Goal: Information Seeking & Learning: Learn about a topic

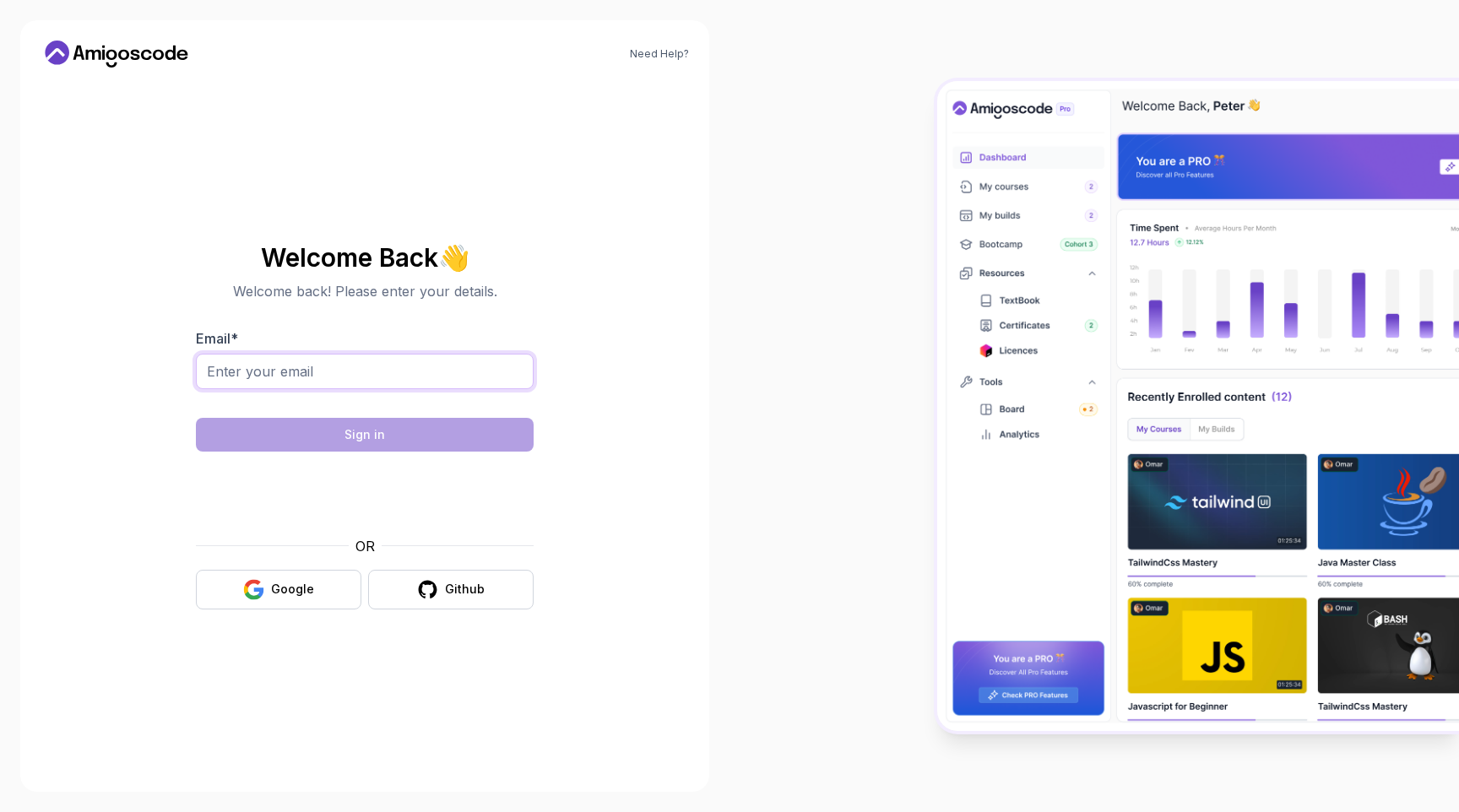
click at [398, 383] on input "Email *" at bounding box center [365, 372] width 338 height 36
type input "[EMAIL_ADDRESS][DOMAIN_NAME]"
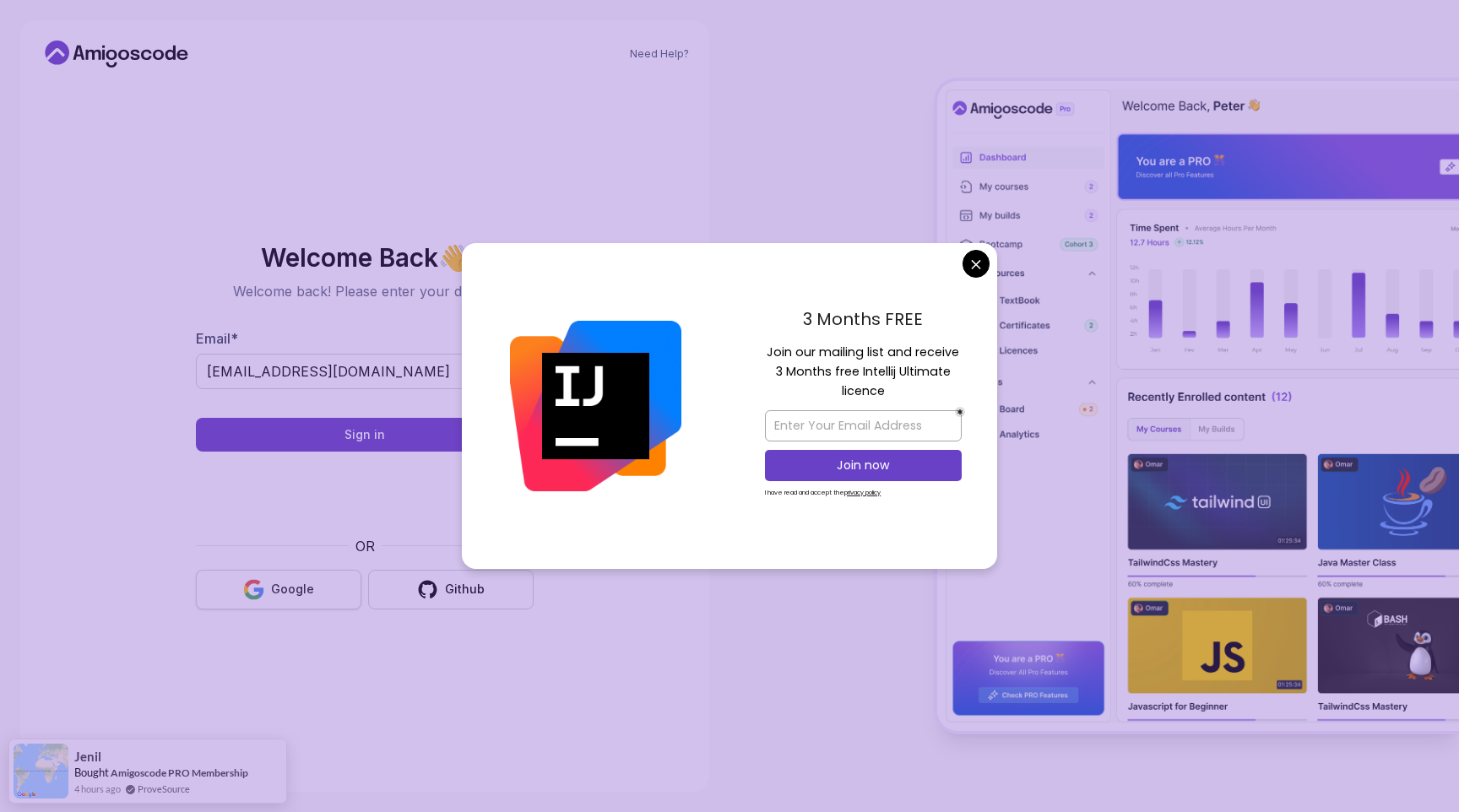
click at [308, 587] on div "Google" at bounding box center [292, 589] width 43 height 17
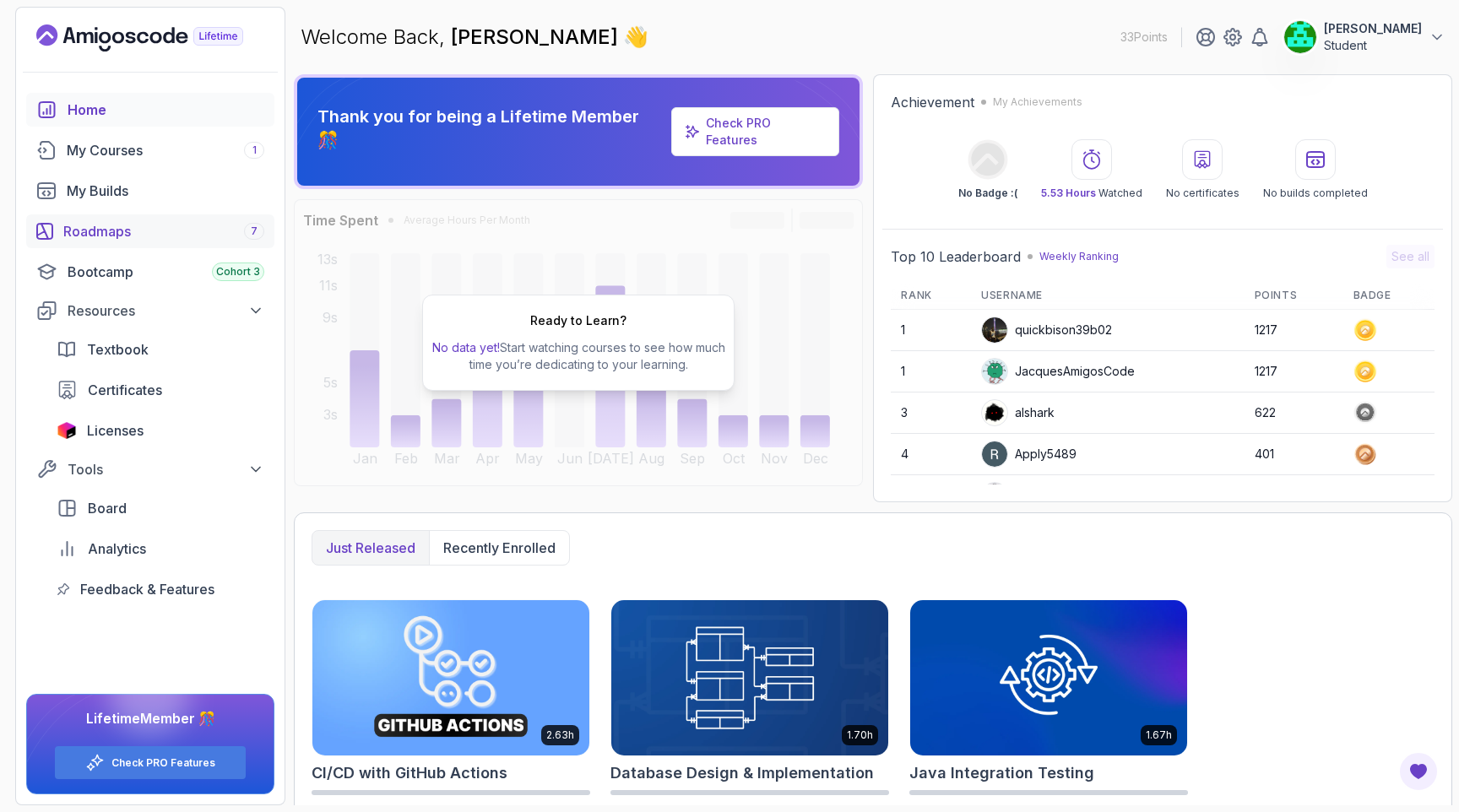
click at [119, 232] on div "Roadmaps 7" at bounding box center [163, 231] width 201 height 20
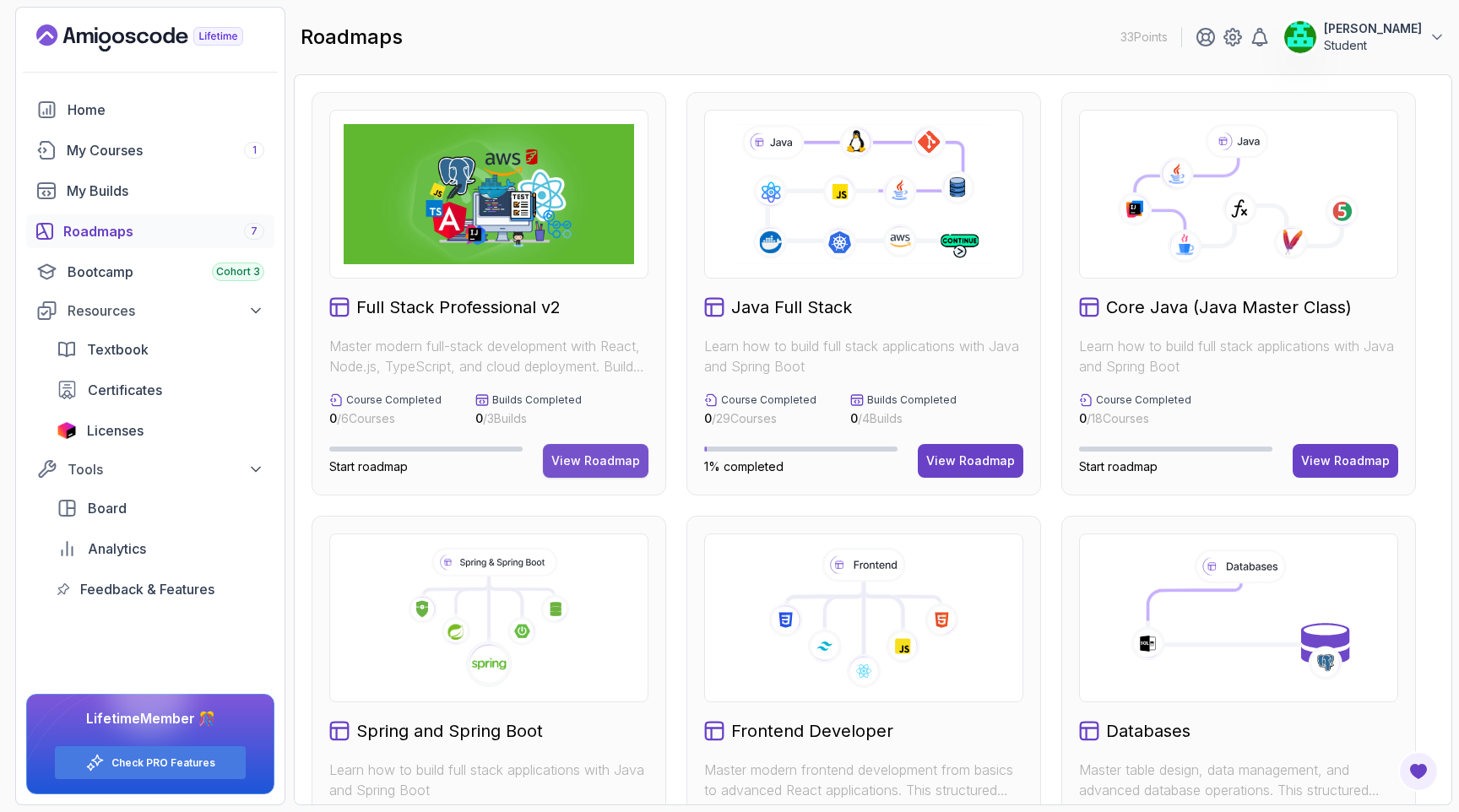
click at [605, 463] on div "View Roadmap" at bounding box center [596, 461] width 89 height 17
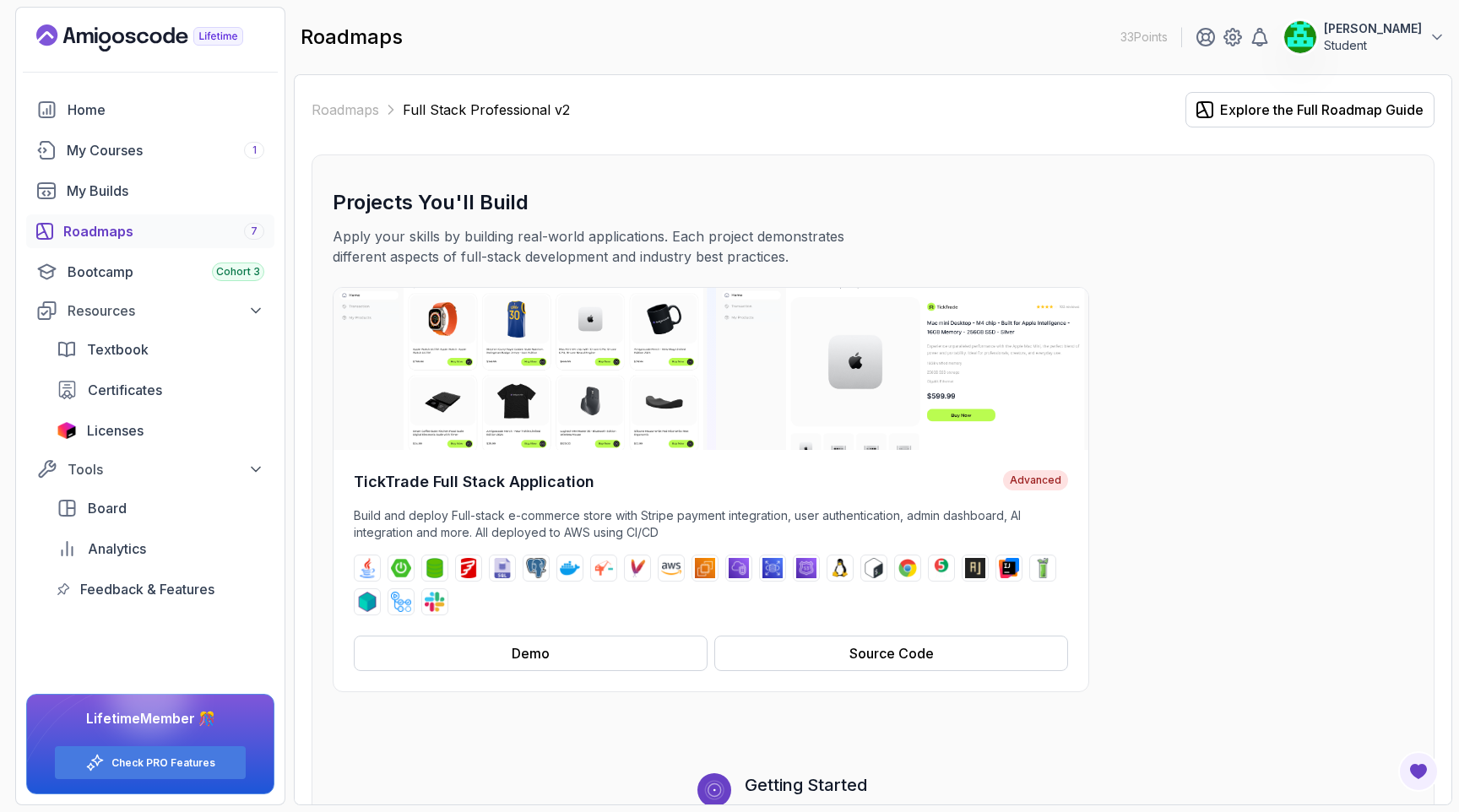
click at [113, 239] on div "Roadmaps 7" at bounding box center [163, 231] width 201 height 20
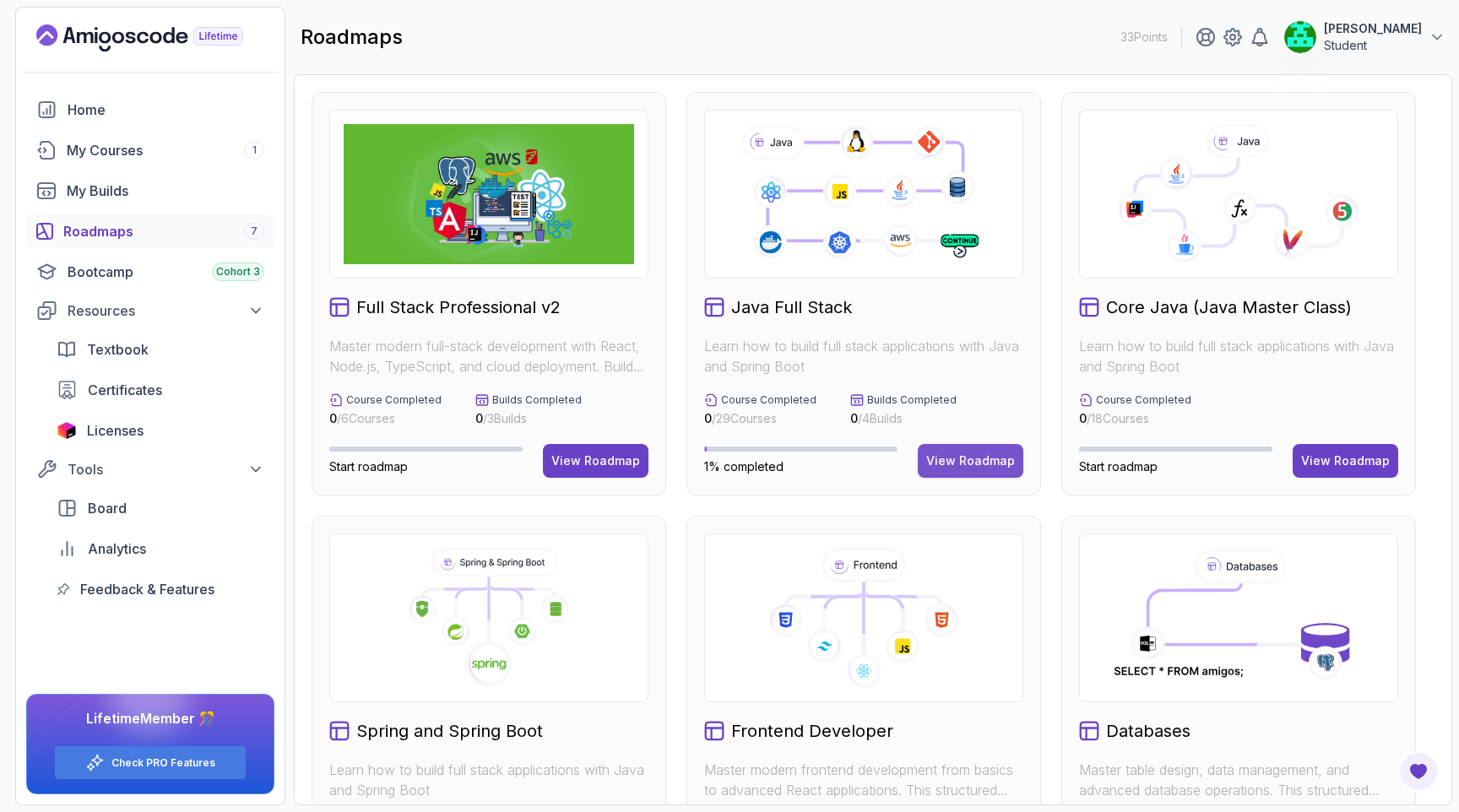
click at [970, 463] on div "View Roadmap" at bounding box center [970, 461] width 89 height 17
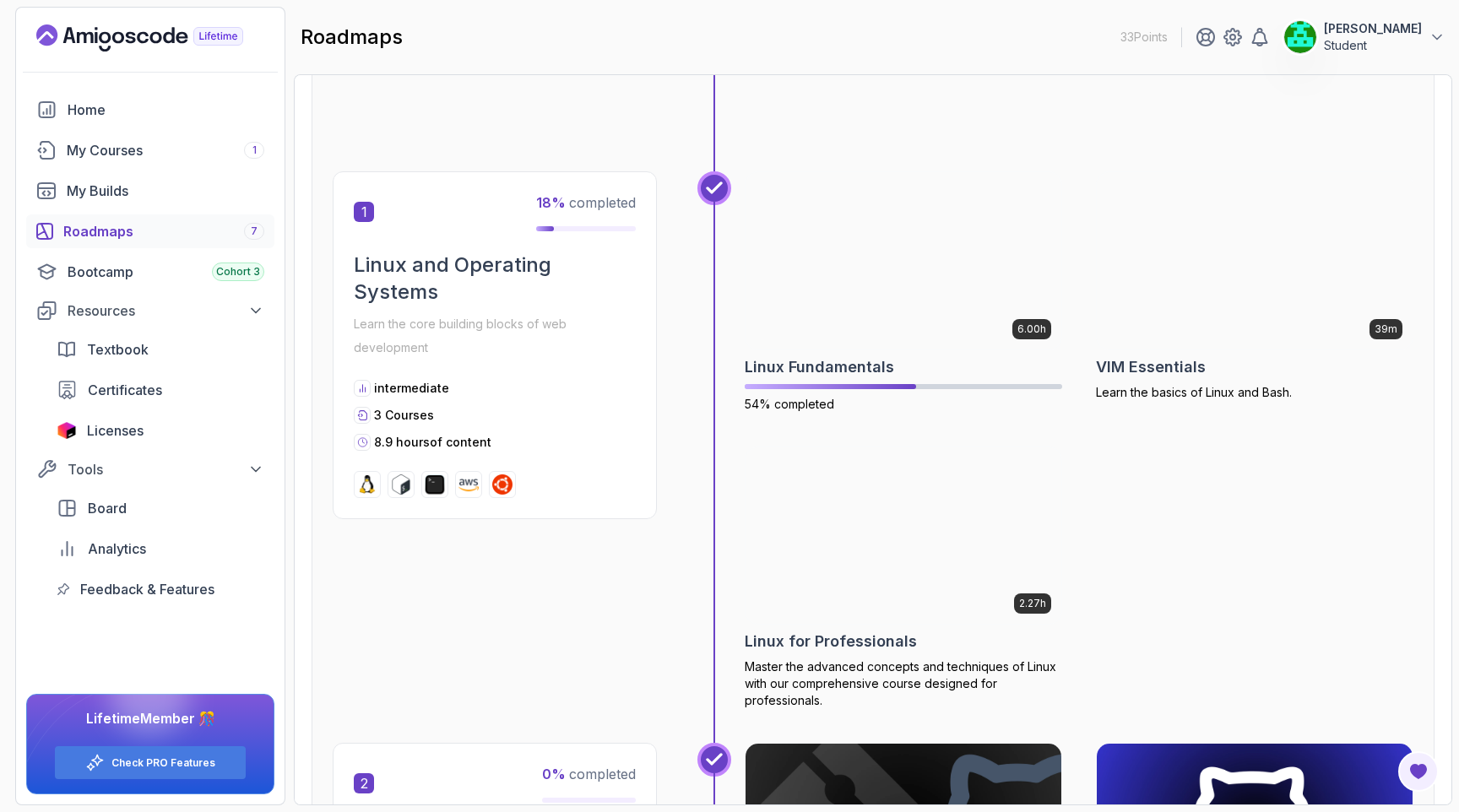
scroll to position [270, 0]
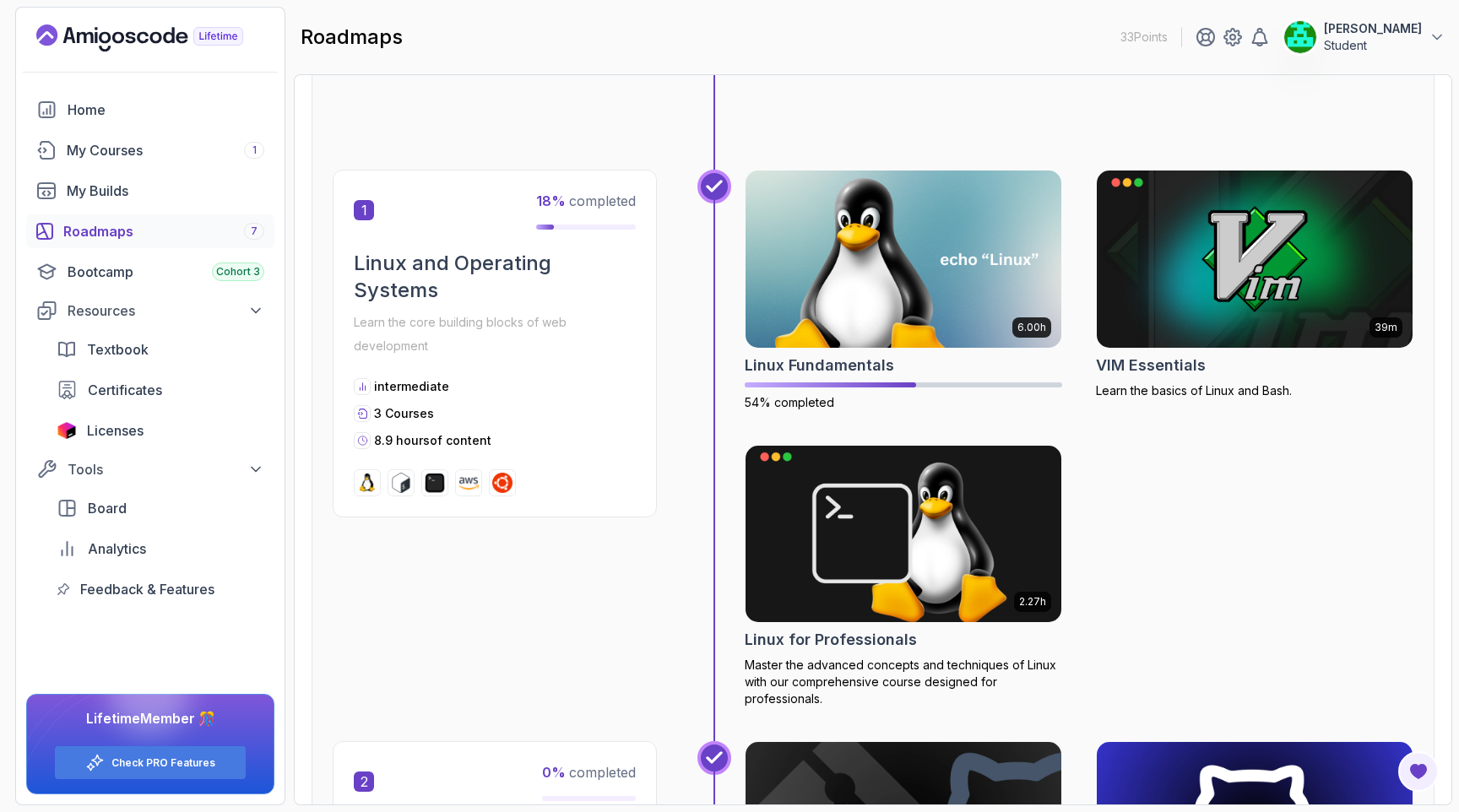
click at [423, 198] on div "1 18 % completed" at bounding box center [494, 209] width 282 height 39
click at [878, 278] on img at bounding box center [904, 258] width 332 height 186
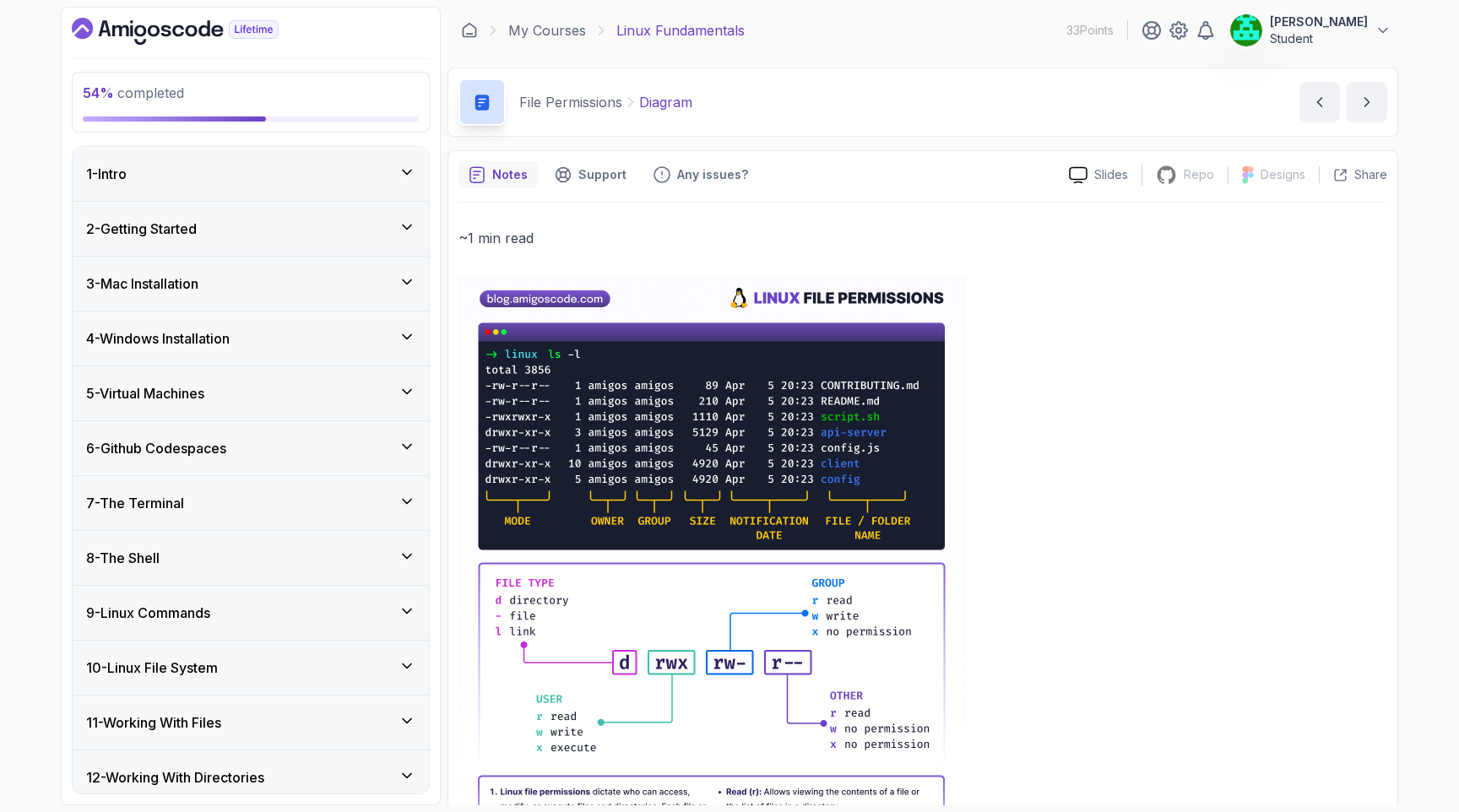
click at [412, 290] on div "3 - Mac Installation" at bounding box center [250, 283] width 329 height 20
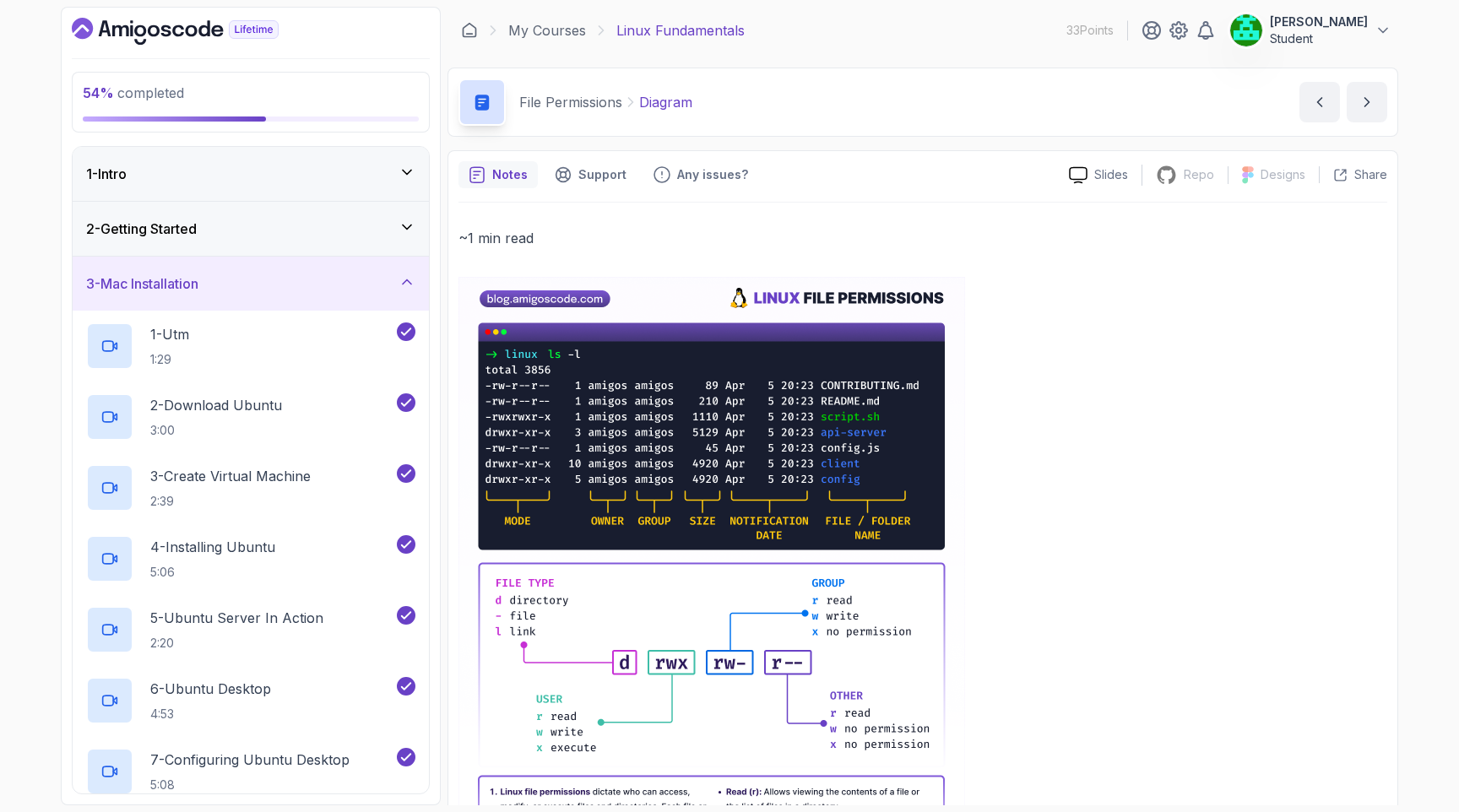
click at [412, 290] on div "3 - Mac Installation" at bounding box center [250, 283] width 329 height 20
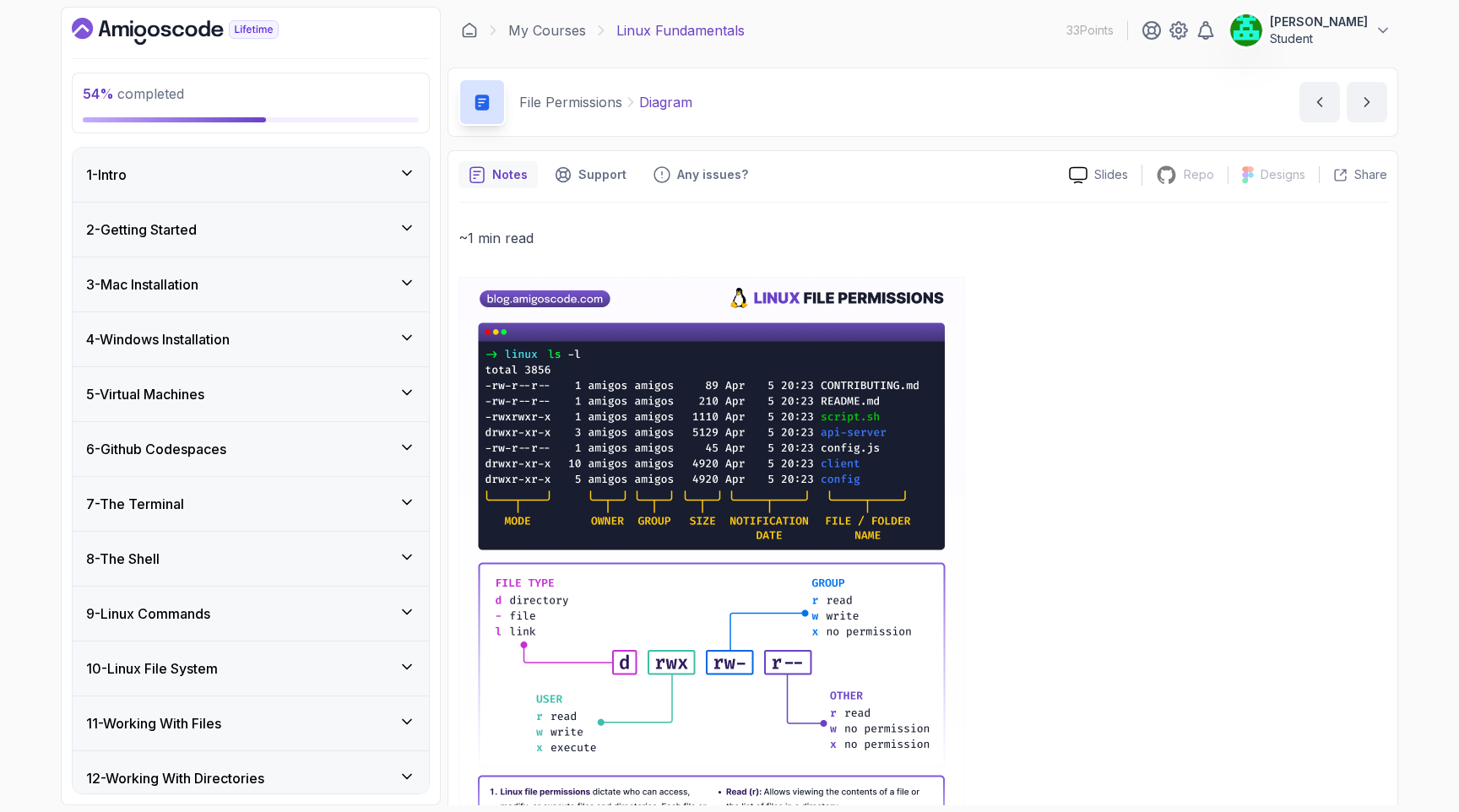
click at [407, 615] on icon at bounding box center [407, 612] width 17 height 17
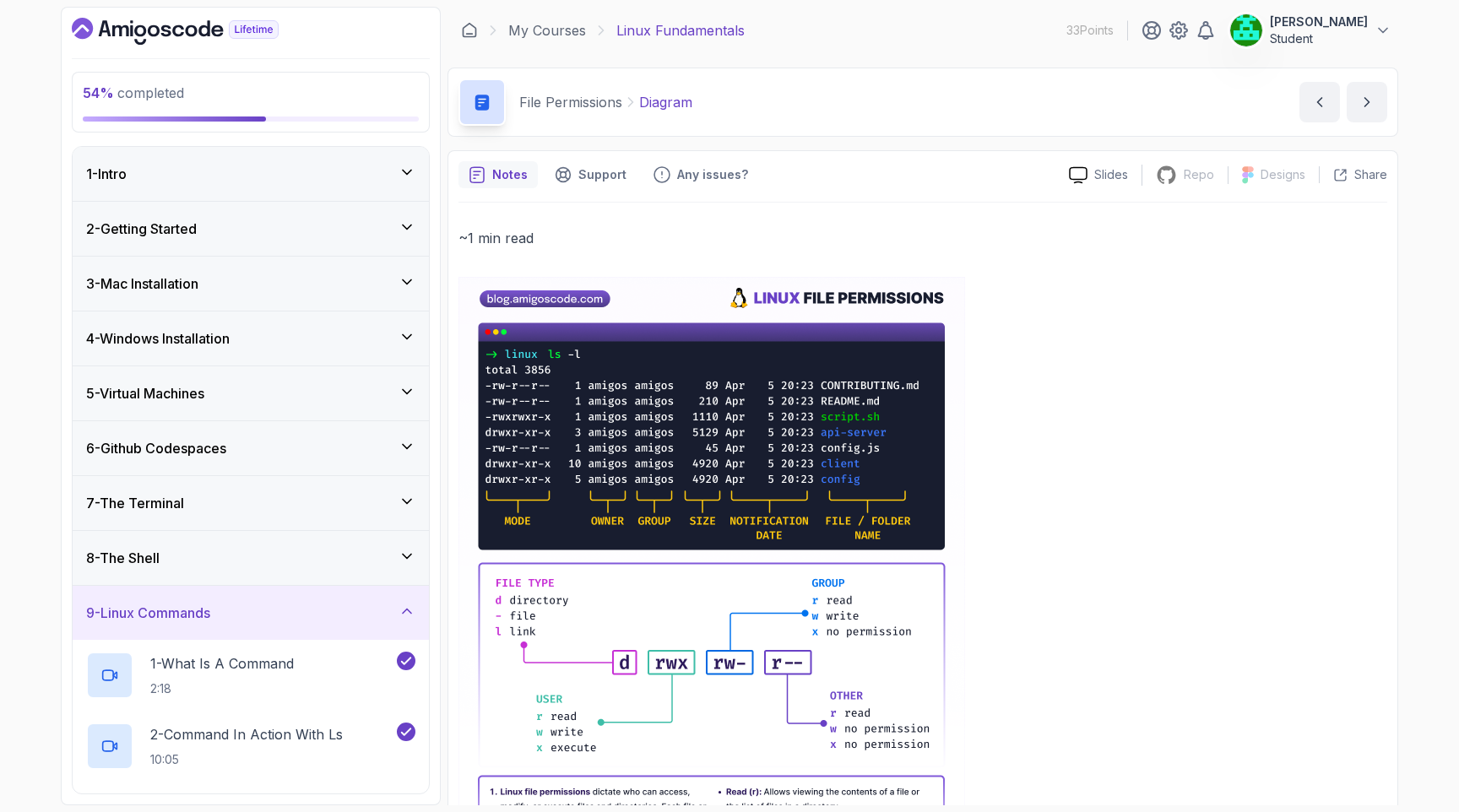
click at [407, 615] on icon at bounding box center [407, 611] width 17 height 17
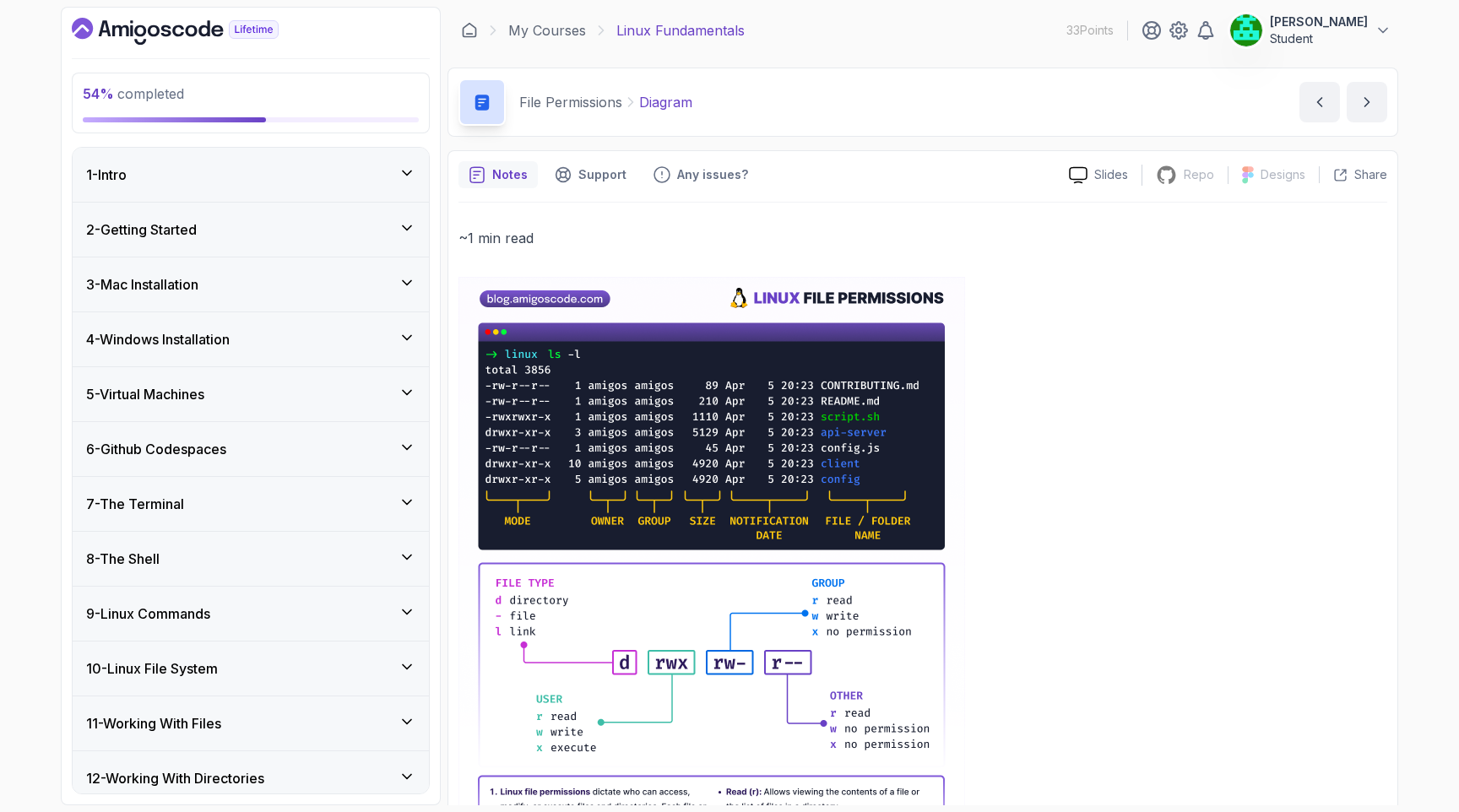
click at [280, 157] on div "1 - Intro" at bounding box center [251, 174] width 356 height 54
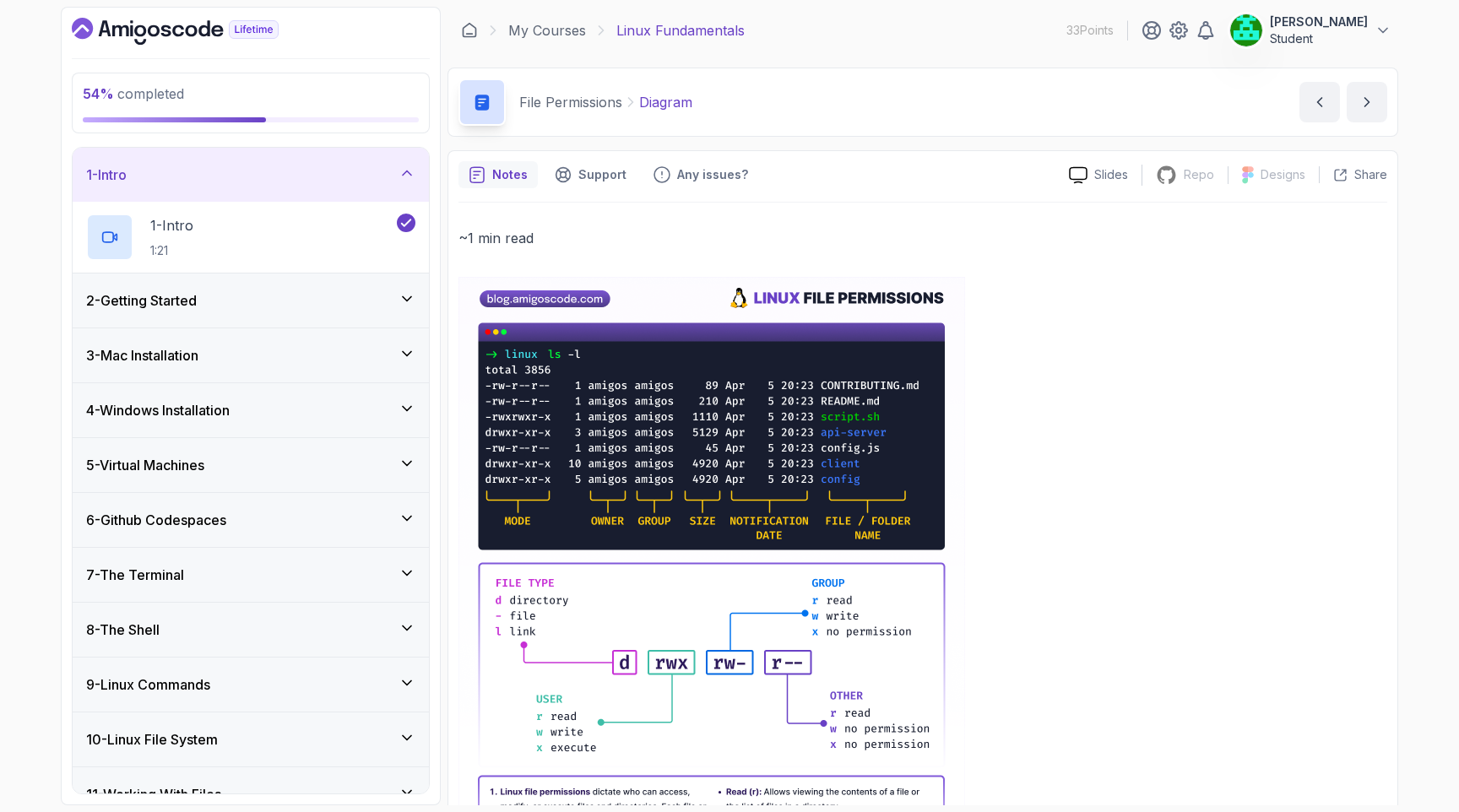
click at [253, 293] on div "2 - Getting Started" at bounding box center [250, 300] width 329 height 20
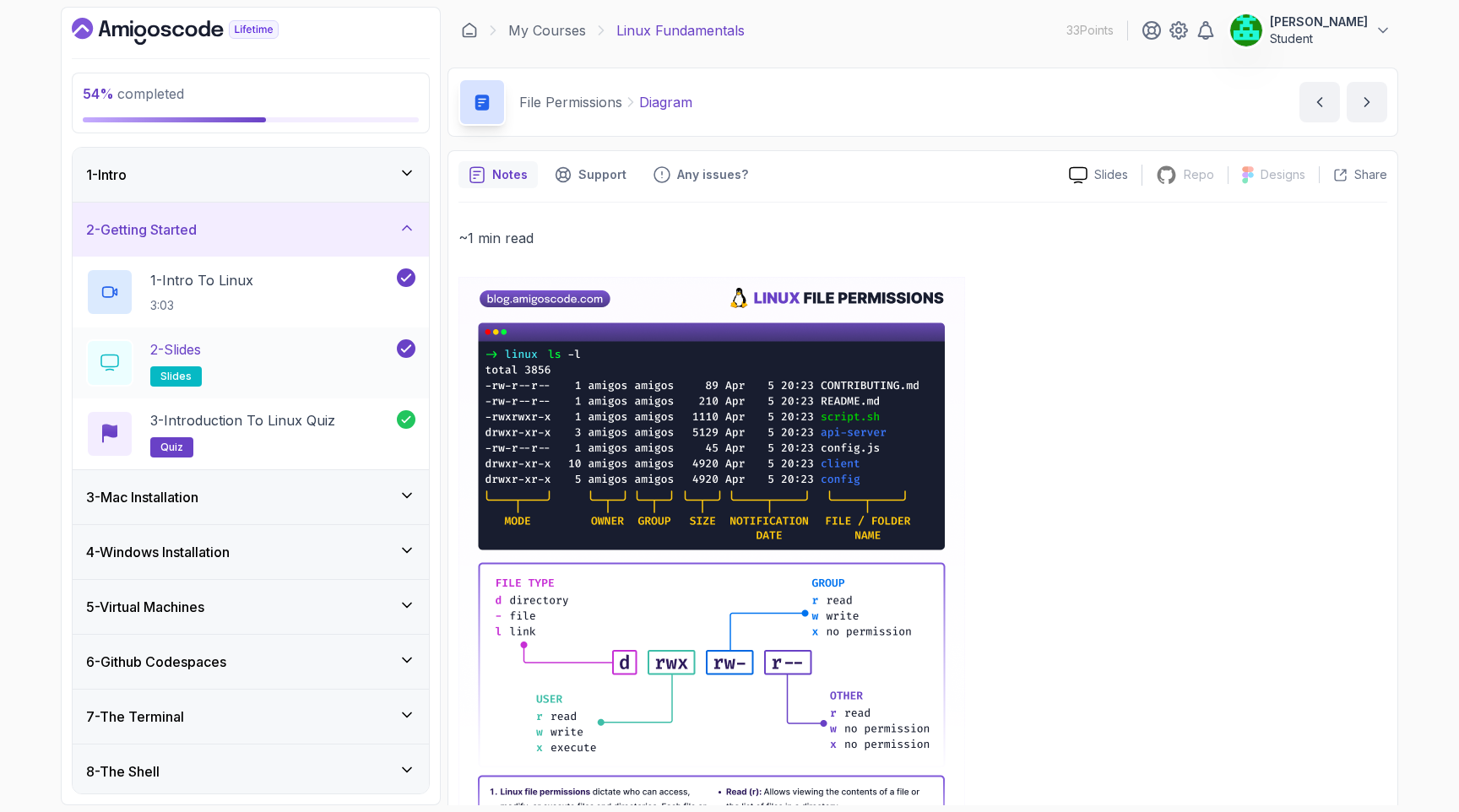
click at [228, 372] on div "2 - Slides slides" at bounding box center [240, 363] width 307 height 47
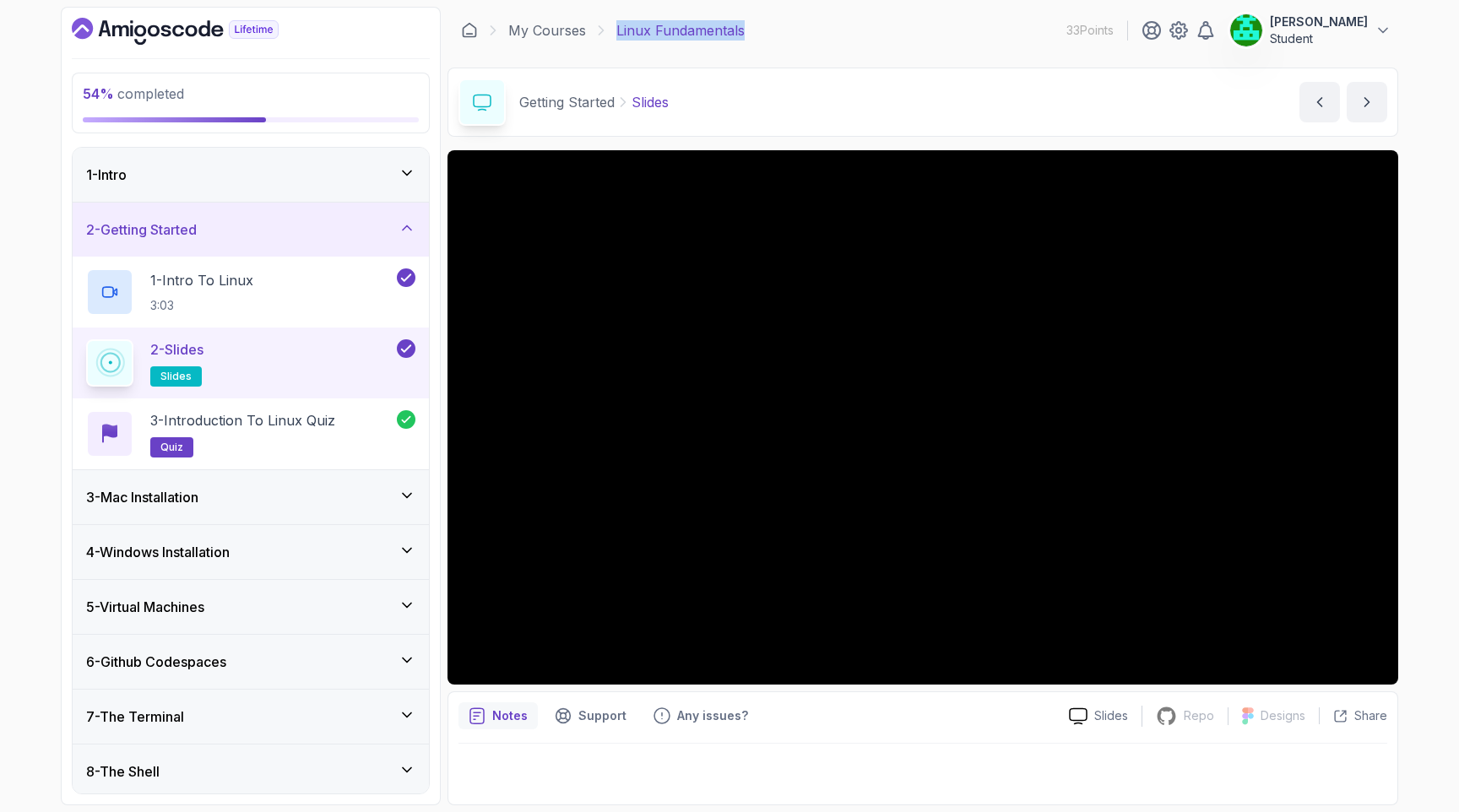
drag, startPoint x: 753, startPoint y: 32, endPoint x: 606, endPoint y: 35, distance: 147.0
click at [606, 35] on div "My Courses Linux Fundamentals 33 Points Zeev mindali Student" at bounding box center [922, 30] width 951 height 47
copy p "Linux Fundamentals"
click at [396, 191] on div "1 - Intro" at bounding box center [251, 174] width 356 height 54
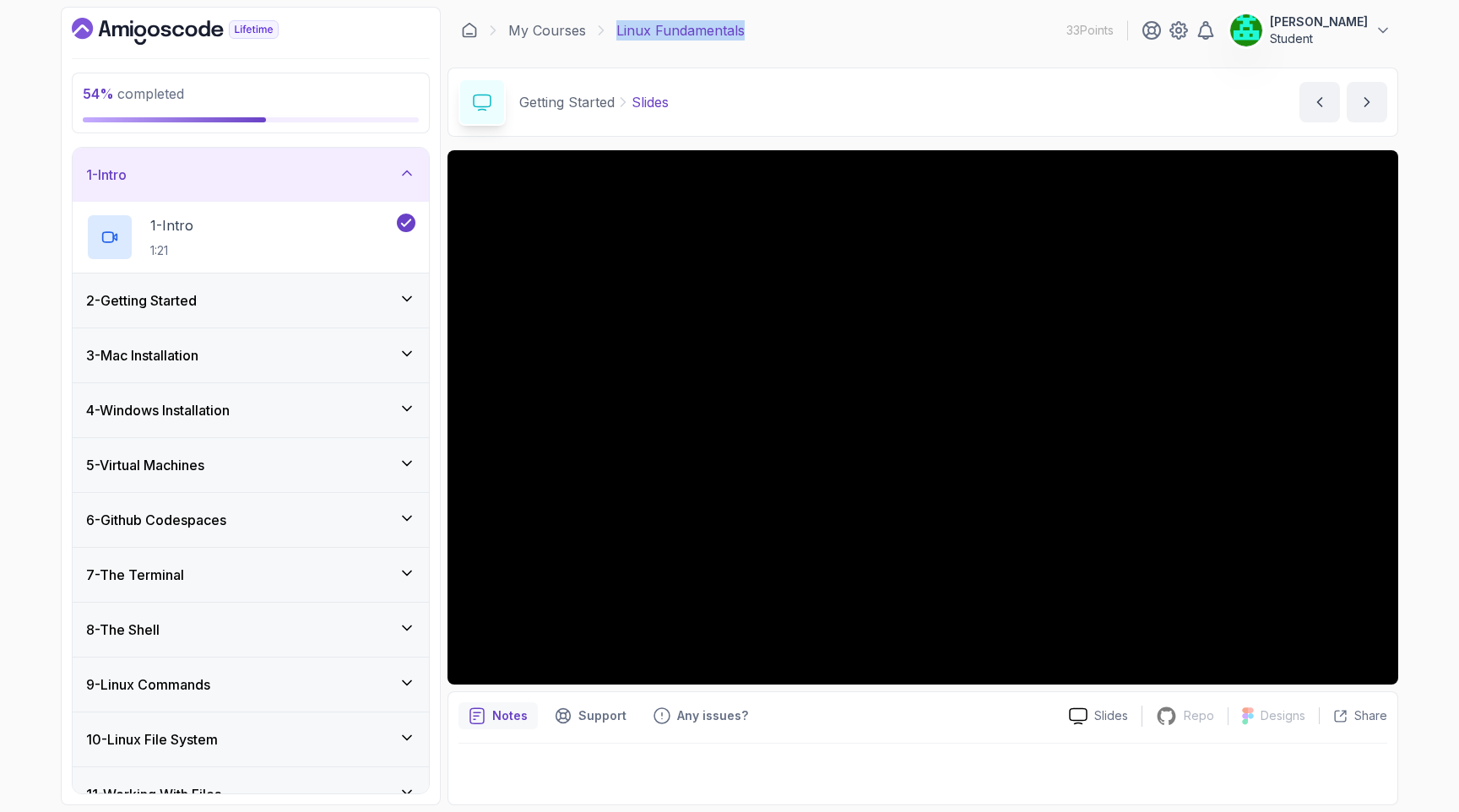
click at [396, 191] on div "1 - Intro" at bounding box center [251, 174] width 356 height 54
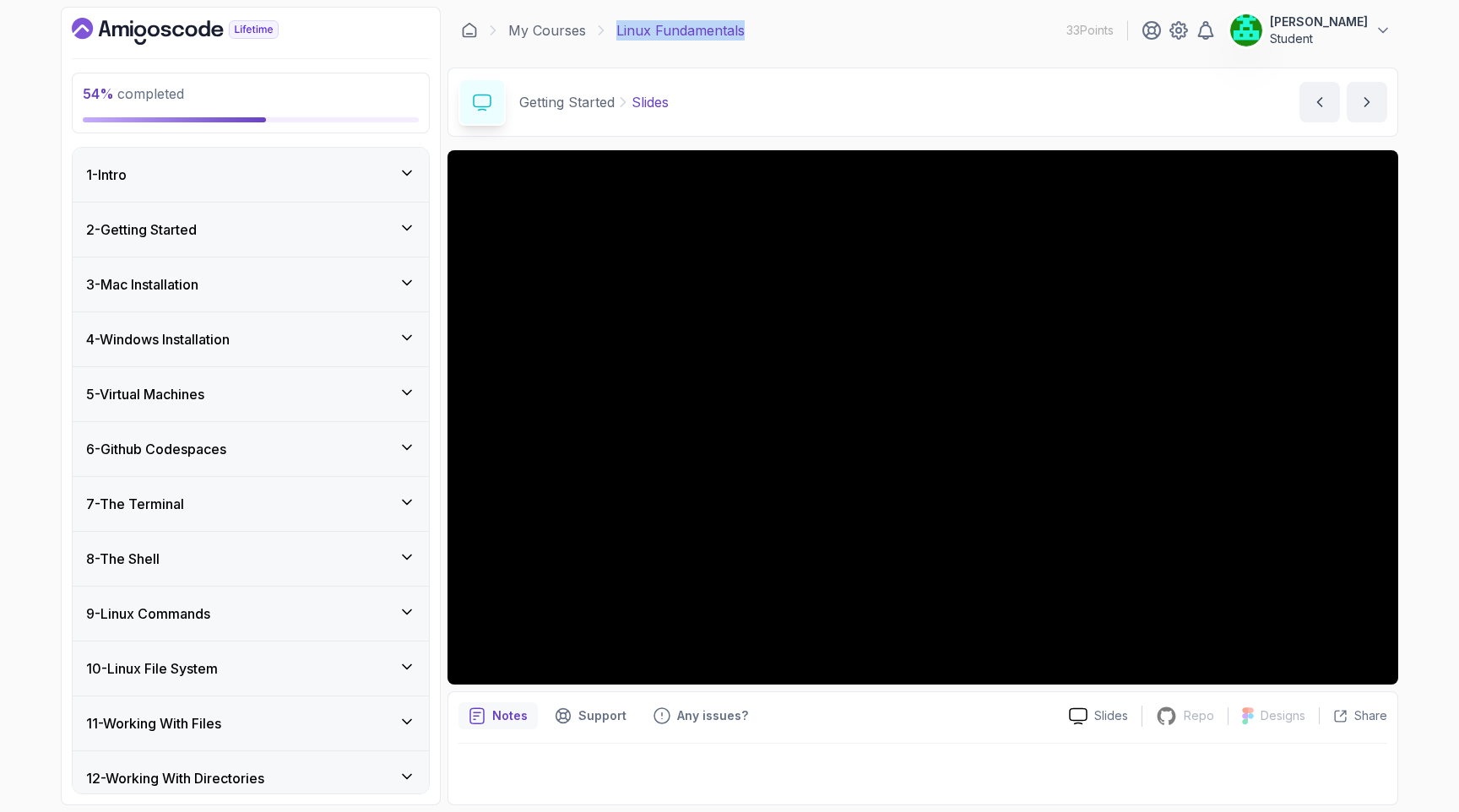
click at [302, 220] on div "2 - Getting Started" at bounding box center [250, 229] width 329 height 20
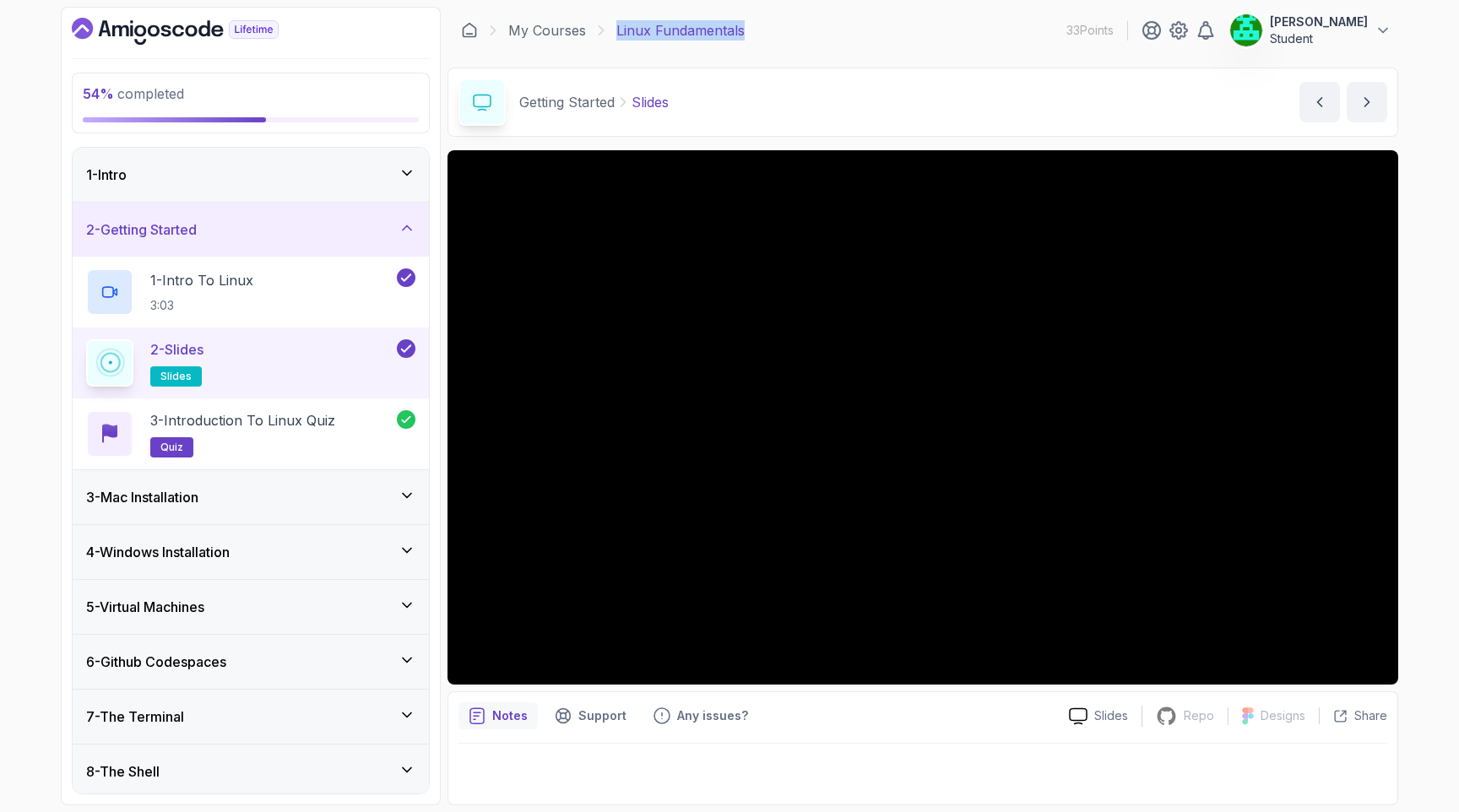
click at [283, 488] on div "3 - Mac Installation" at bounding box center [250, 497] width 329 height 20
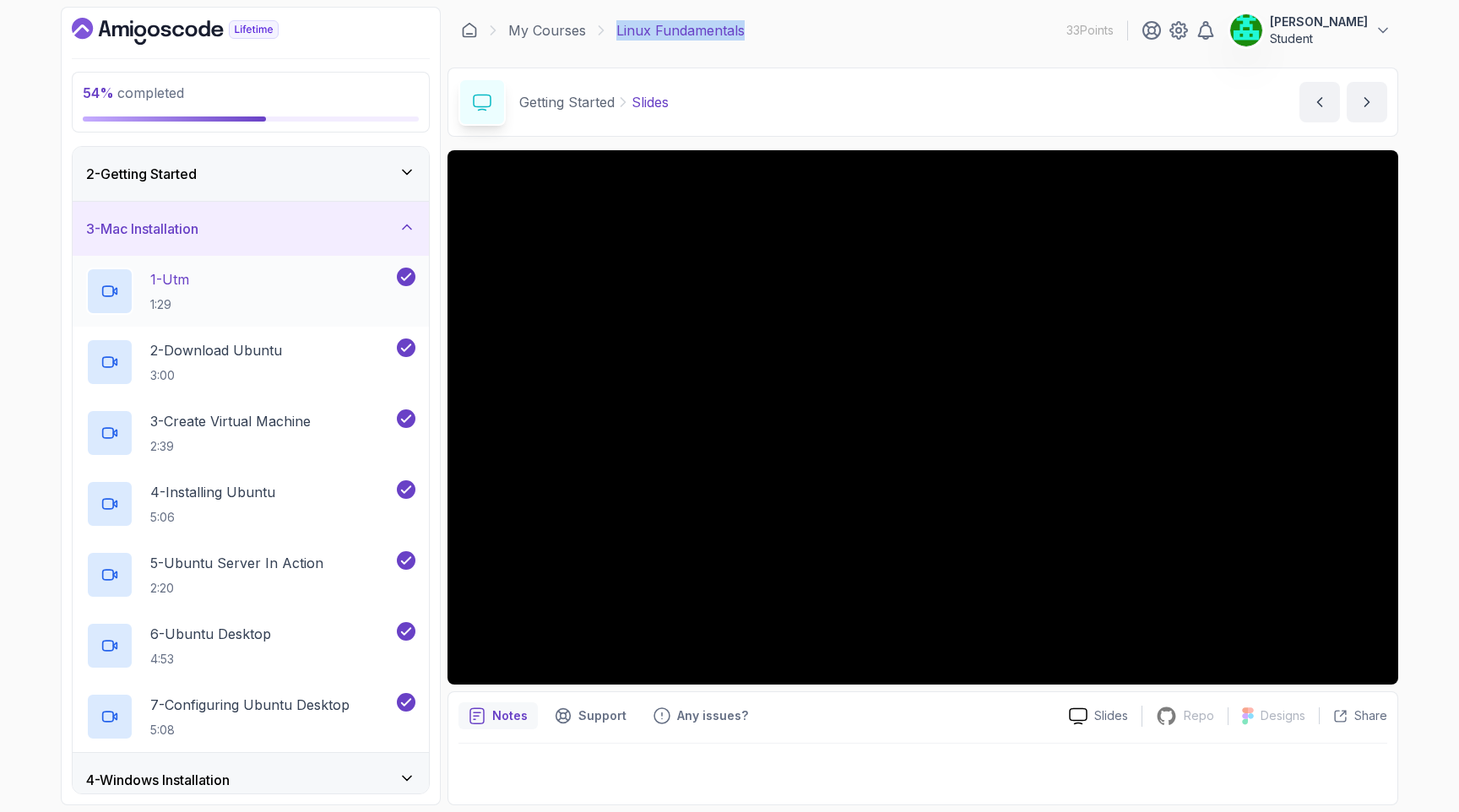
scroll to position [32, 0]
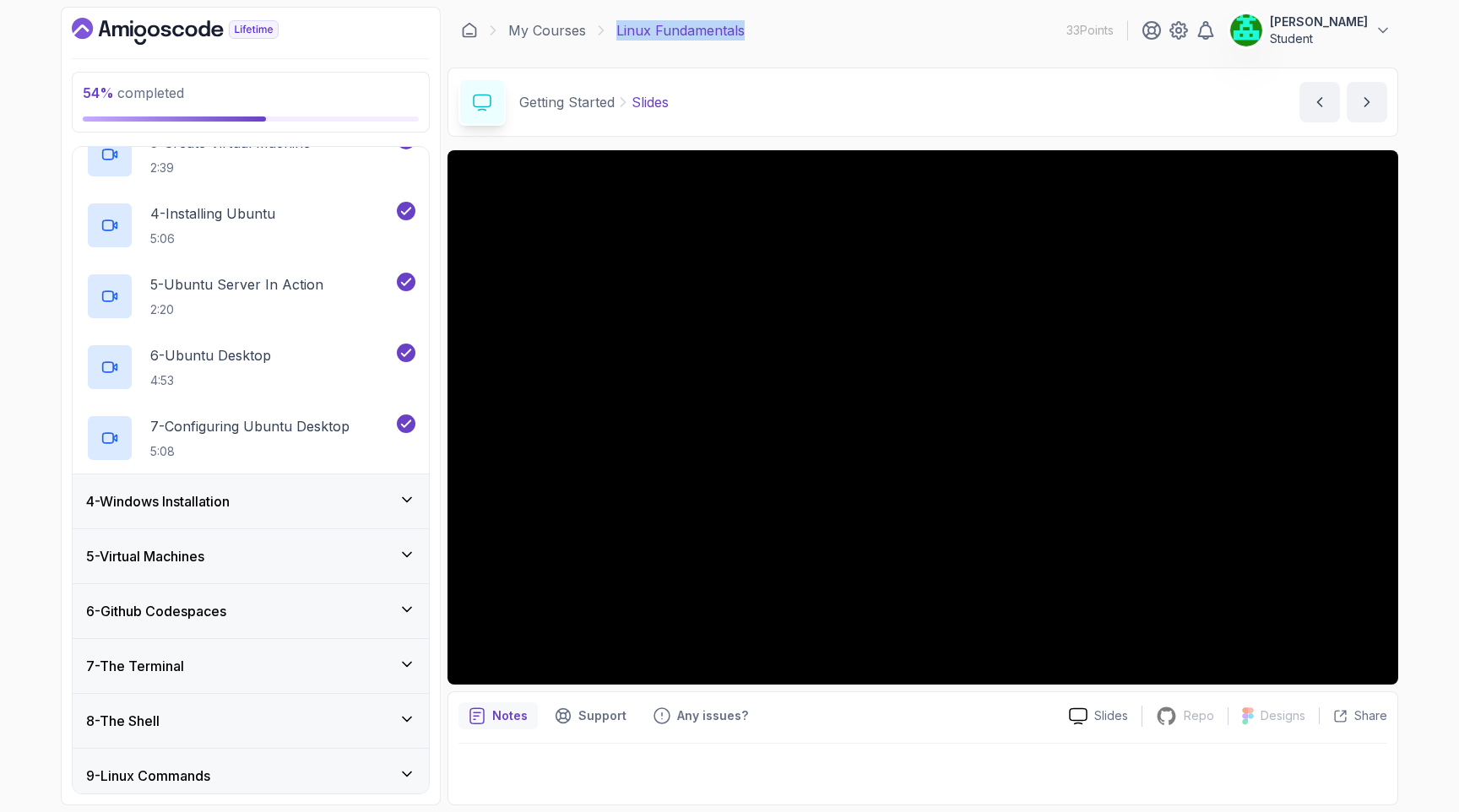
click at [270, 492] on div "4 - Windows Installation" at bounding box center [250, 501] width 329 height 20
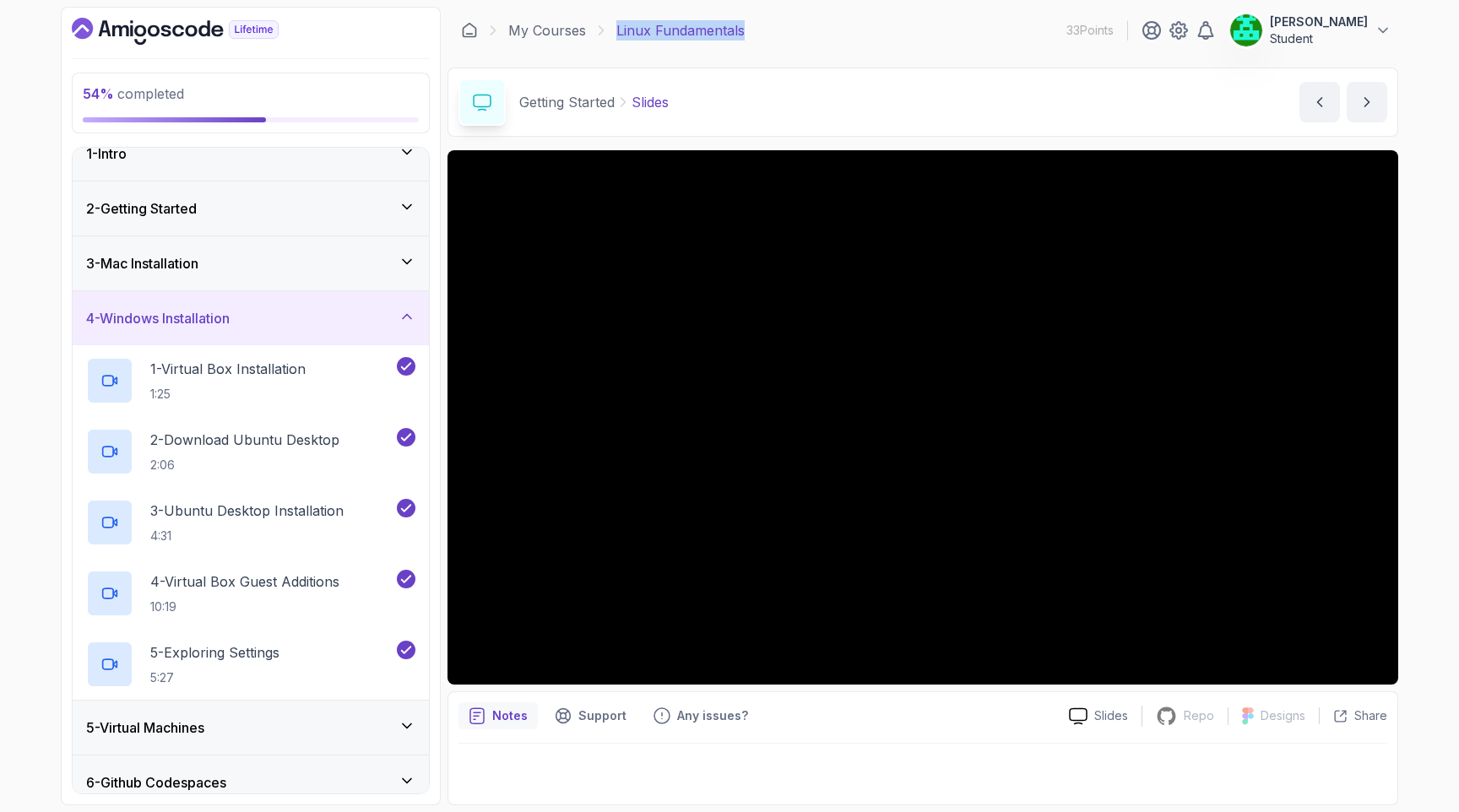
scroll to position [14, 0]
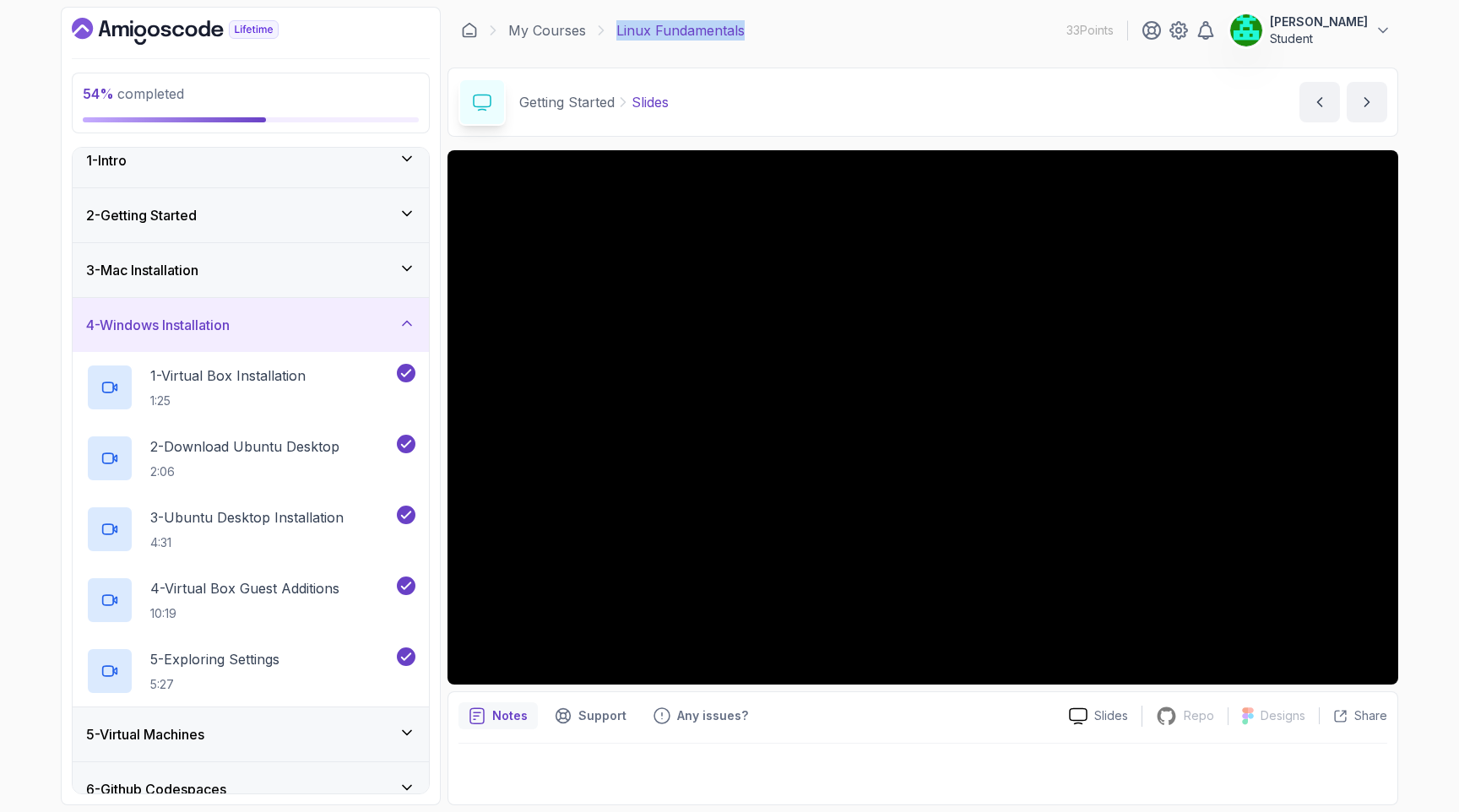
click at [223, 324] on h3 "4 - Windows Installation" at bounding box center [158, 324] width 143 height 20
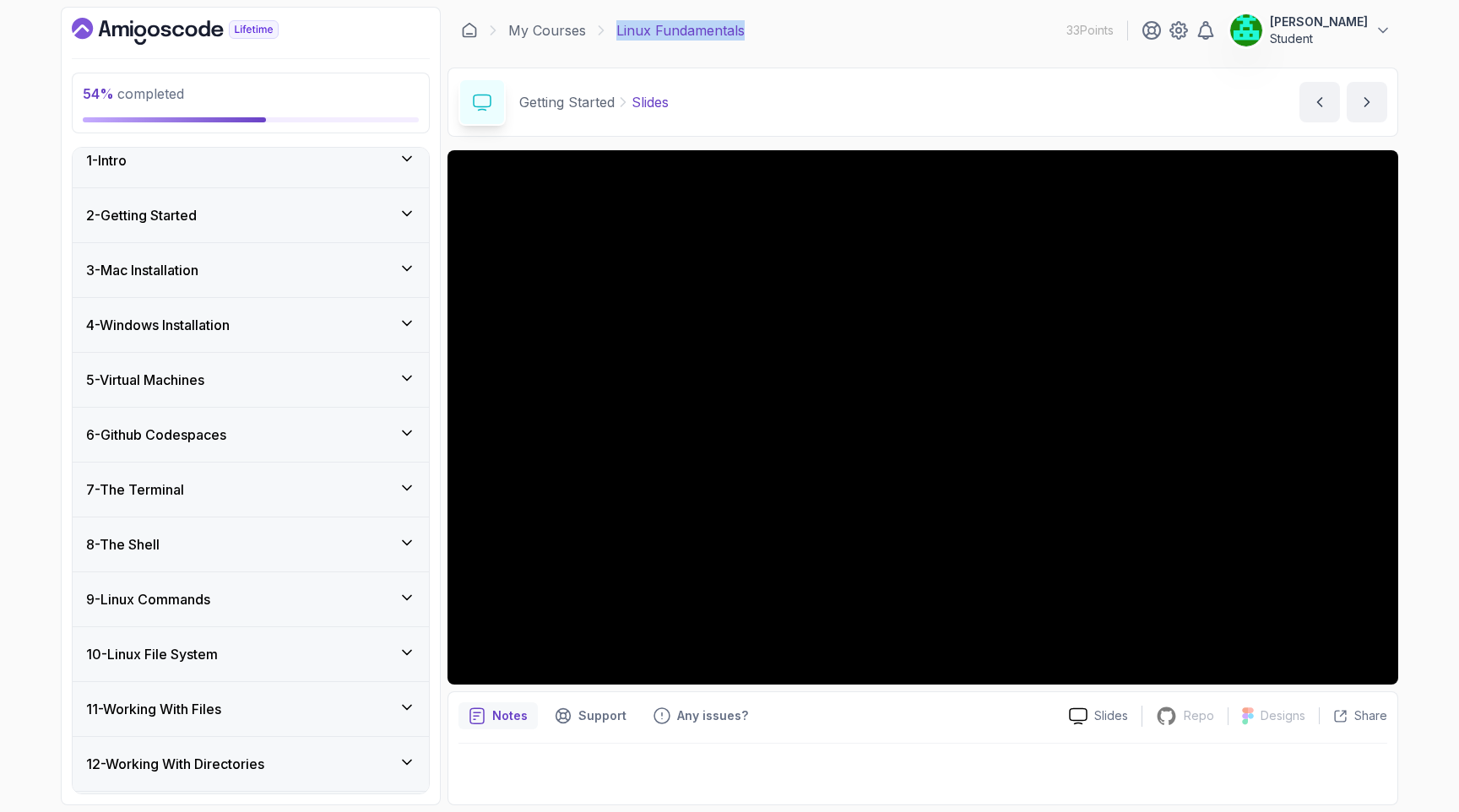
click at [222, 273] on div "3 - Mac Installation" at bounding box center [250, 270] width 329 height 20
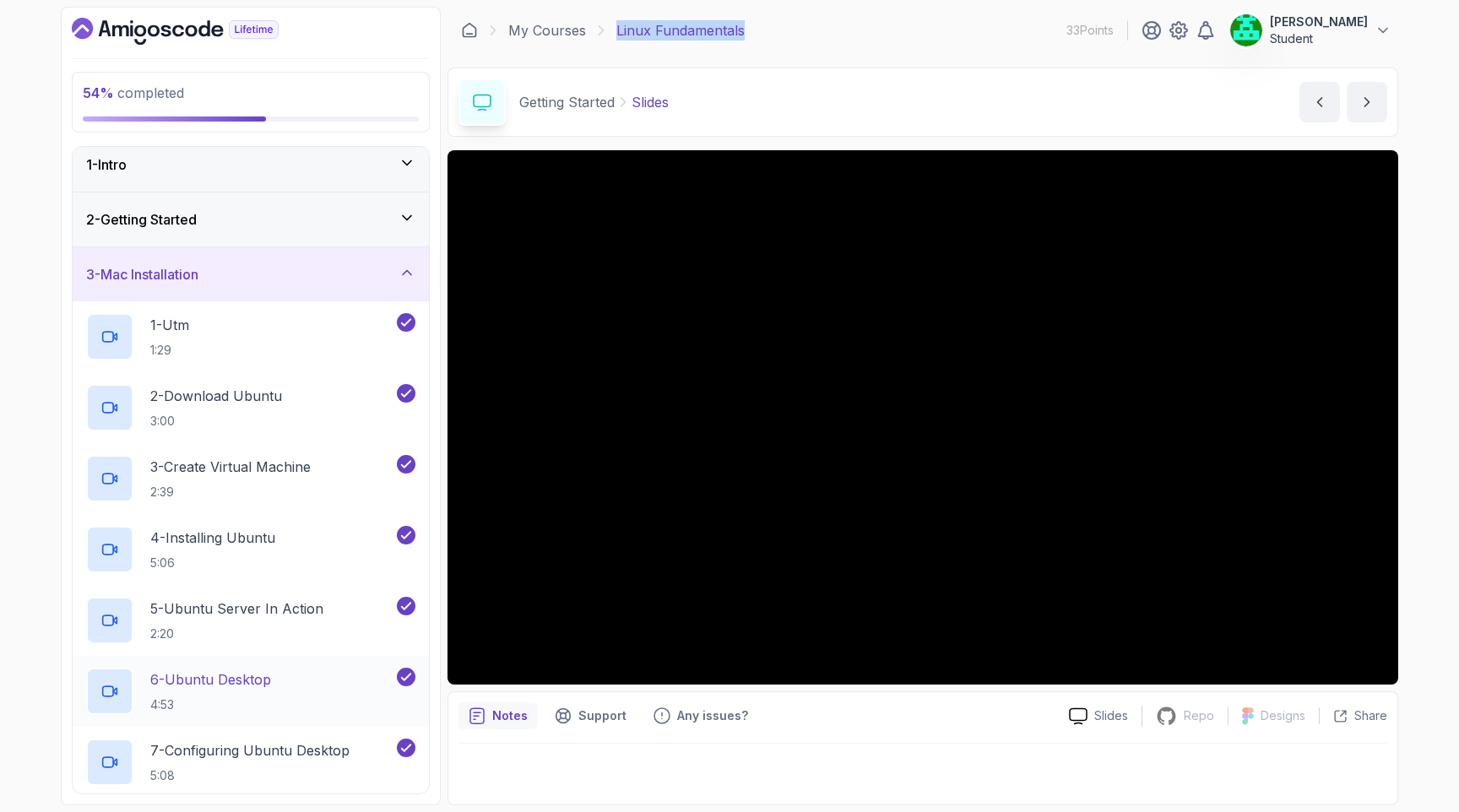
scroll to position [0, 0]
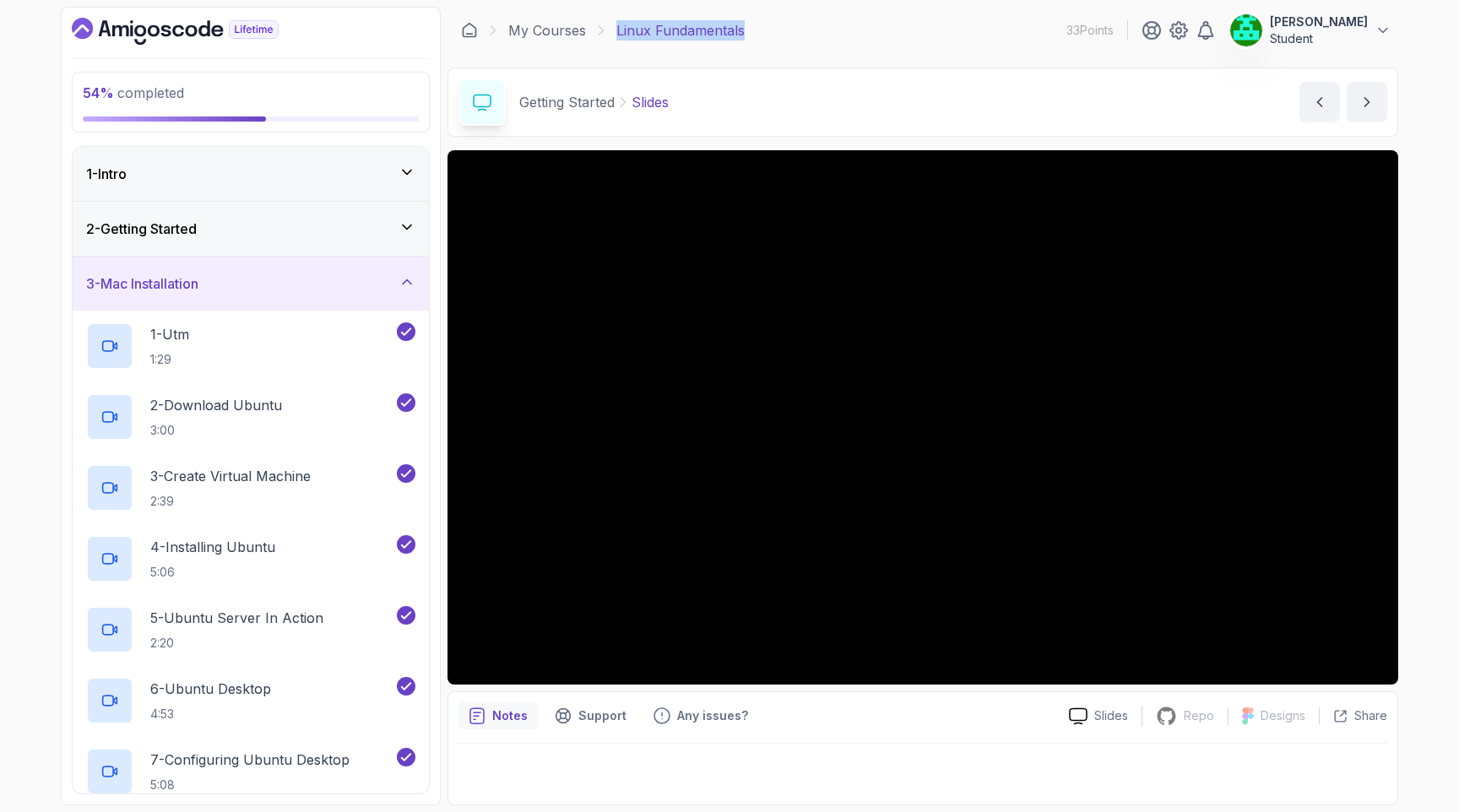
click at [236, 295] on div "3 - Mac Installation" at bounding box center [251, 283] width 356 height 54
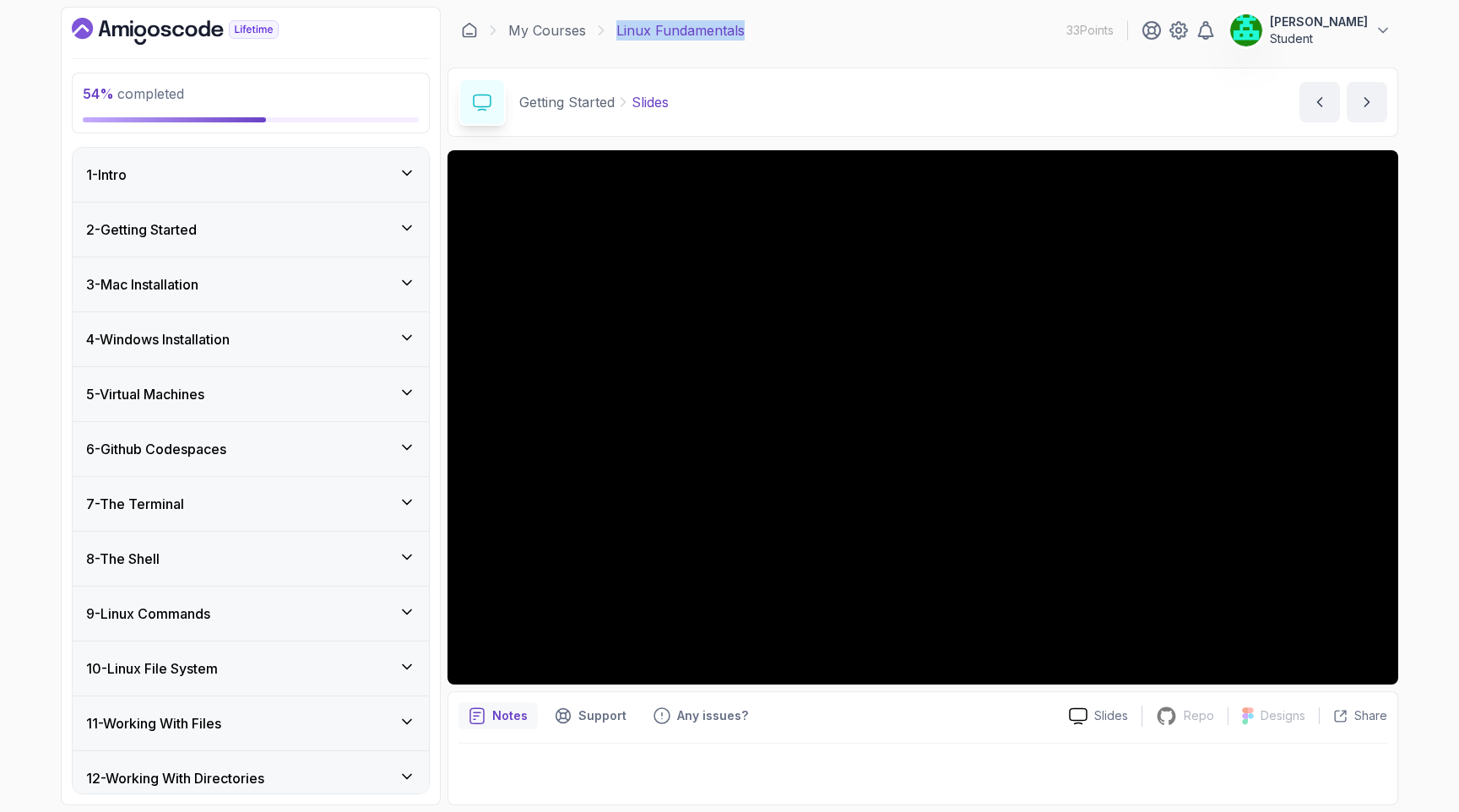
click at [236, 295] on div "3 - Mac Installation" at bounding box center [251, 284] width 356 height 54
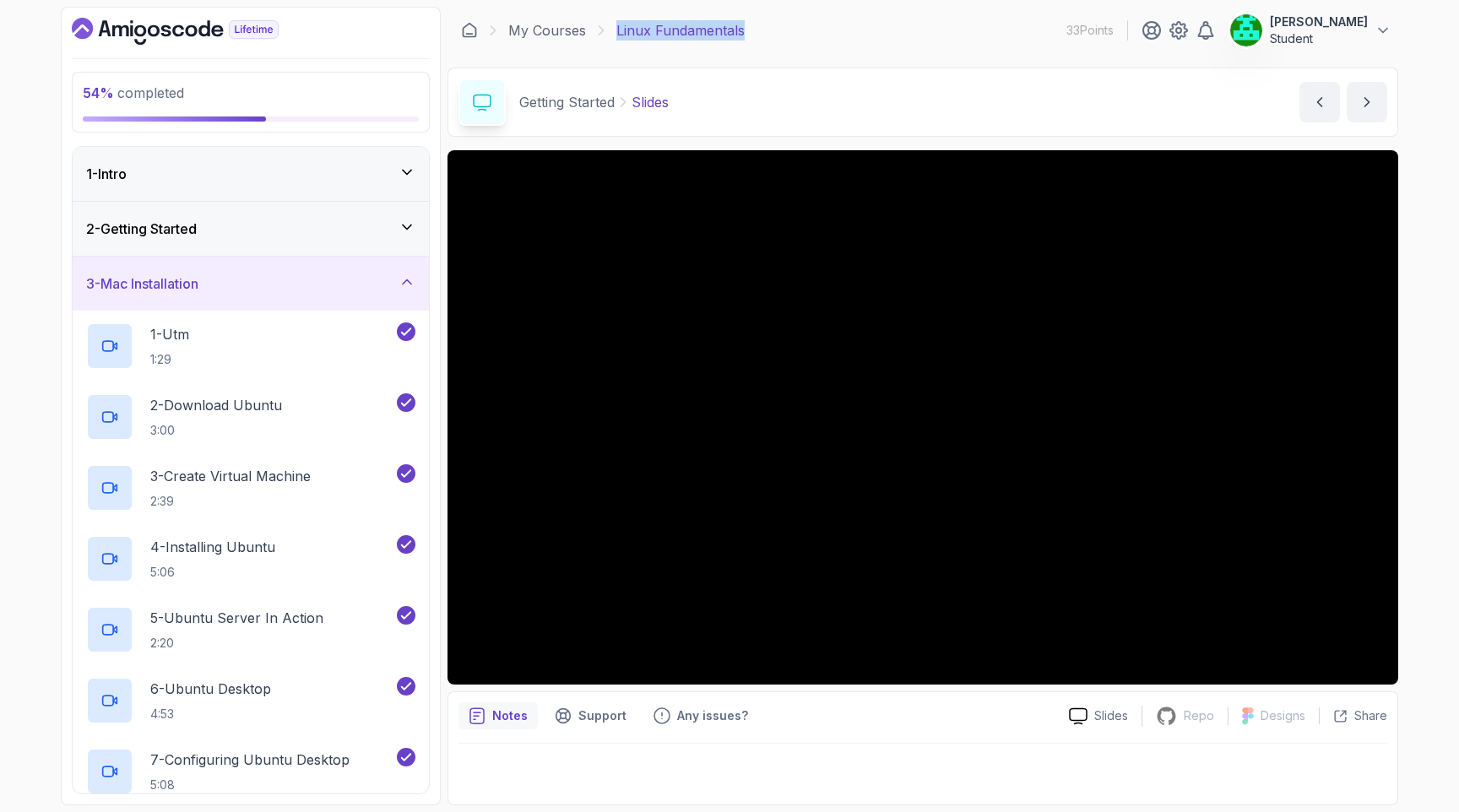
click at [274, 278] on div "3 - Mac Installation" at bounding box center [250, 283] width 329 height 20
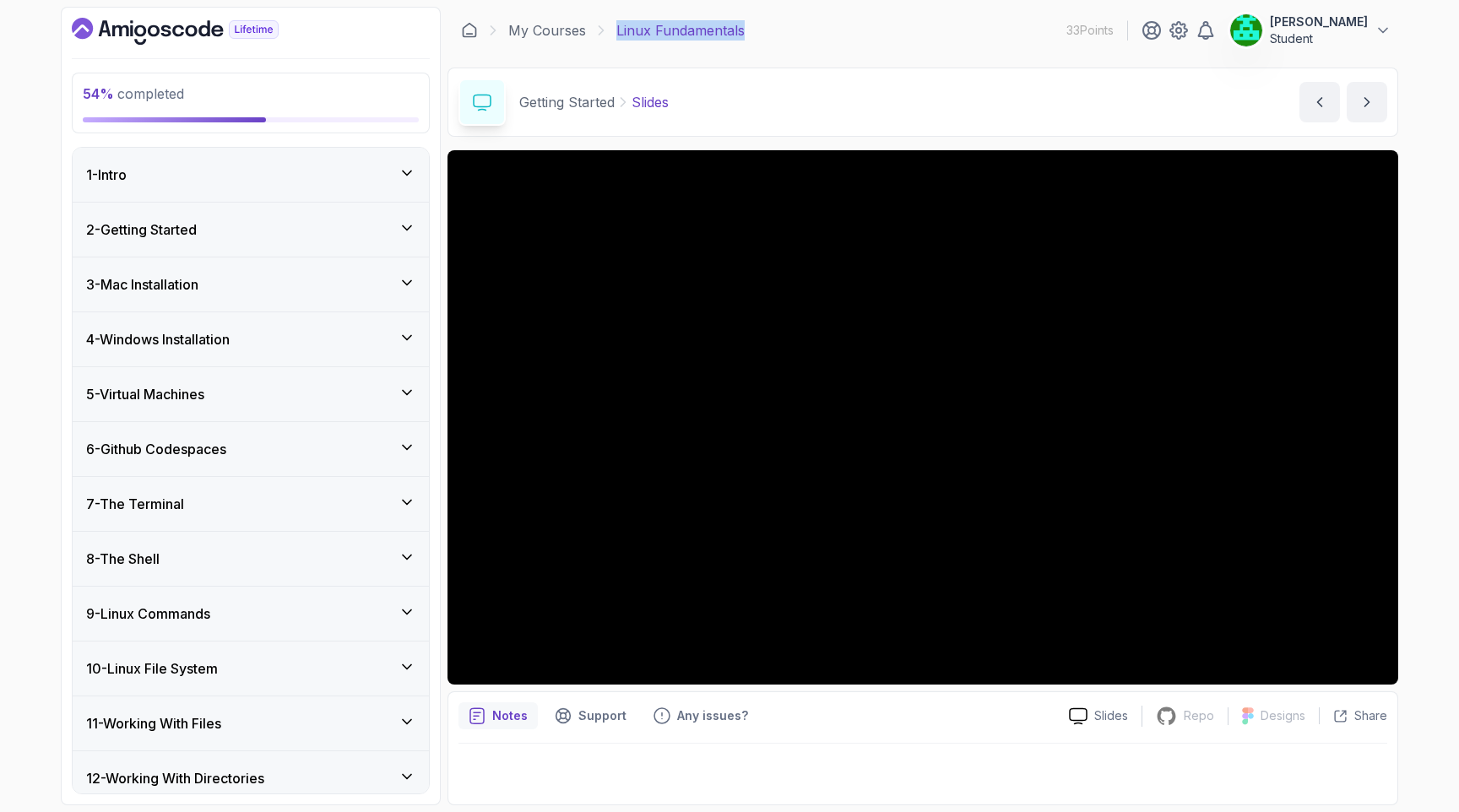
click at [254, 408] on div "5 - Virtual Machines" at bounding box center [251, 393] width 356 height 54
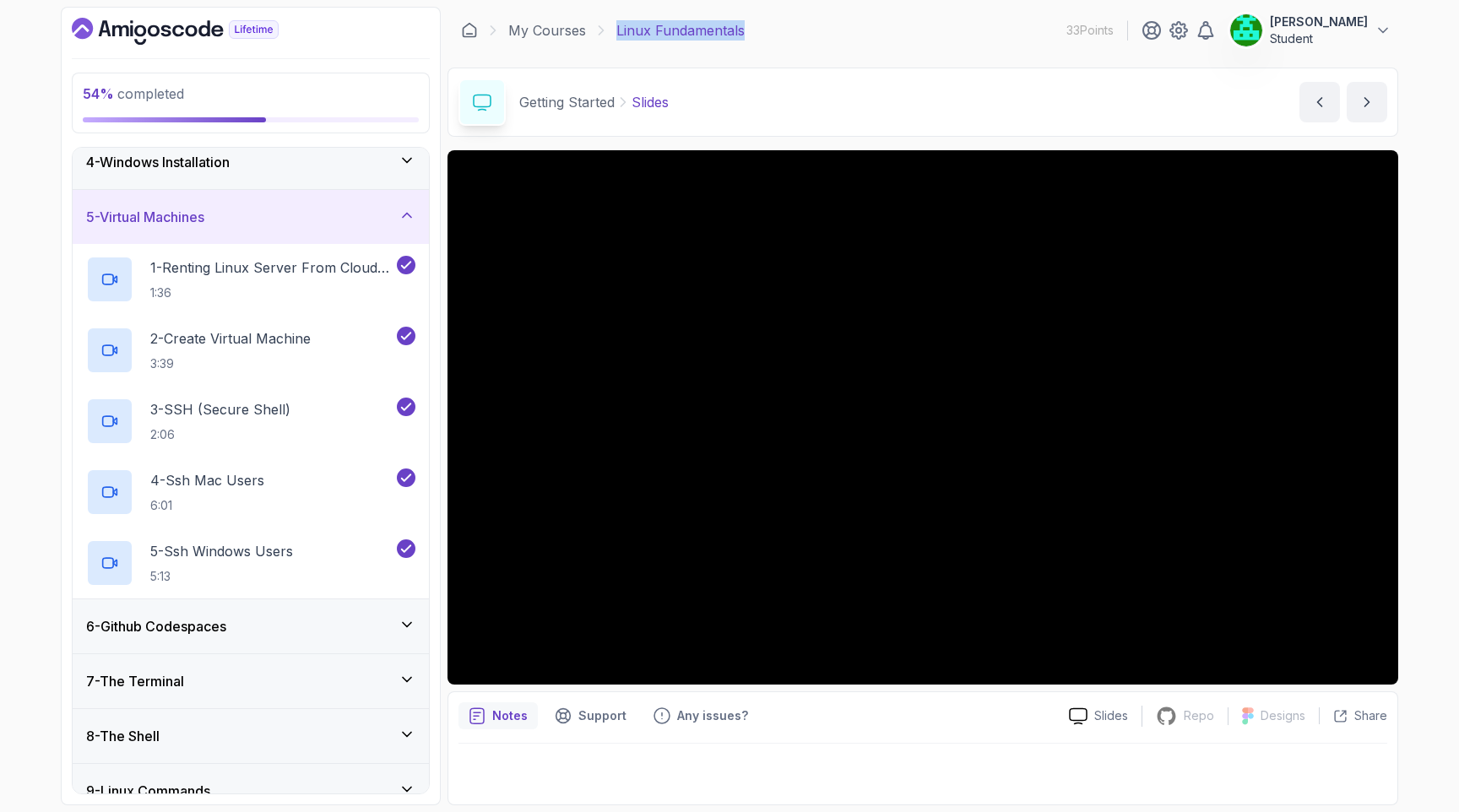
scroll to position [202, 0]
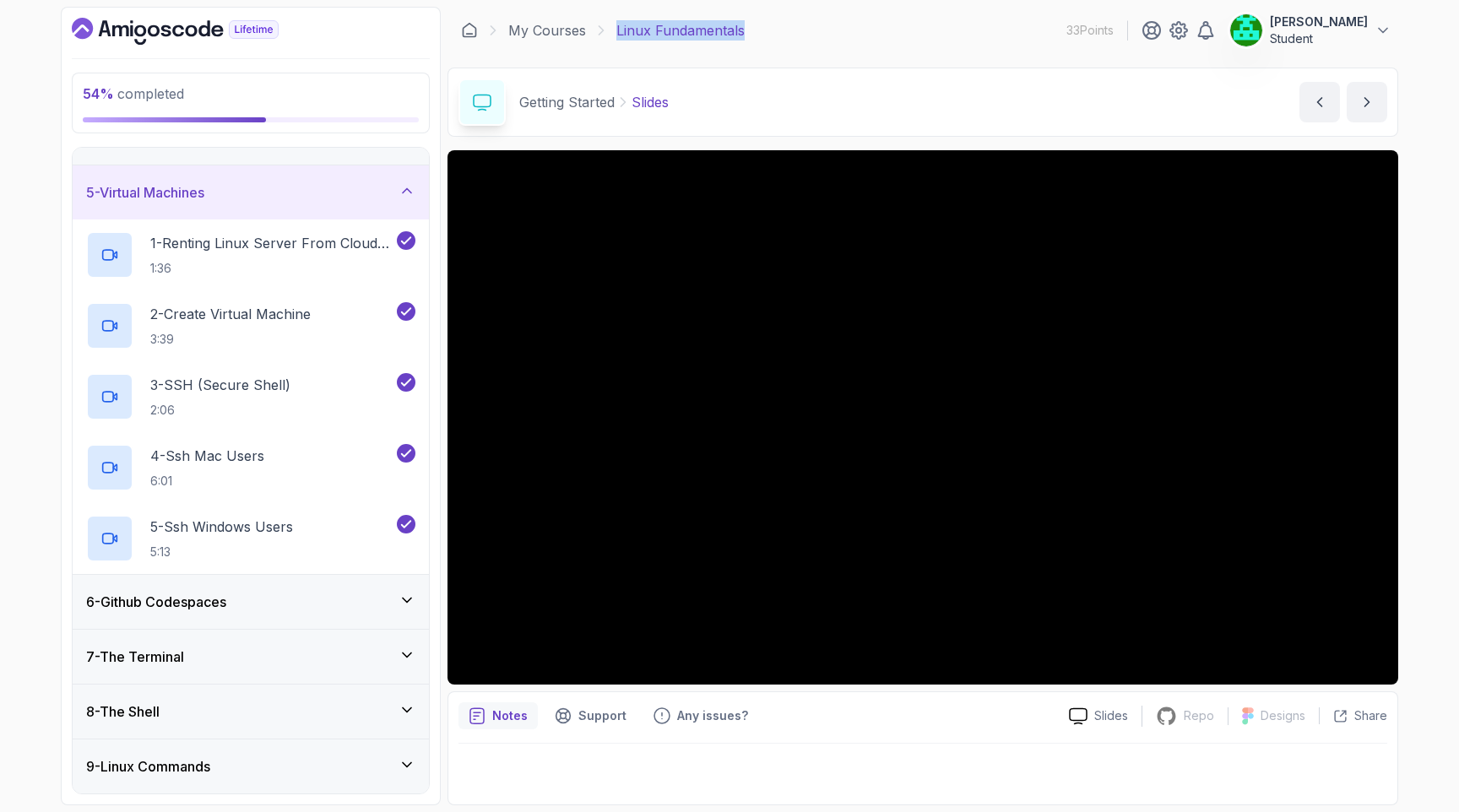
click at [258, 206] on div "5 - Virtual Machines" at bounding box center [251, 191] width 356 height 54
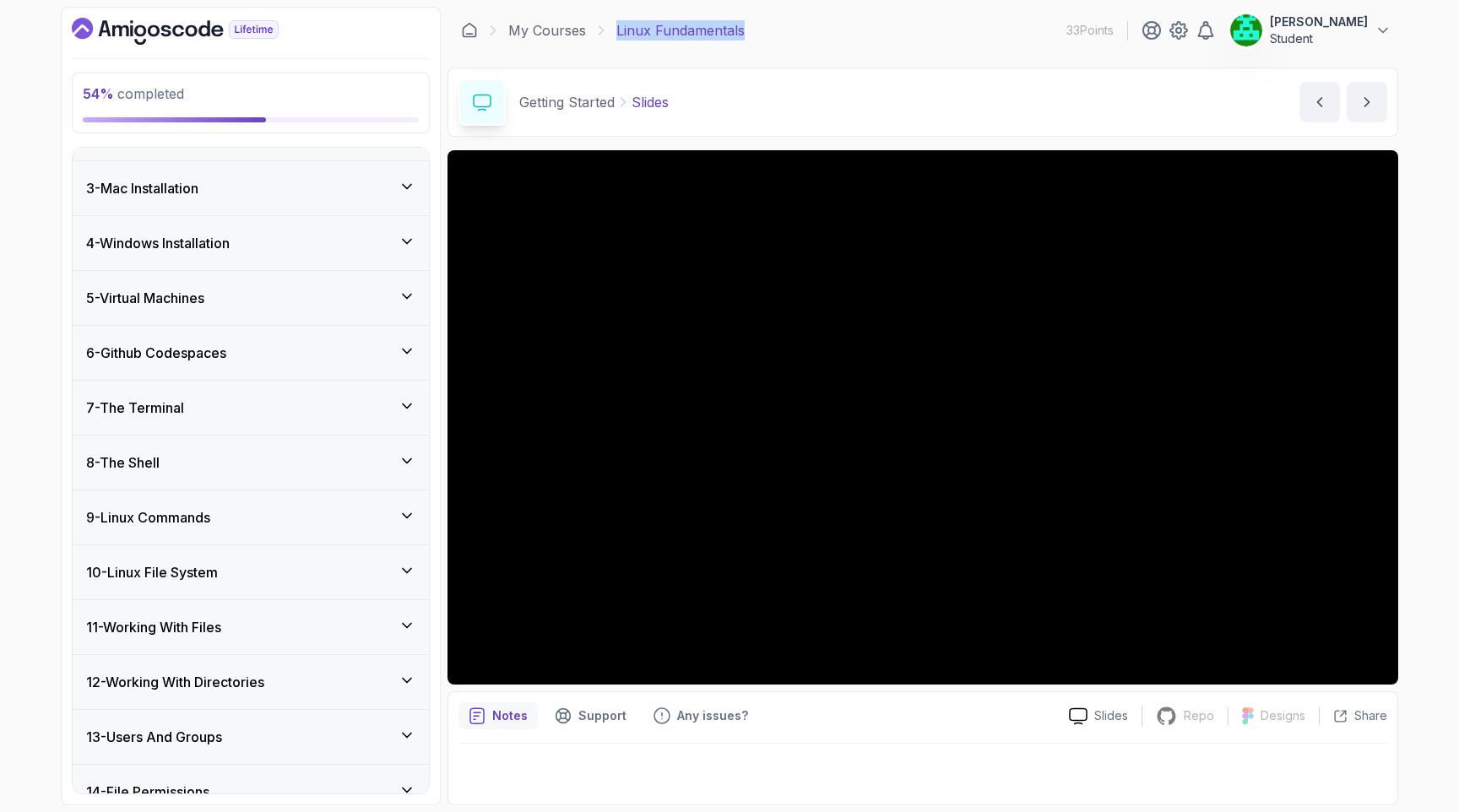
scroll to position [71, 0]
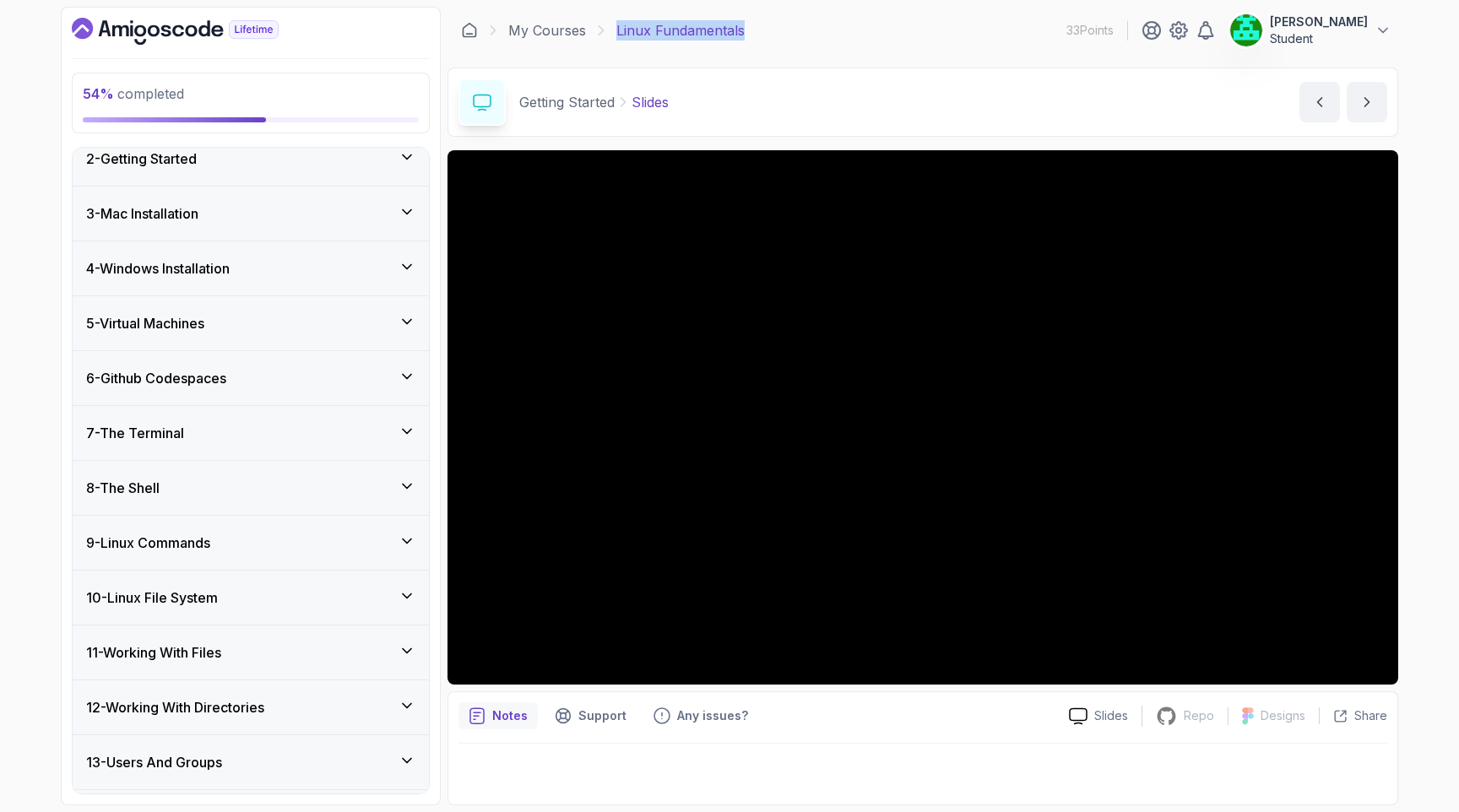
click at [278, 378] on div "6 - Github Codespaces" at bounding box center [250, 377] width 329 height 20
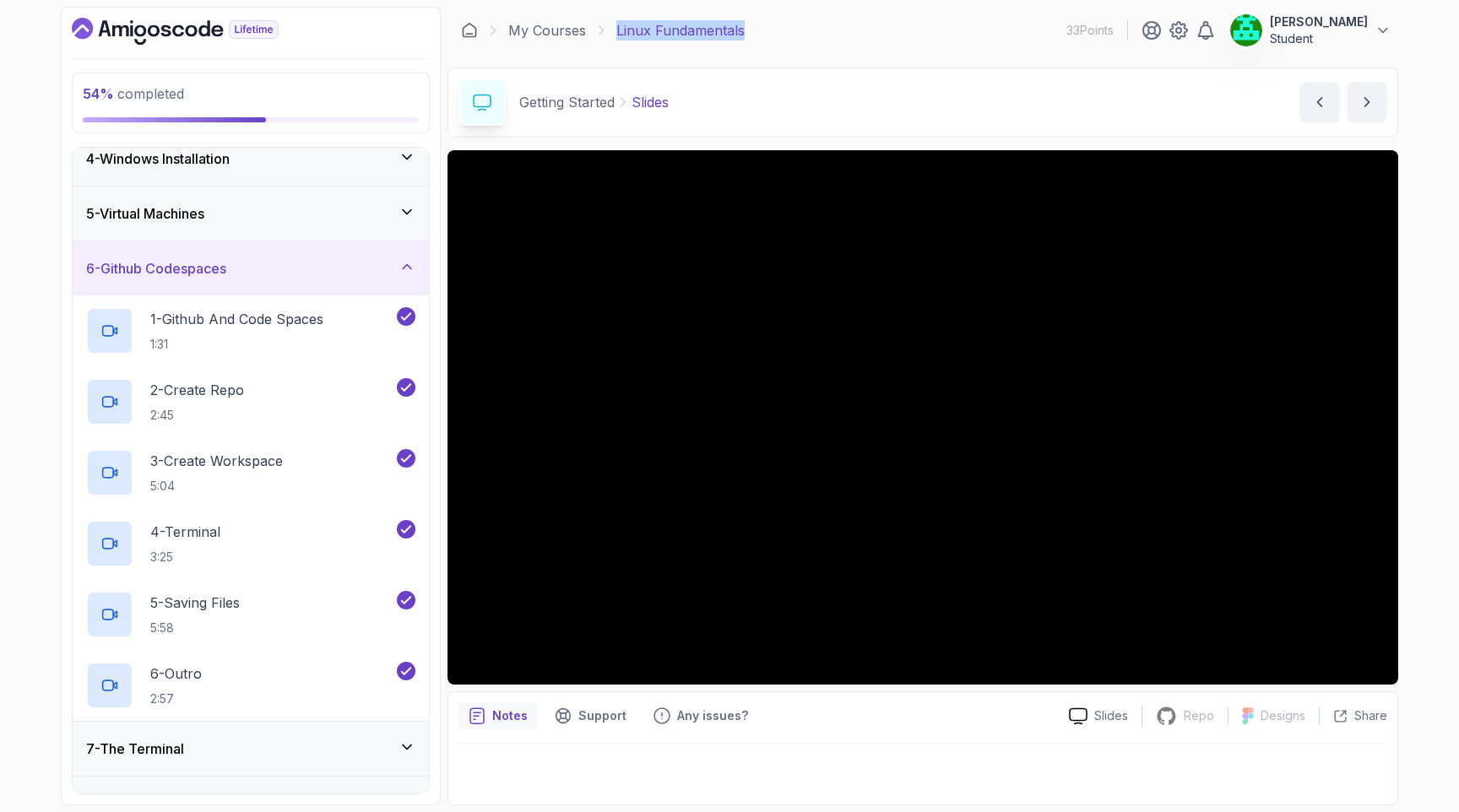
scroll to position [187, 0]
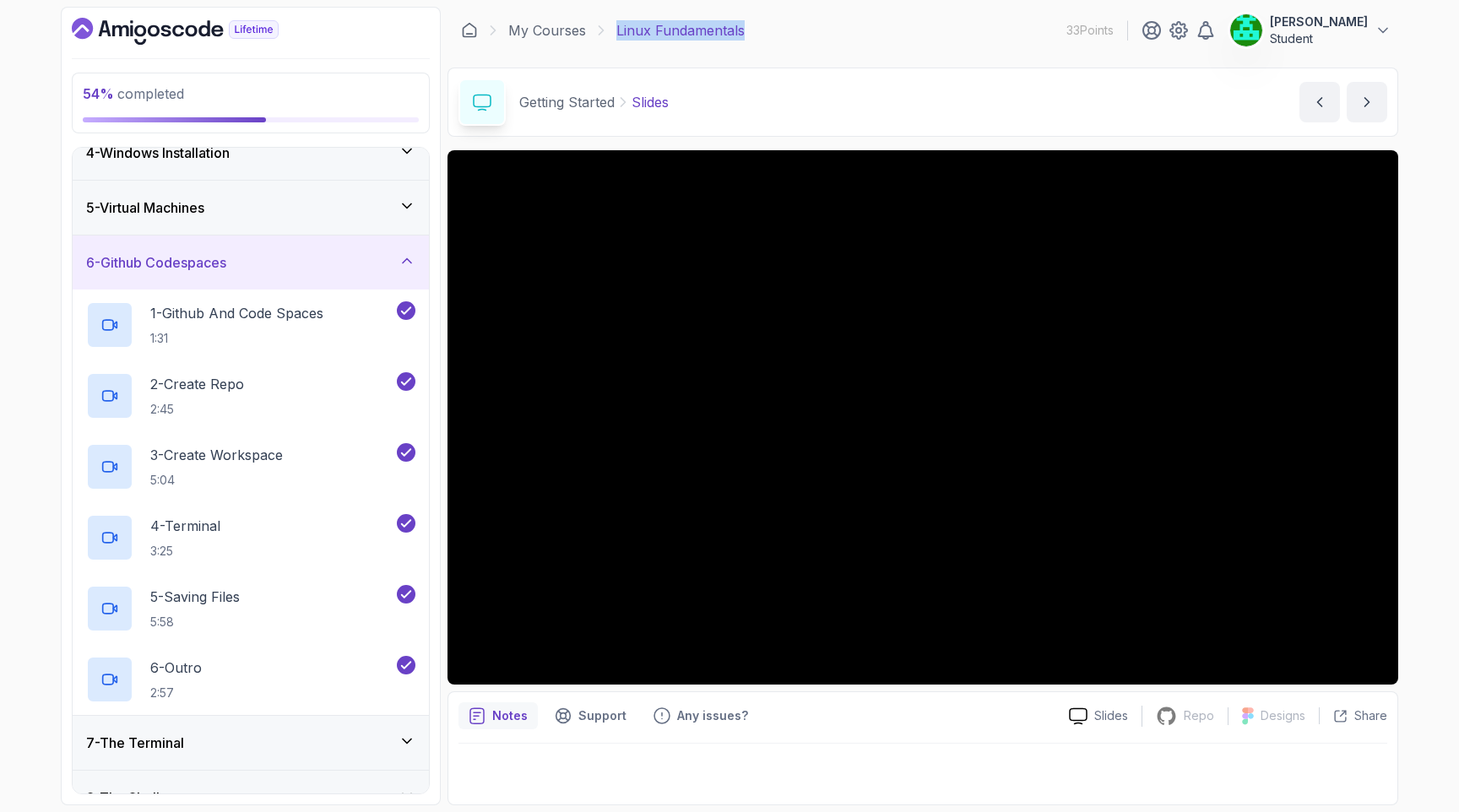
click at [226, 260] on h3 "6 - Github Codespaces" at bounding box center [156, 262] width 141 height 20
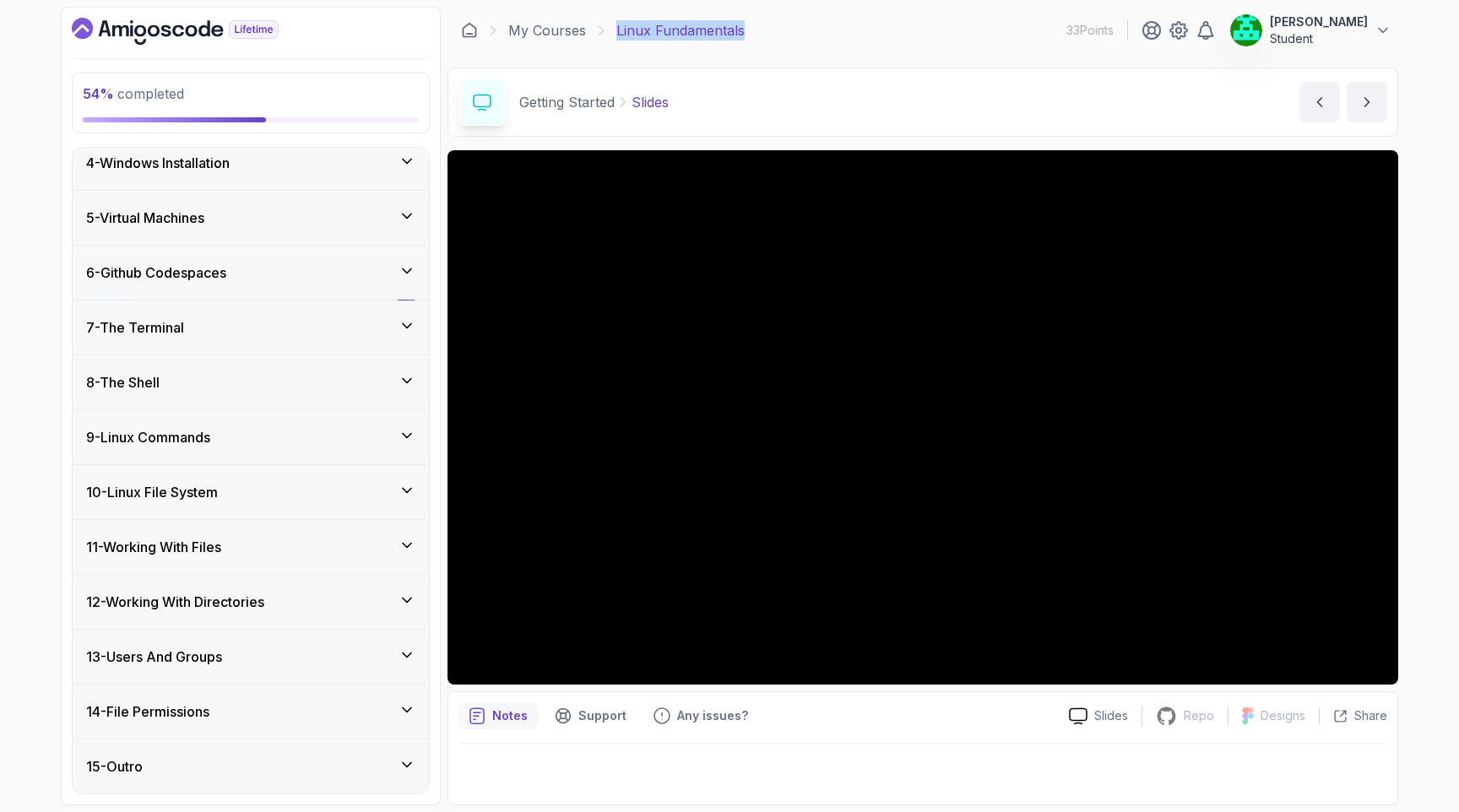
scroll to position [176, 0]
click at [197, 327] on div "7 - The Terminal" at bounding box center [250, 327] width 329 height 20
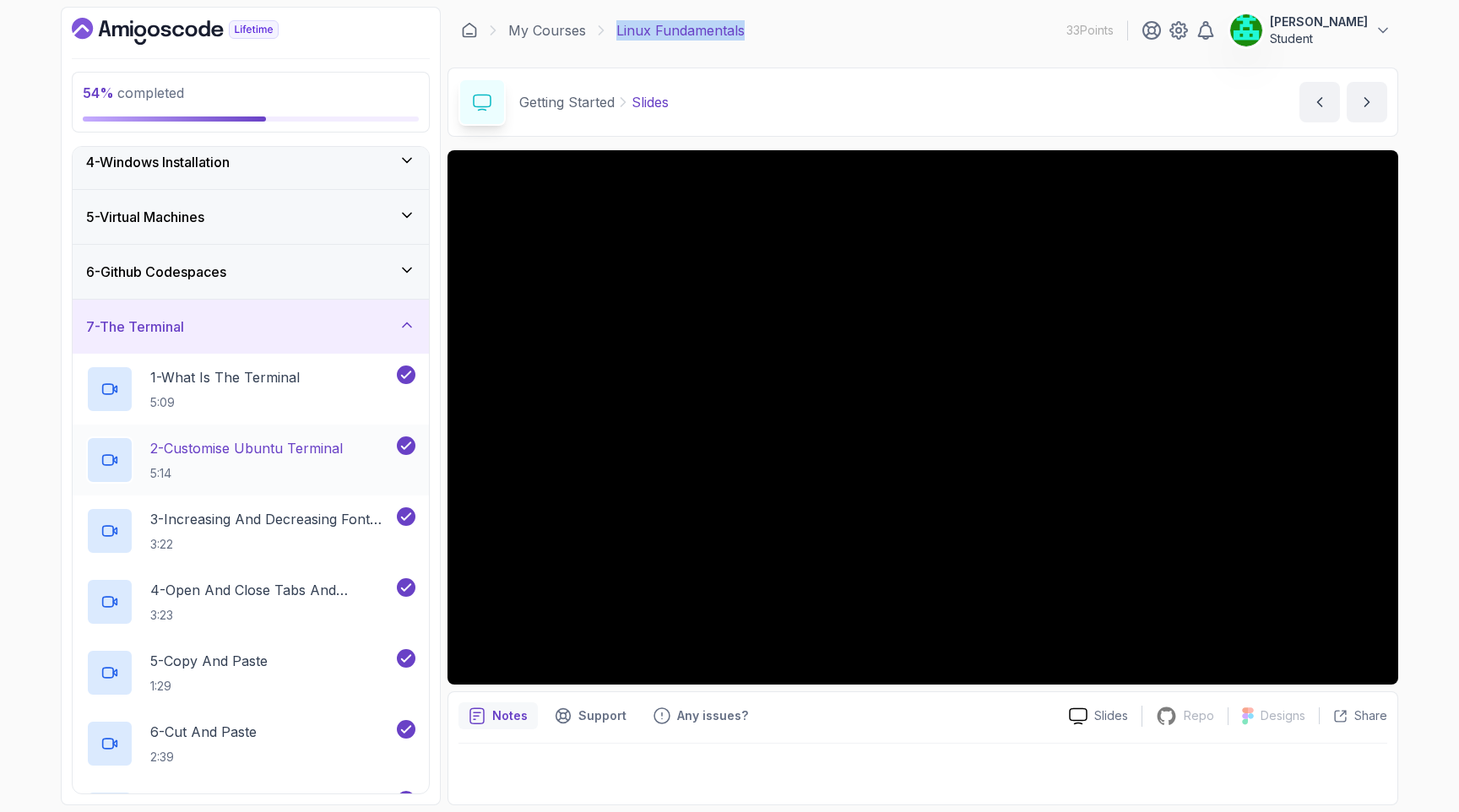
drag, startPoint x: 360, startPoint y: 454, endPoint x: 183, endPoint y: 447, distance: 177.1
click at [183, 447] on div "2 - Customise Ubuntu Terminal 5:14" at bounding box center [240, 460] width 307 height 47
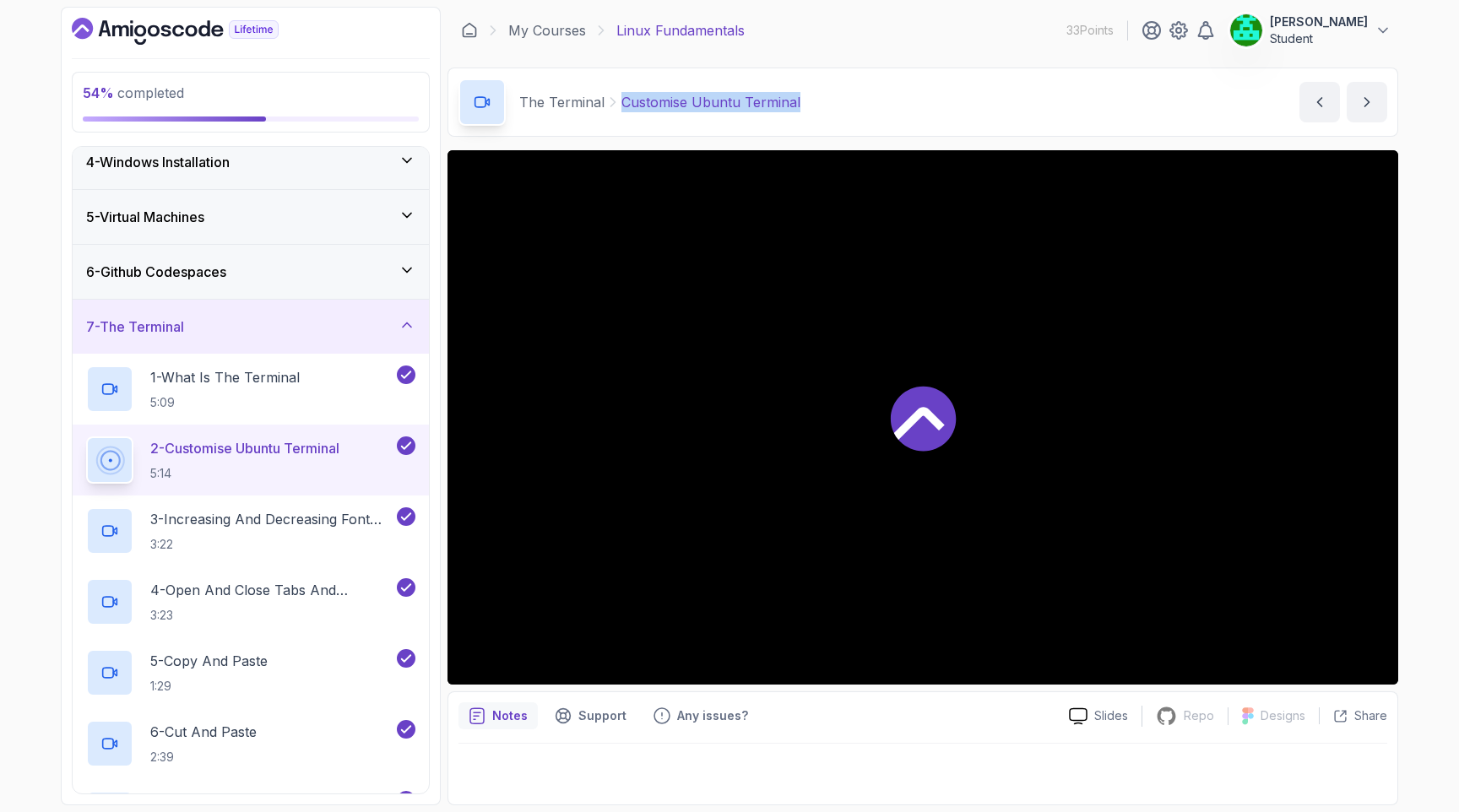
drag, startPoint x: 812, startPoint y: 101, endPoint x: 624, endPoint y: 107, distance: 188.1
click at [624, 107] on div "The Terminal Customise Ubuntu Terminal Customise Ubuntu Terminal by nelson" at bounding box center [922, 102] width 951 height 69
copy p "ustomise Ubuntu Terminal"
click at [323, 586] on p "4 - Open And Close Tabs And Terminal" at bounding box center [272, 589] width 243 height 20
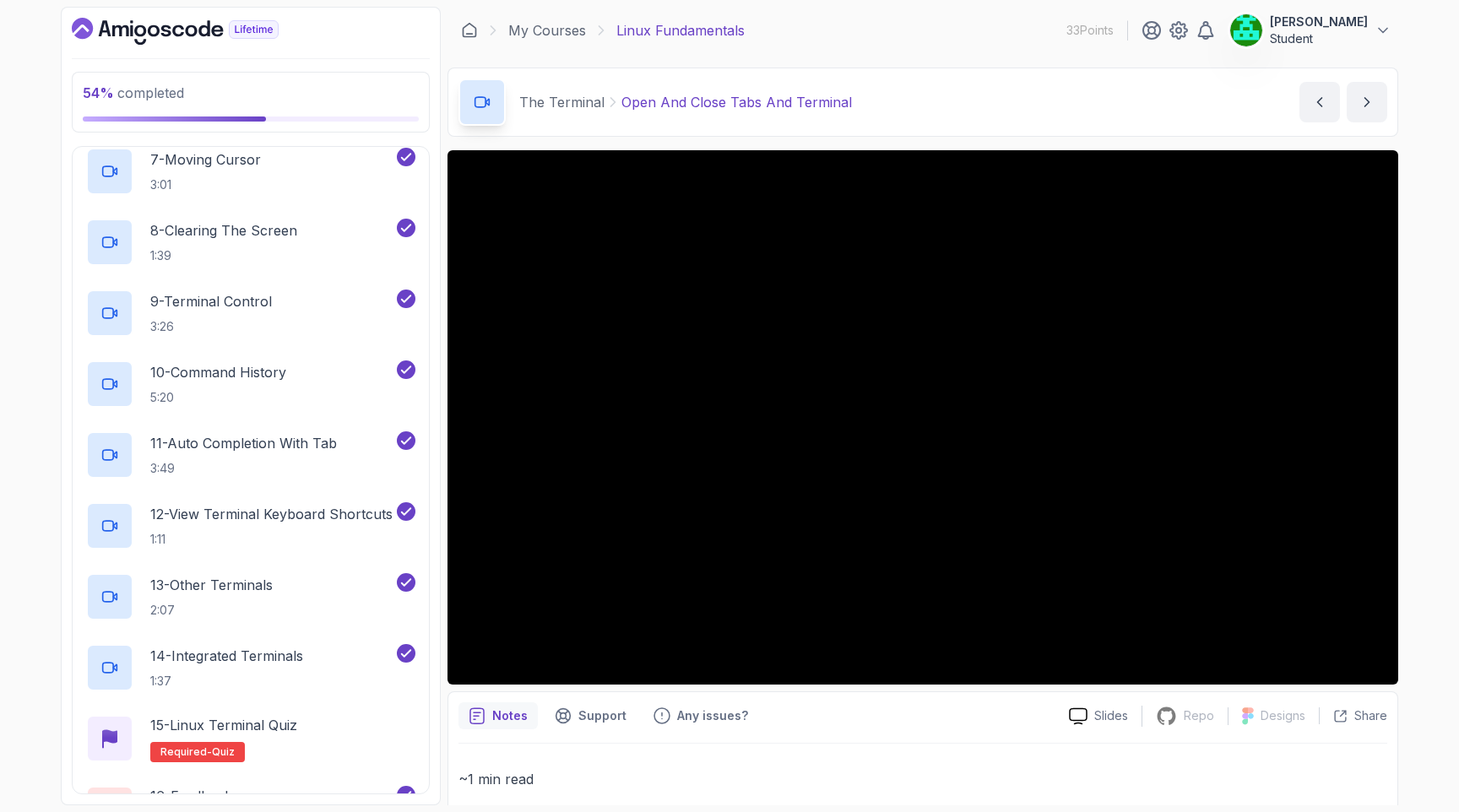
scroll to position [820, 0]
click at [316, 522] on p "12 - View Terminal Keyboard Shortcuts" at bounding box center [271, 513] width 242 height 20
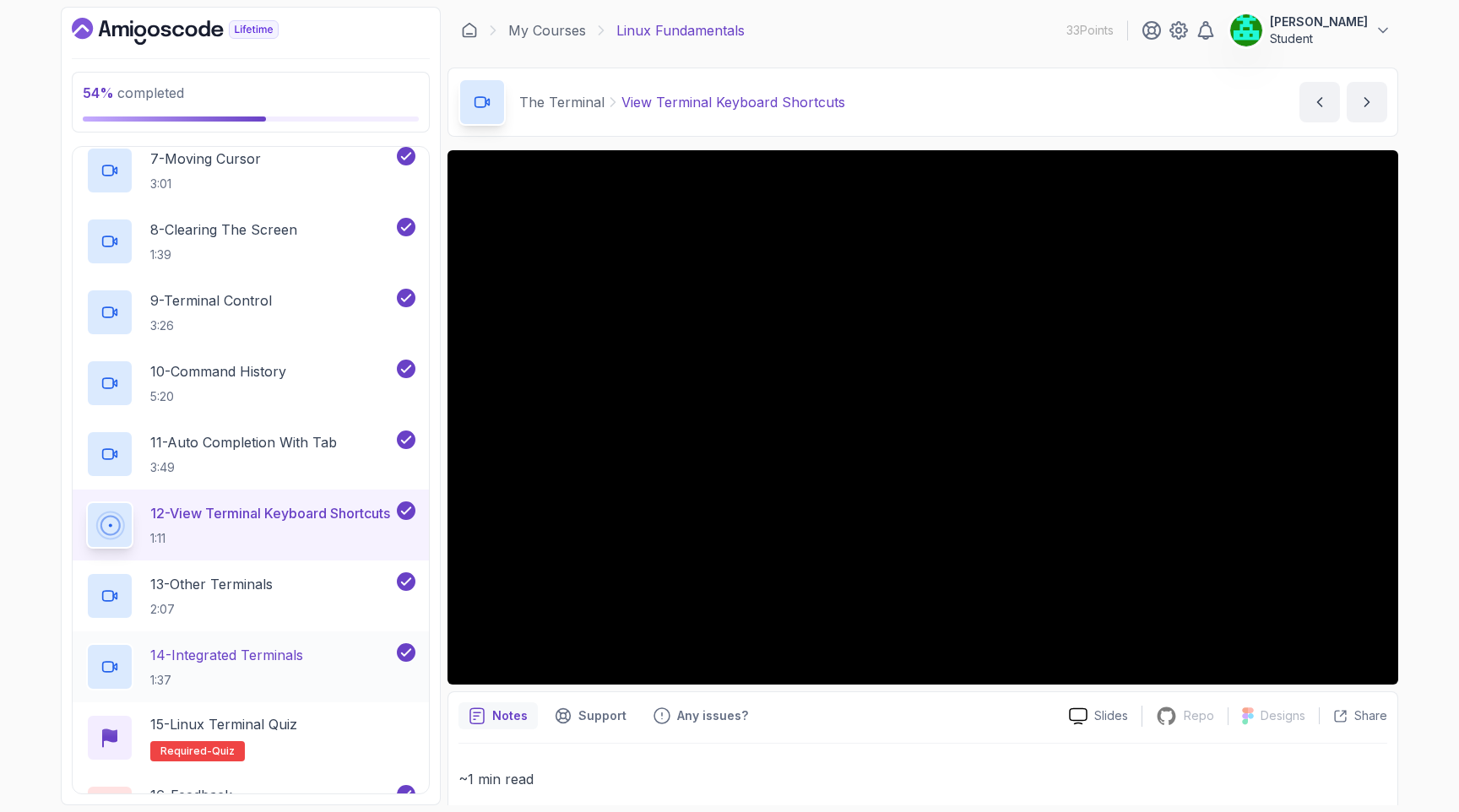
click at [171, 642] on div "14 - Integrated Terminals 1:37" at bounding box center [251, 667] width 356 height 71
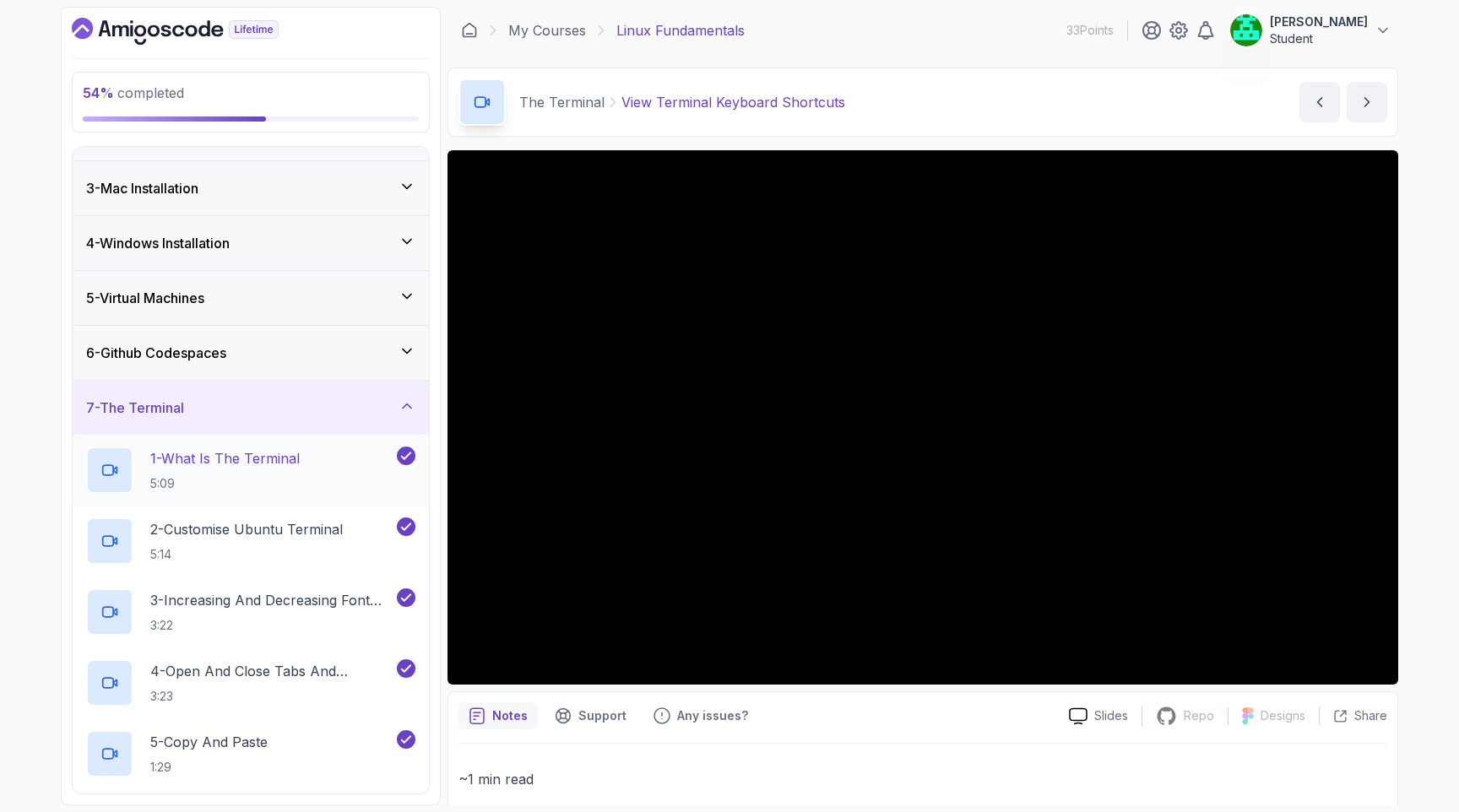
scroll to position [92, 0]
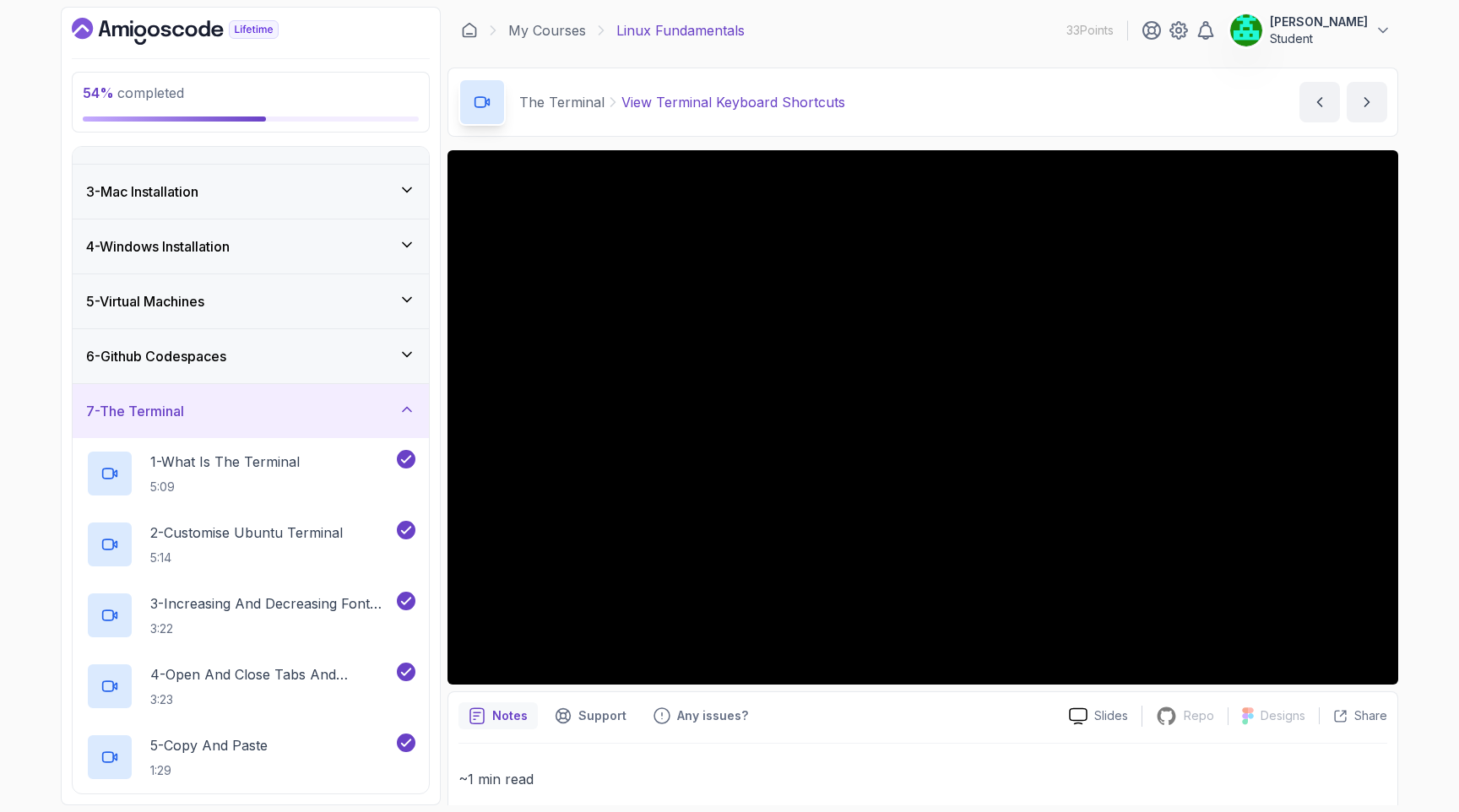
click at [409, 412] on icon at bounding box center [407, 409] width 17 height 17
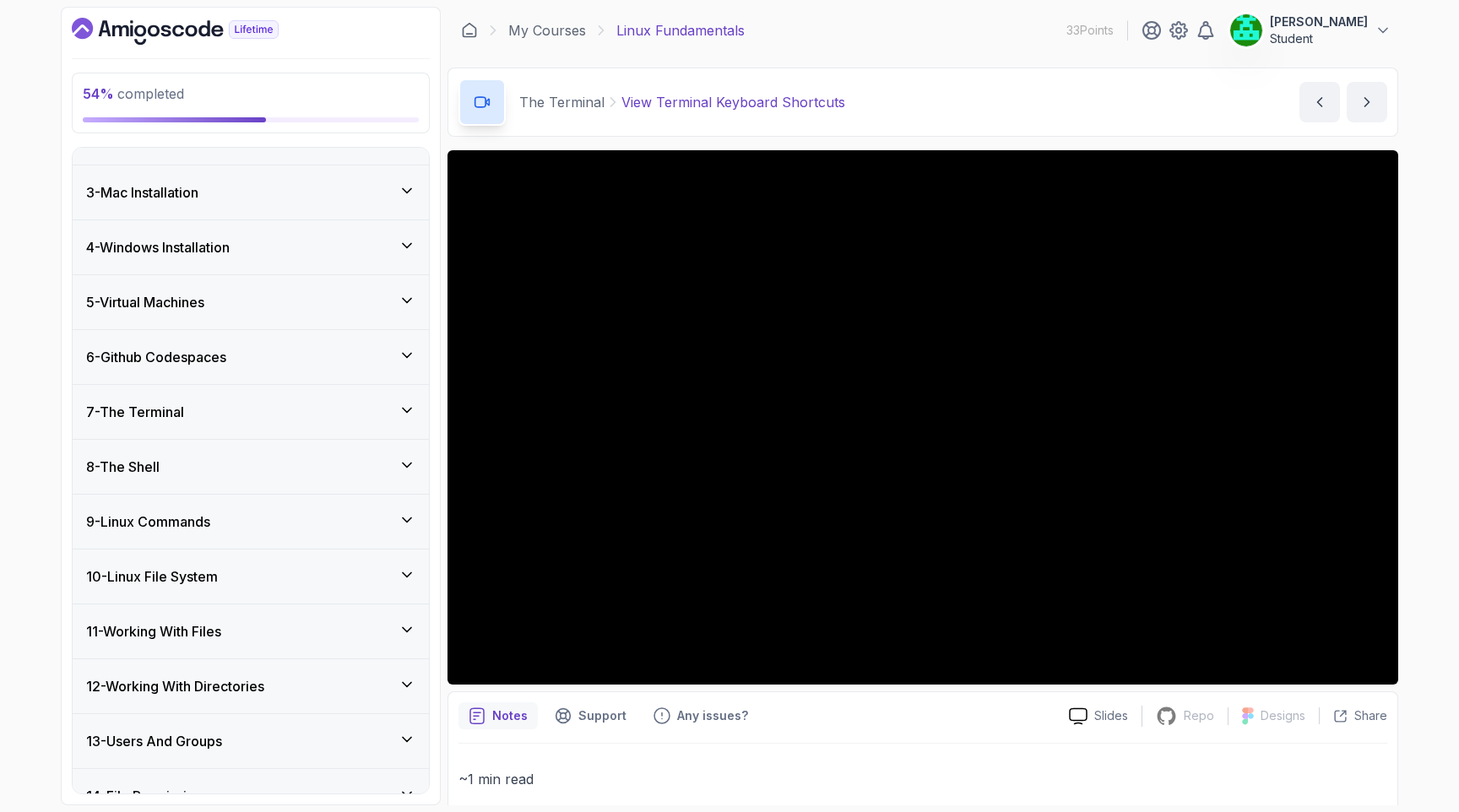
click at [415, 458] on icon at bounding box center [407, 465] width 17 height 17
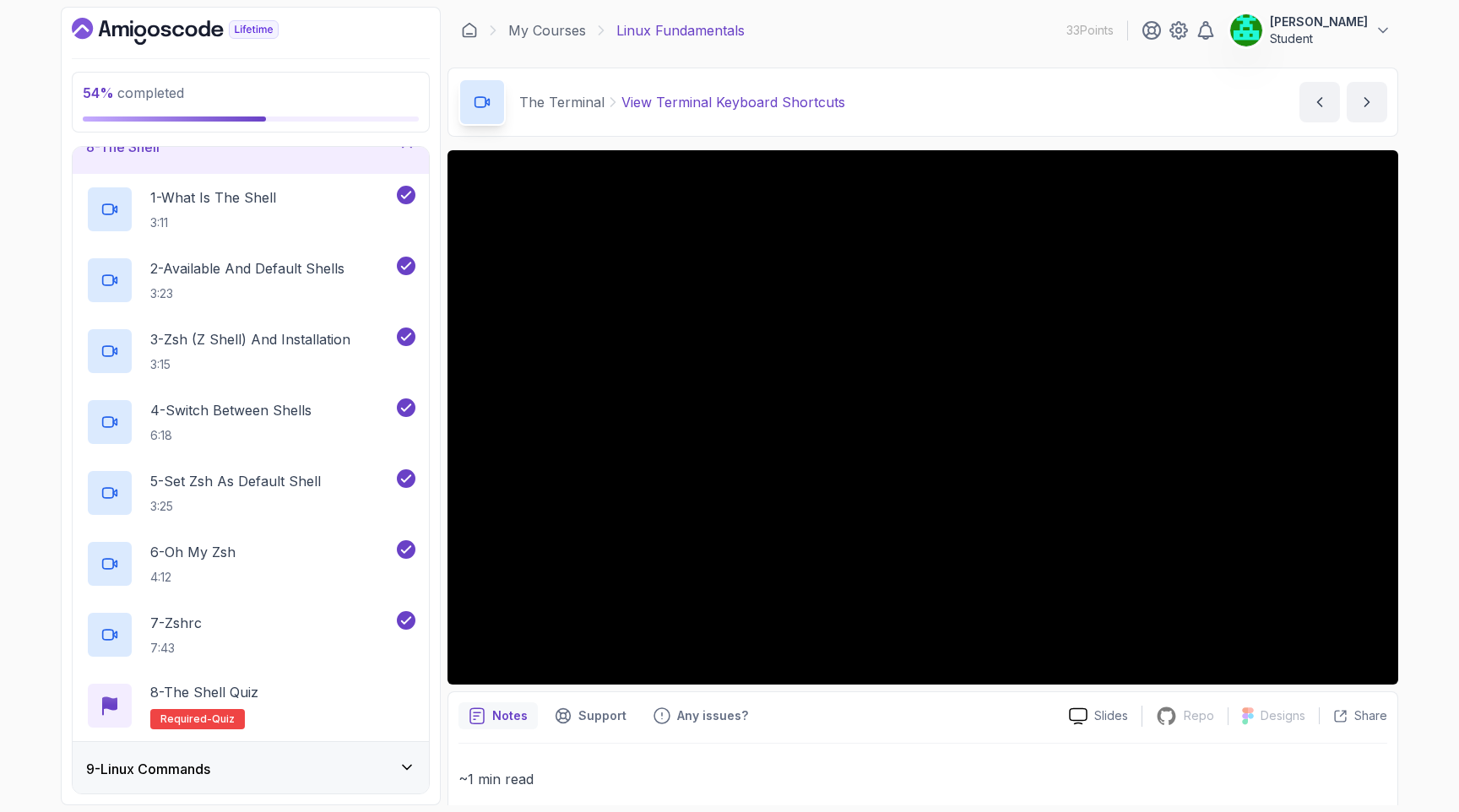
scroll to position [389, 0]
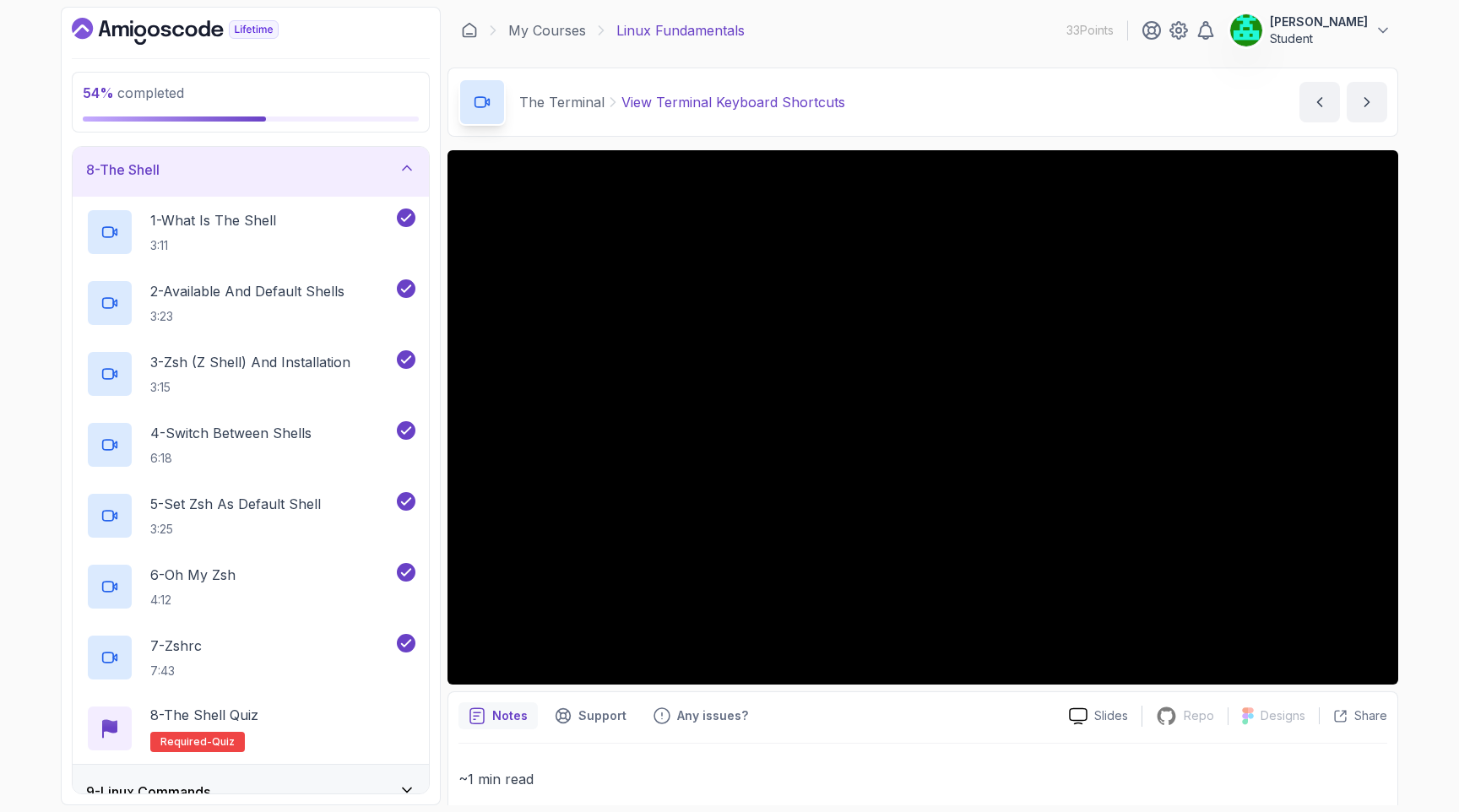
click at [296, 166] on div "8 - The Shell" at bounding box center [250, 169] width 329 height 20
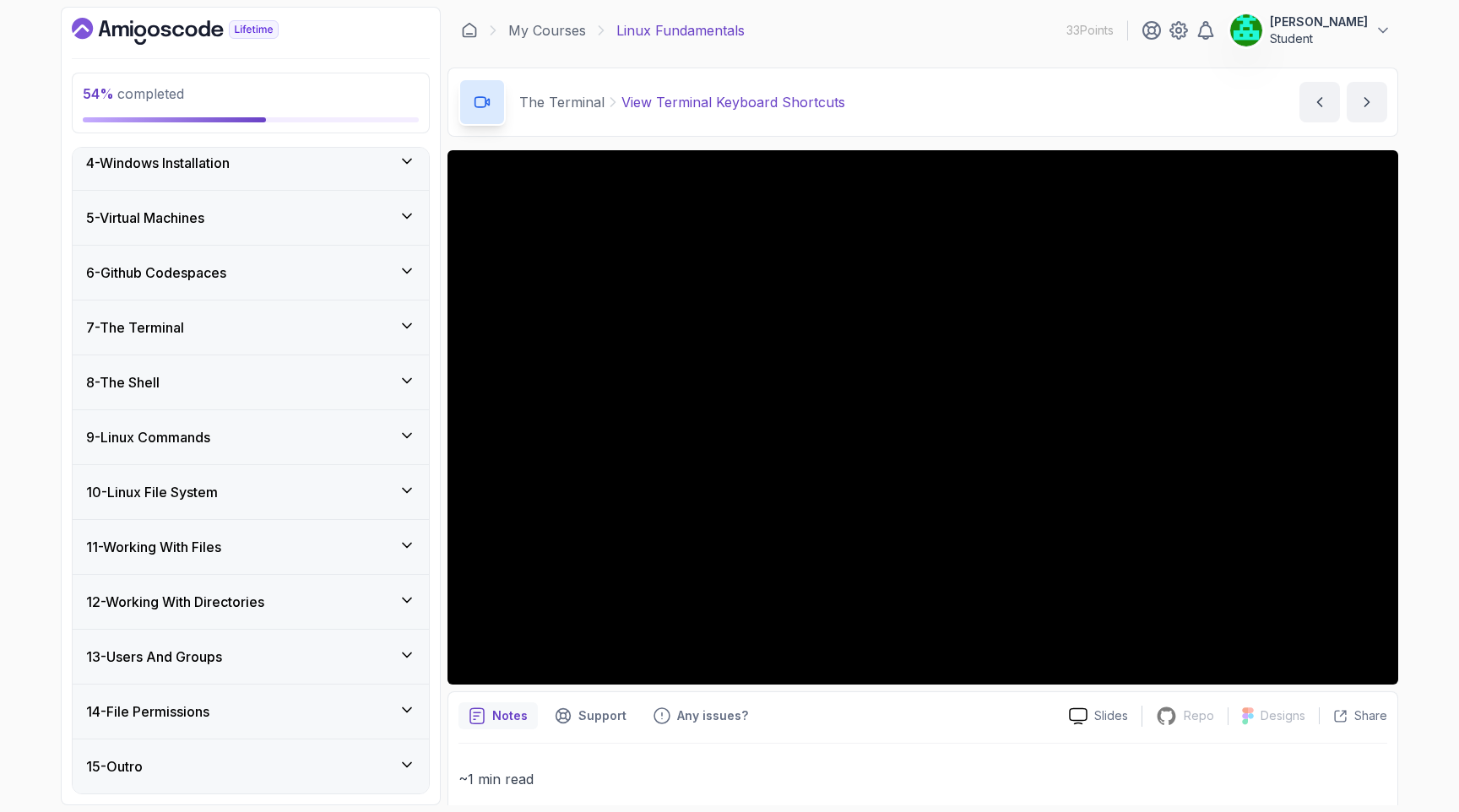
scroll to position [169, 0]
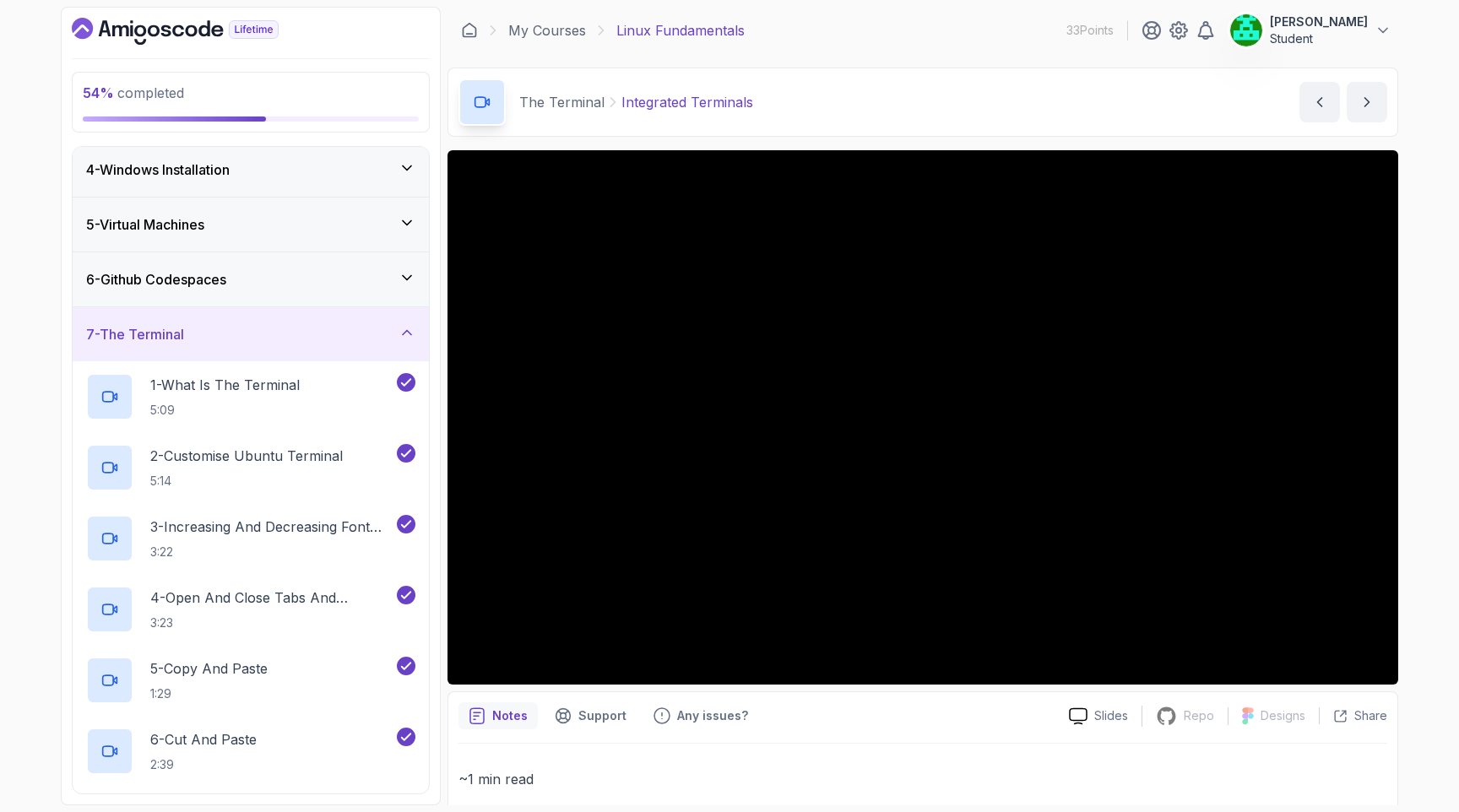
click at [257, 324] on div "7 - The Terminal" at bounding box center [250, 334] width 329 height 20
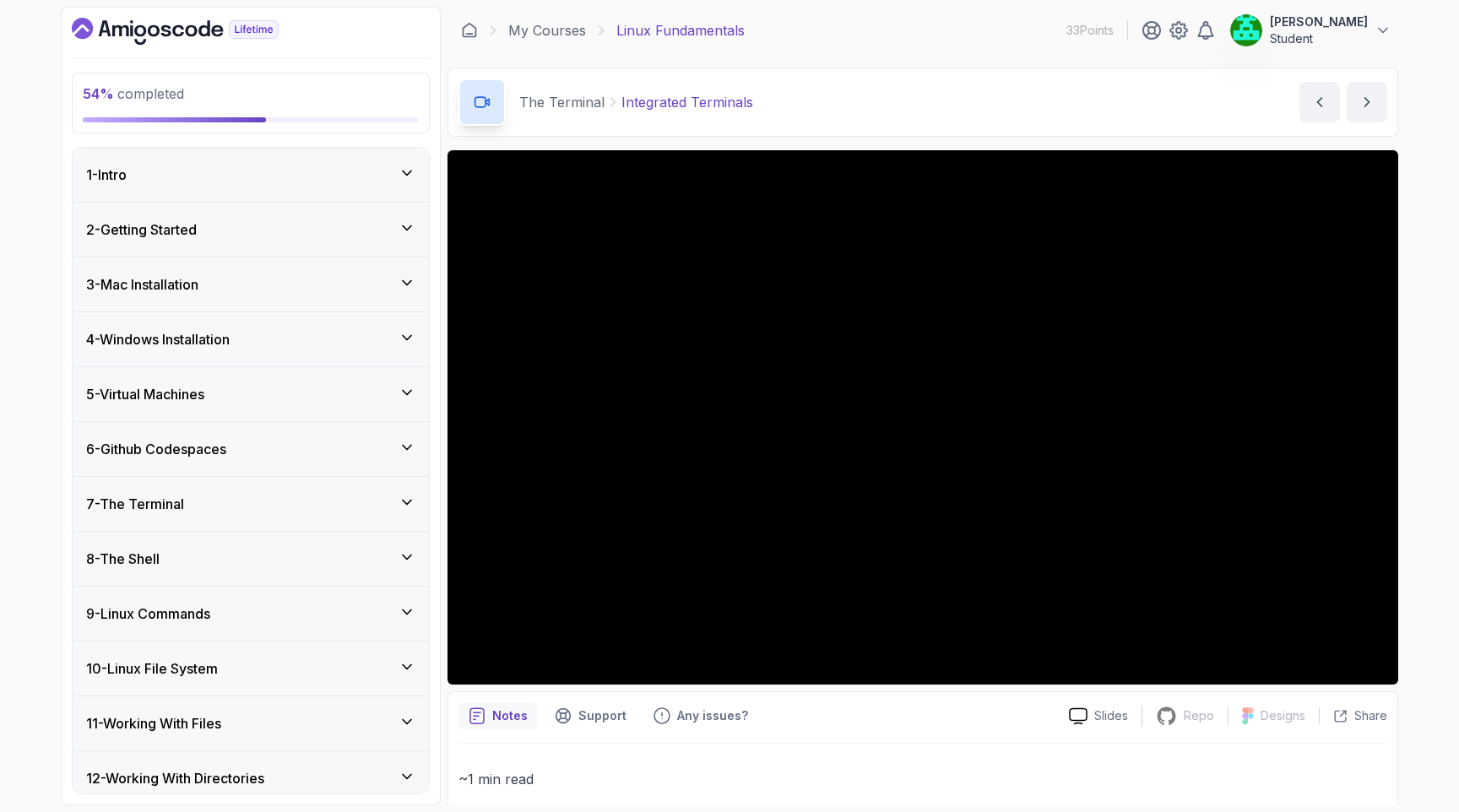
click at [310, 624] on div "9 - Linux Commands" at bounding box center [251, 613] width 356 height 54
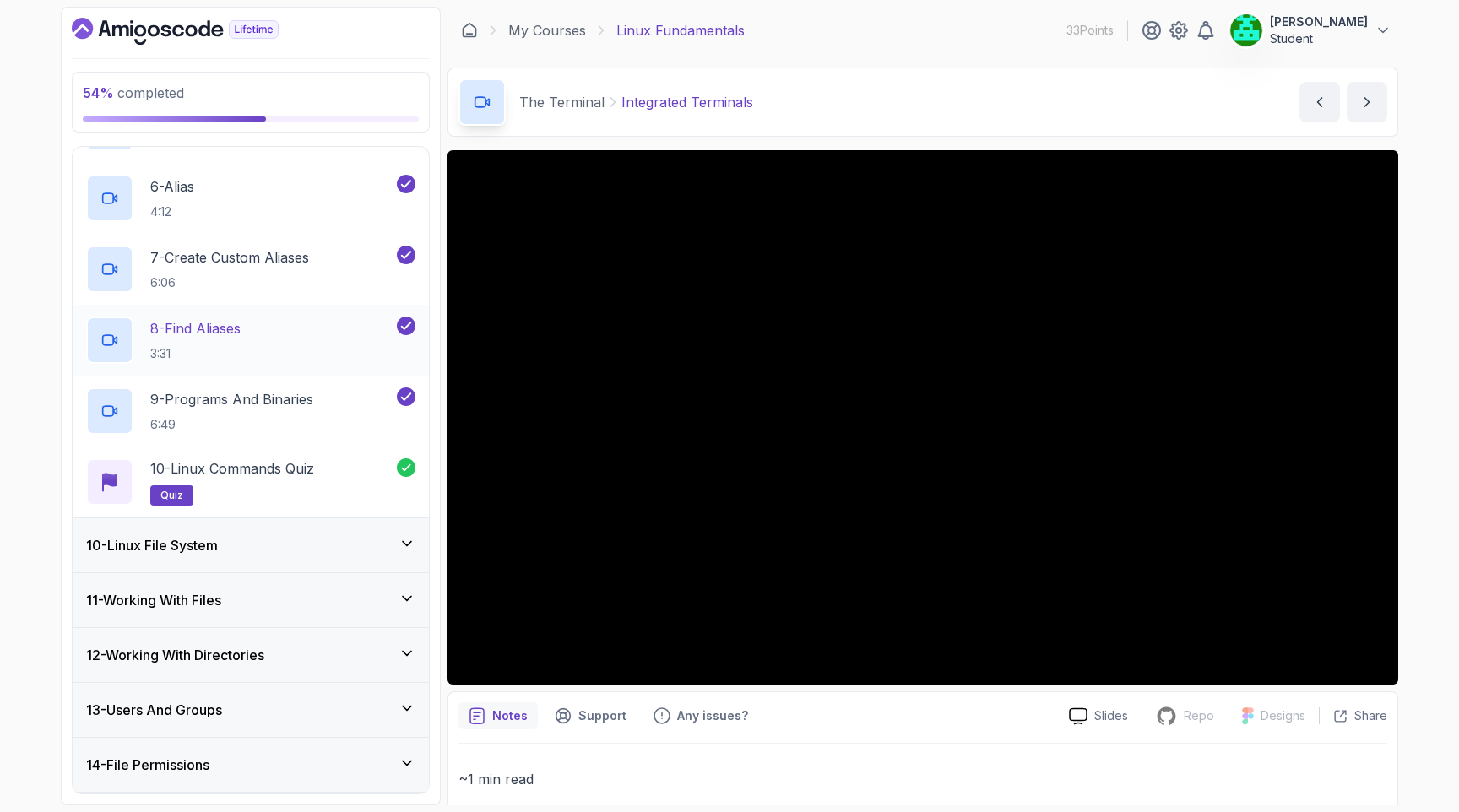
scroll to position [844, 0]
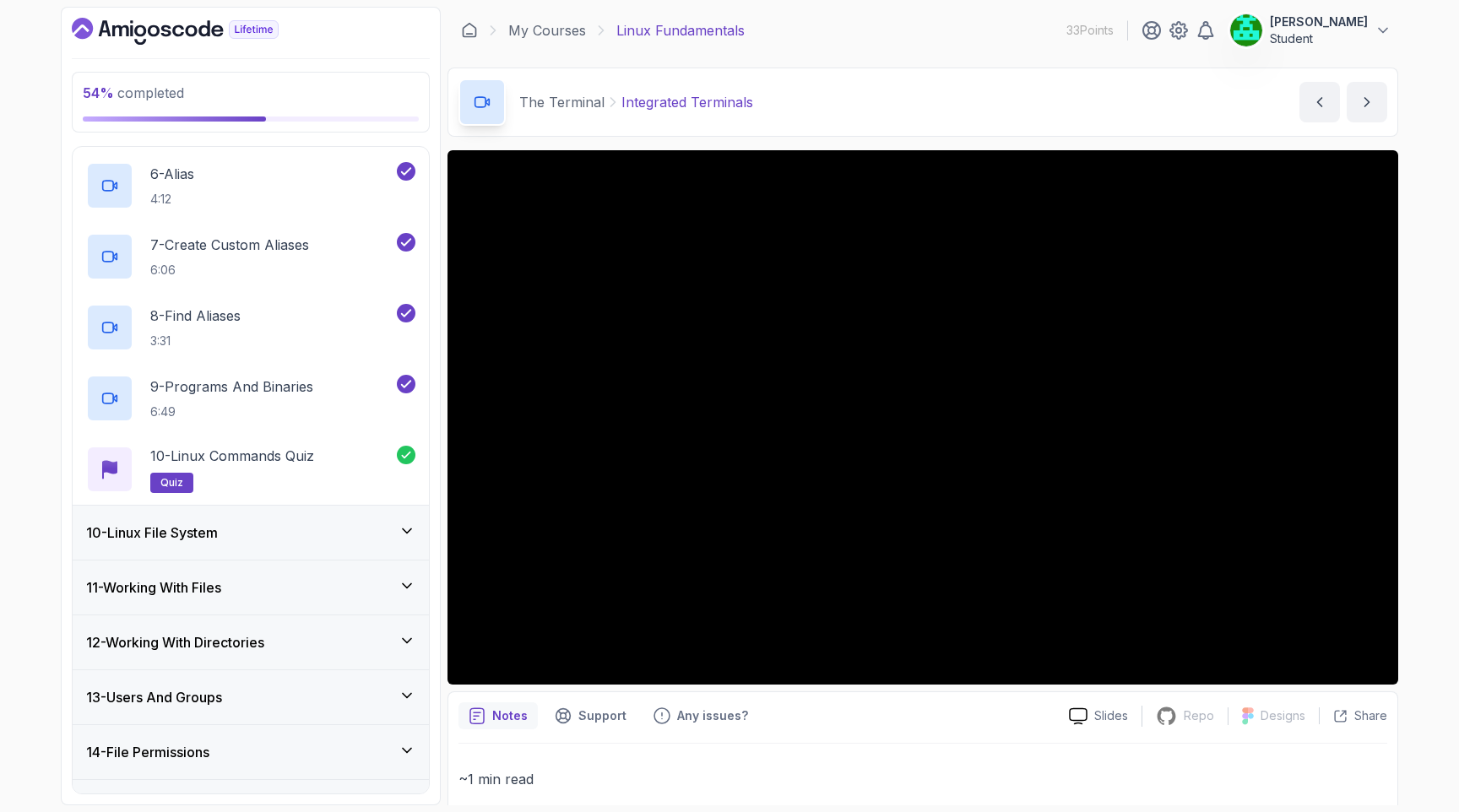
click at [334, 542] on div "10 - Linux File System" at bounding box center [250, 532] width 329 height 20
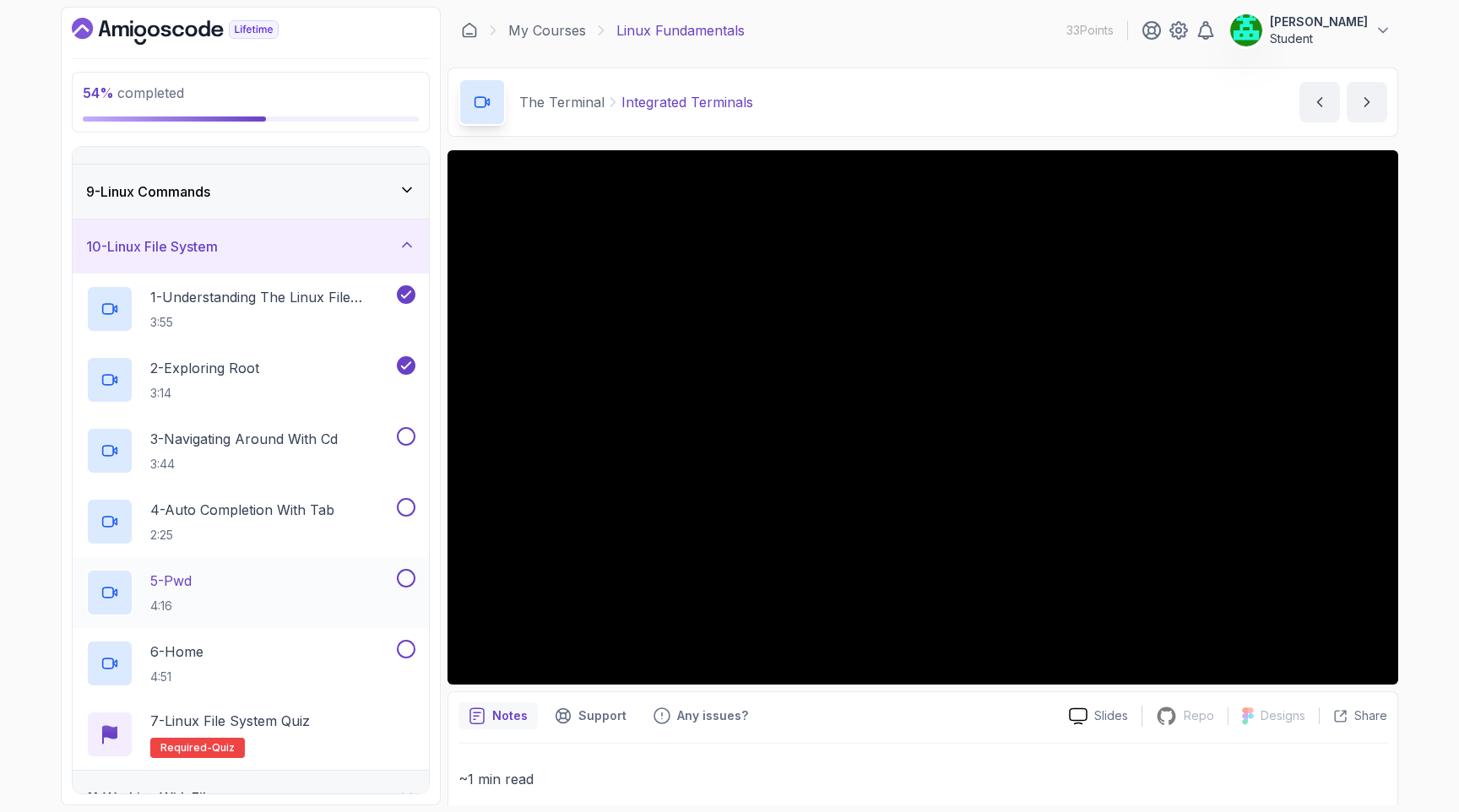
scroll to position [391, 0]
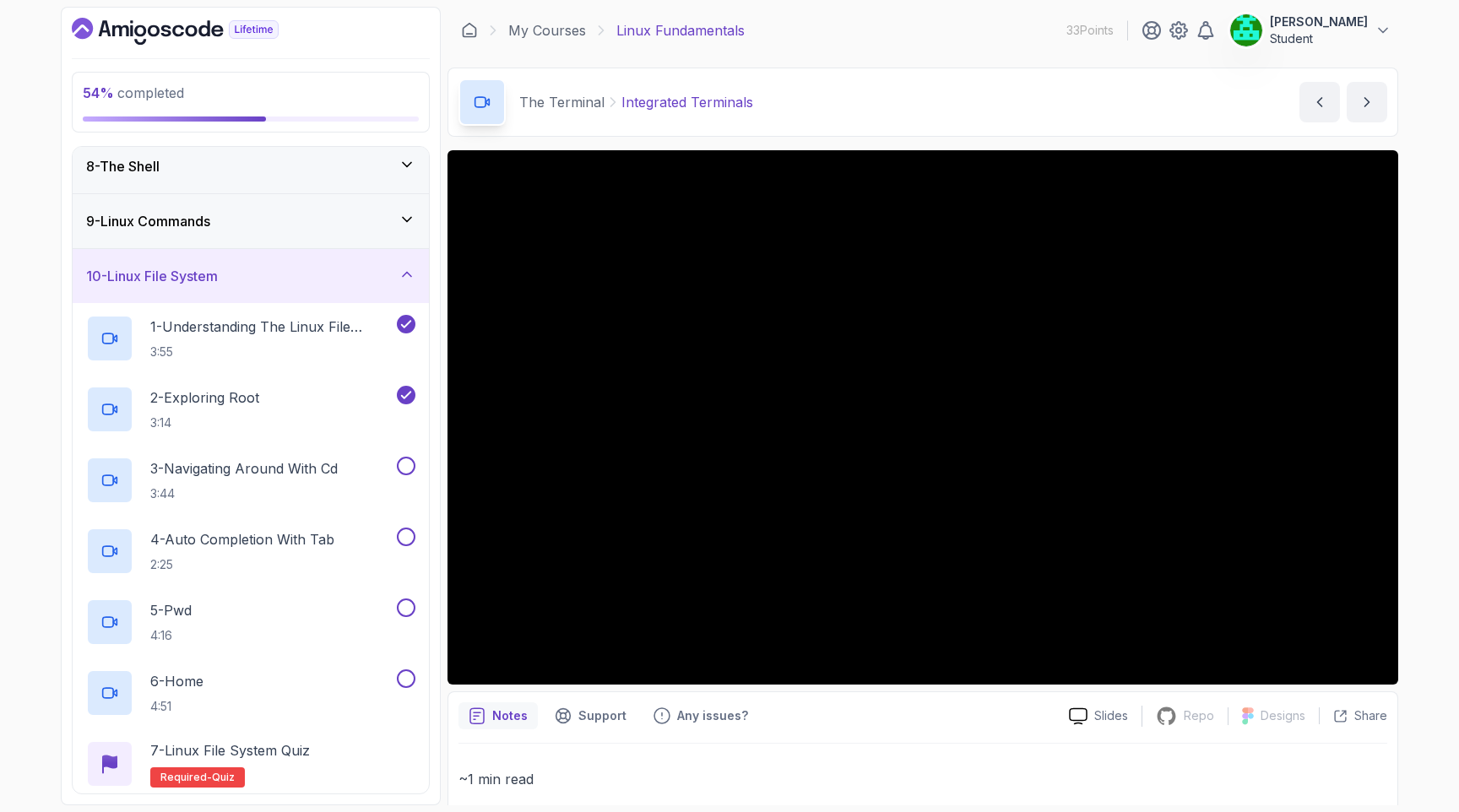
click at [290, 228] on div "9 - Linux Commands" at bounding box center [250, 221] width 329 height 20
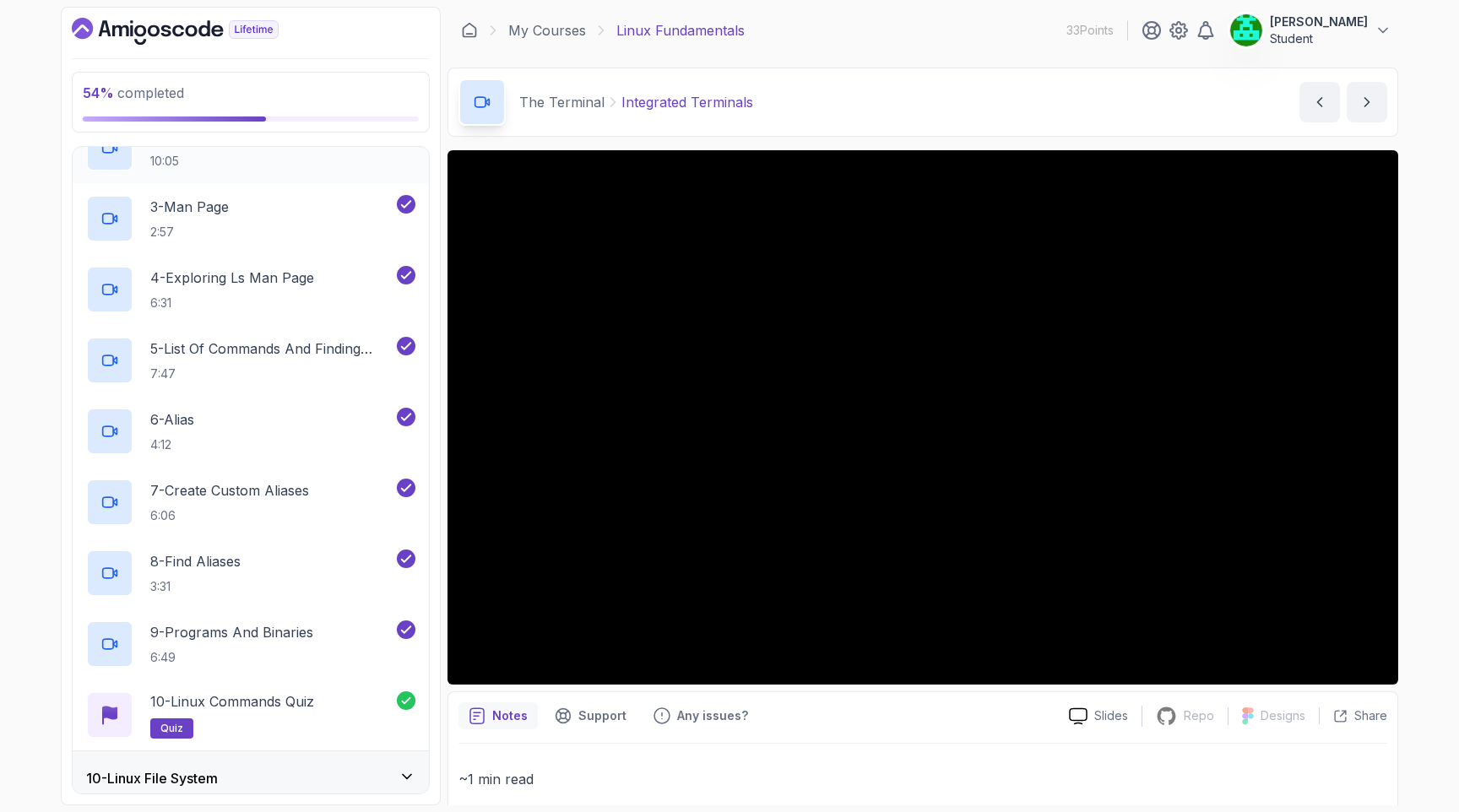
scroll to position [602, 0]
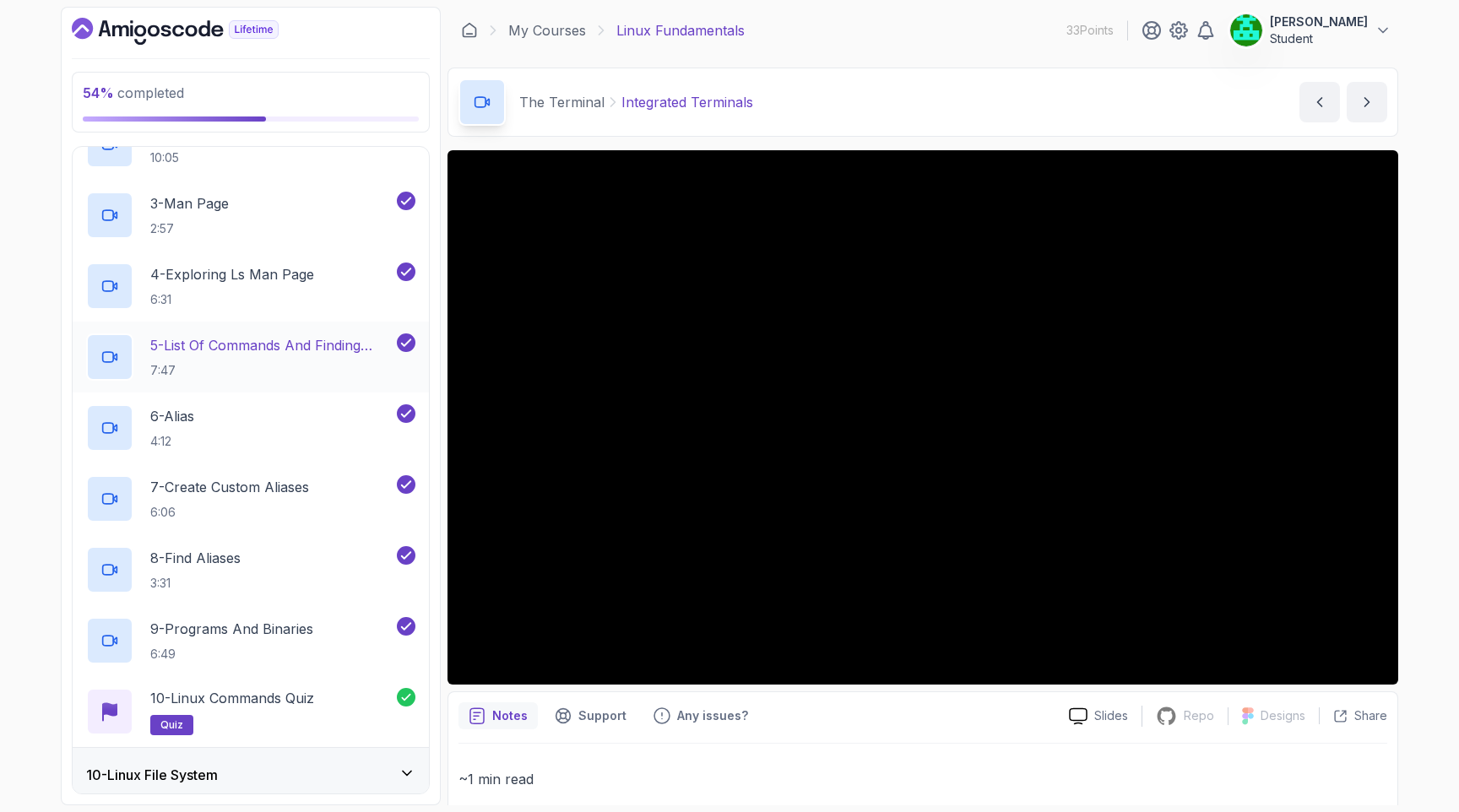
click at [301, 346] on p "5 - List Of Commands And Finding Help" at bounding box center [272, 344] width 243 height 20
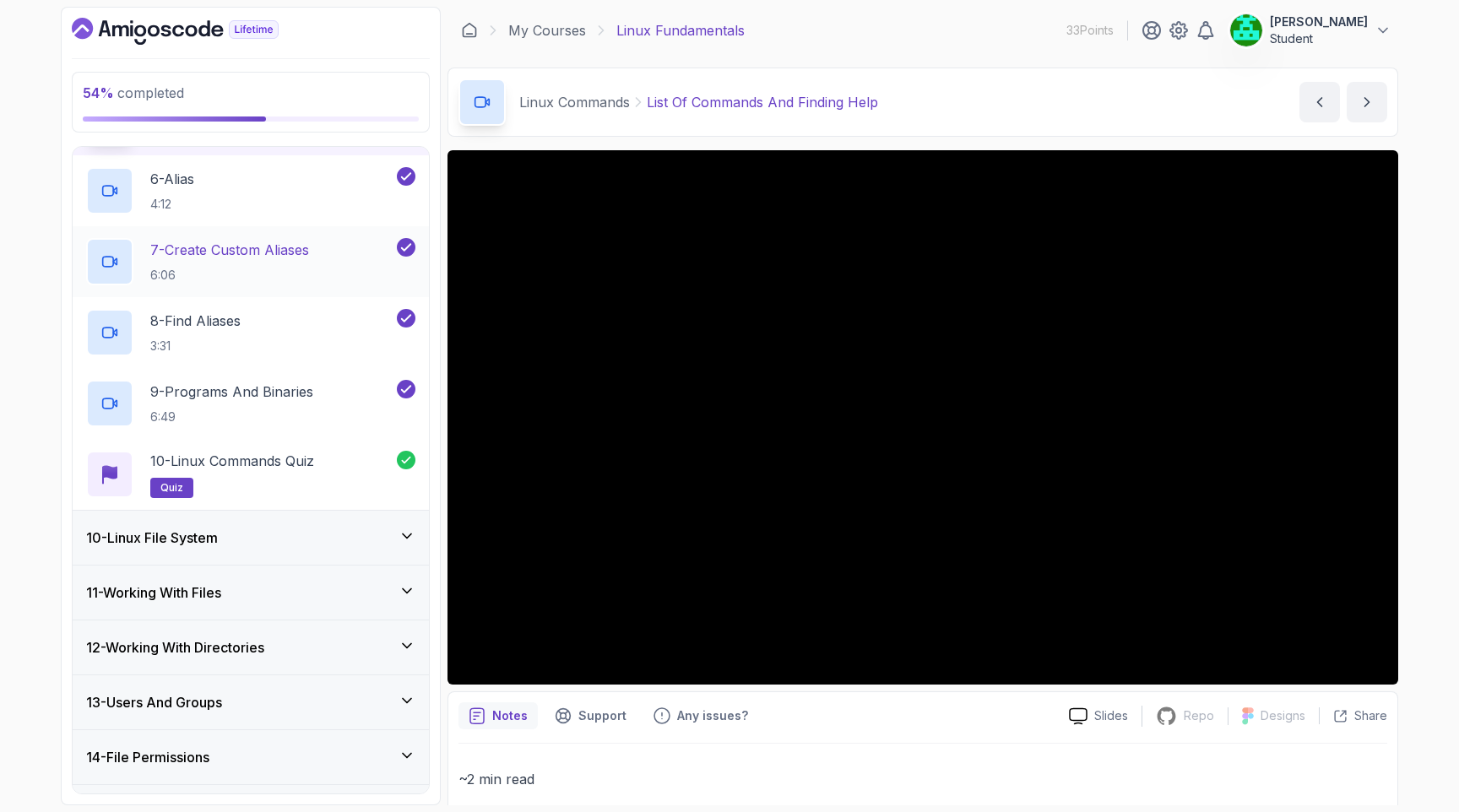
scroll to position [885, 0]
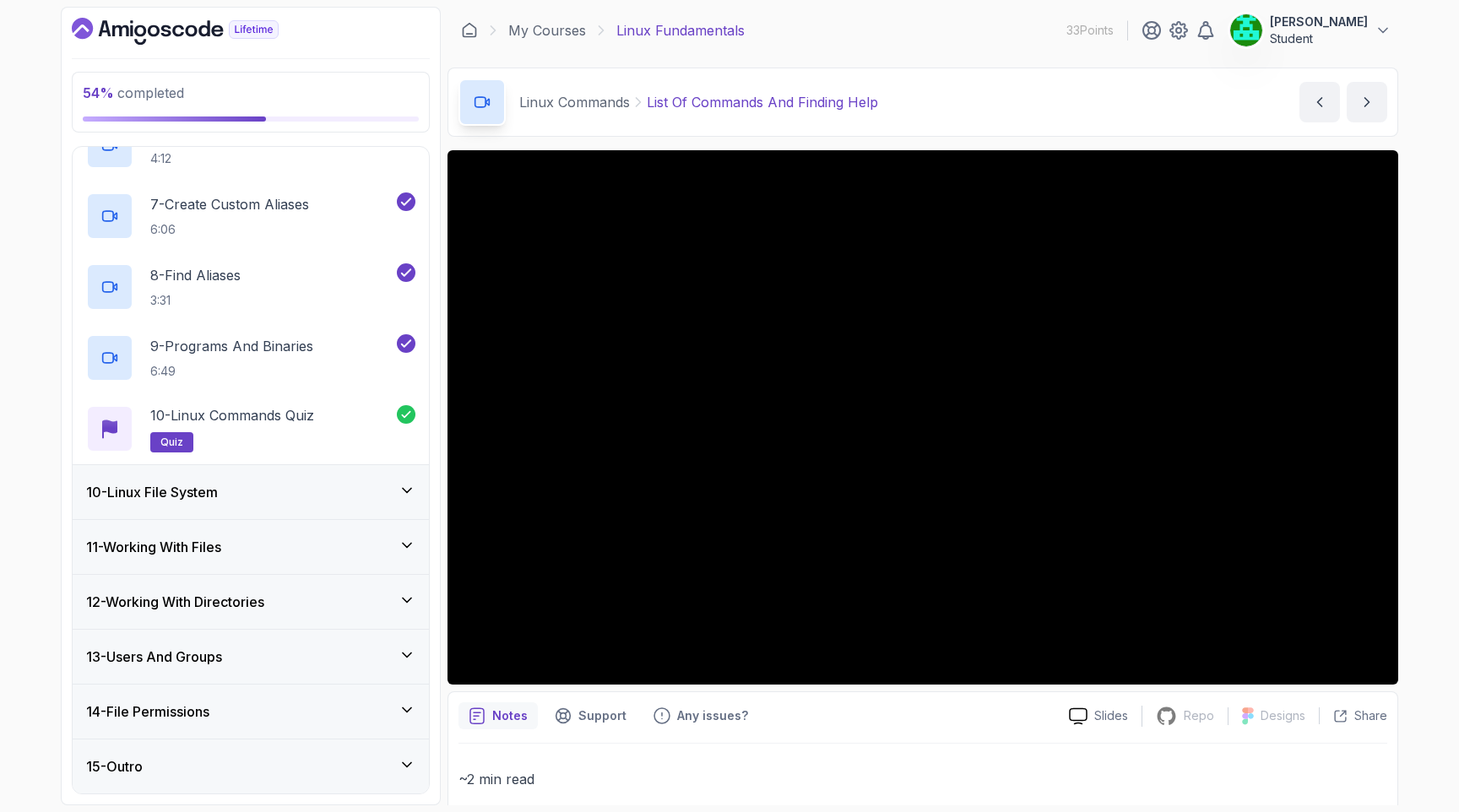
click at [278, 501] on div "10 - Linux File System" at bounding box center [250, 491] width 329 height 20
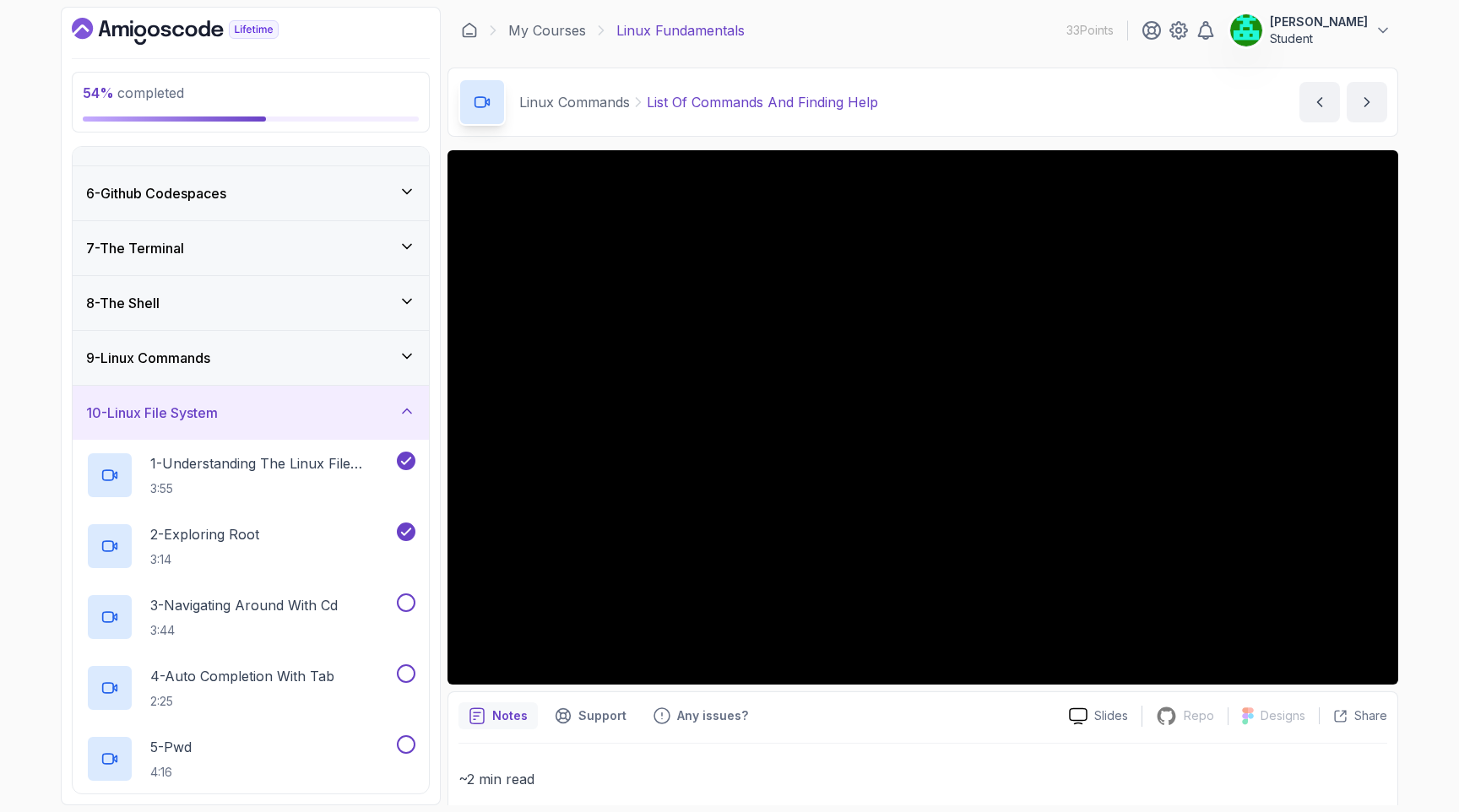
scroll to position [201, 0]
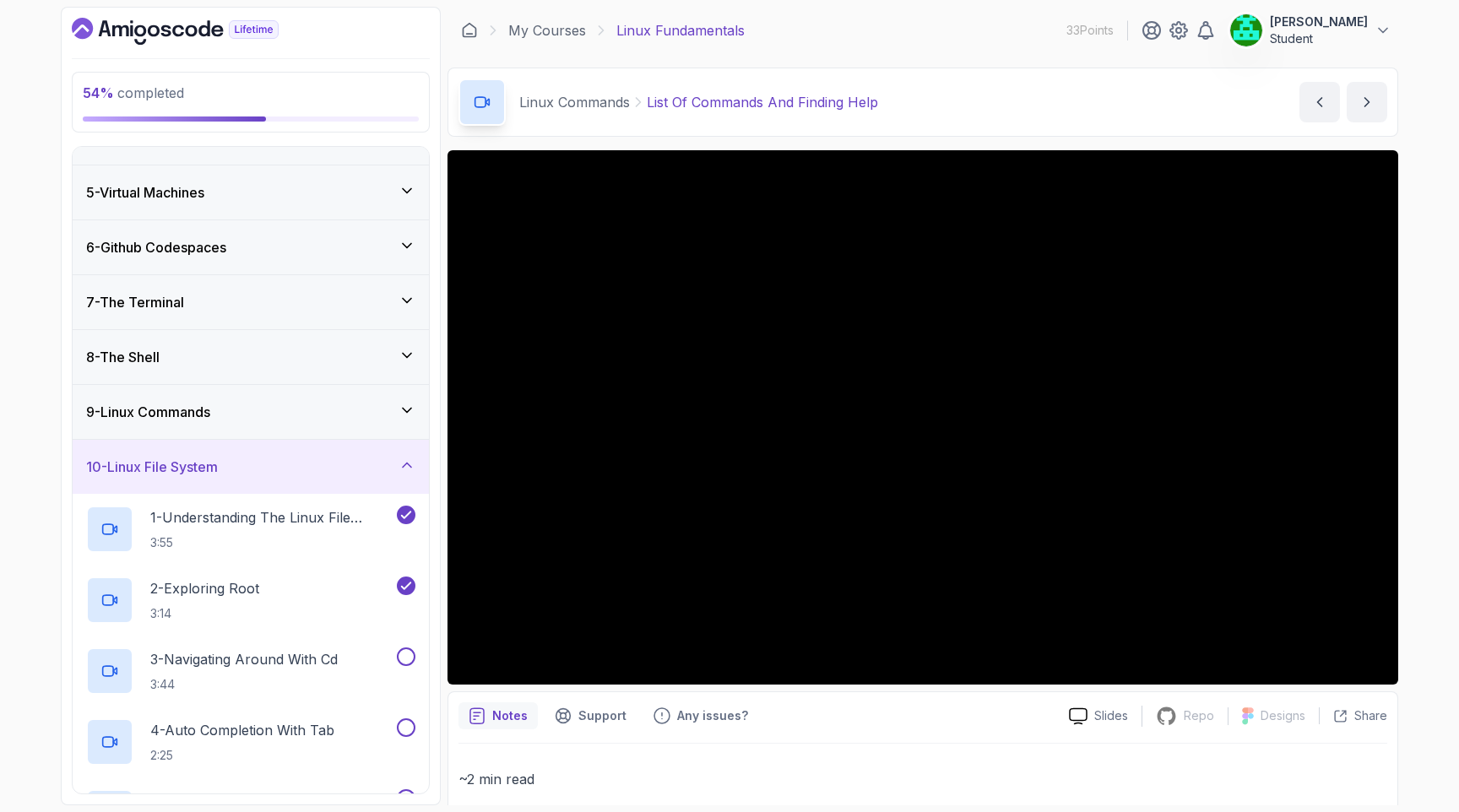
click at [275, 455] on div "10 - Linux File System" at bounding box center [251, 466] width 356 height 54
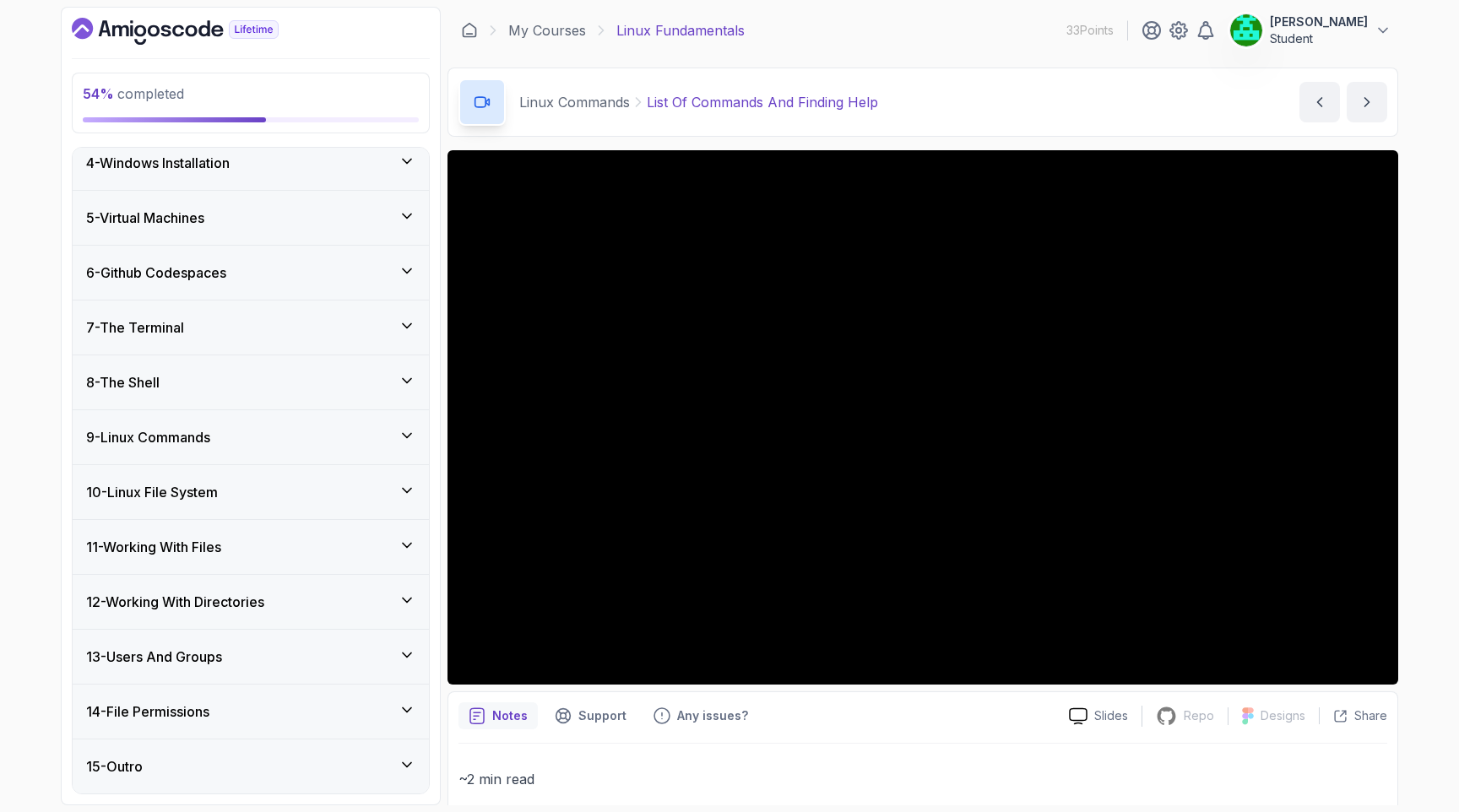
scroll to position [176, 0]
click at [240, 549] on div "11 - Working With Files" at bounding box center [250, 546] width 329 height 20
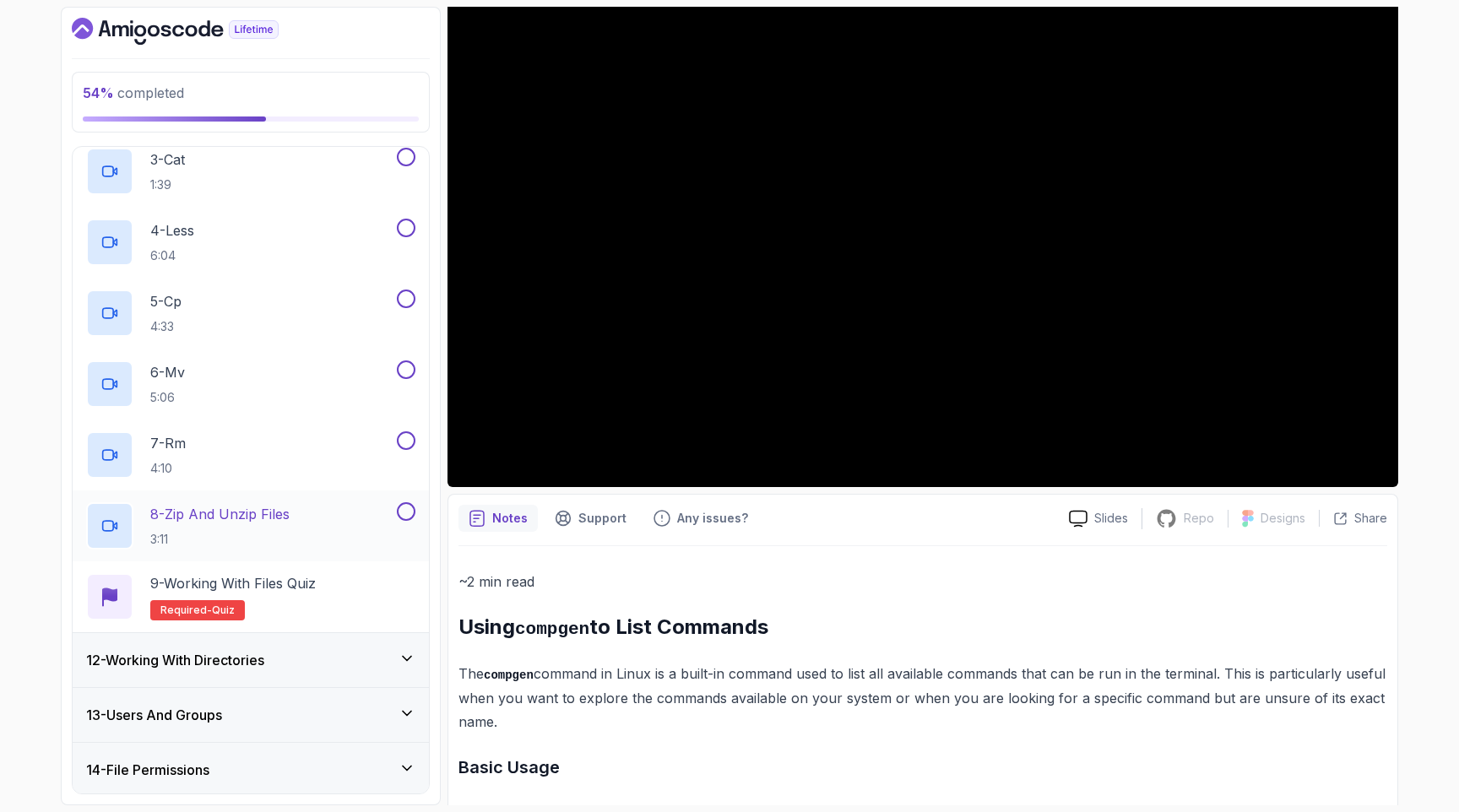
scroll to position [814, 0]
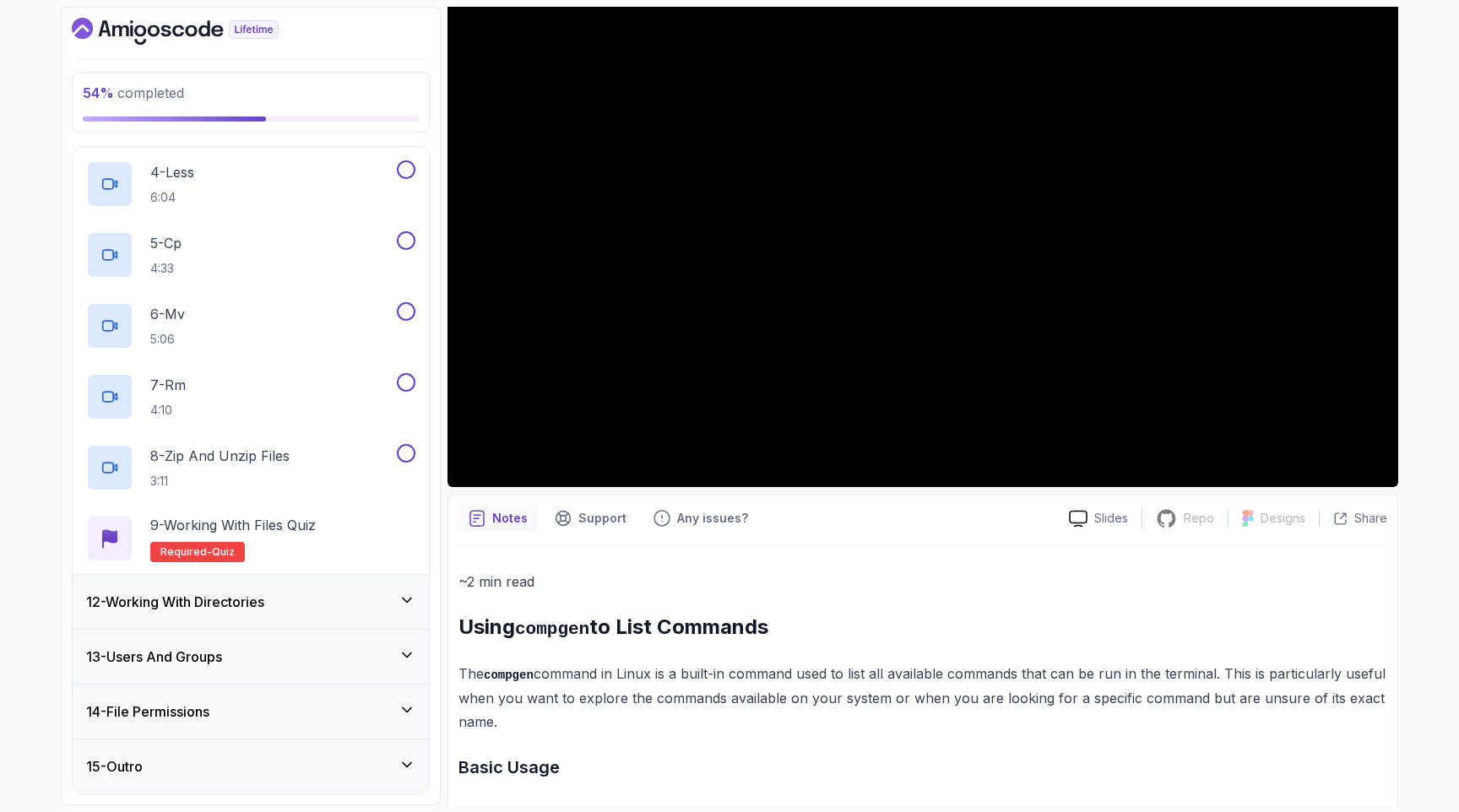
click at [266, 589] on div "12 - Working With Directories" at bounding box center [251, 602] width 356 height 54
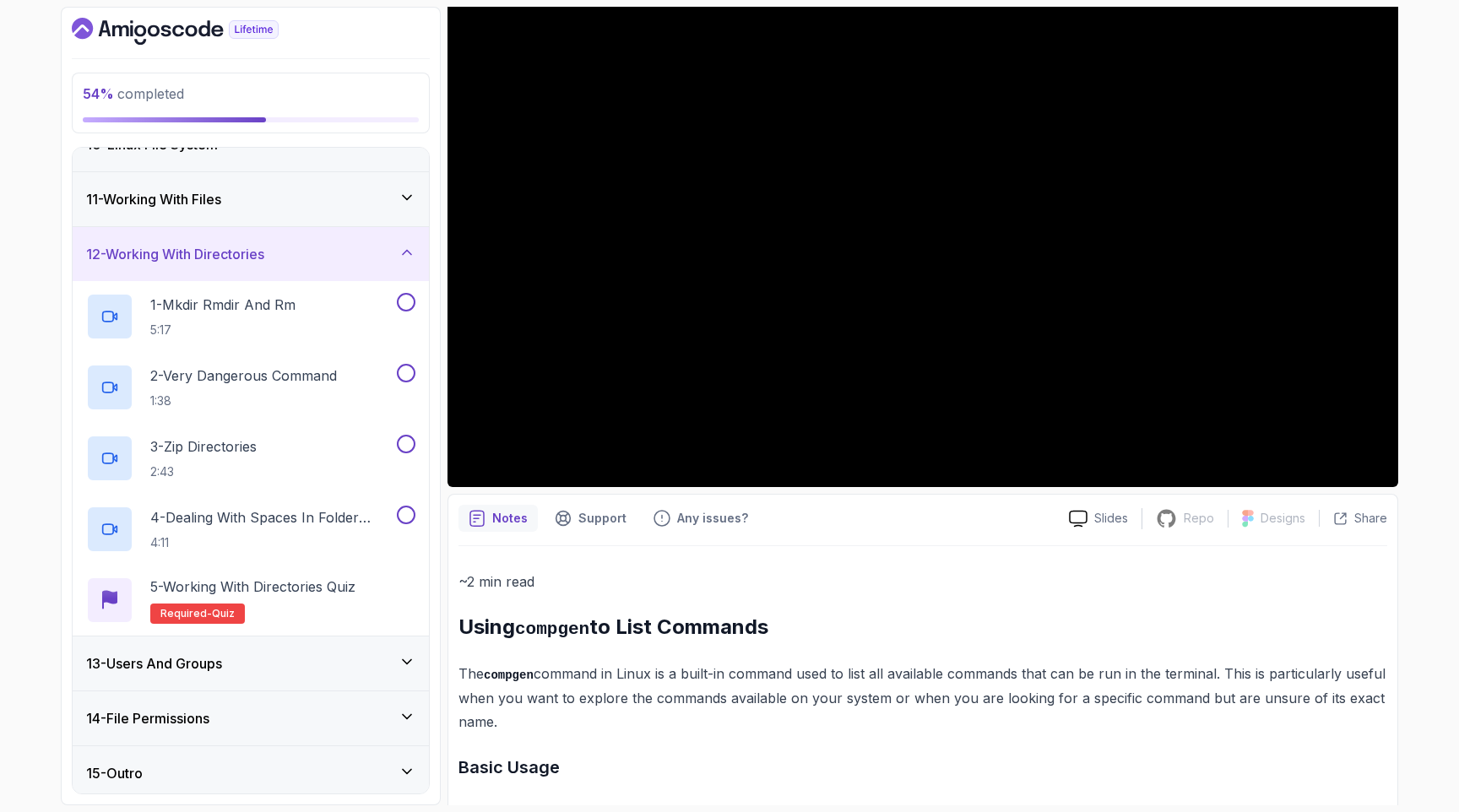
scroll to position [530, 0]
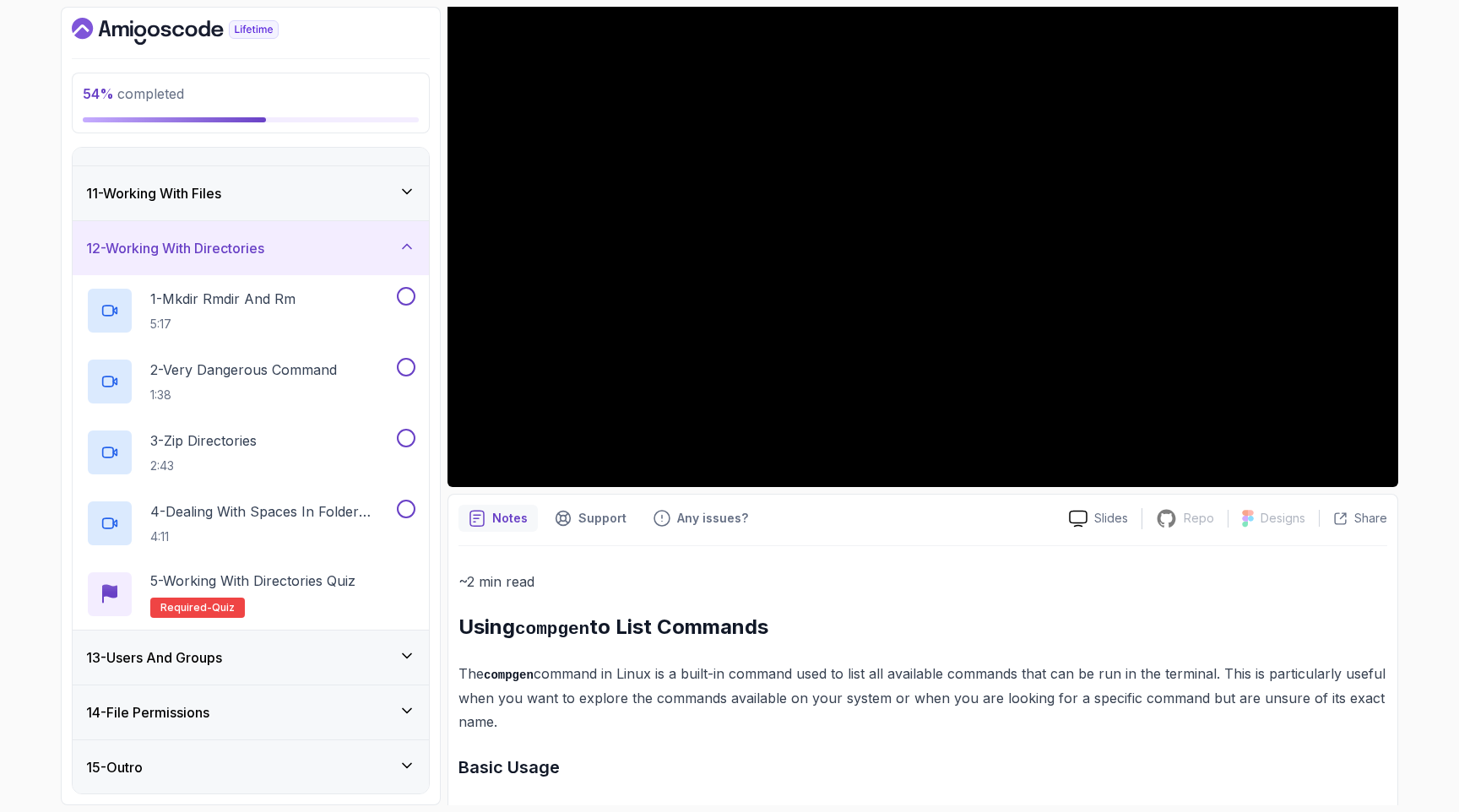
click at [263, 658] on div "13 - Users And Groups" at bounding box center [250, 657] width 329 height 20
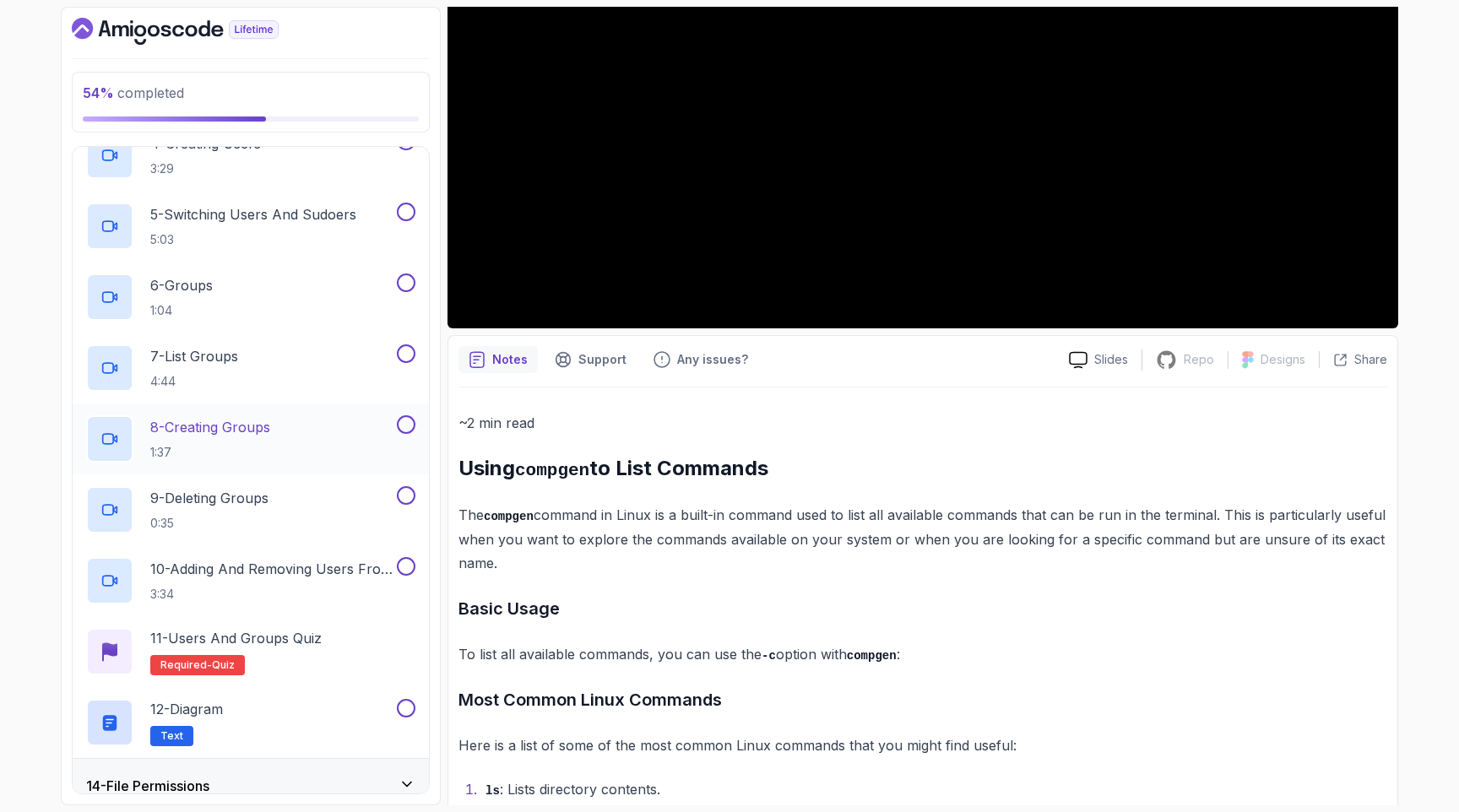
scroll to position [1027, 0]
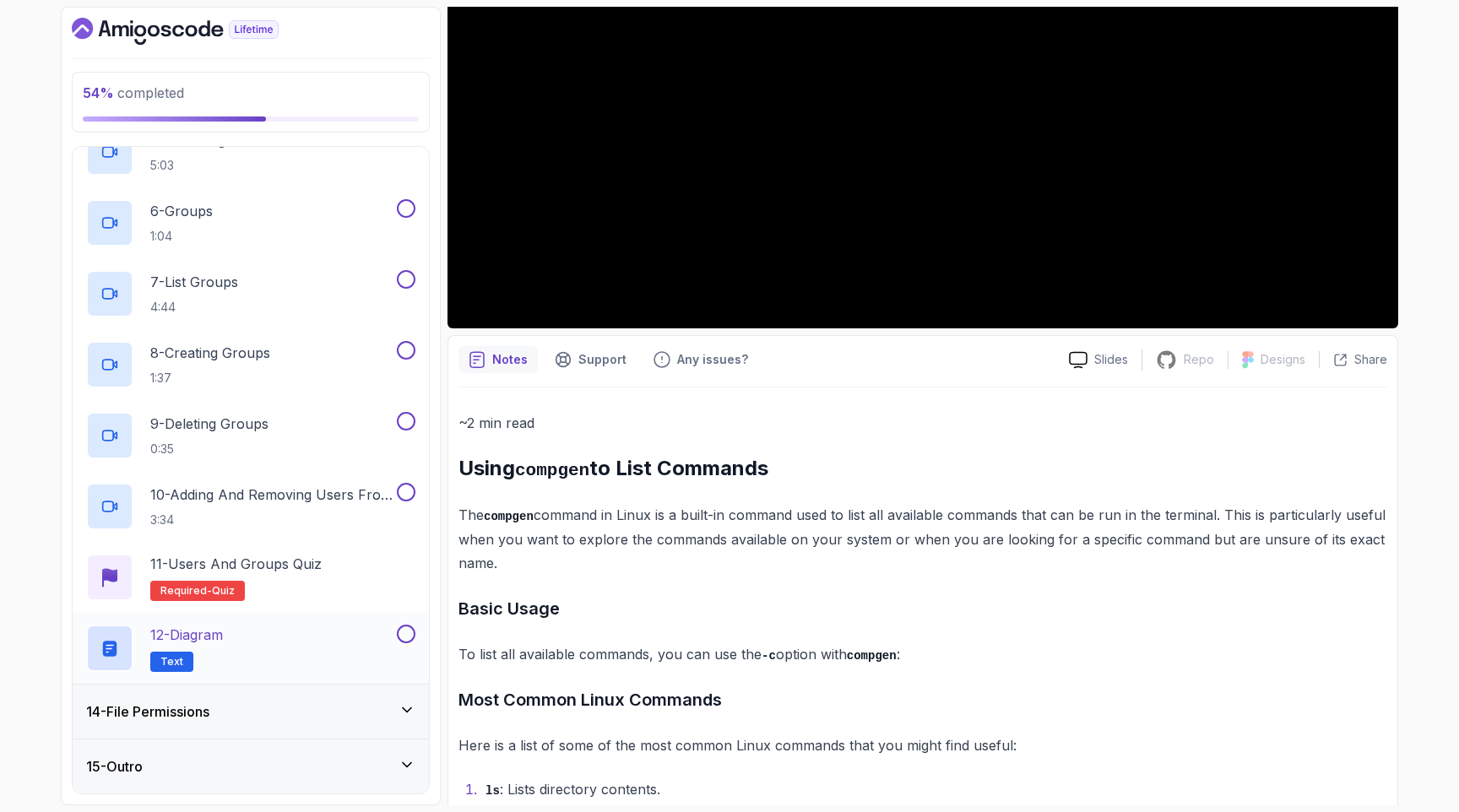
click at [283, 681] on div "12 - Diagram Text" at bounding box center [251, 648] width 356 height 71
click at [274, 708] on div "14 - File Permissions" at bounding box center [250, 711] width 329 height 20
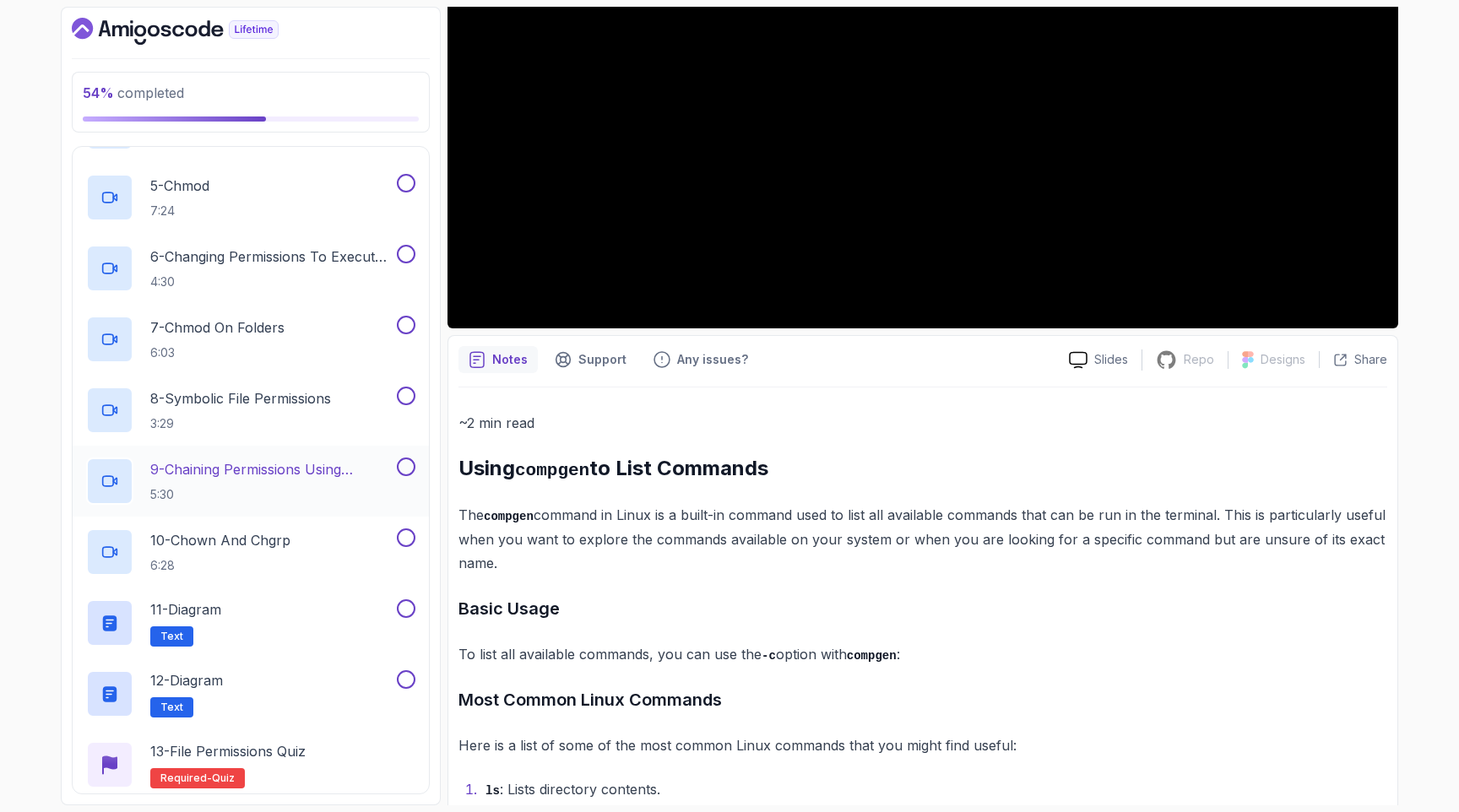
scroll to position [1098, 0]
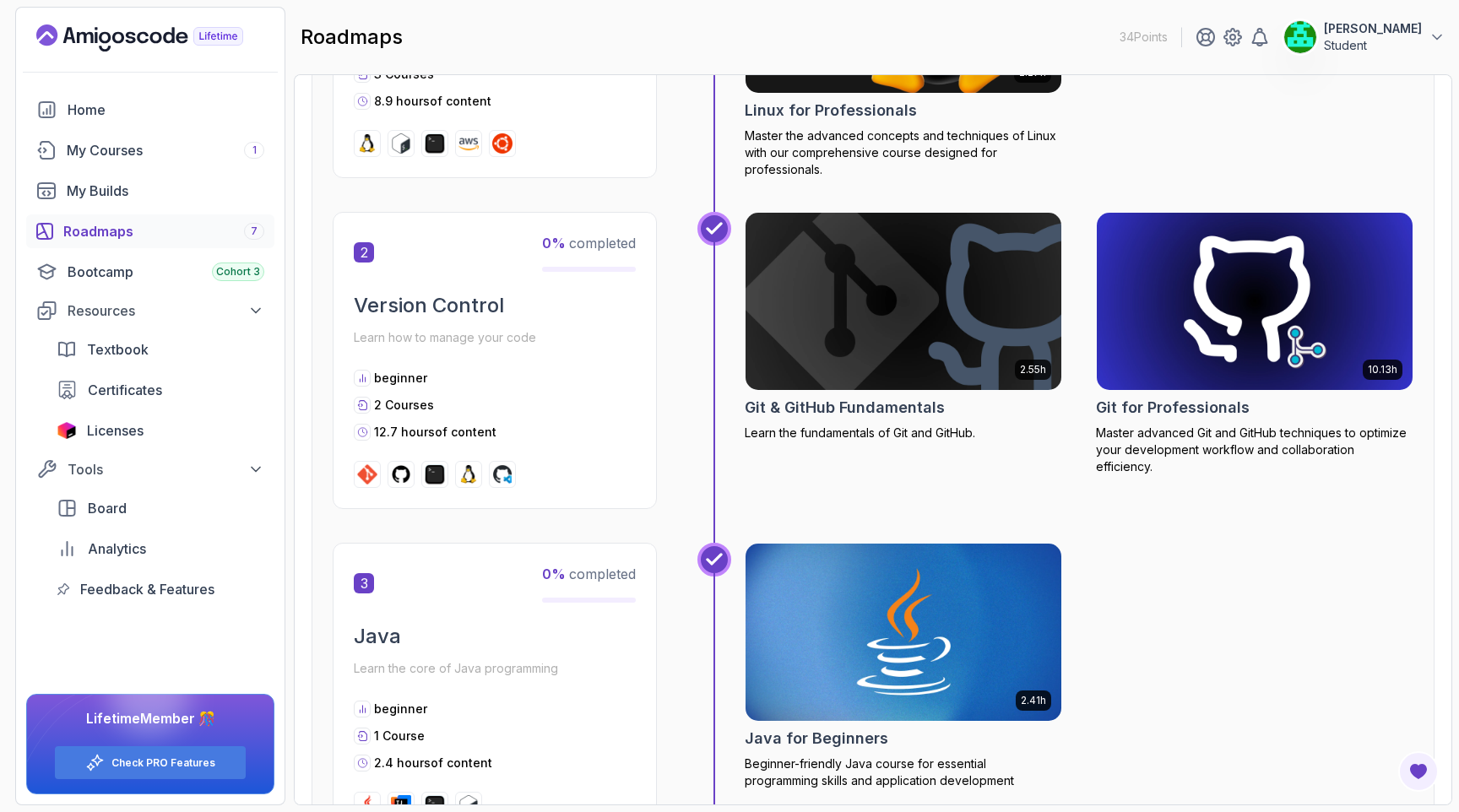
scroll to position [808, 0]
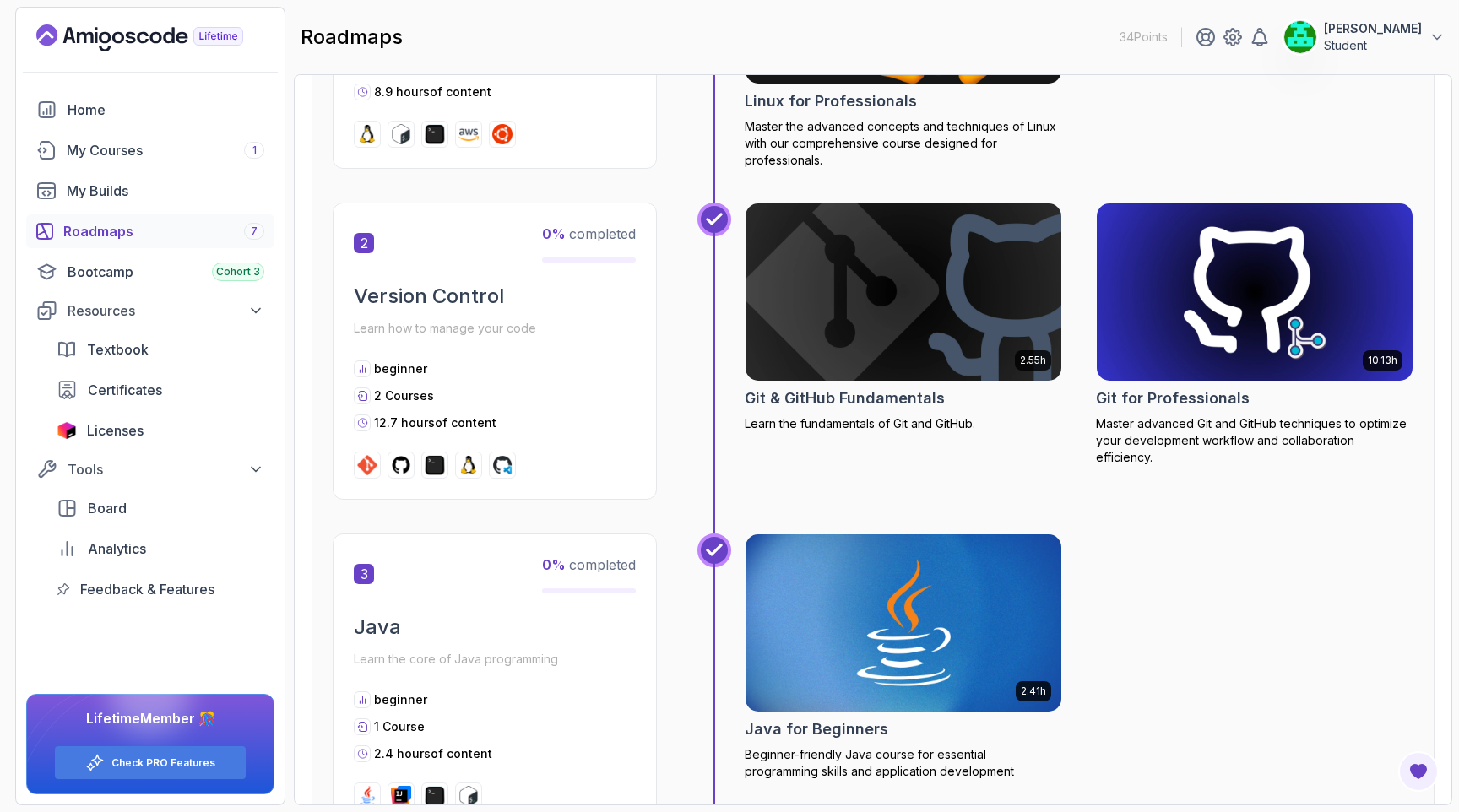
click at [595, 360] on div "beginner" at bounding box center [494, 369] width 282 height 17
click at [421, 274] on div "2 0 % completed Version Control Learn how to manage your code beginner 2 Course…" at bounding box center [495, 351] width 324 height 297
click at [864, 316] on img at bounding box center [904, 291] width 332 height 186
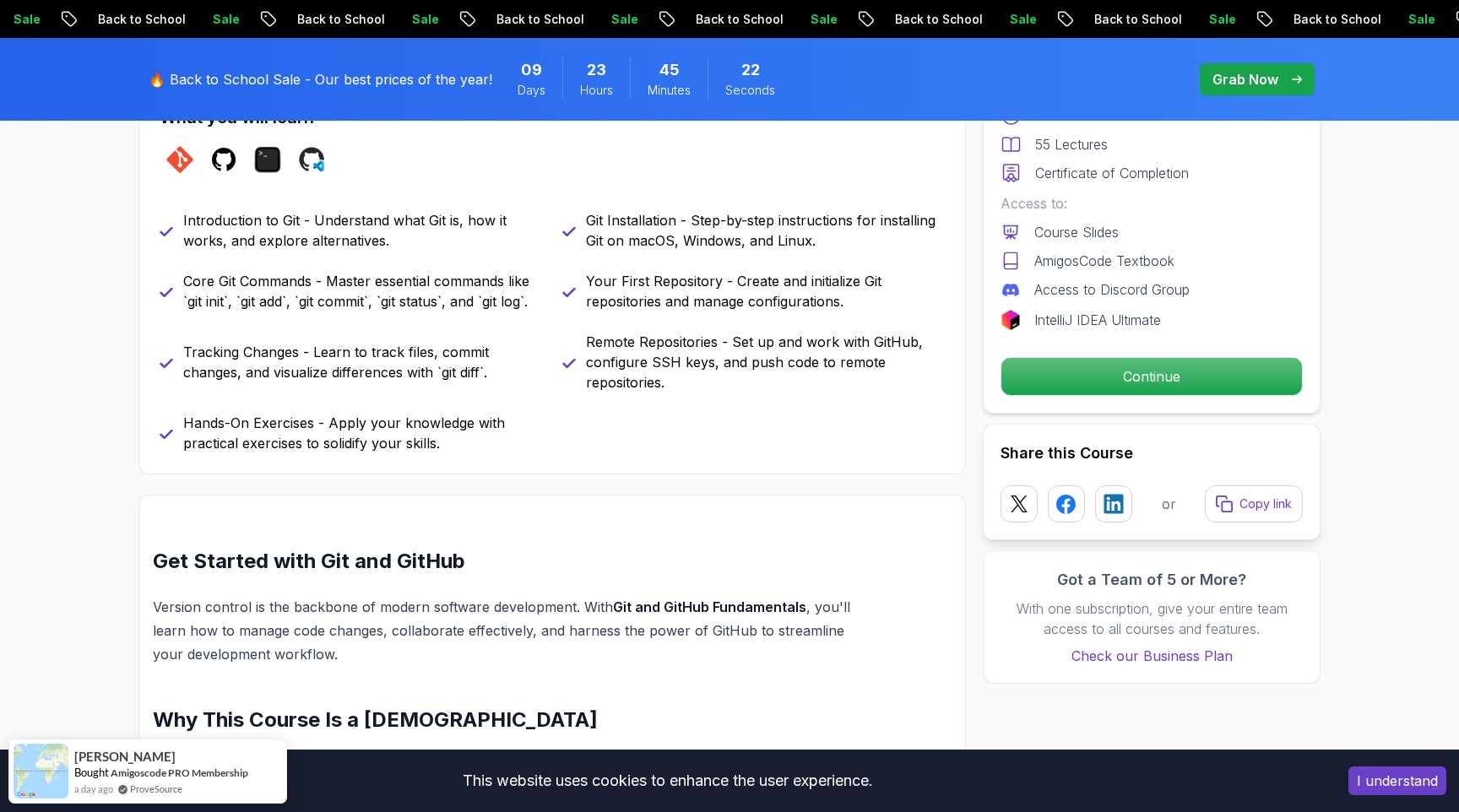
scroll to position [779, 0]
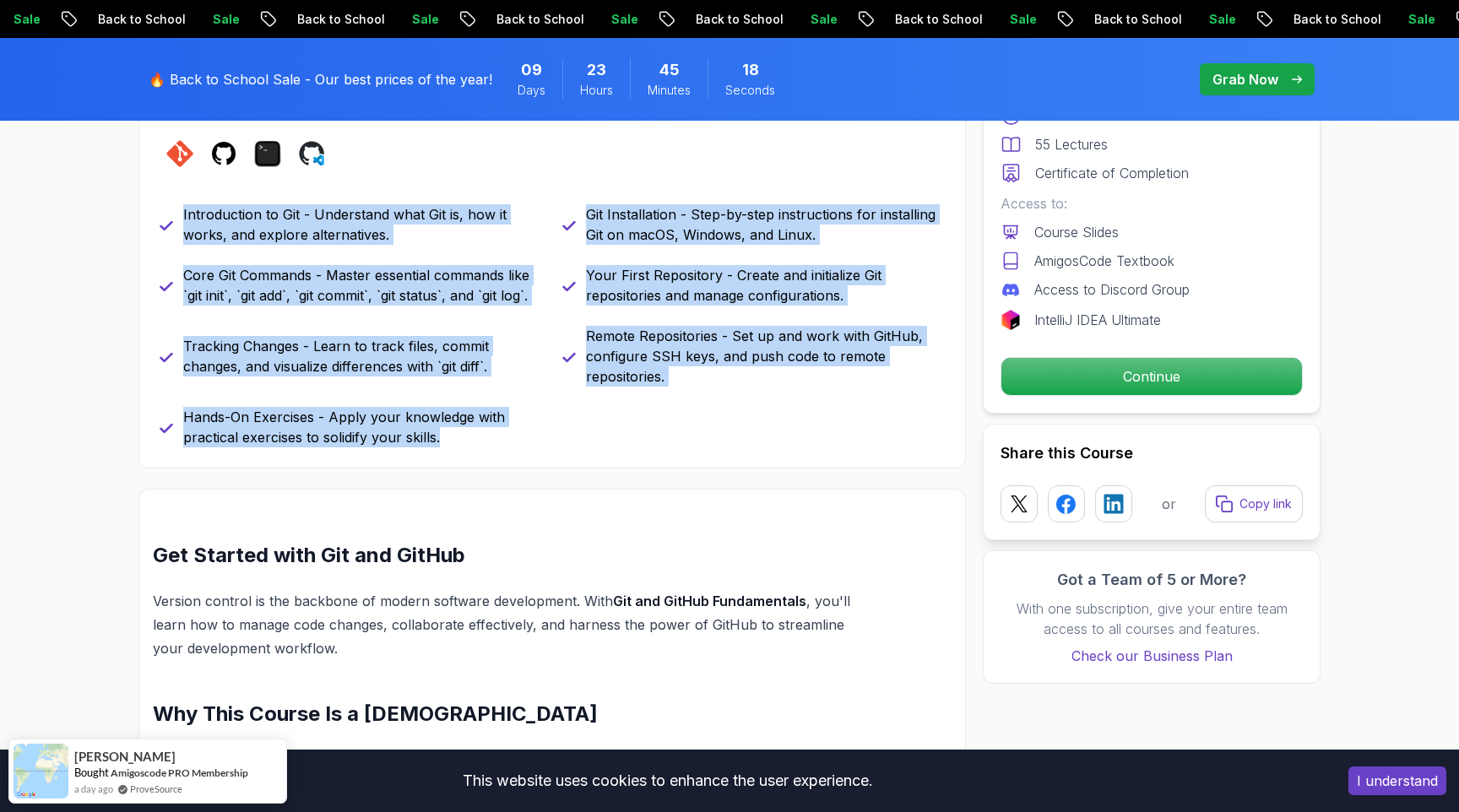
drag, startPoint x: 184, startPoint y: 211, endPoint x: 527, endPoint y: 452, distance: 419.2
click at [527, 452] on div "What you will learn git github terminal codespaces Introduction to Git - Unders…" at bounding box center [552, 273] width 827 height 390
copy div "Introduction to Git - Understand what Git is, how it works, and explore alterna…"
click at [240, 212] on p "Introduction to Git - Understand what Git is, how it works, and explore alterna…" at bounding box center [362, 224] width 358 height 41
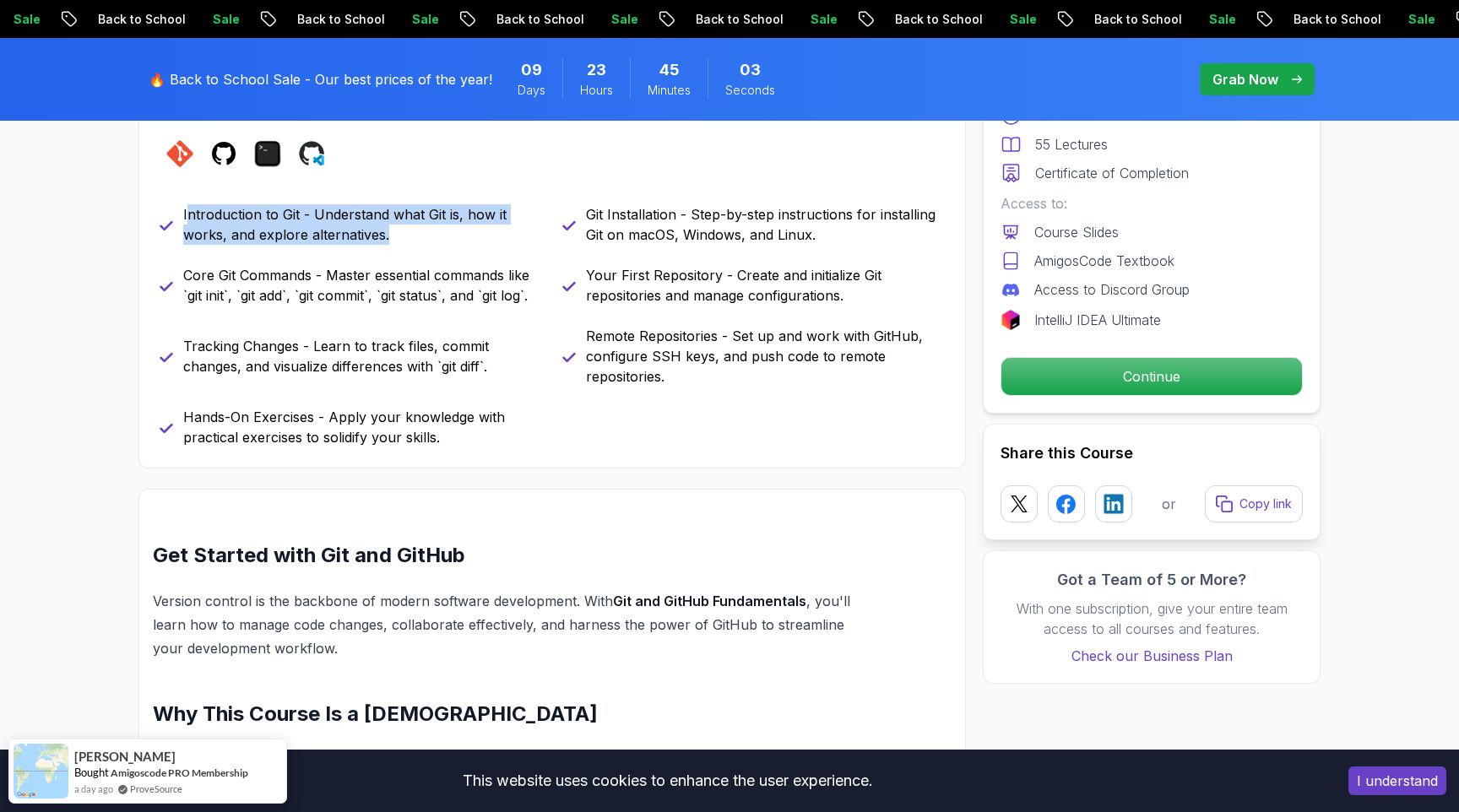
drag, startPoint x: 186, startPoint y: 213, endPoint x: 470, endPoint y: 242, distance: 285.5
click at [470, 242] on p "Introduction to Git - Understand what Git is, how it works, and explore alterna…" at bounding box center [362, 224] width 358 height 41
copy p "ntroduction to Git - Understand what Git is, how it works, and explore alternat…"
click at [390, 235] on p "Introduction to Git - Understand what Git is, how it works, and explore alterna…" at bounding box center [362, 224] width 358 height 41
drag, startPoint x: 390, startPoint y: 235, endPoint x: 183, endPoint y: 220, distance: 207.5
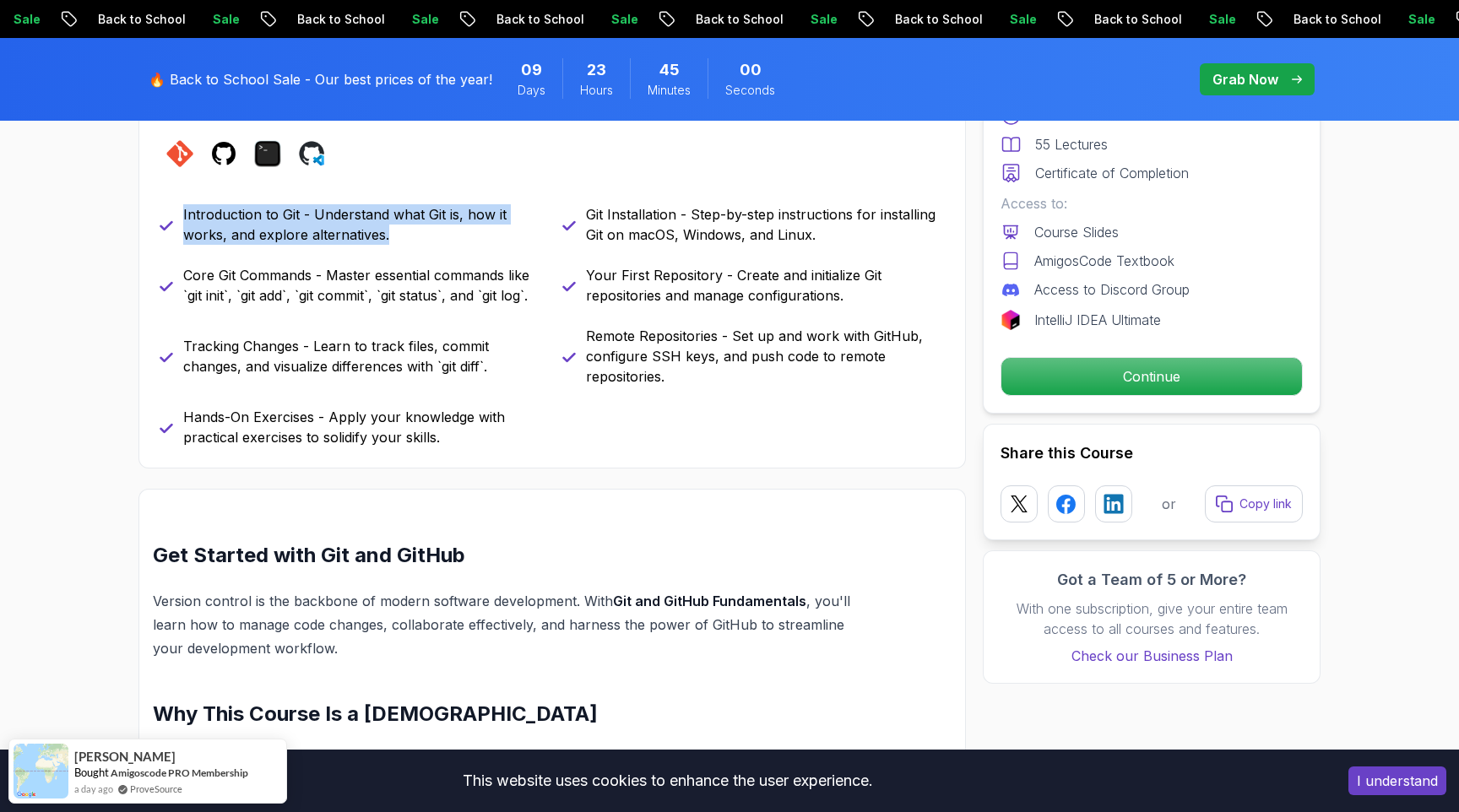
click at [183, 220] on p "Introduction to Git - Understand what Git is, how it works, and explore alterna…" at bounding box center [362, 224] width 358 height 41
copy p "Introduction to Git - Understand what Git is, how it works, and explore alterna…"
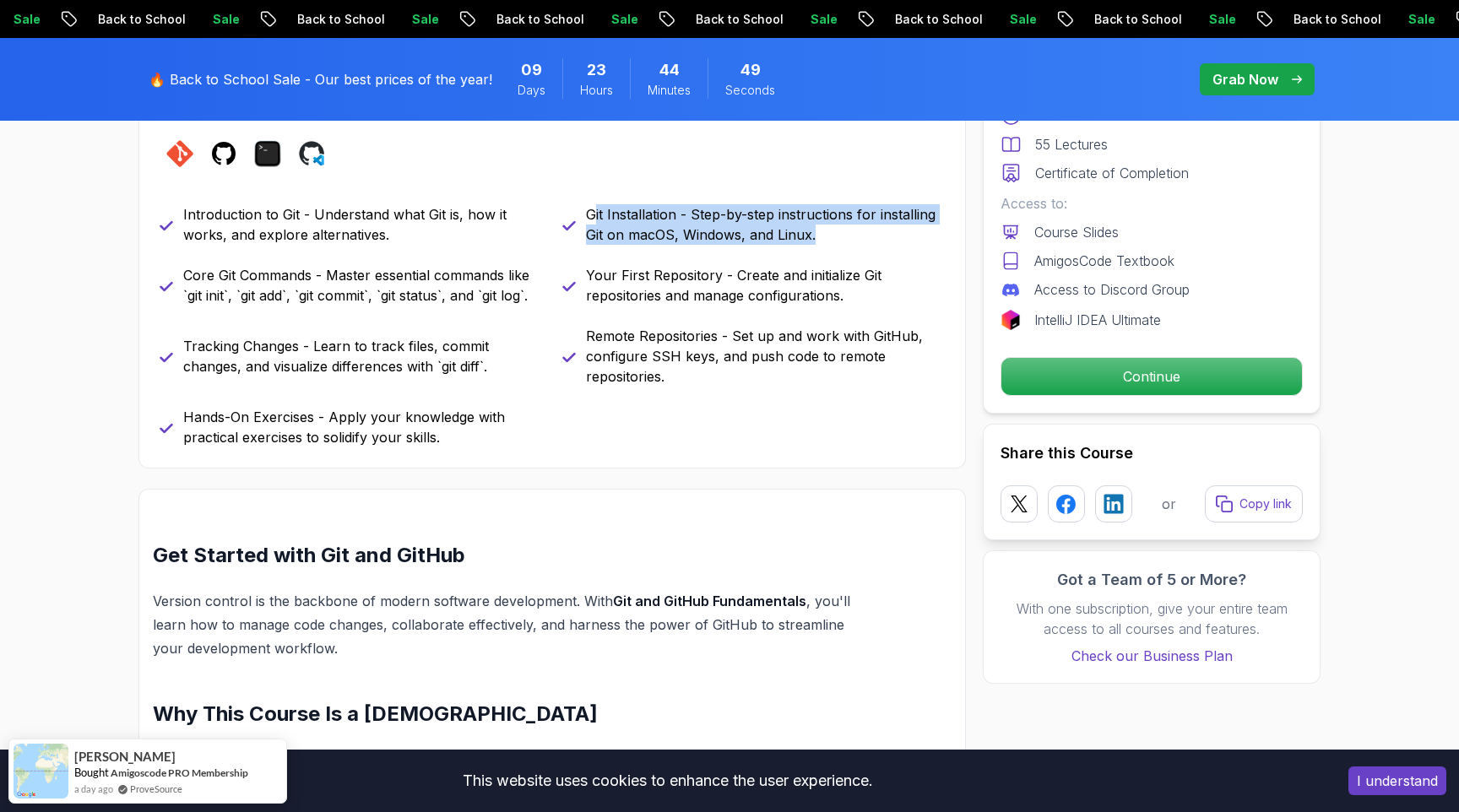
drag, startPoint x: 591, startPoint y: 213, endPoint x: 900, endPoint y: 253, distance: 311.6
click at [900, 253] on div "Introduction to Git - Understand what Git is, how it works, and explore alterna…" at bounding box center [552, 326] width 786 height 243
click at [592, 211] on p "Git Installation - Step-by-step instructions for installing Git on macOS, Windo…" at bounding box center [765, 224] width 358 height 41
drag, startPoint x: 589, startPoint y: 213, endPoint x: 890, endPoint y: 243, distance: 302.5
click at [890, 243] on p "Git Installation - Step-by-step instructions for installing Git on macOS, Windo…" at bounding box center [765, 224] width 358 height 41
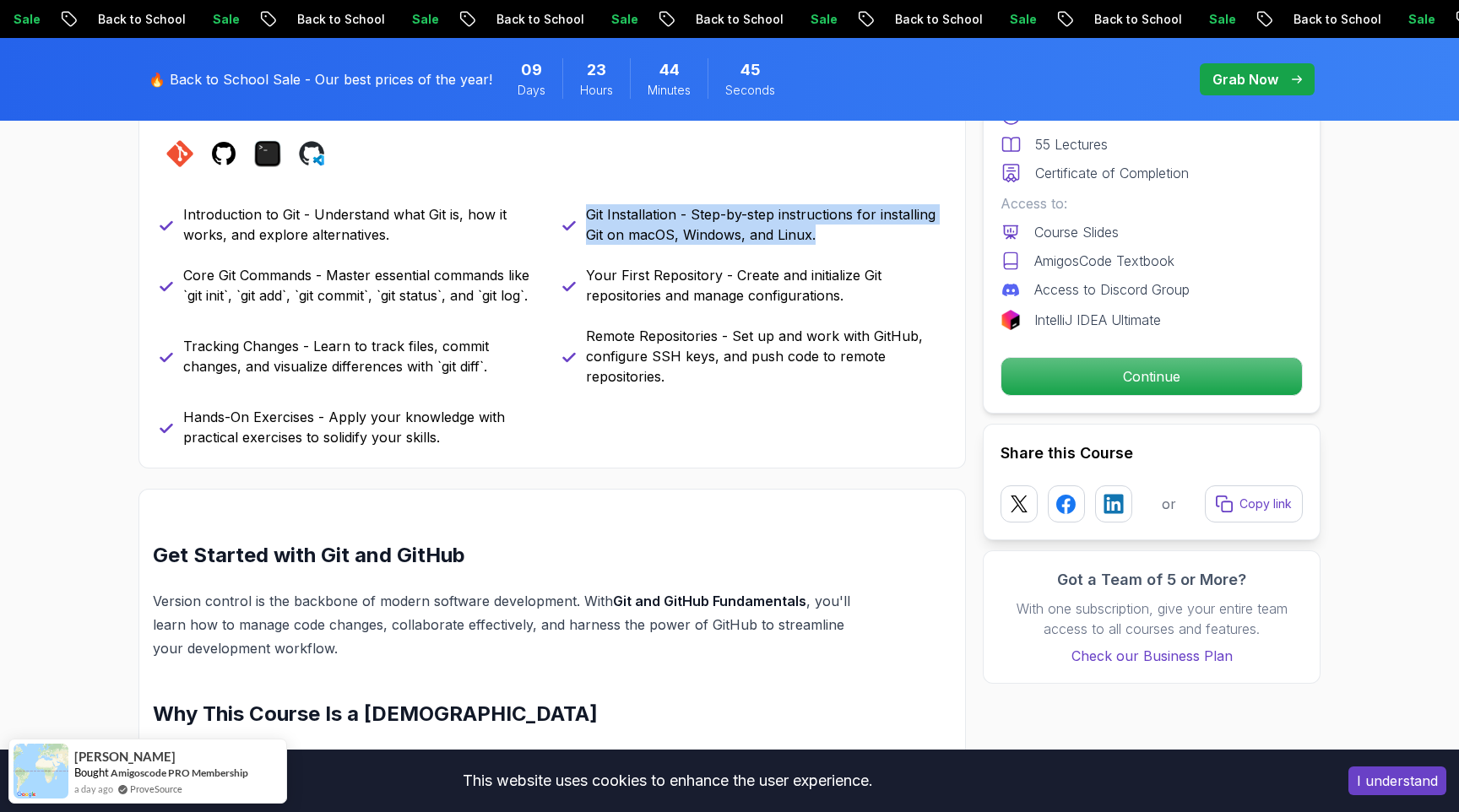
copy p "Git Installation - Step-by-step instructions for installing Git on macOS, Windo…"
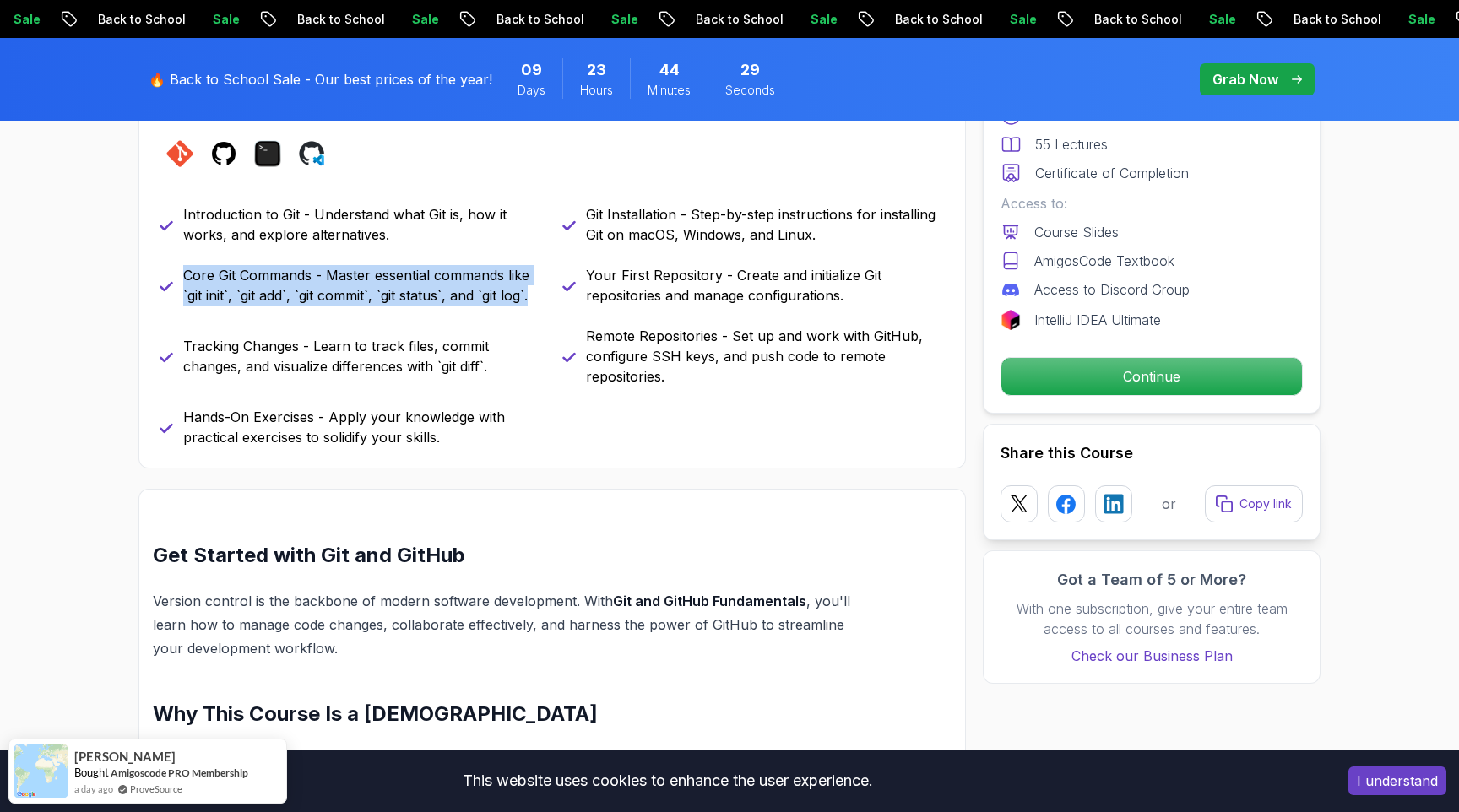
drag, startPoint x: 183, startPoint y: 270, endPoint x: 539, endPoint y: 300, distance: 357.3
click at [539, 300] on p "Core Git Commands - Master essential commands like `git init`, `git add`, `git …" at bounding box center [362, 285] width 358 height 41
copy p "Core Git Commands - Master essential commands like `git init`, `git add`, `git …"
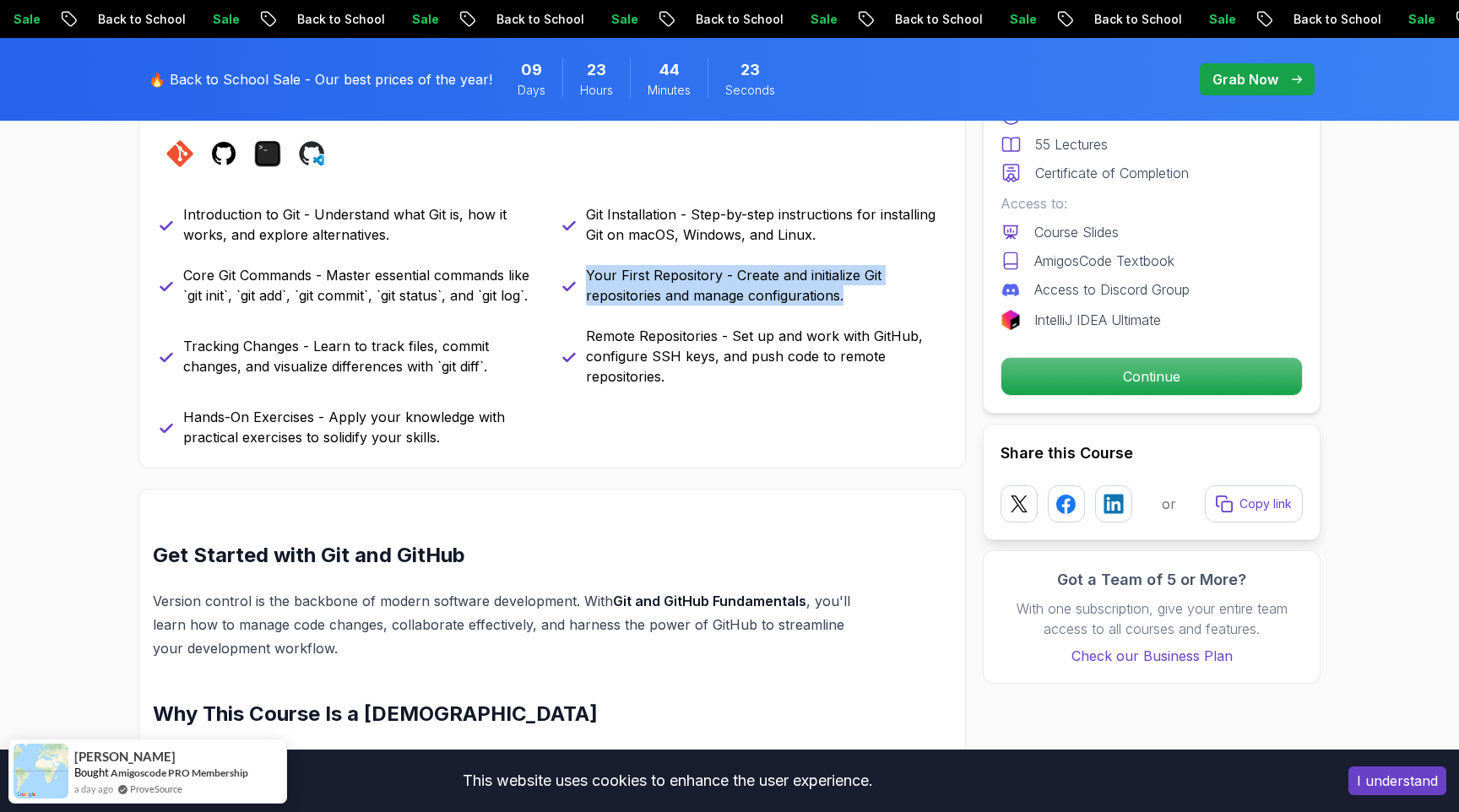
drag, startPoint x: 588, startPoint y: 273, endPoint x: 868, endPoint y: 298, distance: 281.1
click at [868, 298] on p "Your First Repository - Create and initialize Git repositories and manage confi…" at bounding box center [765, 285] width 358 height 41
copy p "Your First Repository - Create and initialize Git repositories and manage confi…"
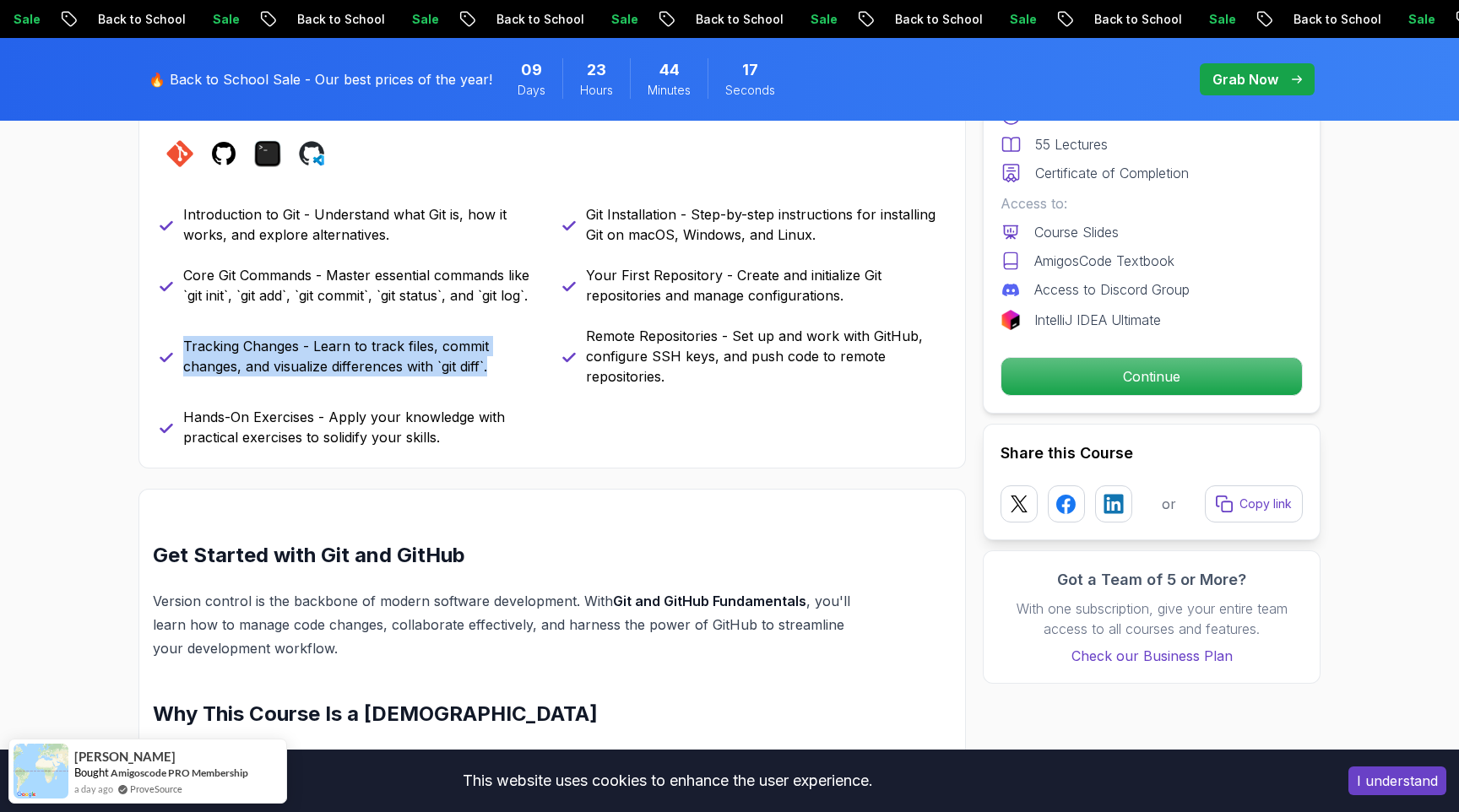
drag, startPoint x: 182, startPoint y: 342, endPoint x: 530, endPoint y: 374, distance: 349.5
click at [530, 374] on p "Tracking Changes - Learn to track files, commit changes, and visualize differen…" at bounding box center [362, 356] width 358 height 41
copy p "Tracking Changes - Learn to track files, commit changes, and visualize differen…"
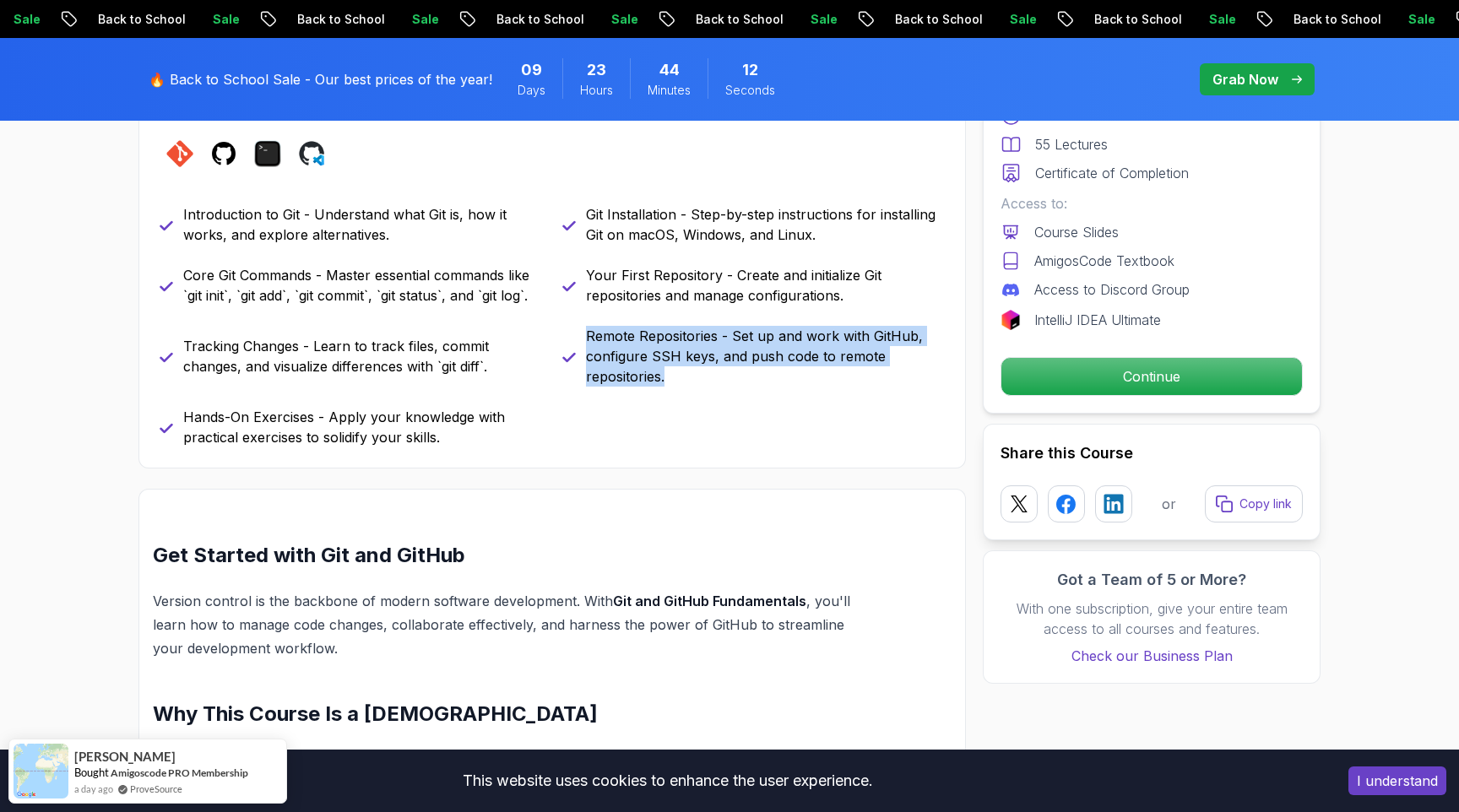
drag, startPoint x: 588, startPoint y: 337, endPoint x: 711, endPoint y: 386, distance: 132.4
click at [711, 386] on p "Remote Repositories - Set up and work with GitHub, configure SSH keys, and push…" at bounding box center [765, 356] width 358 height 60
copy p "Remote Repositories - Set up and work with GitHub, configure SSH keys, and push…"
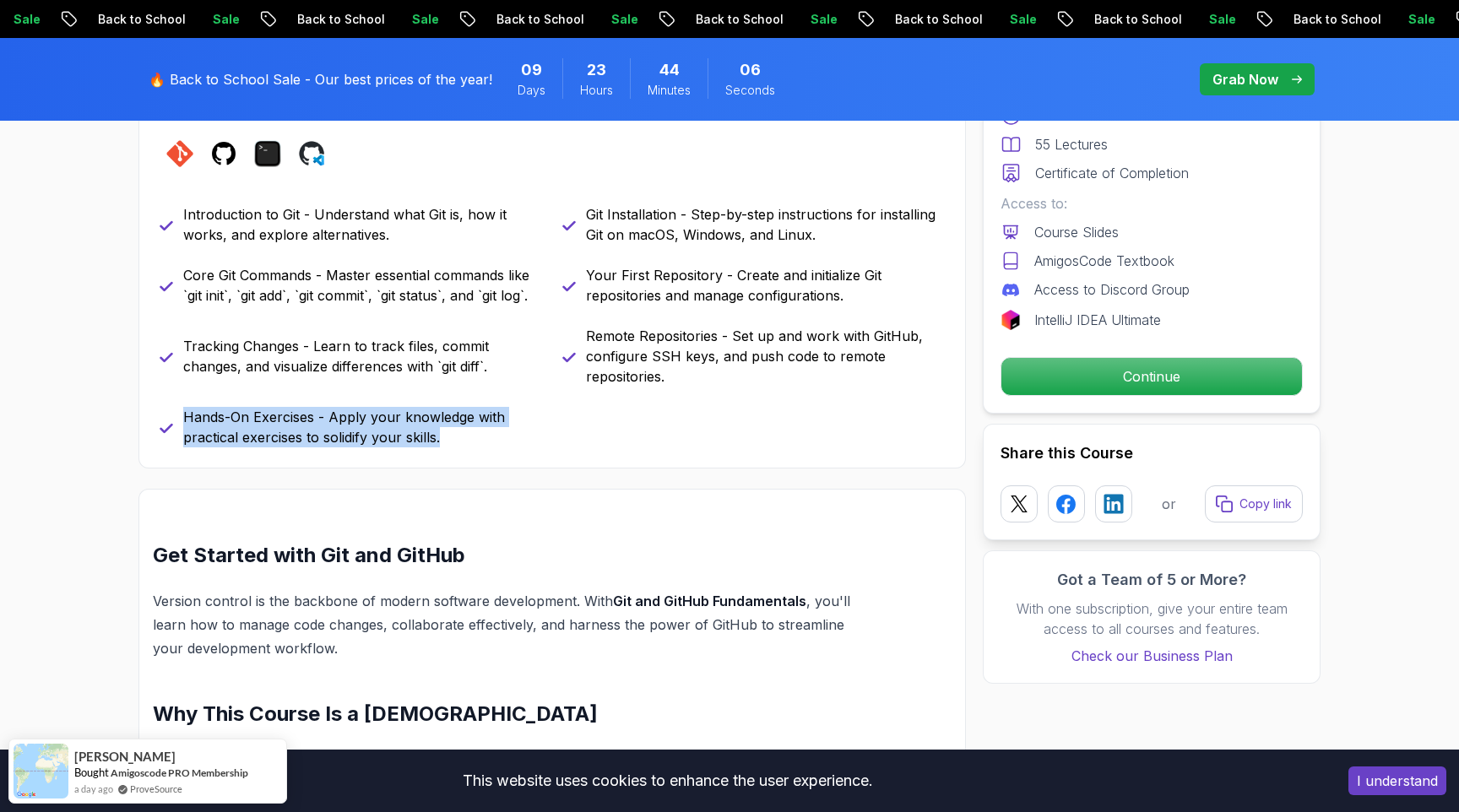
drag, startPoint x: 185, startPoint y: 415, endPoint x: 552, endPoint y: 439, distance: 367.8
click at [552, 439] on div "Introduction to Git - Understand what Git is, how it works, and explore alterna…" at bounding box center [552, 326] width 786 height 243
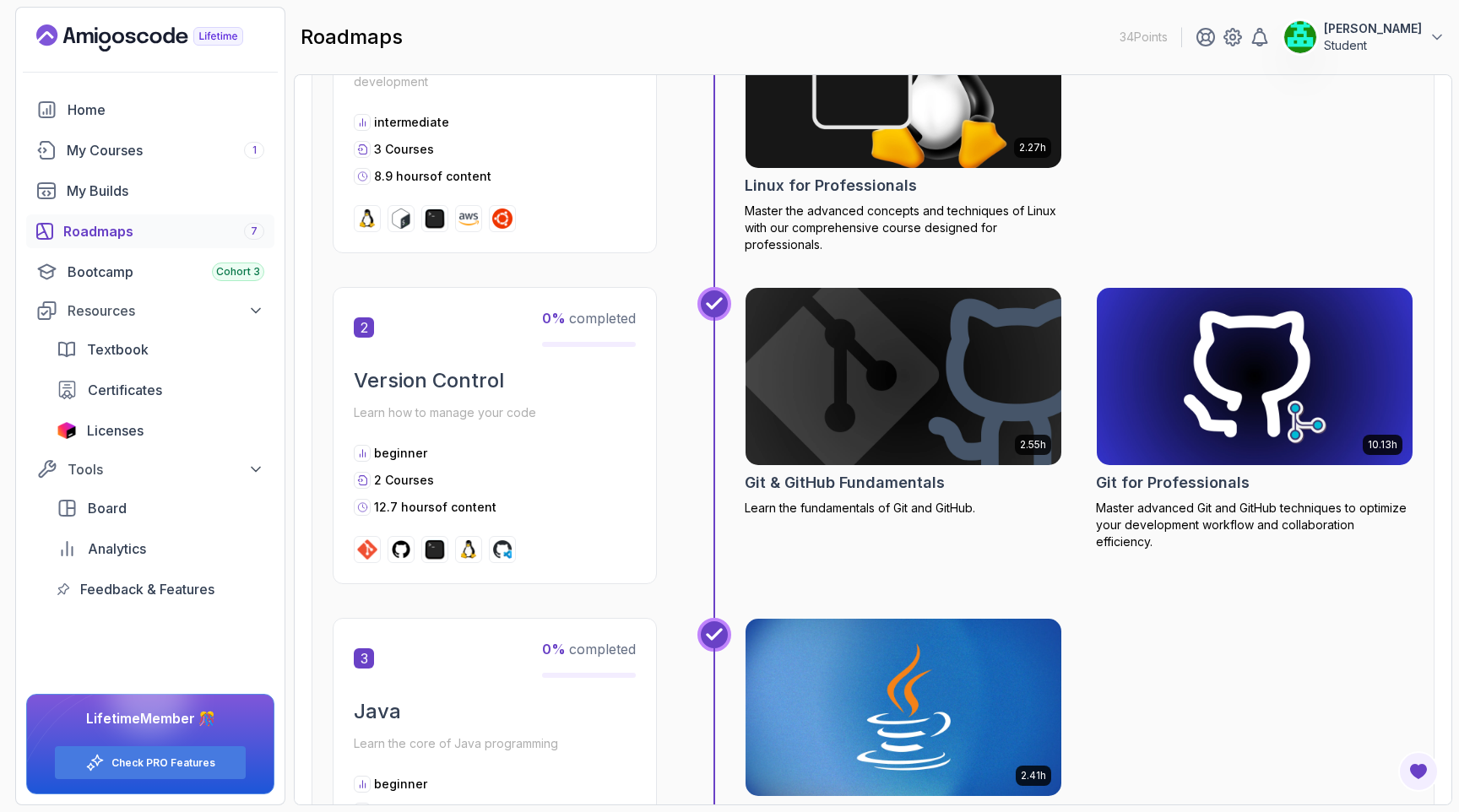
scroll to position [745, 0]
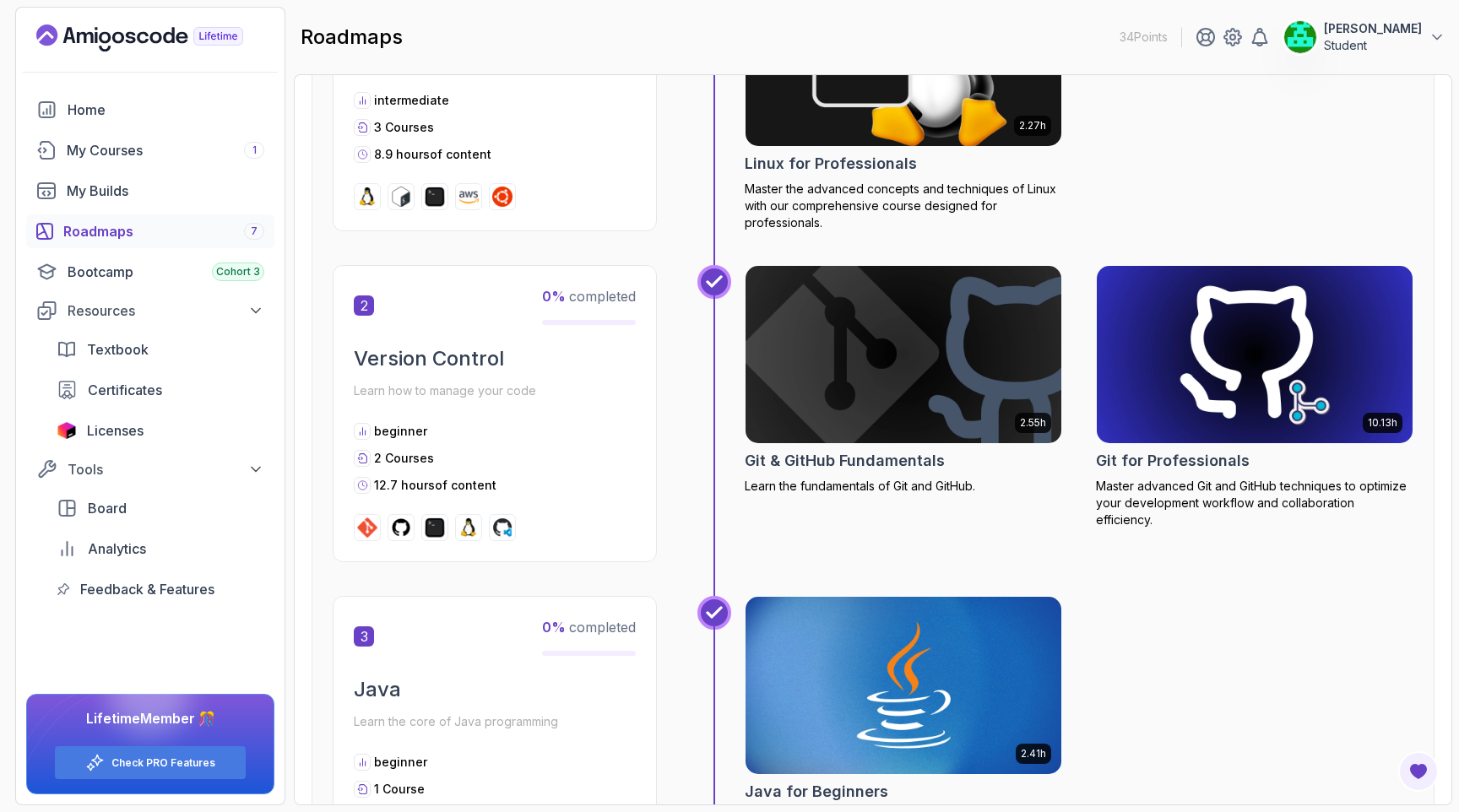
click at [1241, 374] on img at bounding box center [1255, 355] width 332 height 186
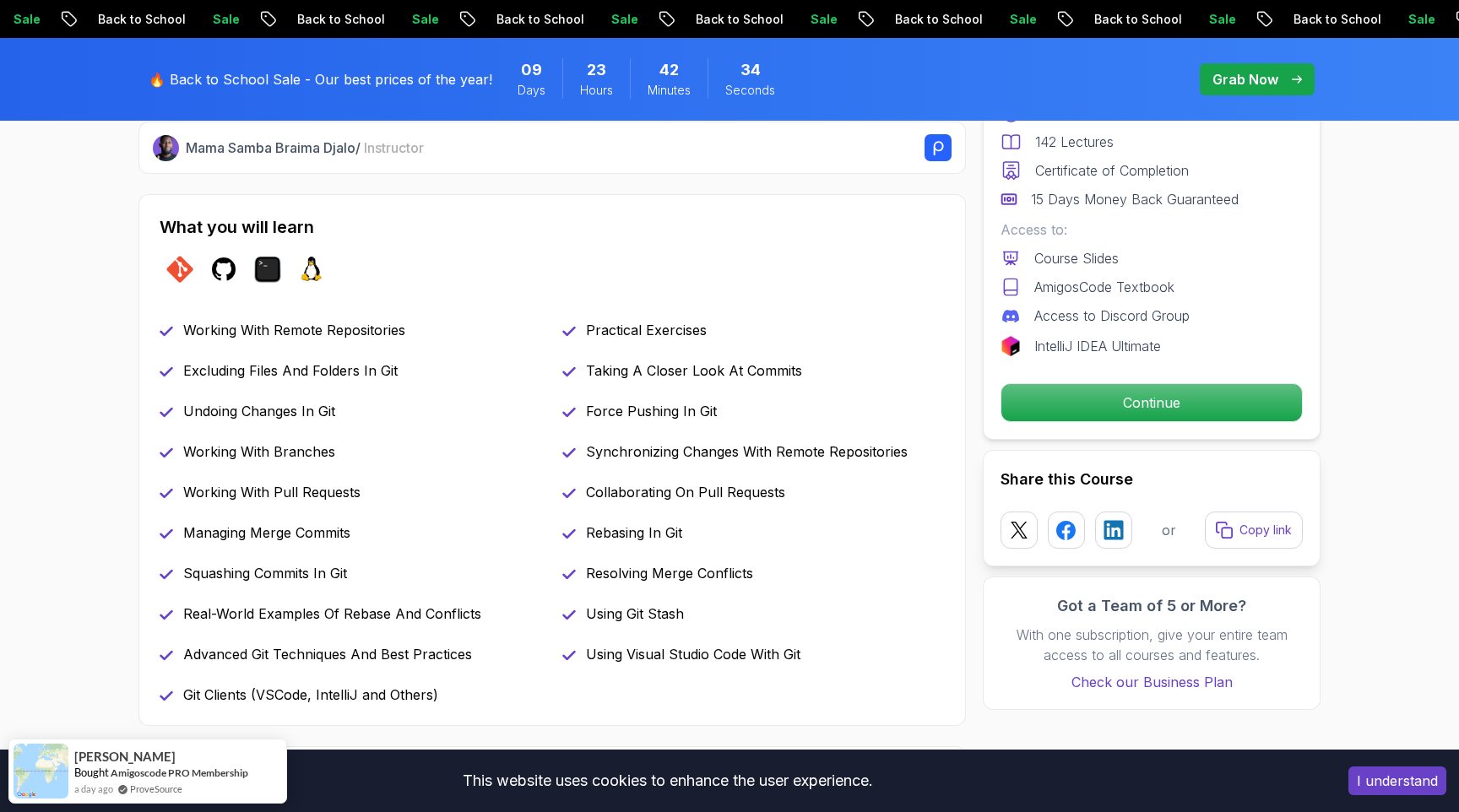
scroll to position [671, 0]
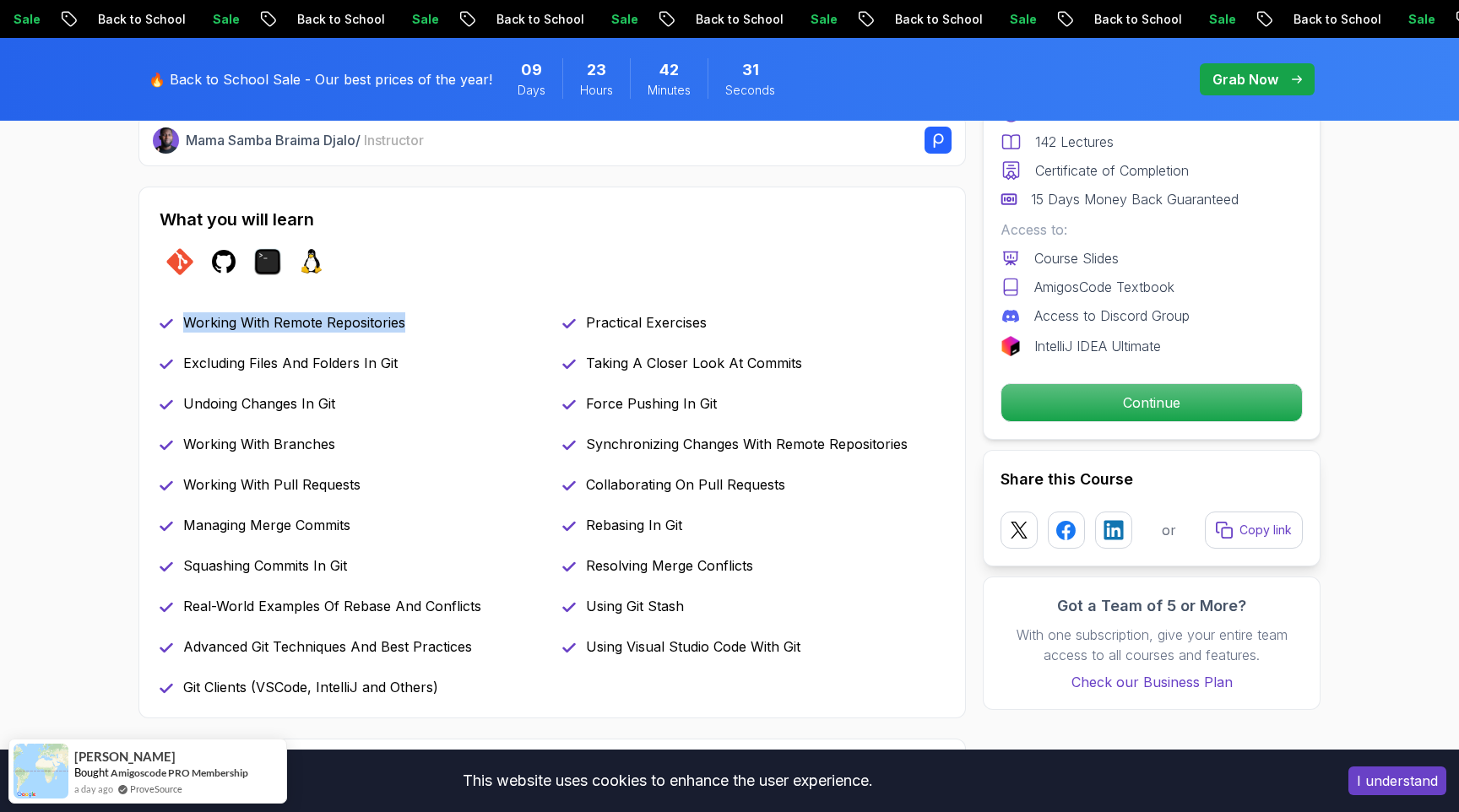
drag, startPoint x: 186, startPoint y: 321, endPoint x: 489, endPoint y: 323, distance: 303.0
click at [489, 323] on div "Working With Remote Repositories" at bounding box center [351, 322] width 383 height 20
drag, startPoint x: 182, startPoint y: 365, endPoint x: 443, endPoint y: 383, distance: 261.6
click at [443, 383] on div "Working With Remote Repositories Practical Exercises Excluding Files And Folder…" at bounding box center [552, 505] width 786 height 385
click at [197, 405] on p "Undoing Changes In Git" at bounding box center [258, 403] width 152 height 20
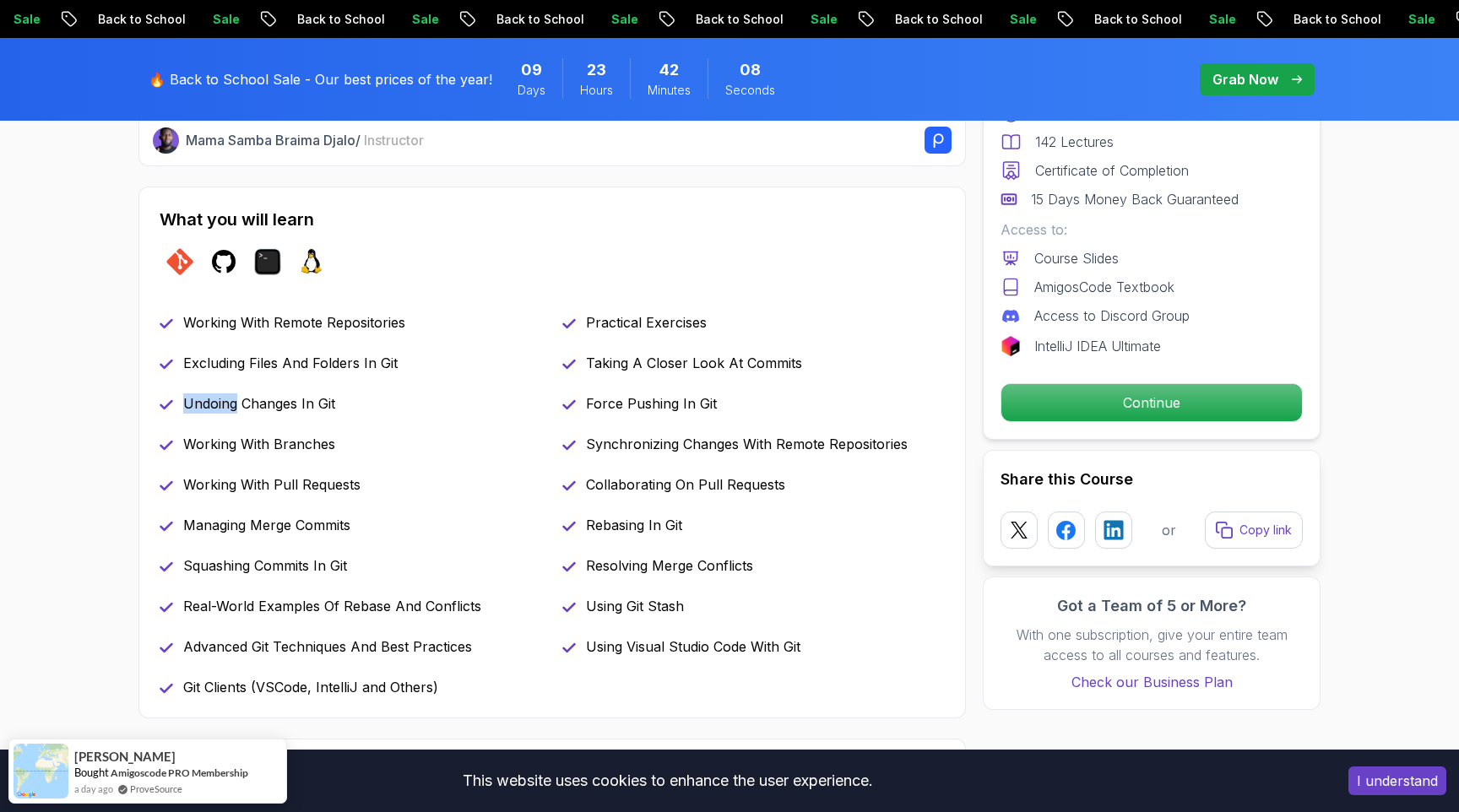
click at [197, 405] on p "Undoing Changes In Git" at bounding box center [258, 403] width 152 height 20
click at [206, 423] on div "Working With Remote Repositories Practical Exercises Excluding Files And Folder…" at bounding box center [552, 505] width 786 height 385
drag, startPoint x: 187, startPoint y: 406, endPoint x: 377, endPoint y: 406, distance: 190.0
click at [377, 406] on div "Undoing Changes In Git" at bounding box center [351, 403] width 383 height 20
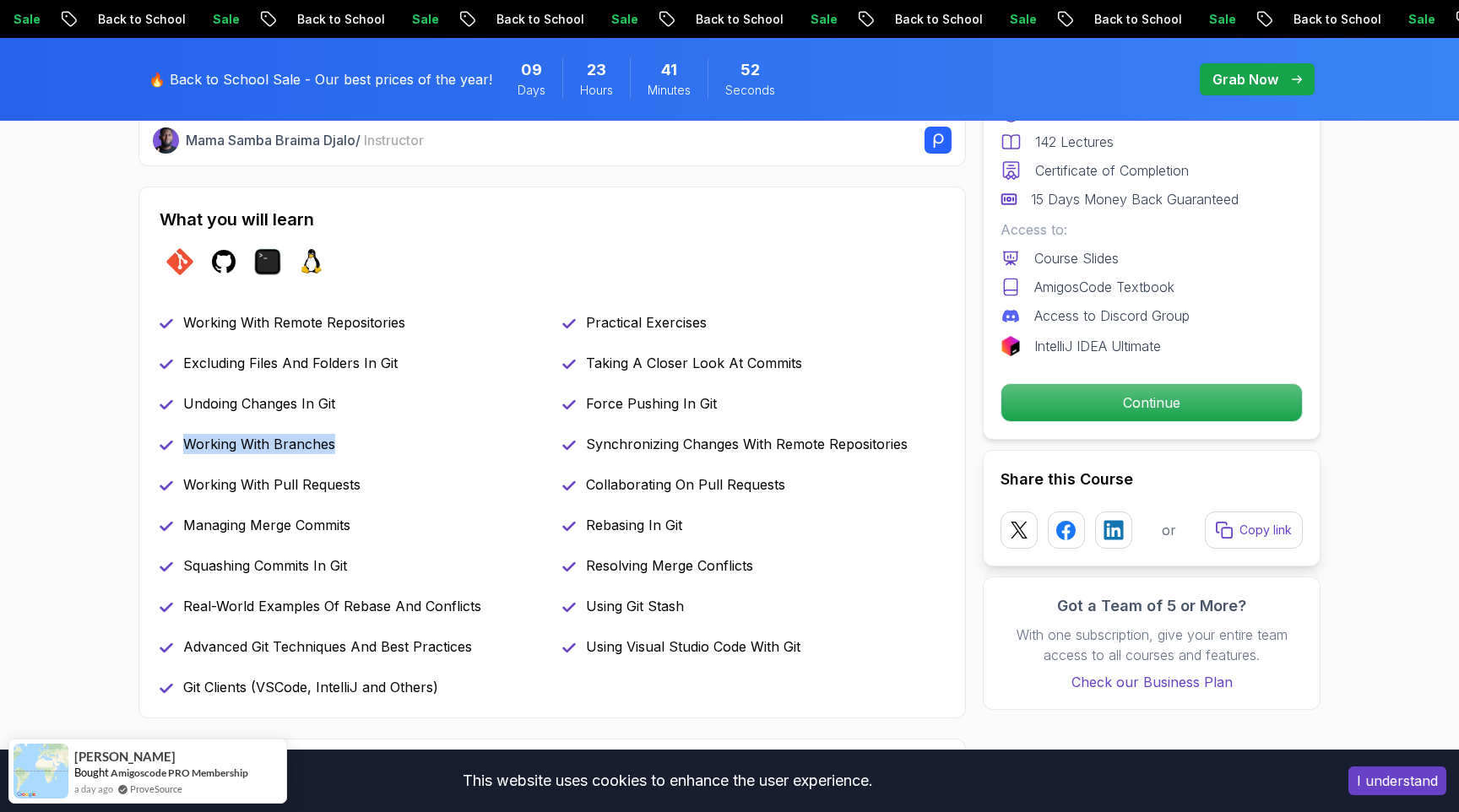
drag, startPoint x: 186, startPoint y: 446, endPoint x: 345, endPoint y: 446, distance: 159.0
click at [345, 446] on div "Working With Branches" at bounding box center [351, 443] width 383 height 20
drag, startPoint x: 186, startPoint y: 488, endPoint x: 396, endPoint y: 488, distance: 210.0
click at [396, 488] on div "Working With Pull Requests" at bounding box center [351, 484] width 383 height 20
drag, startPoint x: 186, startPoint y: 528, endPoint x: 360, endPoint y: 525, distance: 174.0
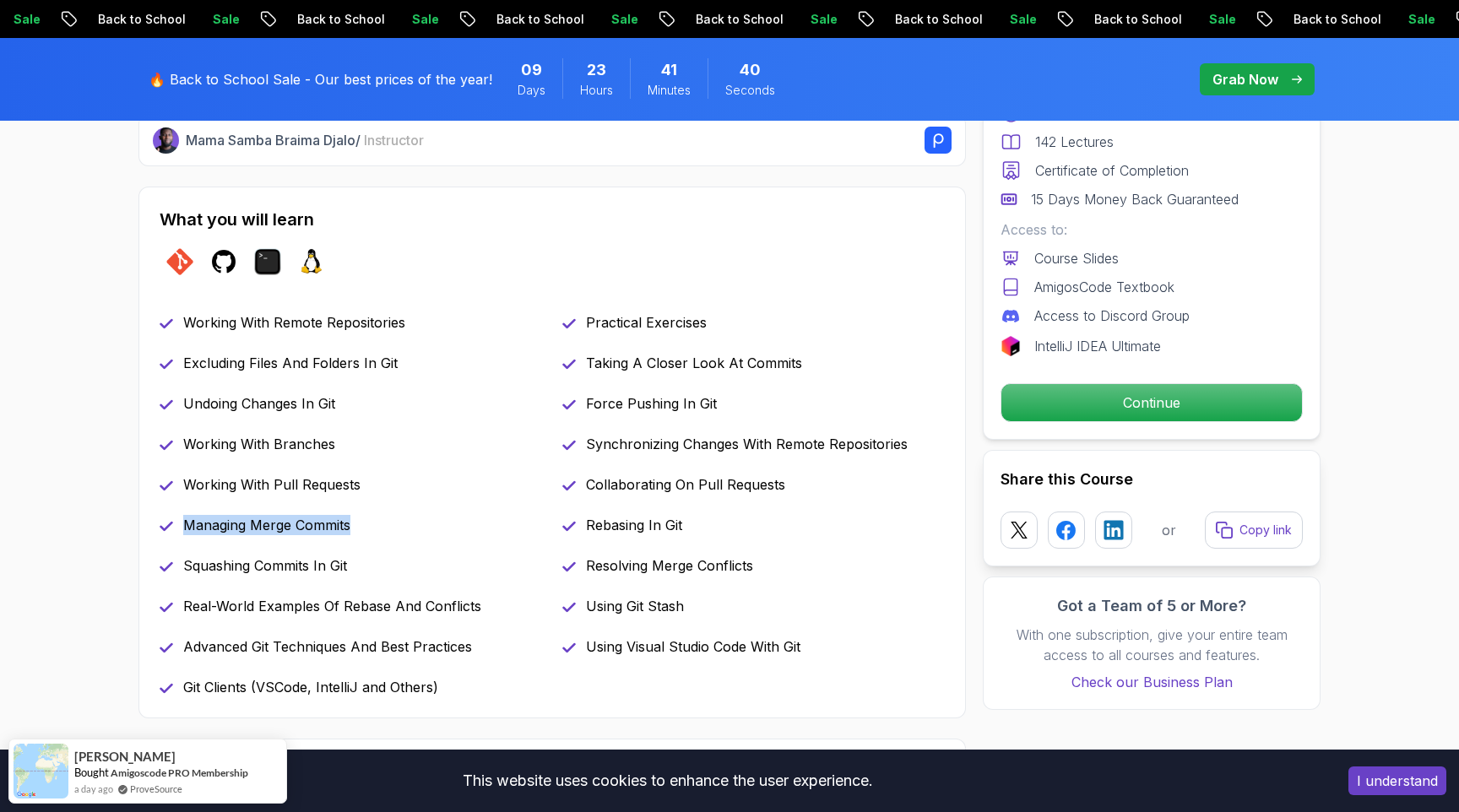
click at [360, 525] on div "Managing Merge Commits" at bounding box center [351, 524] width 383 height 20
drag, startPoint x: 184, startPoint y: 566, endPoint x: 420, endPoint y: 571, distance: 236.1
click at [420, 571] on div "Squashing Commits In Git" at bounding box center [351, 565] width 383 height 20
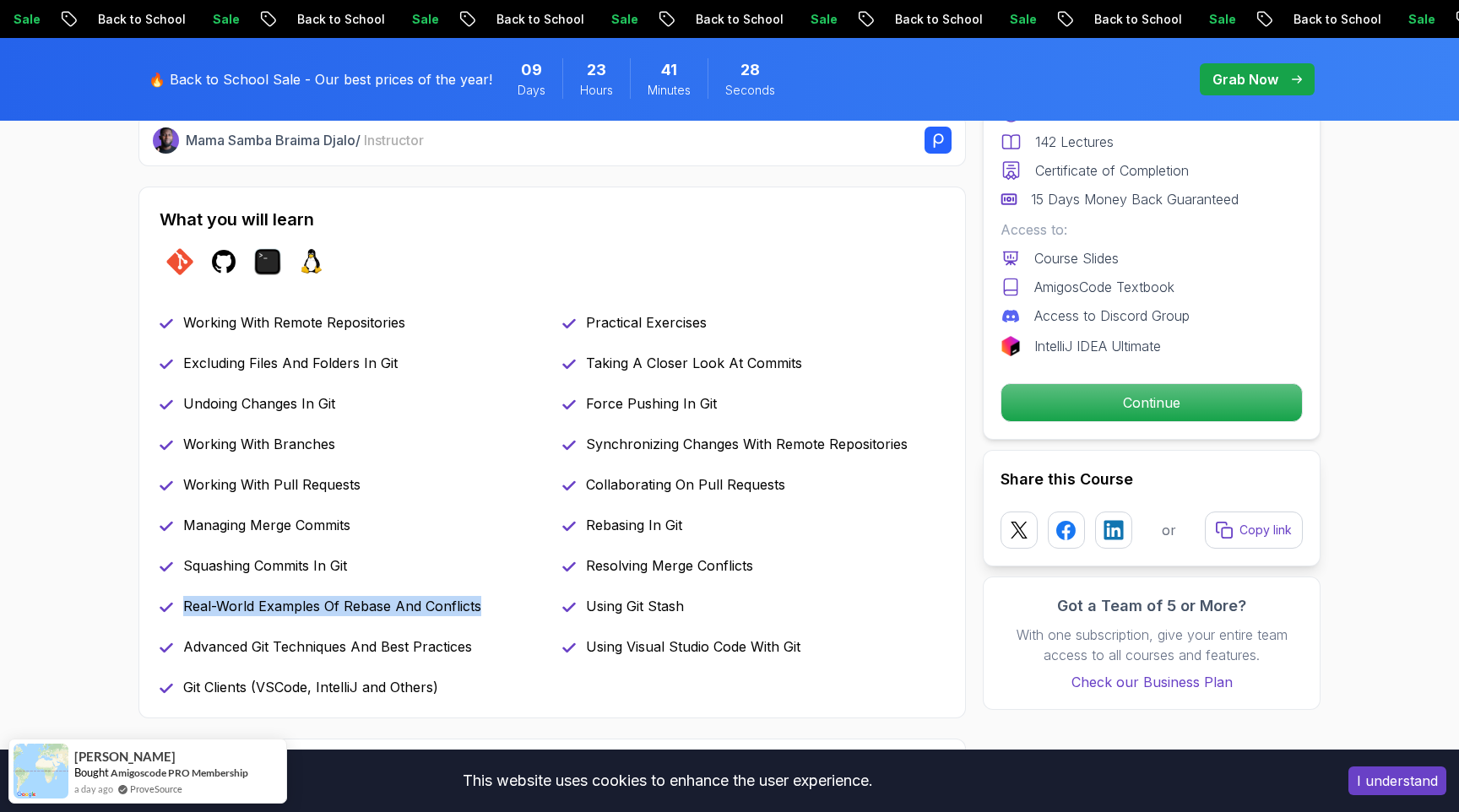
drag, startPoint x: 187, startPoint y: 606, endPoint x: 527, endPoint y: 608, distance: 340.0
click at [527, 608] on div "Real-World Examples Of Rebase And Conflicts" at bounding box center [351, 605] width 383 height 20
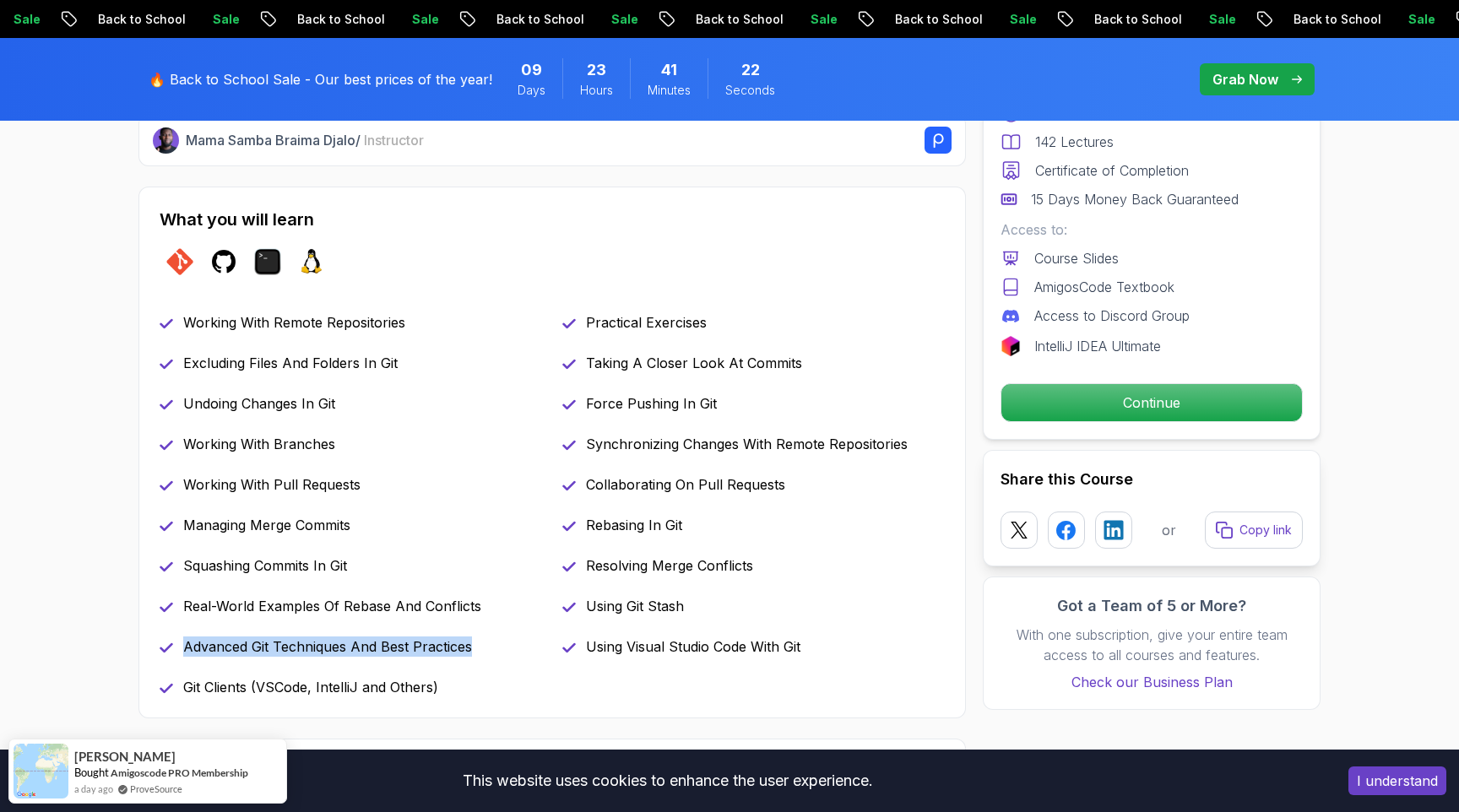
drag, startPoint x: 187, startPoint y: 646, endPoint x: 489, endPoint y: 641, distance: 302.0
click at [489, 641] on div "Advanced Git Techniques And Best Practices" at bounding box center [351, 646] width 383 height 20
drag, startPoint x: 185, startPoint y: 685, endPoint x: 450, endPoint y: 687, distance: 265.0
click at [450, 687] on div "Git Clients (VSCode, IntelliJ and Others)" at bounding box center [351, 687] width 383 height 20
drag, startPoint x: 589, startPoint y: 324, endPoint x: 774, endPoint y: 325, distance: 185.0
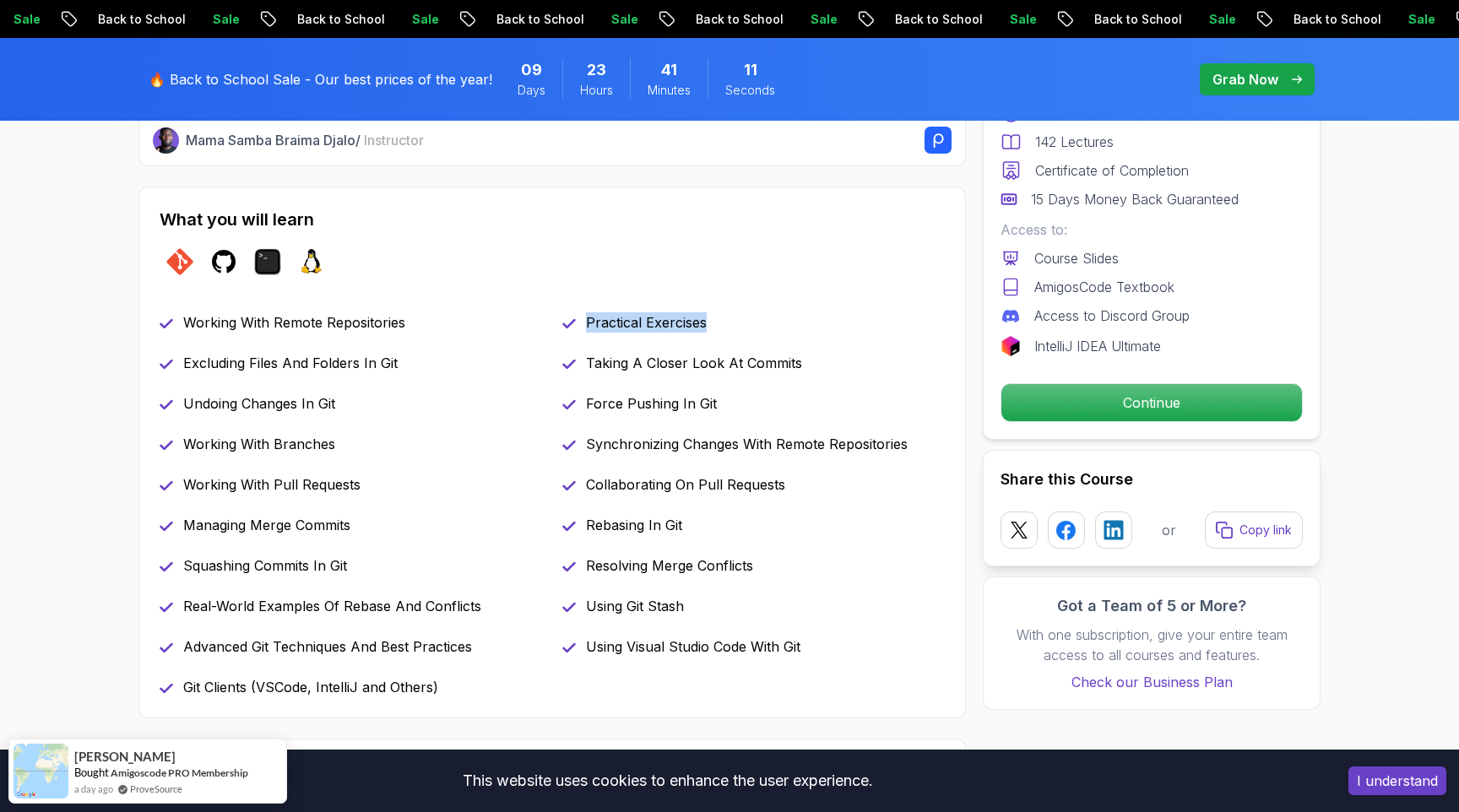
click at [774, 325] on div "Practical Exercises" at bounding box center [754, 322] width 383 height 20
drag, startPoint x: 588, startPoint y: 363, endPoint x: 841, endPoint y: 367, distance: 253.0
click at [841, 367] on div "Taking A Closer Look At Commits" at bounding box center [754, 362] width 383 height 20
drag, startPoint x: 585, startPoint y: 406, endPoint x: 810, endPoint y: 411, distance: 225.1
click at [810, 411] on div "Force Pushing In Git" at bounding box center [754, 403] width 383 height 20
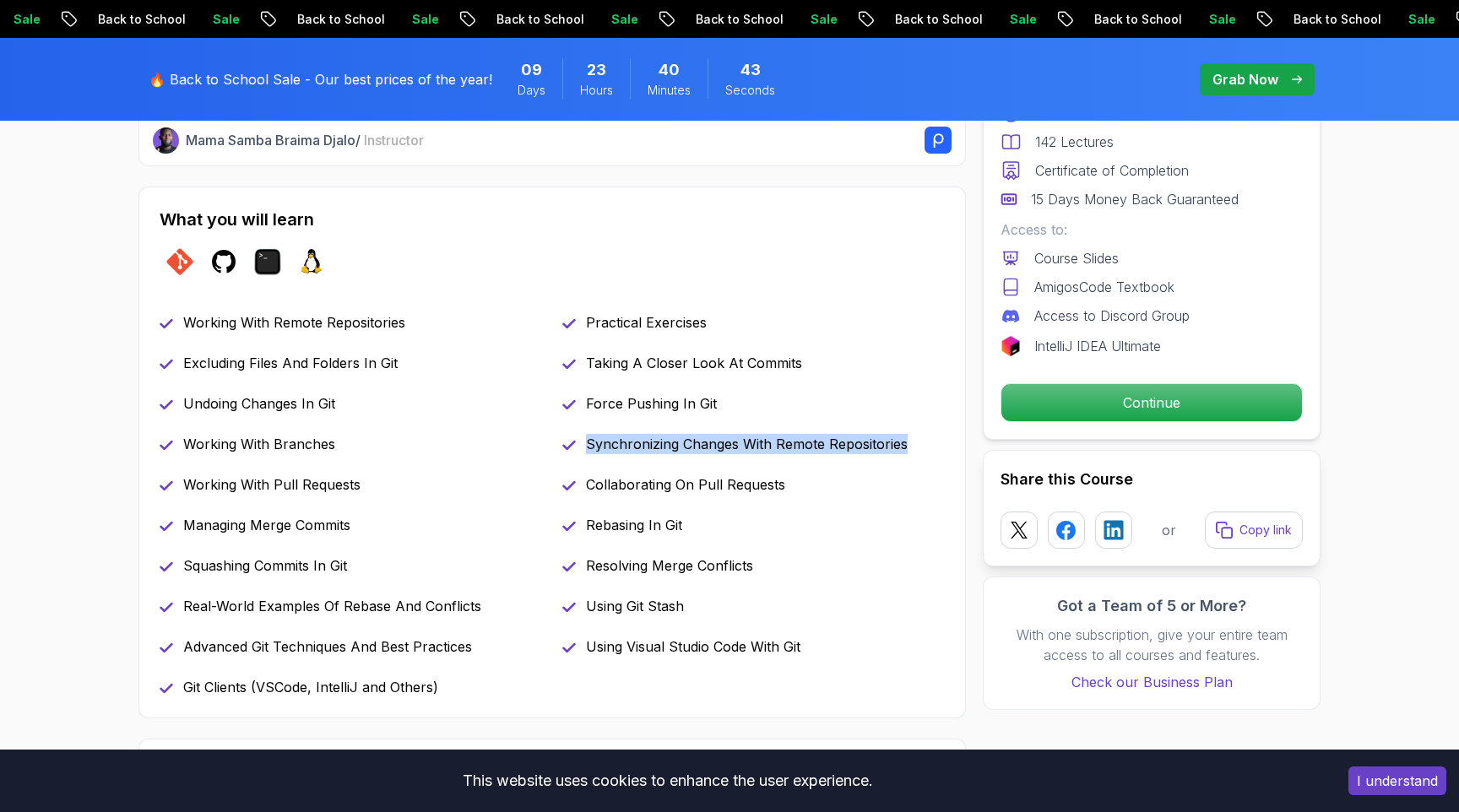
drag, startPoint x: 588, startPoint y: 444, endPoint x: 963, endPoint y: 448, distance: 375.0
click at [963, 448] on div "What you will learn git github terminal linux Working With Remote Repositories …" at bounding box center [552, 453] width 827 height 532
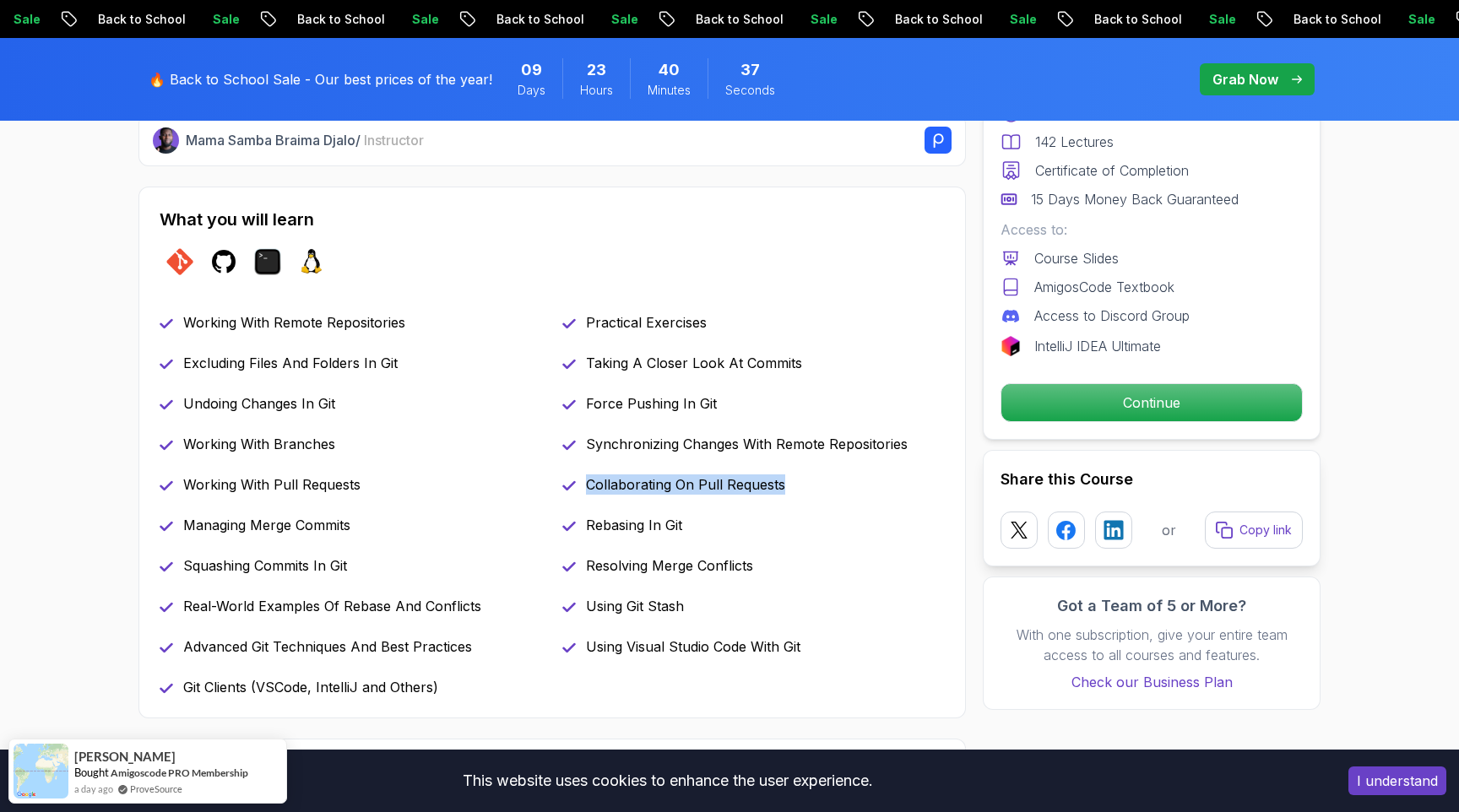
drag, startPoint x: 586, startPoint y: 484, endPoint x: 906, endPoint y: 482, distance: 320.0
click at [906, 482] on div "Collaborating On Pull Requests" at bounding box center [754, 484] width 383 height 20
click at [750, 504] on div "Working With Remote Repositories Practical Exercises Excluding Files And Folder…" at bounding box center [552, 505] width 786 height 385
drag, startPoint x: 589, startPoint y: 488, endPoint x: 829, endPoint y: 488, distance: 240.0
click at [829, 488] on div "Collaborating On Pull Requests" at bounding box center [754, 484] width 383 height 20
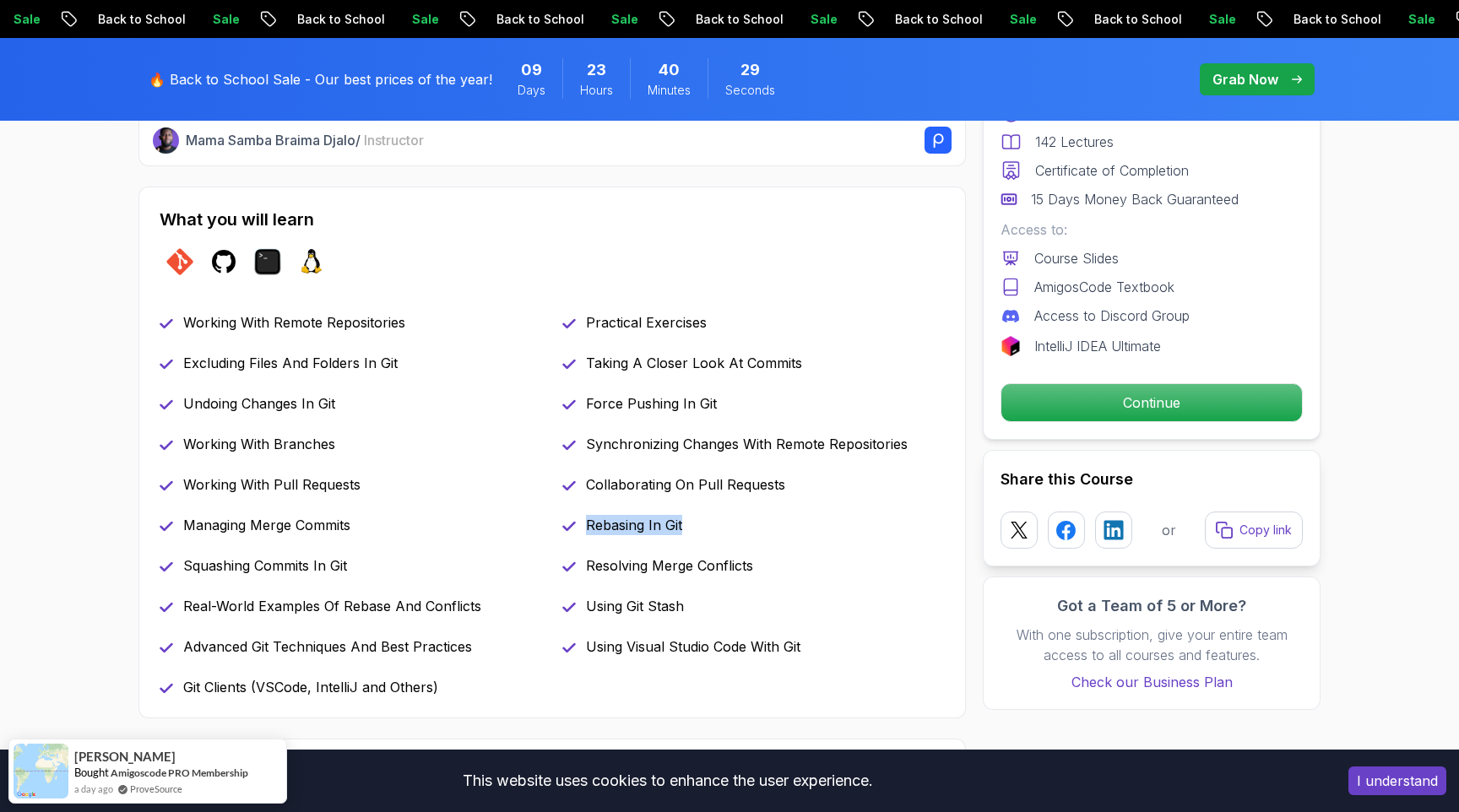
drag, startPoint x: 589, startPoint y: 524, endPoint x: 754, endPoint y: 527, distance: 165.0
click at [754, 527] on div "Rebasing In Git" at bounding box center [754, 524] width 383 height 20
drag, startPoint x: 586, startPoint y: 568, endPoint x: 777, endPoint y: 562, distance: 191.1
click at [777, 562] on div "Resolving Merge Conflicts" at bounding box center [754, 565] width 383 height 20
drag, startPoint x: 587, startPoint y: 608, endPoint x: 758, endPoint y: 612, distance: 171.0
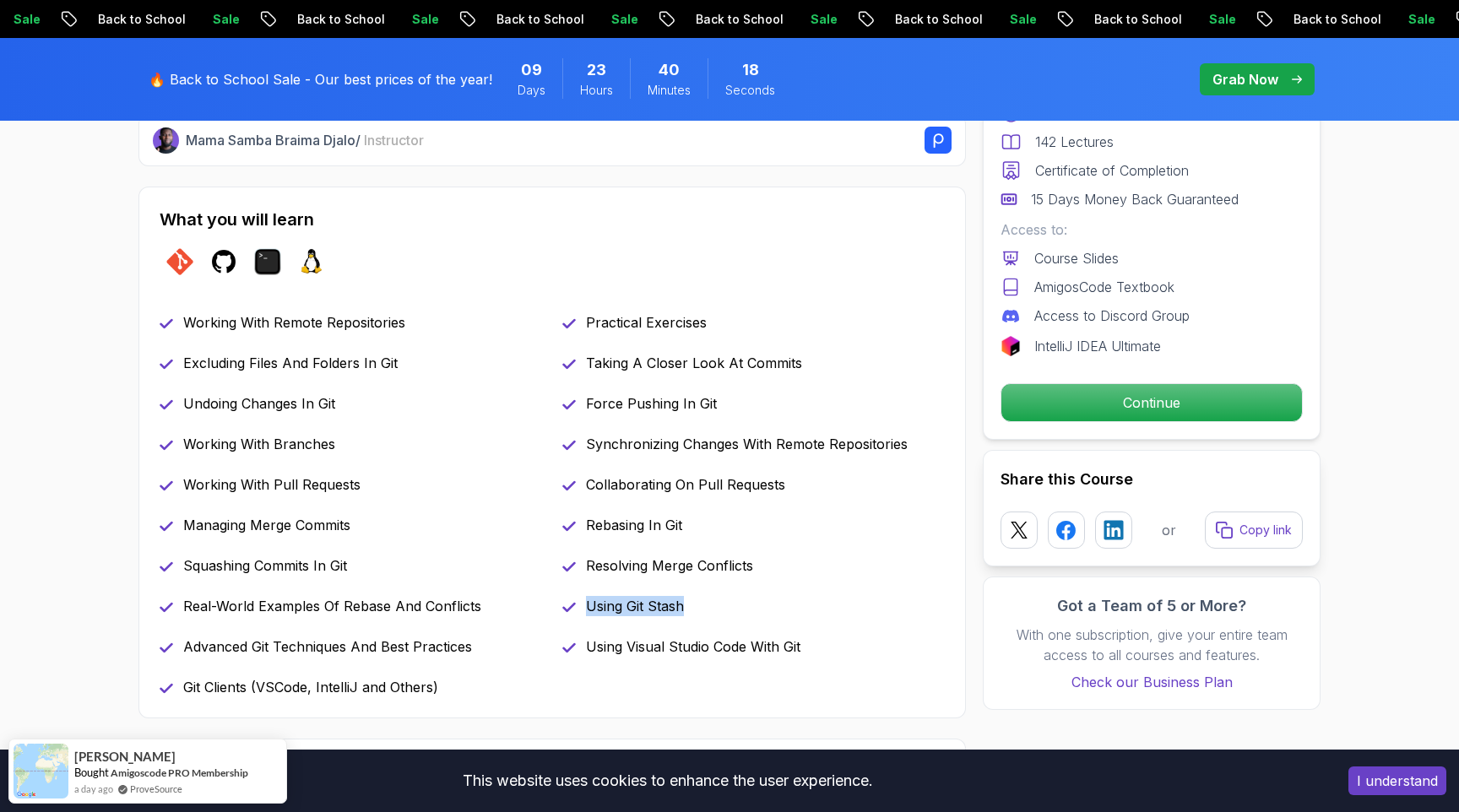
click at [758, 612] on div "Using Git Stash" at bounding box center [754, 605] width 383 height 20
drag, startPoint x: 589, startPoint y: 647, endPoint x: 802, endPoint y: 665, distance: 213.8
click at [802, 665] on div "Working With Remote Repositories Practical Exercises Excluding Files And Folder…" at bounding box center [552, 505] width 786 height 385
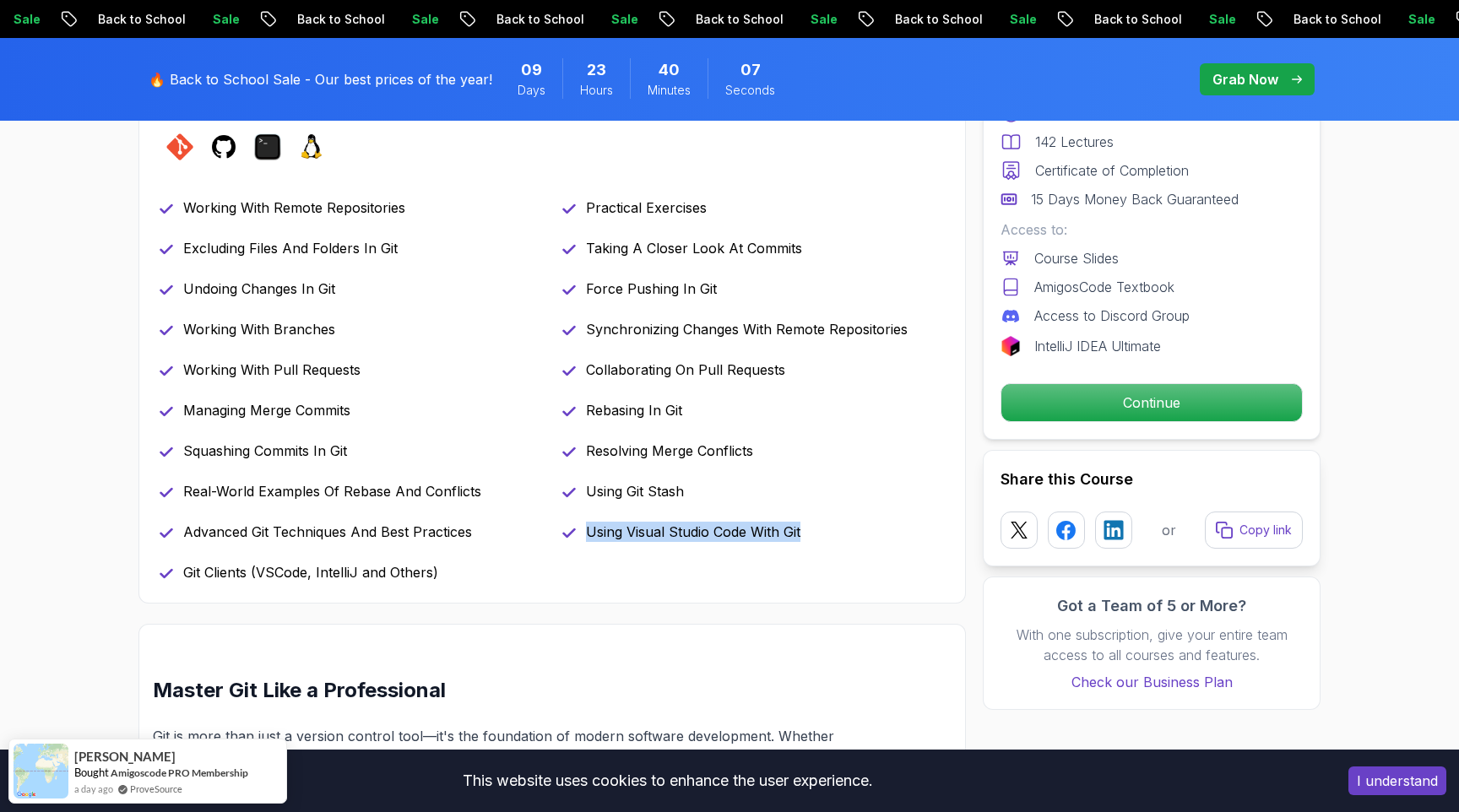
scroll to position [775, 0]
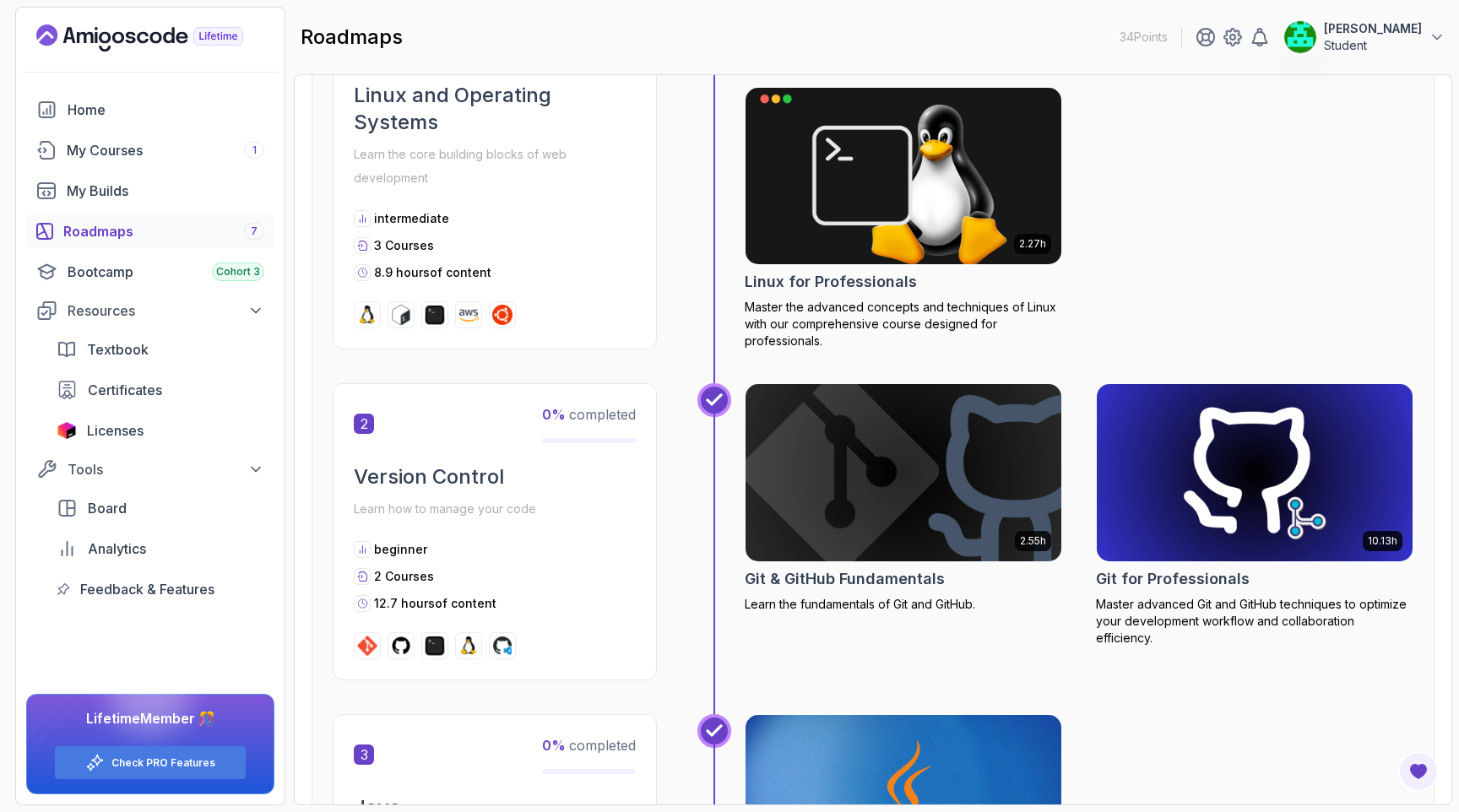
scroll to position [633, 0]
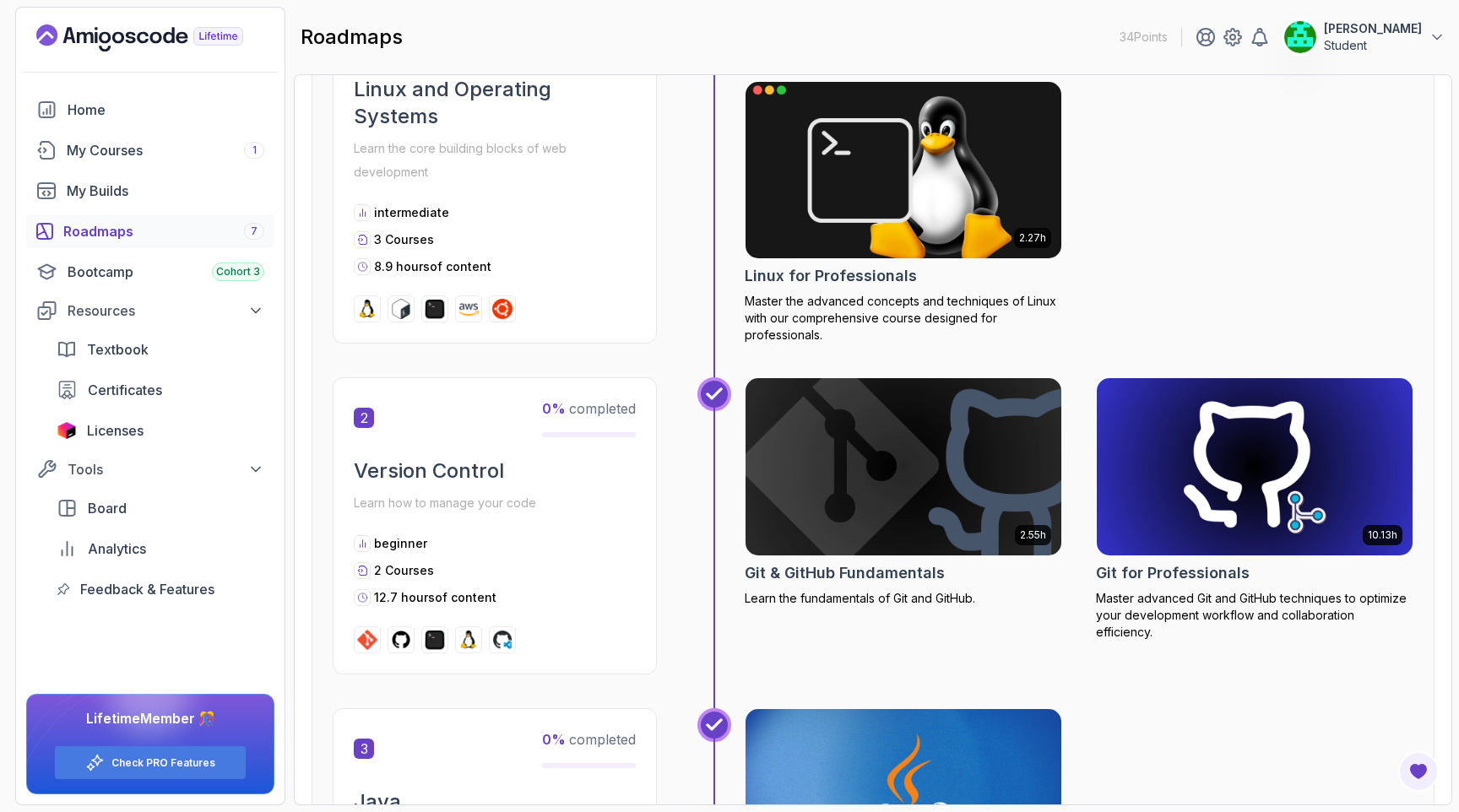
click at [943, 224] on img at bounding box center [904, 169] width 332 height 186
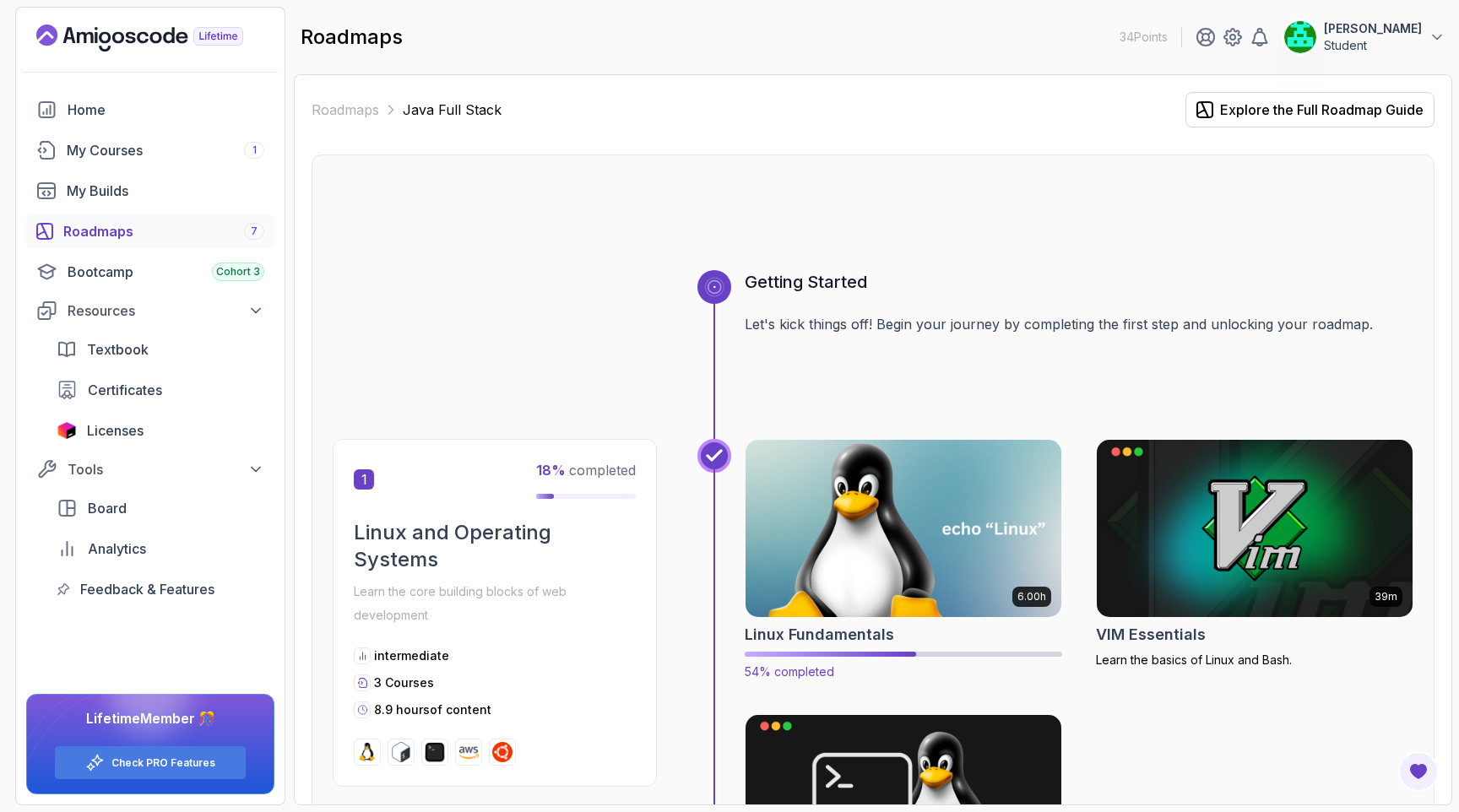
click at [908, 490] on img at bounding box center [904, 528] width 332 height 186
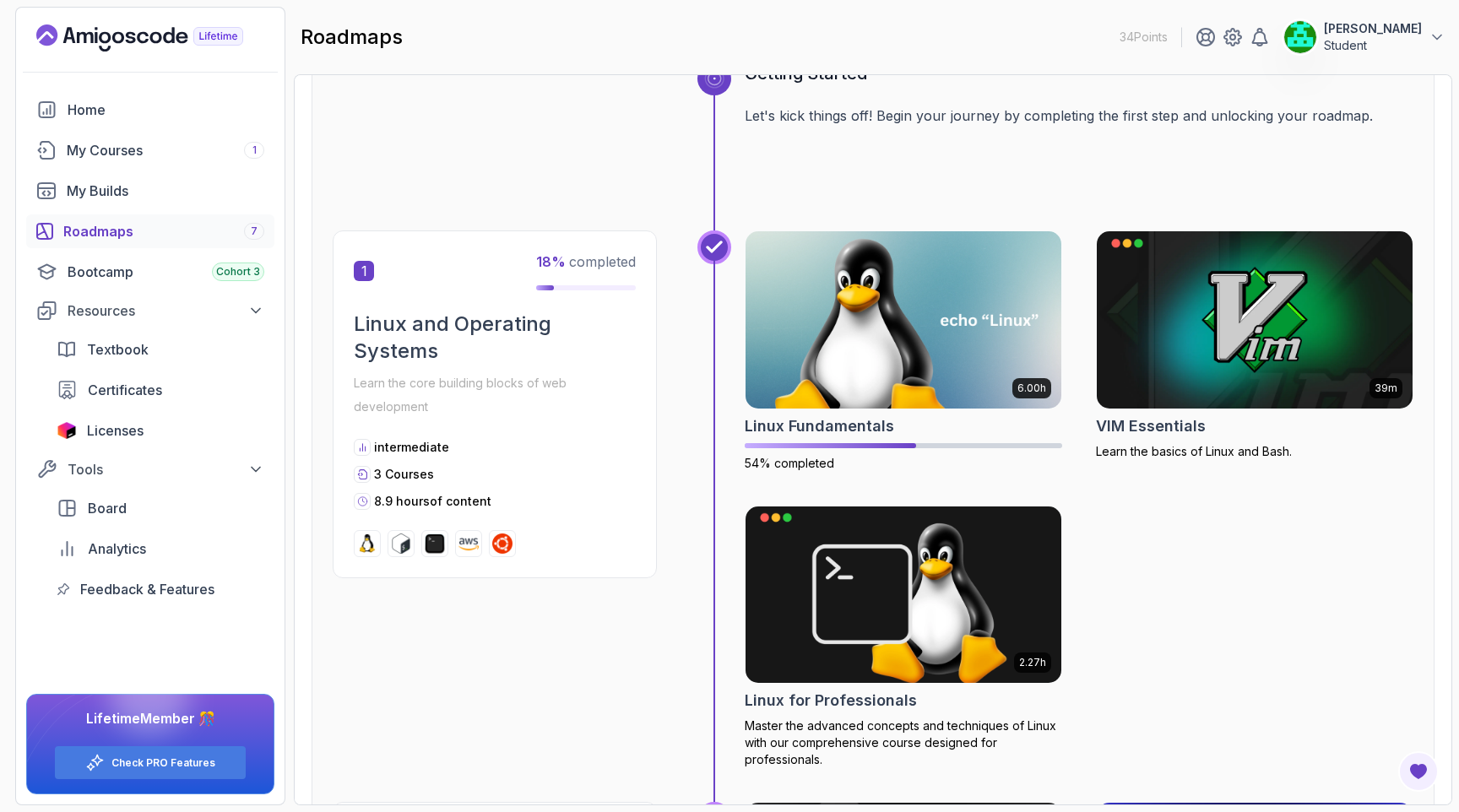
scroll to position [222, 0]
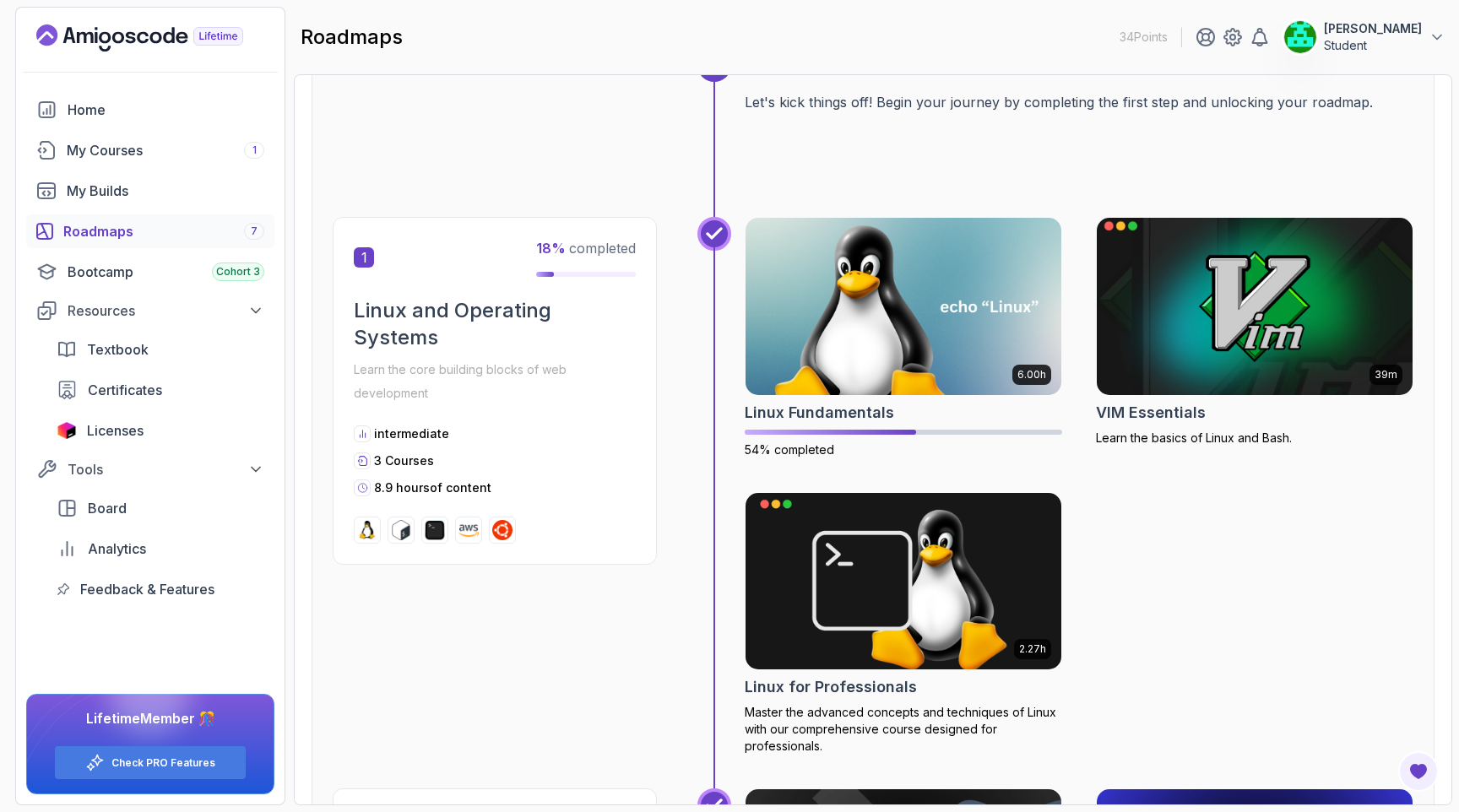
click at [1226, 290] on img at bounding box center [1255, 306] width 332 height 186
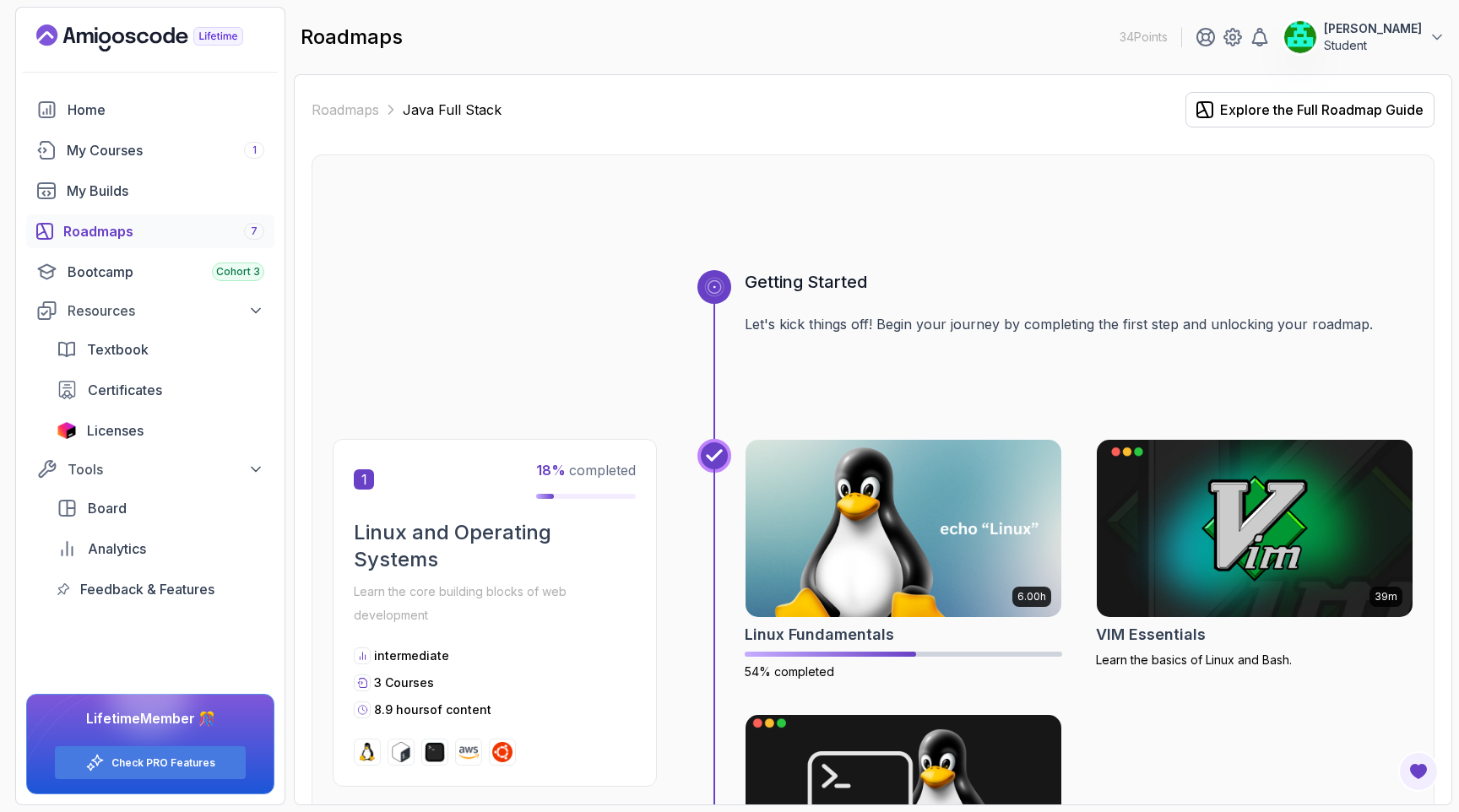
click at [824, 782] on img at bounding box center [904, 803] width 332 height 186
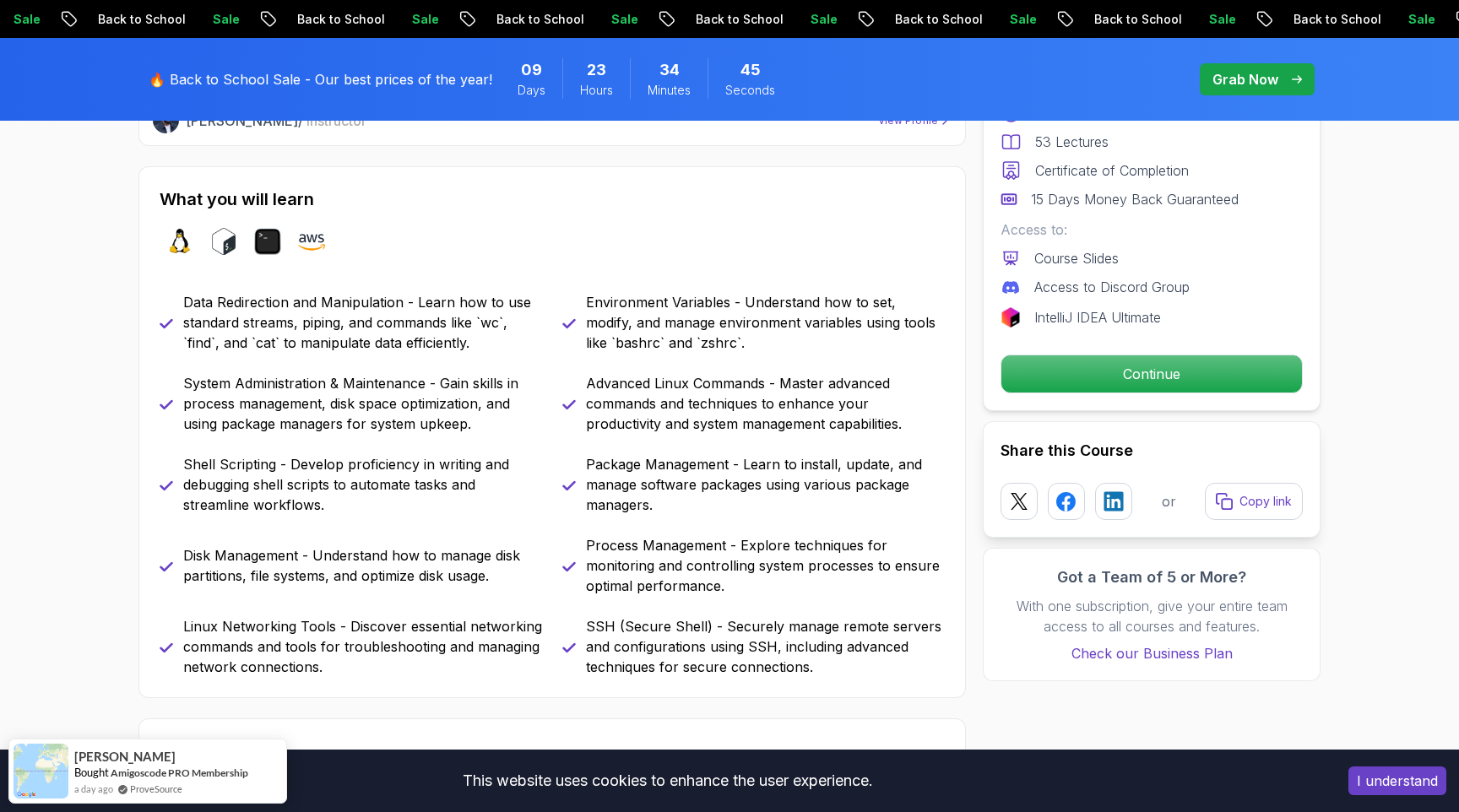
scroll to position [727, 0]
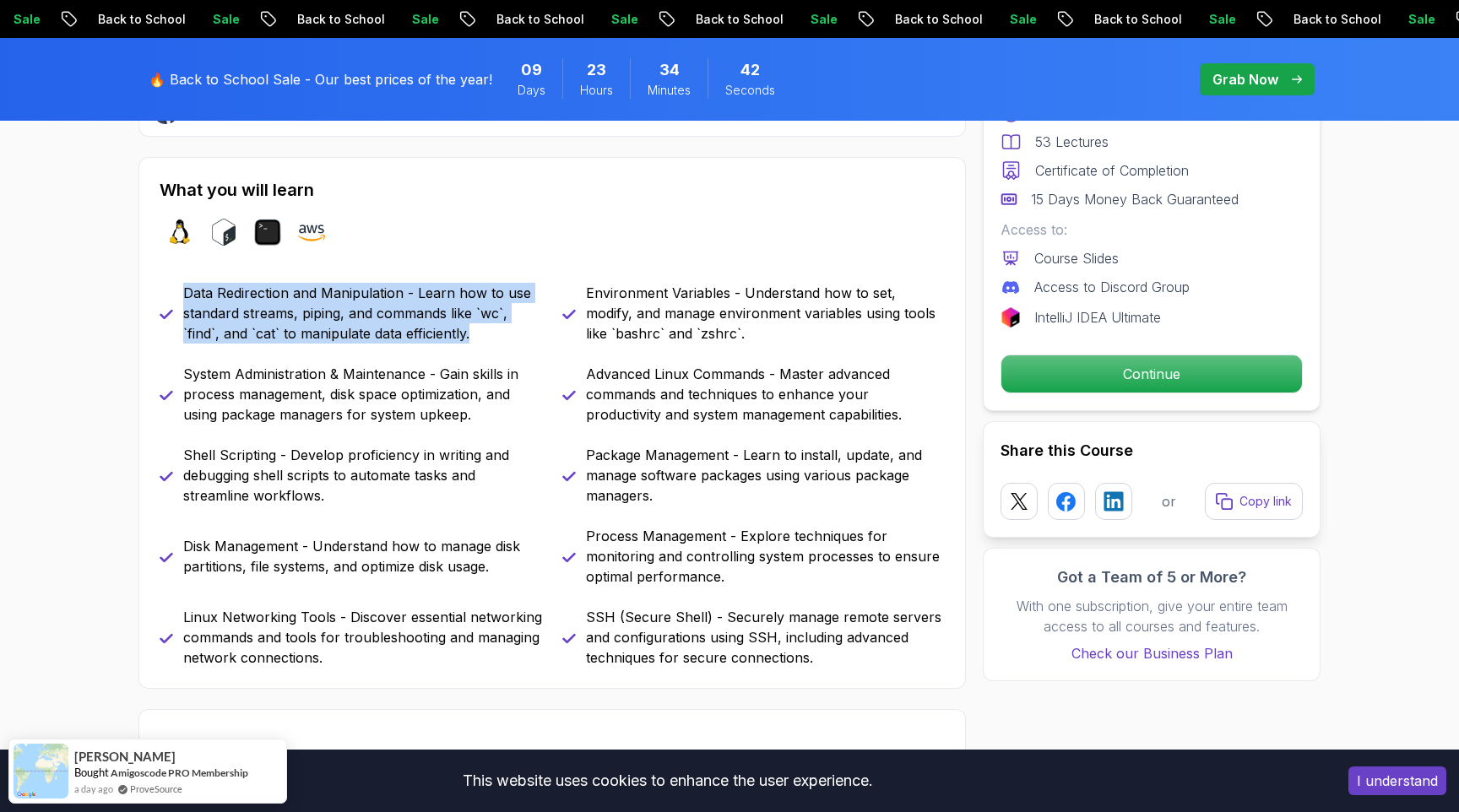
drag, startPoint x: 184, startPoint y: 289, endPoint x: 475, endPoint y: 340, distance: 295.4
click at [475, 340] on p "Data Redirection and Manipulation - Learn how to use standard streams, piping, …" at bounding box center [362, 313] width 358 height 60
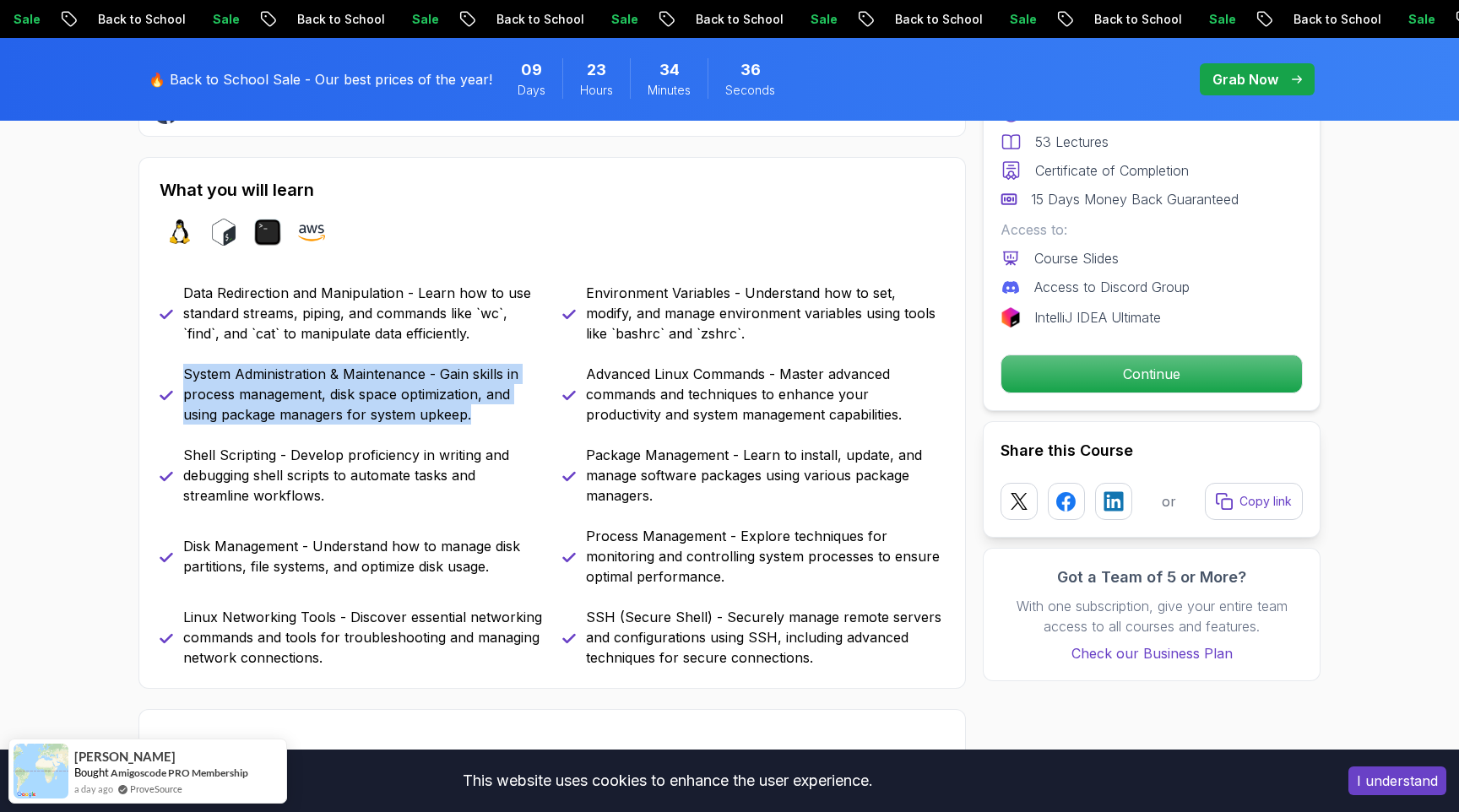
drag, startPoint x: 186, startPoint y: 373, endPoint x: 480, endPoint y: 418, distance: 297.4
click at [480, 418] on p "System Administration & Maintenance - Gain skills in process management, disk s…" at bounding box center [362, 394] width 358 height 60
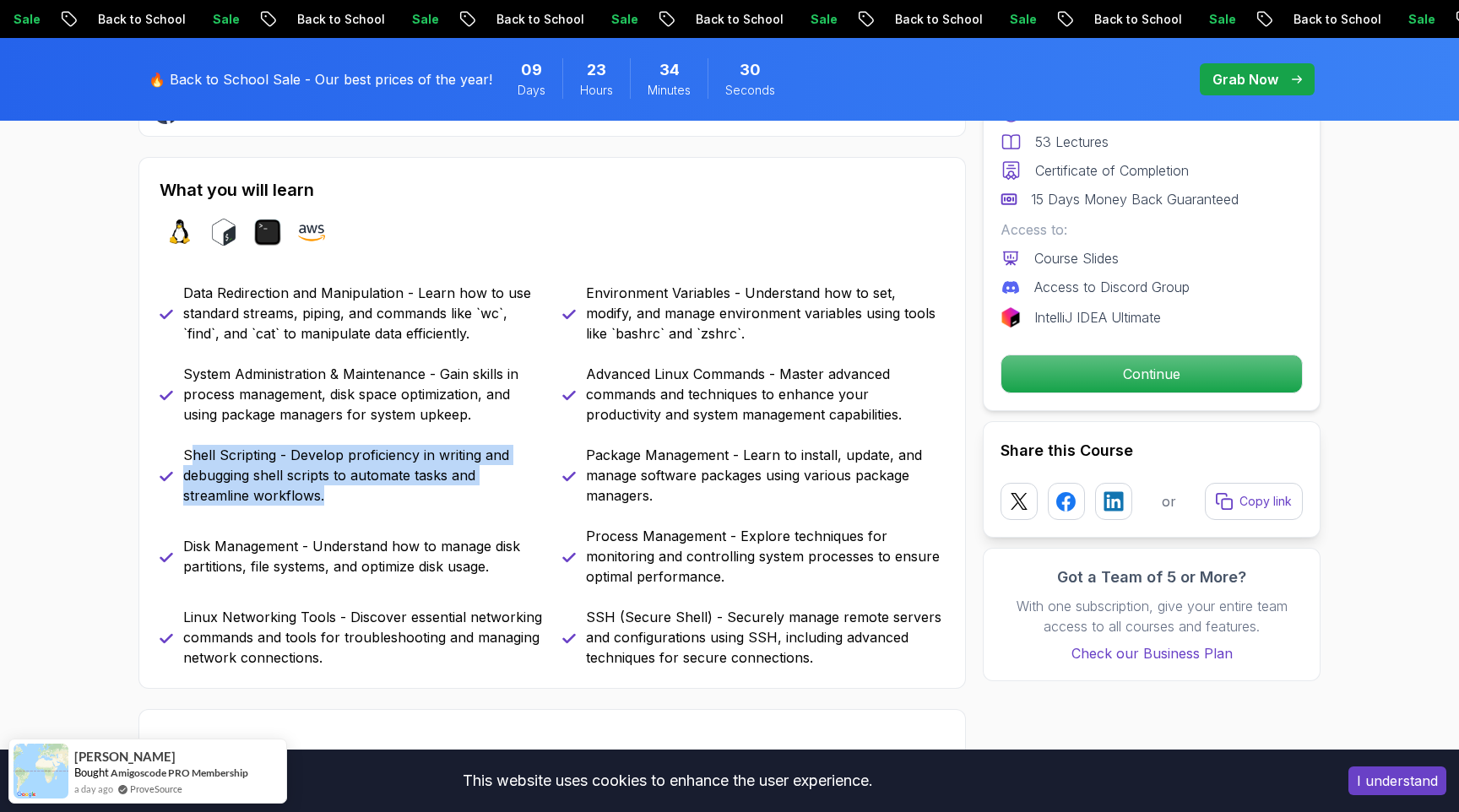
drag, startPoint x: 188, startPoint y: 451, endPoint x: 373, endPoint y: 491, distance: 189.3
click at [373, 491] on p "Shell Scripting - Develop proficiency in writing and debugging shell scripts to…" at bounding box center [362, 475] width 358 height 60
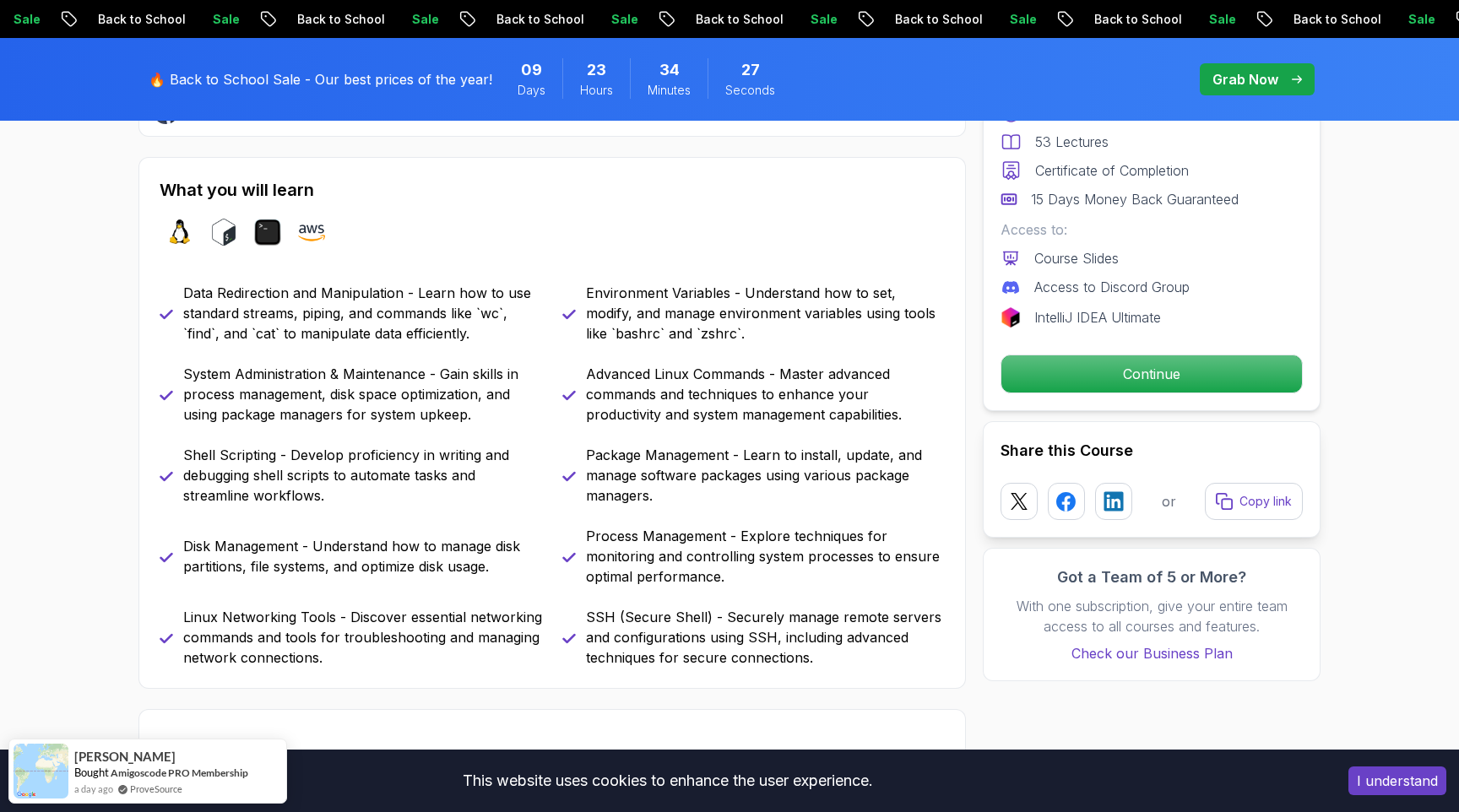
drag, startPoint x: 188, startPoint y: 455, endPoint x: 333, endPoint y: 494, distance: 150.2
click at [333, 494] on p "Shell Scripting - Develop proficiency in writing and debugging shell scripts to…" at bounding box center [362, 475] width 358 height 60
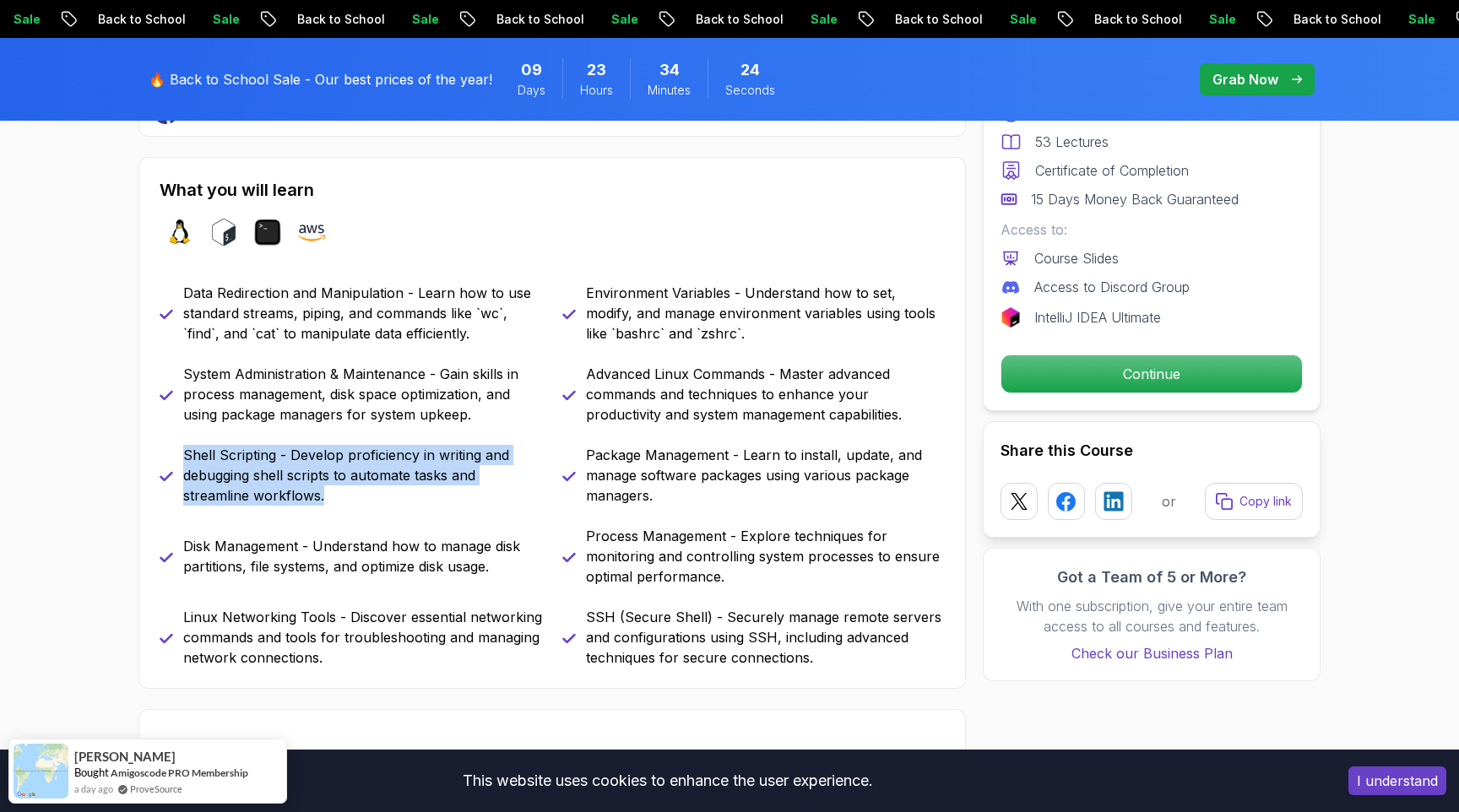
drag, startPoint x: 325, startPoint y: 495, endPoint x: 187, endPoint y: 447, distance: 146.1
click at [187, 447] on p "Shell Scripting - Develop proficiency in writing and debugging shell scripts to…" at bounding box center [362, 475] width 358 height 60
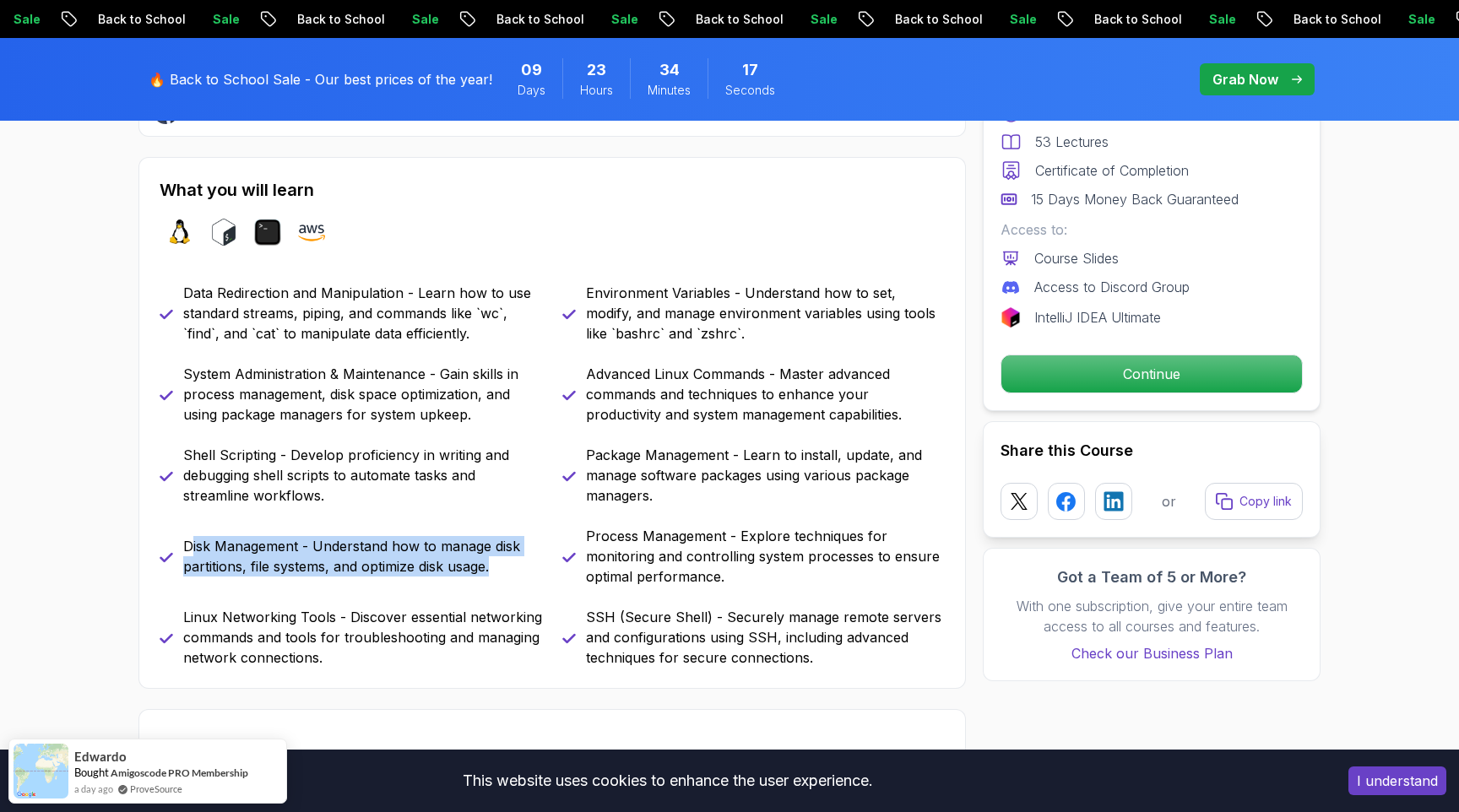
drag, startPoint x: 191, startPoint y: 544, endPoint x: 502, endPoint y: 568, distance: 311.9
click at [502, 568] on p "Disk Management - Understand how to manage disk partitions, file systems, and o…" at bounding box center [362, 555] width 358 height 41
click at [250, 542] on p "Disk Management - Understand how to manage disk partitions, file systems, and o…" at bounding box center [362, 555] width 358 height 41
drag, startPoint x: 186, startPoint y: 546, endPoint x: 493, endPoint y: 563, distance: 307.5
click at [493, 563] on p "Disk Management - Understand how to manage disk partitions, file systems, and o…" at bounding box center [362, 555] width 358 height 41
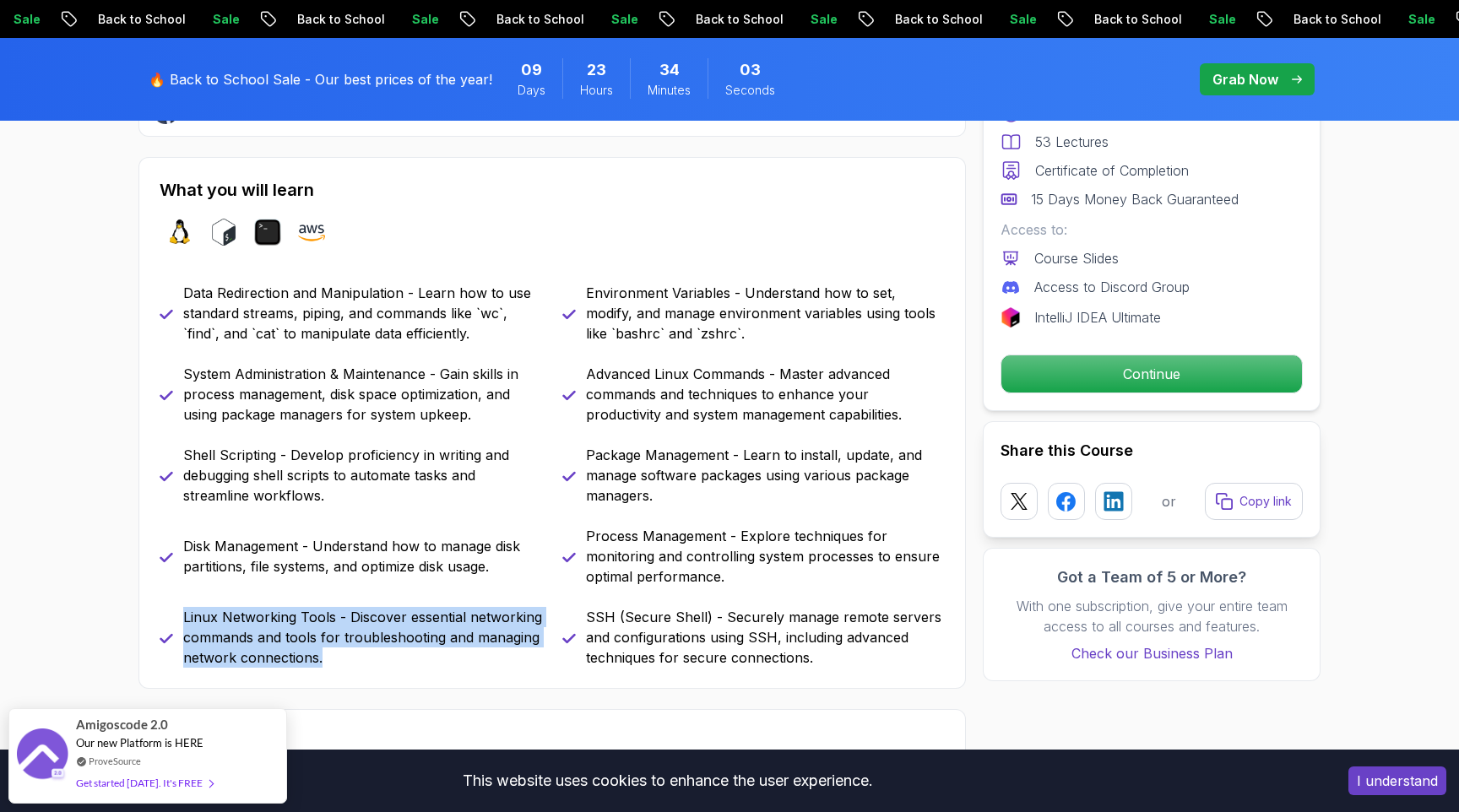
drag, startPoint x: 184, startPoint y: 615, endPoint x: 356, endPoint y: 657, distance: 177.1
click at [356, 657] on p "Linux Networking Tools - Discover essential networking commands and tools for t…" at bounding box center [362, 638] width 358 height 60
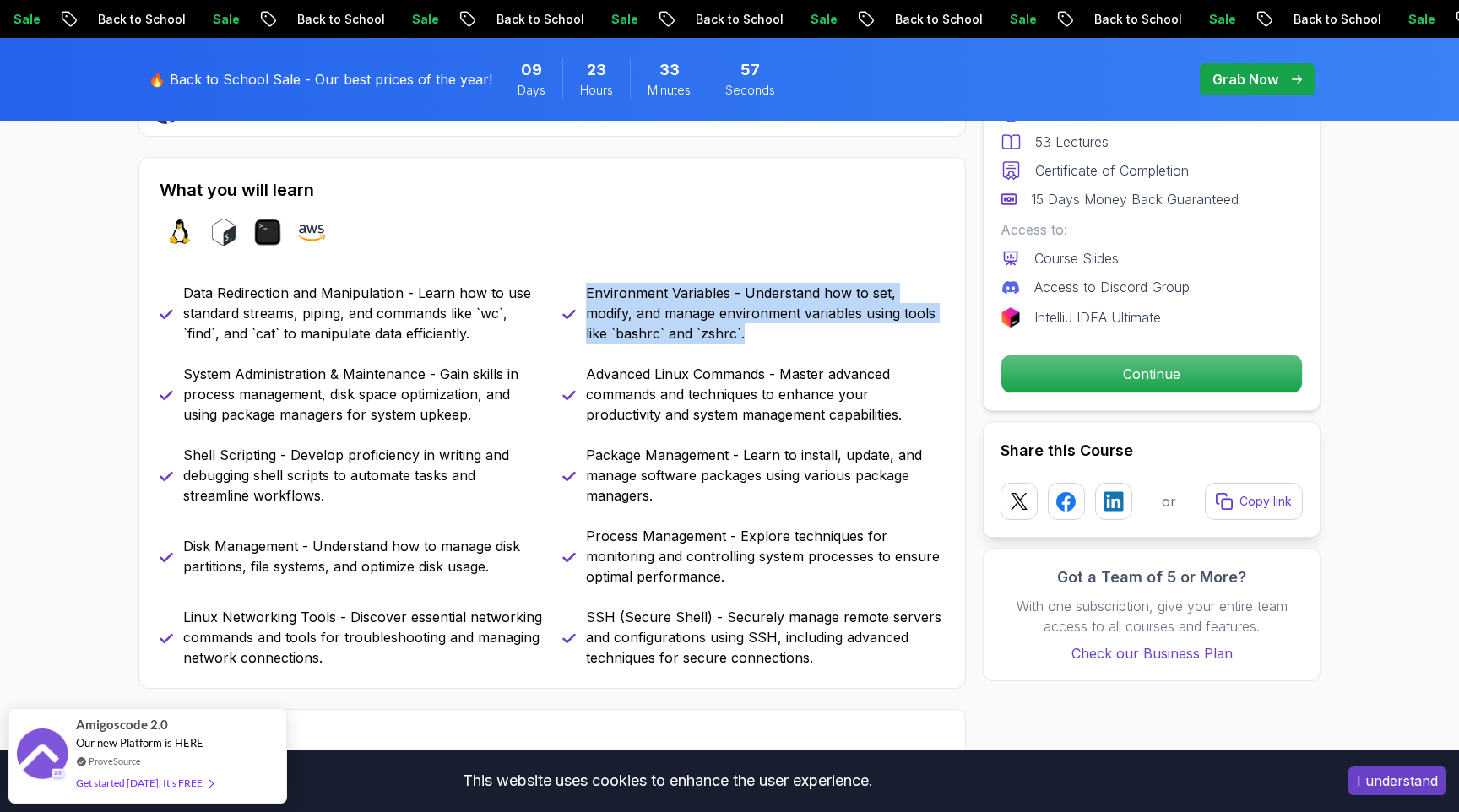
drag, startPoint x: 587, startPoint y: 294, endPoint x: 734, endPoint y: 332, distance: 151.8
click at [734, 332] on p "Environment Variables - Understand how to set, modify, and manage environment v…" at bounding box center [765, 313] width 358 height 60
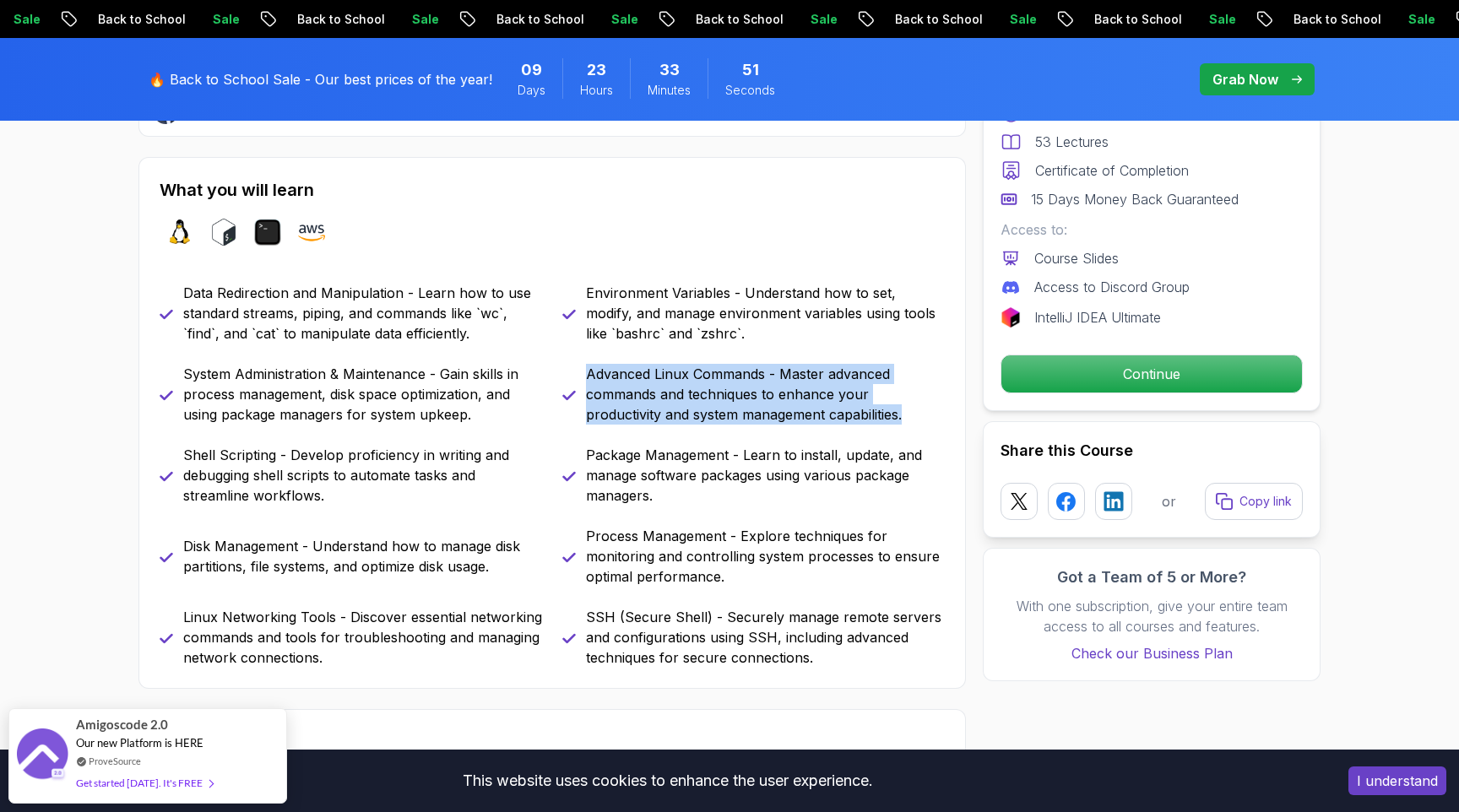
drag, startPoint x: 588, startPoint y: 373, endPoint x: 915, endPoint y: 410, distance: 329.1
click at [915, 410] on p "Advanced Linux Commands - Master advanced commands and techniques to enhance yo…" at bounding box center [765, 394] width 358 height 60
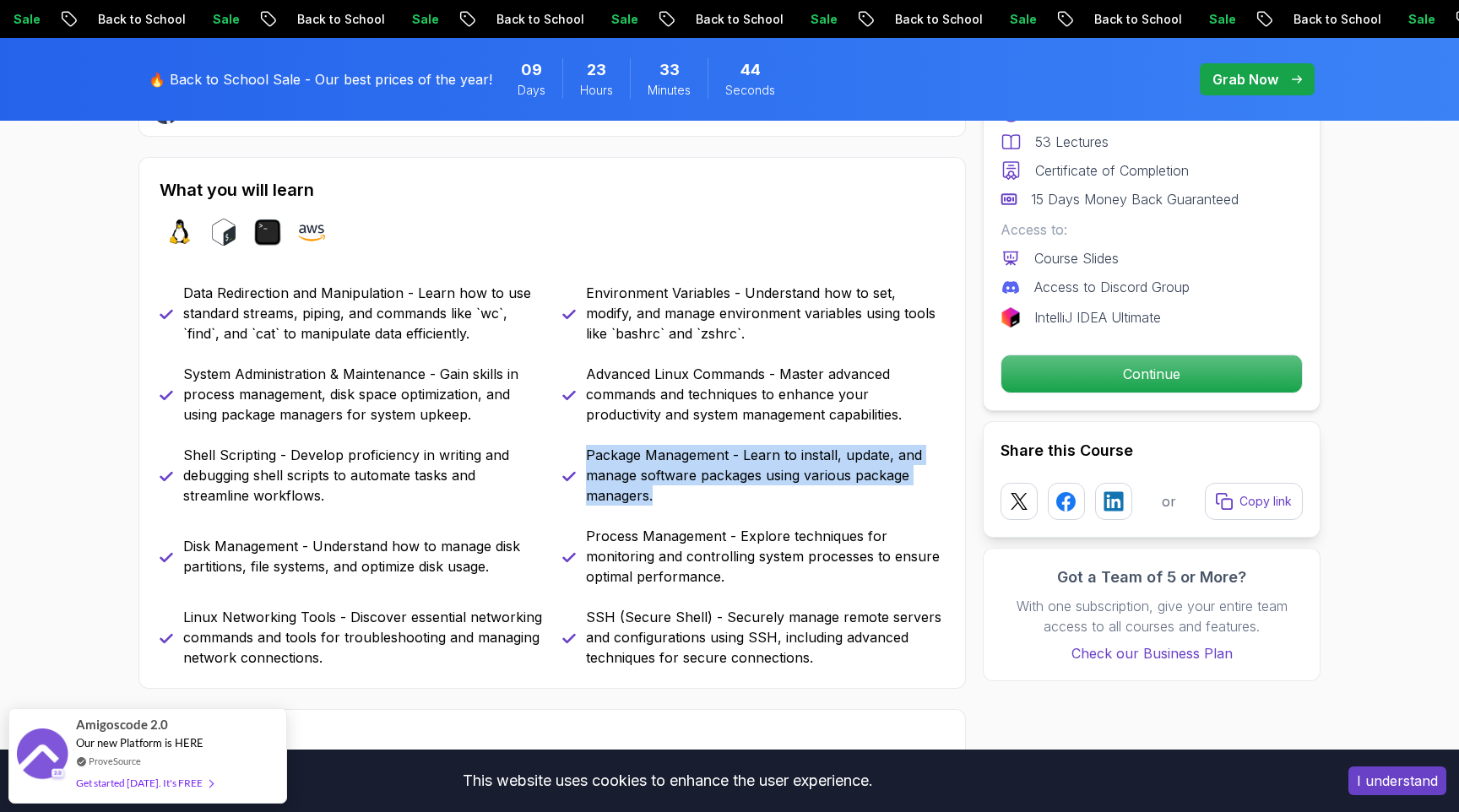
drag, startPoint x: 589, startPoint y: 457, endPoint x: 681, endPoint y: 501, distance: 102.0
click at [681, 501] on p "Package Management - Learn to install, update, and manage software packages usi…" at bounding box center [765, 475] width 358 height 60
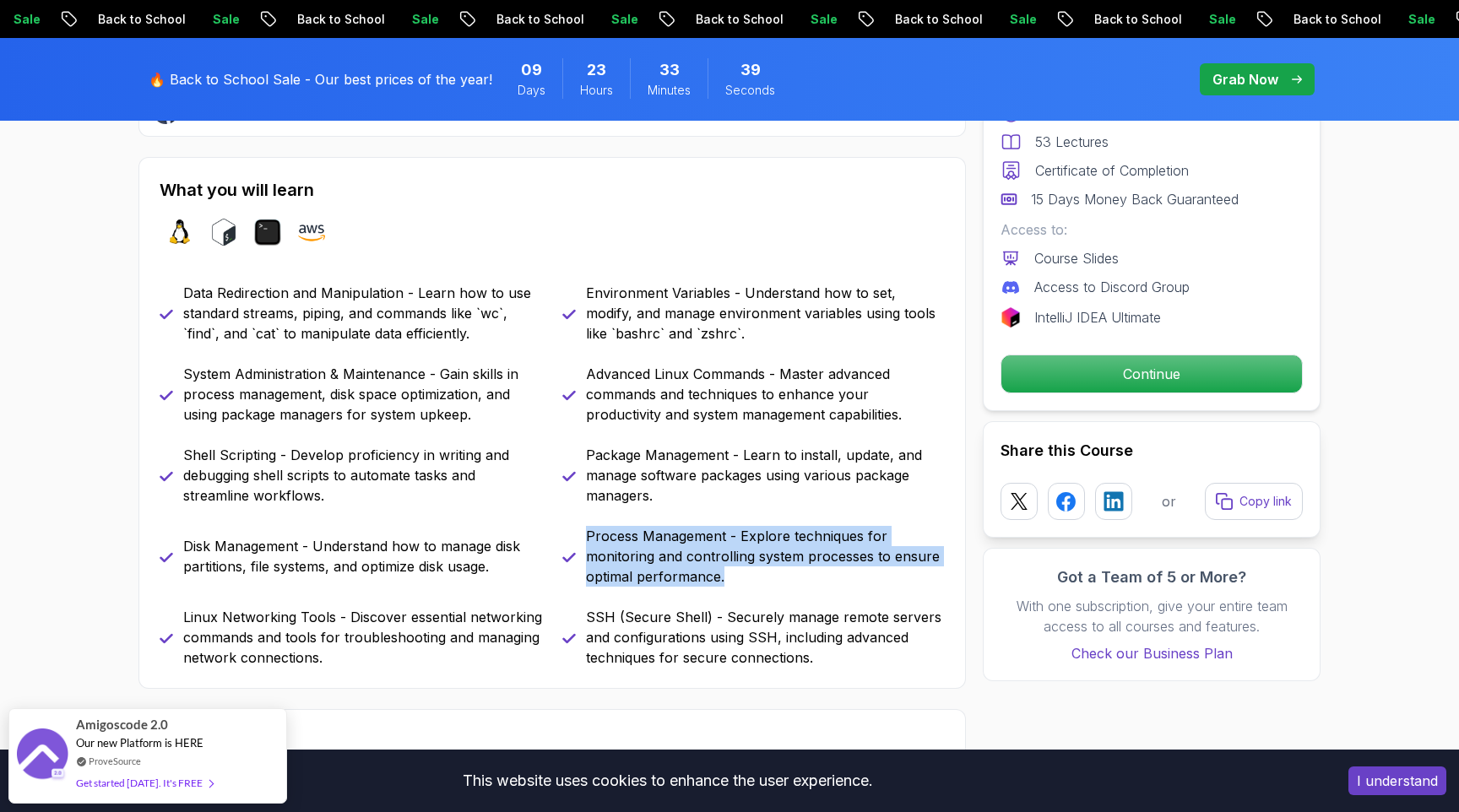
drag, startPoint x: 585, startPoint y: 535, endPoint x: 756, endPoint y: 586, distance: 178.4
click at [756, 586] on div "Process Management - Explore techniques for monitoring and controlling system p…" at bounding box center [754, 556] width 383 height 60
click at [488, 586] on div "Data Redirection and Manipulation - Learn how to use standard streams, piping, …" at bounding box center [552, 475] width 786 height 385
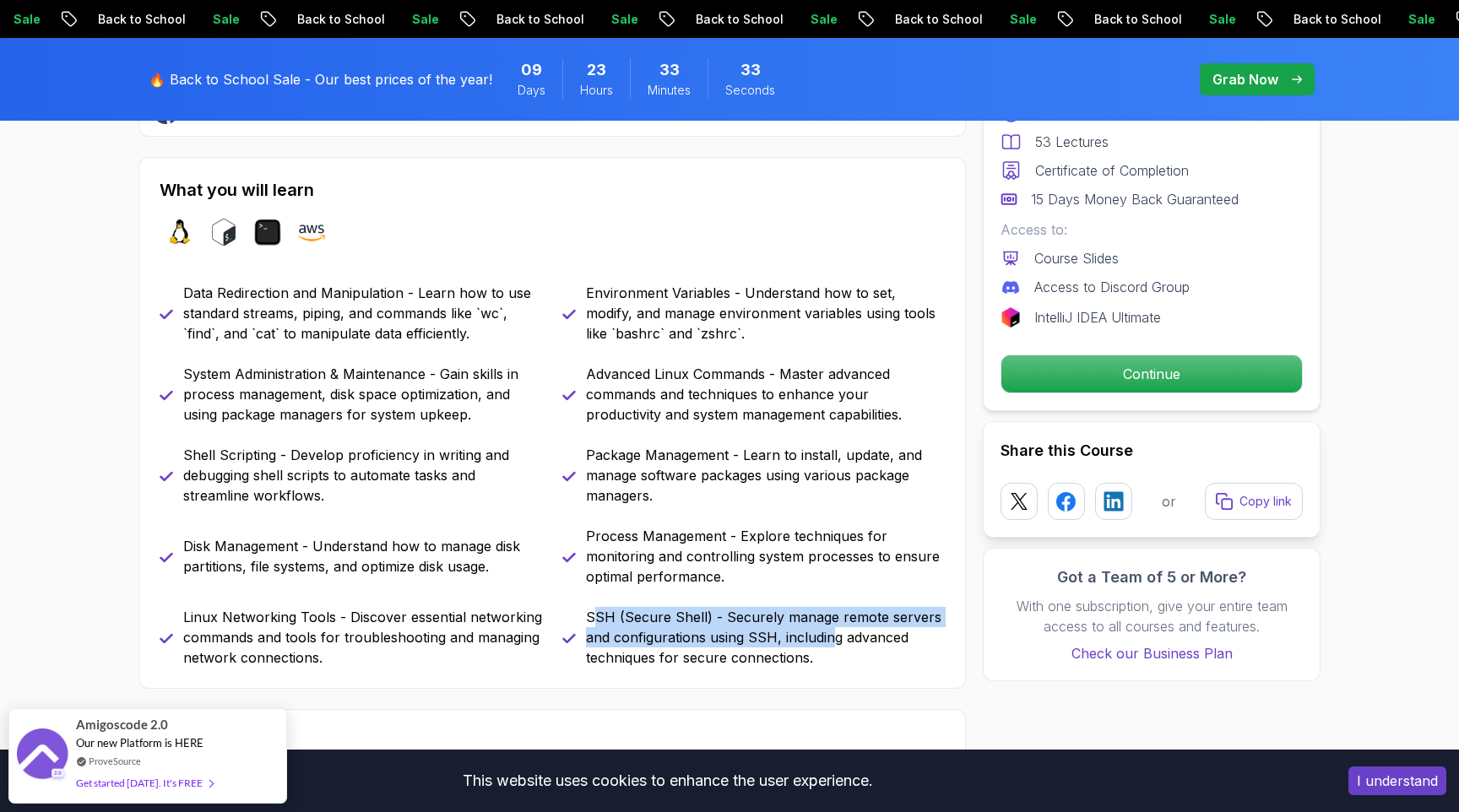
drag, startPoint x: 591, startPoint y: 619, endPoint x: 836, endPoint y: 641, distance: 246.0
click at [836, 641] on p "SSH (Secure Shell) - Securely manage remote servers and configurations using SS…" at bounding box center [765, 638] width 358 height 60
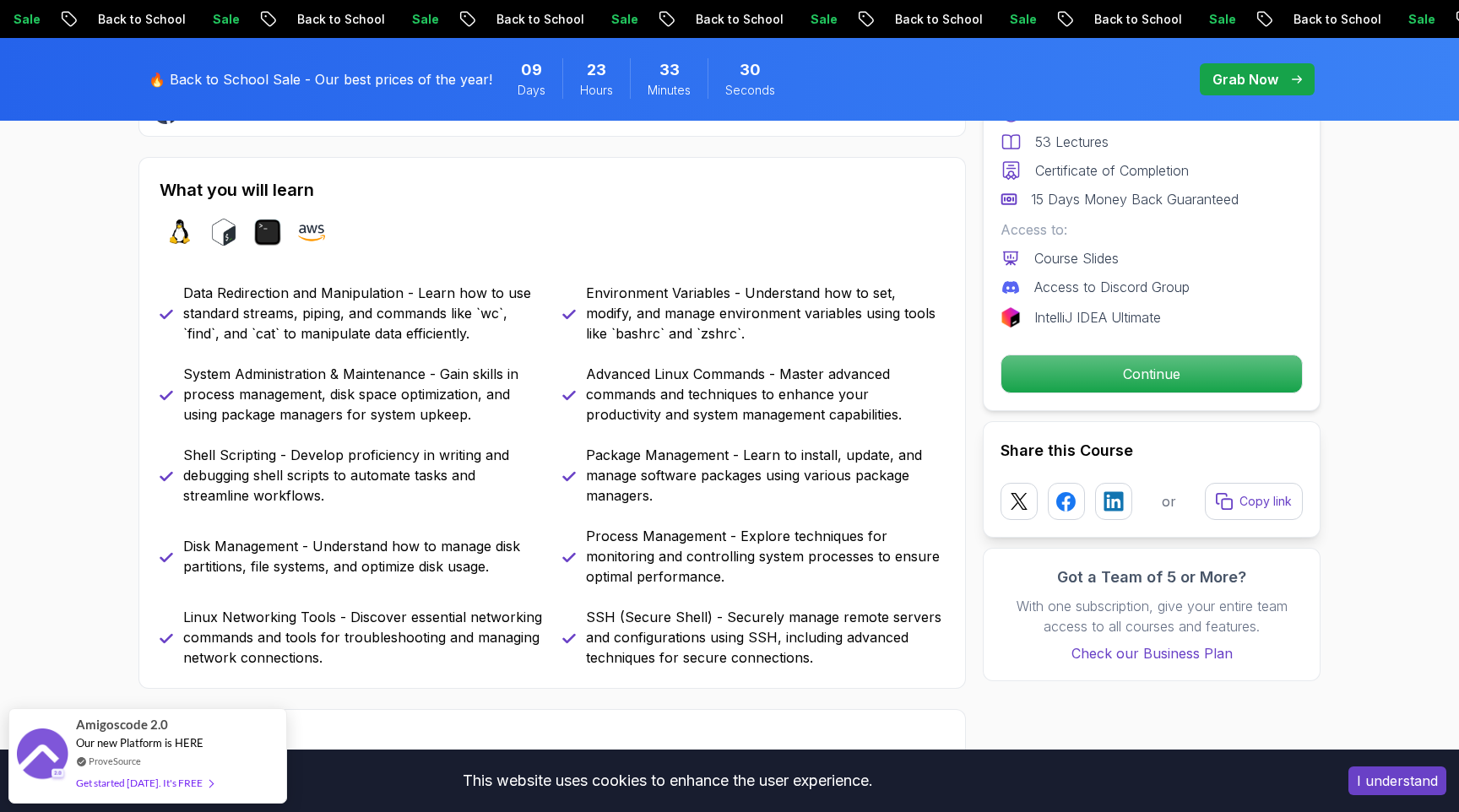
drag, startPoint x: 590, startPoint y: 616, endPoint x: 841, endPoint y: 646, distance: 252.8
click at [841, 646] on p "SSH (Secure Shell) - Securely manage remote servers and configurations using SS…" at bounding box center [765, 638] width 358 height 60
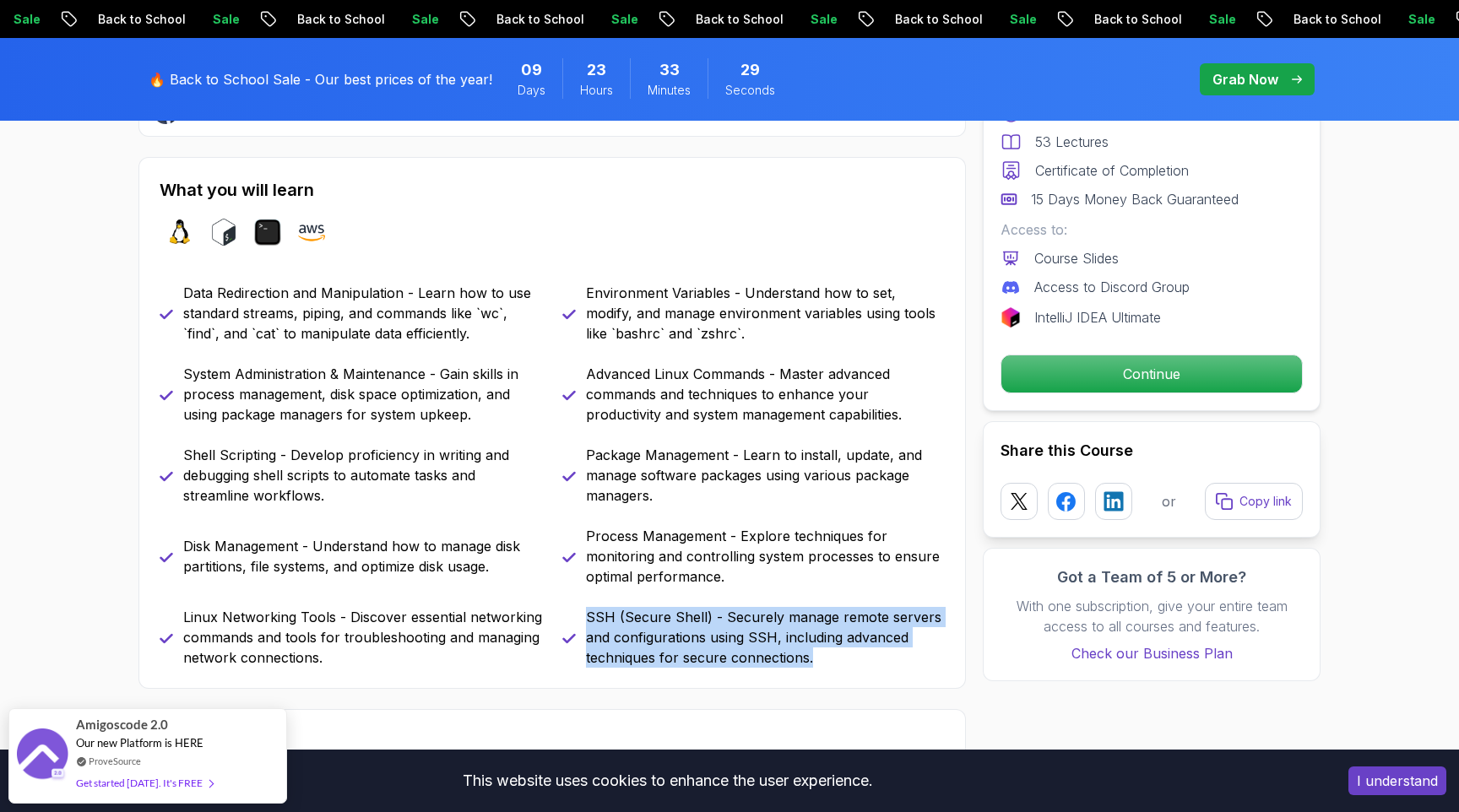
drag, startPoint x: 814, startPoint y: 659, endPoint x: 582, endPoint y: 609, distance: 237.3
click at [582, 609] on div "SSH (Secure Shell) - Securely manage remote servers and configurations using SS…" at bounding box center [754, 638] width 383 height 60
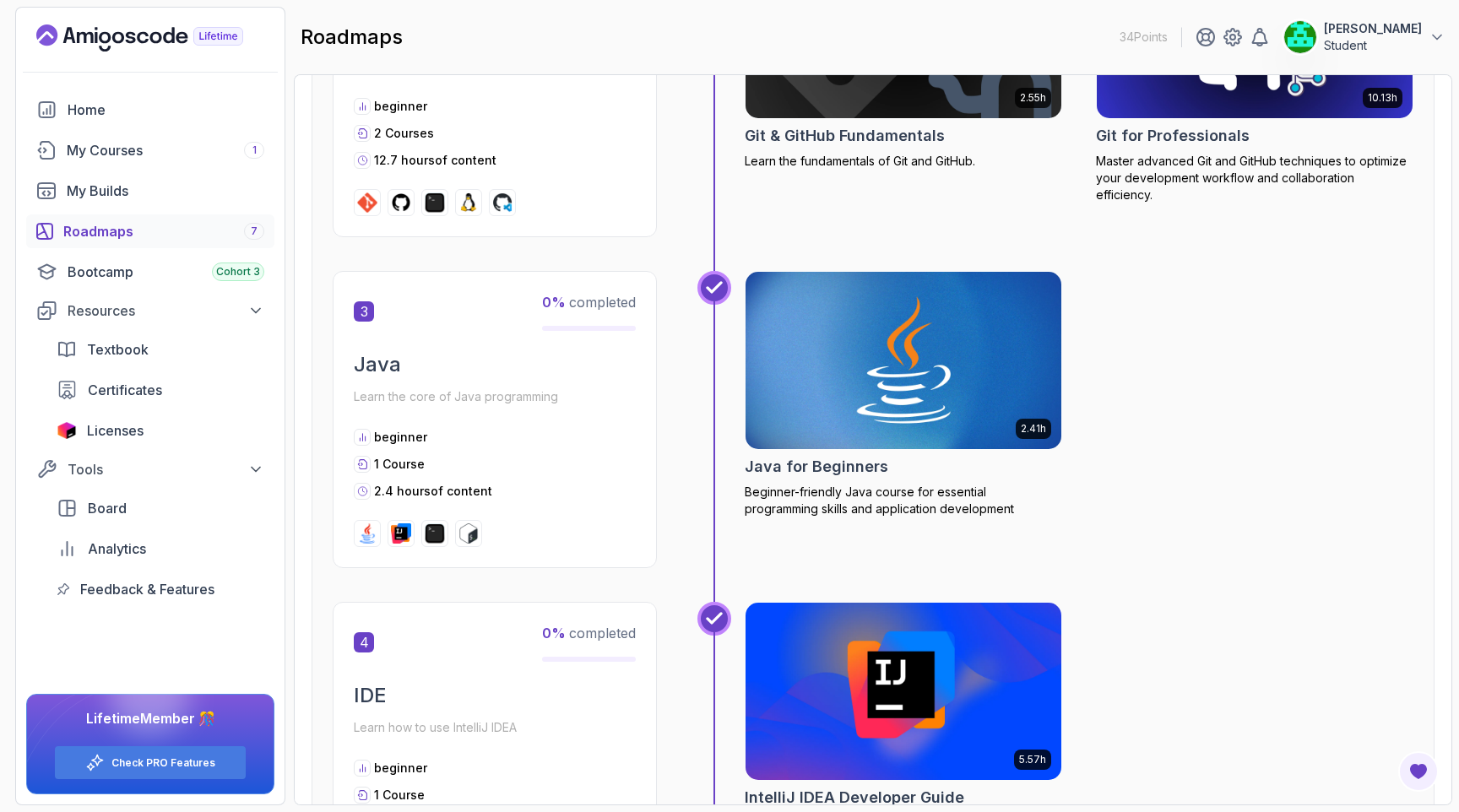
scroll to position [1071, 0]
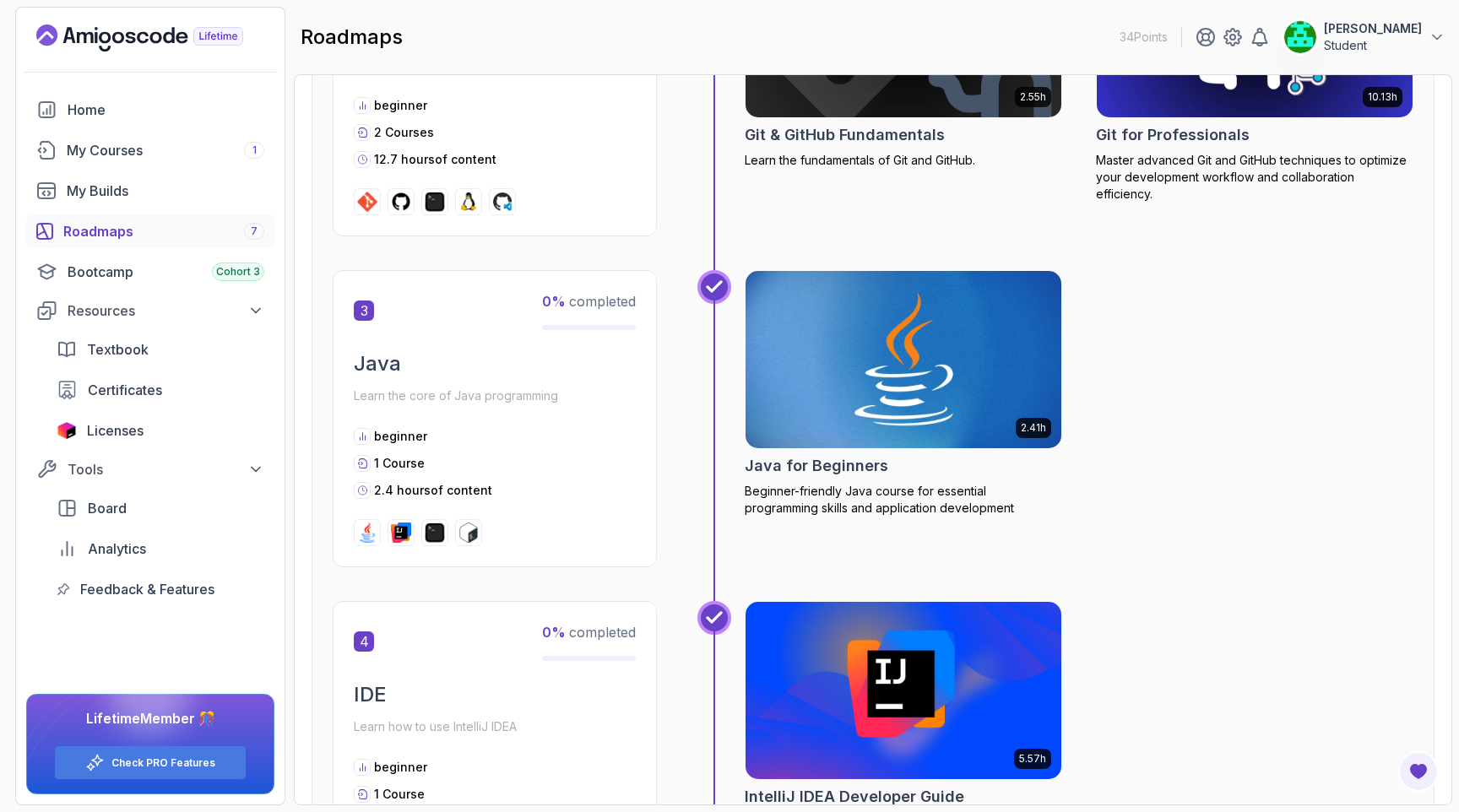
click at [843, 360] on img at bounding box center [904, 359] width 332 height 186
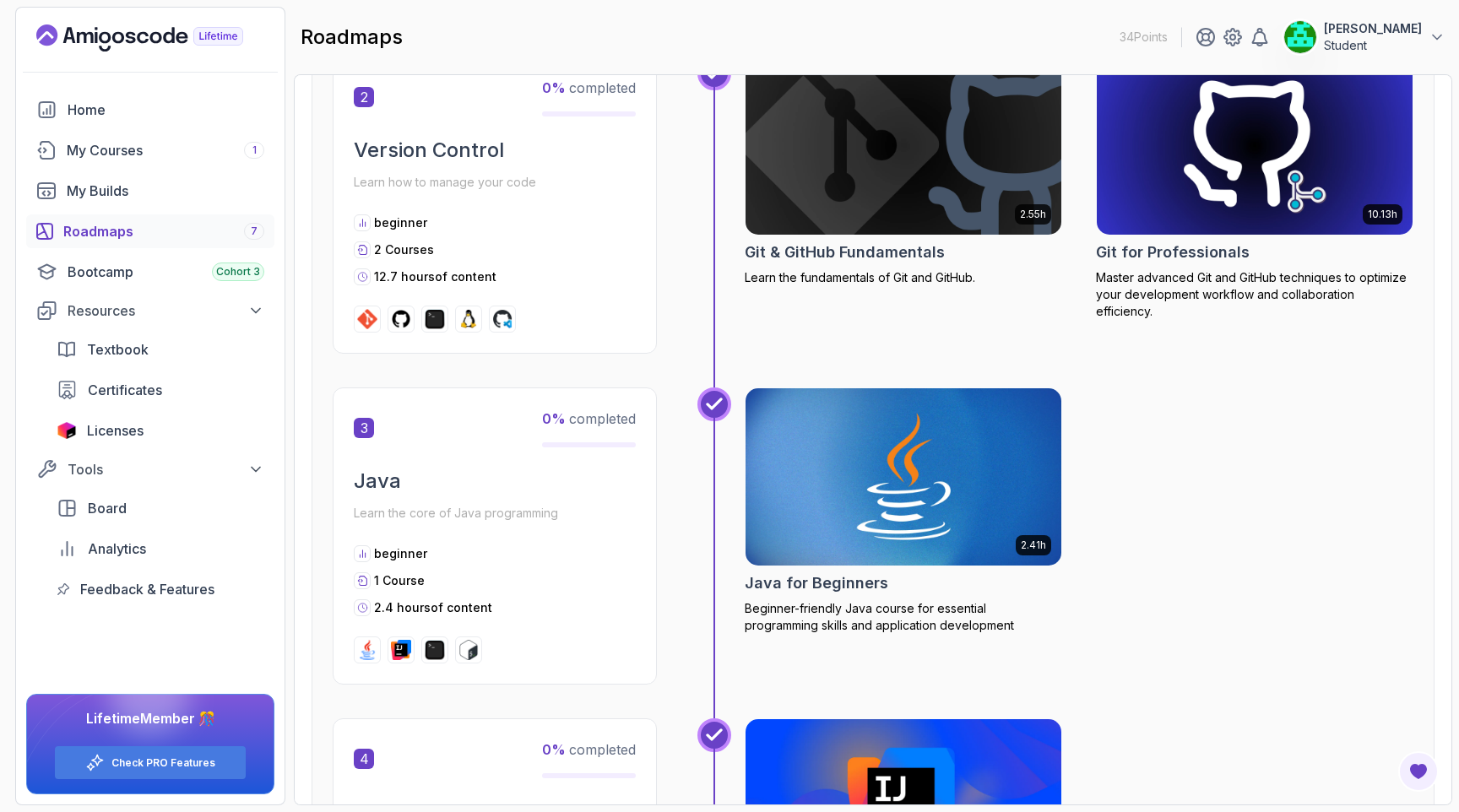
scroll to position [945, 0]
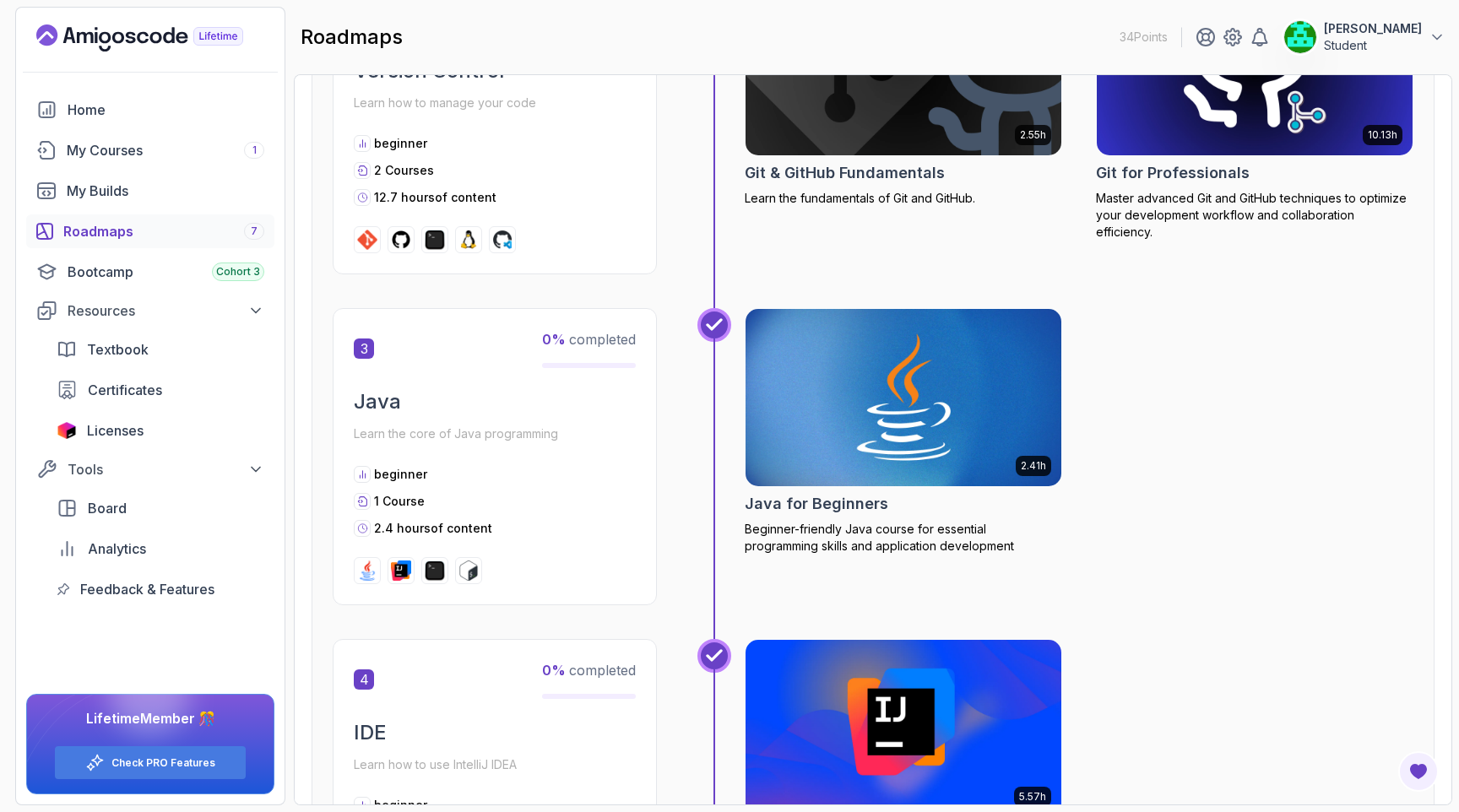
scroll to position [1035, 0]
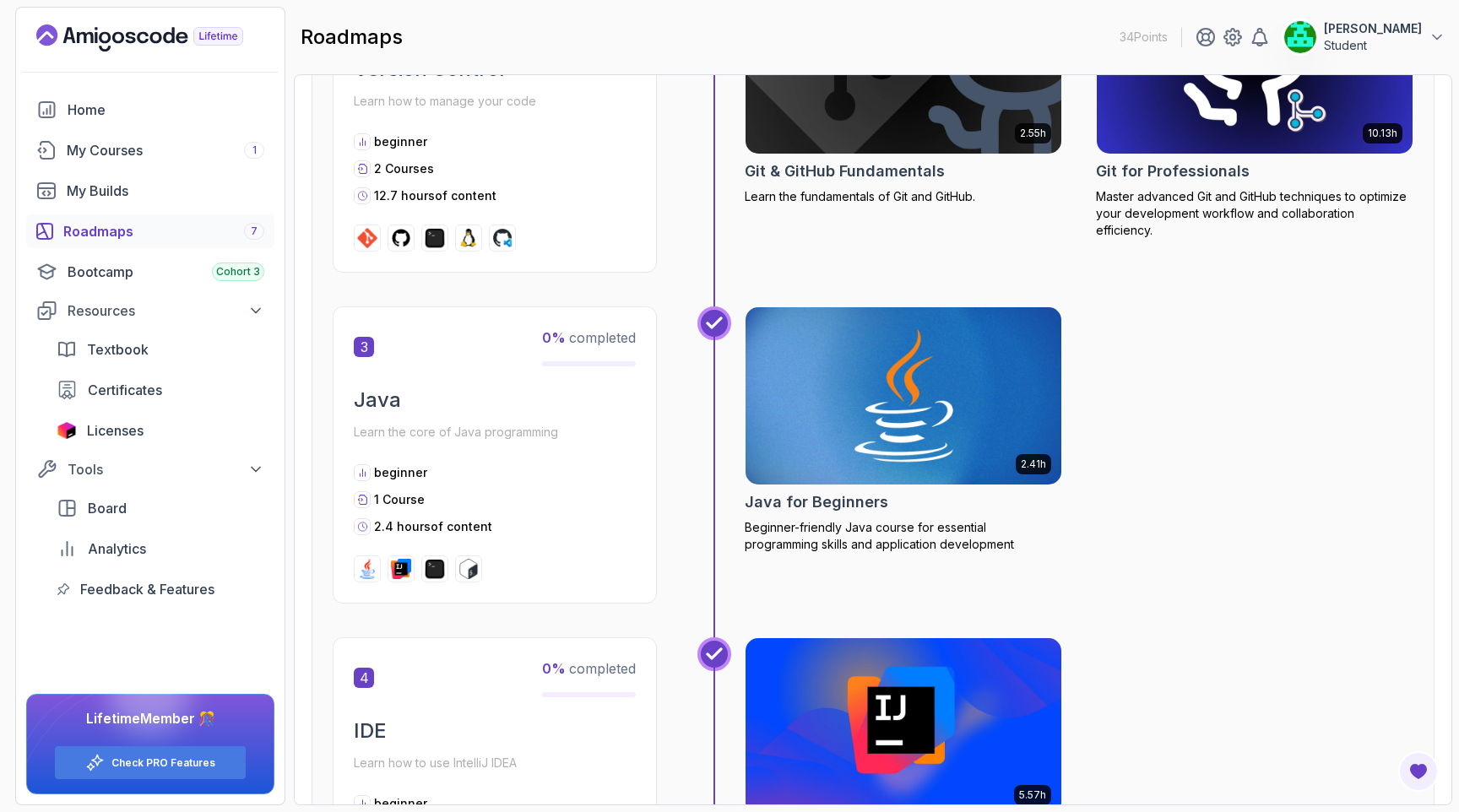
click at [880, 406] on img at bounding box center [904, 395] width 332 height 186
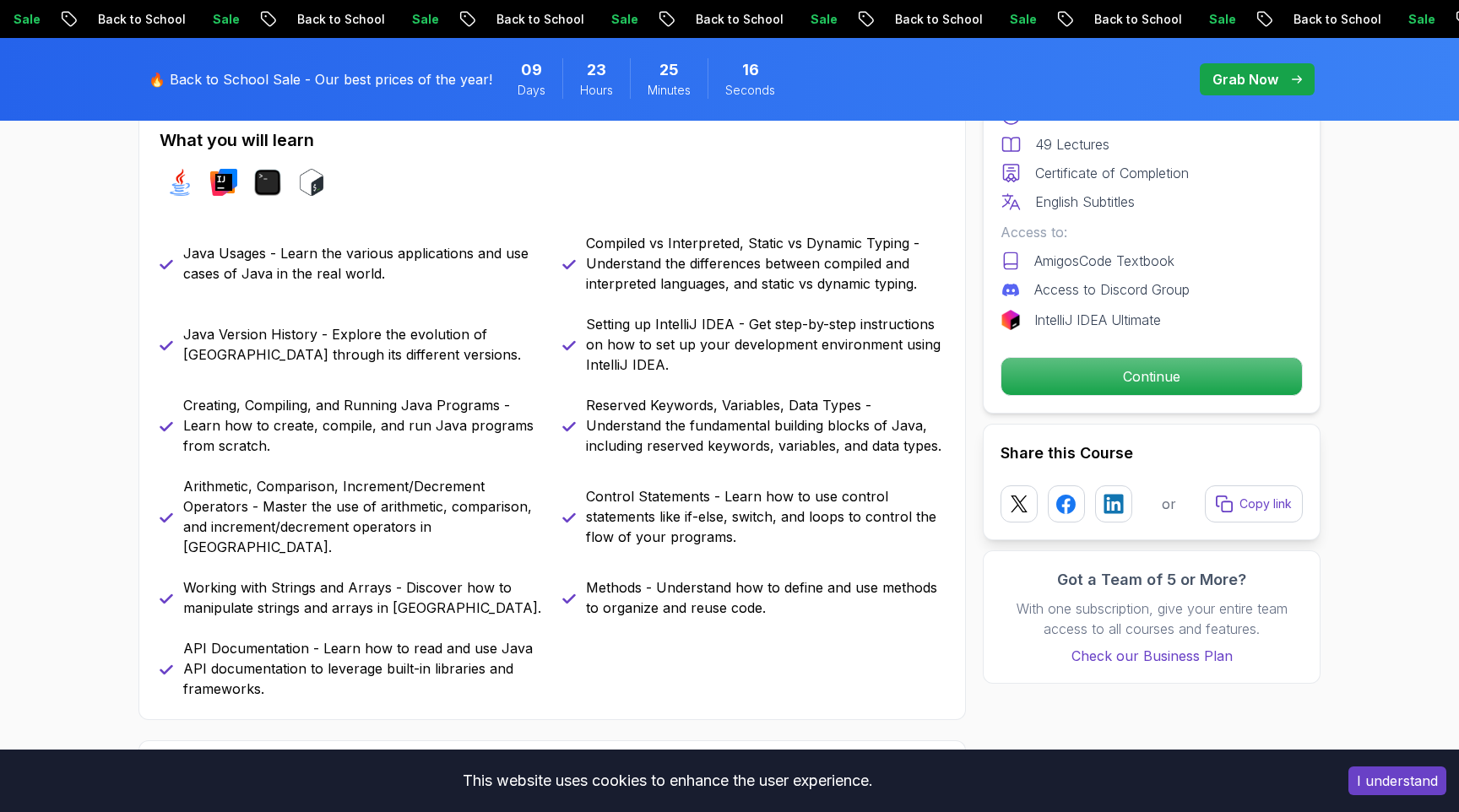
scroll to position [738, 0]
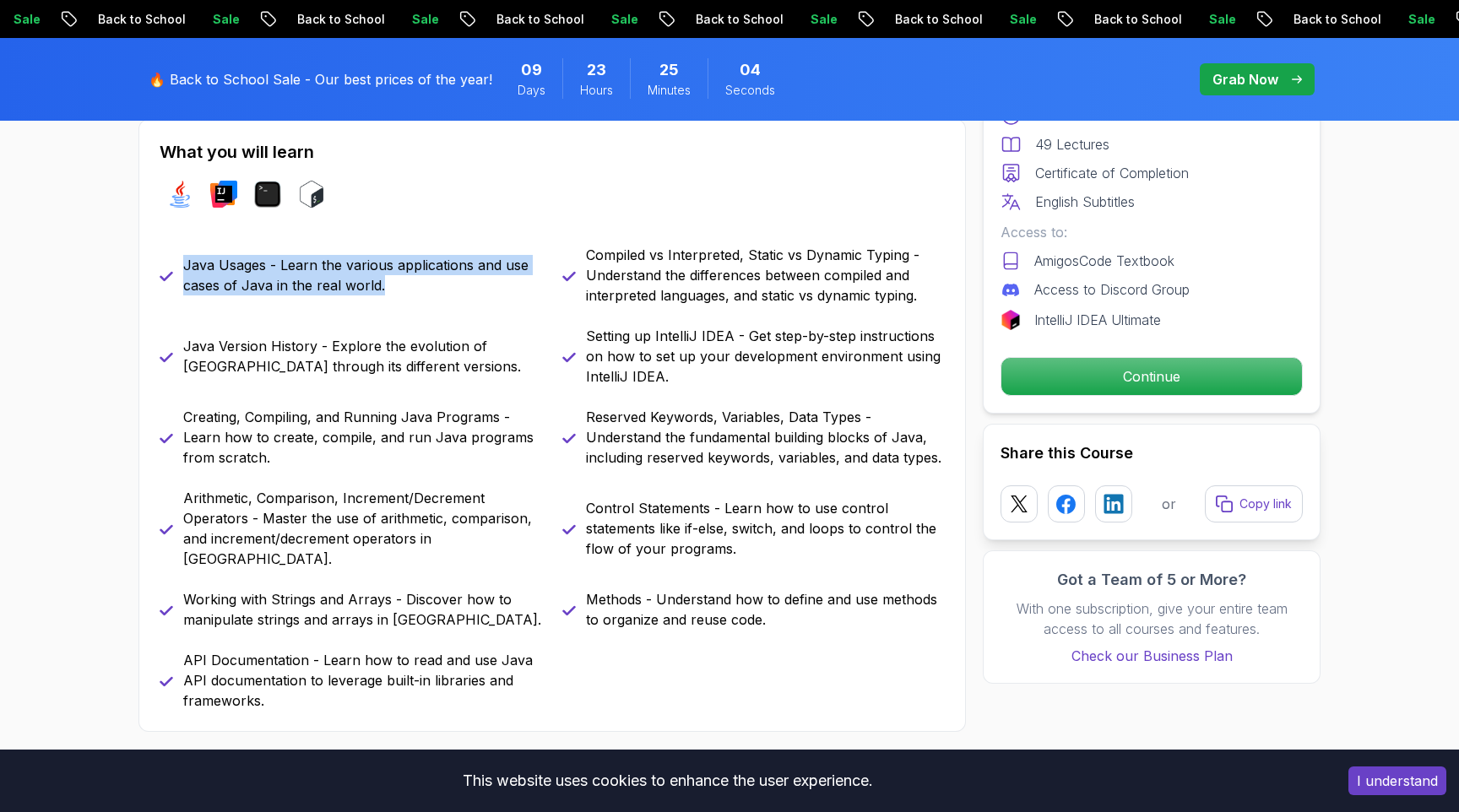
drag, startPoint x: 186, startPoint y: 264, endPoint x: 418, endPoint y: 291, distance: 233.6
click at [418, 291] on p "Java Usages - Learn the various applications and use cases of Java in the real …" at bounding box center [362, 274] width 358 height 41
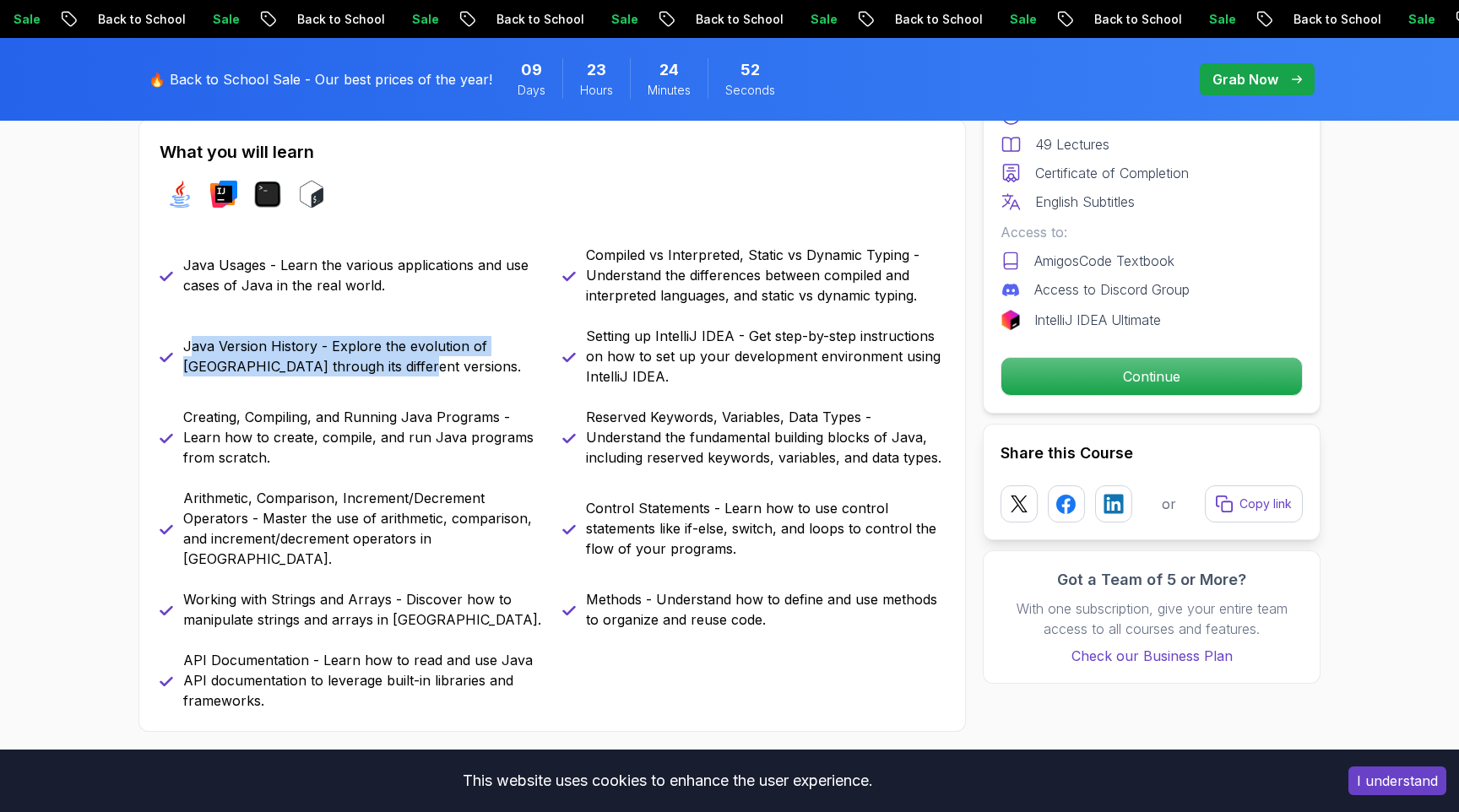
drag, startPoint x: 188, startPoint y: 350, endPoint x: 423, endPoint y: 366, distance: 235.5
click at [423, 366] on p "Java Version History - Explore the evolution of [GEOGRAPHIC_DATA] through its d…" at bounding box center [362, 356] width 358 height 41
drag, startPoint x: 185, startPoint y: 344, endPoint x: 445, endPoint y: 364, distance: 260.8
click at [445, 364] on p "Java Version History - Explore the evolution of [GEOGRAPHIC_DATA] through its d…" at bounding box center [362, 356] width 358 height 41
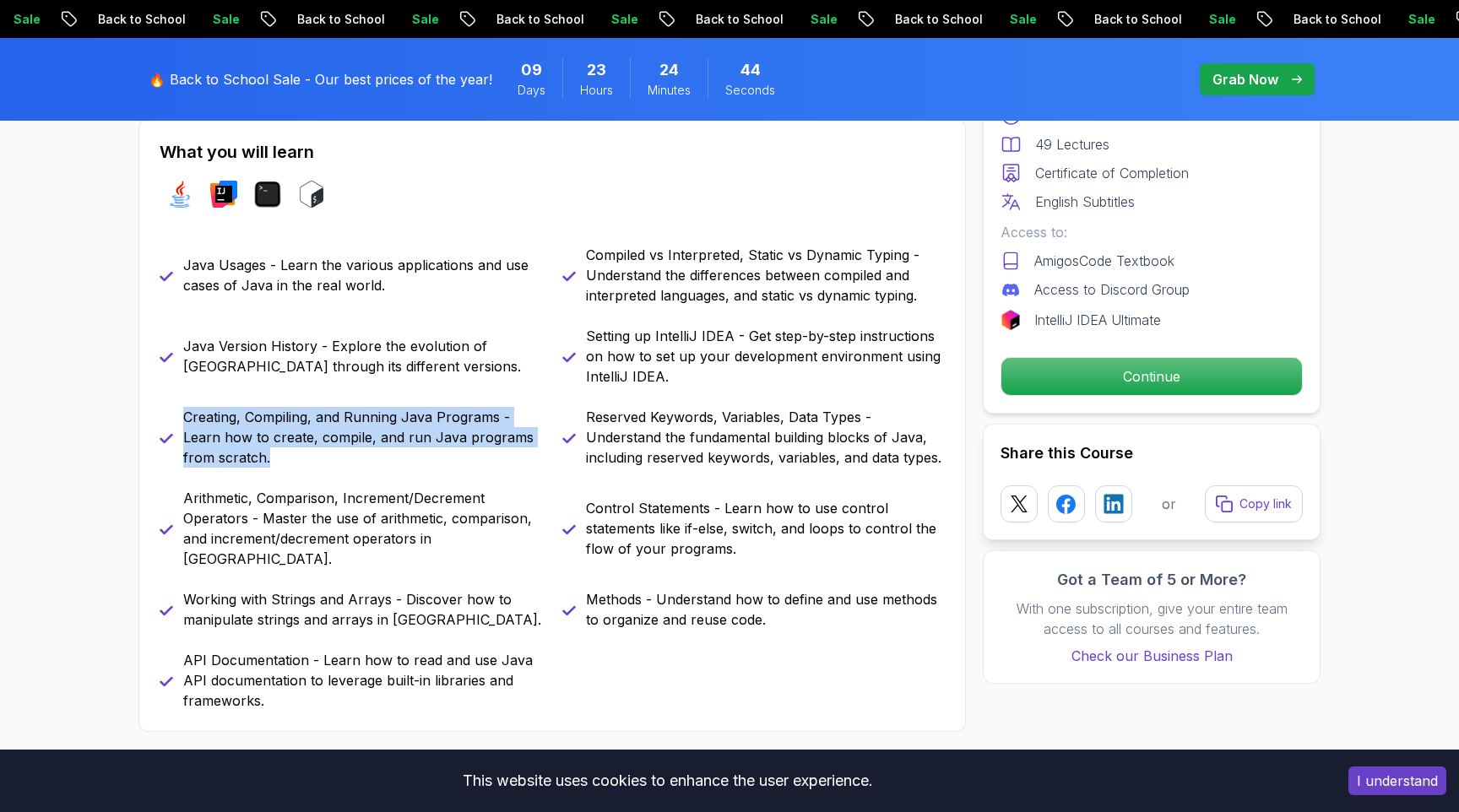
drag, startPoint x: 183, startPoint y: 417, endPoint x: 290, endPoint y: 455, distance: 113.5
click at [290, 455] on p "Creating, Compiling, and Running Java Programs - Learn how to create, compile, …" at bounding box center [362, 437] width 358 height 60
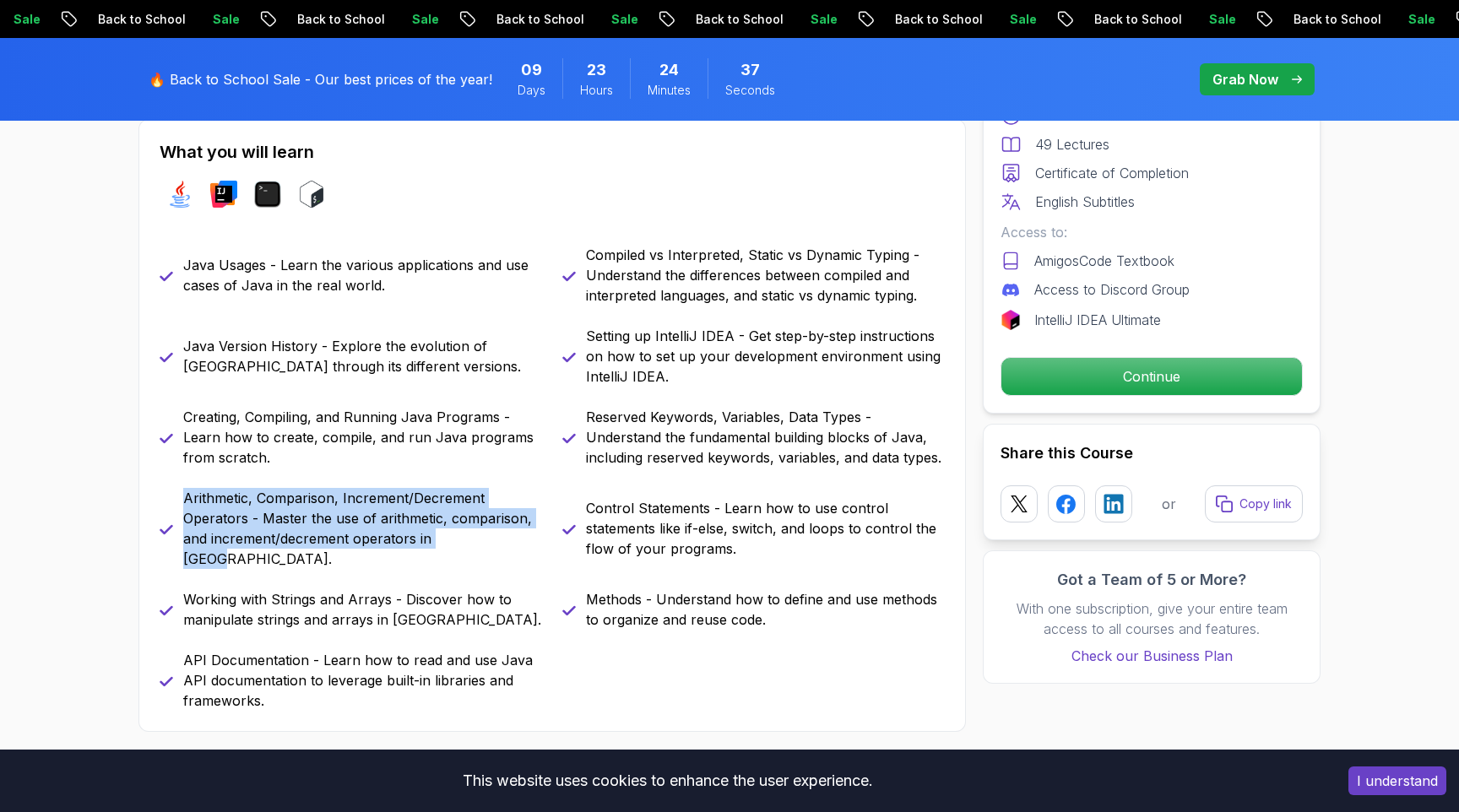
drag, startPoint x: 184, startPoint y: 498, endPoint x: 483, endPoint y: 537, distance: 301.5
click at [483, 537] on p "Arithmetic, Comparison, Increment/Decrement Operators - Master the use of arith…" at bounding box center [362, 528] width 358 height 81
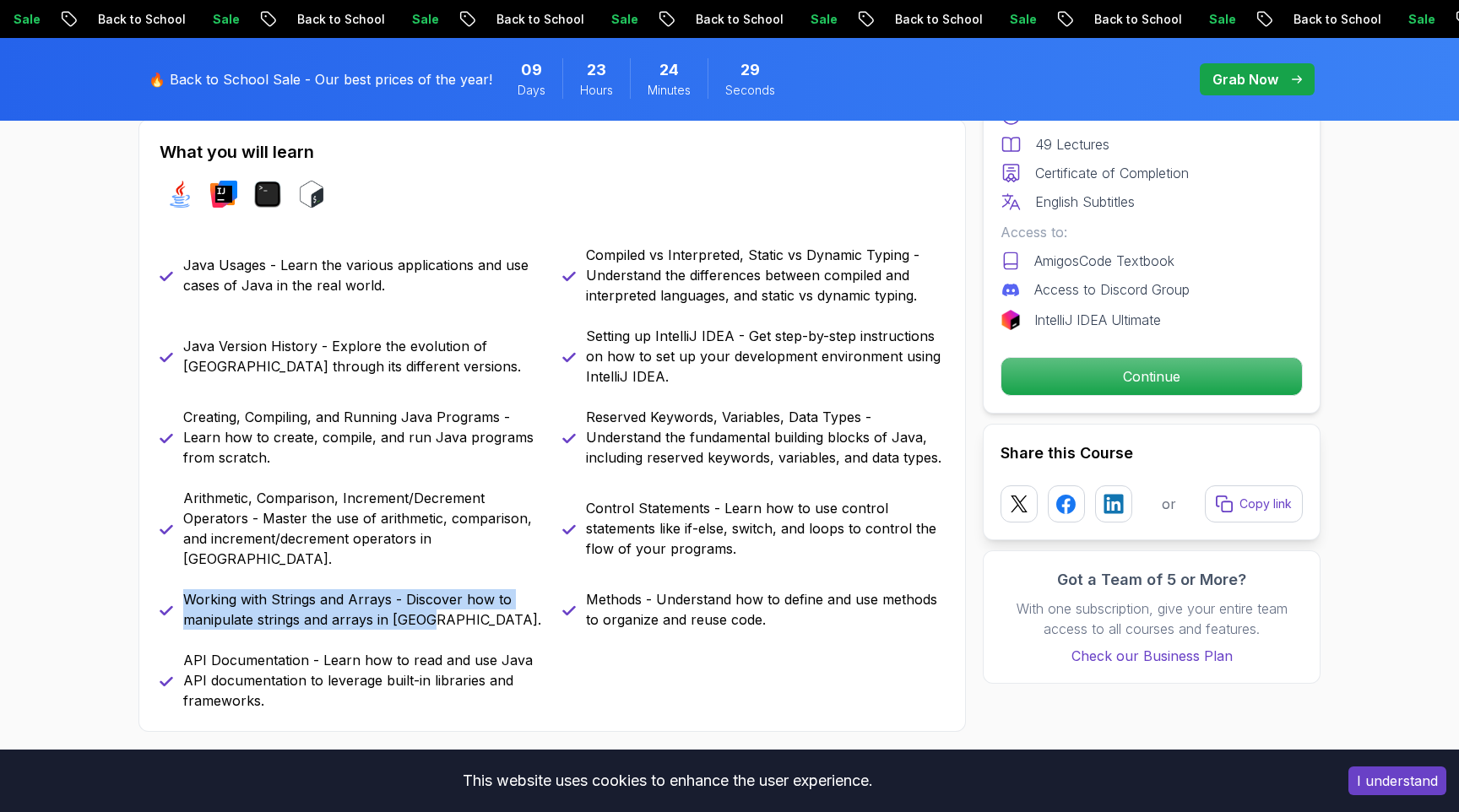
drag, startPoint x: 187, startPoint y: 581, endPoint x: 478, endPoint y: 600, distance: 291.6
click at [478, 600] on p "Working with Strings and Arrays - Discover how to manipulate strings and arrays…" at bounding box center [362, 609] width 358 height 41
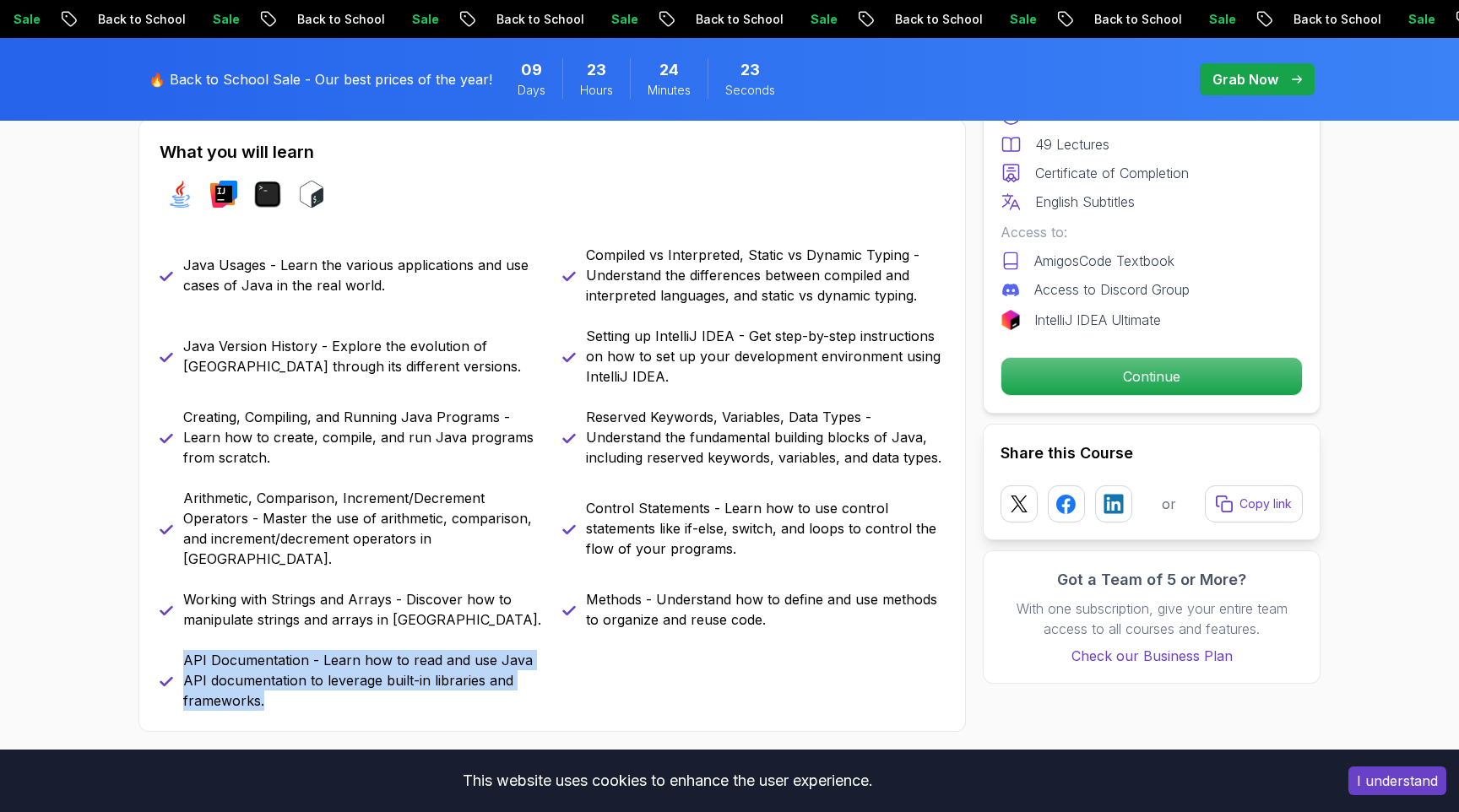
drag, startPoint x: 186, startPoint y: 640, endPoint x: 309, endPoint y: 689, distance: 132.4
click at [309, 689] on p "API Documentation - Learn how to read and use Java API documentation to leverag…" at bounding box center [362, 680] width 358 height 60
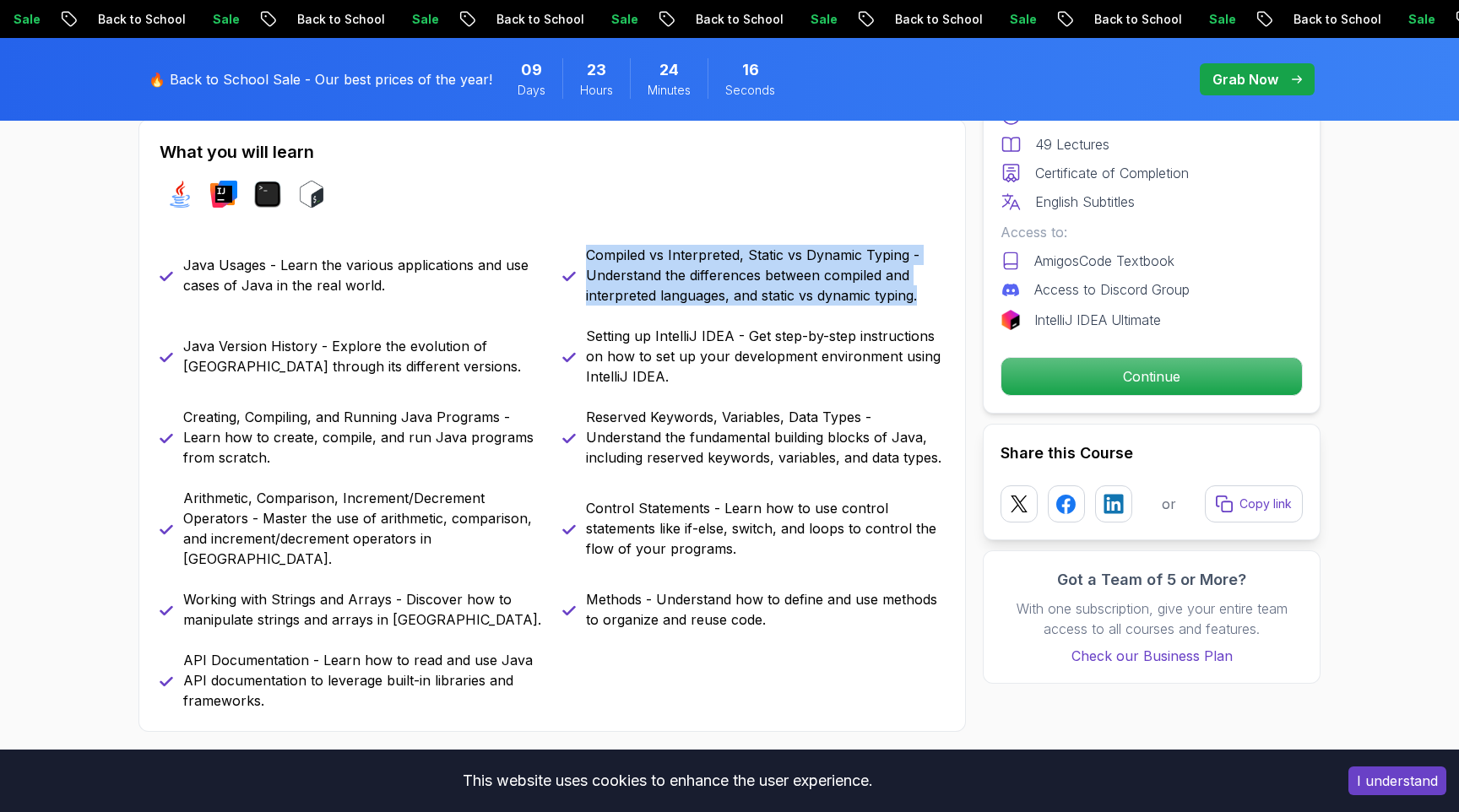
drag, startPoint x: 585, startPoint y: 257, endPoint x: 930, endPoint y: 293, distance: 346.9
click at [930, 293] on div "Compiled vs Interpreted, Static vs Dynamic Typing - Understand the differences …" at bounding box center [754, 275] width 383 height 60
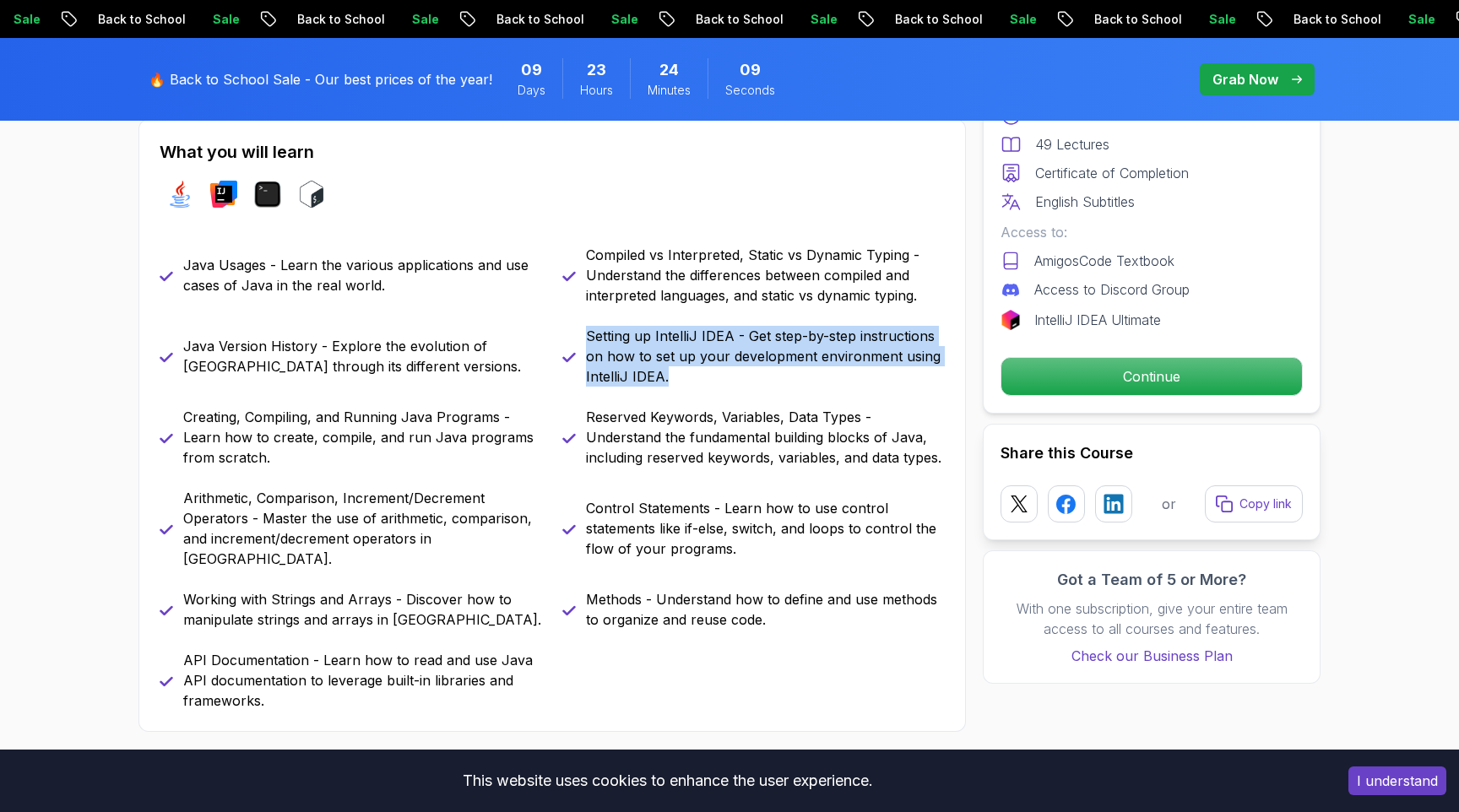
drag, startPoint x: 588, startPoint y: 336, endPoint x: 727, endPoint y: 377, distance: 144.9
click at [727, 377] on p "Setting up IntelliJ IDEA - Get step-by-step instructions on how to set up your …" at bounding box center [765, 356] width 358 height 60
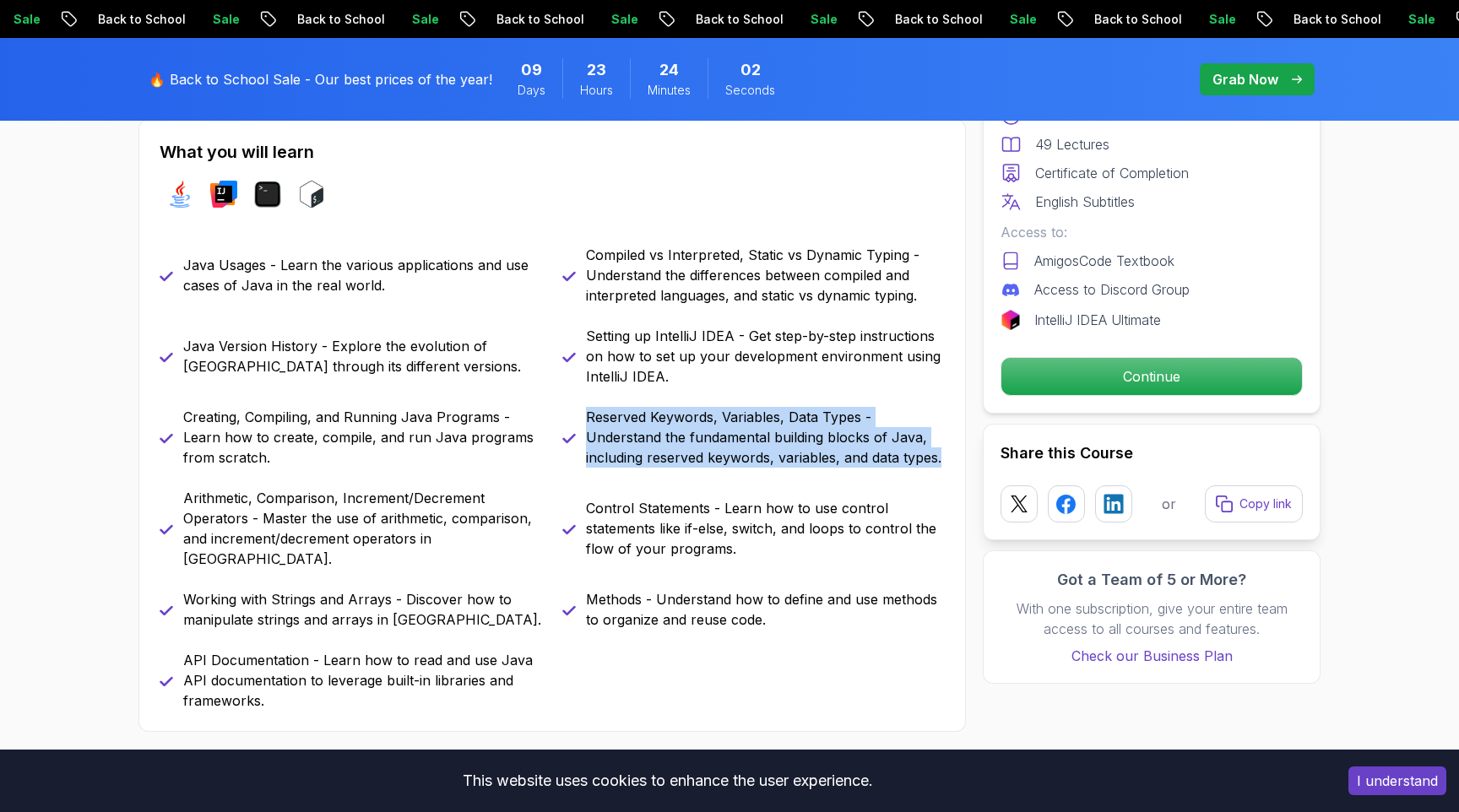
drag, startPoint x: 588, startPoint y: 420, endPoint x: 942, endPoint y: 458, distance: 356.0
click at [942, 458] on p "Reserved Keywords, Variables, Data Types - Understand the fundamental building …" at bounding box center [765, 437] width 358 height 60
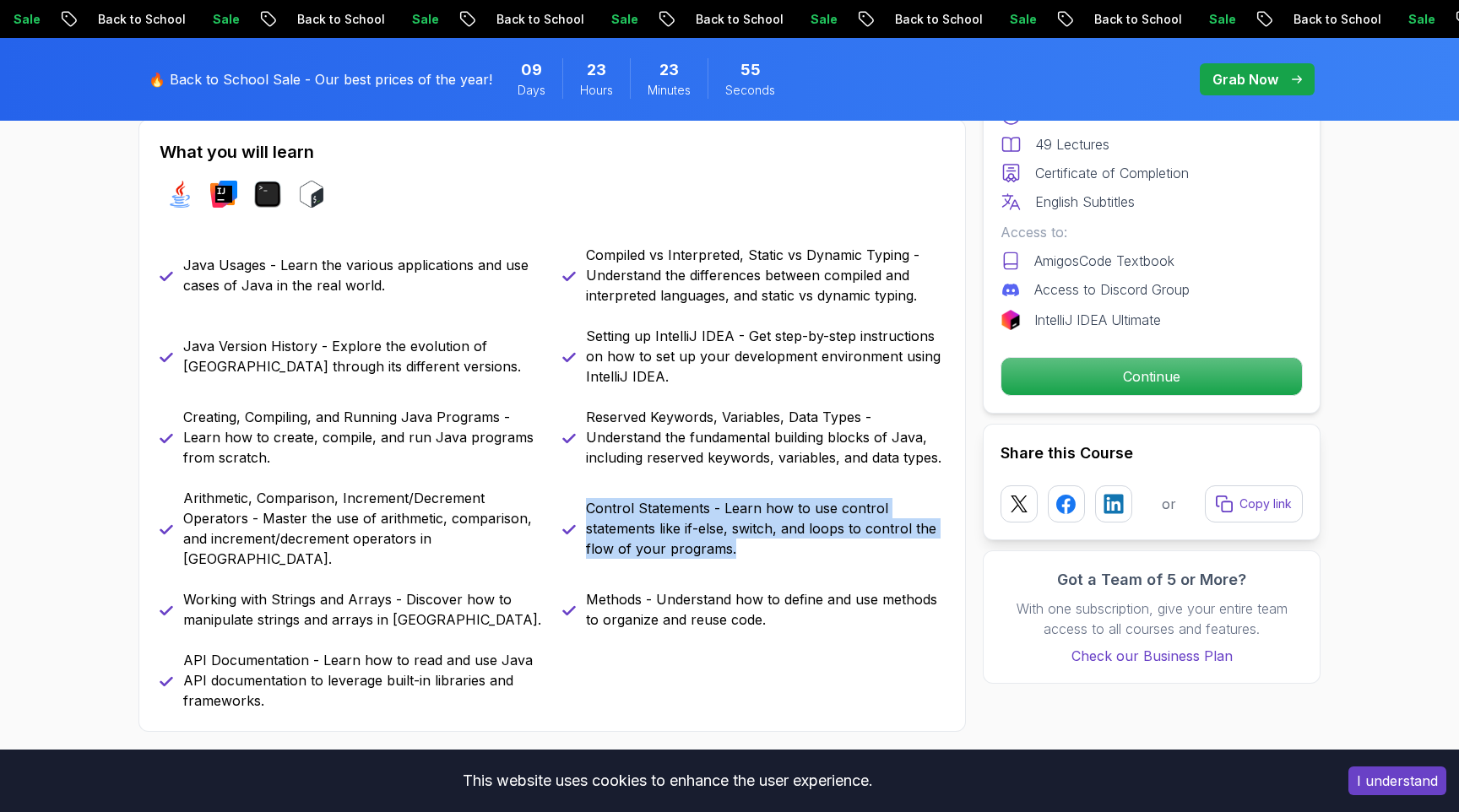
drag, startPoint x: 589, startPoint y: 502, endPoint x: 772, endPoint y: 548, distance: 188.7
click at [772, 548] on p "Control Statements - Learn how to use control statements like if-else, switch, …" at bounding box center [765, 528] width 358 height 60
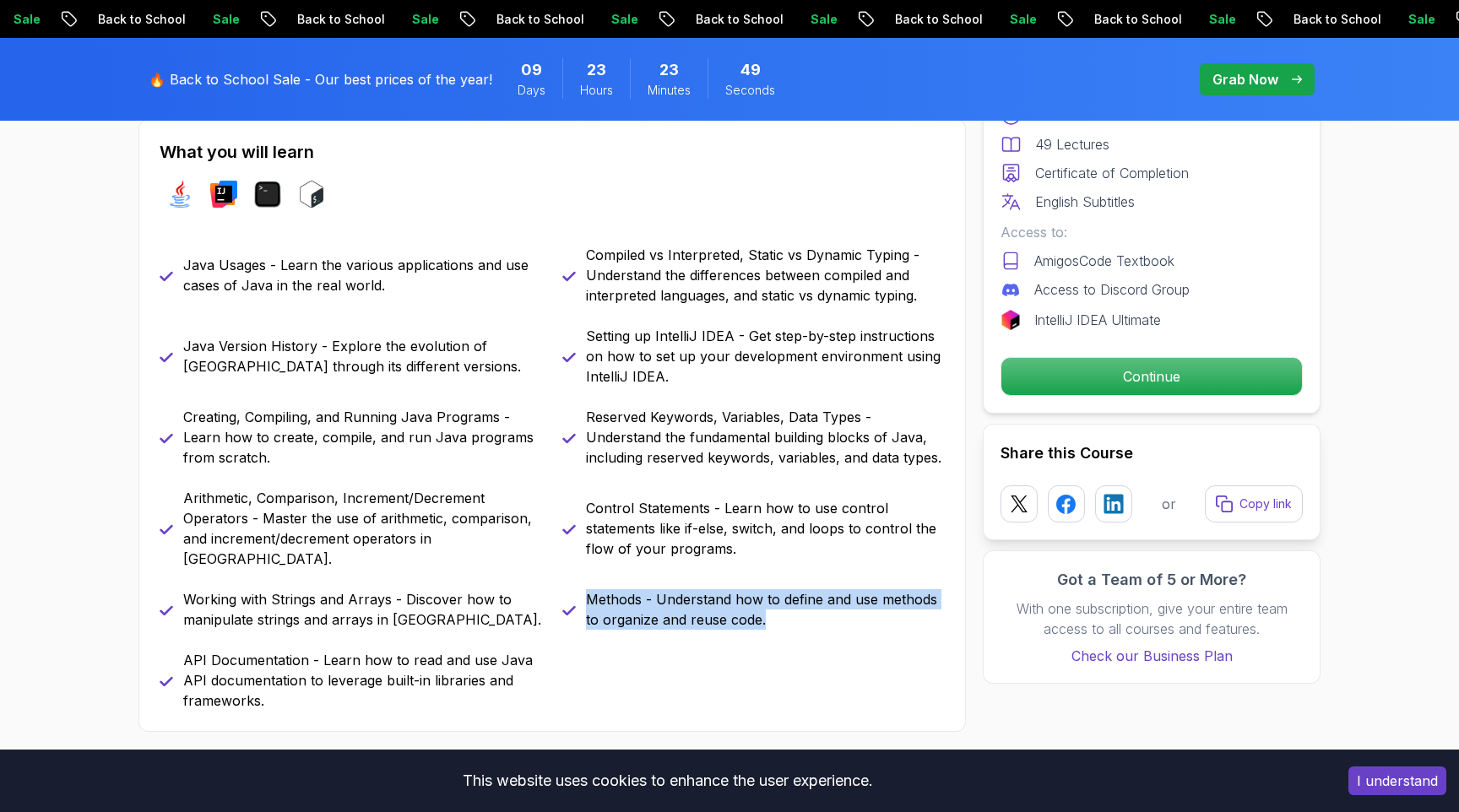
drag, startPoint x: 588, startPoint y: 581, endPoint x: 865, endPoint y: 596, distance: 277.4
click at [865, 596] on p "Methods - Understand how to define and use methods to organize and reuse code." at bounding box center [765, 609] width 358 height 41
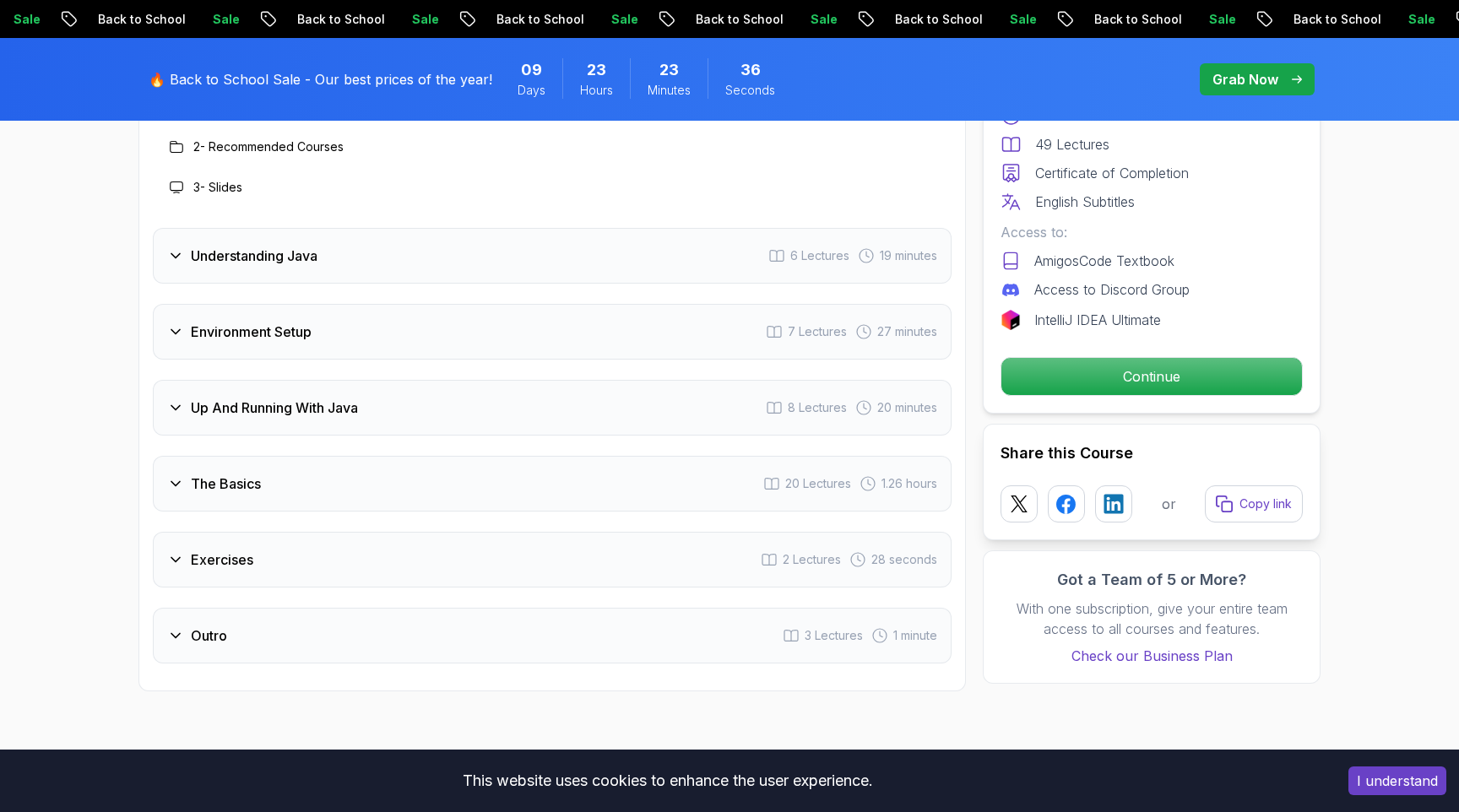
scroll to position [2637, 0]
click at [182, 473] on icon at bounding box center [175, 482] width 17 height 17
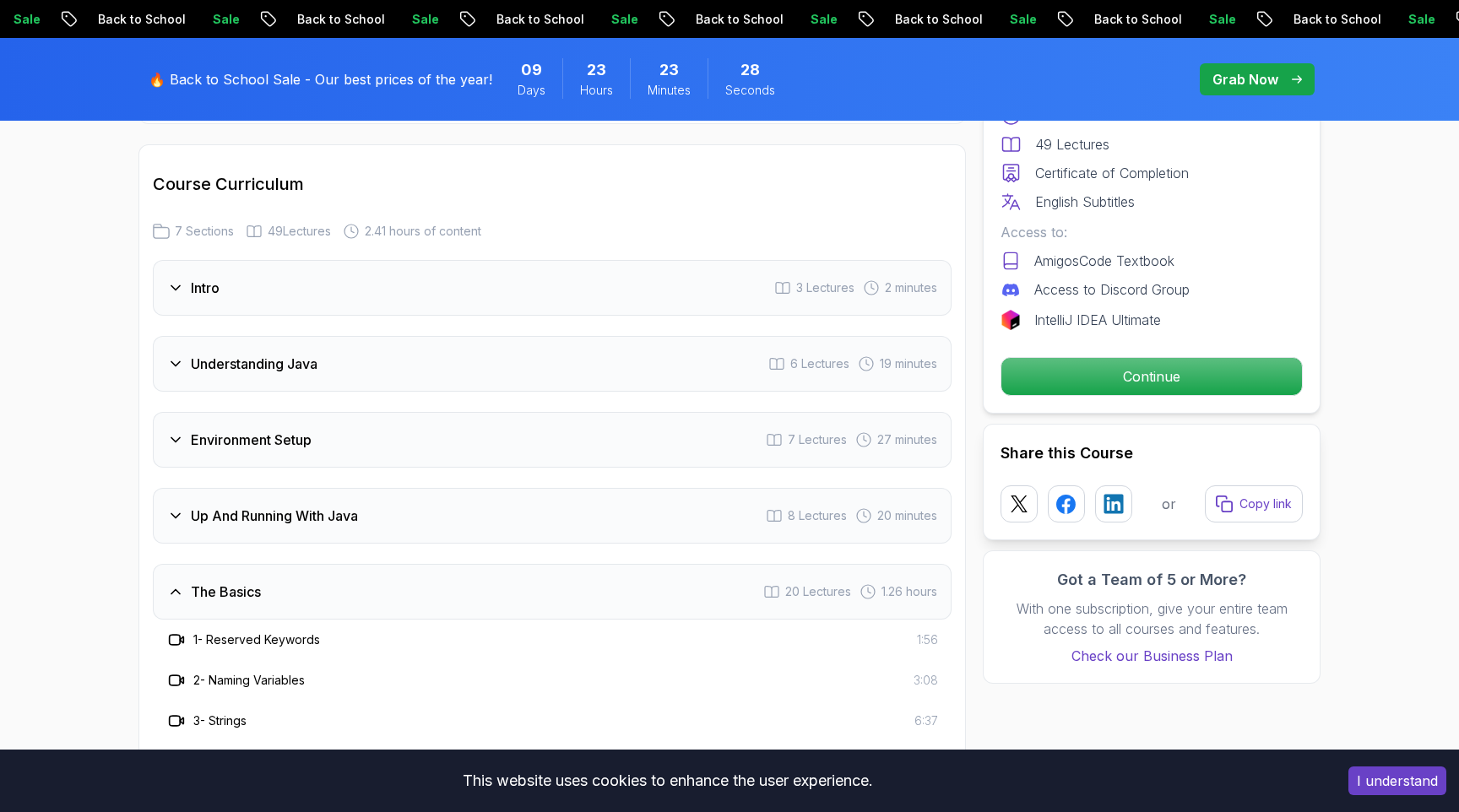
scroll to position [2291, 0]
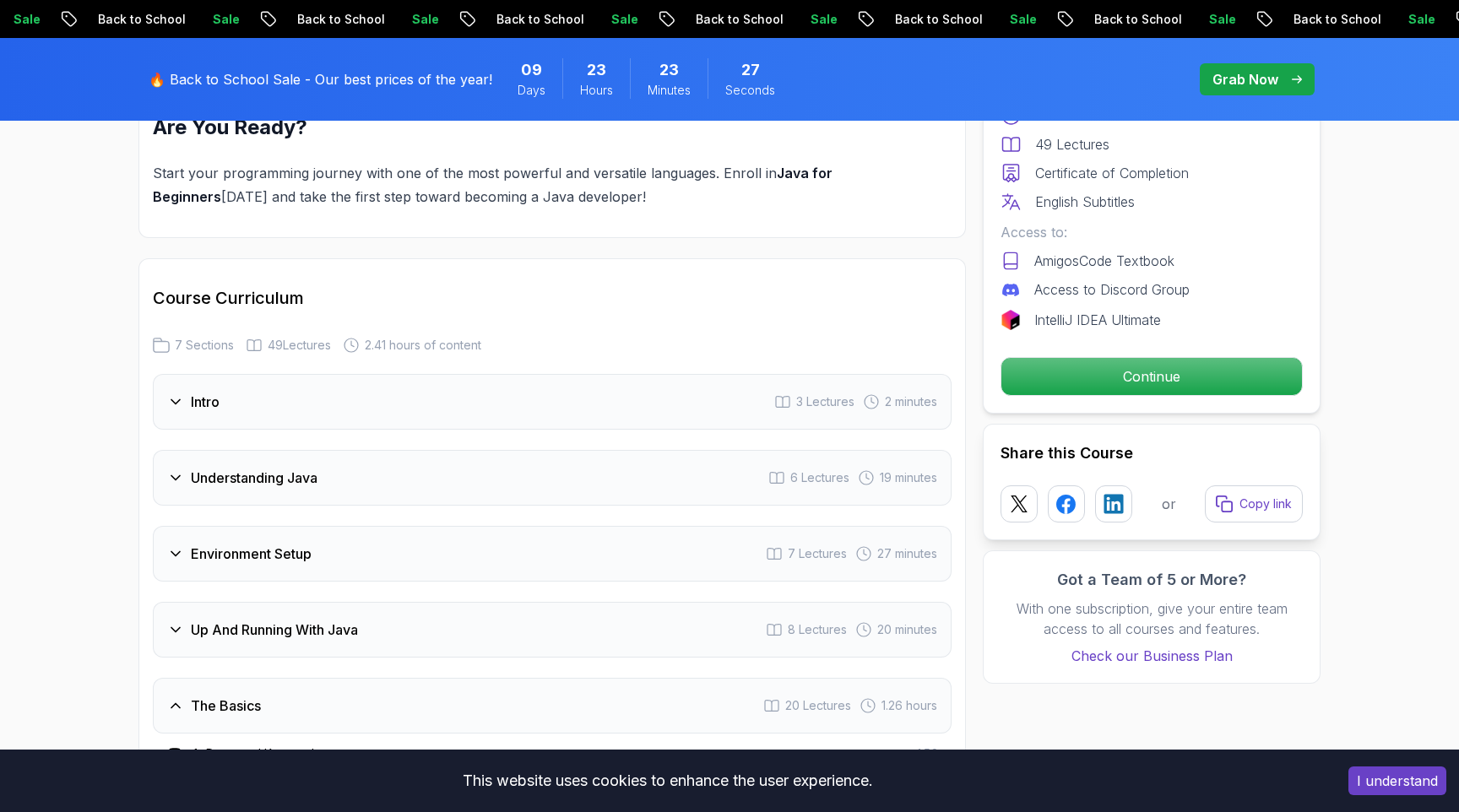
click at [174, 697] on icon at bounding box center [175, 705] width 17 height 17
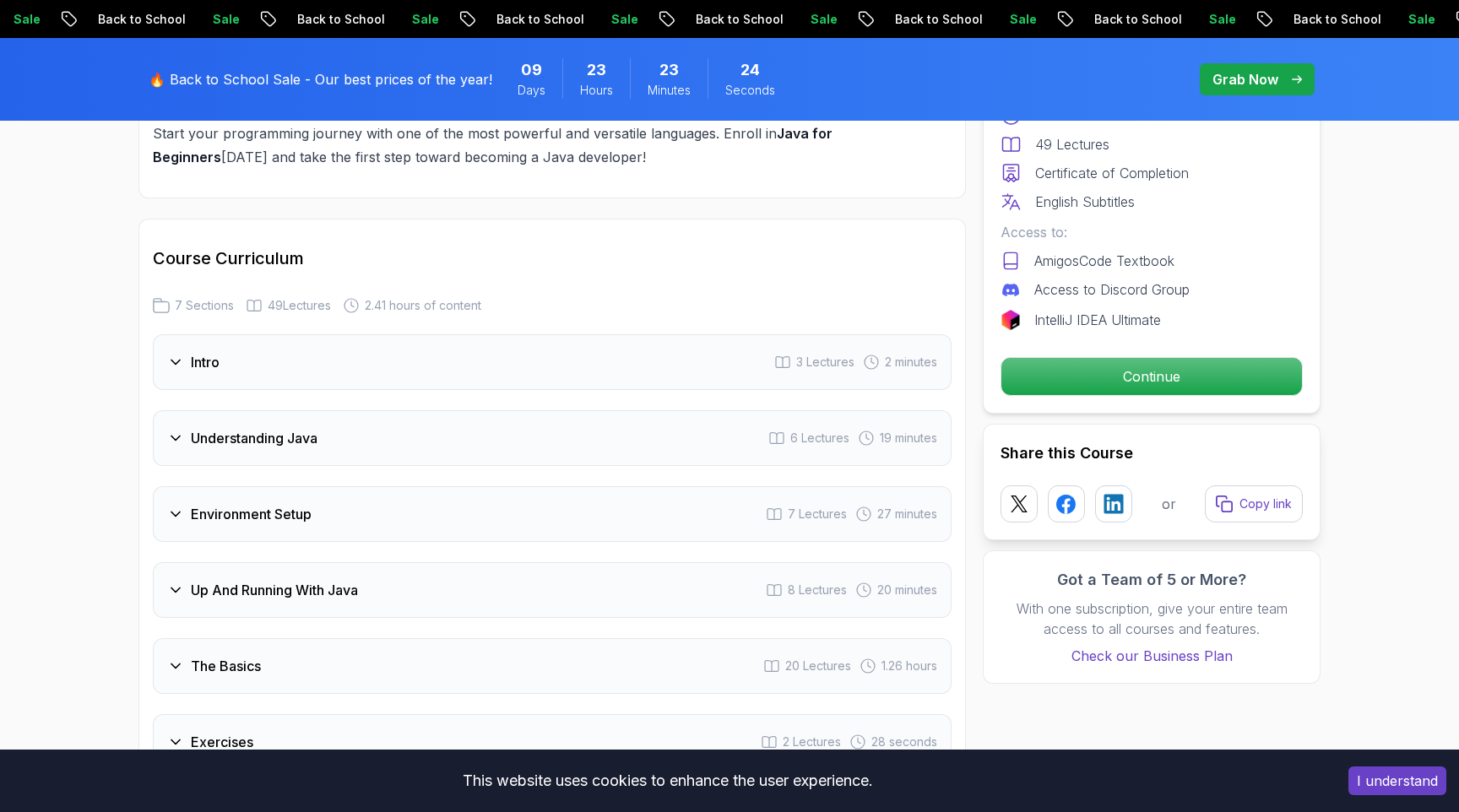
scroll to position [2321, 0]
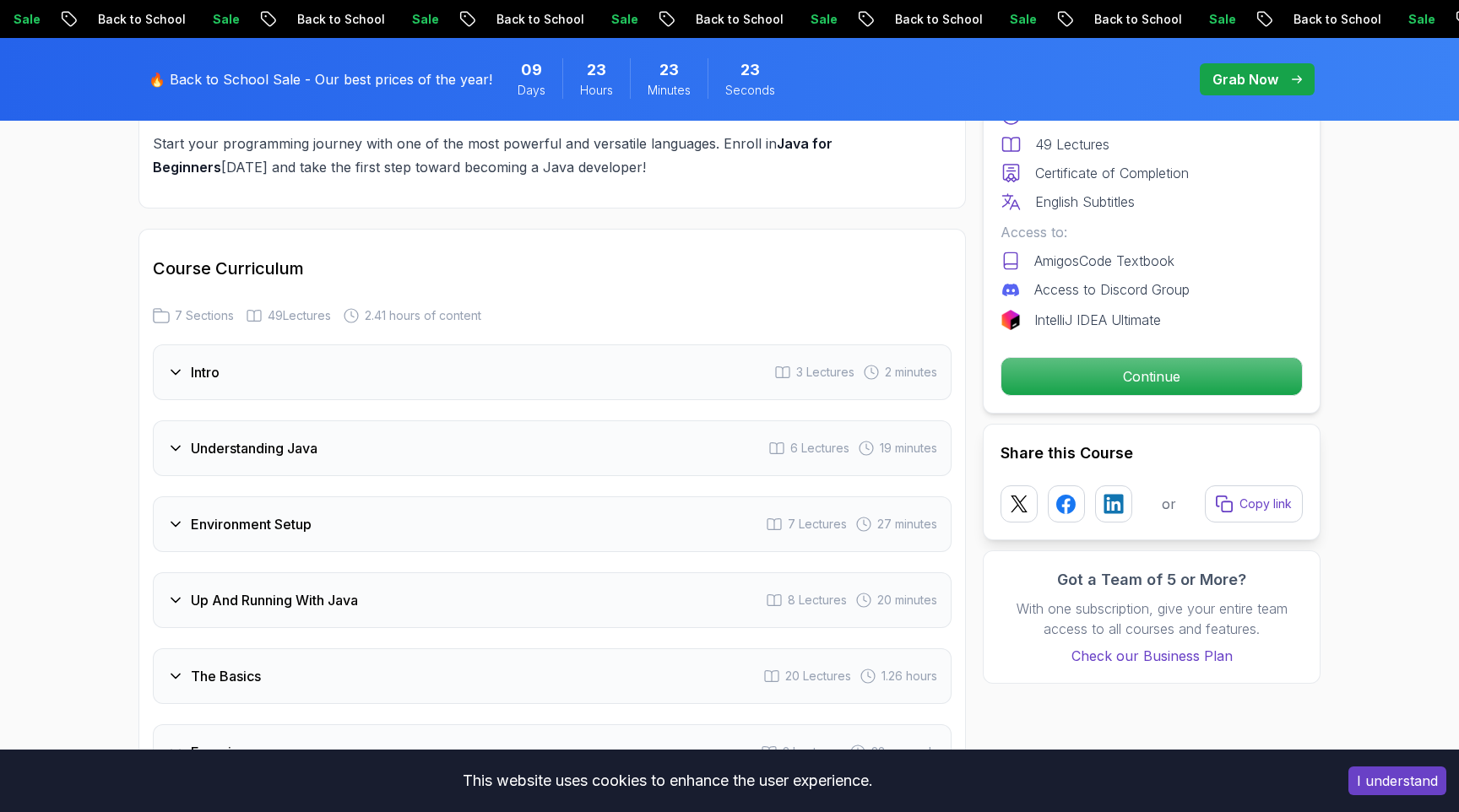
click at [173, 668] on icon at bounding box center [175, 676] width 17 height 17
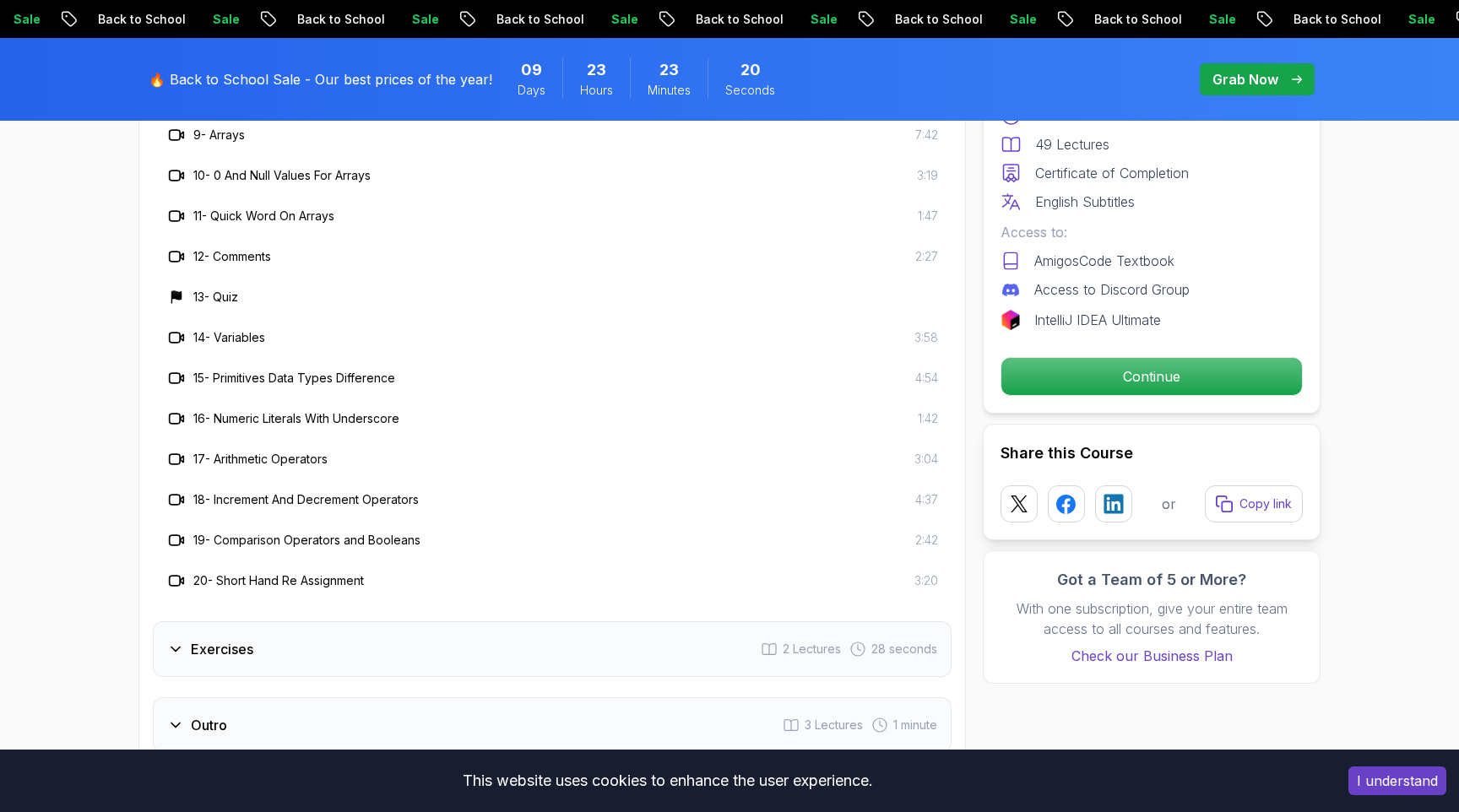
scroll to position [3235, 0]
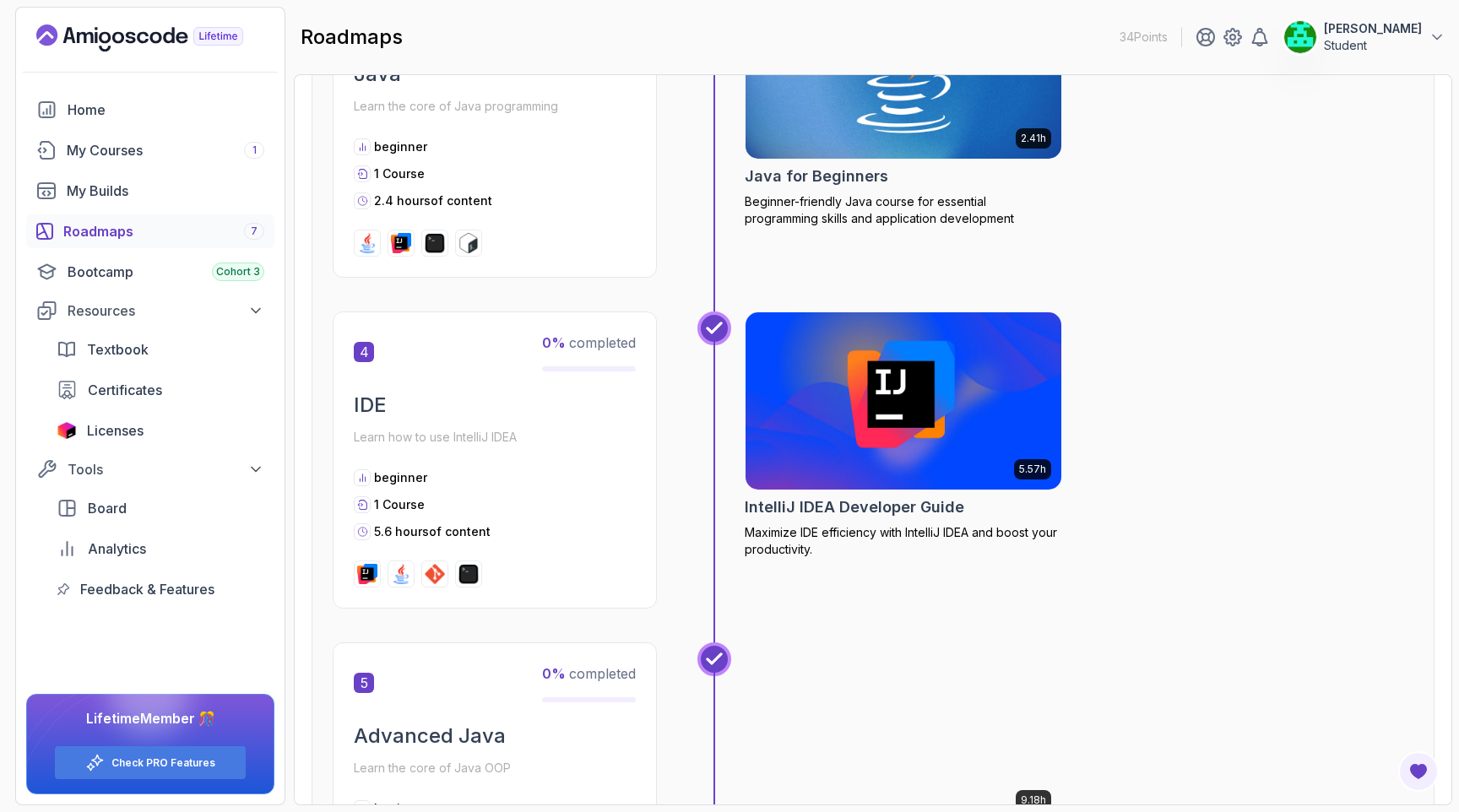
scroll to position [1378, 0]
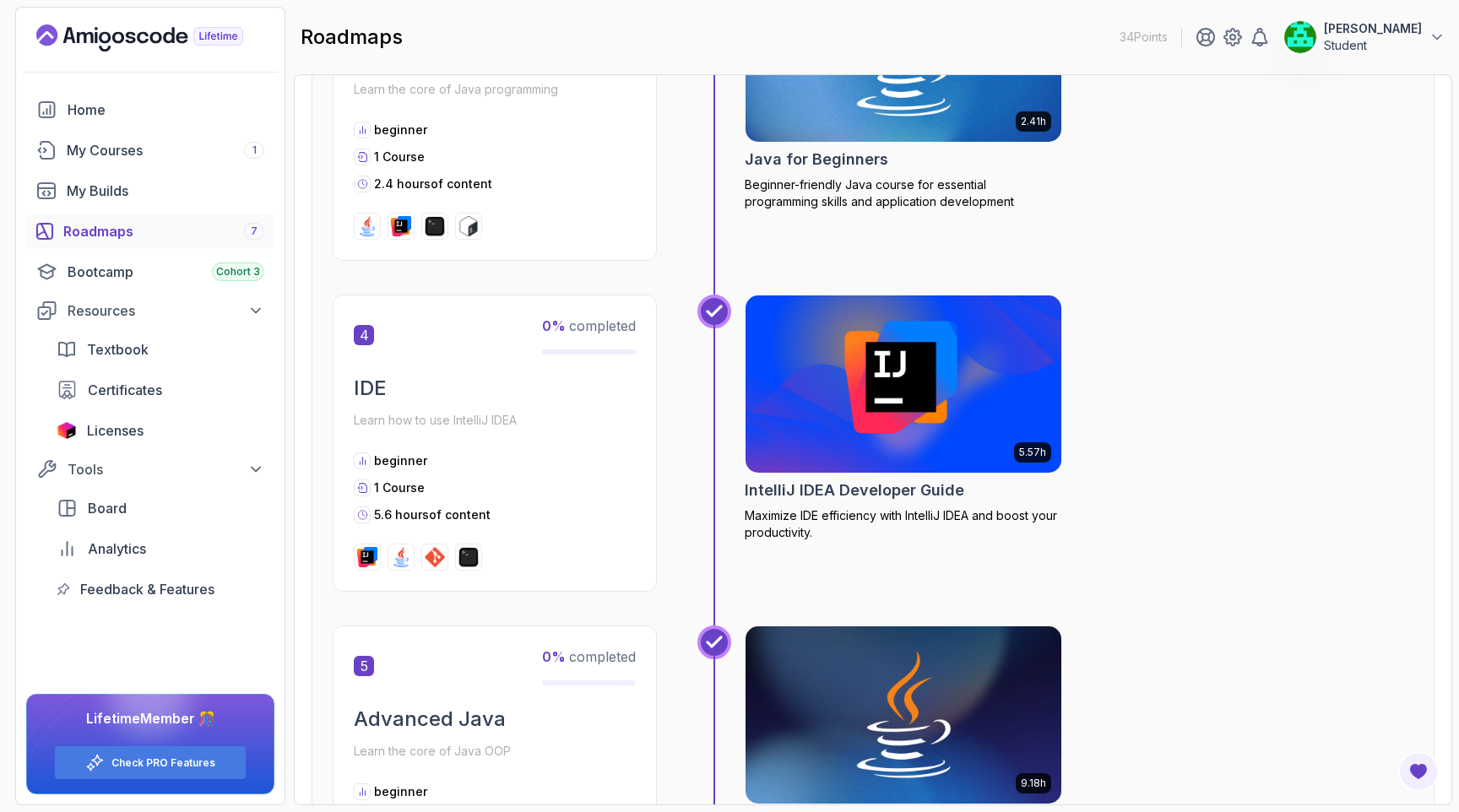
click at [866, 399] on img at bounding box center [904, 384] width 332 height 186
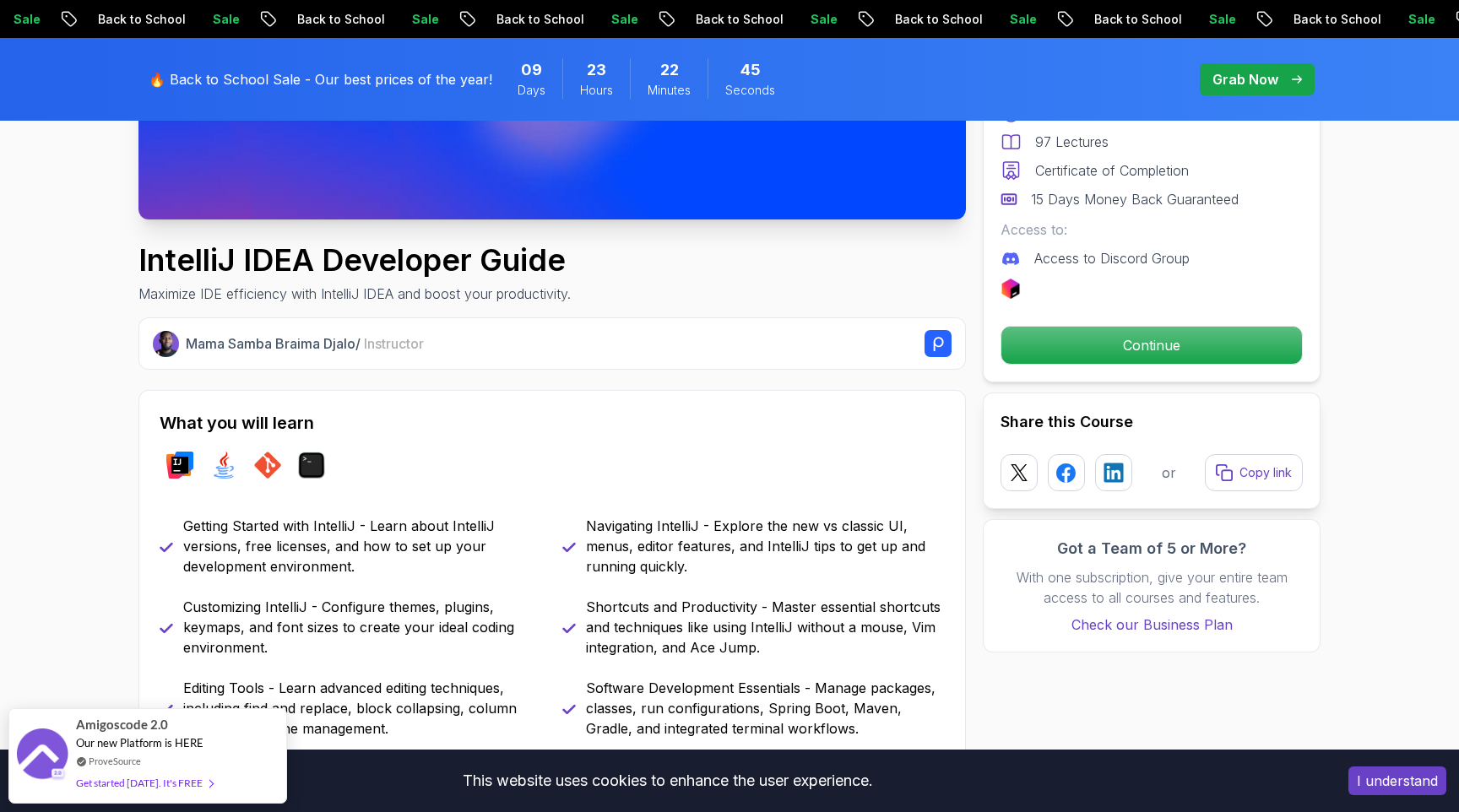
scroll to position [478, 0]
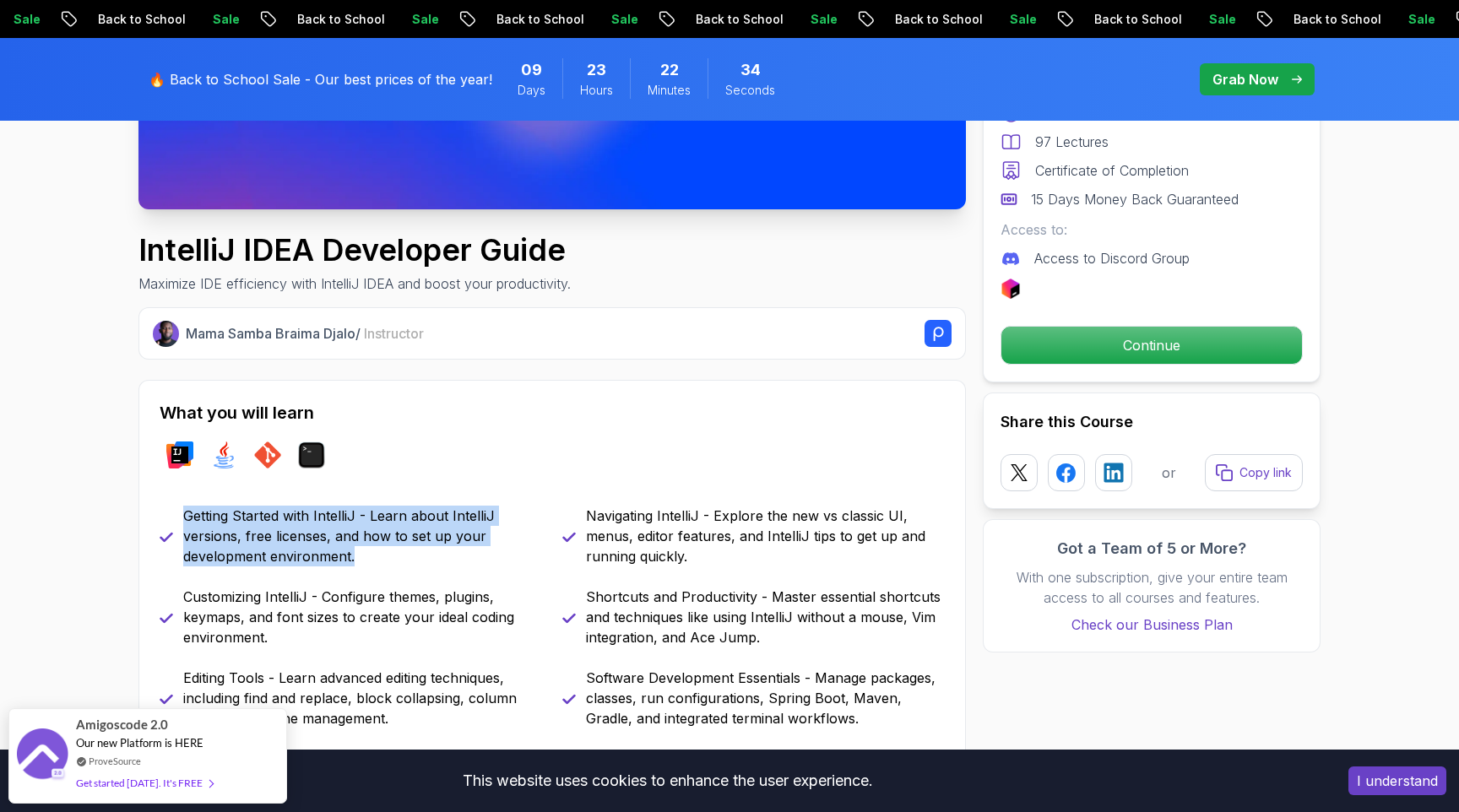
drag, startPoint x: 187, startPoint y: 516, endPoint x: 435, endPoint y: 560, distance: 251.9
click at [435, 560] on p "Getting Started with IntelliJ - Learn about IntelliJ versions, free licenses, a…" at bounding box center [362, 536] width 358 height 60
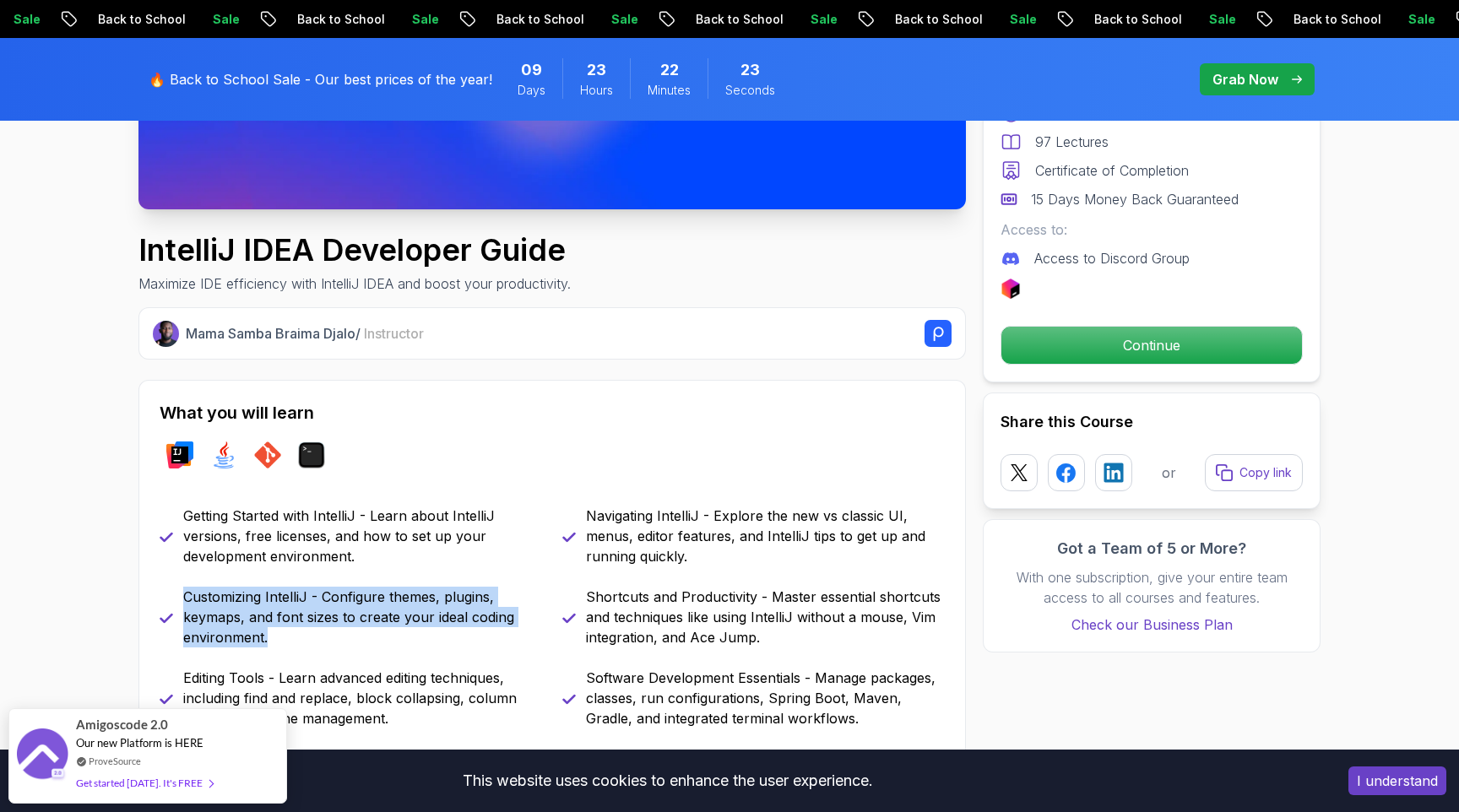
drag, startPoint x: 185, startPoint y: 597, endPoint x: 288, endPoint y: 633, distance: 109.1
click at [288, 633] on p "Customizing IntelliJ - Configure themes, plugins, keymaps, and font sizes to cr…" at bounding box center [362, 617] width 358 height 60
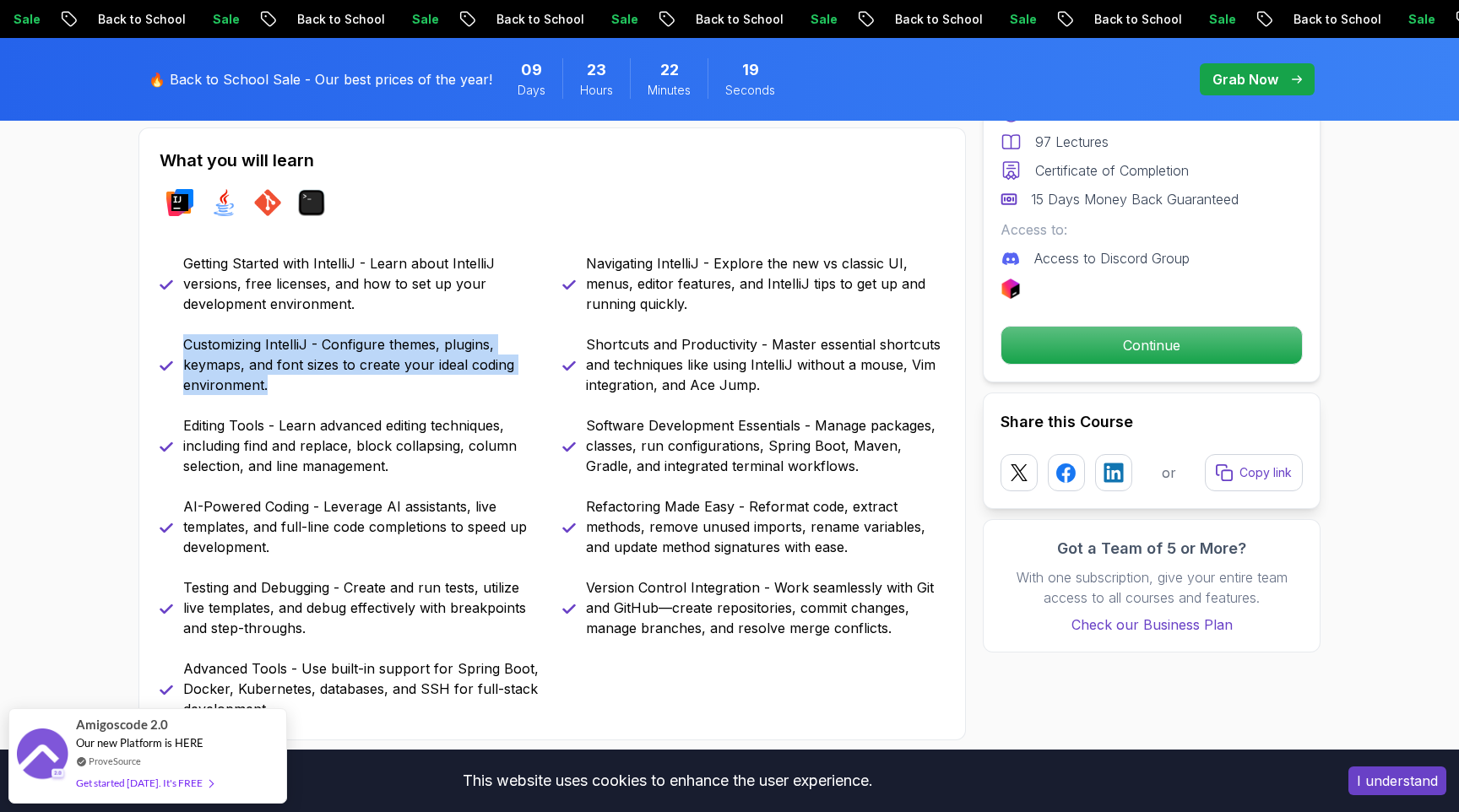
scroll to position [747, 0]
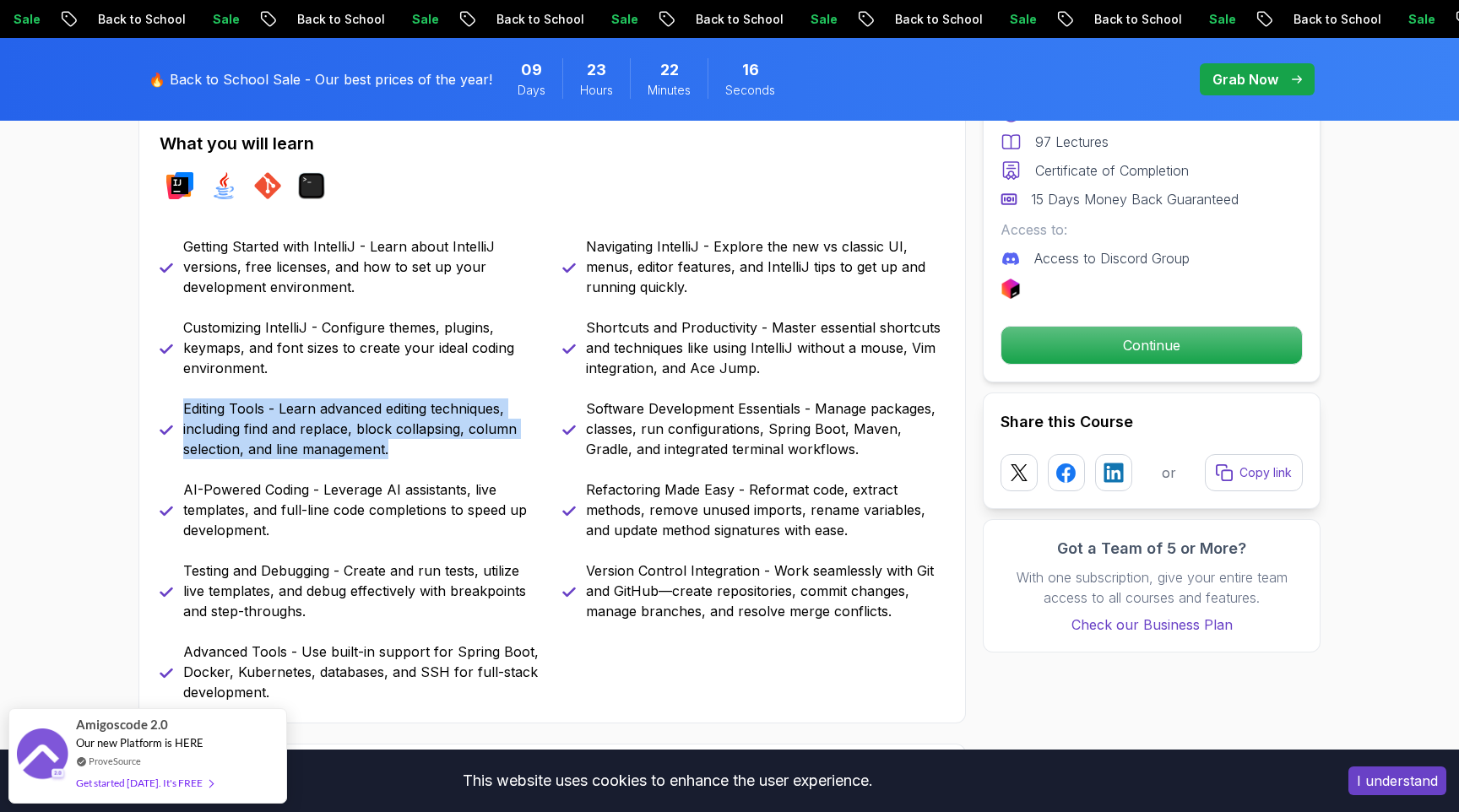
drag, startPoint x: 182, startPoint y: 410, endPoint x: 395, endPoint y: 449, distance: 216.5
click at [395, 449] on div "Editing Tools - Learn advanced editing techniques, including find and replace, …" at bounding box center [351, 429] width 383 height 60
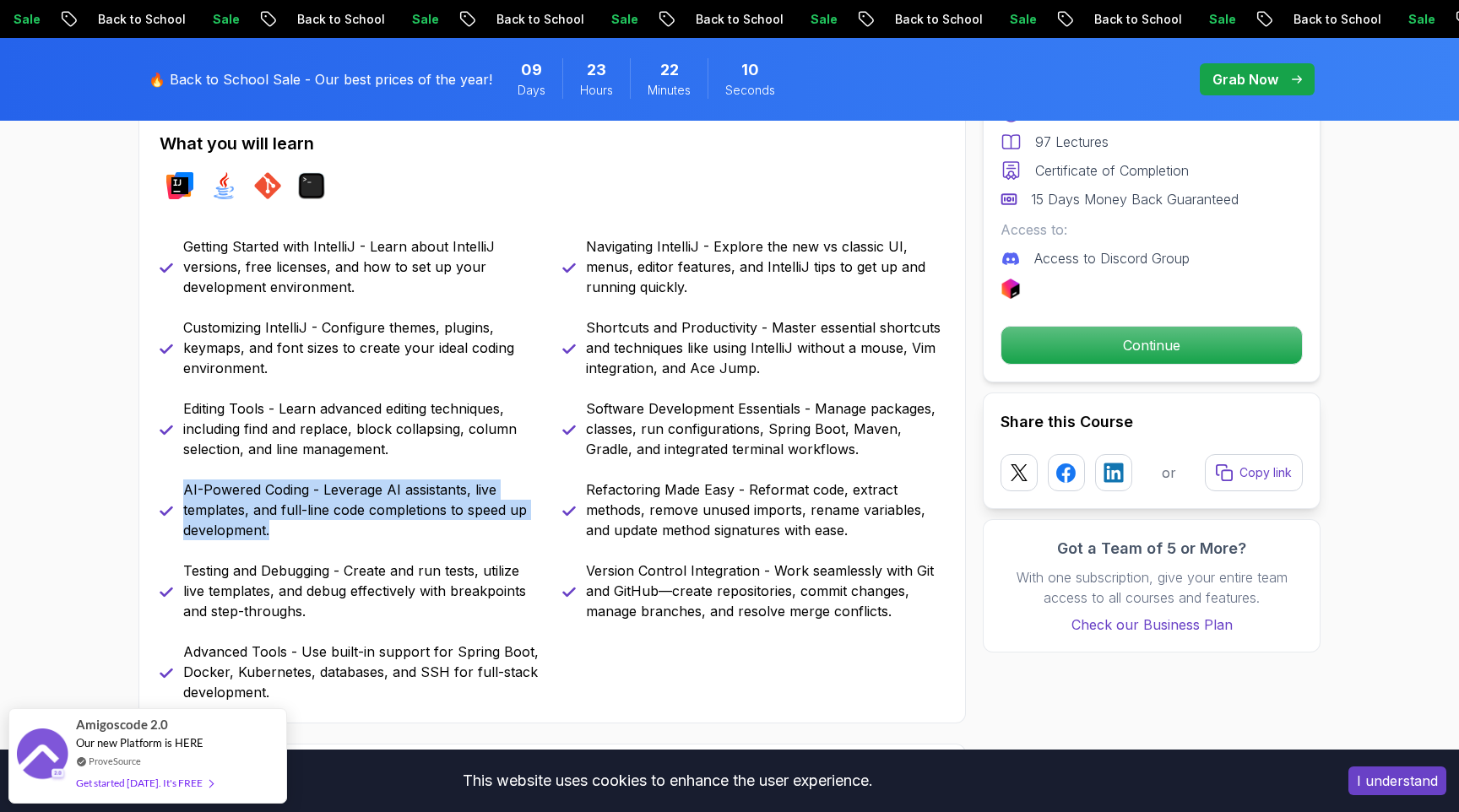
drag, startPoint x: 185, startPoint y: 491, endPoint x: 285, endPoint y: 537, distance: 110.1
click at [285, 537] on p "AI-Powered Coding - Leverage AI assistants, live templates, and full-line code …" at bounding box center [362, 509] width 358 height 60
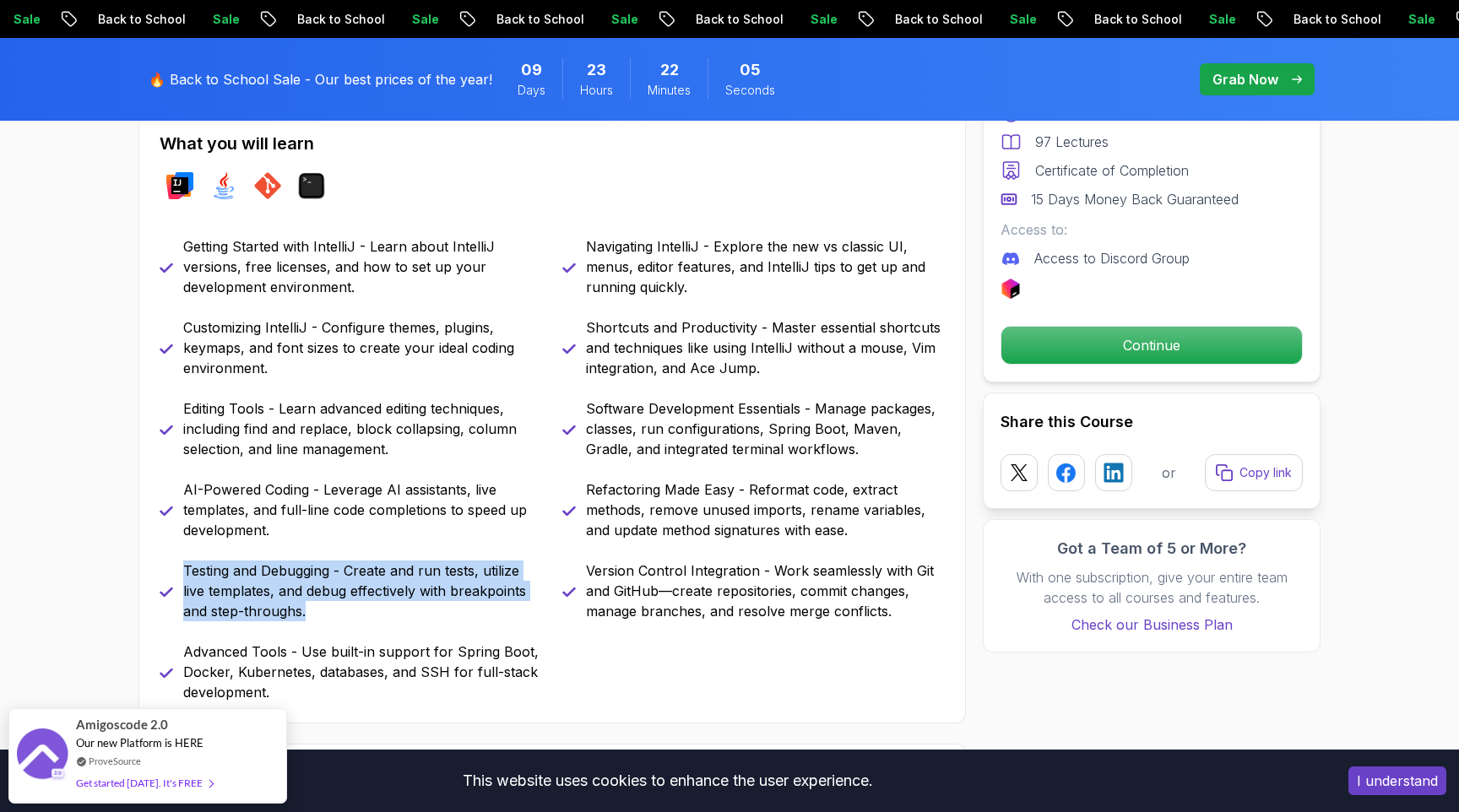
drag, startPoint x: 187, startPoint y: 573, endPoint x: 331, endPoint y: 620, distance: 151.5
click at [331, 620] on p "Testing and Debugging - Create and run tests, utilize live templates, and debug…" at bounding box center [362, 590] width 358 height 60
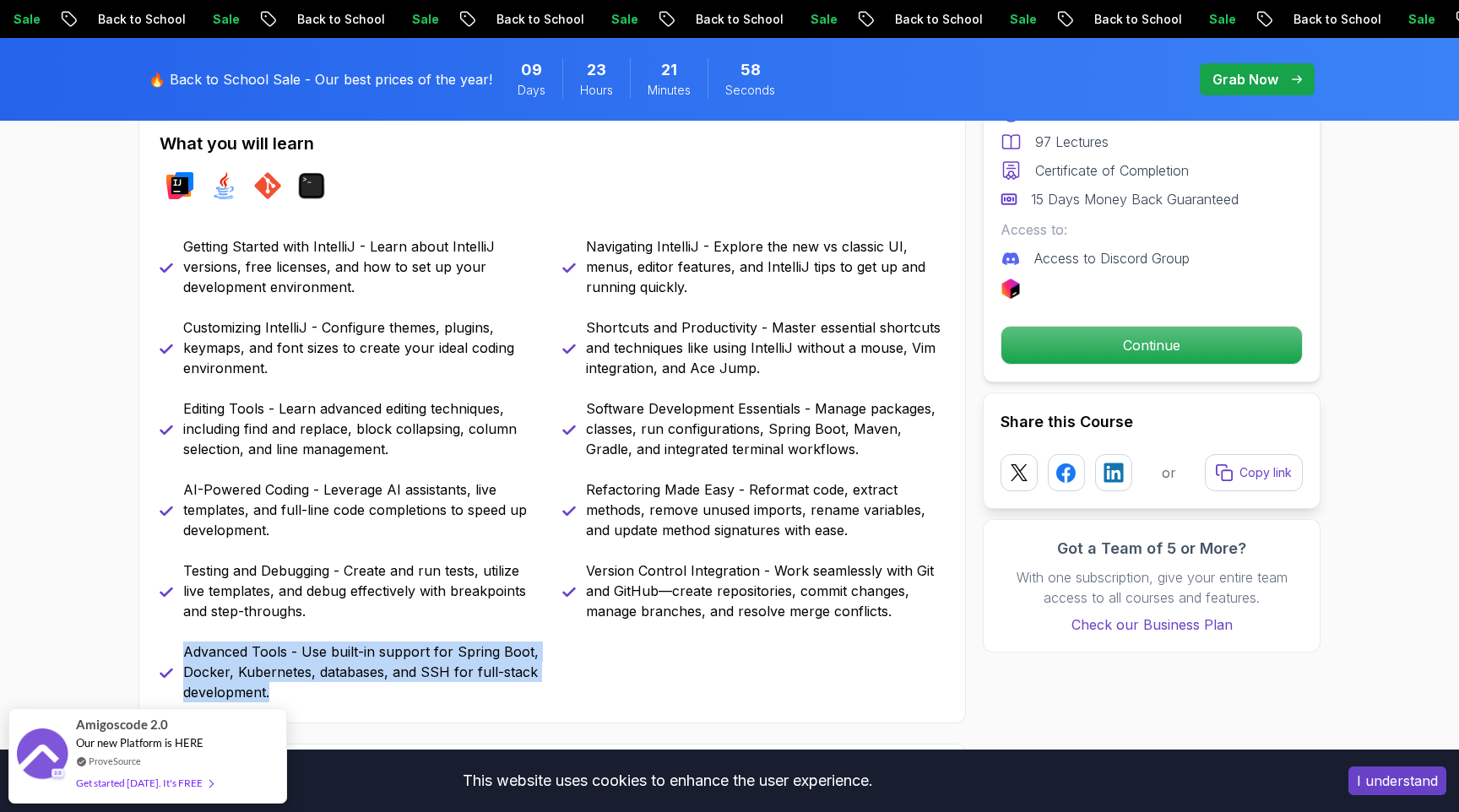
drag, startPoint x: 184, startPoint y: 655, endPoint x: 318, endPoint y: 687, distance: 137.8
click at [318, 687] on p "Advanced Tools - Use built-in support for Spring Boot, Docker, Kubernetes, data…" at bounding box center [362, 671] width 358 height 60
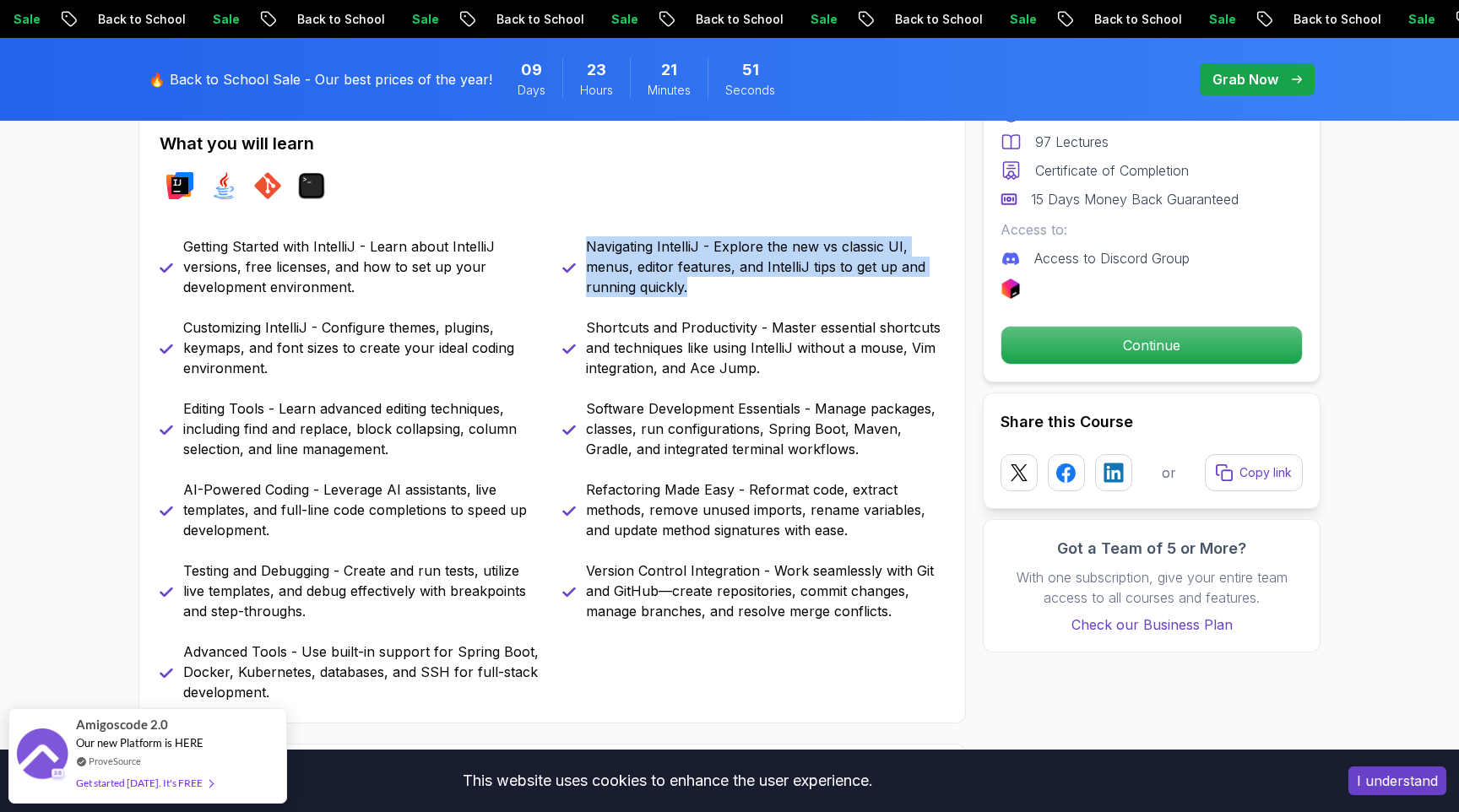
drag, startPoint x: 589, startPoint y: 245, endPoint x: 771, endPoint y: 295, distance: 188.7
click at [771, 295] on p "Navigating IntelliJ - Explore the new vs classic UI, menus, editor features, an…" at bounding box center [765, 267] width 358 height 60
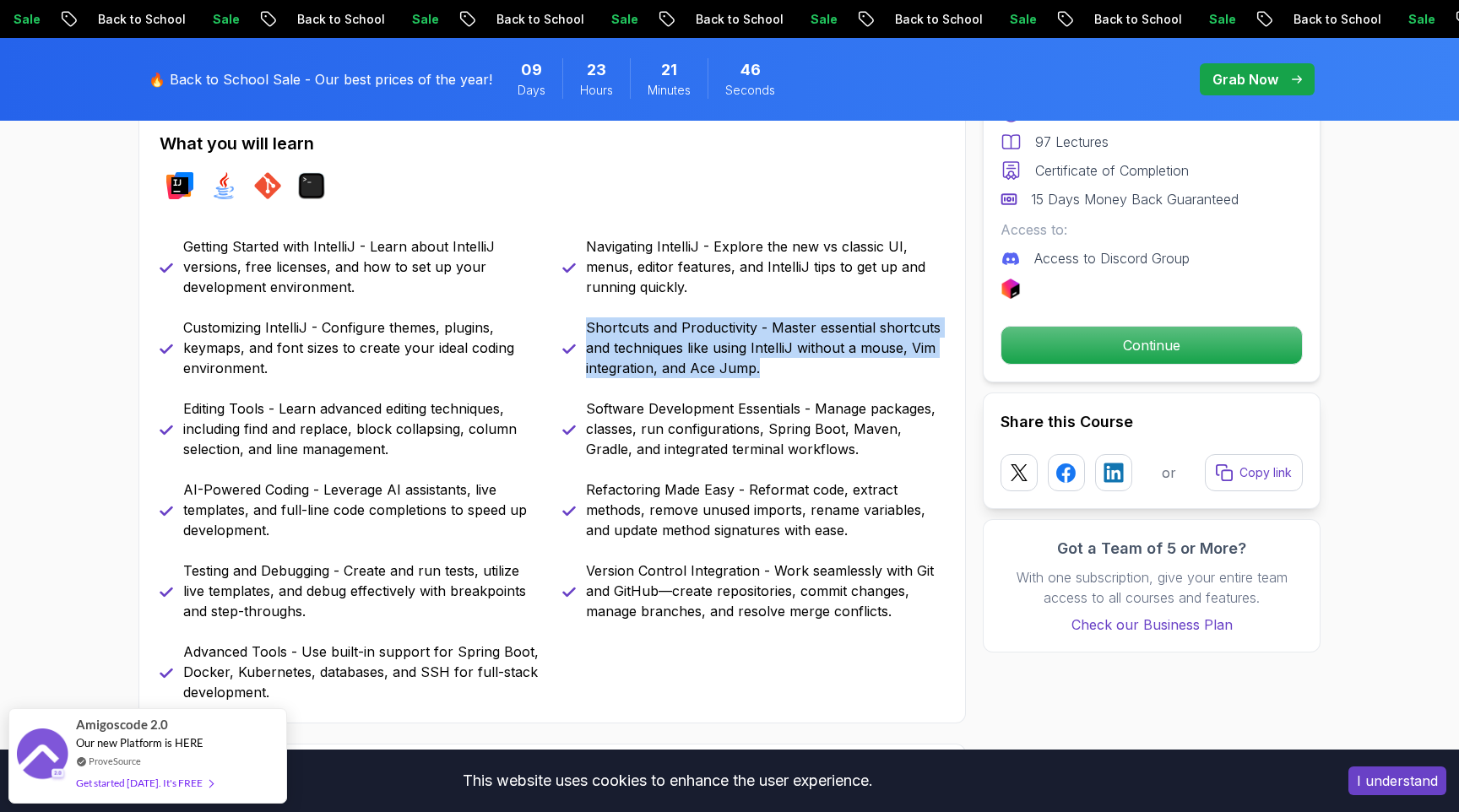
drag, startPoint x: 586, startPoint y: 327, endPoint x: 796, endPoint y: 370, distance: 214.4
click at [796, 370] on p "Shortcuts and Productivity - Master essential shortcuts and techniques like usi…" at bounding box center [765, 348] width 358 height 60
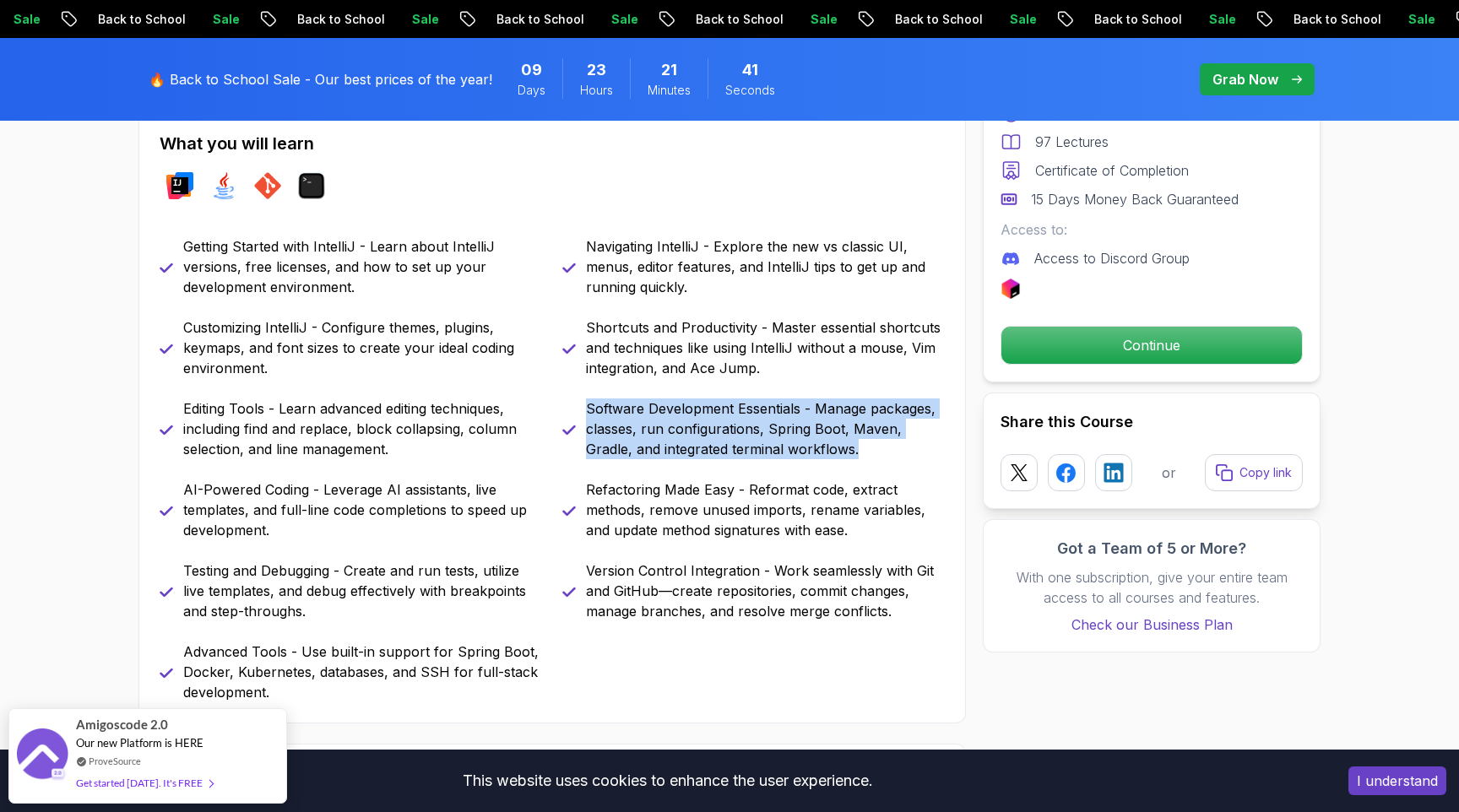
drag, startPoint x: 588, startPoint y: 408, endPoint x: 864, endPoint y: 465, distance: 281.8
click at [864, 465] on div "Getting Started with IntelliJ - Learn about IntelliJ versions, free licenses, a…" at bounding box center [552, 470] width 786 height 466
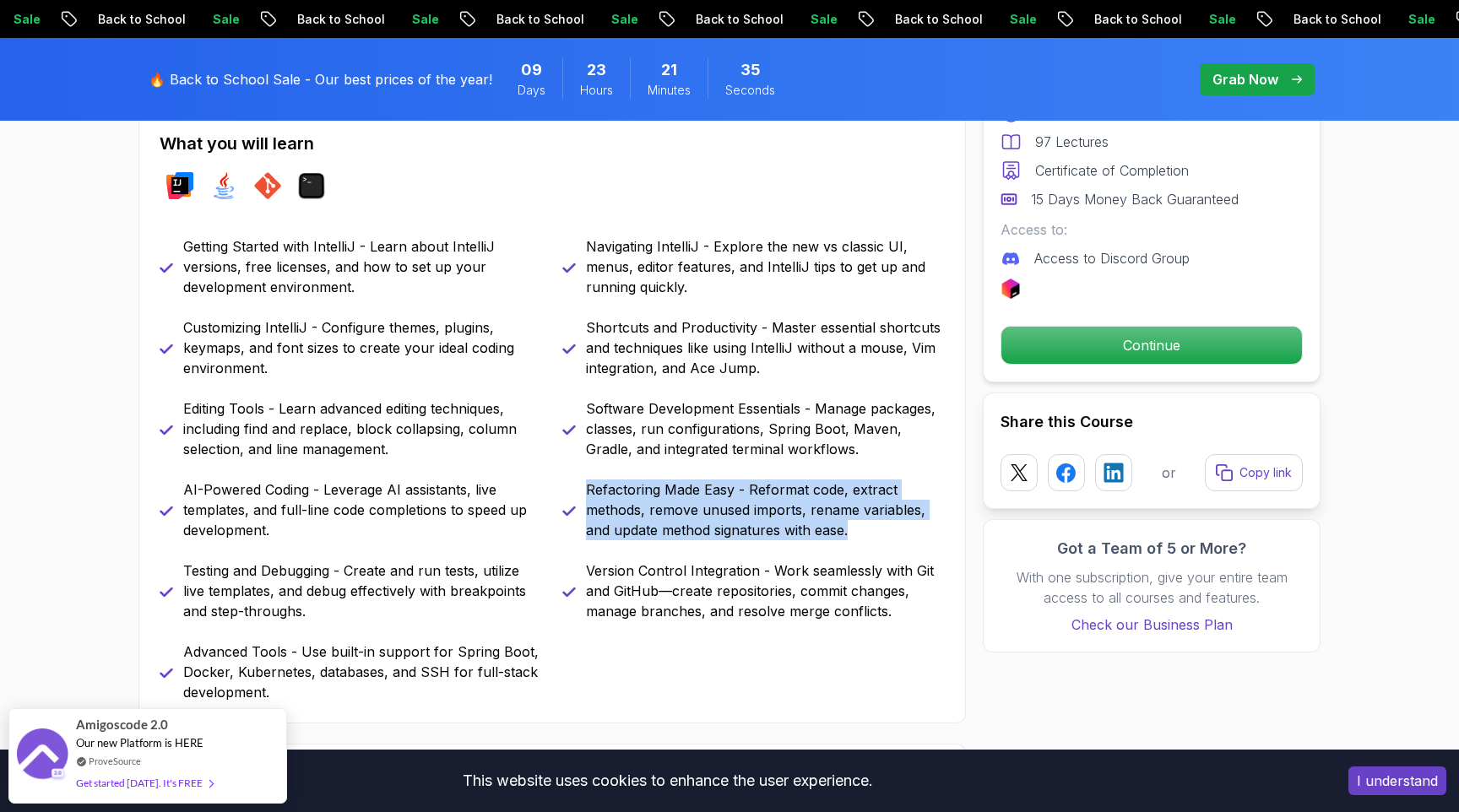
drag, startPoint x: 589, startPoint y: 490, endPoint x: 907, endPoint y: 536, distance: 321.3
click at [907, 536] on p "Refactoring Made Easy - Reformat code, extract methods, remove unused imports, …" at bounding box center [765, 509] width 358 height 60
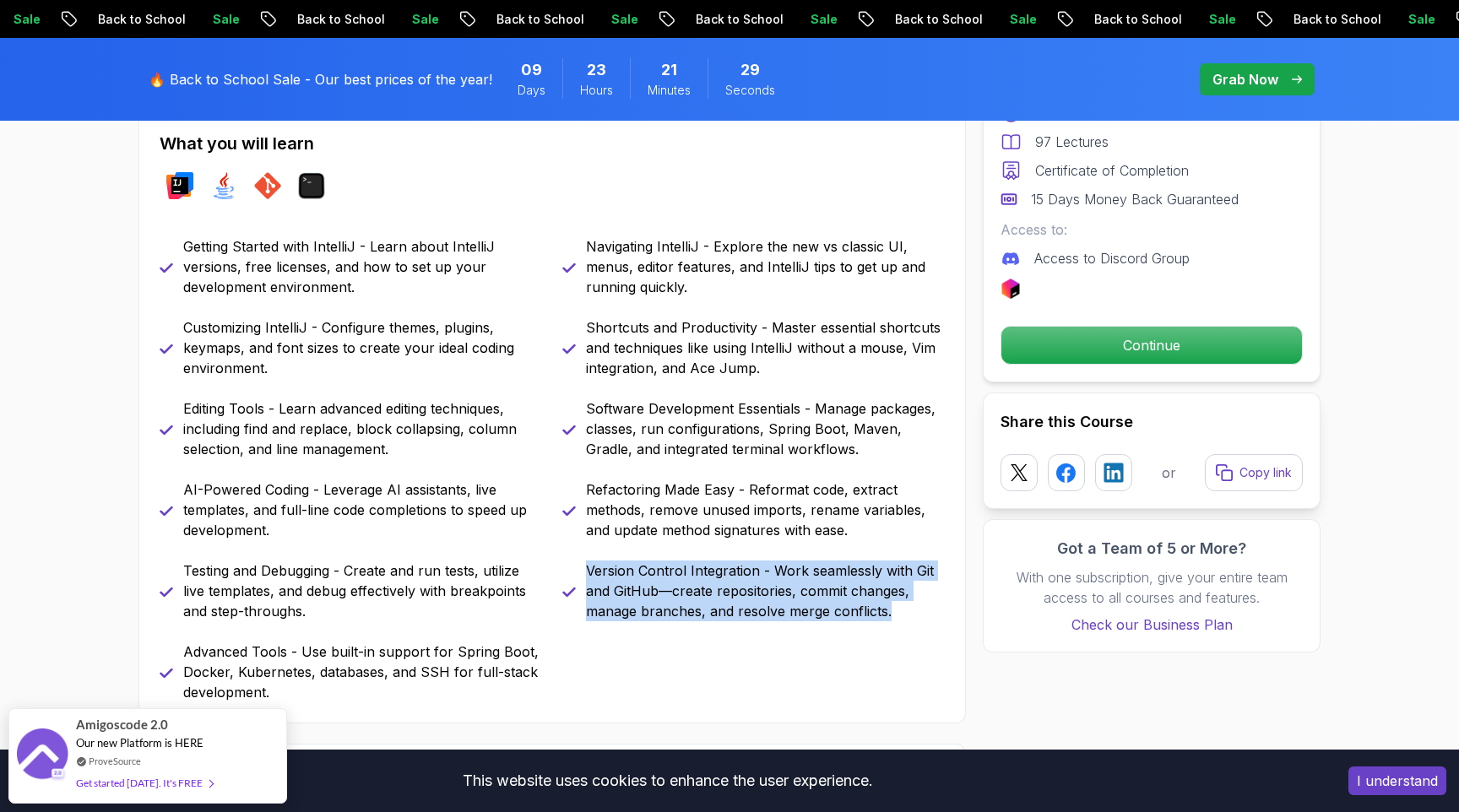
drag, startPoint x: 589, startPoint y: 574, endPoint x: 906, endPoint y: 616, distance: 319.8
click at [906, 616] on p "Version Control Integration - Work seamlessly with Git and GitHub—create reposi…" at bounding box center [765, 590] width 358 height 60
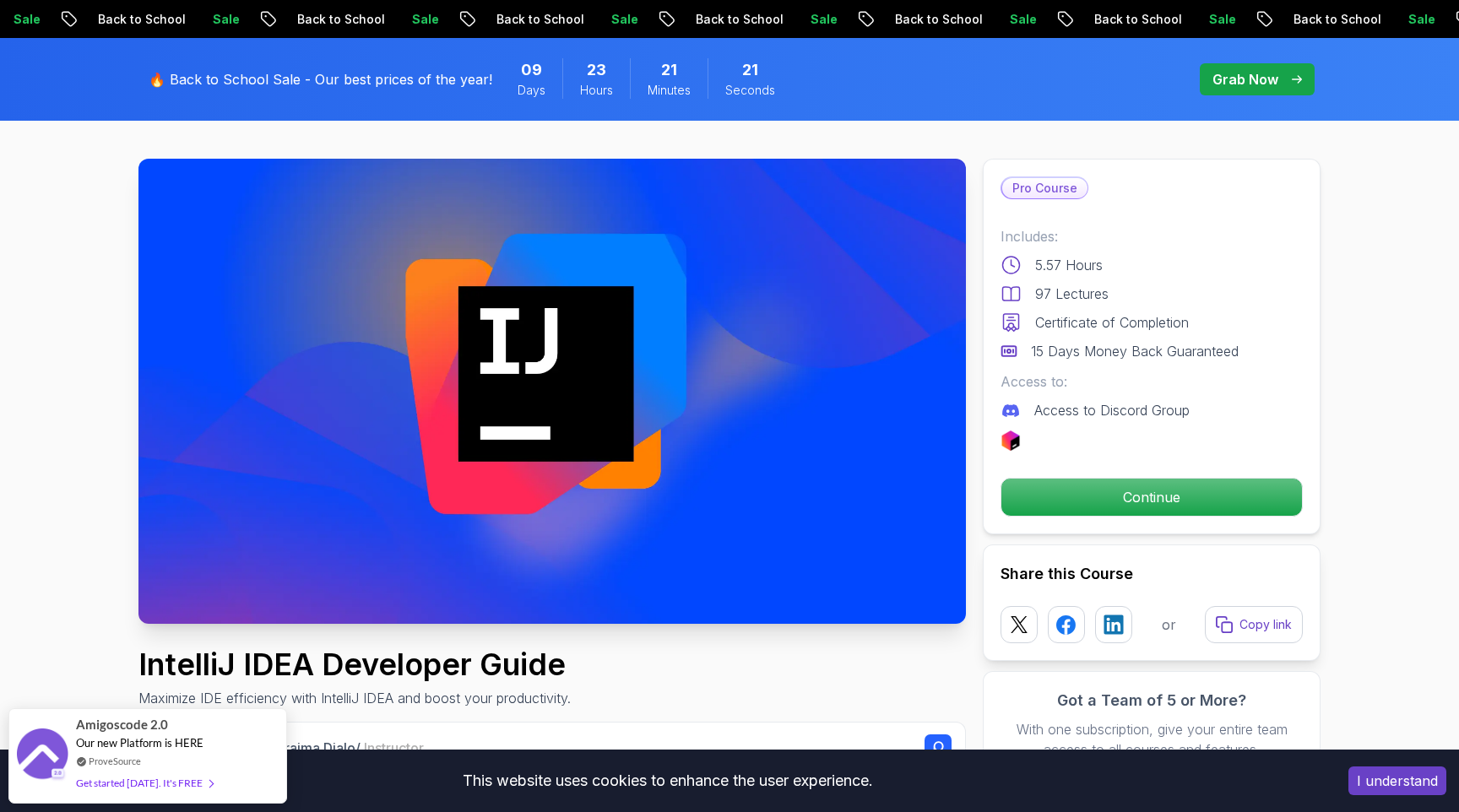
scroll to position [0, 0]
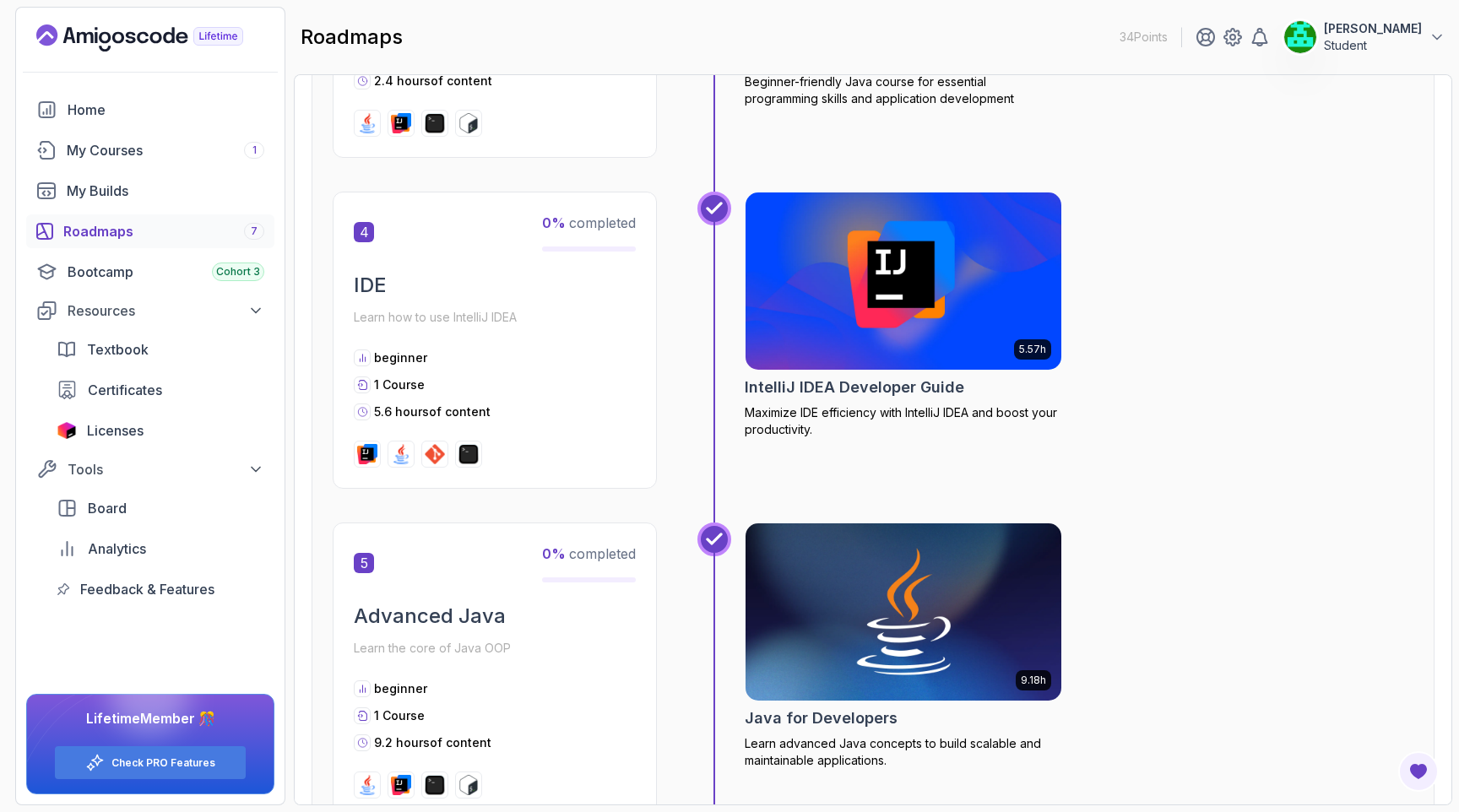
scroll to position [1475, 0]
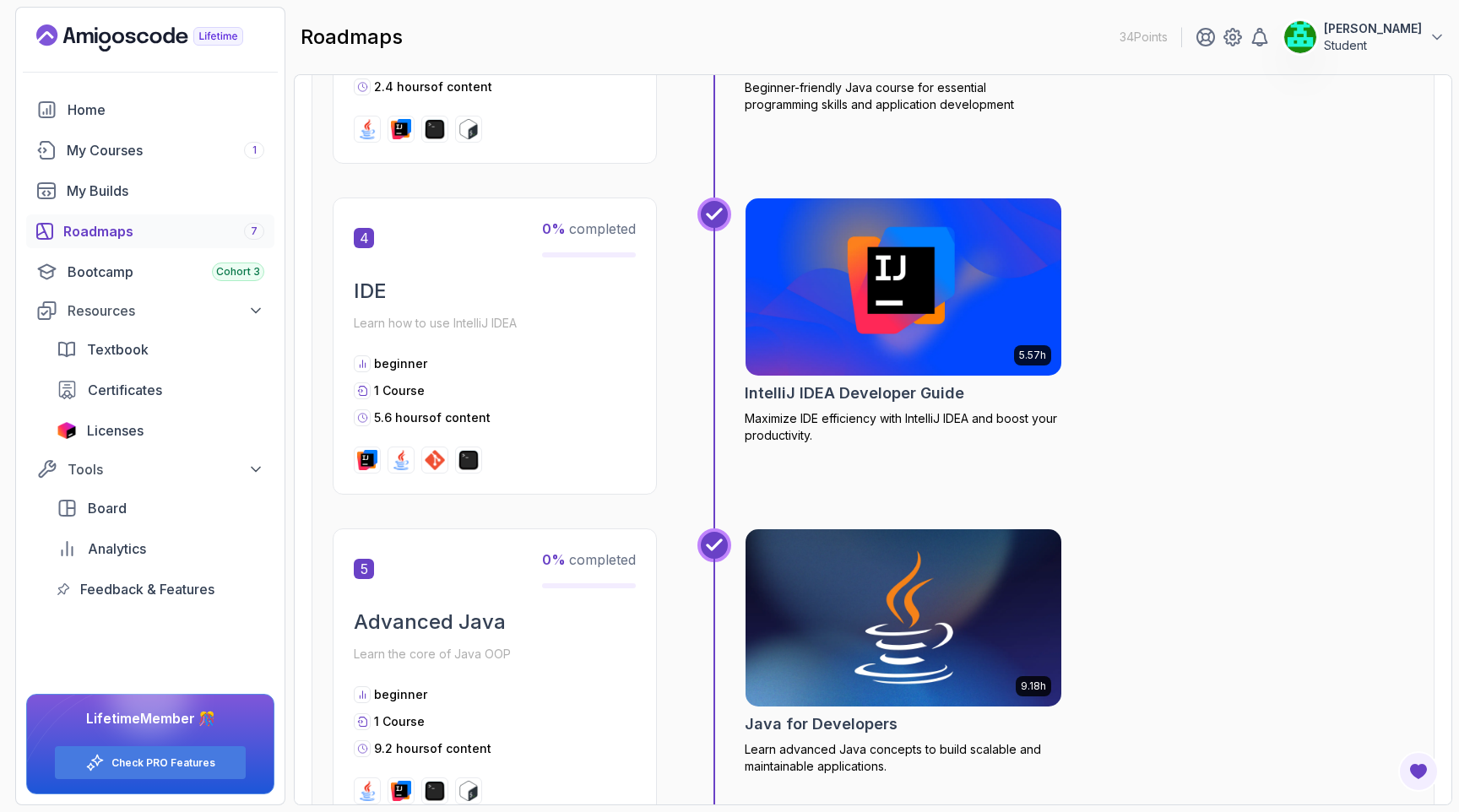
click at [856, 621] on img at bounding box center [904, 618] width 332 height 186
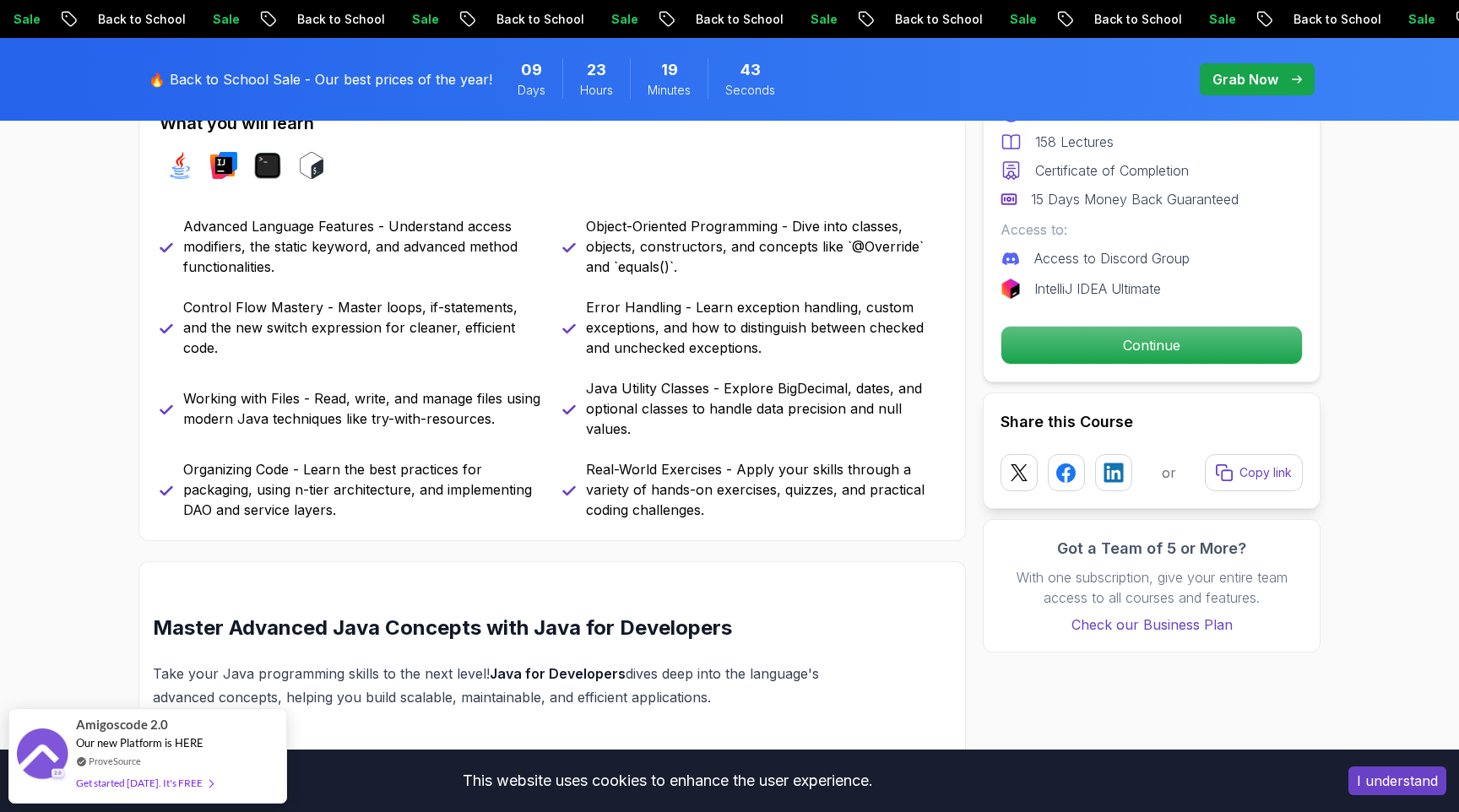
scroll to position [799, 0]
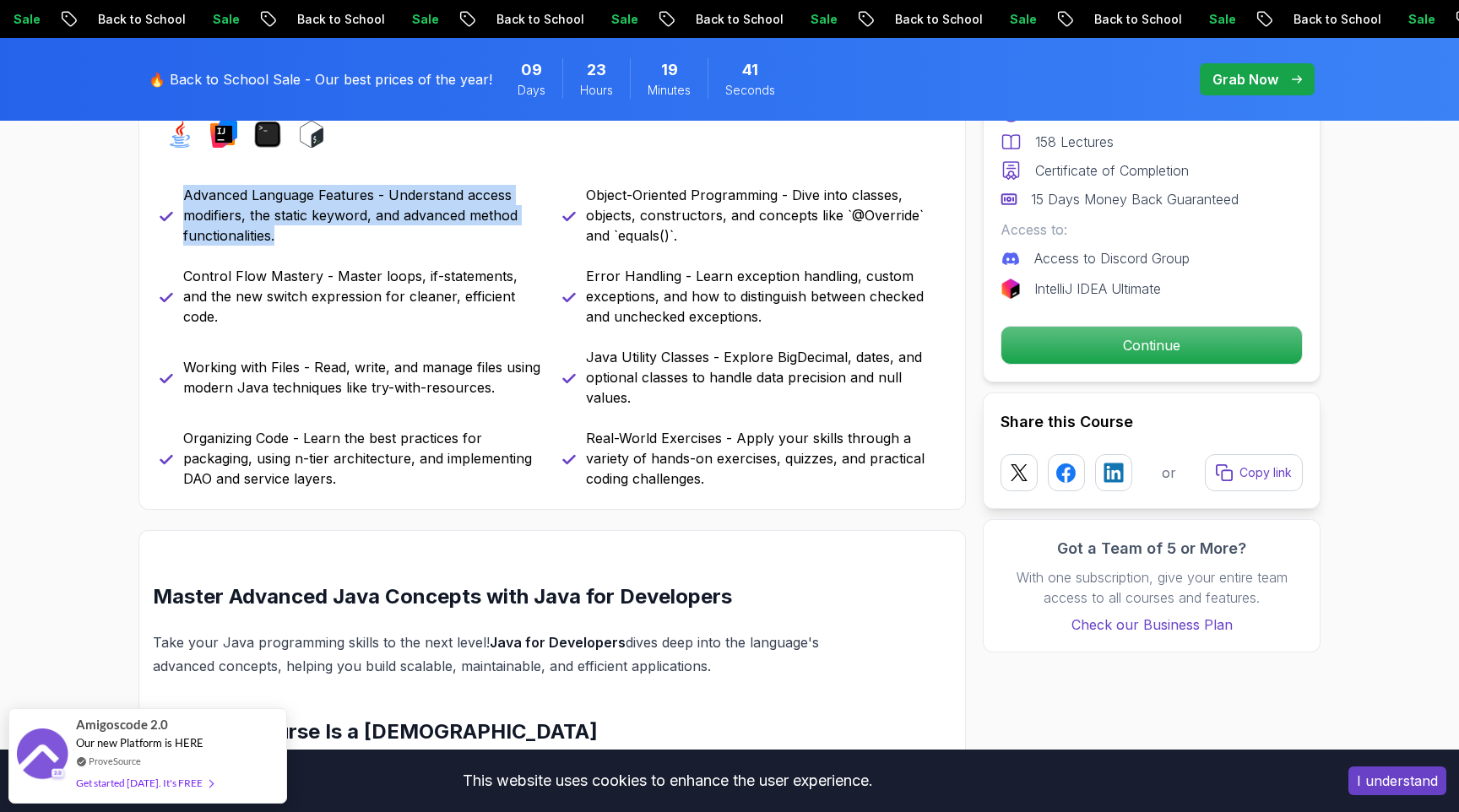
drag, startPoint x: 183, startPoint y: 195, endPoint x: 326, endPoint y: 246, distance: 151.8
click at [326, 246] on div "Advanced Language Features - Understand access modifiers, the static keyword, a…" at bounding box center [552, 337] width 786 height 304
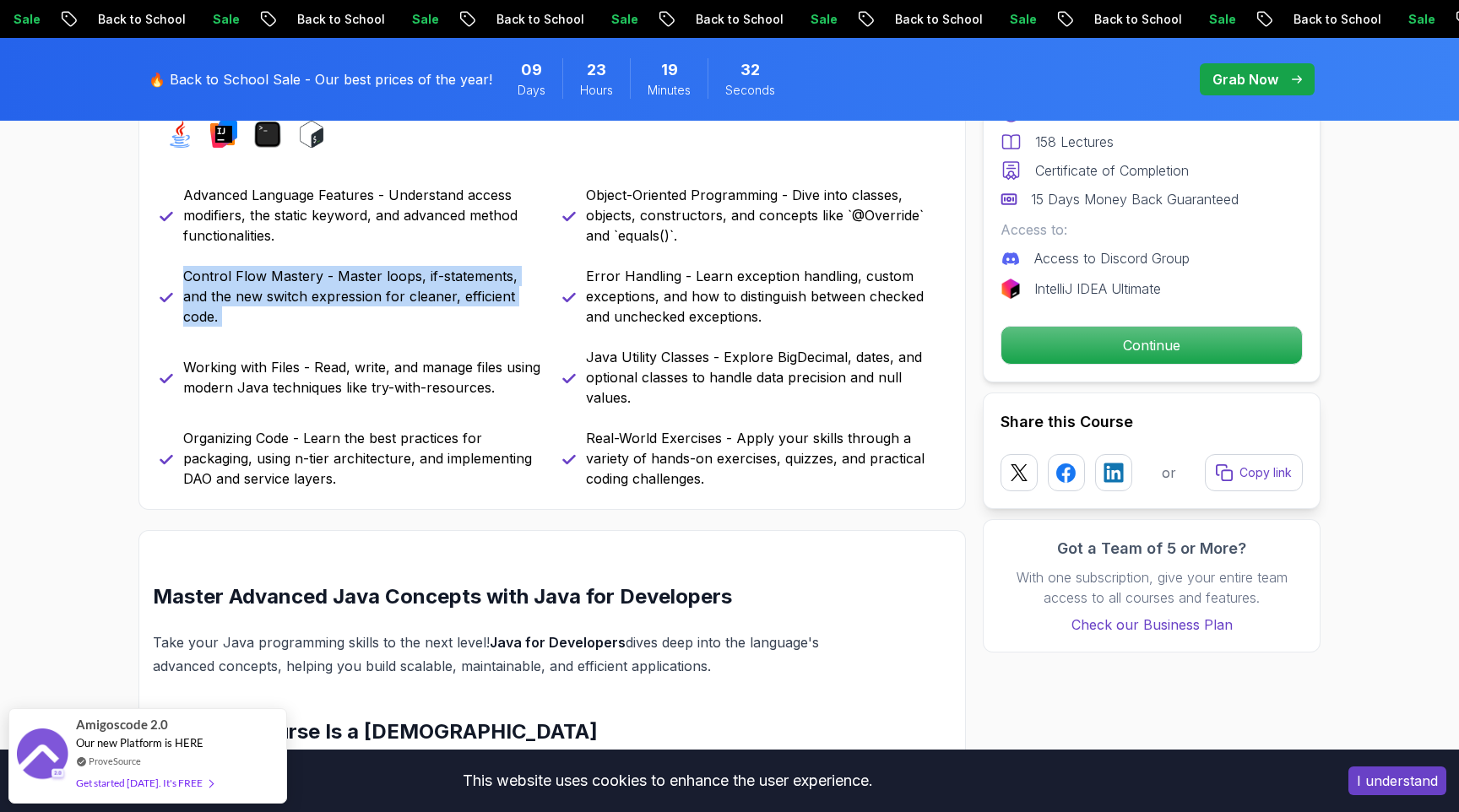
drag, startPoint x: 181, startPoint y: 286, endPoint x: 554, endPoint y: 303, distance: 373.4
click at [554, 303] on div "Advanced Language Features - Understand access modifiers, the static keyword, a…" at bounding box center [552, 337] width 786 height 304
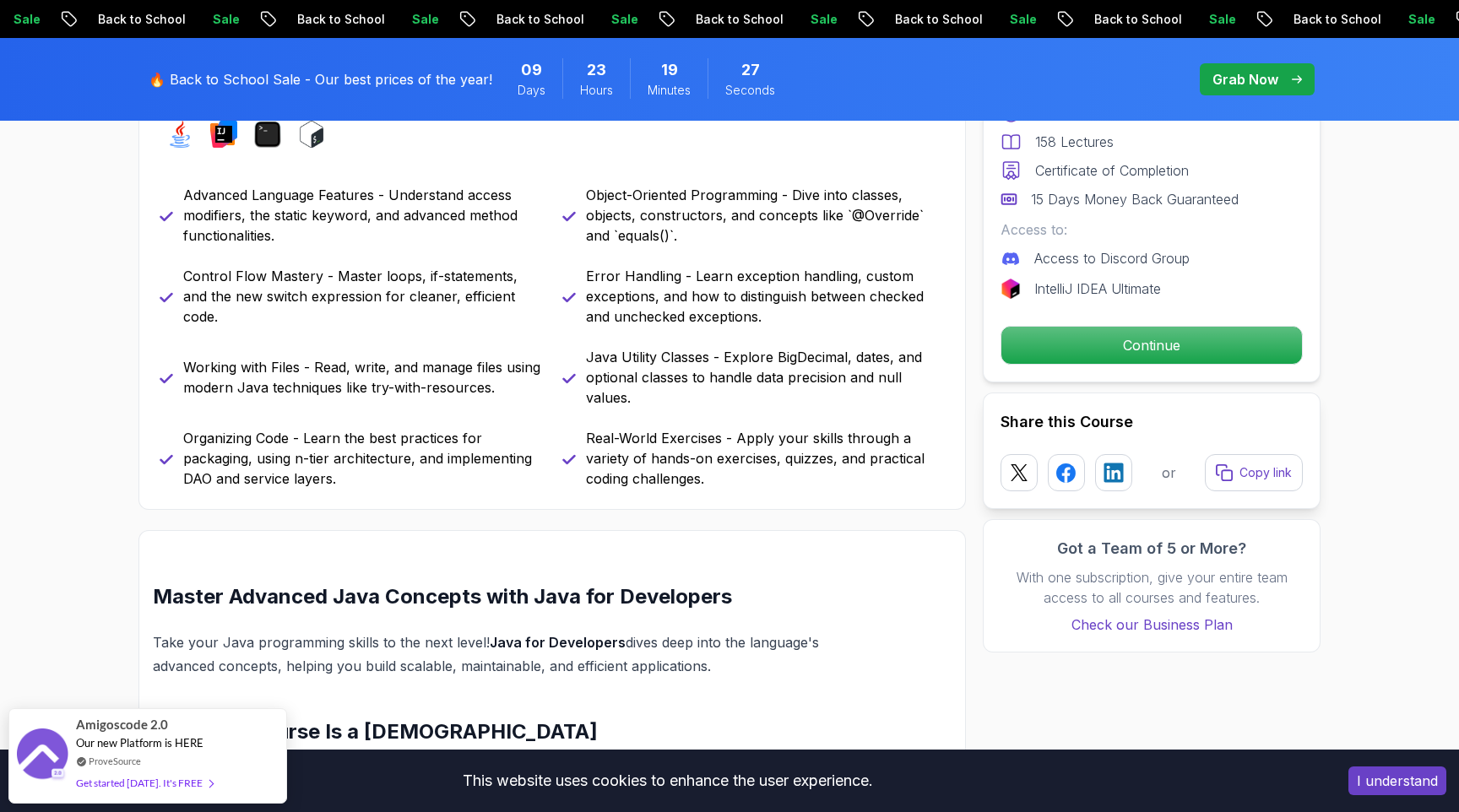
click at [260, 305] on p "Control Flow Mastery - Master loops, if-statements, and the new switch expressi…" at bounding box center [362, 296] width 358 height 60
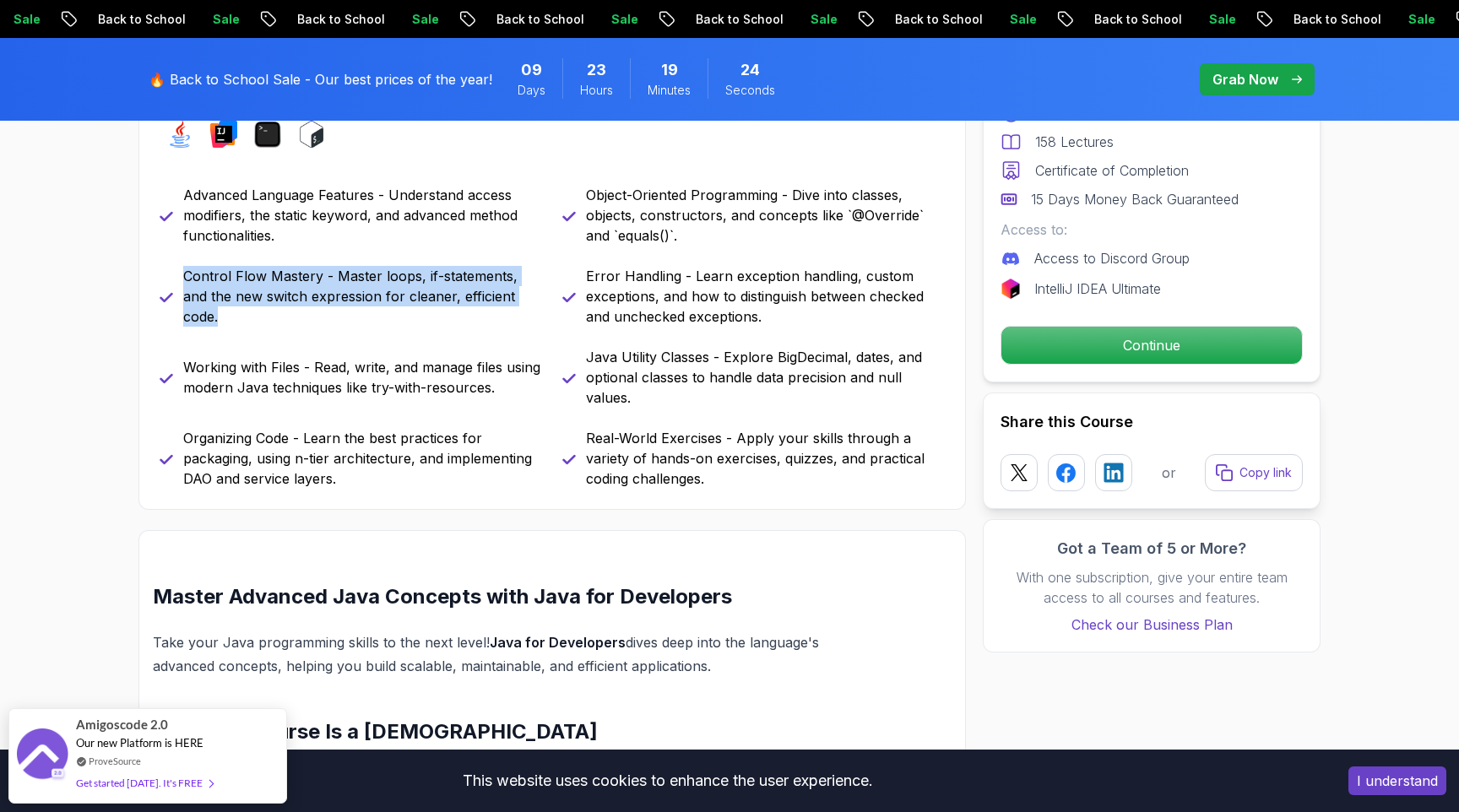
drag, startPoint x: 187, startPoint y: 279, endPoint x: 533, endPoint y: 306, distance: 347.1
click at [533, 306] on p "Control Flow Mastery - Master loops, if-statements, and the new switch expressi…" at bounding box center [362, 296] width 358 height 60
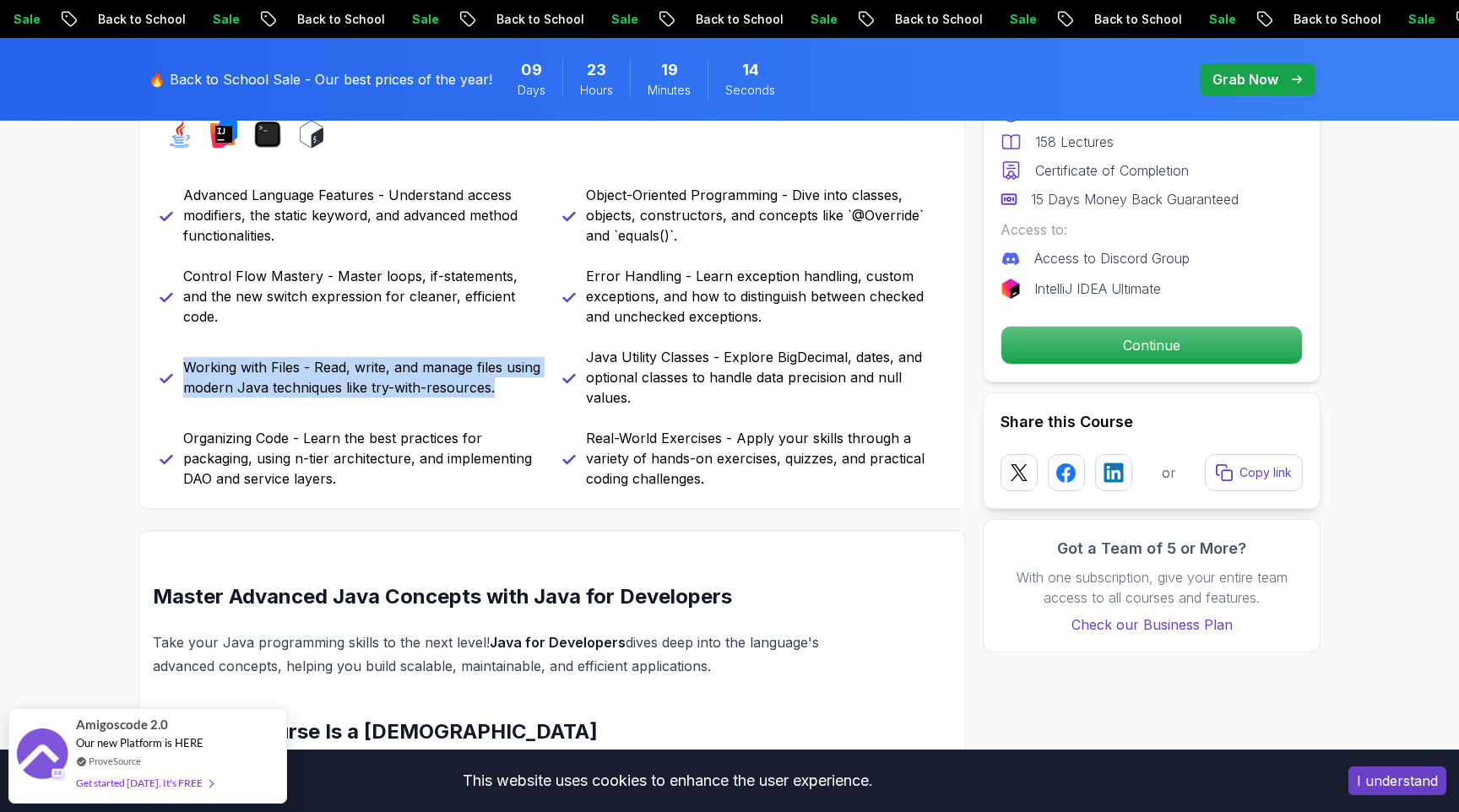
drag, startPoint x: 185, startPoint y: 366, endPoint x: 527, endPoint y: 386, distance: 342.6
click at [527, 386] on p "Working with Files - Read, write, and manage files using modern Java techniques…" at bounding box center [362, 377] width 358 height 41
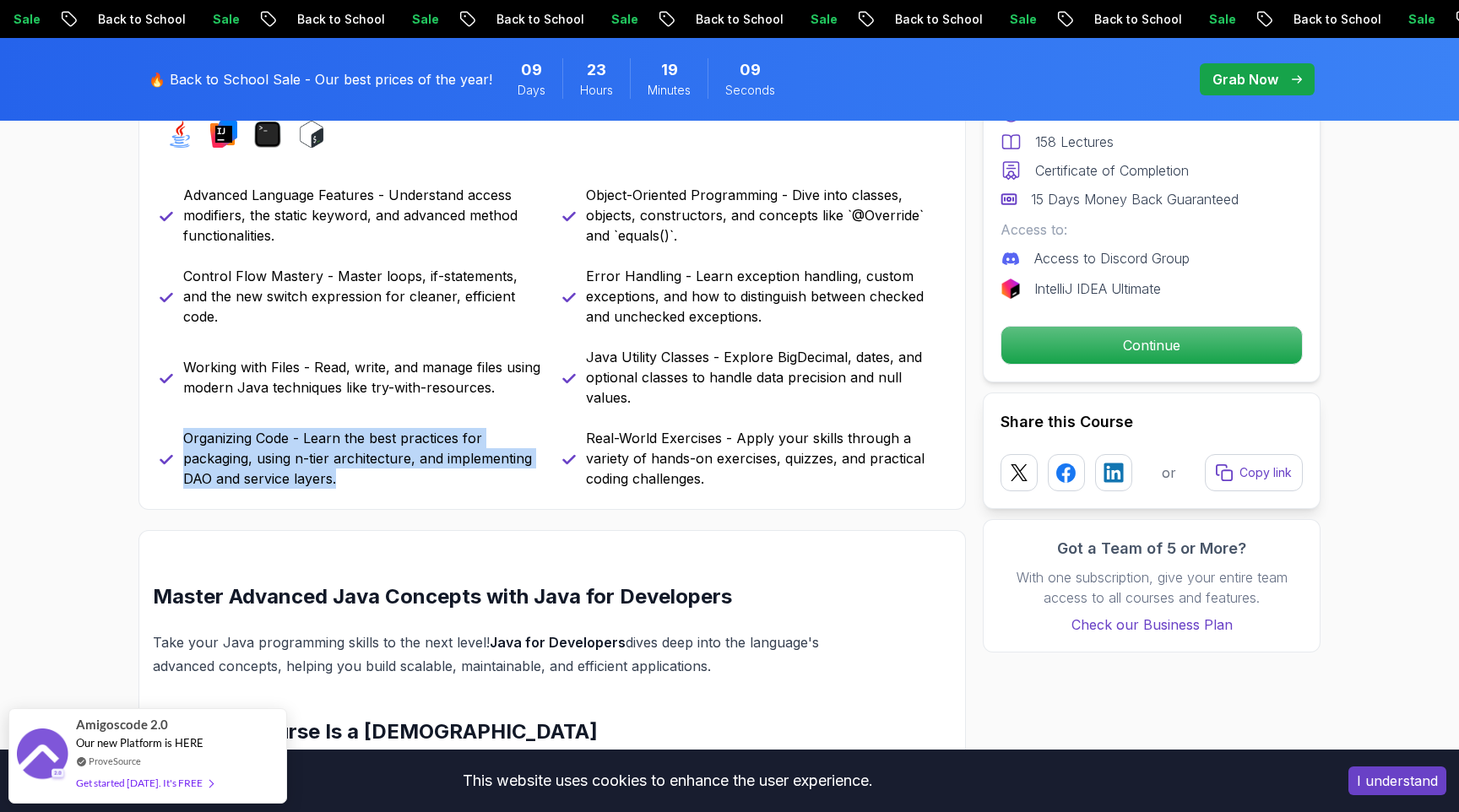
drag, startPoint x: 186, startPoint y: 438, endPoint x: 385, endPoint y: 475, distance: 202.4
click at [385, 475] on p "Organizing Code - Learn the best practices for packaging, using n-tier architec…" at bounding box center [362, 458] width 358 height 60
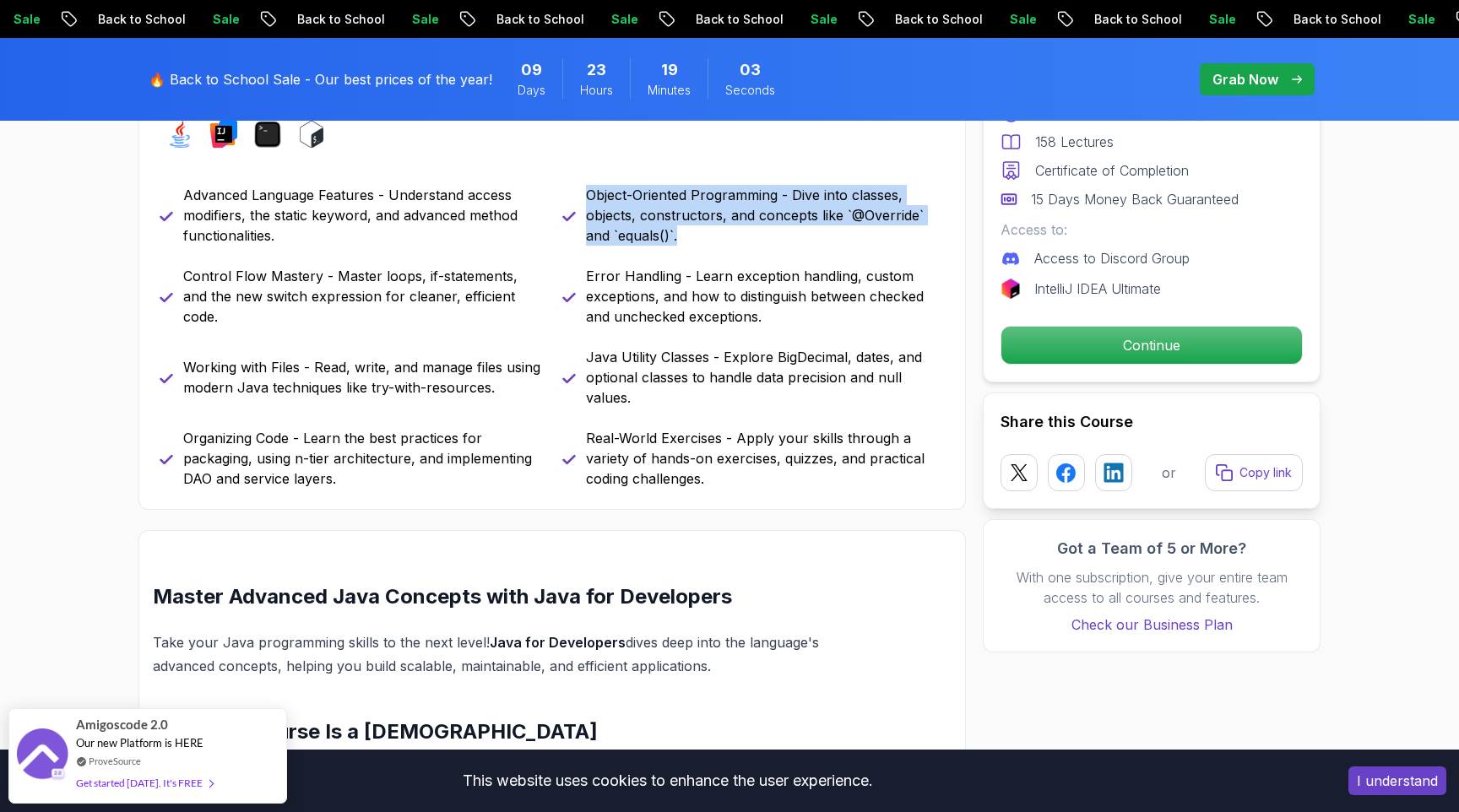
drag, startPoint x: 588, startPoint y: 190, endPoint x: 746, endPoint y: 252, distance: 169.7
click at [746, 252] on div "Advanced Language Features - Understand access modifiers, the static keyword, a…" at bounding box center [552, 337] width 786 height 304
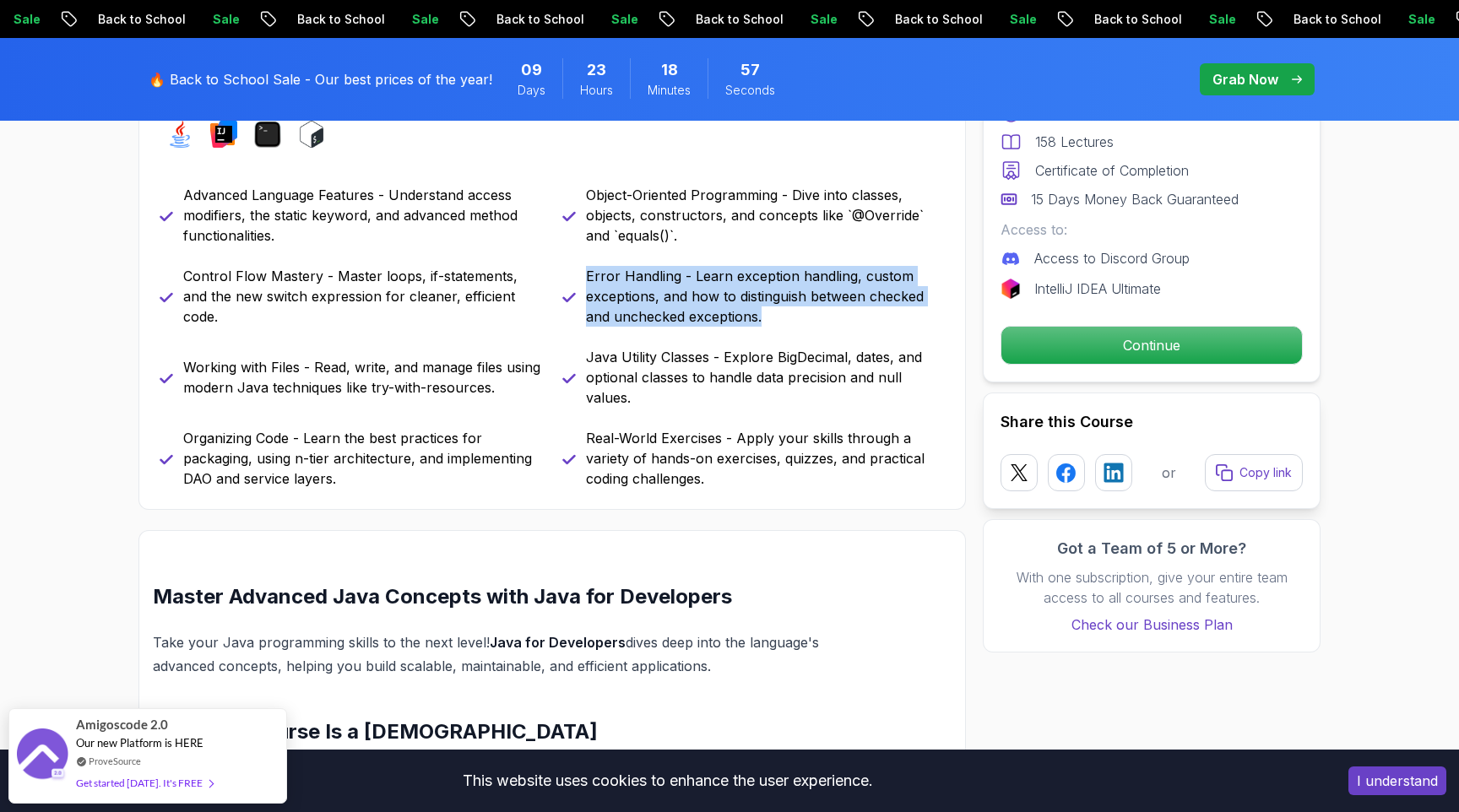
drag, startPoint x: 589, startPoint y: 278, endPoint x: 804, endPoint y: 313, distance: 217.8
click at [804, 313] on p "Error Handling - Learn exception handling, custom exceptions, and how to distin…" at bounding box center [765, 296] width 358 height 60
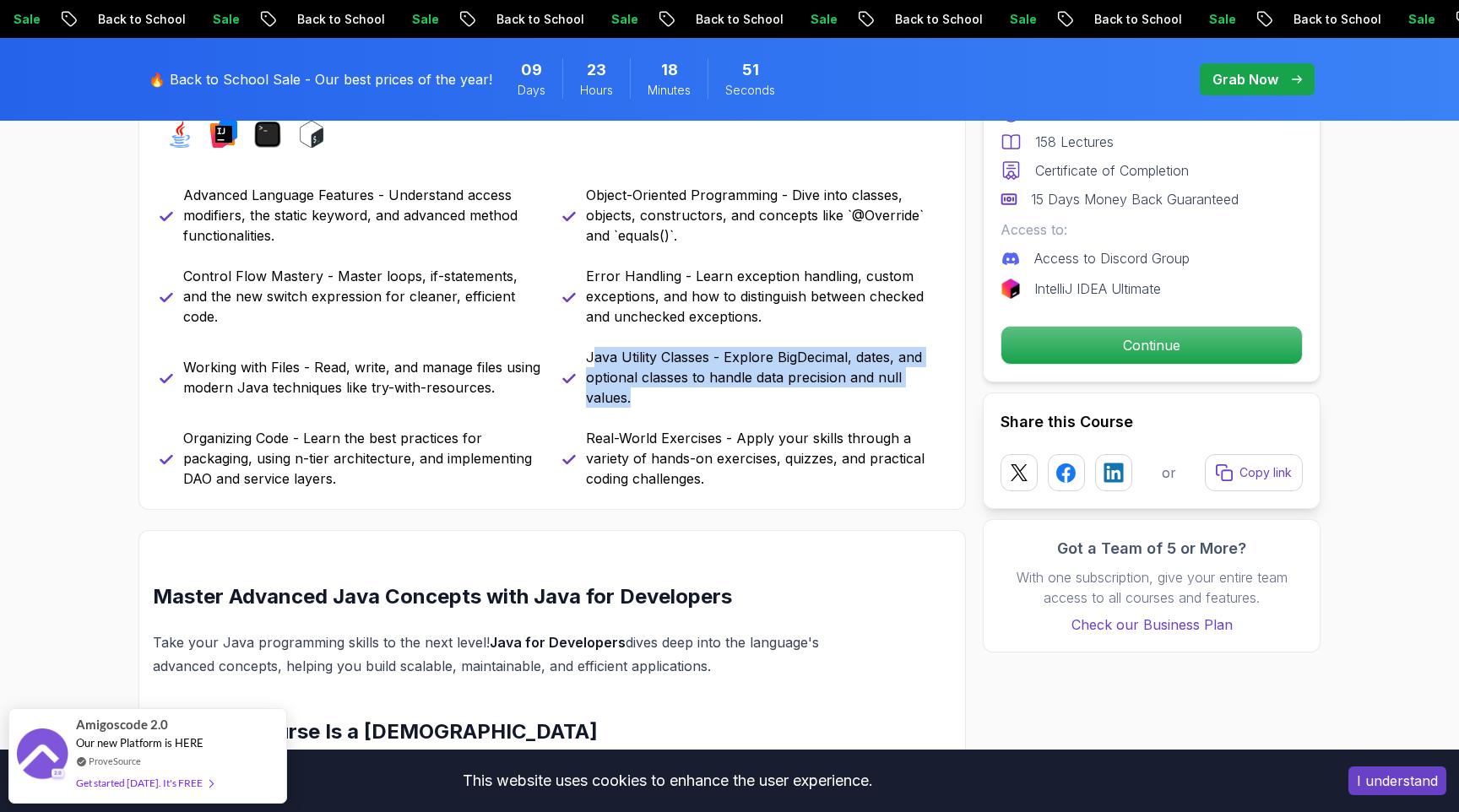
drag, startPoint x: 592, startPoint y: 358, endPoint x: 725, endPoint y: 395, distance: 138.1
click at [725, 395] on p "Java Utility Classes - Explore BigDecimal, dates, and optional classes to handl…" at bounding box center [765, 377] width 358 height 60
click at [721, 395] on p "Java Utility Classes - Explore BigDecimal, dates, and optional classes to handl…" at bounding box center [765, 377] width 358 height 60
drag, startPoint x: 589, startPoint y: 358, endPoint x: 661, endPoint y: 412, distance: 90.0
click at [661, 412] on div "Advanced Language Features - Understand access modifiers, the static keyword, a…" at bounding box center [552, 337] width 786 height 304
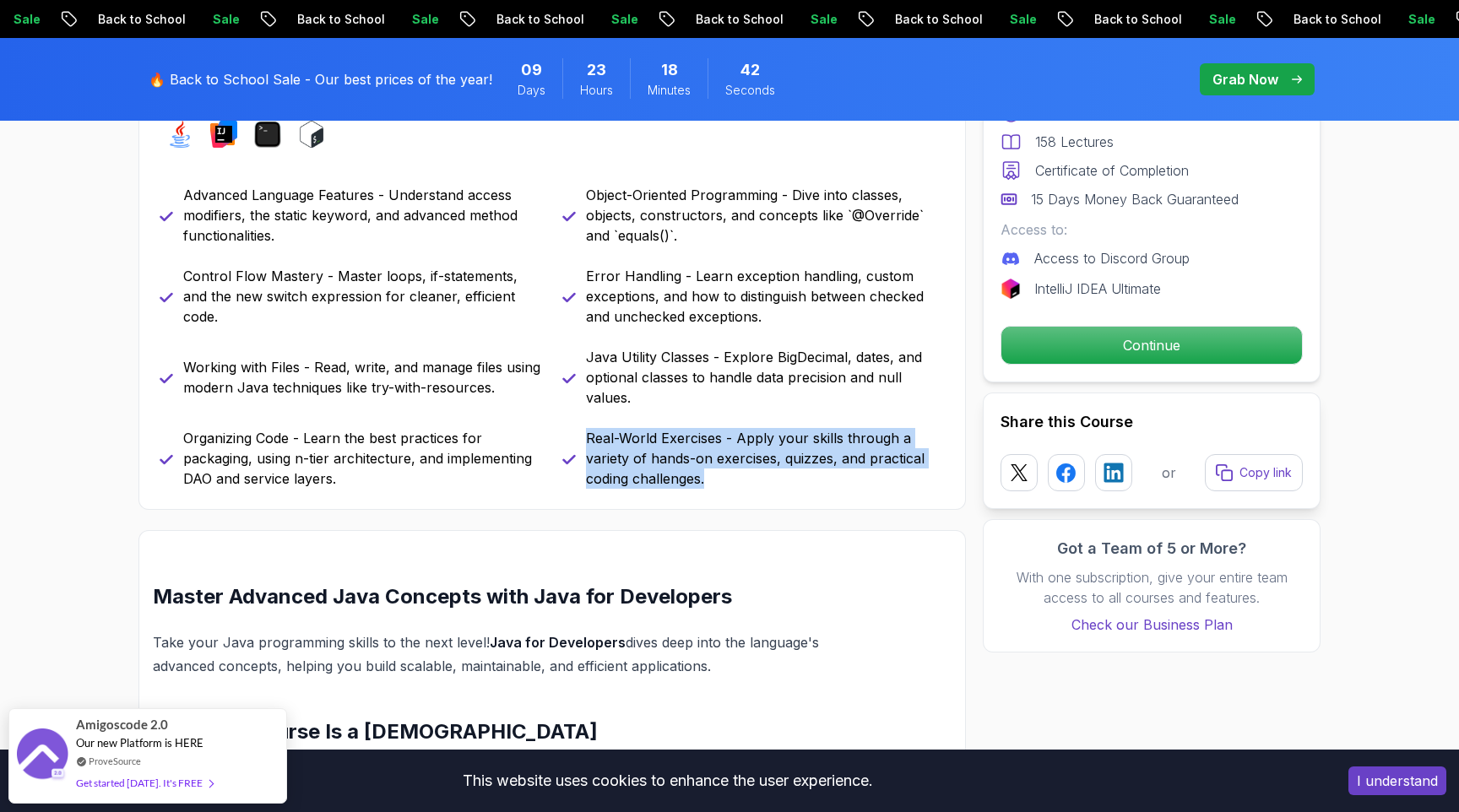
drag, startPoint x: 589, startPoint y: 439, endPoint x: 749, endPoint y: 471, distance: 163.2
click at [749, 471] on p "Real-World Exercises - Apply your skills through a variety of hands-on exercise…" at bounding box center [765, 458] width 358 height 60
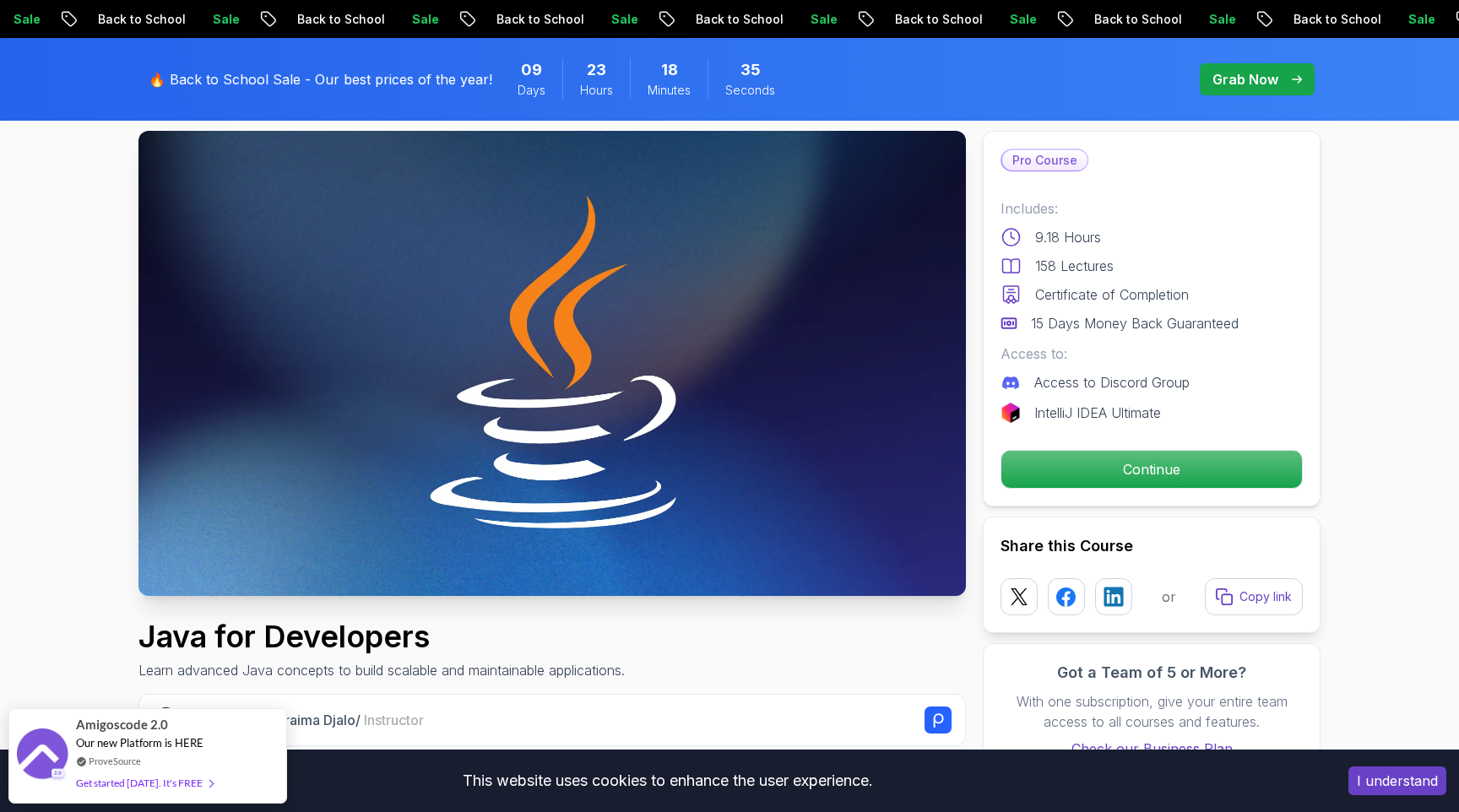
scroll to position [0, 0]
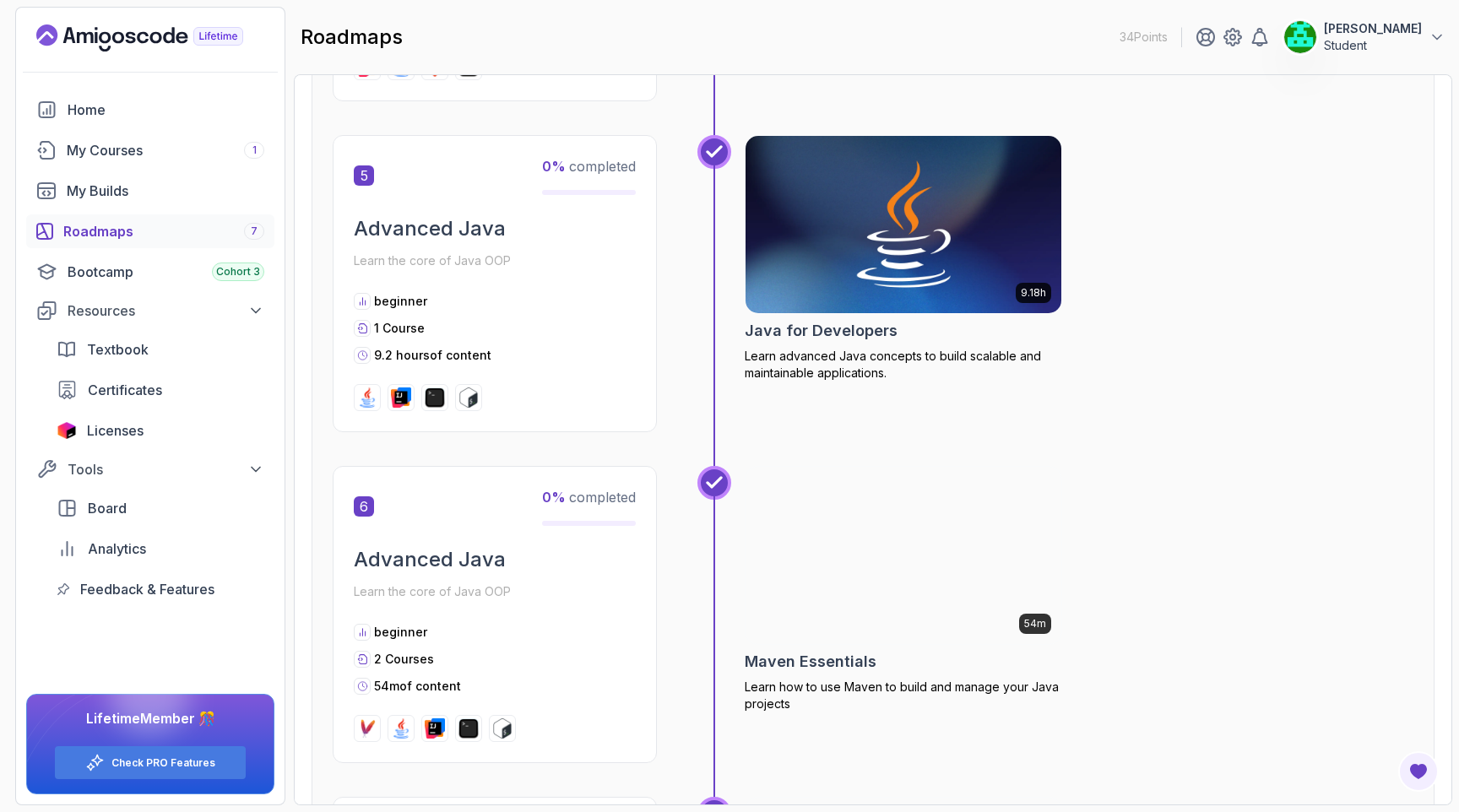
scroll to position [1867, 0]
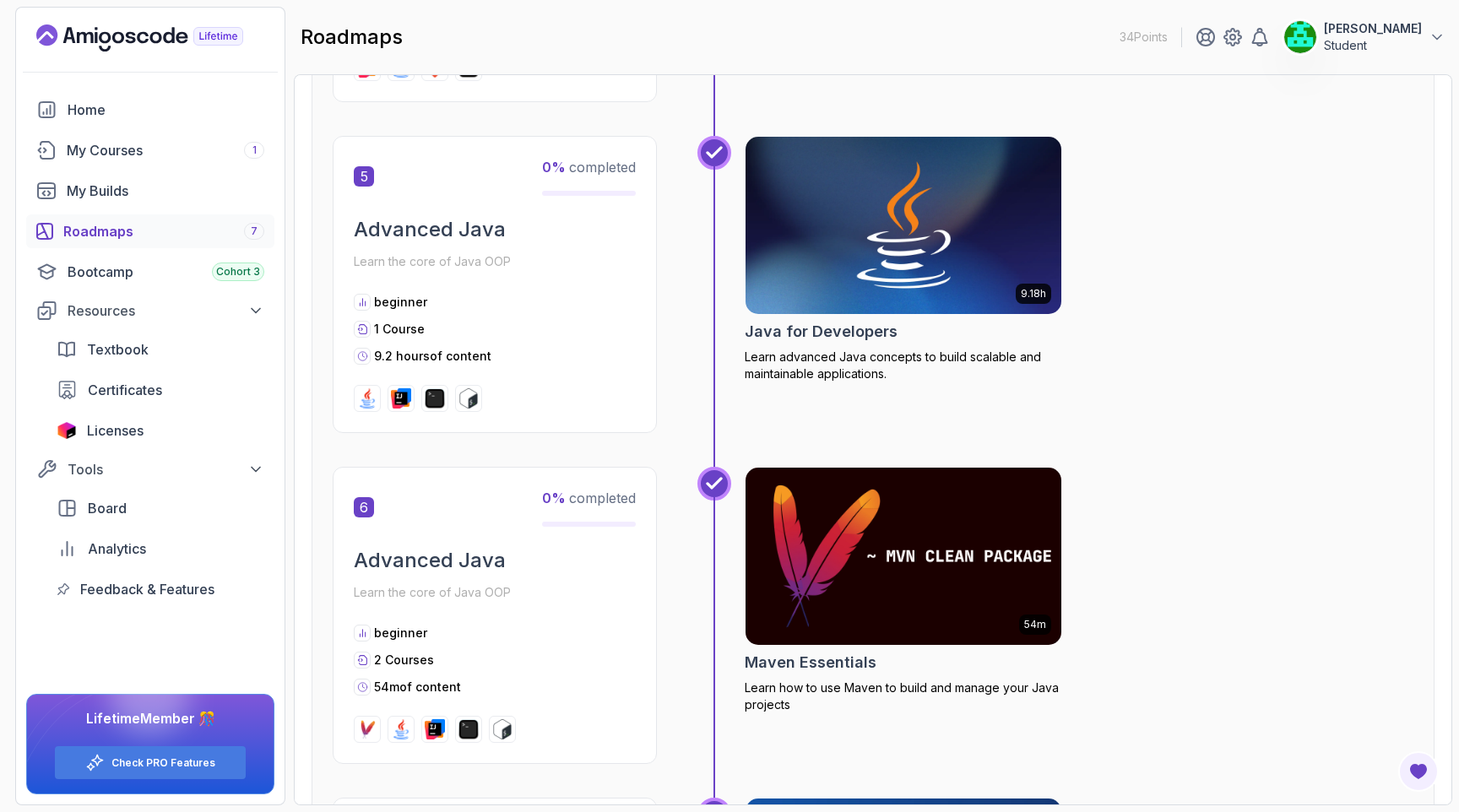
click at [855, 561] on img at bounding box center [904, 555] width 332 height 186
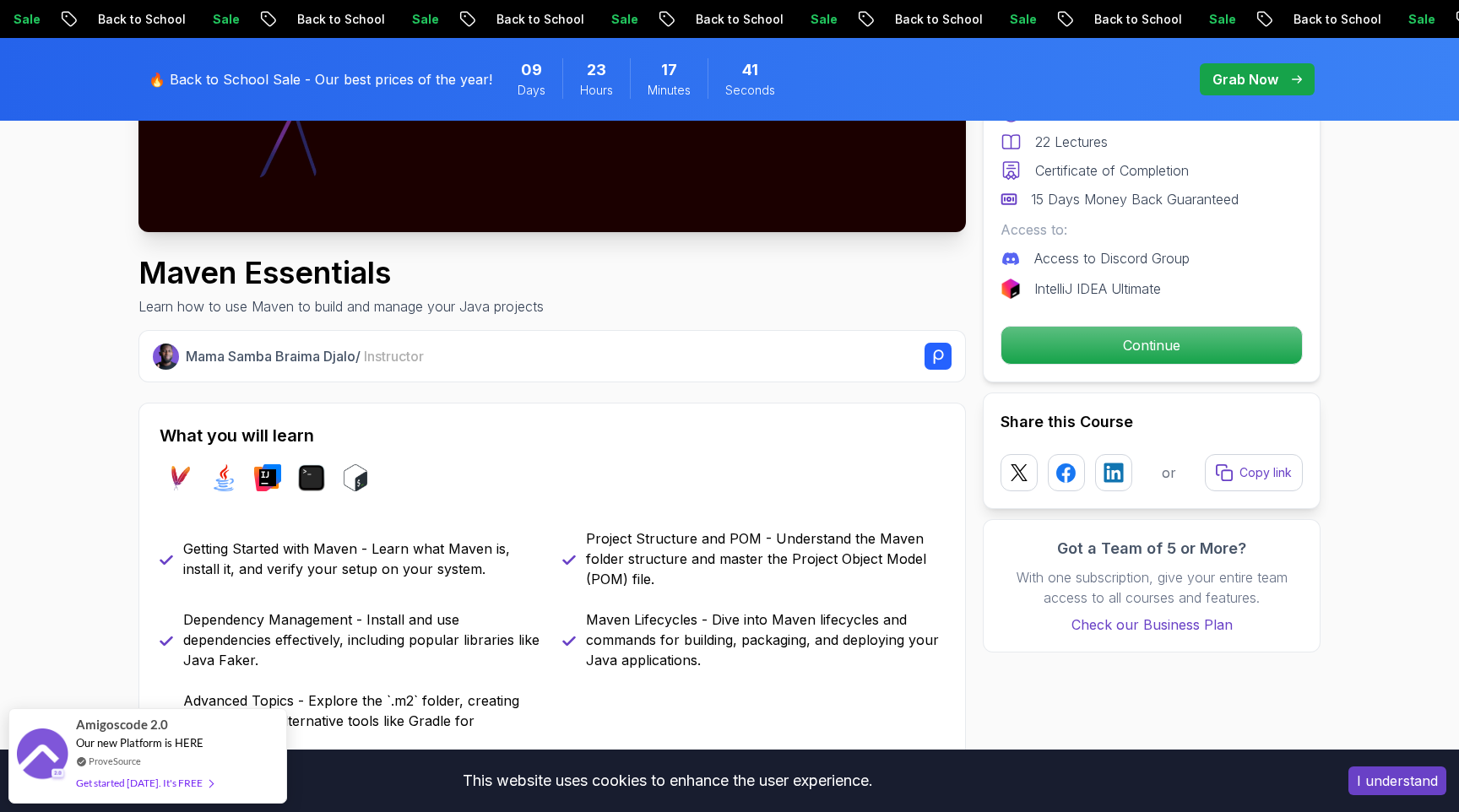
scroll to position [460, 0]
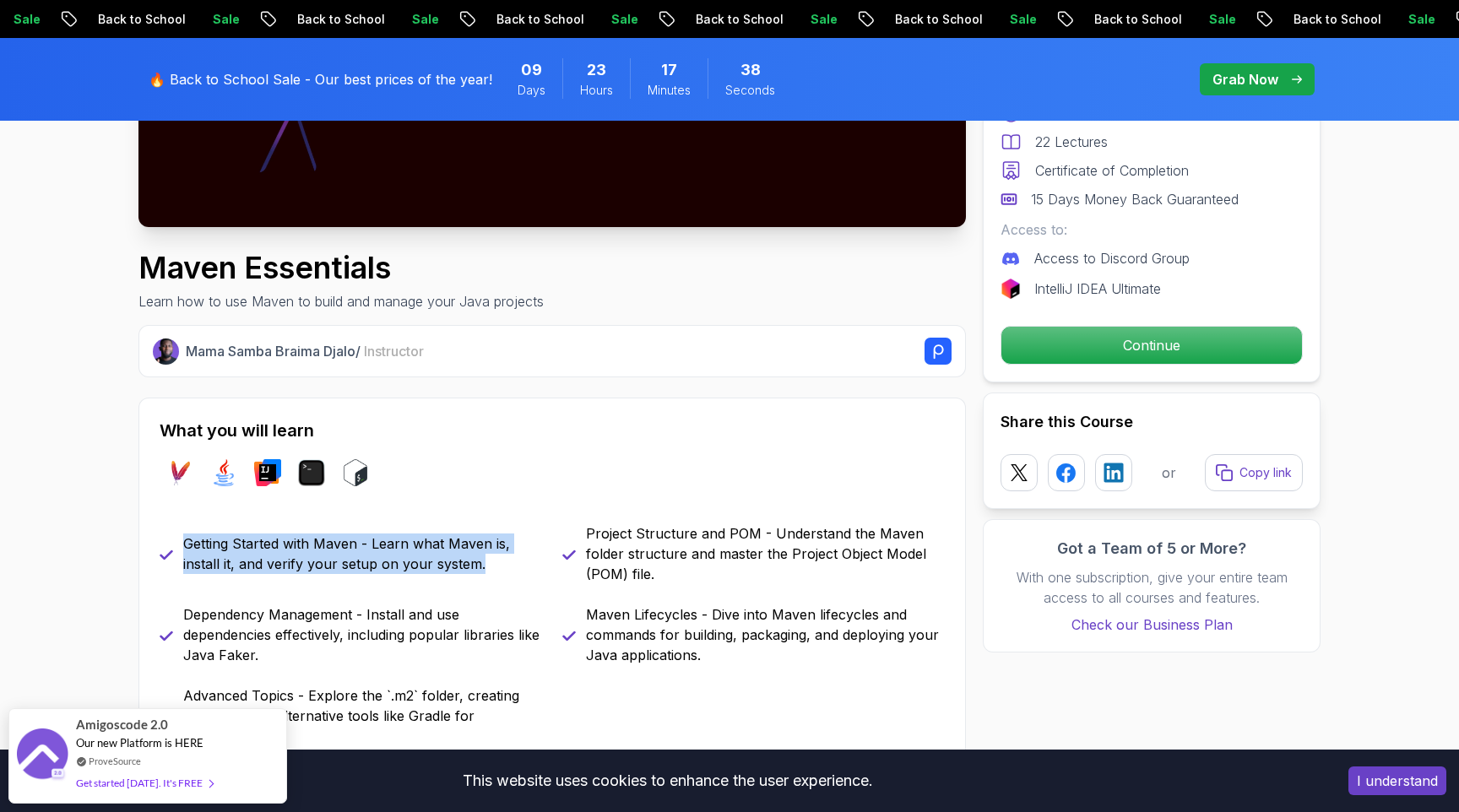
drag, startPoint x: 186, startPoint y: 542, endPoint x: 490, endPoint y: 570, distance: 305.3
click at [490, 570] on p "Getting Started with Maven - Learn what Maven is, install it, and verify your s…" at bounding box center [362, 554] width 358 height 41
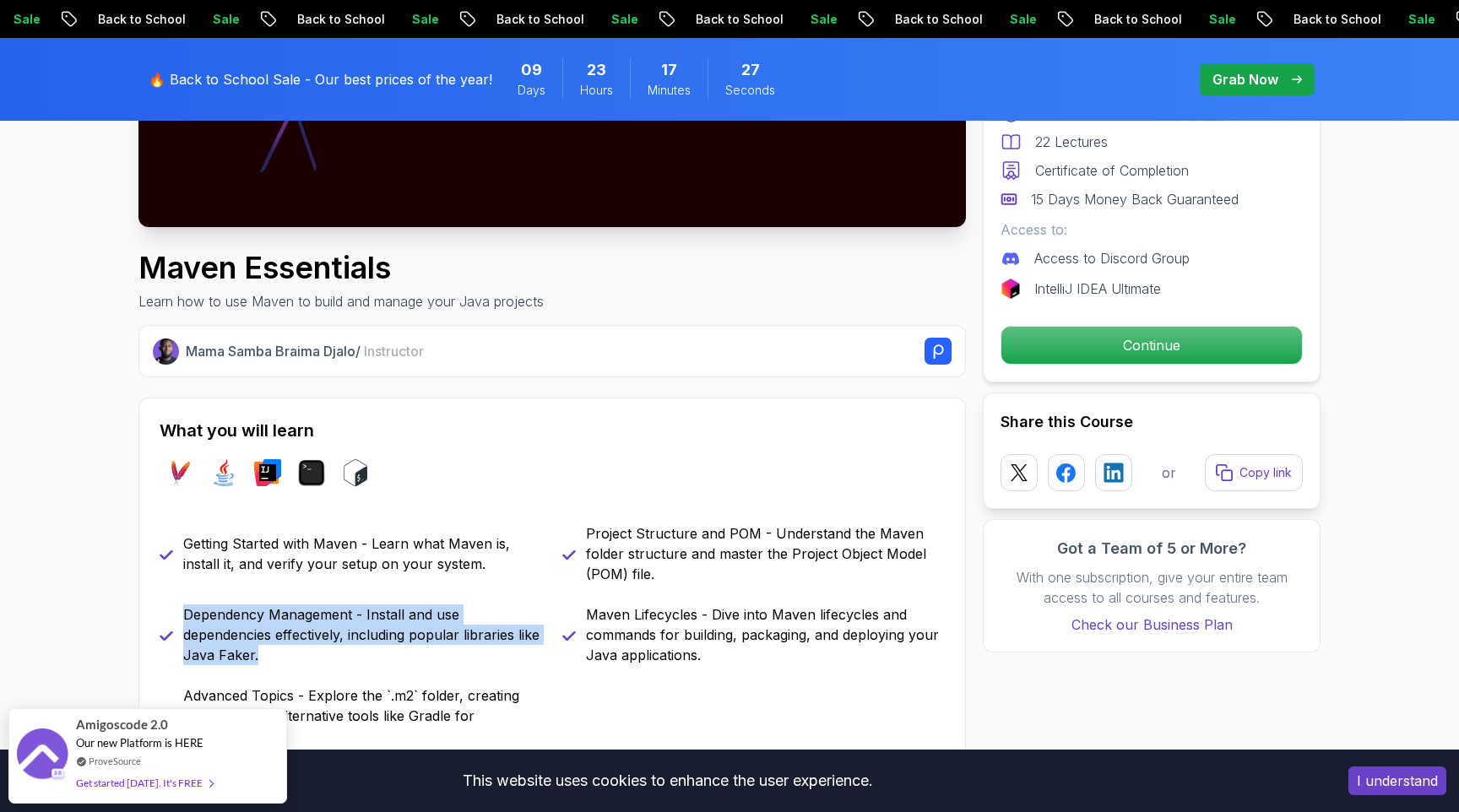
drag, startPoint x: 186, startPoint y: 611, endPoint x: 277, endPoint y: 663, distance: 104.8
click at [277, 663] on p "Dependency Management - Install and use dependencies effectively, including pop…" at bounding box center [362, 635] width 358 height 60
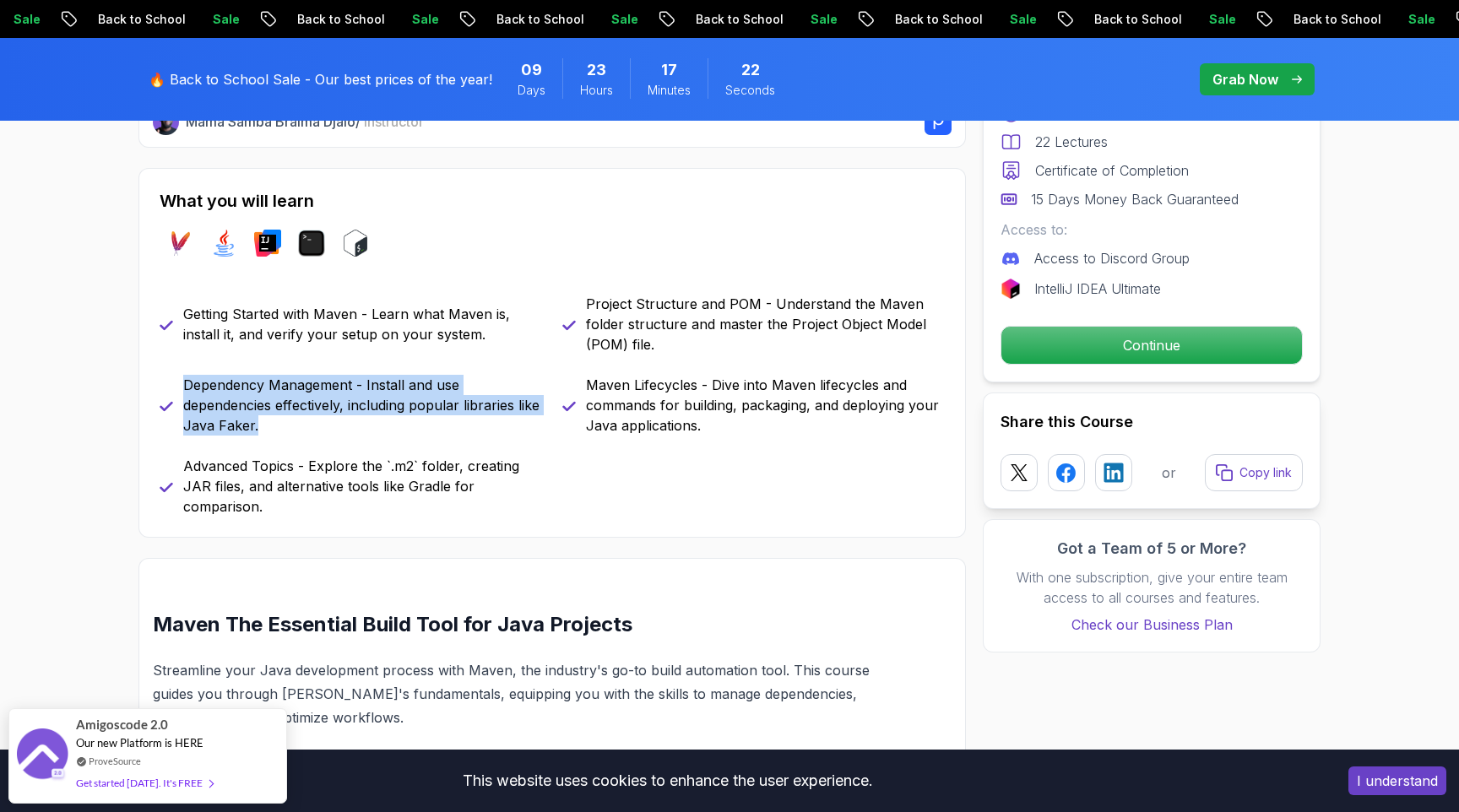
scroll to position [697, 0]
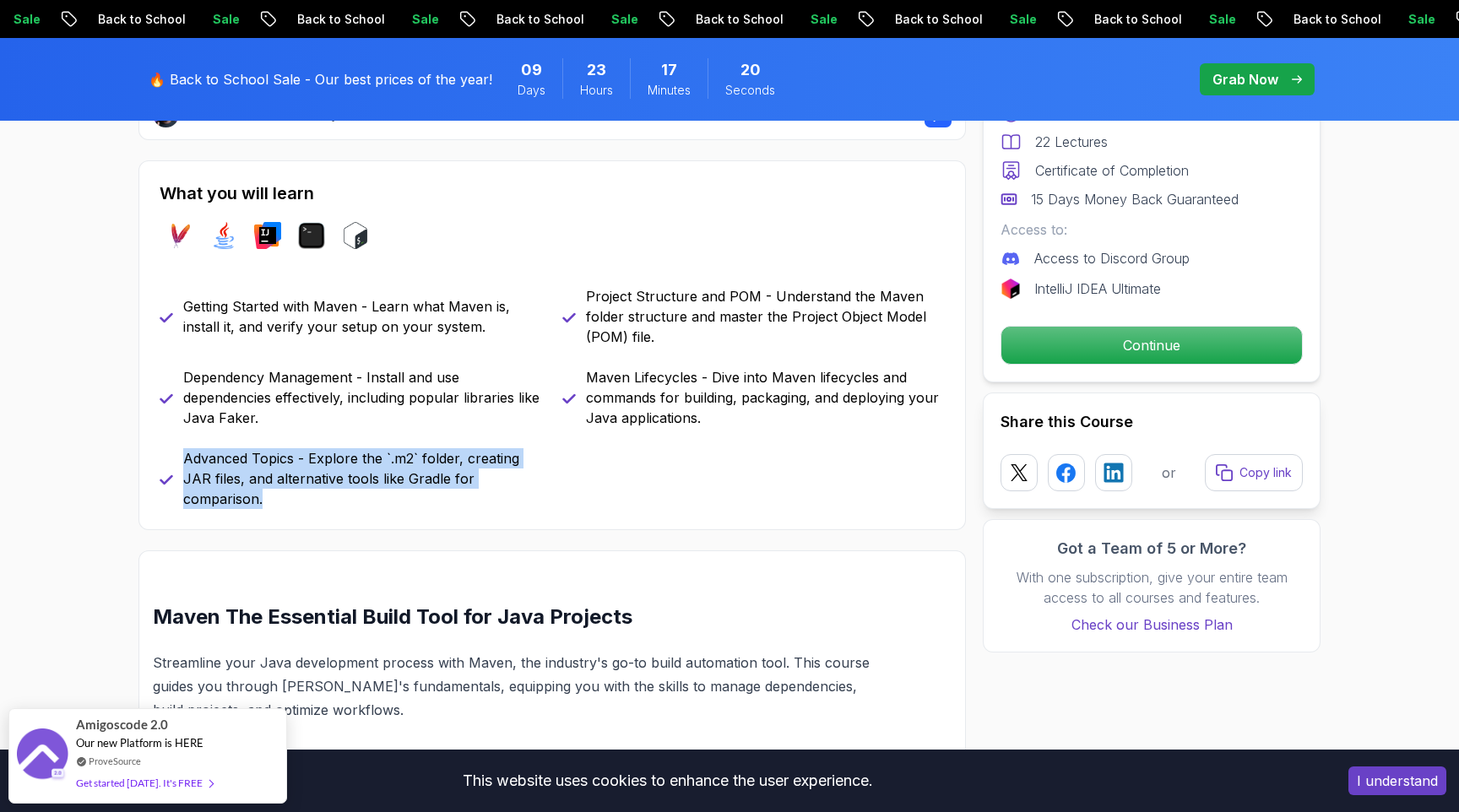
drag, startPoint x: 188, startPoint y: 459, endPoint x: 303, endPoint y: 505, distance: 123.9
click at [303, 505] on p "Advanced Topics - Explore the `.m2` folder, creating JAR files, and alternative…" at bounding box center [362, 478] width 358 height 60
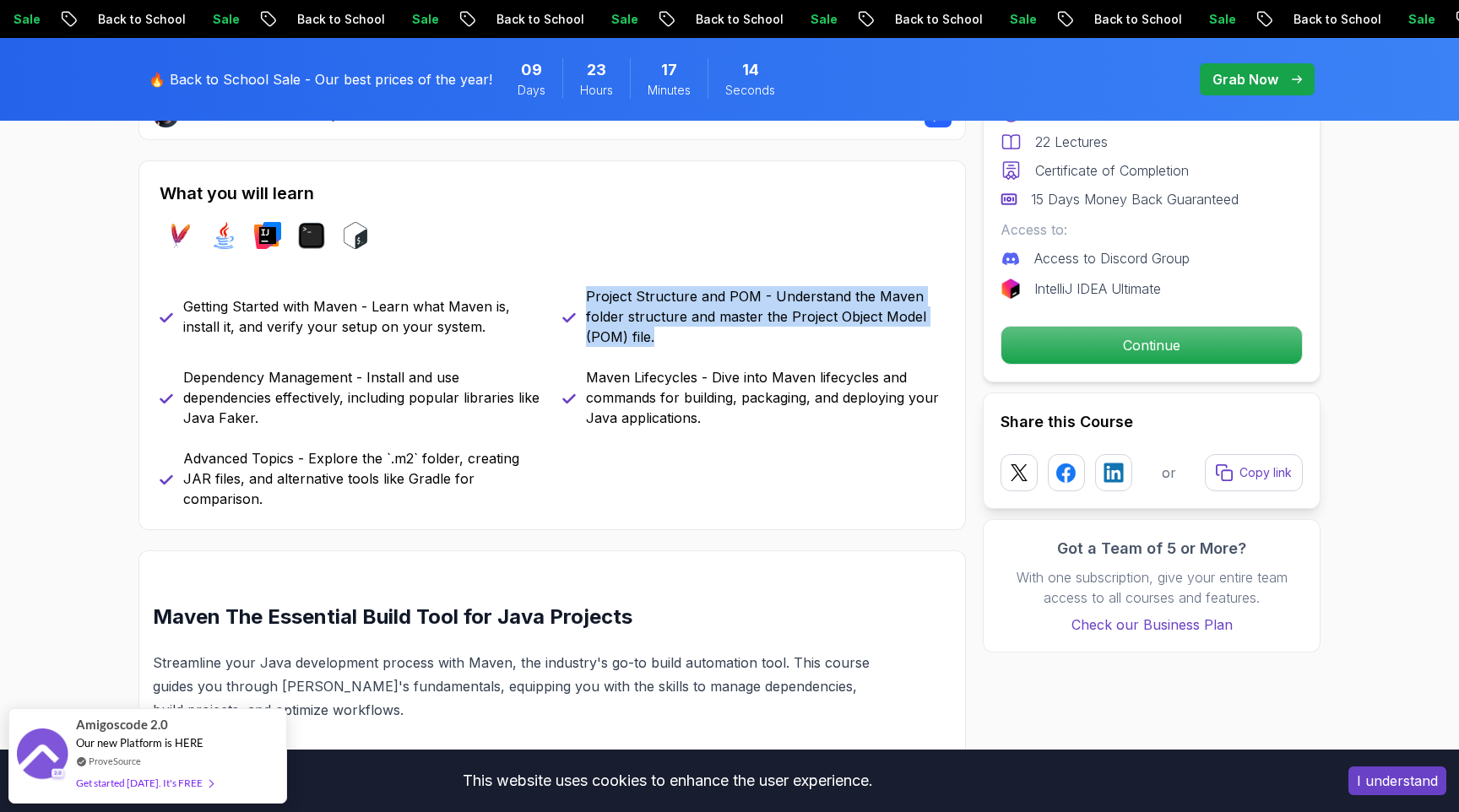
drag, startPoint x: 589, startPoint y: 295, endPoint x: 667, endPoint y: 338, distance: 89.1
click at [667, 338] on p "Project Structure and POM - Understand the Maven folder structure and master th…" at bounding box center [765, 316] width 358 height 60
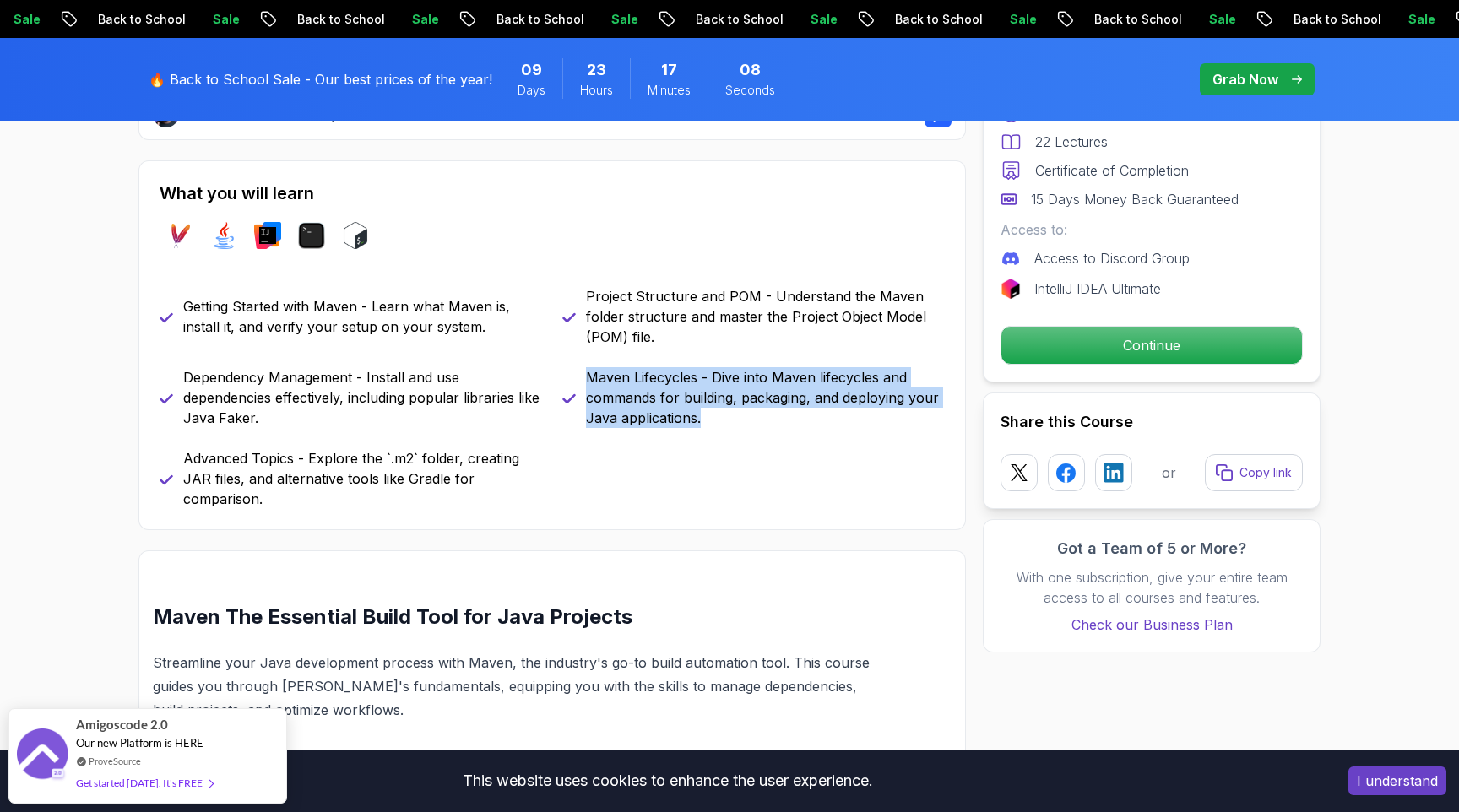
drag, startPoint x: 588, startPoint y: 377, endPoint x: 744, endPoint y: 417, distance: 161.0
click at [744, 417] on p "Maven Lifecycles - Dive into Maven lifecycles and commands for building, packag…" at bounding box center [765, 397] width 358 height 60
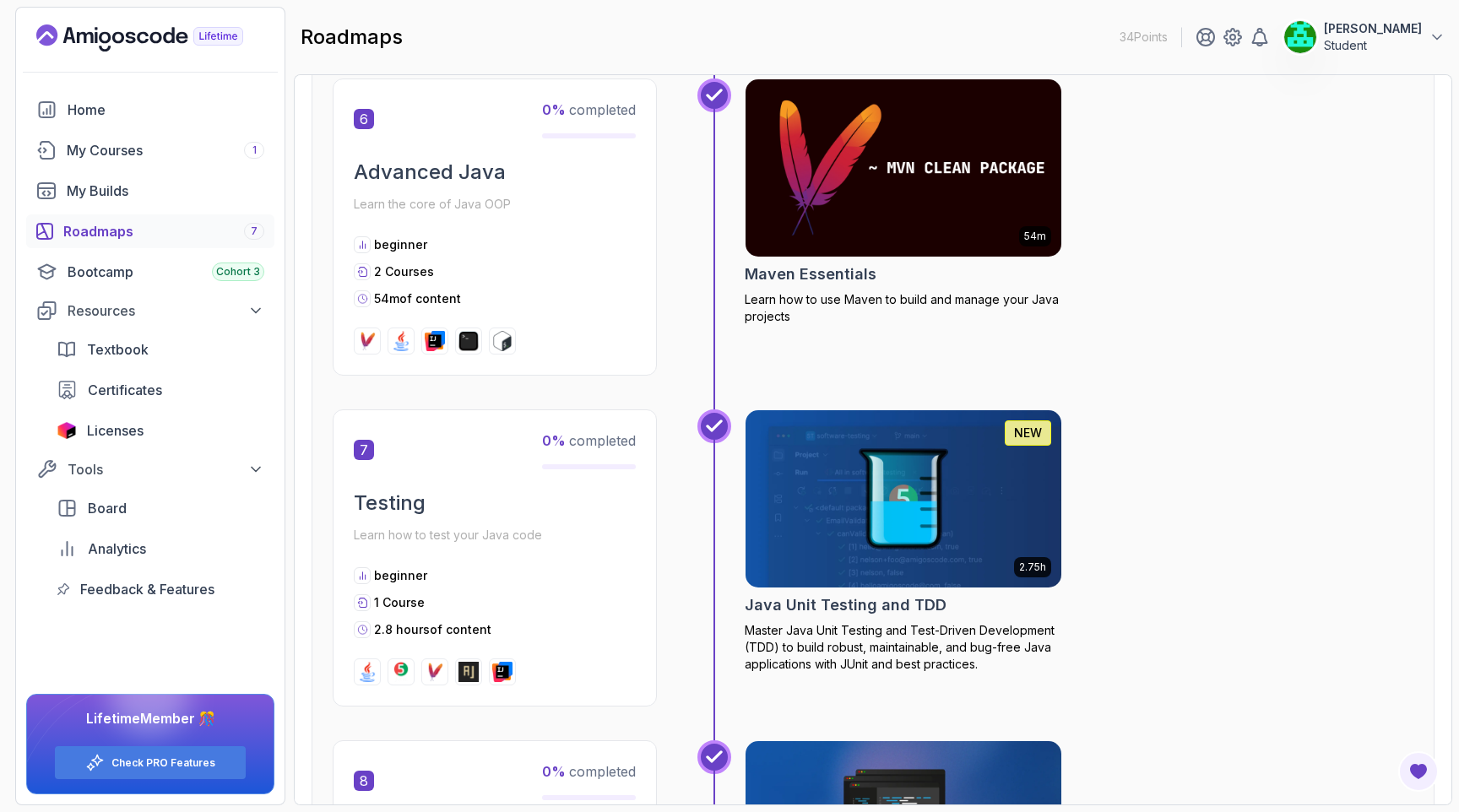
scroll to position [2433, 0]
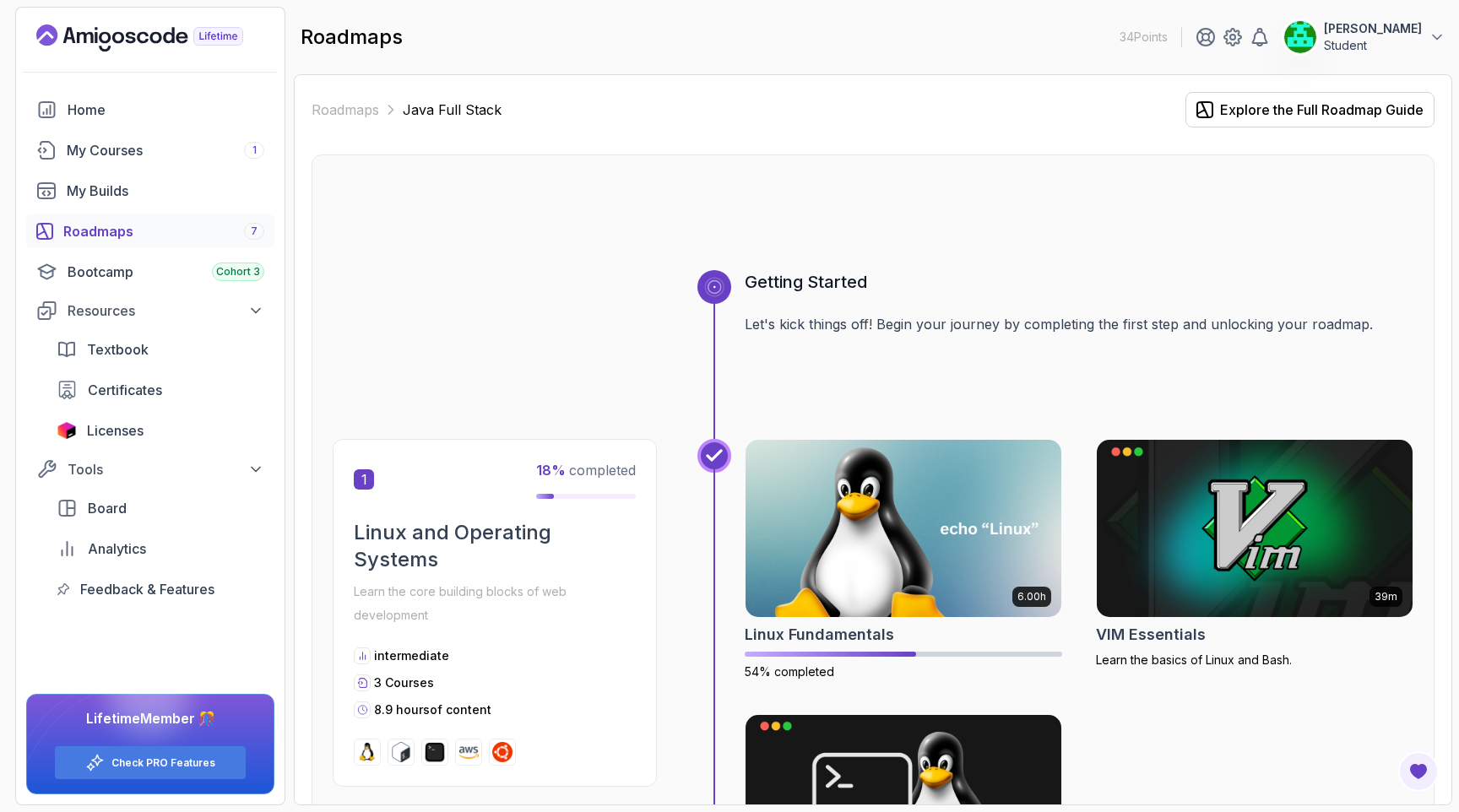
scroll to position [2433, 0]
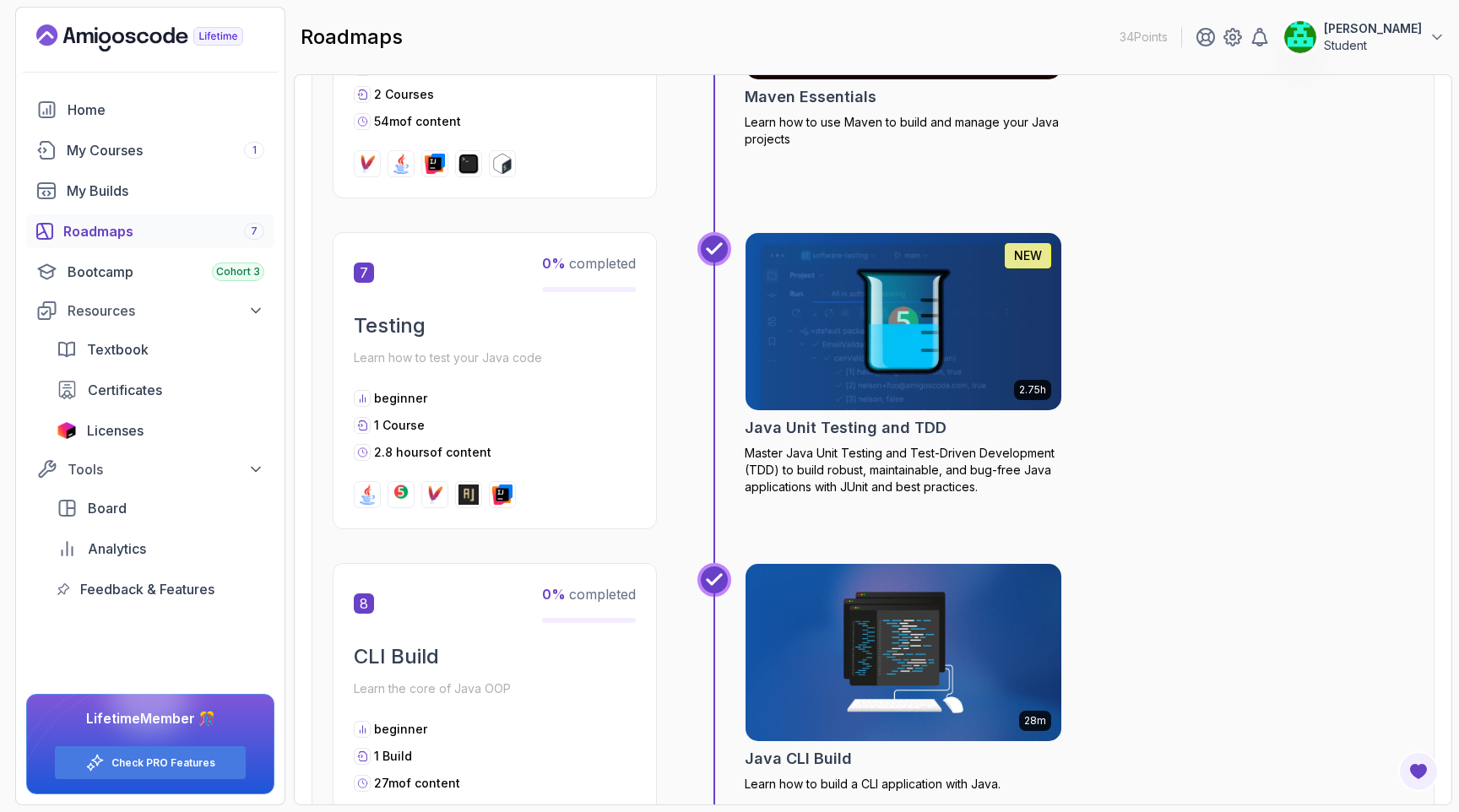
click at [905, 350] on img at bounding box center [904, 322] width 332 height 186
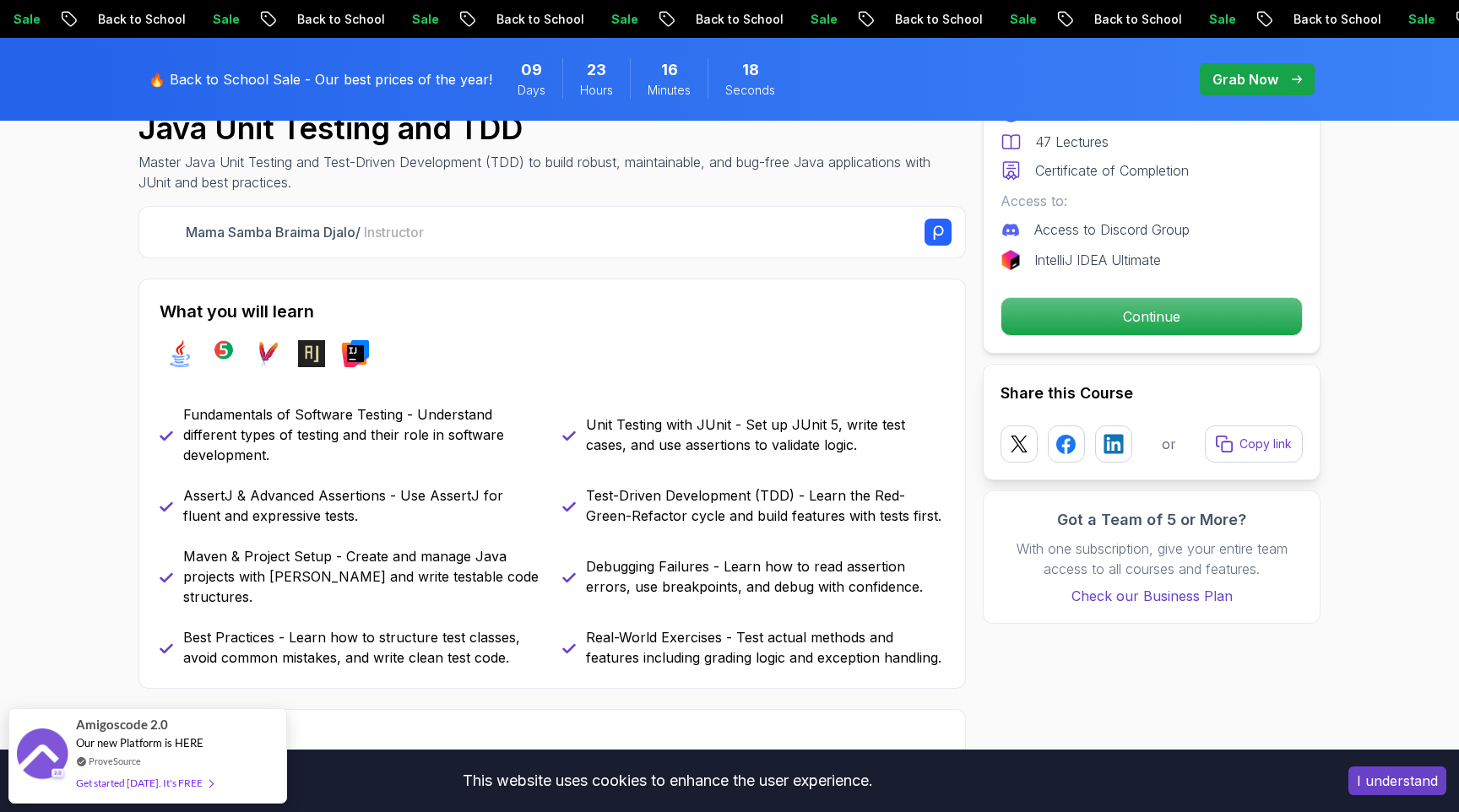
scroll to position [603, 0]
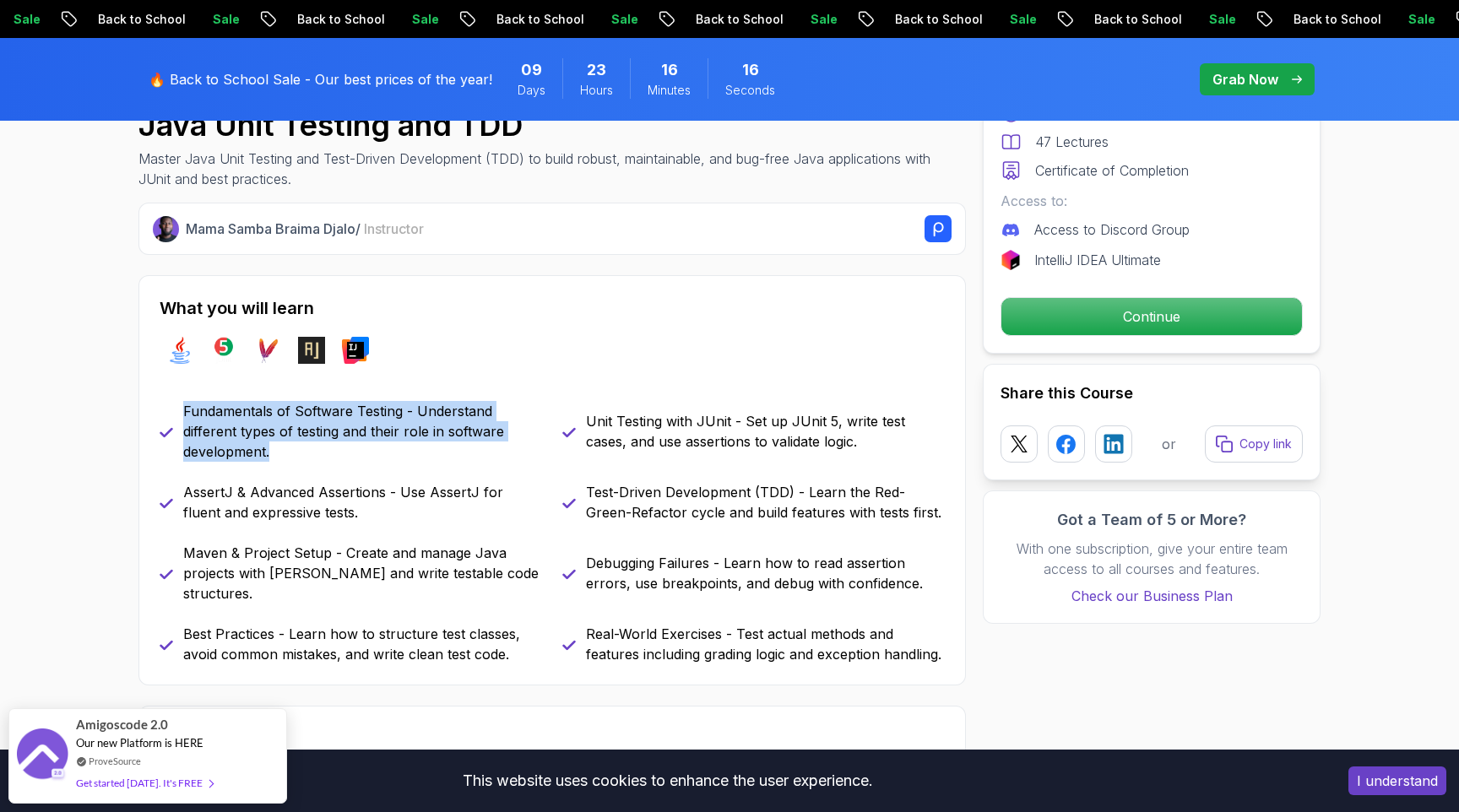
drag, startPoint x: 184, startPoint y: 405, endPoint x: 333, endPoint y: 449, distance: 155.4
click at [333, 449] on p "Fundamentals of Software Testing - Understand different types of testing and th…" at bounding box center [362, 431] width 358 height 60
copy p "Fundamentals of Software Testing - Understand different types of testing and th…"
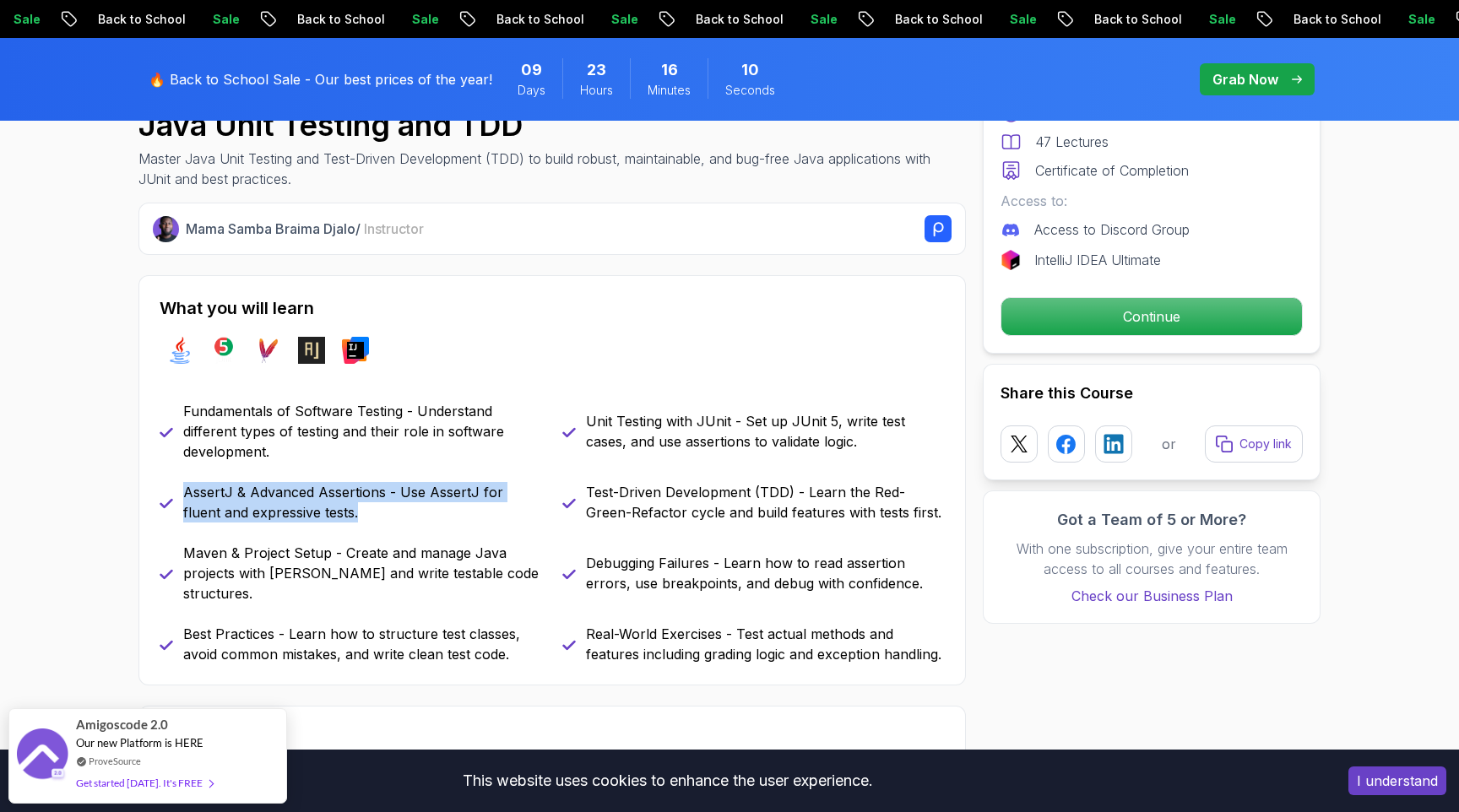
drag, startPoint x: 183, startPoint y: 490, endPoint x: 392, endPoint y: 517, distance: 210.7
click at [392, 517] on p "AssertJ & Advanced Assertions - Use AssertJ for fluent and expressive tests." at bounding box center [362, 502] width 358 height 41
copy p "AssertJ & Advanced Assertions - Use AssertJ for fluent and expressive tests."
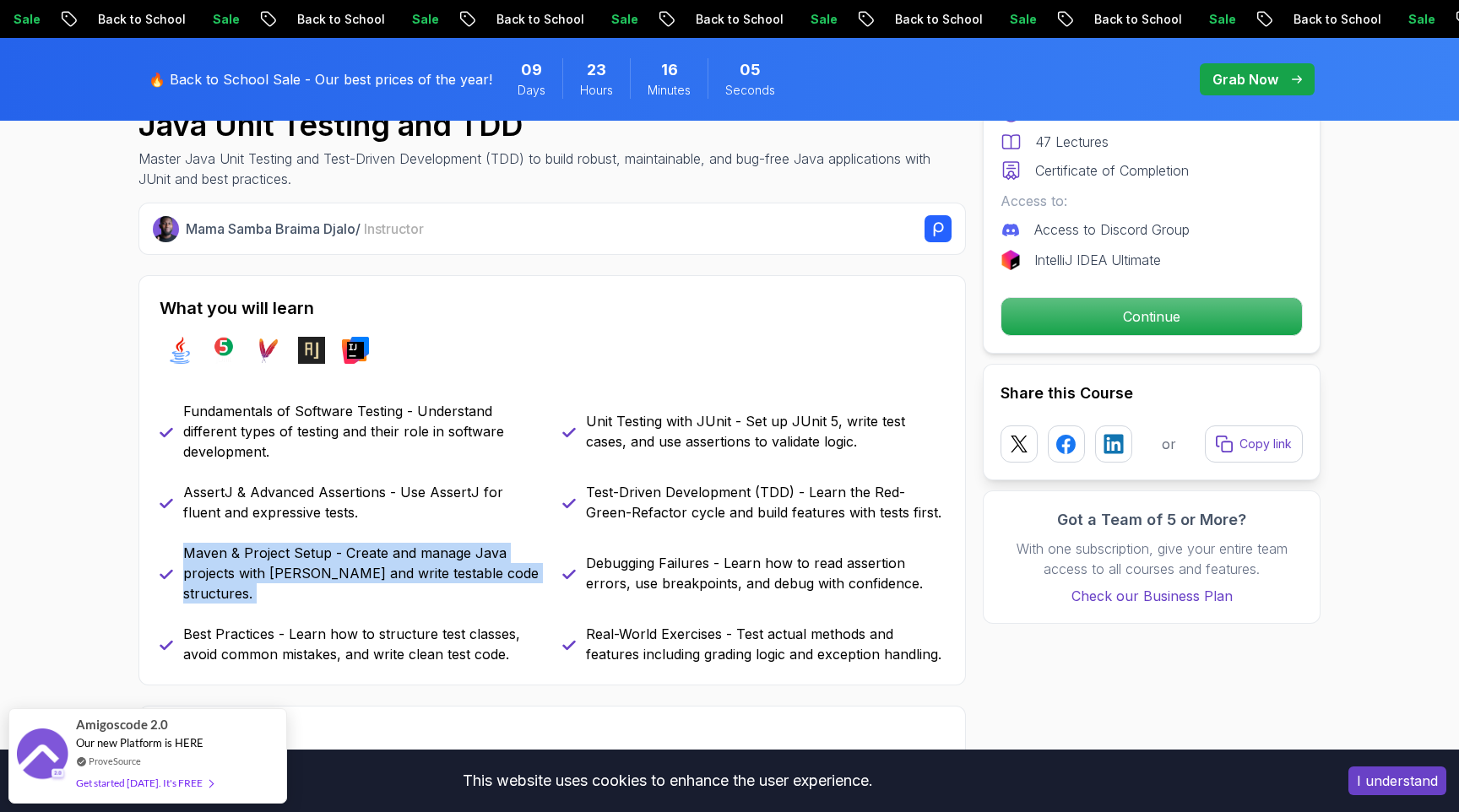
drag, startPoint x: 181, startPoint y: 548, endPoint x: 561, endPoint y: 592, distance: 382.5
click at [561, 592] on div "Fundamentals of Software Testing - Understand different types of testing and th…" at bounding box center [552, 532] width 786 height 263
copy div "Maven & Project Setup - Create and manage Java projects with Maven and write te…"
click at [185, 551] on p "Maven & Project Setup - Create and manage Java projects with Maven and write te…" at bounding box center [362, 573] width 358 height 60
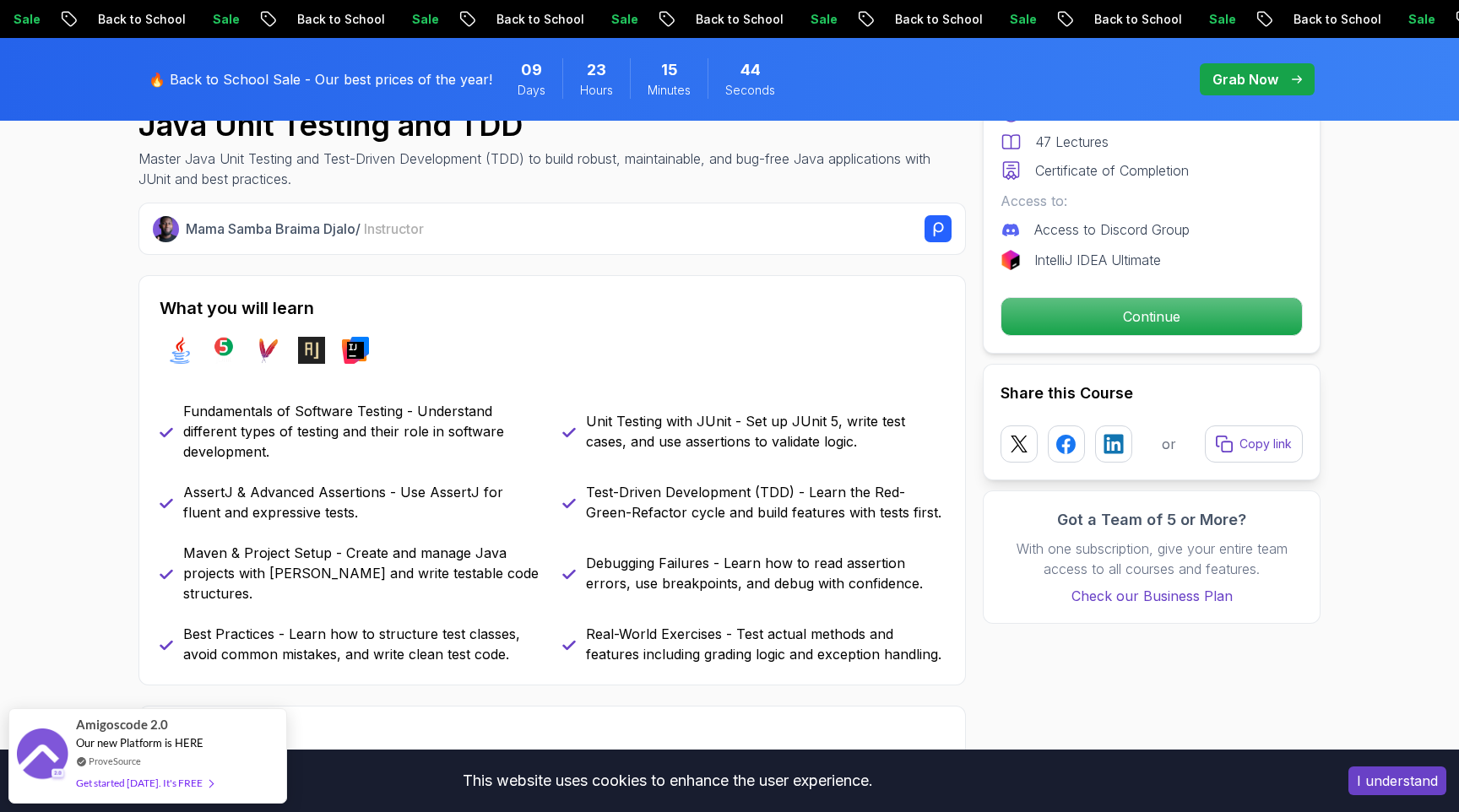
drag, startPoint x: 190, startPoint y: 551, endPoint x: 496, endPoint y: 592, distance: 308.7
click at [496, 592] on div "Fundamentals of Software Testing - Understand different types of testing and th…" at bounding box center [552, 532] width 786 height 263
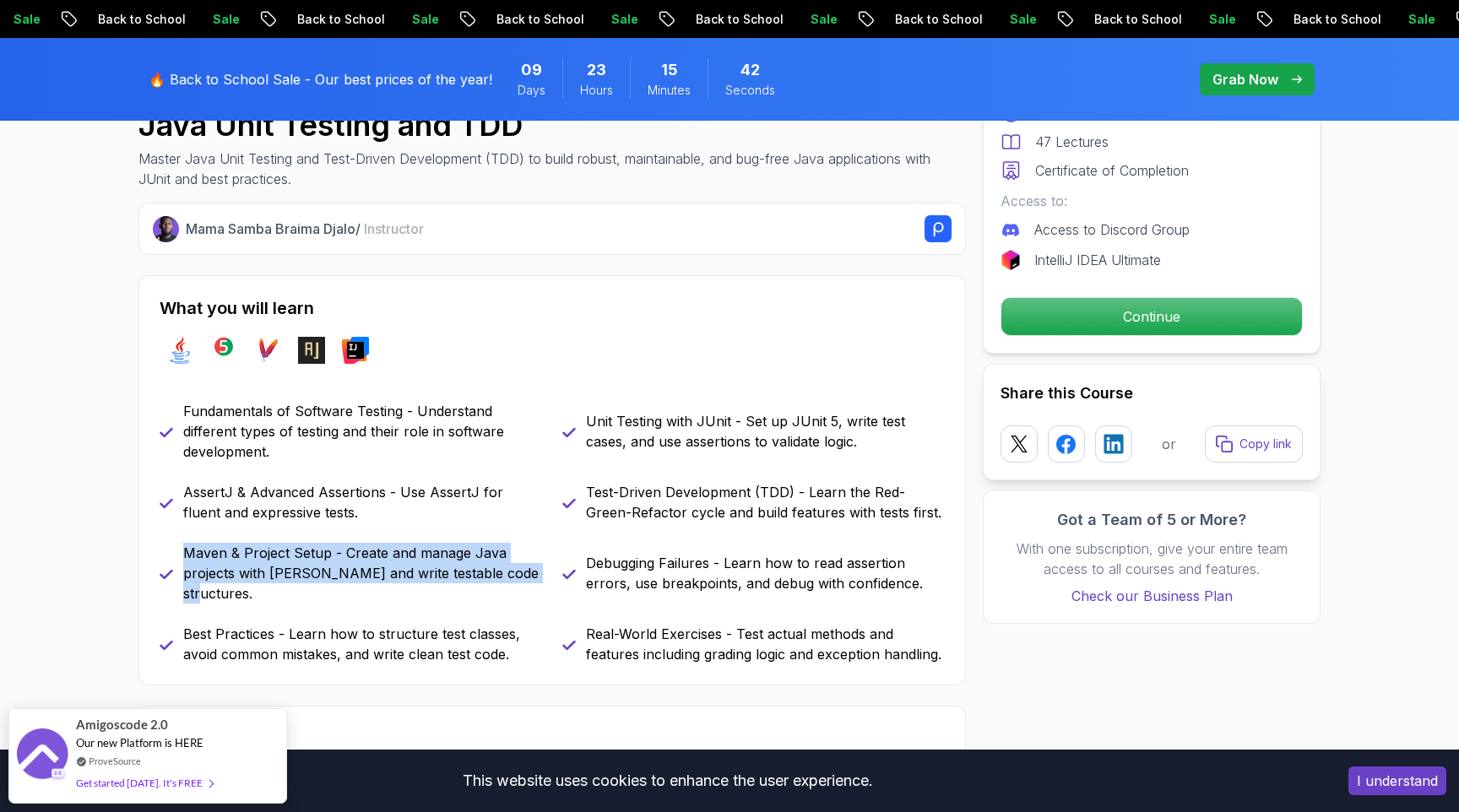
drag, startPoint x: 539, startPoint y: 578, endPoint x: 186, endPoint y: 551, distance: 354.0
click at [186, 551] on p "Maven & Project Setup - Create and manage Java projects with Maven and write te…" at bounding box center [362, 573] width 358 height 60
copy p "Maven & Project Setup - Create and manage Java projects with Maven and write te…"
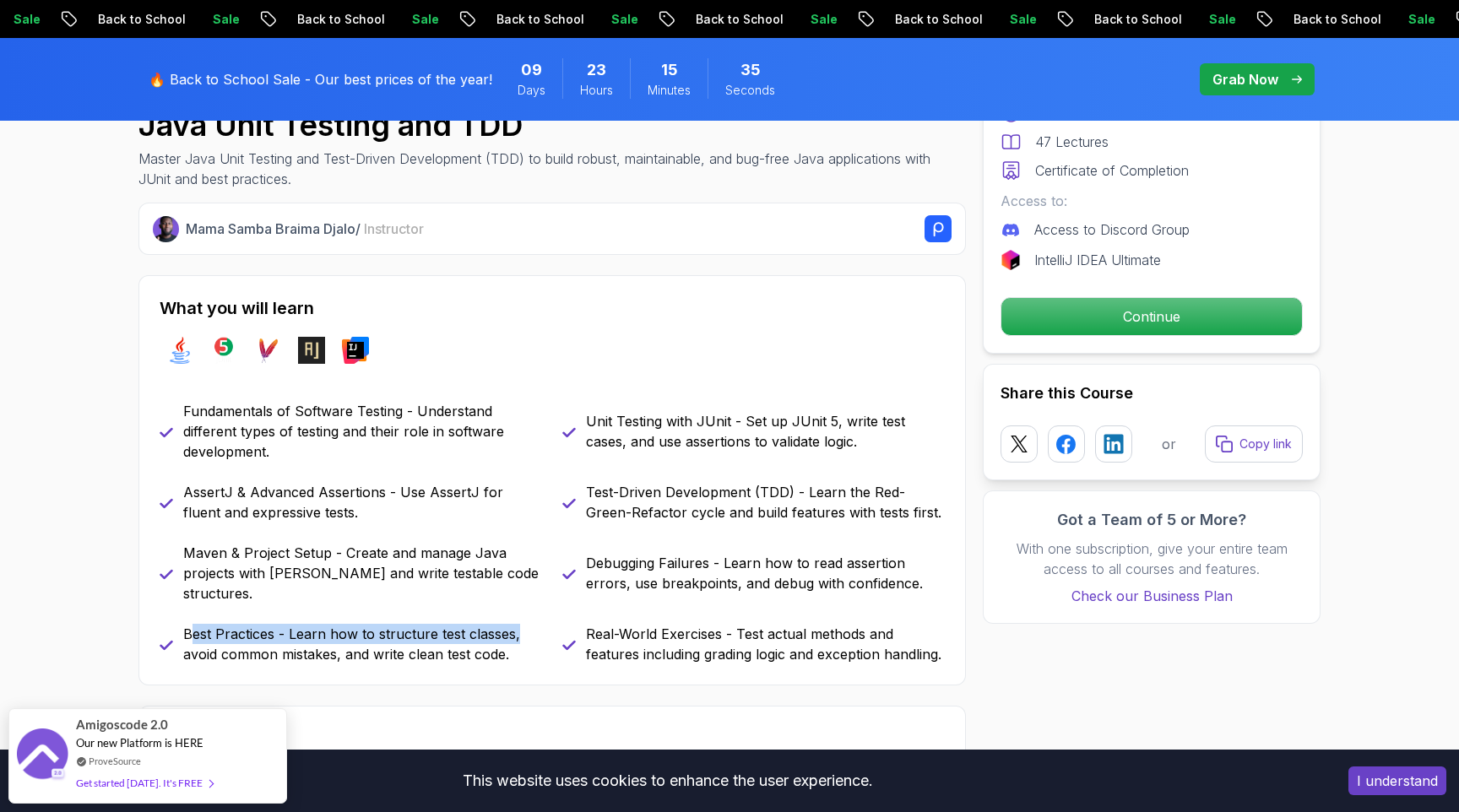
drag, startPoint x: 189, startPoint y: 616, endPoint x: 518, endPoint y: 618, distance: 329.0
click at [518, 624] on p "Best Practices - Learn how to structure test classes, avoid common mistakes, an…" at bounding box center [362, 644] width 358 height 41
drag, startPoint x: 186, startPoint y: 609, endPoint x: 519, endPoint y: 629, distance: 333.6
click at [519, 629] on p "Best Practices - Learn how to structure test classes, avoid common mistakes, an…" at bounding box center [362, 644] width 358 height 41
copy p "Best Practices - Learn how to structure test classes, avoid common mistakes, an…"
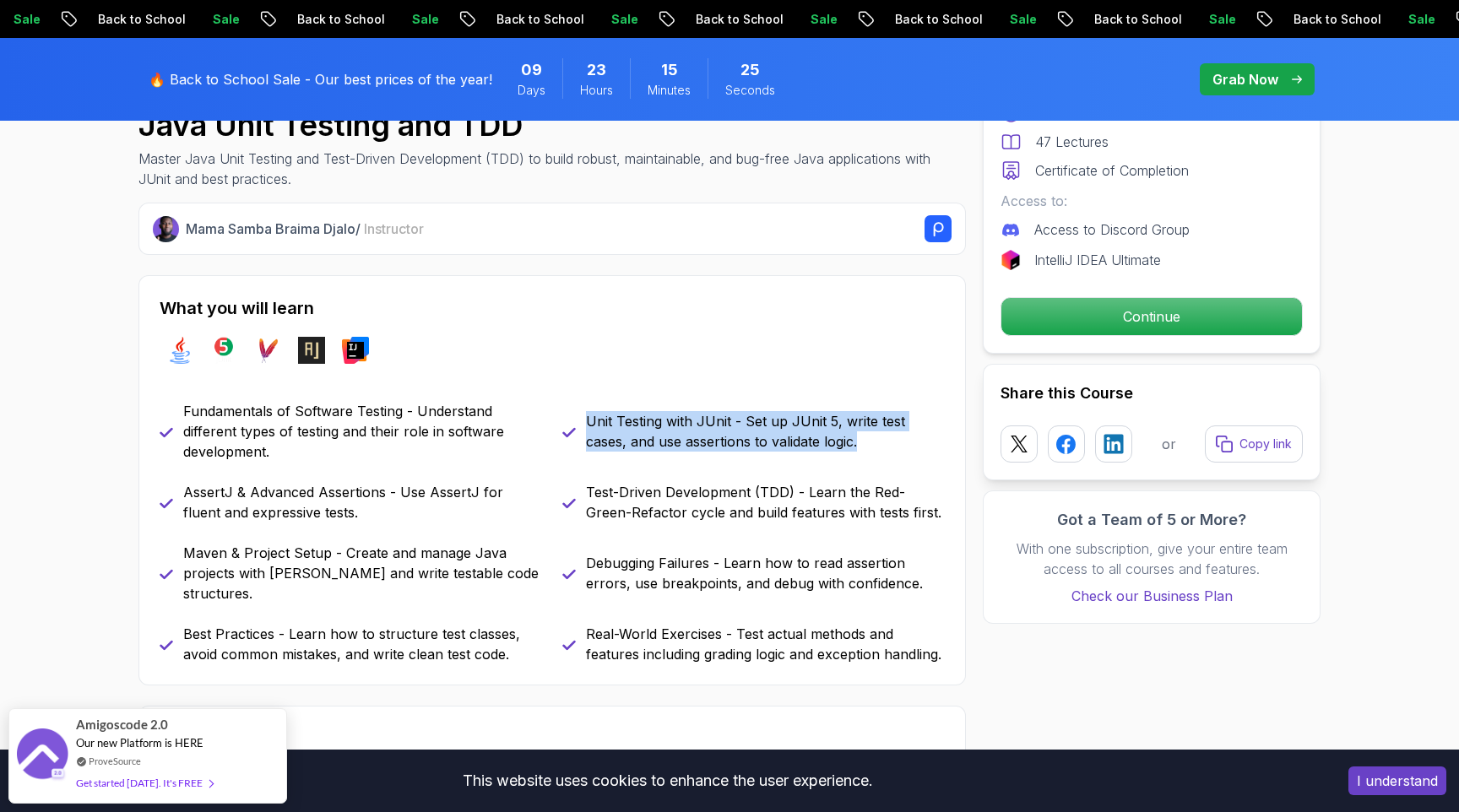
drag, startPoint x: 590, startPoint y: 422, endPoint x: 858, endPoint y: 447, distance: 269.2
click at [858, 447] on p "Unit Testing with JUnit - Set up JUnit 5, write test cases, and use assertions …" at bounding box center [765, 431] width 358 height 41
copy p "Unit Testing with JUnit - Set up JUnit 5, write test cases, and use assertions …"
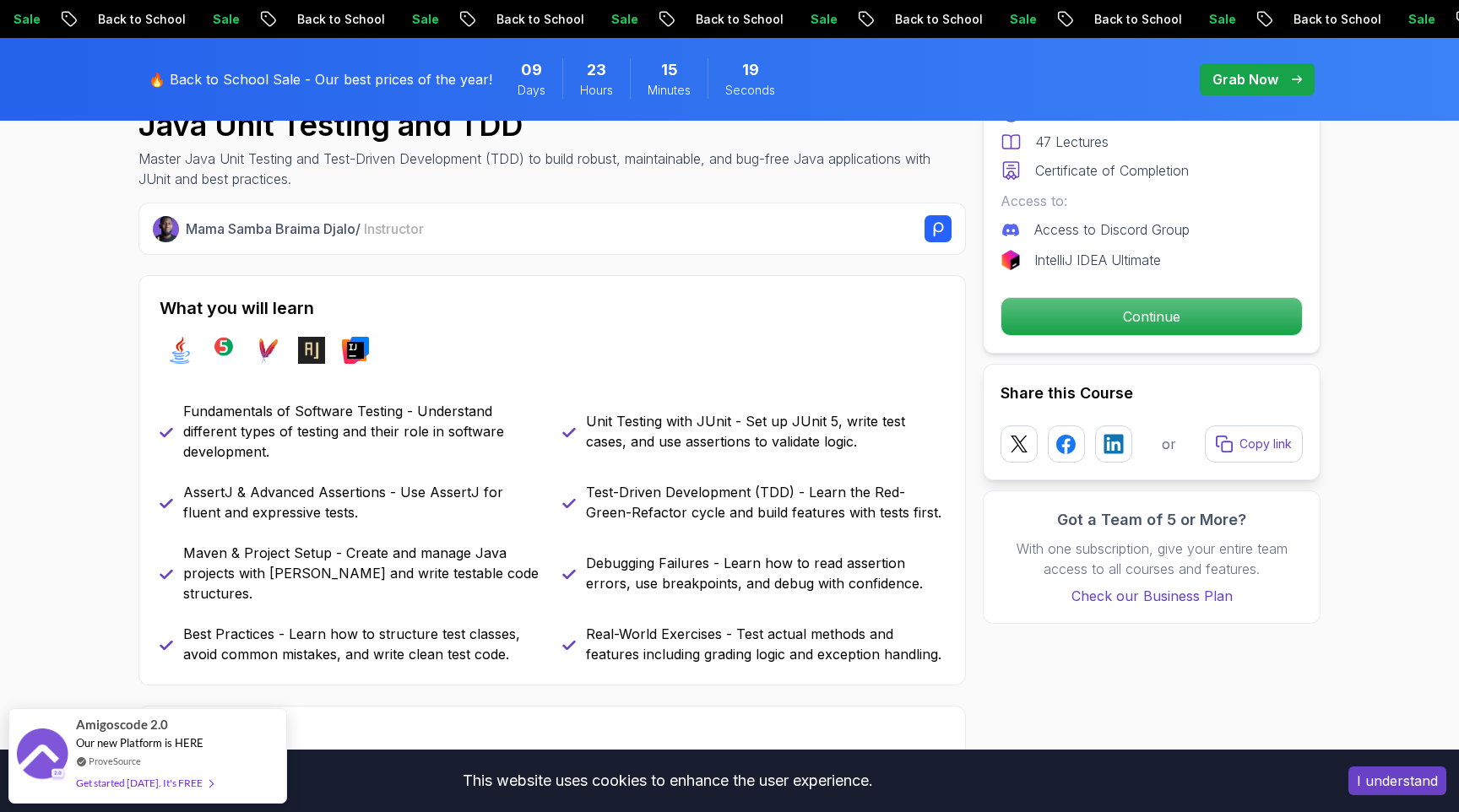
drag, startPoint x: 589, startPoint y: 494, endPoint x: 908, endPoint y: 512, distance: 319.5
click at [908, 512] on p "Test-Driven Development (TDD) - Learn the Red-Green-Refactor cycle and build fe…" at bounding box center [765, 502] width 358 height 41
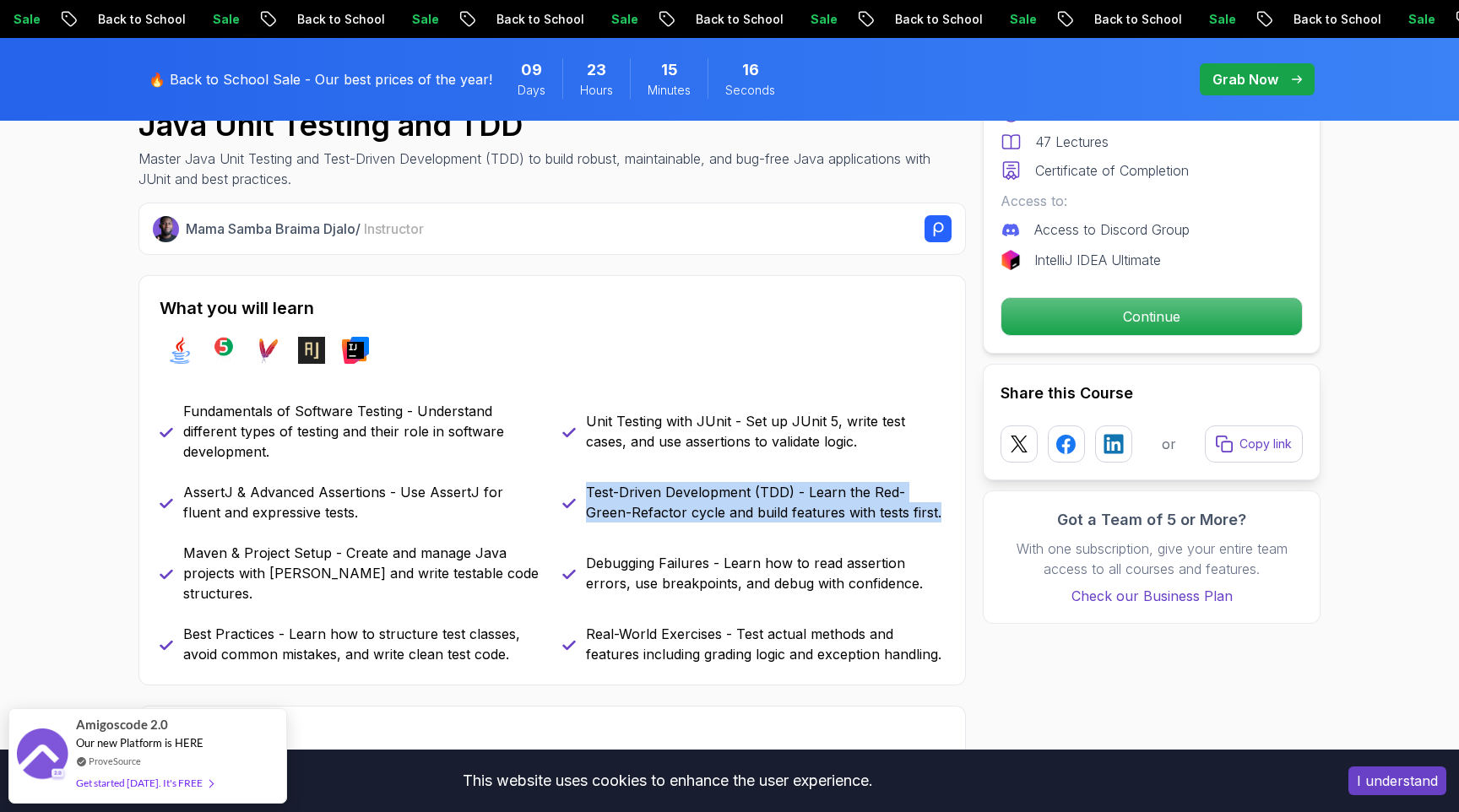
drag, startPoint x: 894, startPoint y: 517, endPoint x: 589, endPoint y: 498, distance: 305.6
click at [589, 498] on p "Test-Driven Development (TDD) - Learn the Red-Green-Refactor cycle and build fe…" at bounding box center [765, 502] width 358 height 41
copy p "Test-Driven Development (TDD) - Learn the Red-Green-Refactor cycle and build fe…"
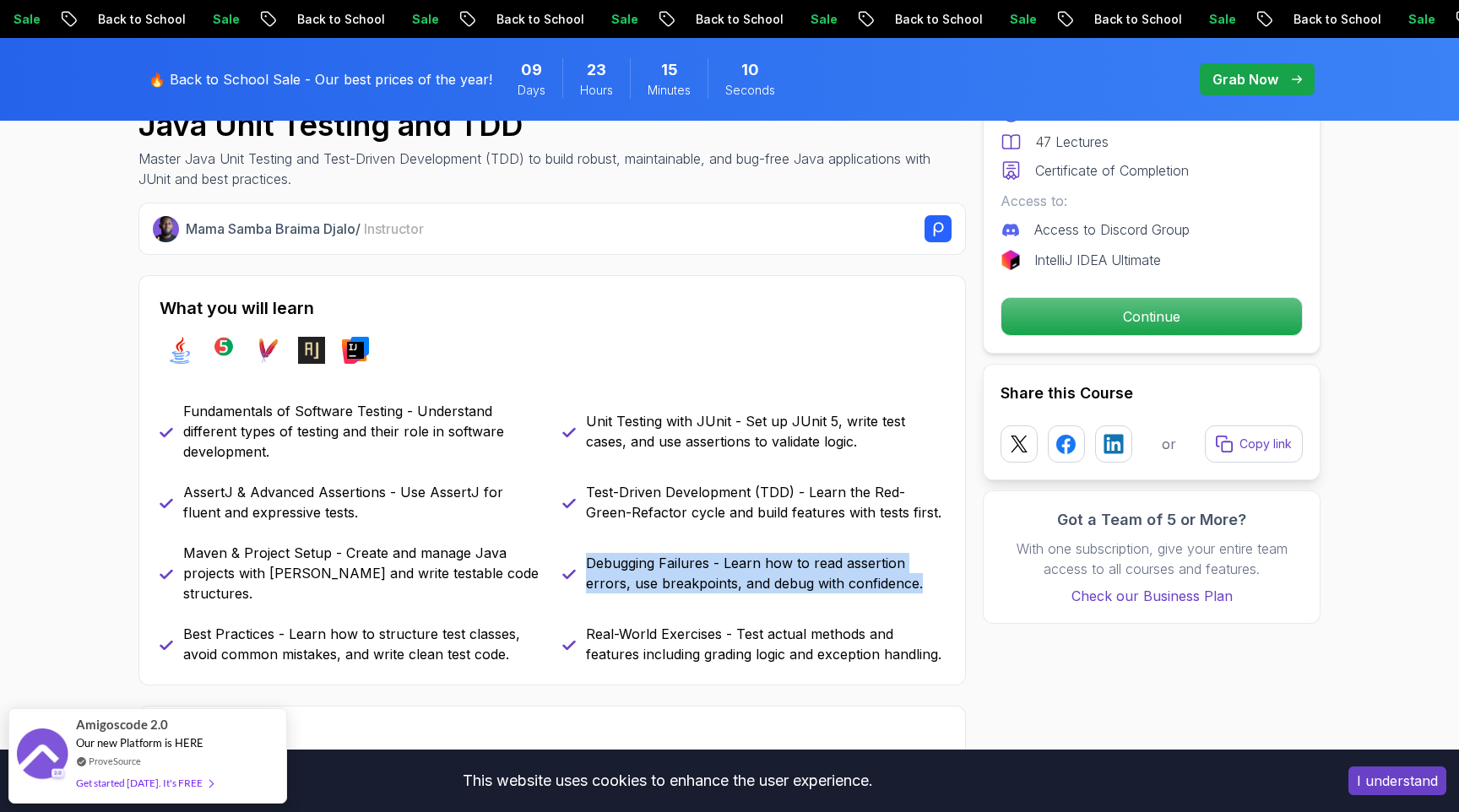
drag, startPoint x: 589, startPoint y: 552, endPoint x: 945, endPoint y: 571, distance: 356.5
click at [945, 571] on div "What you will learn java junit maven assertj intellij Fundamentals of Software …" at bounding box center [552, 480] width 827 height 410
copy p "Debugging Failures - Learn how to read assertion errors, use breakpoints, and d…"
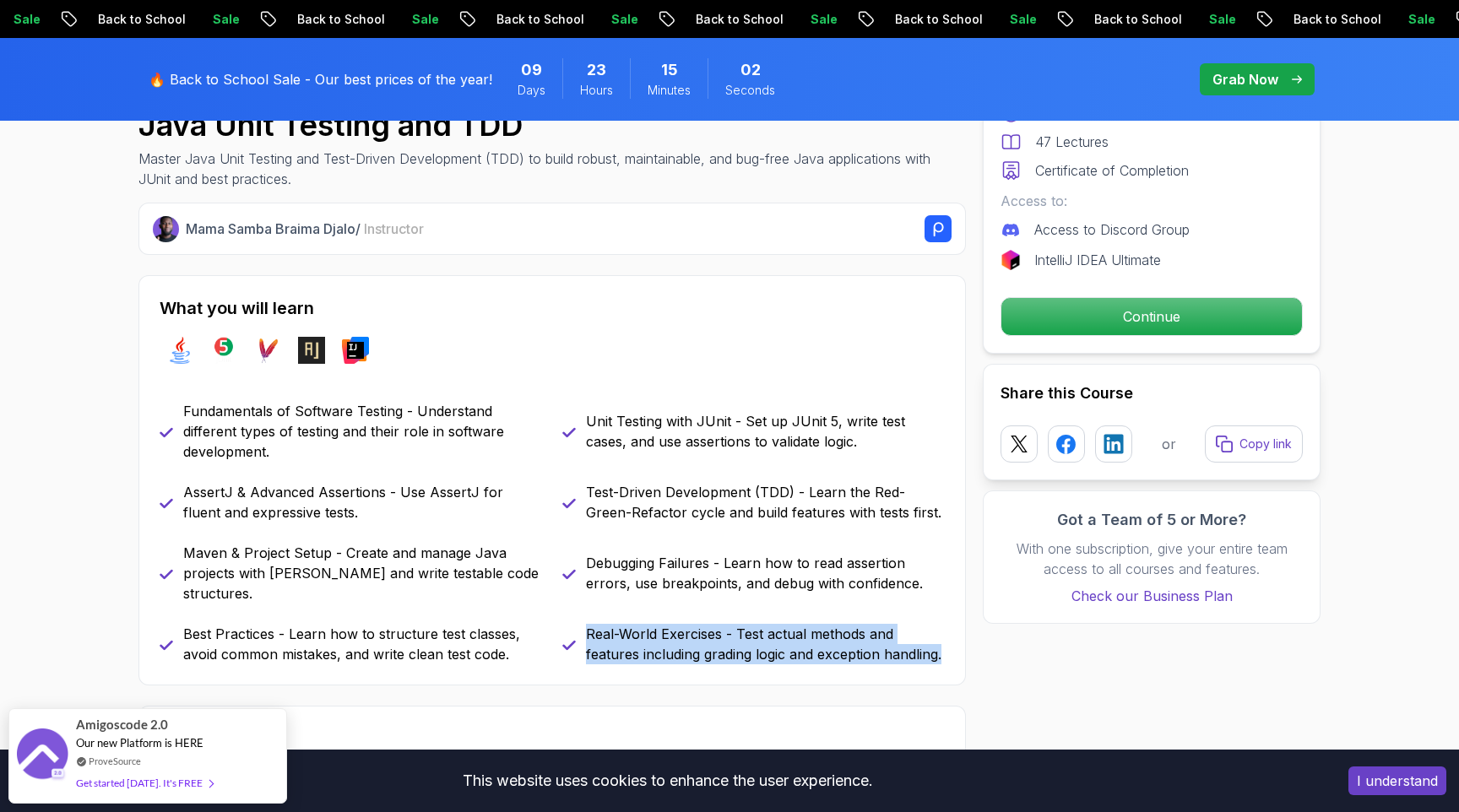
drag, startPoint x: 589, startPoint y: 613, endPoint x: 952, endPoint y: 630, distance: 363.4
click at [952, 630] on div "What you will learn java junit maven assertj intellij Fundamentals of Software …" at bounding box center [552, 480] width 827 height 410
copy p "Real-World Exercises - Test actual methods and features including grading logic…"
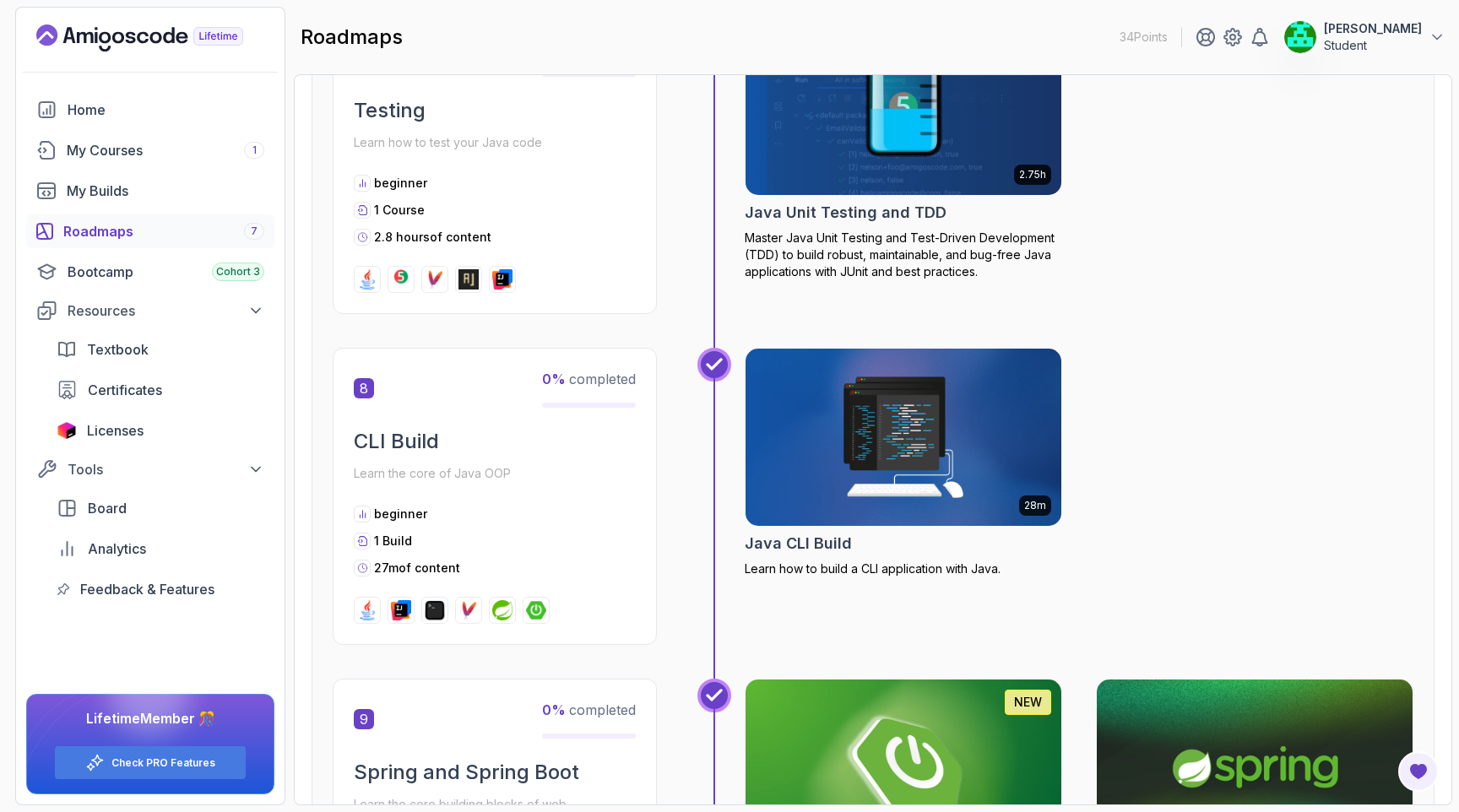
scroll to position [2679, 0]
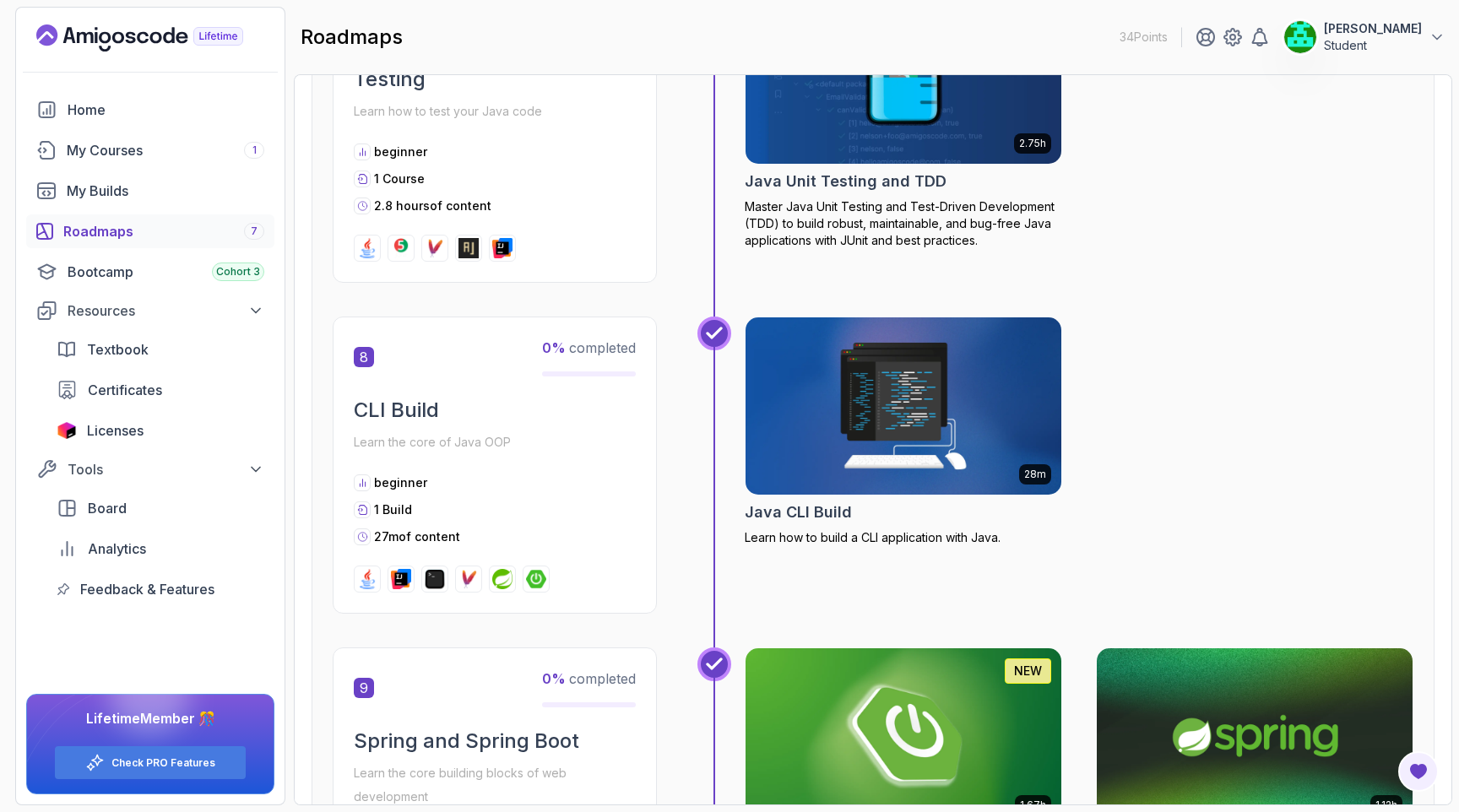
click at [891, 351] on img at bounding box center [904, 406] width 332 height 186
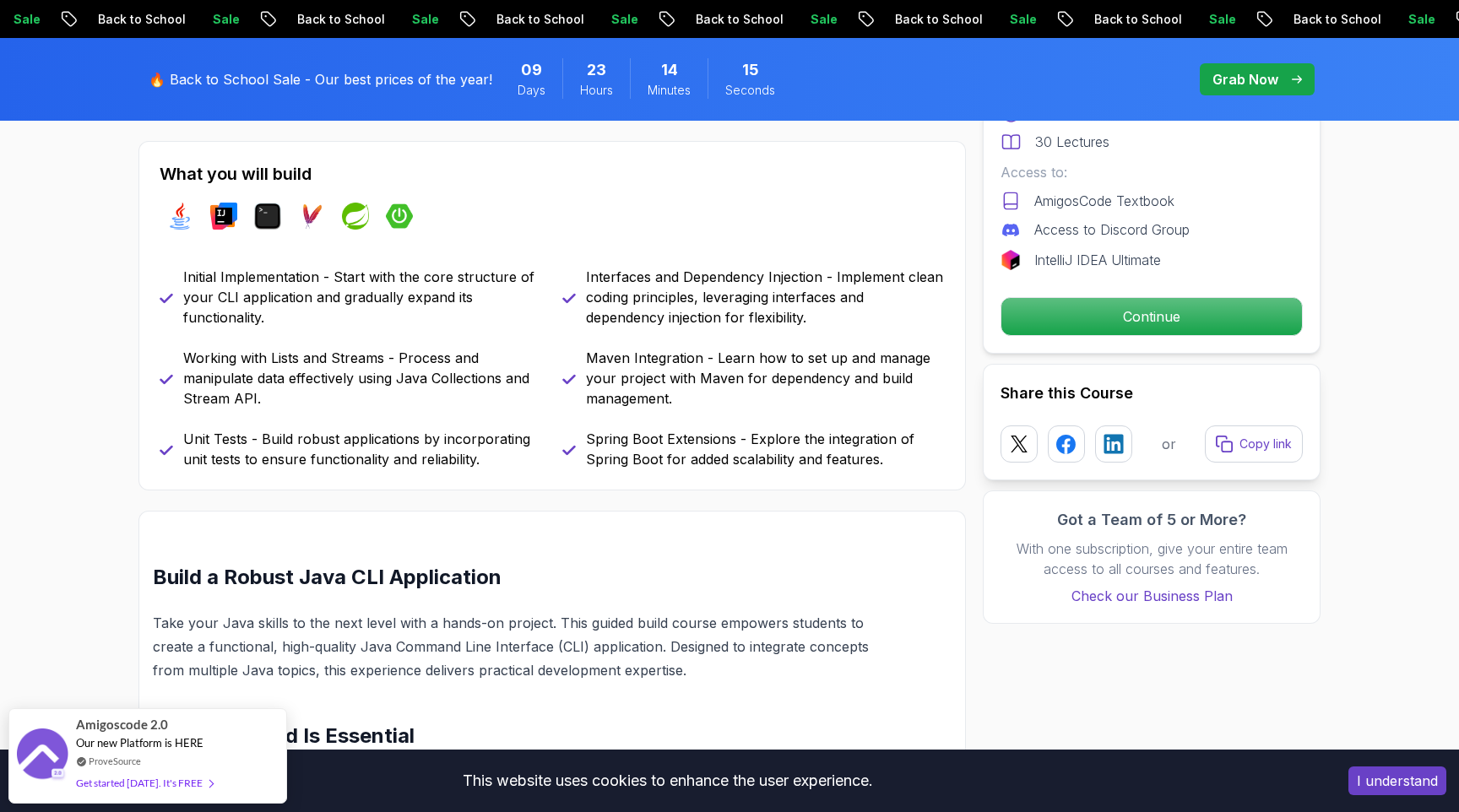
scroll to position [729, 0]
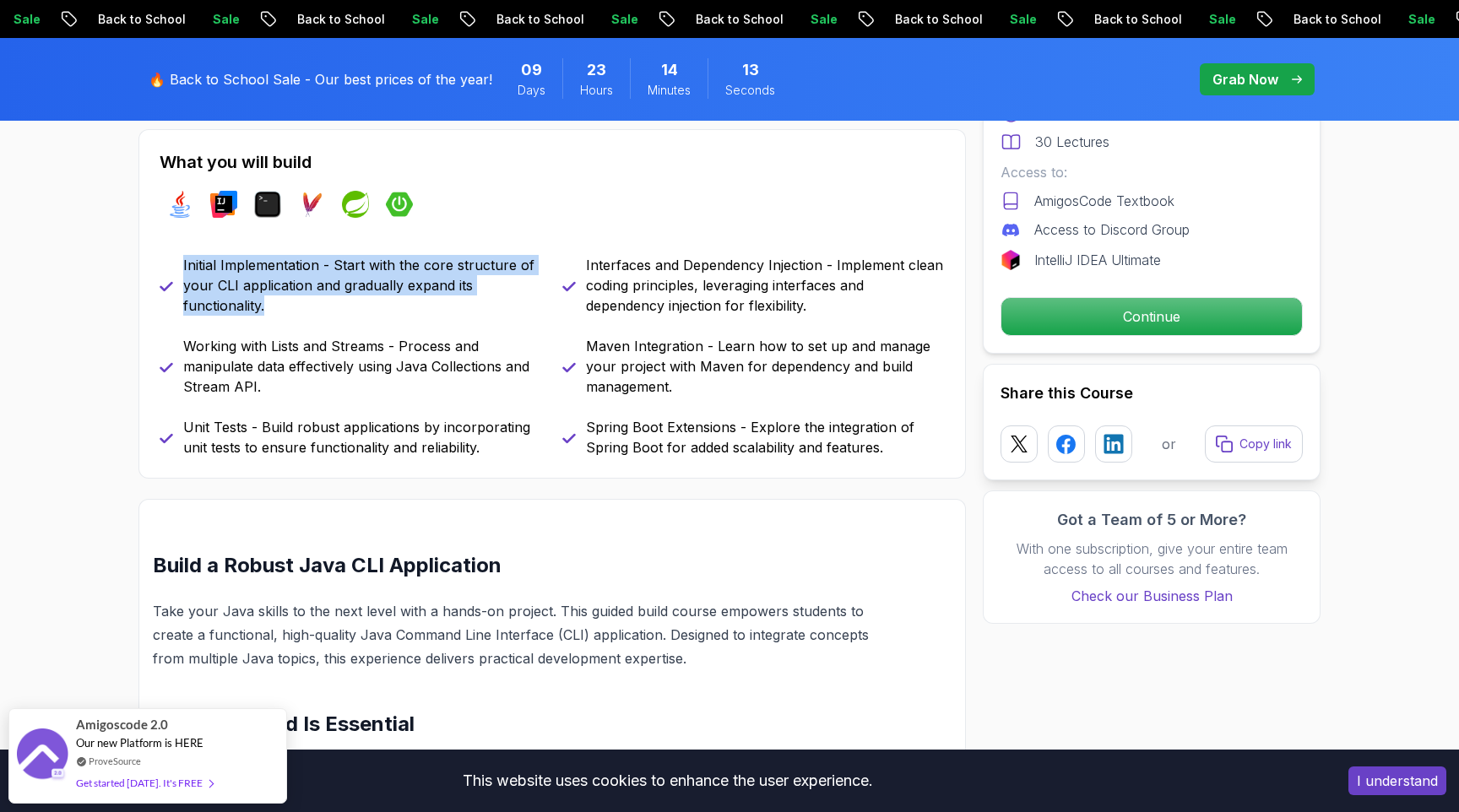
drag, startPoint x: 184, startPoint y: 262, endPoint x: 314, endPoint y: 307, distance: 137.6
click at [314, 307] on p "Initial Implementation - Start with the core structure of your CLI application …" at bounding box center [362, 285] width 358 height 60
copy p "Initial Implementation - Start with the core structure of your CLI application …"
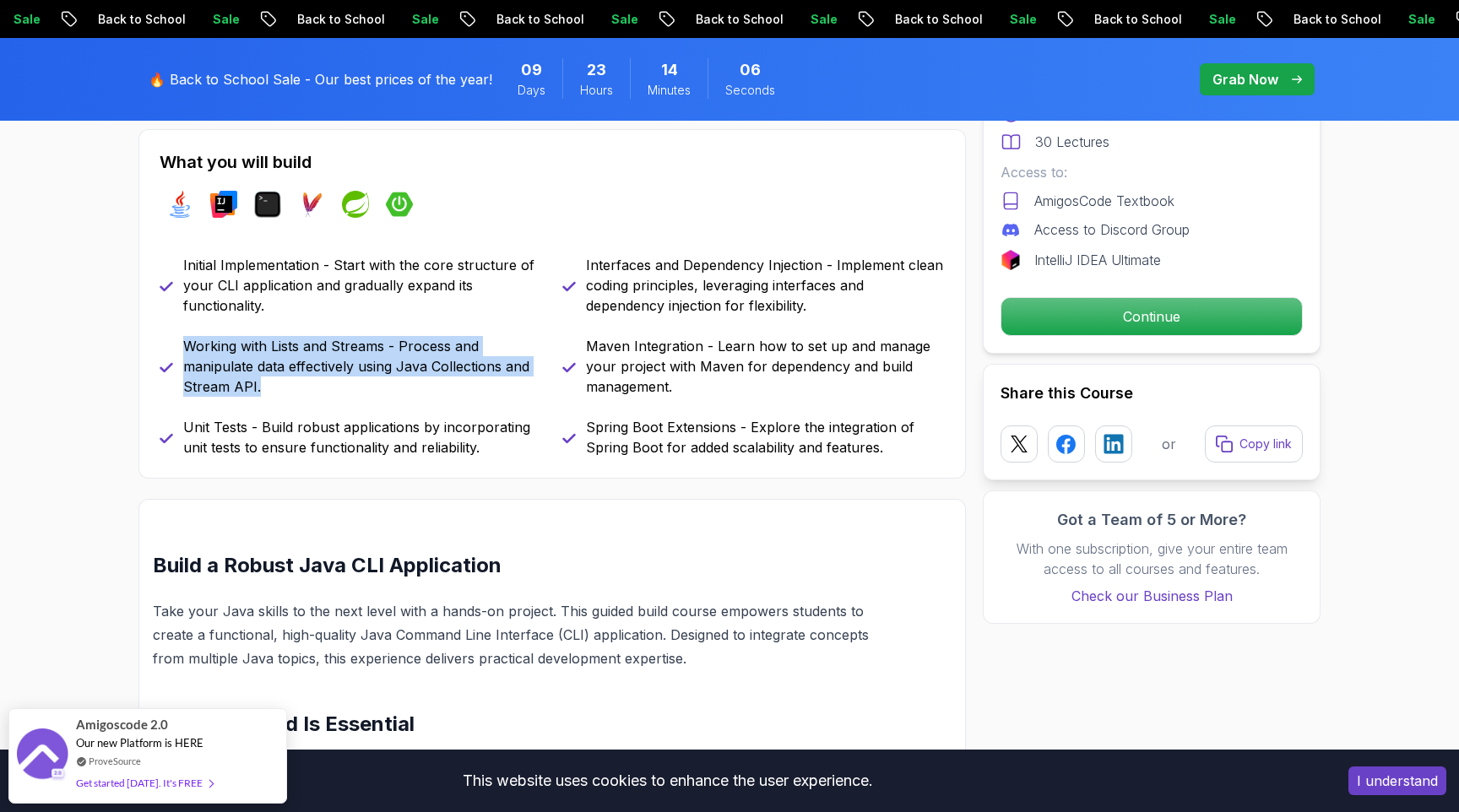
drag, startPoint x: 186, startPoint y: 342, endPoint x: 316, endPoint y: 384, distance: 136.6
click at [316, 384] on p "Working with Lists and Streams - Process and manipulate data effectively using …" at bounding box center [362, 366] width 358 height 60
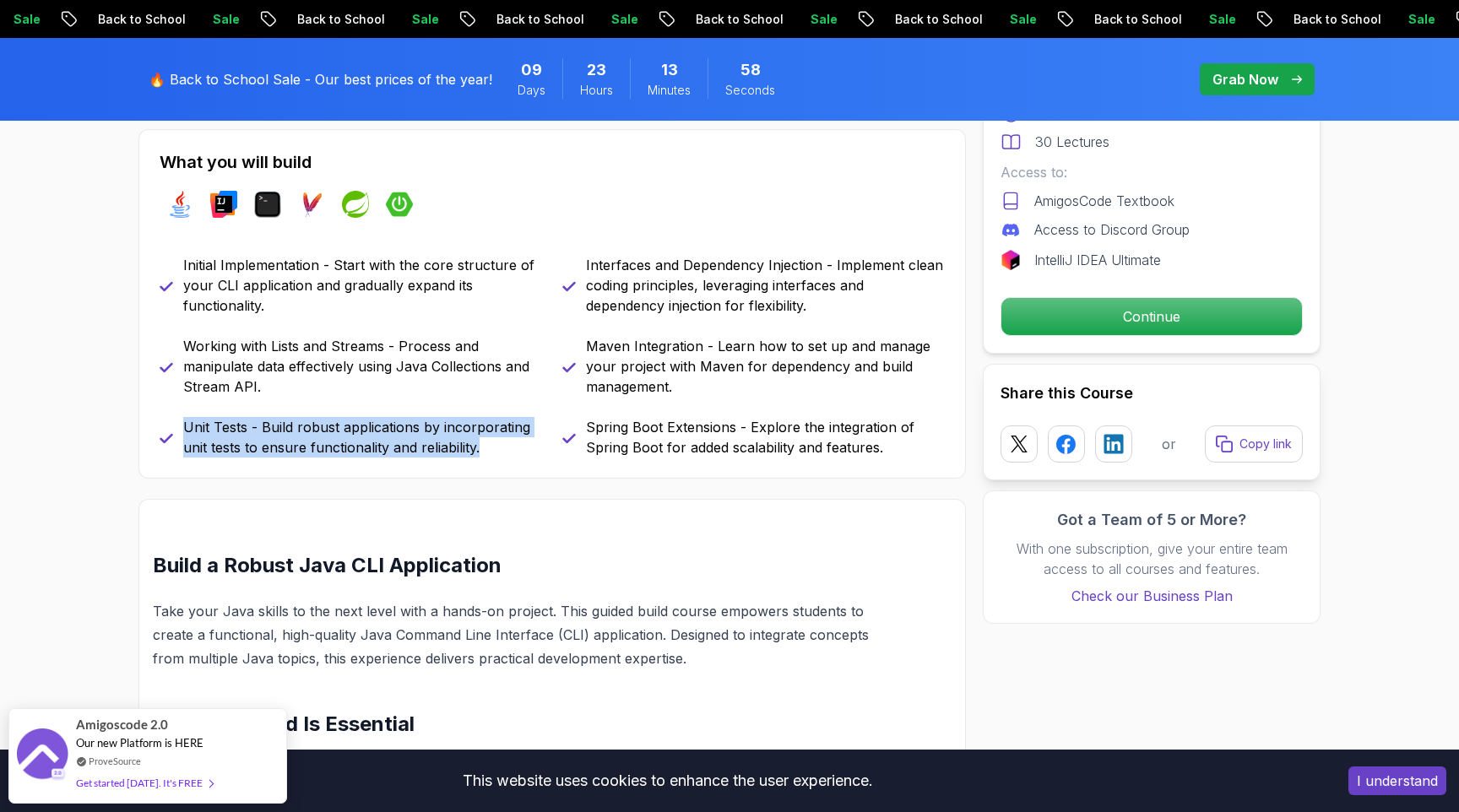
drag, startPoint x: 185, startPoint y: 423, endPoint x: 488, endPoint y: 443, distance: 303.7
click at [488, 443] on p "Unit Tests - Build robust applications by incorporating unit tests to ensure fu…" at bounding box center [362, 437] width 358 height 41
drag, startPoint x: 588, startPoint y: 268, endPoint x: 855, endPoint y: 309, distance: 270.1
click at [855, 309] on p "Interfaces and Dependency Injection - Implement clean coding principles, levera…" at bounding box center [765, 285] width 358 height 60
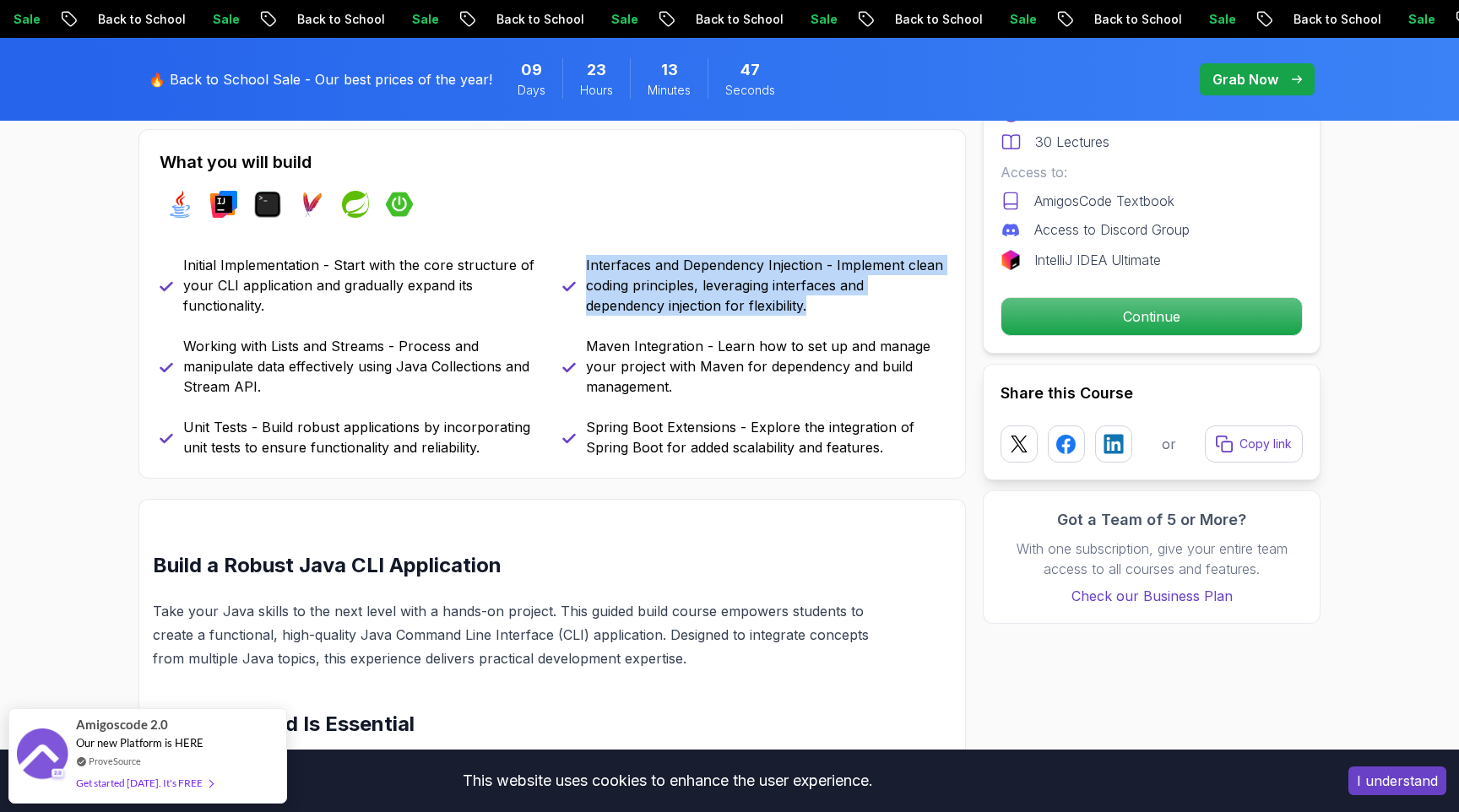
drag, startPoint x: 818, startPoint y: 305, endPoint x: 584, endPoint y: 266, distance: 237.2
click at [584, 266] on div "Interfaces and Dependency Injection - Implement clean coding principles, levera…" at bounding box center [754, 285] width 383 height 60
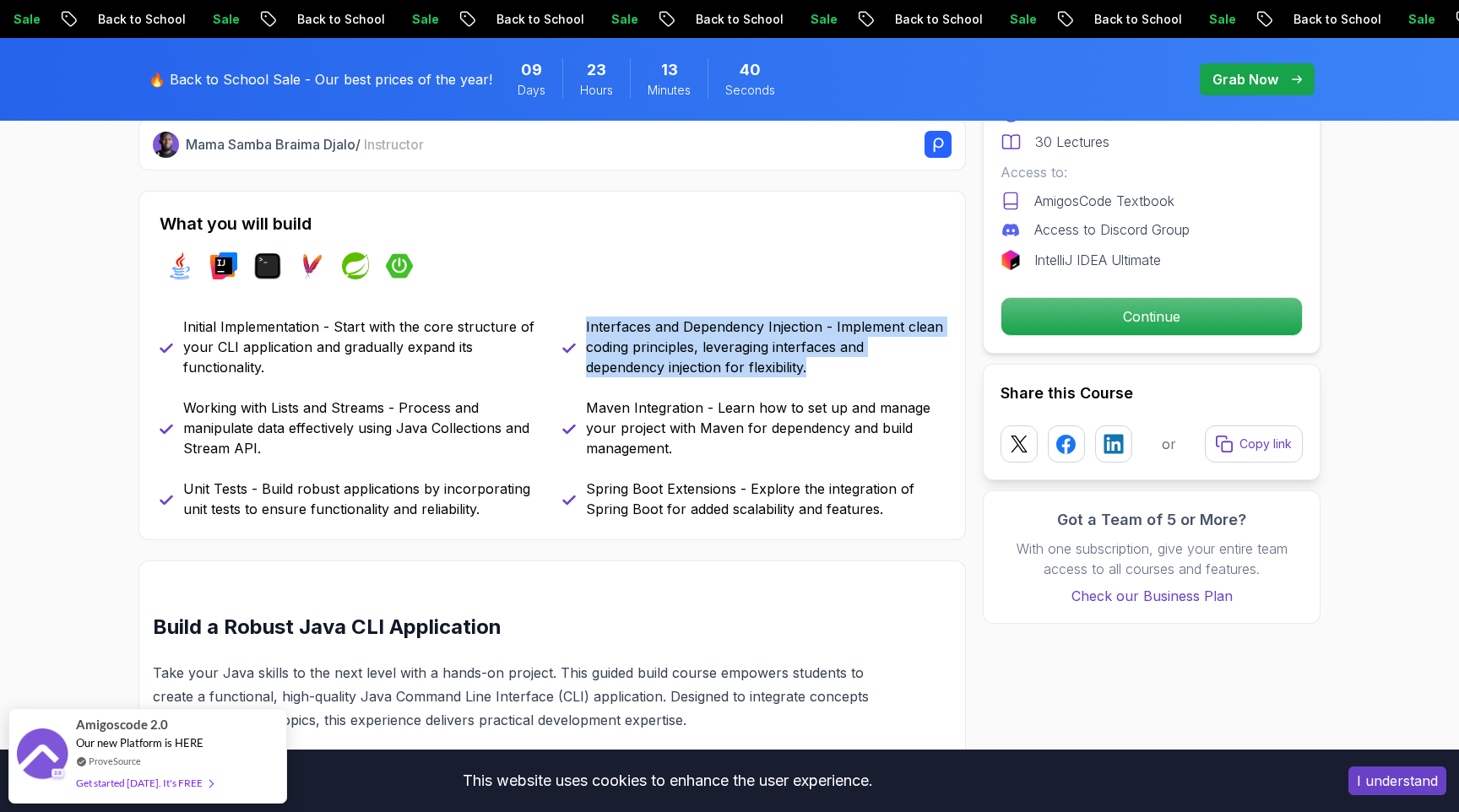
scroll to position [672, 0]
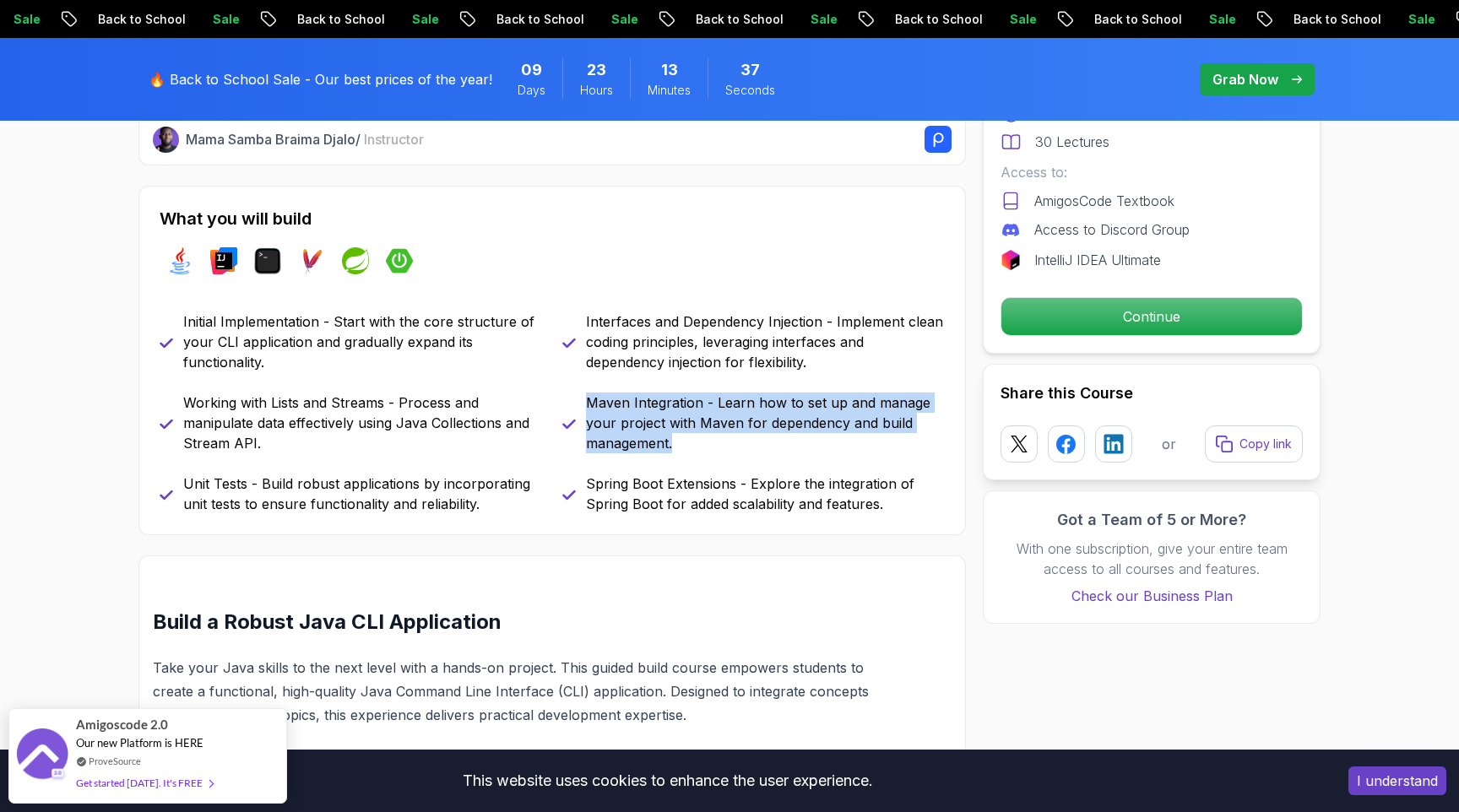
drag, startPoint x: 589, startPoint y: 403, endPoint x: 721, endPoint y: 442, distance: 137.6
click at [721, 442] on p "Maven Integration - Learn how to set up and manage your project with Maven for …" at bounding box center [765, 423] width 358 height 60
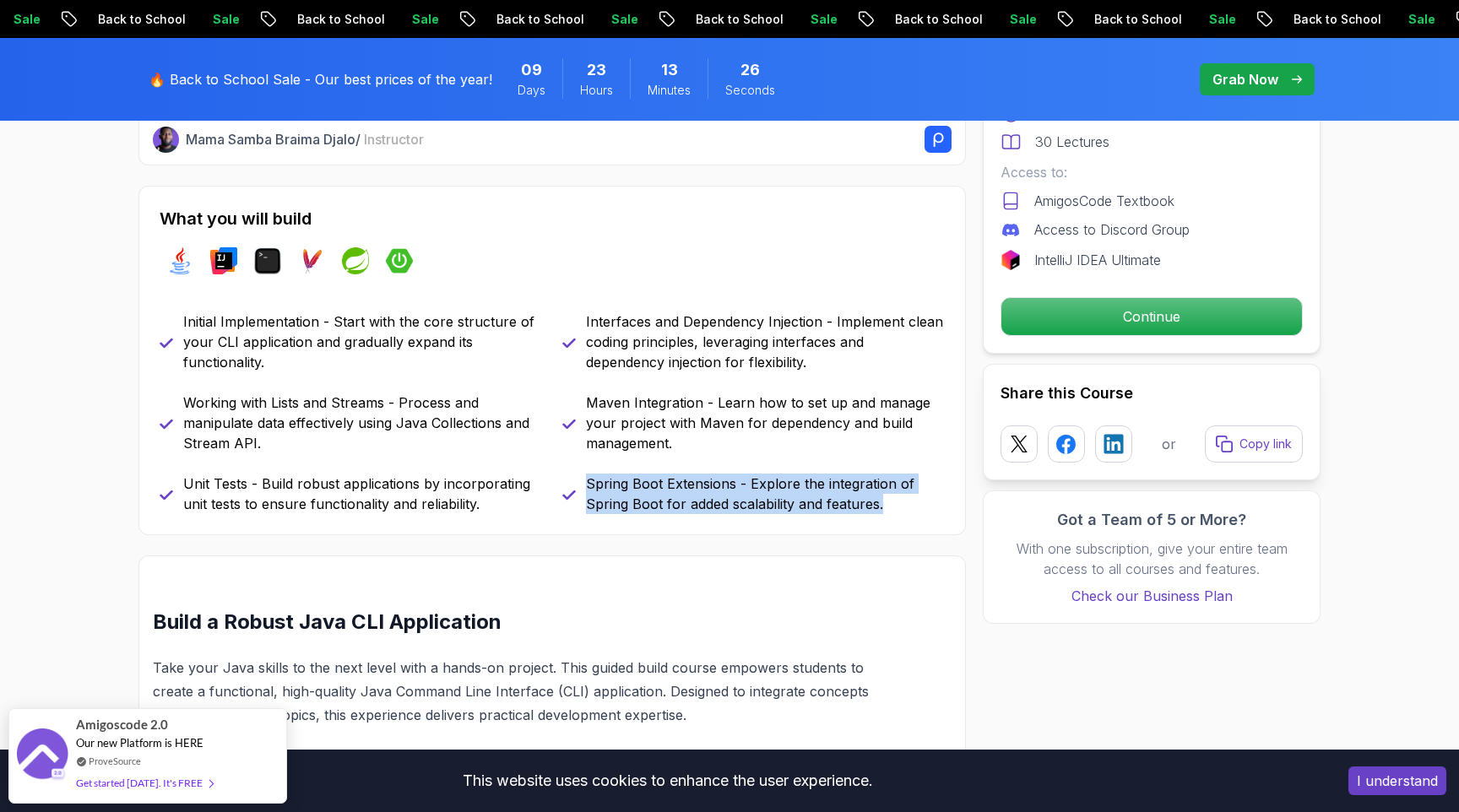
drag, startPoint x: 589, startPoint y: 488, endPoint x: 929, endPoint y: 498, distance: 340.1
click at [929, 498] on p "Spring Boot Extensions - Explore the integration of Spring Boot for added scala…" at bounding box center [765, 493] width 358 height 41
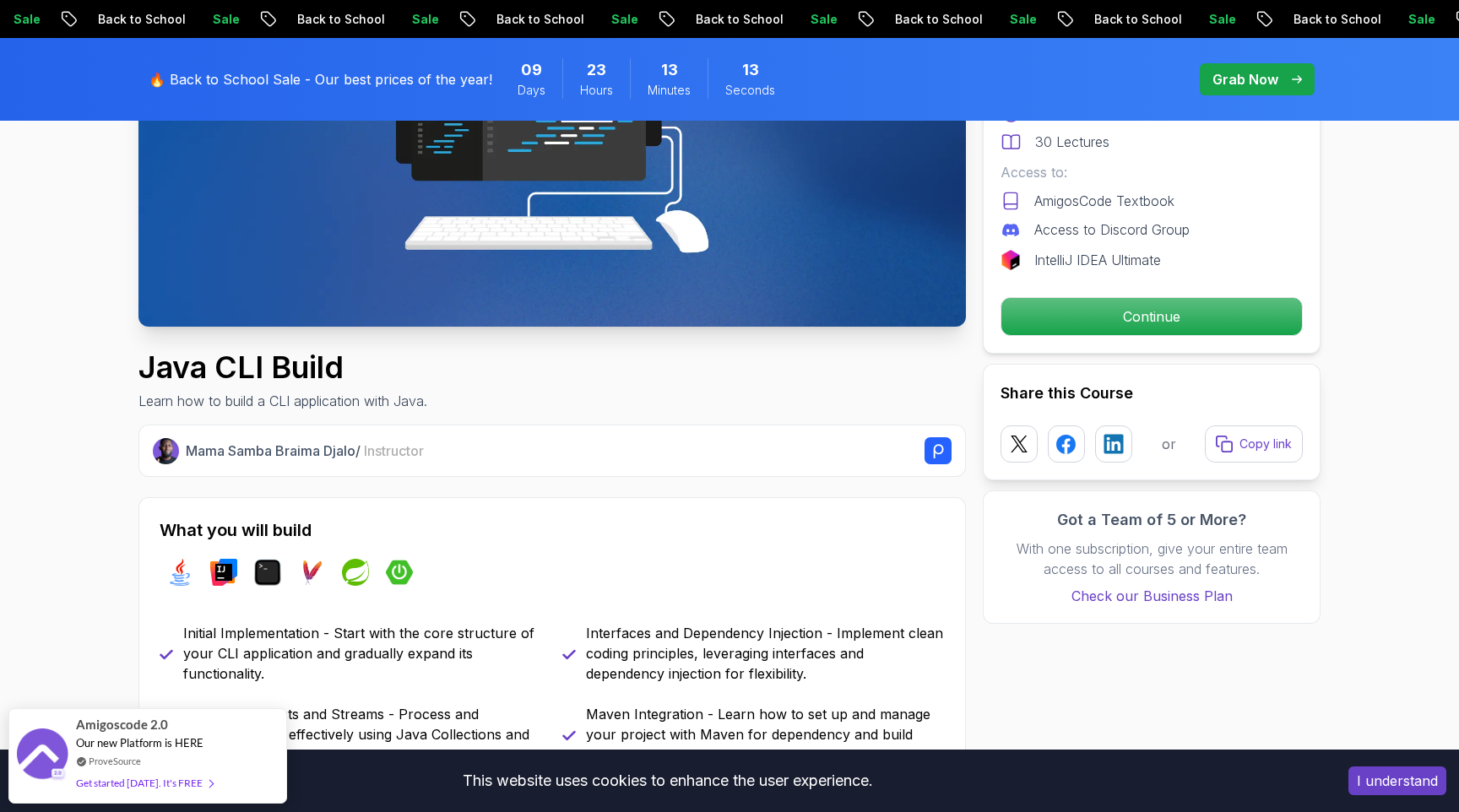
scroll to position [0, 0]
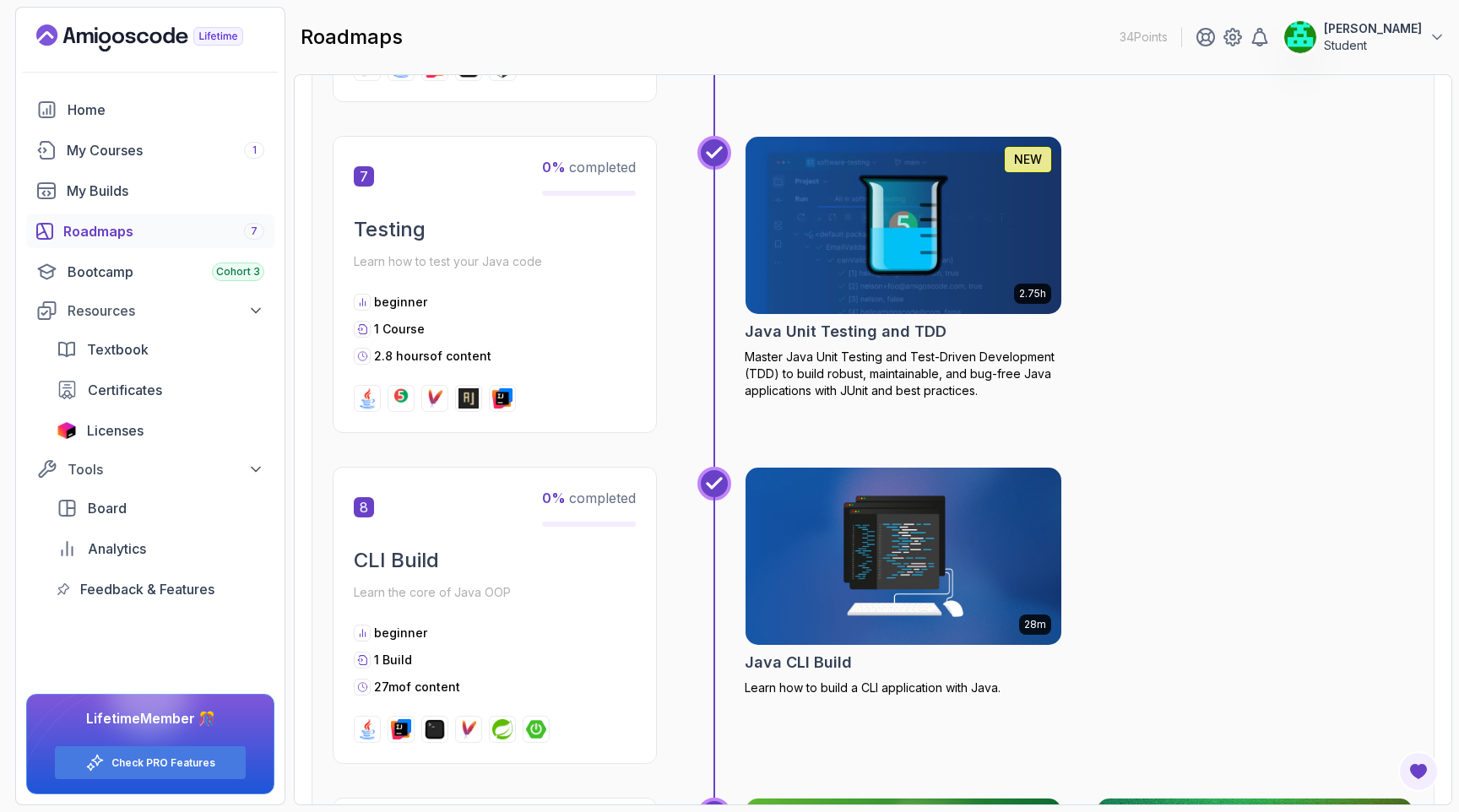
scroll to position [2567, 0]
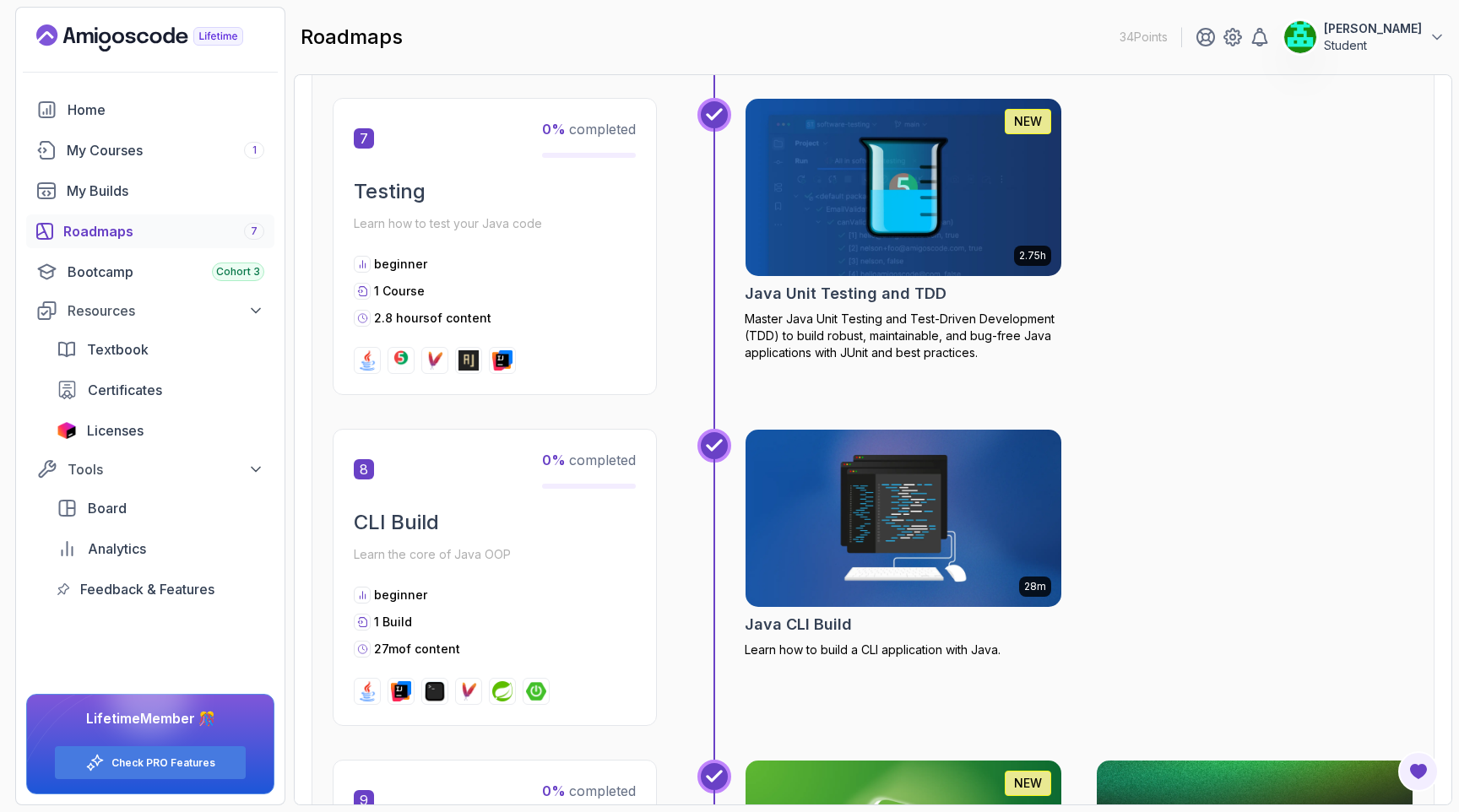
click at [940, 559] on img at bounding box center [904, 518] width 332 height 186
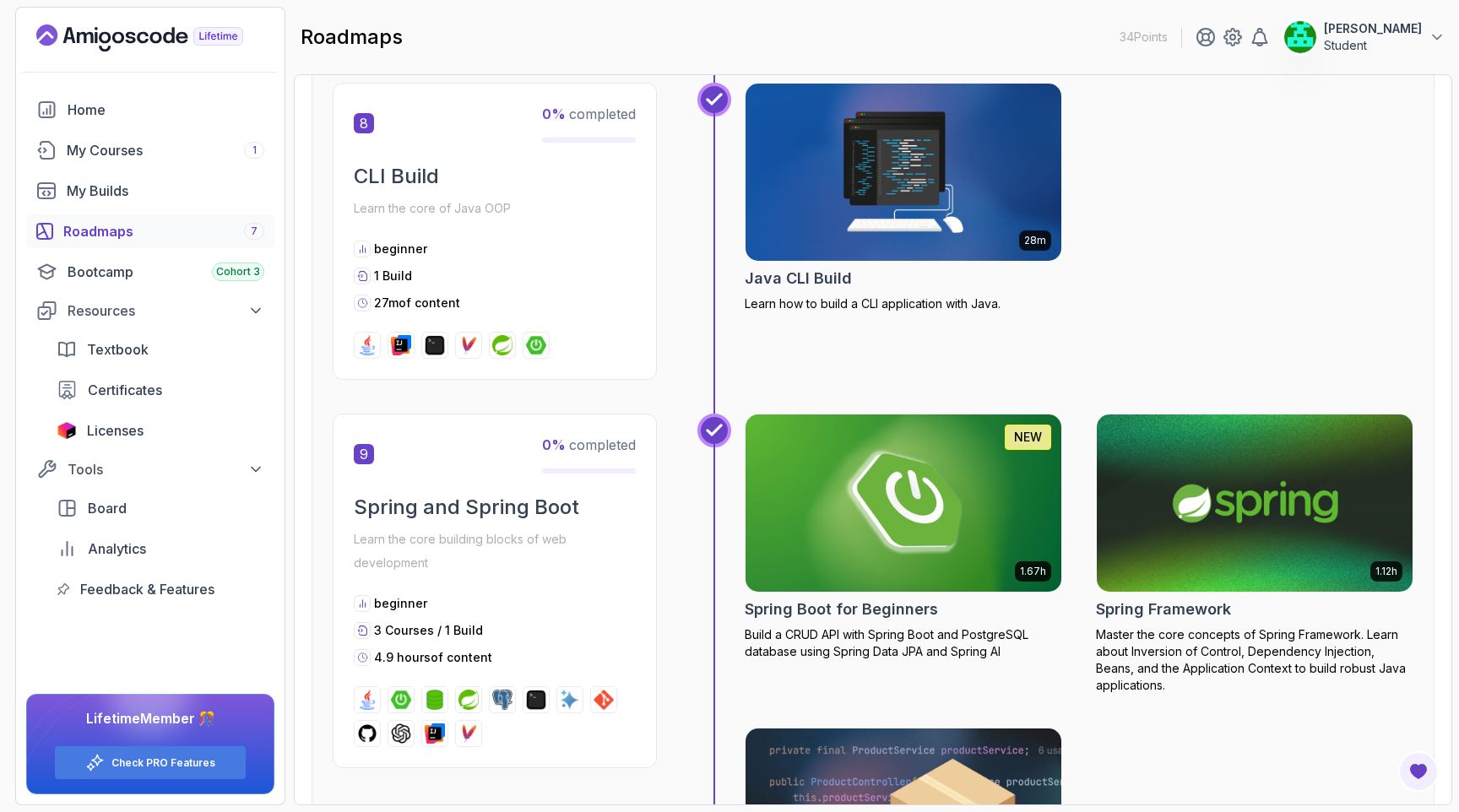
scroll to position [2909, 0]
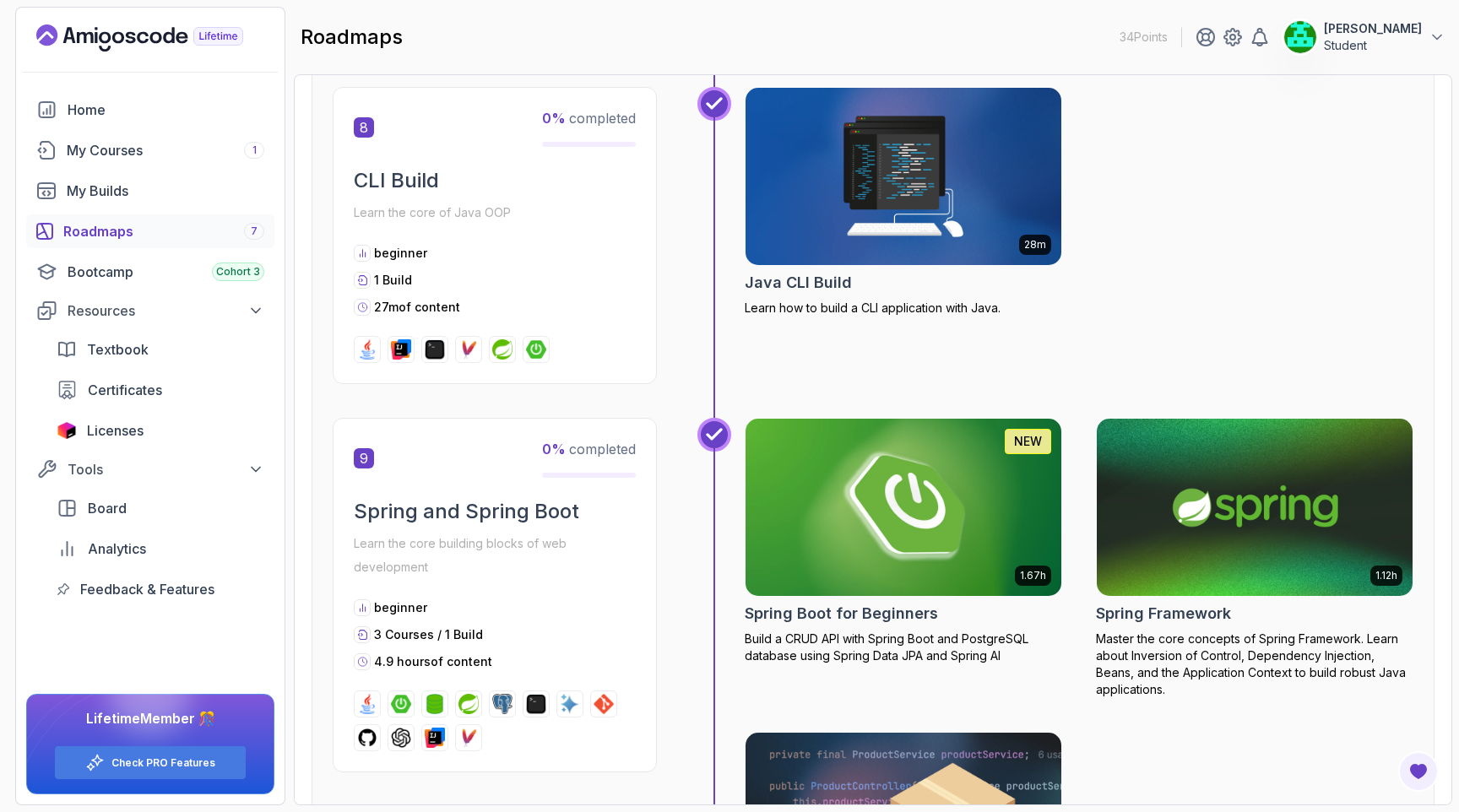
click at [871, 459] on img at bounding box center [904, 507] width 332 height 186
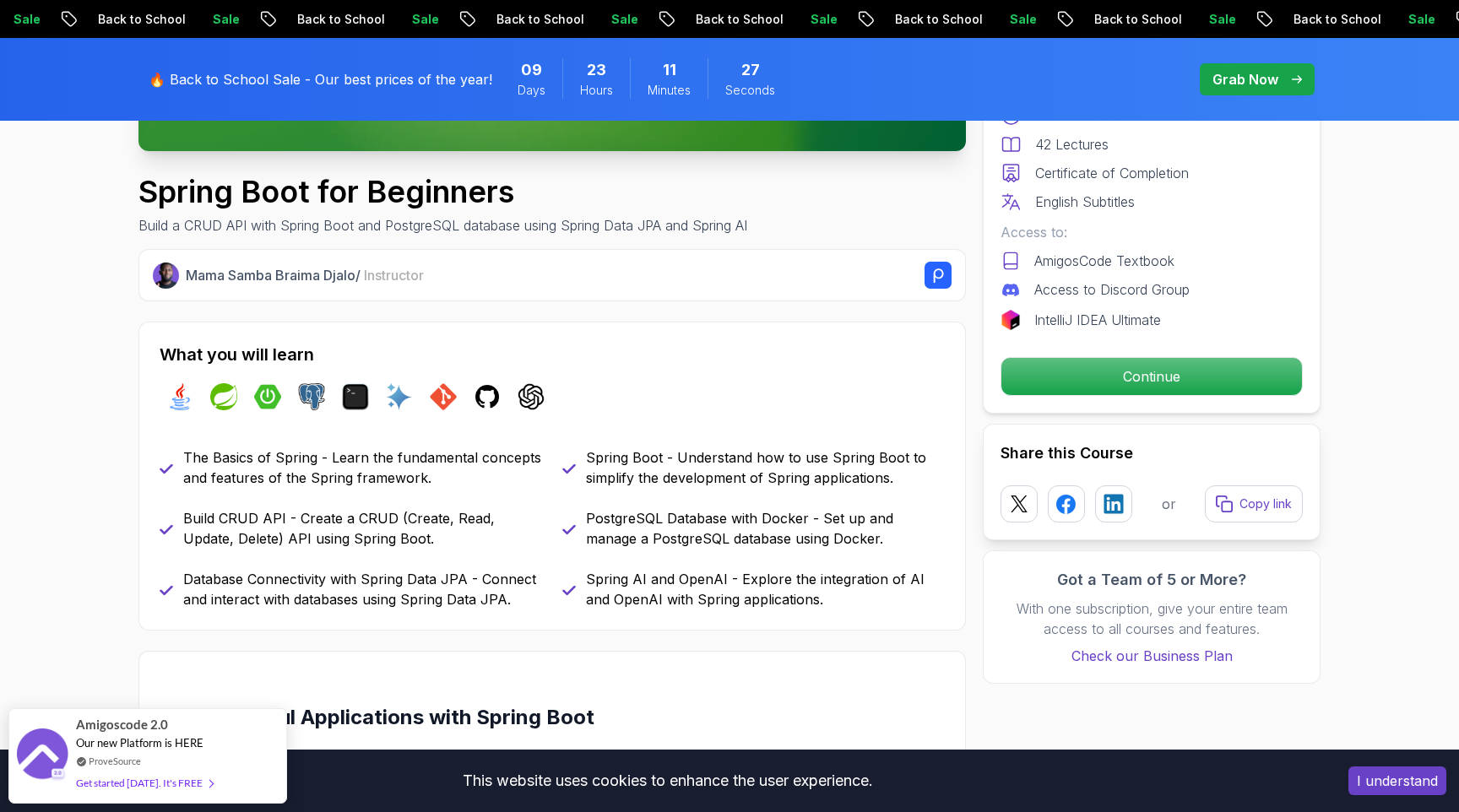
scroll to position [555, 0]
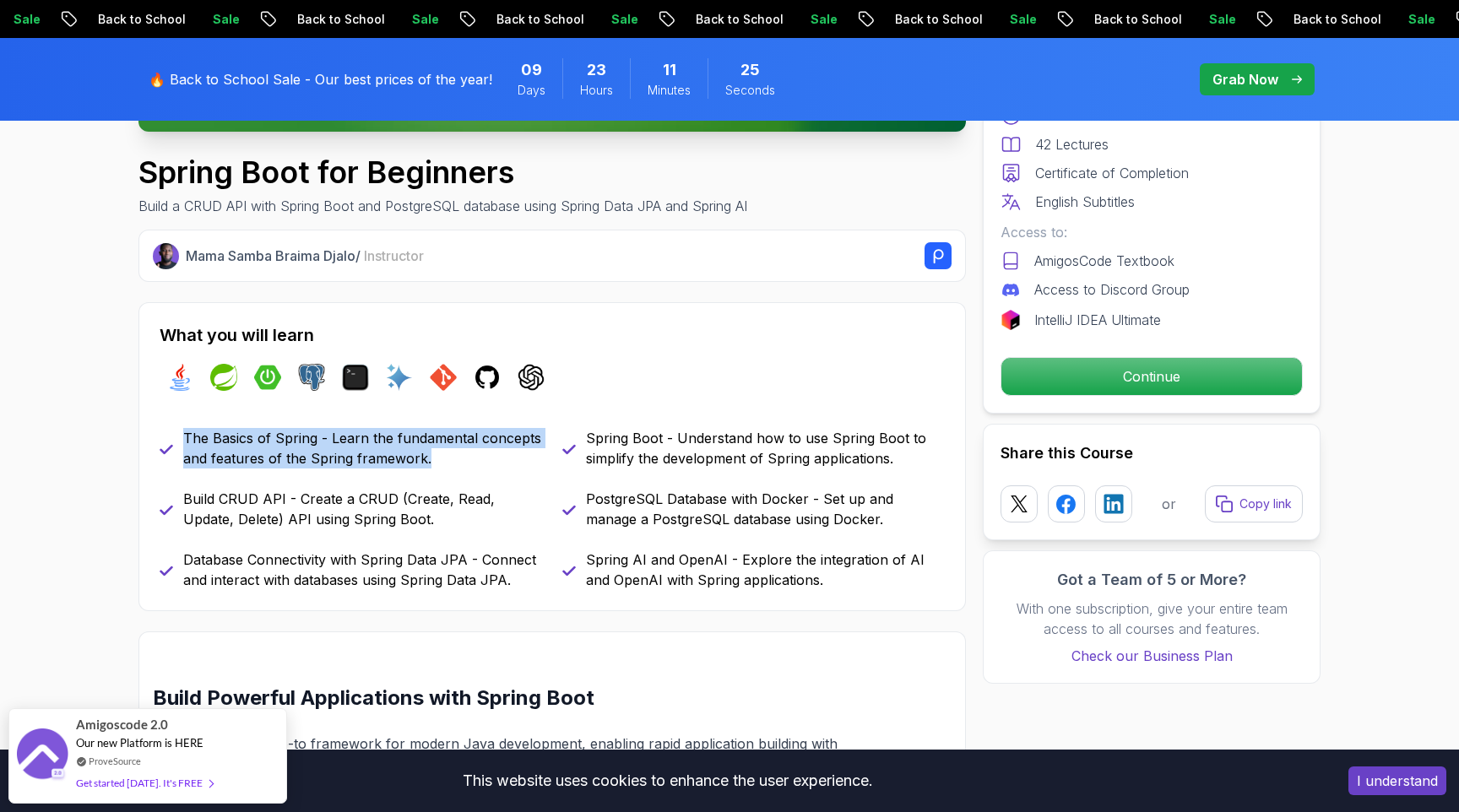
drag, startPoint x: 182, startPoint y: 432, endPoint x: 468, endPoint y: 455, distance: 286.9
click at [468, 455] on div "The Basics of Spring - Learn the fundamental concepts and features of the Sprin…" at bounding box center [351, 448] width 383 height 41
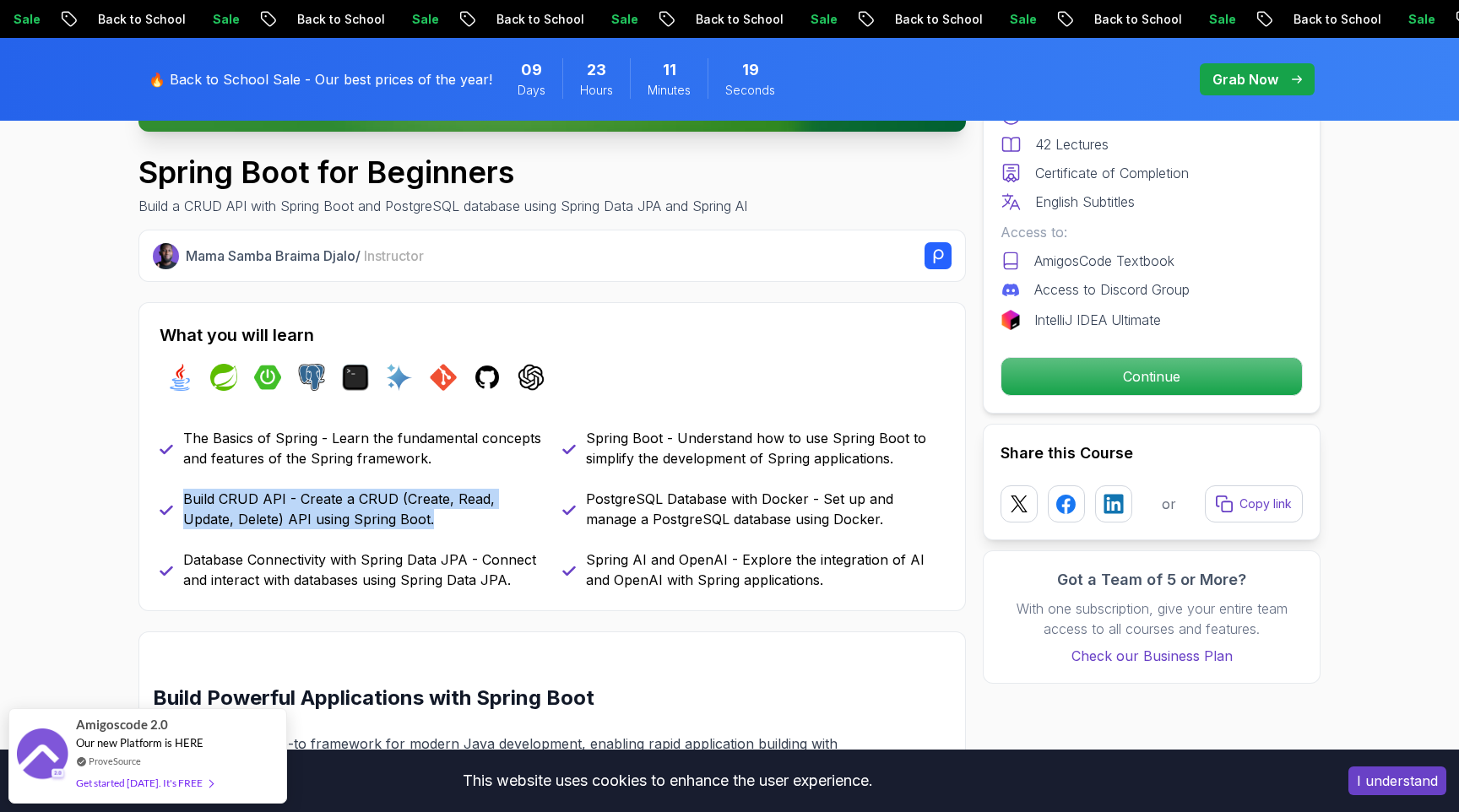
drag, startPoint x: 185, startPoint y: 495, endPoint x: 403, endPoint y: 517, distance: 219.1
click at [403, 517] on p "Build CRUD API - Create a CRUD (Create, Read, Update, Delete) API using Spring …" at bounding box center [362, 508] width 358 height 41
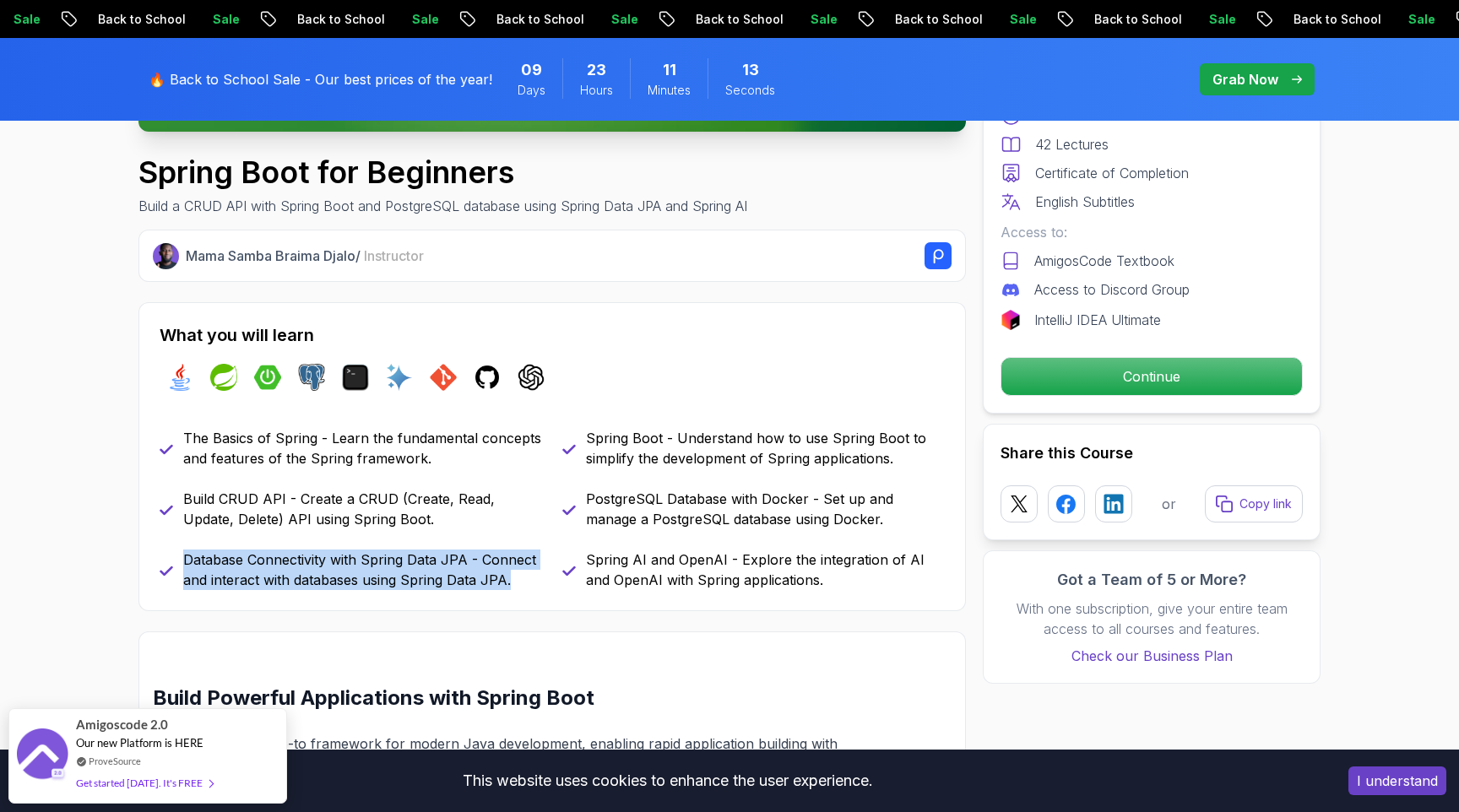
drag, startPoint x: 188, startPoint y: 559, endPoint x: 536, endPoint y: 584, distance: 348.9
click at [536, 584] on p "Database Connectivity with Spring Data JPA - Connect and interact with database…" at bounding box center [362, 570] width 358 height 41
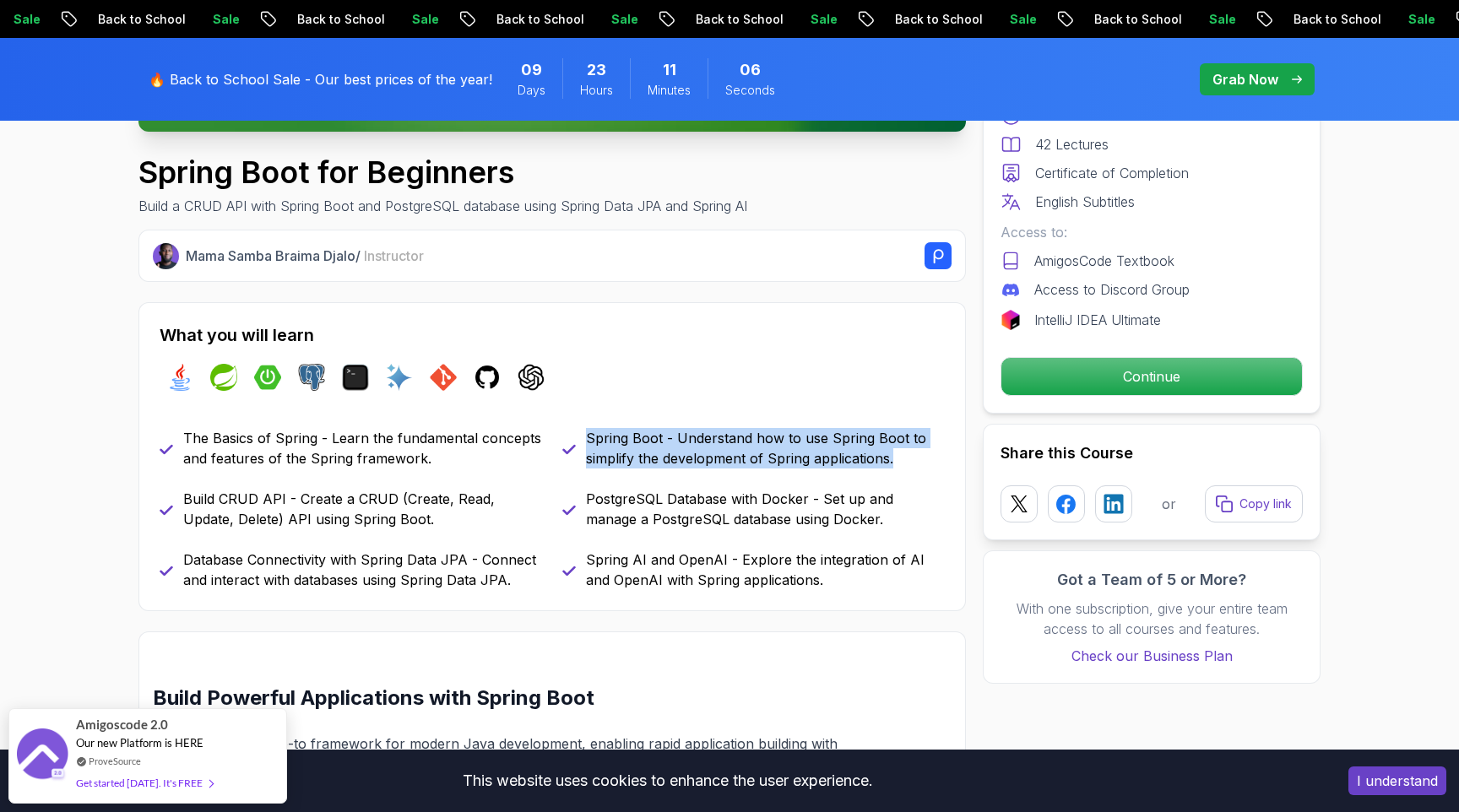
drag, startPoint x: 590, startPoint y: 439, endPoint x: 921, endPoint y: 472, distance: 332.6
click at [921, 472] on div "The Basics of Spring - Learn the fundamental concepts and features of the Sprin…" at bounding box center [552, 509] width 786 height 162
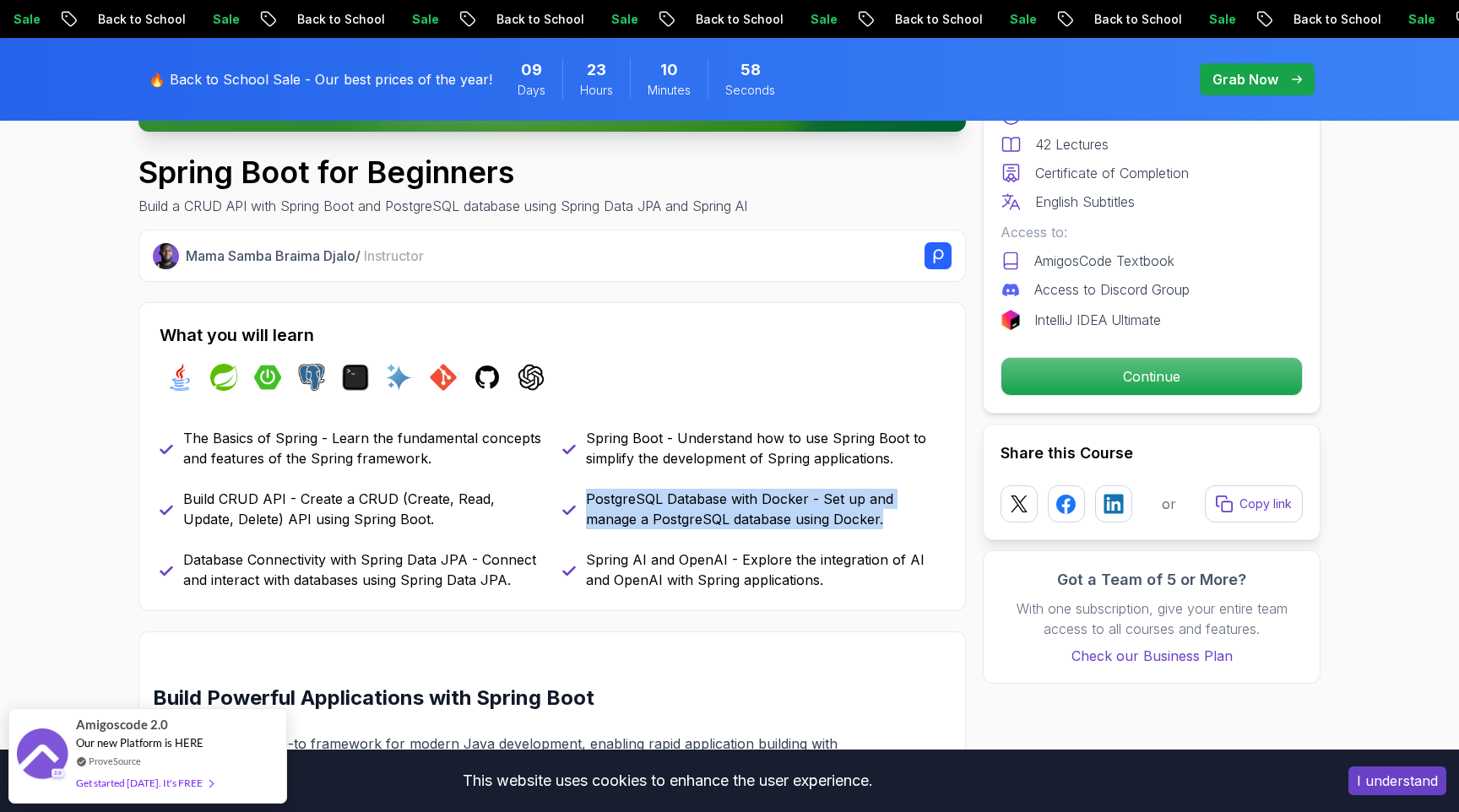
drag, startPoint x: 585, startPoint y: 495, endPoint x: 839, endPoint y: 526, distance: 255.9
click at [839, 526] on div "PostgreSQL Database with Docker - Set up and manage a PostgreSQL database using…" at bounding box center [754, 508] width 383 height 41
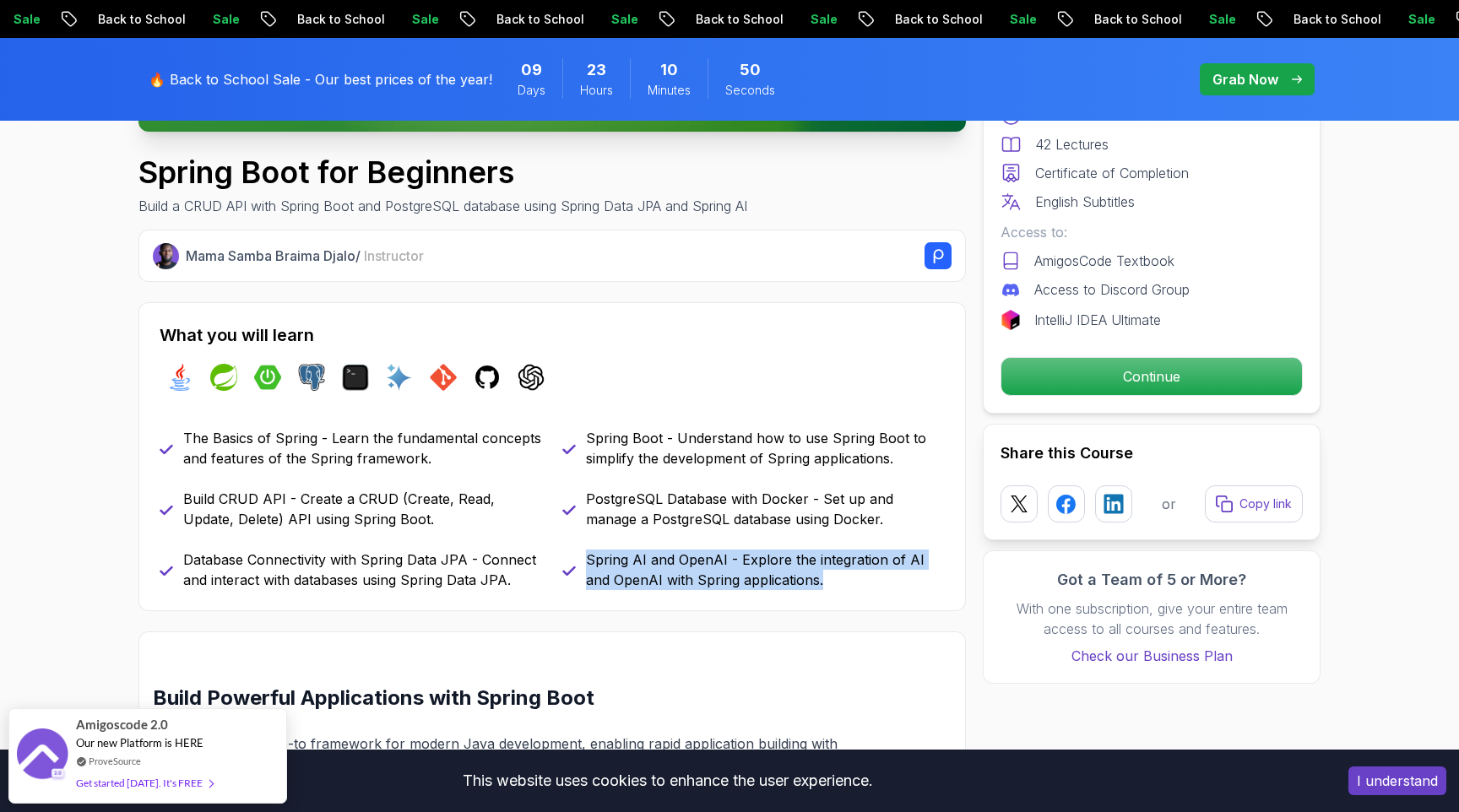
drag, startPoint x: 588, startPoint y: 556, endPoint x: 872, endPoint y: 576, distance: 284.7
click at [872, 576] on p "Spring AI and OpenAI - Explore the integration of AI and OpenAI with Spring app…" at bounding box center [765, 570] width 358 height 41
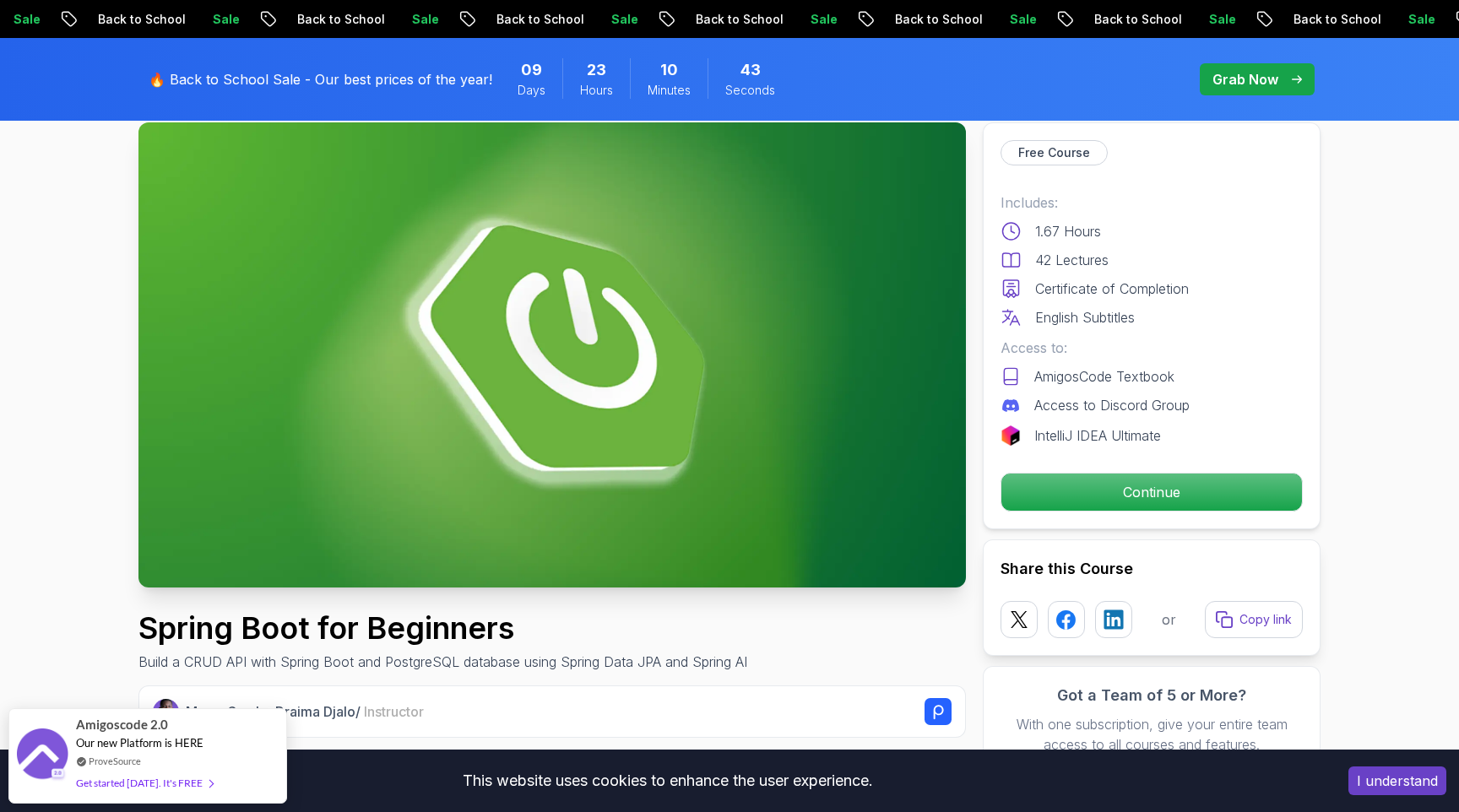
scroll to position [0, 0]
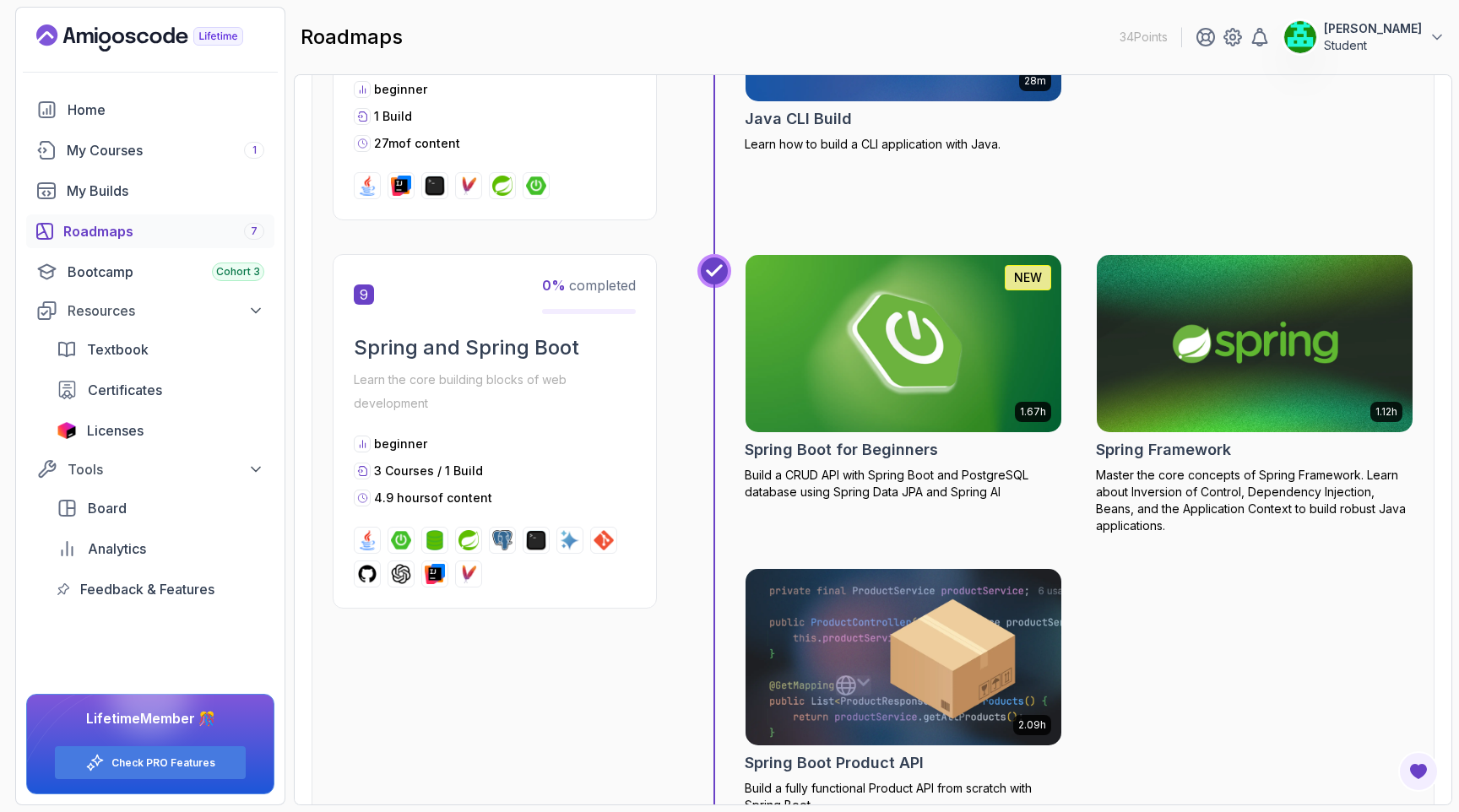
scroll to position [3074, 0]
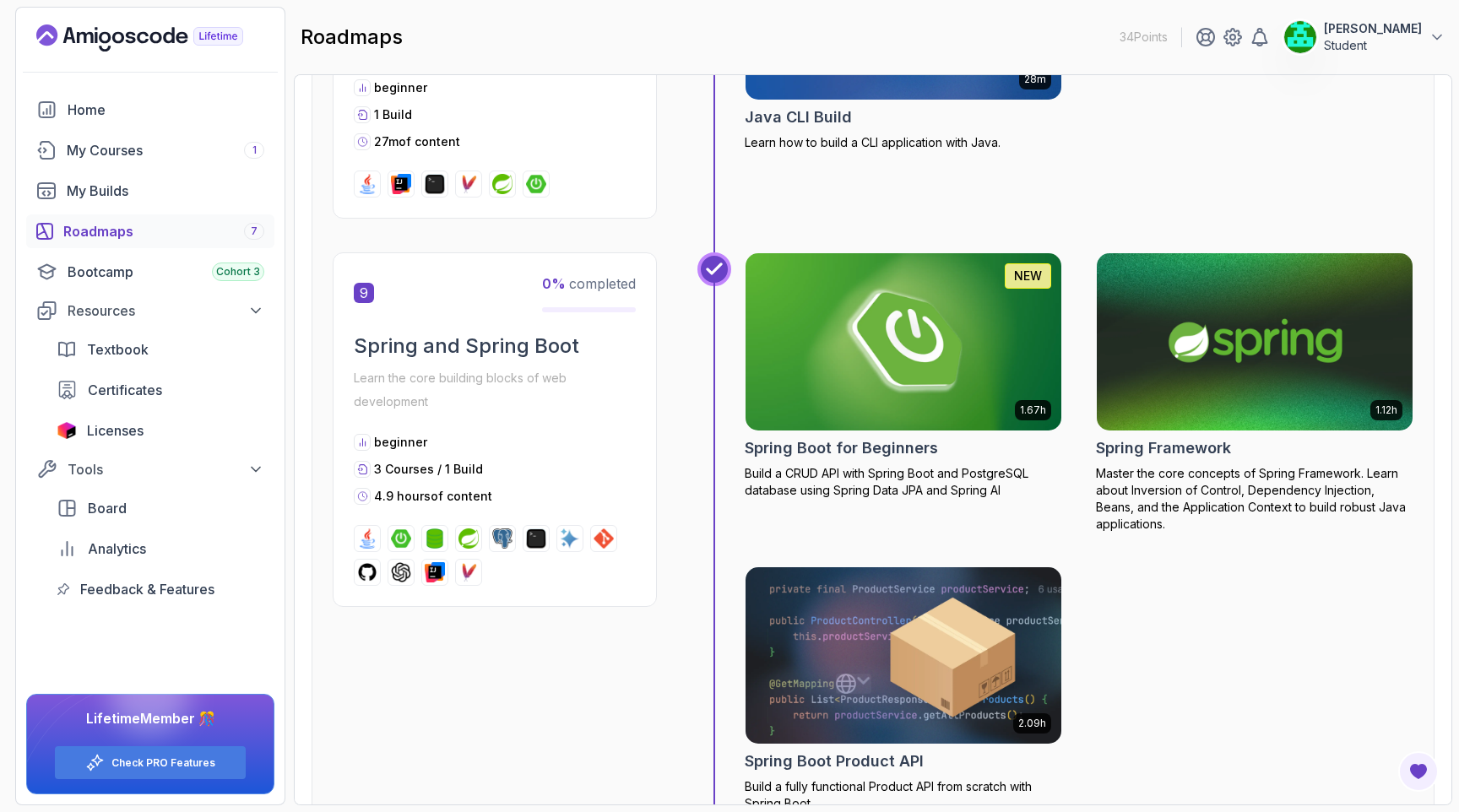
click at [1219, 320] on img at bounding box center [1255, 341] width 332 height 186
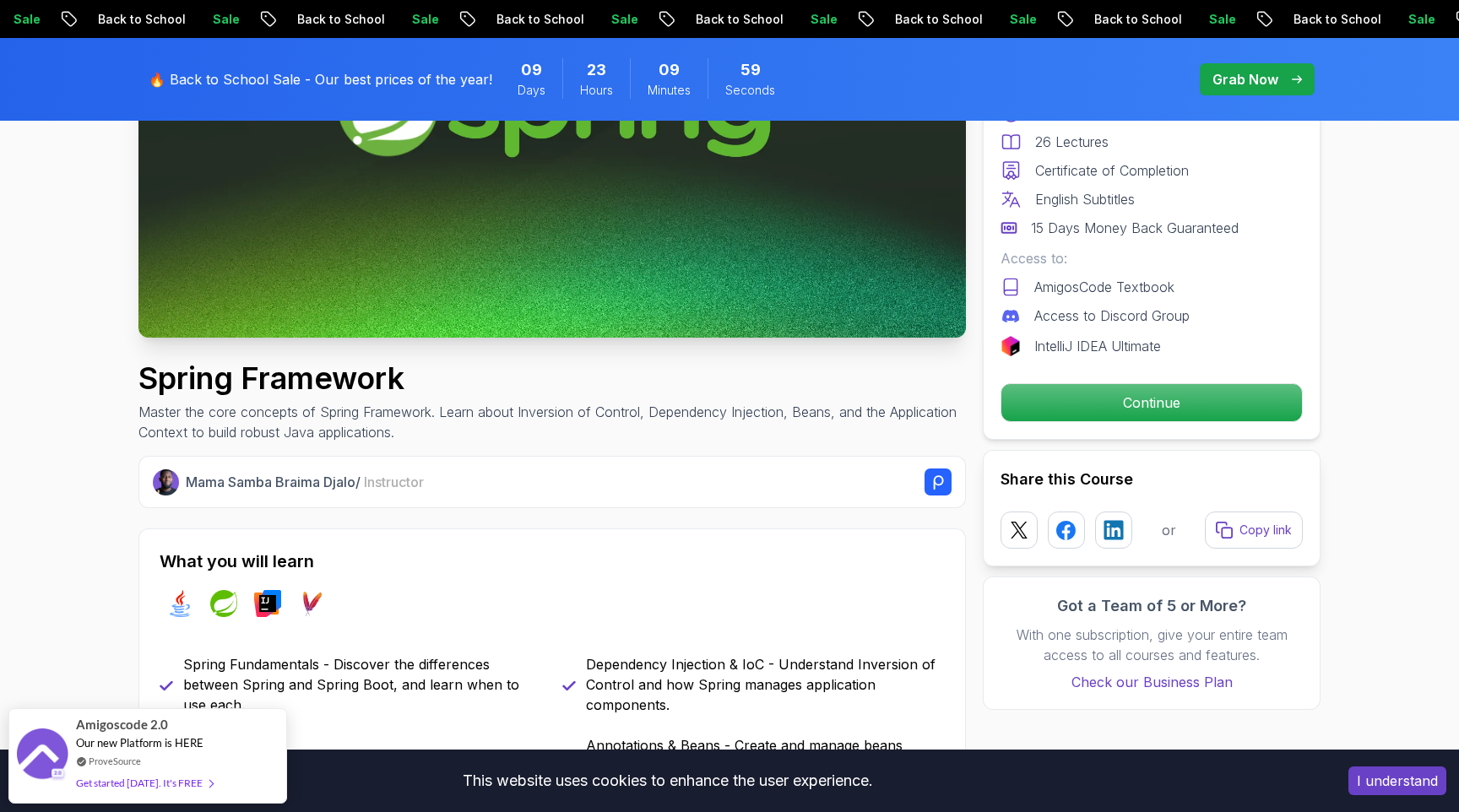
scroll to position [352, 0]
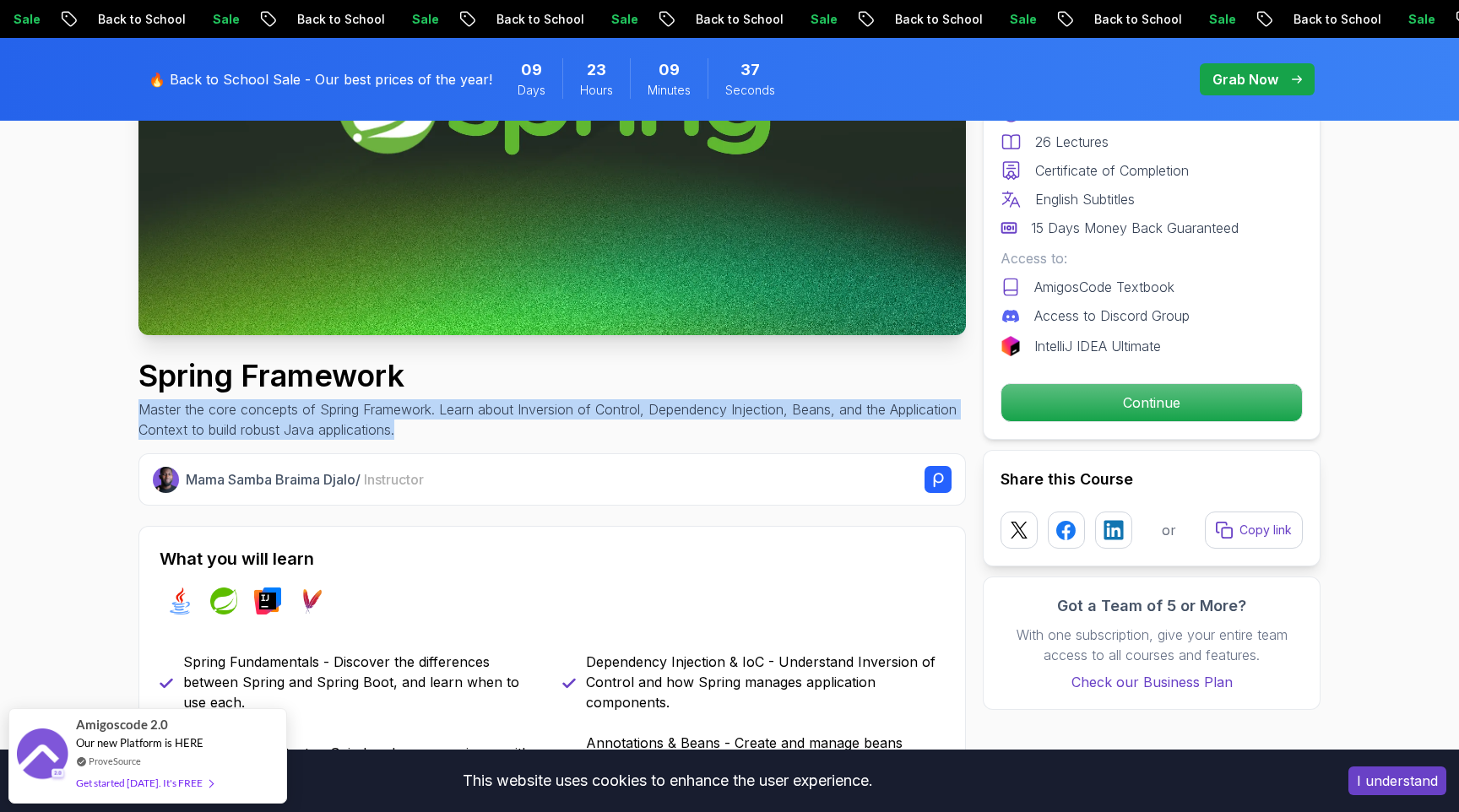
drag, startPoint x: 138, startPoint y: 413, endPoint x: 439, endPoint y: 432, distance: 301.6
click at [439, 432] on p "Master the core concepts of Spring Framework. Learn about Inversion of Control,…" at bounding box center [552, 419] width 827 height 41
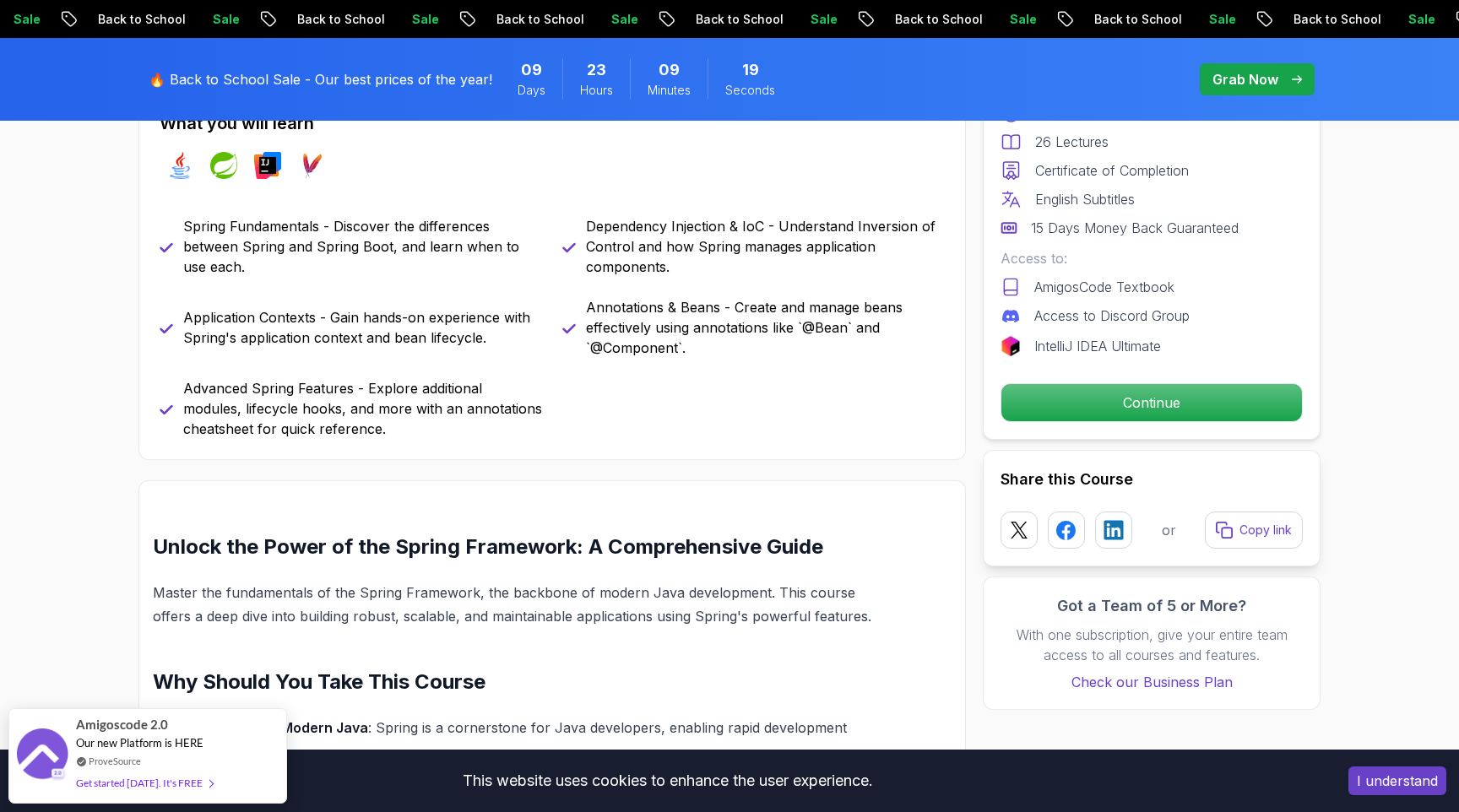
scroll to position [796, 0]
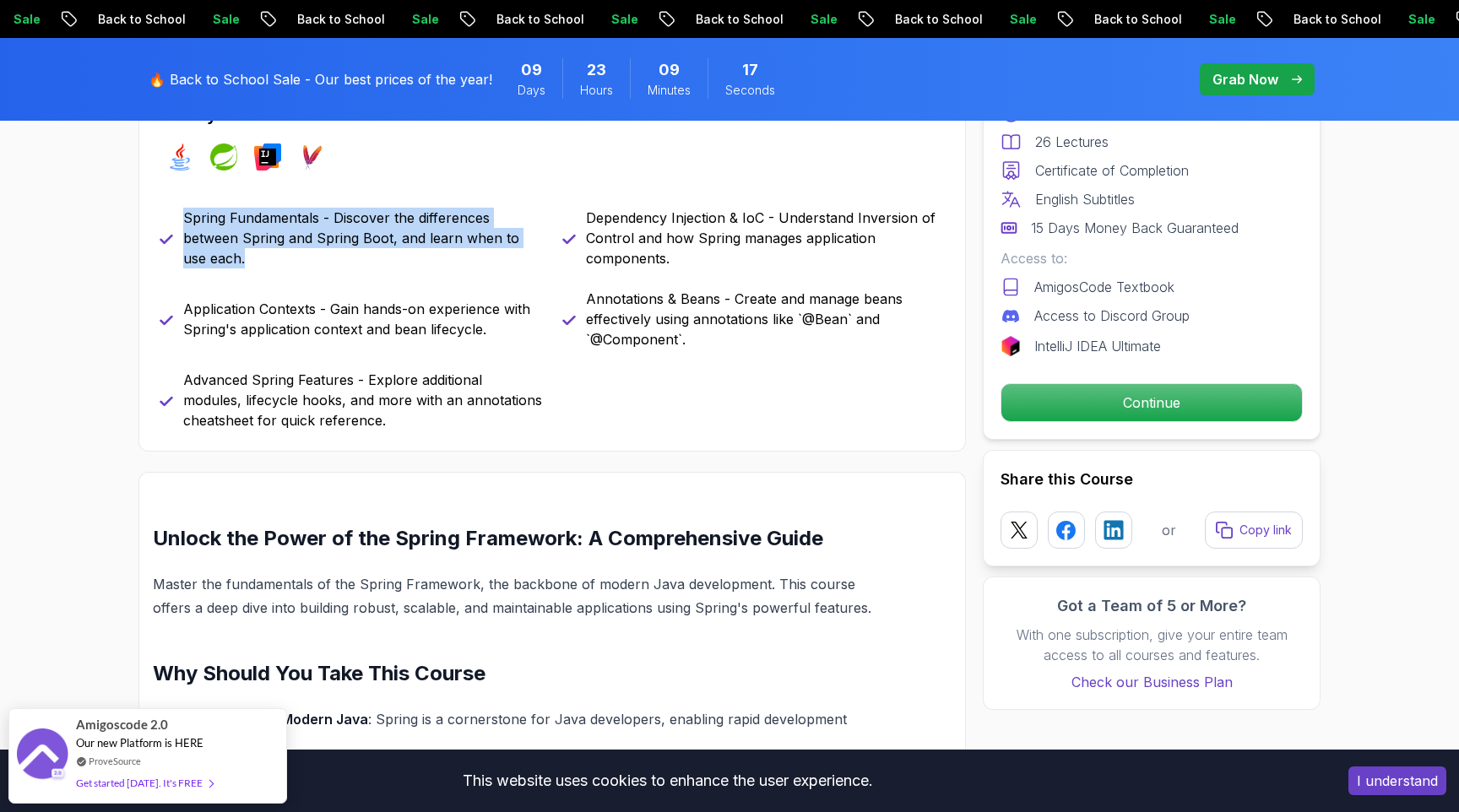
drag, startPoint x: 184, startPoint y: 221, endPoint x: 234, endPoint y: 254, distance: 59.9
click at [234, 254] on p "Spring Fundamentals - Discover the differences between Spring and Spring Boot, …" at bounding box center [362, 238] width 358 height 60
click at [318, 254] on p "Spring Fundamentals - Discover the differences between Spring and Spring Boot, …" at bounding box center [362, 238] width 358 height 60
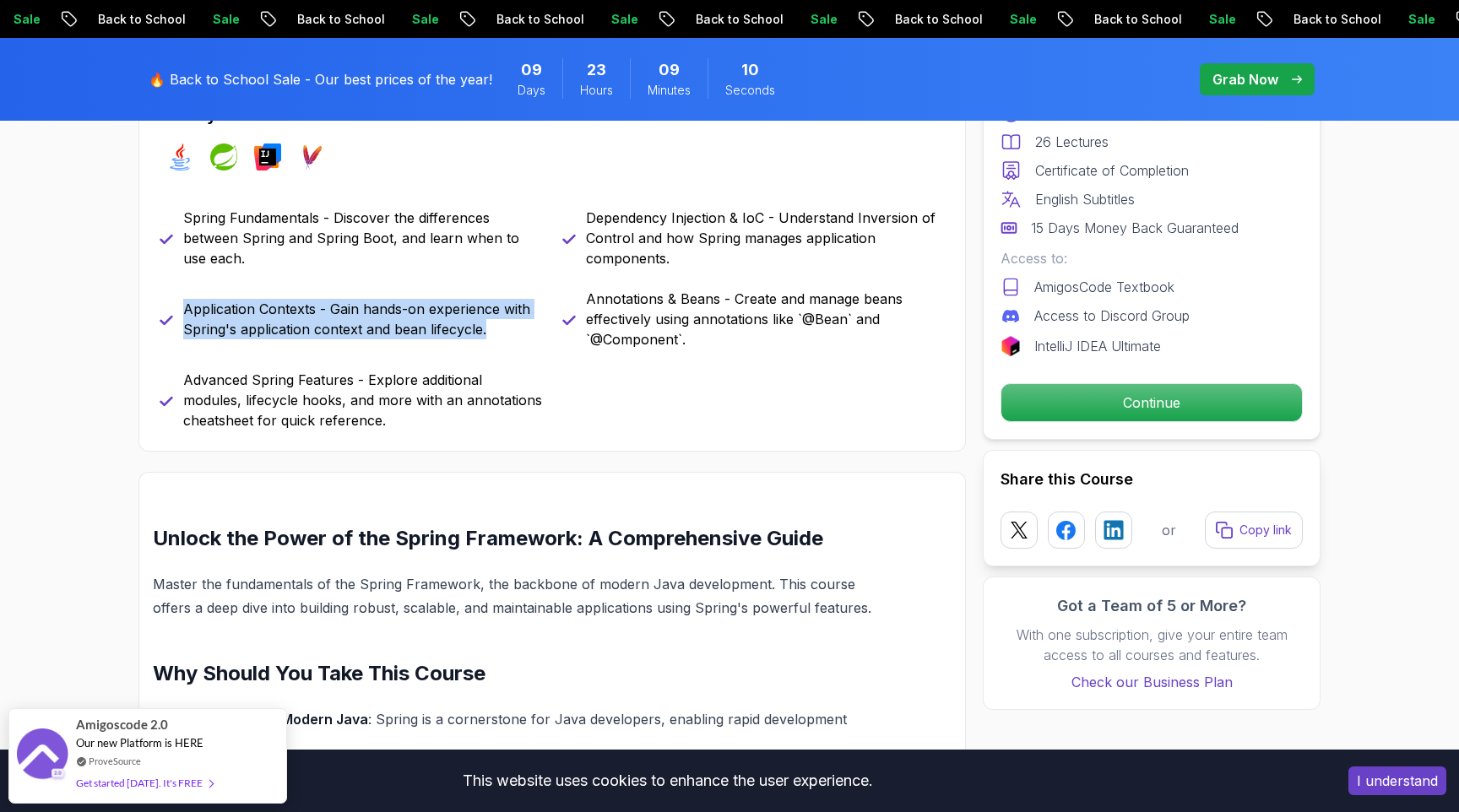
drag, startPoint x: 185, startPoint y: 310, endPoint x: 502, endPoint y: 329, distance: 317.6
click at [502, 329] on p "Application Contexts - Gain hands-on experience with Spring's application conte…" at bounding box center [362, 319] width 358 height 41
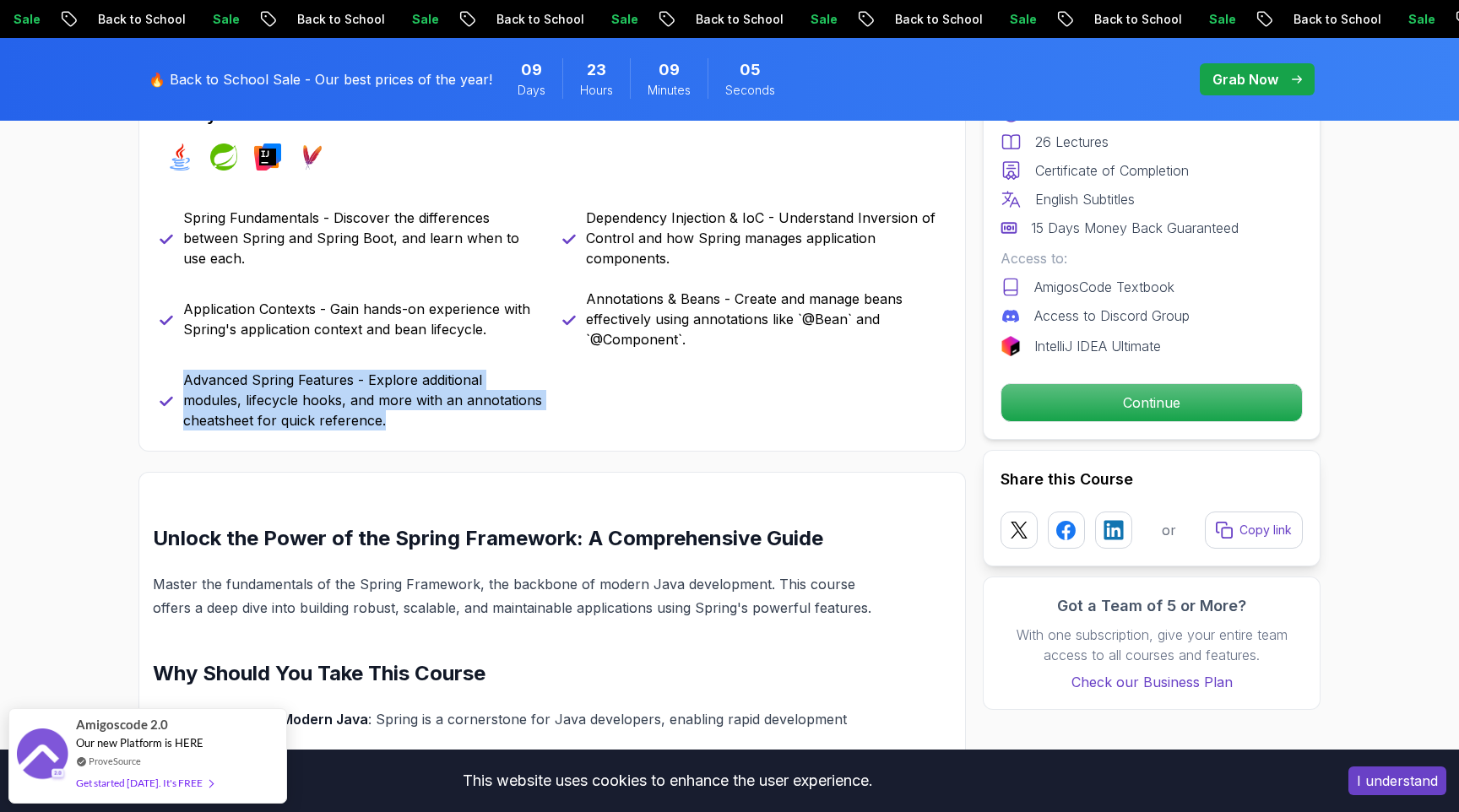
drag, startPoint x: 181, startPoint y: 377, endPoint x: 413, endPoint y: 421, distance: 236.1
click at [413, 421] on div "Advanced Spring Features - Explore additional modules, lifecycle hooks, and mor…" at bounding box center [351, 400] width 383 height 60
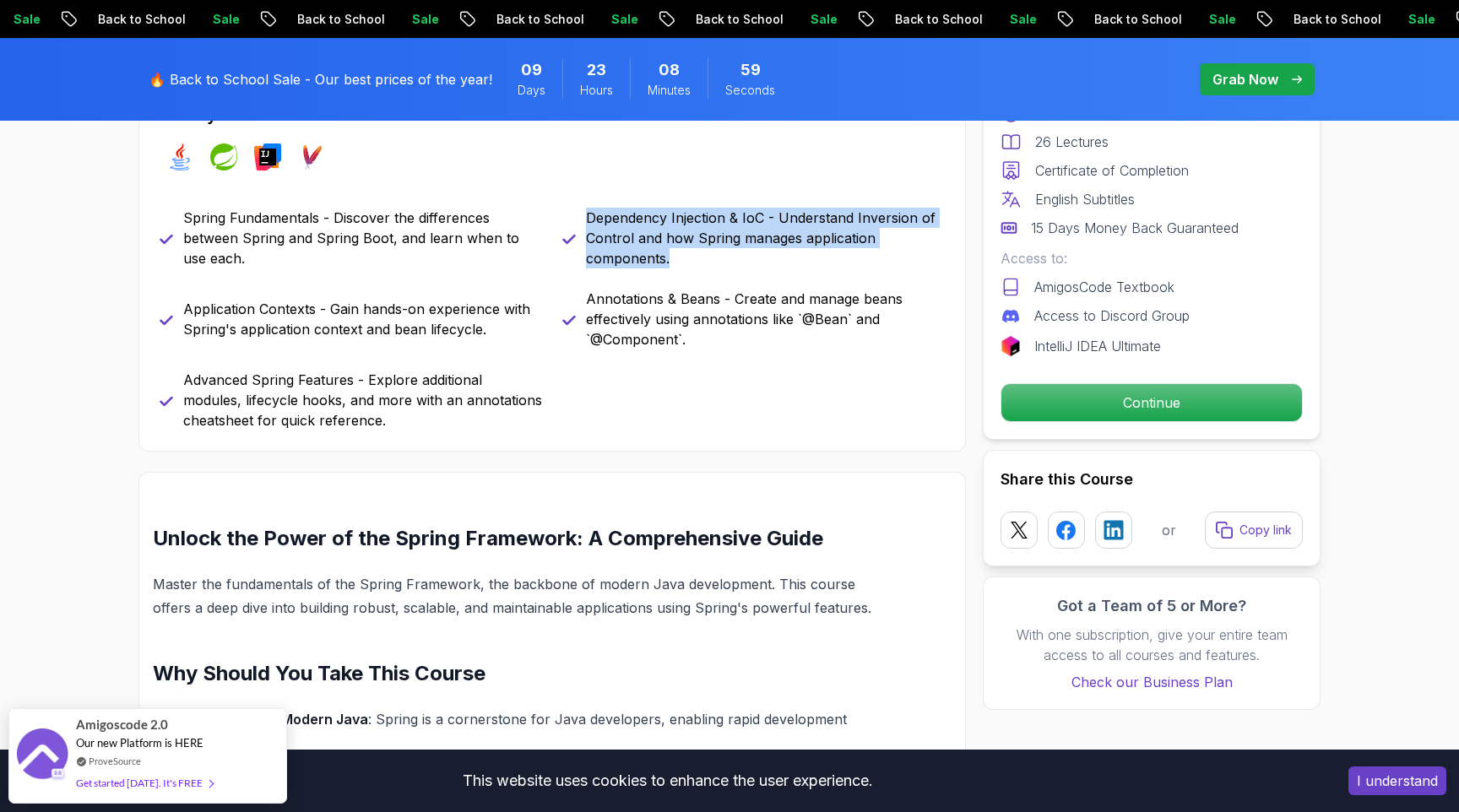
drag, startPoint x: 586, startPoint y: 218, endPoint x: 686, endPoint y: 260, distance: 108.5
click at [686, 260] on p "Dependency Injection & IoC - Understand Inversion of Control and how Spring man…" at bounding box center [765, 238] width 358 height 60
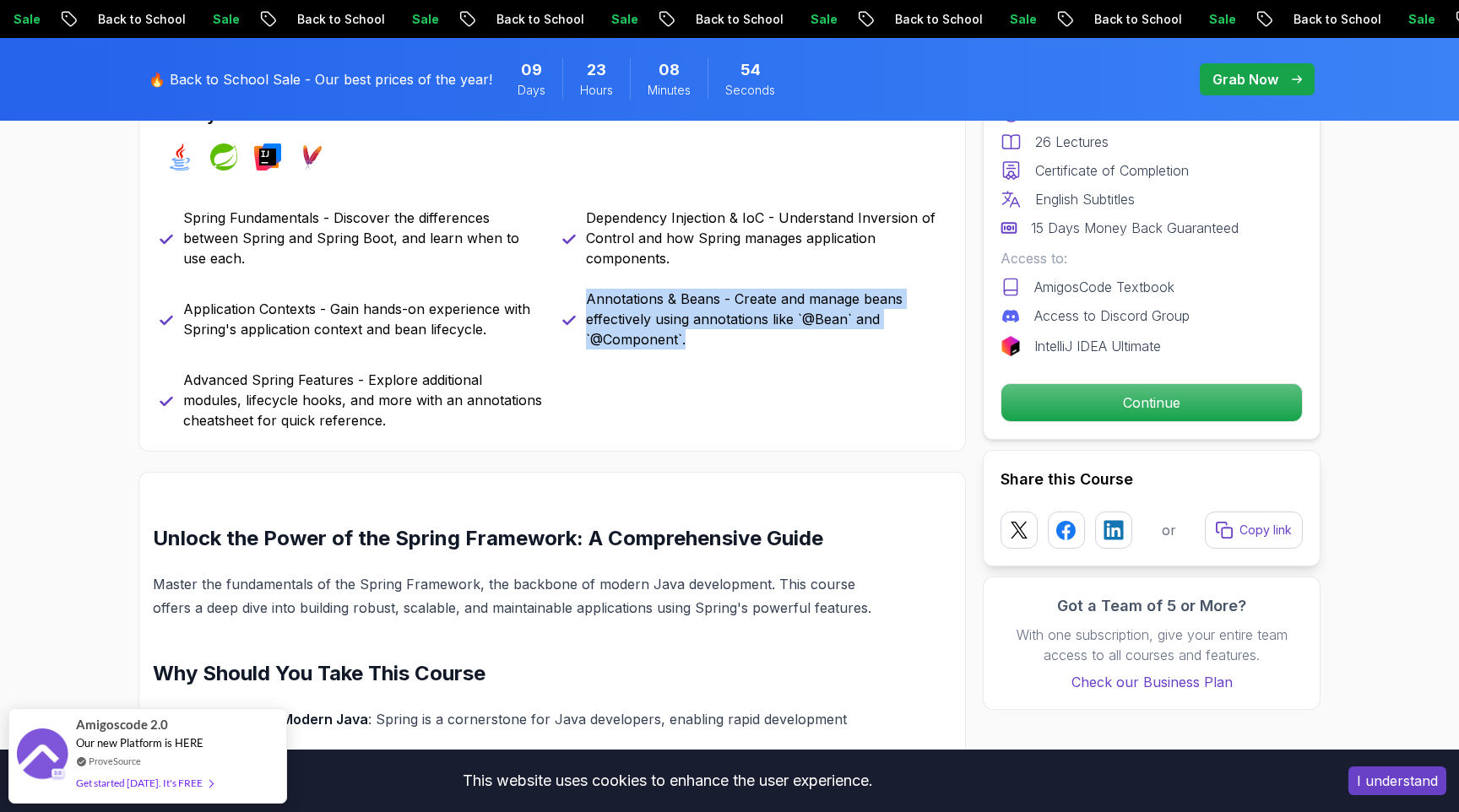
drag, startPoint x: 586, startPoint y: 299, endPoint x: 723, endPoint y: 341, distance: 143.3
click at [723, 341] on p "Annotations & Beans - Create and manage beans effectively using annotations lik…" at bounding box center [765, 319] width 358 height 60
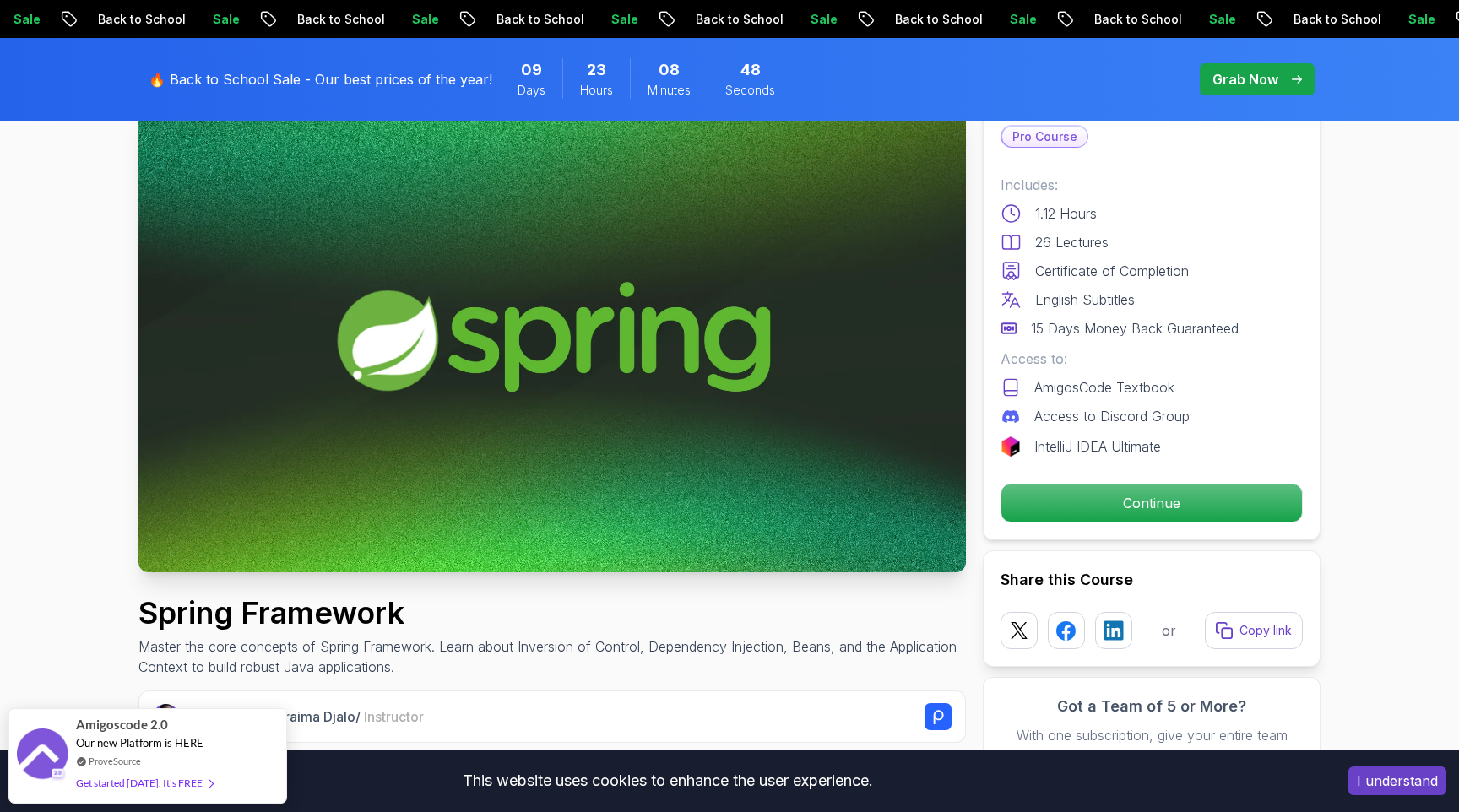
scroll to position [0, 0]
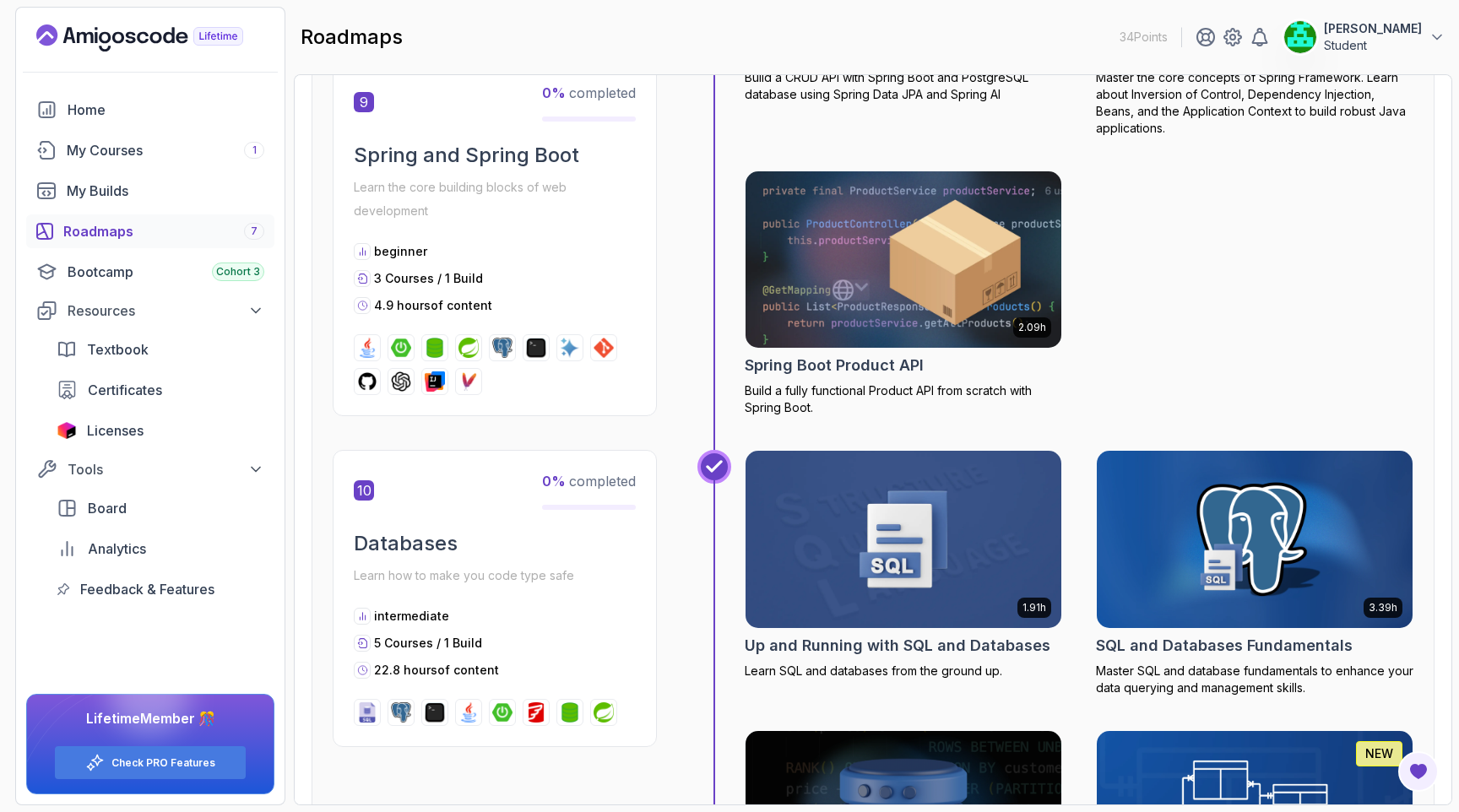
scroll to position [3472, 0]
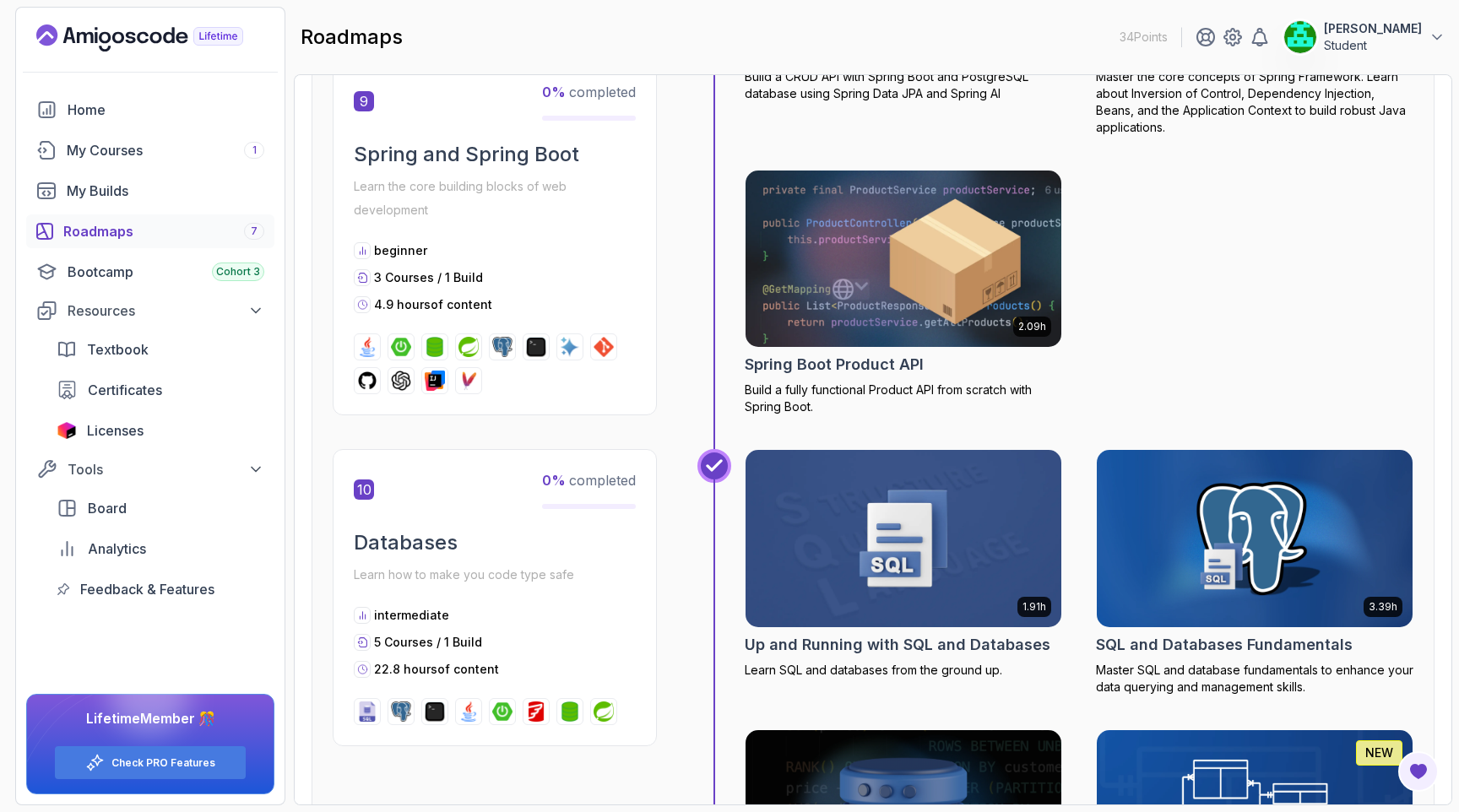
click at [876, 244] on img at bounding box center [904, 257] width 332 height 186
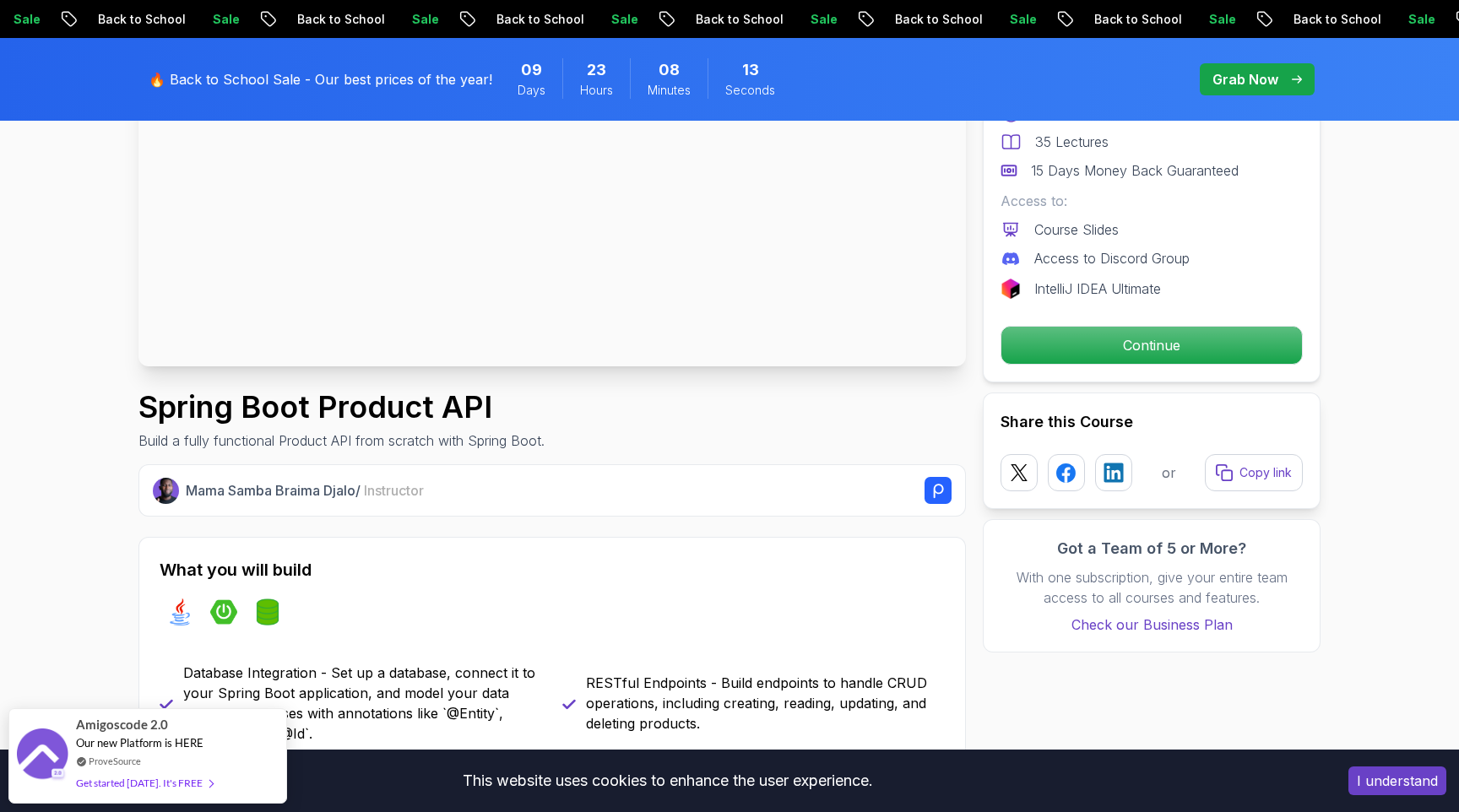
scroll to position [323, 0]
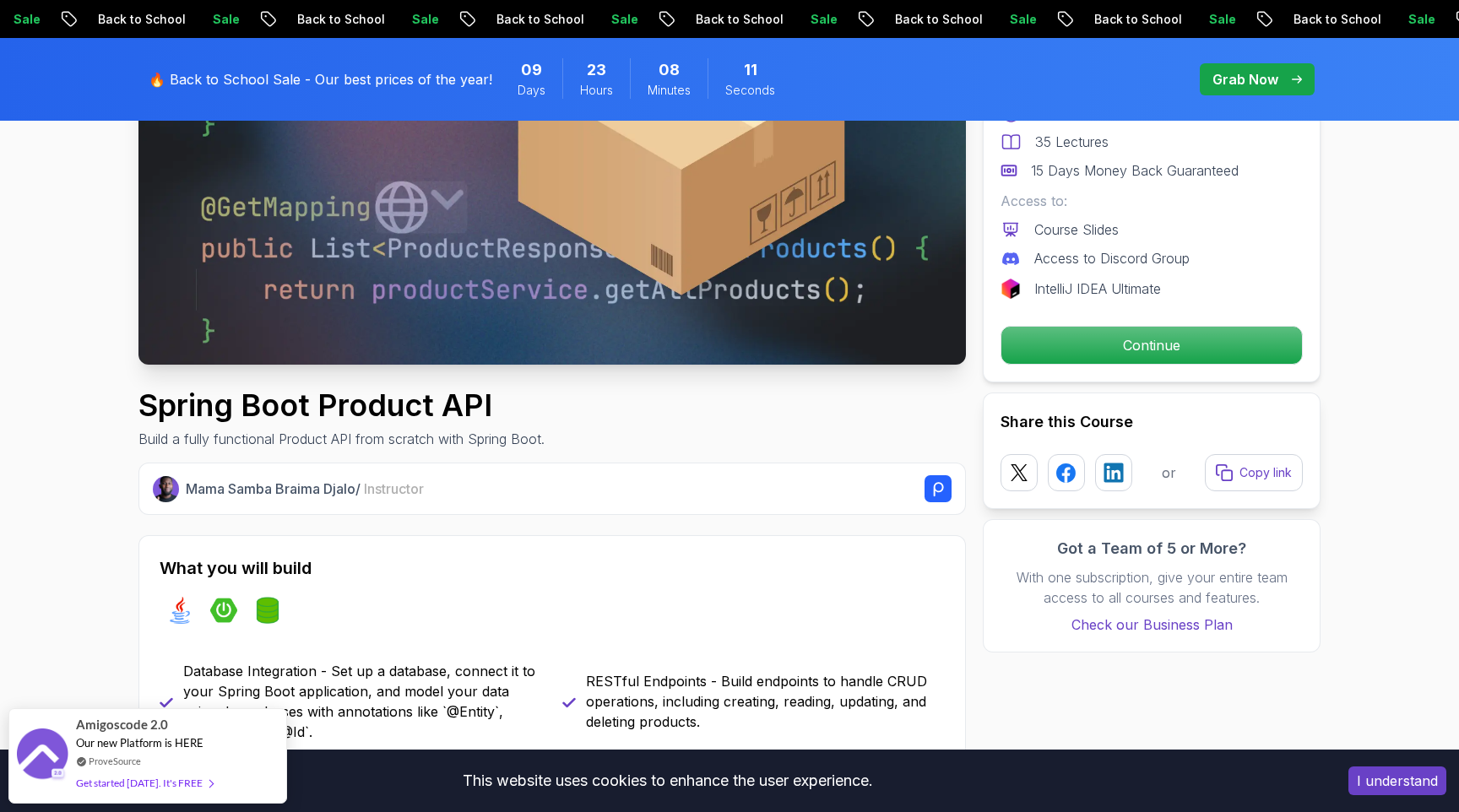
drag, startPoint x: 120, startPoint y: 449, endPoint x: 592, endPoint y: 431, distance: 472.3
click at [541, 439] on p "Build a fully functional Product API from scratch with Spring Boot." at bounding box center [341, 439] width 406 height 20
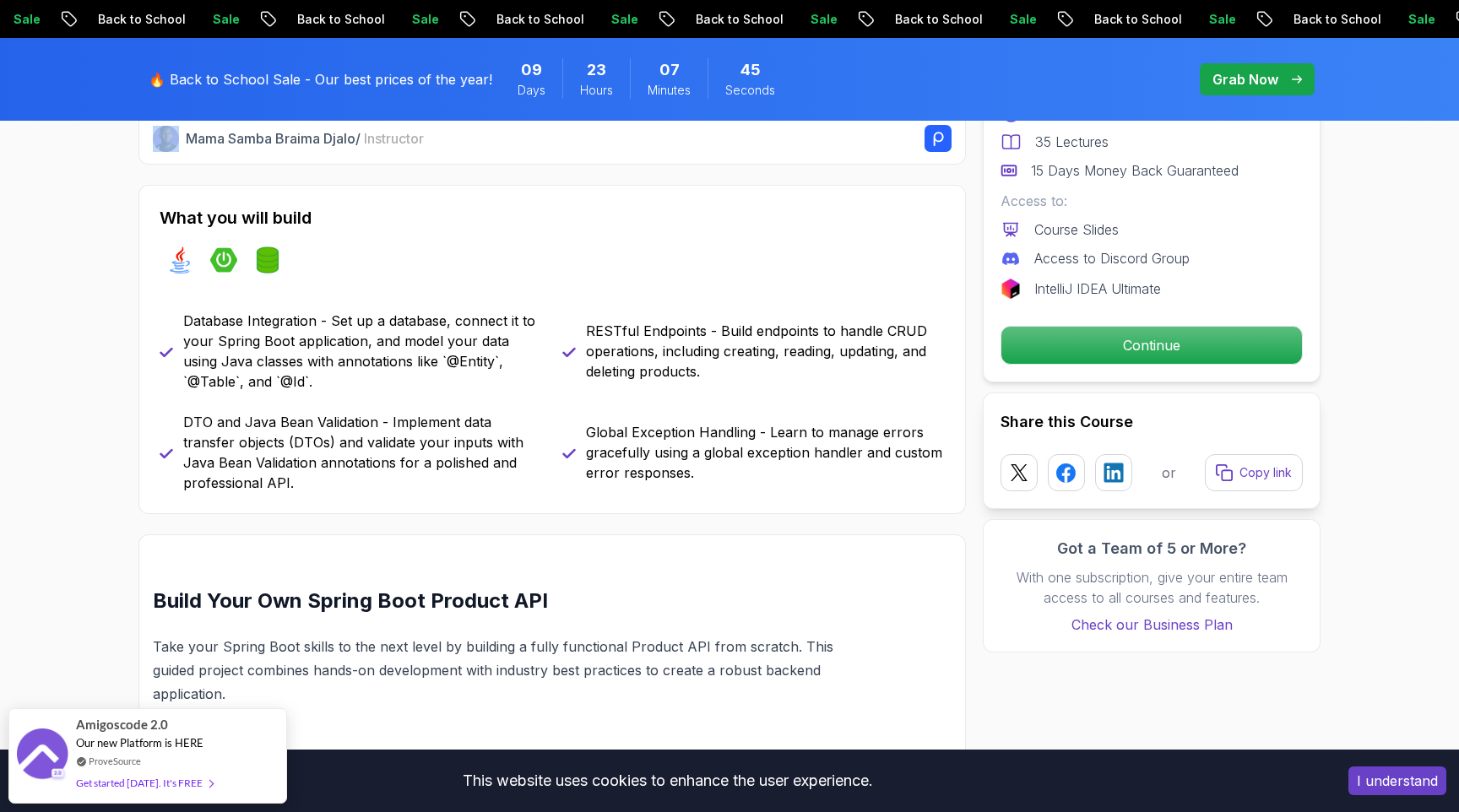
scroll to position [673, 0]
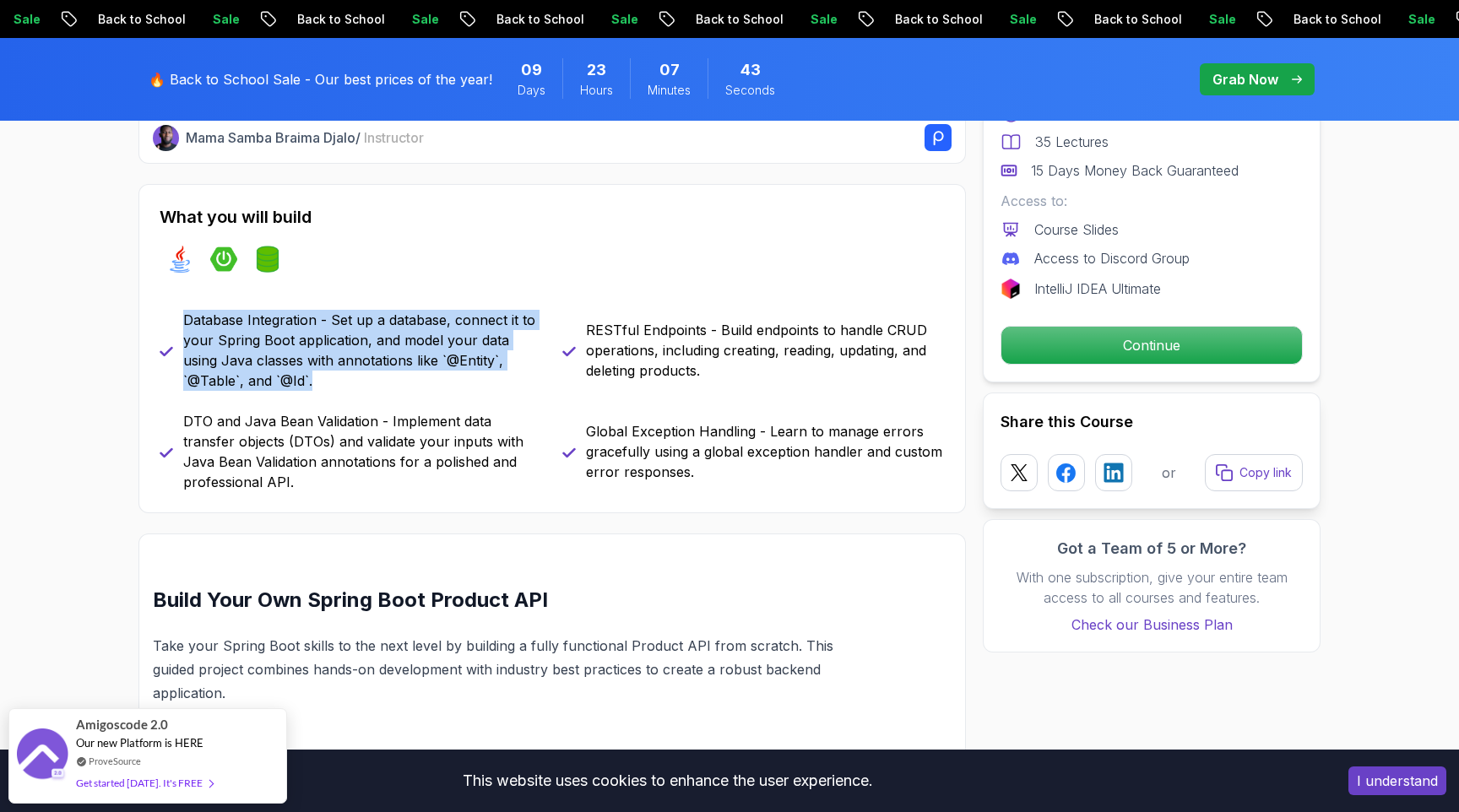
drag, startPoint x: 181, startPoint y: 315, endPoint x: 265, endPoint y: 378, distance: 105.0
click at [265, 378] on div "Database Integration - Set up a database, connect it to your Spring Boot applic…" at bounding box center [351, 351] width 383 height 81
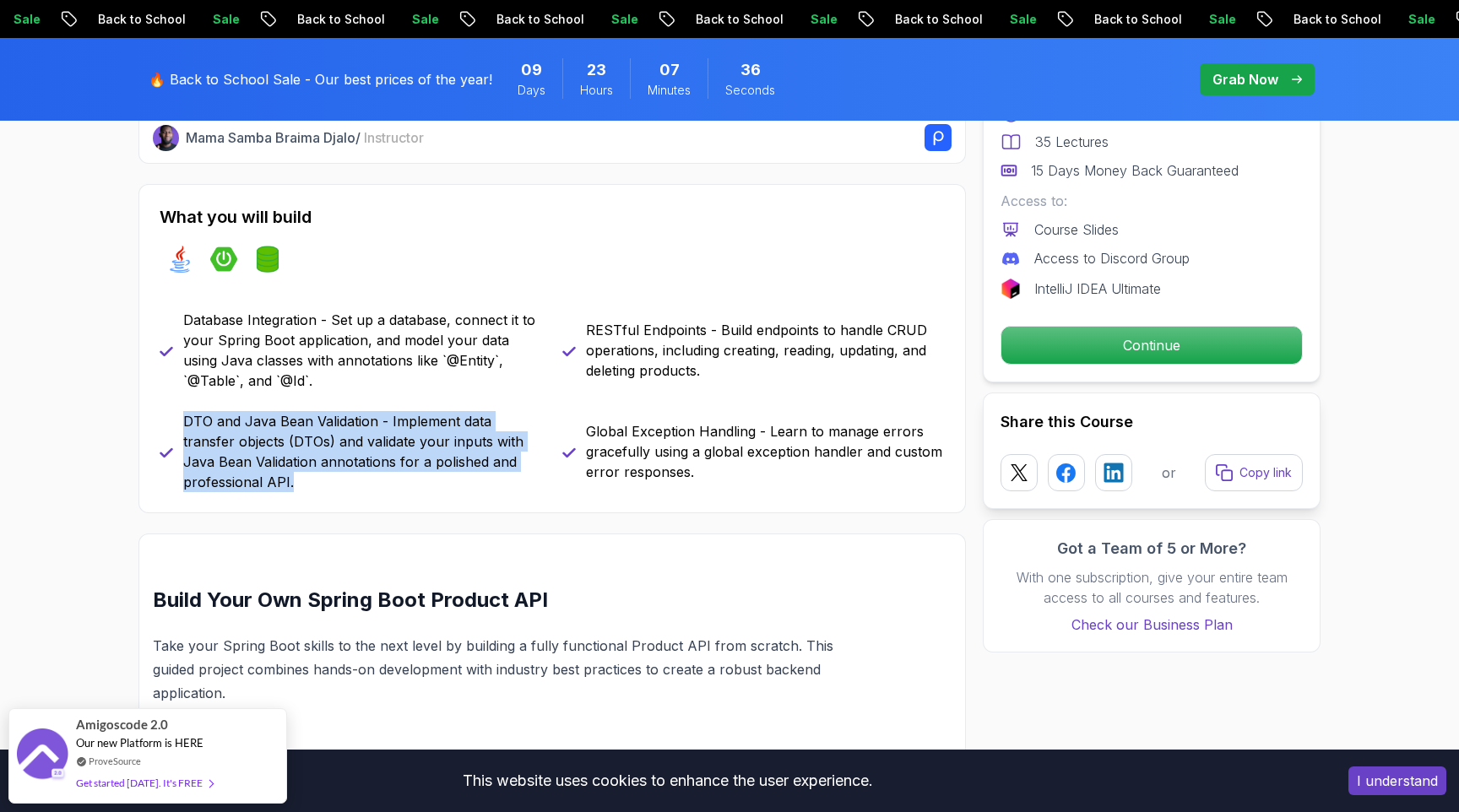
drag, startPoint x: 188, startPoint y: 420, endPoint x: 240, endPoint y: 484, distance: 82.5
click at [240, 484] on p "DTO and Java Bean Validation - Implement data transfer objects (DTOs) and valid…" at bounding box center [362, 452] width 358 height 81
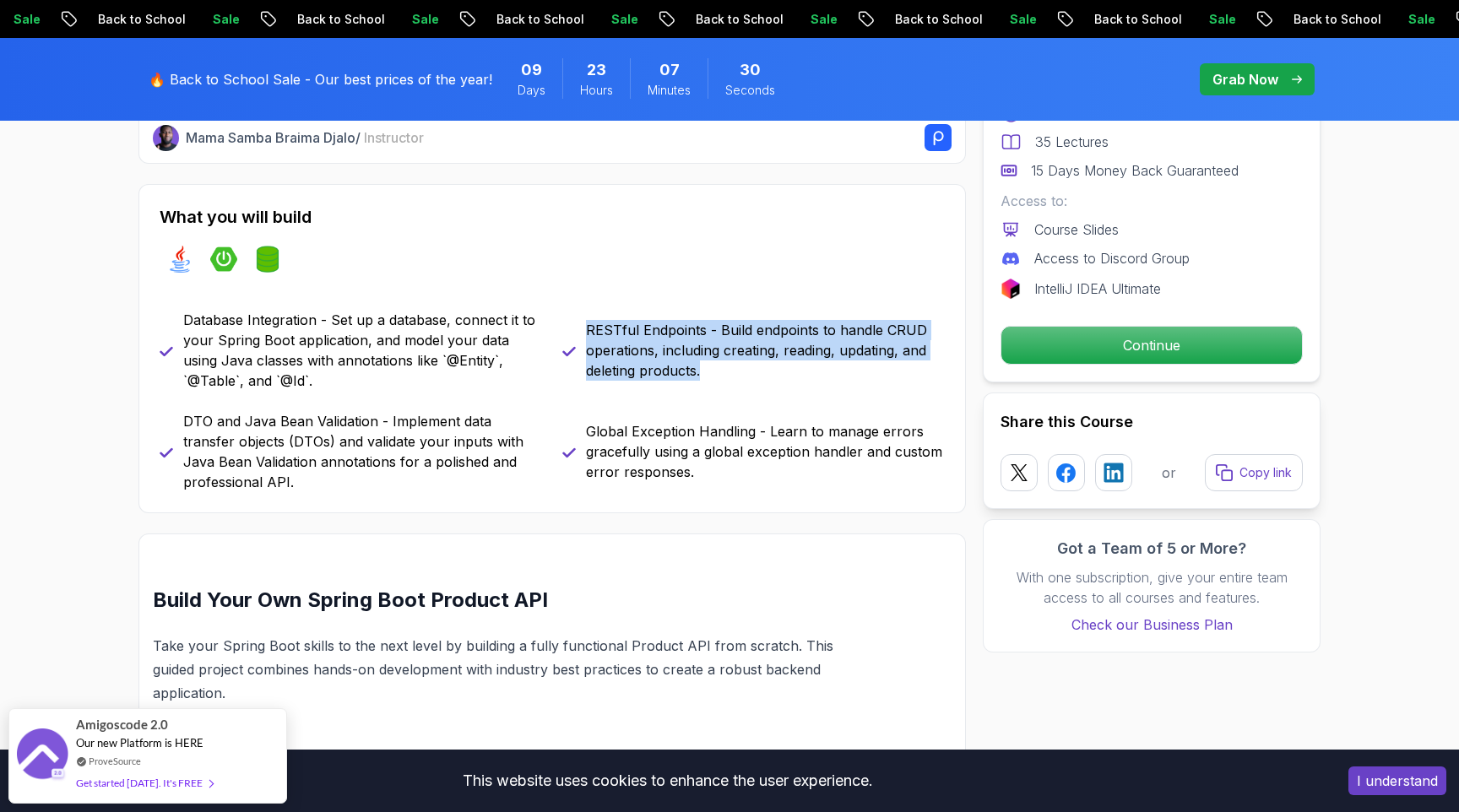
drag, startPoint x: 589, startPoint y: 329, endPoint x: 721, endPoint y: 382, distance: 142.2
click at [721, 382] on div "RESTful Endpoints - Build endpoints to handle CRUD operations, including creati…" at bounding box center [754, 351] width 383 height 81
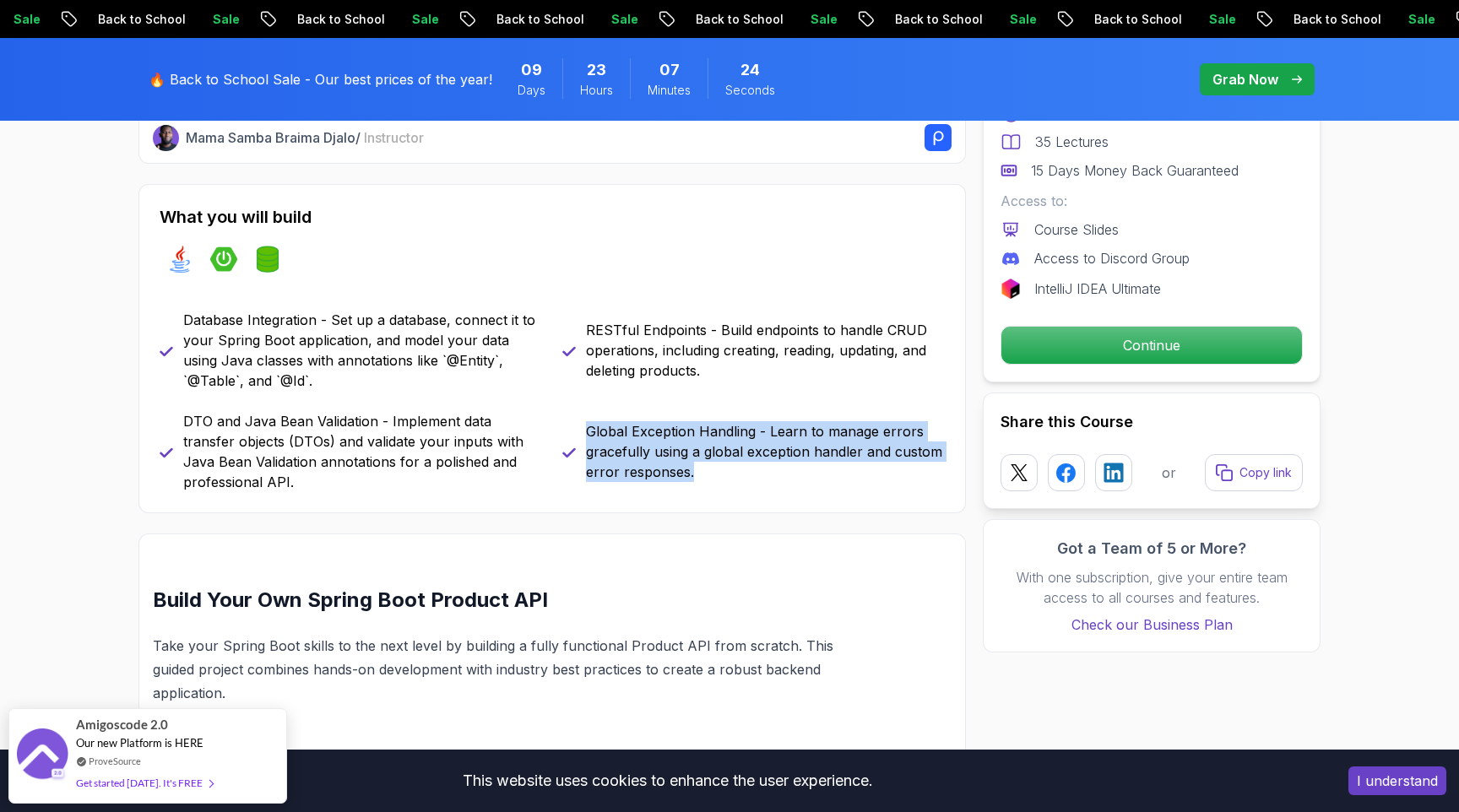
drag, startPoint x: 588, startPoint y: 432, endPoint x: 737, endPoint y: 466, distance: 152.8
click at [737, 466] on p "Global Exception Handling - Learn to manage errors gracefully using a global ex…" at bounding box center [765, 452] width 358 height 60
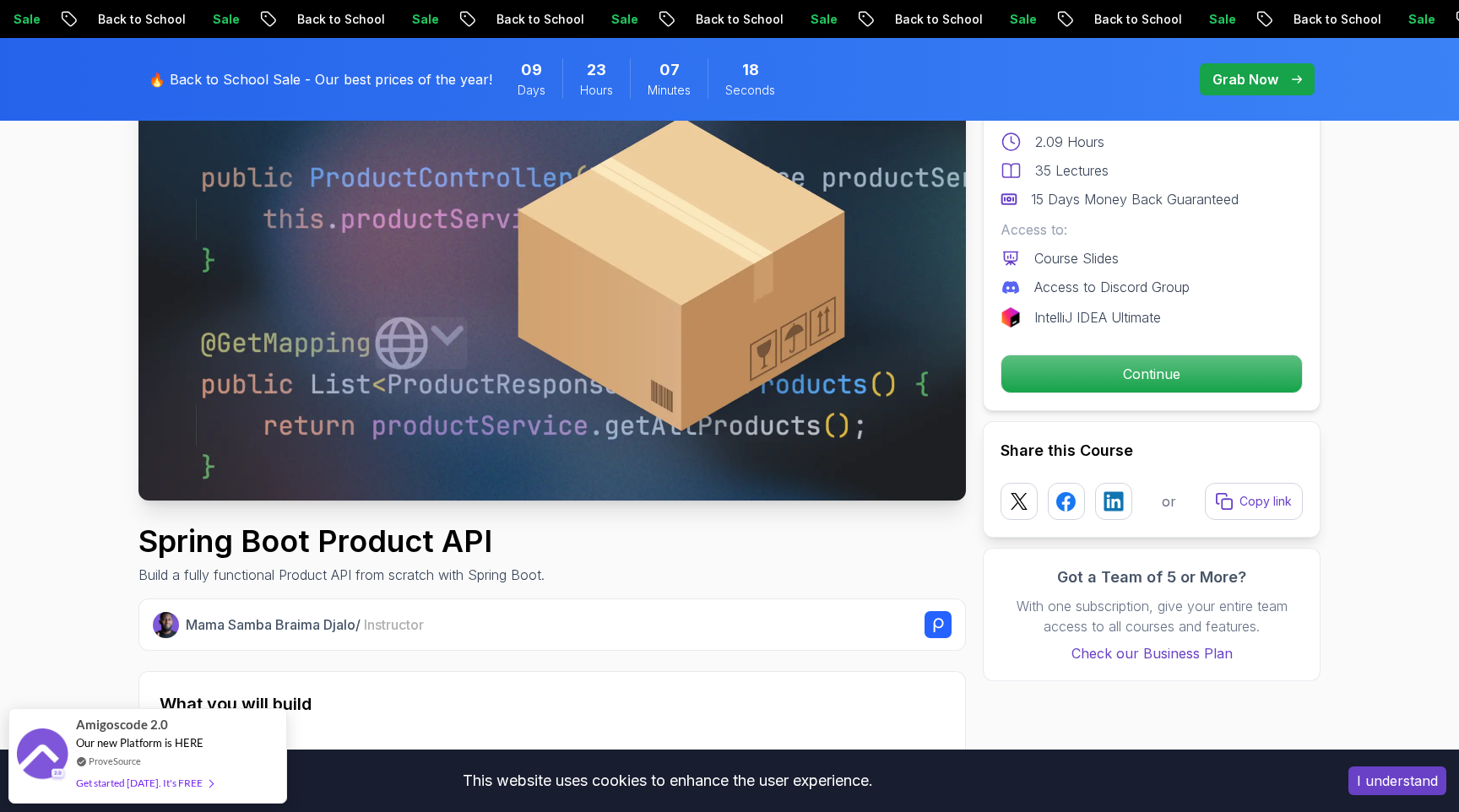
scroll to position [0, 0]
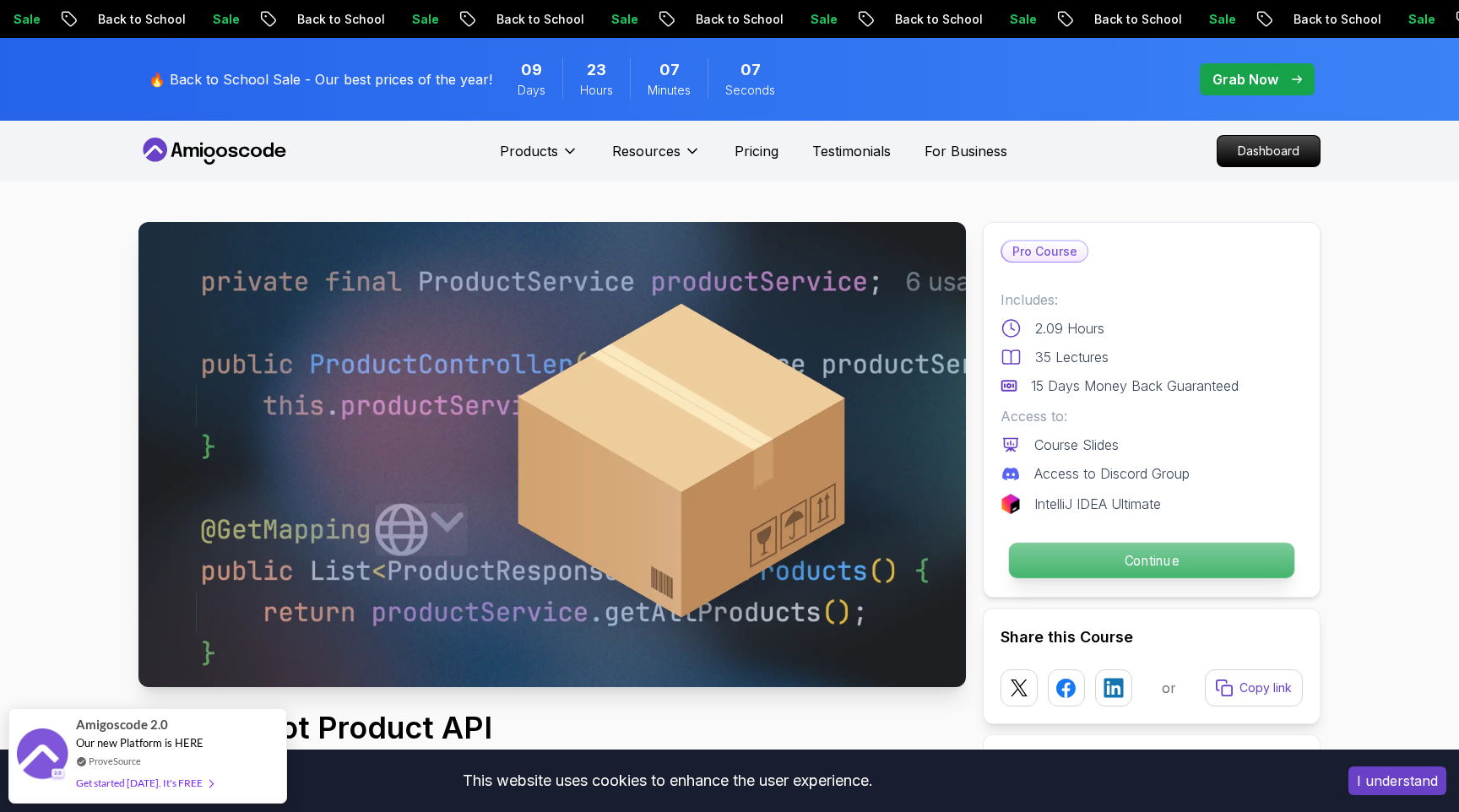
click at [1160, 554] on p "Continue" at bounding box center [1152, 561] width 286 height 36
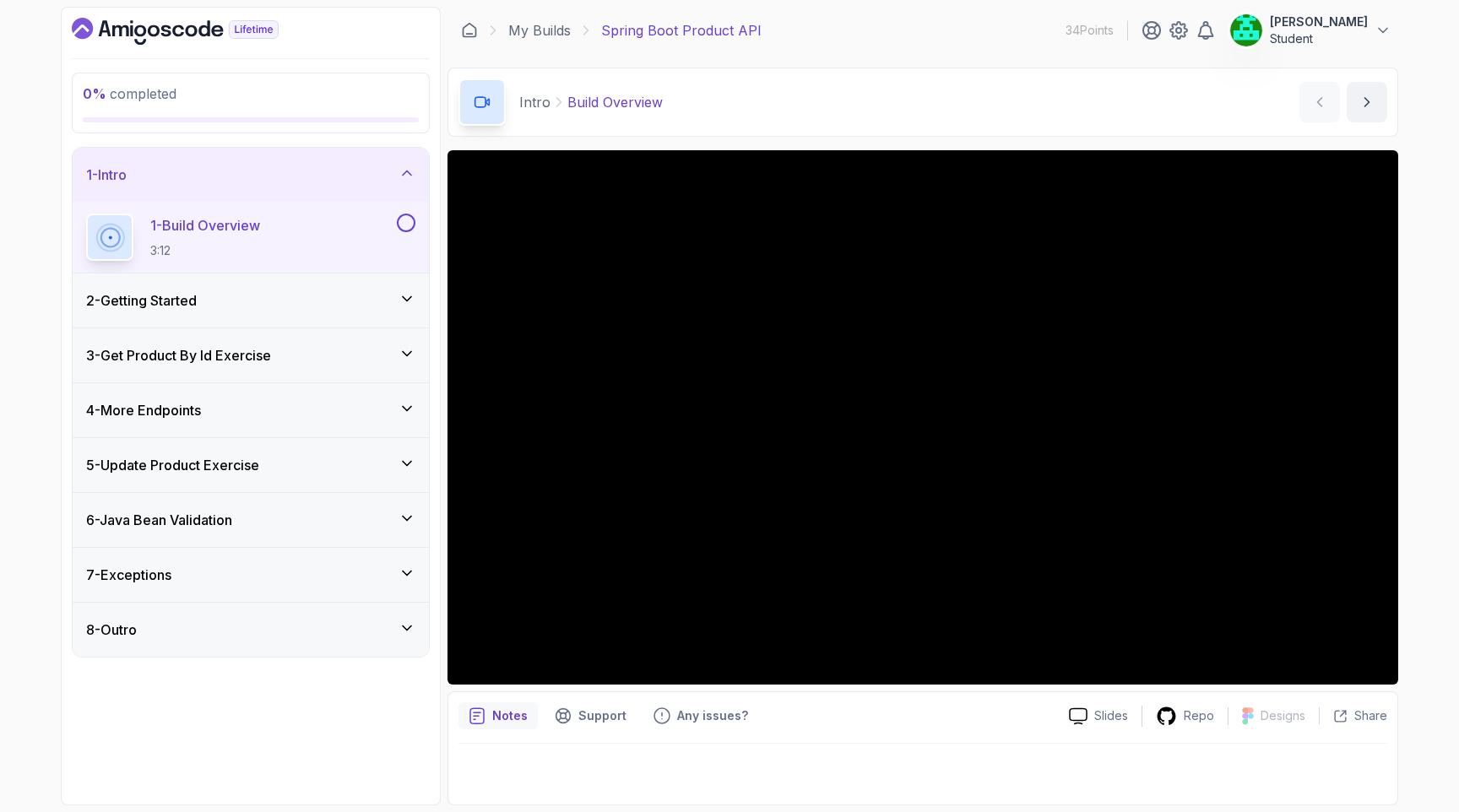
click at [230, 582] on div "7 - Exceptions" at bounding box center [250, 574] width 329 height 20
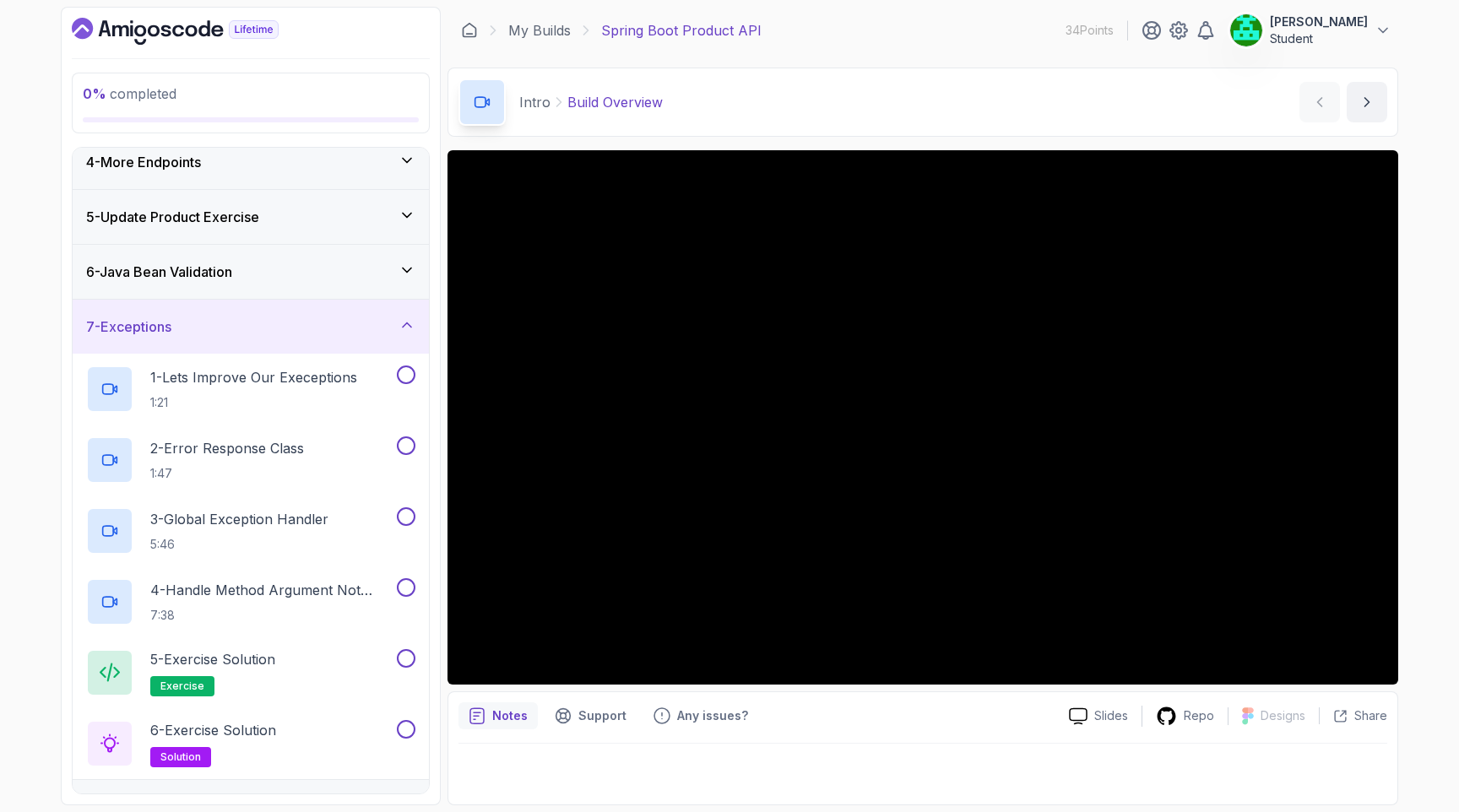
scroll to position [217, 0]
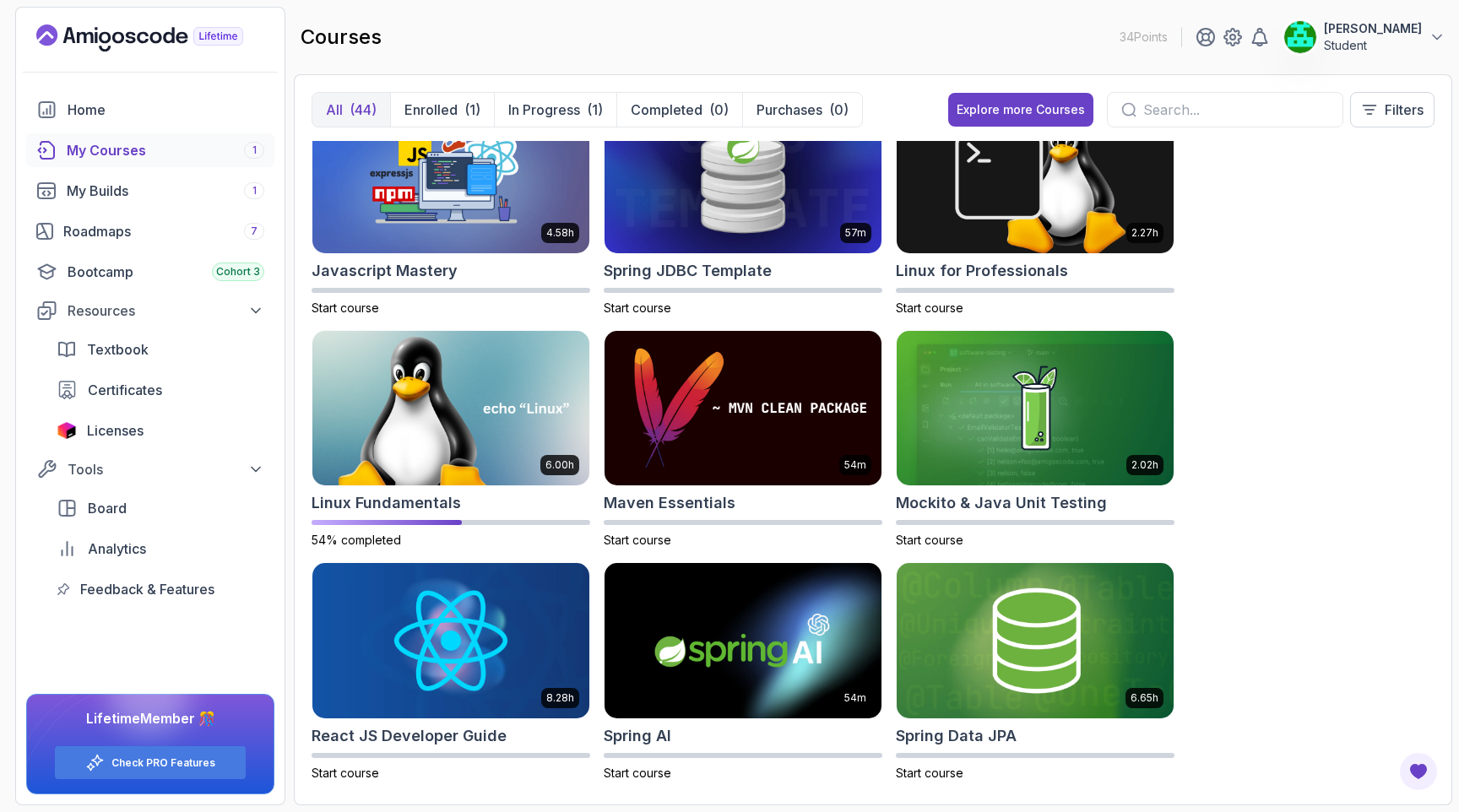
scroll to position [1907, 0]
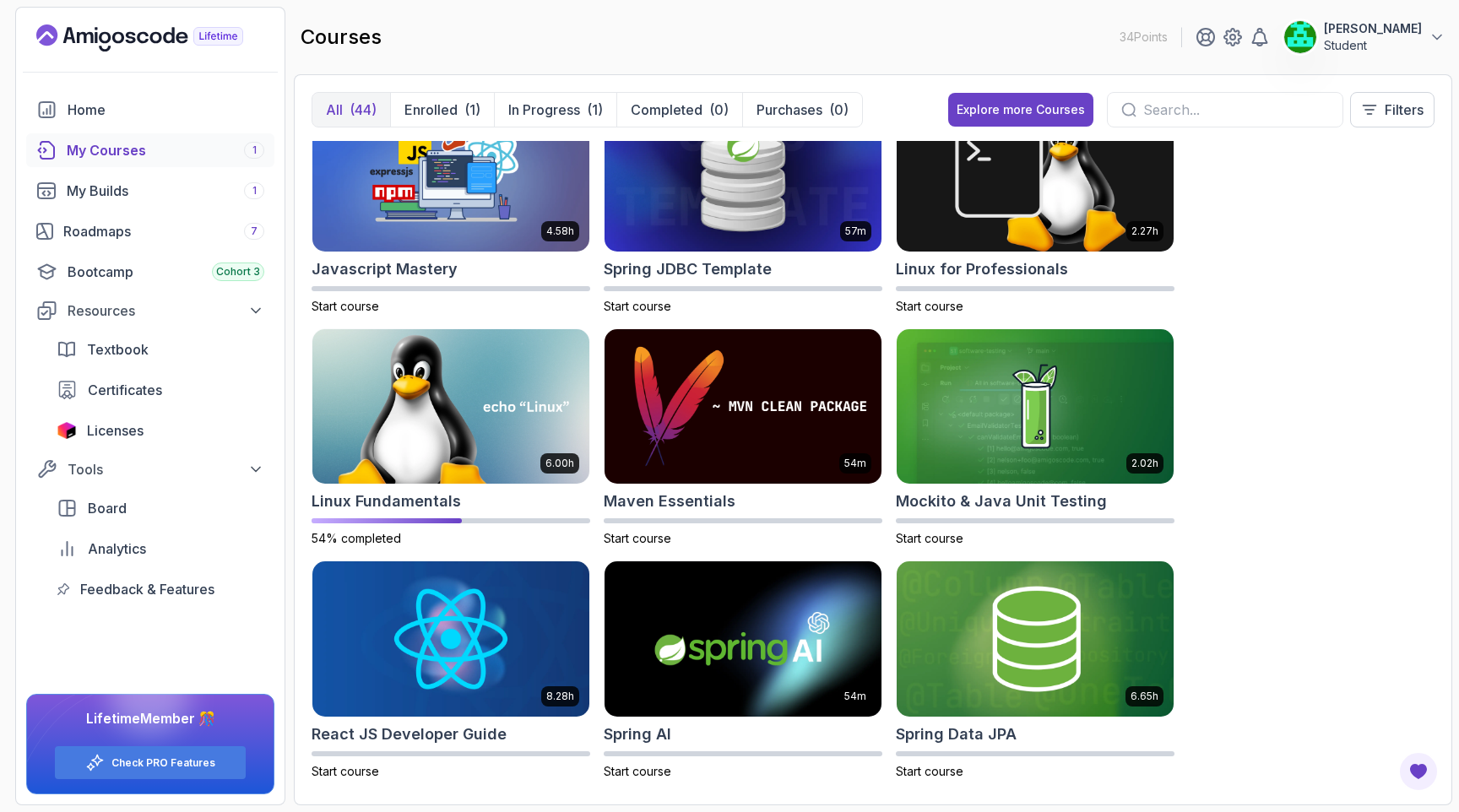
click at [1208, 113] on input "text" at bounding box center [1235, 109] width 186 height 20
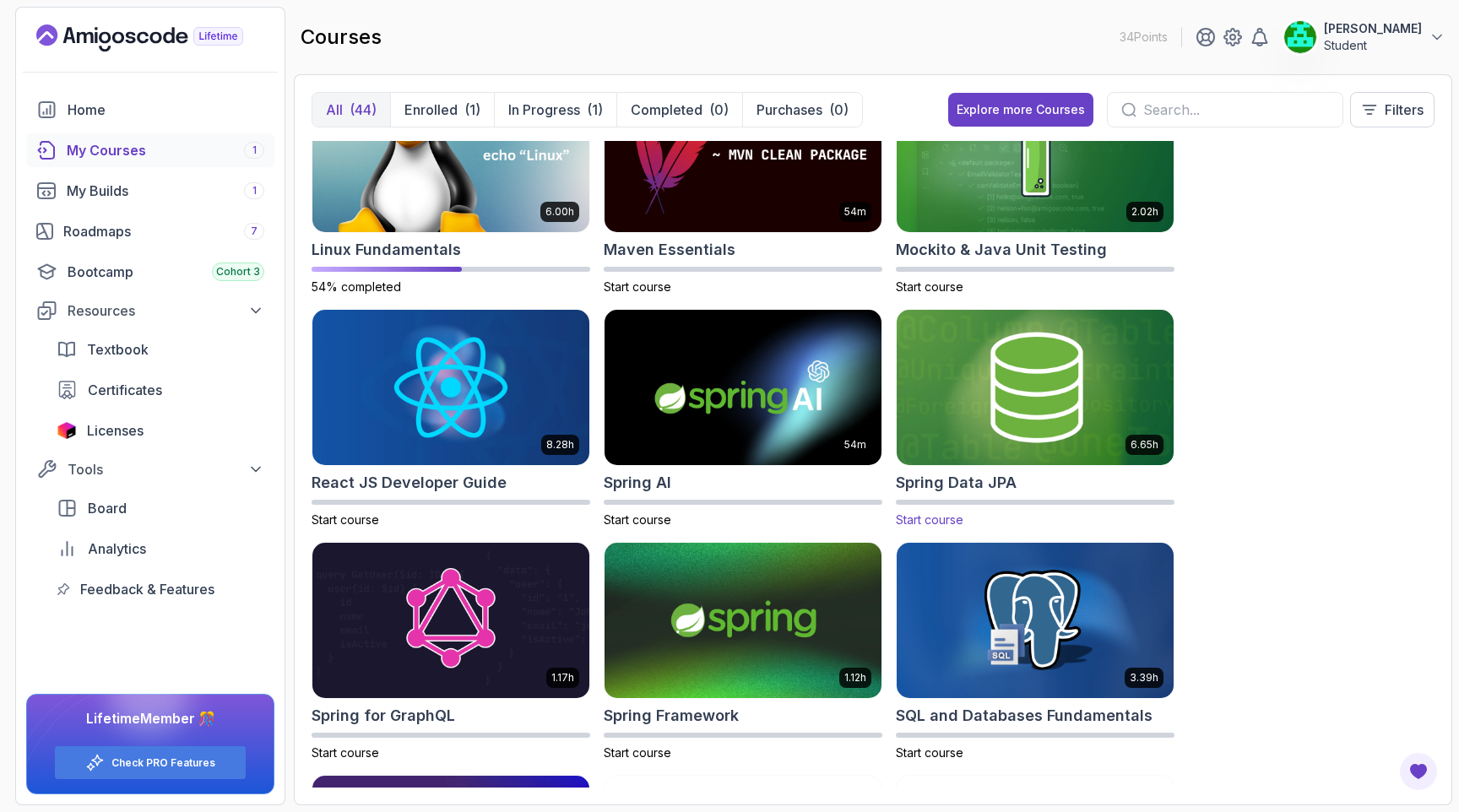
scroll to position [2179, 0]
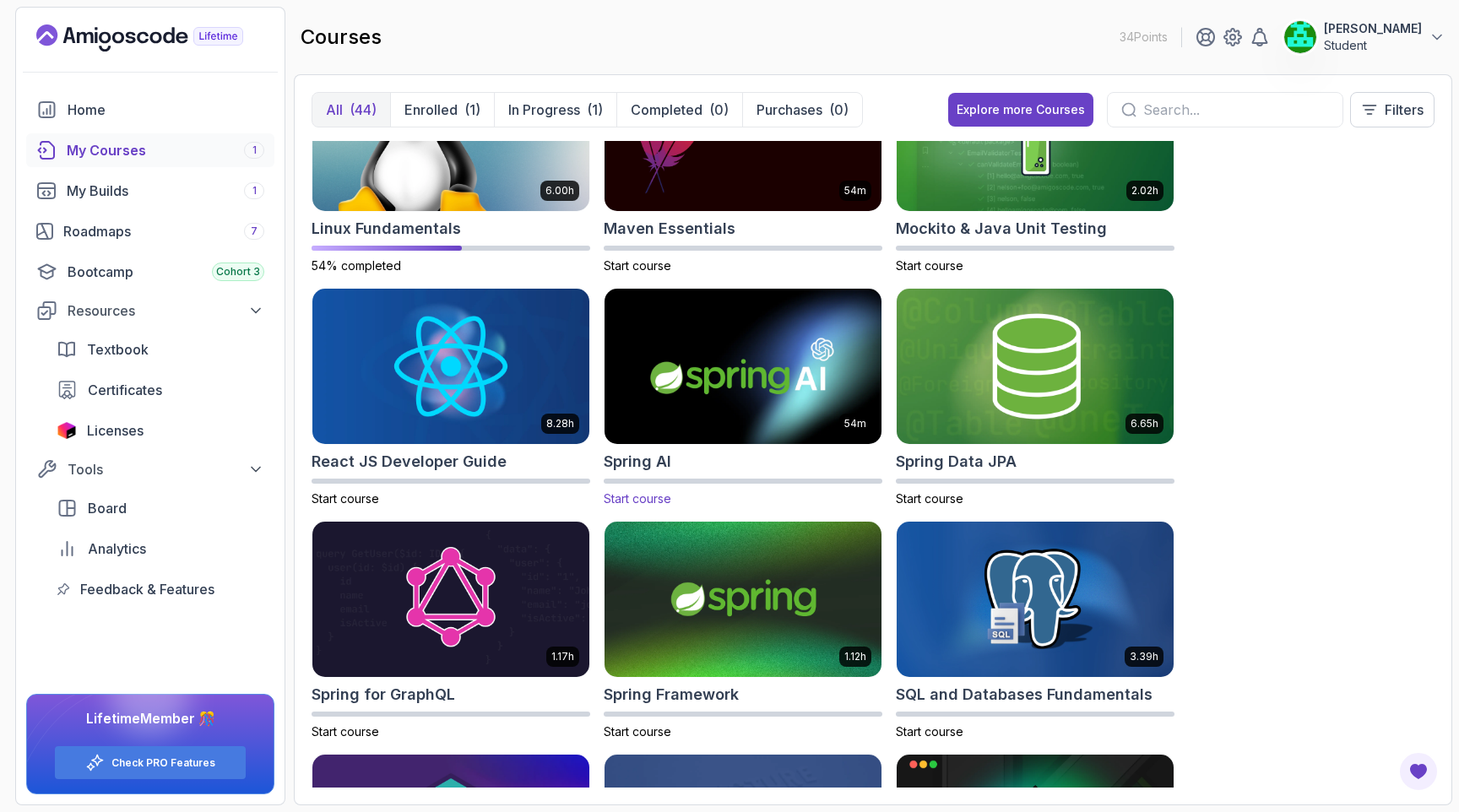
click at [751, 382] on img at bounding box center [743, 367] width 290 height 163
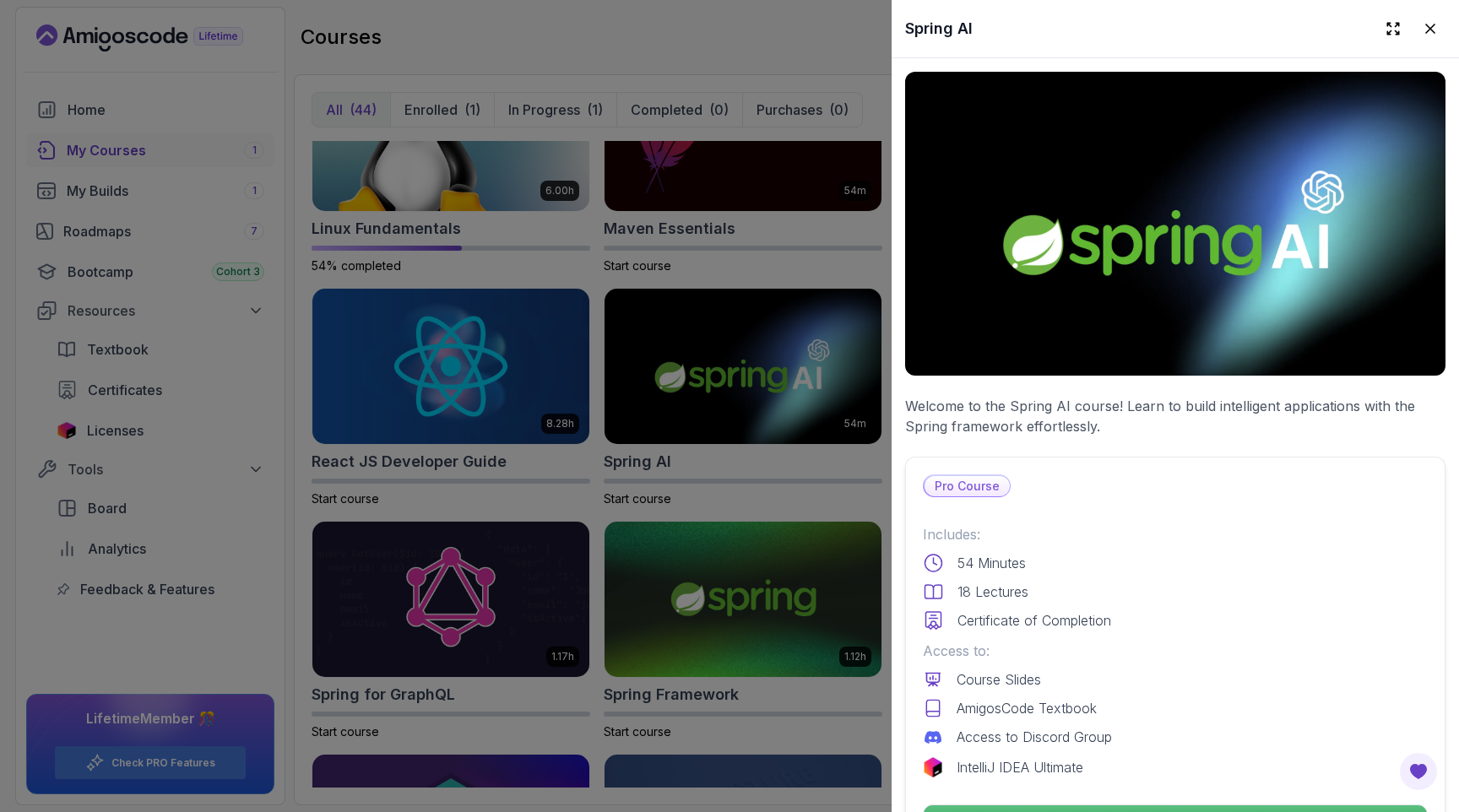
click at [1053, 272] on img at bounding box center [1175, 224] width 540 height 304
click at [961, 484] on p "Pro Course" at bounding box center [967, 486] width 85 height 20
click at [727, 417] on div at bounding box center [729, 406] width 1459 height 812
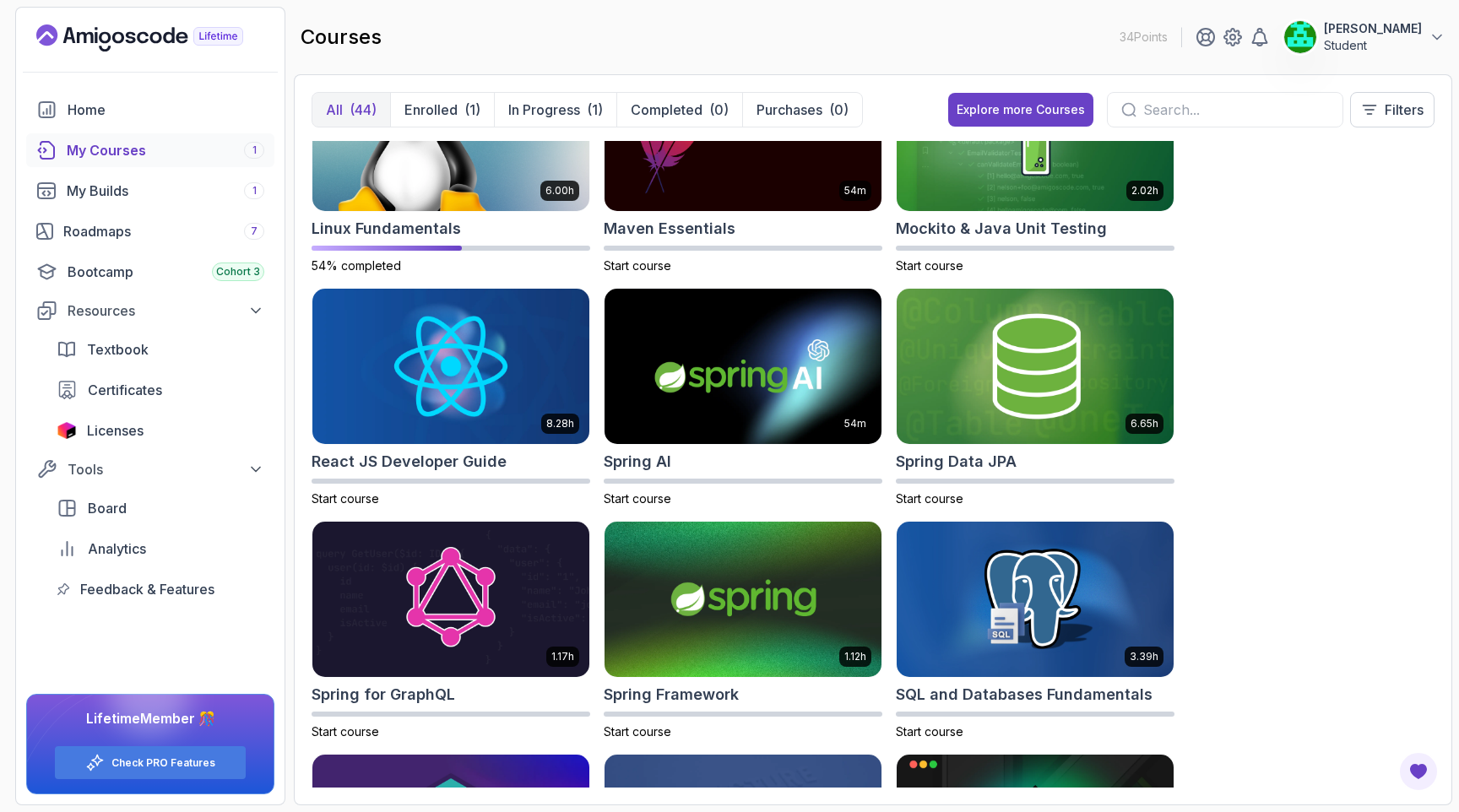
click at [727, 417] on img at bounding box center [743, 366] width 277 height 156
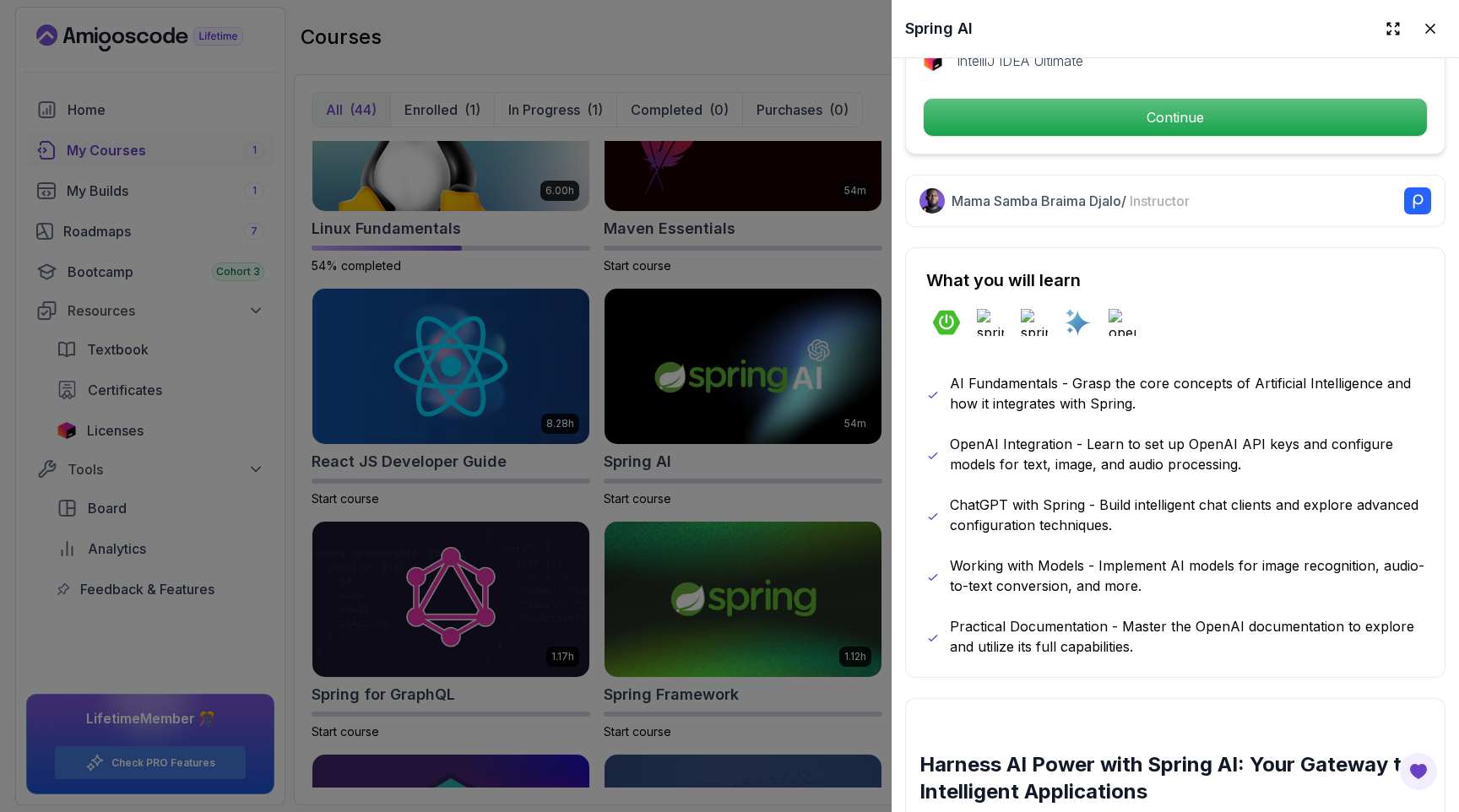
scroll to position [708, 0]
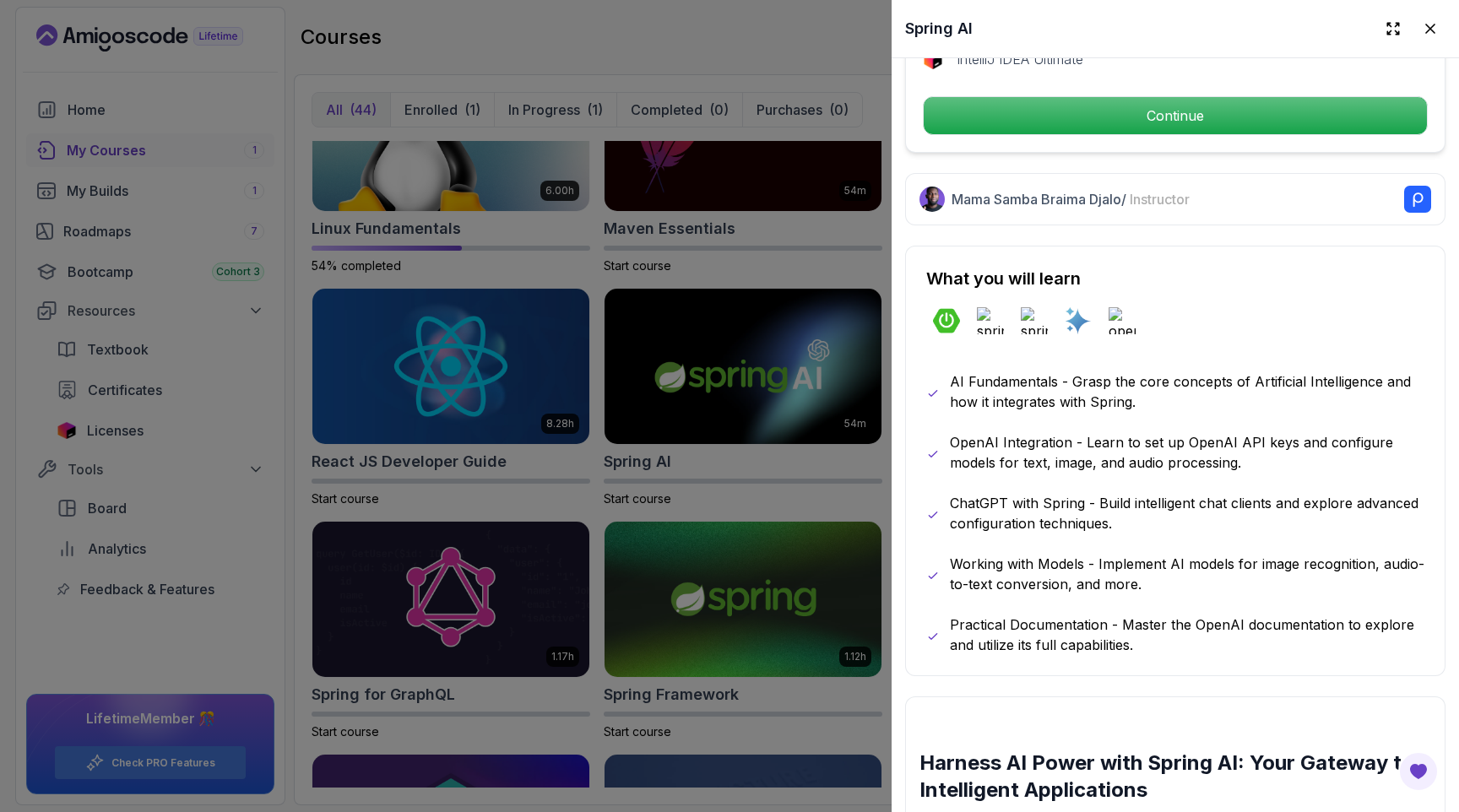
click at [806, 278] on div at bounding box center [729, 406] width 1459 height 812
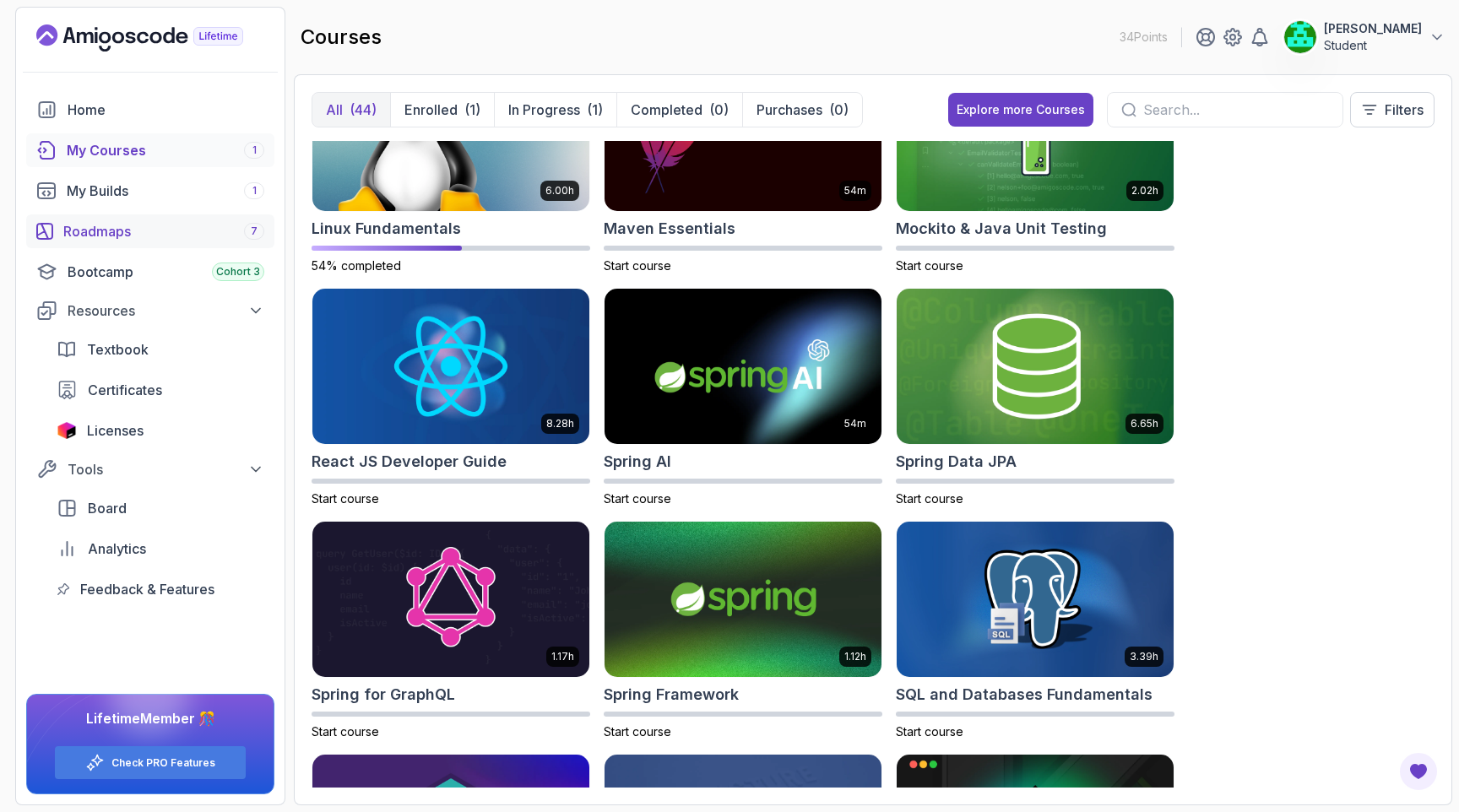
click at [115, 229] on div "Roadmaps 7" at bounding box center [163, 231] width 201 height 20
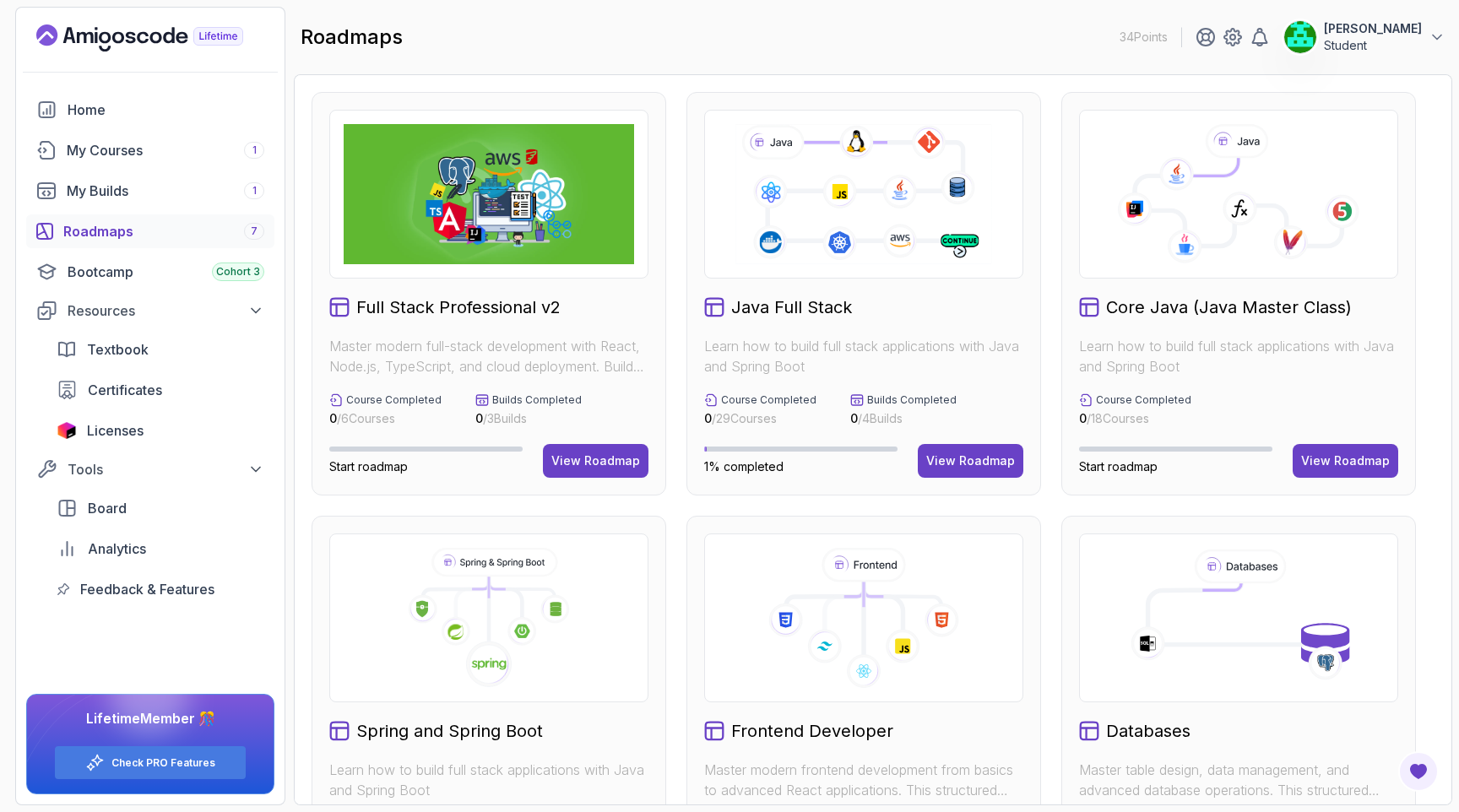
click at [817, 224] on icon at bounding box center [863, 194] width 261 height 145
click at [963, 463] on div "View Roadmap" at bounding box center [970, 461] width 89 height 17
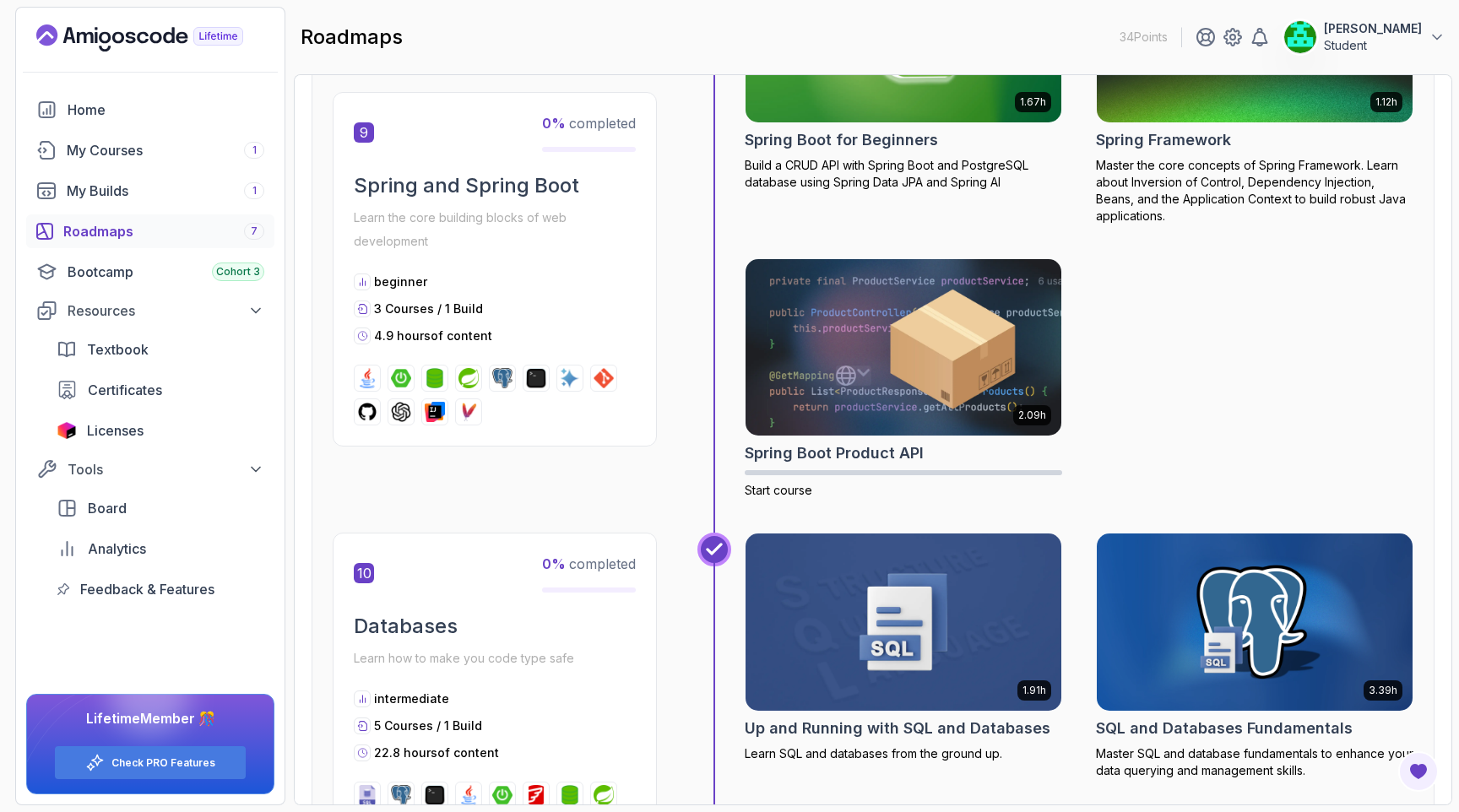
scroll to position [3370, 0]
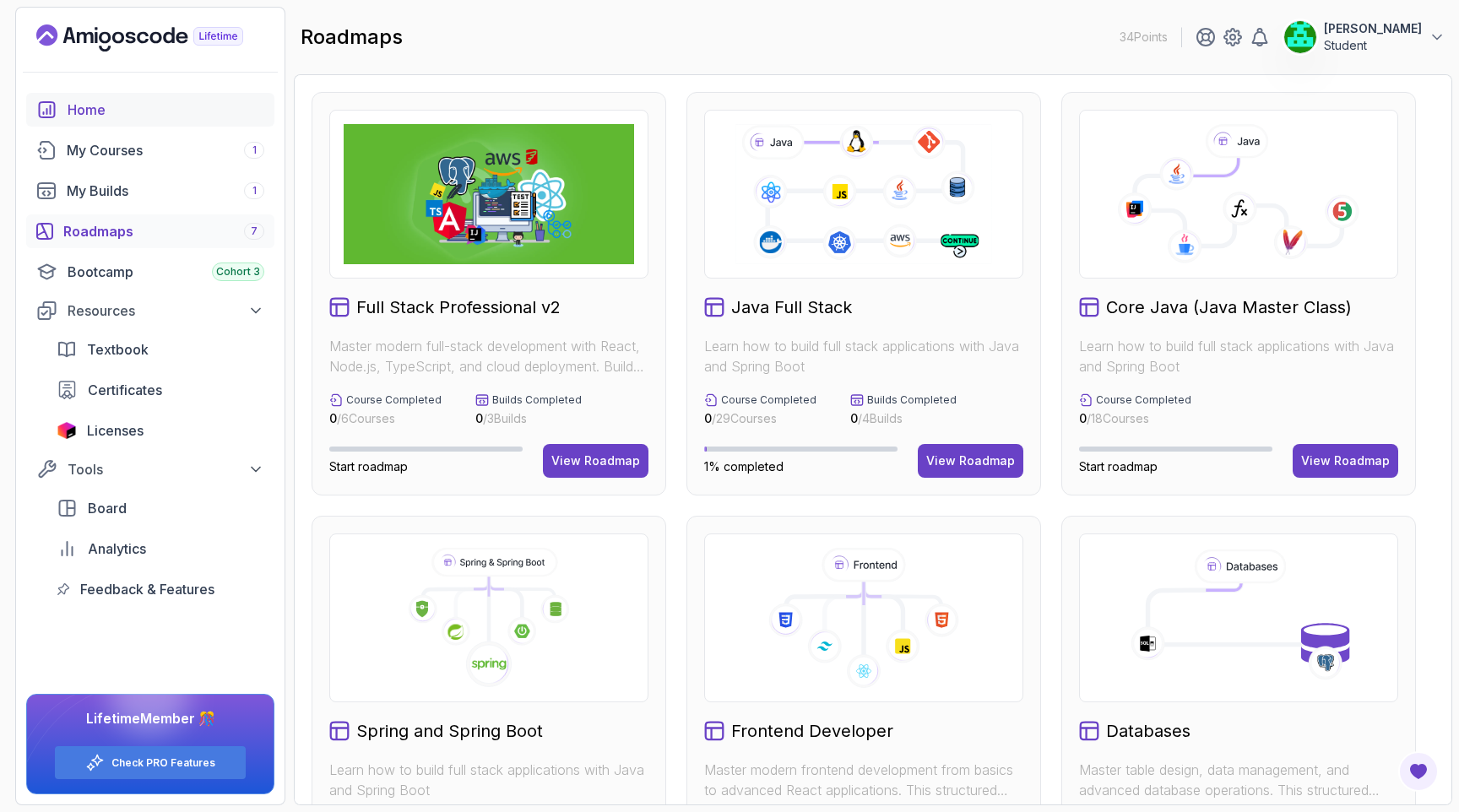
click at [87, 112] on div "Home" at bounding box center [166, 109] width 197 height 20
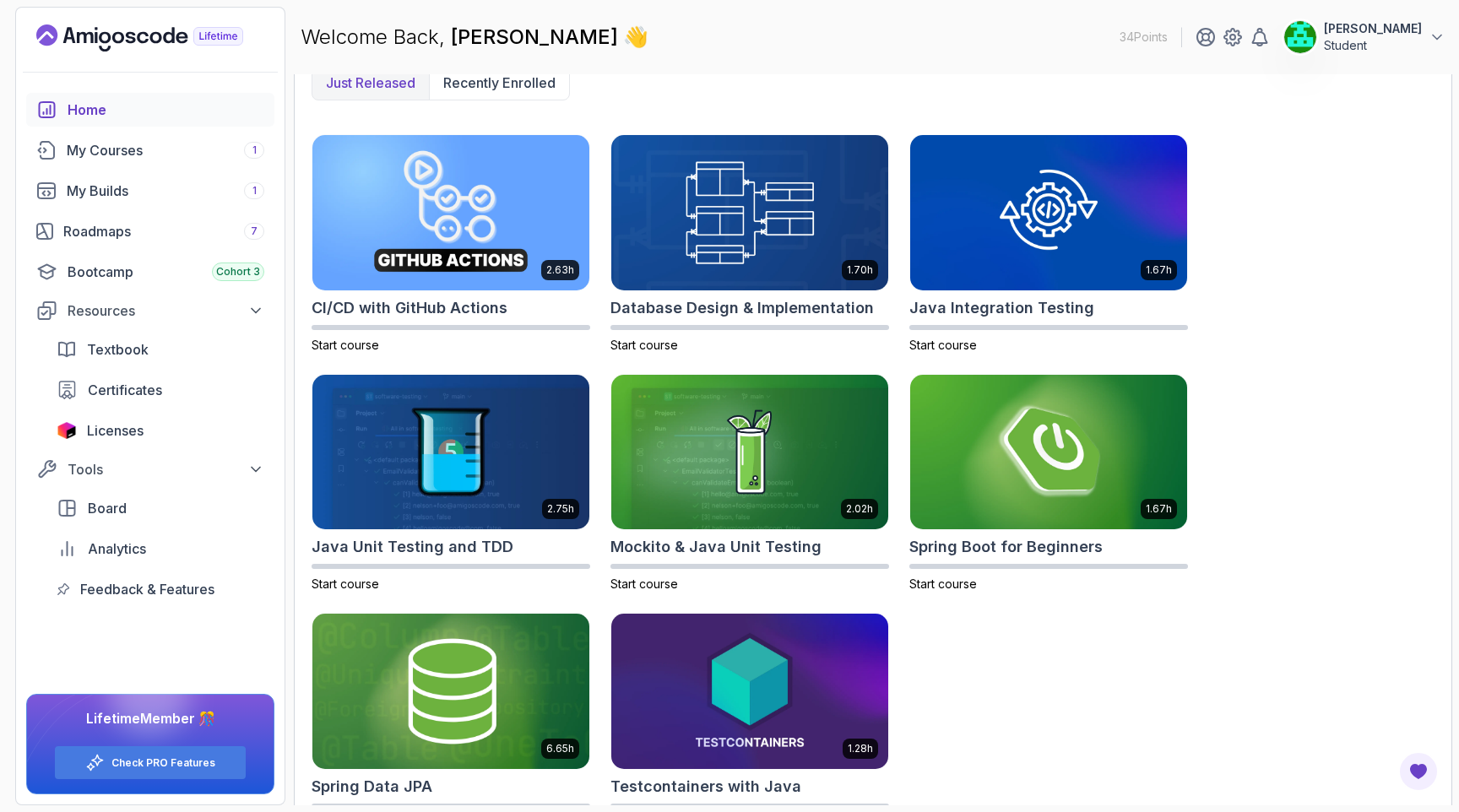
scroll to position [510, 0]
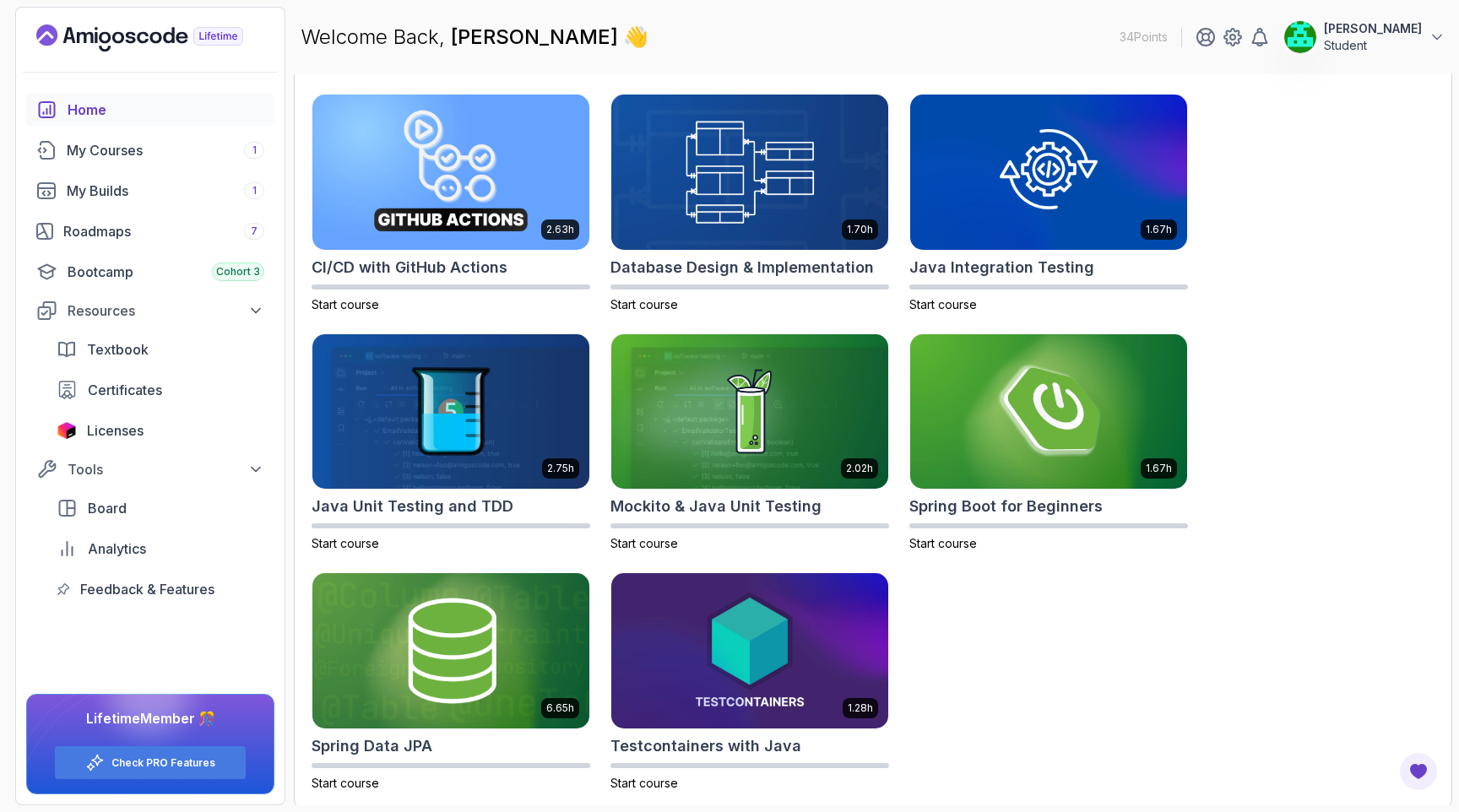
click at [92, 110] on div "Home" at bounding box center [166, 109] width 197 height 20
click at [118, 436] on span "Licenses" at bounding box center [115, 430] width 57 height 20
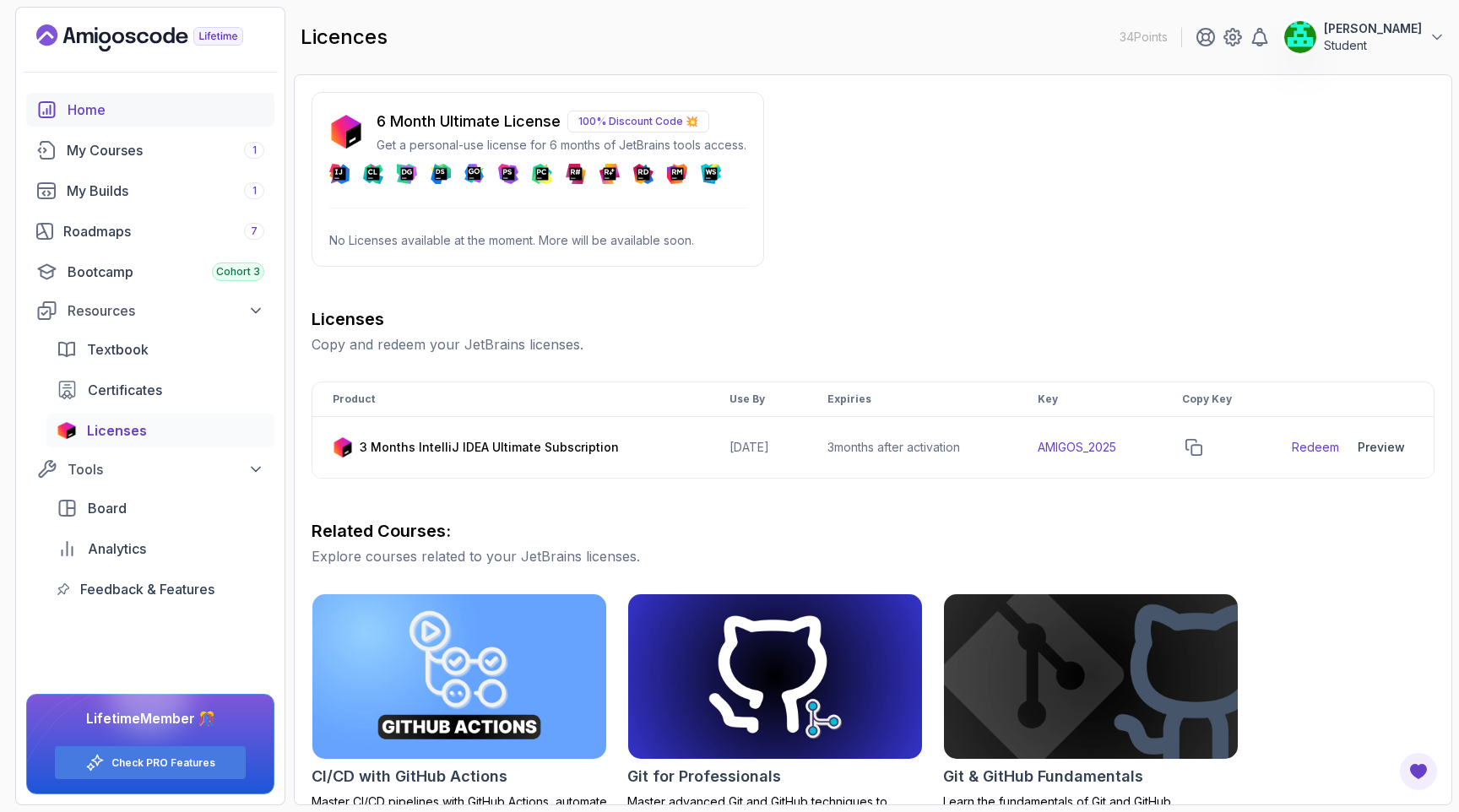
click at [91, 113] on div "Home" at bounding box center [166, 109] width 197 height 20
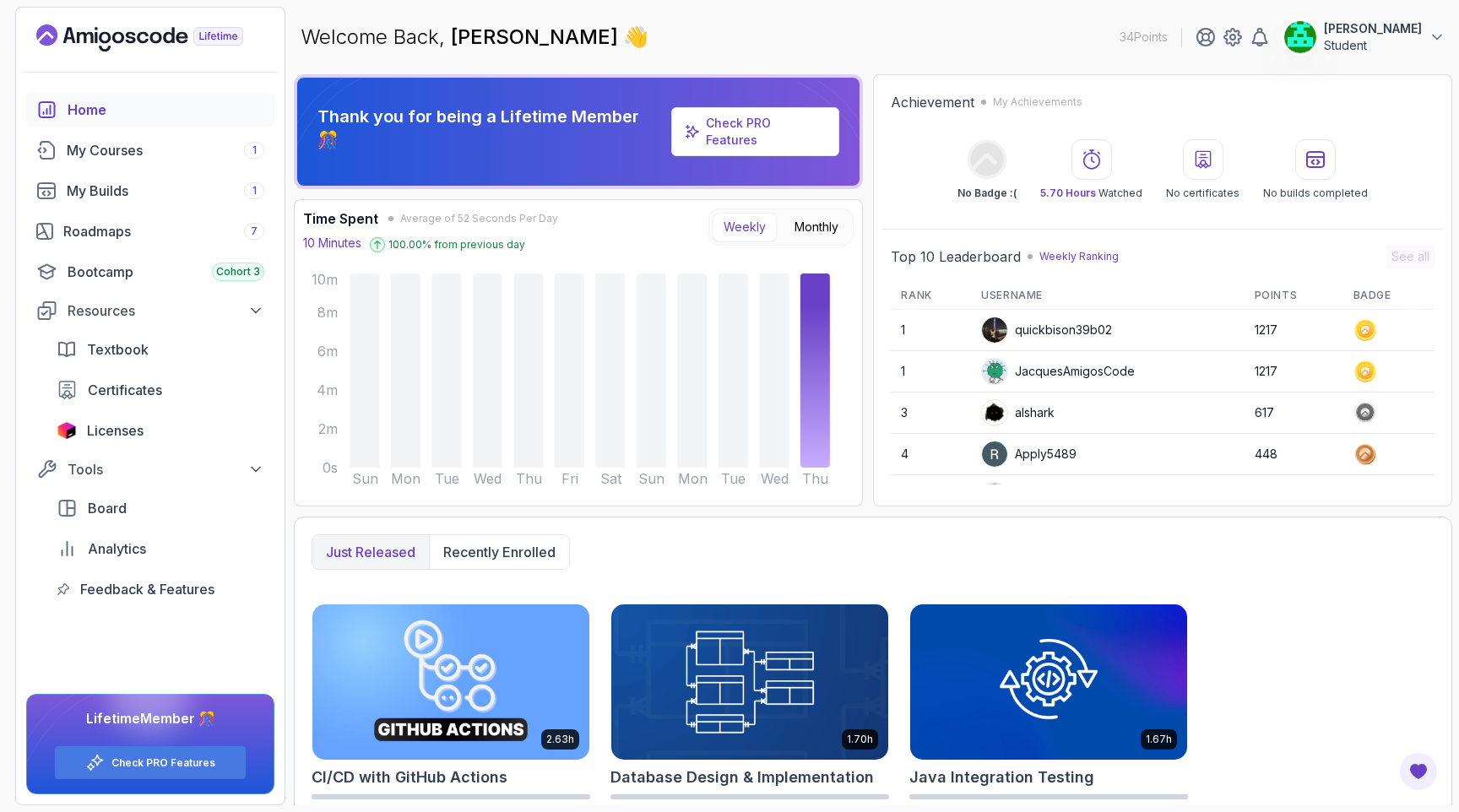
click at [1424, 30] on button "Zeev mindali Student" at bounding box center [1365, 37] width 162 height 34
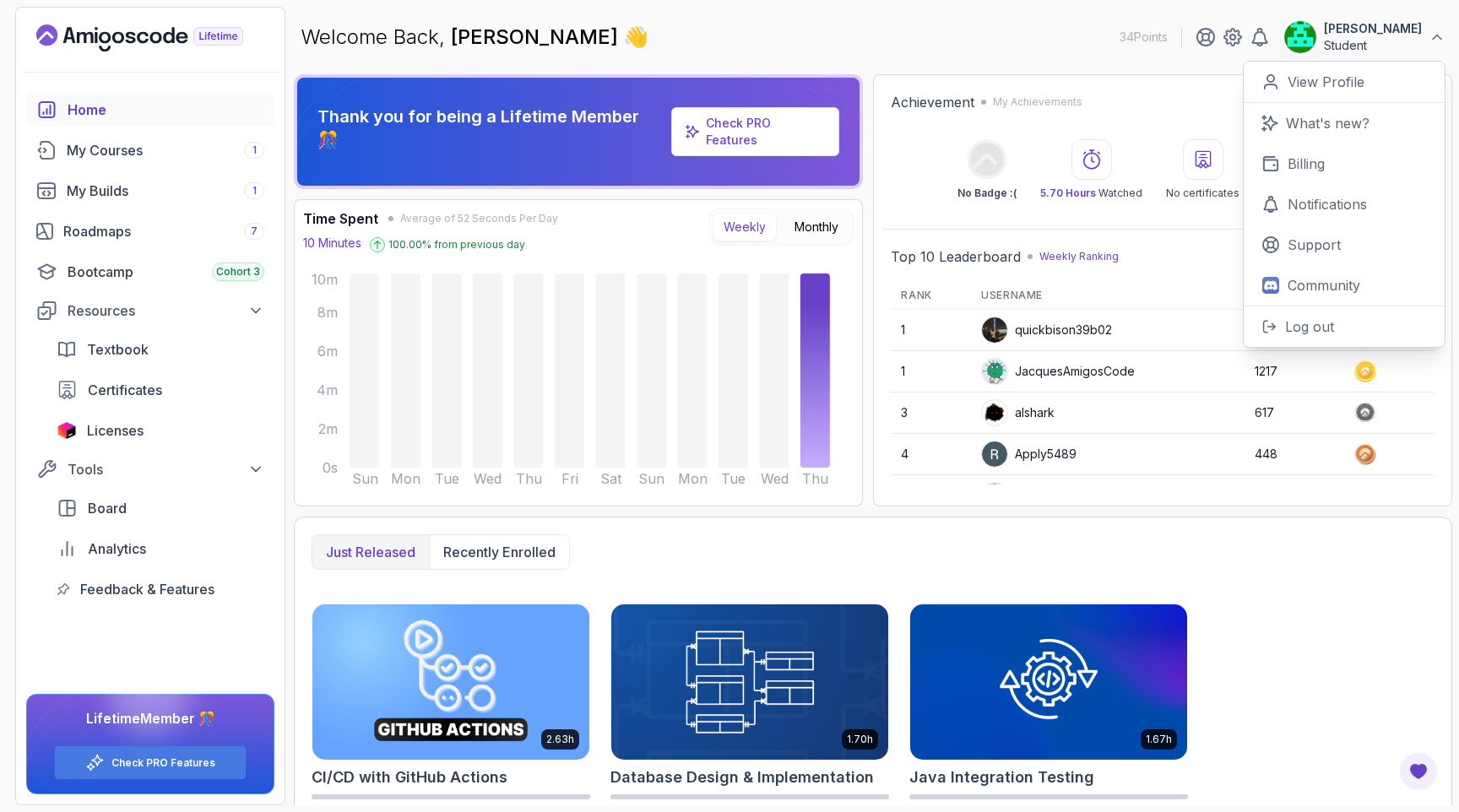
click at [1424, 30] on button "Zeev mindali Student" at bounding box center [1365, 37] width 162 height 34
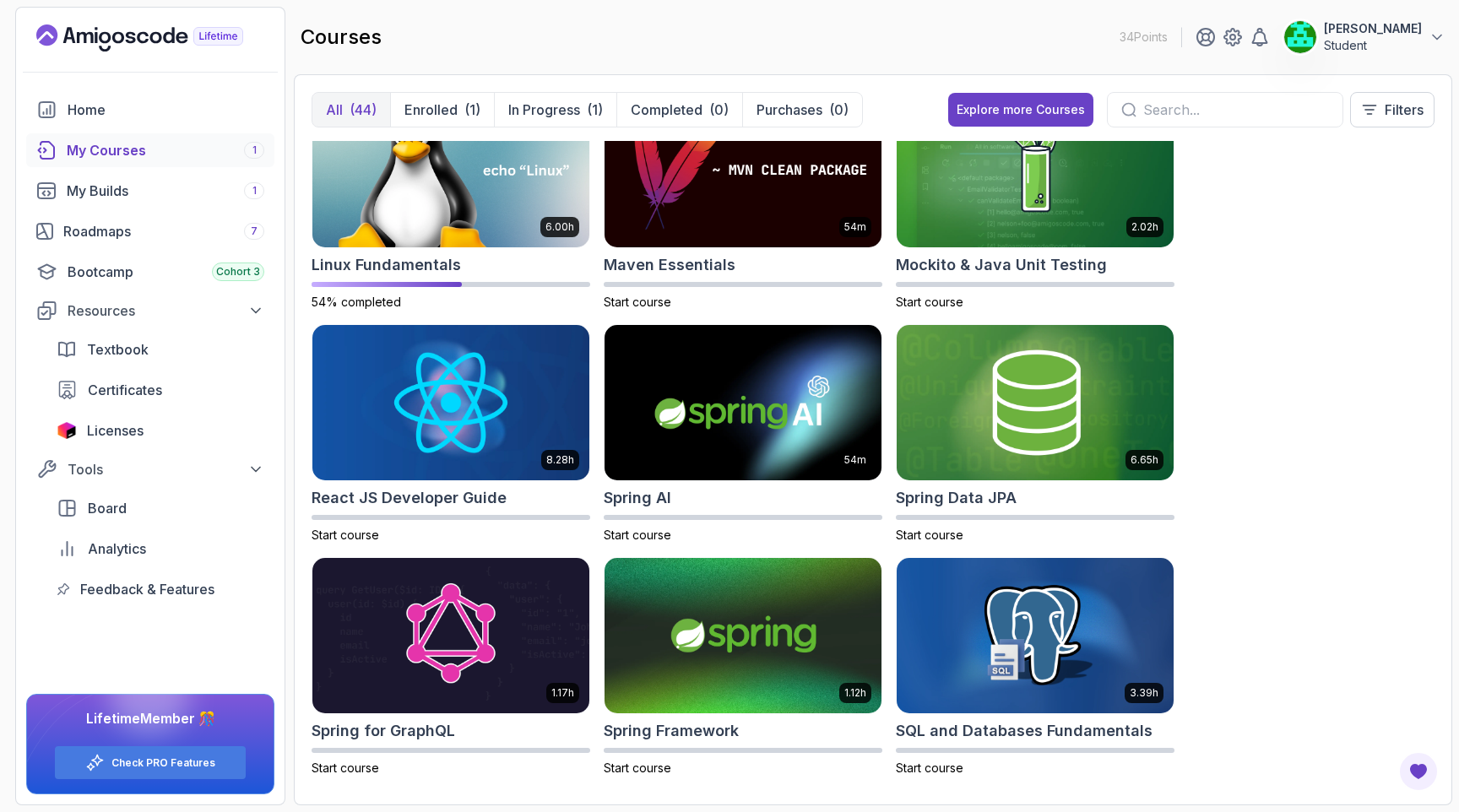
scroll to position [2145, 0]
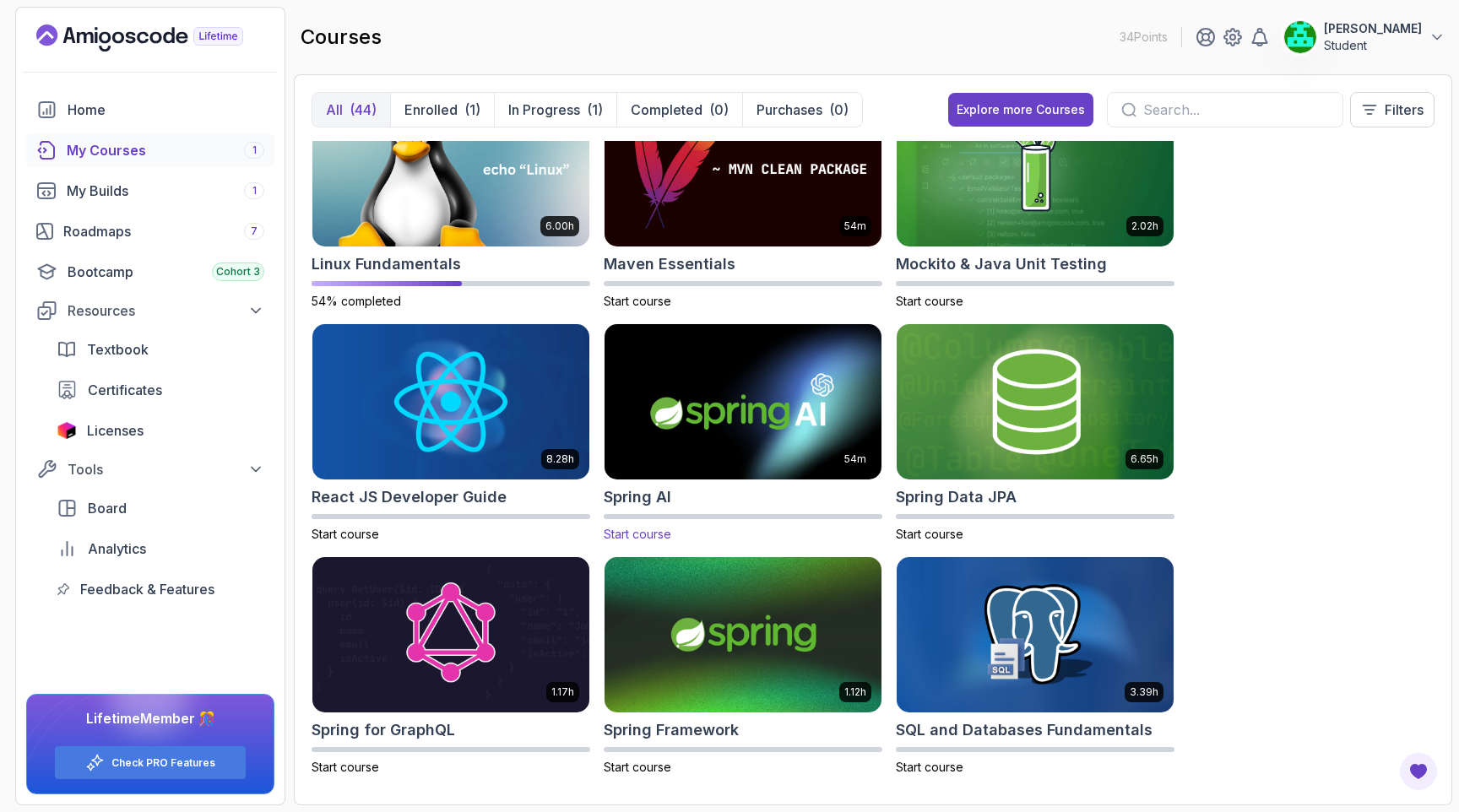
click at [733, 402] on img at bounding box center [743, 402] width 290 height 163
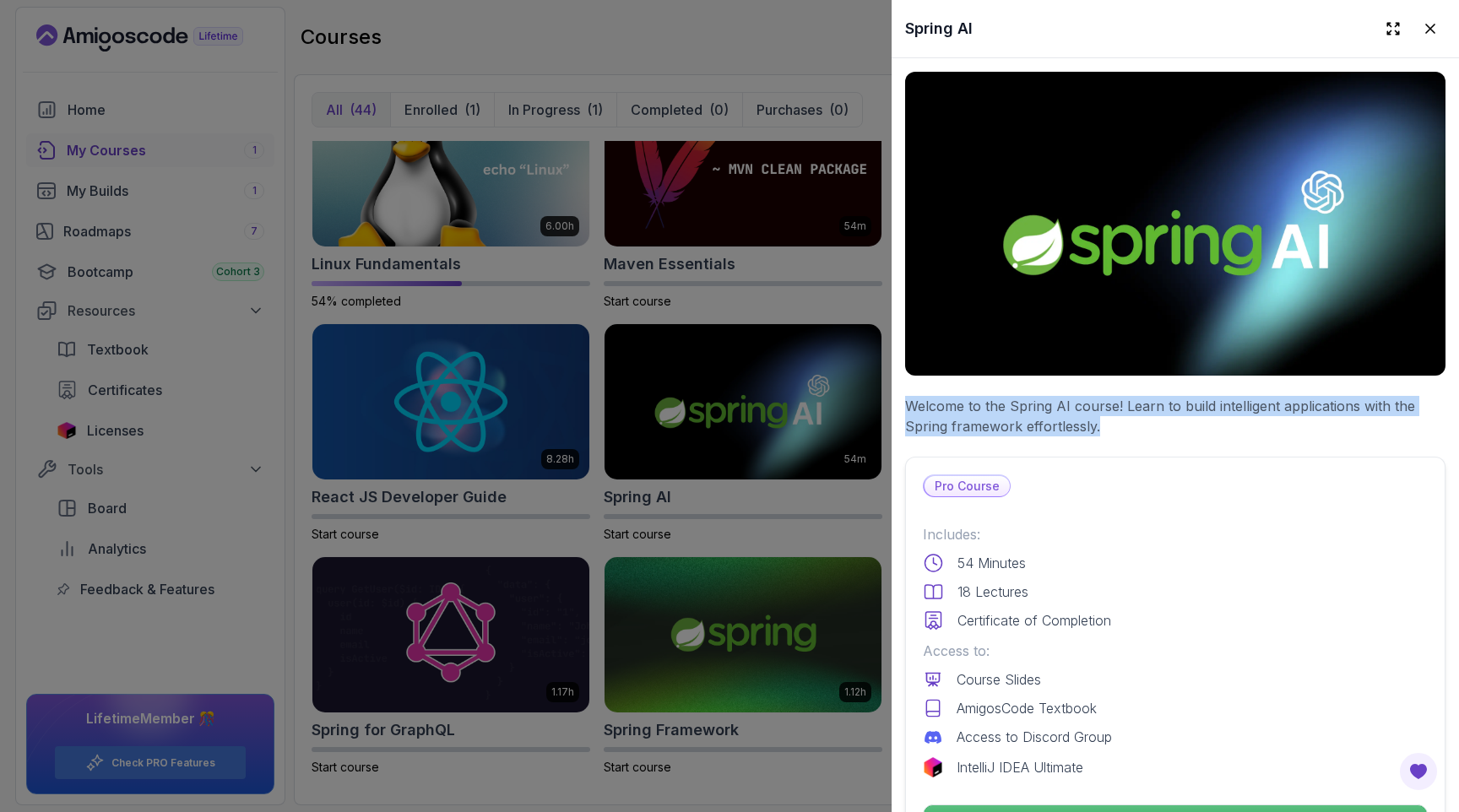
drag, startPoint x: 905, startPoint y: 399, endPoint x: 1194, endPoint y: 431, distance: 290.8
click at [1194, 431] on p "Welcome to the Spring AI course! Learn to build intelligent applications with t…" at bounding box center [1175, 416] width 540 height 41
copy p "Welcome to the Spring AI course! Learn to build intelligent applications with t…"
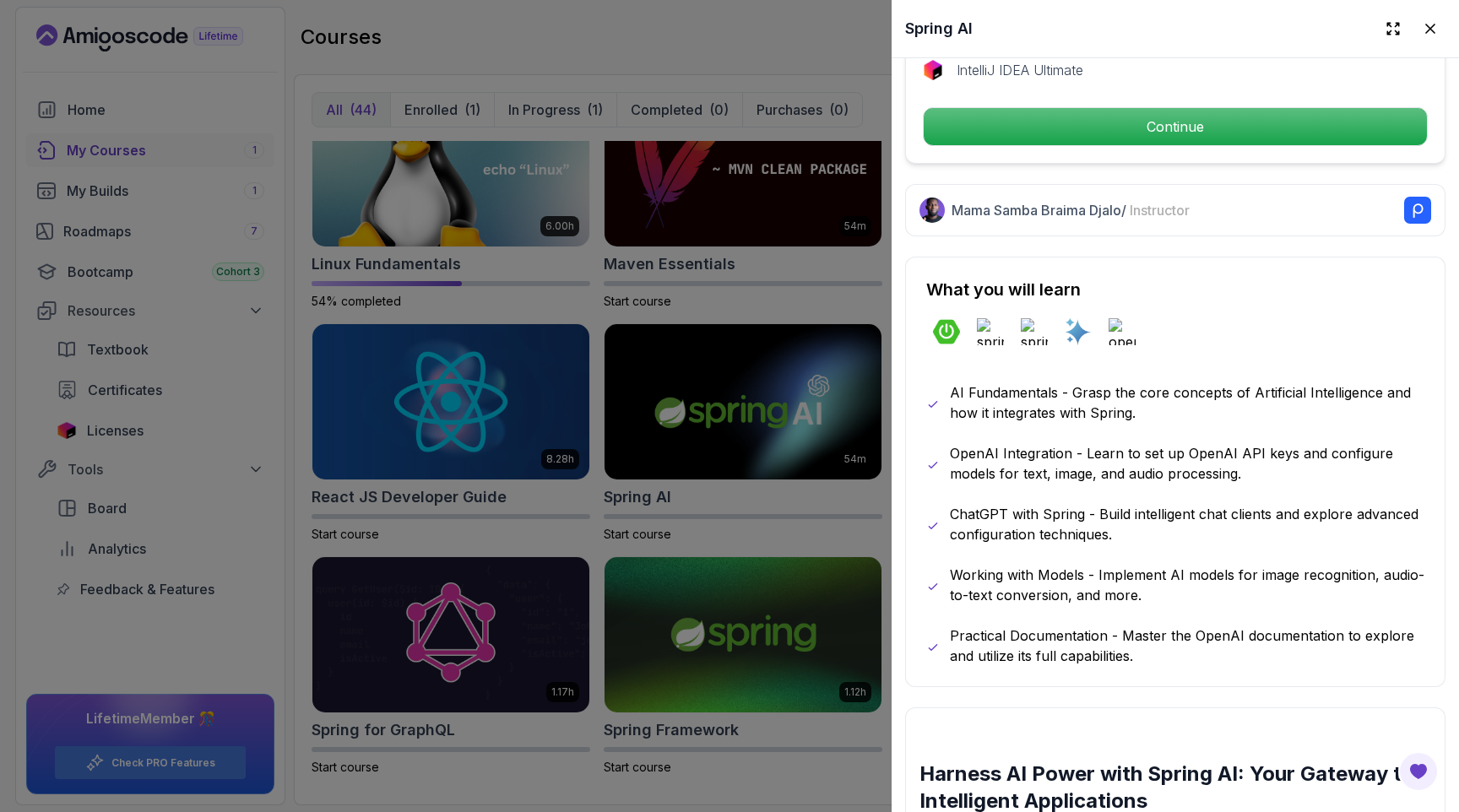
scroll to position [702, 0]
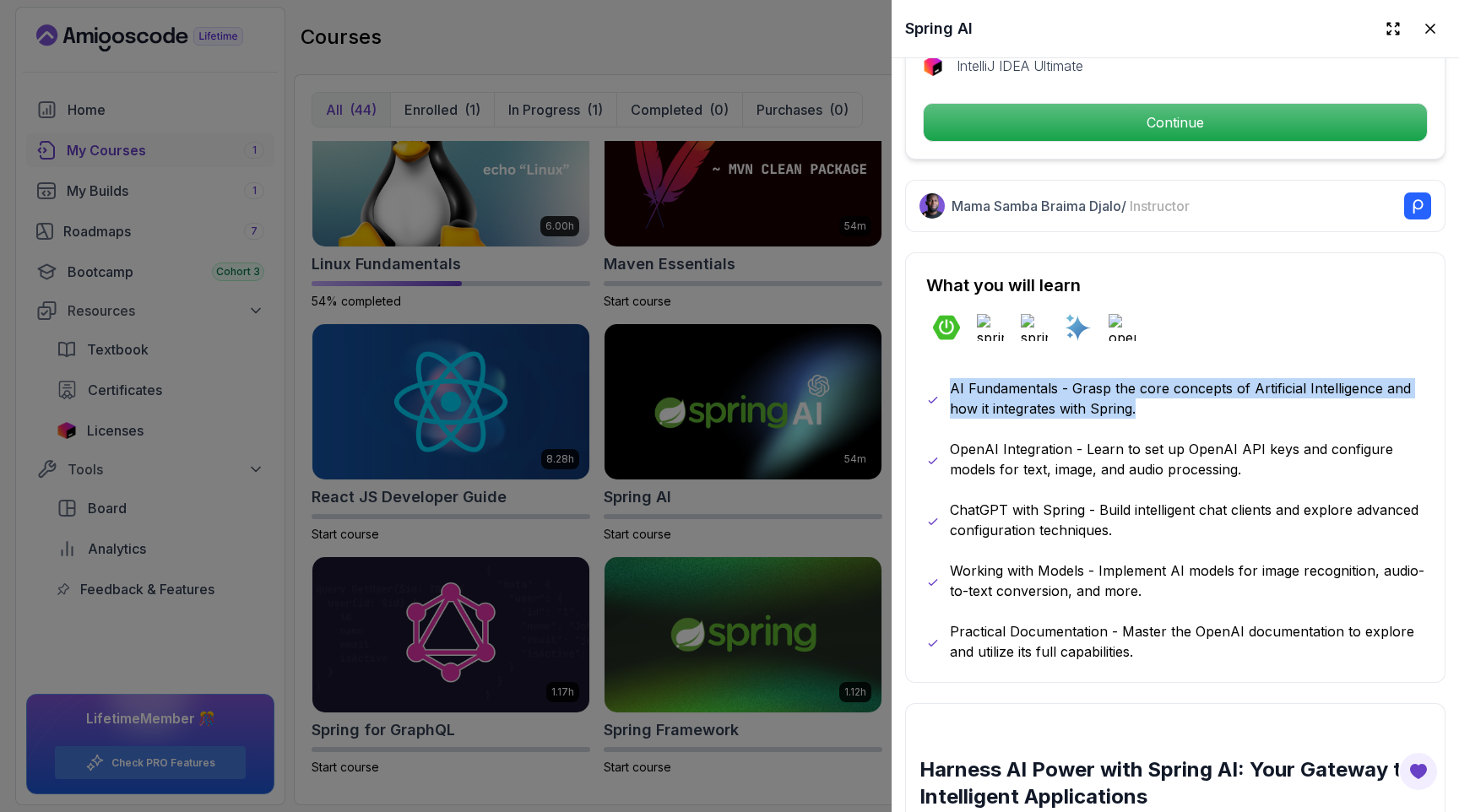
drag, startPoint x: 952, startPoint y: 384, endPoint x: 1217, endPoint y: 405, distance: 265.8
click at [1217, 405] on p "AI Fundamentals - Grasp the core concepts of Artificial Intelligence and how it…" at bounding box center [1186, 398] width 474 height 41
copy p "AI Fundamentals - Grasp the core concepts of Artificial Intelligence and how it…"
click at [978, 424] on div "AI Fundamentals - Grasp the core concepts of Artificial Intelligence and how it…" at bounding box center [1175, 520] width 498 height 284
drag, startPoint x: 952, startPoint y: 389, endPoint x: 1142, endPoint y: 413, distance: 191.5
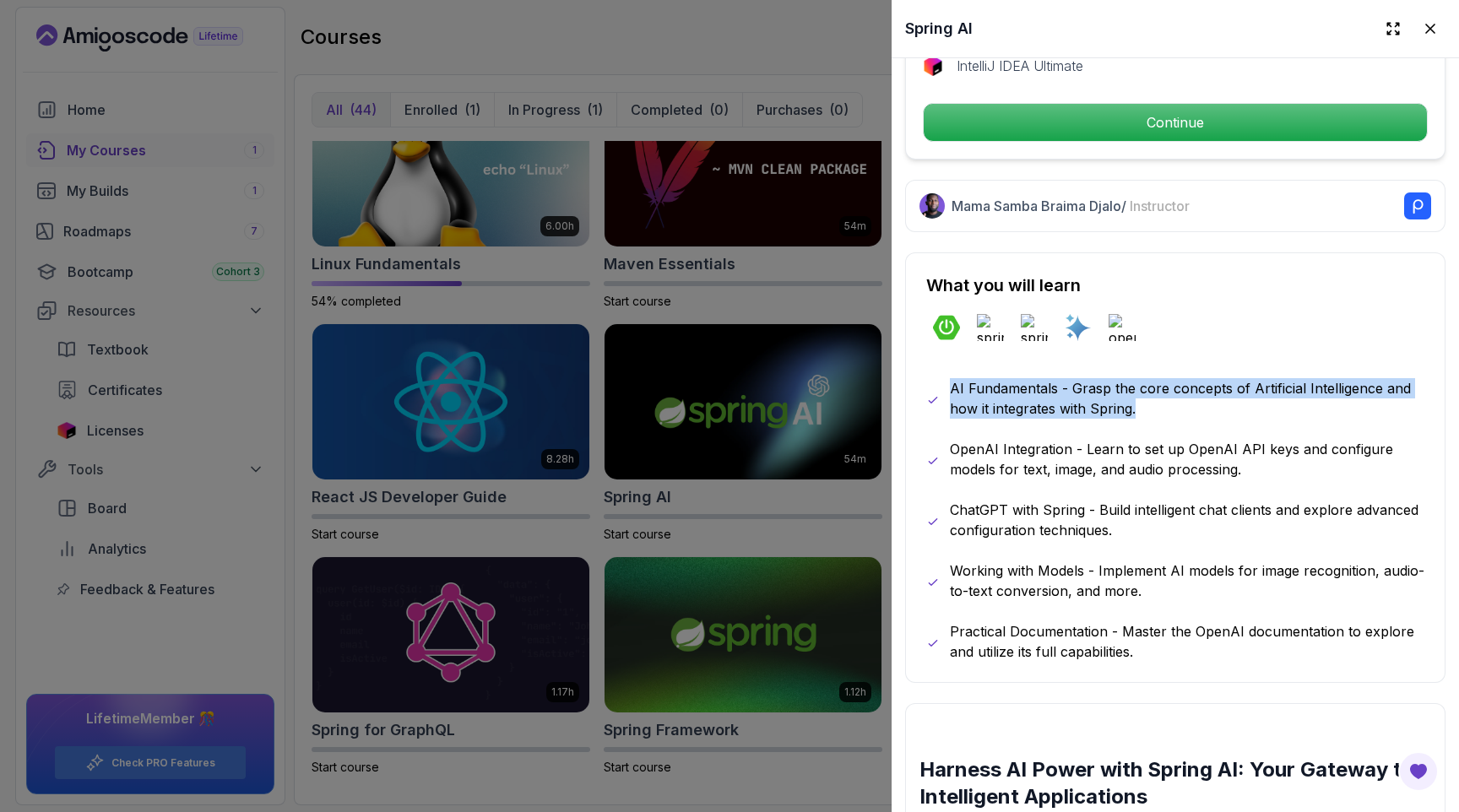
click at [1142, 413] on p "AI Fundamentals - Grasp the core concepts of Artificial Intelligence and how it…" at bounding box center [1186, 398] width 474 height 41
copy p "AI Fundamentals - Grasp the core concepts of Artificial Intelligence and how it…"
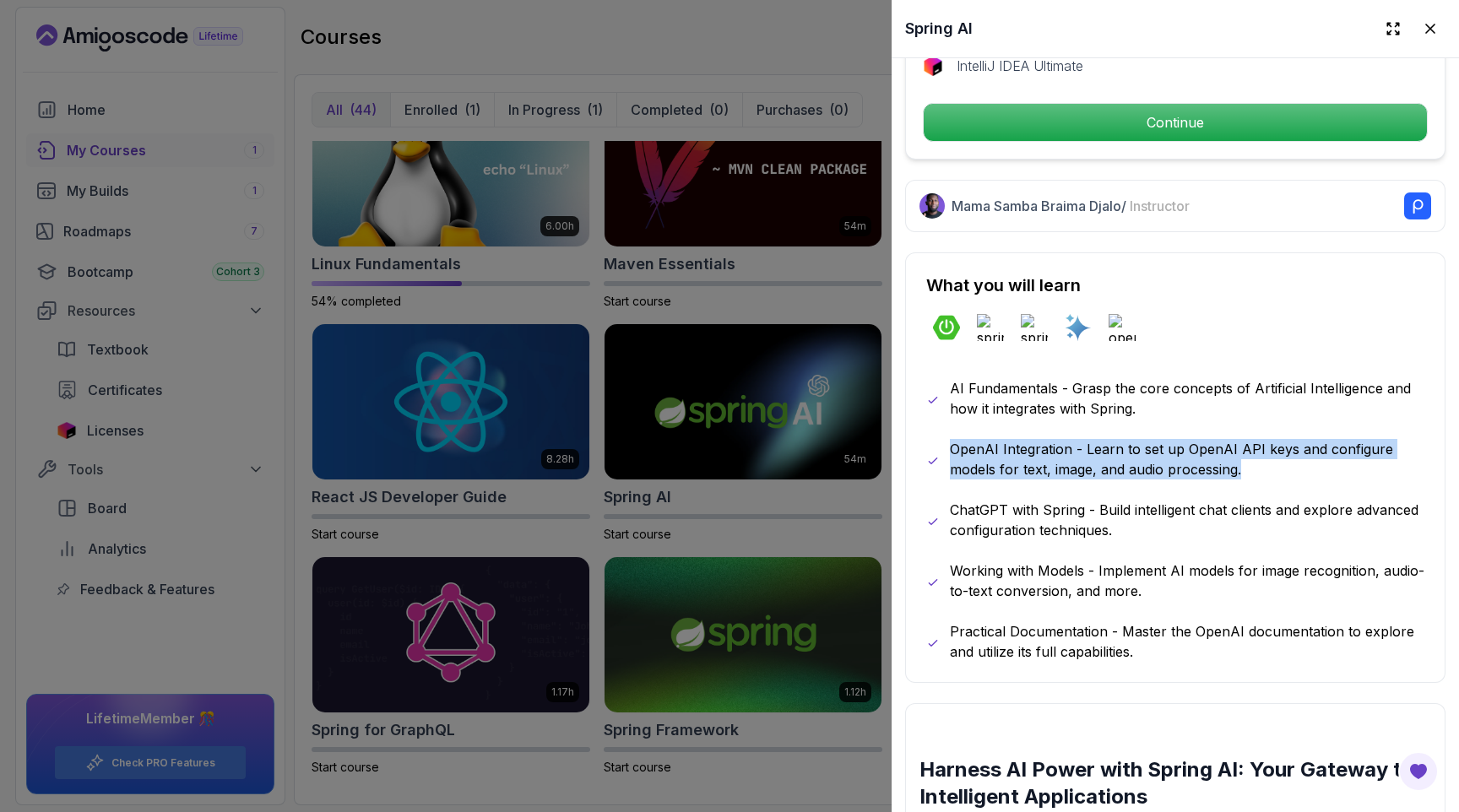
drag, startPoint x: 949, startPoint y: 449, endPoint x: 1244, endPoint y: 470, distance: 295.7
click at [1244, 470] on p "OpenAI Integration - Learn to set up OpenAI API keys and configure models for t…" at bounding box center [1186, 458] width 474 height 41
copy p "OpenAI Integration - Learn to set up OpenAI API keys and configure models for t…"
click at [1317, 470] on p "OpenAI Integration - Learn to set up OpenAI API keys and configure models for t…" at bounding box center [1186, 458] width 474 height 41
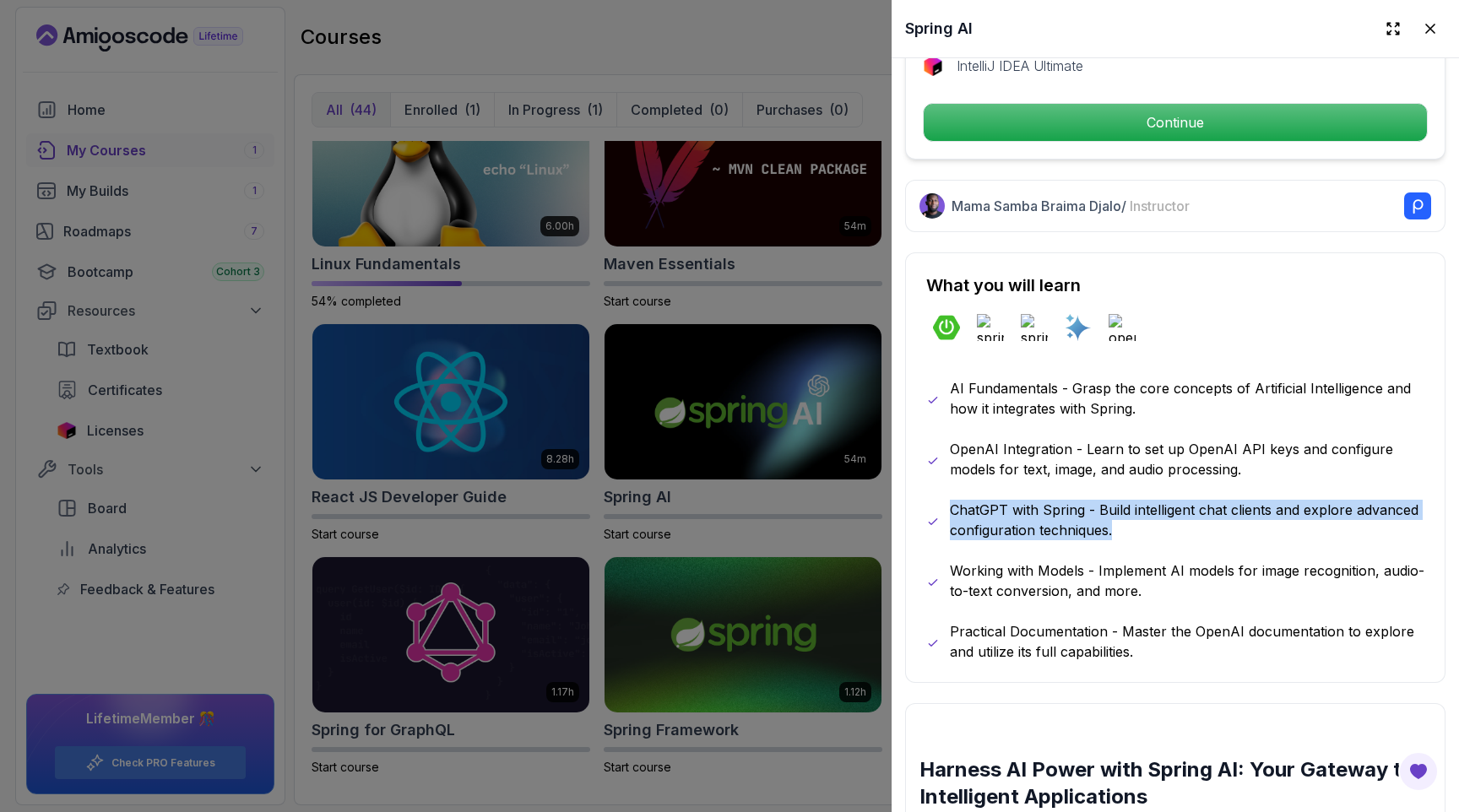
drag, startPoint x: 953, startPoint y: 511, endPoint x: 1187, endPoint y: 531, distance: 234.9
click at [1187, 531] on p "ChatGPT with Spring - Build intelligent chat clients and explore advanced confi…" at bounding box center [1186, 520] width 474 height 41
copy p "ChatGPT with Spring - Build intelligent chat clients and explore advanced confi…"
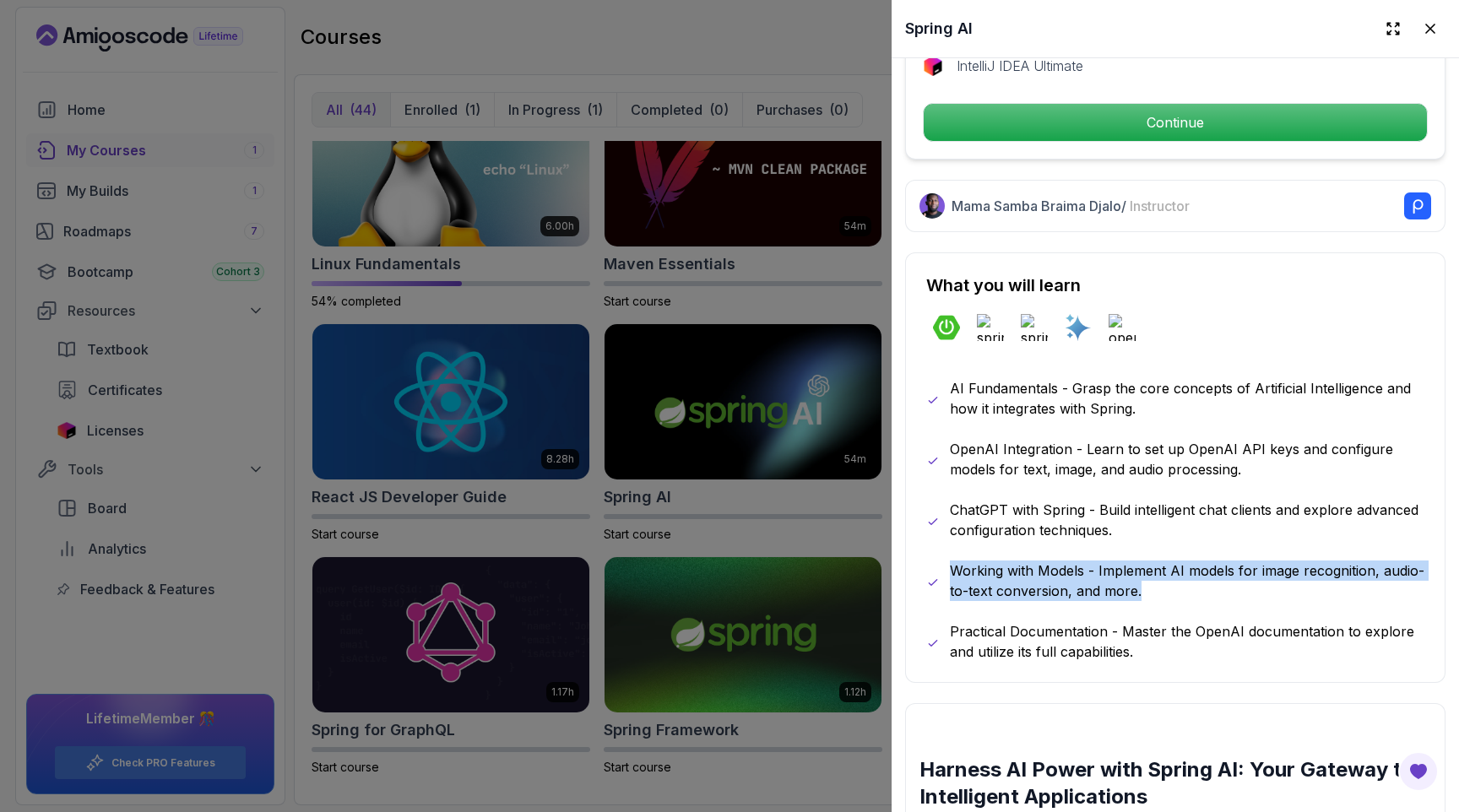
drag, startPoint x: 953, startPoint y: 566, endPoint x: 1182, endPoint y: 590, distance: 230.3
click at [1182, 590] on p "Working with Models - Implement AI models for image recognition, audio-to-text …" at bounding box center [1186, 580] width 474 height 41
copy p "Working with Models - Implement AI models for image recognition, audio-to-text …"
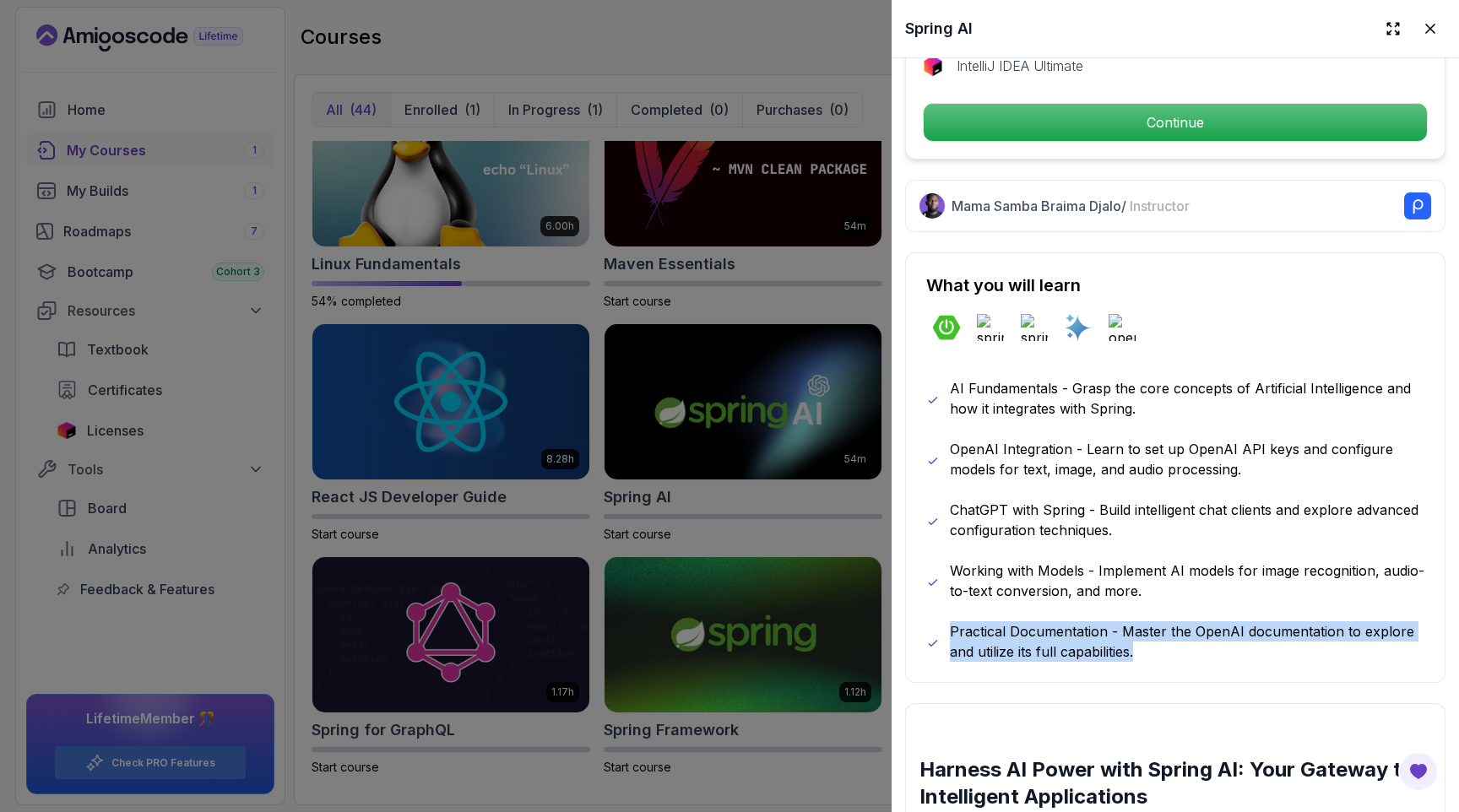
drag, startPoint x: 952, startPoint y: 632, endPoint x: 1195, endPoint y: 646, distance: 243.4
click at [1195, 646] on p "Practical Documentation - Master the OpenAI documentation to explore and utiliz…" at bounding box center [1186, 641] width 474 height 41
copy p "Practical Documentation - Master the OpenAI documentation to explore and utiliz…"
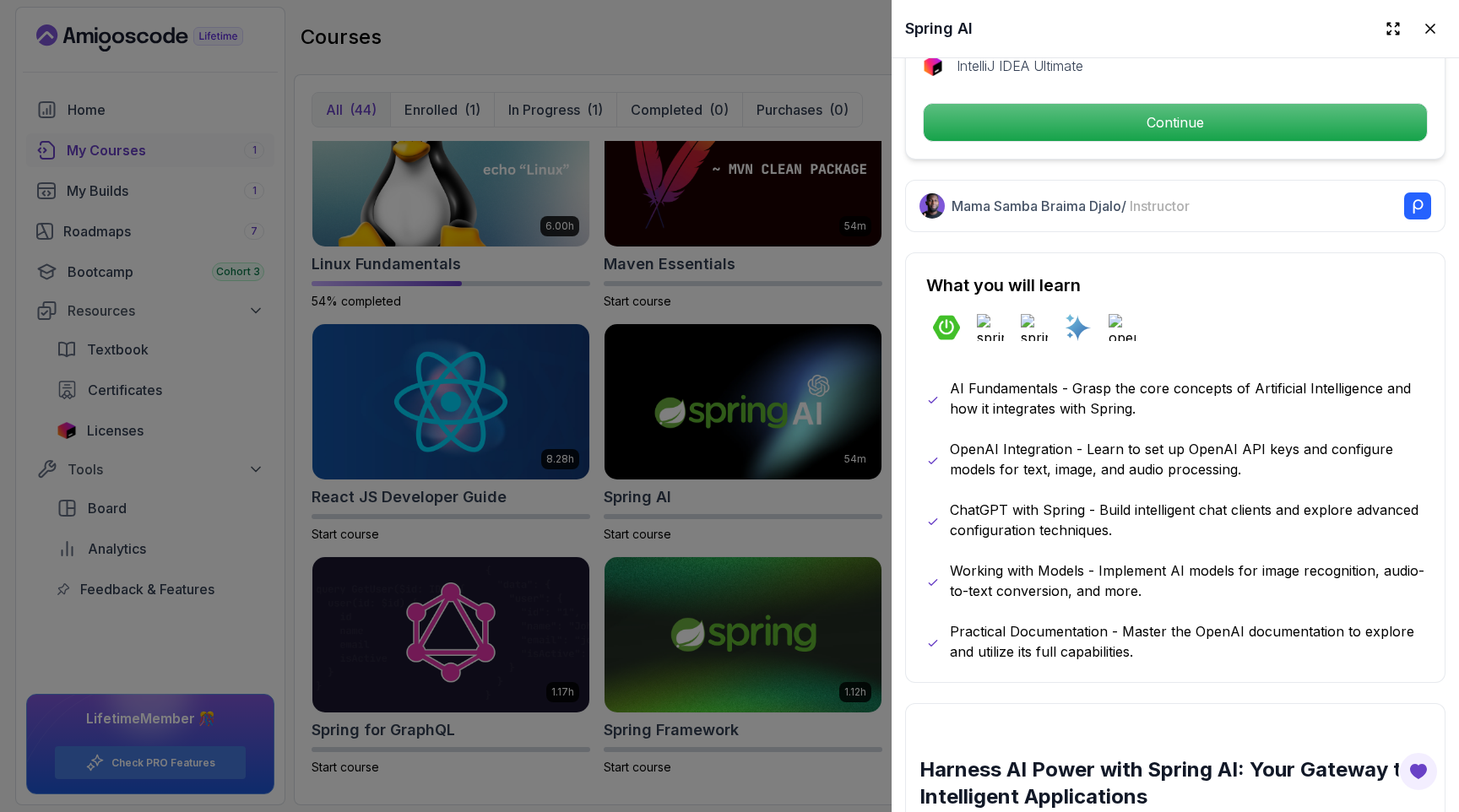
click at [106, 230] on div at bounding box center [729, 406] width 1459 height 812
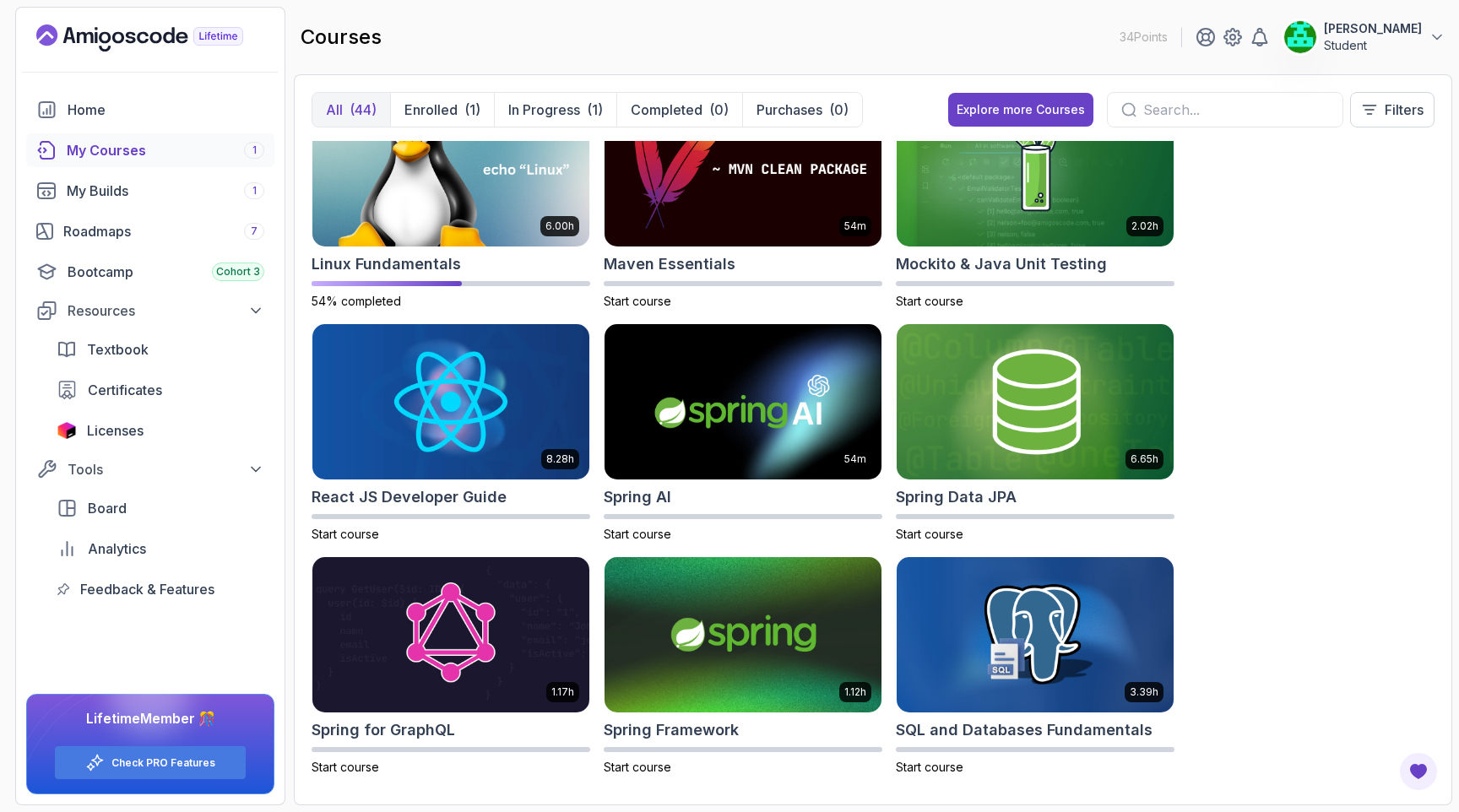
click at [106, 230] on div "Roadmaps 7" at bounding box center [163, 231] width 201 height 20
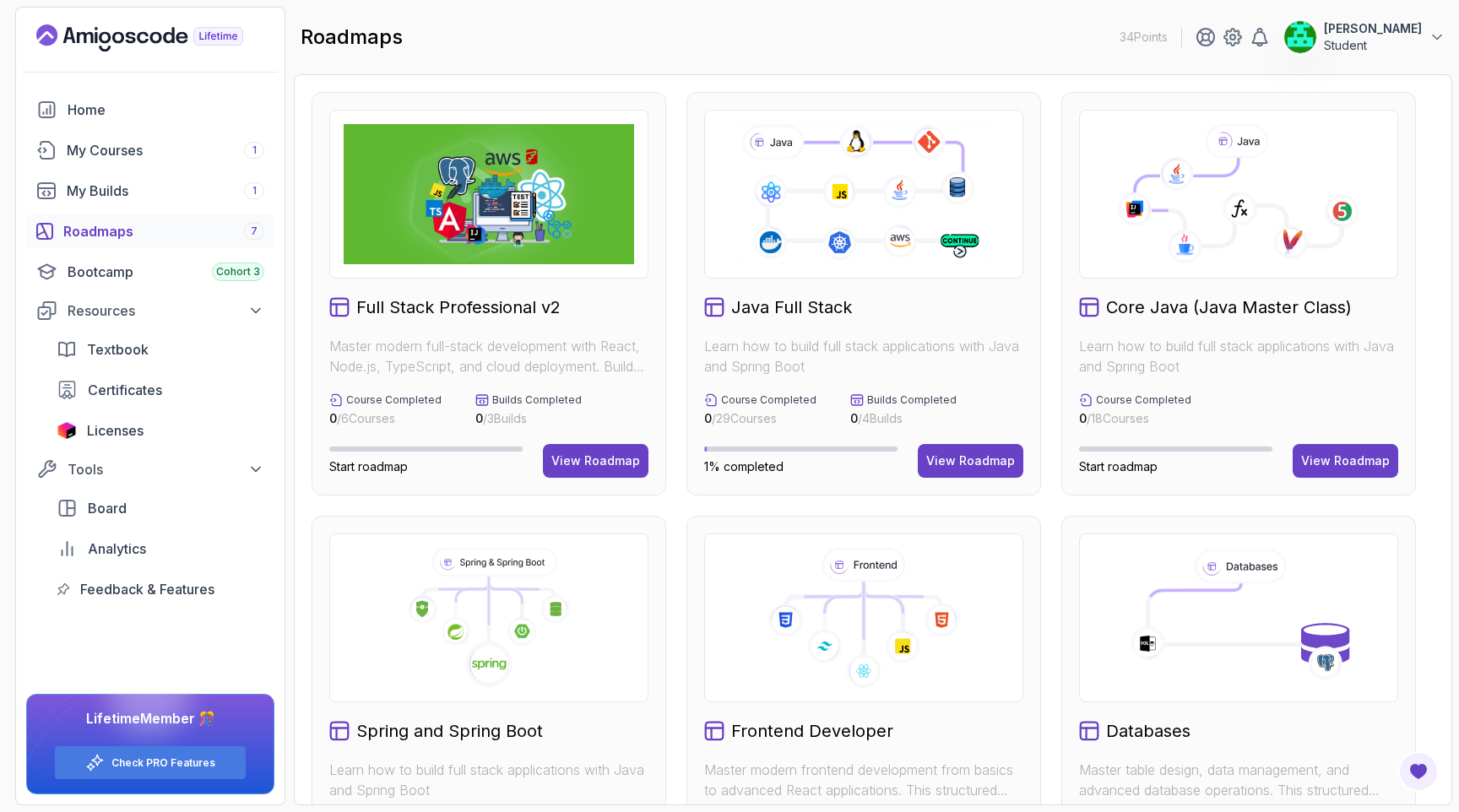
click at [821, 239] on icon at bounding box center [863, 194] width 261 height 145
click at [991, 467] on div "View Roadmap" at bounding box center [970, 461] width 89 height 17
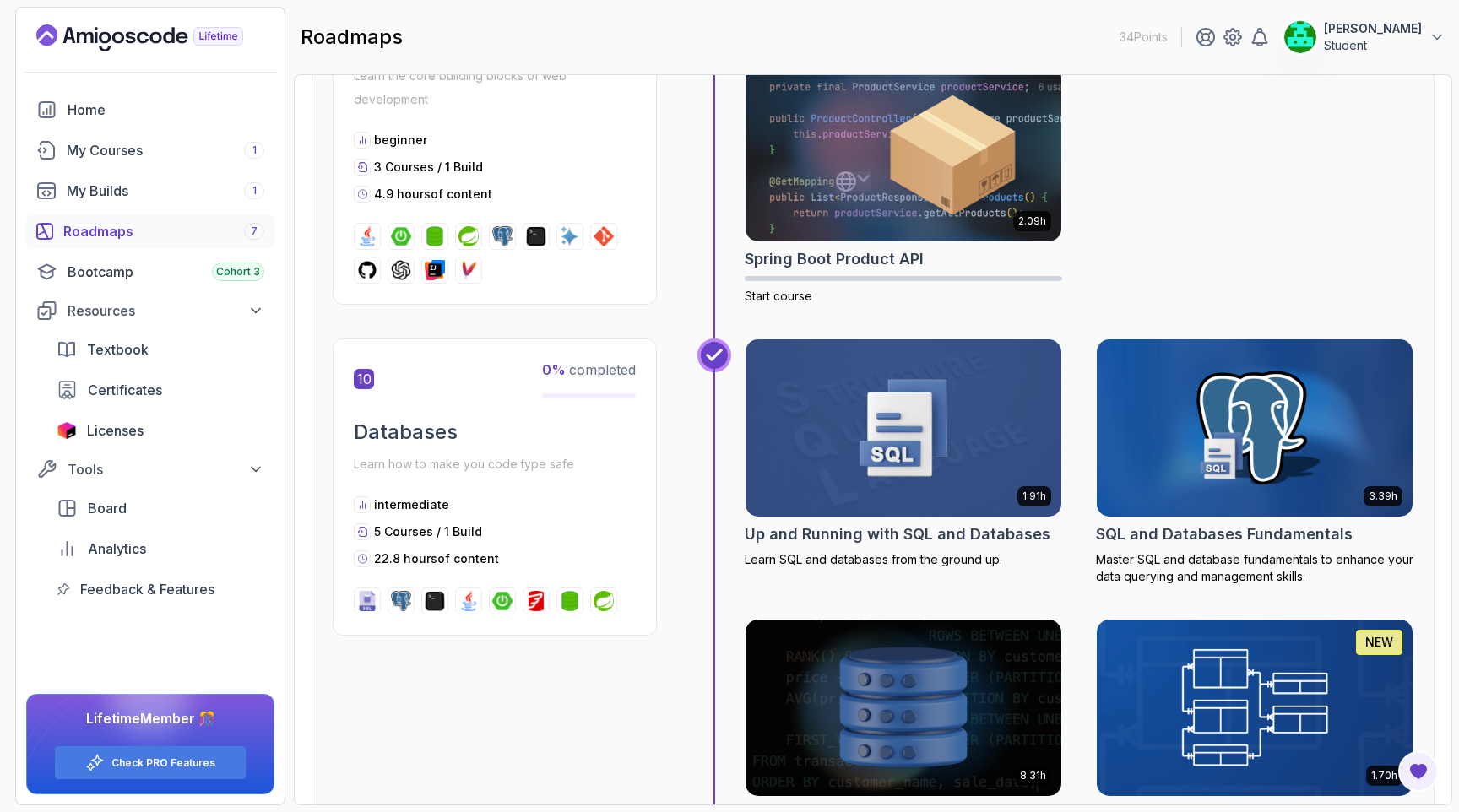
scroll to position [3570, 0]
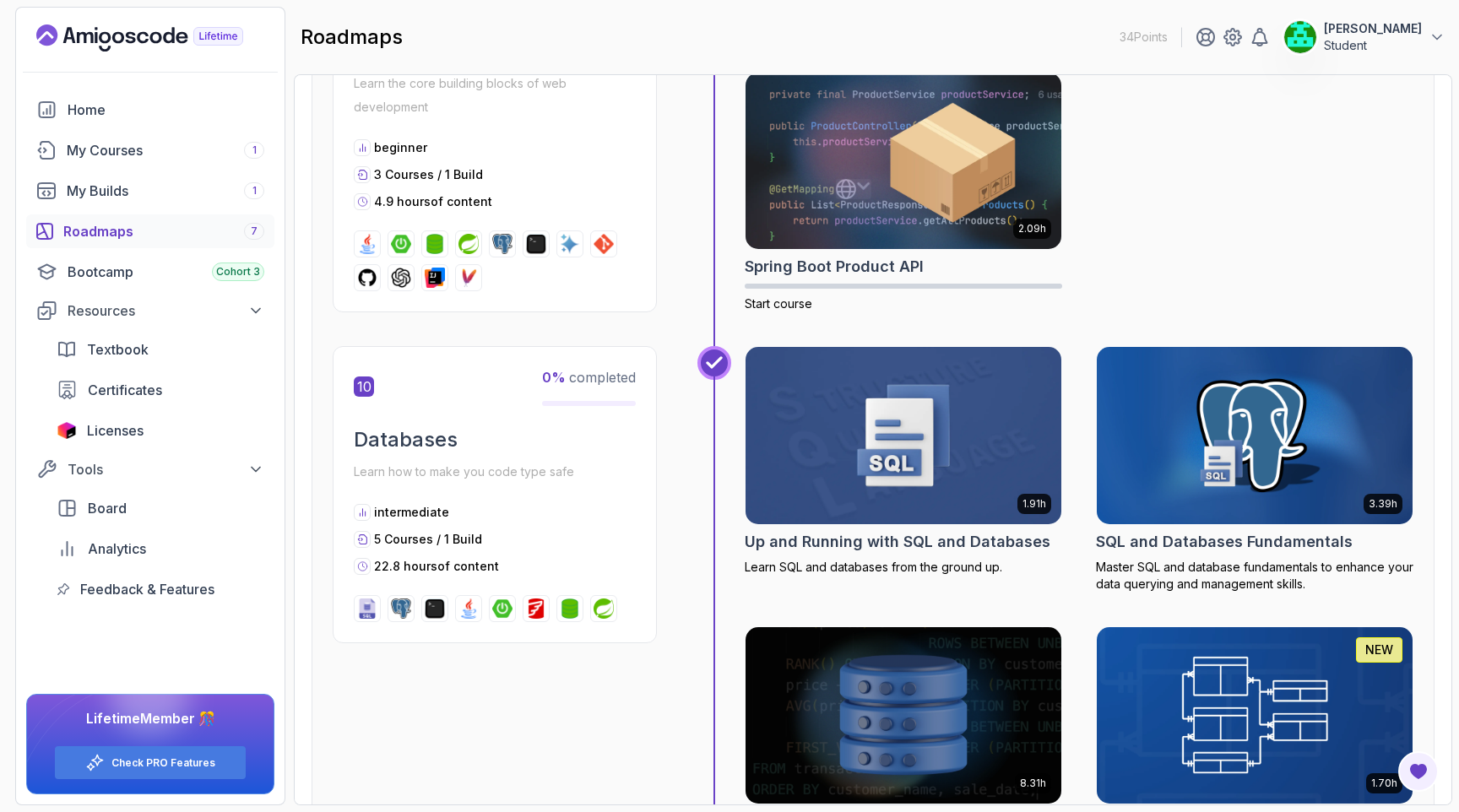
click at [857, 447] on img at bounding box center [904, 435] width 332 height 186
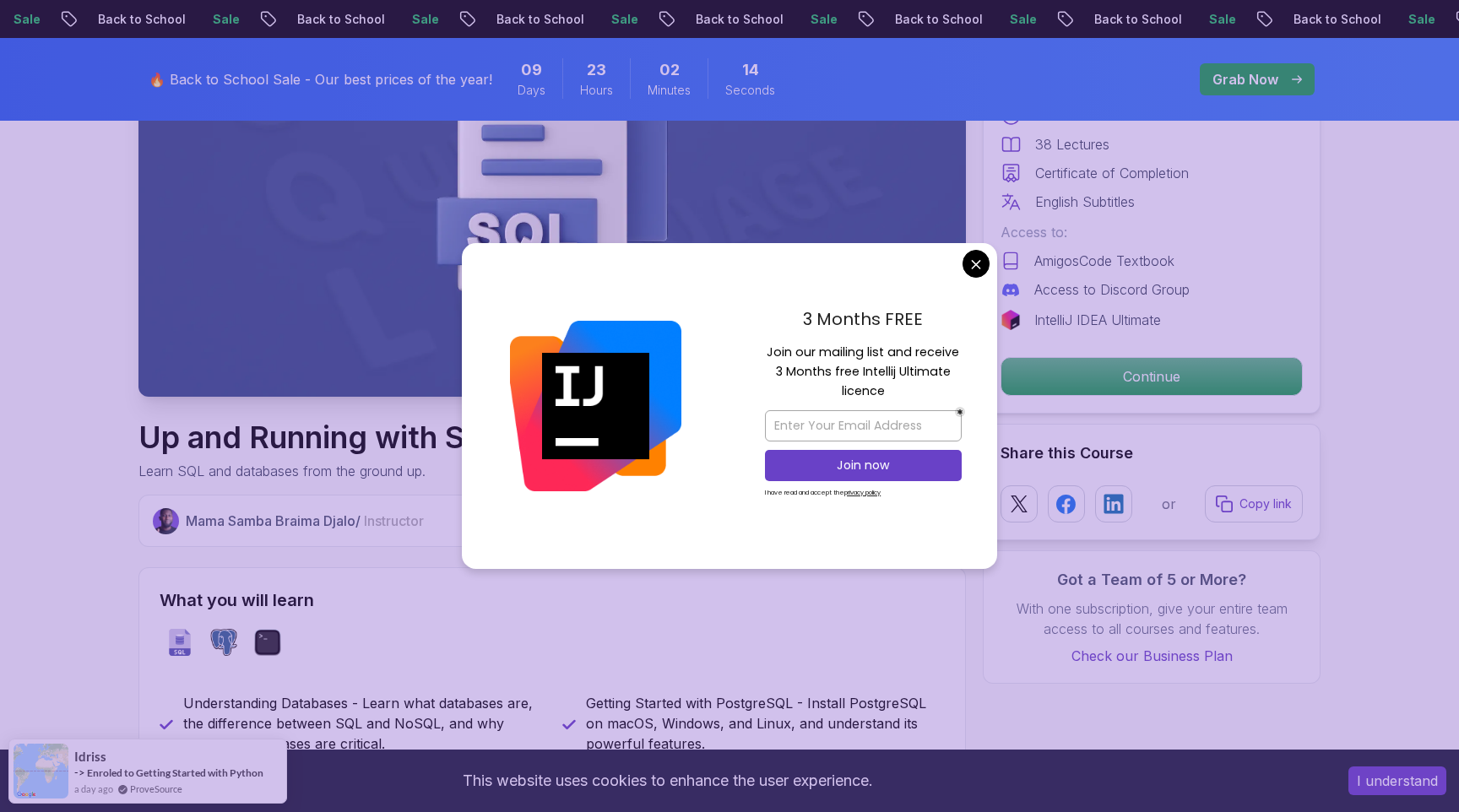
scroll to position [303, 0]
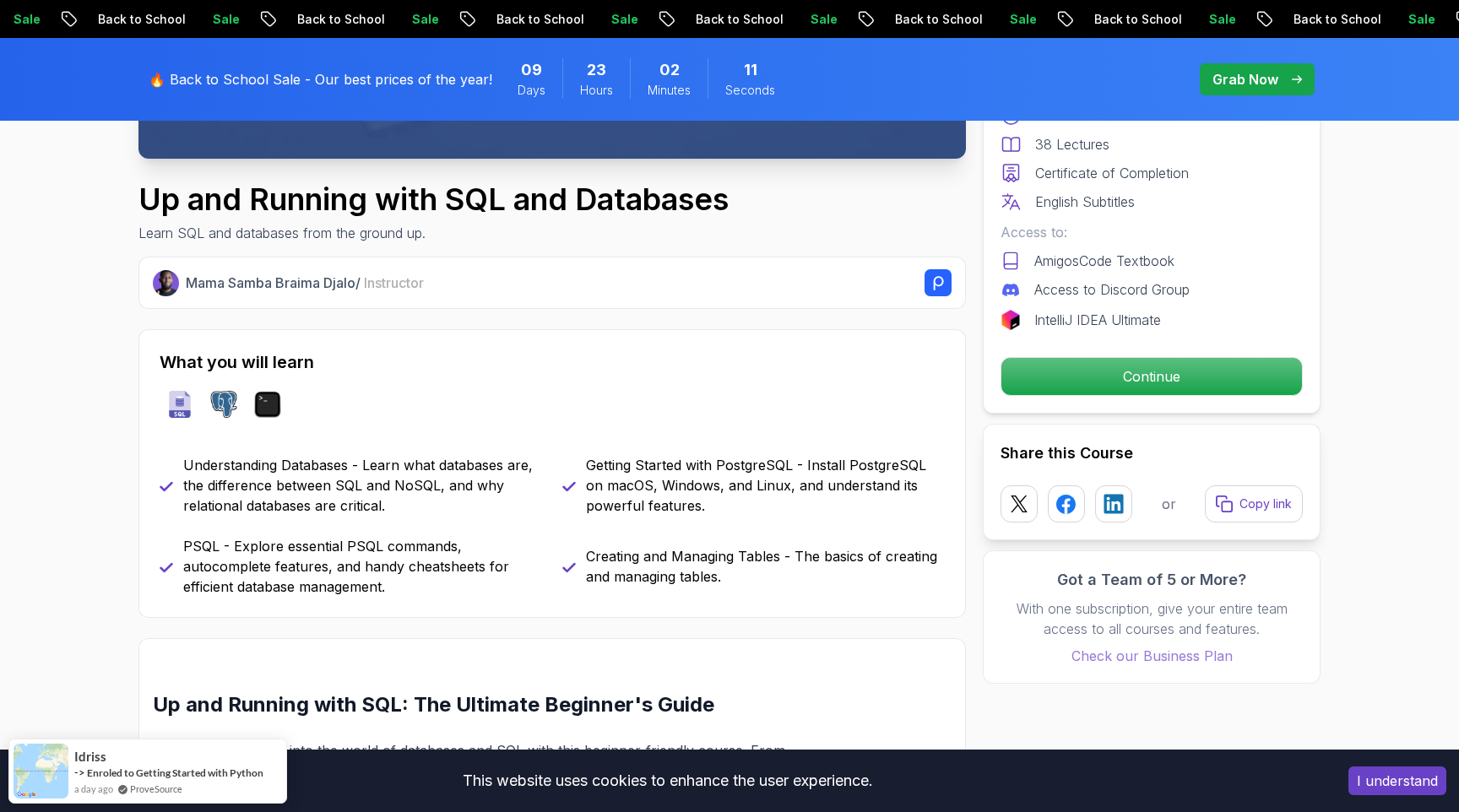
scroll to position [530, 0]
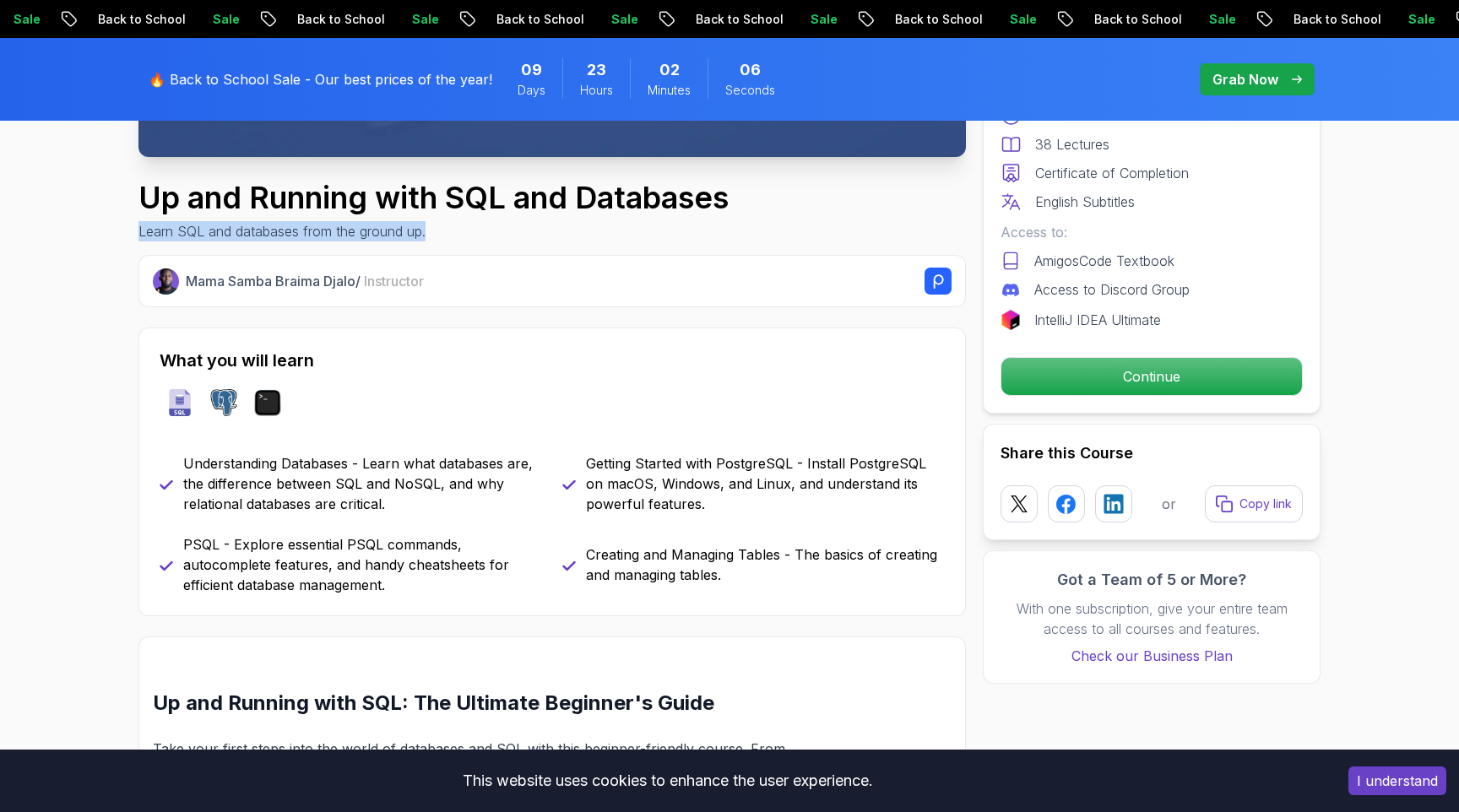
drag, startPoint x: 129, startPoint y: 227, endPoint x: 489, endPoint y: 235, distance: 360.1
copy p "Learn SQL and databases from the ground up."
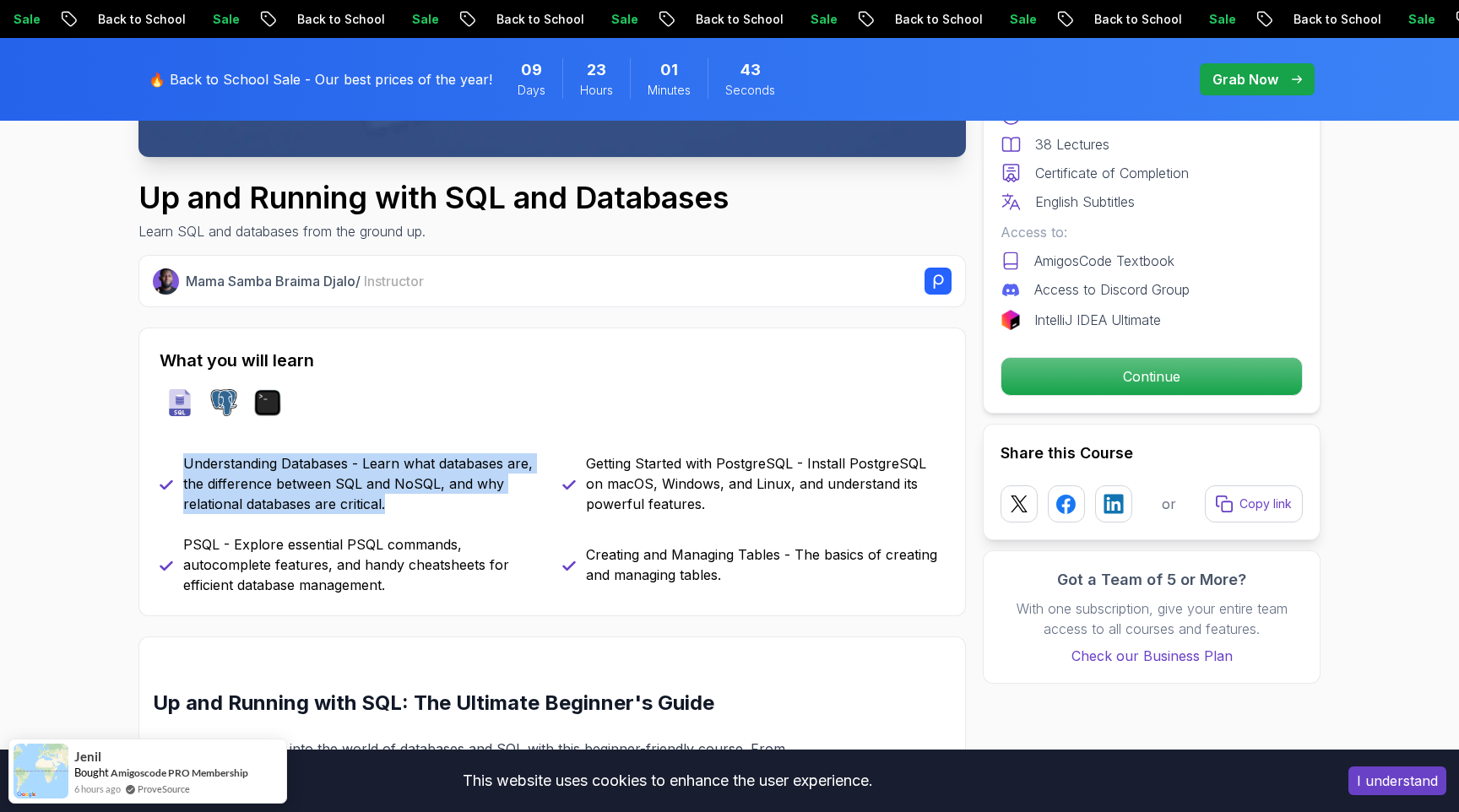
drag, startPoint x: 183, startPoint y: 467, endPoint x: 403, endPoint y: 503, distance: 222.9
click at [403, 503] on p "Understanding Databases - Learn what databases are, the difference between SQL …" at bounding box center [362, 484] width 358 height 60
copy p "Understanding Databases - Learn what databases are, the difference between SQL …"
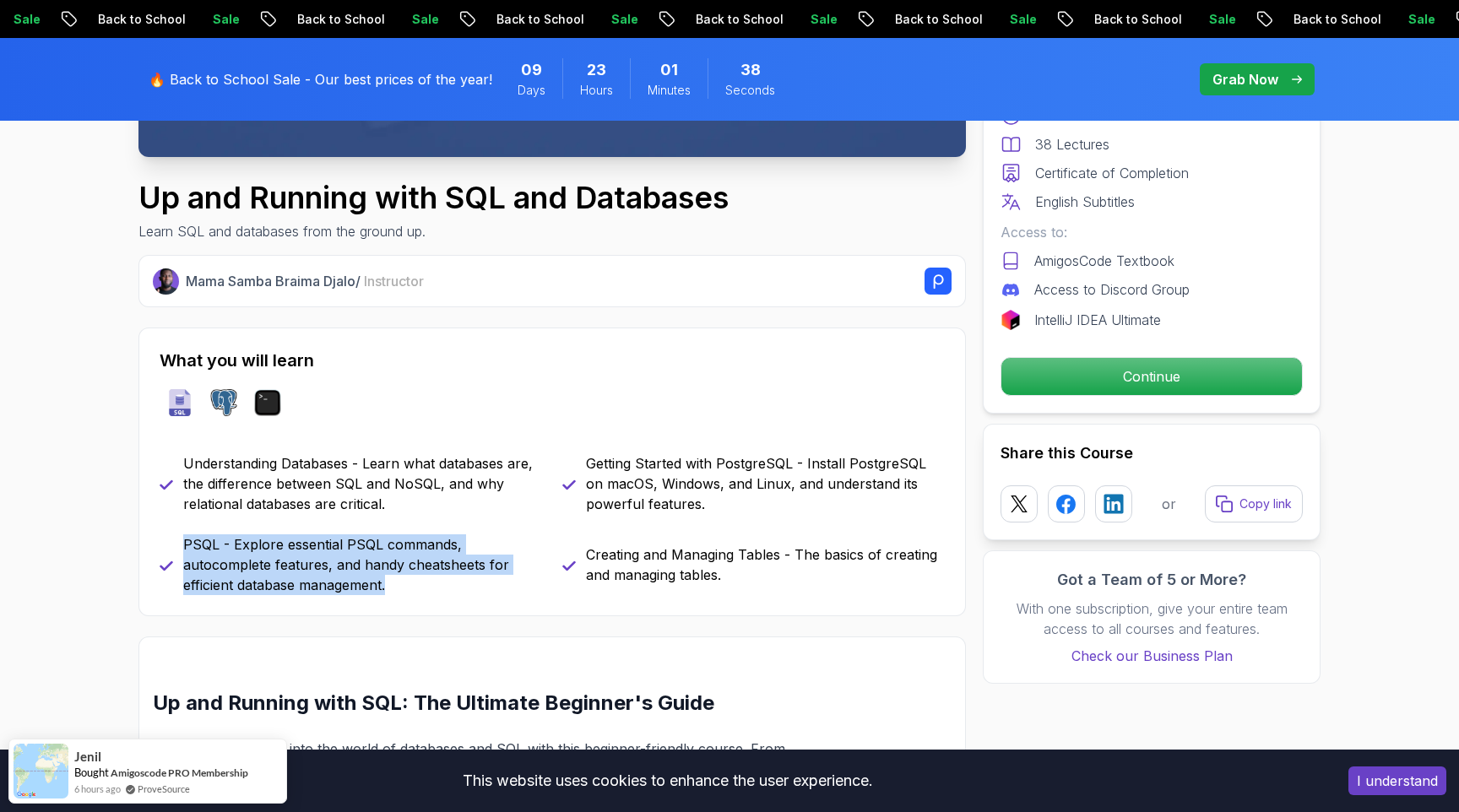
drag, startPoint x: 186, startPoint y: 549, endPoint x: 390, endPoint y: 587, distance: 207.5
click at [390, 587] on p "PSQL - Explore essential PSQL commands, autocomplete features, and handy cheats…" at bounding box center [362, 565] width 358 height 60
copy p "PSQL - Explore essential PSQL commands, autocomplete features, and handy cheats…"
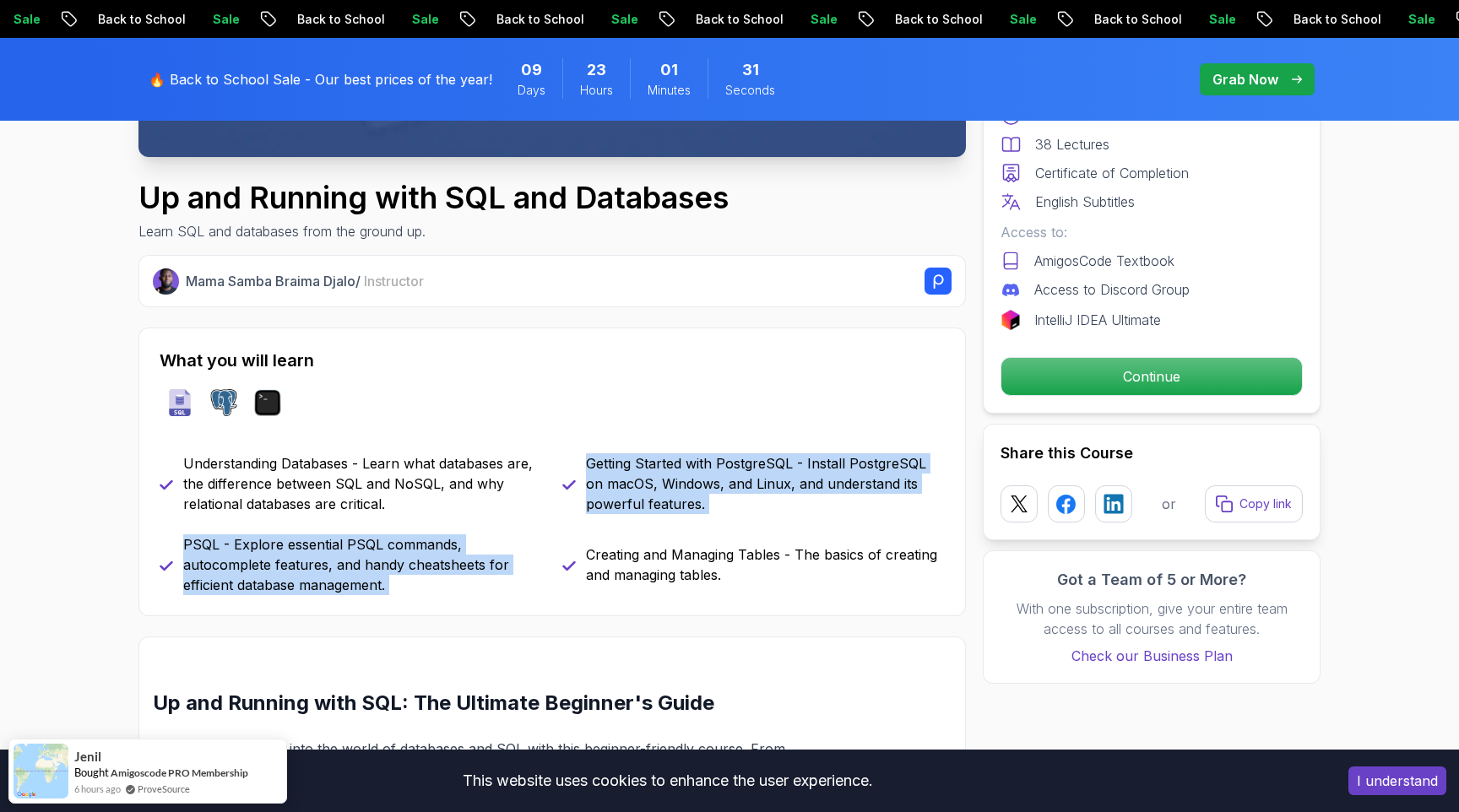
drag, startPoint x: 588, startPoint y: 462, endPoint x: 753, endPoint y: 530, distance: 178.5
click at [753, 530] on div "Understanding Databases - Learn what databases are, the difference between SQL …" at bounding box center [552, 524] width 786 height 141
click at [741, 522] on div "Understanding Databases - Learn what databases are, the difference between SQL …" at bounding box center [552, 524] width 786 height 141
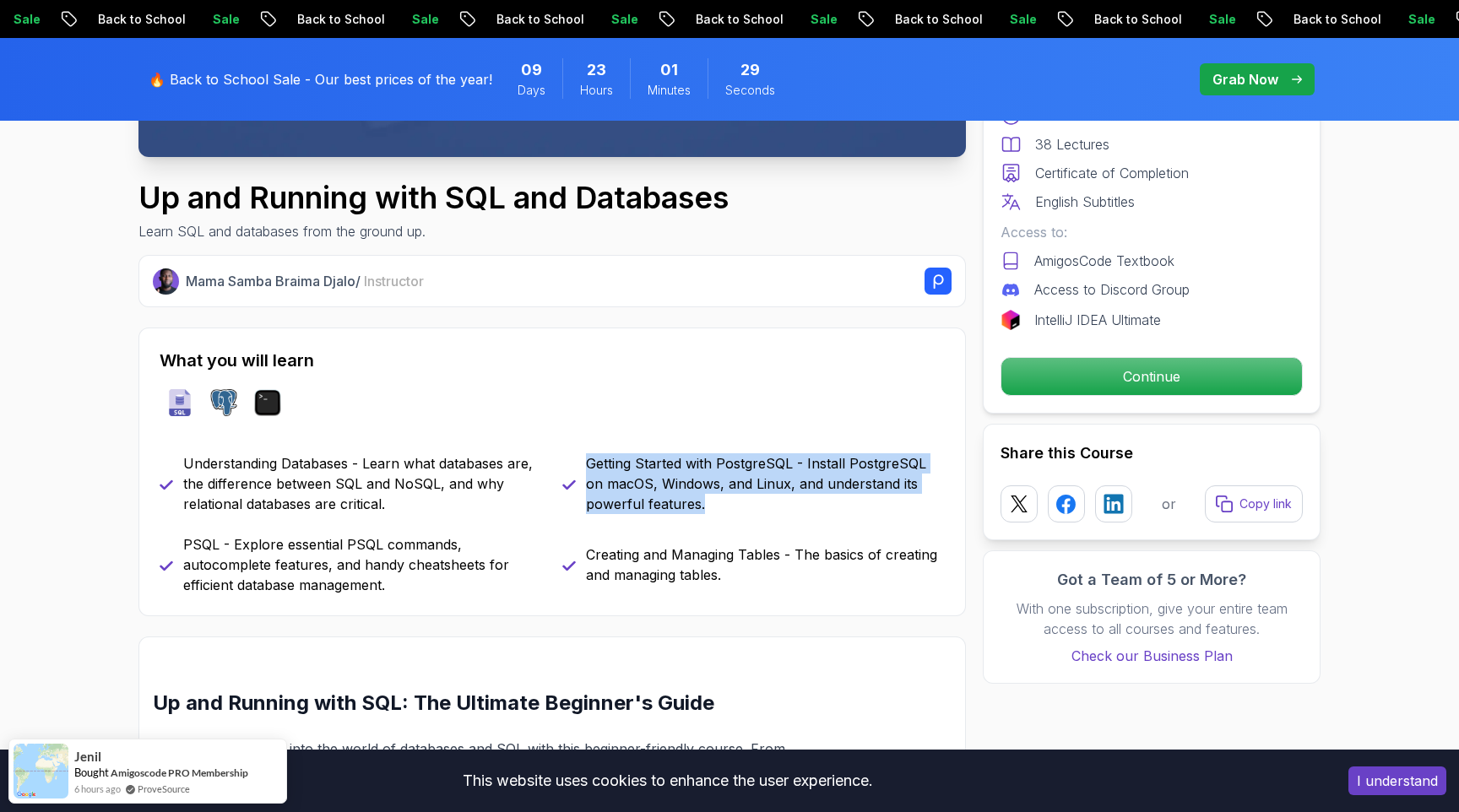
drag, startPoint x: 589, startPoint y: 463, endPoint x: 715, endPoint y: 502, distance: 131.9
click at [715, 502] on p "Getting Started with PostgreSQL - Install PostgreSQL on macOS, Windows, and Lin…" at bounding box center [765, 484] width 358 height 60
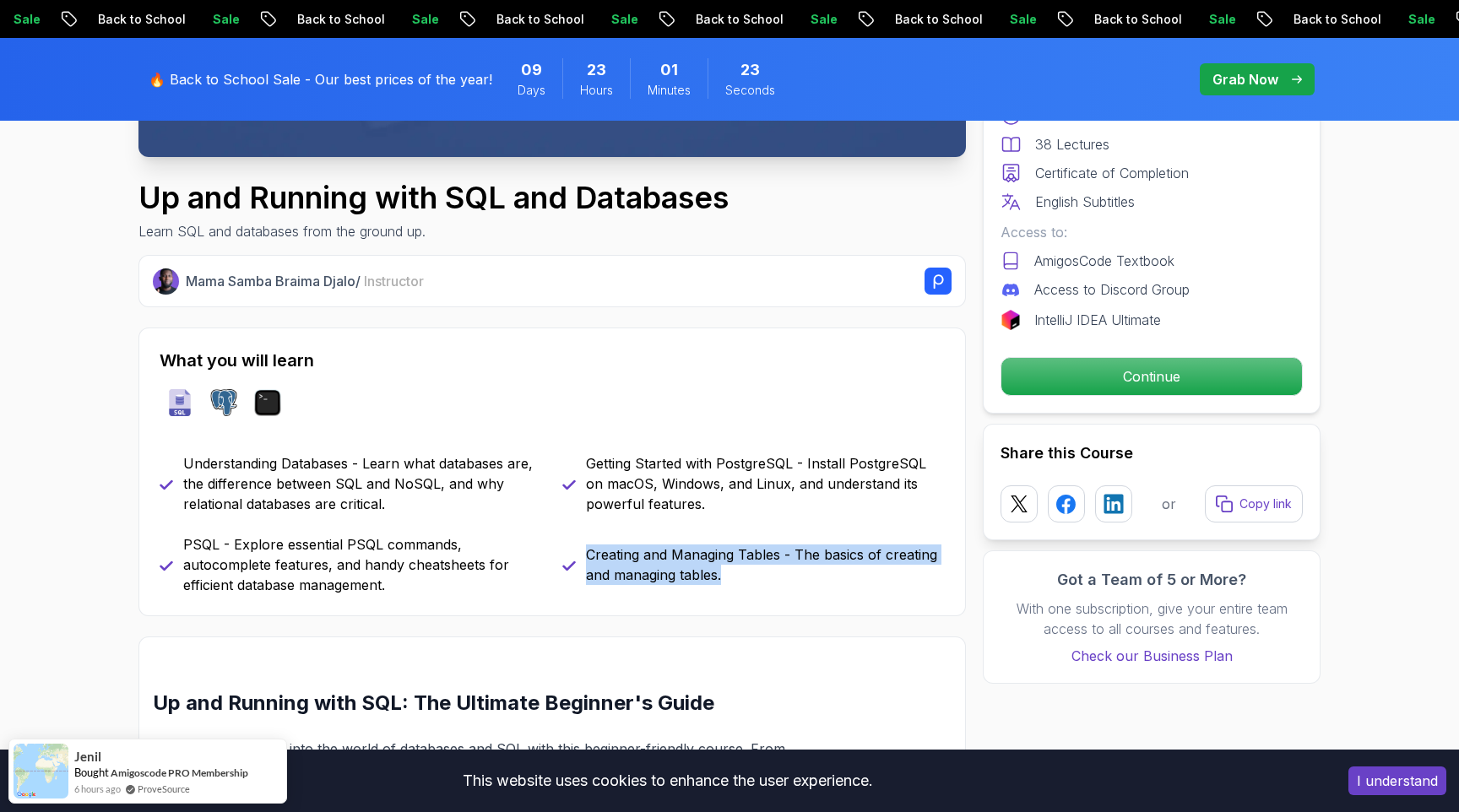
drag, startPoint x: 586, startPoint y: 555, endPoint x: 754, endPoint y: 574, distance: 169.1
click at [754, 574] on p "Creating and Managing Tables - The basics of creating and managing tables." at bounding box center [765, 564] width 358 height 41
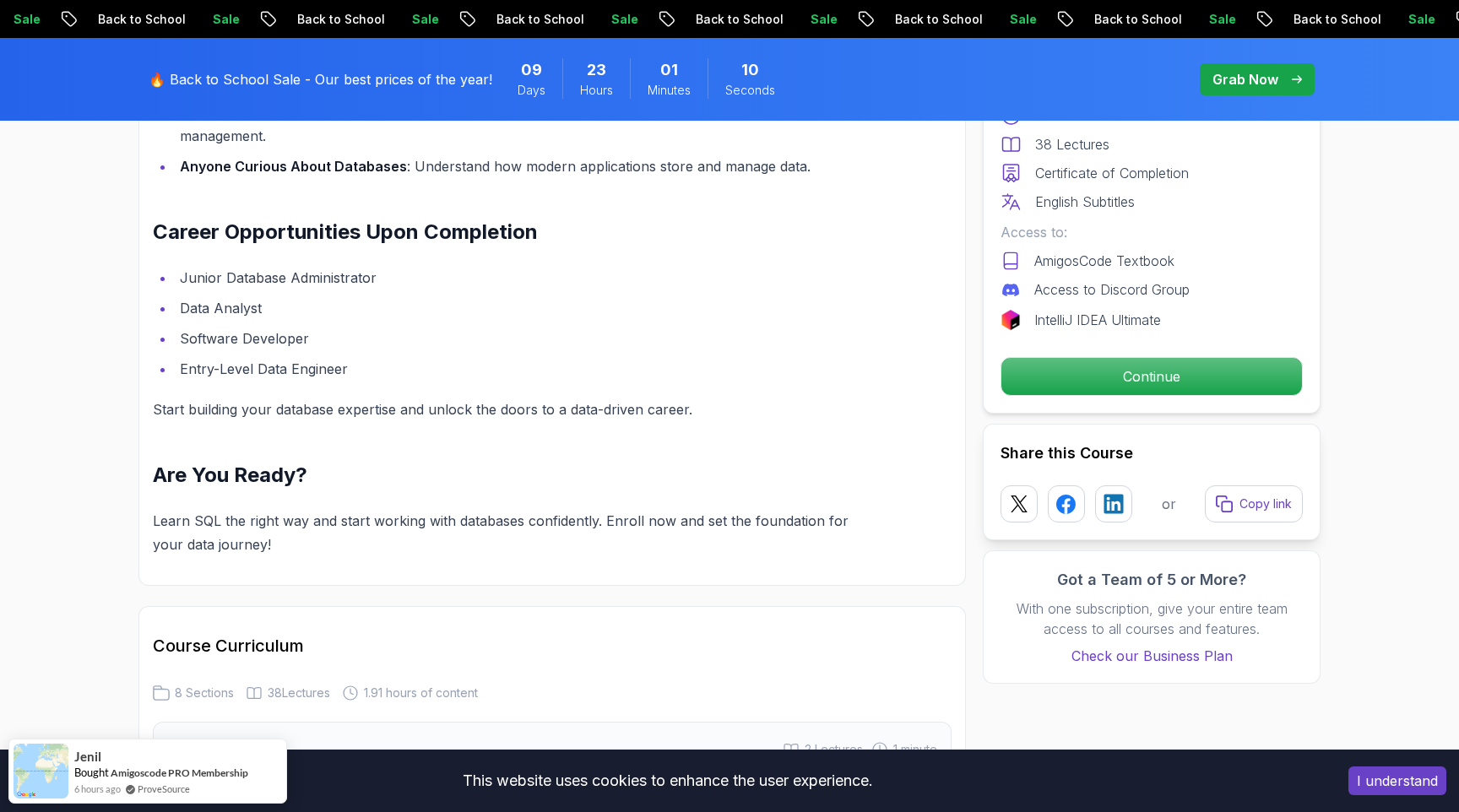
scroll to position [1596, 0]
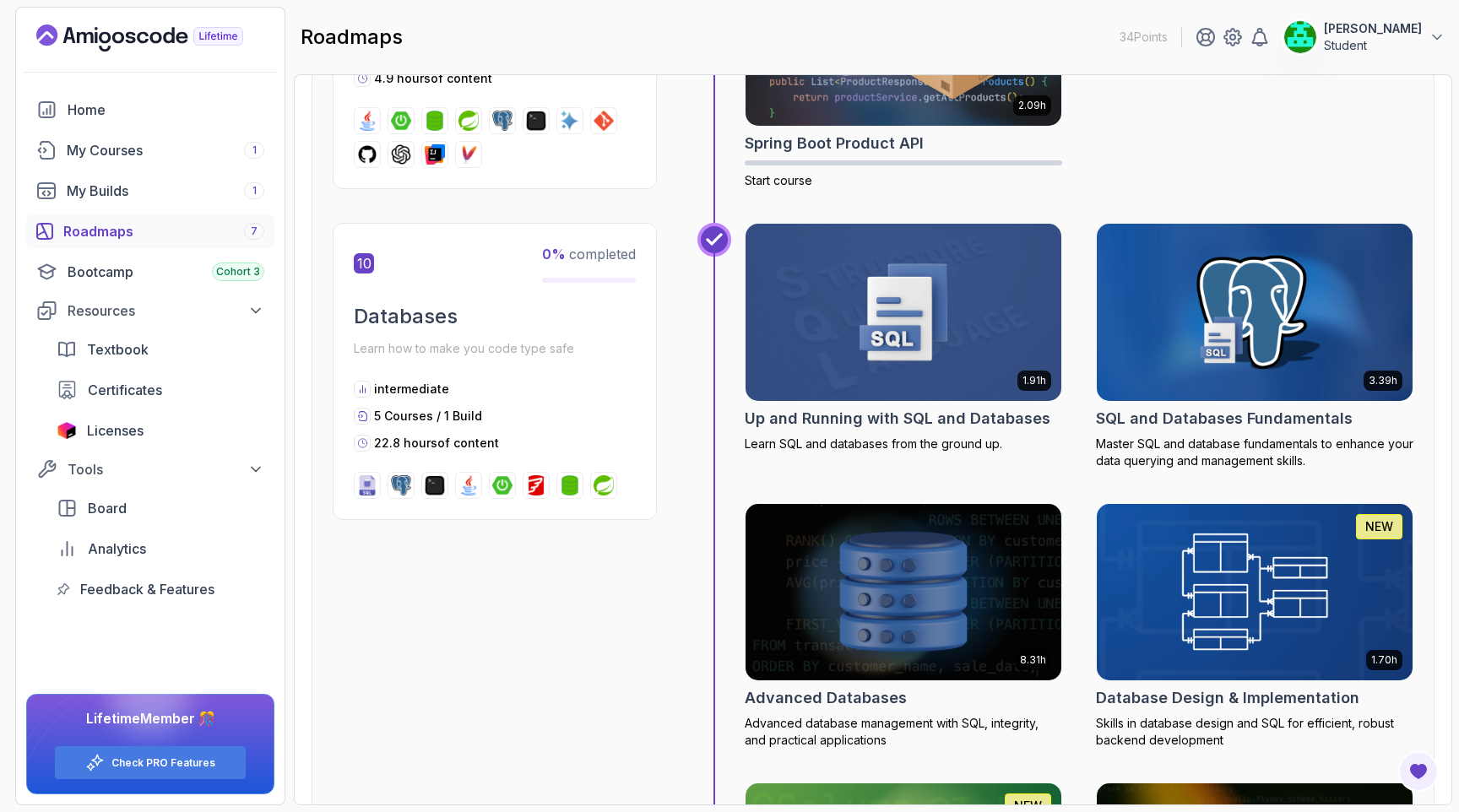
scroll to position [3733, 0]
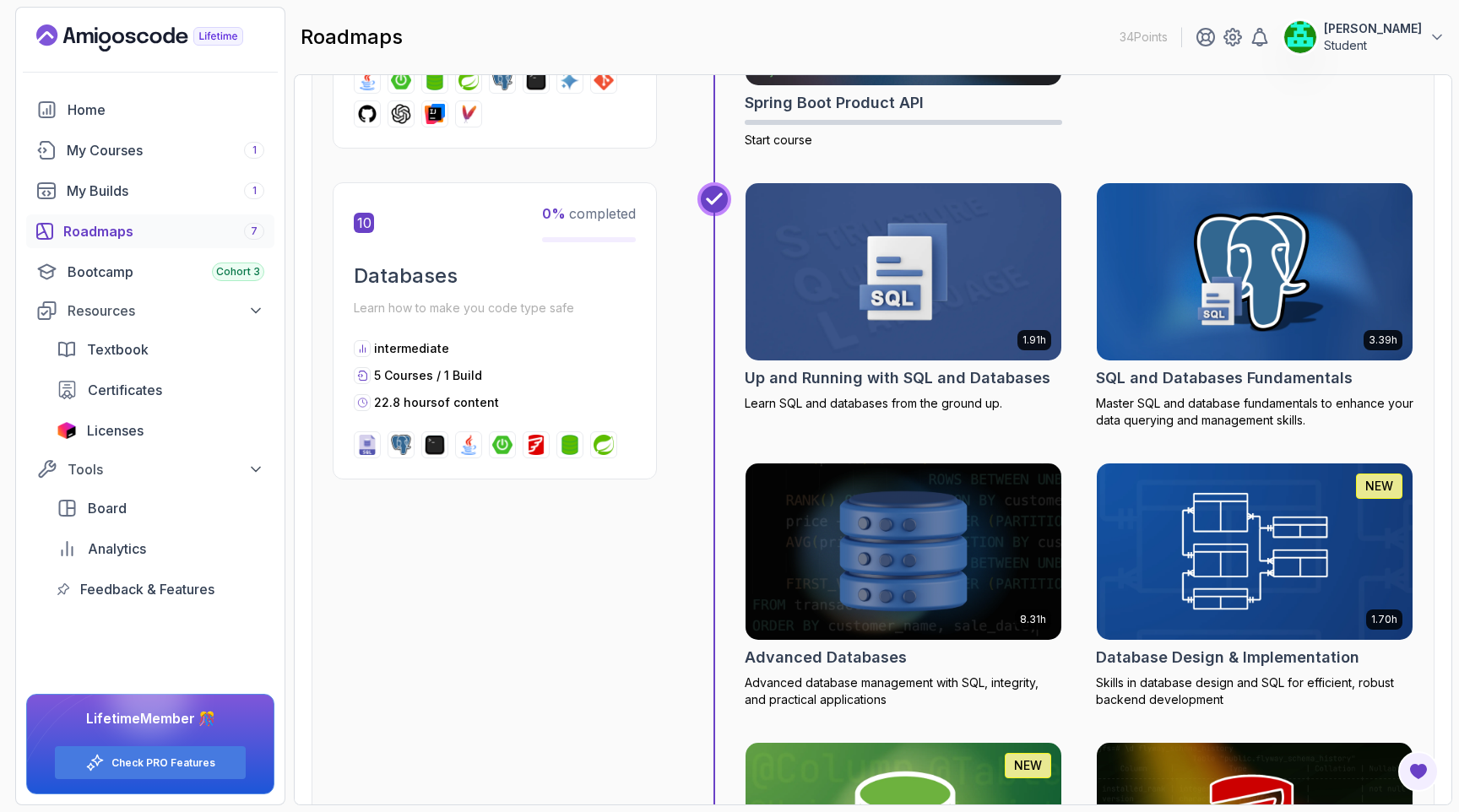
click at [1187, 300] on img at bounding box center [1255, 272] width 332 height 186
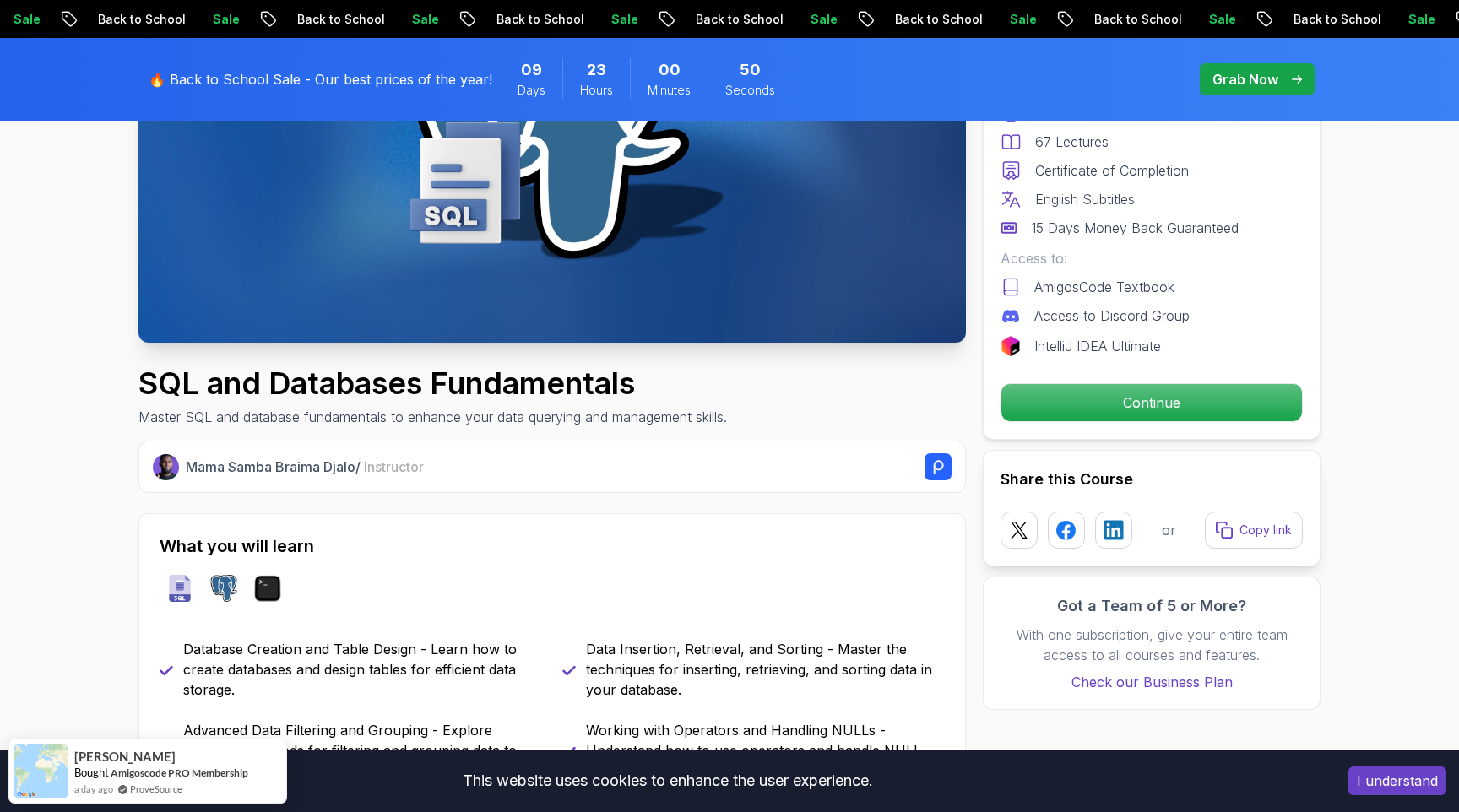
scroll to position [345, 0]
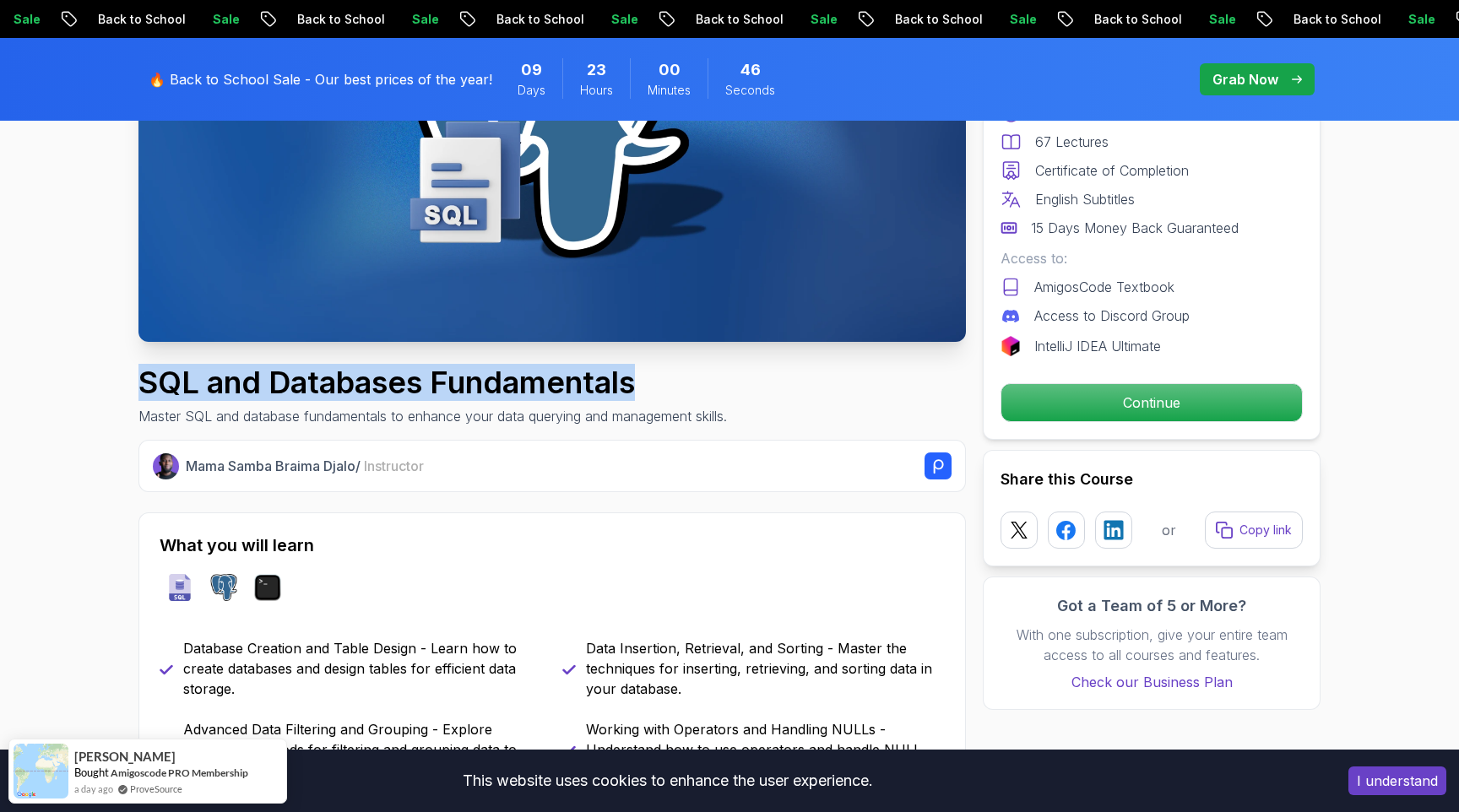
drag, startPoint x: 141, startPoint y: 377, endPoint x: 641, endPoint y: 378, distance: 500.0
click at [641, 378] on h1 "SQL and Databases Fundamentals" at bounding box center [433, 383] width 589 height 34
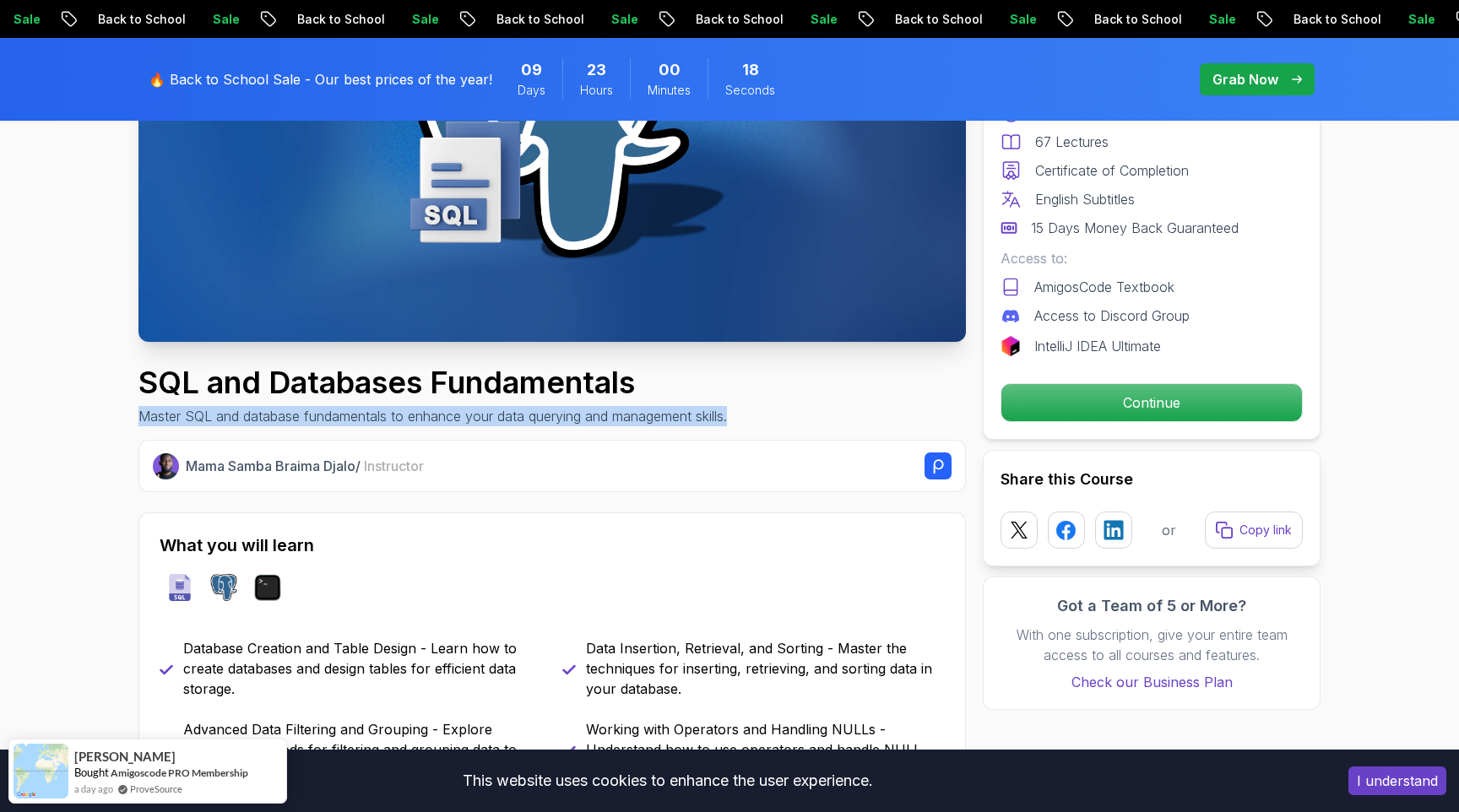
drag, startPoint x: 137, startPoint y: 417, endPoint x: 761, endPoint y: 423, distance: 624.0
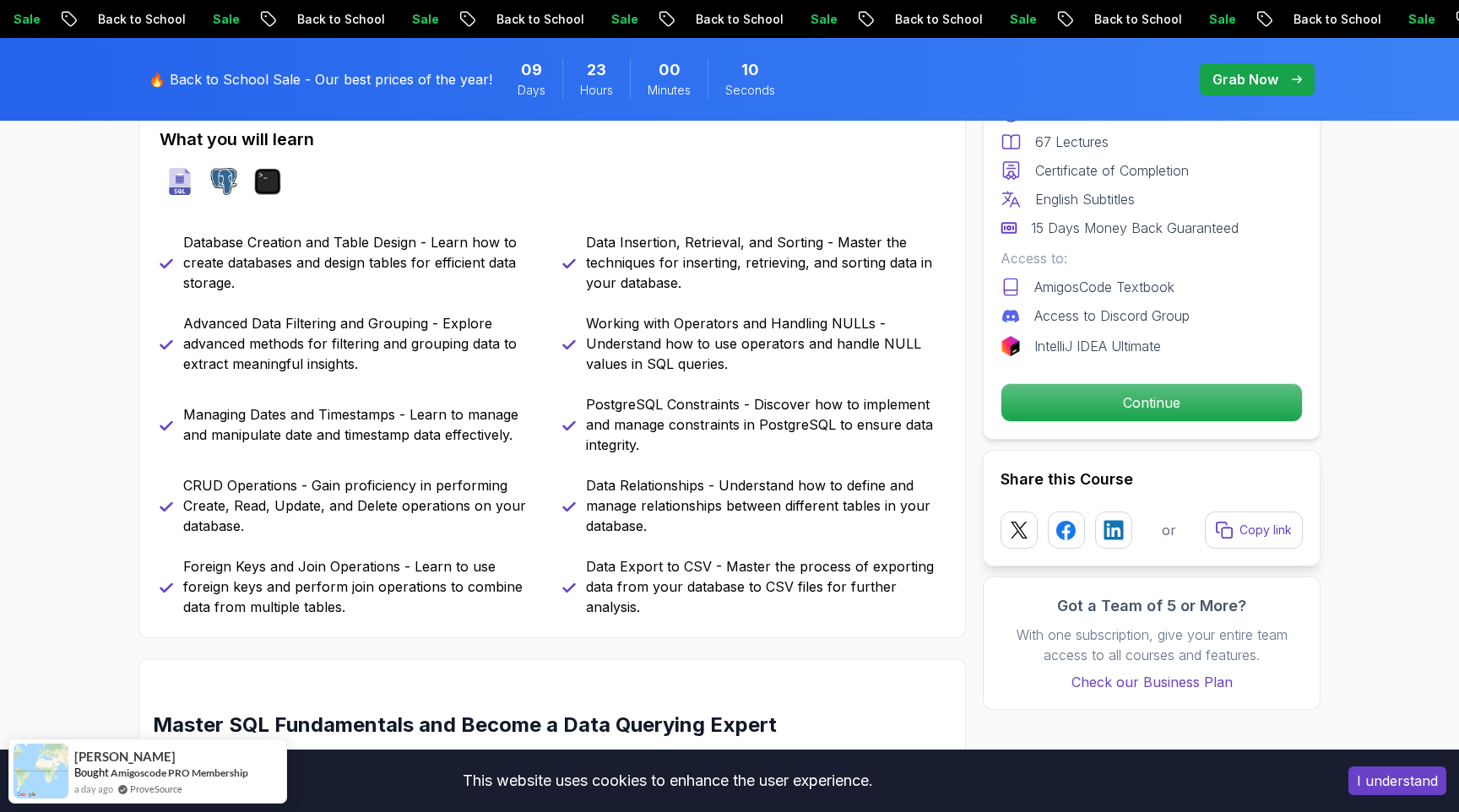
scroll to position [753, 0]
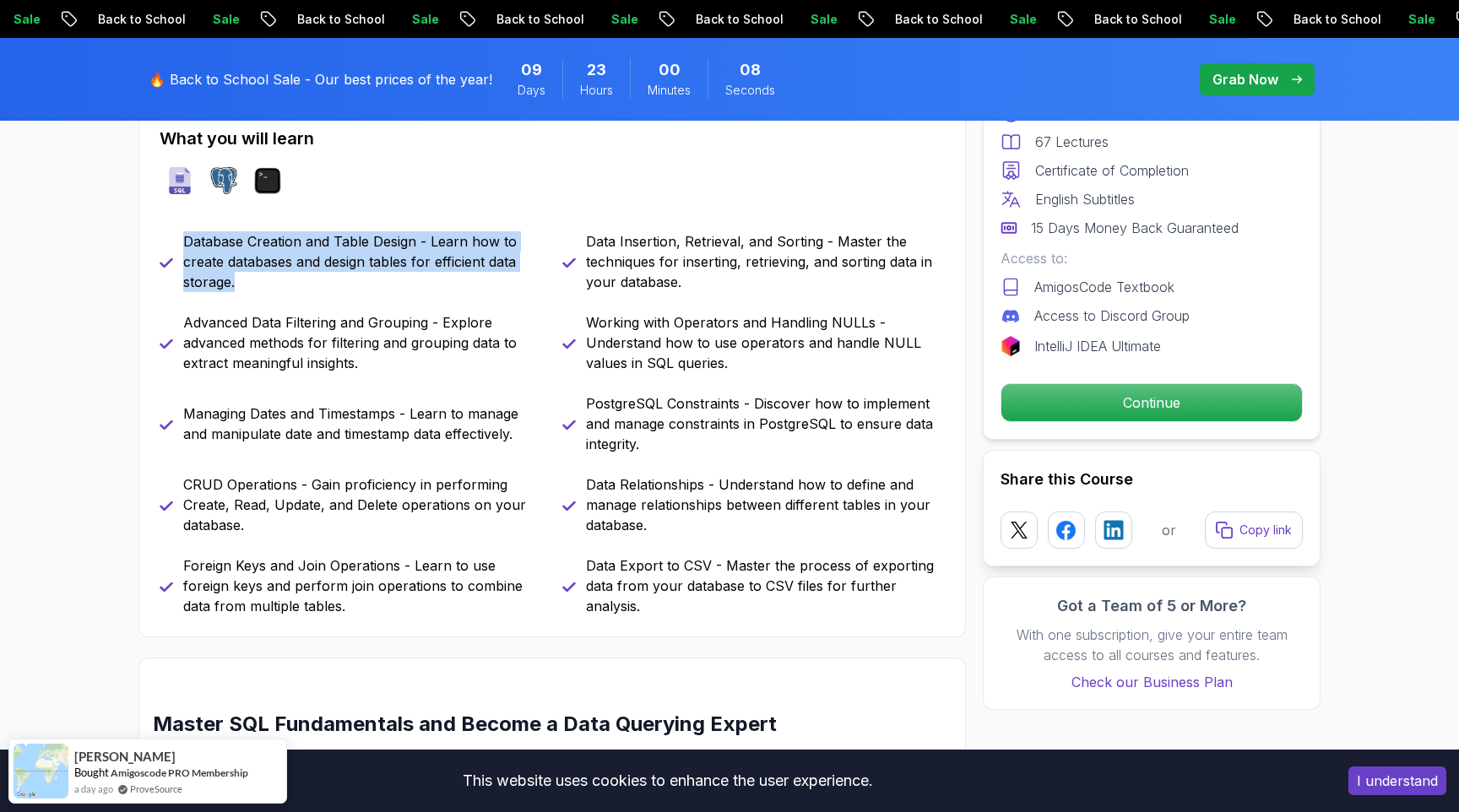
drag, startPoint x: 183, startPoint y: 240, endPoint x: 259, endPoint y: 286, distance: 88.8
click at [259, 286] on p "Database Creation and Table Design - Learn how to create databases and design t…" at bounding box center [362, 261] width 358 height 60
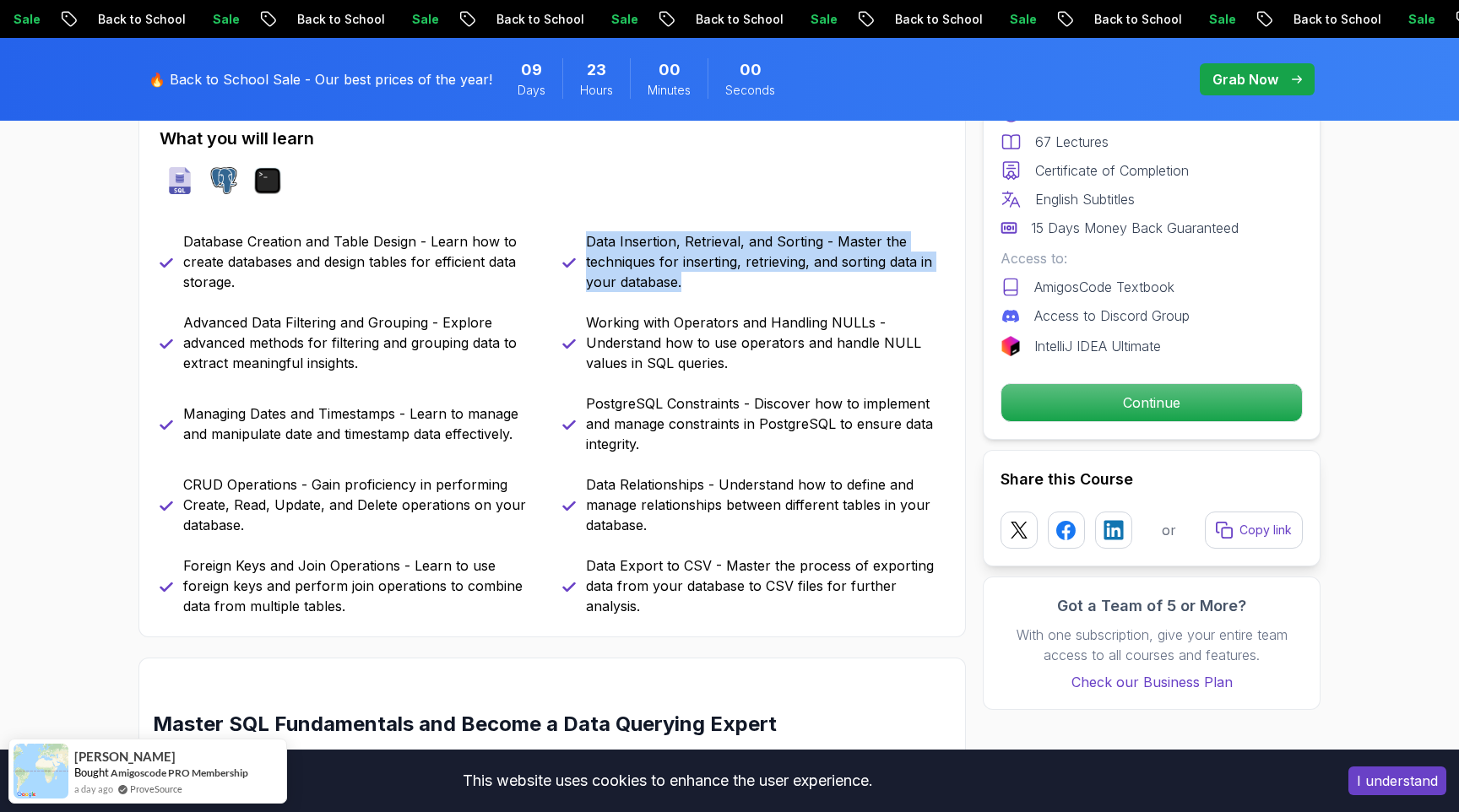
drag, startPoint x: 587, startPoint y: 238, endPoint x: 696, endPoint y: 302, distance: 126.4
click at [696, 302] on div "Database Creation and Table Design - Learn how to create databases and design t…" at bounding box center [552, 423] width 786 height 385
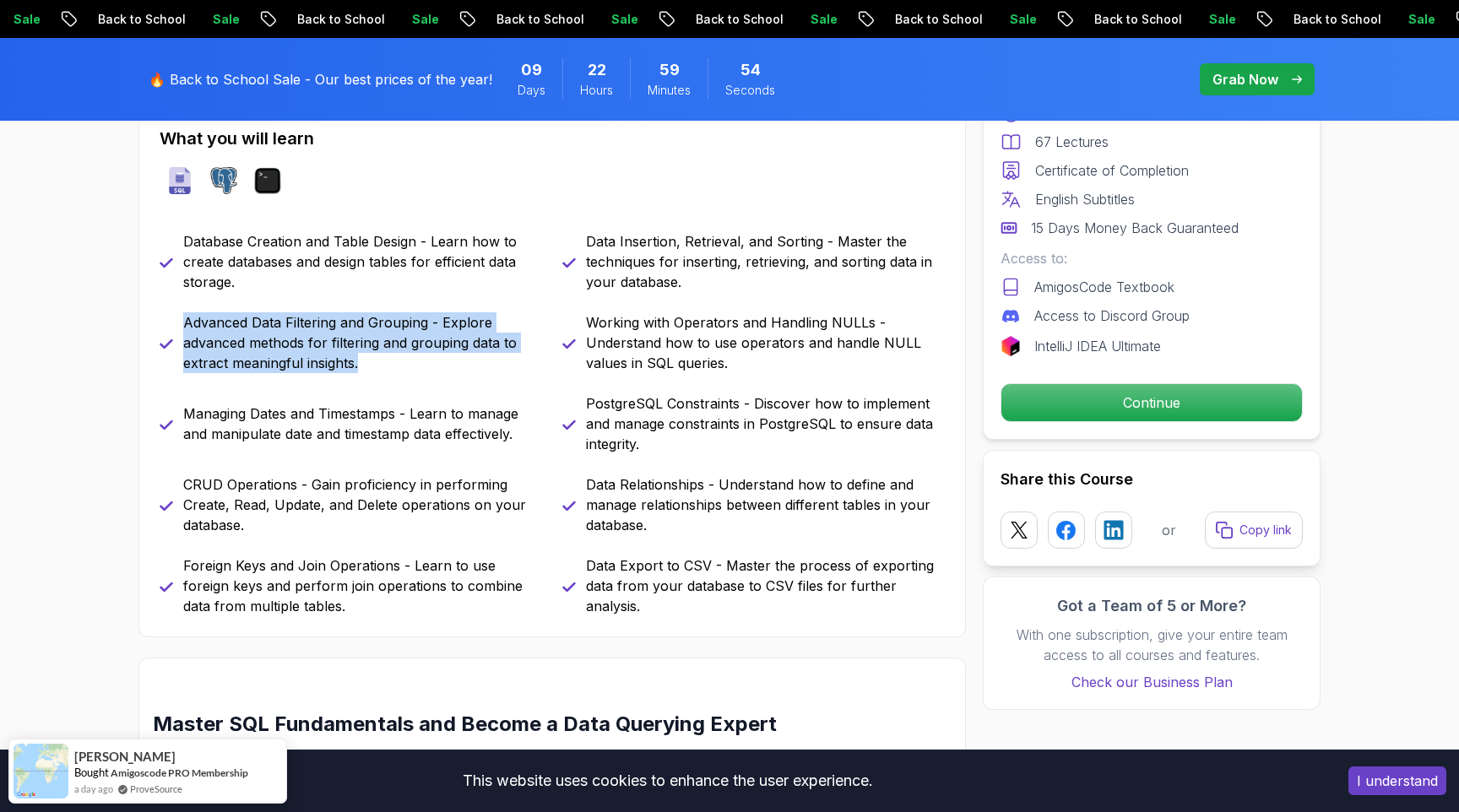
drag, startPoint x: 180, startPoint y: 318, endPoint x: 411, endPoint y: 373, distance: 237.5
click at [411, 373] on div "Advanced Data Filtering and Grouping - Explore advanced methods for filtering a…" at bounding box center [351, 342] width 383 height 60
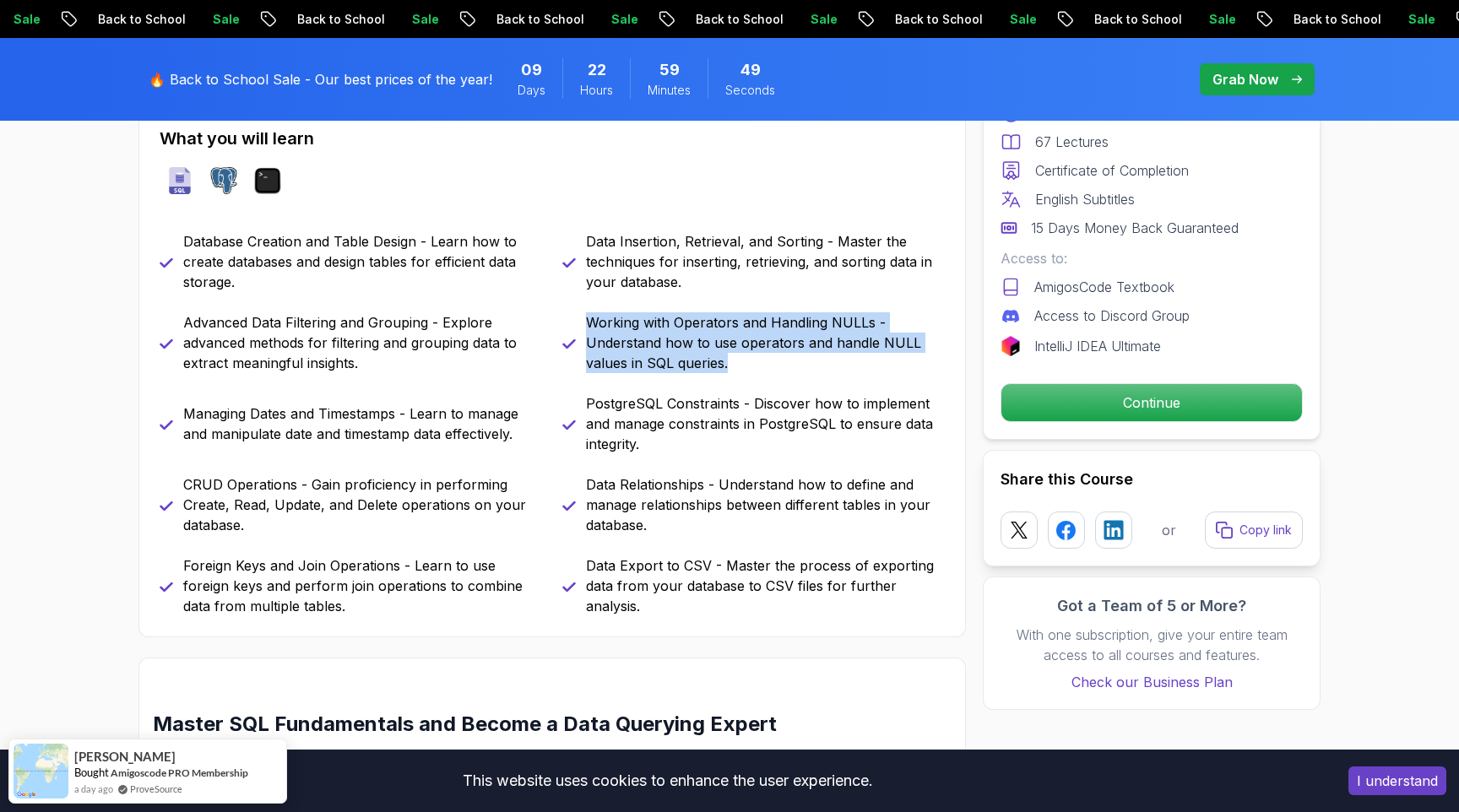
drag, startPoint x: 589, startPoint y: 323, endPoint x: 772, endPoint y: 355, distance: 185.8
click at [772, 355] on p "Working with Operators and Handling NULLs - Understand how to use operators and…" at bounding box center [765, 342] width 358 height 60
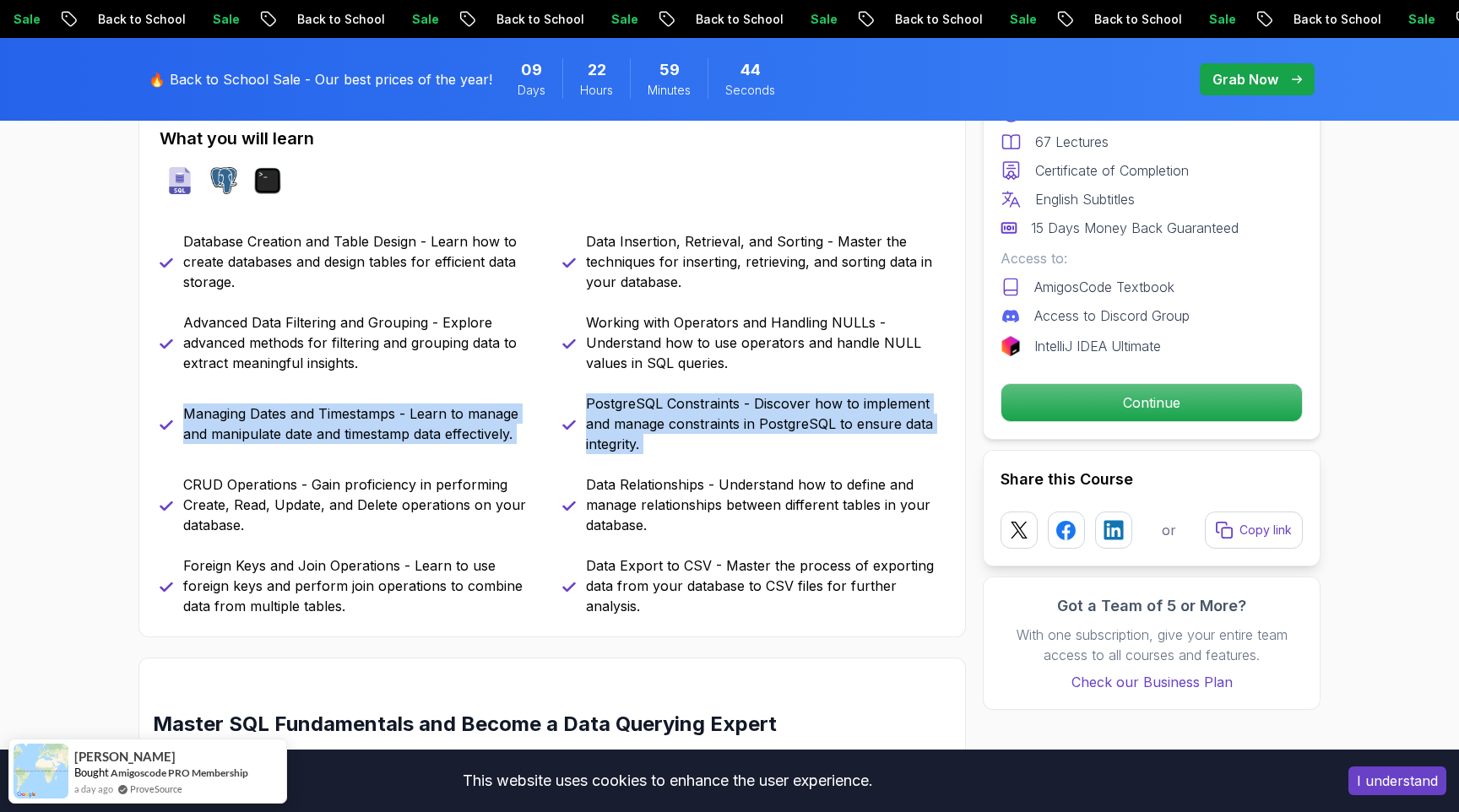
drag, startPoint x: 183, startPoint y: 416, endPoint x: 489, endPoint y: 467, distance: 310.2
click at [489, 467] on div "Database Creation and Table Design - Learn how to create databases and design t…" at bounding box center [552, 423] width 786 height 385
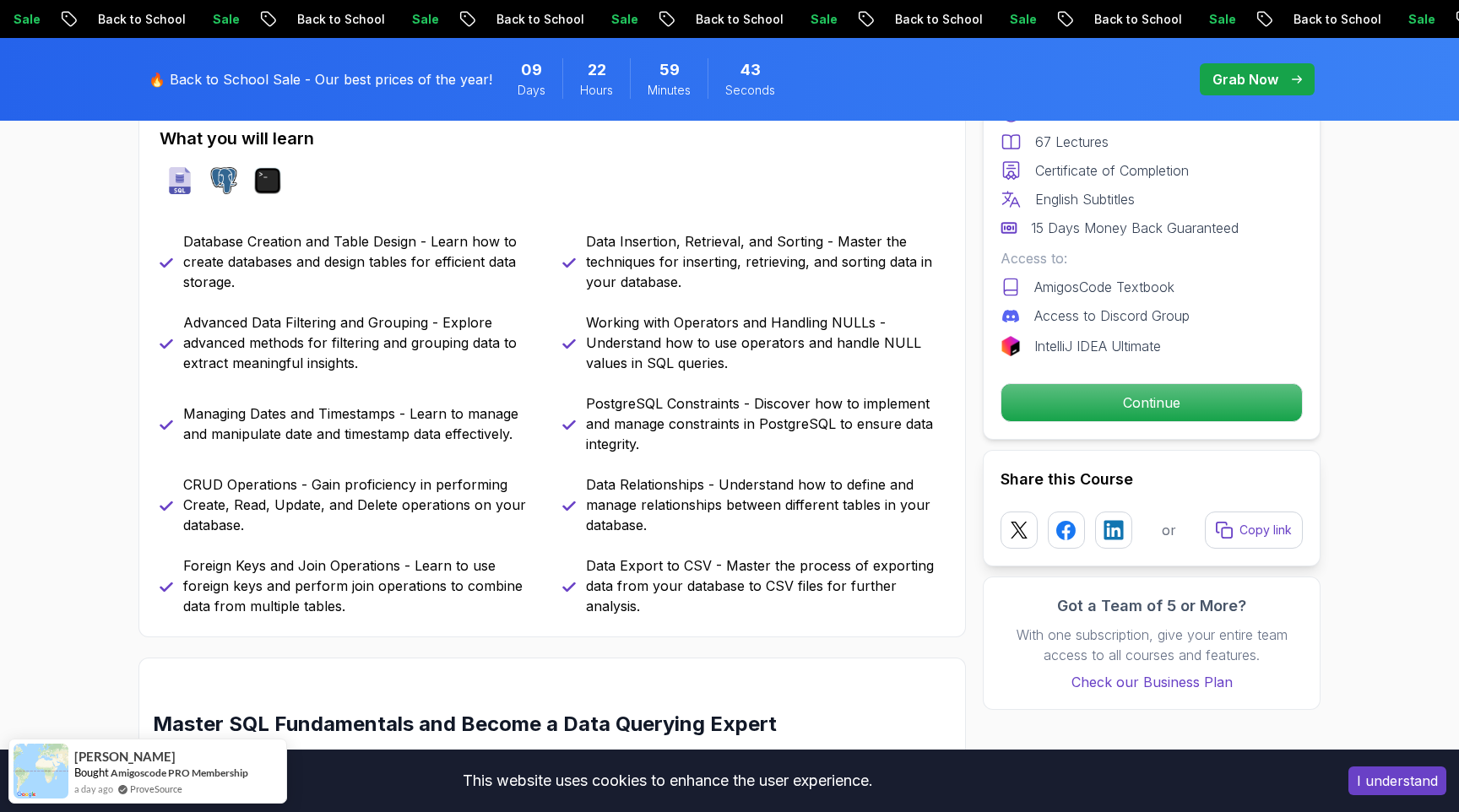
click at [496, 462] on div "Database Creation and Table Design - Learn how to create databases and design t…" at bounding box center [552, 423] width 786 height 385
drag, startPoint x: 181, startPoint y: 415, endPoint x: 524, endPoint y: 447, distance: 344.5
click at [524, 447] on div "Managing Dates and Timestamps - Learn to manage and manipulate date and timesta…" at bounding box center [351, 423] width 383 height 60
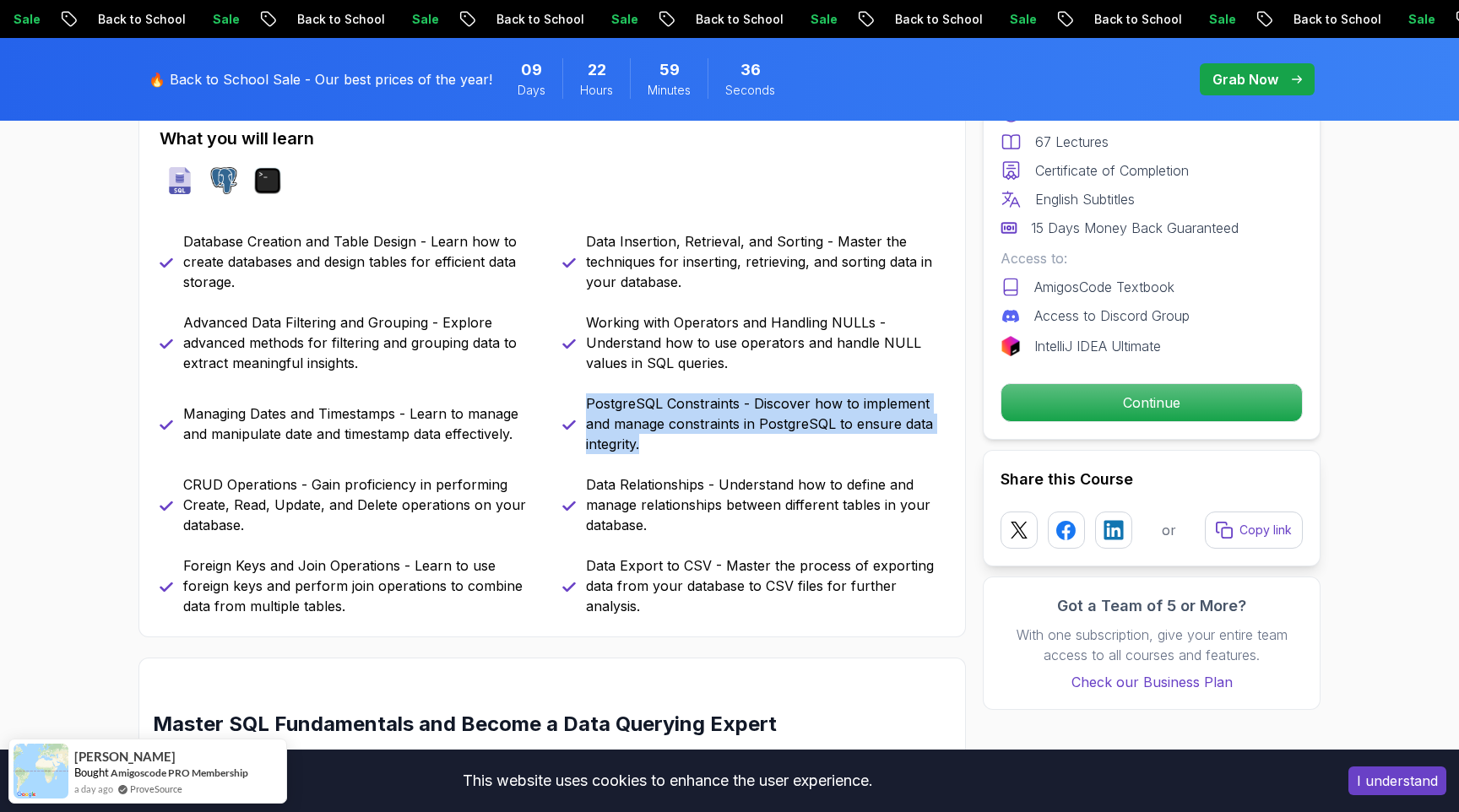
drag, startPoint x: 586, startPoint y: 402, endPoint x: 705, endPoint y: 455, distance: 130.3
click at [705, 455] on div "Database Creation and Table Design - Learn how to create databases and design t…" at bounding box center [552, 423] width 786 height 385
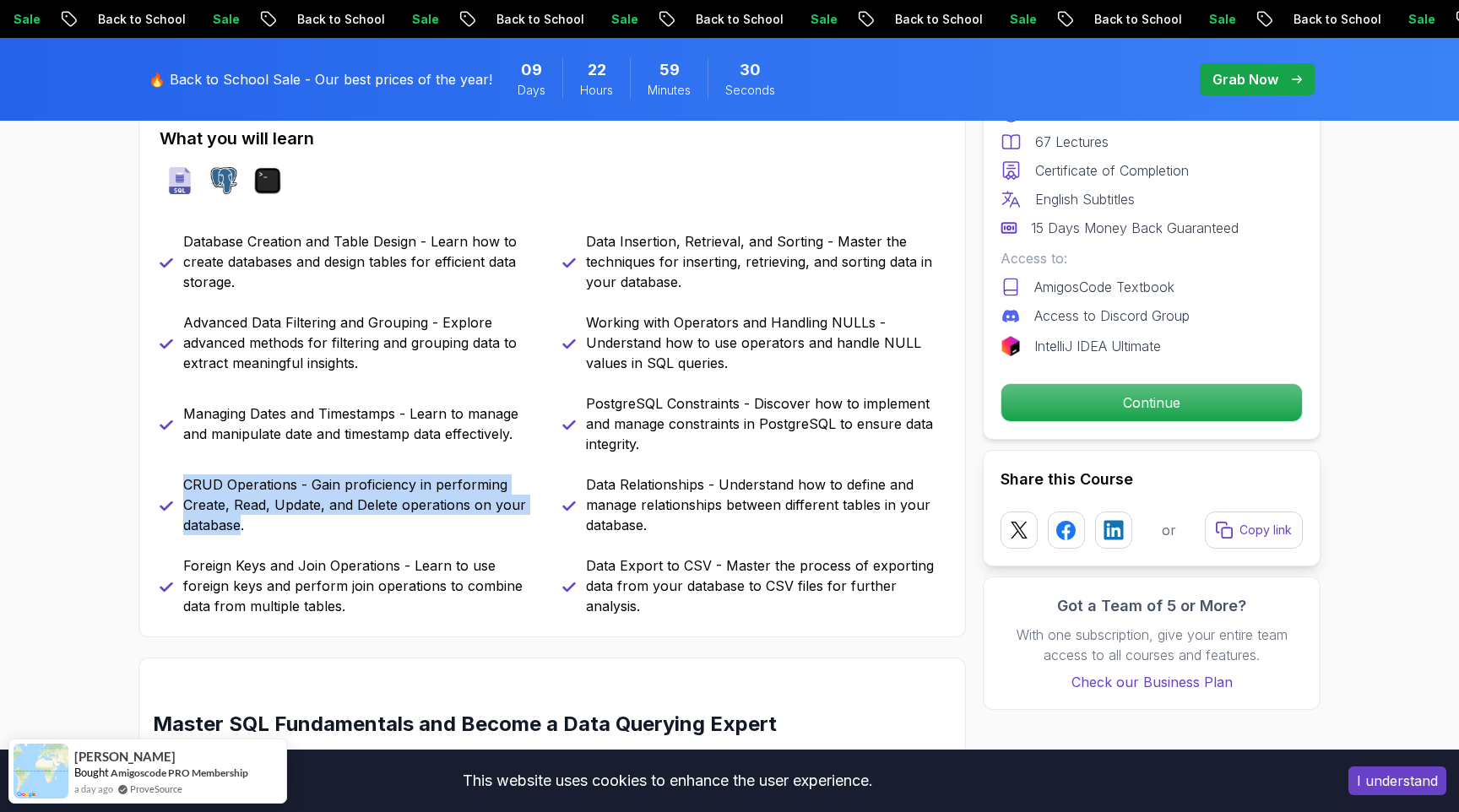
drag, startPoint x: 184, startPoint y: 485, endPoint x: 240, endPoint y: 525, distance: 68.8
click at [240, 525] on p "CRUD Operations - Gain proficiency in performing Create, Read, Update, and Dele…" at bounding box center [362, 505] width 358 height 60
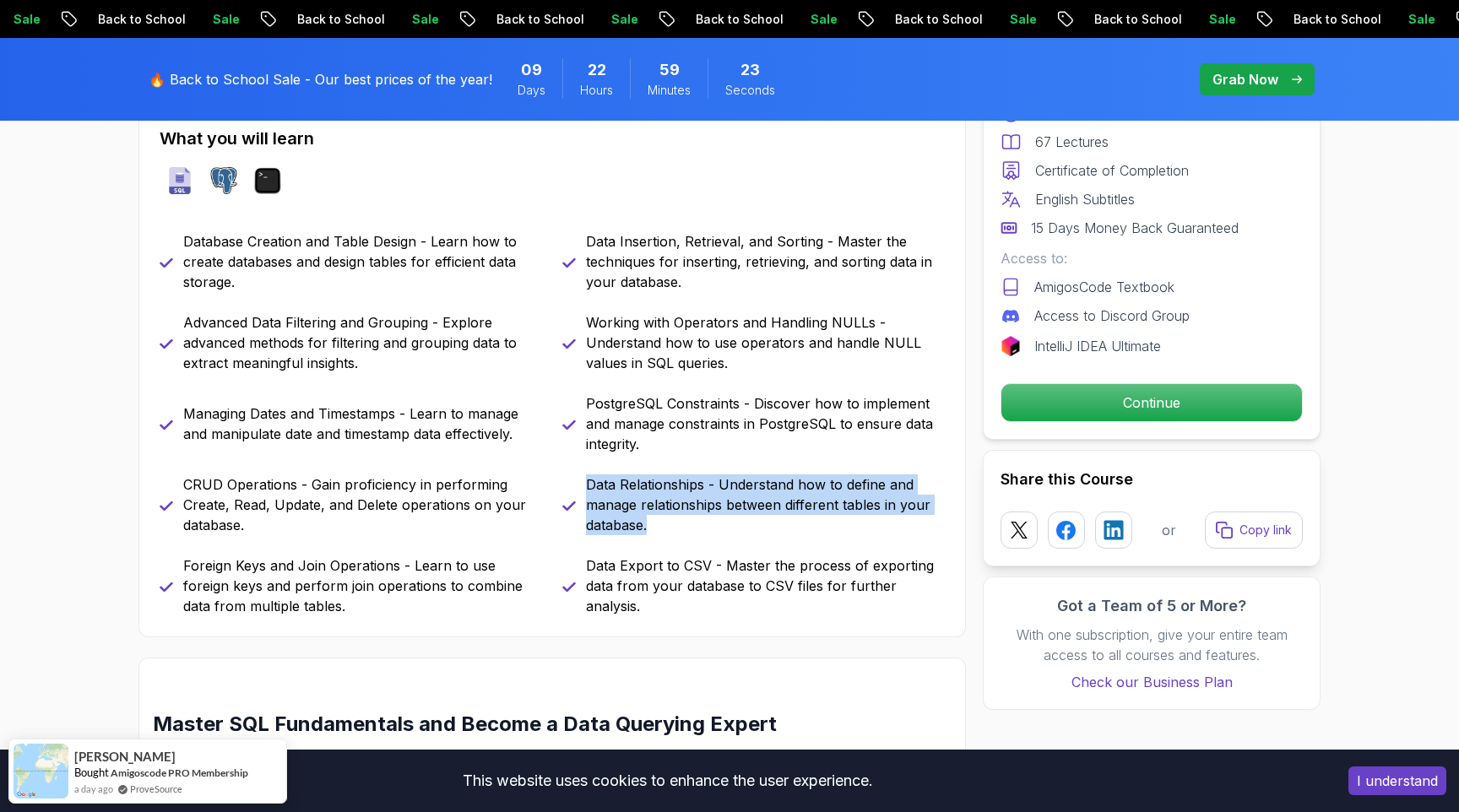
drag, startPoint x: 587, startPoint y: 483, endPoint x: 679, endPoint y: 523, distance: 100.3
click at [679, 523] on p "Data Relationships - Understand how to define and manage relationships between …" at bounding box center [765, 505] width 358 height 60
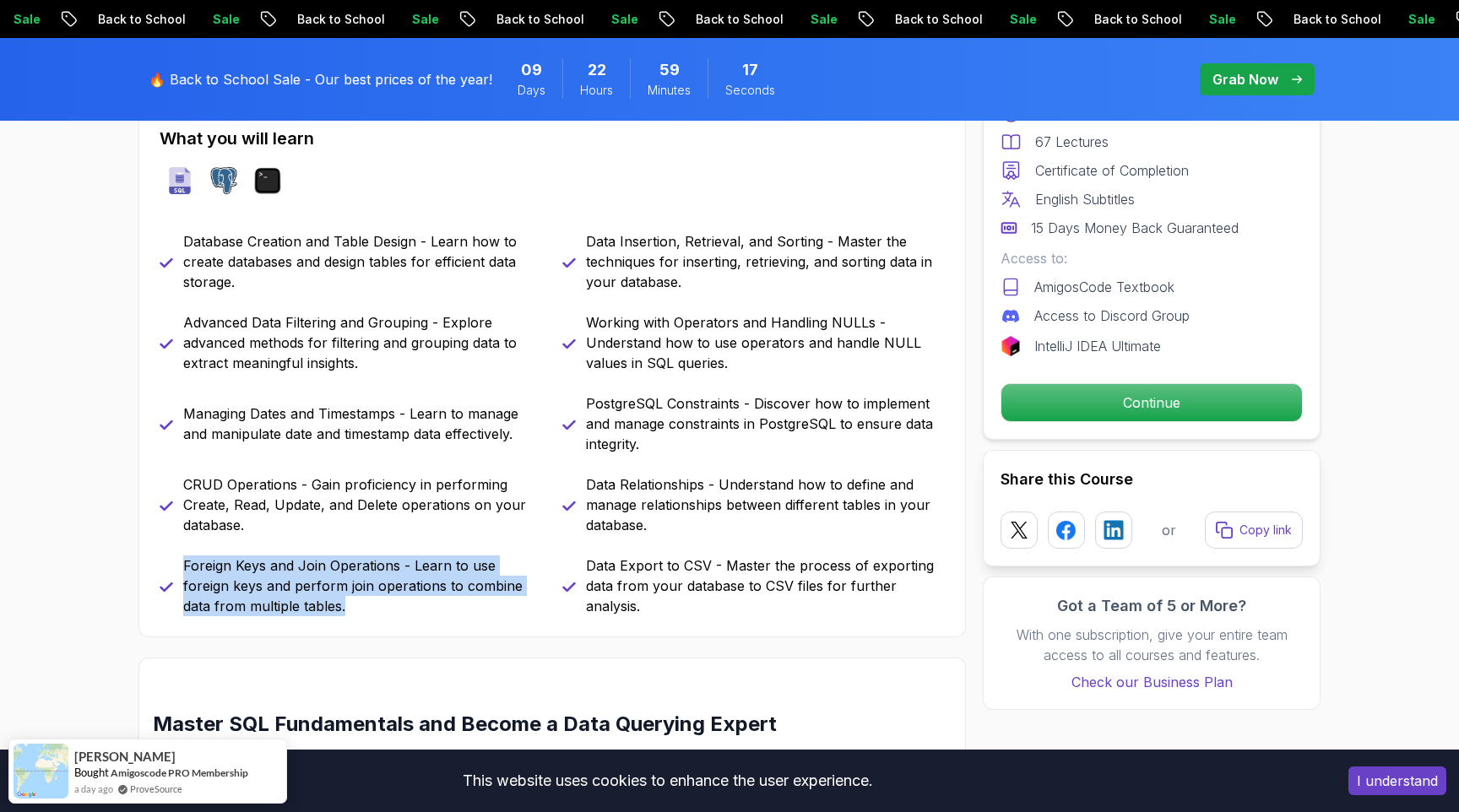
drag, startPoint x: 183, startPoint y: 568, endPoint x: 318, endPoint y: 600, distance: 138.7
click at [318, 600] on p "Foreign Keys and Join Operations - Learn to use foreign keys and perform join o…" at bounding box center [362, 586] width 358 height 60
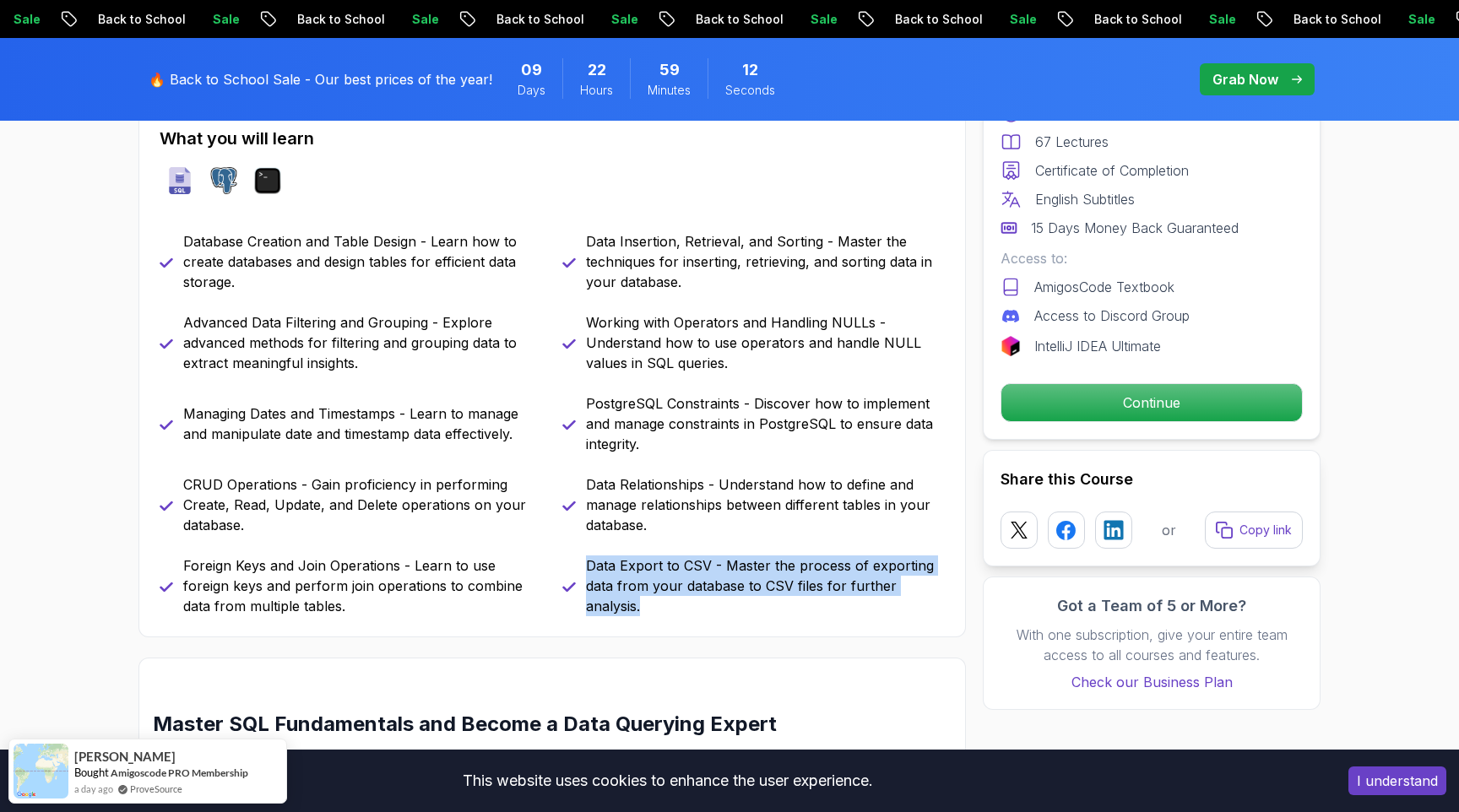
drag, startPoint x: 587, startPoint y: 562, endPoint x: 672, endPoint y: 605, distance: 95.3
click at [672, 605] on p "Data Export to CSV - Master the process of exporting data from your database to…" at bounding box center [765, 586] width 358 height 60
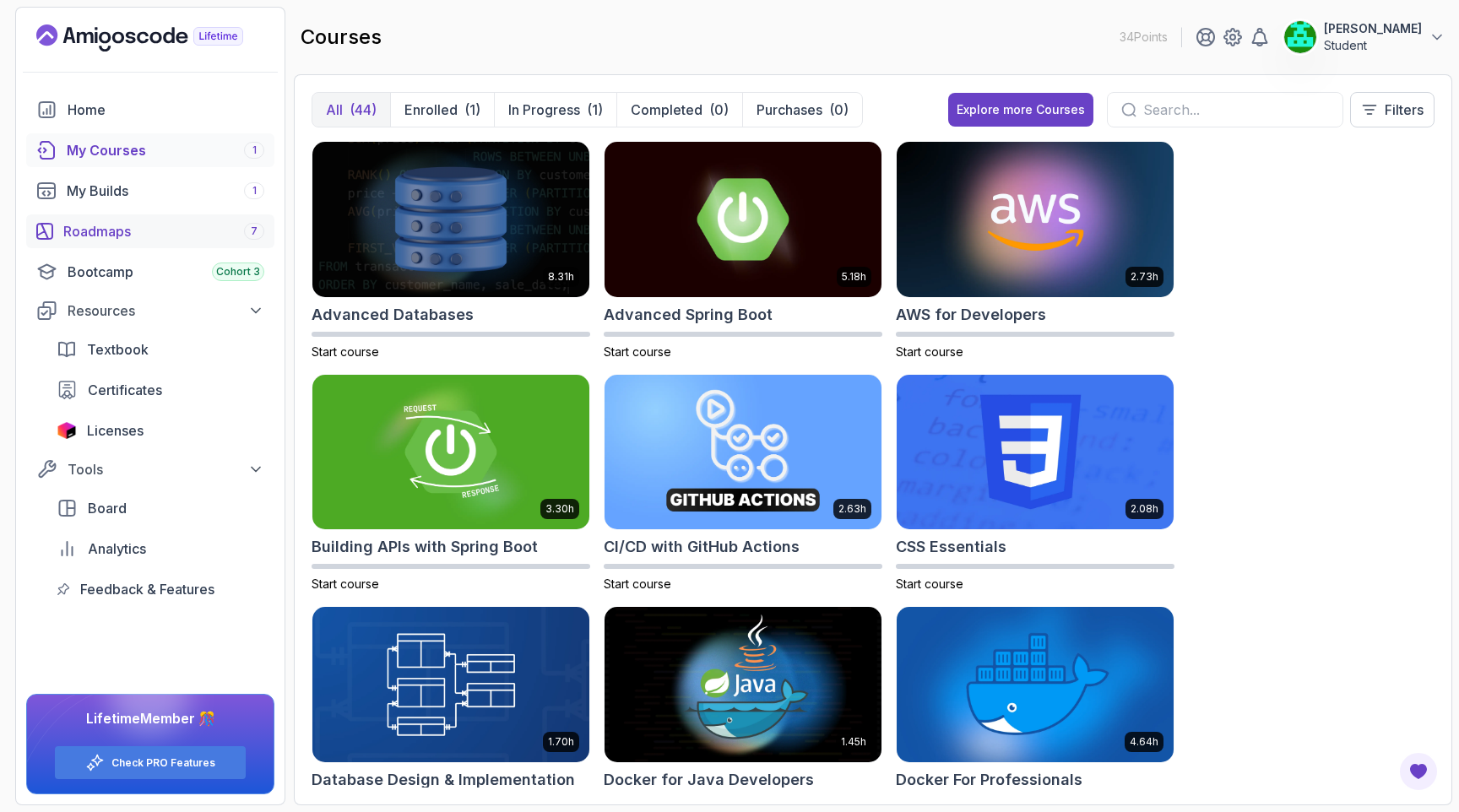
click at [200, 232] on div "Roadmaps 7" at bounding box center [163, 231] width 201 height 20
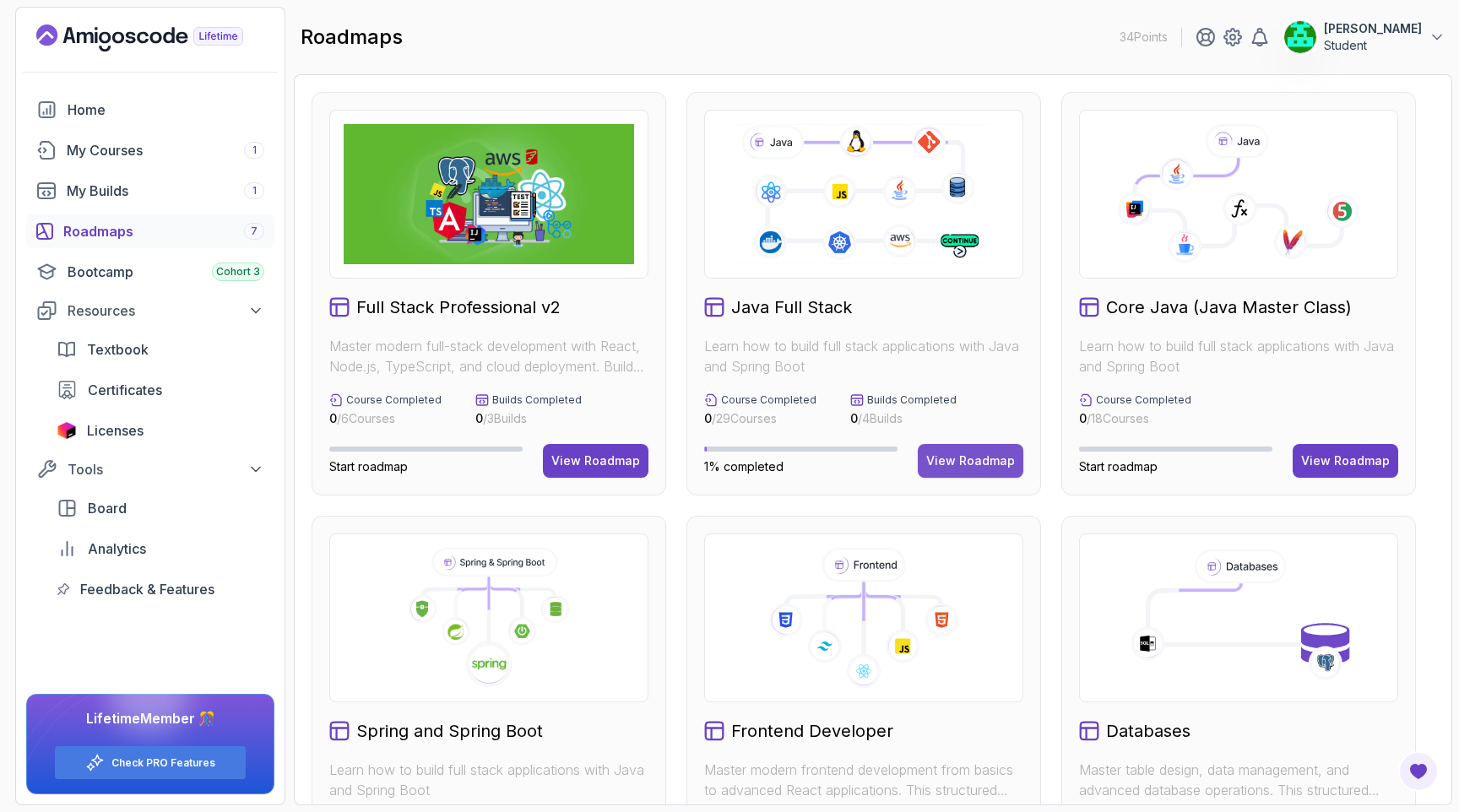
click at [970, 460] on div "View Roadmap" at bounding box center [970, 461] width 89 height 17
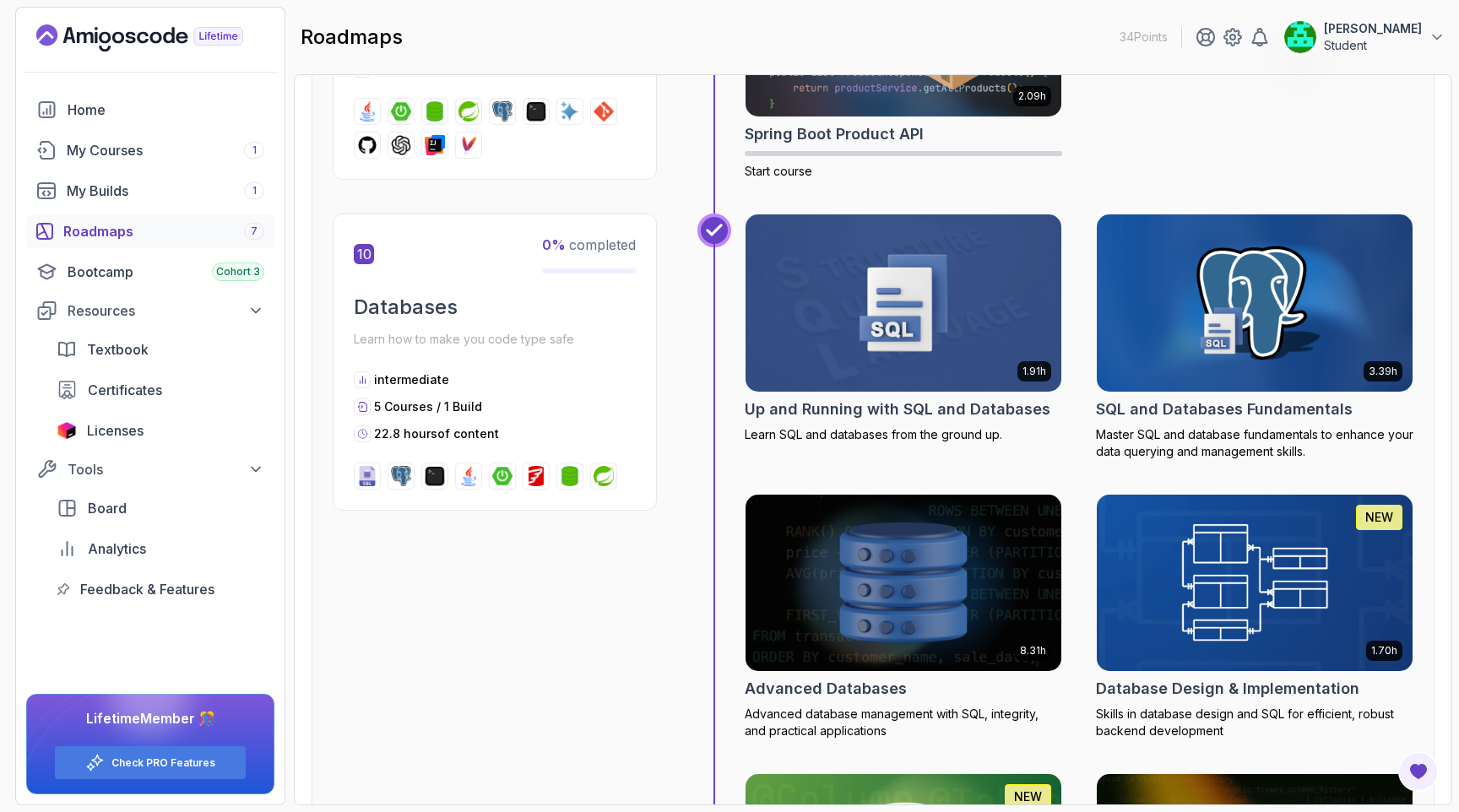
scroll to position [3704, 0]
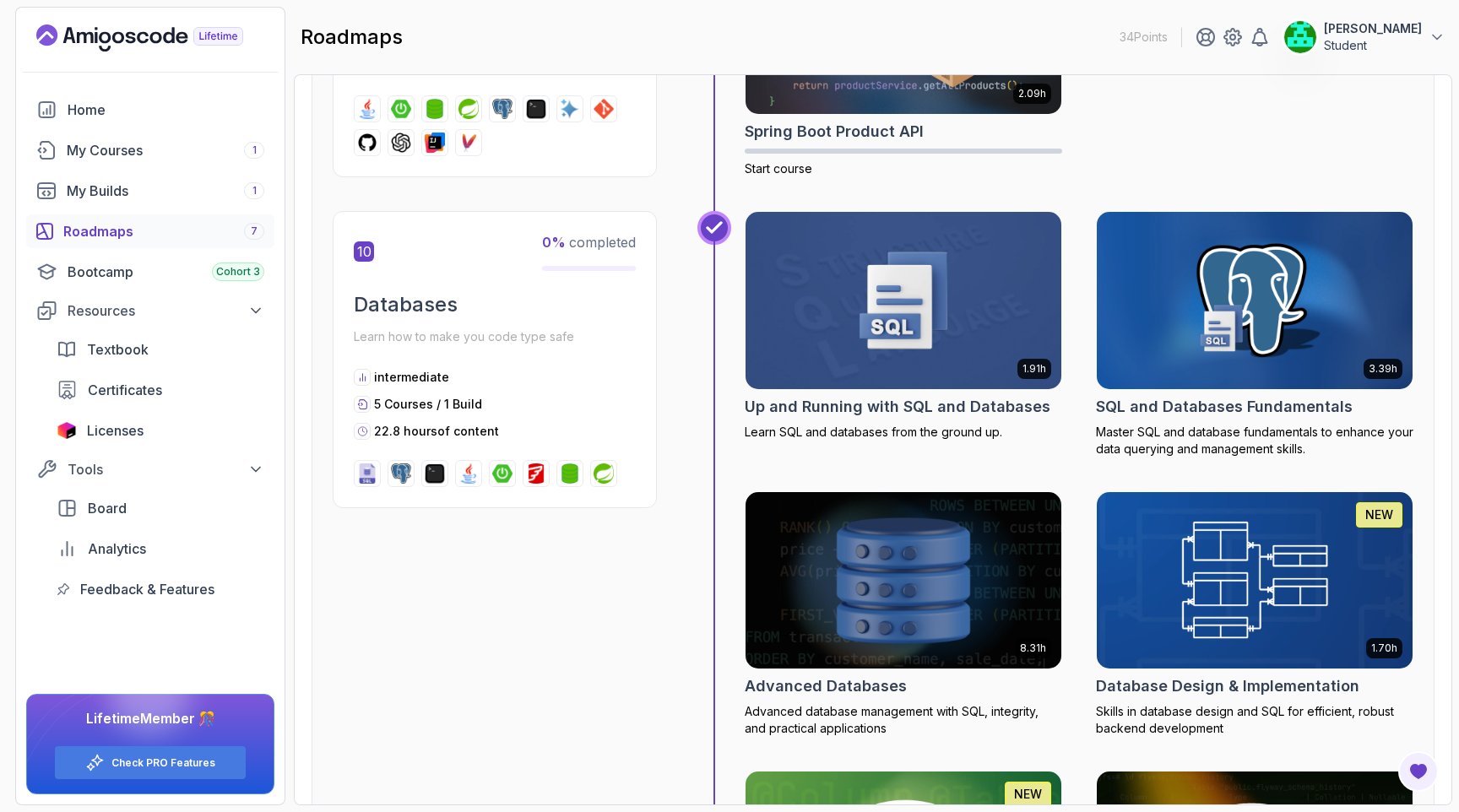
click at [865, 688] on h2 "Advanced Databases" at bounding box center [826, 686] width 162 height 24
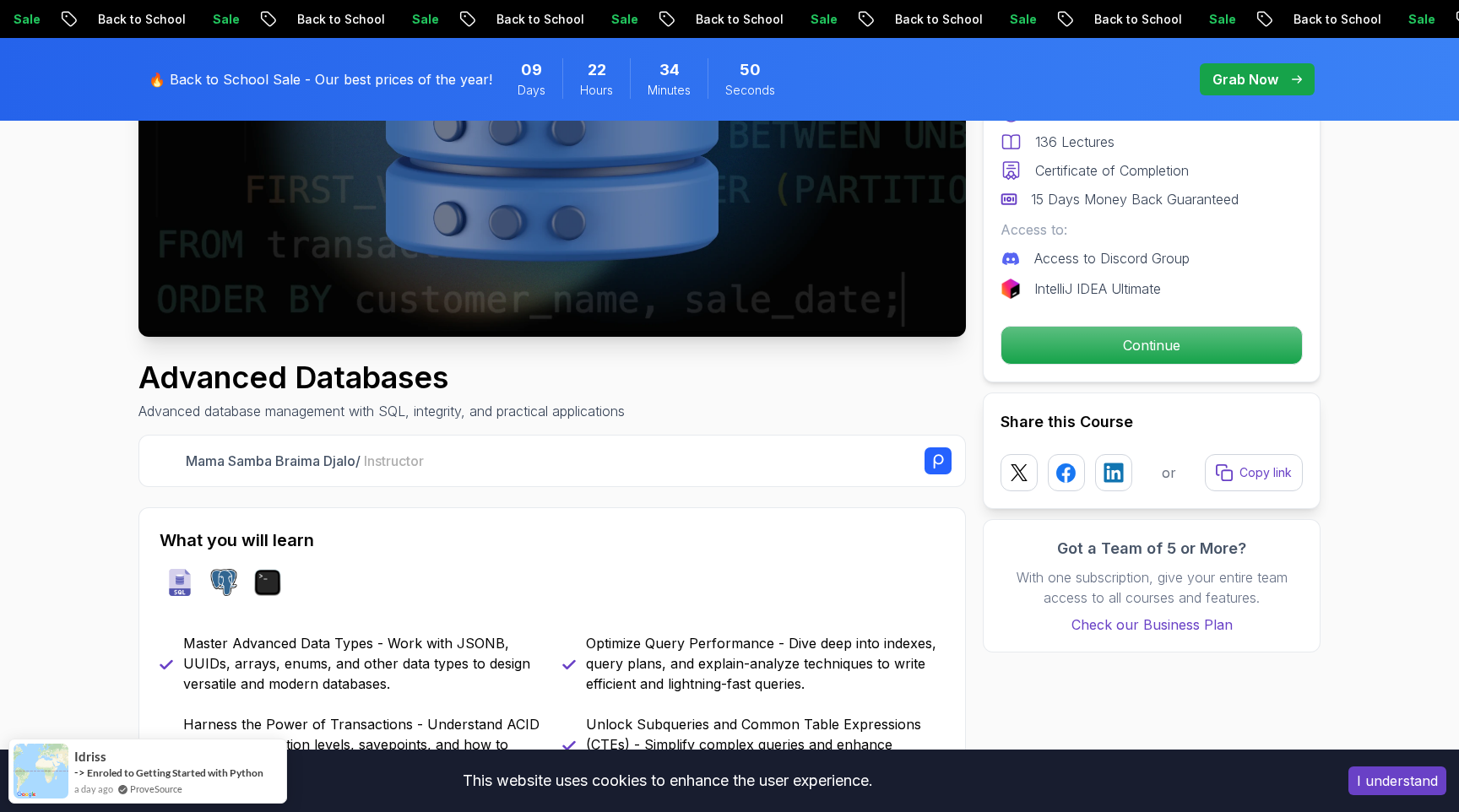
scroll to position [399, 0]
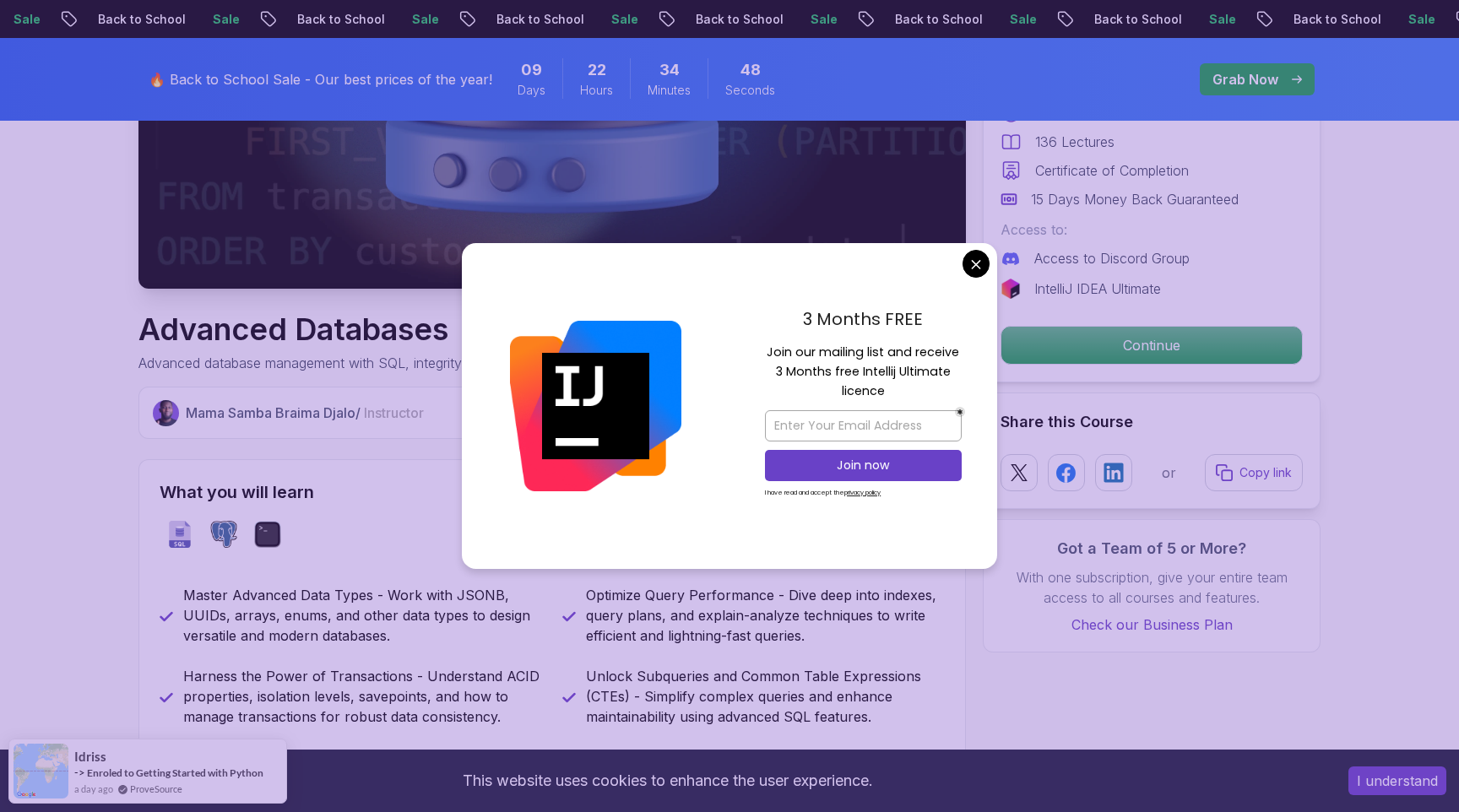
drag, startPoint x: 130, startPoint y: 360, endPoint x: 581, endPoint y: 358, distance: 451.0
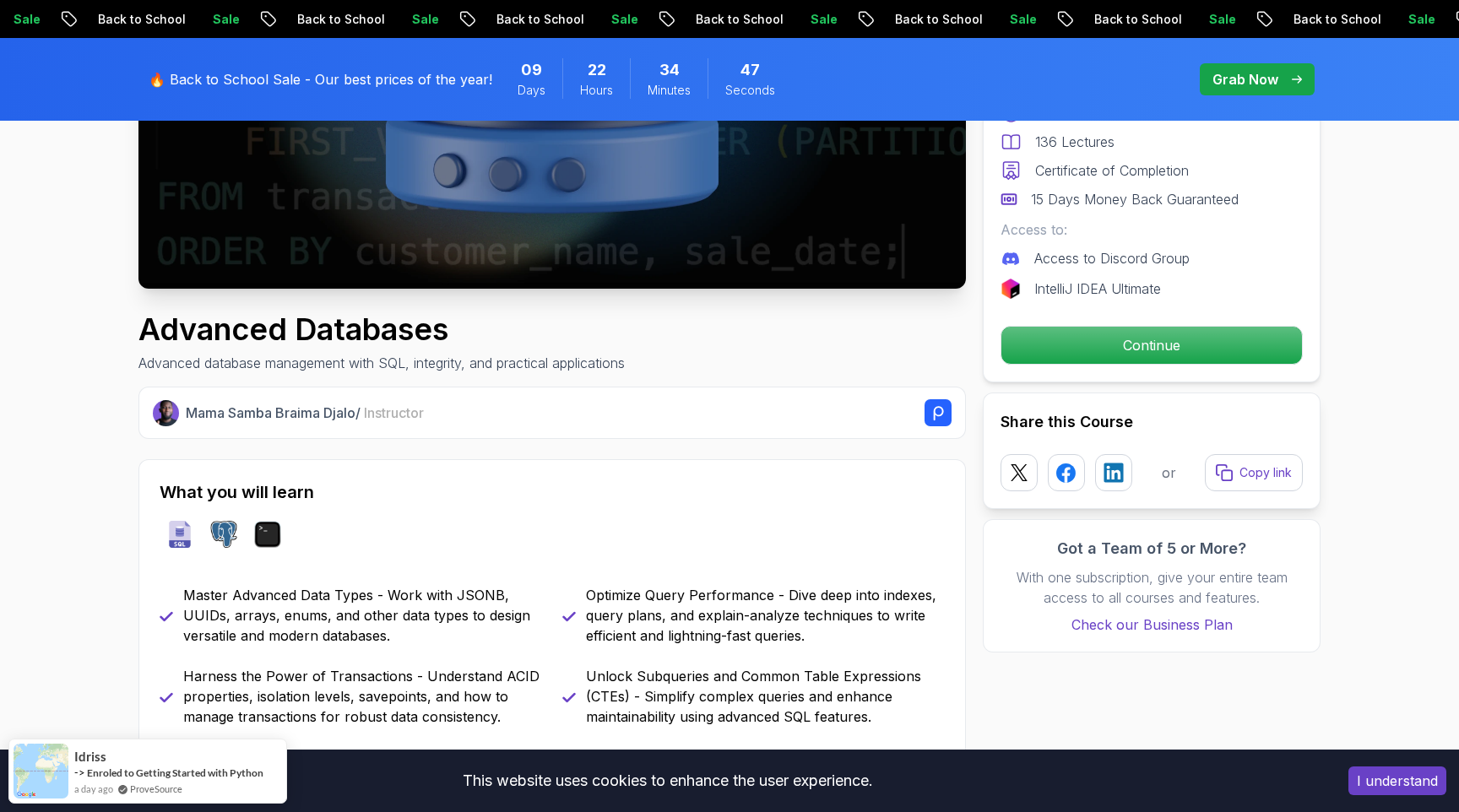
drag, startPoint x: 141, startPoint y: 363, endPoint x: 705, endPoint y: 369, distance: 564.0
click at [705, 369] on div "Advanced Databases Advanced database management with SQL, integrity, and practi…" at bounding box center [552, 342] width 827 height 60
copy p "Advanced database management with SQL, integrity, and practical applications"
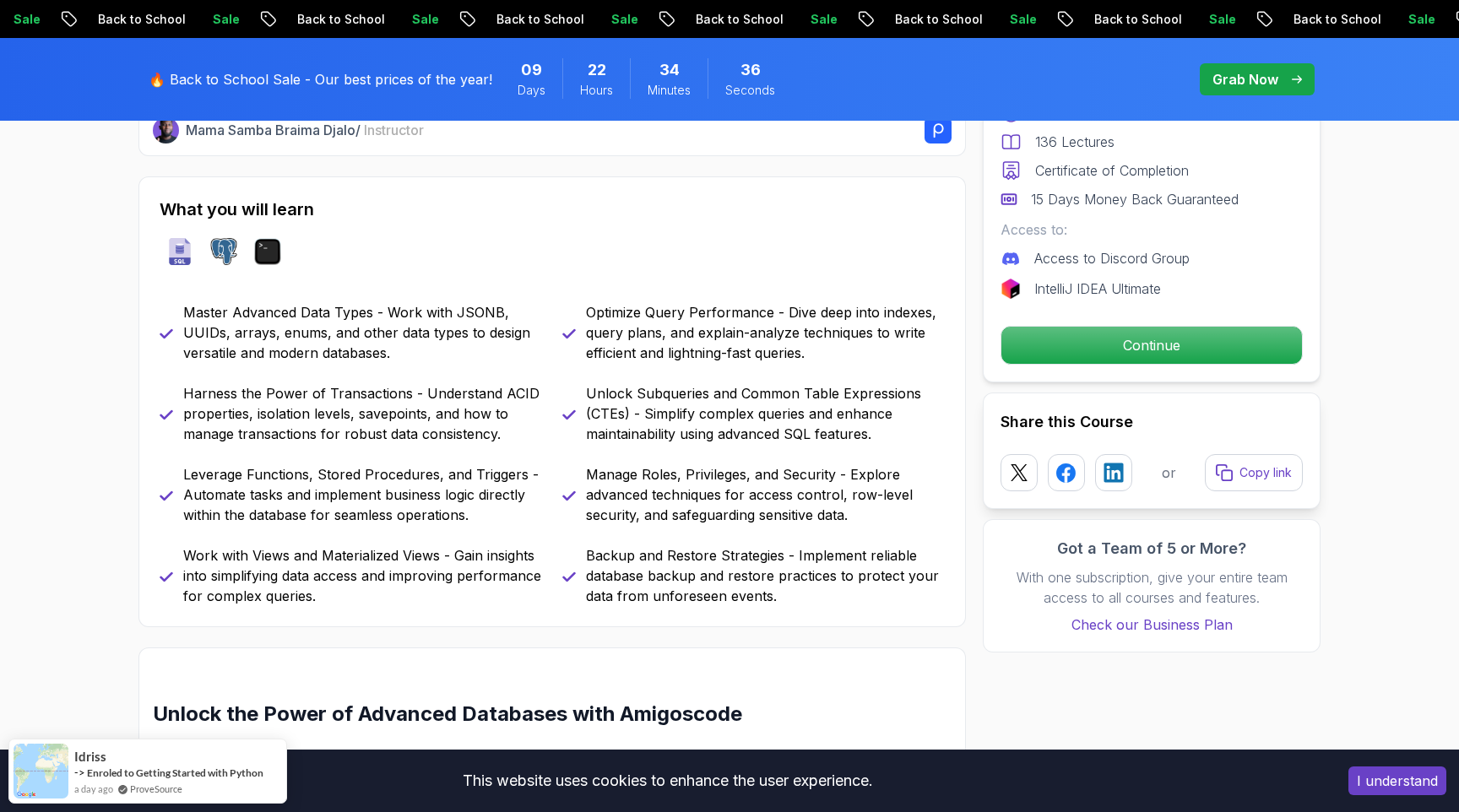
scroll to position [697, 0]
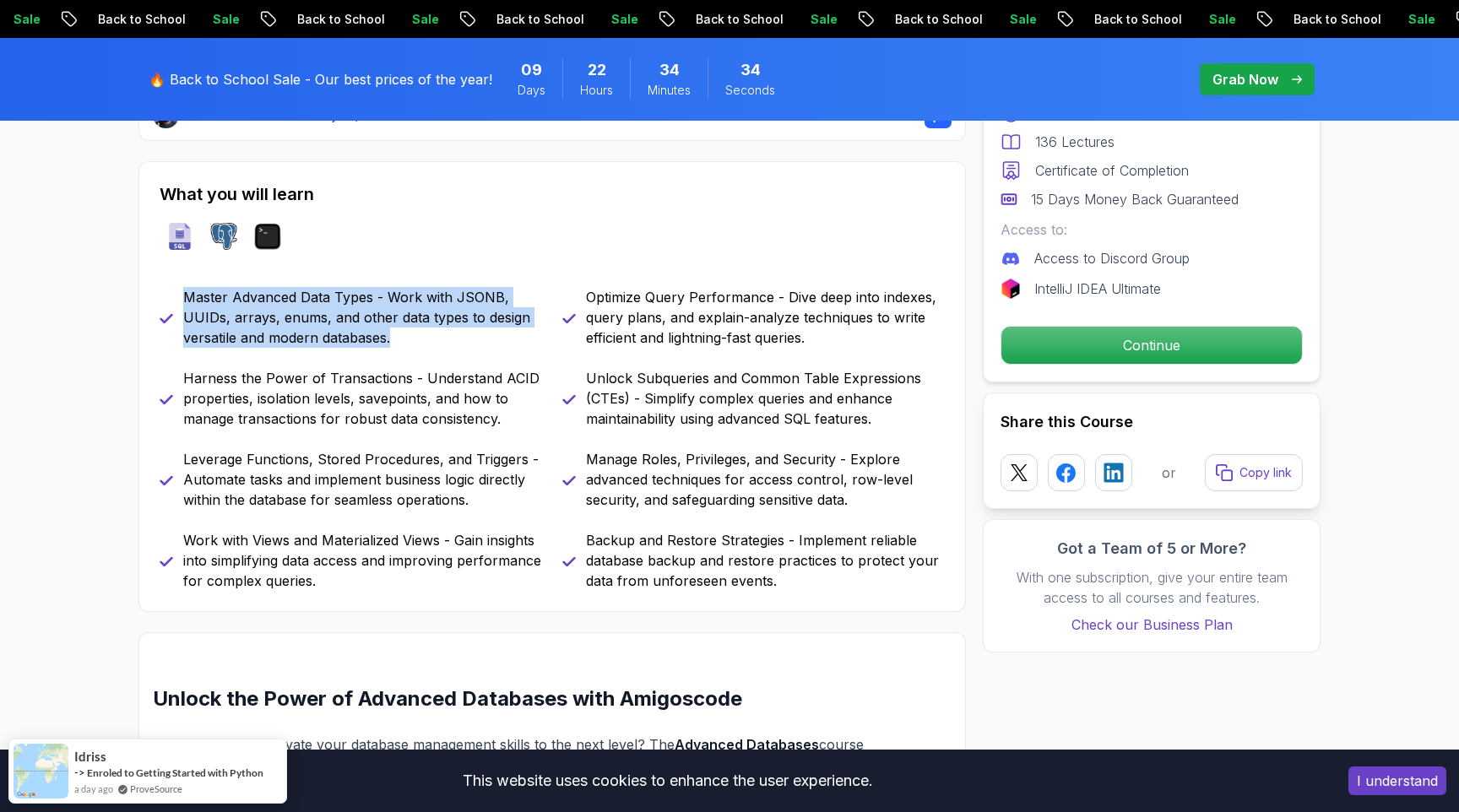
drag, startPoint x: 187, startPoint y: 294, endPoint x: 408, endPoint y: 347, distance: 227.3
click at [408, 347] on p "Master Advanced Data Types - Work with JSONB, UUIDs, arrays, enums, and other d…" at bounding box center [362, 317] width 358 height 60
copy p "Master Advanced Data Types - Work with JSONB, UUIDs, arrays, enums, and other d…"
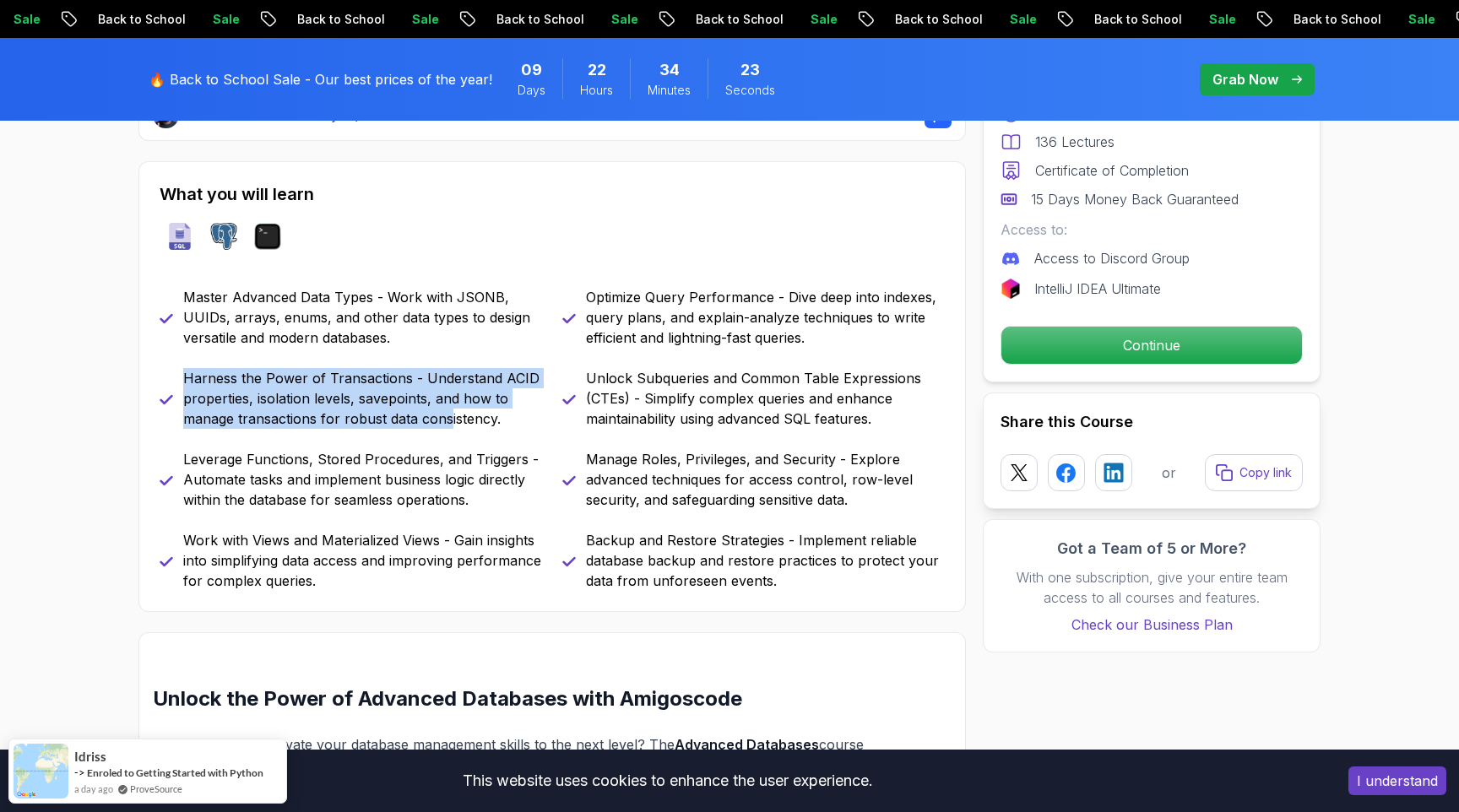
drag, startPoint x: 179, startPoint y: 375, endPoint x: 449, endPoint y: 424, distance: 274.4
click at [449, 424] on div "Harness the Power of Transactions - Understand ACID properties, isolation level…" at bounding box center [351, 398] width 383 height 60
click at [184, 381] on p "Harness the Power of Transactions - Understand ACID properties, isolation level…" at bounding box center [362, 398] width 358 height 60
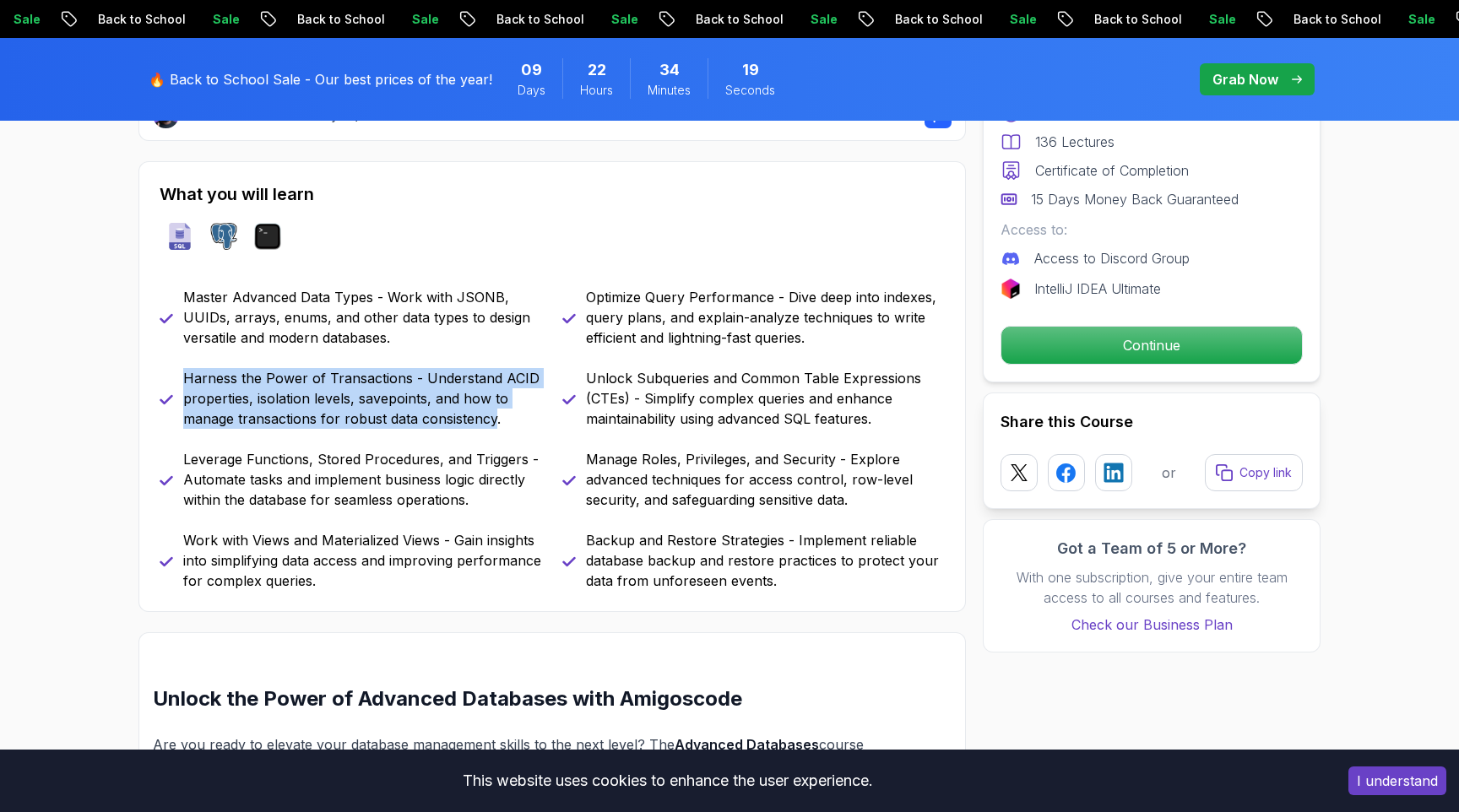
drag, startPoint x: 184, startPoint y: 381, endPoint x: 495, endPoint y: 416, distance: 313.0
click at [495, 416] on p "Harness the Power of Transactions - Understand ACID properties, isolation level…" at bounding box center [362, 398] width 358 height 60
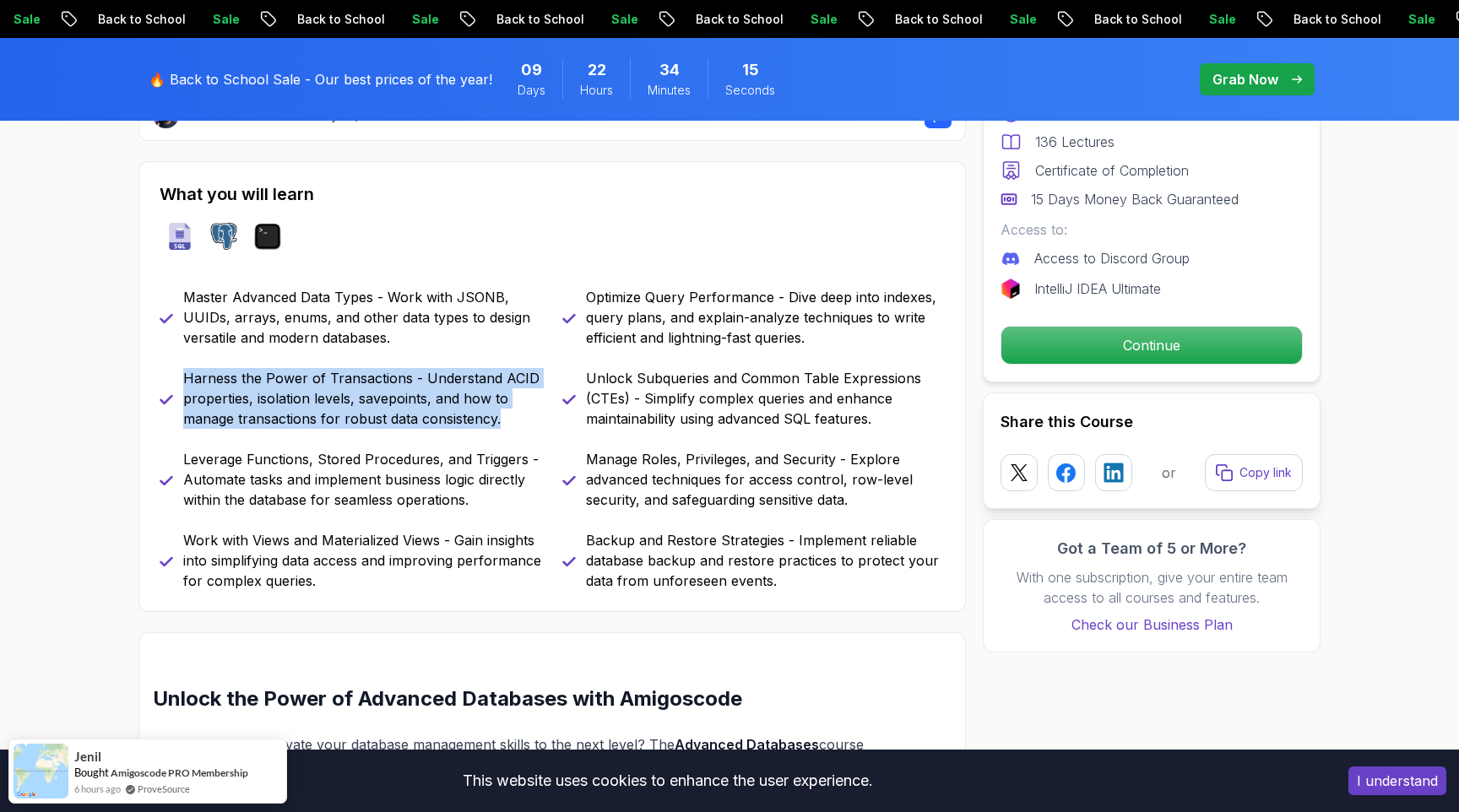
drag, startPoint x: 507, startPoint y: 422, endPoint x: 186, endPoint y: 380, distance: 323.7
click at [186, 380] on p "Harness the Power of Transactions - Understand ACID properties, isolation level…" at bounding box center [362, 398] width 358 height 60
copy p "Harness the Power of Transactions - Understand ACID properties, isolation level…"
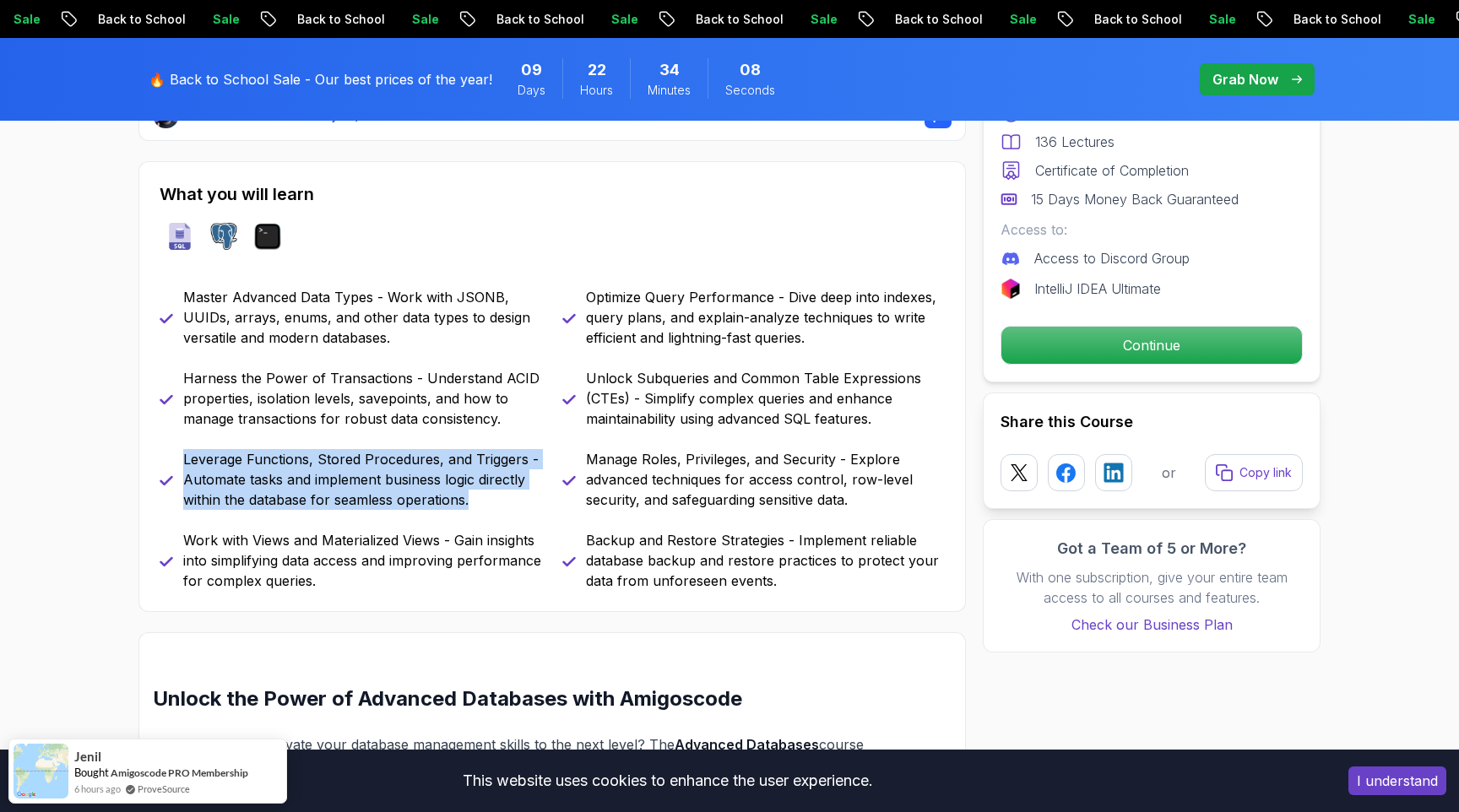
drag, startPoint x: 185, startPoint y: 461, endPoint x: 482, endPoint y: 498, distance: 299.3
click at [482, 498] on p "Leverage Functions, Stored Procedures, and Triggers - Automate tasks and implem…" at bounding box center [362, 479] width 358 height 60
copy p "Leverage Functions, Stored Procedures, and Triggers - Automate tasks and implem…"
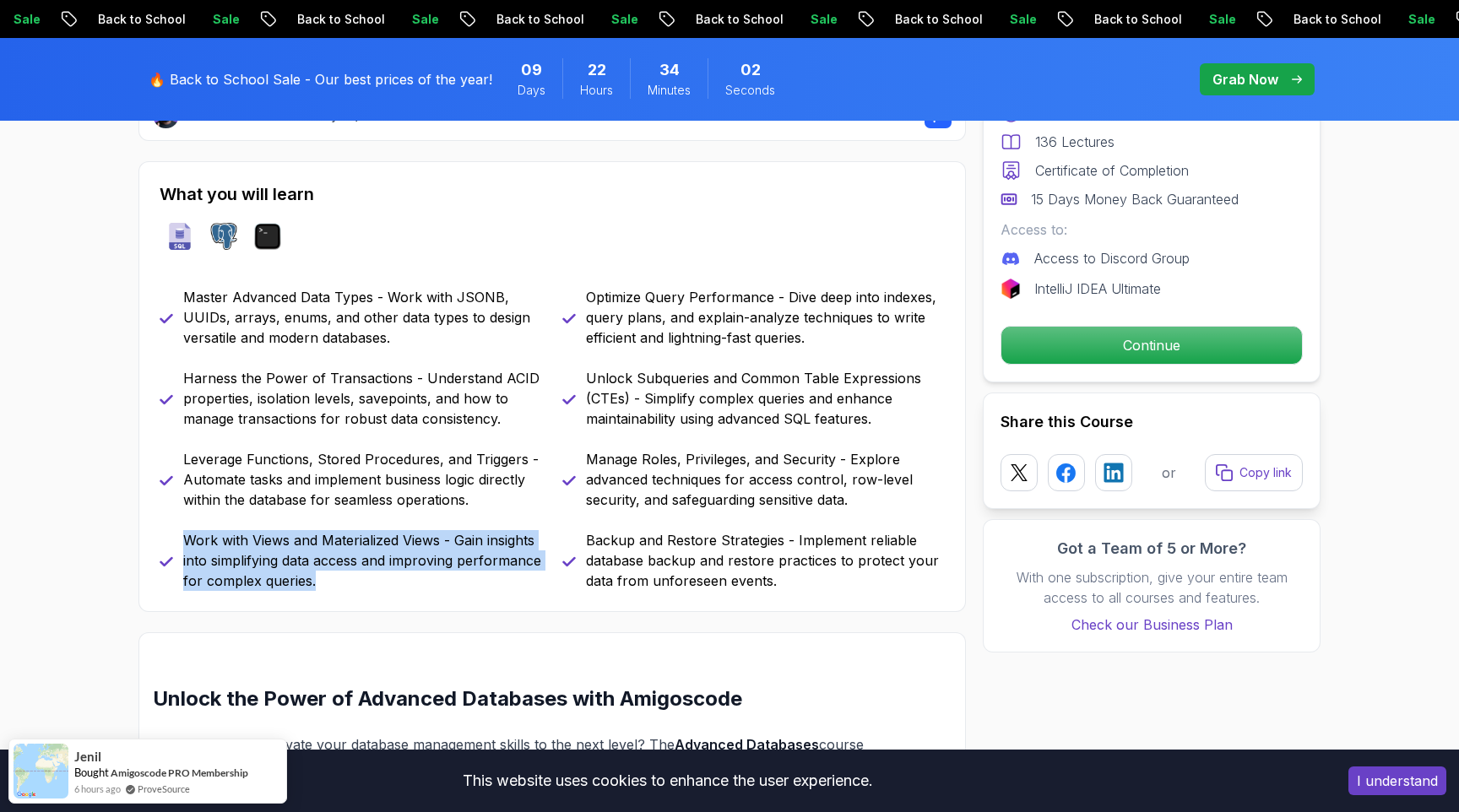
drag, startPoint x: 185, startPoint y: 540, endPoint x: 340, endPoint y: 580, distance: 160.1
click at [340, 580] on p "Work with Views and Materialized Views - Gain insights into simplifying data ac…" at bounding box center [362, 560] width 358 height 60
copy p "Work with Views and Materialized Views - Gain insights into simplifying data ac…"
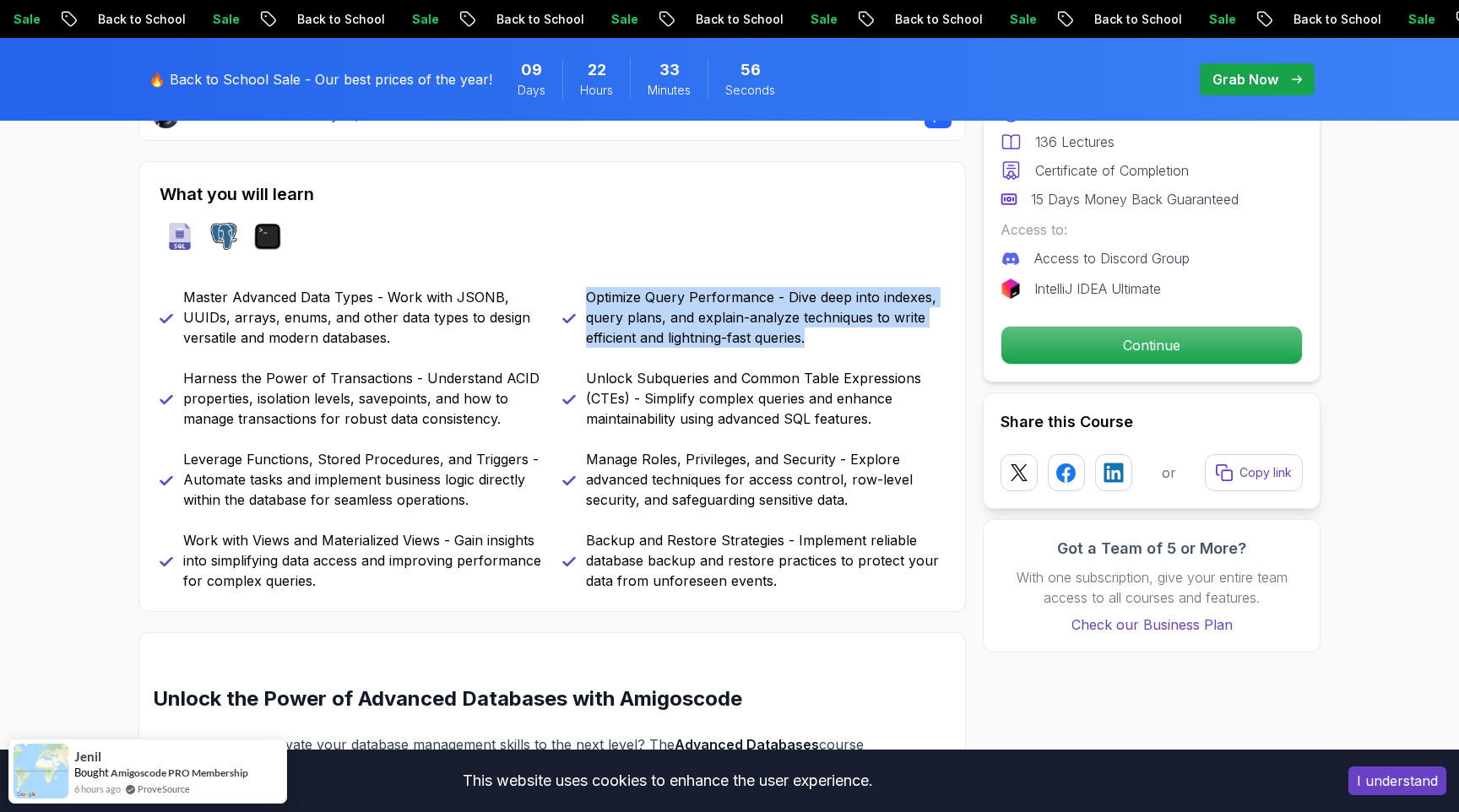
drag, startPoint x: 586, startPoint y: 299, endPoint x: 866, endPoint y: 350, distance: 284.6
click at [866, 350] on div "Master Advanced Data Types - Work with JSONB, UUIDs, arrays, enums, and other d…" at bounding box center [552, 439] width 786 height 304
copy p "Optimize Query Performance - Dive deep into indexes, query plans, and explain-a…"
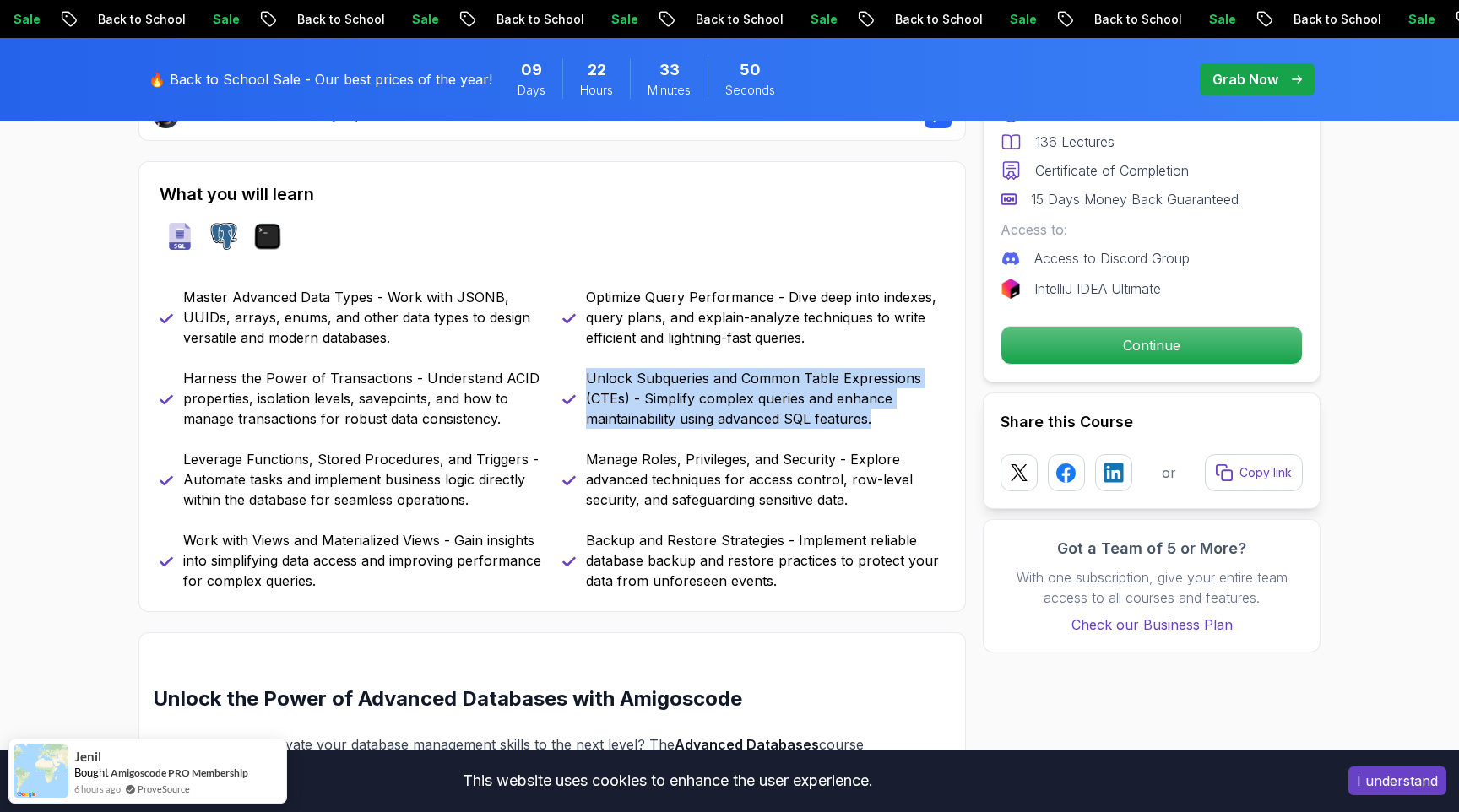
drag, startPoint x: 590, startPoint y: 378, endPoint x: 873, endPoint y: 439, distance: 289.5
click at [873, 439] on div "Master Advanced Data Types - Work with JSONB, UUIDs, arrays, enums, and other d…" at bounding box center [552, 439] width 786 height 304
copy p "Unlock Subqueries and Common Table Expressions (CTEs) - Simplify complex querie…"
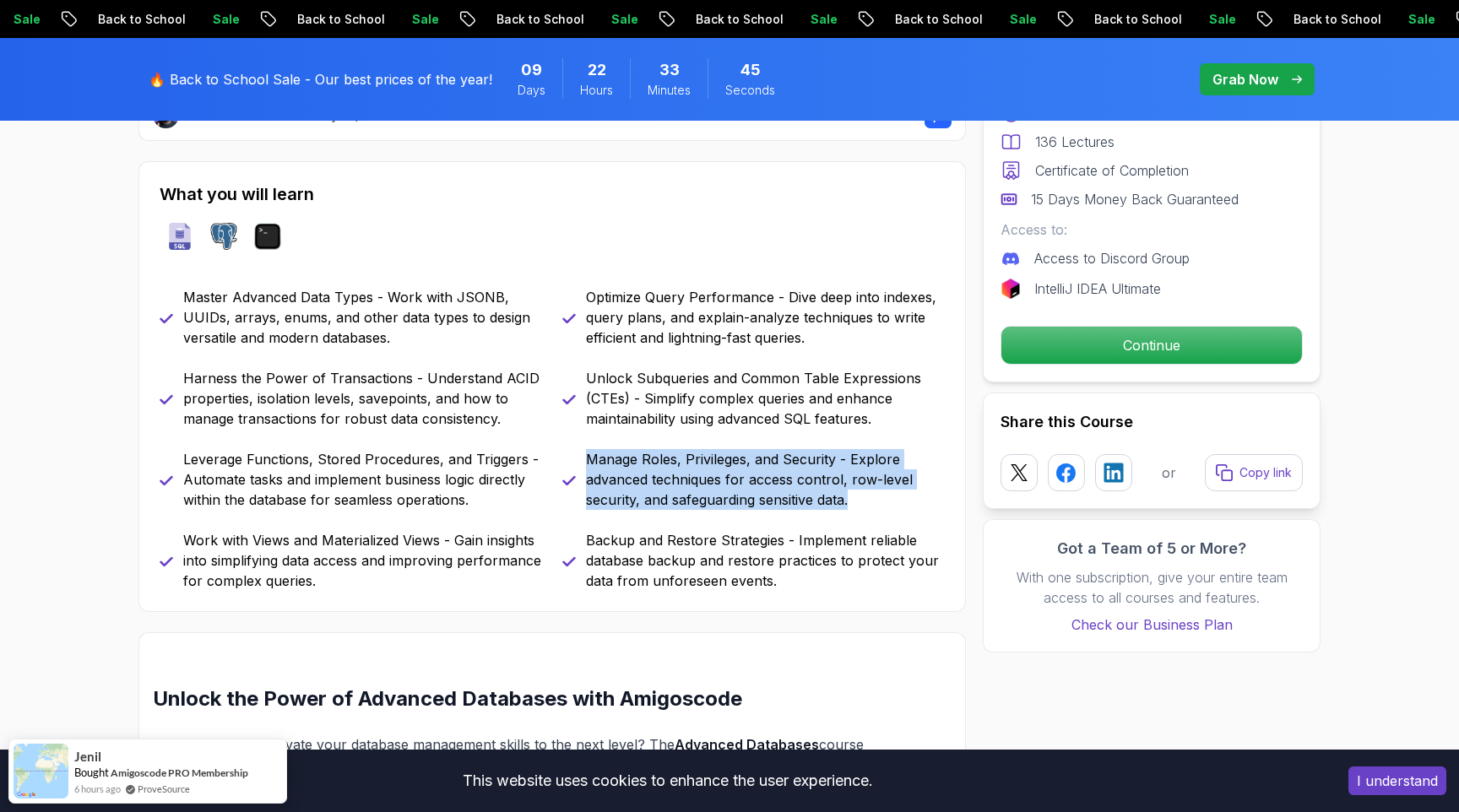
drag, startPoint x: 588, startPoint y: 456, endPoint x: 866, endPoint y: 506, distance: 282.5
click at [866, 506] on p "Manage Roles, Privileges, and Security - Explore advanced techniques for access…" at bounding box center [765, 479] width 358 height 60
copy p "Manage Roles, Privileges, and Security - Explore advanced techniques for access…"
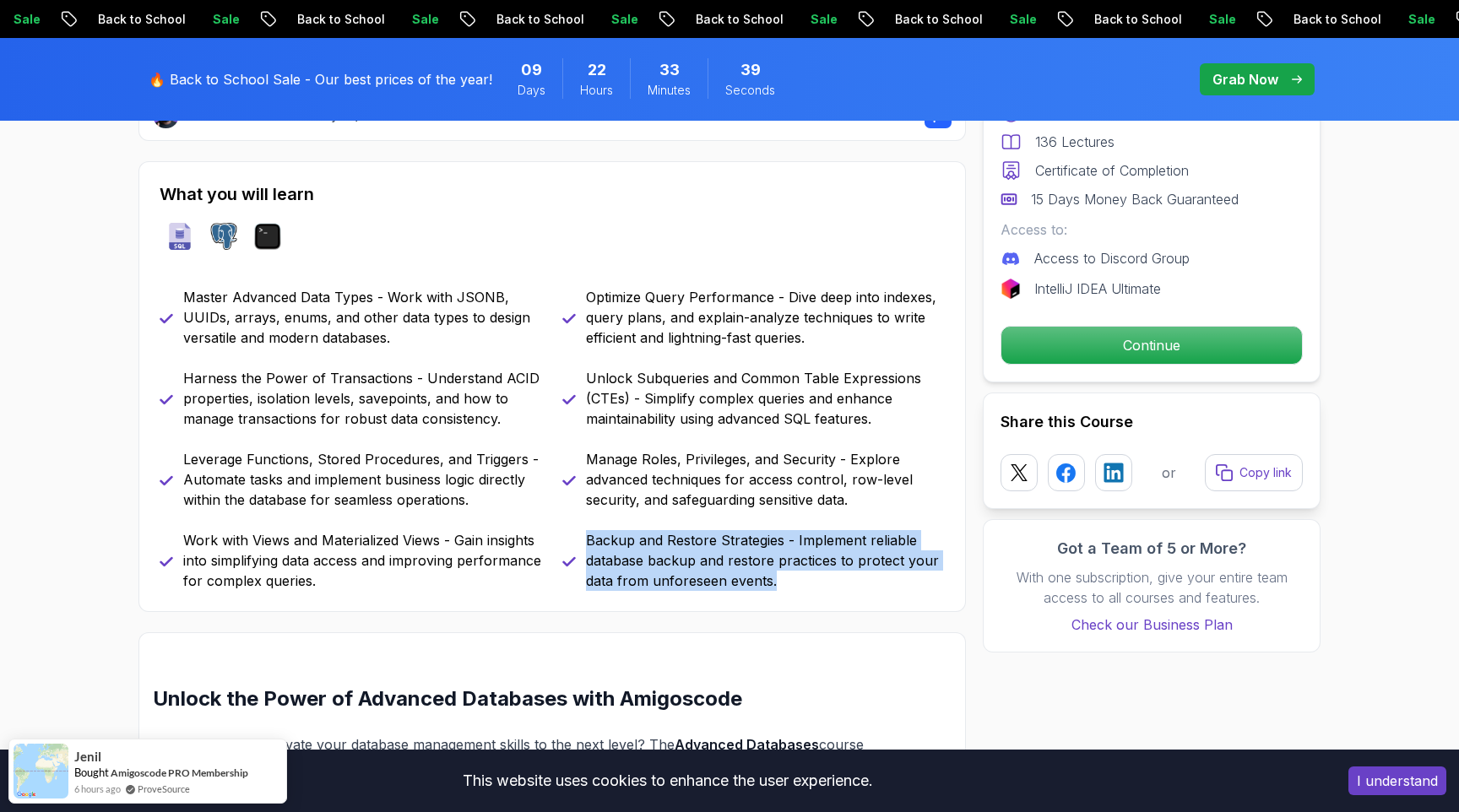
drag, startPoint x: 588, startPoint y: 536, endPoint x: 839, endPoint y: 594, distance: 257.6
click at [839, 594] on div "What you will learn sql postgres terminal Master Advanced Data Types - Work wit…" at bounding box center [552, 387] width 827 height 451
copy p "Backup and Restore Strategies - Implement reliable database backup and restore …"
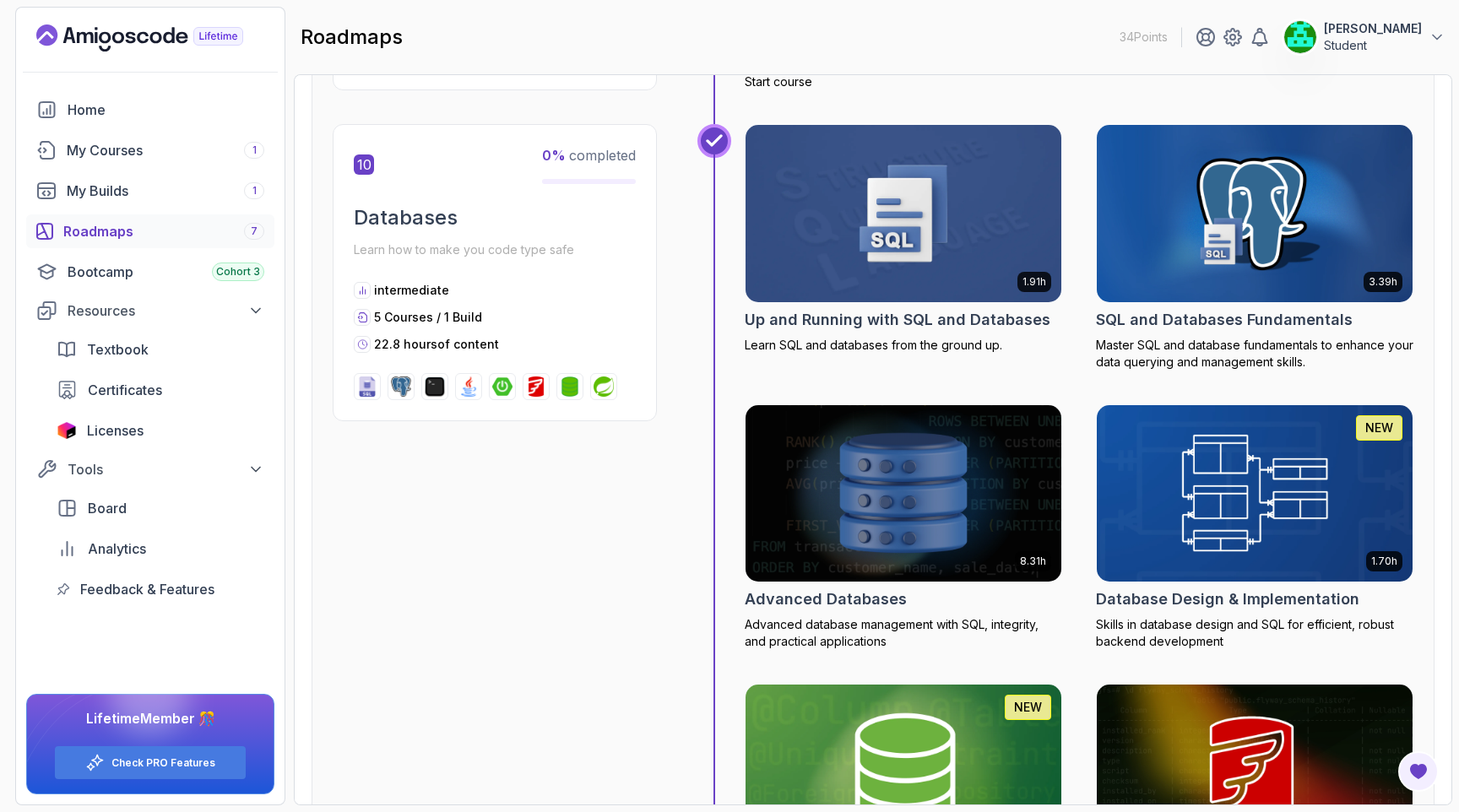
scroll to position [3816, 0]
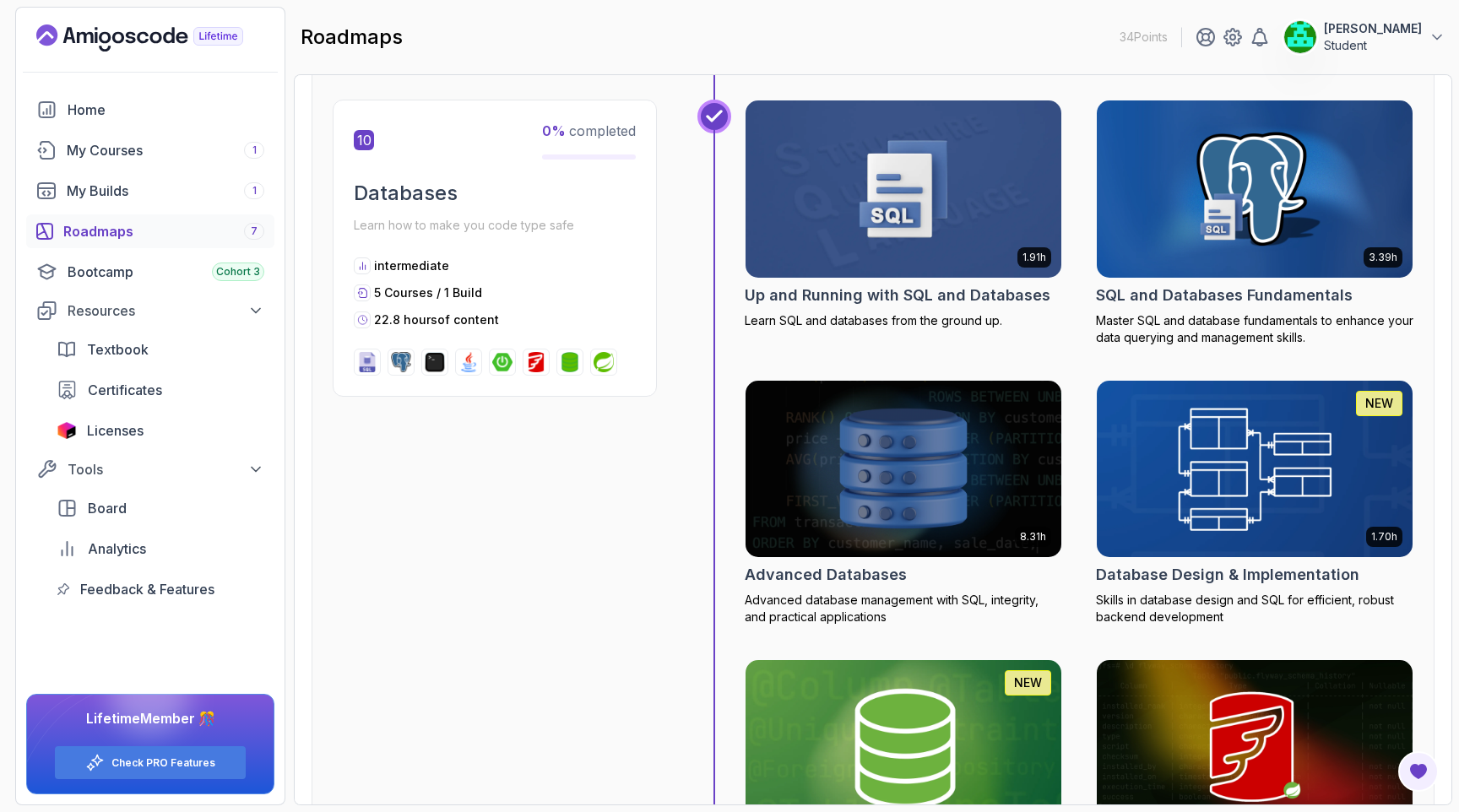
click at [1189, 572] on h2 "Database Design & Implementation" at bounding box center [1227, 574] width 263 height 24
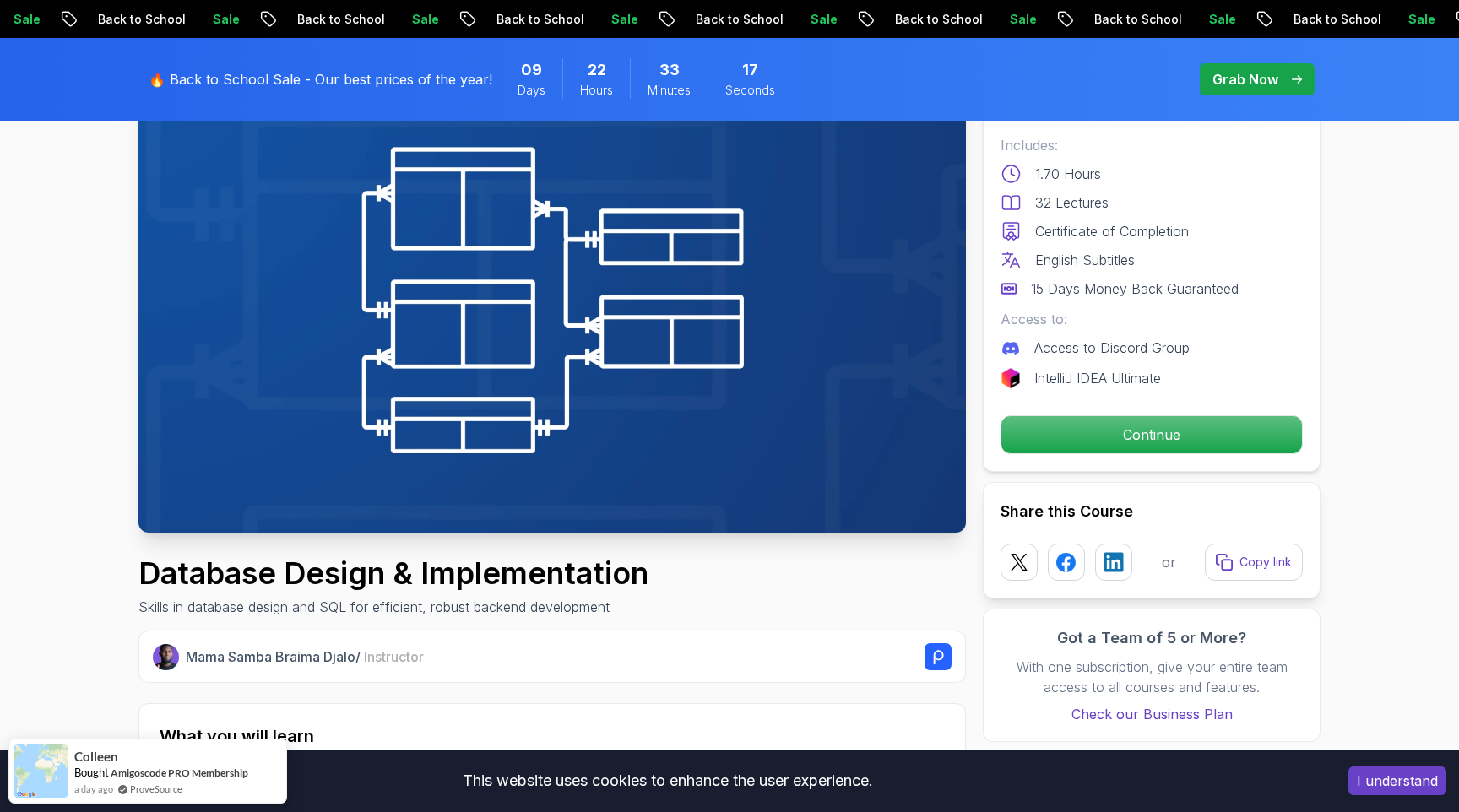
scroll to position [157, 0]
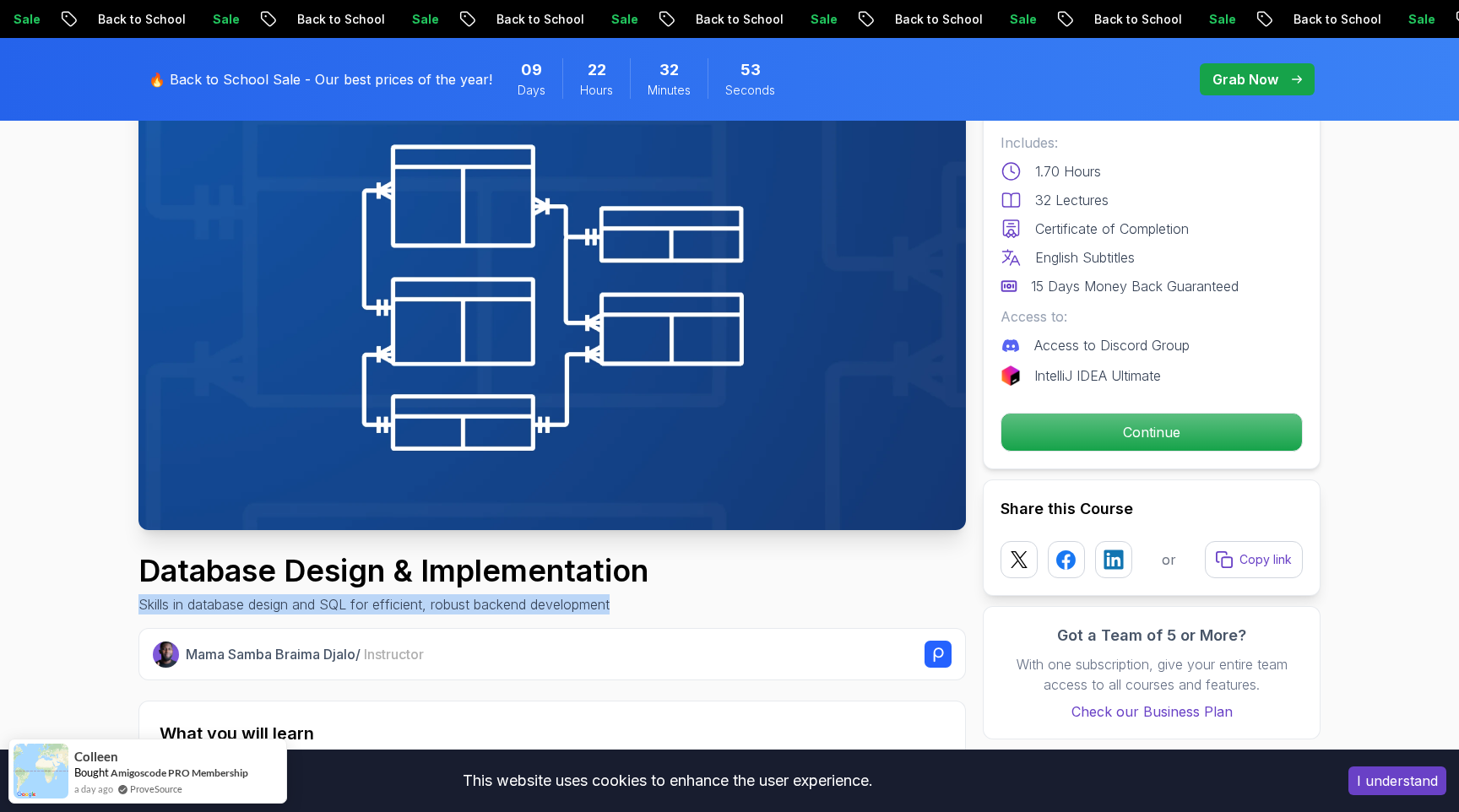
drag, startPoint x: 141, startPoint y: 602, endPoint x: 622, endPoint y: 605, distance: 481.0
copy p "Skills in database design and SQL for efficient, robust backend development"
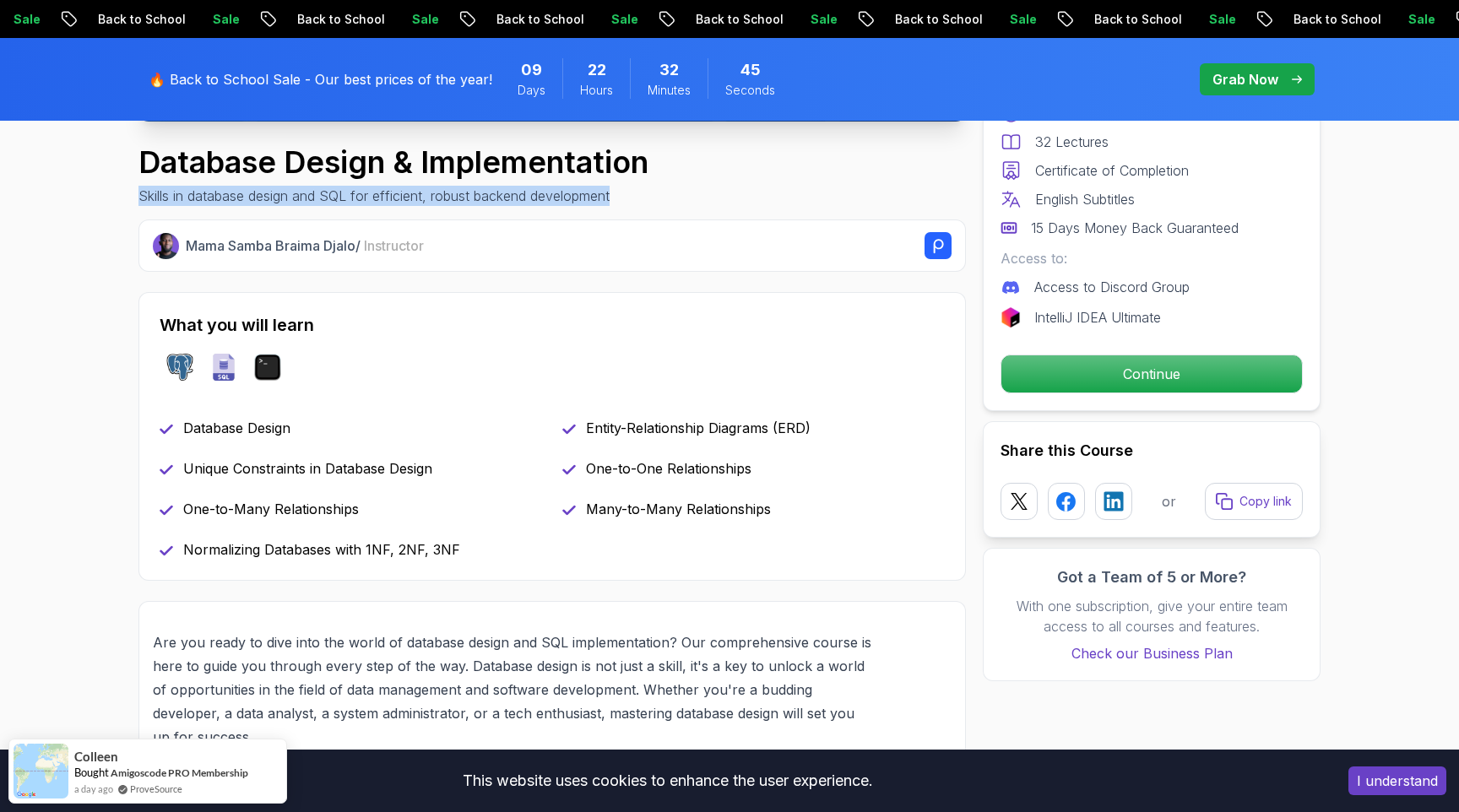
scroll to position [584, 0]
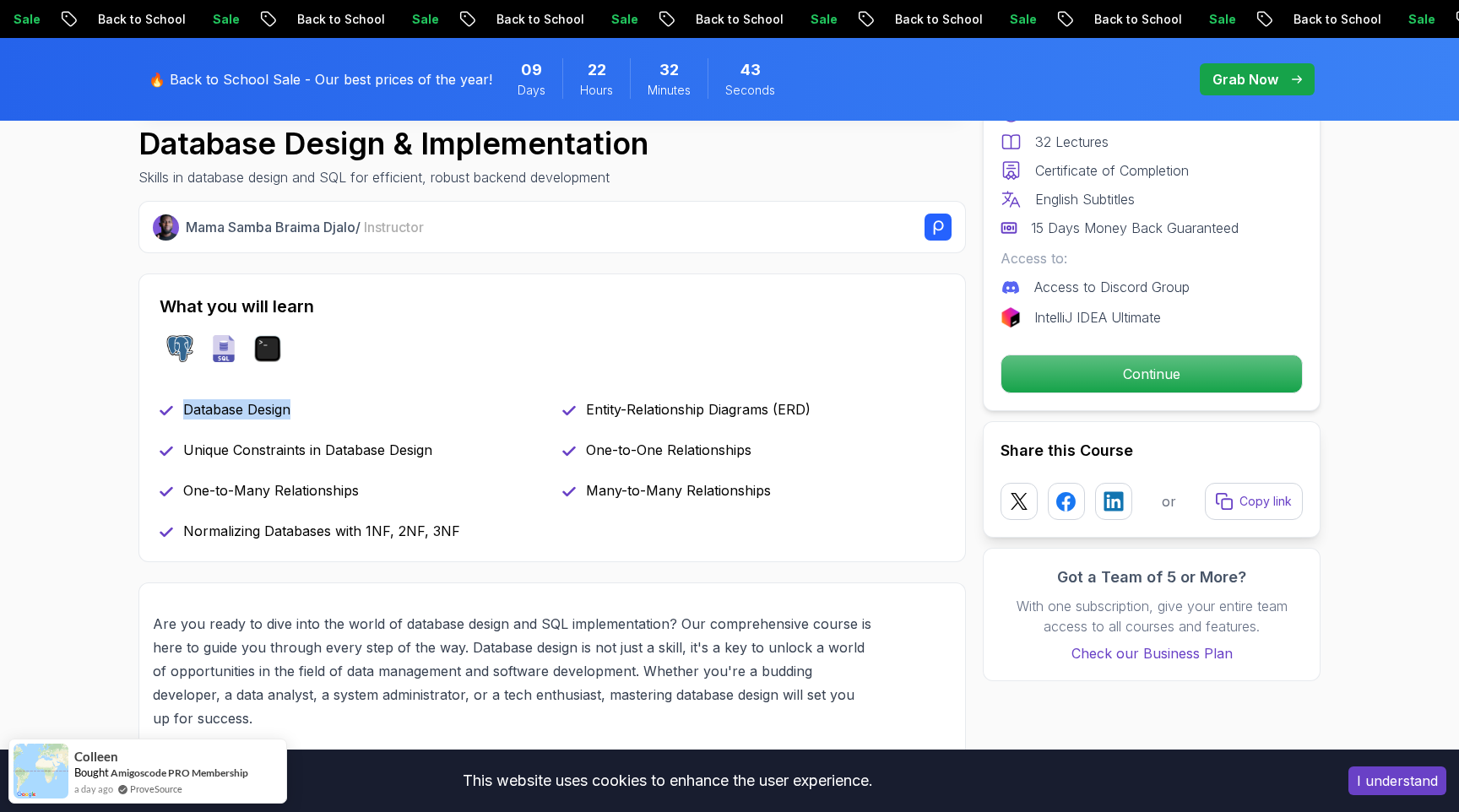
drag, startPoint x: 182, startPoint y: 410, endPoint x: 335, endPoint y: 405, distance: 153.1
click at [335, 405] on div "Database Design" at bounding box center [351, 408] width 383 height 20
drag, startPoint x: 188, startPoint y: 453, endPoint x: 444, endPoint y: 455, distance: 256.0
click at [444, 455] on div "Unique Constraints in Database Design" at bounding box center [351, 449] width 383 height 20
drag, startPoint x: 186, startPoint y: 489, endPoint x: 382, endPoint y: 494, distance: 196.1
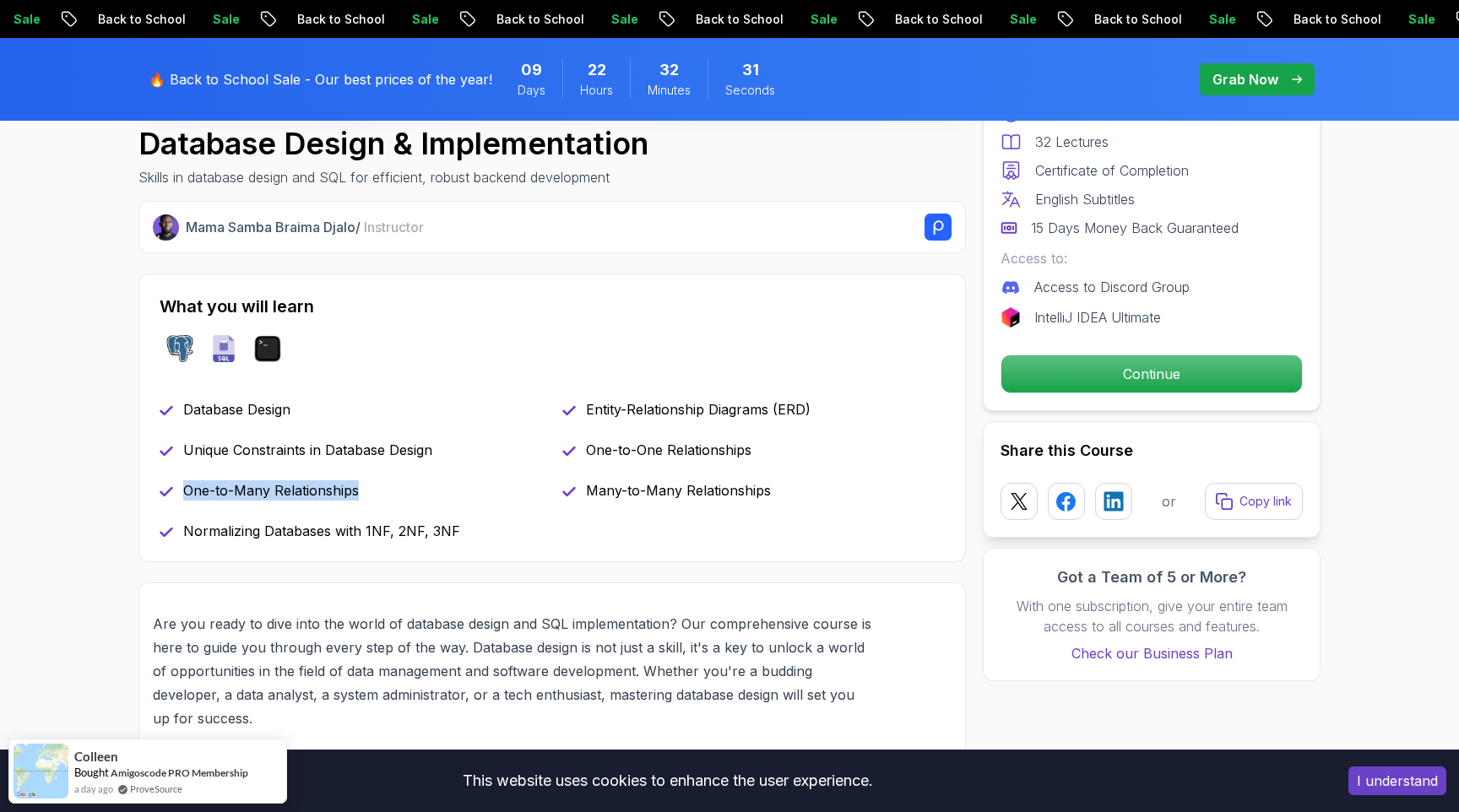
click at [382, 494] on div "One-to-Many Relationships" at bounding box center [351, 489] width 383 height 20
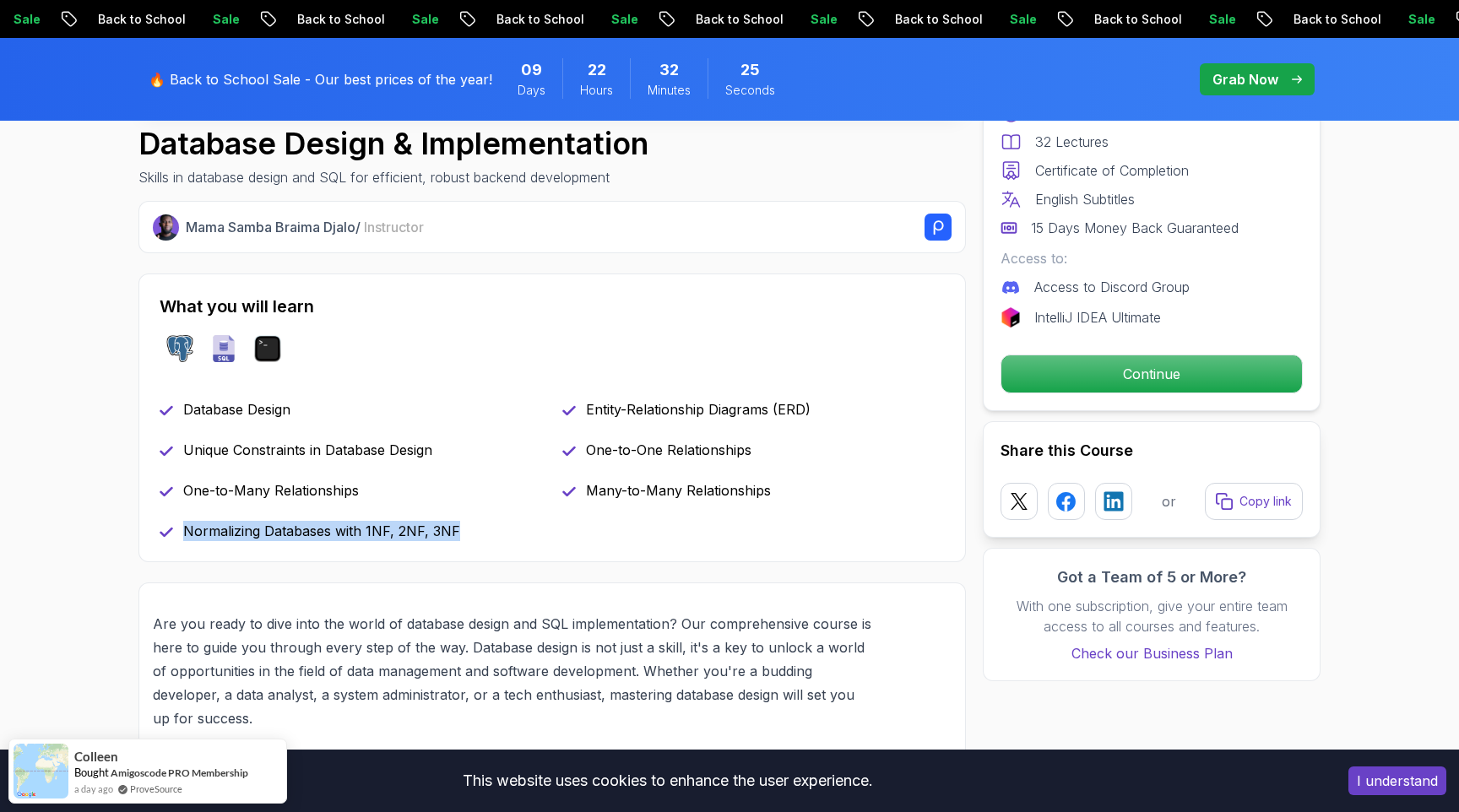
drag, startPoint x: 182, startPoint y: 530, endPoint x: 470, endPoint y: 539, distance: 288.1
click at [470, 539] on div "Normalizing Databases with 1NF, 2NF, 3NF" at bounding box center [351, 530] width 383 height 20
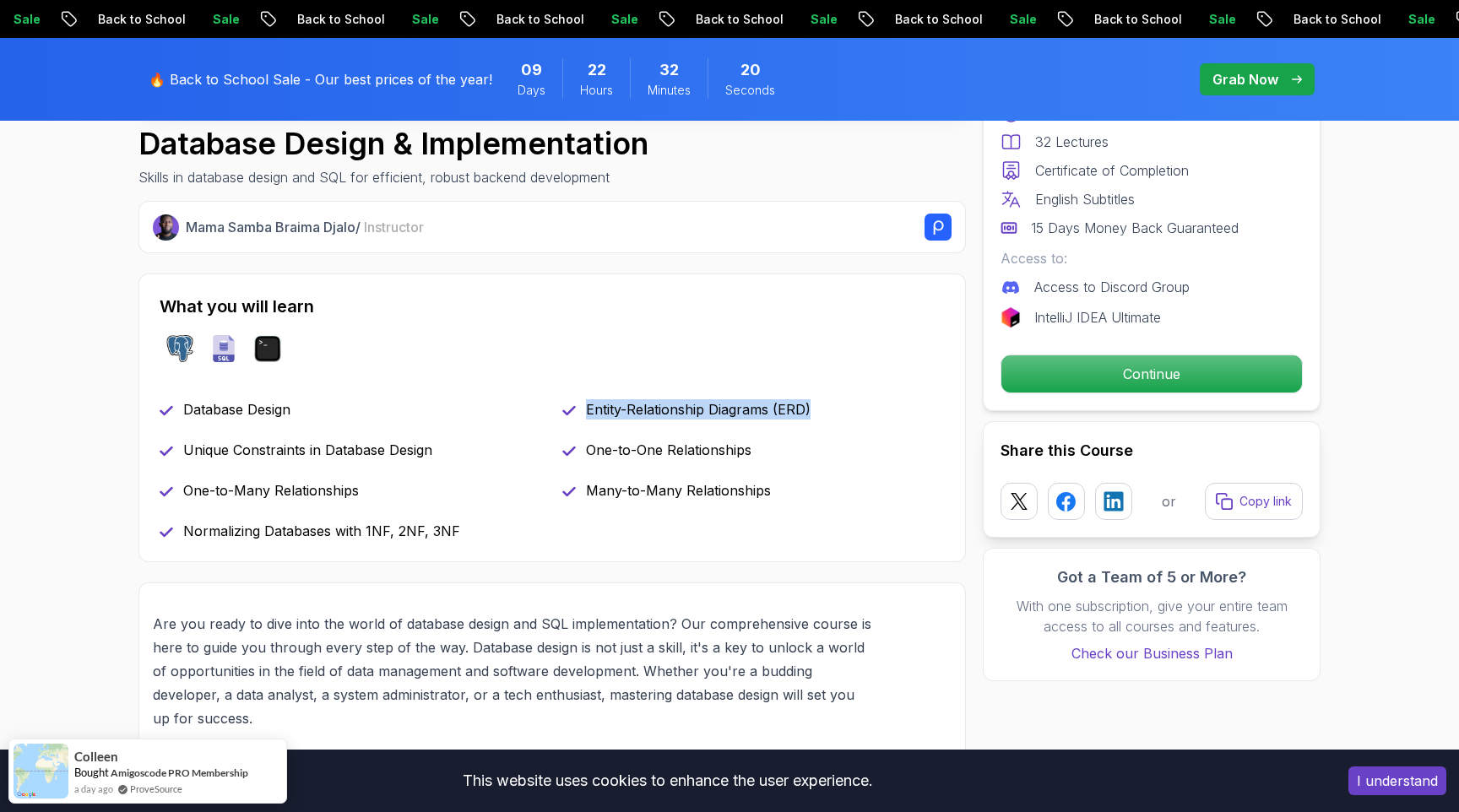
drag, startPoint x: 586, startPoint y: 407, endPoint x: 837, endPoint y: 406, distance: 251.0
click at [837, 406] on div "Entity-Relationship Diagrams (ERD)" at bounding box center [754, 408] width 383 height 20
drag, startPoint x: 589, startPoint y: 450, endPoint x: 817, endPoint y: 457, distance: 228.1
click at [817, 457] on div "One-to-One Relationships" at bounding box center [754, 449] width 383 height 20
drag, startPoint x: 589, startPoint y: 491, endPoint x: 799, endPoint y: 487, distance: 210.0
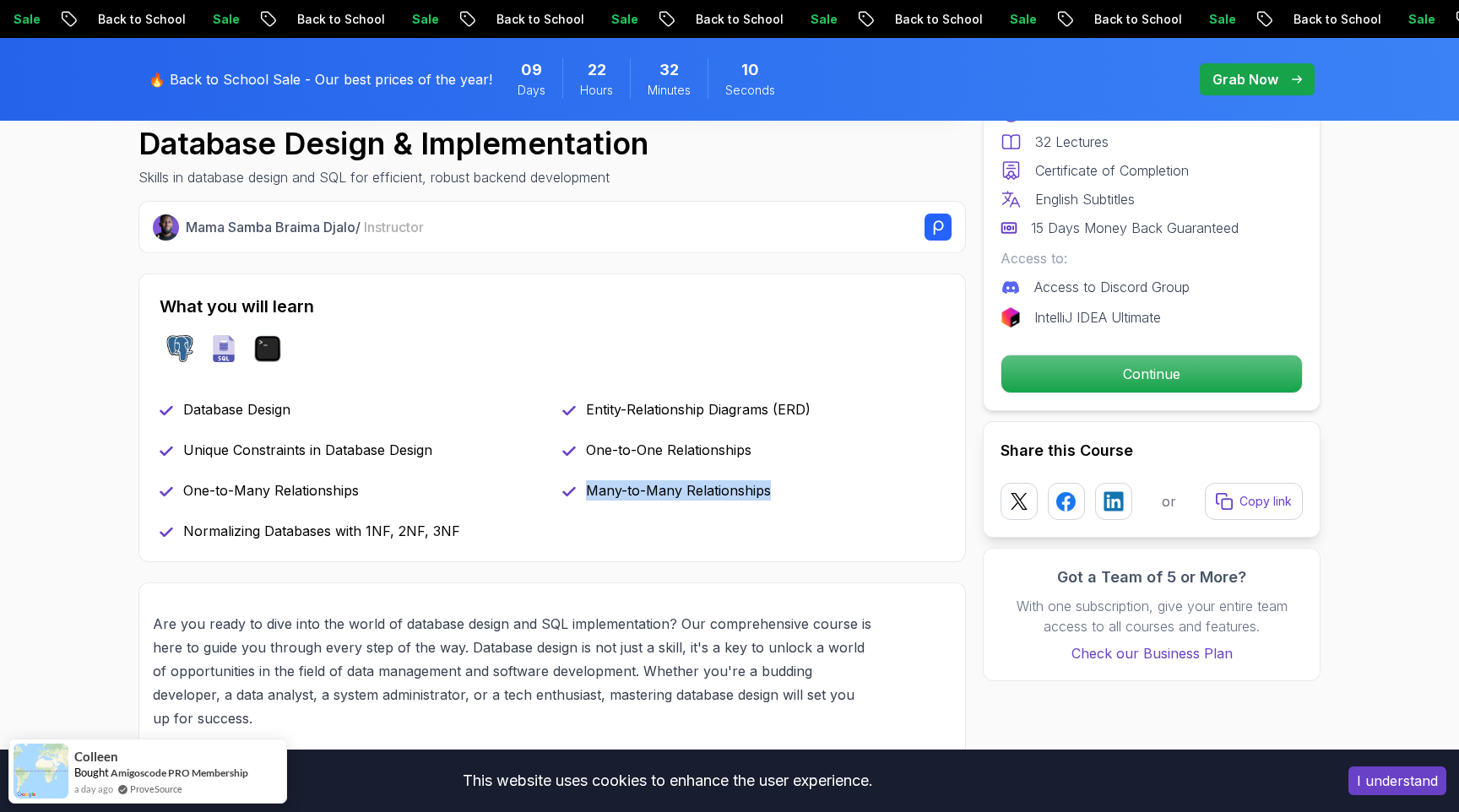
click at [799, 487] on div "Many-to-Many Relationships" at bounding box center [754, 489] width 383 height 20
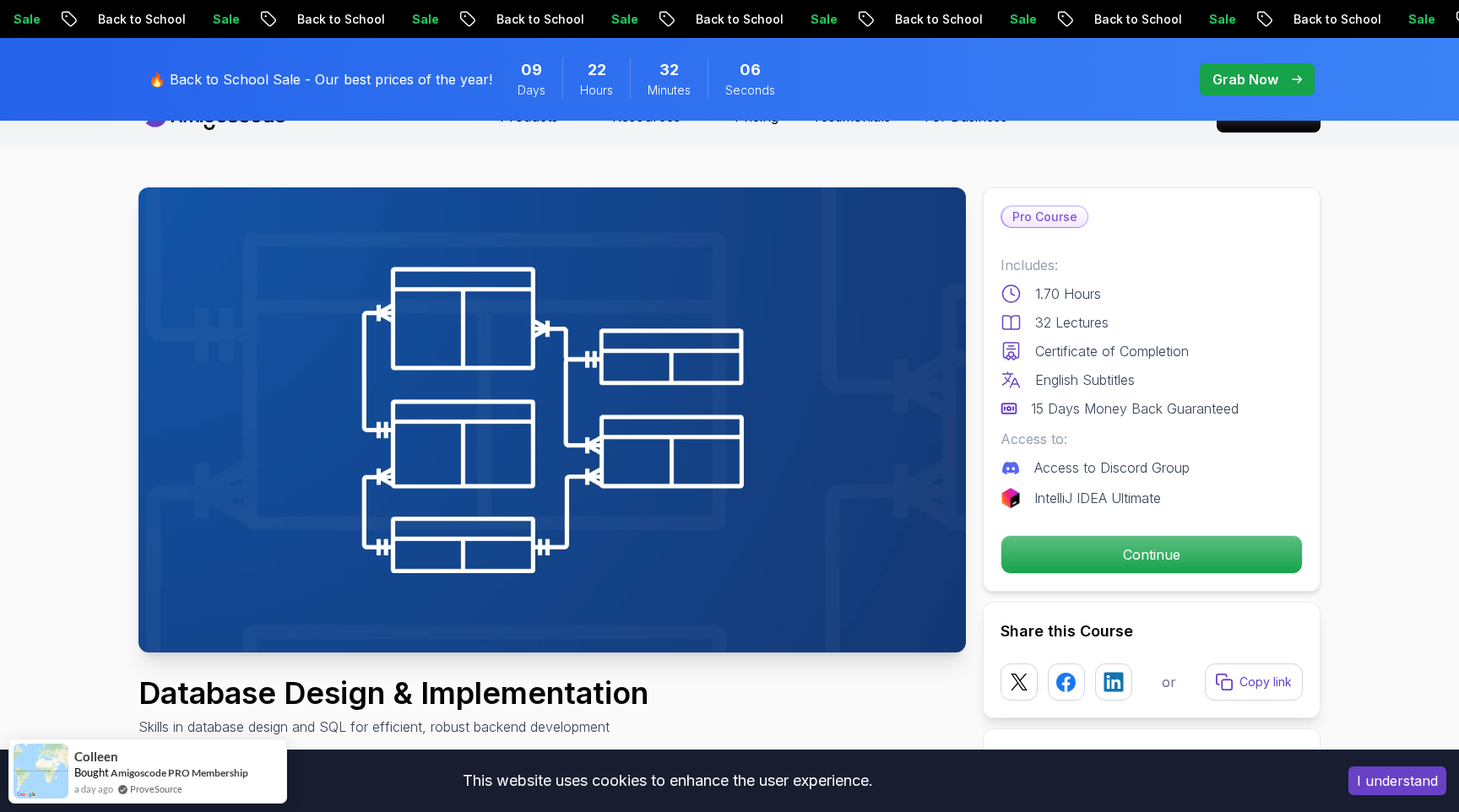
scroll to position [0, 0]
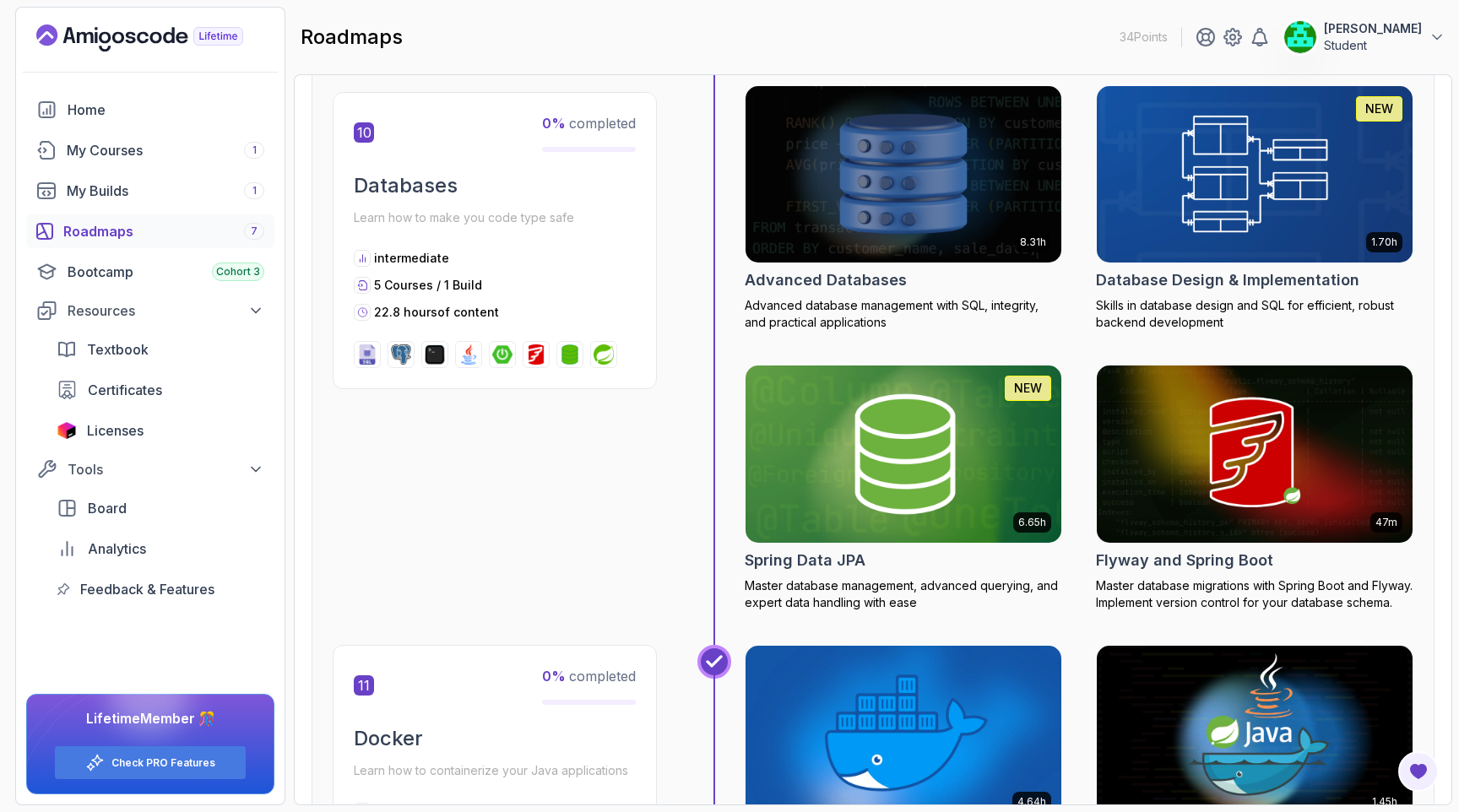
scroll to position [4113, 0]
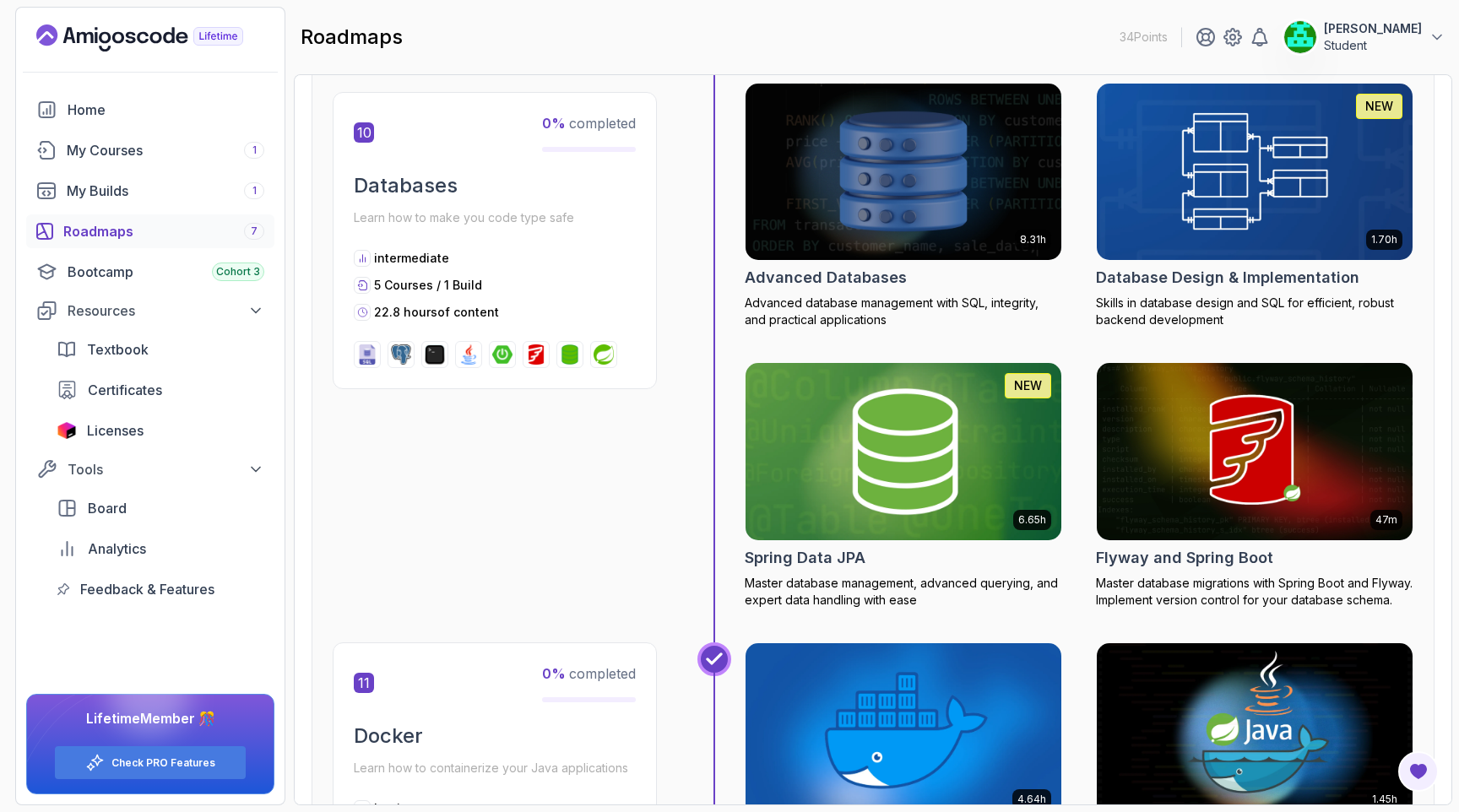
click at [797, 557] on h2 "Spring Data JPA" at bounding box center [805, 557] width 121 height 24
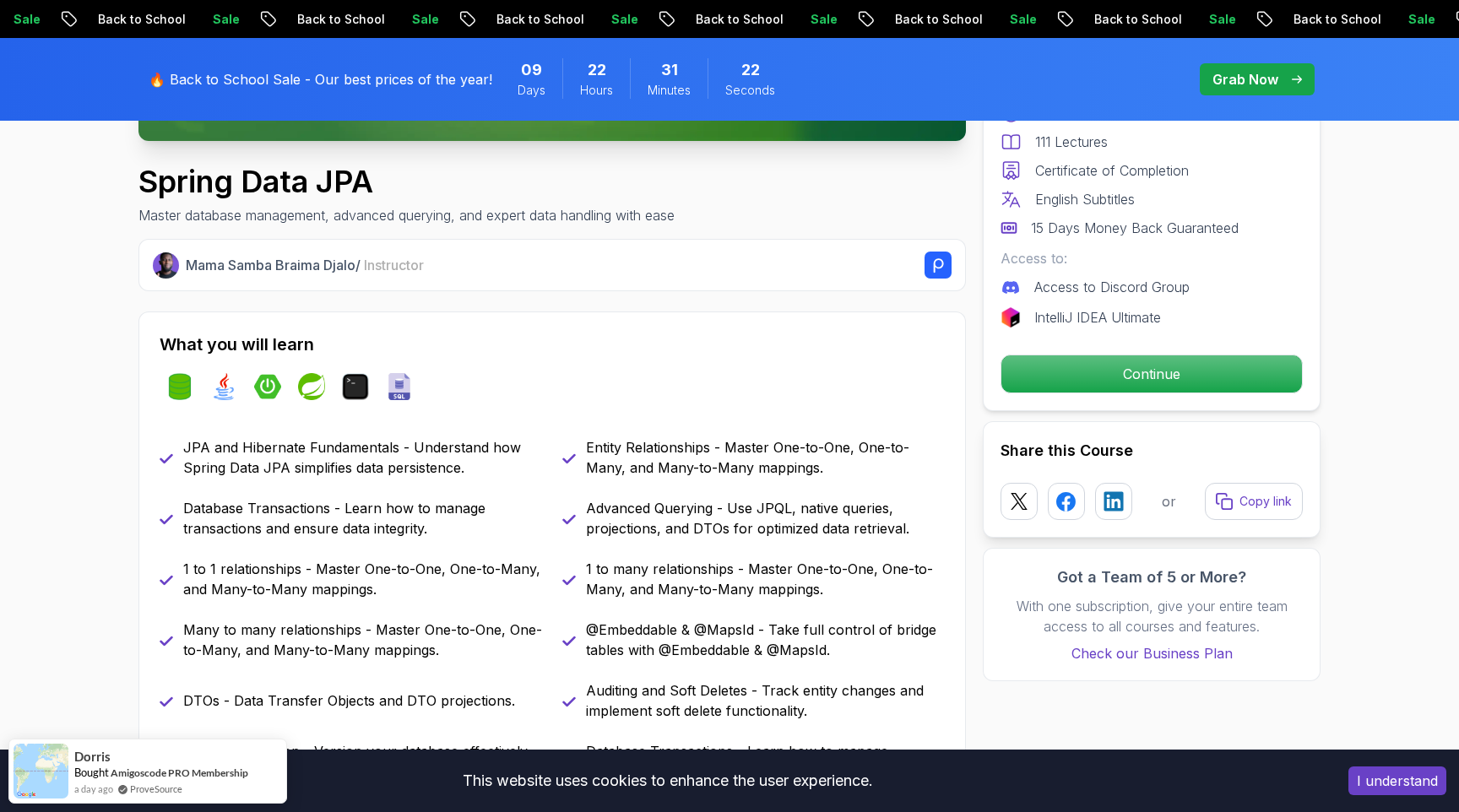
scroll to position [572, 0]
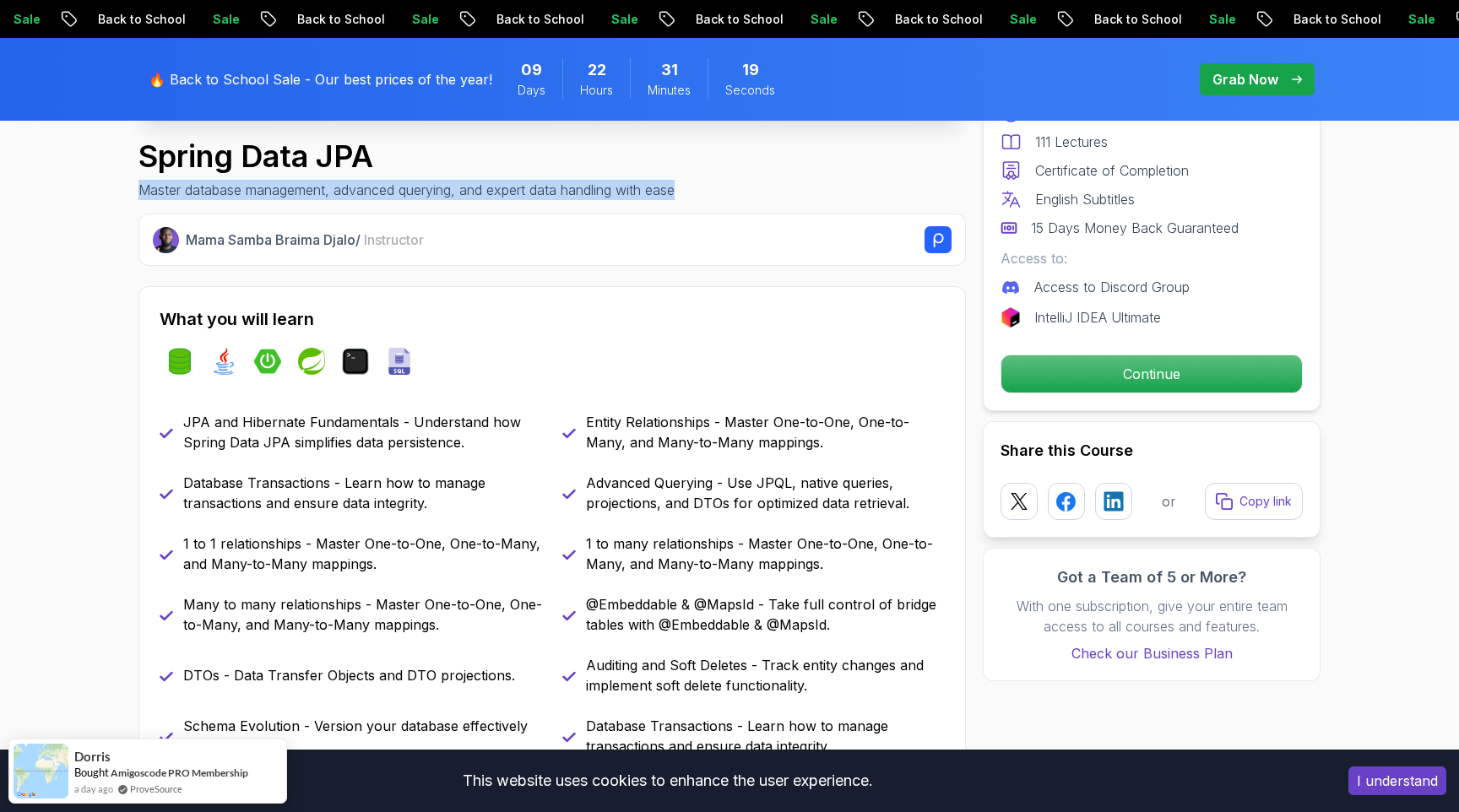
drag, startPoint x: 133, startPoint y: 188, endPoint x: 692, endPoint y: 190, distance: 559.0
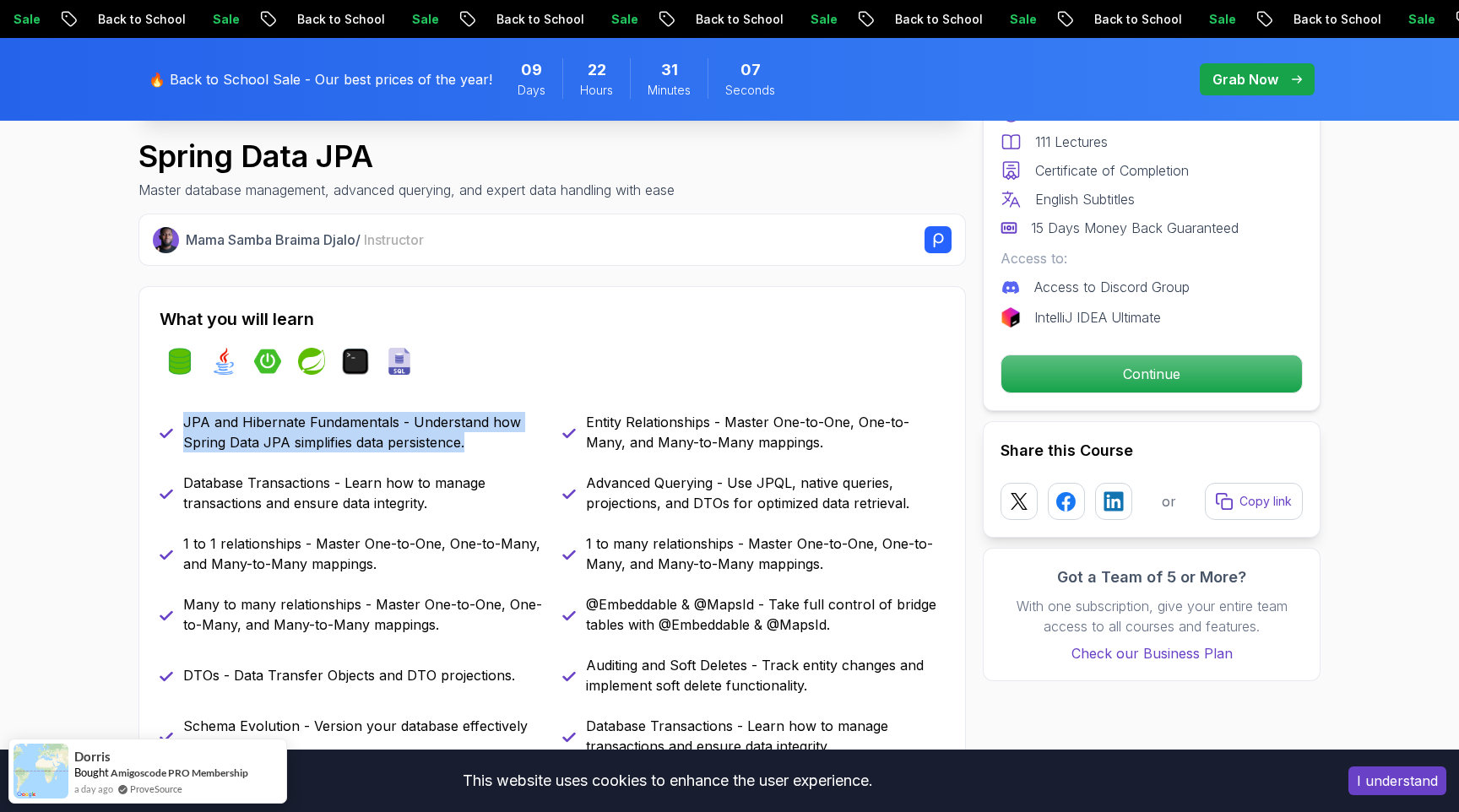
drag, startPoint x: 186, startPoint y: 423, endPoint x: 493, endPoint y: 449, distance: 308.1
click at [493, 449] on p "JPA and Hibernate Fundamentals - Understand how Spring Data JPA simplifies data…" at bounding box center [362, 432] width 358 height 41
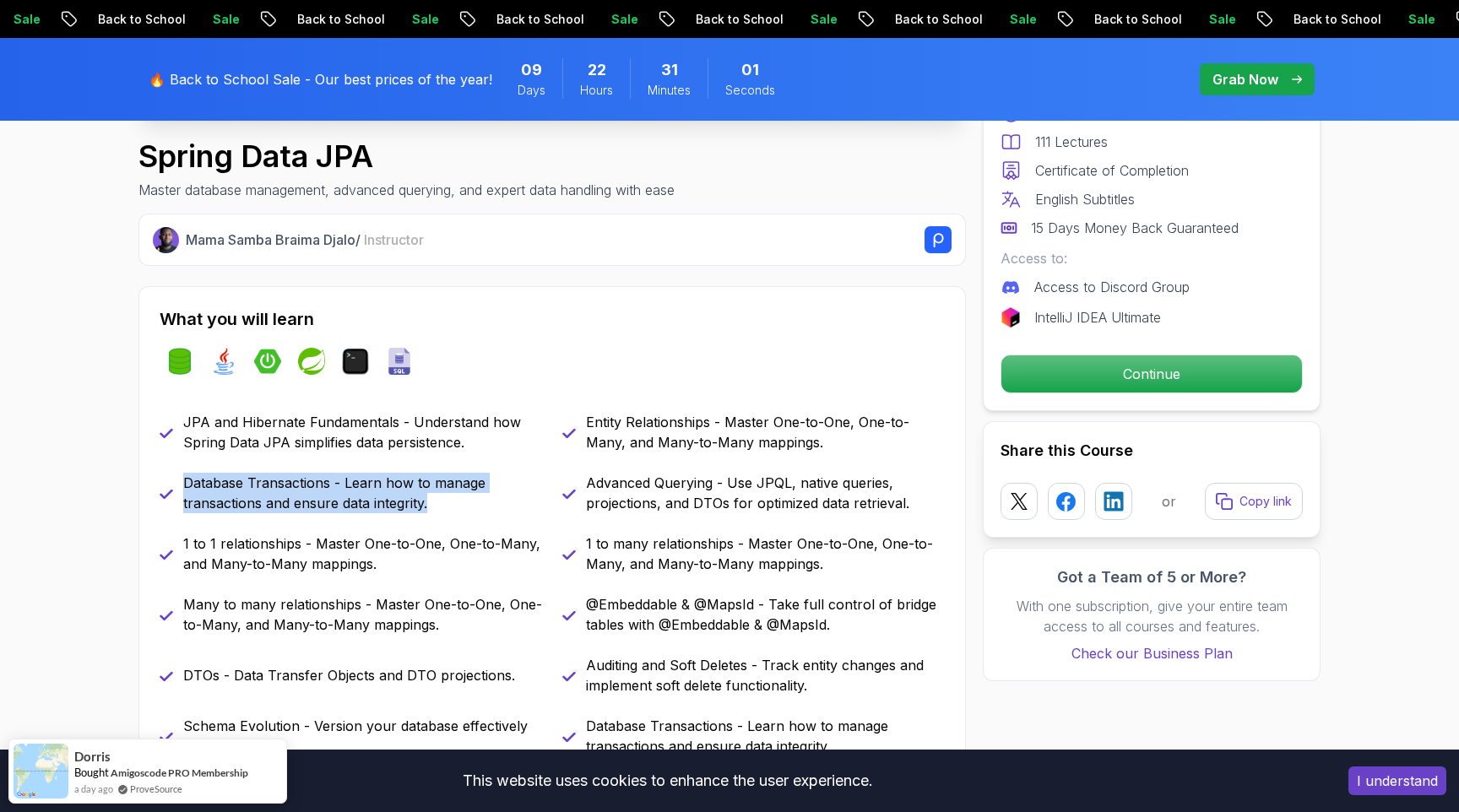
drag, startPoint x: 187, startPoint y: 479, endPoint x: 495, endPoint y: 501, distance: 308.8
click at [495, 501] on p "Database Transactions - Learn how to manage transactions and ensure data integr…" at bounding box center [362, 492] width 358 height 41
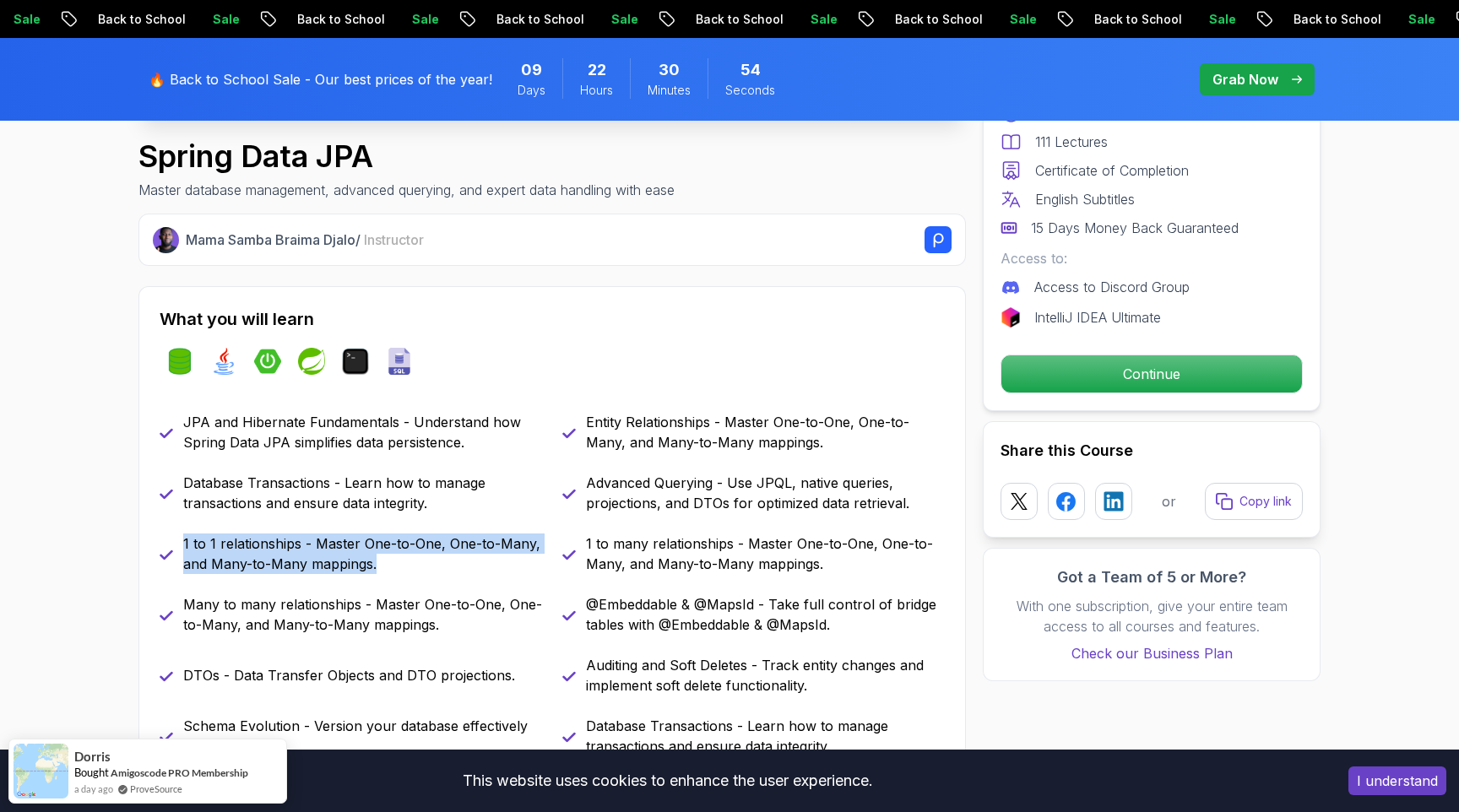
drag, startPoint x: 183, startPoint y: 544, endPoint x: 423, endPoint y: 574, distance: 241.9
click at [423, 574] on div "JPA and Hibernate Fundamentals - Understand how Spring Data JPA simplifies data…" at bounding box center [552, 584] width 786 height 344
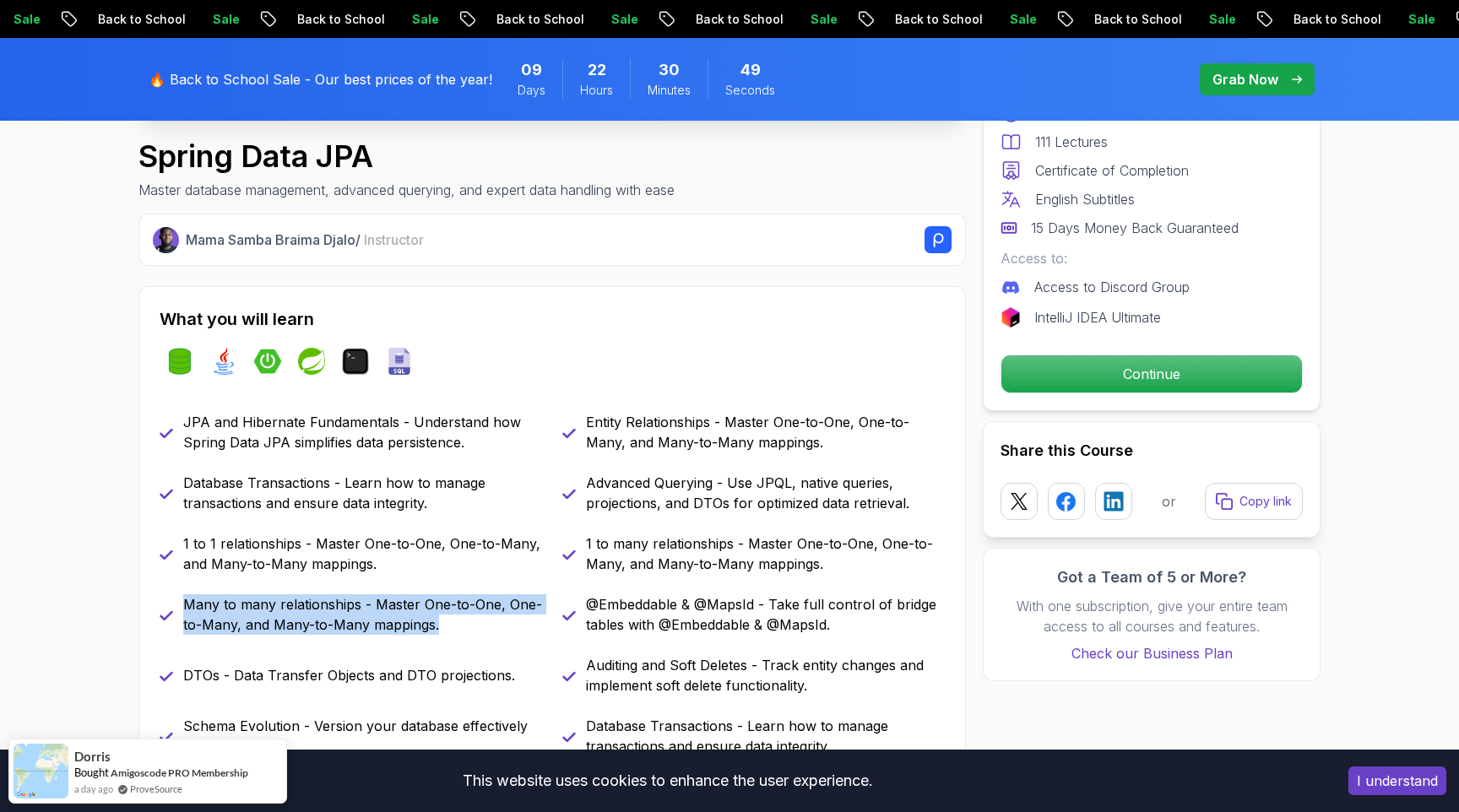
drag, startPoint x: 187, startPoint y: 604, endPoint x: 463, endPoint y: 622, distance: 276.6
click at [463, 622] on p "Many to many relationships - Master One-to-One, One-to-Many, and Many-to-Many m…" at bounding box center [362, 614] width 358 height 41
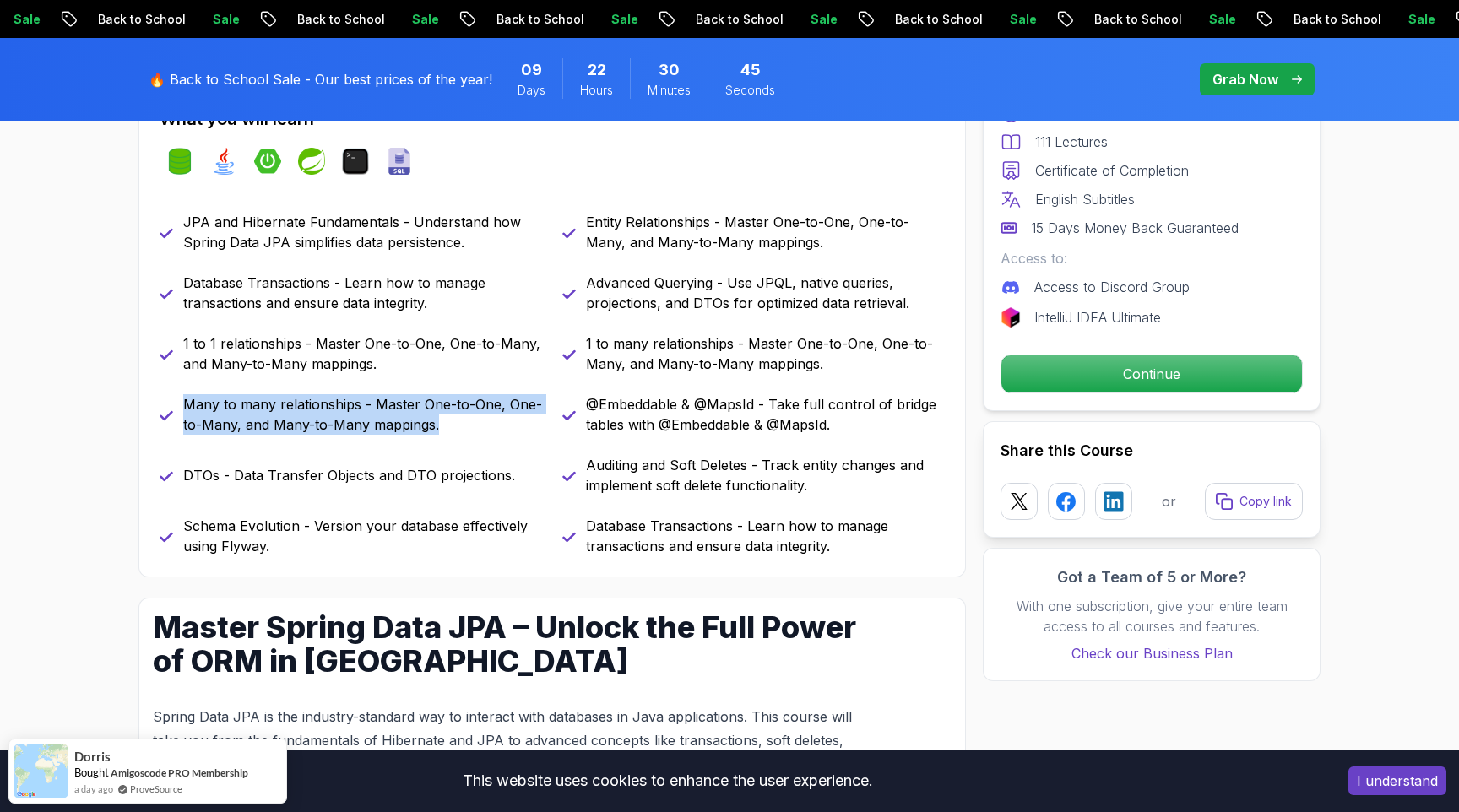
scroll to position [781, 0]
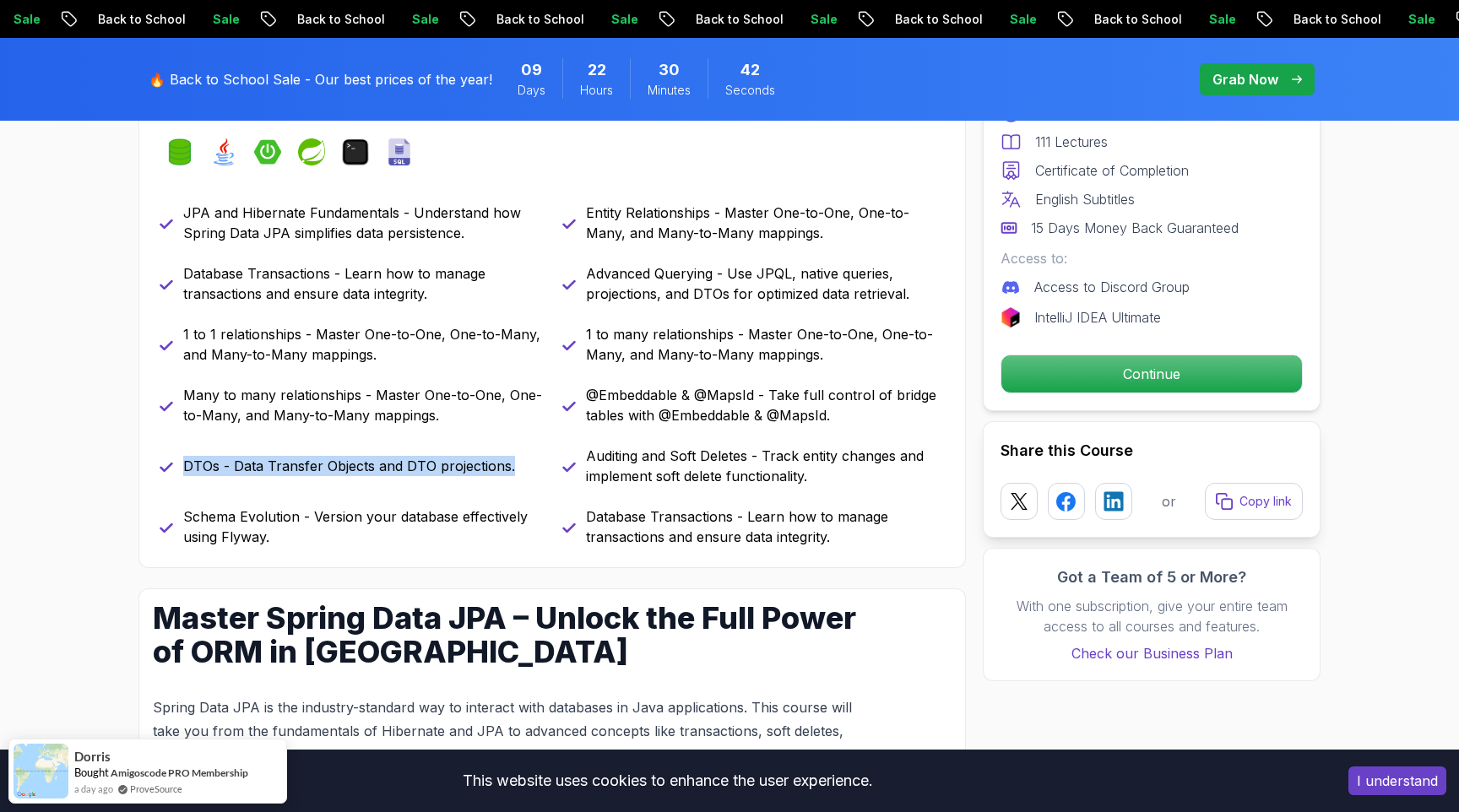
drag, startPoint x: 184, startPoint y: 466, endPoint x: 511, endPoint y: 467, distance: 327.0
click at [511, 467] on div "DTOs - Data Transfer Objects and DTO projections." at bounding box center [351, 466] width 383 height 41
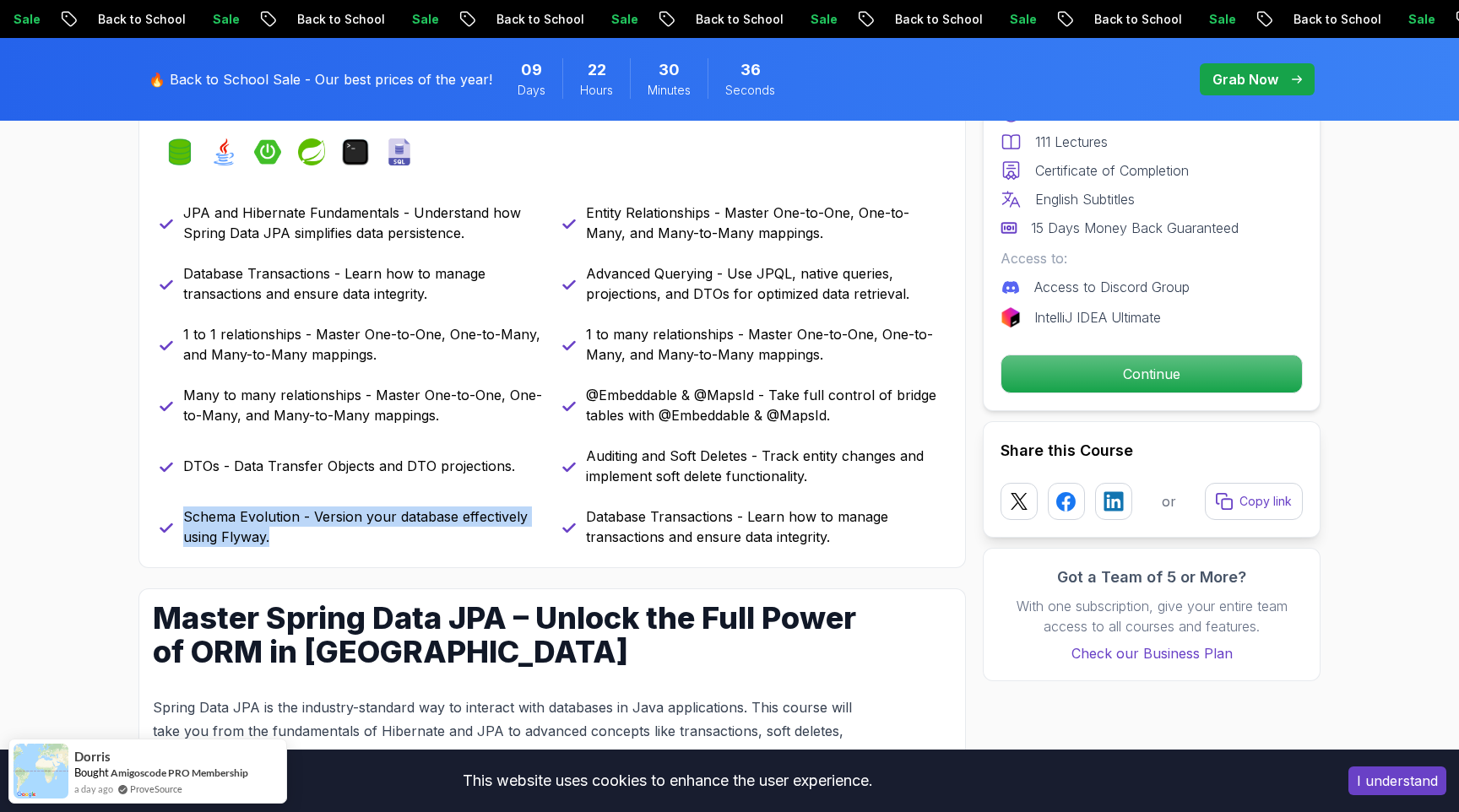
drag, startPoint x: 187, startPoint y: 516, endPoint x: 316, endPoint y: 531, distance: 129.9
click at [316, 531] on p "Schema Evolution - Version your database effectively using Flyway." at bounding box center [362, 526] width 358 height 41
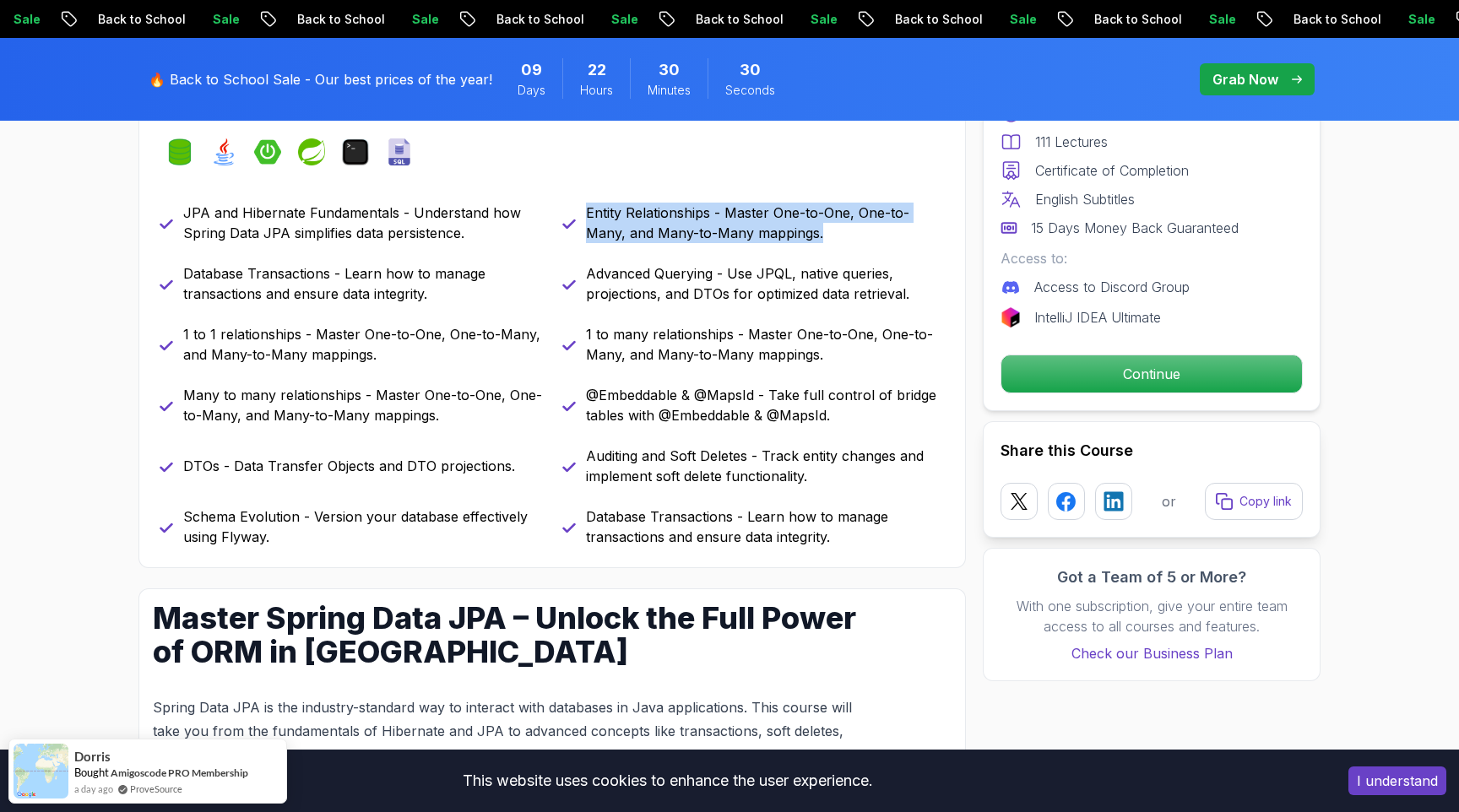
drag, startPoint x: 588, startPoint y: 213, endPoint x: 873, endPoint y: 229, distance: 285.4
click at [873, 229] on p "Entity Relationships - Master One-to-One, One-to-Many, and Many-to-Many mapping…" at bounding box center [765, 223] width 358 height 41
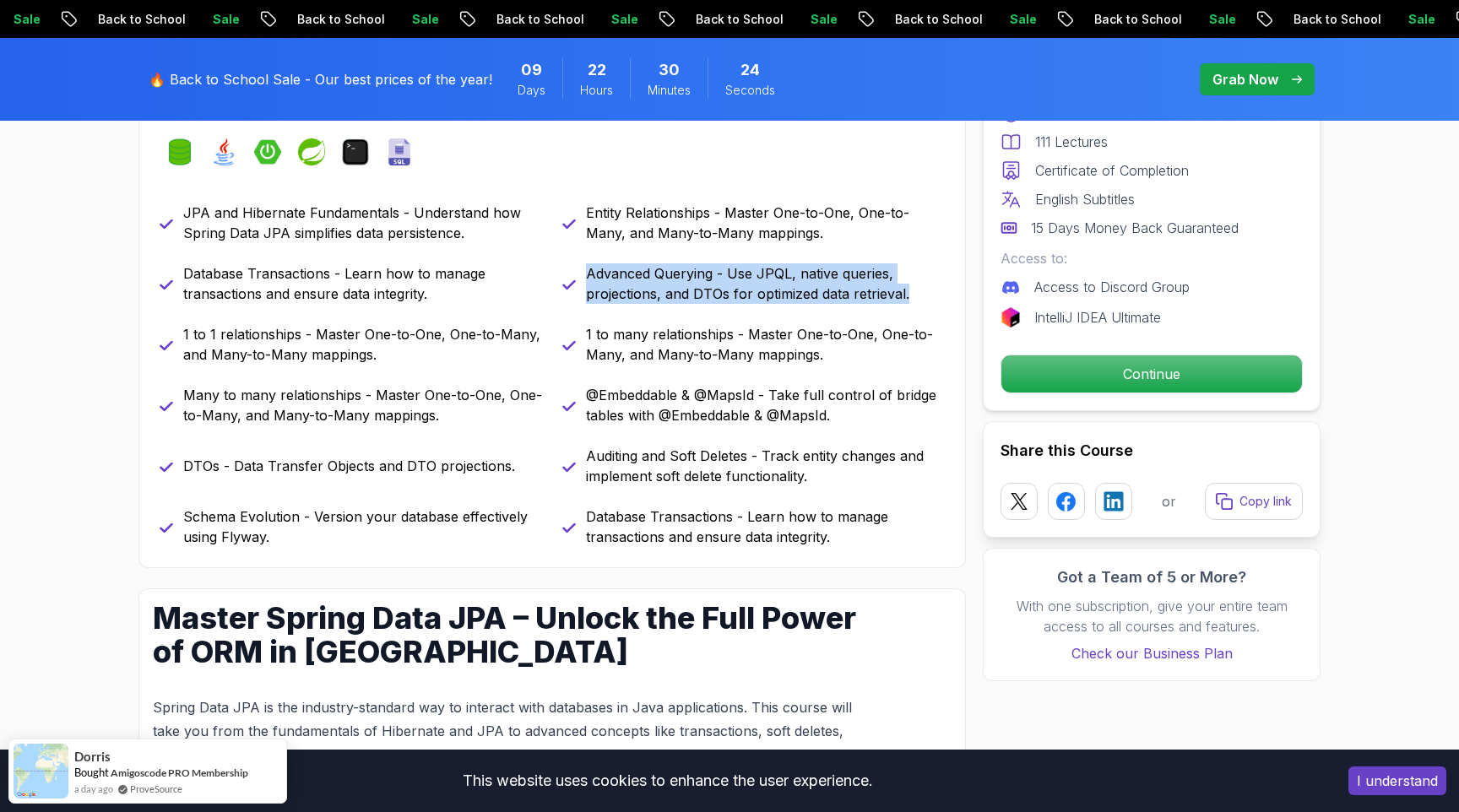
drag, startPoint x: 589, startPoint y: 274, endPoint x: 909, endPoint y: 309, distance: 321.9
click at [909, 309] on div "JPA and Hibernate Fundamentals - Understand how Spring Data JPA simplifies data…" at bounding box center [552, 374] width 786 height 344
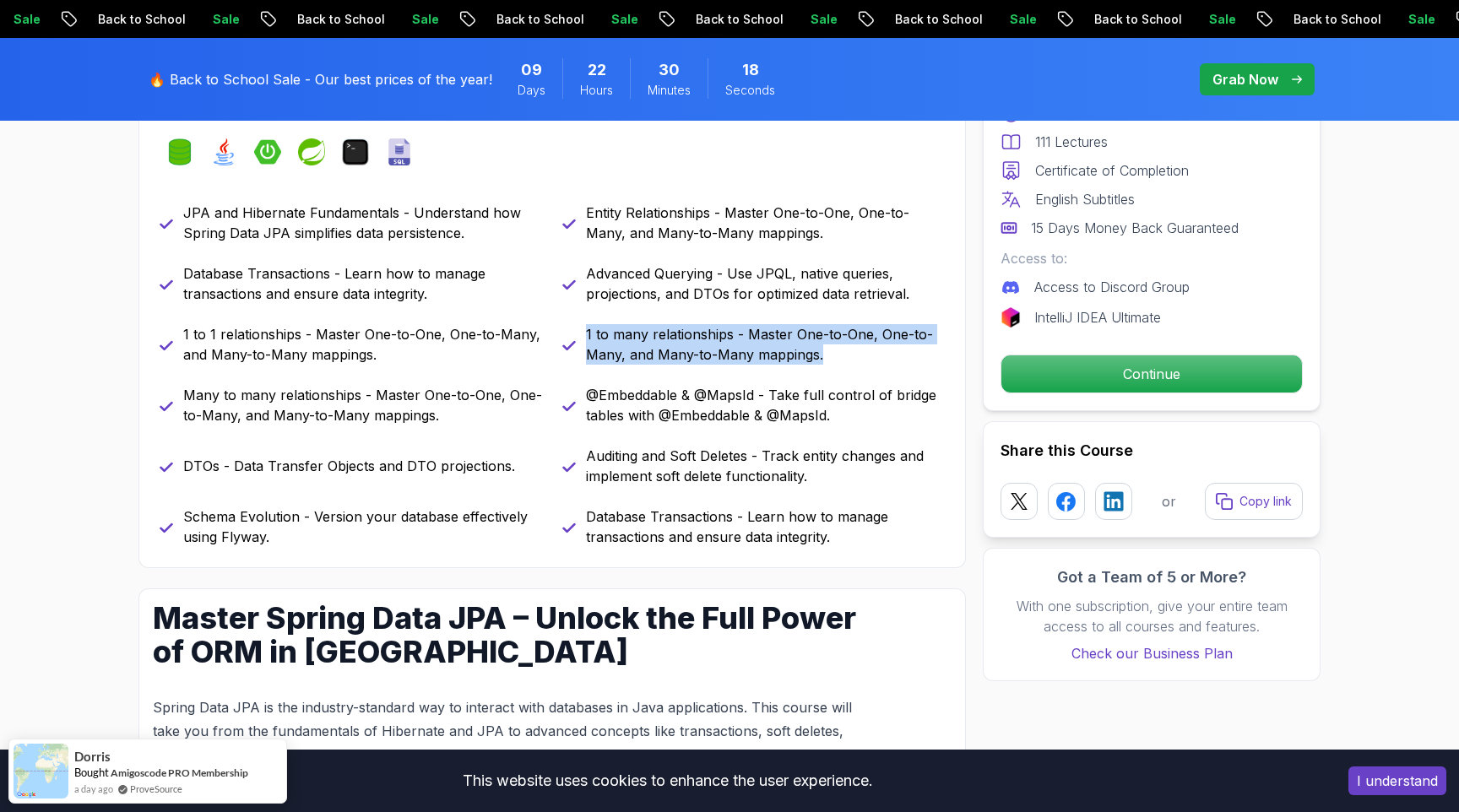
drag, startPoint x: 586, startPoint y: 334, endPoint x: 845, endPoint y: 351, distance: 259.6
click at [845, 351] on p "1 to many relationships - Master One-to-One, One-to-Many, and Many-to-Many mapp…" at bounding box center [765, 344] width 358 height 41
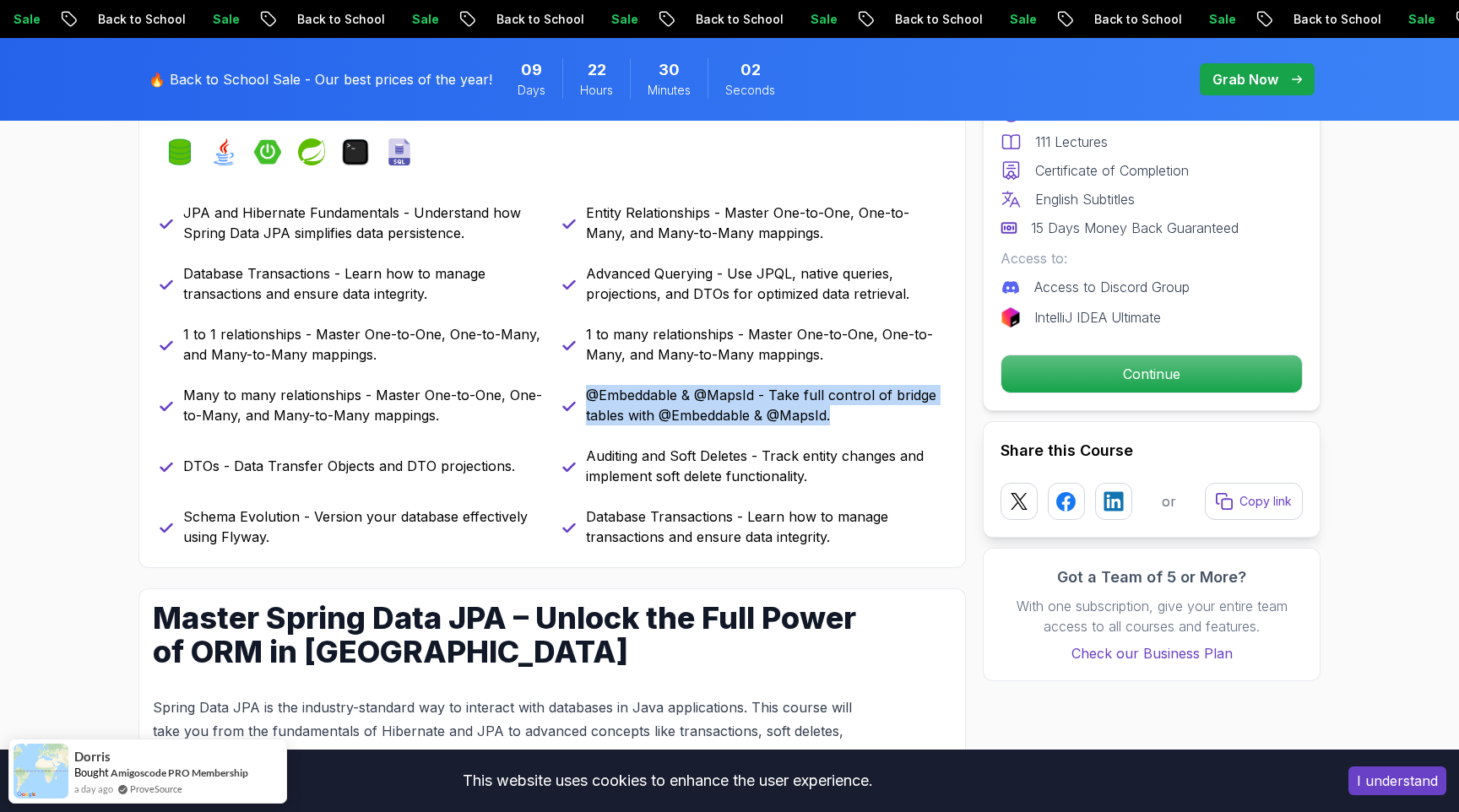
drag, startPoint x: 589, startPoint y: 398, endPoint x: 841, endPoint y: 424, distance: 253.3
click at [841, 424] on p "@Embeddable & @MapsId - Take full control of bridge tables with @Embeddable & @…" at bounding box center [765, 405] width 358 height 41
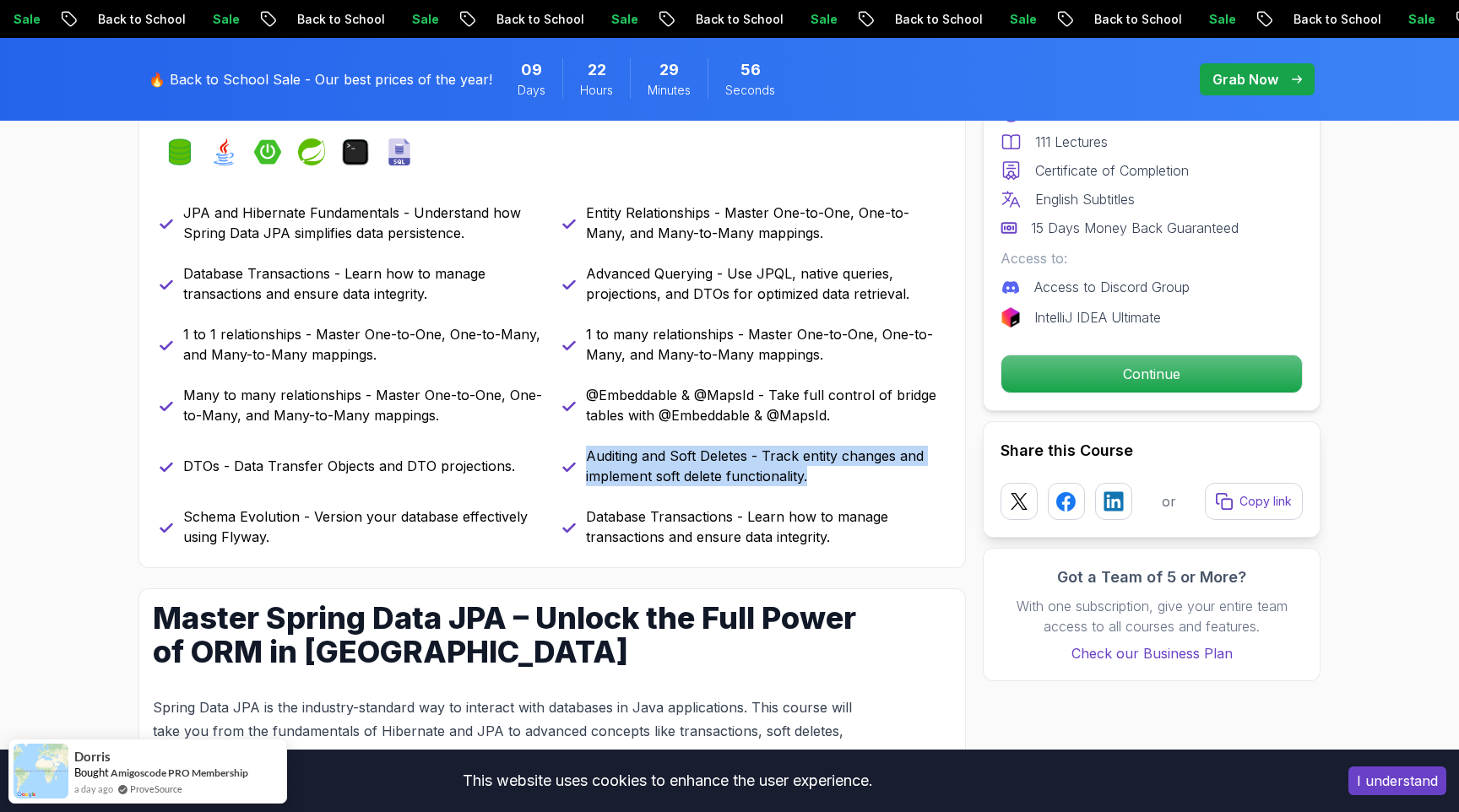
drag, startPoint x: 589, startPoint y: 458, endPoint x: 852, endPoint y: 482, distance: 264.1
click at [852, 482] on p "Auditing and Soft Deletes - Track entity changes and implement soft delete func…" at bounding box center [765, 466] width 358 height 41
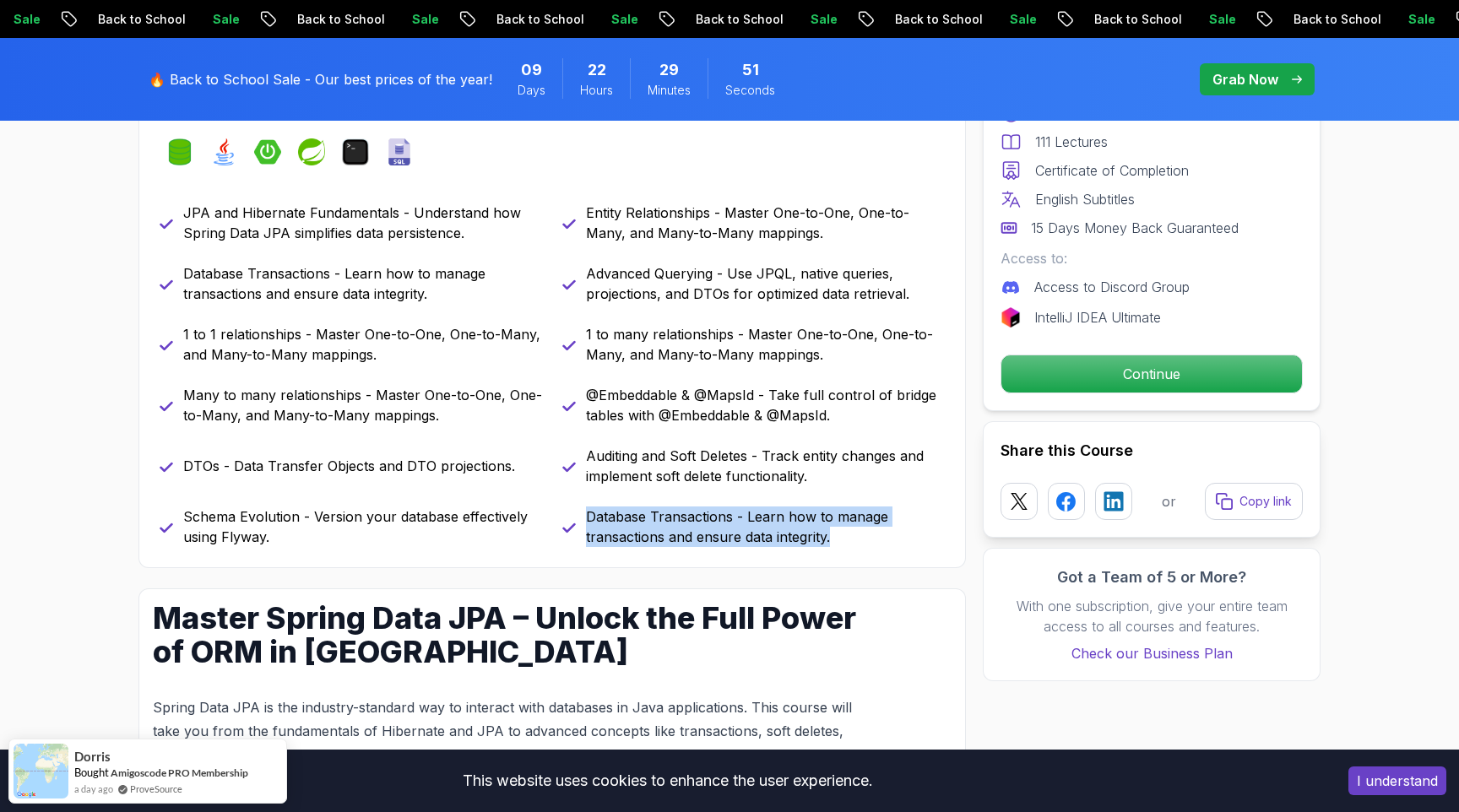
drag, startPoint x: 588, startPoint y: 511, endPoint x: 845, endPoint y: 537, distance: 258.3
click at [845, 537] on p "Database Transactions - Learn how to manage transactions and ensure data integr…" at bounding box center [765, 526] width 358 height 41
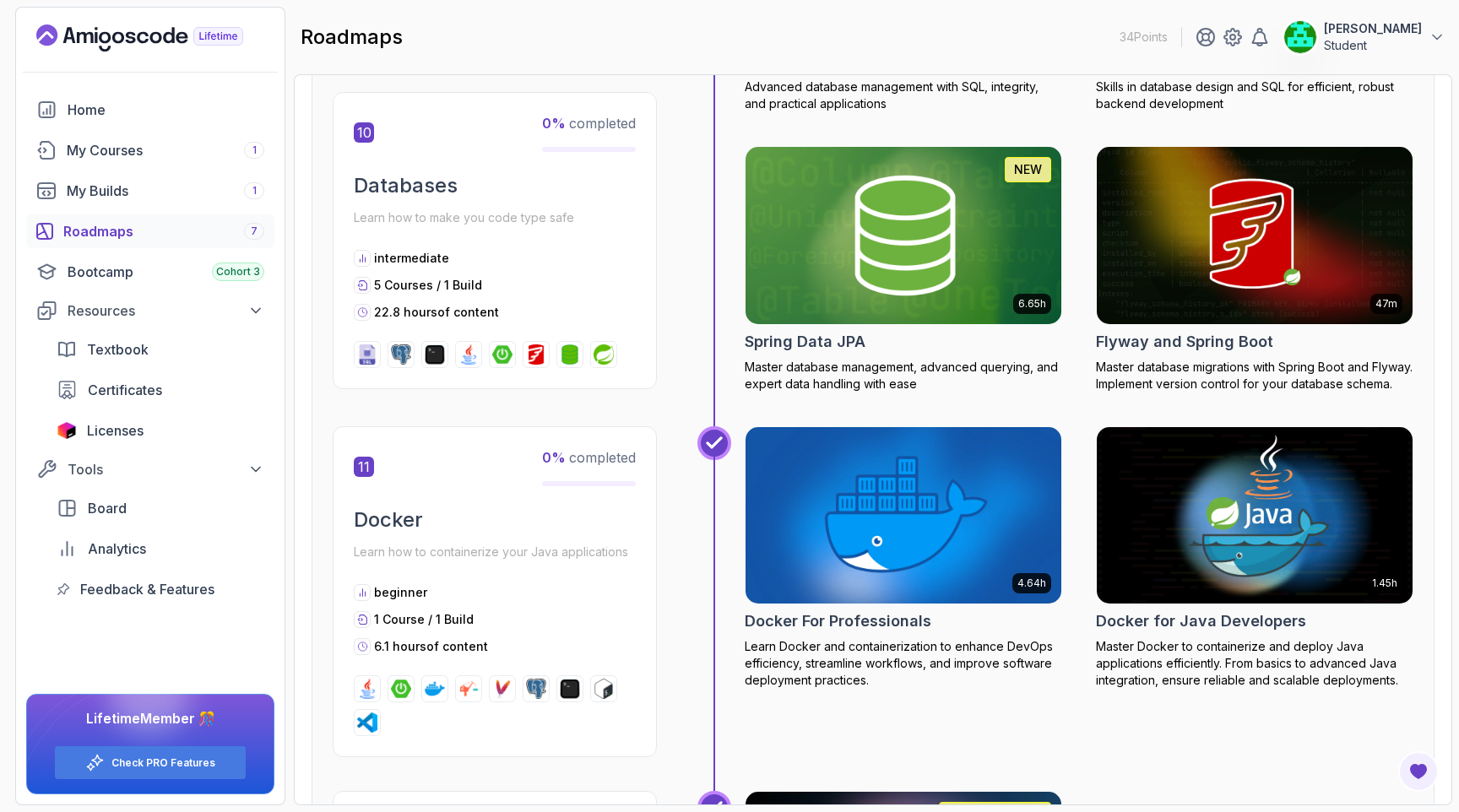
scroll to position [4330, 0]
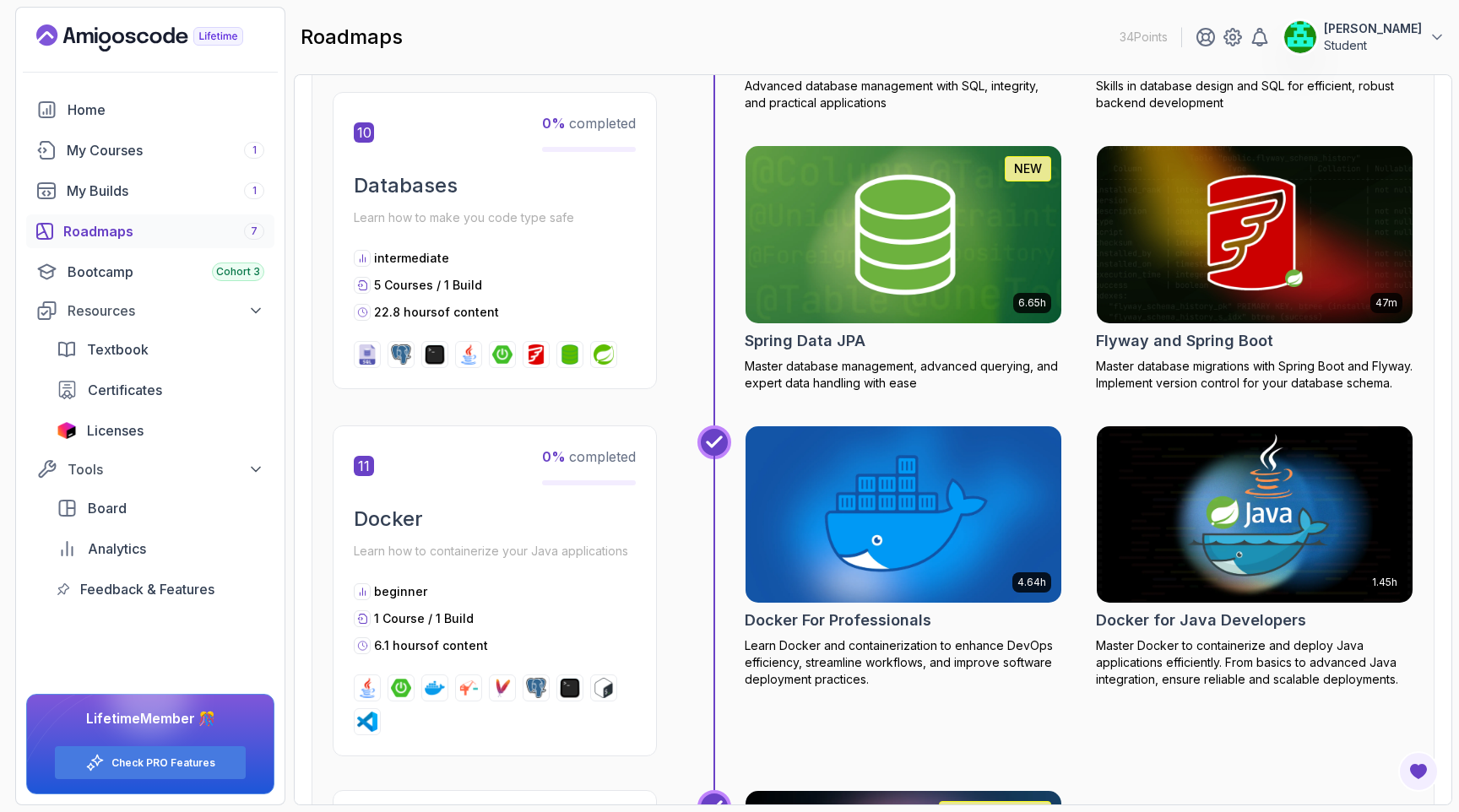
click at [1207, 347] on h2 "Flyway and Spring Boot" at bounding box center [1185, 340] width 177 height 24
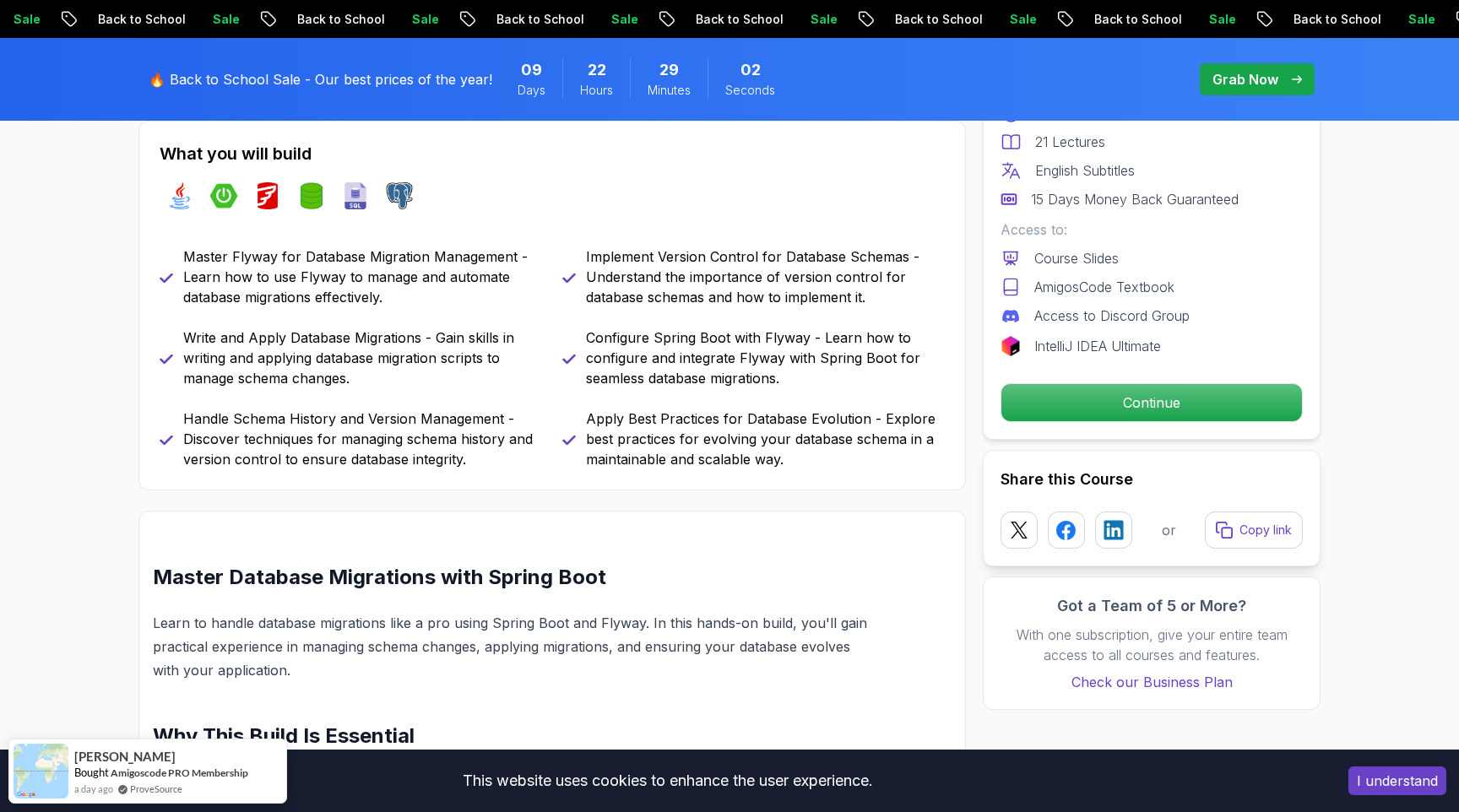
scroll to position [738, 0]
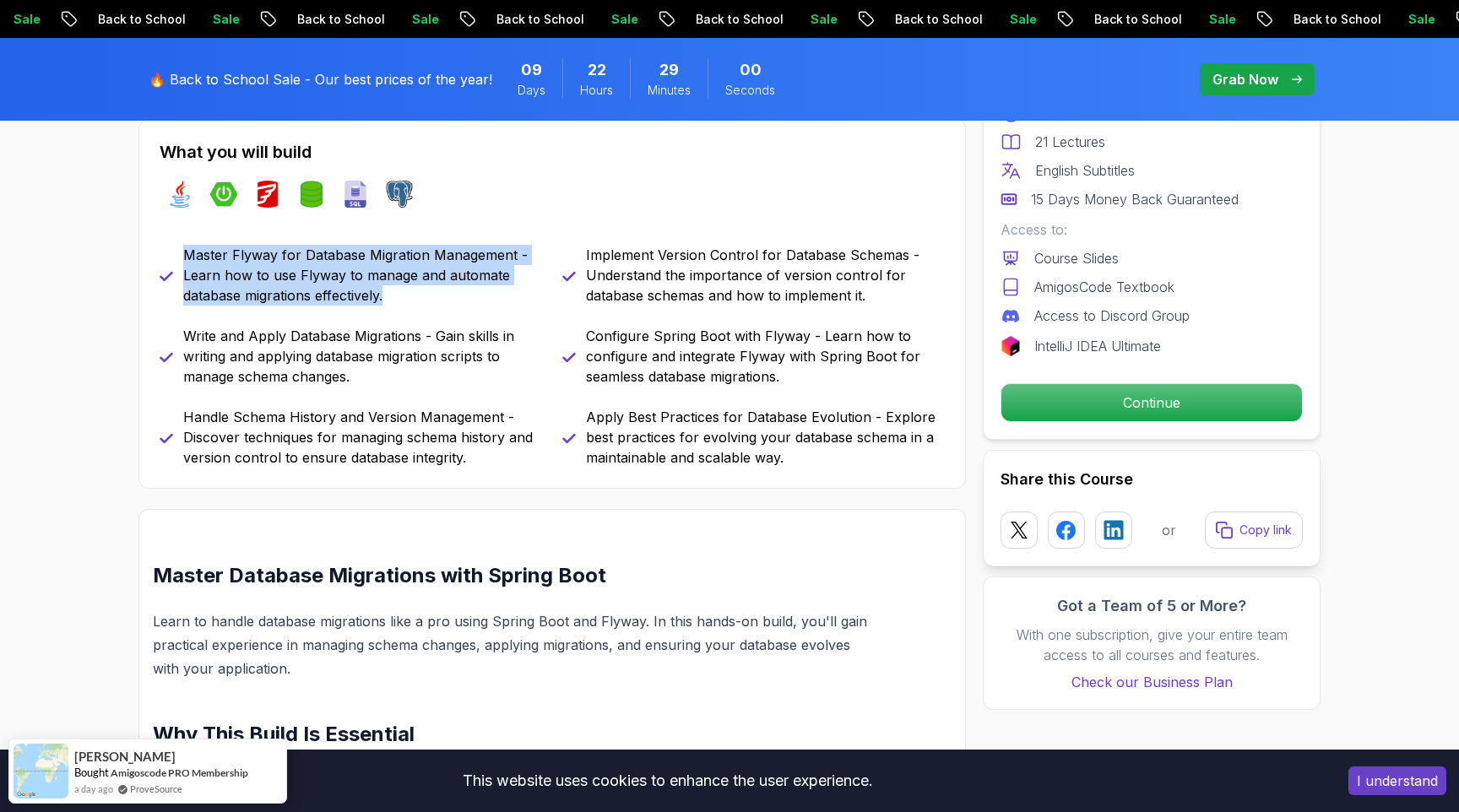
drag, startPoint x: 179, startPoint y: 248, endPoint x: 431, endPoint y: 299, distance: 257.1
click at [431, 299] on div "Master Flyway for Database Migration Management - Learn how to use Flyway to ma…" at bounding box center [351, 275] width 383 height 60
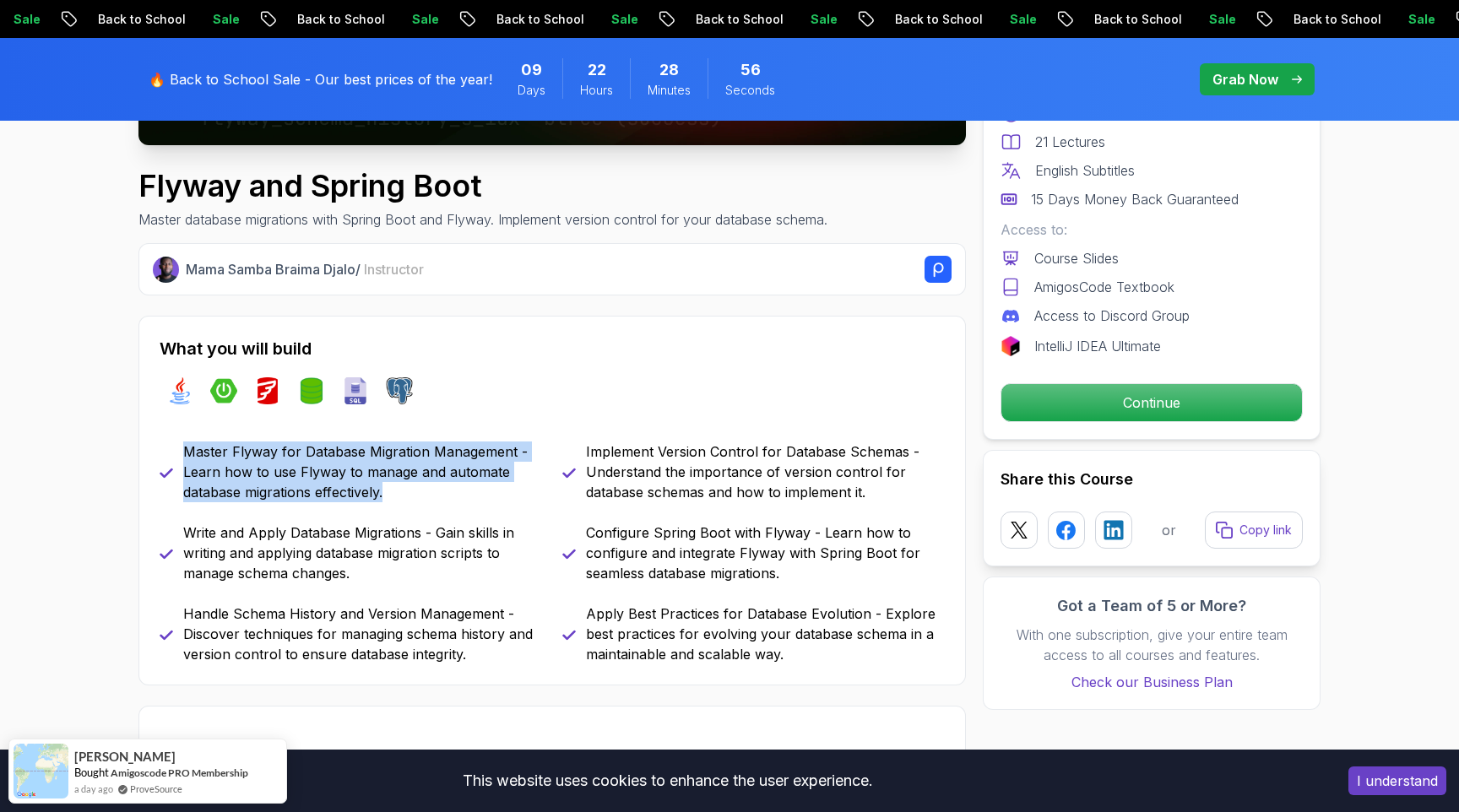
scroll to position [539, 0]
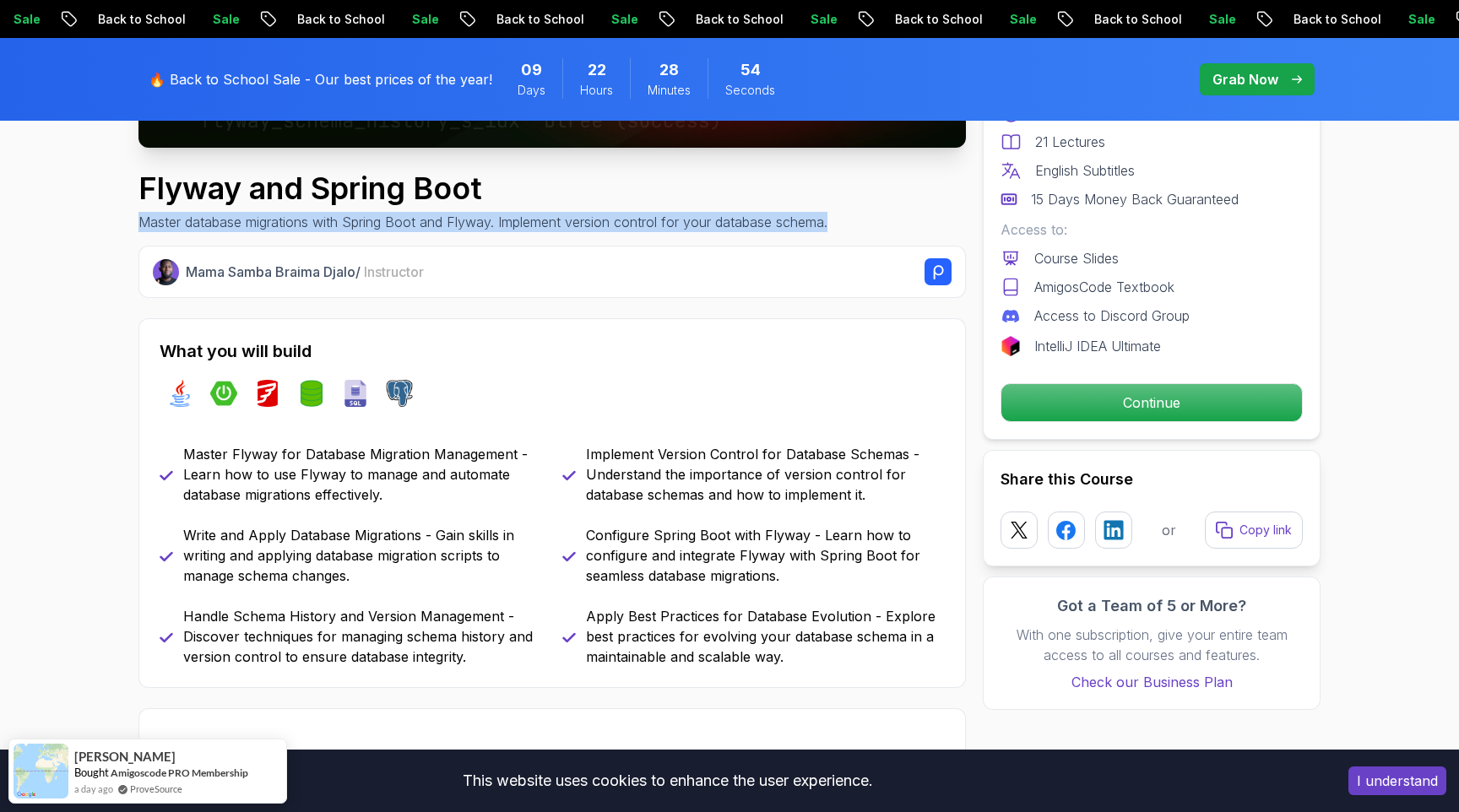
drag, startPoint x: 133, startPoint y: 222, endPoint x: 952, endPoint y: 229, distance: 819.0
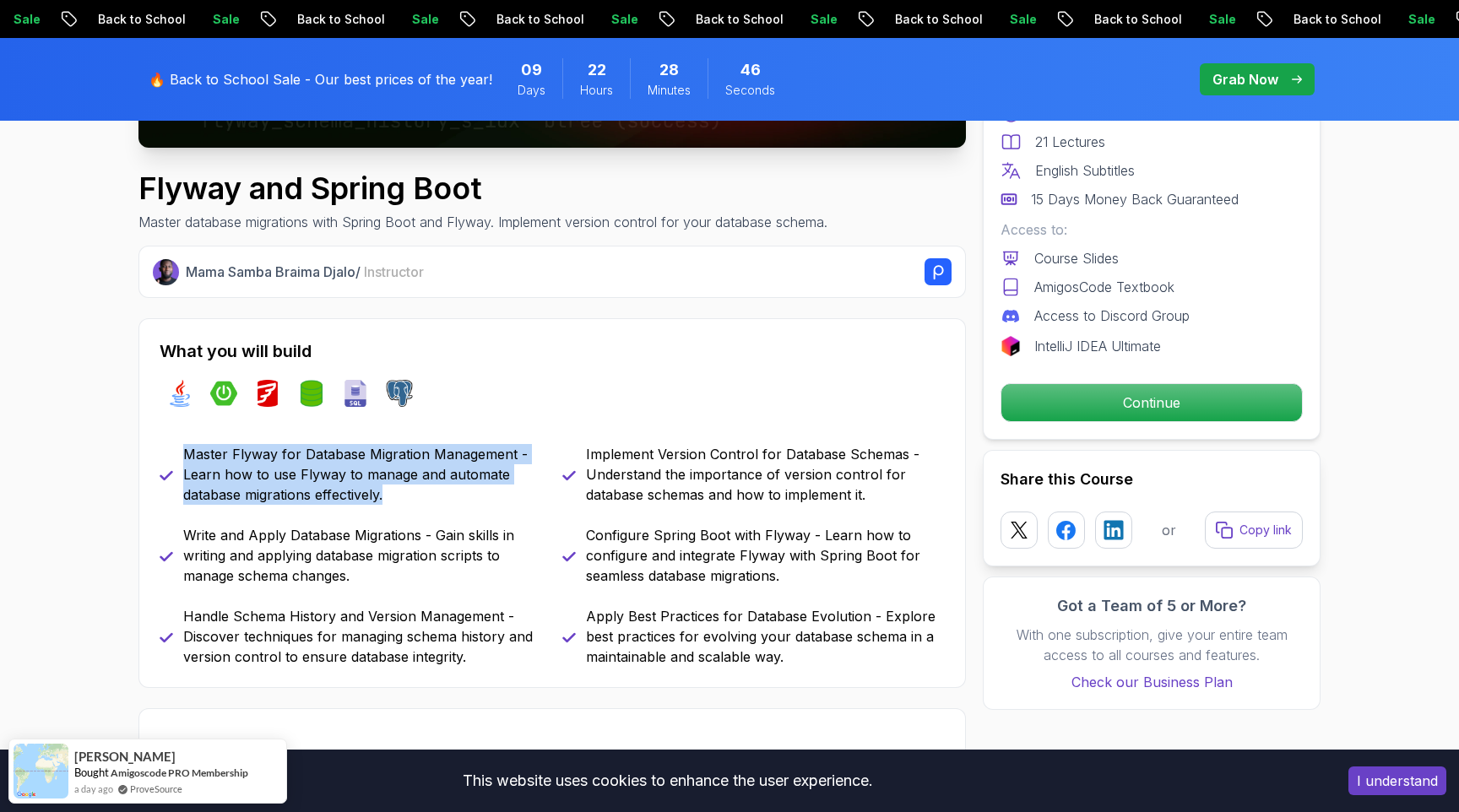
drag, startPoint x: 187, startPoint y: 455, endPoint x: 472, endPoint y: 488, distance: 286.9
click at [472, 488] on p "Master Flyway for Database Migration Management - Learn how to use Flyway to ma…" at bounding box center [362, 474] width 358 height 60
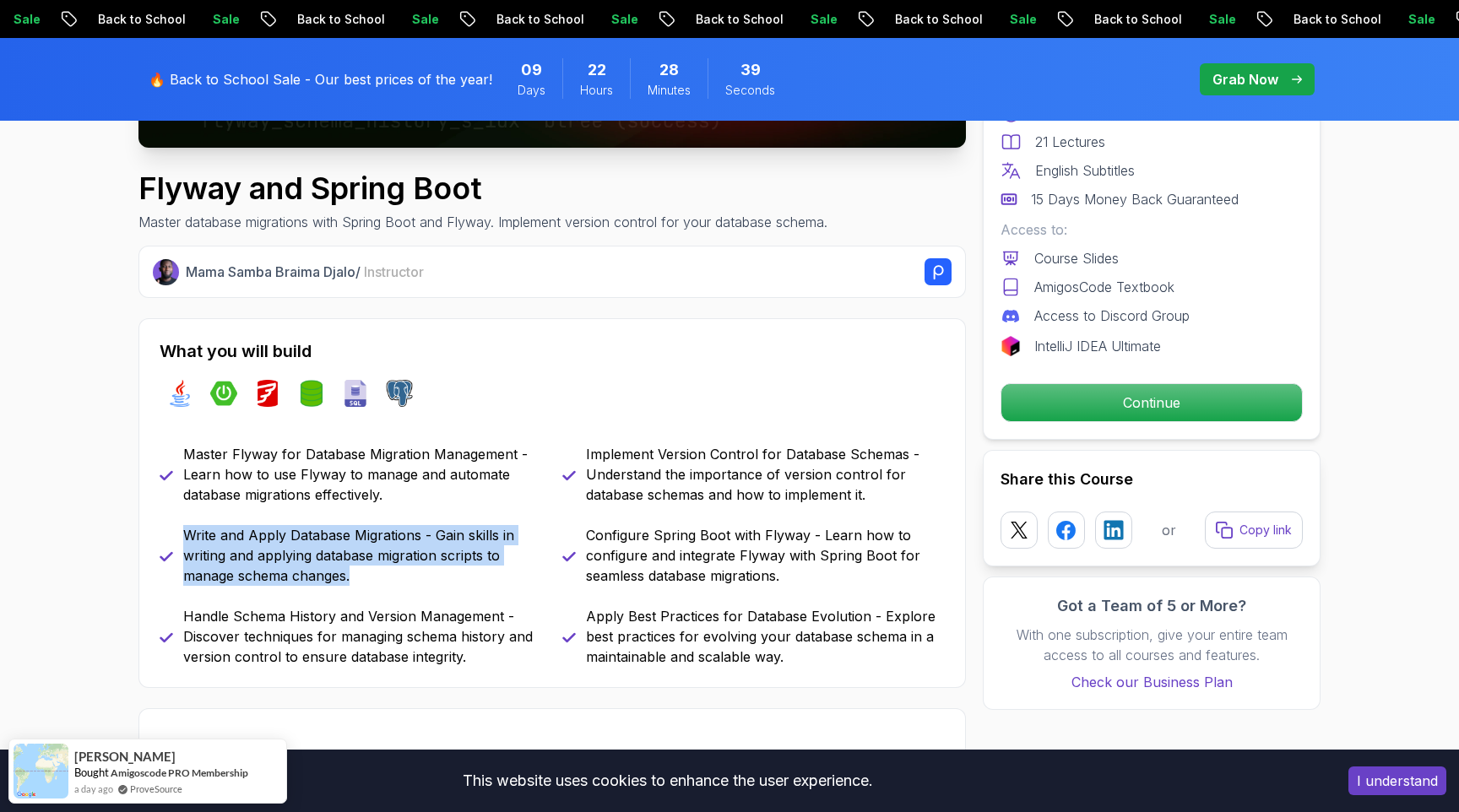
drag, startPoint x: 186, startPoint y: 532, endPoint x: 428, endPoint y: 573, distance: 245.4
click at [428, 573] on p "Write and Apply Database Migrations - Gain skills in writing and applying datab…" at bounding box center [362, 555] width 358 height 60
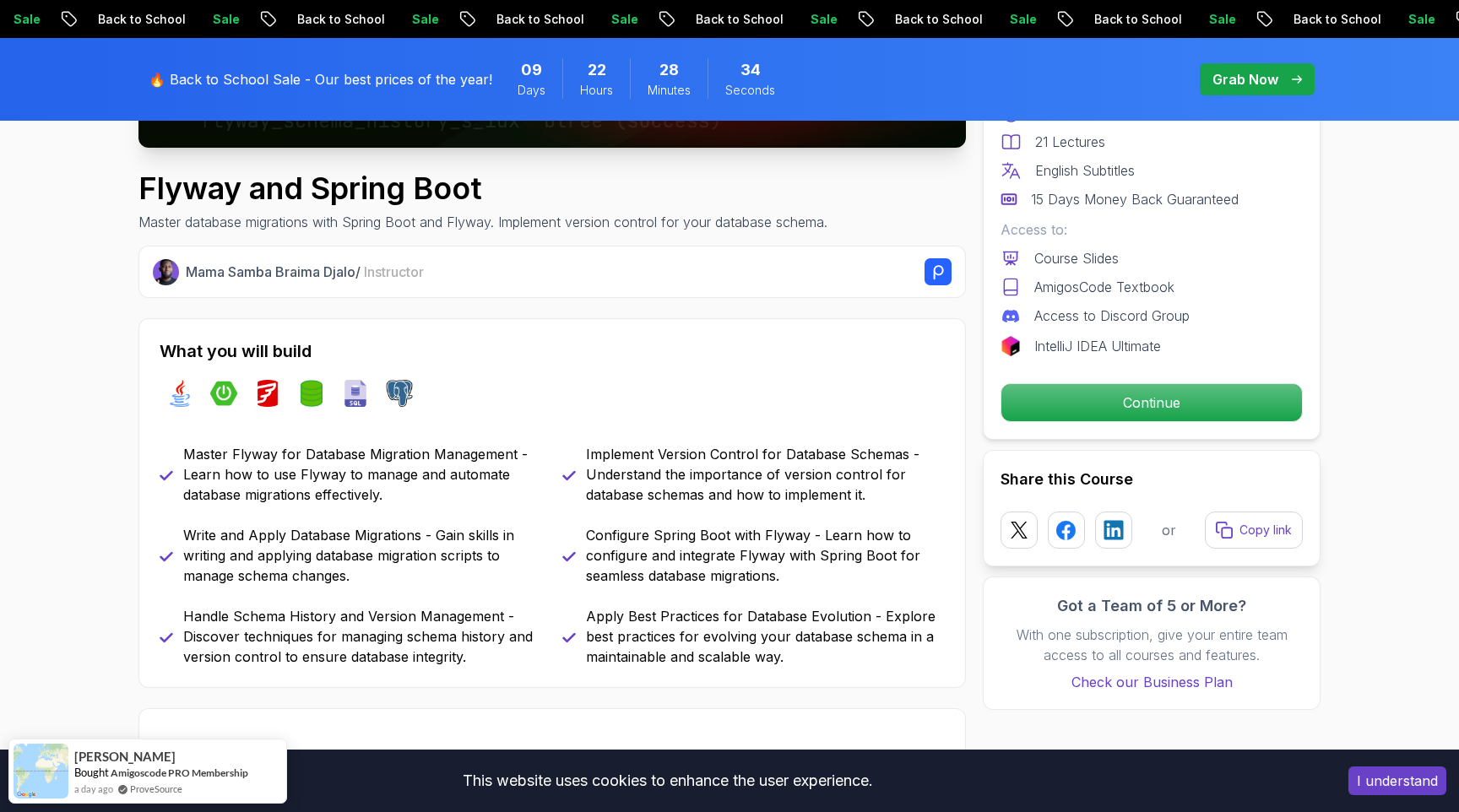
click at [180, 616] on div "Handle Schema History and Version Management - Discover techniques for managing…" at bounding box center [351, 637] width 383 height 60
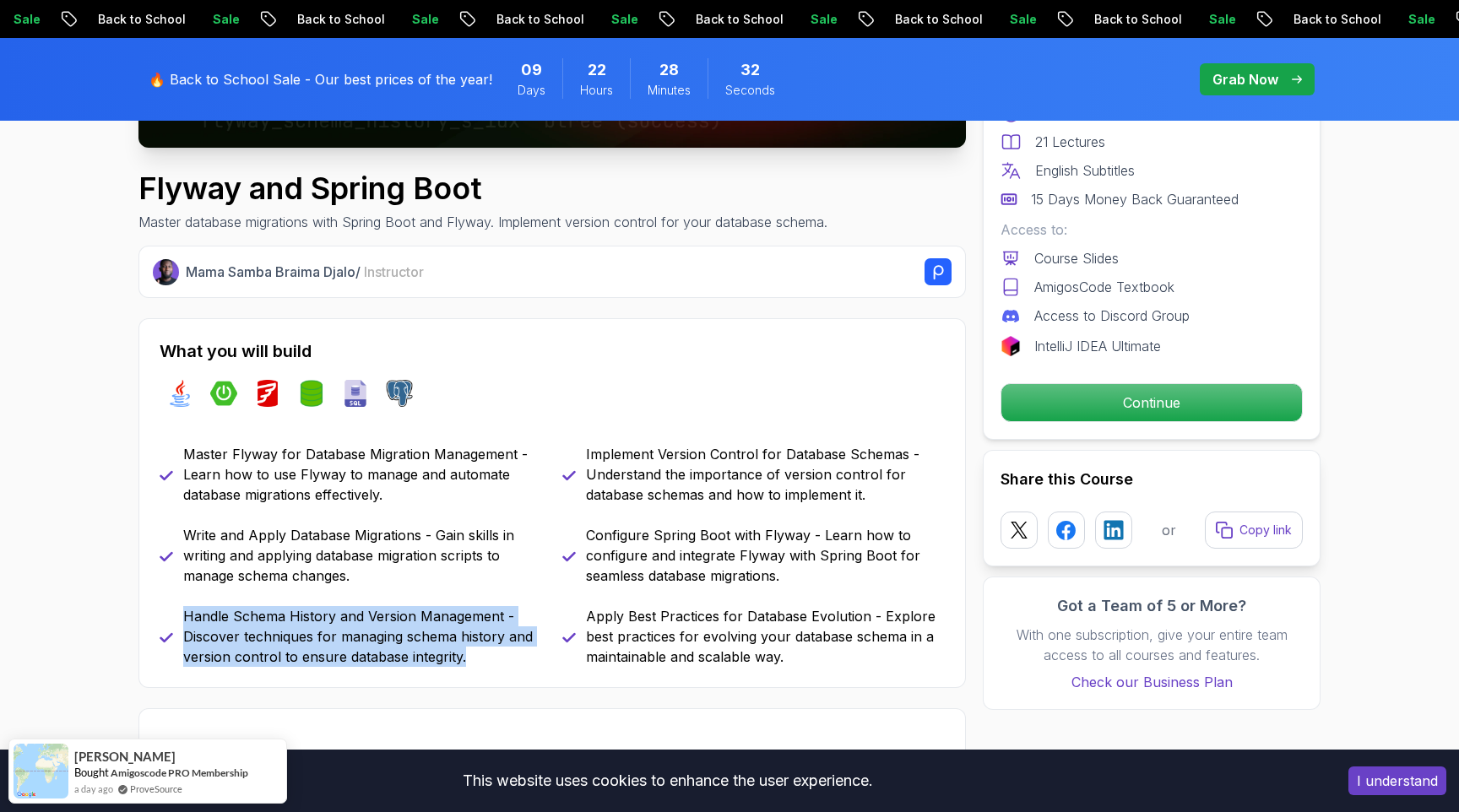
drag, startPoint x: 186, startPoint y: 616, endPoint x: 461, endPoint y: 678, distance: 281.9
click at [461, 678] on div "What you will build java spring-boot flyway spring-data-jpa sql postgres Master…" at bounding box center [552, 503] width 827 height 370
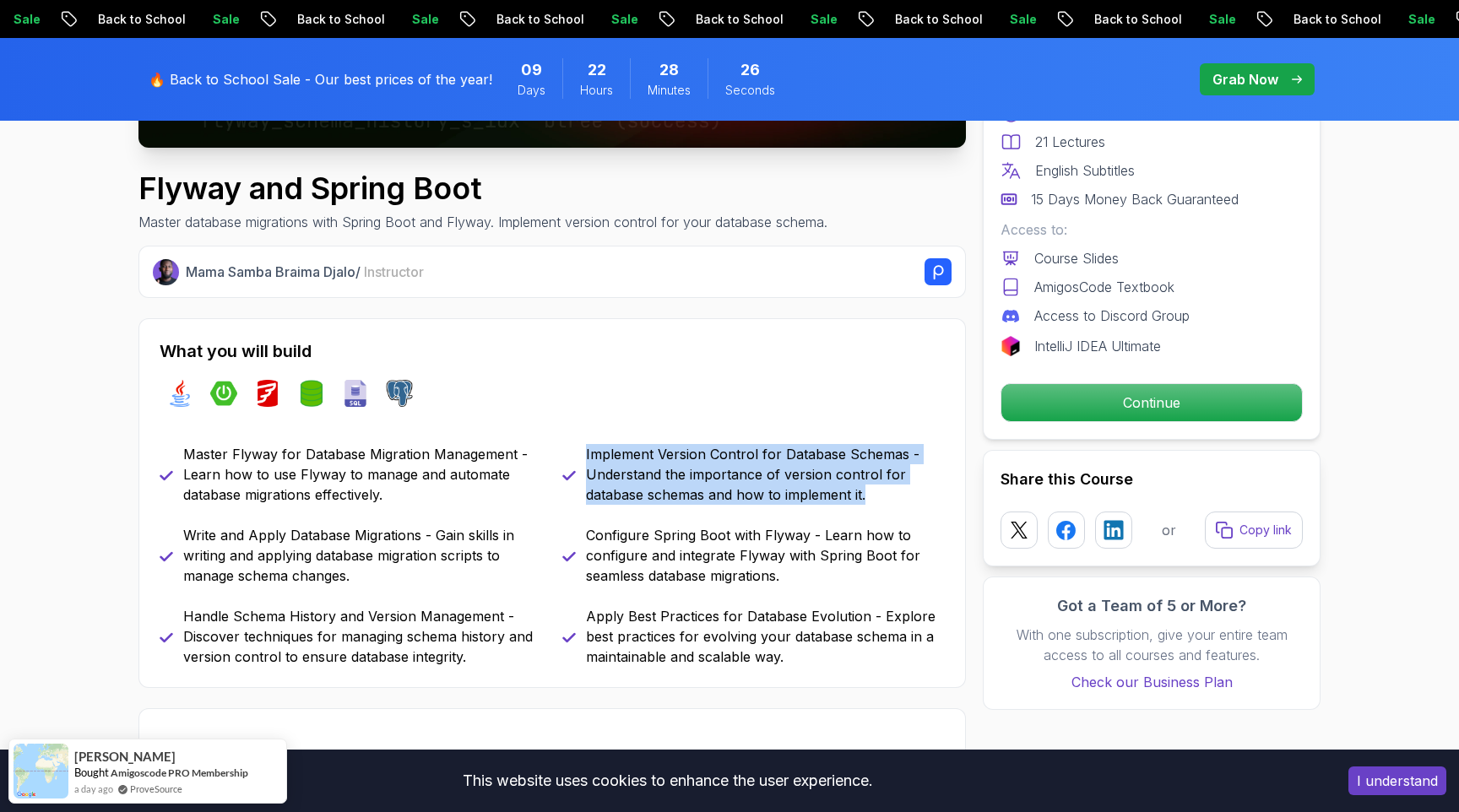
drag, startPoint x: 585, startPoint y: 452, endPoint x: 892, endPoint y: 486, distance: 308.9
click at [892, 486] on p "Implement Version Control for Database Schemas - Understand the importance of v…" at bounding box center [765, 474] width 358 height 60
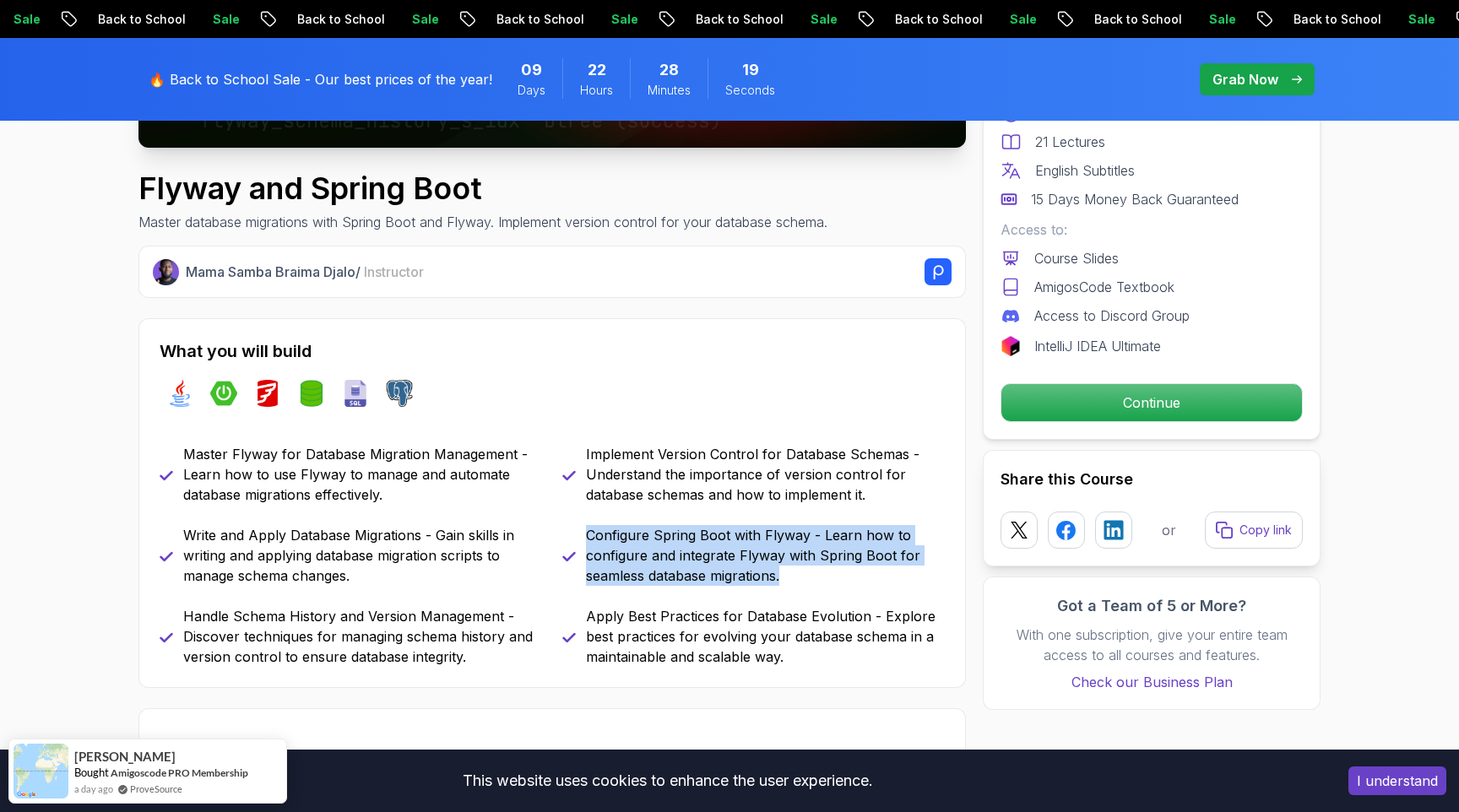
drag, startPoint x: 588, startPoint y: 529, endPoint x: 828, endPoint y: 590, distance: 247.6
click at [828, 590] on div "Master Flyway for Database Migration Management - Learn how to use Flyway to ma…" at bounding box center [552, 555] width 786 height 223
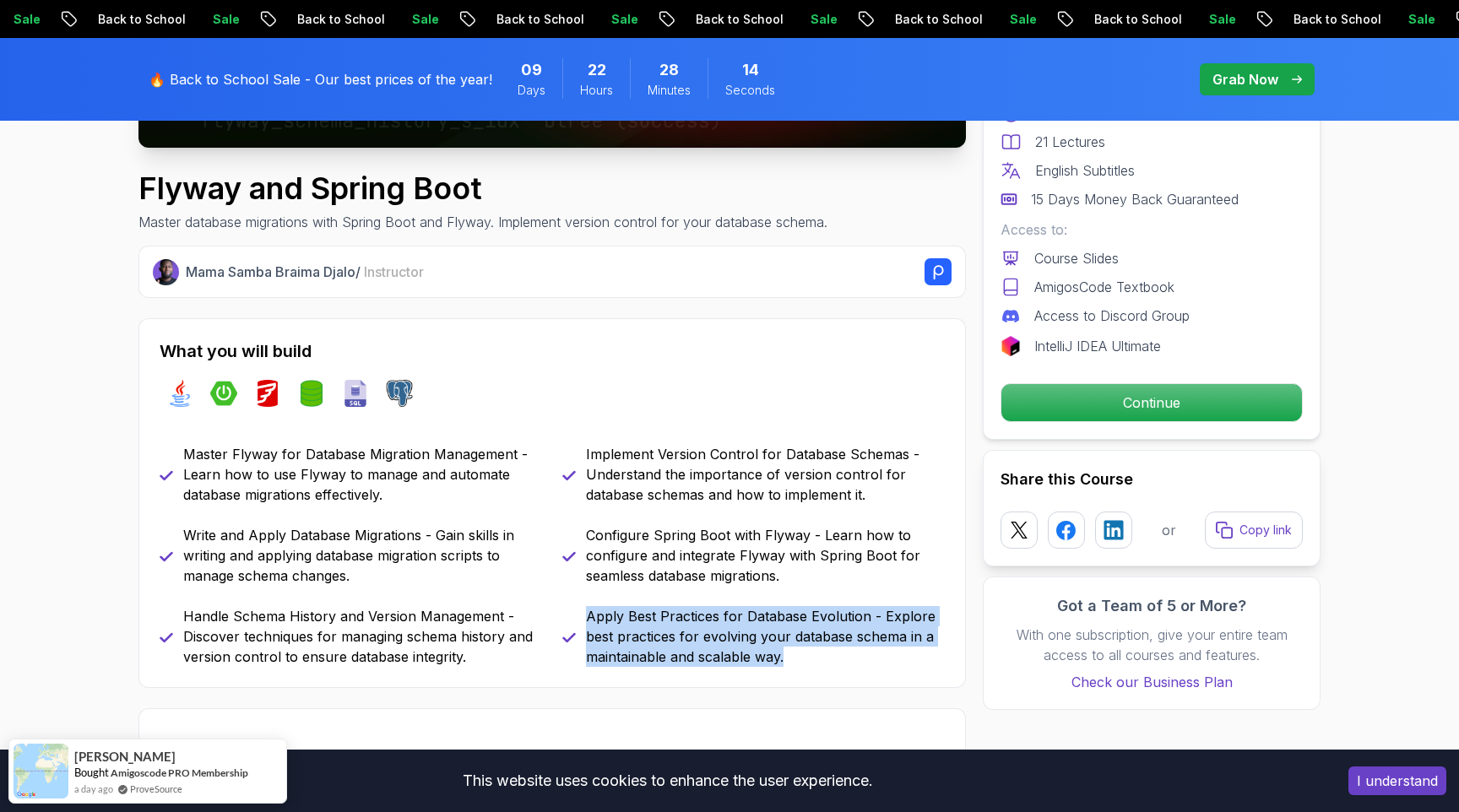
drag, startPoint x: 587, startPoint y: 615, endPoint x: 860, endPoint y: 656, distance: 276.1
click at [860, 656] on p "Apply Best Practices for Database Evolution - Explore best practices for evolvi…" at bounding box center [765, 637] width 358 height 60
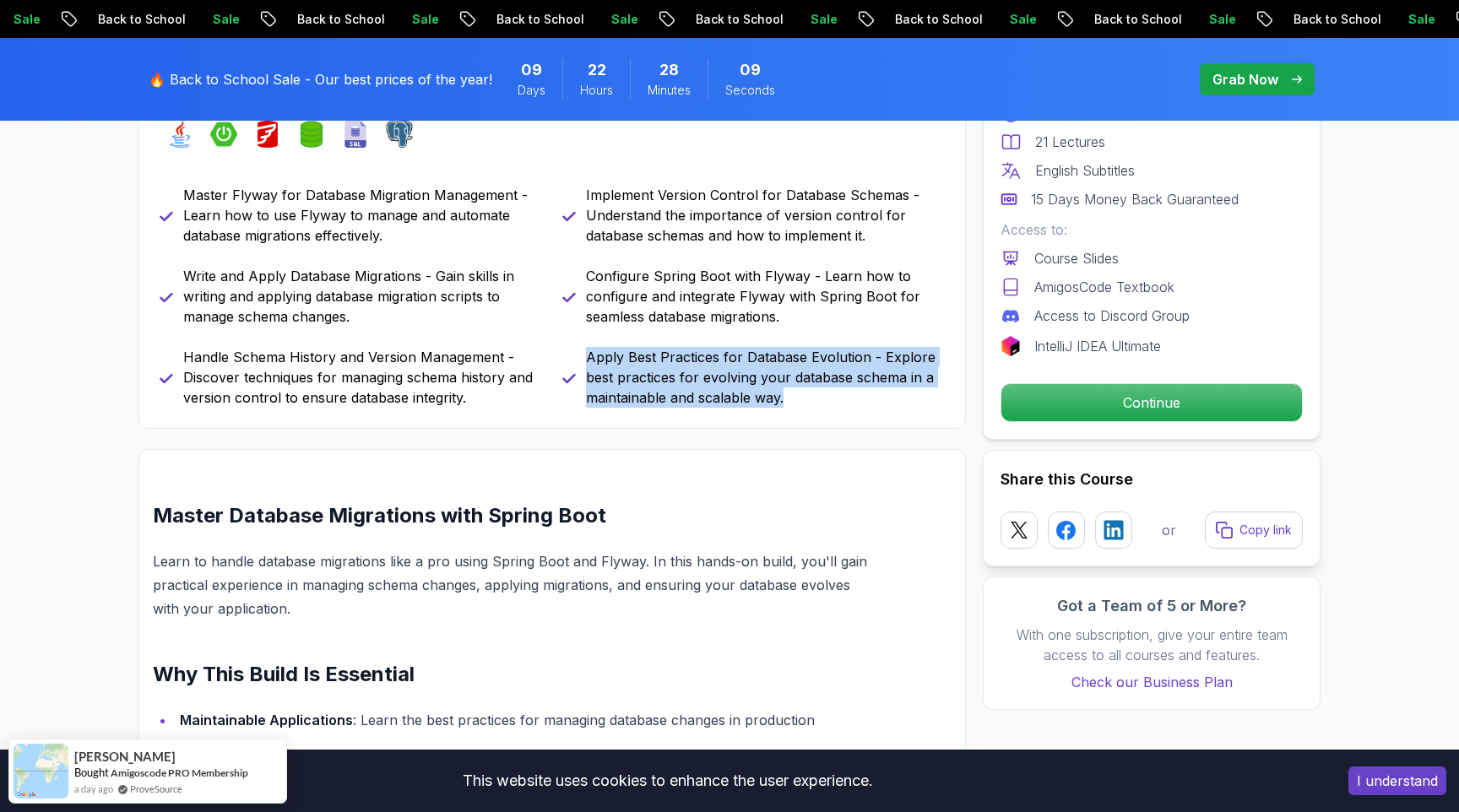
scroll to position [800, 0]
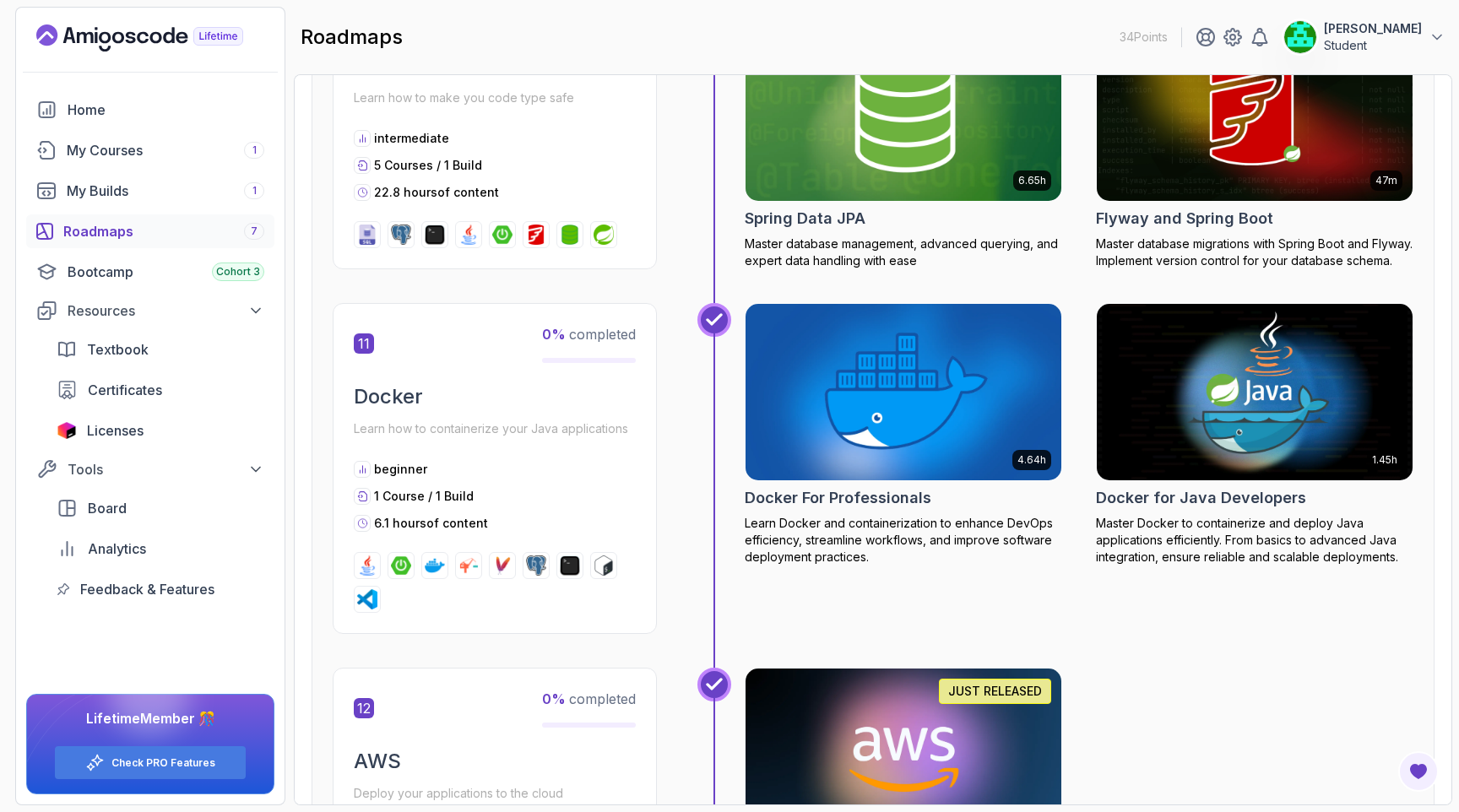
scroll to position [4516, 0]
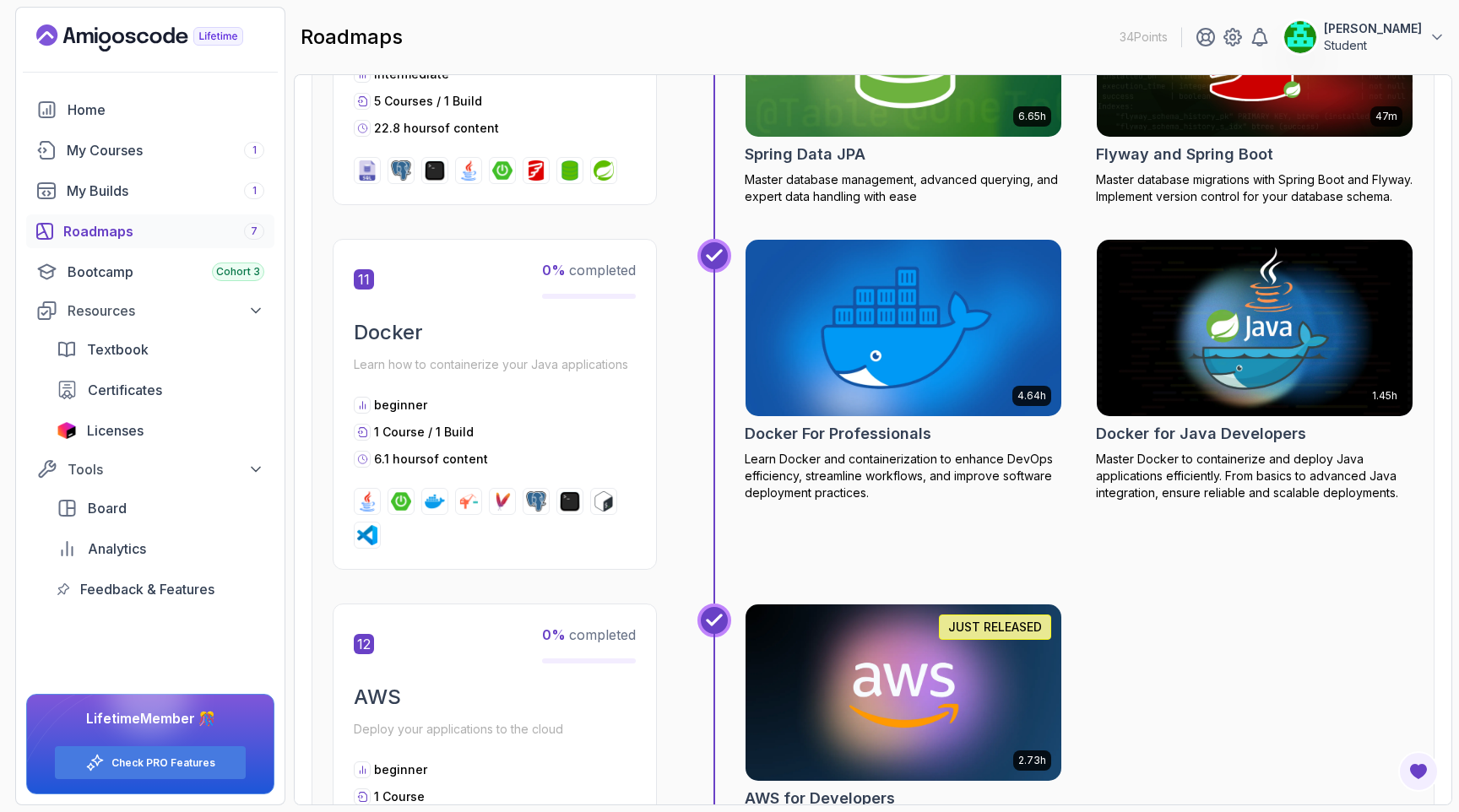
click at [859, 446] on h2 "Docker For Professionals" at bounding box center [838, 434] width 187 height 24
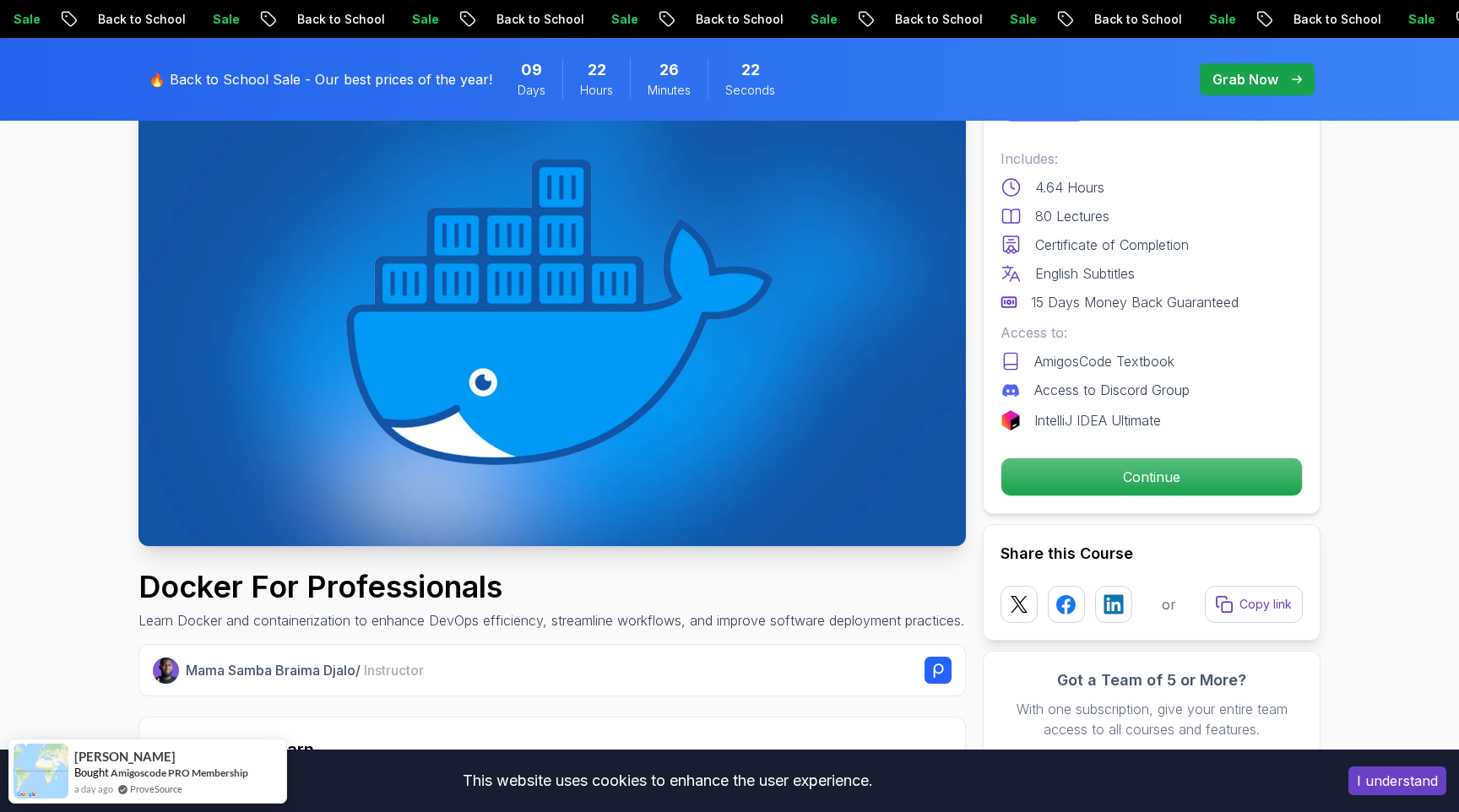
scroll to position [140, 0]
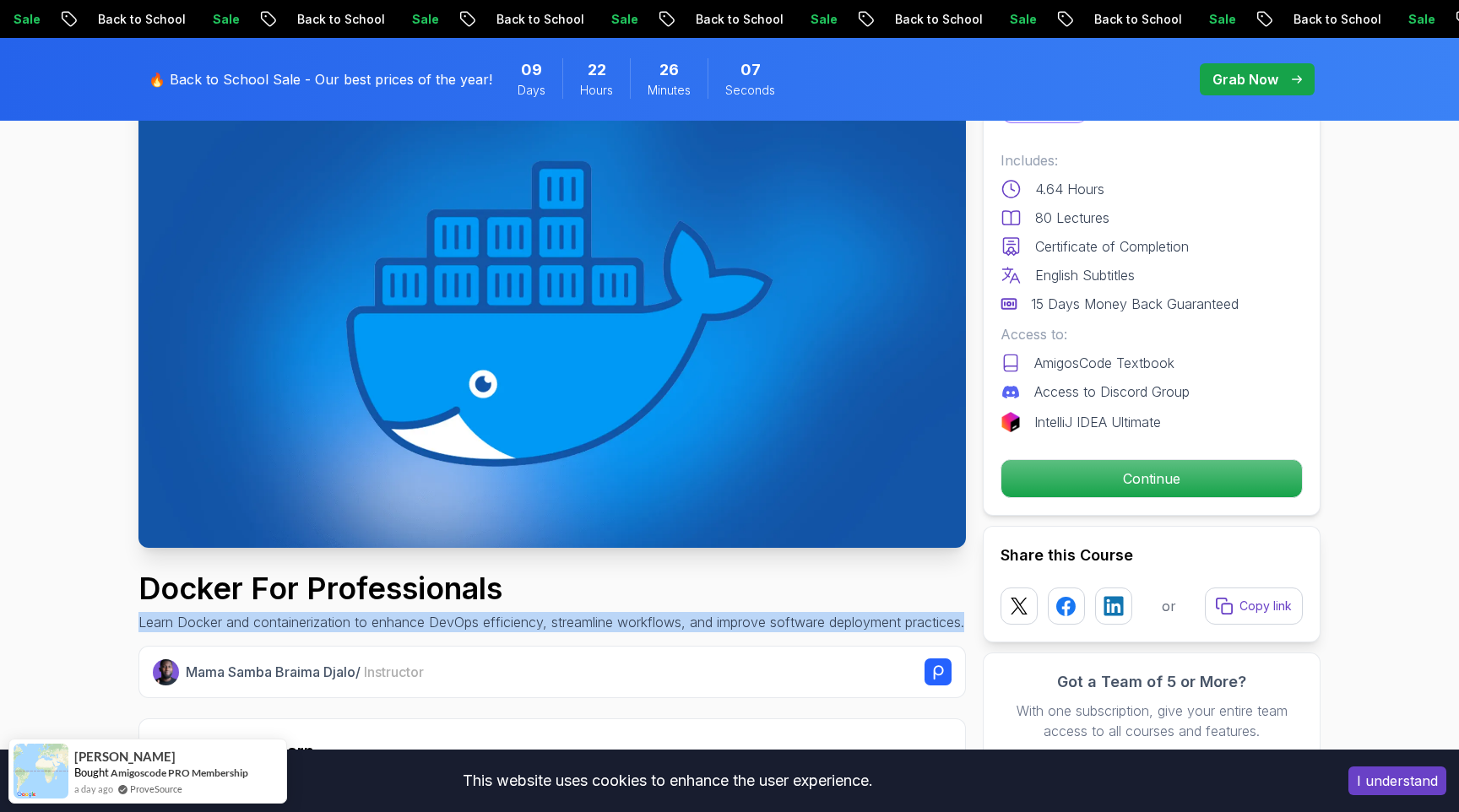
drag, startPoint x: 137, startPoint y: 623, endPoint x: 244, endPoint y: 643, distance: 108.9
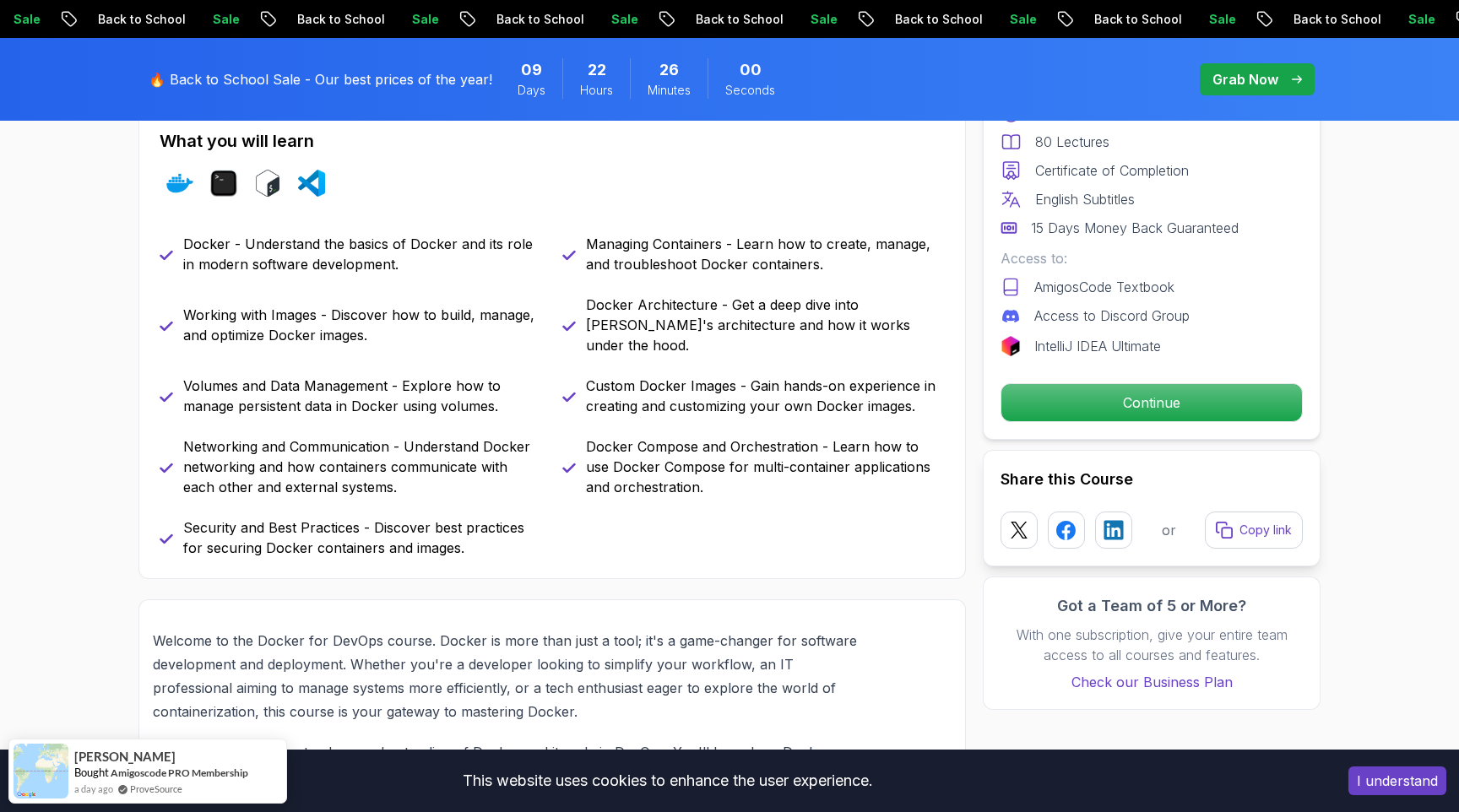
scroll to position [821, 0]
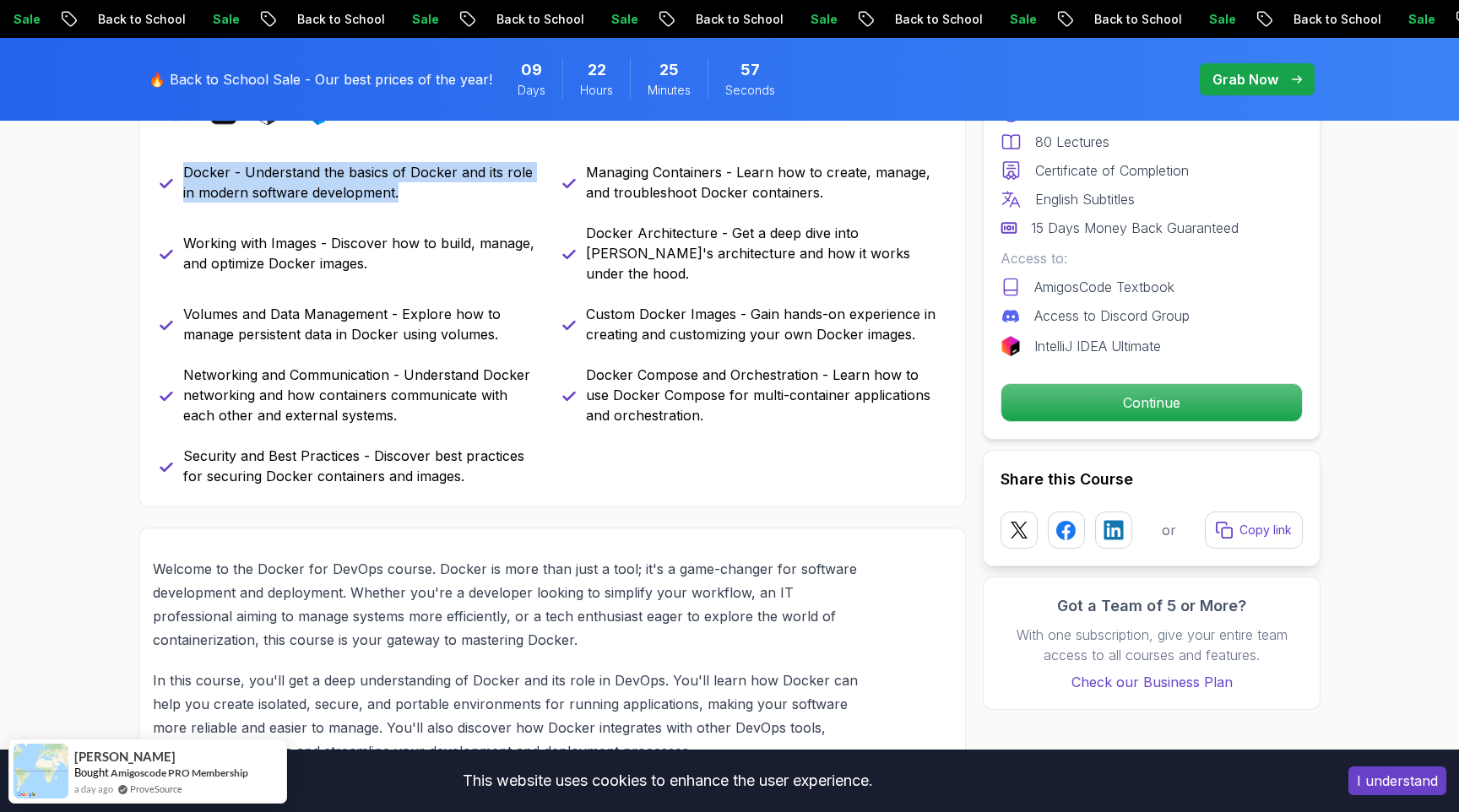
drag, startPoint x: 182, startPoint y: 189, endPoint x: 456, endPoint y: 212, distance: 275.0
click at [456, 203] on p "Docker - Understand the basics of Docker and its role in modern software develo…" at bounding box center [362, 182] width 358 height 41
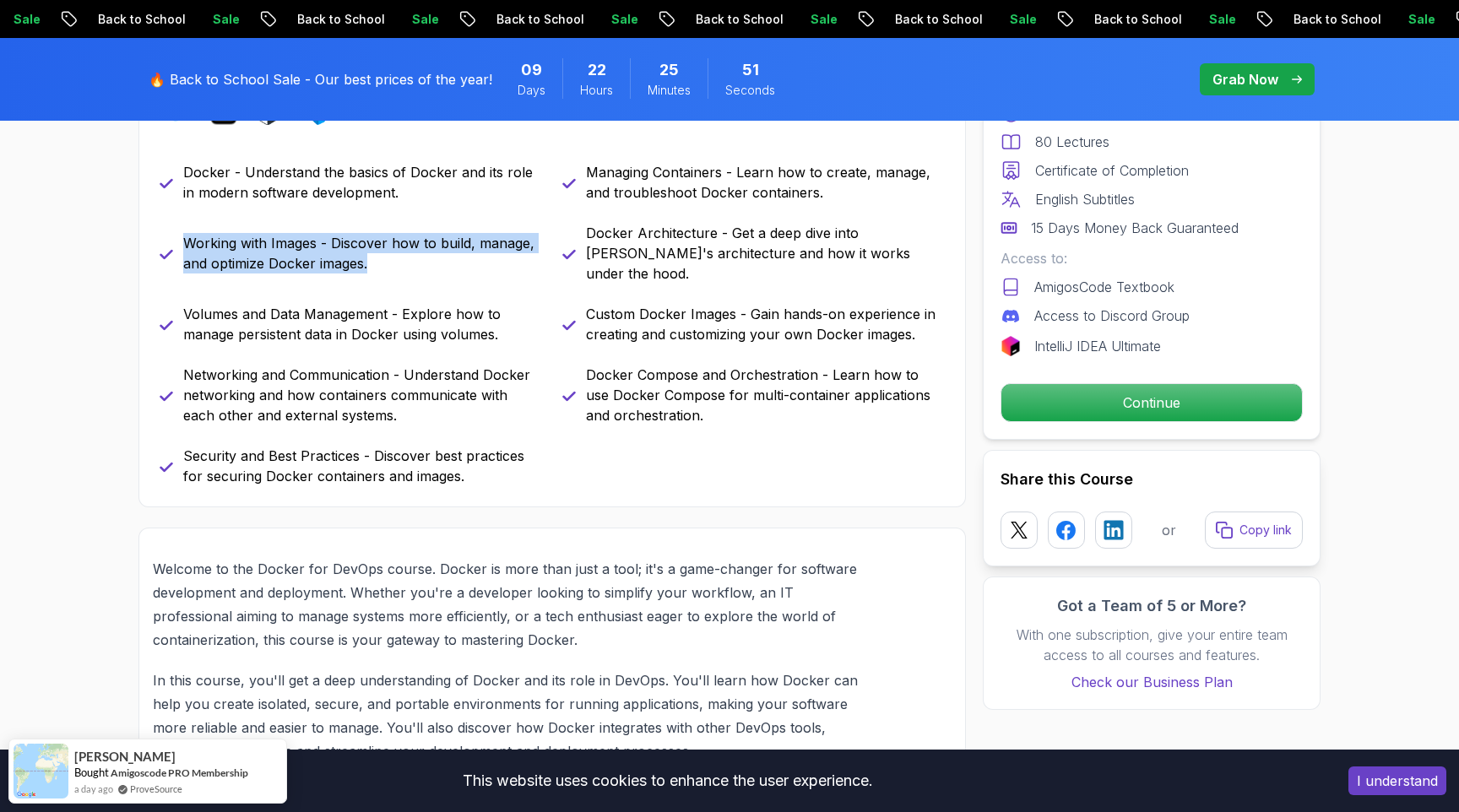
drag, startPoint x: 186, startPoint y: 255, endPoint x: 397, endPoint y: 268, distance: 211.4
click at [397, 268] on p "Working with Images - Discover how to build, manage, and optimize Docker images." at bounding box center [362, 253] width 358 height 41
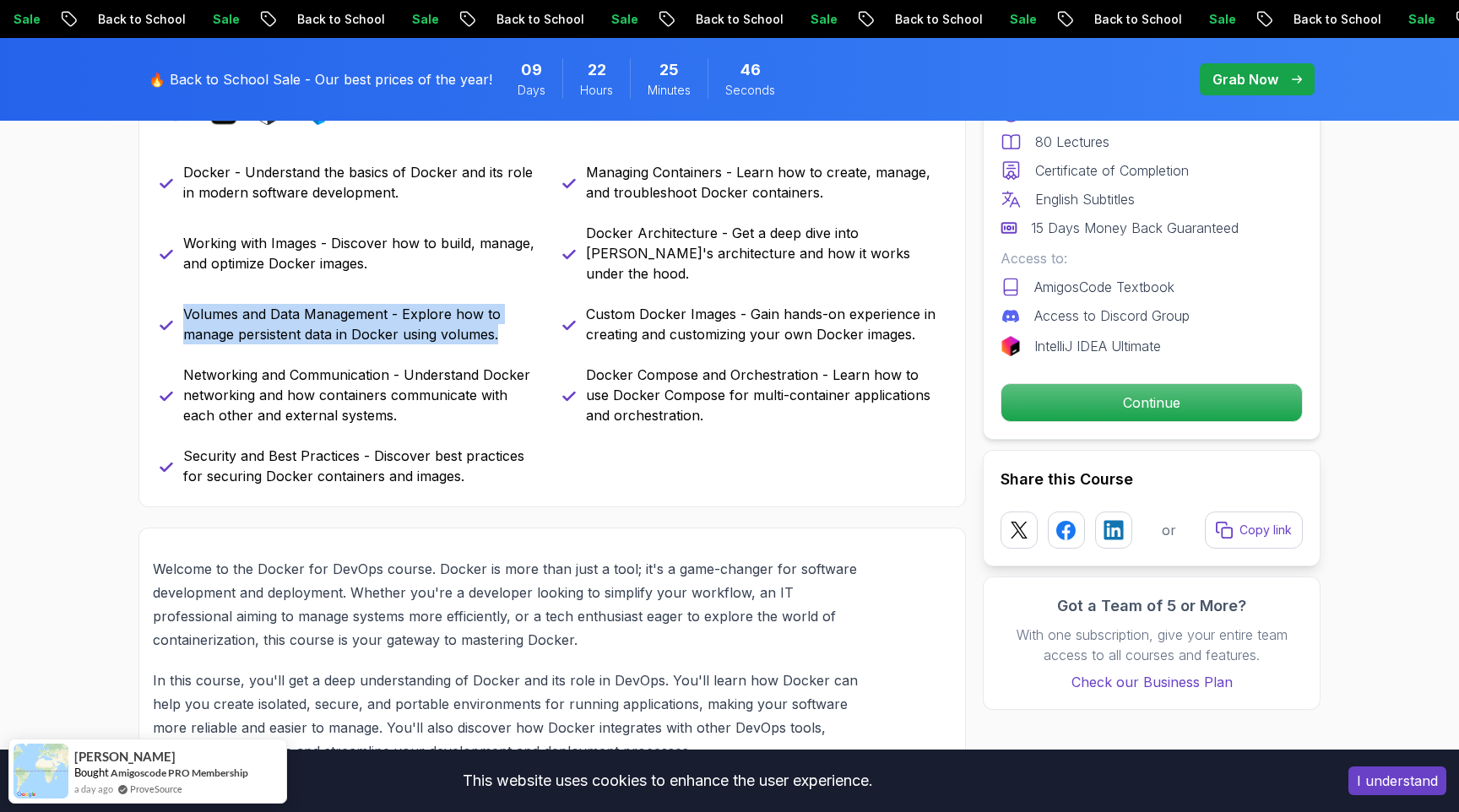
drag, startPoint x: 186, startPoint y: 313, endPoint x: 510, endPoint y: 340, distance: 325.1
click at [510, 340] on p "Volumes and Data Management - Explore how to manage persistent data in Docker u…" at bounding box center [362, 323] width 358 height 41
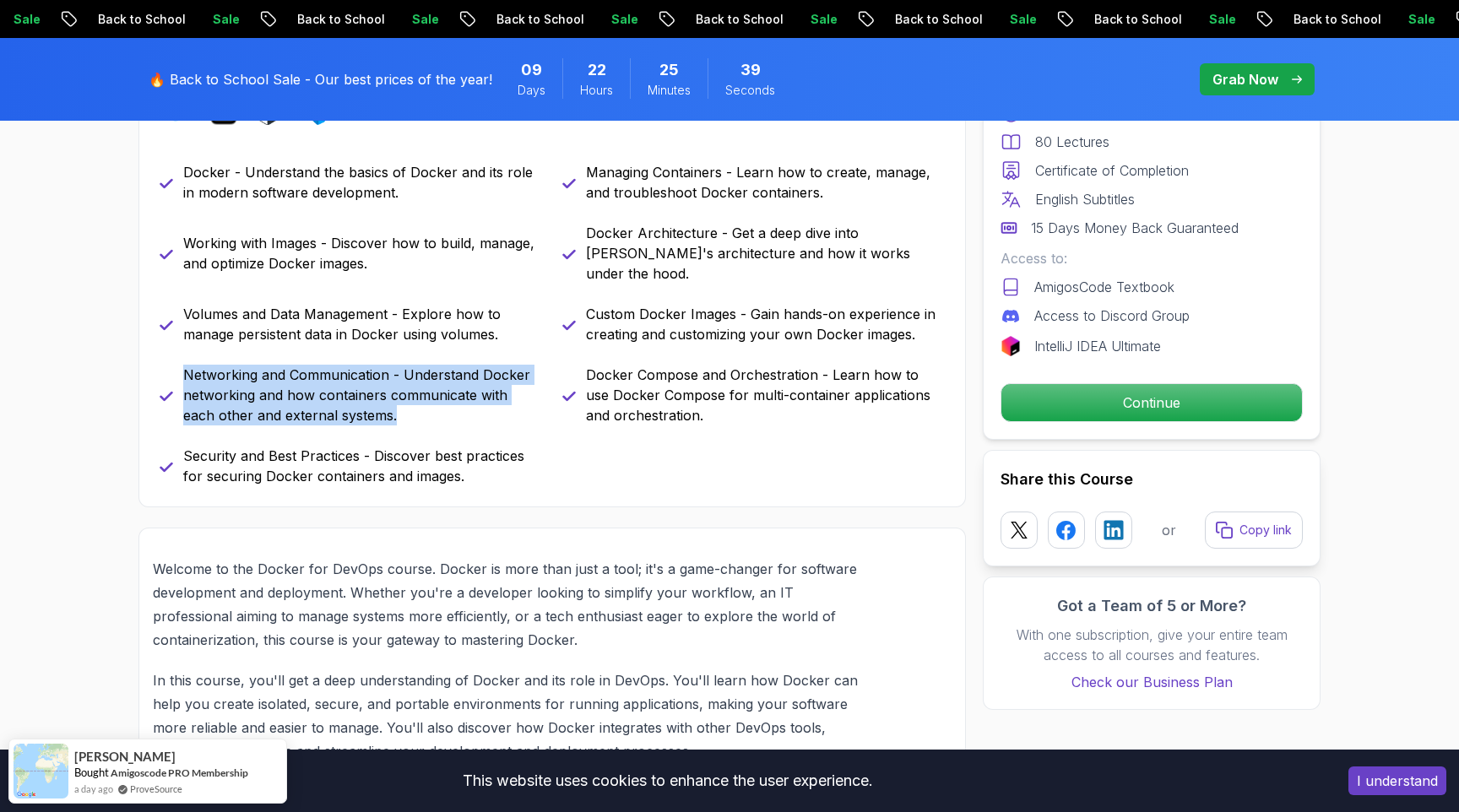
drag, startPoint x: 186, startPoint y: 374, endPoint x: 402, endPoint y: 418, distance: 220.4
click at [402, 418] on p "Networking and Communication - Understand Docker networking and how containers …" at bounding box center [362, 395] width 358 height 60
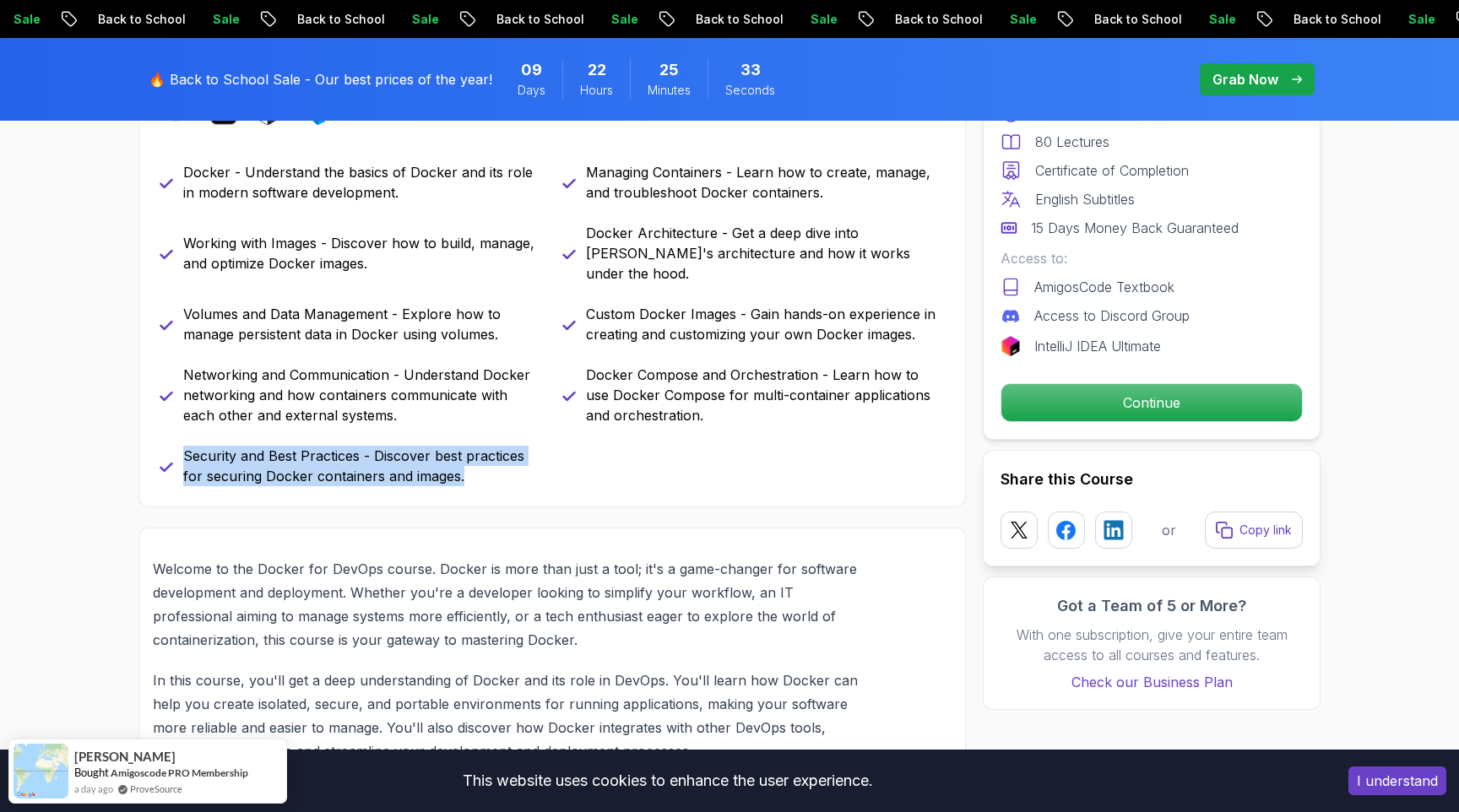
drag, startPoint x: 185, startPoint y: 454, endPoint x: 570, endPoint y: 474, distance: 385.5
click at [570, 474] on div "Docker - Understand the basics of Docker and its role in modern software develo…" at bounding box center [552, 324] width 786 height 324
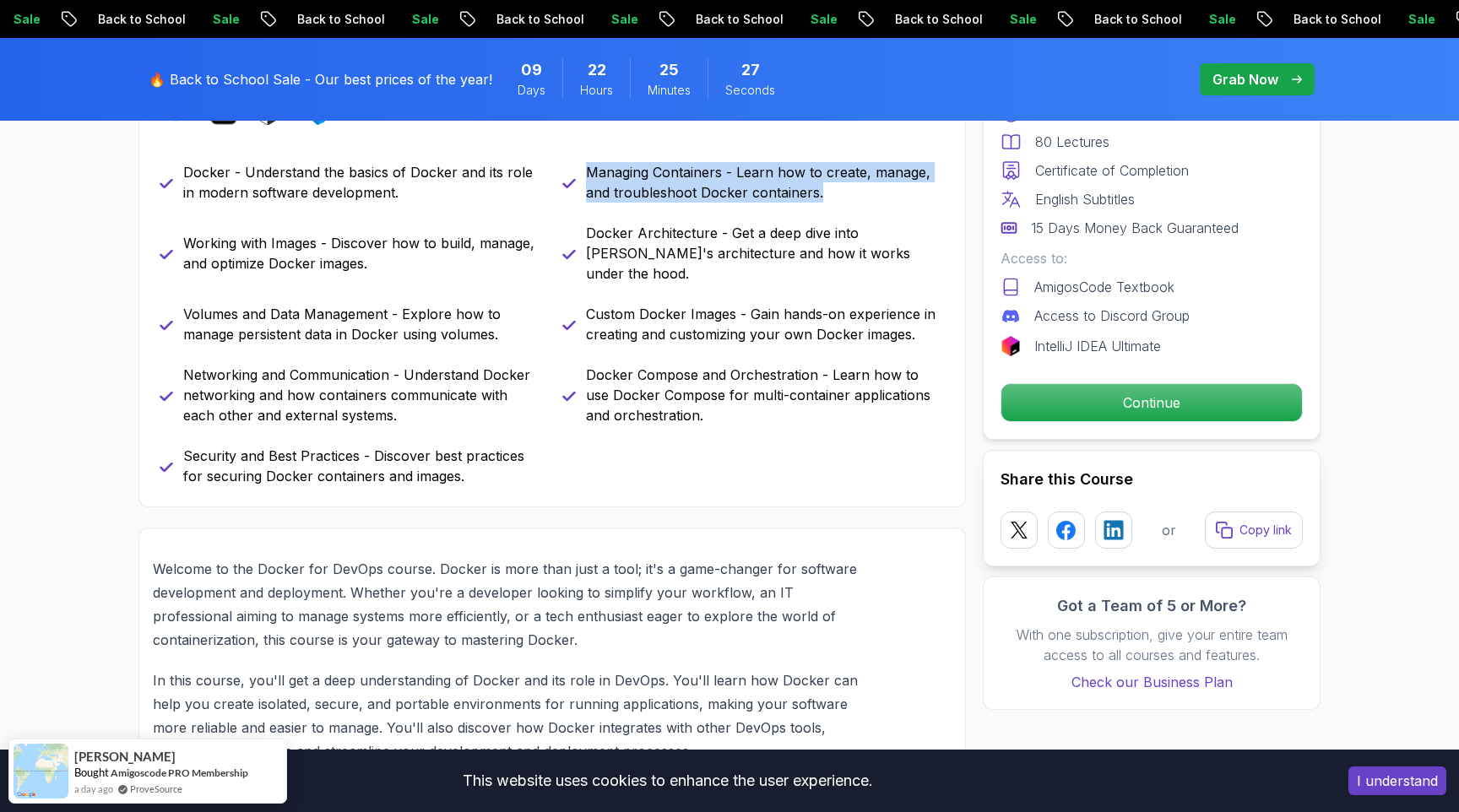
drag, startPoint x: 589, startPoint y: 190, endPoint x: 891, endPoint y: 221, distance: 303.6
click at [891, 203] on p "Managing Containers - Learn how to create, manage, and troubleshoot Docker cont…" at bounding box center [765, 182] width 358 height 41
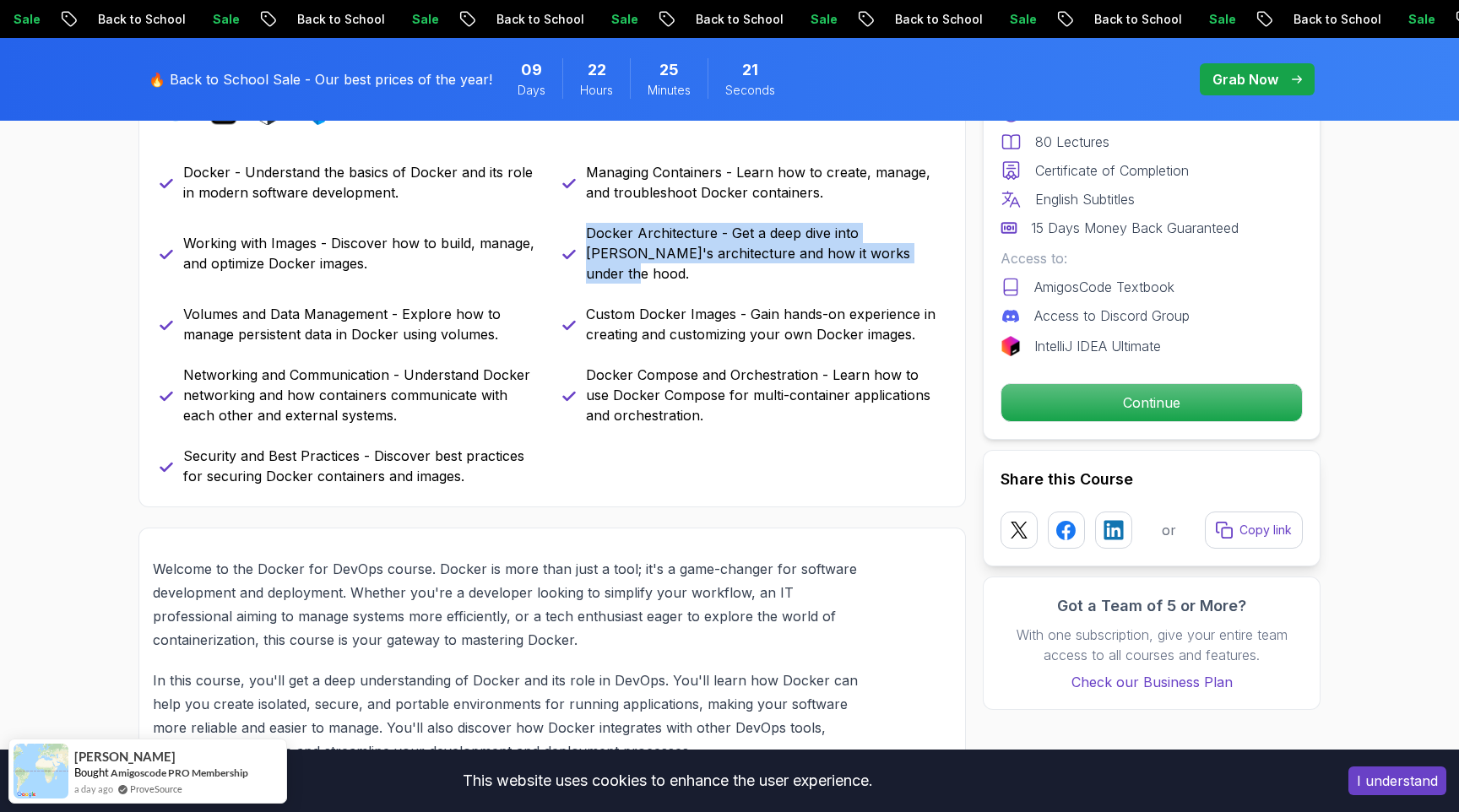
drag, startPoint x: 588, startPoint y: 253, endPoint x: 878, endPoint y: 285, distance: 291.8
click at [878, 285] on div "Docker - Understand the basics of Docker and its role in modern software develo…" at bounding box center [552, 324] width 786 height 324
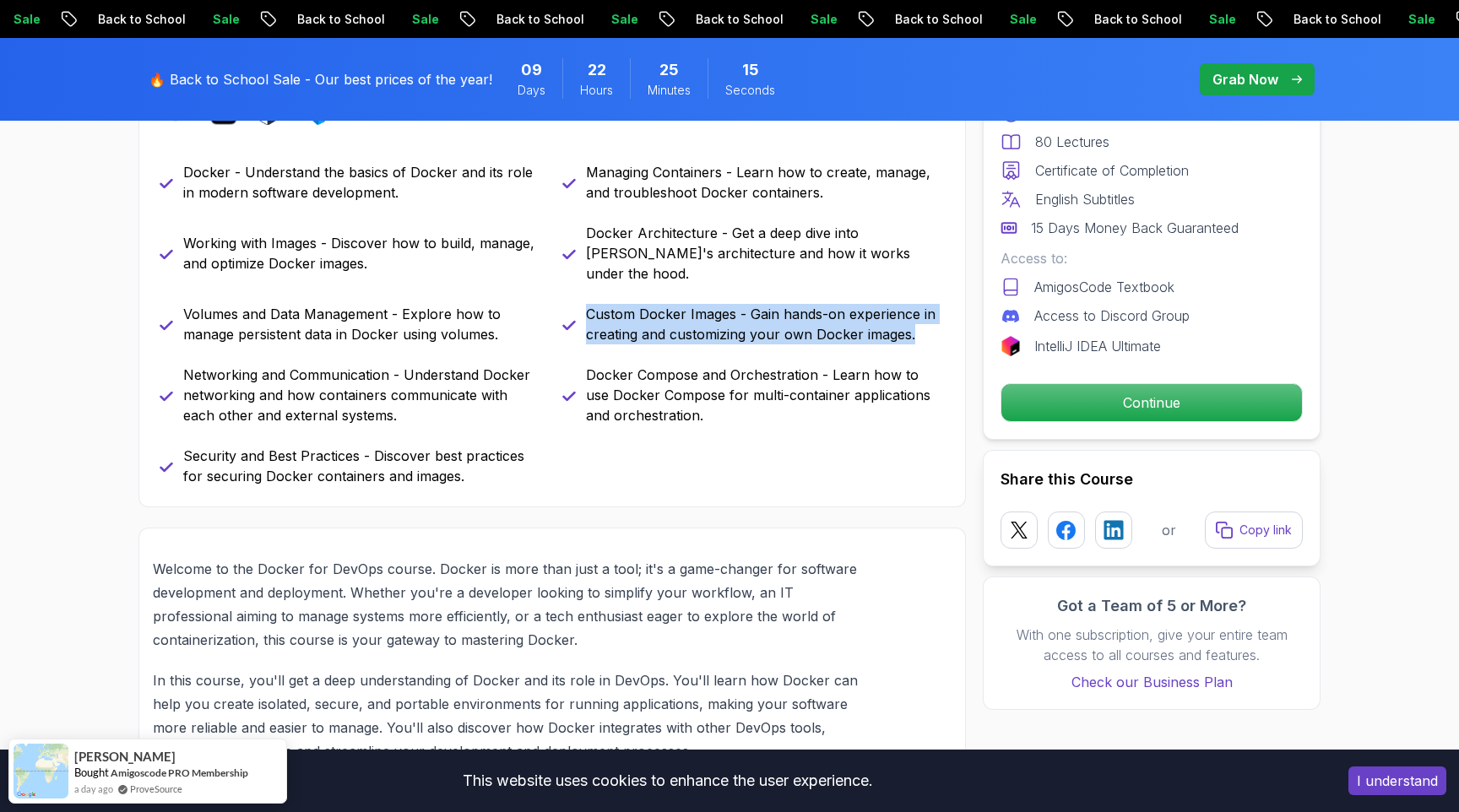
drag, startPoint x: 586, startPoint y: 312, endPoint x: 939, endPoint y: 338, distance: 354.0
click at [939, 338] on p "Custom Docker Images - Gain hands-on experience in creating and customizing you…" at bounding box center [765, 323] width 358 height 41
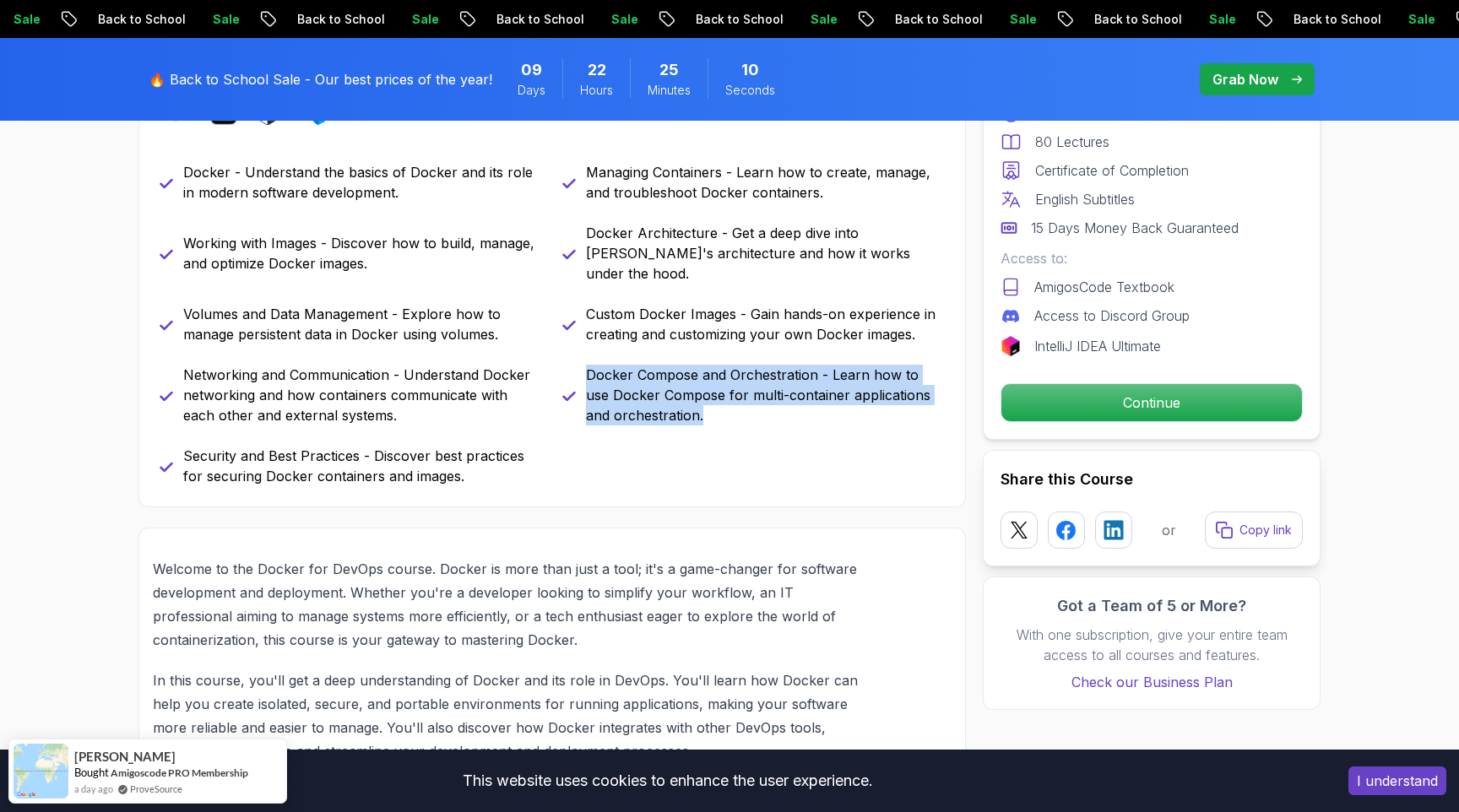
drag, startPoint x: 587, startPoint y: 371, endPoint x: 705, endPoint y: 414, distance: 125.6
click at [705, 414] on p "Docker Compose and Orchestration - Learn how to use Docker Compose for multi-co…" at bounding box center [765, 395] width 358 height 60
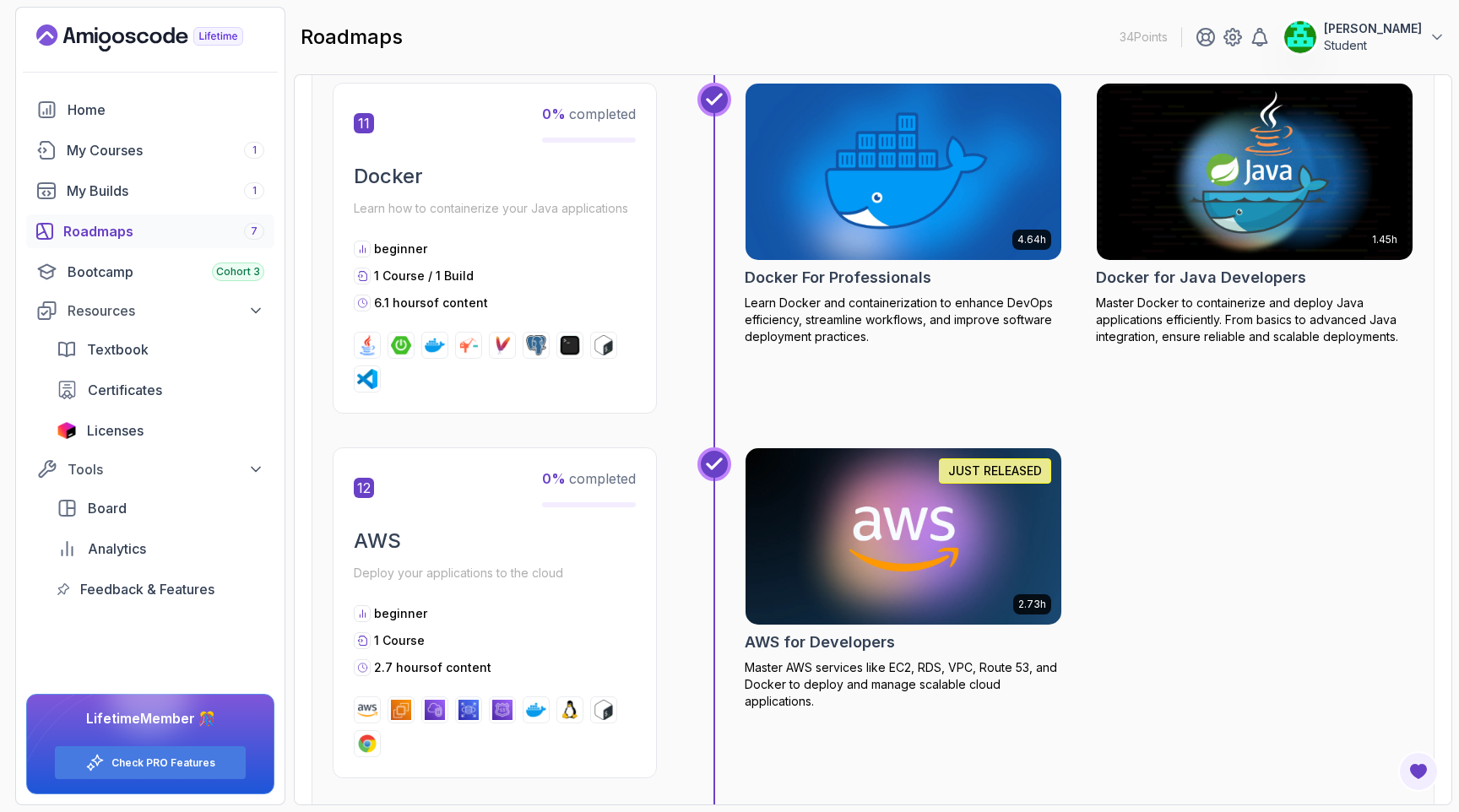
scroll to position [4660, 0]
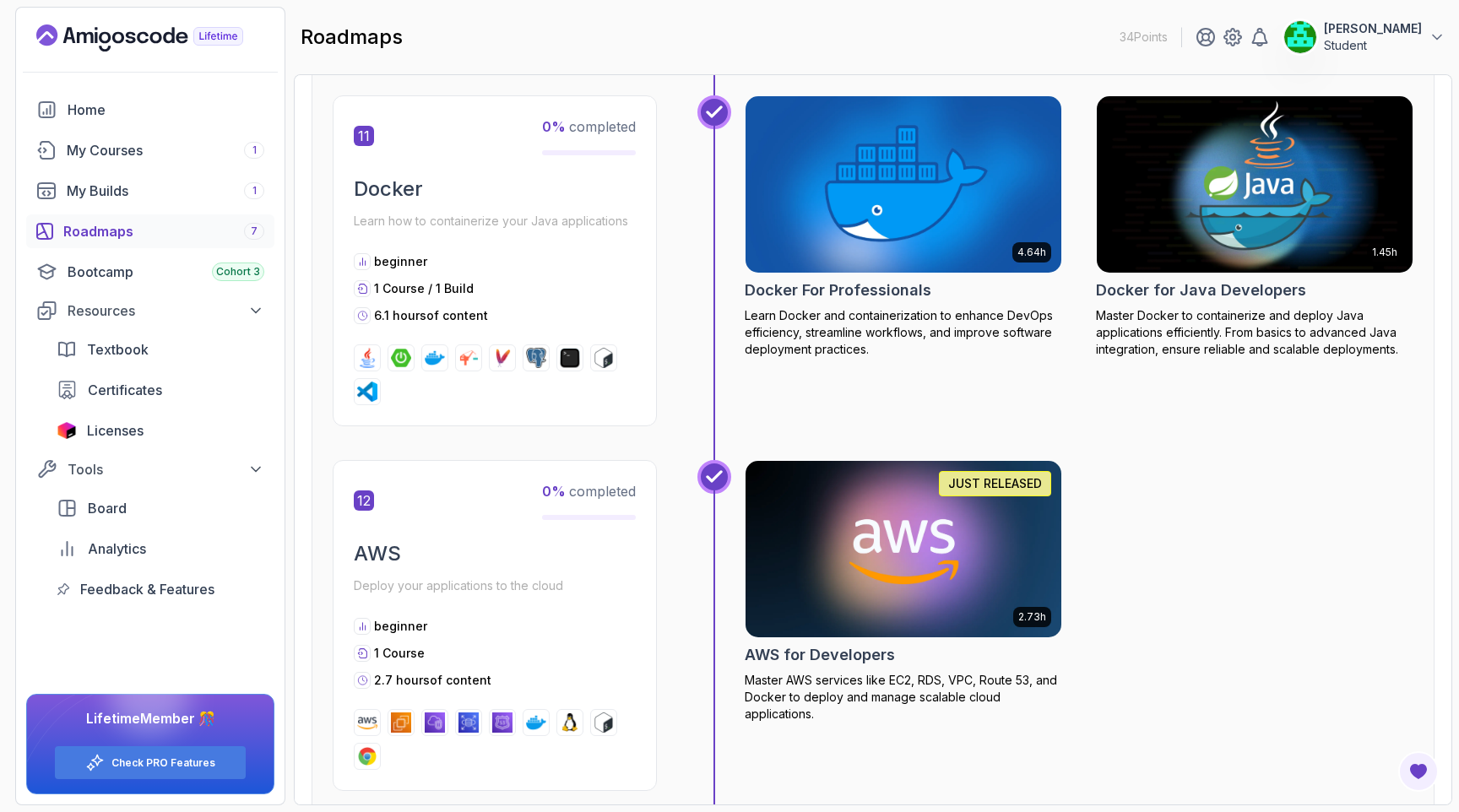
click at [1208, 302] on h2 "Docker for Java Developers" at bounding box center [1201, 290] width 210 height 24
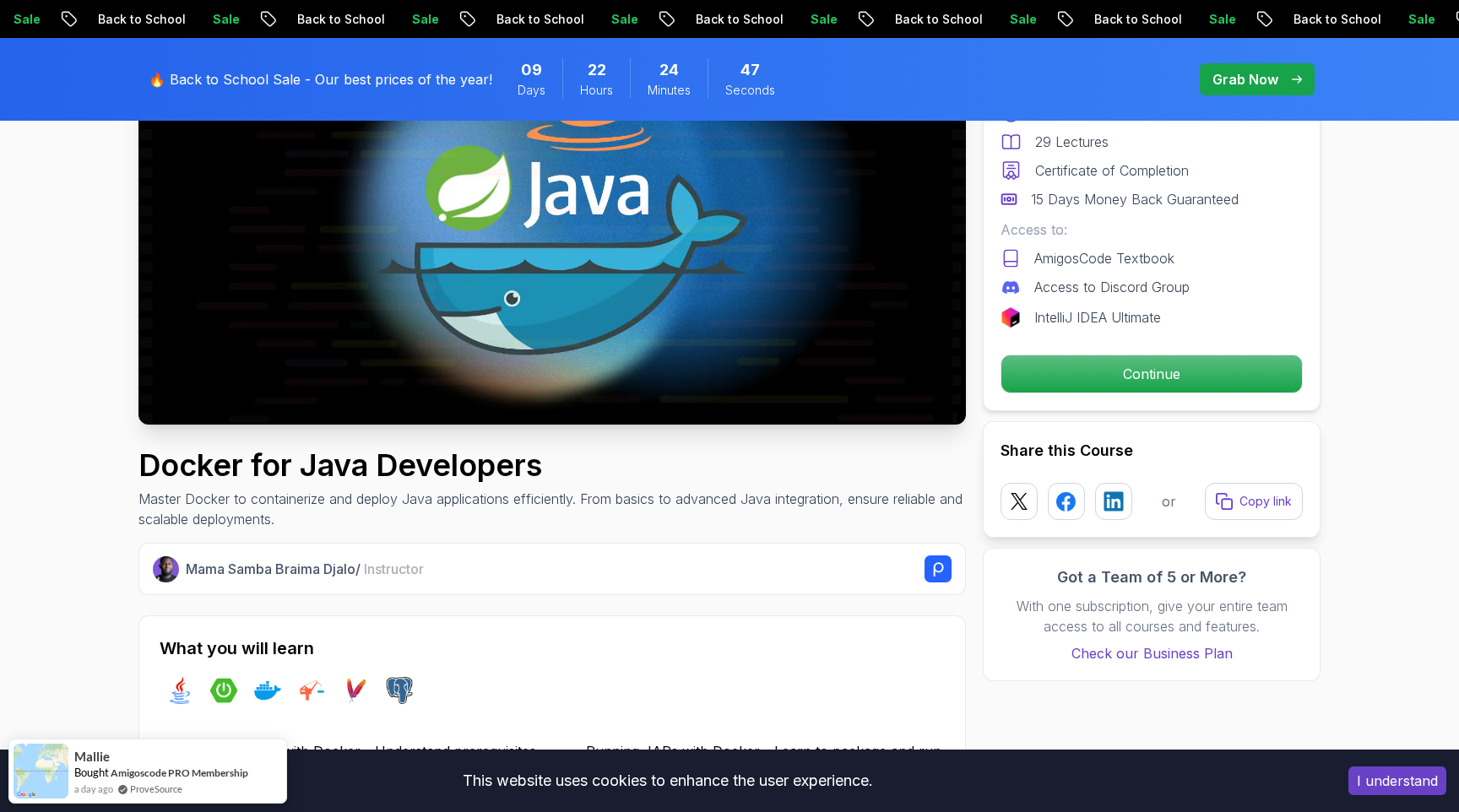
scroll to position [280, 0]
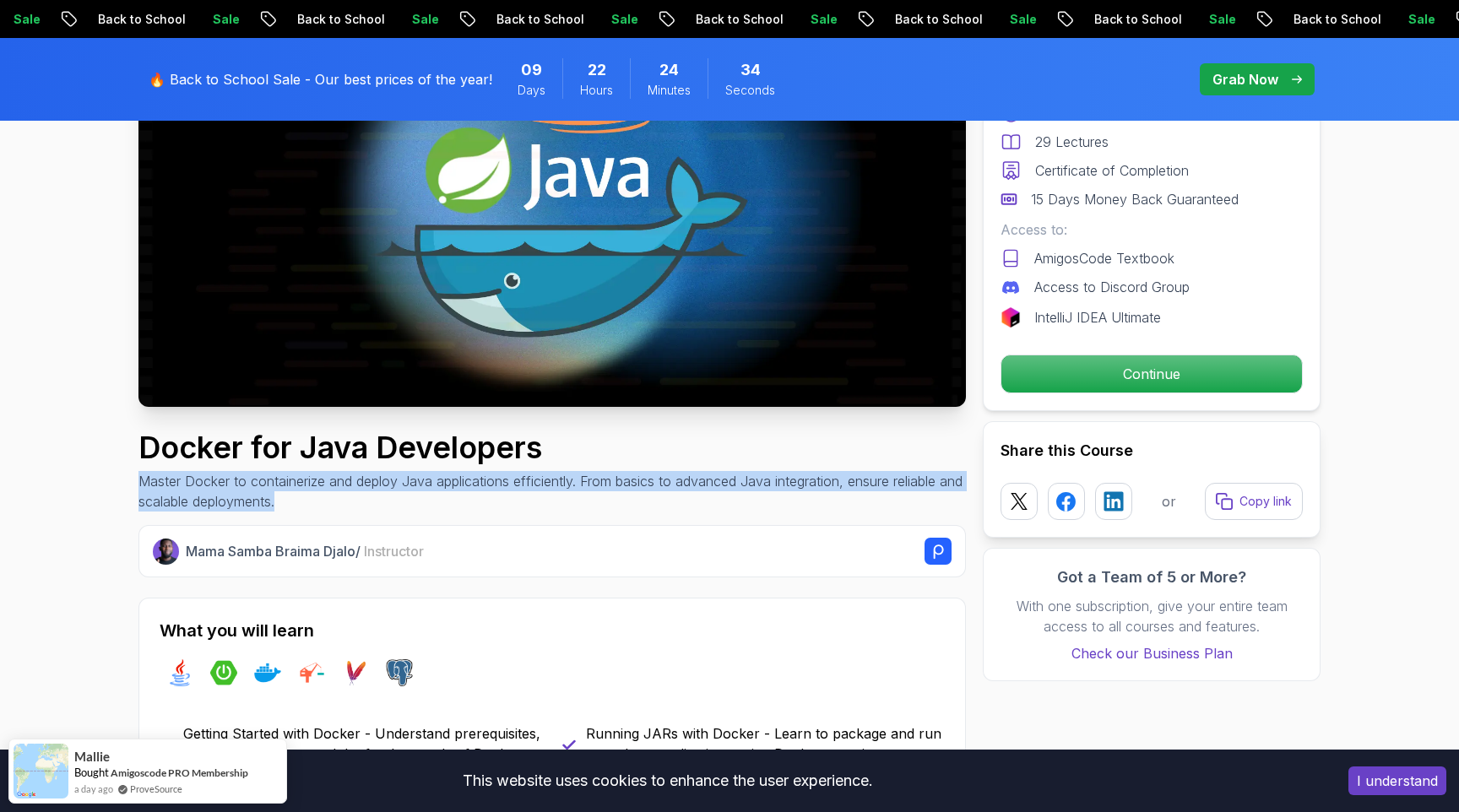
drag, startPoint x: 136, startPoint y: 479, endPoint x: 347, endPoint y: 502, distance: 212.2
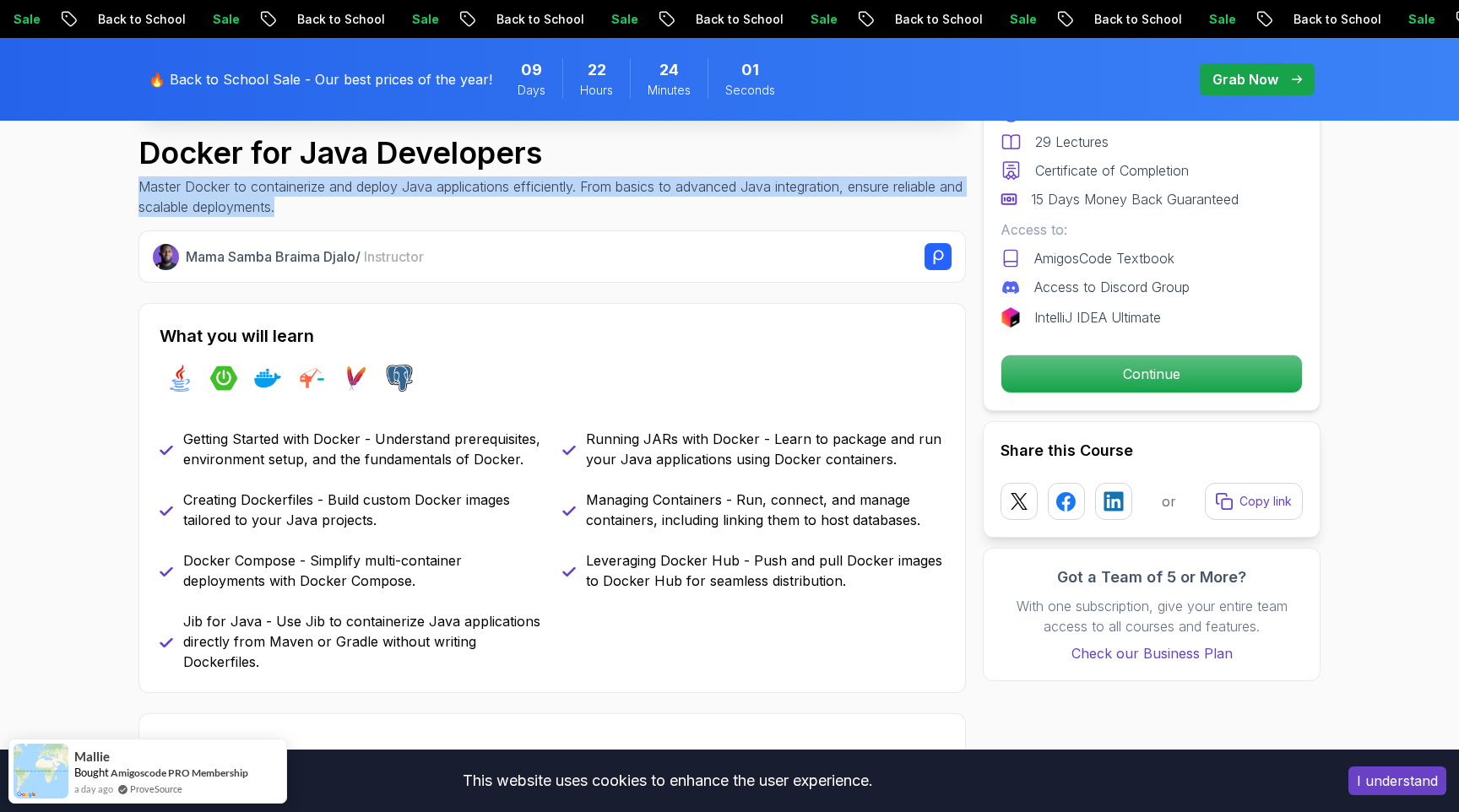
scroll to position [620, 0]
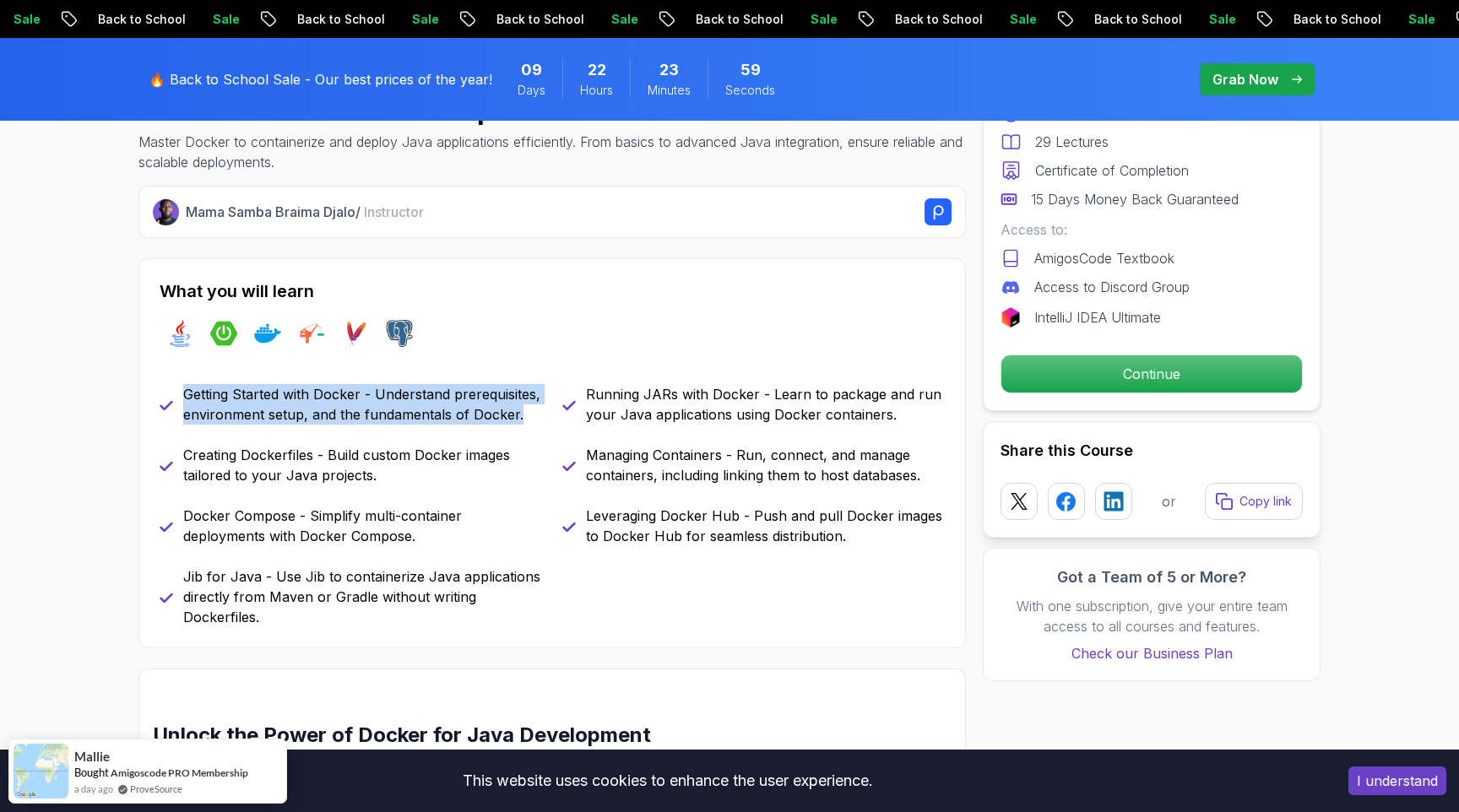
drag, startPoint x: 185, startPoint y: 392, endPoint x: 522, endPoint y: 414, distance: 337.7
click at [522, 414] on p "Getting Started with Docker - Understand prerequisites, environment setup, and …" at bounding box center [362, 404] width 358 height 41
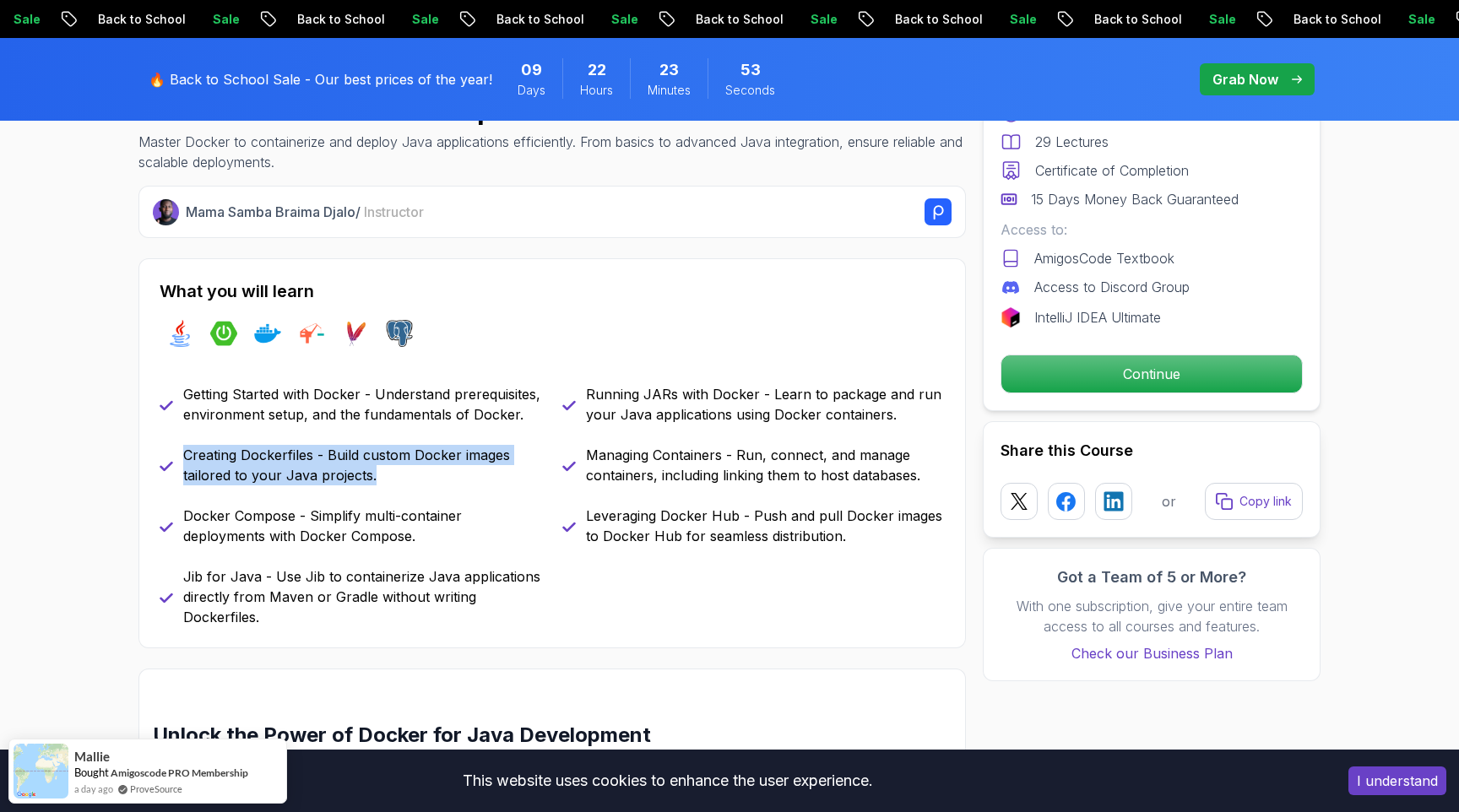
drag, startPoint x: 187, startPoint y: 452, endPoint x: 425, endPoint y: 482, distance: 239.9
click at [425, 482] on p "Creating Dockerfiles - Build custom Docker images tailored to your Java project…" at bounding box center [362, 465] width 358 height 41
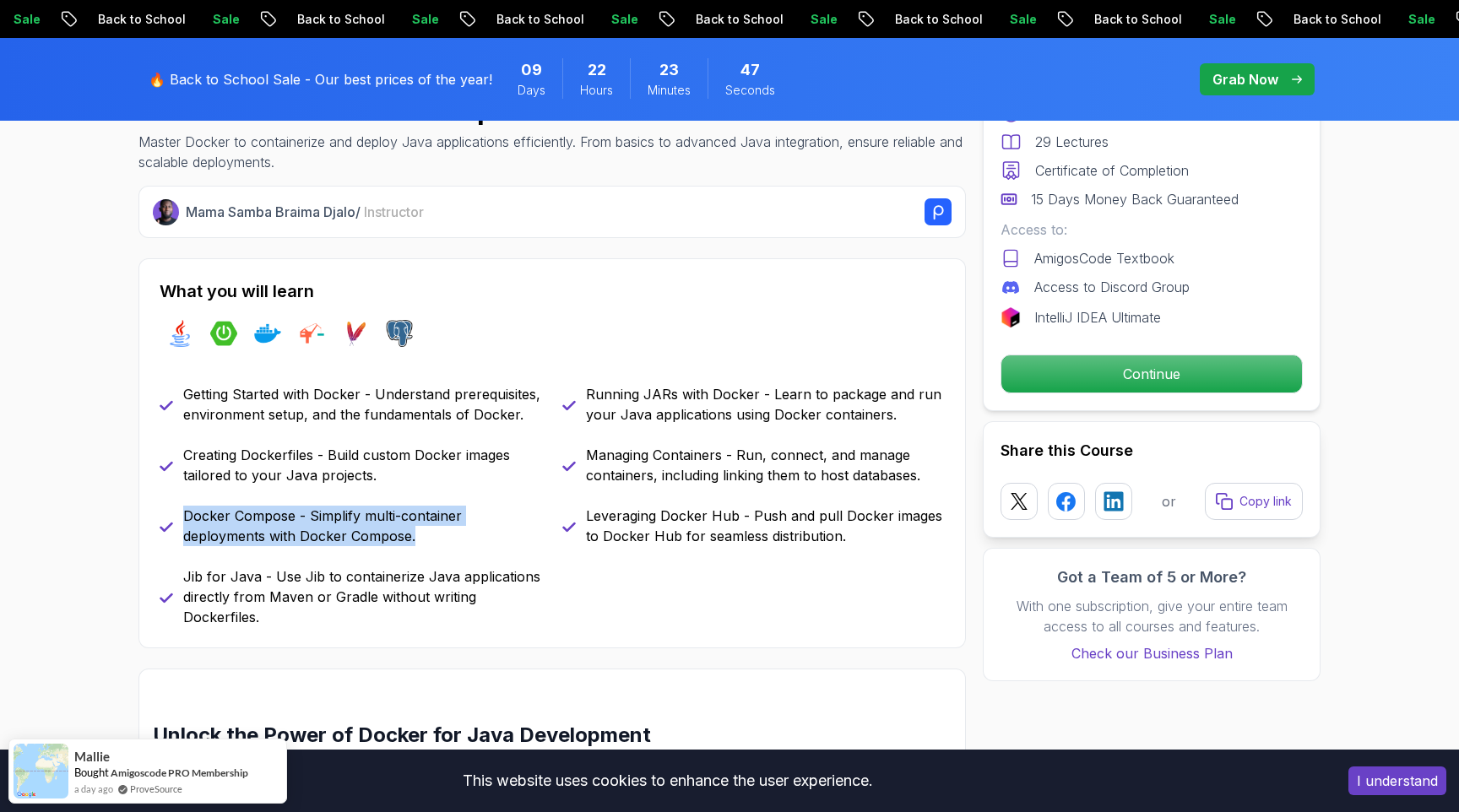
drag, startPoint x: 186, startPoint y: 516, endPoint x: 467, endPoint y: 539, distance: 281.9
click at [467, 539] on p "Docker Compose - Simplify multi-container deployments with Docker Compose." at bounding box center [362, 525] width 358 height 41
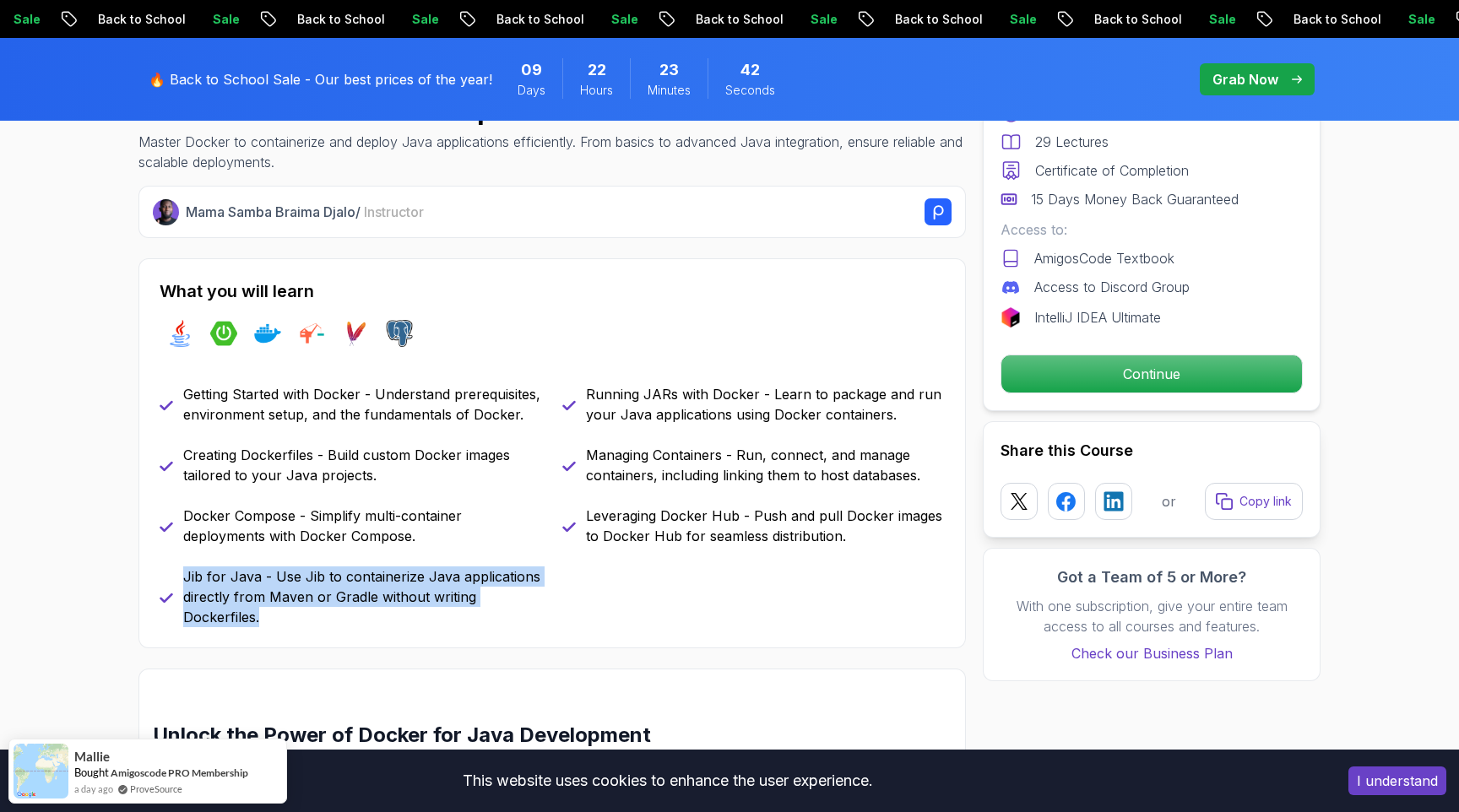
drag, startPoint x: 186, startPoint y: 578, endPoint x: 287, endPoint y: 620, distance: 109.4
click at [287, 620] on p "Jib for Java - Use Jib to containerize Java applications directly from Maven or…" at bounding box center [362, 597] width 358 height 60
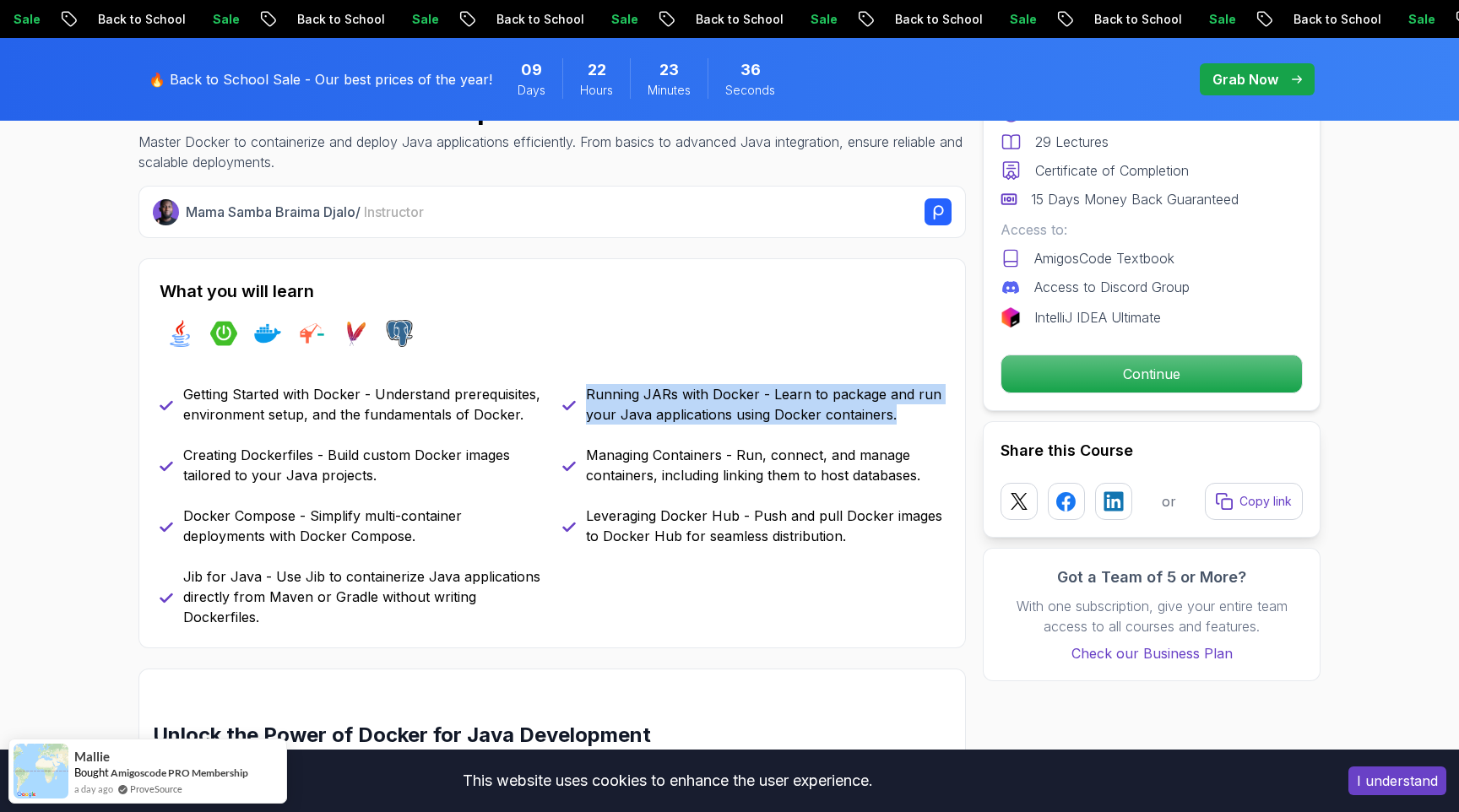
drag, startPoint x: 586, startPoint y: 396, endPoint x: 900, endPoint y: 419, distance: 314.8
click at [900, 419] on p "Running JARs with Docker - Learn to package and run your Java applications usin…" at bounding box center [765, 404] width 358 height 41
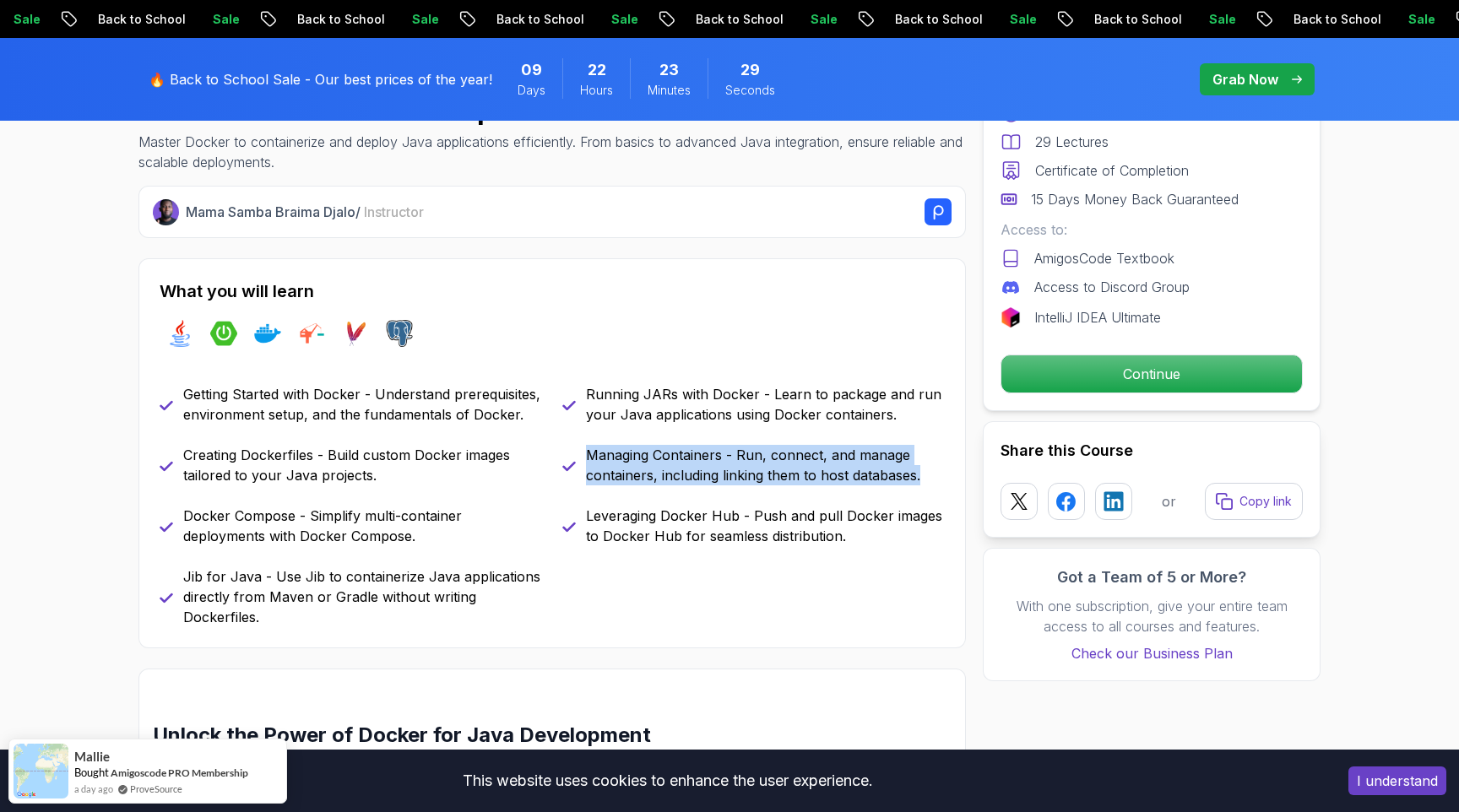
drag, startPoint x: 589, startPoint y: 455, endPoint x: 925, endPoint y: 473, distance: 336.5
click at [925, 473] on p "Managing Containers - Run, connect, and manage containers, including linking th…" at bounding box center [765, 465] width 358 height 41
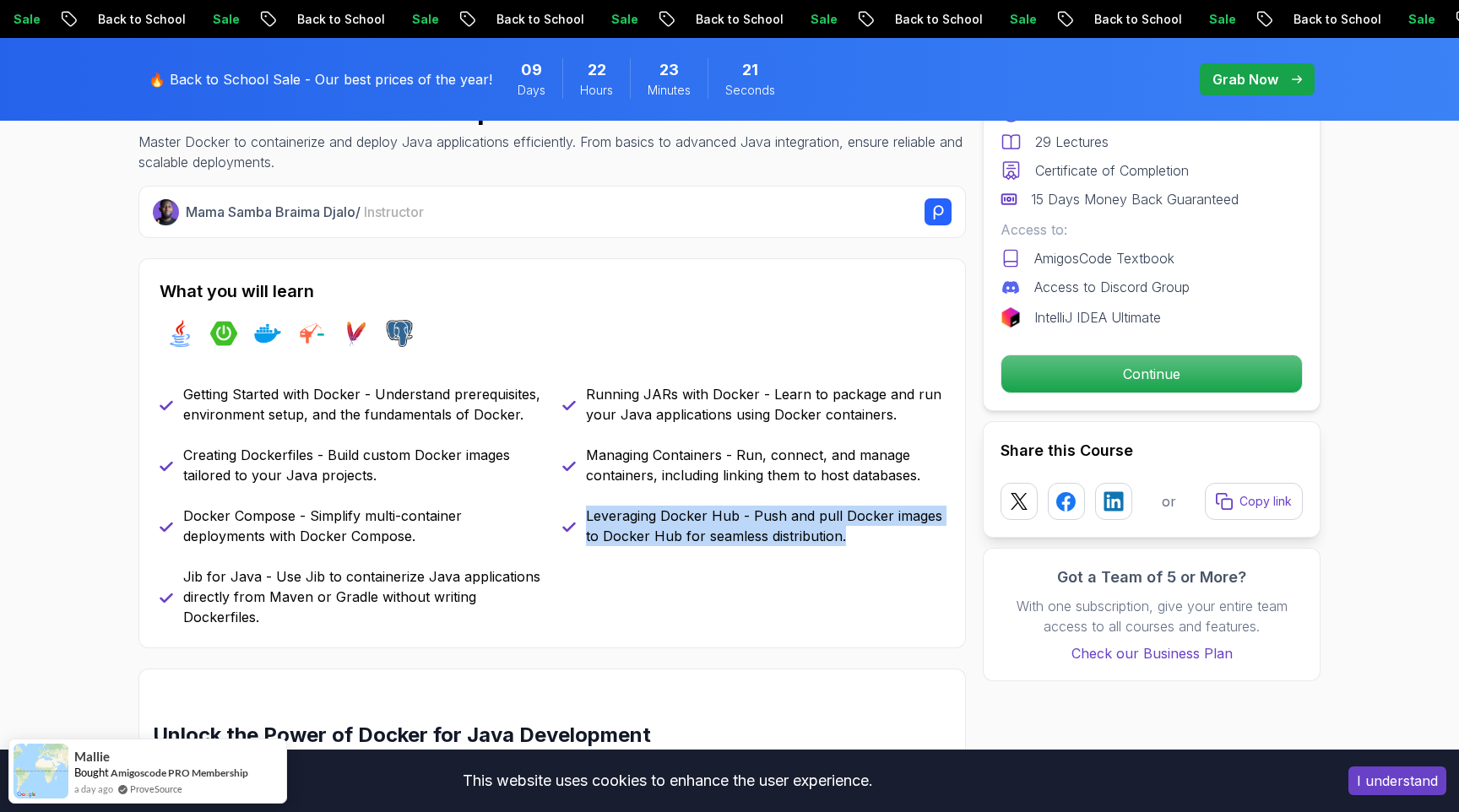
drag, startPoint x: 587, startPoint y: 519, endPoint x: 864, endPoint y: 534, distance: 277.4
click at [864, 534] on p "Leveraging Docker Hub - Push and pull Docker images to Docker Hub for seamless …" at bounding box center [765, 525] width 358 height 41
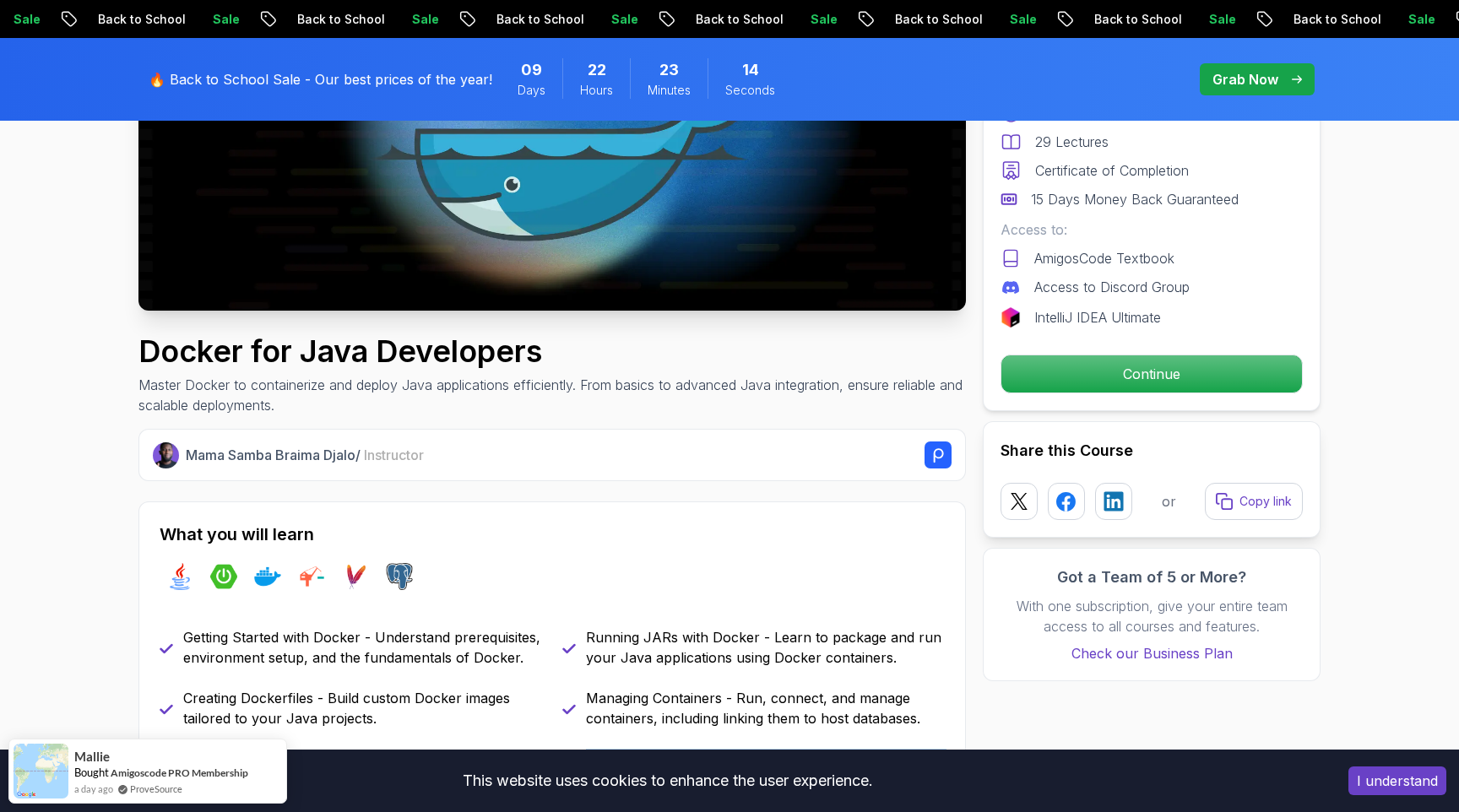
scroll to position [0, 0]
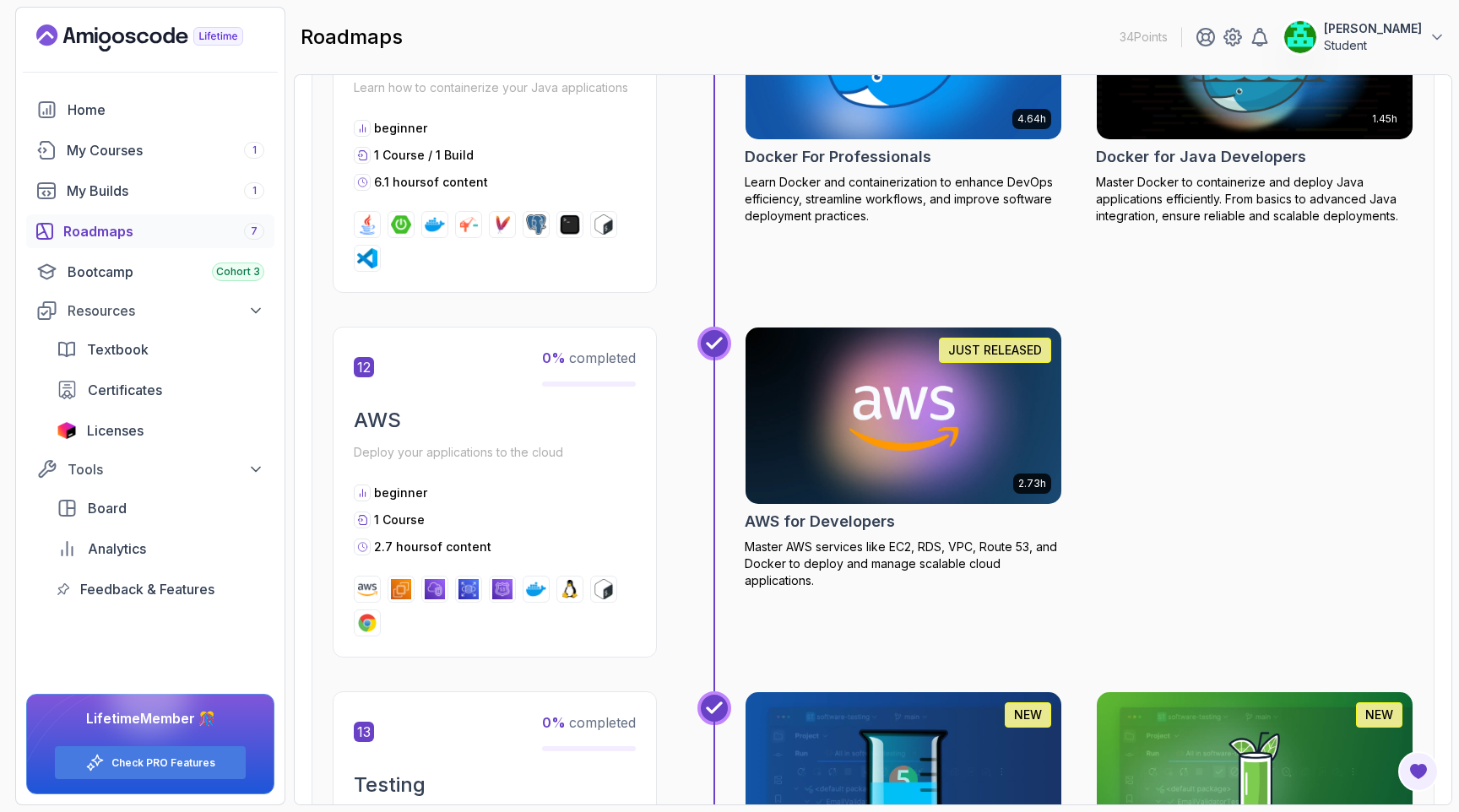
scroll to position [4795, 0]
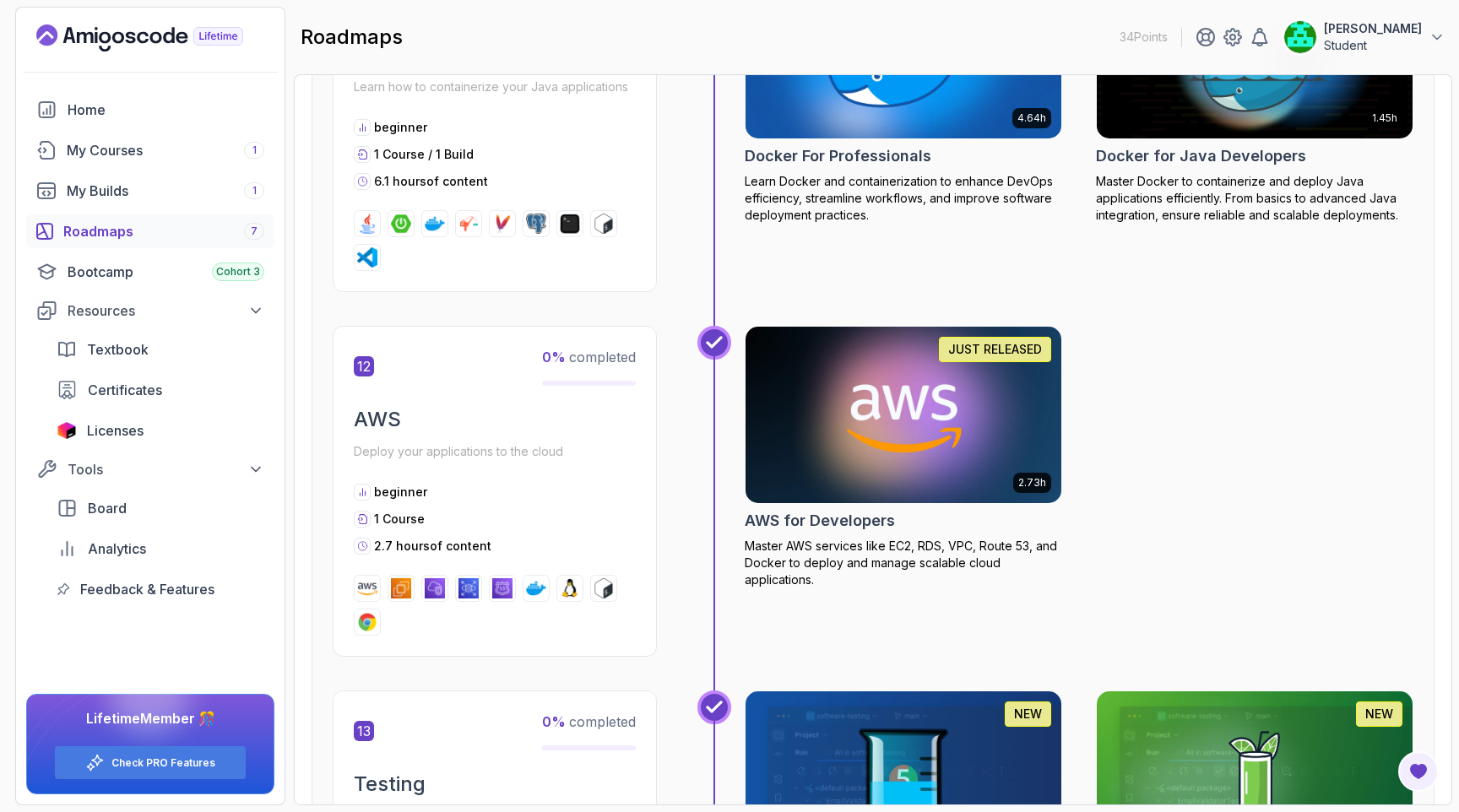
click at [815, 533] on h2 "AWS for Developers" at bounding box center [820, 521] width 150 height 24
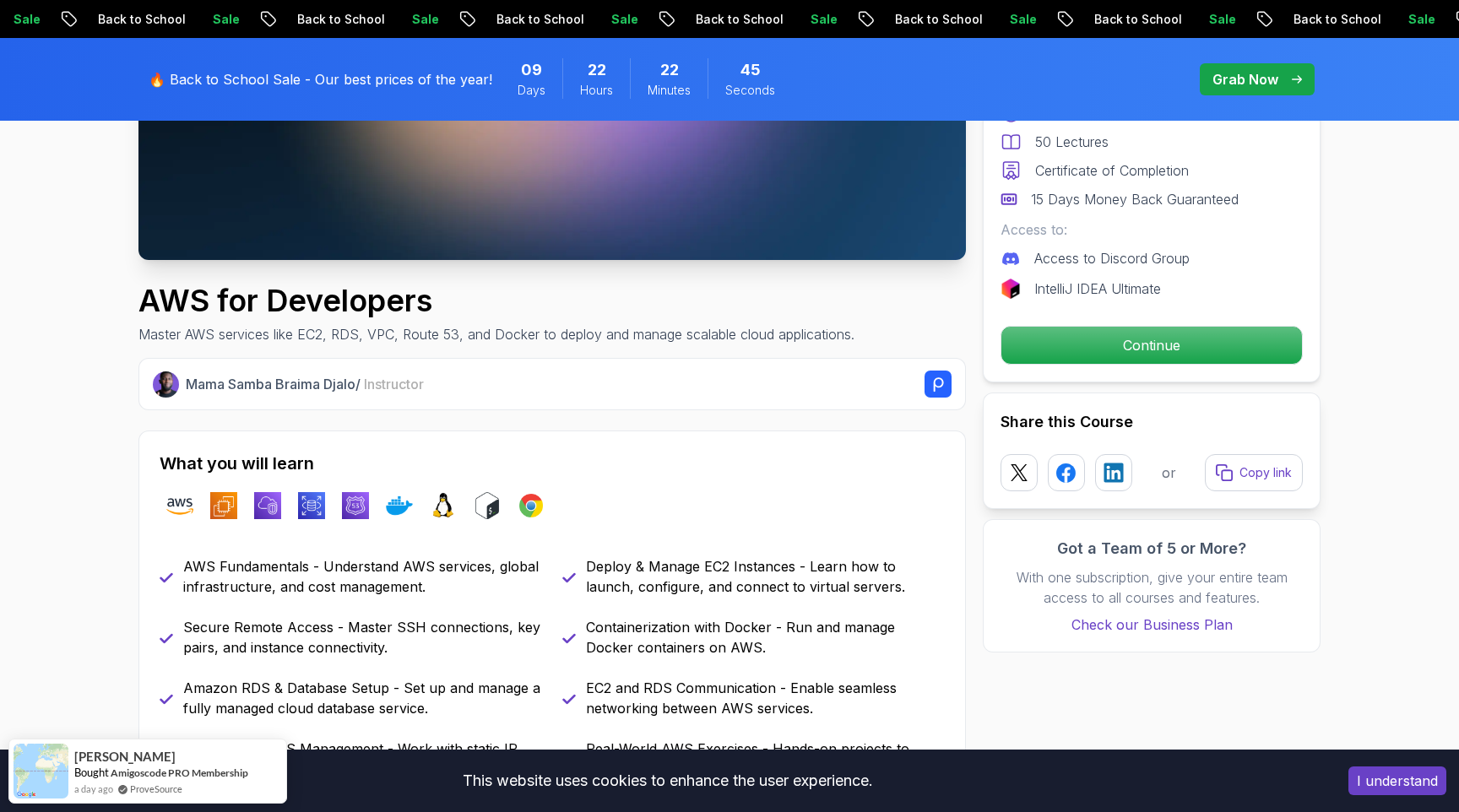
scroll to position [429, 0]
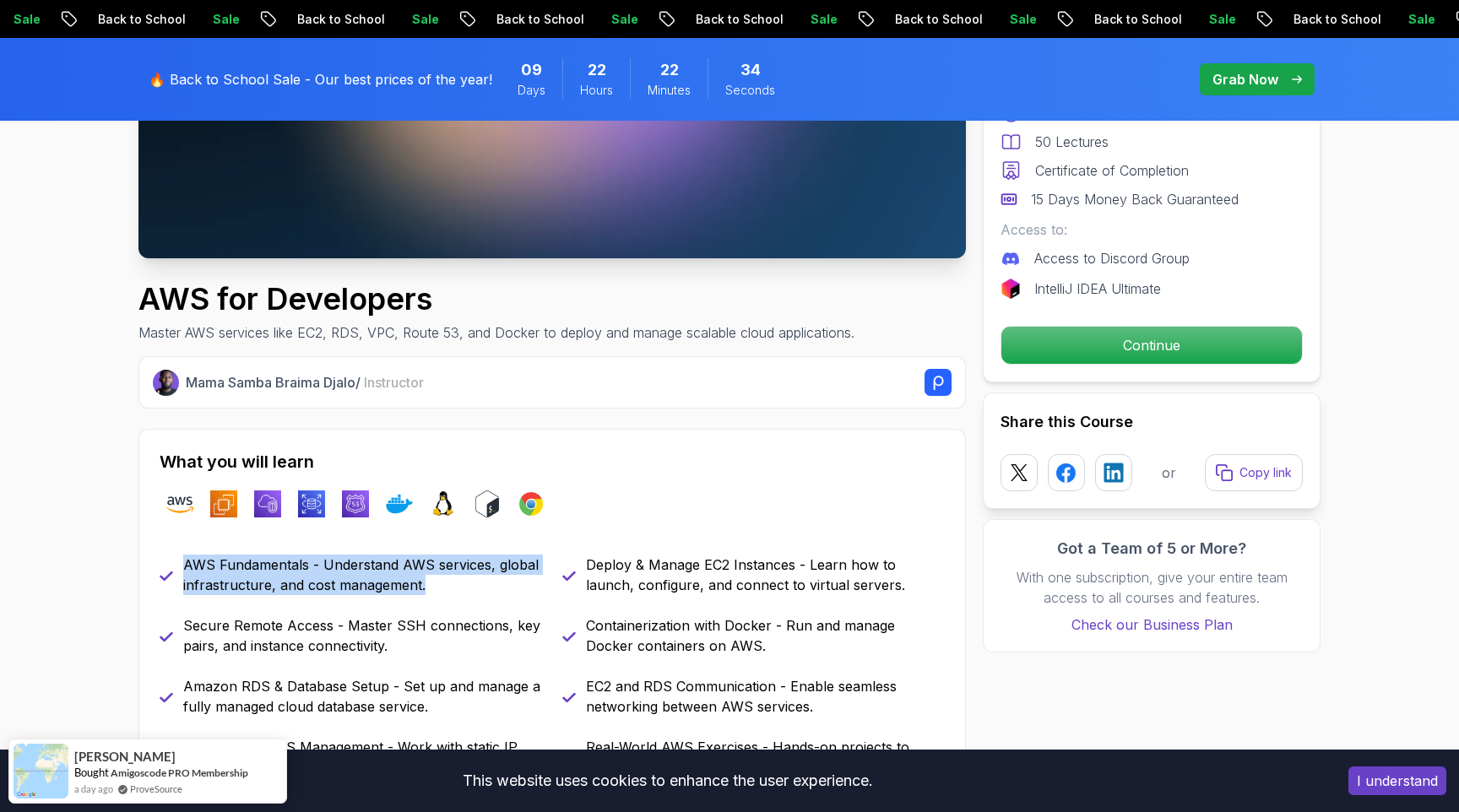
drag, startPoint x: 187, startPoint y: 569, endPoint x: 423, endPoint y: 586, distance: 236.6
click at [423, 586] on p "AWS Fundamentals - Understand AWS services, global infrastructure, and cost man…" at bounding box center [362, 574] width 358 height 41
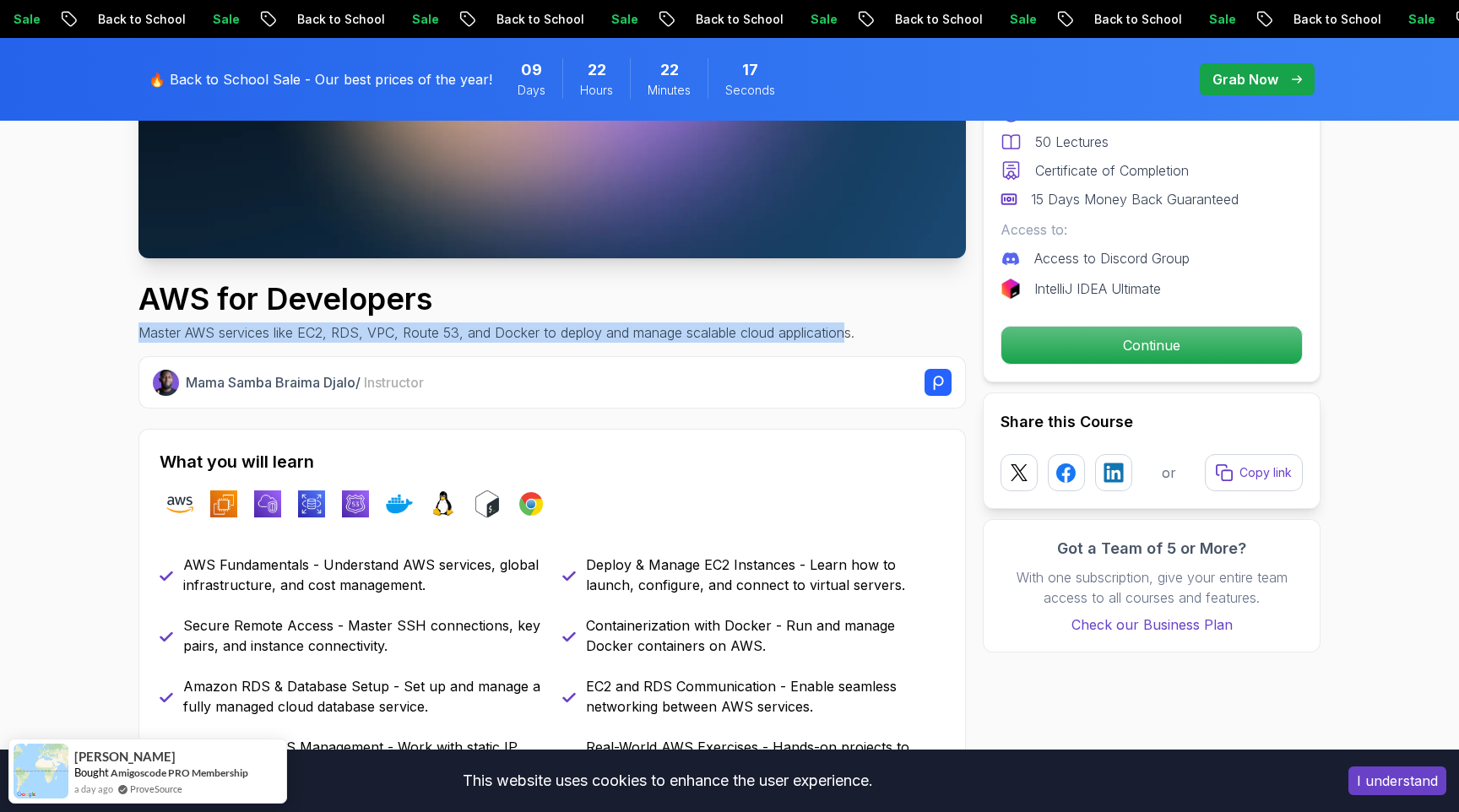
drag, startPoint x: 128, startPoint y: 329, endPoint x: 846, endPoint y: 333, distance: 718.0
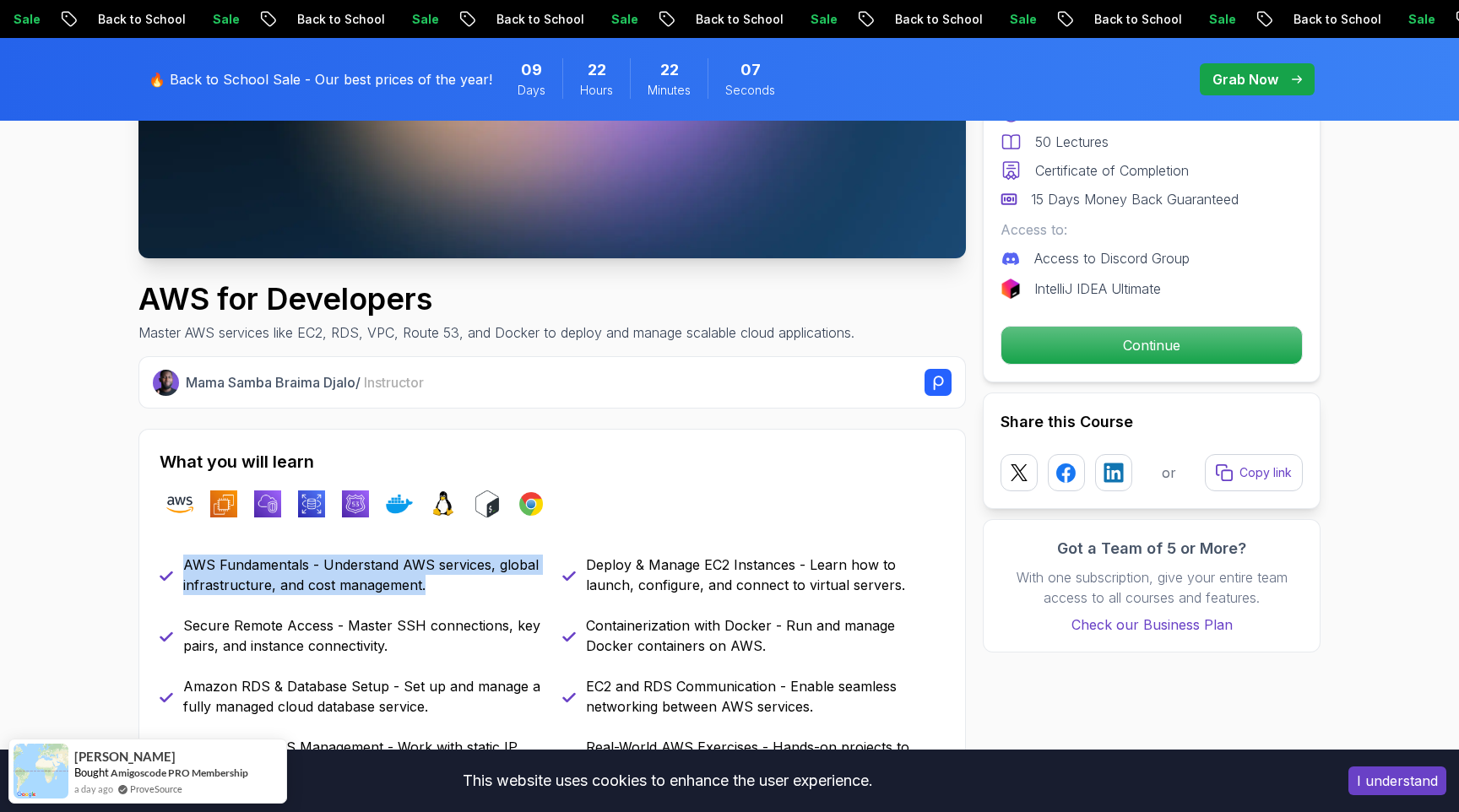
drag, startPoint x: 184, startPoint y: 565, endPoint x: 437, endPoint y: 593, distance: 254.5
click at [437, 593] on p "AWS Fundamentals - Understand AWS services, global infrastructure, and cost man…" at bounding box center [362, 574] width 358 height 41
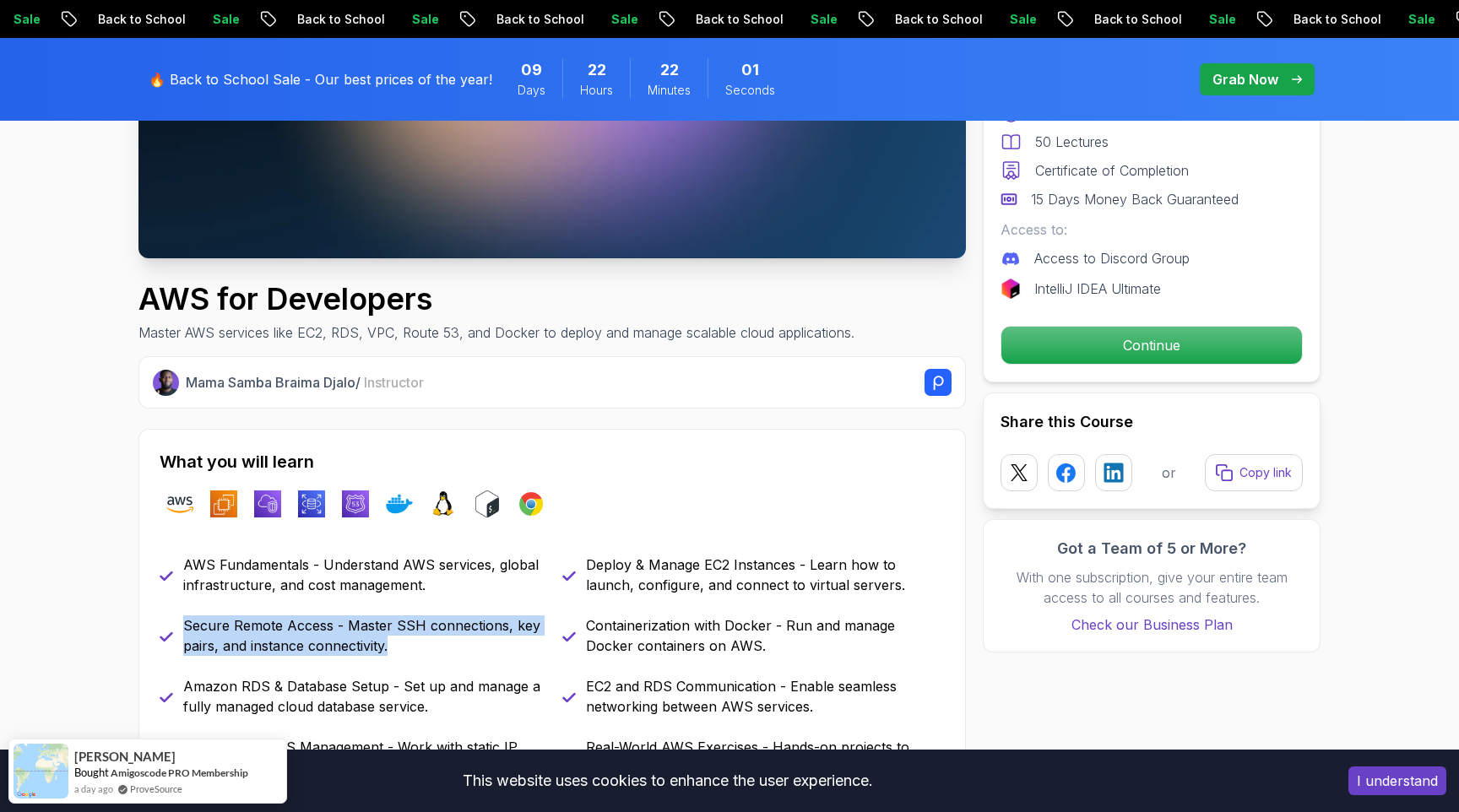
drag, startPoint x: 183, startPoint y: 624, endPoint x: 433, endPoint y: 641, distance: 250.6
click at [433, 641] on p "Secure Remote Access - Master SSH connections, key pairs, and instance connecti…" at bounding box center [362, 636] width 358 height 41
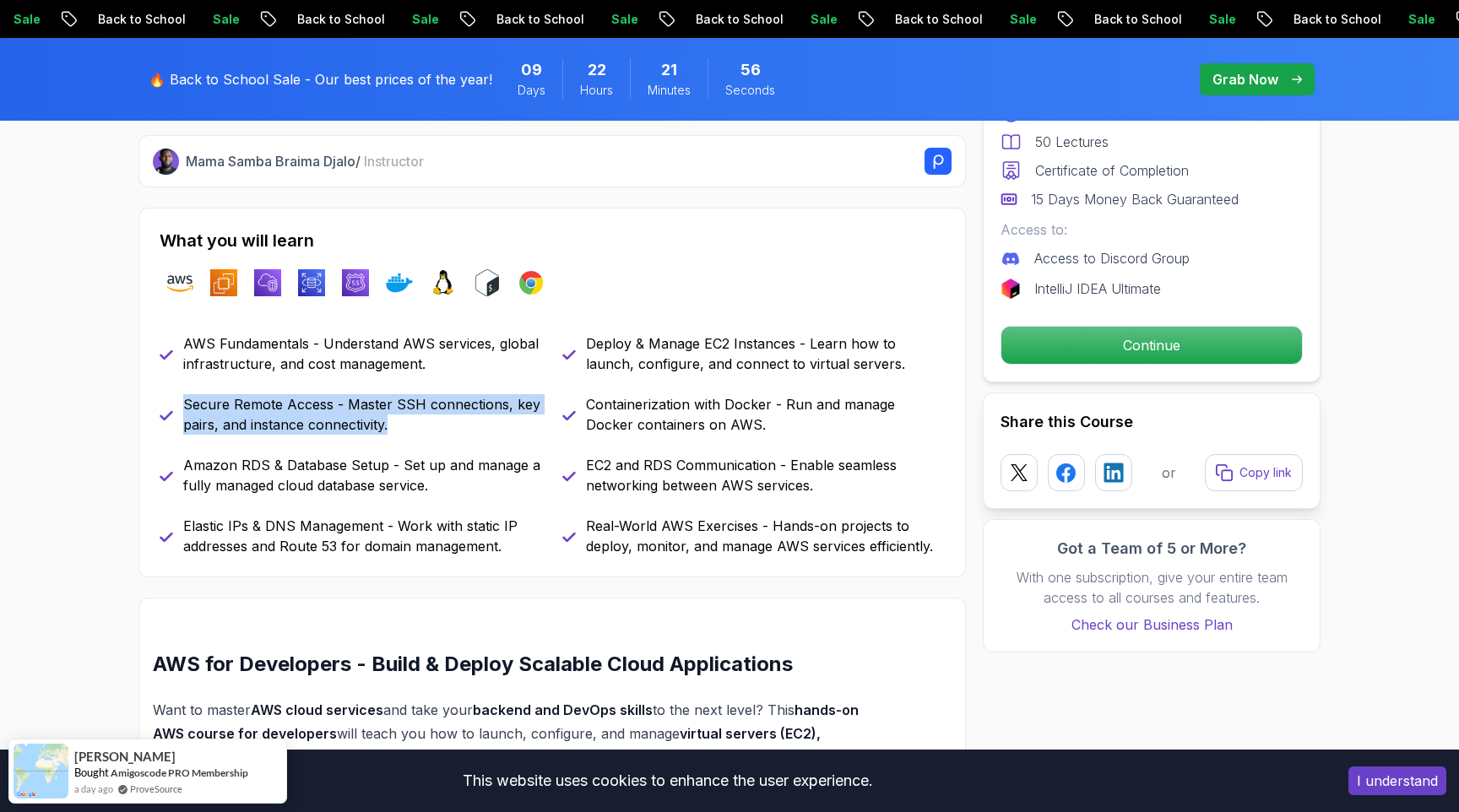
scroll to position [656, 0]
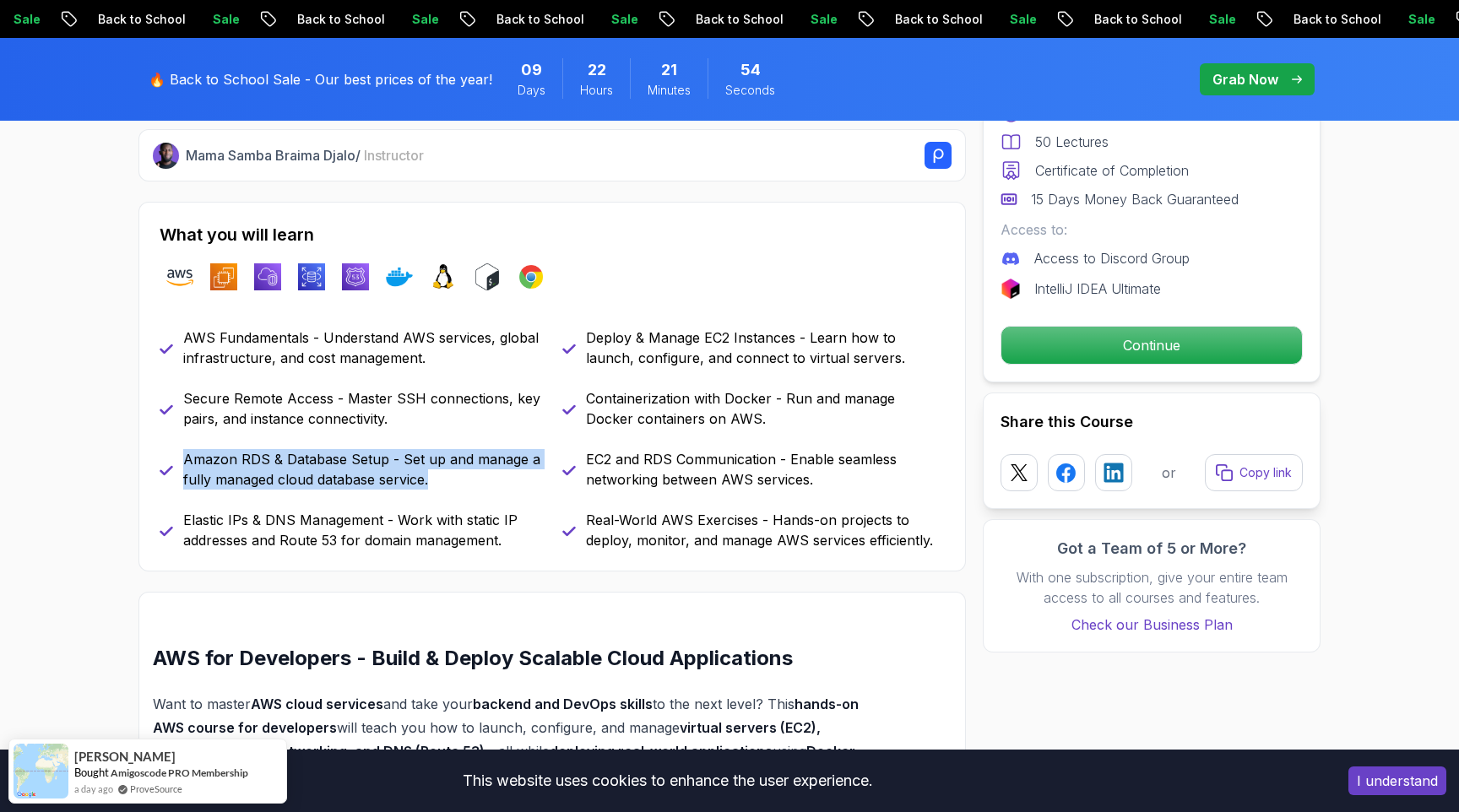
drag, startPoint x: 184, startPoint y: 463, endPoint x: 453, endPoint y: 486, distance: 270.0
click at [453, 486] on p "Amazon RDS & Database Setup - Set up and manage a fully managed cloud database …" at bounding box center [362, 469] width 358 height 41
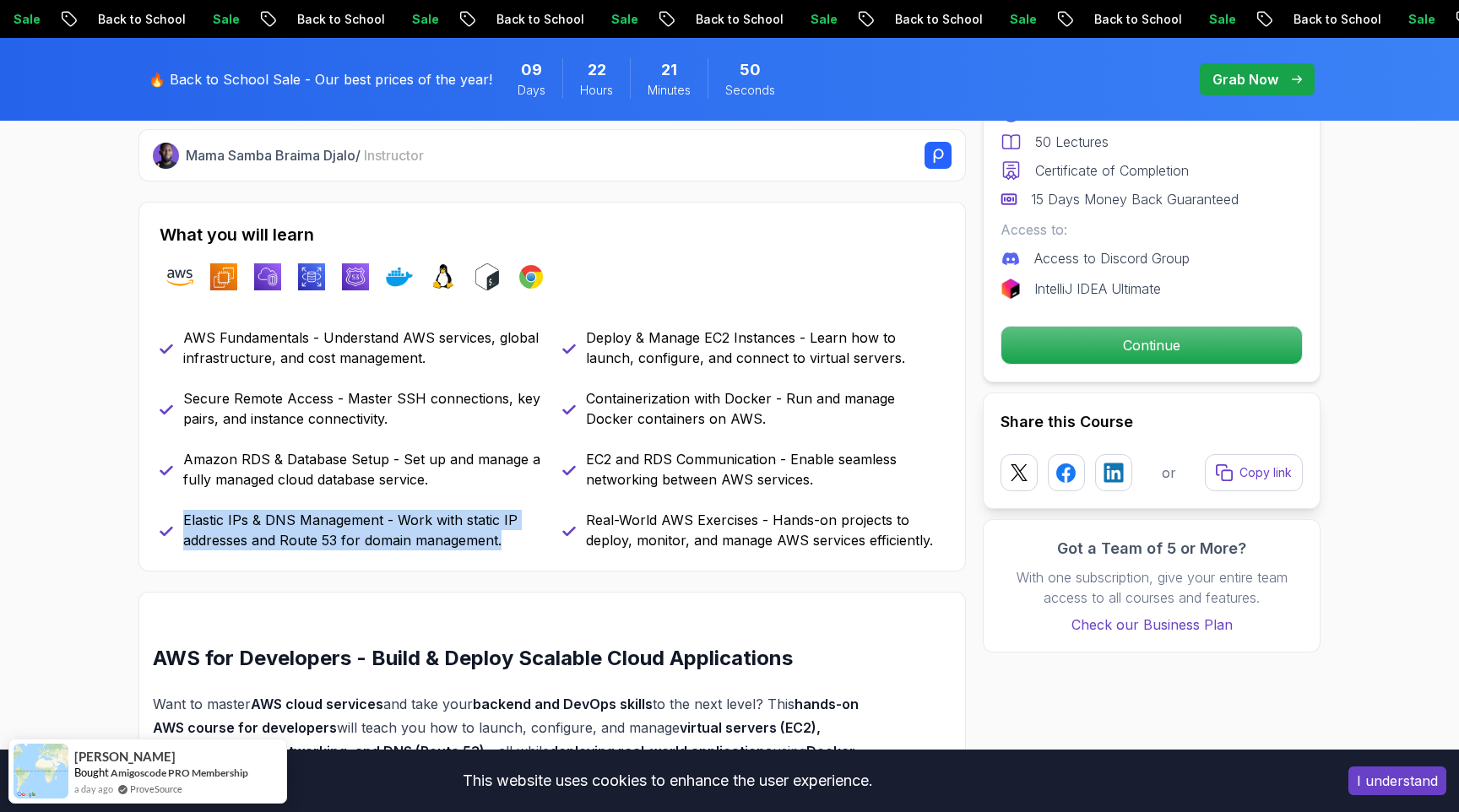
drag, startPoint x: 185, startPoint y: 520, endPoint x: 524, endPoint y: 537, distance: 339.4
click at [524, 537] on p "Elastic IPs & DNS Management - Work with static IP addresses and Route 53 for d…" at bounding box center [362, 530] width 358 height 41
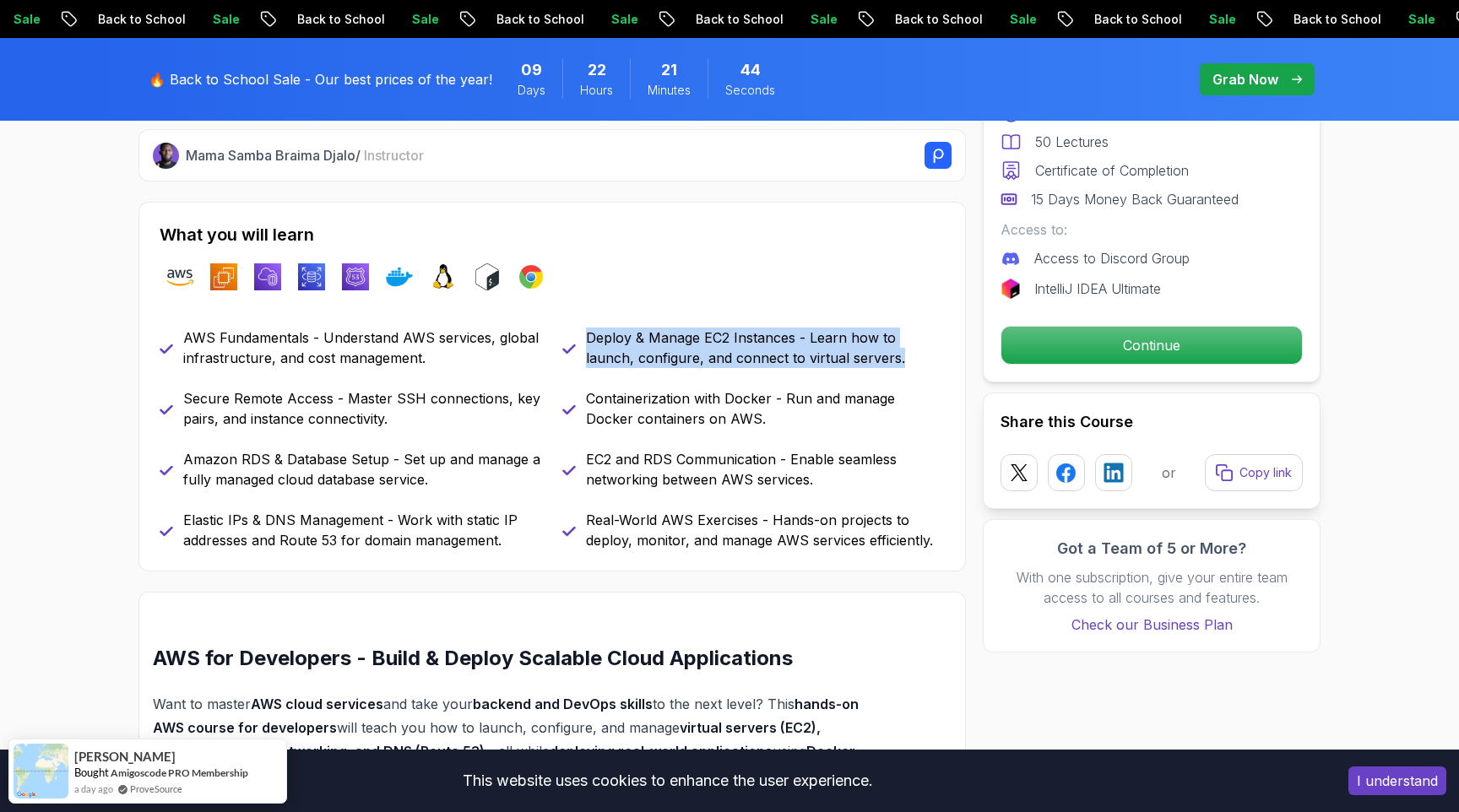
drag, startPoint x: 588, startPoint y: 336, endPoint x: 906, endPoint y: 356, distance: 318.6
click at [906, 356] on p "Deploy & Manage EC2 Instances - Learn how to launch, configure, and connect to …" at bounding box center [765, 347] width 358 height 41
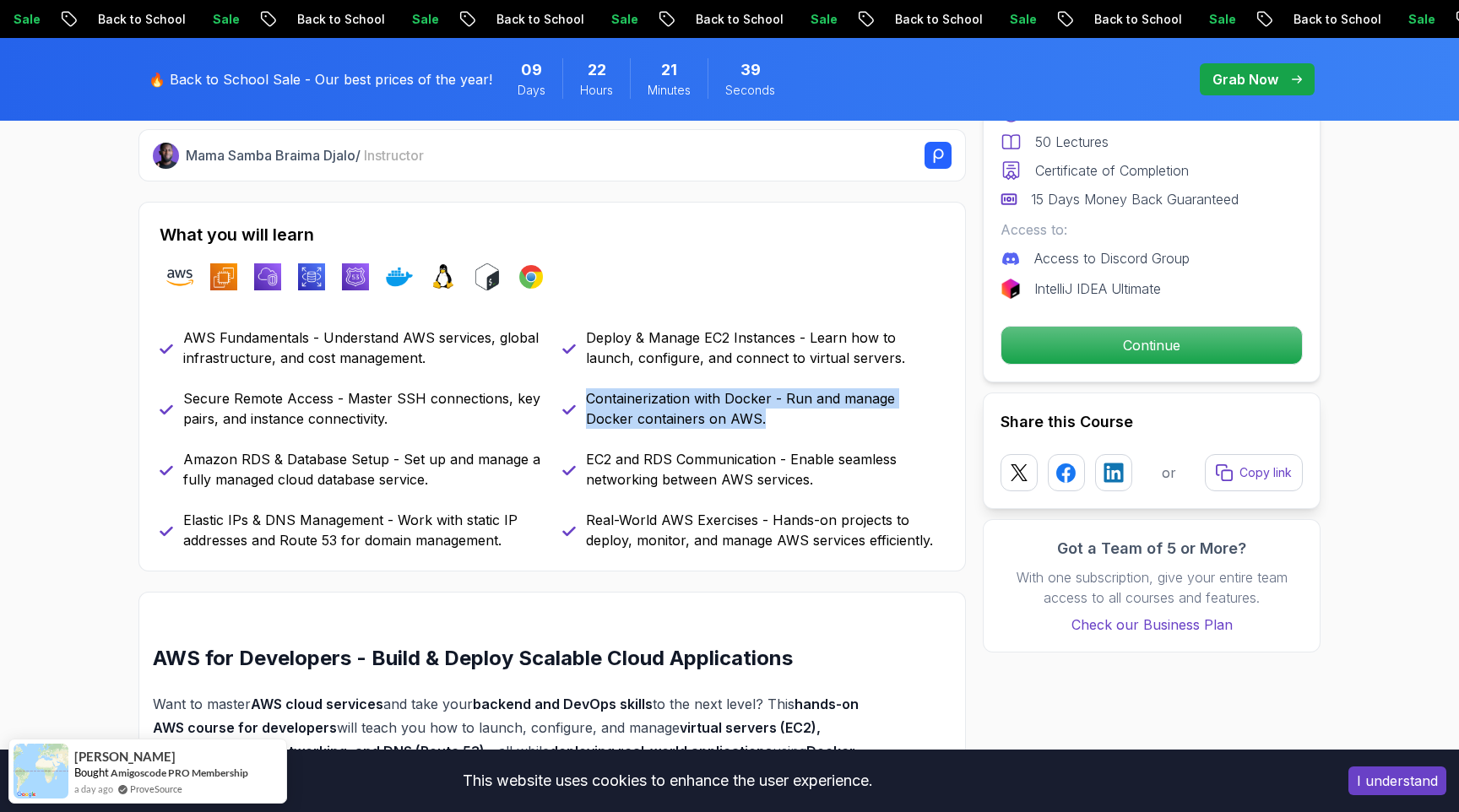
drag, startPoint x: 589, startPoint y: 402, endPoint x: 749, endPoint y: 418, distance: 160.8
click at [749, 418] on p "Containerization with Docker - Run and manage Docker containers on AWS." at bounding box center [765, 408] width 358 height 41
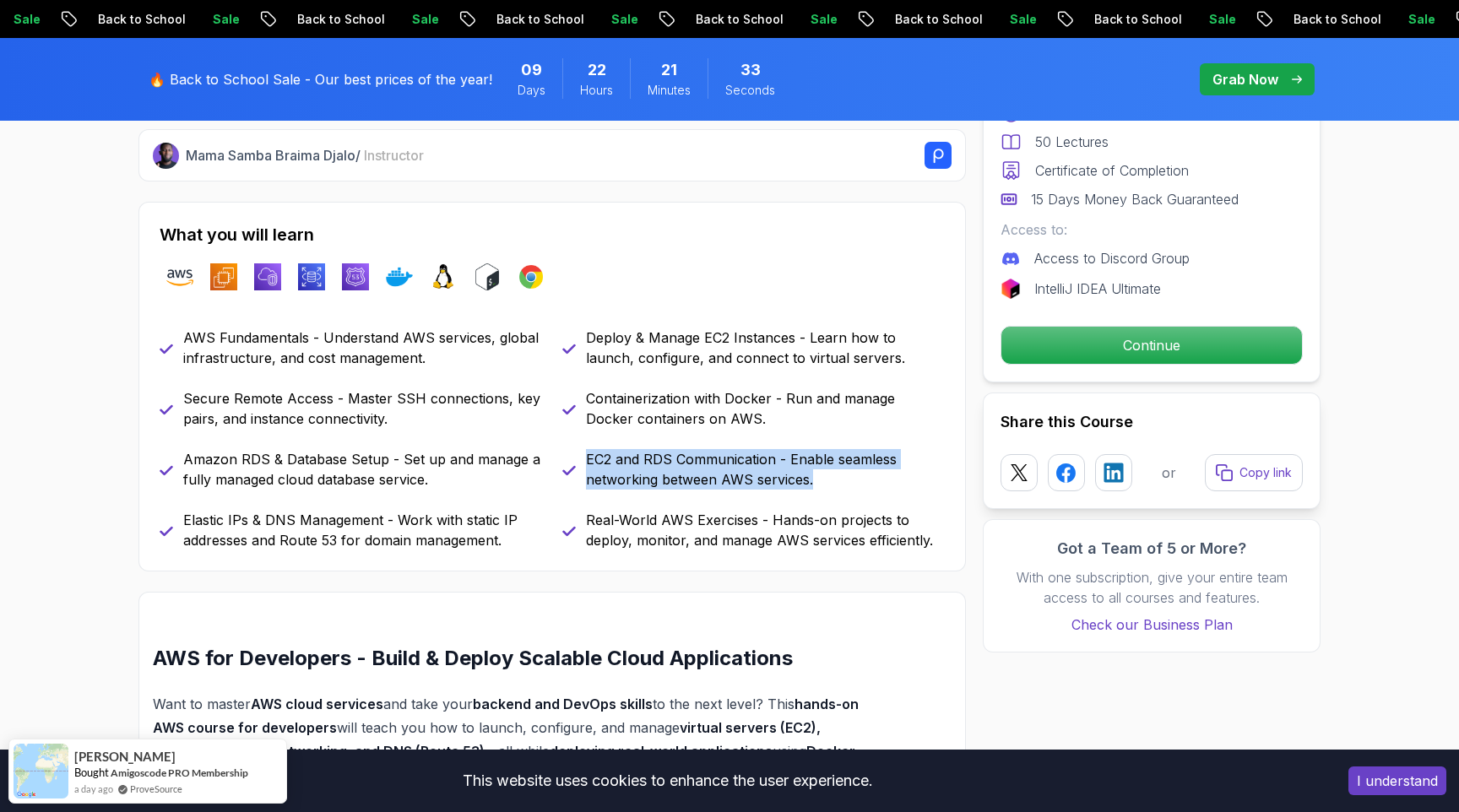
drag, startPoint x: 589, startPoint y: 457, endPoint x: 805, endPoint y: 499, distance: 220.0
click at [805, 499] on div "AWS Fundamentals - Understand AWS services, global infrastructure, and cost man…" at bounding box center [552, 439] width 786 height 223
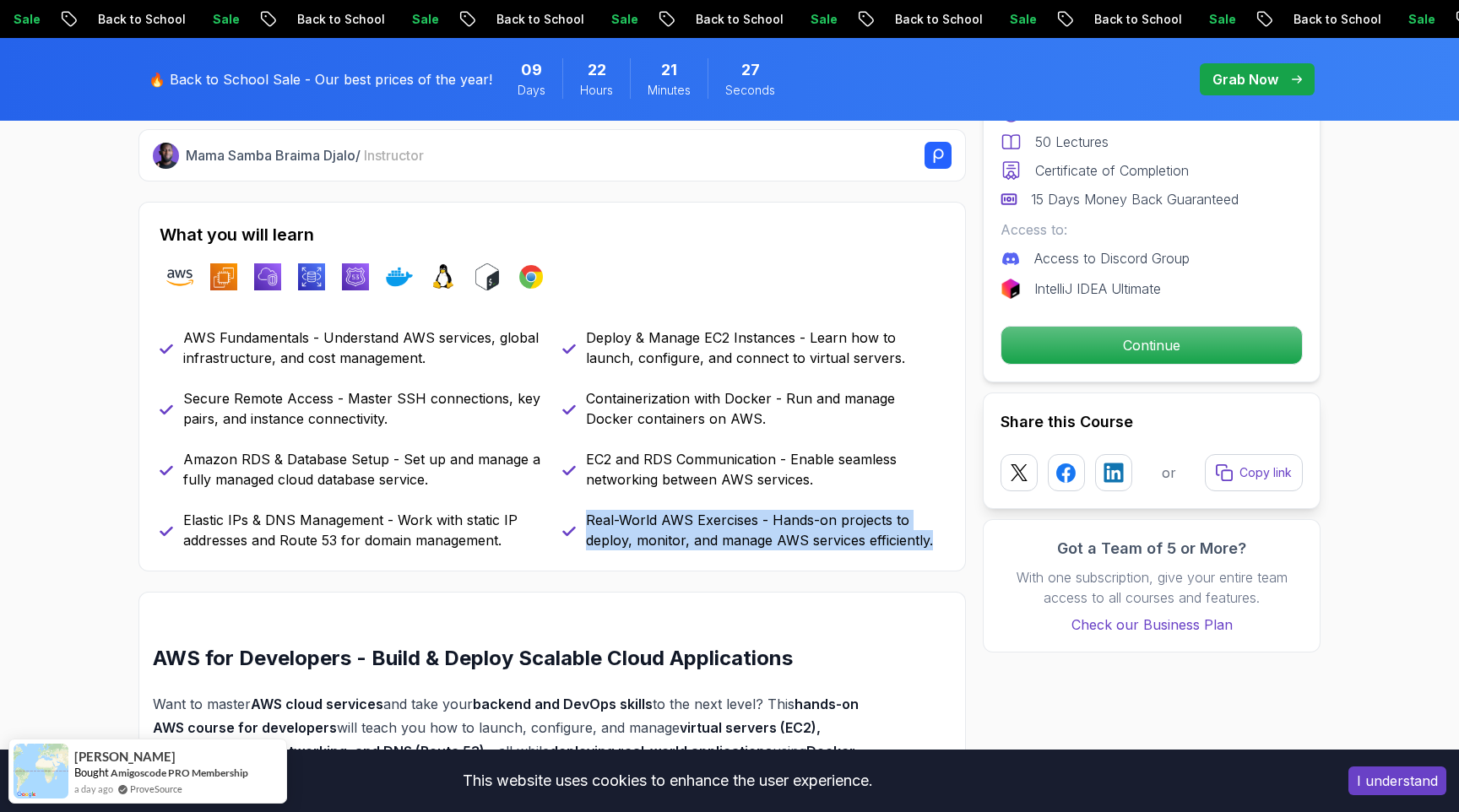
drag, startPoint x: 589, startPoint y: 520, endPoint x: 949, endPoint y: 555, distance: 361.7
click at [949, 555] on div "What you will learn aws ec2 vpc rds route53 docker linux bash chrome AWS Fundam…" at bounding box center [552, 387] width 827 height 370
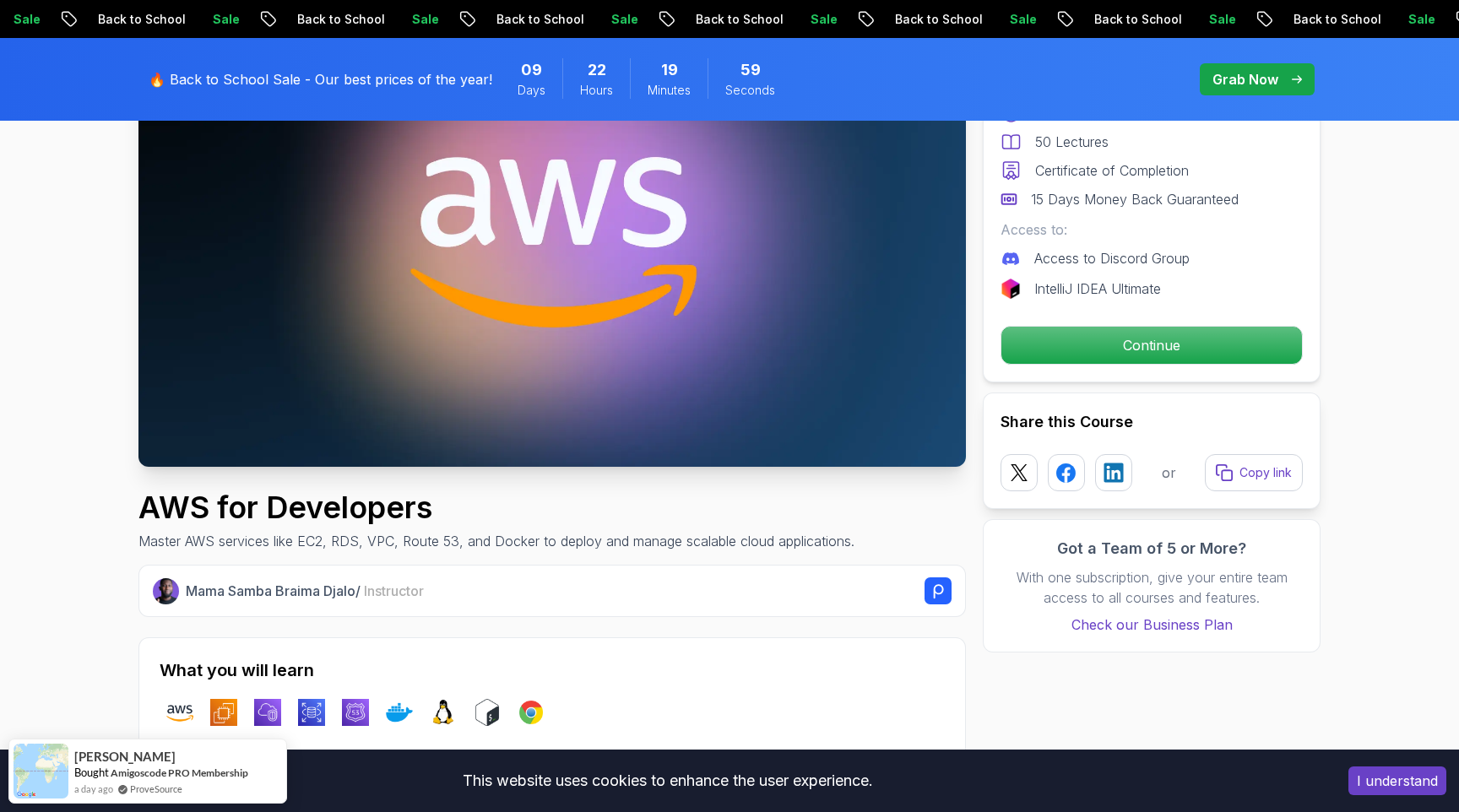
scroll to position [0, 0]
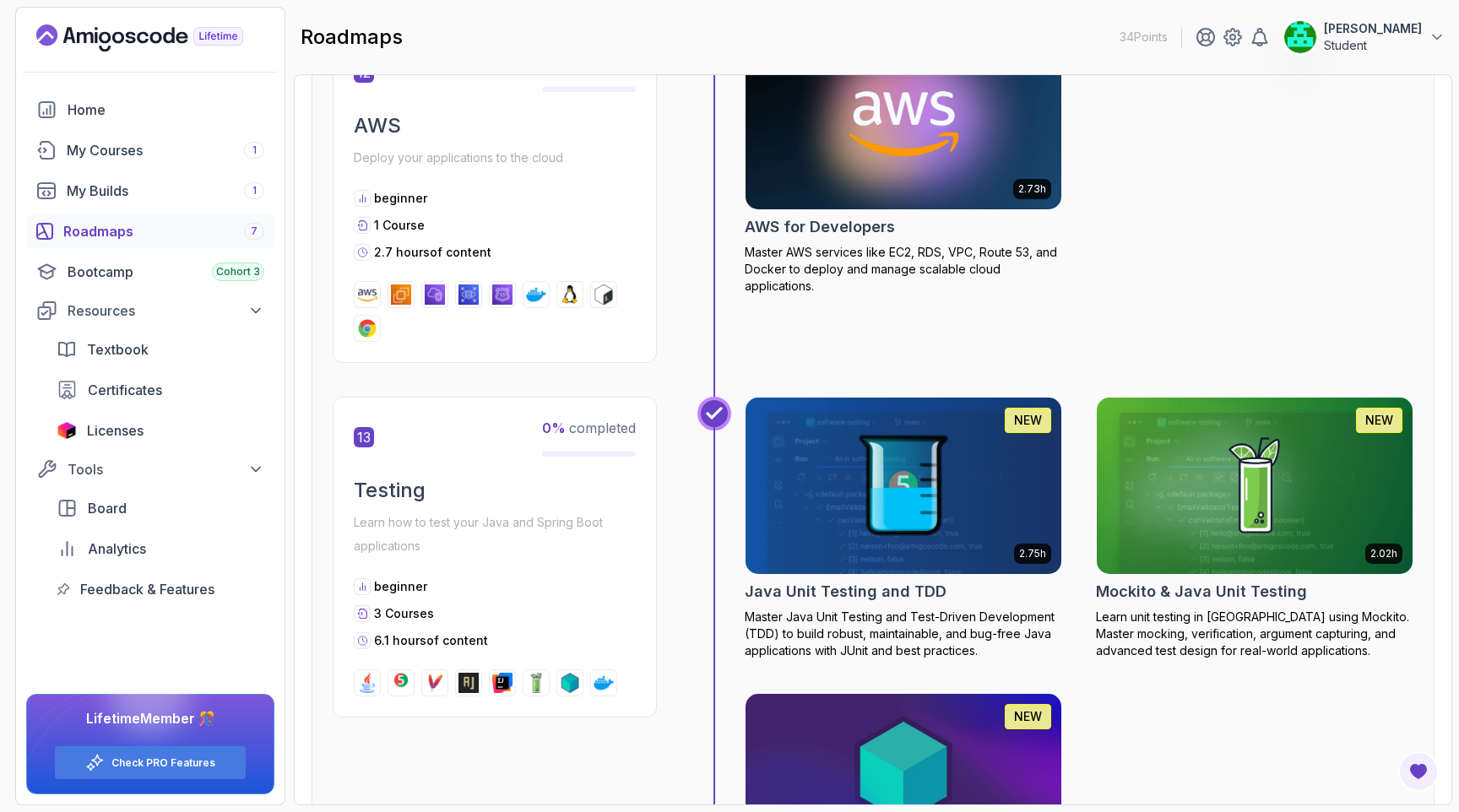
scroll to position [5096, 0]
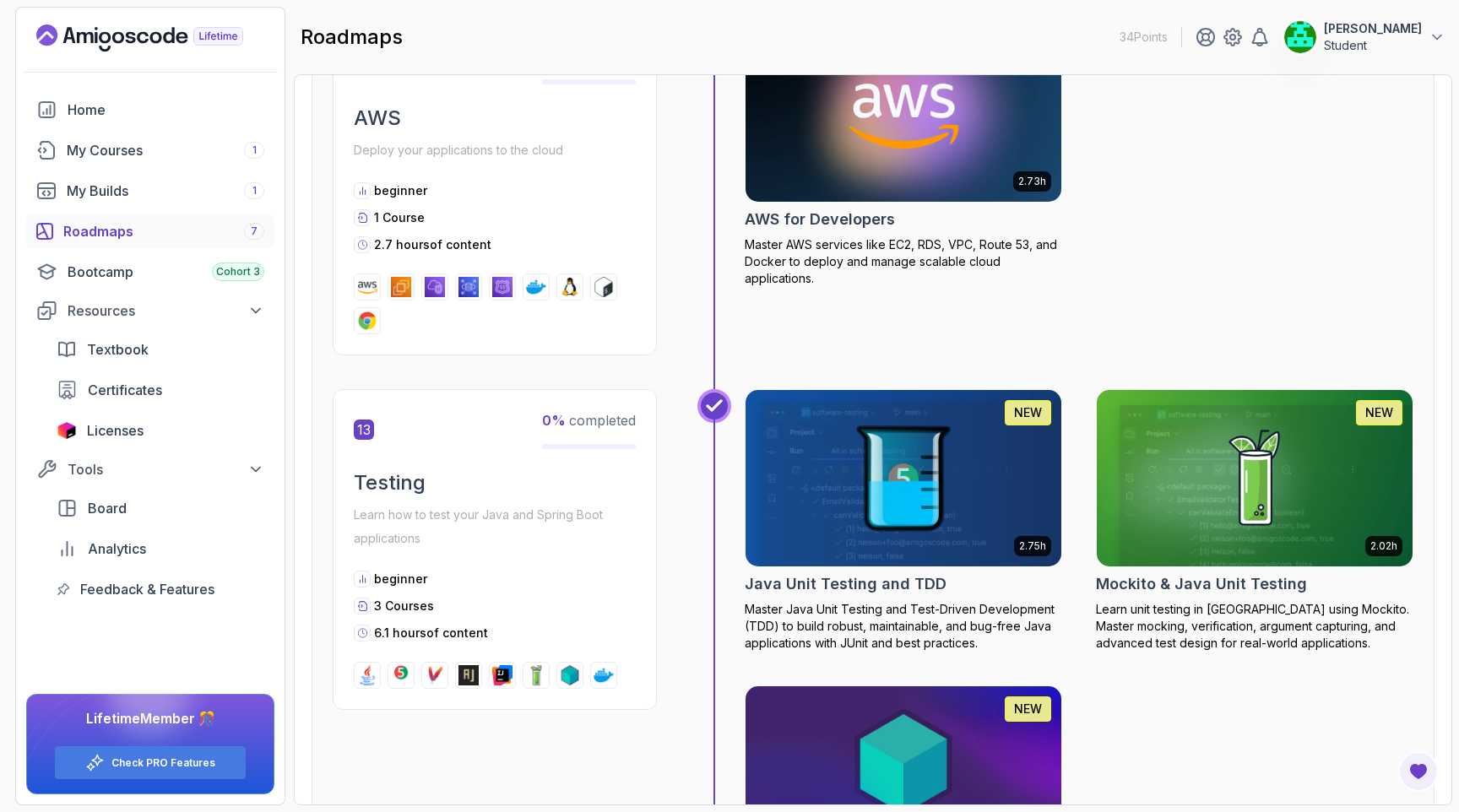
click at [875, 451] on img at bounding box center [904, 477] width 332 height 186
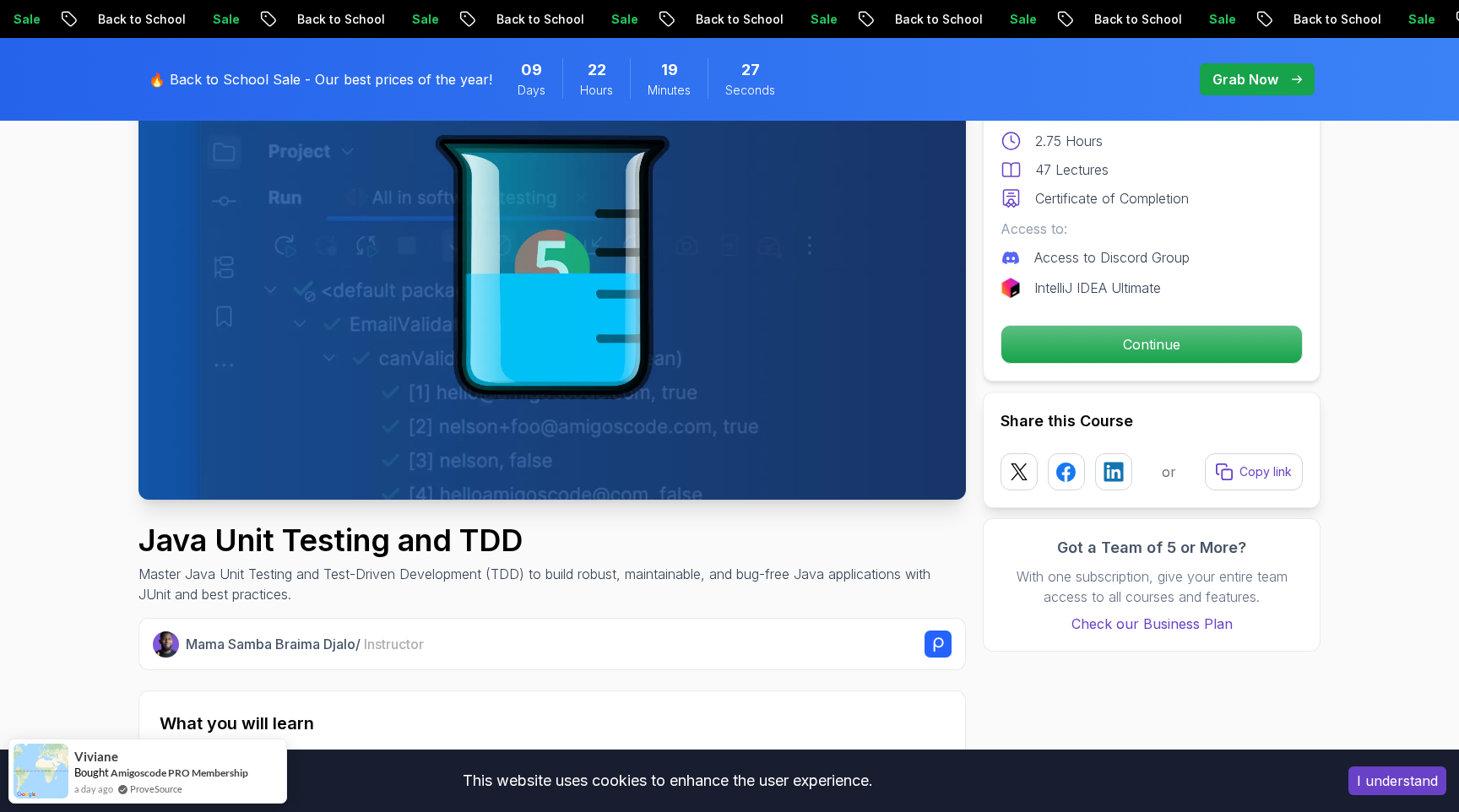
scroll to position [354, 0]
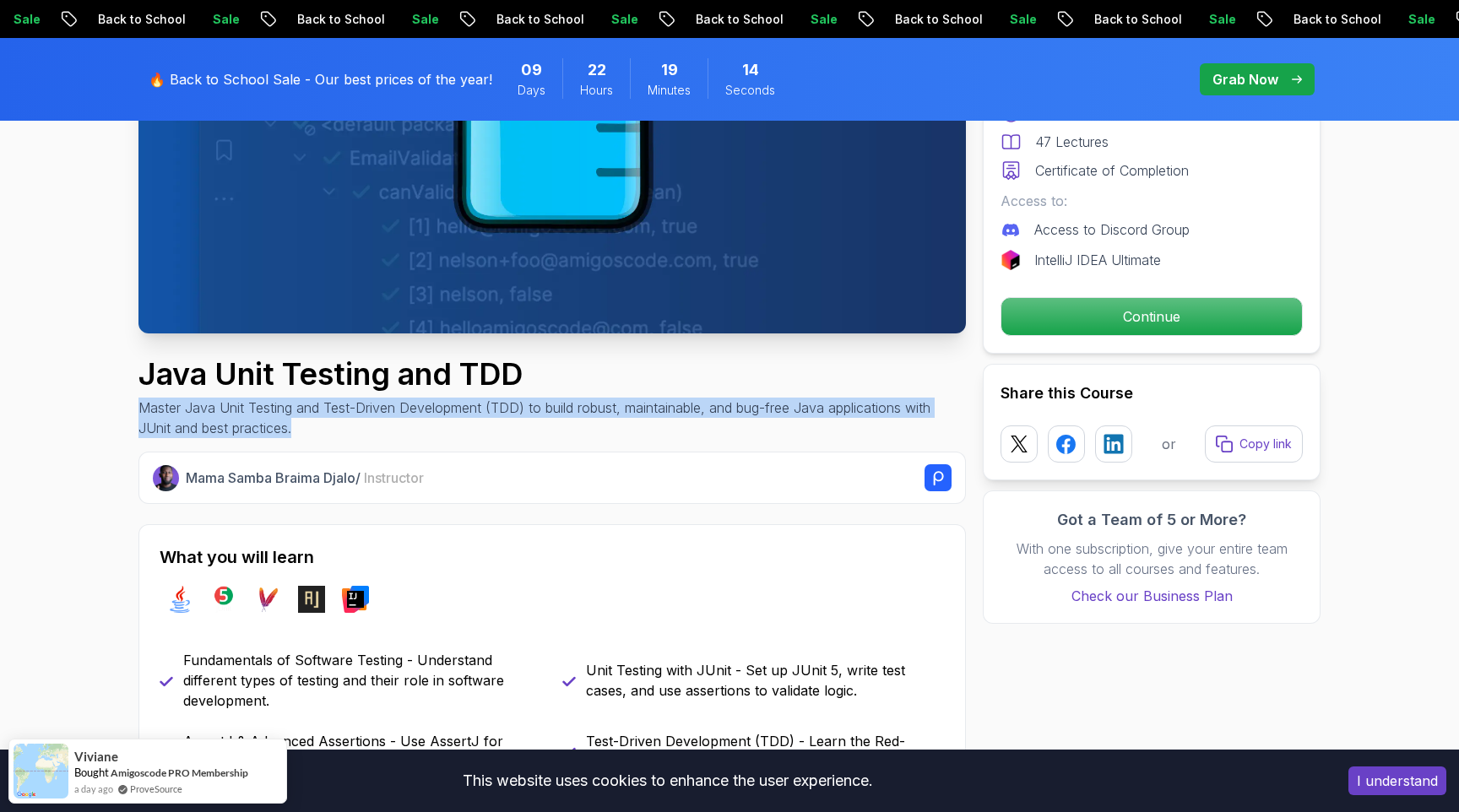
drag, startPoint x: 139, startPoint y: 404, endPoint x: 342, endPoint y: 422, distance: 203.8
click at [342, 422] on p "Master Java Unit Testing and Test-Driven Development (TDD) to build robust, mai…" at bounding box center [552, 418] width 827 height 41
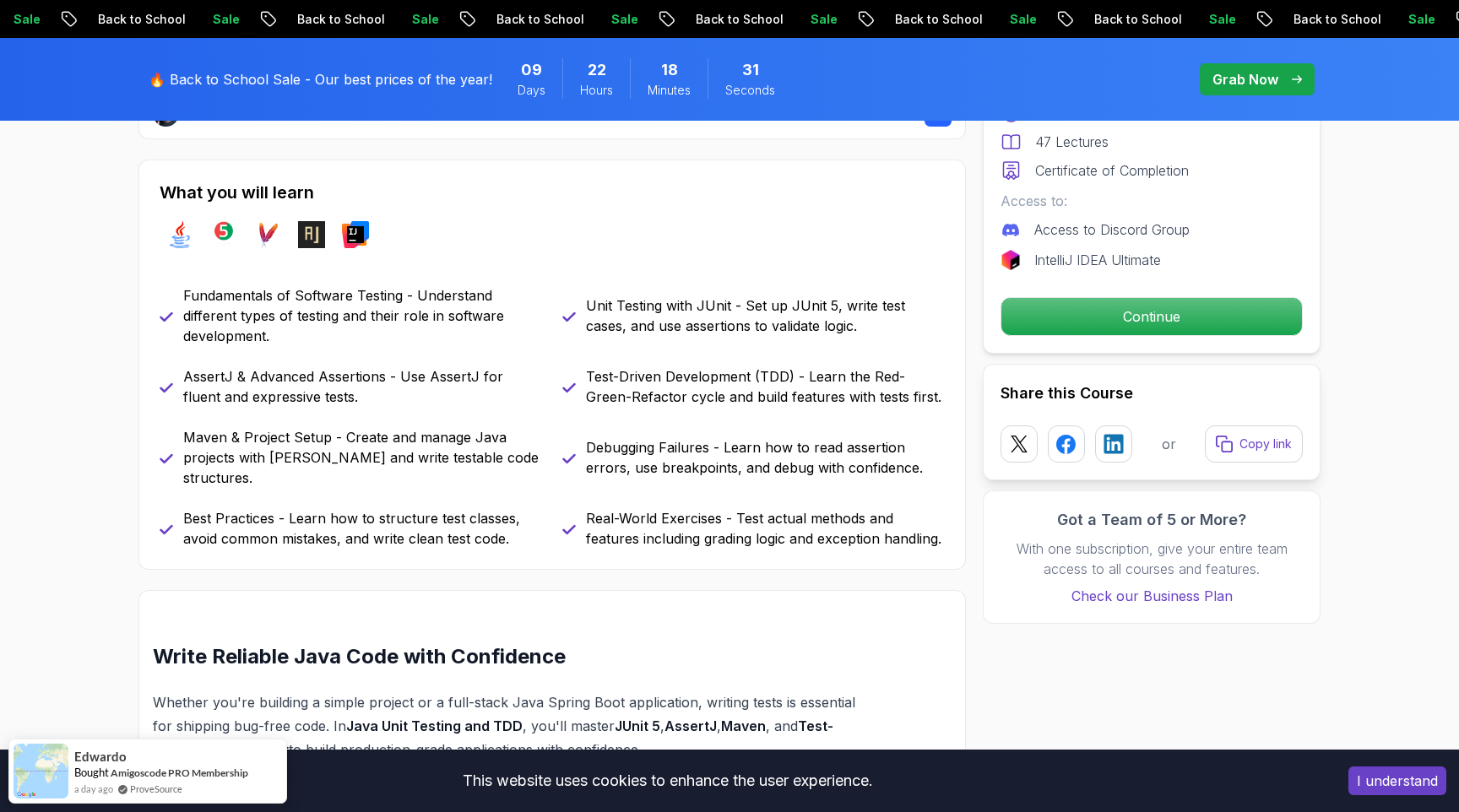
scroll to position [732, 0]
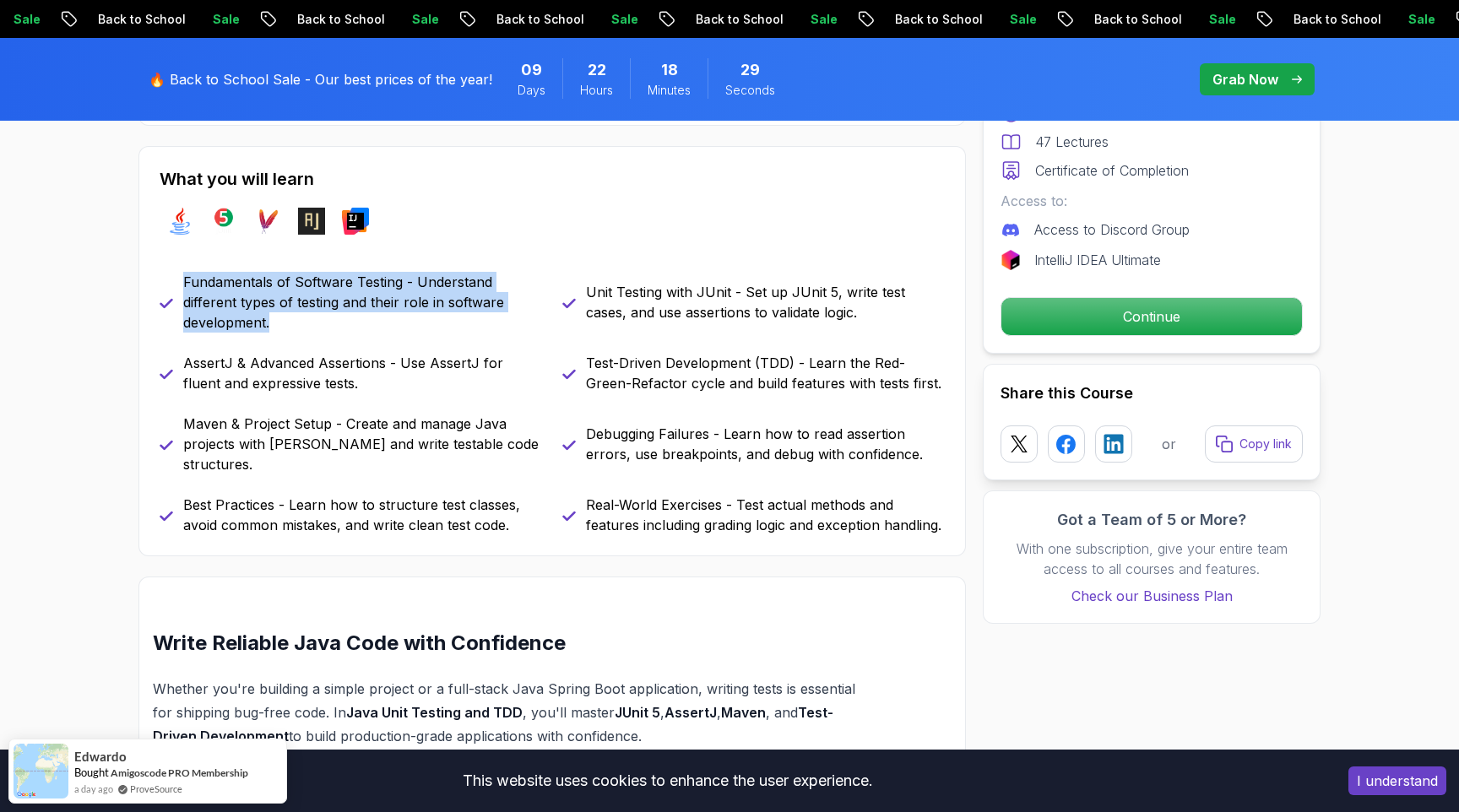
drag, startPoint x: 184, startPoint y: 282, endPoint x: 308, endPoint y: 335, distance: 134.9
click at [308, 335] on div "Fundamentals of Software Testing - Understand different types of testing and th…" at bounding box center [552, 403] width 786 height 263
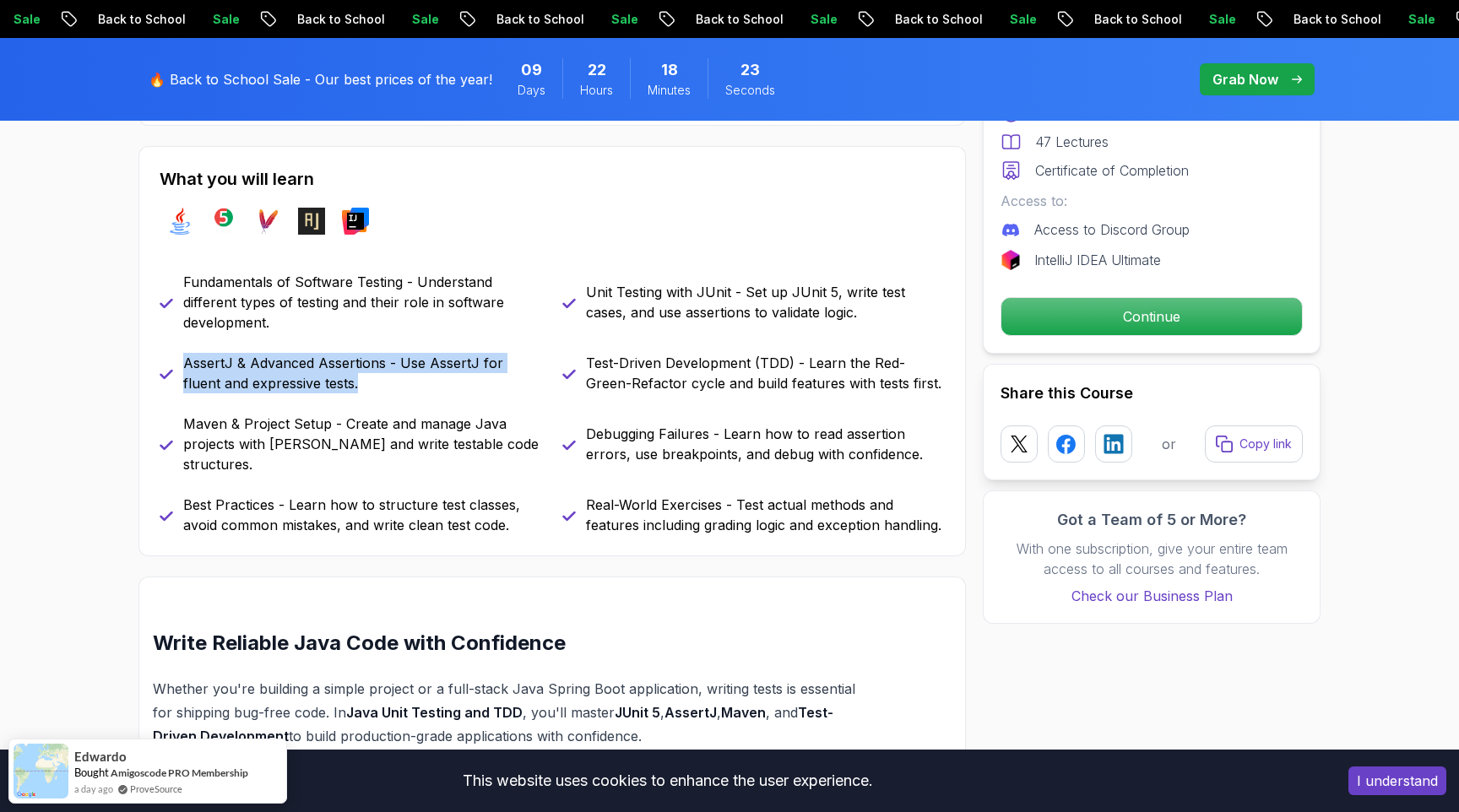
drag, startPoint x: 186, startPoint y: 366, endPoint x: 379, endPoint y: 392, distance: 194.7
click at [379, 392] on p "AssertJ & Advanced Assertions - Use AssertJ for fluent and expressive tests." at bounding box center [362, 373] width 358 height 41
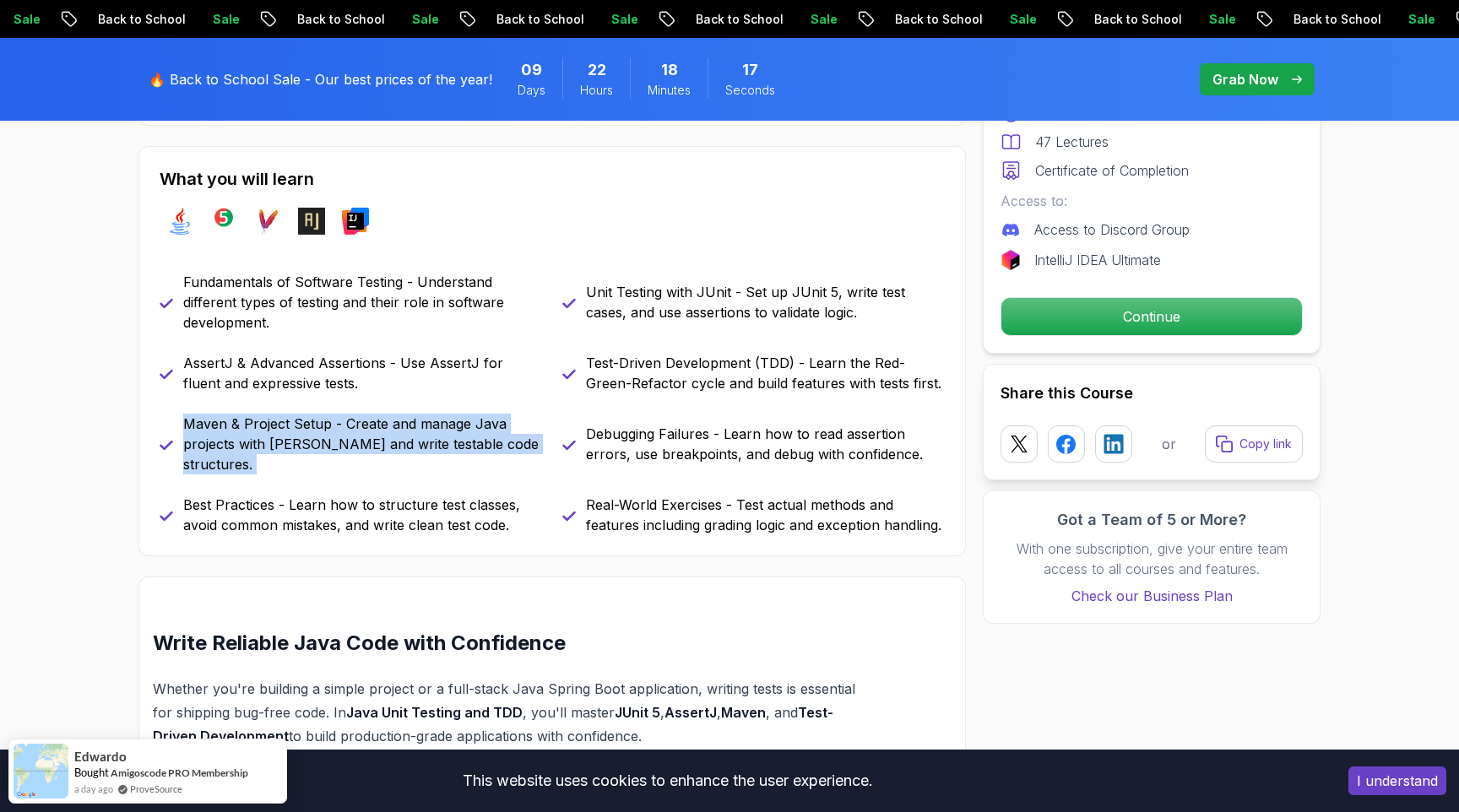
drag, startPoint x: 181, startPoint y: 420, endPoint x: 559, endPoint y: 446, distance: 378.9
click at [559, 446] on div "Fundamentals of Software Testing - Understand different types of testing and th…" at bounding box center [552, 403] width 786 height 263
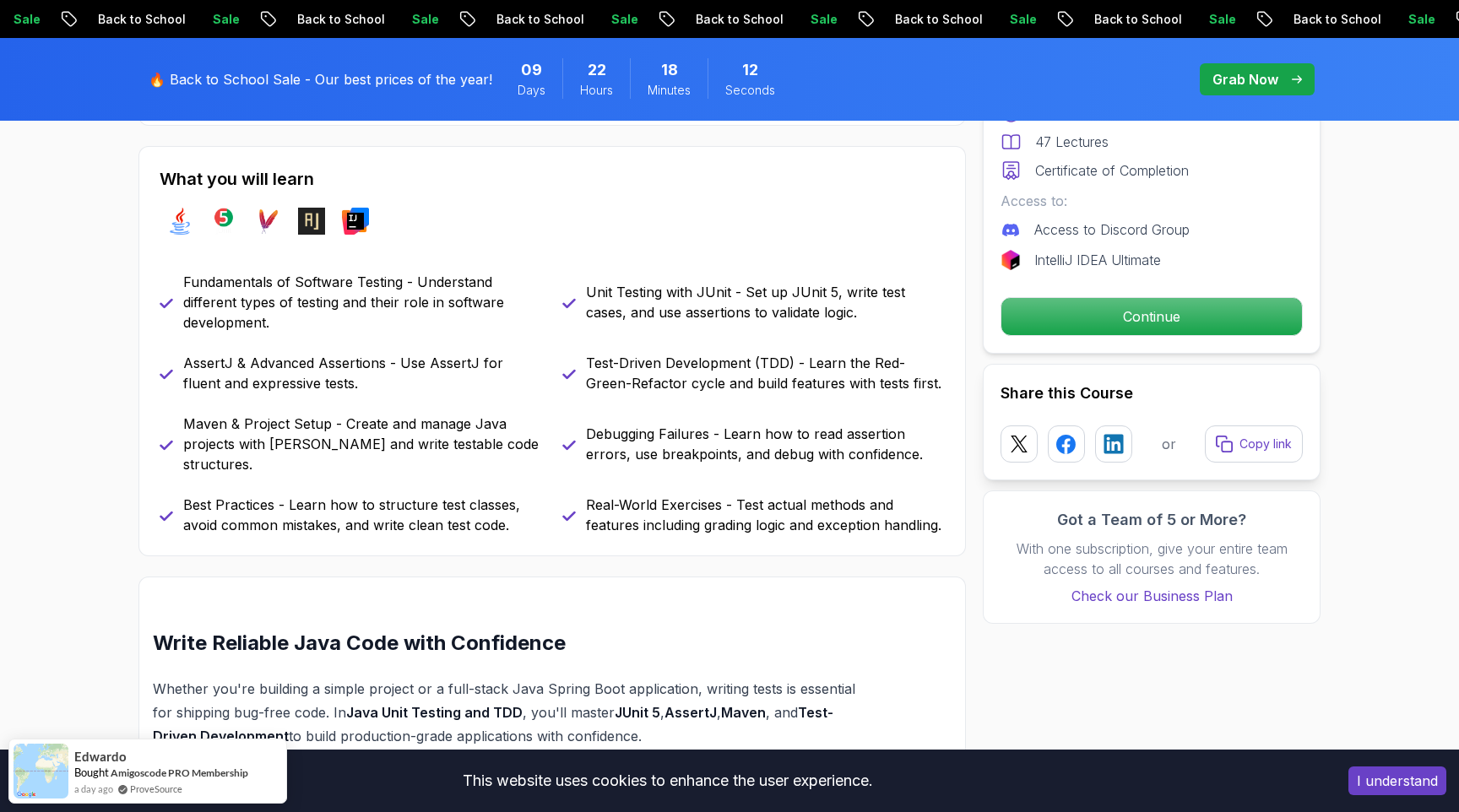
click at [216, 456] on div "Fundamentals of Software Testing - Understand different types of testing and th…" at bounding box center [552, 403] width 786 height 263
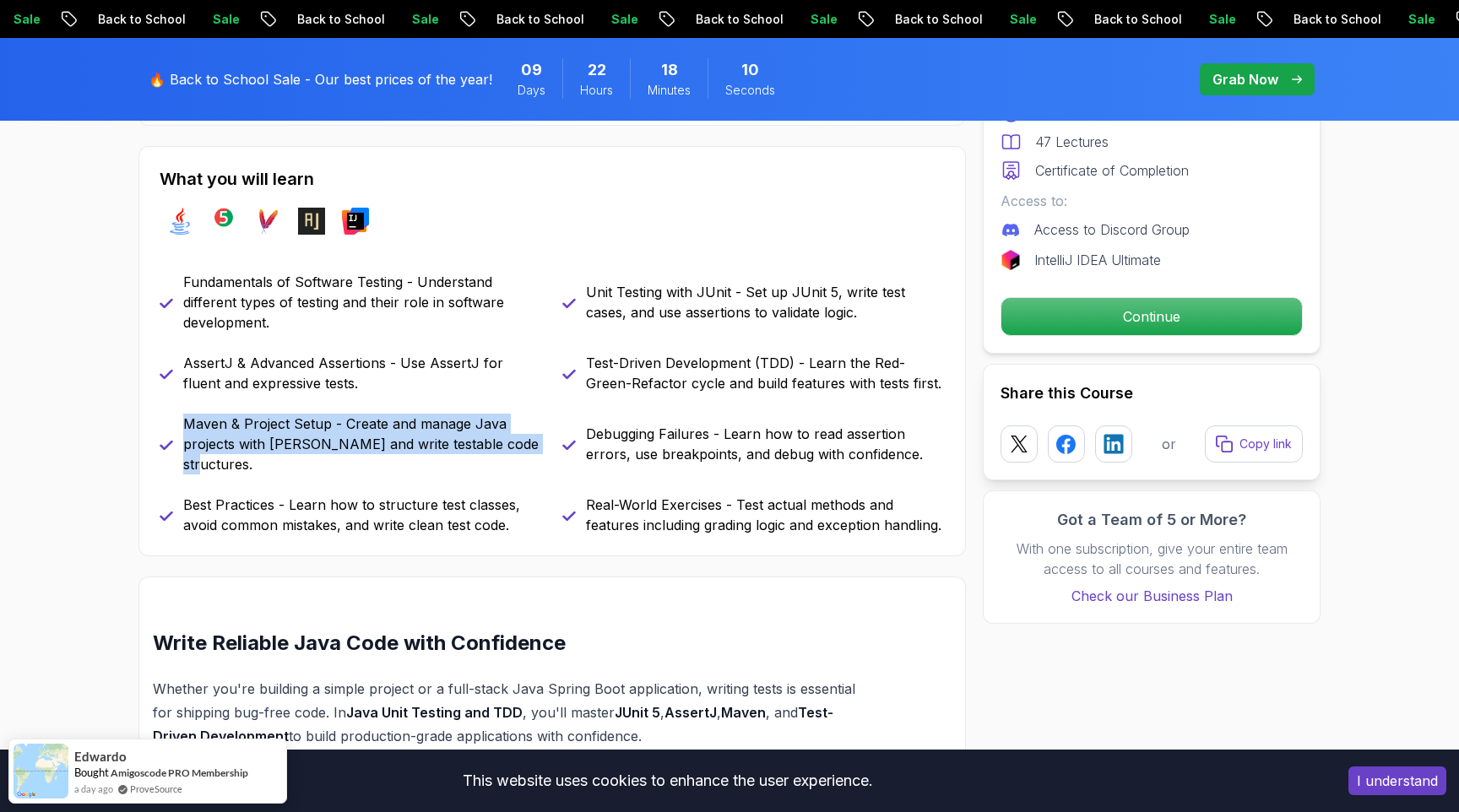
drag, startPoint x: 186, startPoint y: 425, endPoint x: 542, endPoint y: 439, distance: 356.3
click at [542, 439] on div "Fundamentals of Software Testing - Understand different types of testing and th…" at bounding box center [552, 403] width 786 height 263
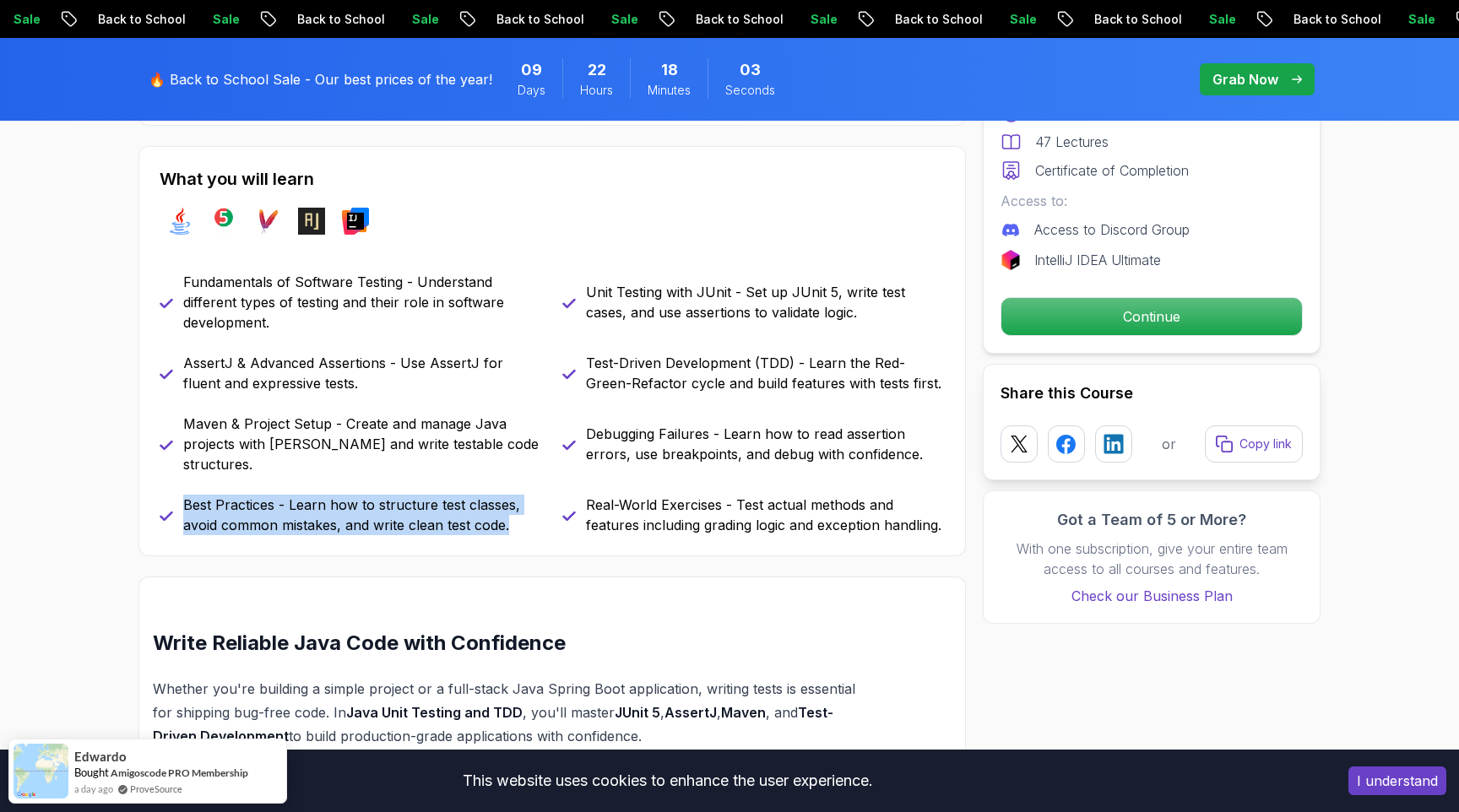
drag, startPoint x: 185, startPoint y: 485, endPoint x: 518, endPoint y: 507, distance: 333.7
click at [518, 507] on p "Best Practices - Learn how to structure test classes, avoid common mistakes, an…" at bounding box center [362, 515] width 358 height 41
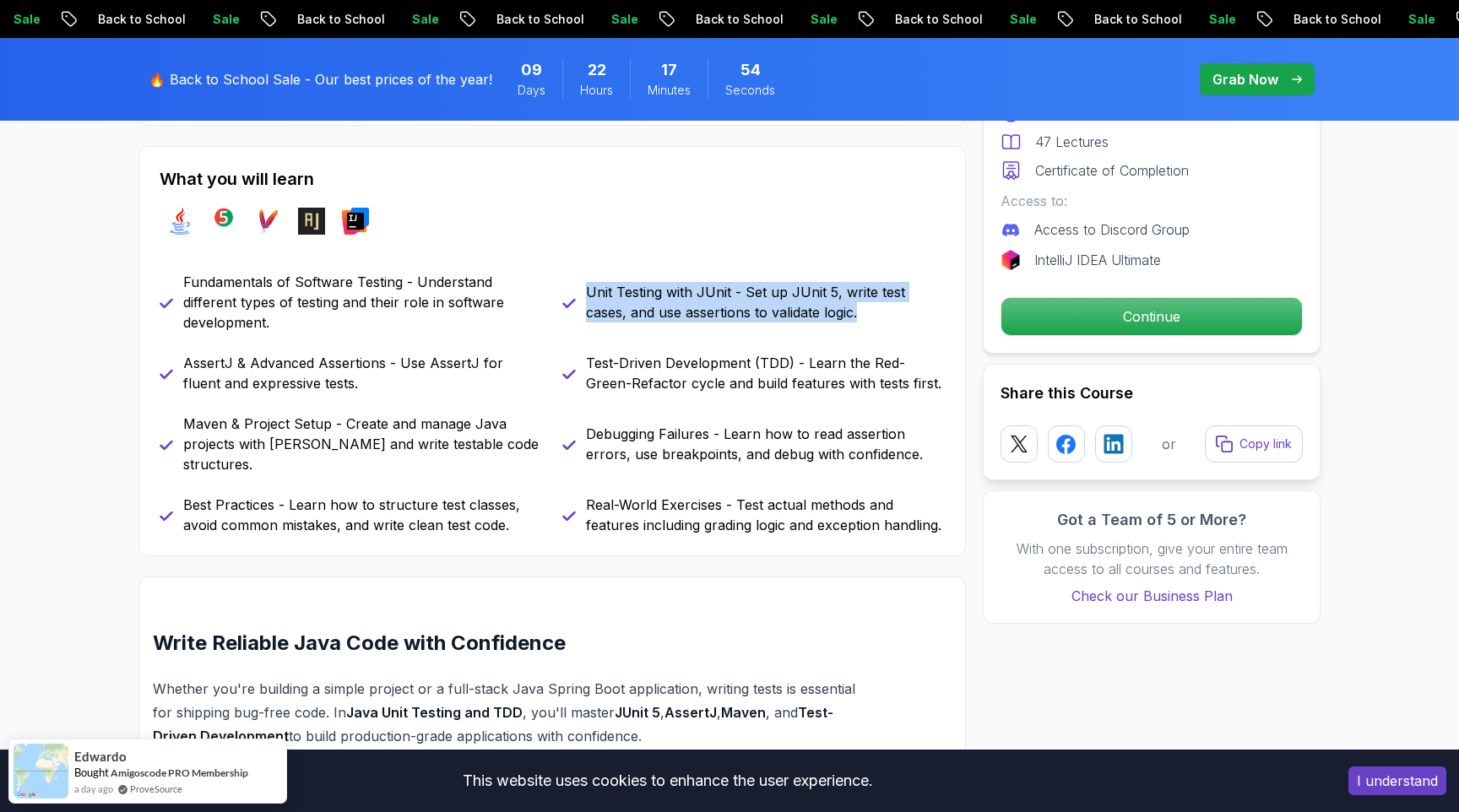
drag, startPoint x: 583, startPoint y: 290, endPoint x: 872, endPoint y: 316, distance: 290.2
click at [872, 316] on div "Unit Testing with JUnit - Set up JUnit 5, write test cases, and use assertions …" at bounding box center [754, 302] width 383 height 60
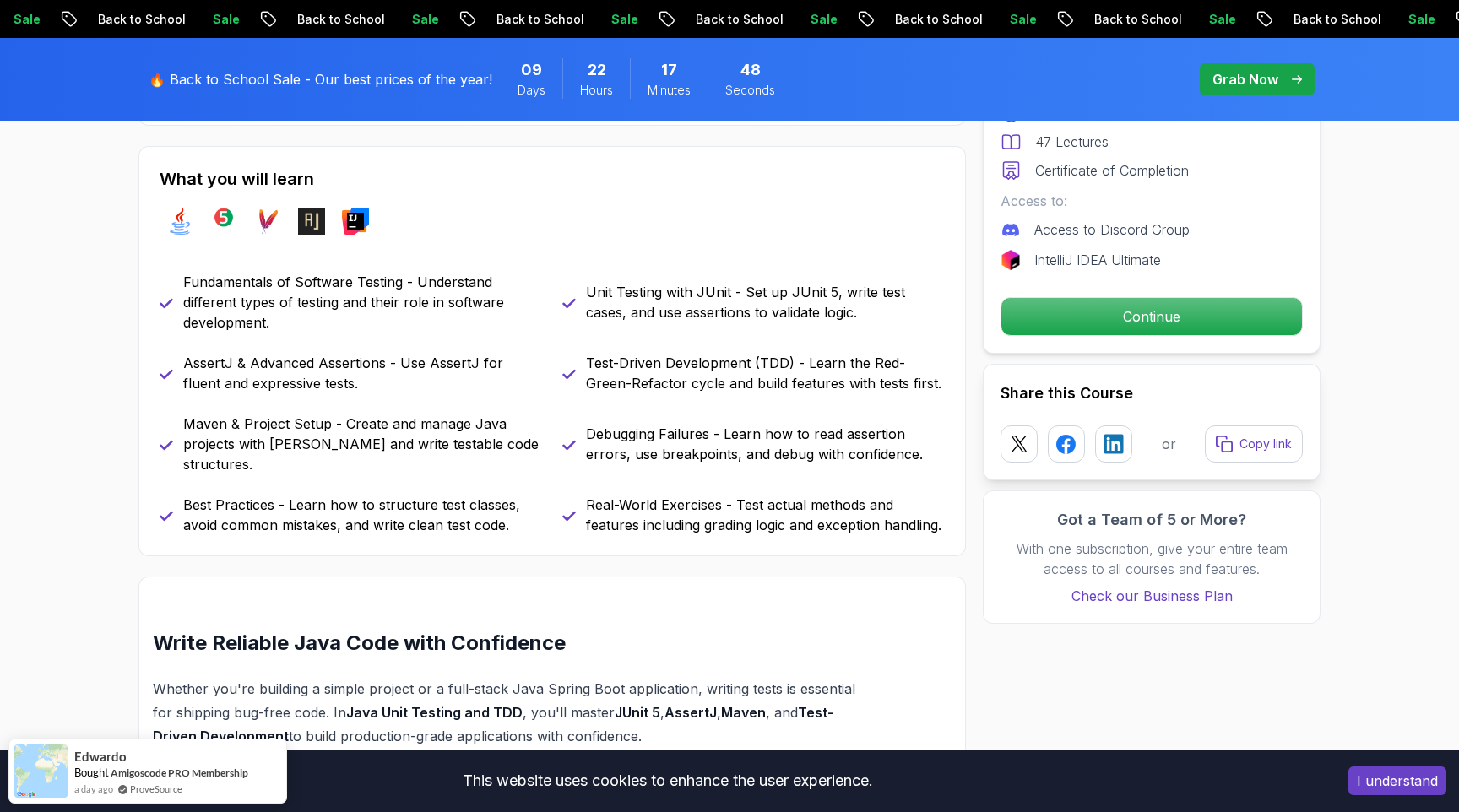
drag, startPoint x: 589, startPoint y: 360, endPoint x: 954, endPoint y: 394, distance: 366.6
click at [954, 394] on div "What you will learn java junit maven assertj intellij Fundamentals of Software …" at bounding box center [552, 351] width 827 height 410
drag, startPoint x: 589, startPoint y: 364, endPoint x: 930, endPoint y: 397, distance: 342.6
click at [930, 397] on div "Fundamentals of Software Testing - Understand different types of testing and th…" at bounding box center [552, 403] width 786 height 263
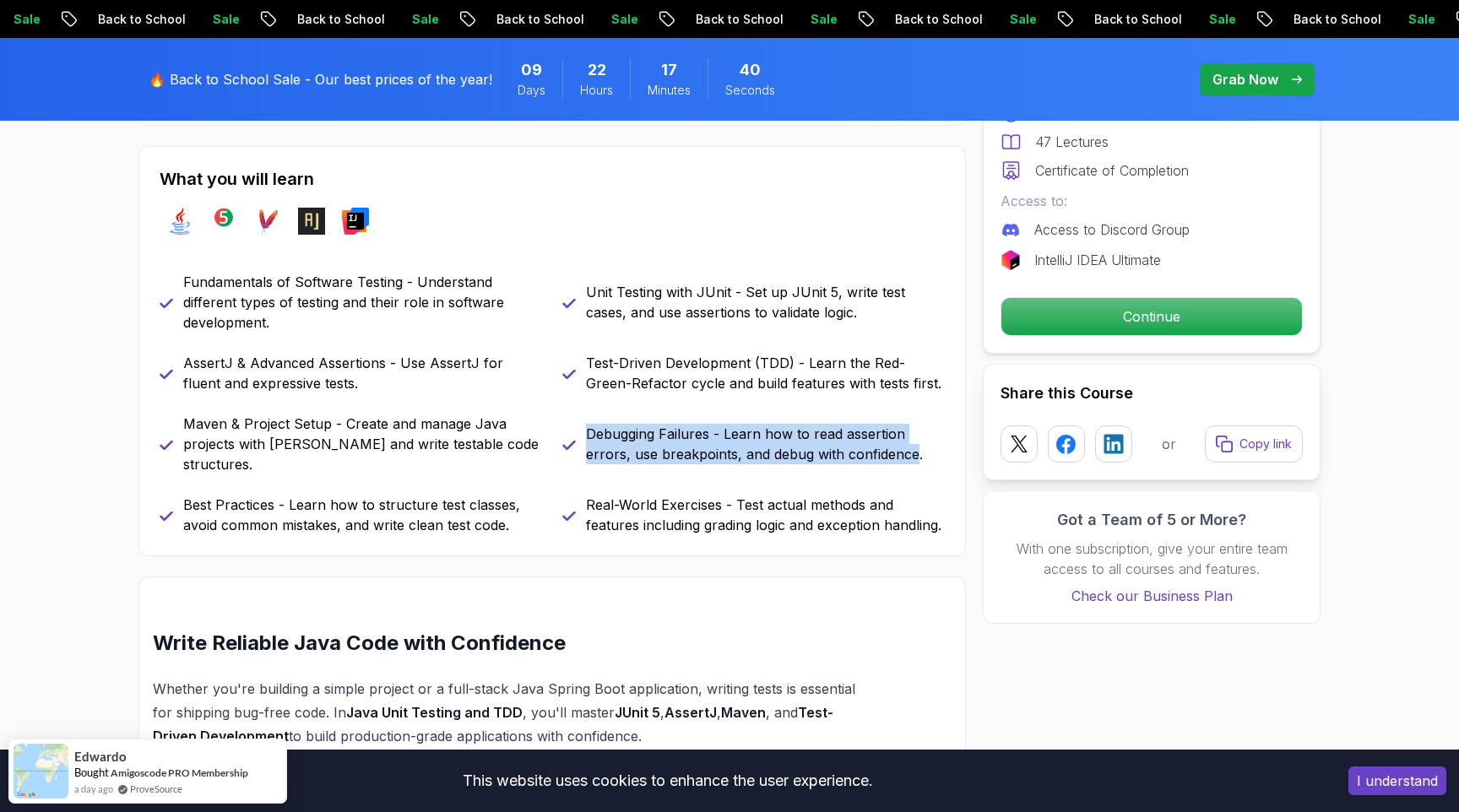
drag, startPoint x: 586, startPoint y: 421, endPoint x: 917, endPoint y: 453, distance: 332.5
click at [917, 453] on p "Debugging Failures - Learn how to read assertion errors, use breakpoints, and d…" at bounding box center [765, 443] width 358 height 41
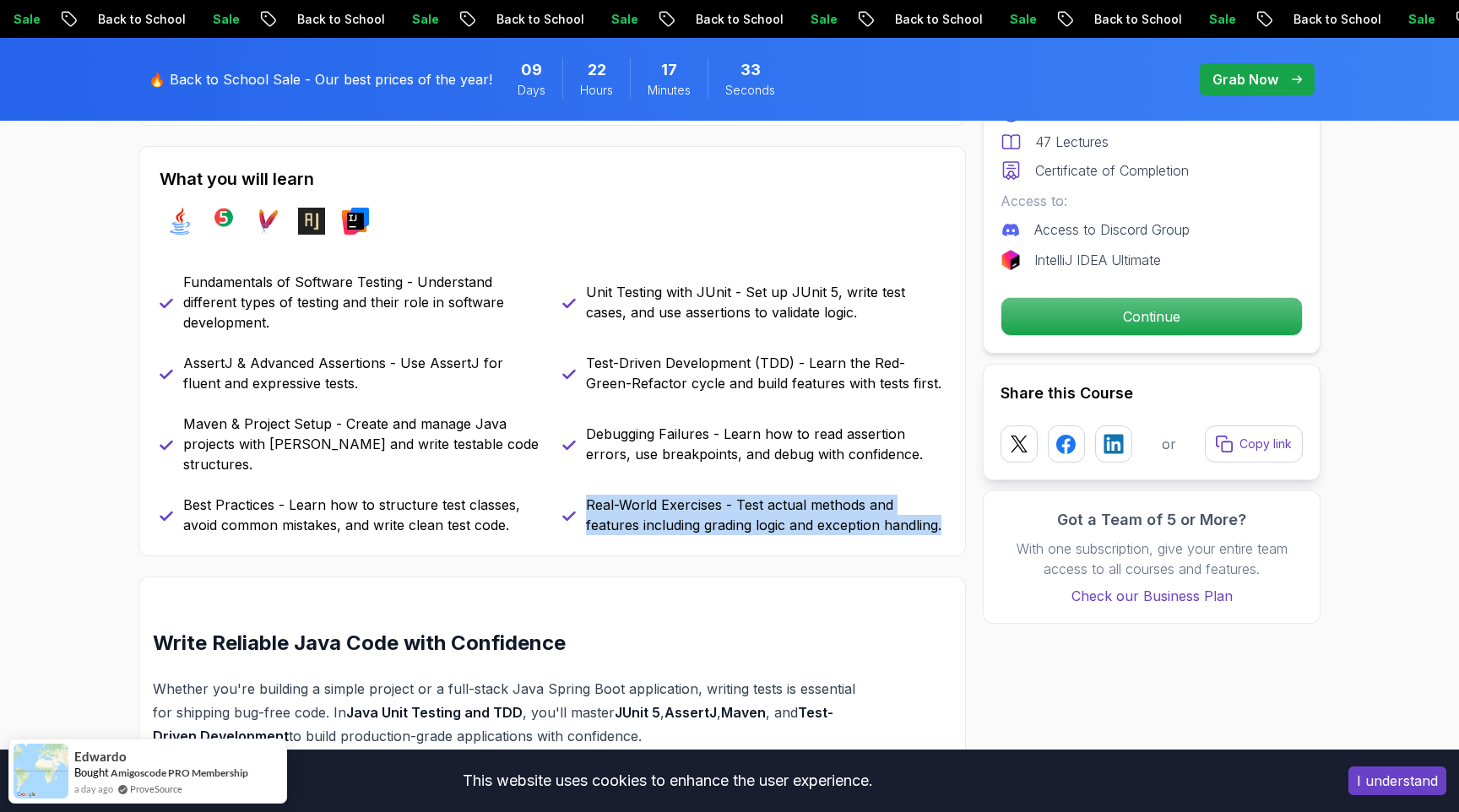
drag, startPoint x: 588, startPoint y: 487, endPoint x: 953, endPoint y: 519, distance: 366.4
click at [953, 519] on div "What you will learn java junit maven assertj intellij Fundamentals of Software …" at bounding box center [552, 351] width 827 height 410
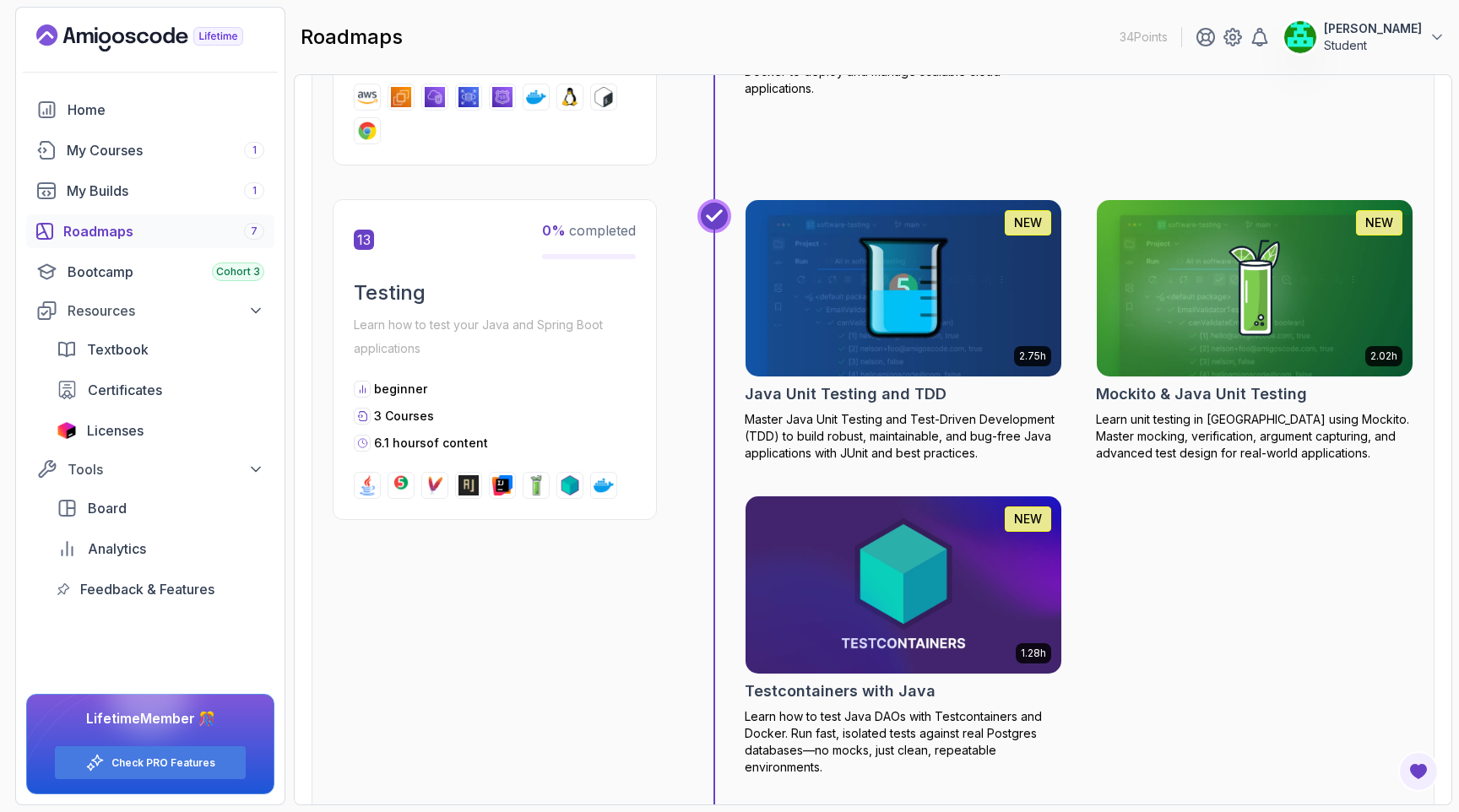
scroll to position [5287, 0]
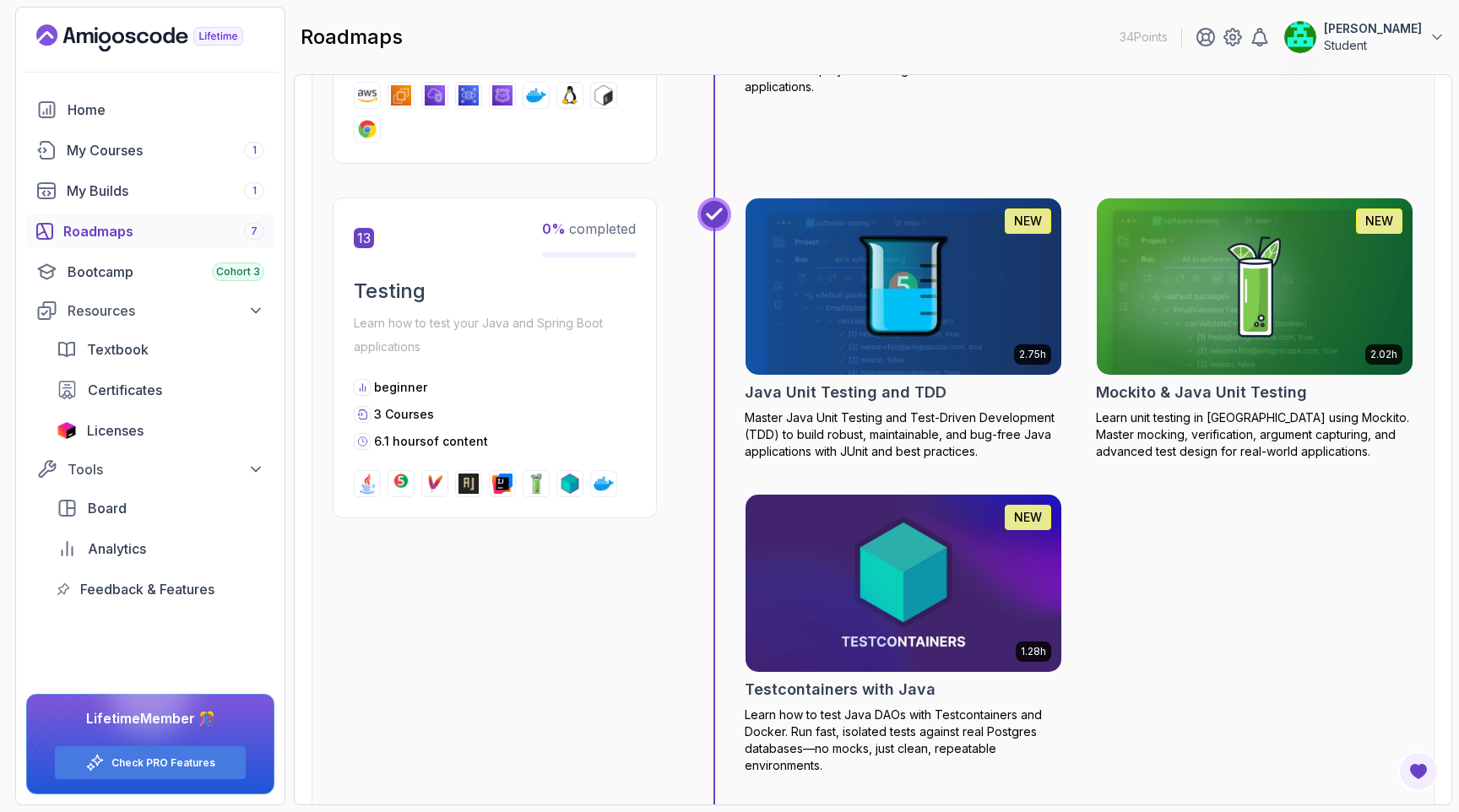
click at [1215, 405] on h2 "Mockito & Java Unit Testing" at bounding box center [1202, 392] width 211 height 24
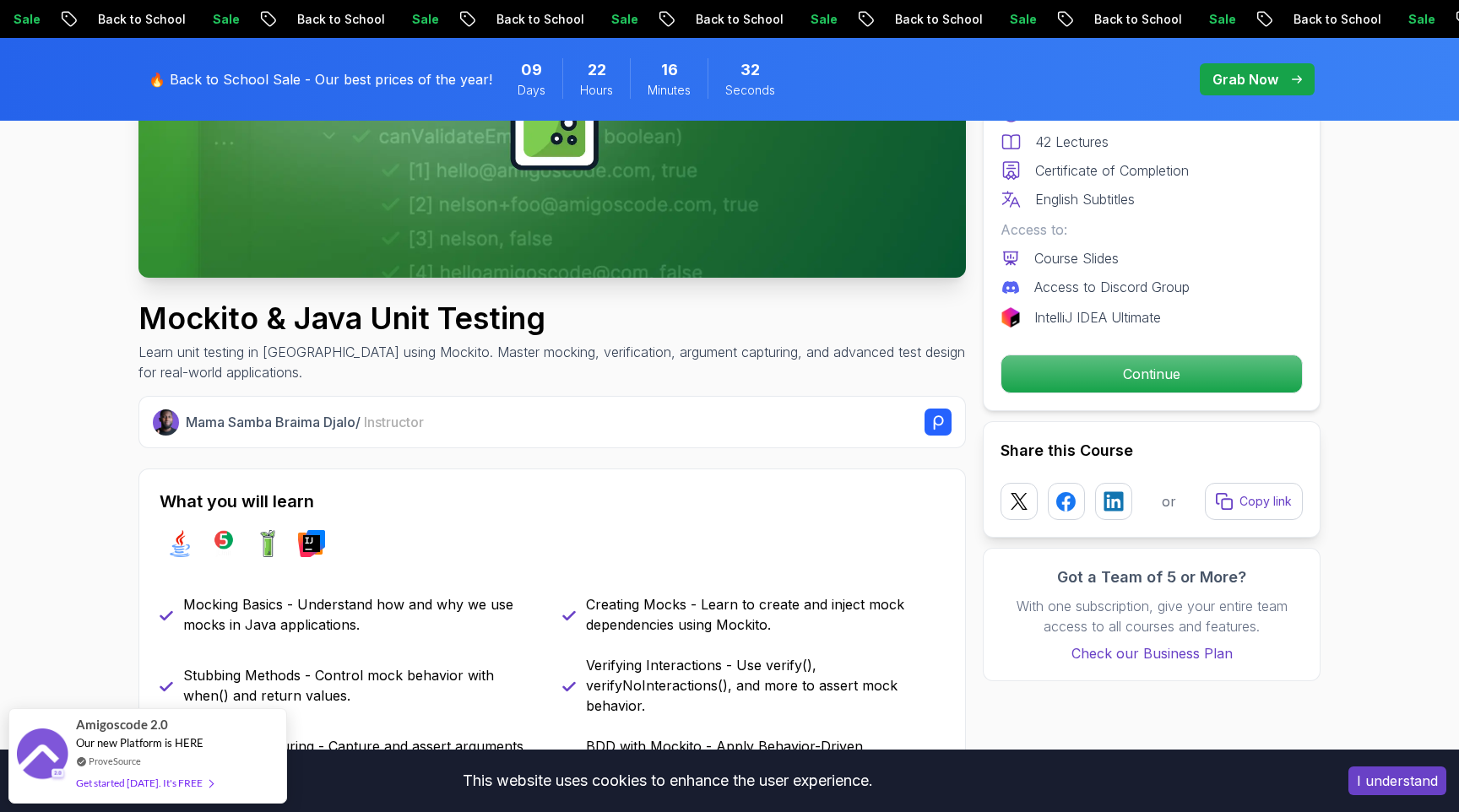
scroll to position [413, 0]
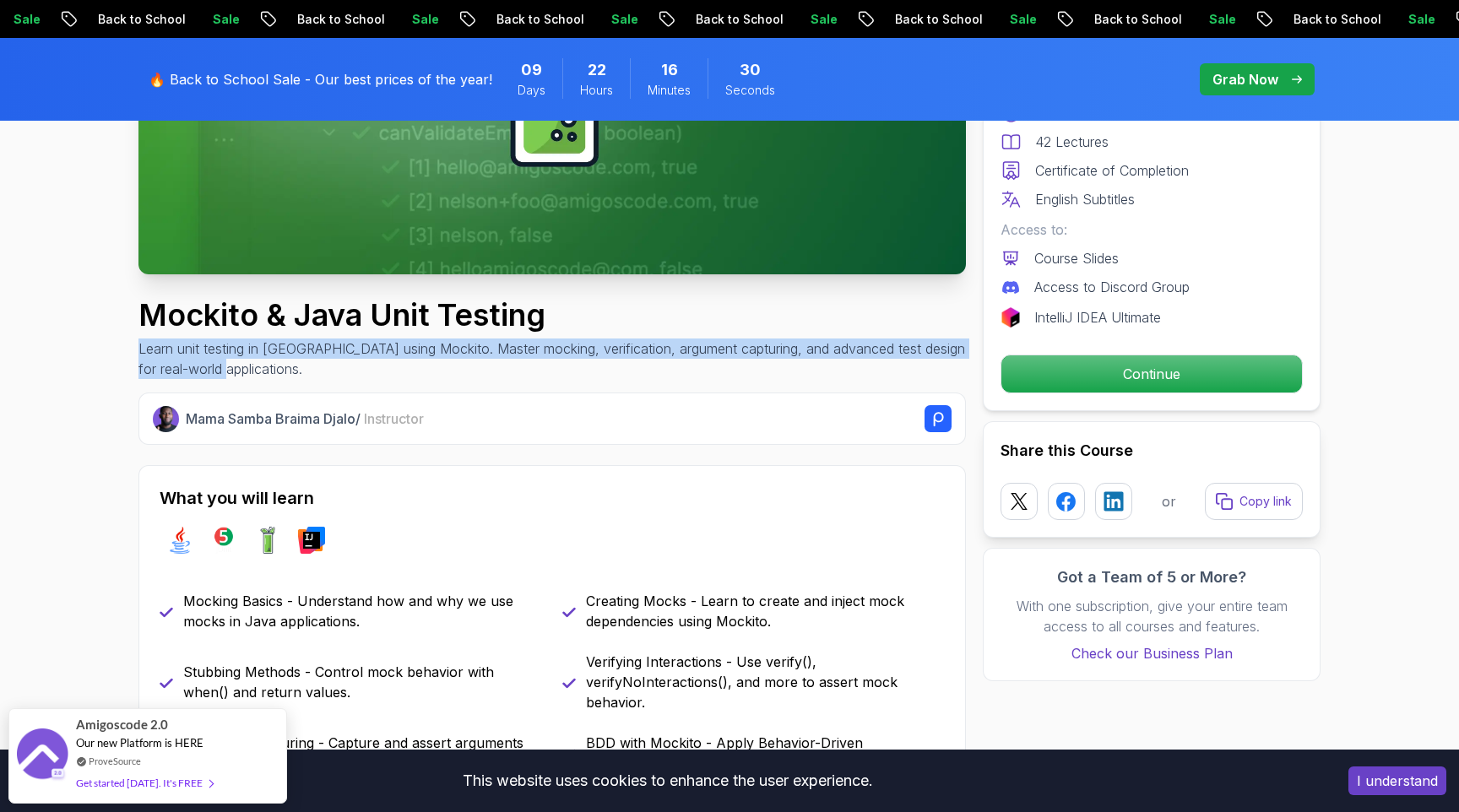
drag, startPoint x: 131, startPoint y: 351, endPoint x: 263, endPoint y: 379, distance: 134.9
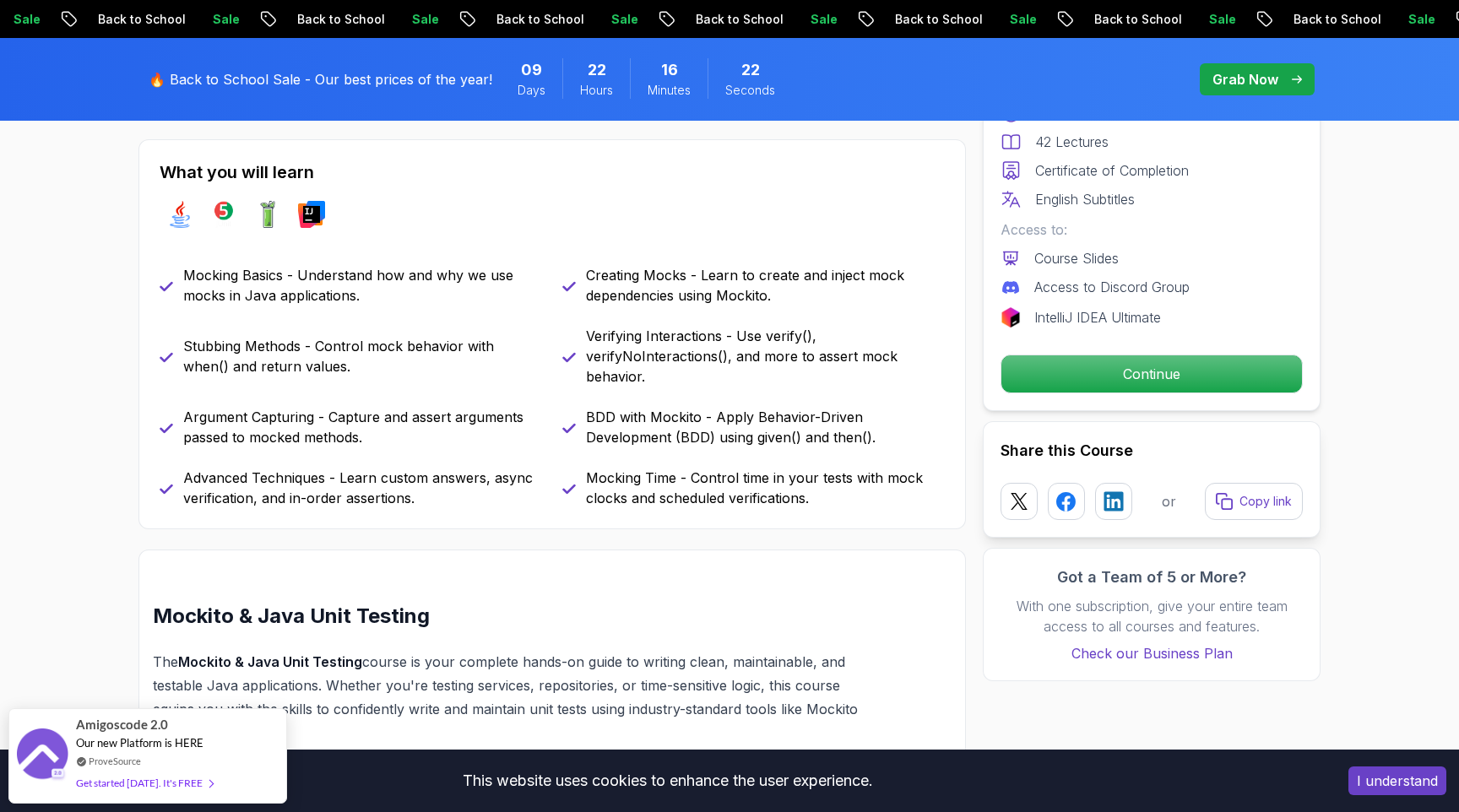
scroll to position [753, 0]
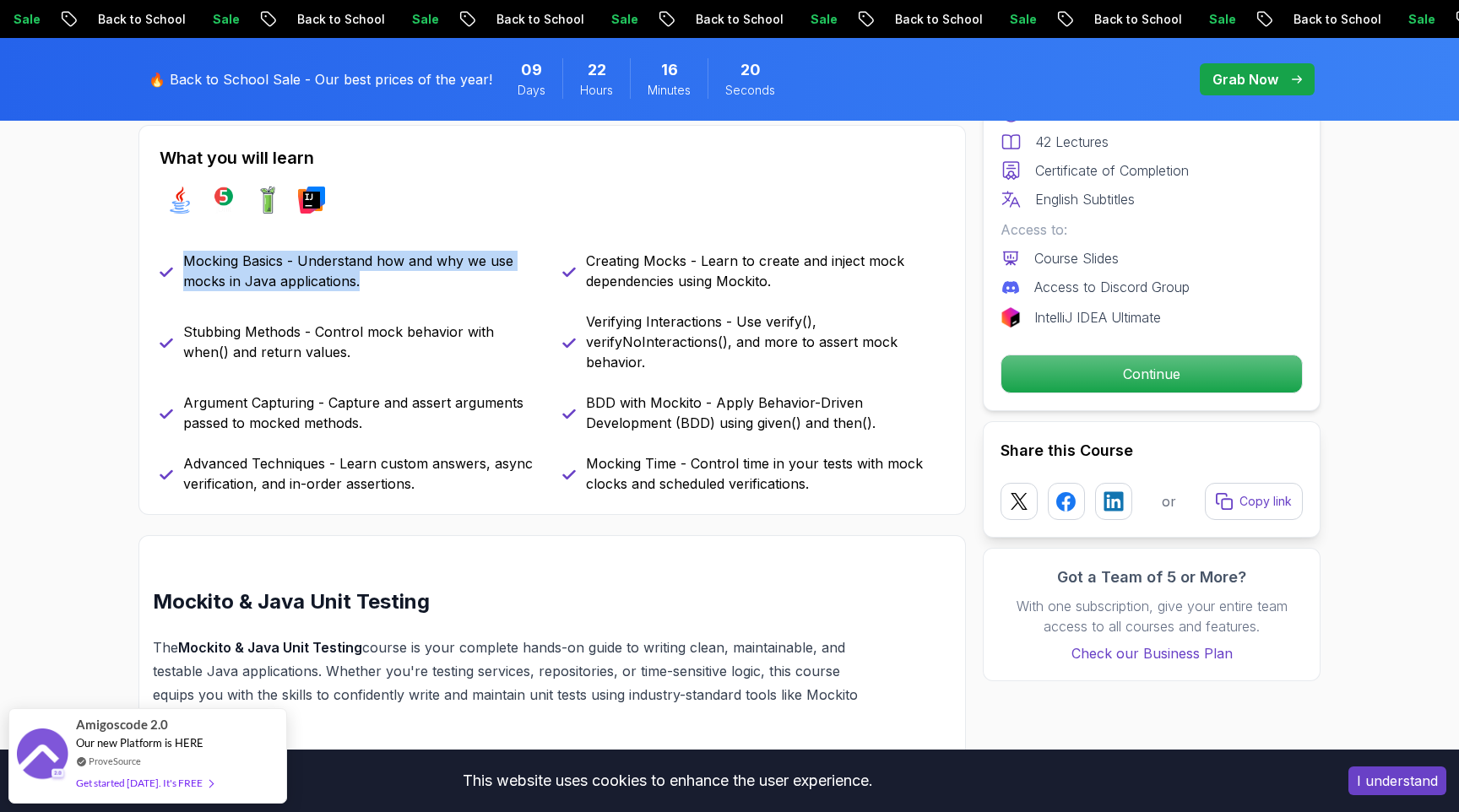
drag, startPoint x: 191, startPoint y: 257, endPoint x: 403, endPoint y: 291, distance: 214.7
click at [403, 291] on div "Mocking Basics - Understand how and why we use mocks in Java applications." at bounding box center [351, 271] width 383 height 41
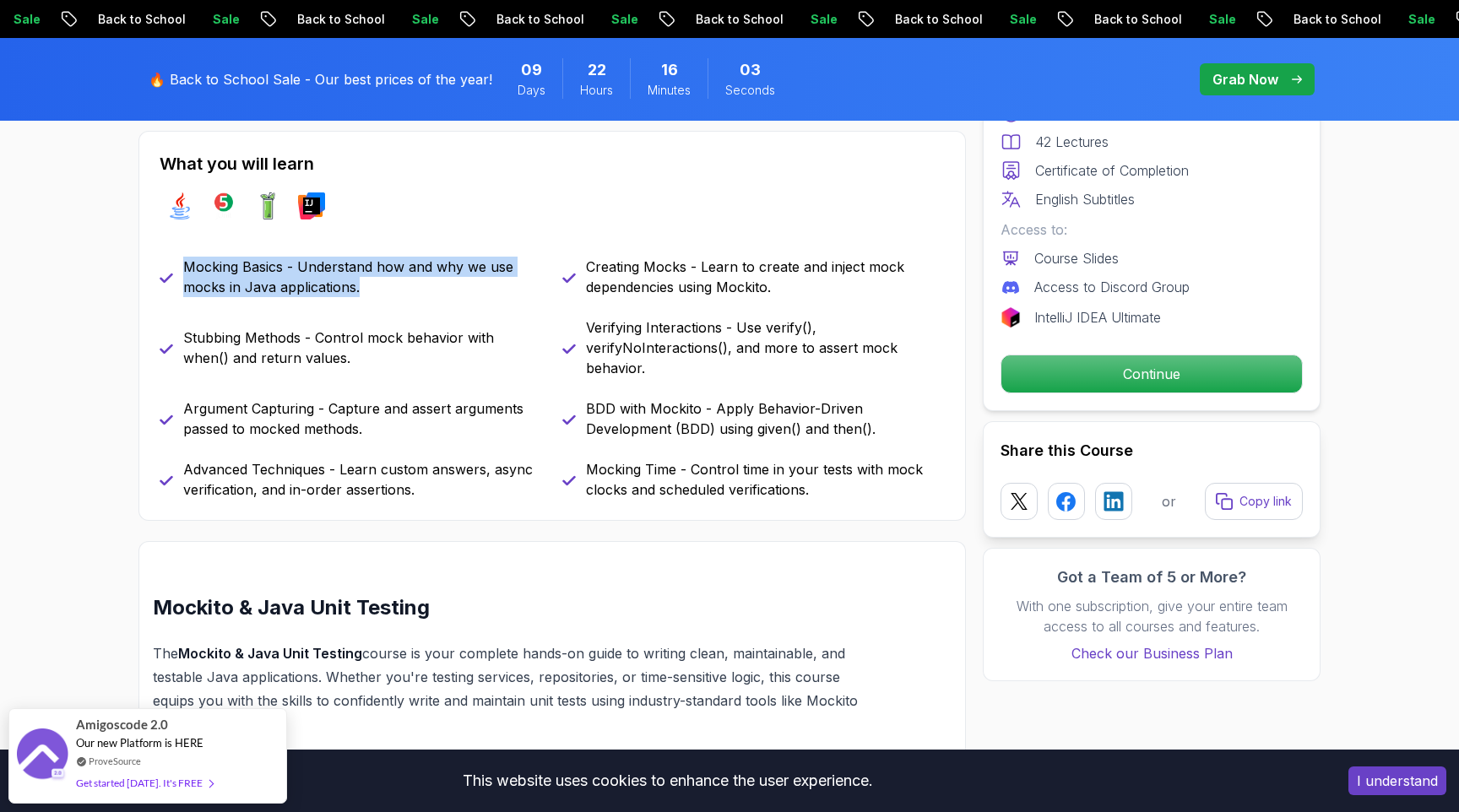
scroll to position [763, 0]
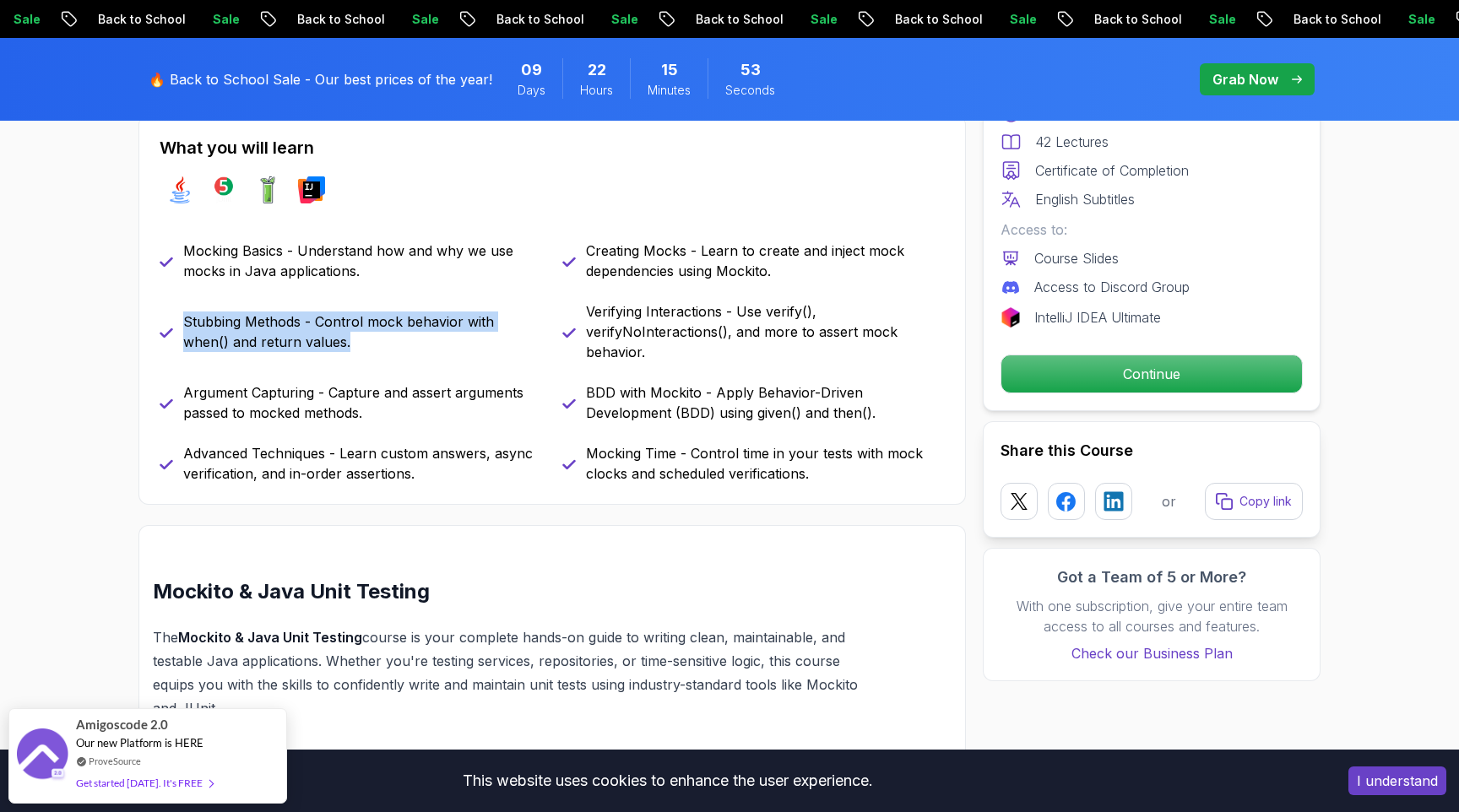
drag, startPoint x: 185, startPoint y: 326, endPoint x: 340, endPoint y: 342, distance: 155.8
click at [340, 342] on p "Stubbing Methods - Control mock behavior with when() and return values." at bounding box center [362, 331] width 358 height 41
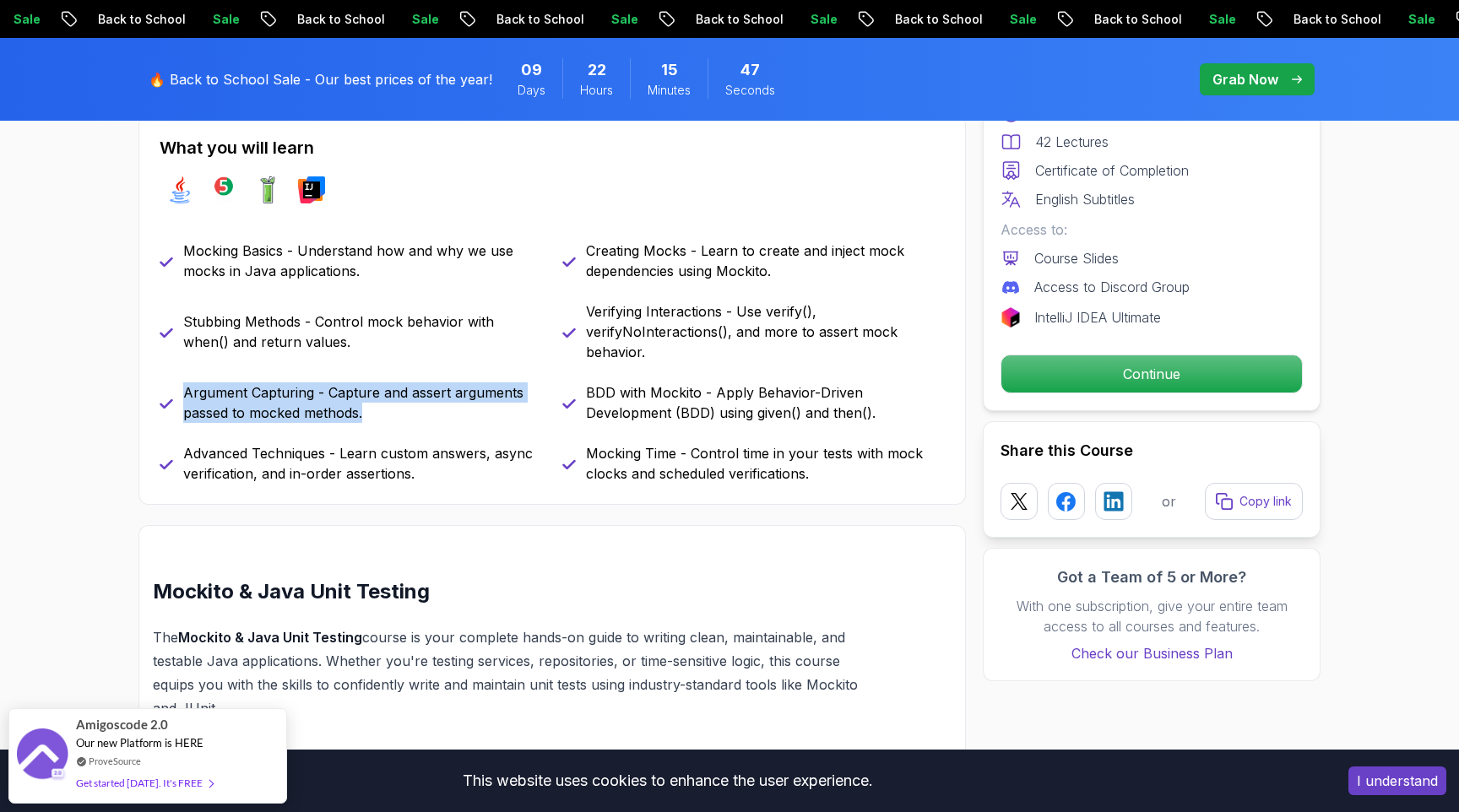
drag, startPoint x: 185, startPoint y: 392, endPoint x: 418, endPoint y: 407, distance: 233.5
click at [418, 407] on p "Argument Capturing - Capture and assert arguments passed to mocked methods." at bounding box center [362, 403] width 358 height 41
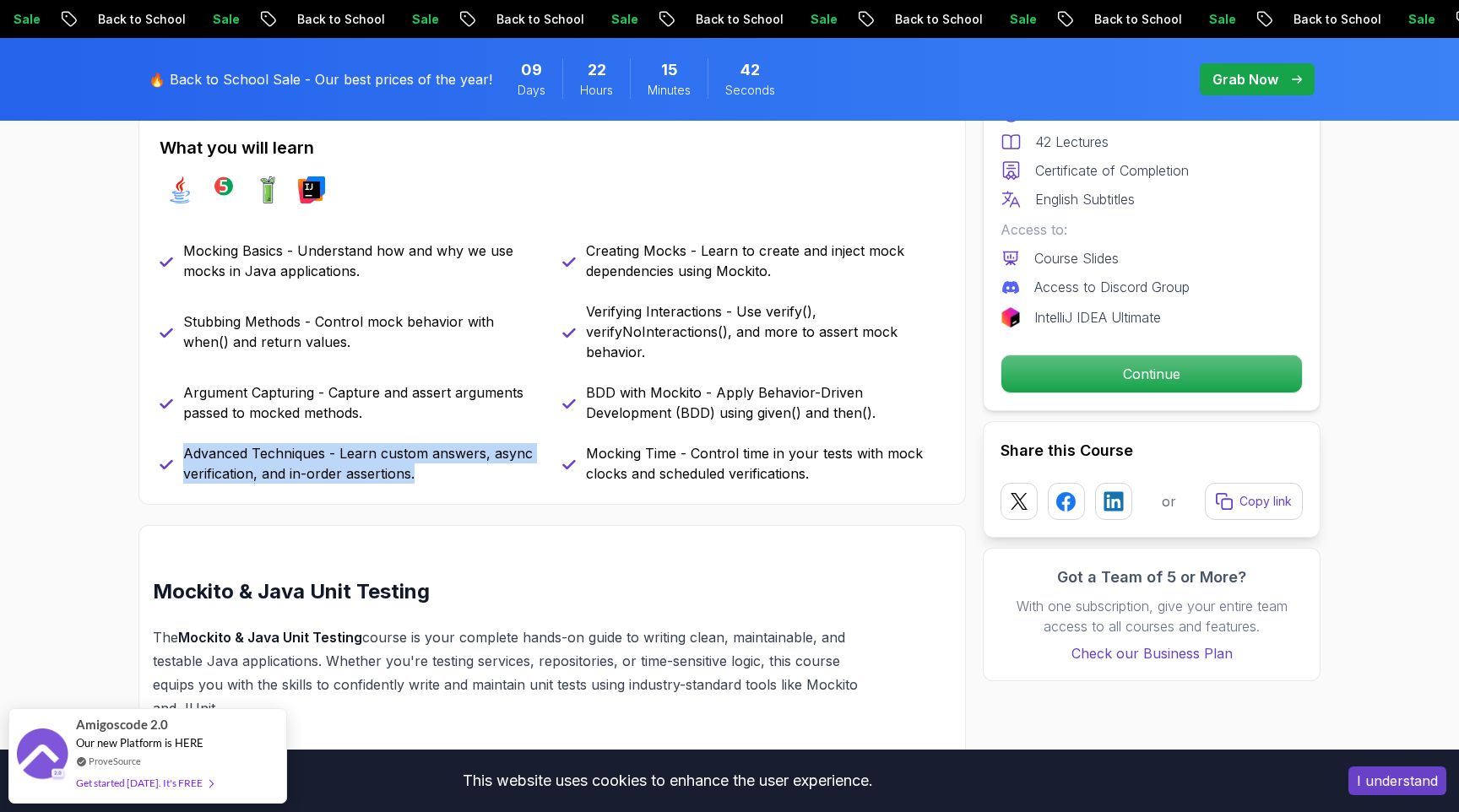
drag, startPoint x: 185, startPoint y: 455, endPoint x: 434, endPoint y: 475, distance: 249.8
click at [434, 475] on p "Advanced Techniques - Learn custom answers, async verification, and in-order as…" at bounding box center [362, 463] width 358 height 41
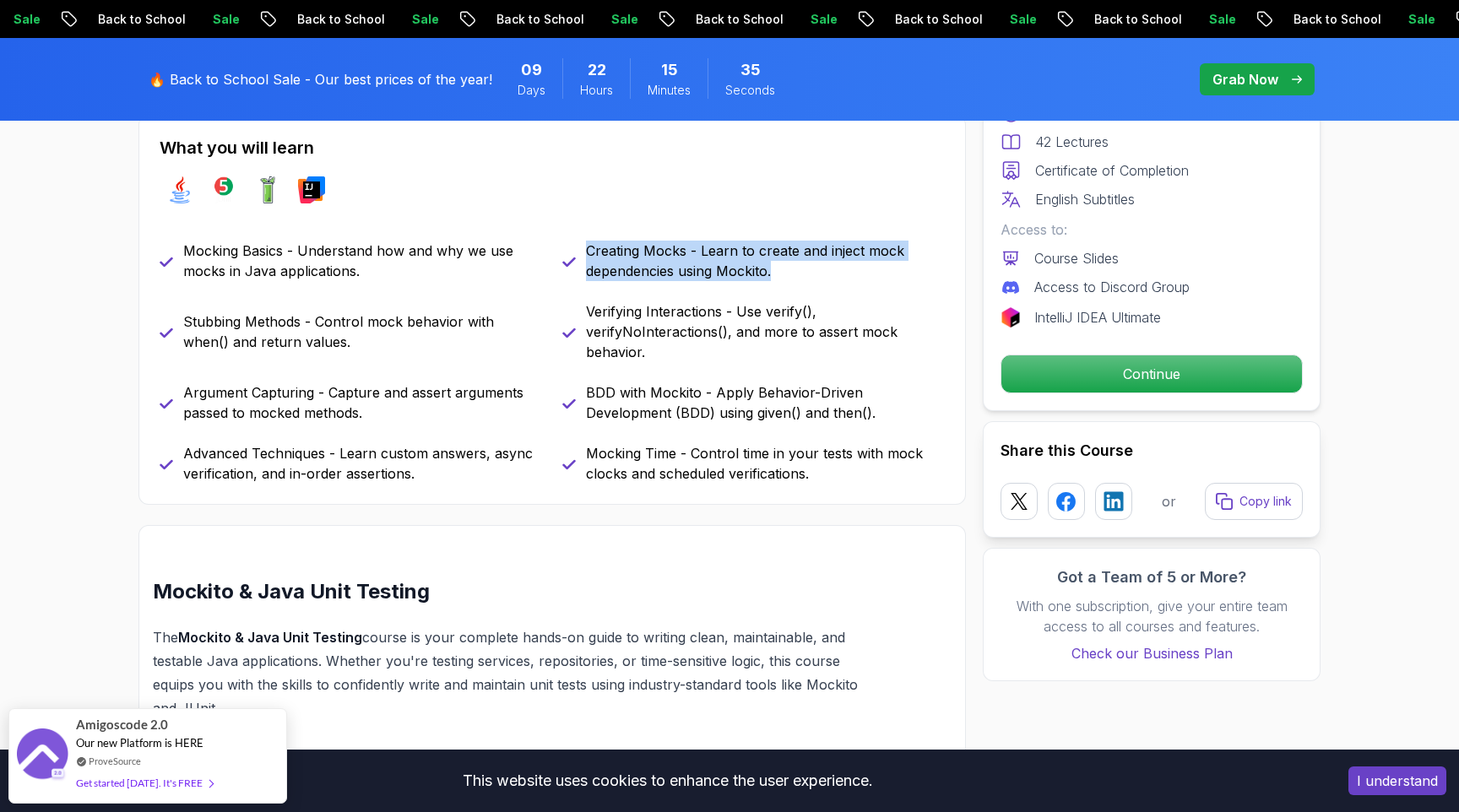
drag, startPoint x: 587, startPoint y: 252, endPoint x: 786, endPoint y: 269, distance: 199.7
click at [786, 269] on p "Creating Mocks - Learn to create and inject mock dependencies using Mockito." at bounding box center [765, 260] width 358 height 41
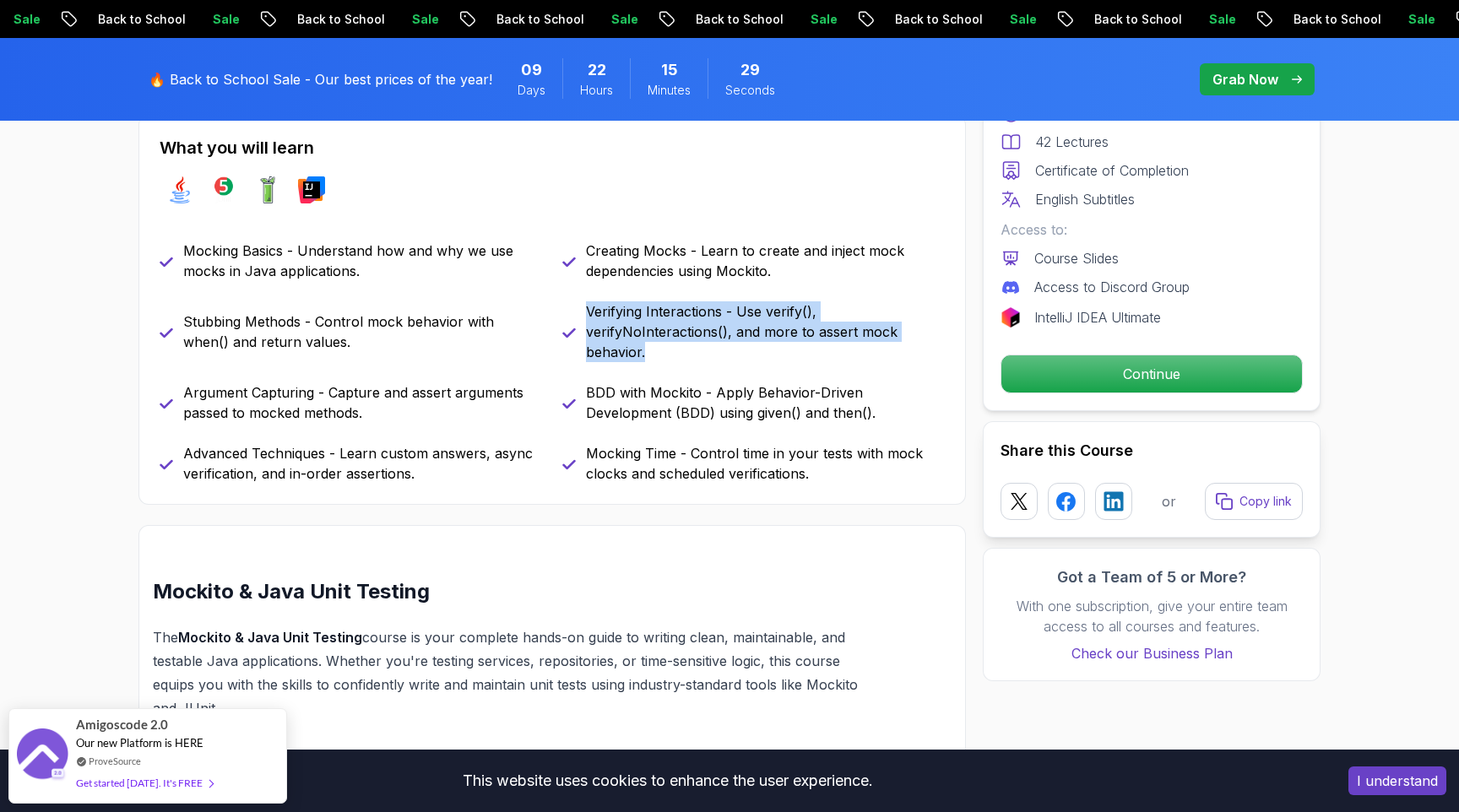
drag, startPoint x: 589, startPoint y: 309, endPoint x: 658, endPoint y: 350, distance: 80.3
click at [658, 350] on p "Verifying Interactions - Use verify(), verifyNoInteractions(), and more to asse…" at bounding box center [765, 332] width 358 height 60
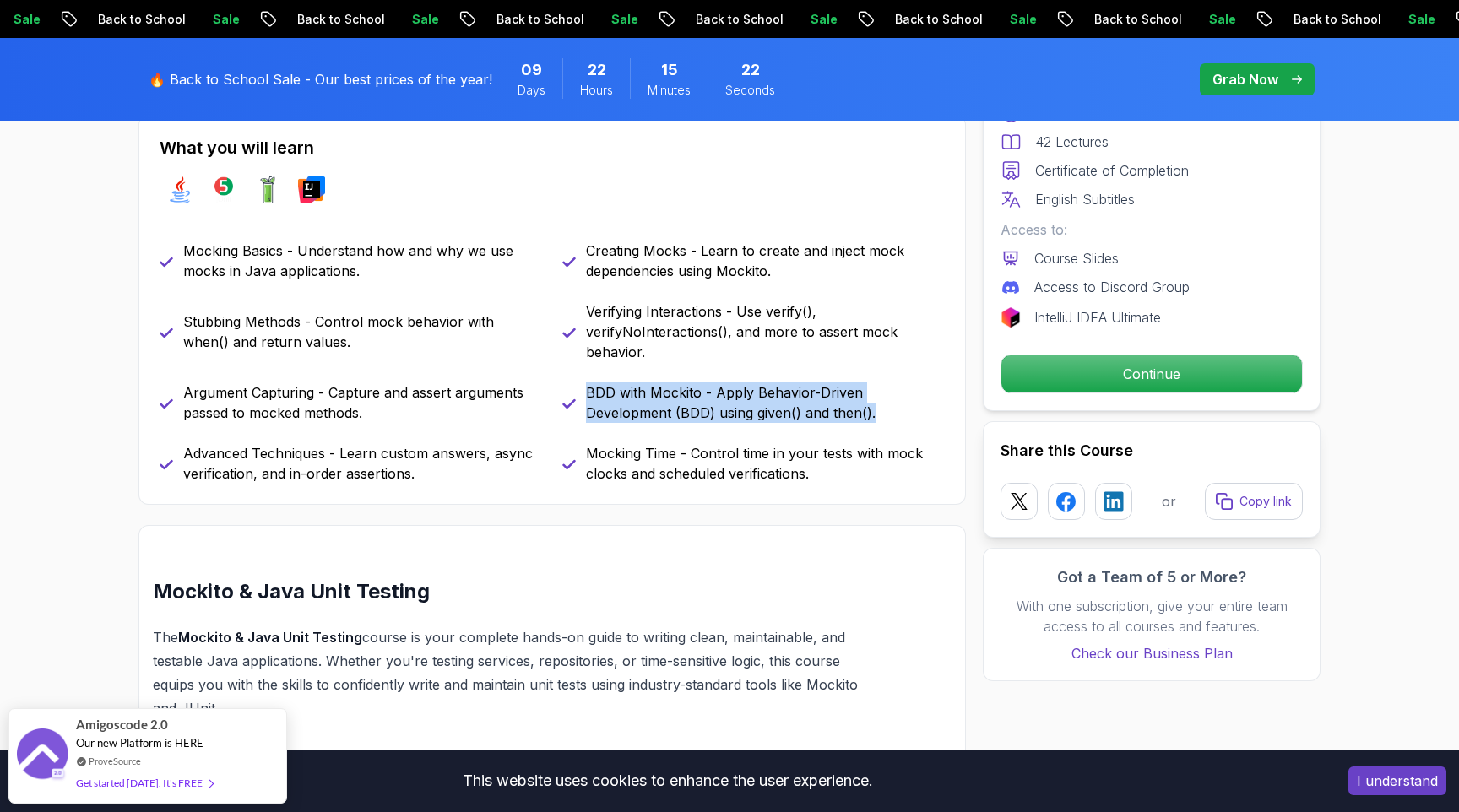
drag, startPoint x: 588, startPoint y: 394, endPoint x: 894, endPoint y: 411, distance: 306.5
click at [894, 411] on p "BDD with Mockito - Apply Behavior-Driven Development (BDD) using given() and th…" at bounding box center [765, 403] width 358 height 41
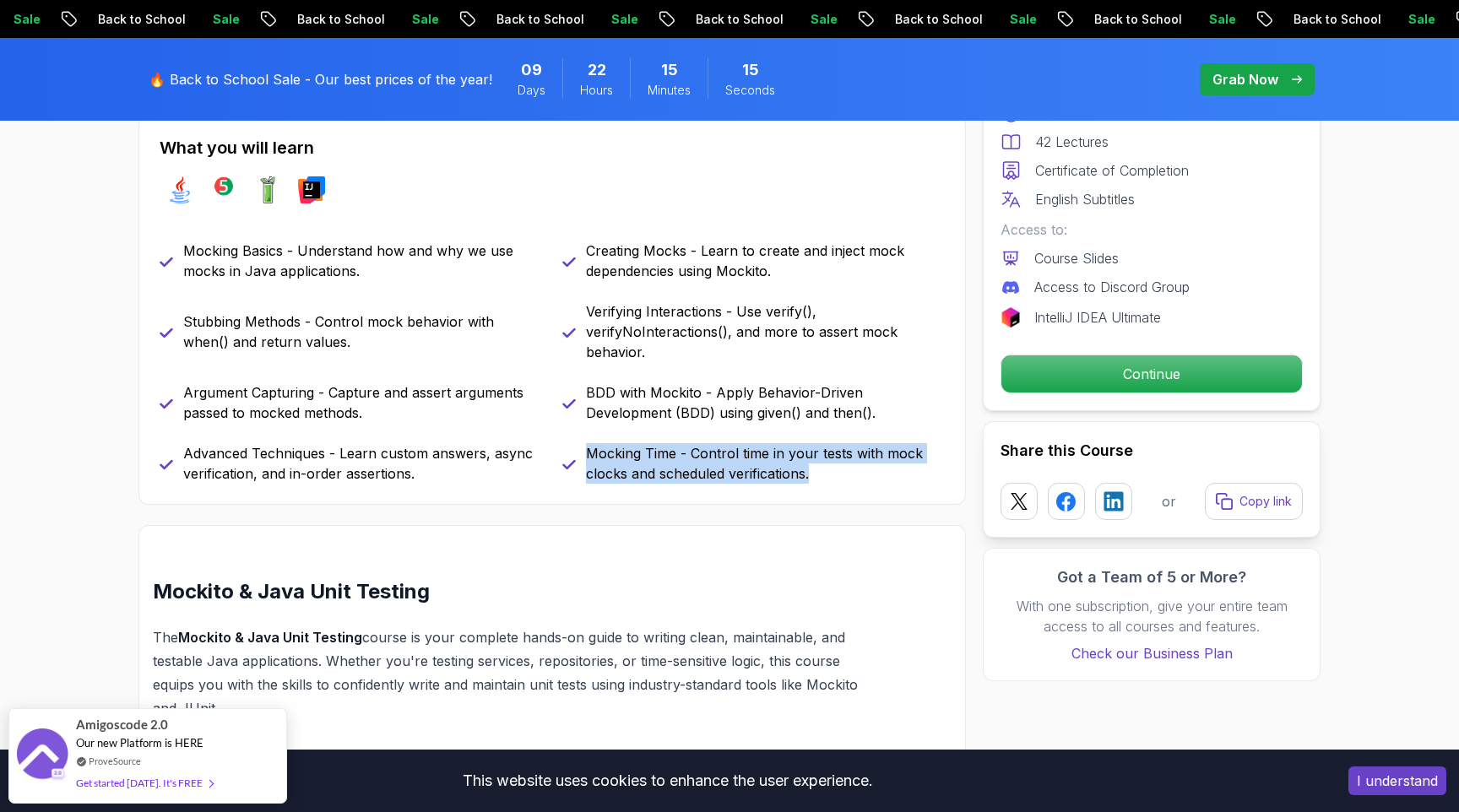
drag, startPoint x: 589, startPoint y: 452, endPoint x: 843, endPoint y: 475, distance: 255.0
click at [843, 475] on p "Mocking Time - Control time in your tests with mock clocks and scheduled verifi…" at bounding box center [765, 463] width 358 height 41
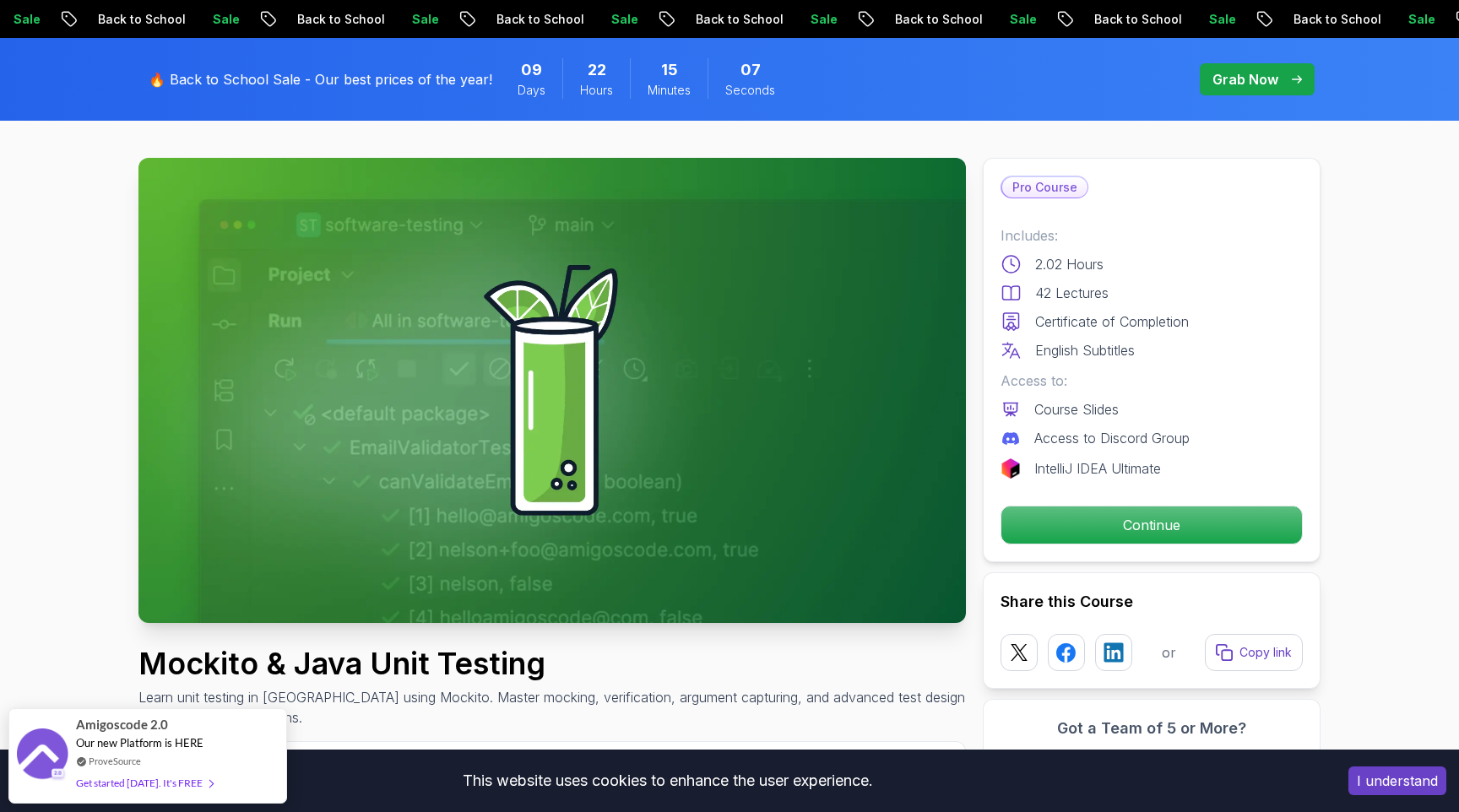
scroll to position [0, 0]
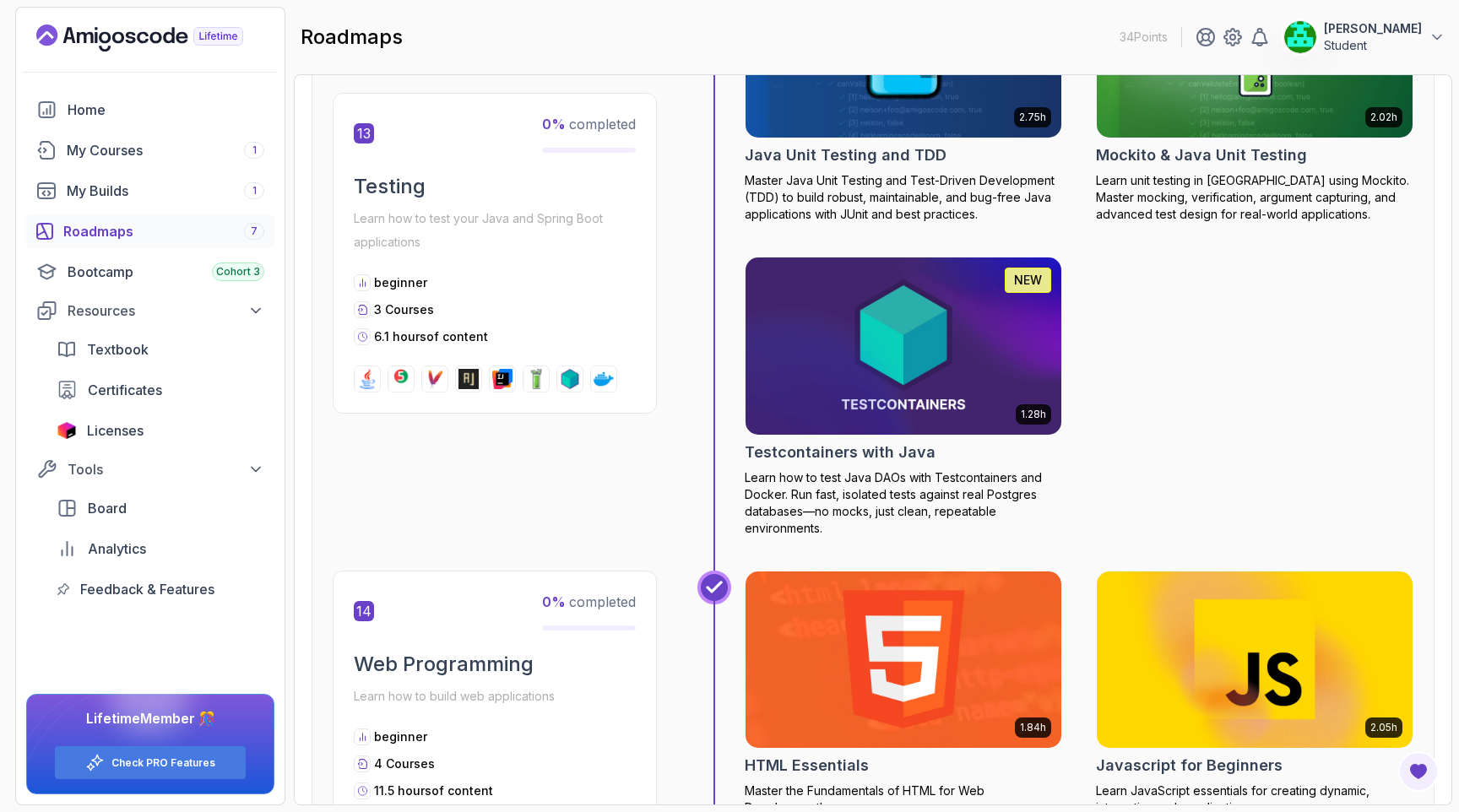
scroll to position [5523, 0]
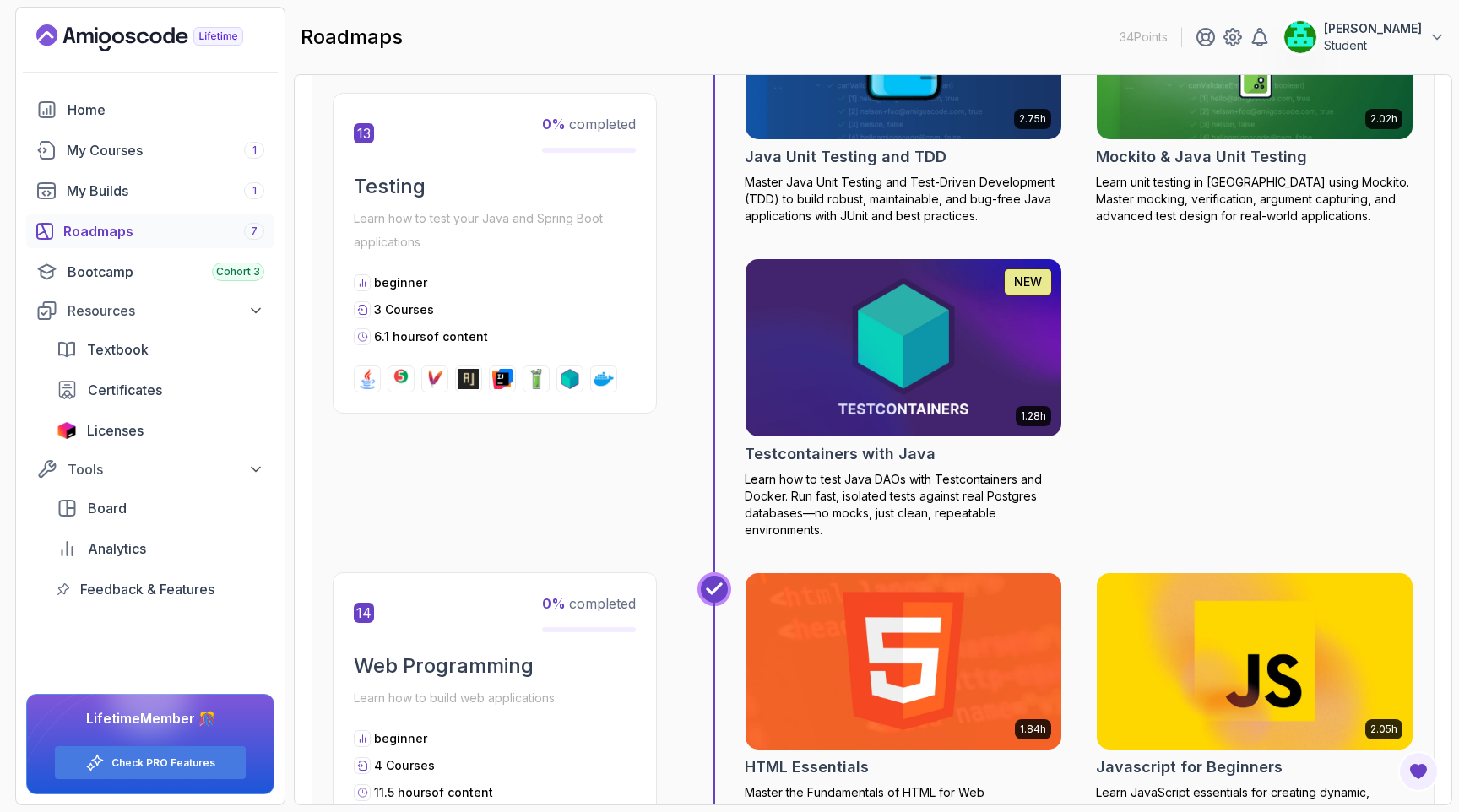
click at [918, 416] on img at bounding box center [904, 347] width 332 height 186
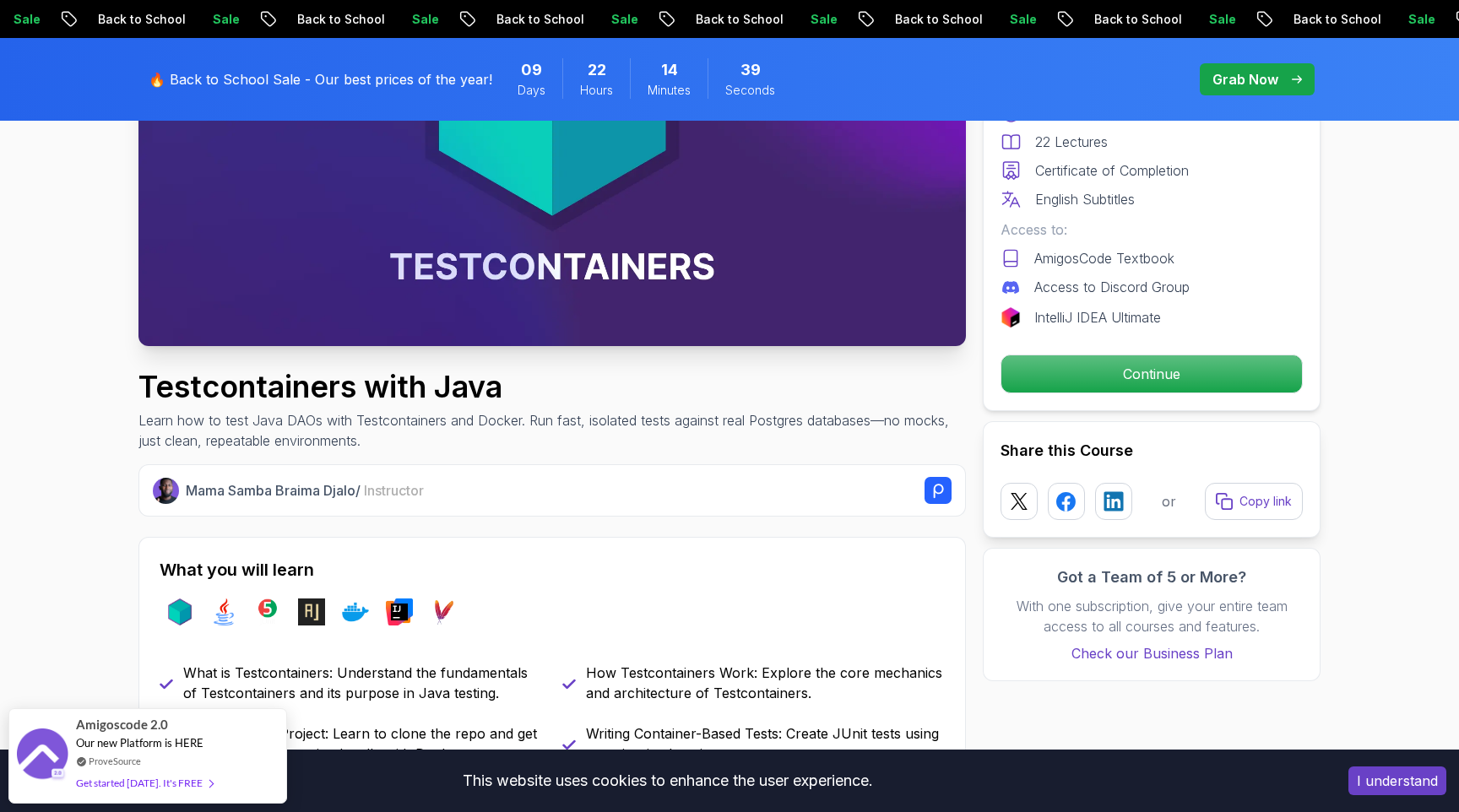
scroll to position [342, 0]
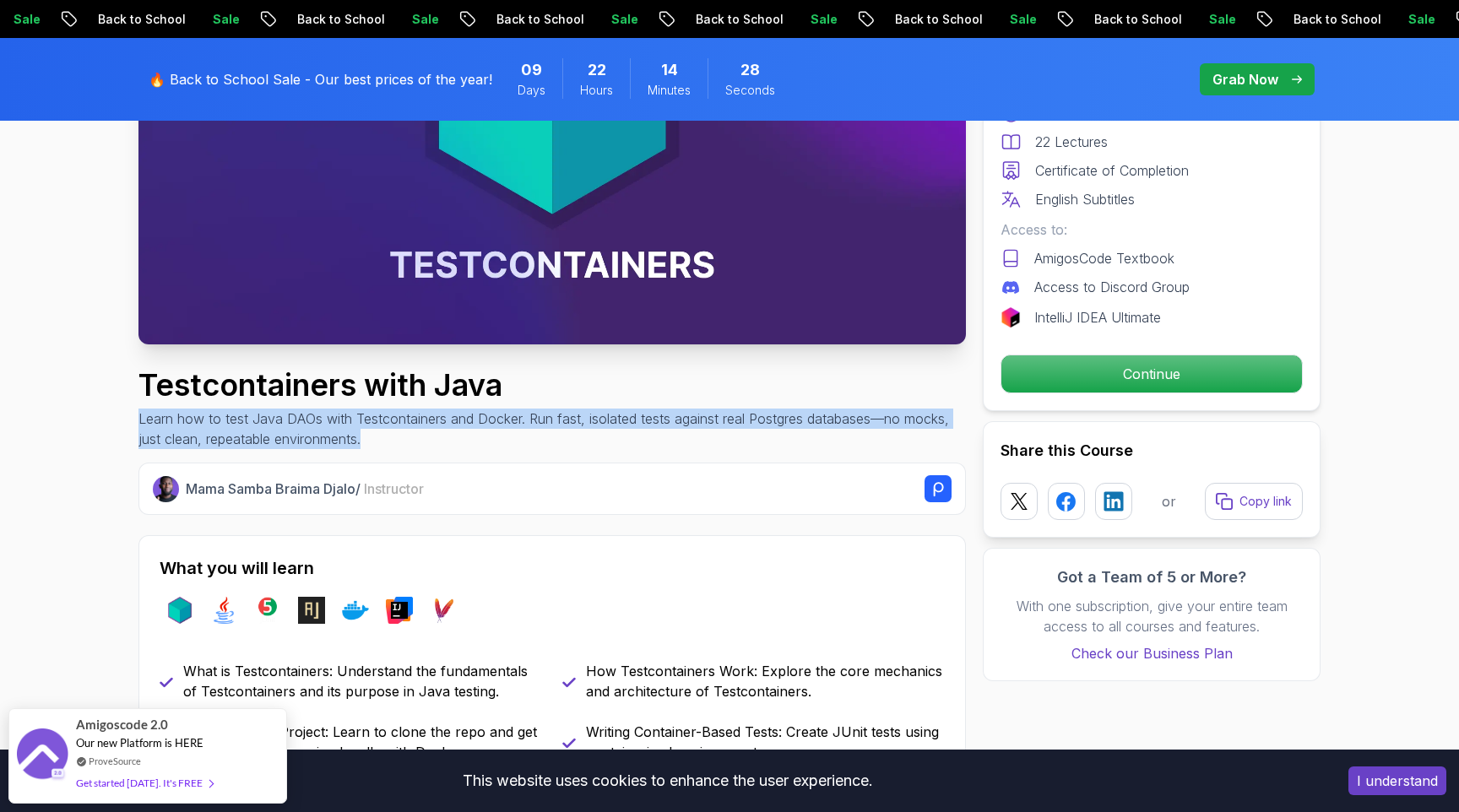
drag, startPoint x: 132, startPoint y: 418, endPoint x: 410, endPoint y: 454, distance: 280.3
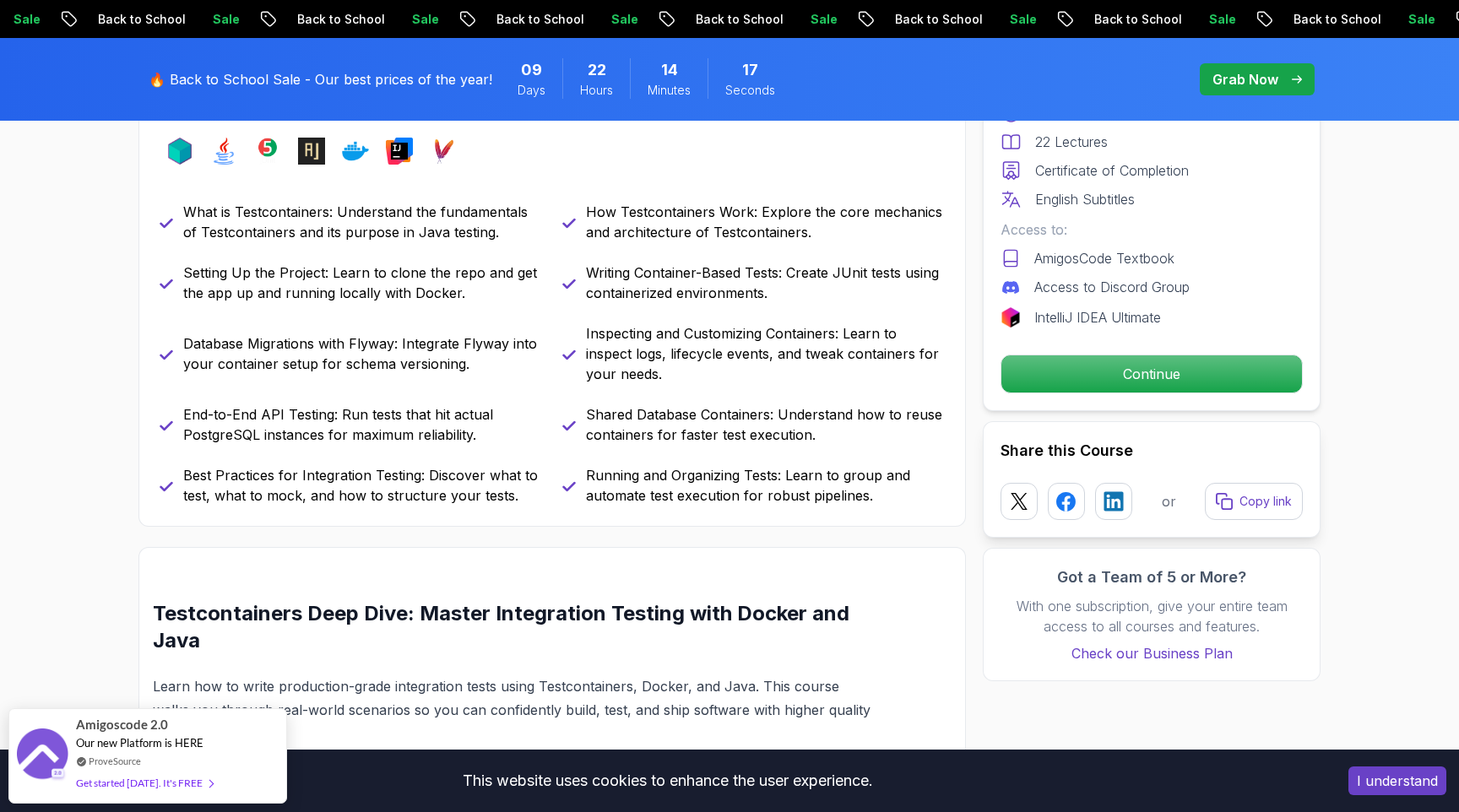
scroll to position [806, 0]
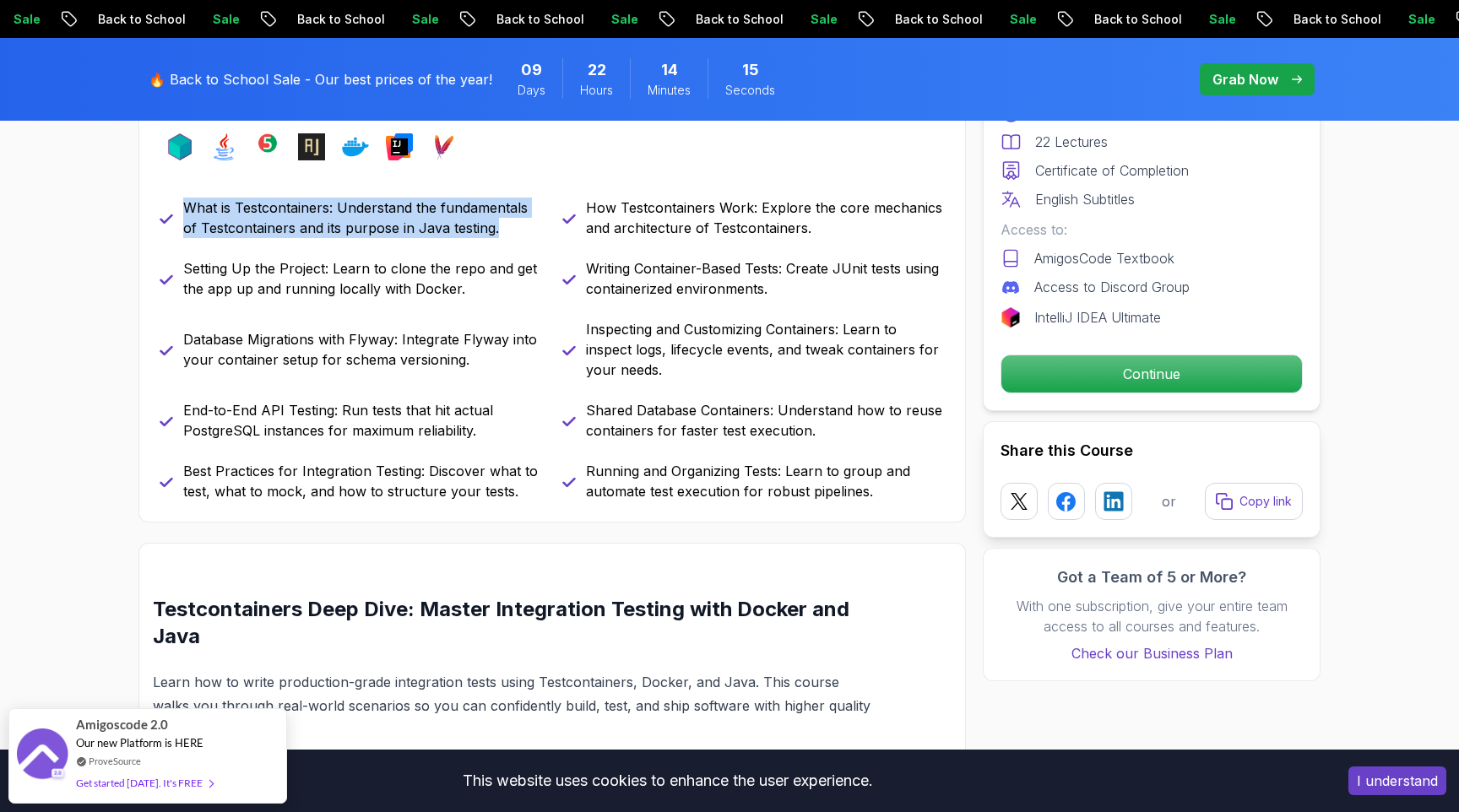
drag, startPoint x: 181, startPoint y: 207, endPoint x: 542, endPoint y: 232, distance: 361.9
click at [542, 232] on div "What is Testcontainers: Understand the fundamentals of Testcontainers and its p…" at bounding box center [552, 349] width 786 height 304
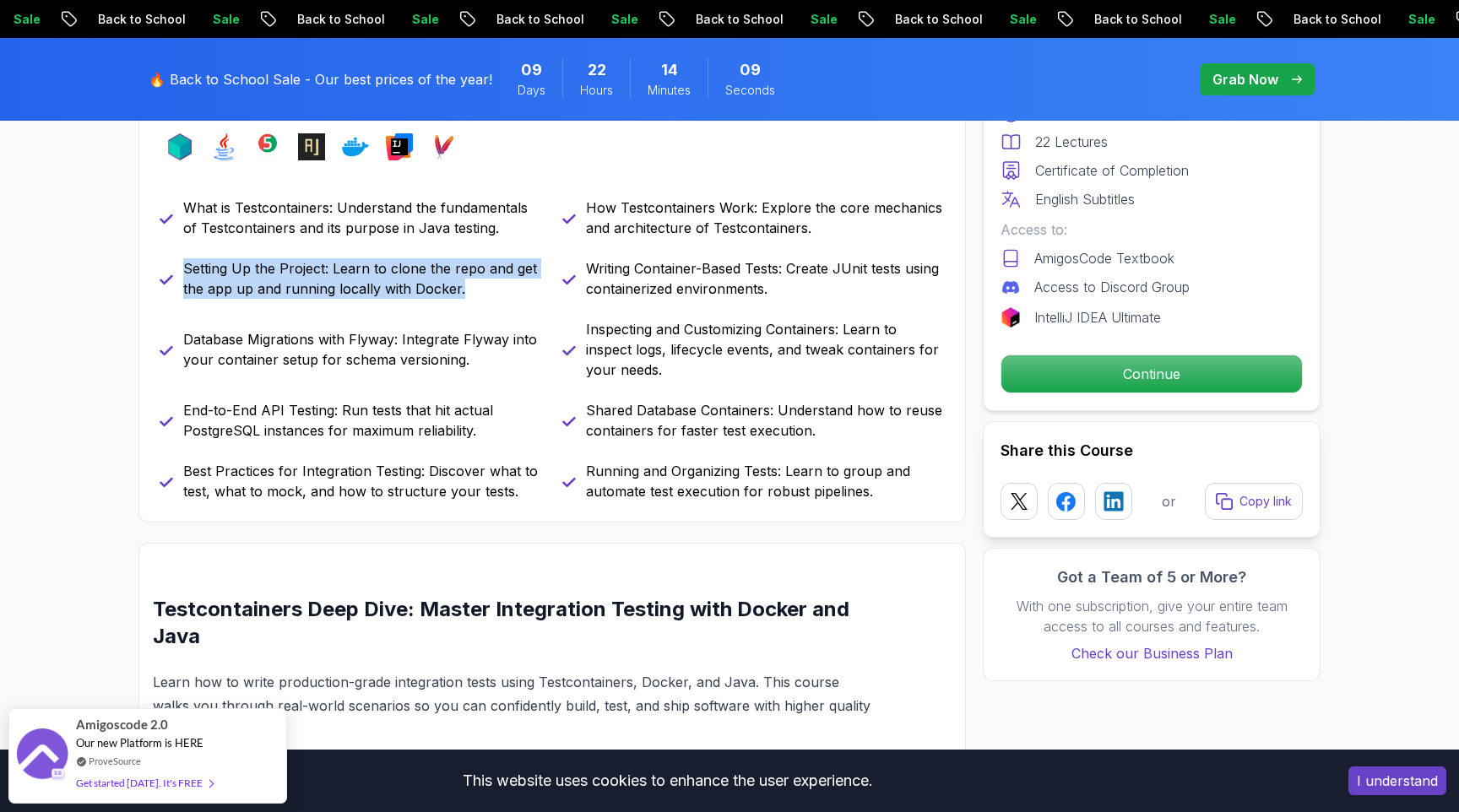
drag, startPoint x: 181, startPoint y: 268, endPoint x: 512, endPoint y: 294, distance: 332.0
click at [512, 294] on div "Setting Up the Project: Learn to clone the repo and get the app up and running …" at bounding box center [351, 278] width 383 height 41
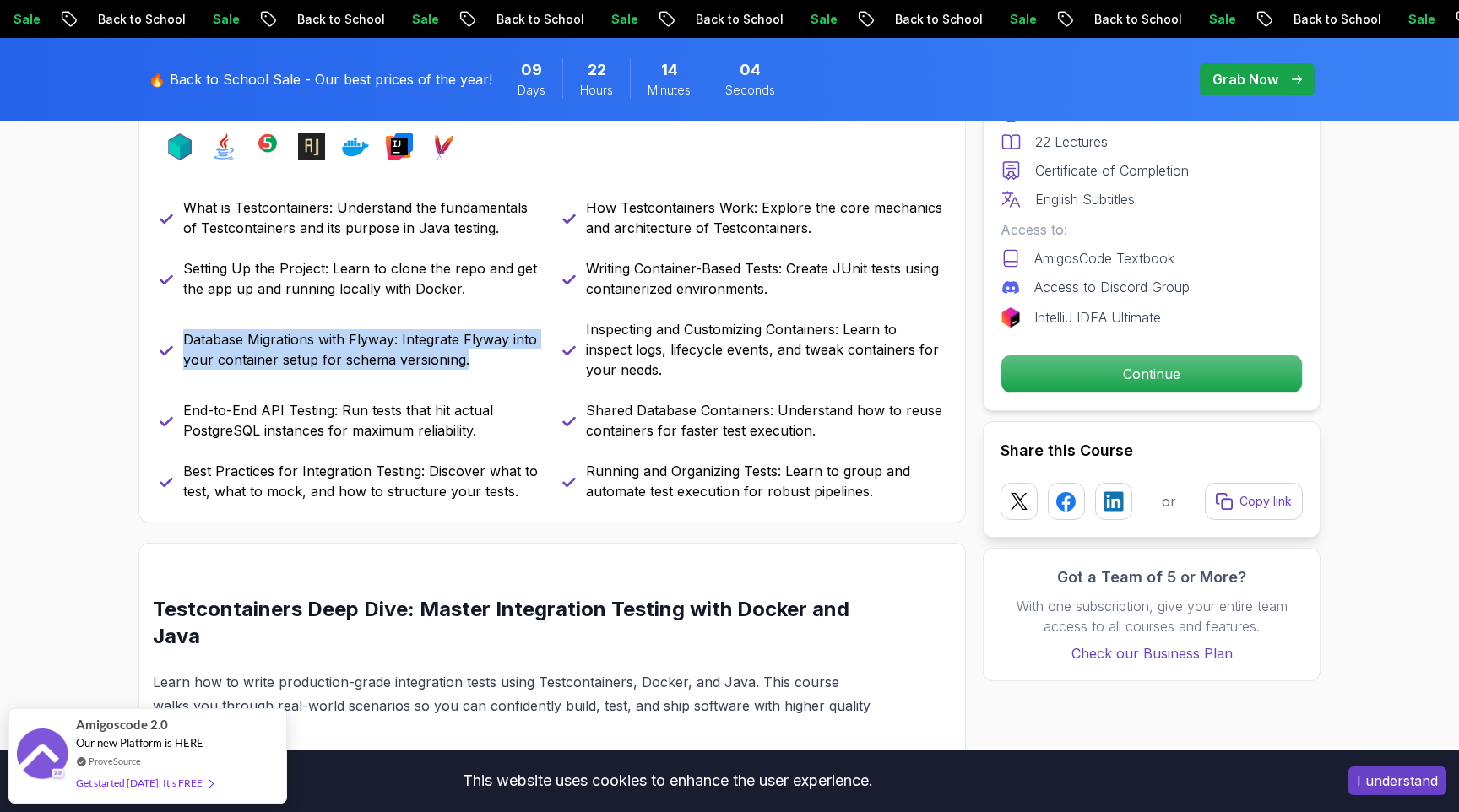
drag, startPoint x: 186, startPoint y: 338, endPoint x: 471, endPoint y: 359, distance: 285.8
click at [472, 359] on p "Database Migrations with Flyway: Integrate Flyway into your container setup for…" at bounding box center [362, 349] width 358 height 41
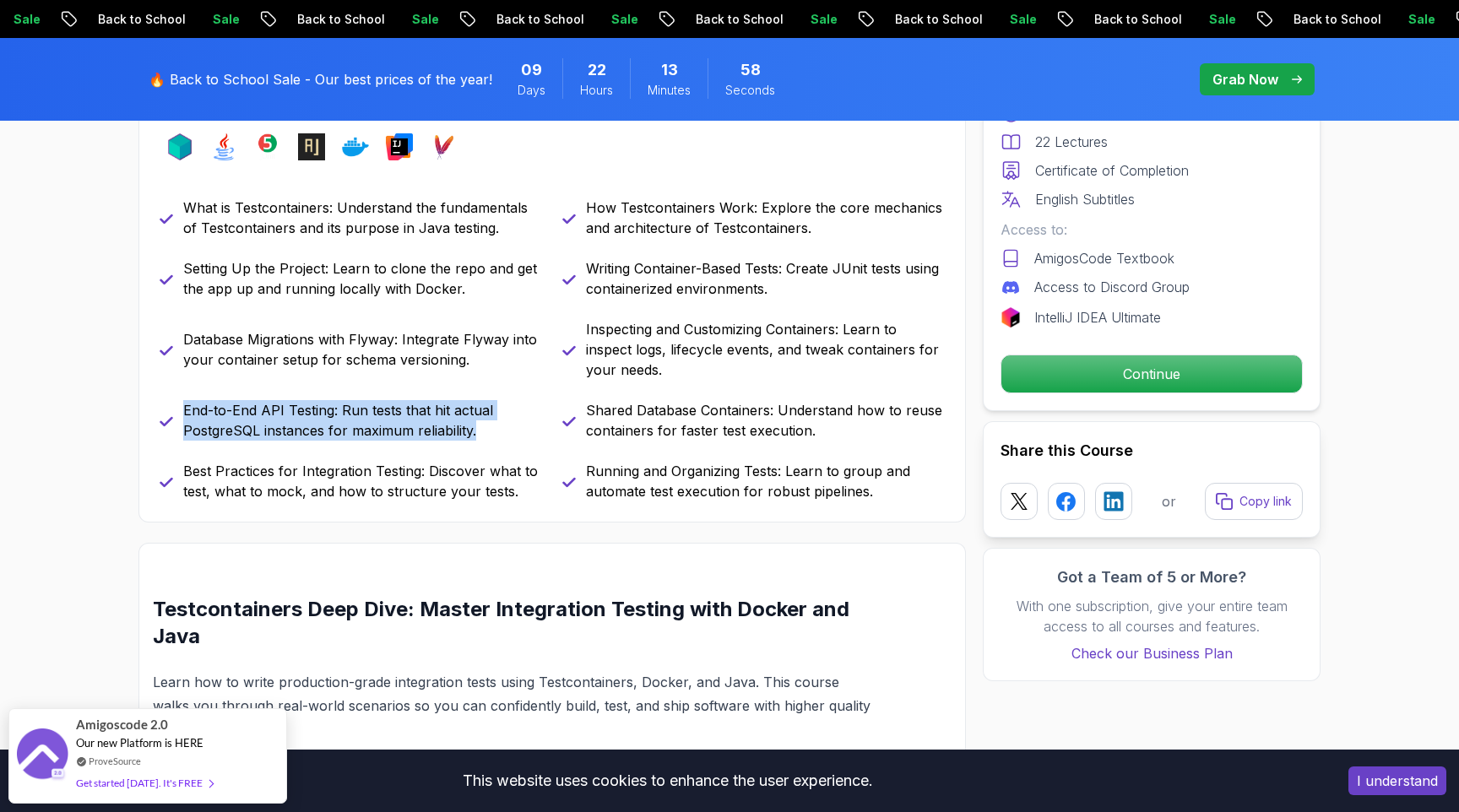
drag, startPoint x: 182, startPoint y: 410, endPoint x: 486, endPoint y: 444, distance: 305.9
click at [486, 444] on div "What is Testcontainers: Understand the fundamentals of Testcontainers and its p…" at bounding box center [552, 349] width 786 height 304
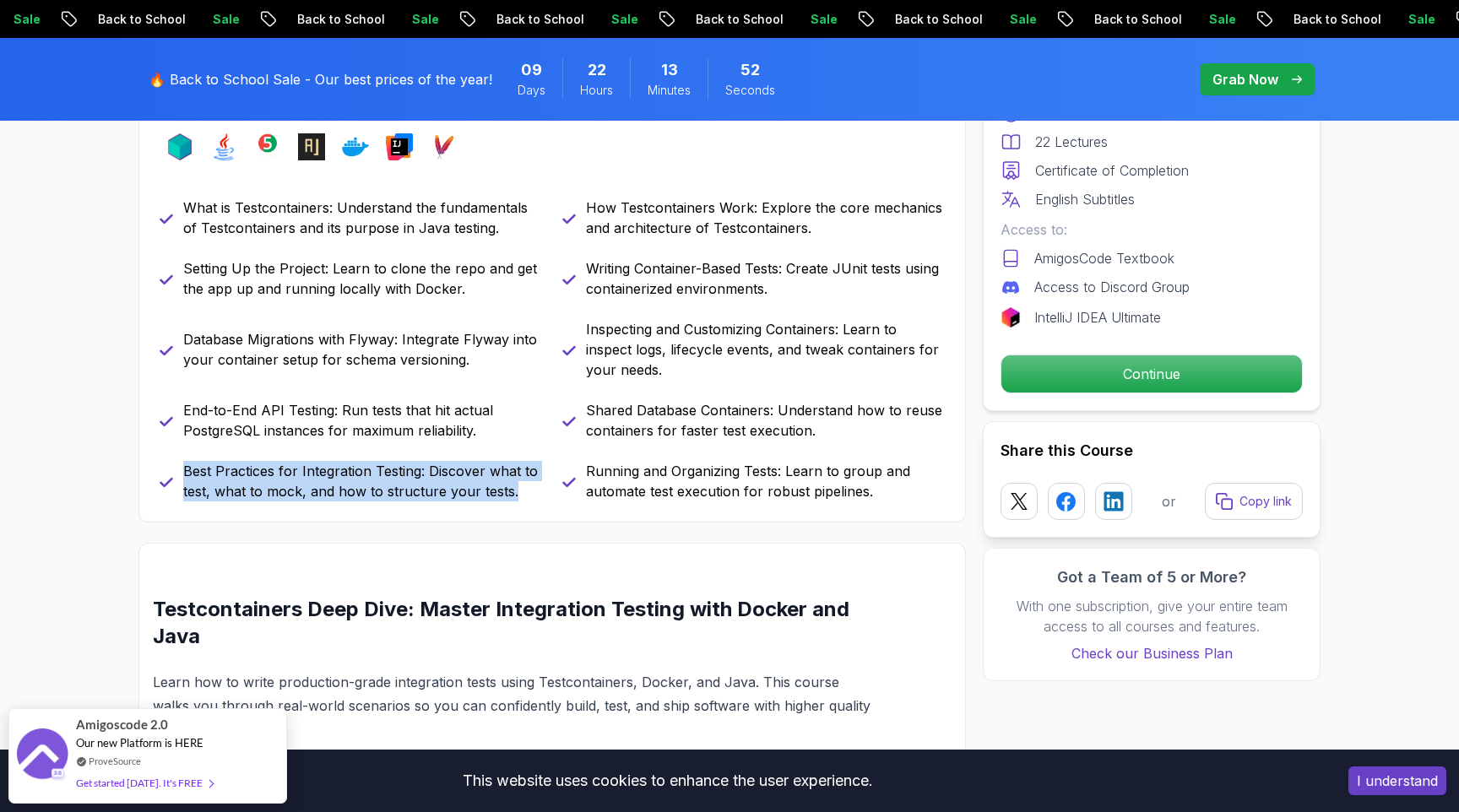
drag, startPoint x: 186, startPoint y: 472, endPoint x: 512, endPoint y: 499, distance: 327.1
click at [512, 499] on p "Best Practices for Integration Testing: Discover what to test, what to mock, an…" at bounding box center [362, 481] width 358 height 41
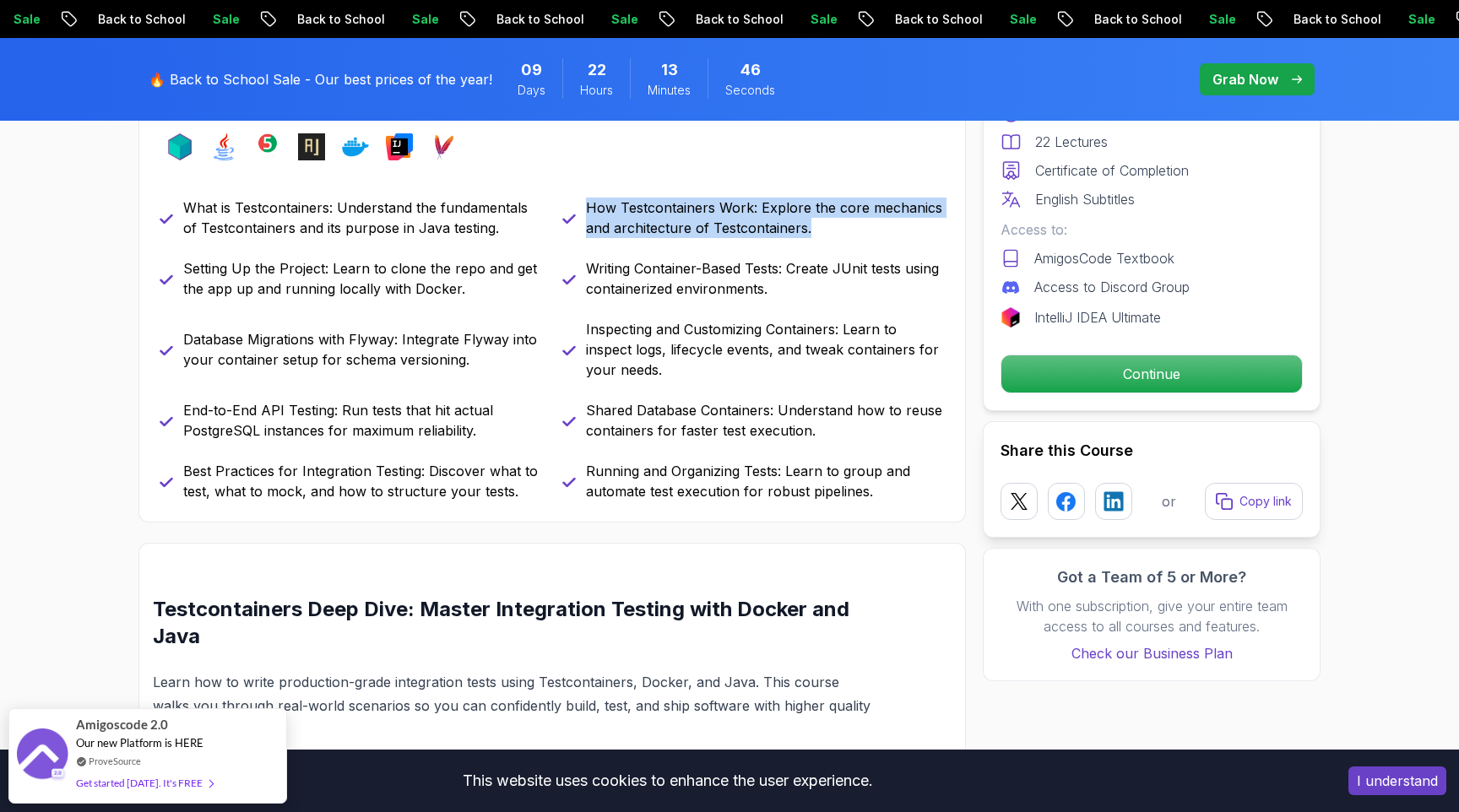
drag, startPoint x: 587, startPoint y: 207, endPoint x: 821, endPoint y: 223, distance: 234.5
click at [821, 223] on p "How Testcontainers Work: Explore the core mechanics and architecture of Testcon…" at bounding box center [765, 217] width 358 height 41
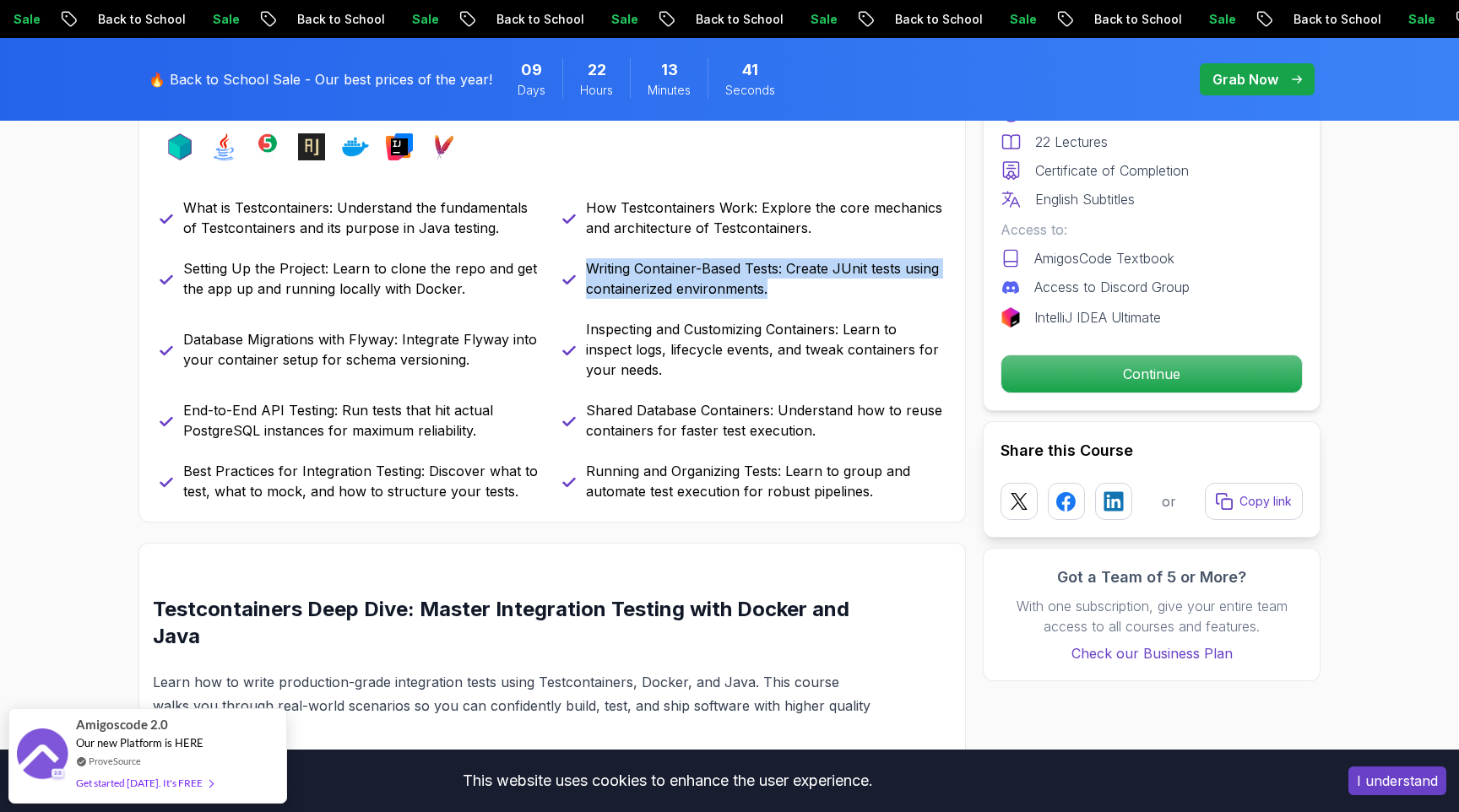
drag, startPoint x: 587, startPoint y: 266, endPoint x: 793, endPoint y: 286, distance: 207.0
click at [793, 286] on p "Writing Container-Based Tests: Create JUnit tests using containerized environme…" at bounding box center [765, 278] width 358 height 41
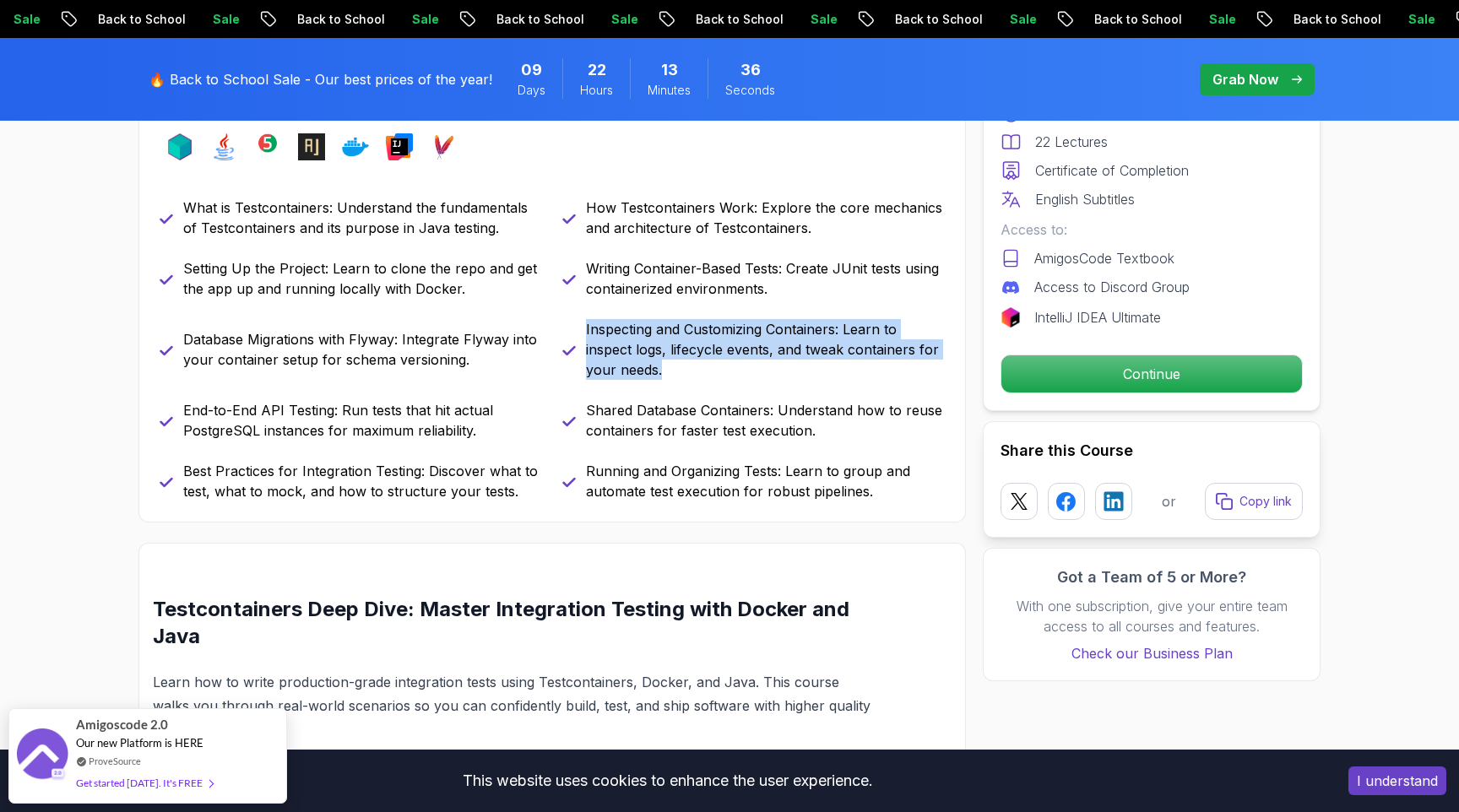
drag, startPoint x: 585, startPoint y: 329, endPoint x: 675, endPoint y: 365, distance: 96.9
click at [675, 365] on div "Inspecting and Customizing Containers: Learn to inspect logs, lifecycle events,…" at bounding box center [754, 349] width 383 height 60
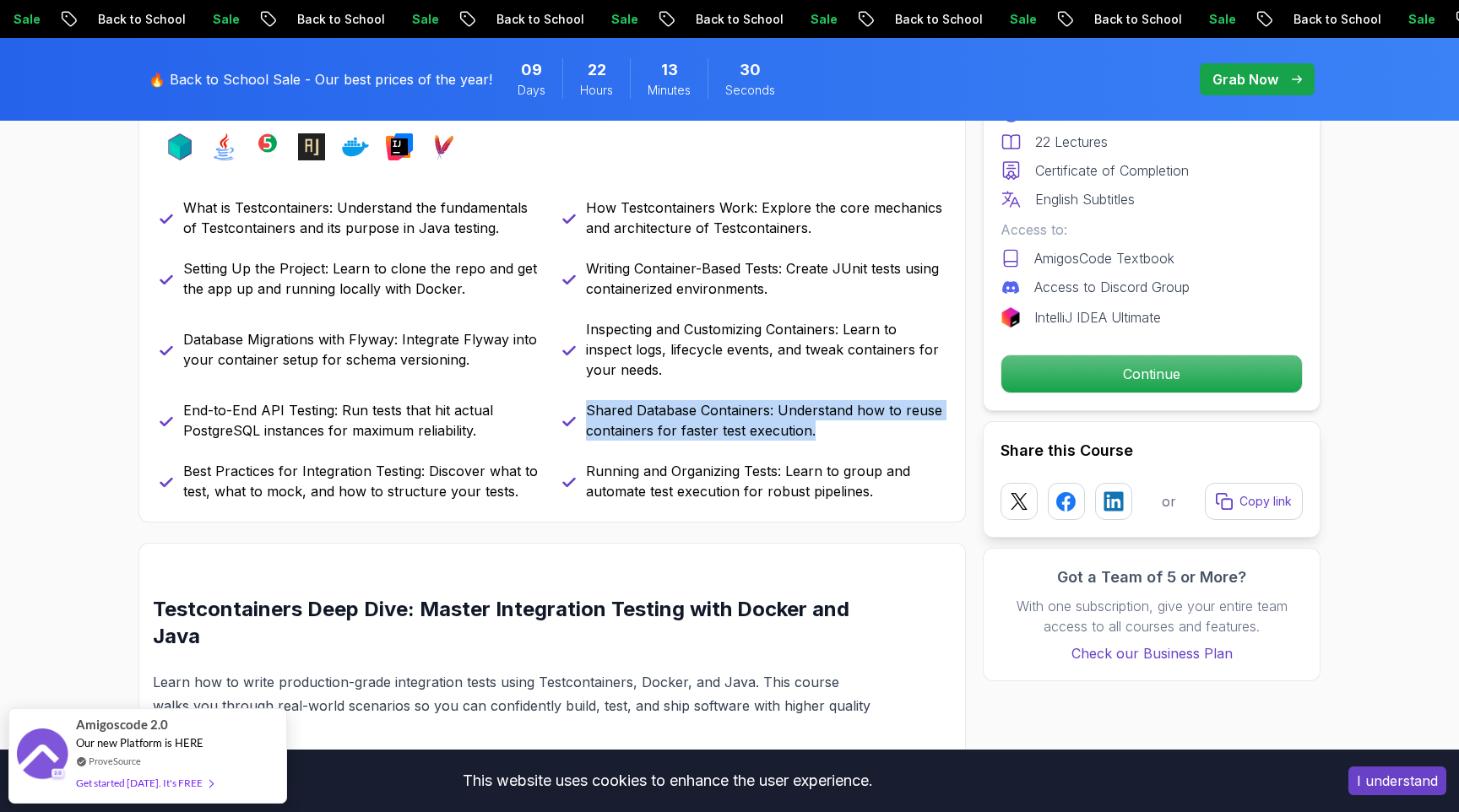
drag, startPoint x: 586, startPoint y: 406, endPoint x: 850, endPoint y: 423, distance: 264.5
click at [850, 423] on p "Shared Database Containers: Understand how to reuse containers for faster test …" at bounding box center [765, 420] width 358 height 41
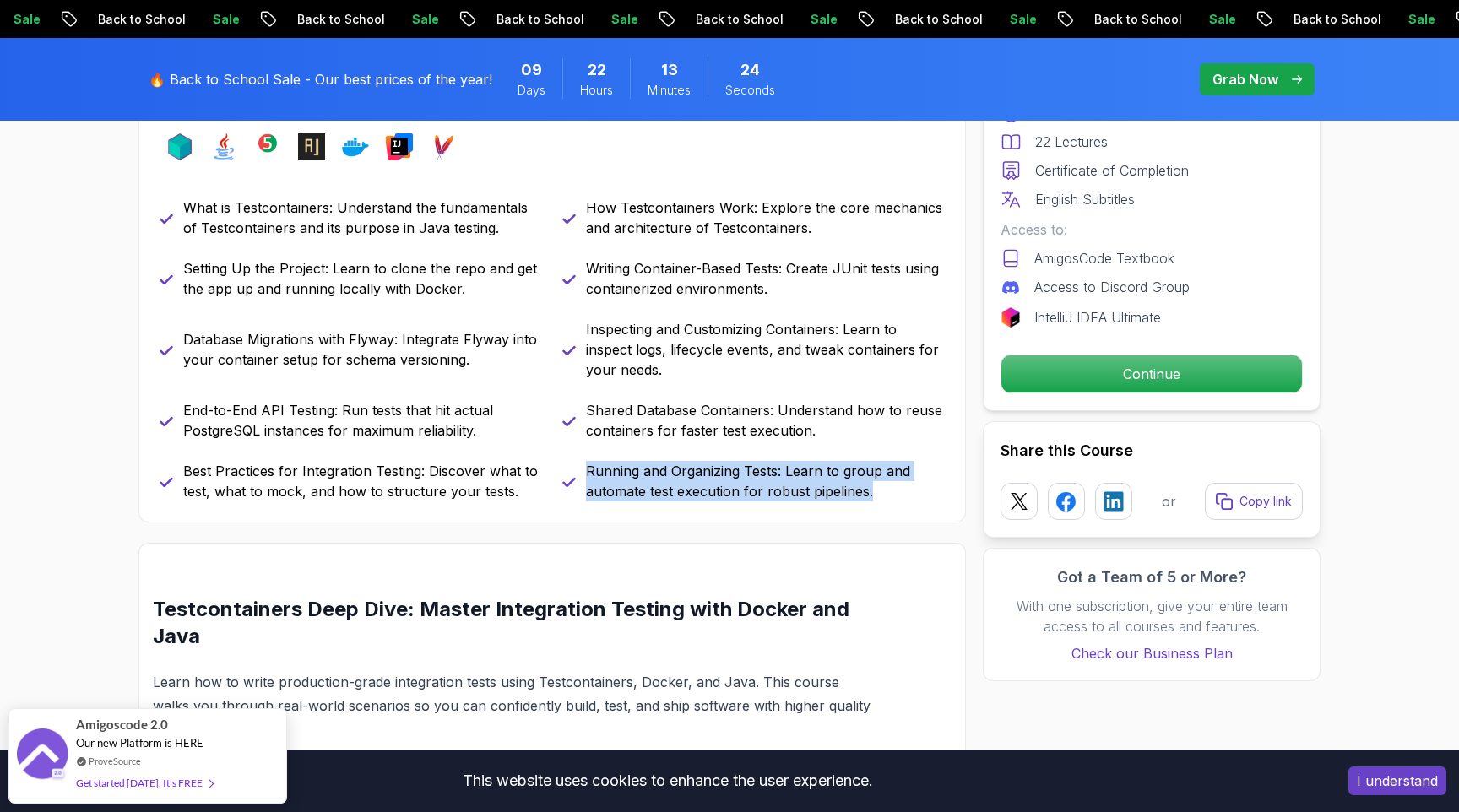
drag, startPoint x: 589, startPoint y: 473, endPoint x: 868, endPoint y: 488, distance: 279.4
click at [868, 488] on p "Running and Organizing Tests: Learn to group and automate test execution for ro…" at bounding box center [765, 481] width 358 height 41
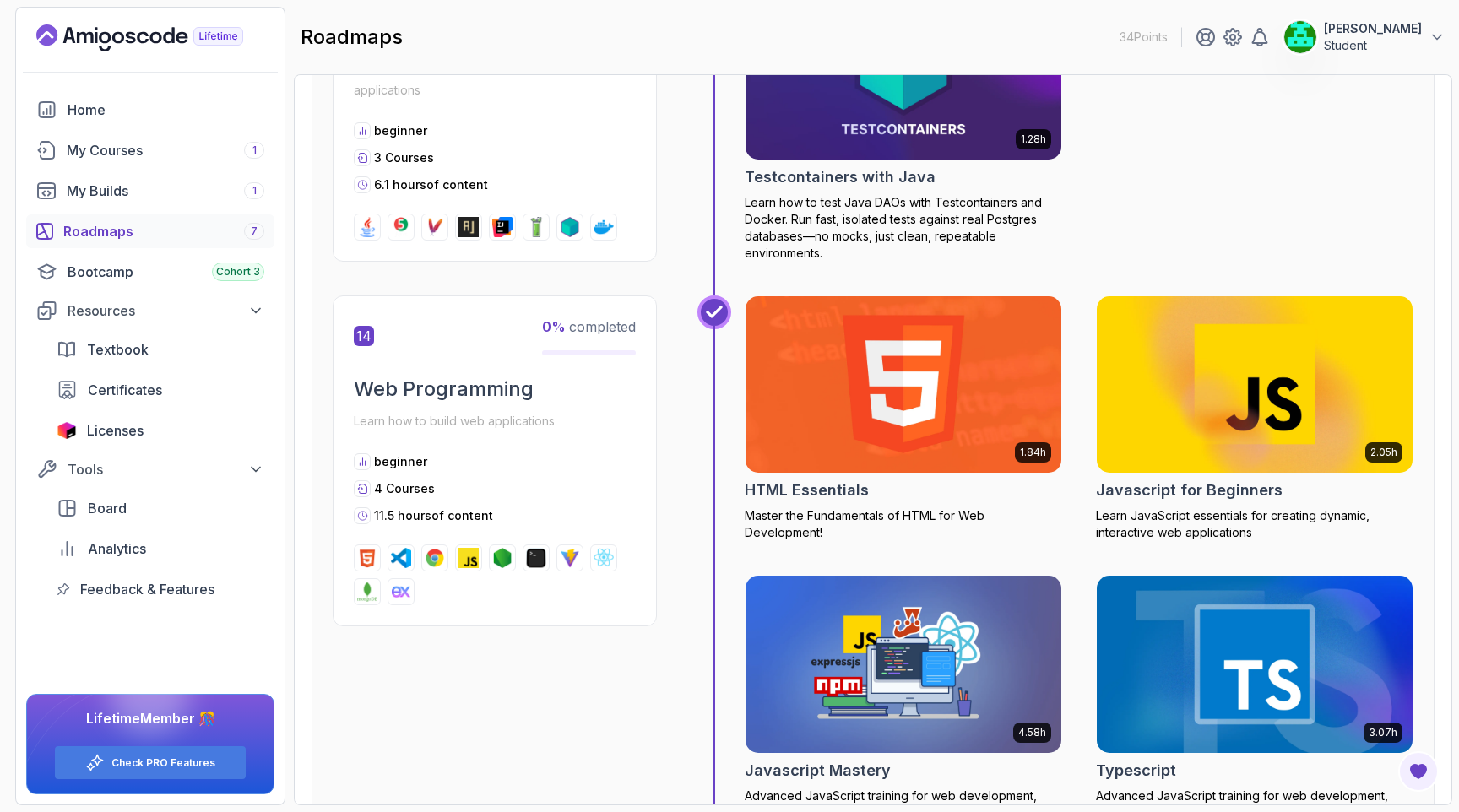
scroll to position [5803, 0]
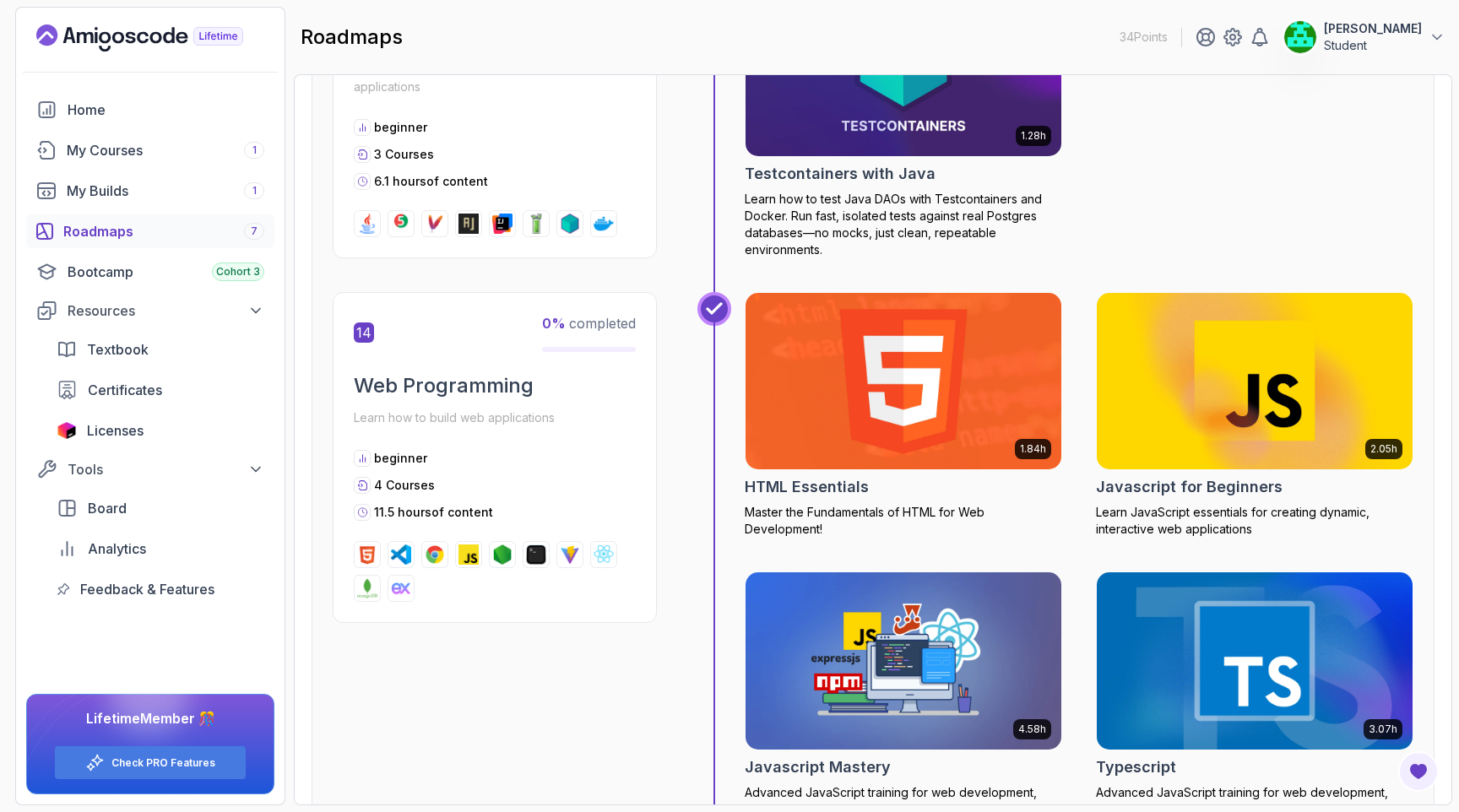
click at [853, 429] on img at bounding box center [904, 380] width 332 height 186
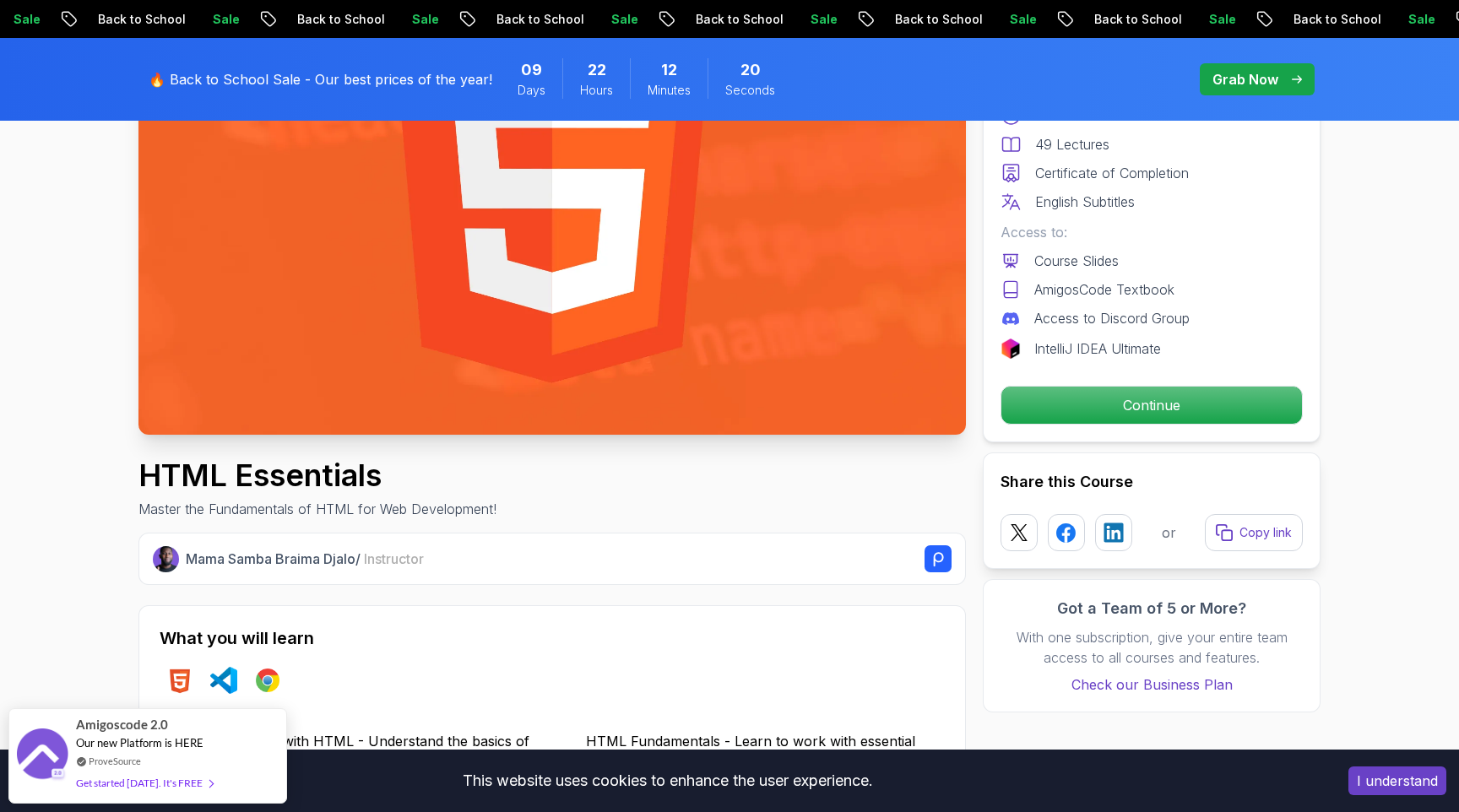
scroll to position [263, 0]
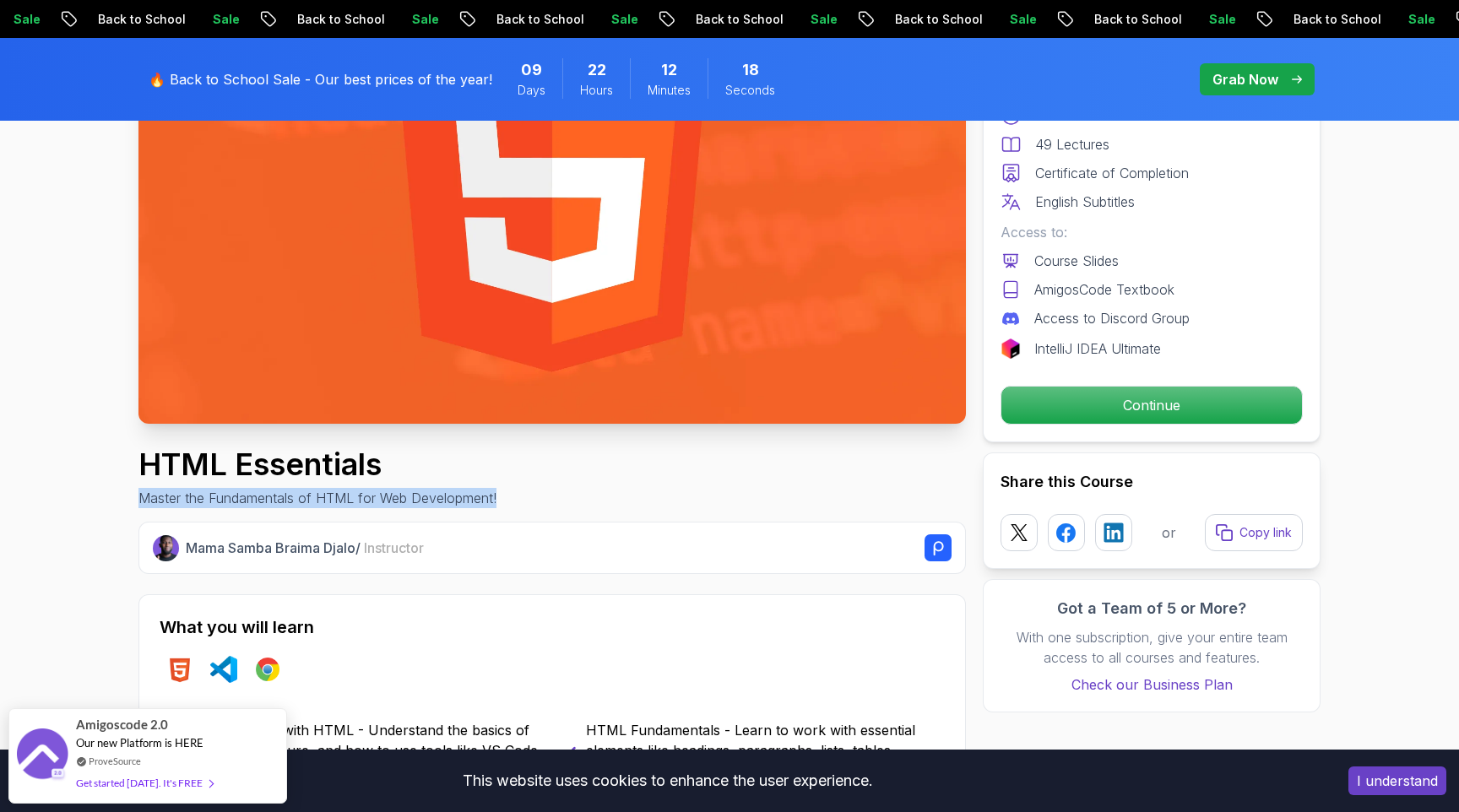
drag, startPoint x: 141, startPoint y: 496, endPoint x: 543, endPoint y: 505, distance: 402.1
click at [543, 505] on div "HTML Essentials Master the Fundamentals of HTML for Web Development!" at bounding box center [552, 477] width 827 height 60
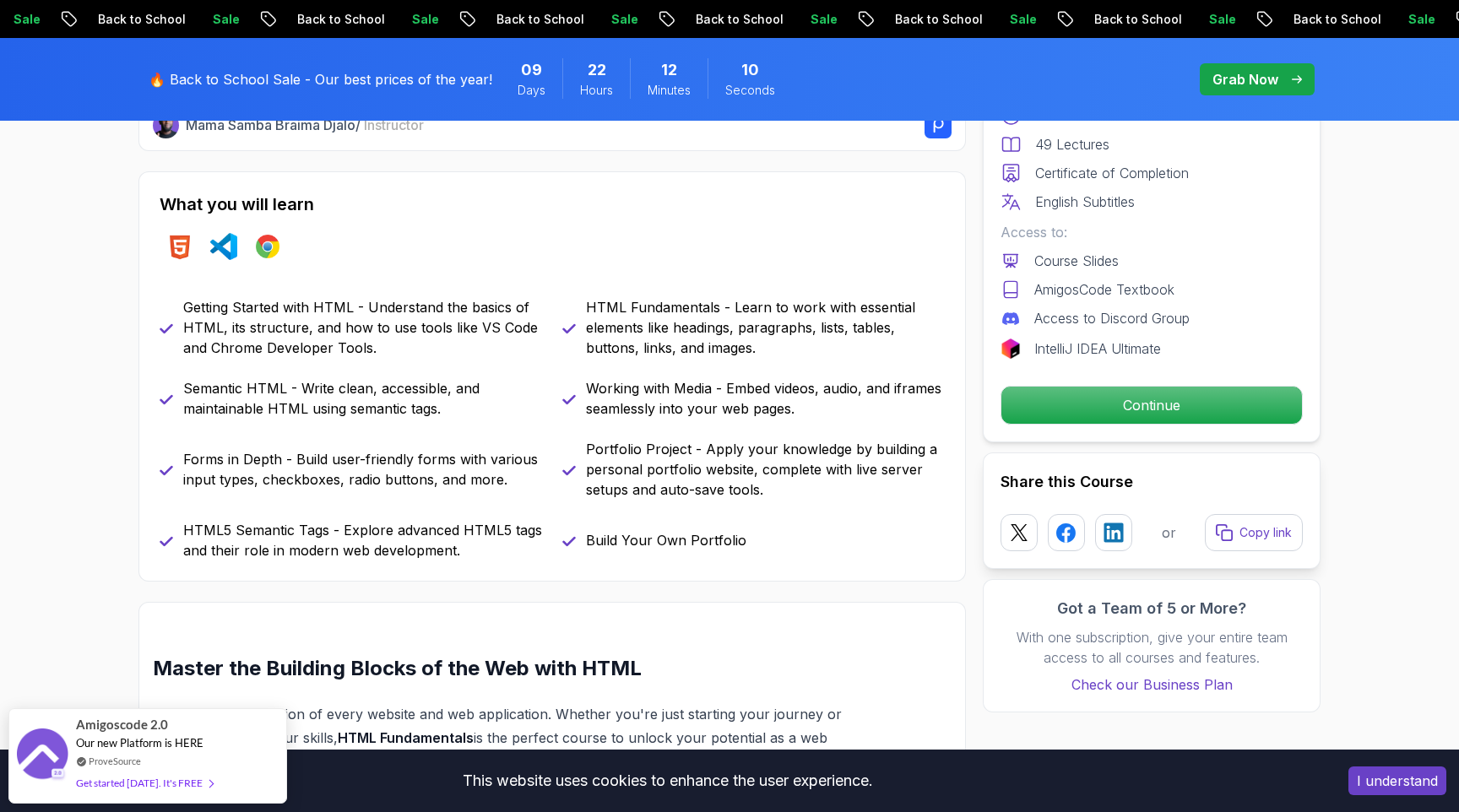
scroll to position [704, 0]
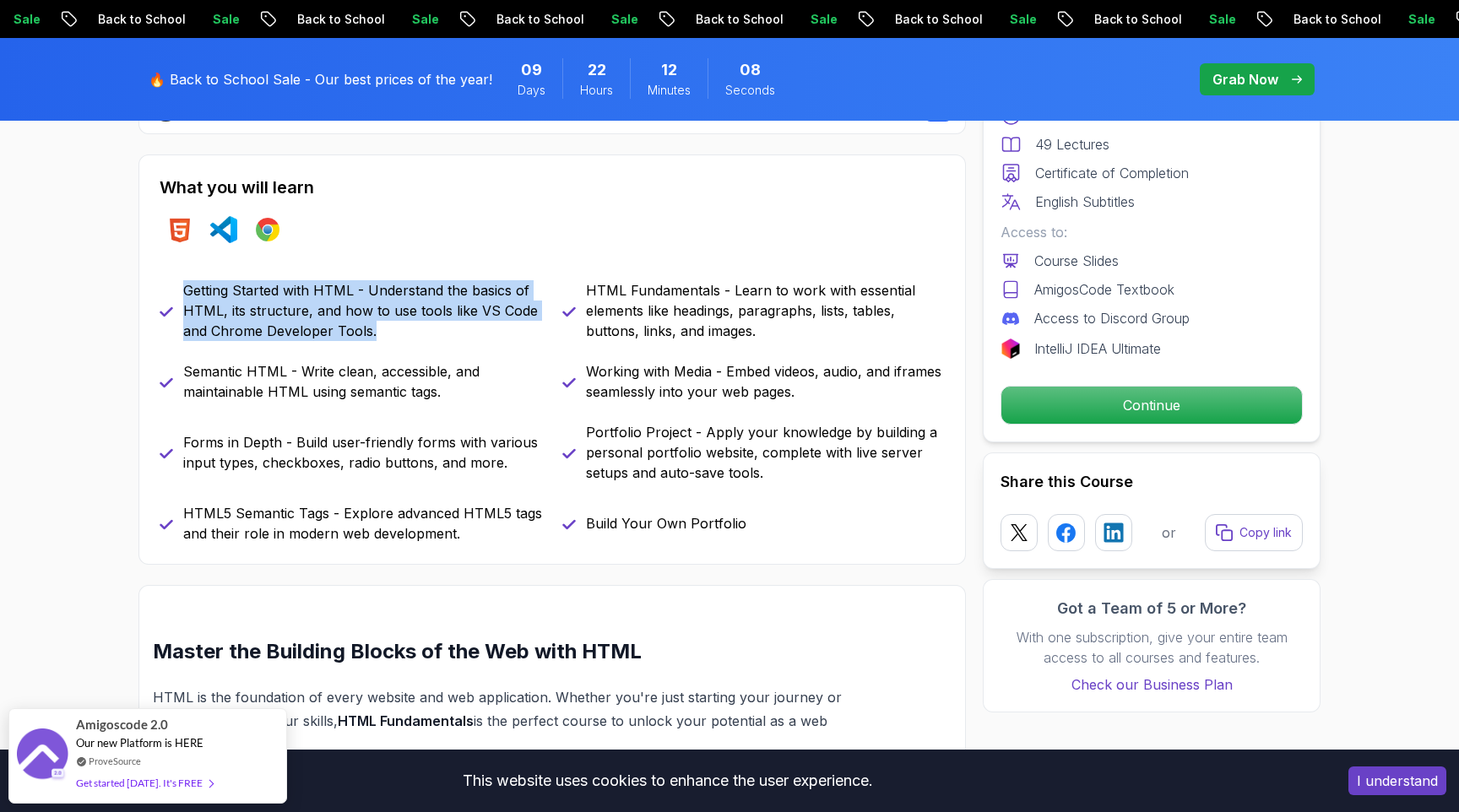
drag, startPoint x: 184, startPoint y: 292, endPoint x: 458, endPoint y: 326, distance: 276.1
click at [458, 326] on p "Getting Started with HTML - Understand the basics of HTML, its structure, and h…" at bounding box center [362, 310] width 358 height 60
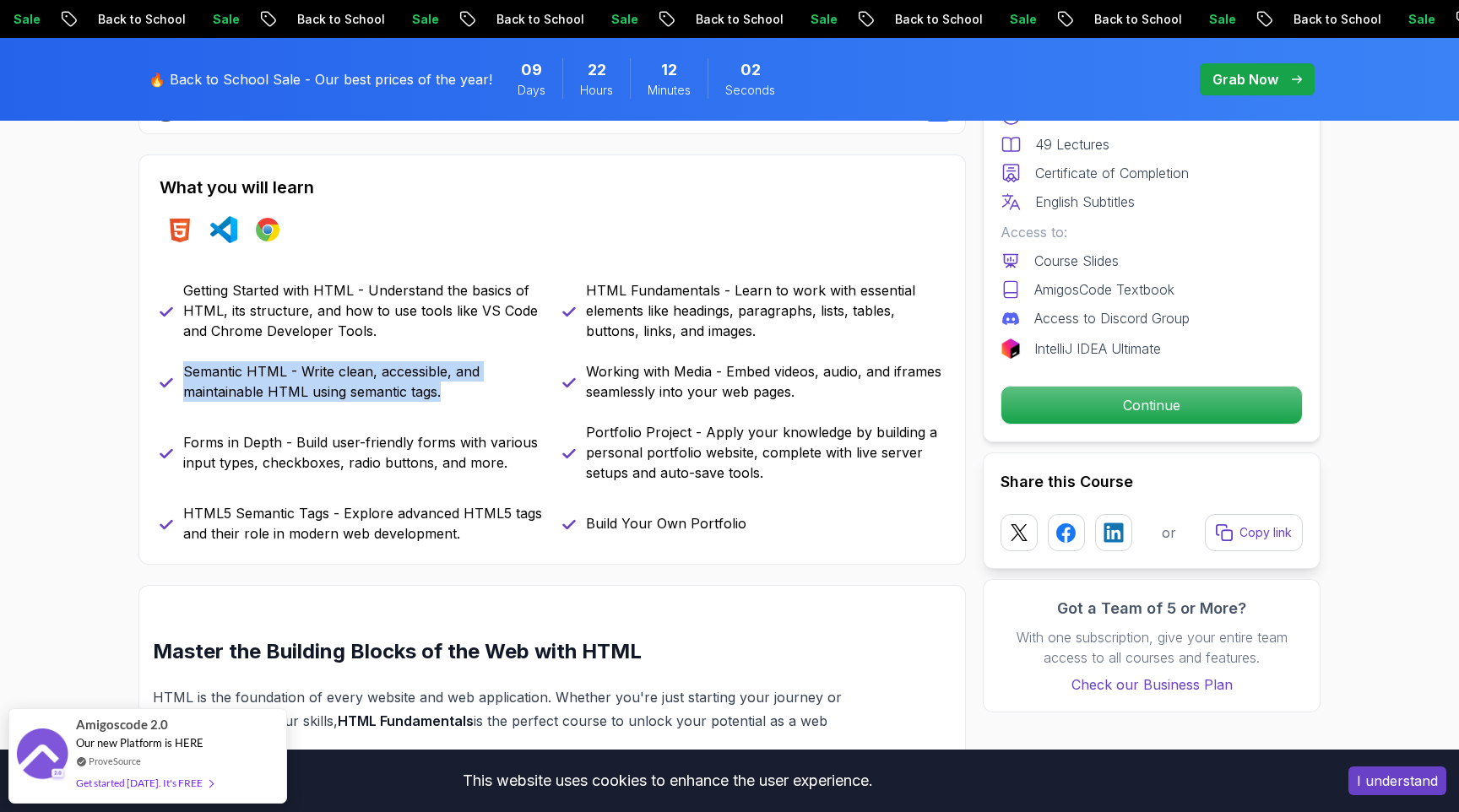
drag, startPoint x: 184, startPoint y: 373, endPoint x: 464, endPoint y: 400, distance: 281.3
click at [464, 400] on p "Semantic HTML - Write clean, accessible, and maintainable HTML using semantic t…" at bounding box center [362, 381] width 358 height 41
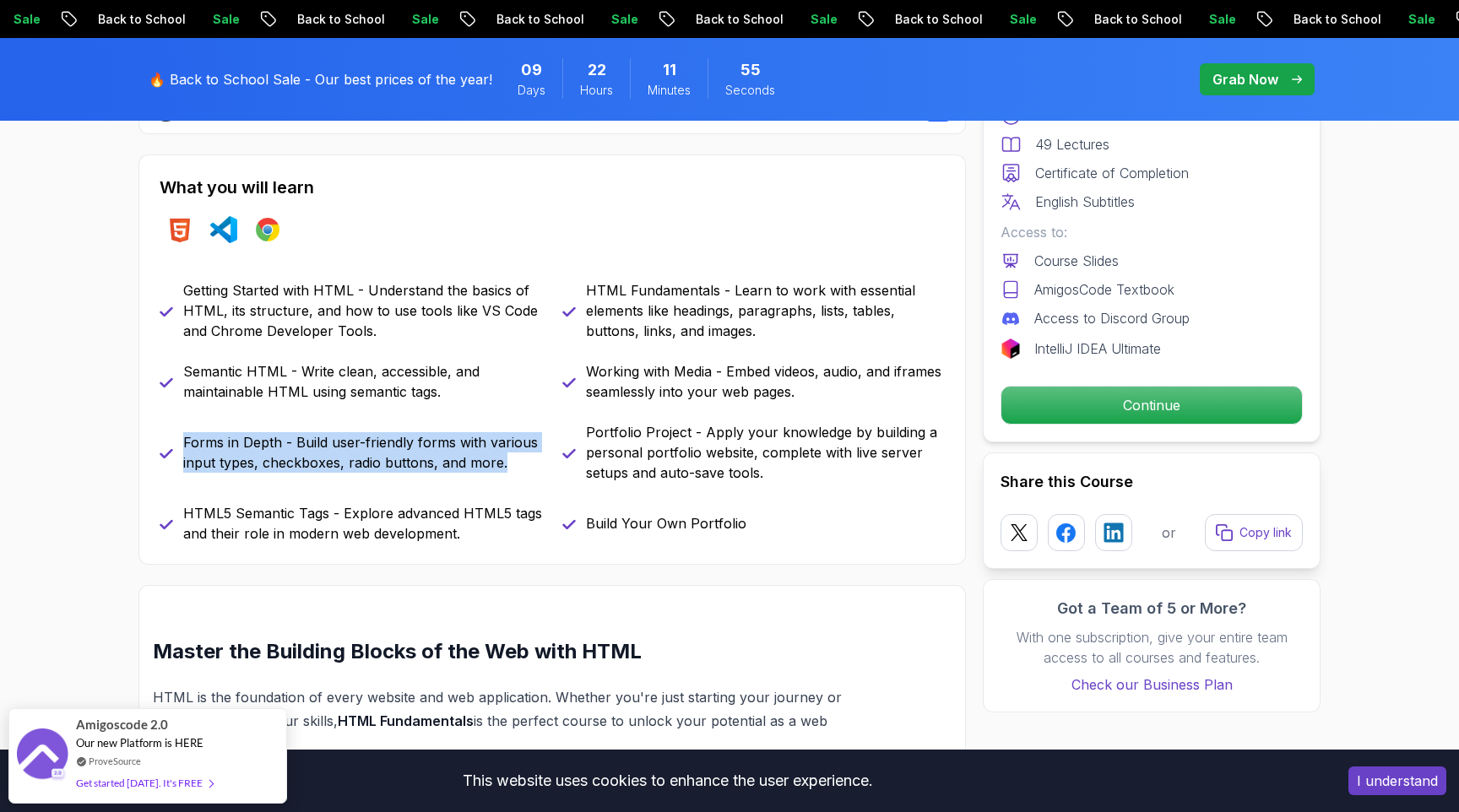
drag, startPoint x: 185, startPoint y: 447, endPoint x: 514, endPoint y: 462, distance: 329.3
click at [514, 462] on p "Forms in Depth - Build user-friendly forms with various input types, checkboxes…" at bounding box center [362, 452] width 358 height 41
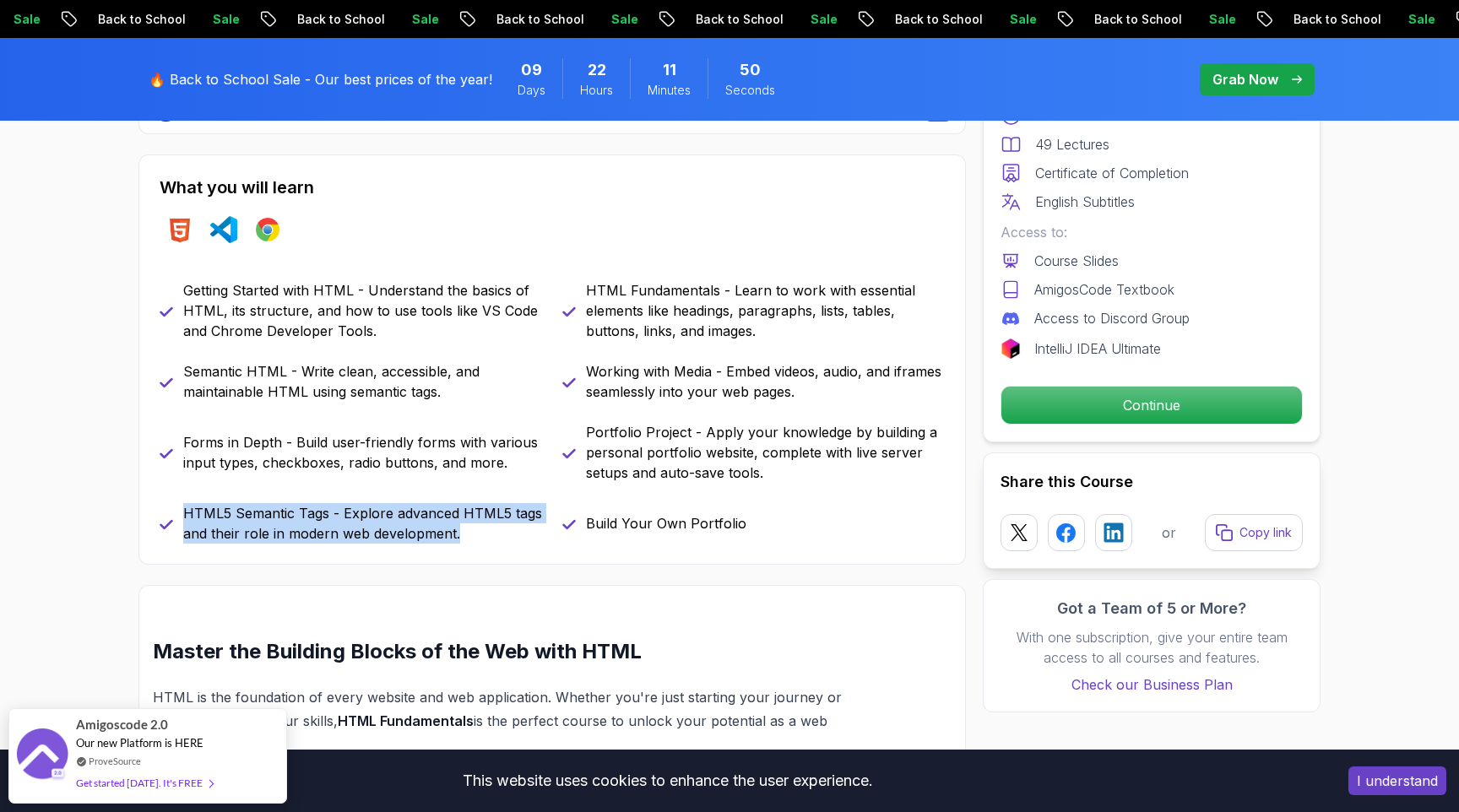
drag, startPoint x: 186, startPoint y: 514, endPoint x: 504, endPoint y: 539, distance: 319.0
click at [504, 539] on p "HTML5 Semantic Tags - Explore advanced HTML5 tags and their role in modern web …" at bounding box center [362, 523] width 358 height 41
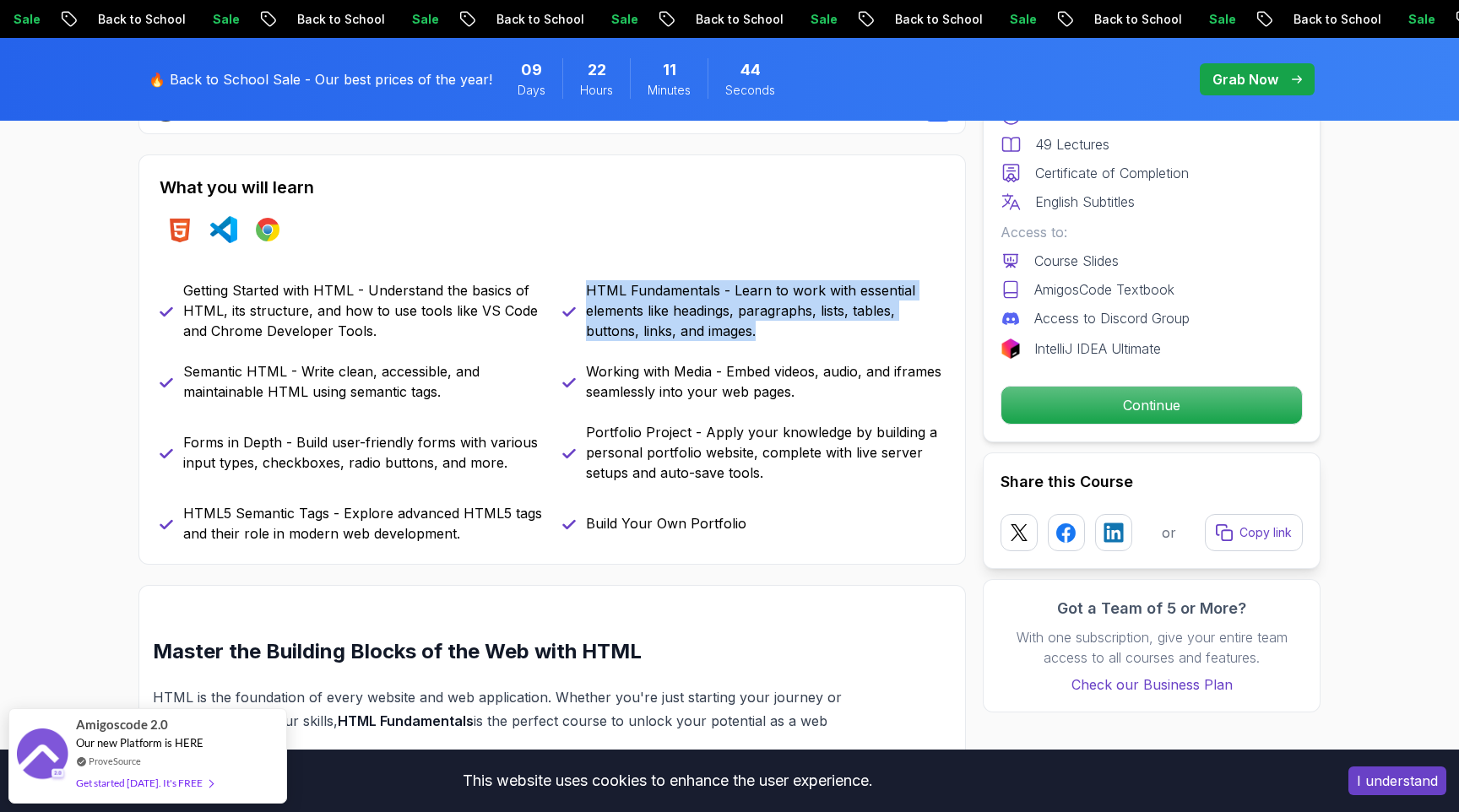
drag, startPoint x: 587, startPoint y: 291, endPoint x: 769, endPoint y: 338, distance: 188.0
click at [769, 338] on p "HTML Fundamentals - Learn to work with essential elements like headings, paragr…" at bounding box center [765, 310] width 358 height 60
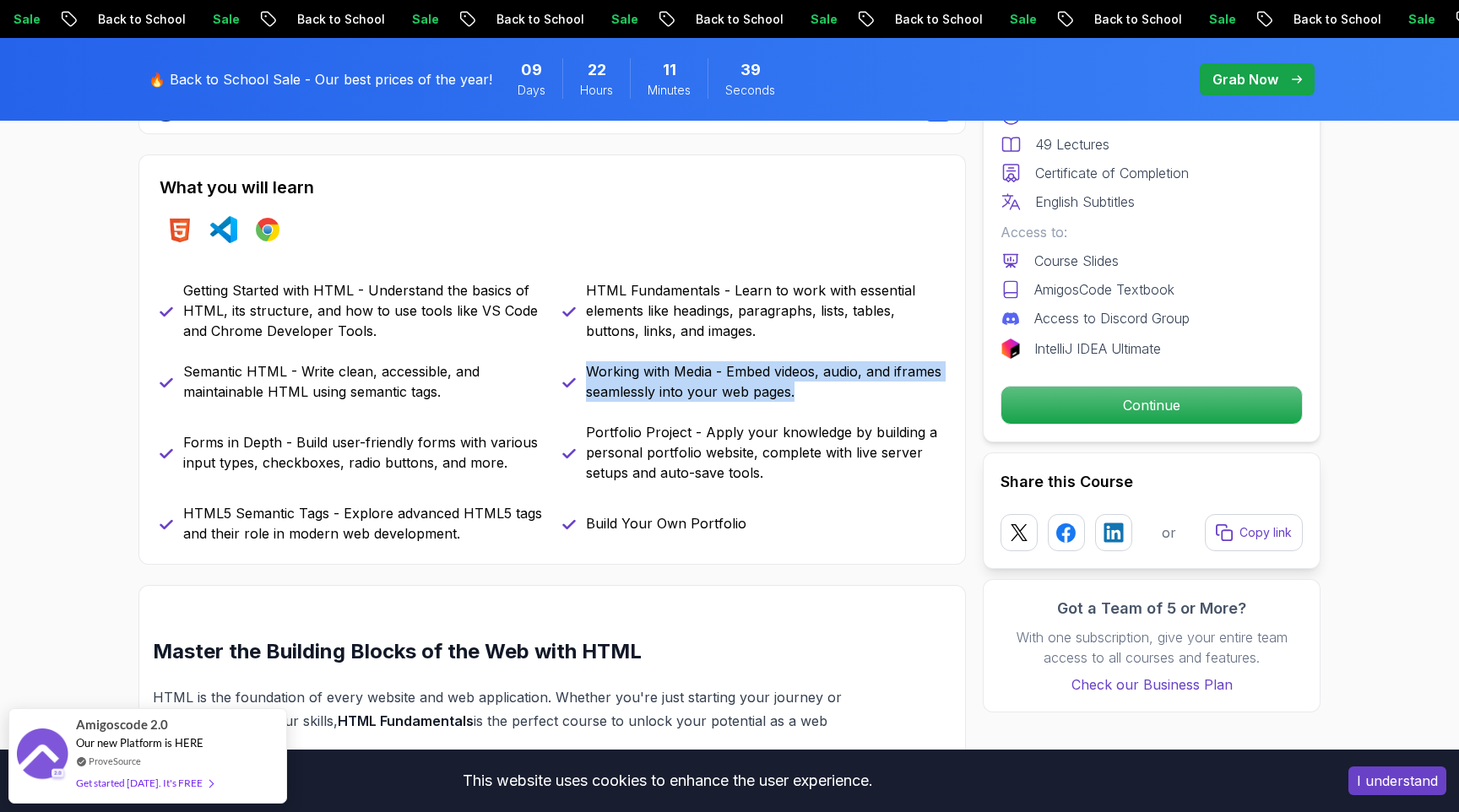
drag, startPoint x: 588, startPoint y: 370, endPoint x: 833, endPoint y: 391, distance: 245.9
click at [833, 391] on p "Working with Media - Embed videos, audio, and iframes seamlessly into your web …" at bounding box center [765, 381] width 358 height 41
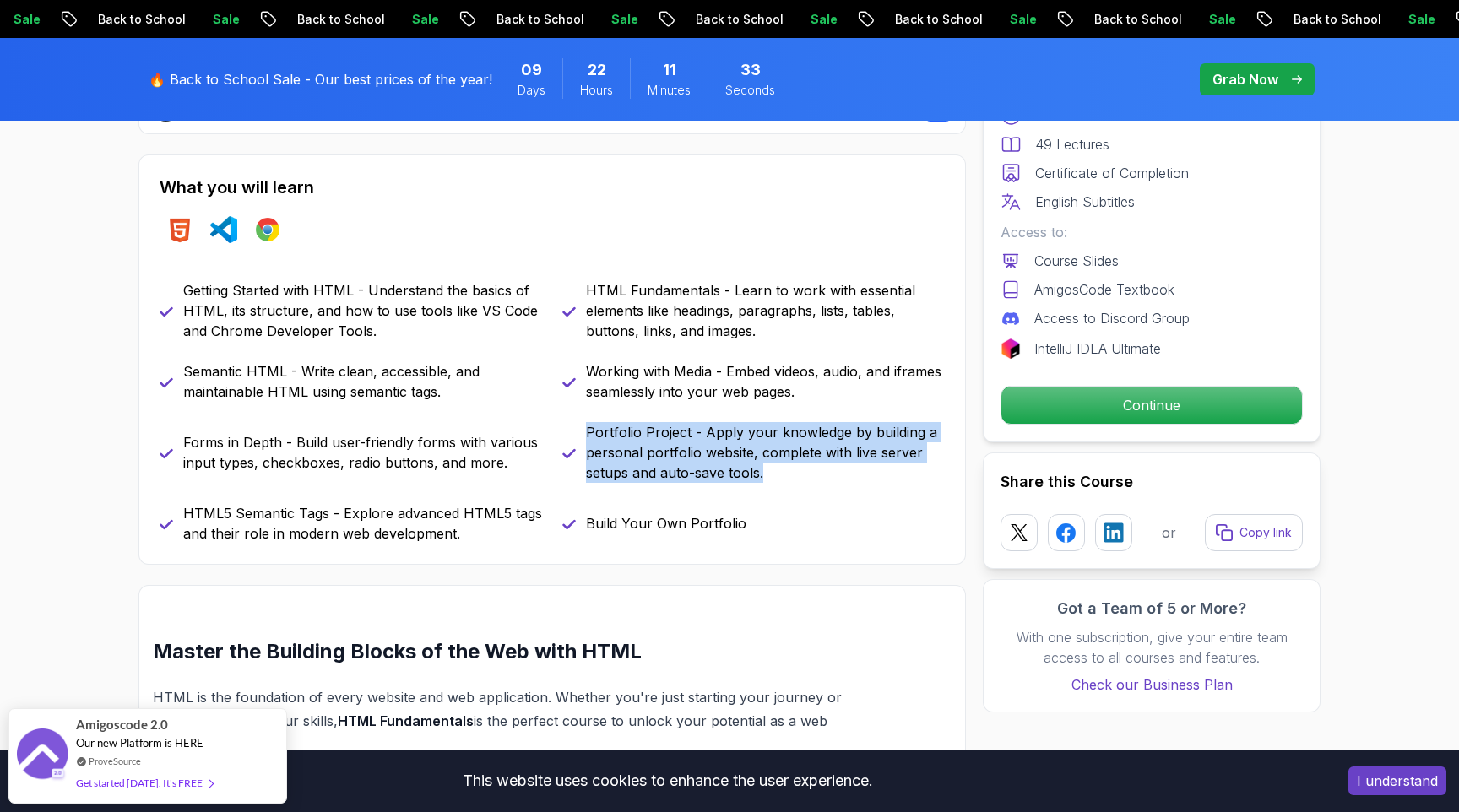
drag, startPoint x: 588, startPoint y: 432, endPoint x: 770, endPoint y: 471, distance: 186.1
click at [770, 471] on p "Portfolio Project - Apply your knowledge by building a personal portfolio websi…" at bounding box center [765, 453] width 358 height 60
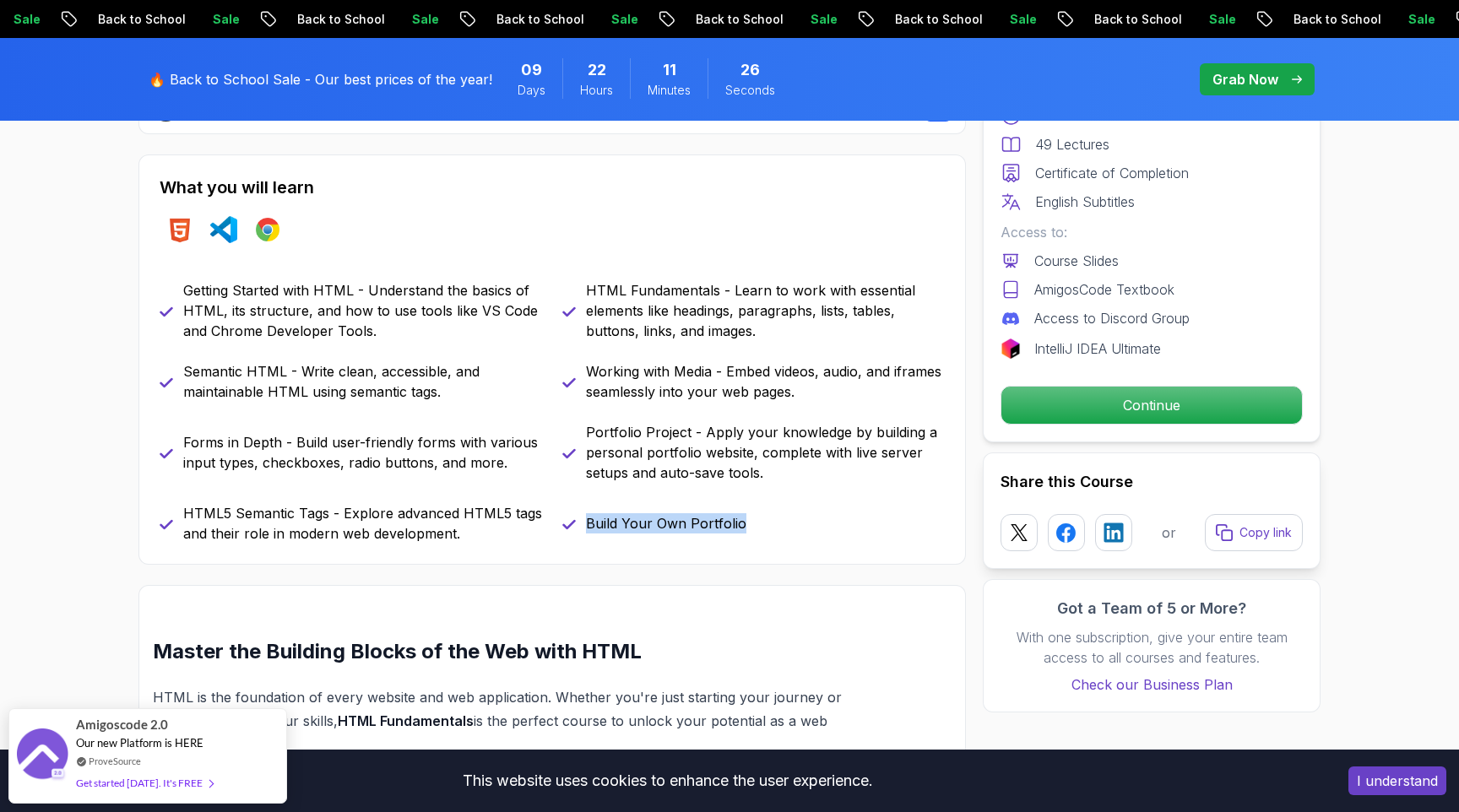
drag, startPoint x: 588, startPoint y: 526, endPoint x: 804, endPoint y: 520, distance: 216.1
click at [804, 520] on div "Build Your Own Portfolio" at bounding box center [754, 523] width 383 height 41
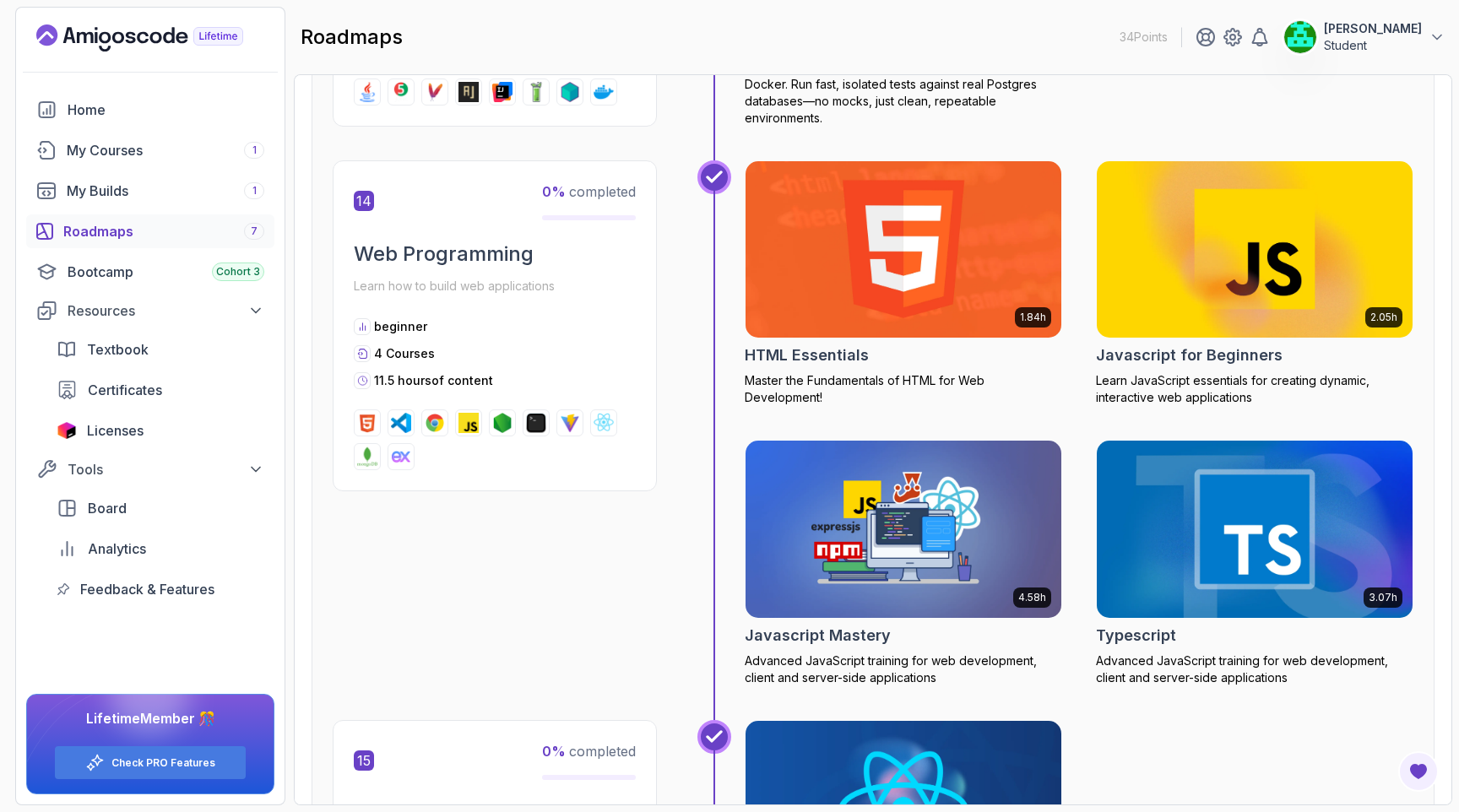
scroll to position [5960, 0]
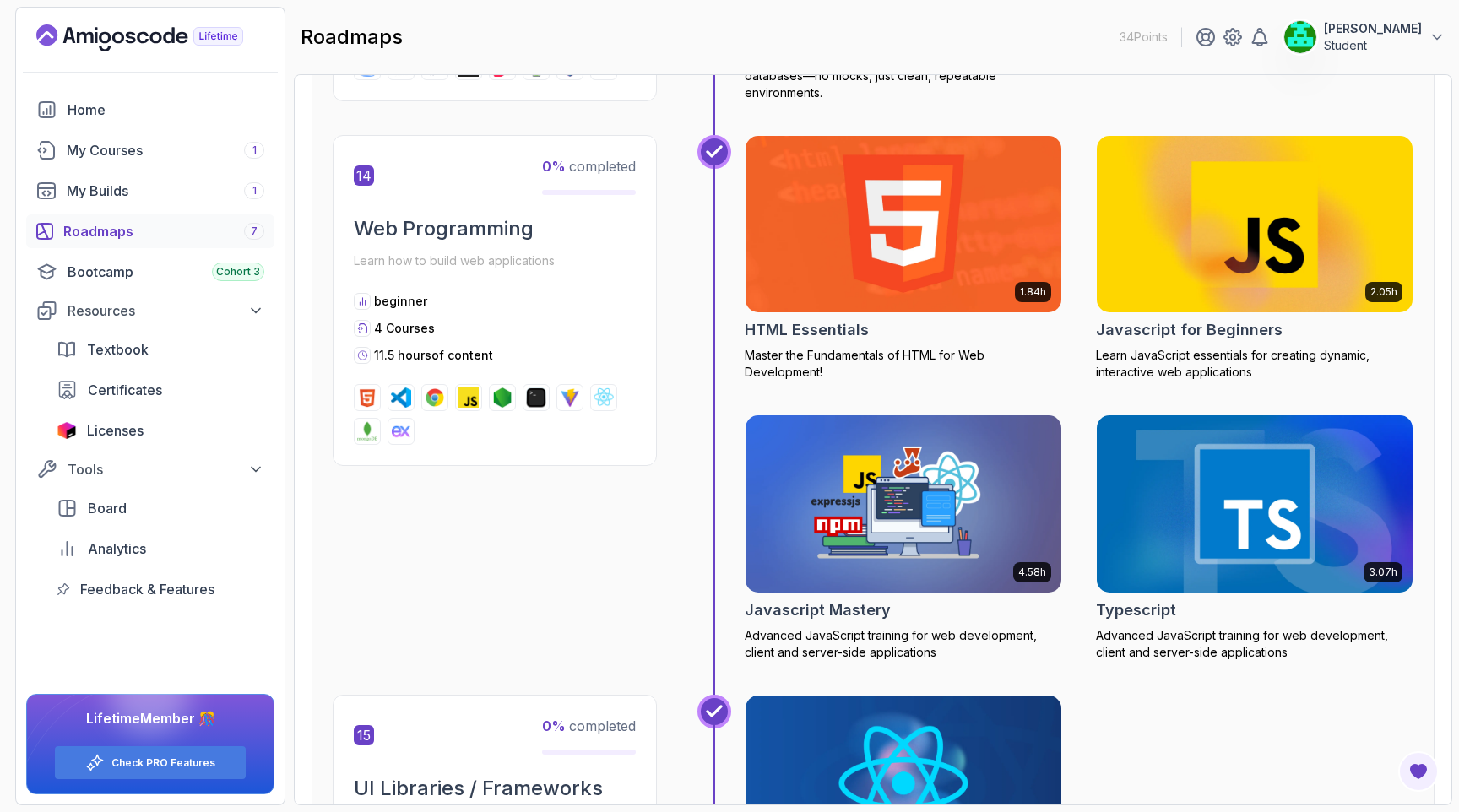
click at [1236, 270] on img at bounding box center [1255, 224] width 332 height 186
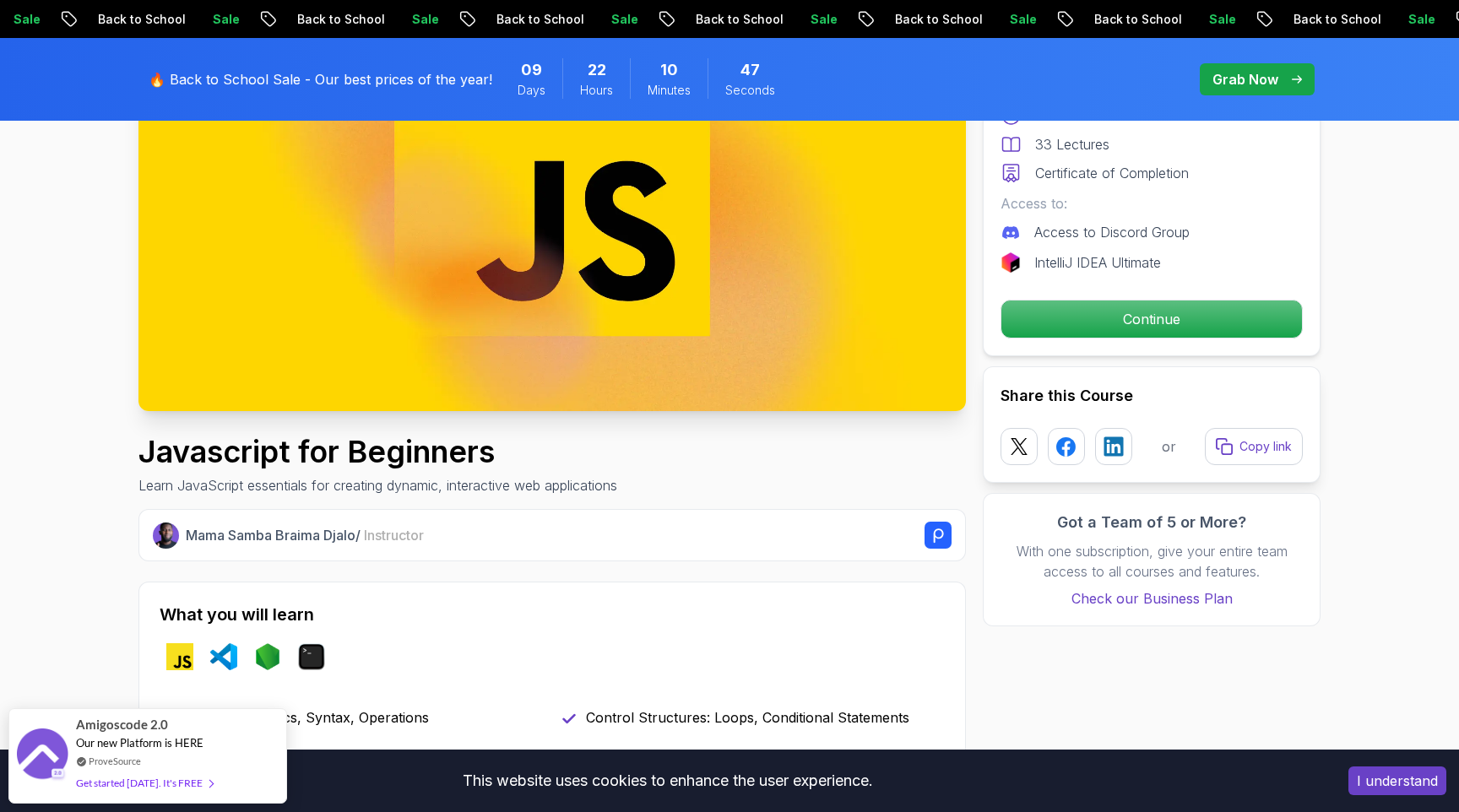
scroll to position [280, 0]
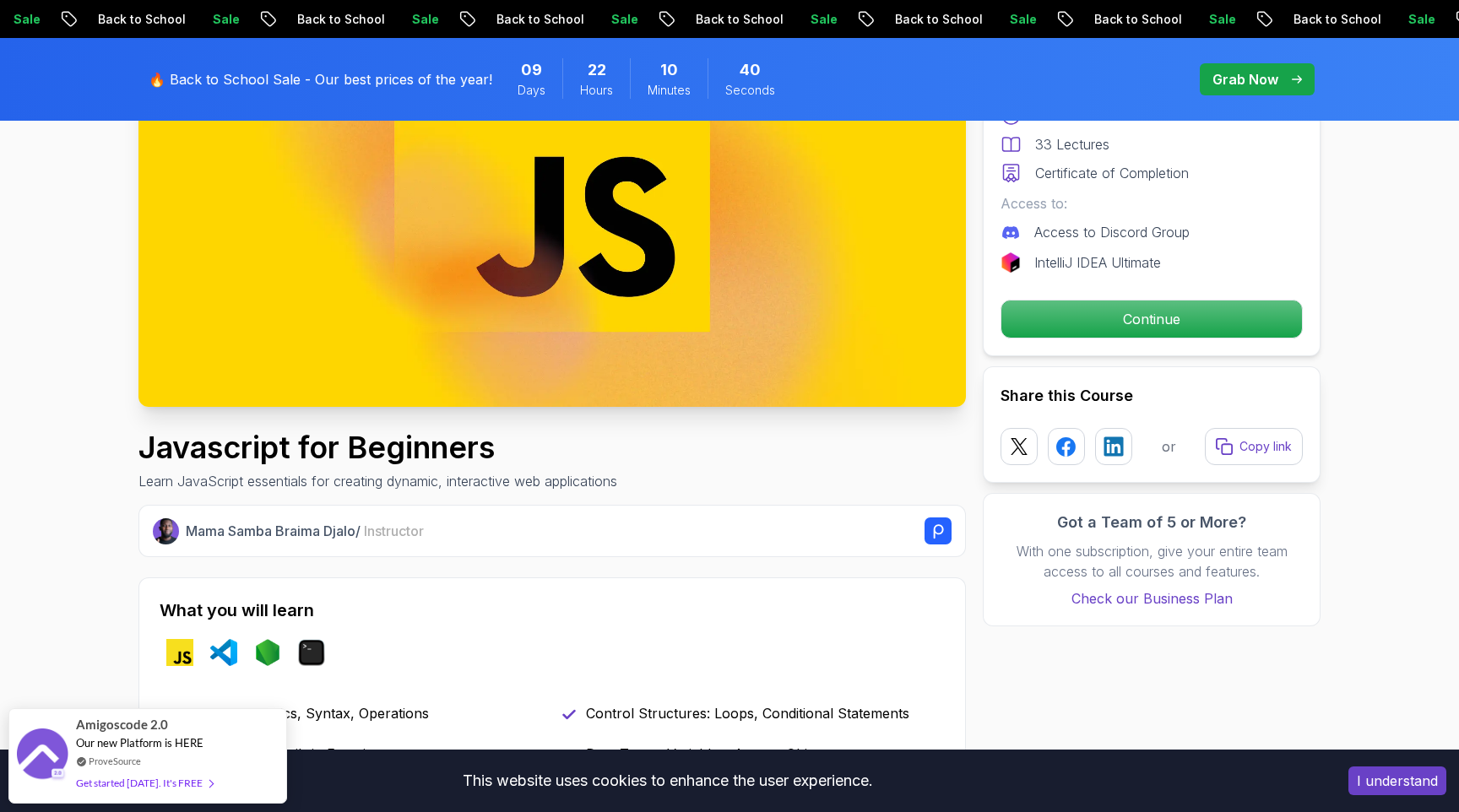
scroll to position [280, 0]
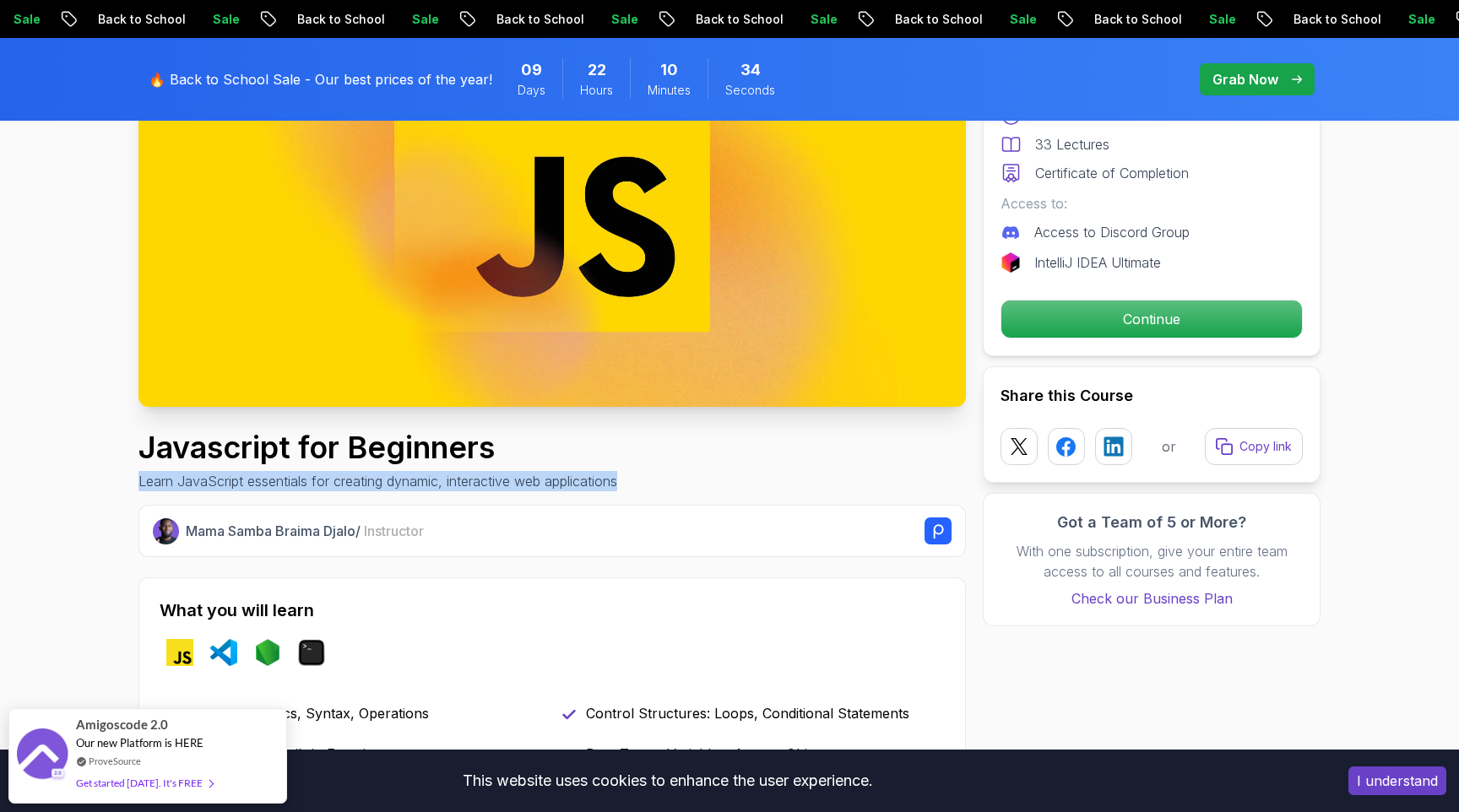
drag, startPoint x: 140, startPoint y: 483, endPoint x: 710, endPoint y: 488, distance: 570.0
click at [710, 488] on div "Javascript for Beginners Learn JavaScript essentials for creating dynamic, inte…" at bounding box center [552, 461] width 827 height 60
copy p "Learn JavaScript essentials for creating dynamic, interactive web applications"
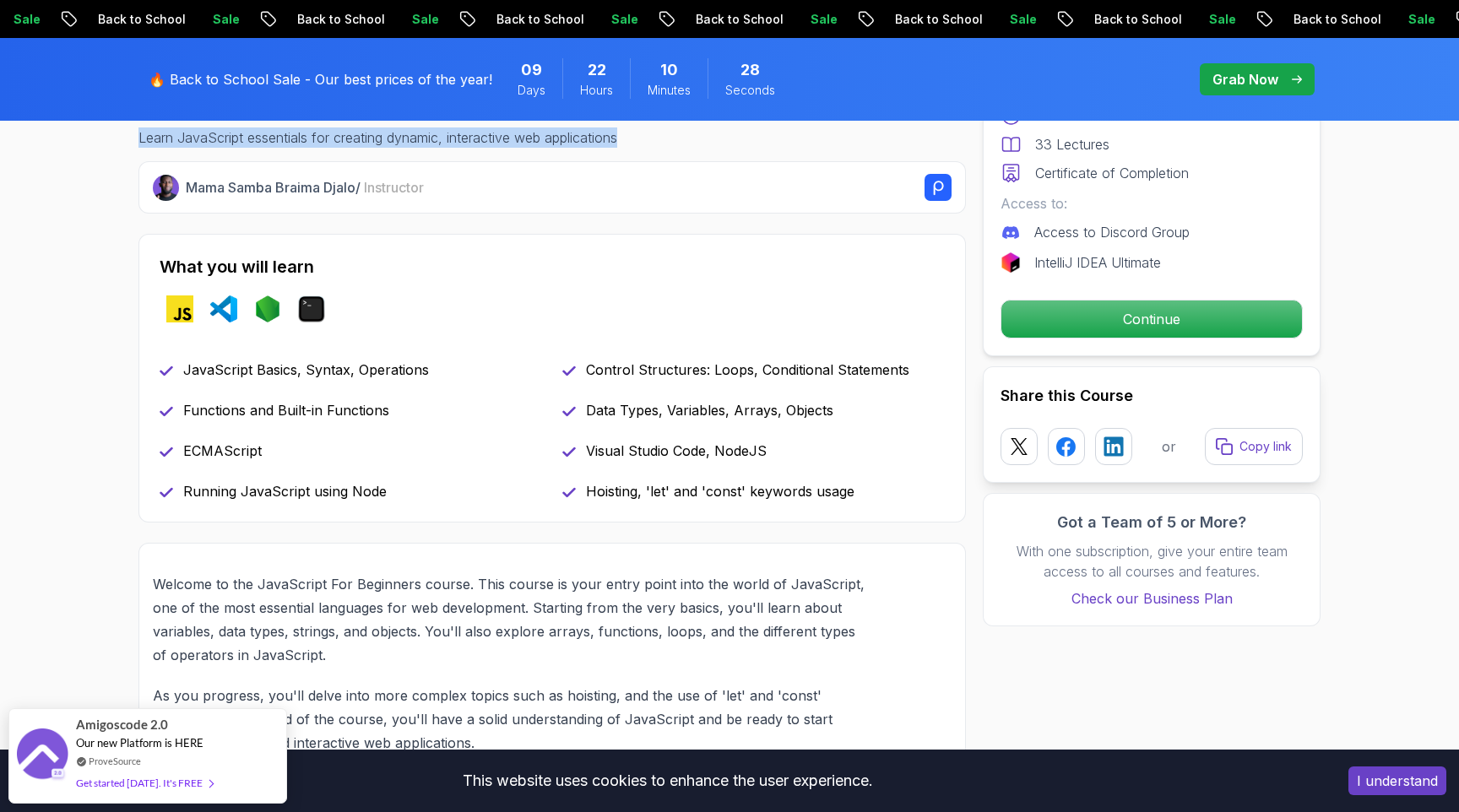
scroll to position [681, 0]
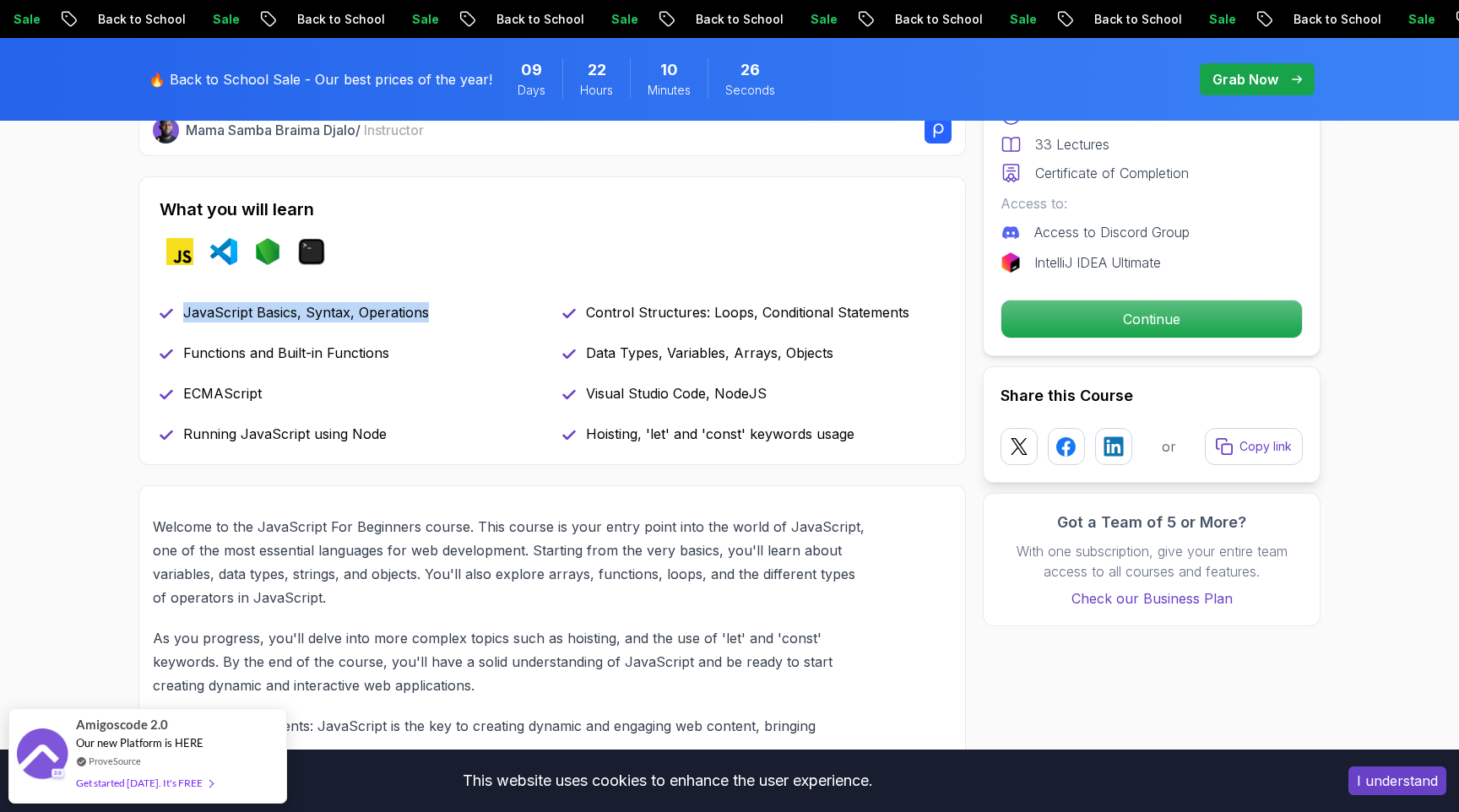
drag, startPoint x: 185, startPoint y: 312, endPoint x: 491, endPoint y: 308, distance: 306.0
click at [491, 308] on div "JavaScript Basics, Syntax, Operations" at bounding box center [351, 311] width 383 height 20
copy p "JavaScript Basics, Syntax, Operations"
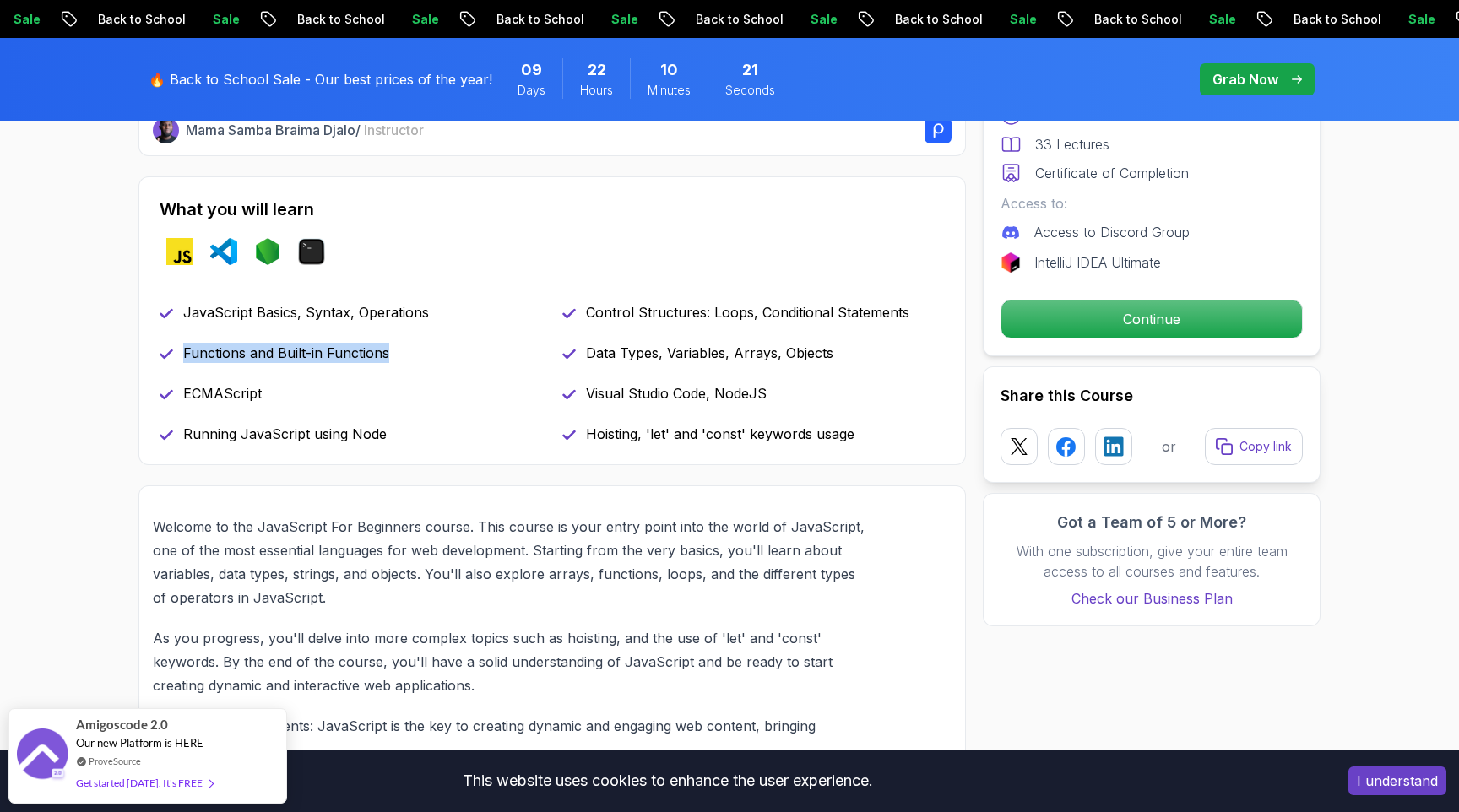
drag, startPoint x: 183, startPoint y: 358, endPoint x: 415, endPoint y: 362, distance: 232.0
click at [415, 362] on div "Functions and Built-in Functions" at bounding box center [351, 352] width 383 height 20
copy p "Functions and Built-in Functions"
drag, startPoint x: 189, startPoint y: 390, endPoint x: 333, endPoint y: 392, distance: 144.0
click at [333, 392] on div "ECMAScript" at bounding box center [351, 392] width 383 height 20
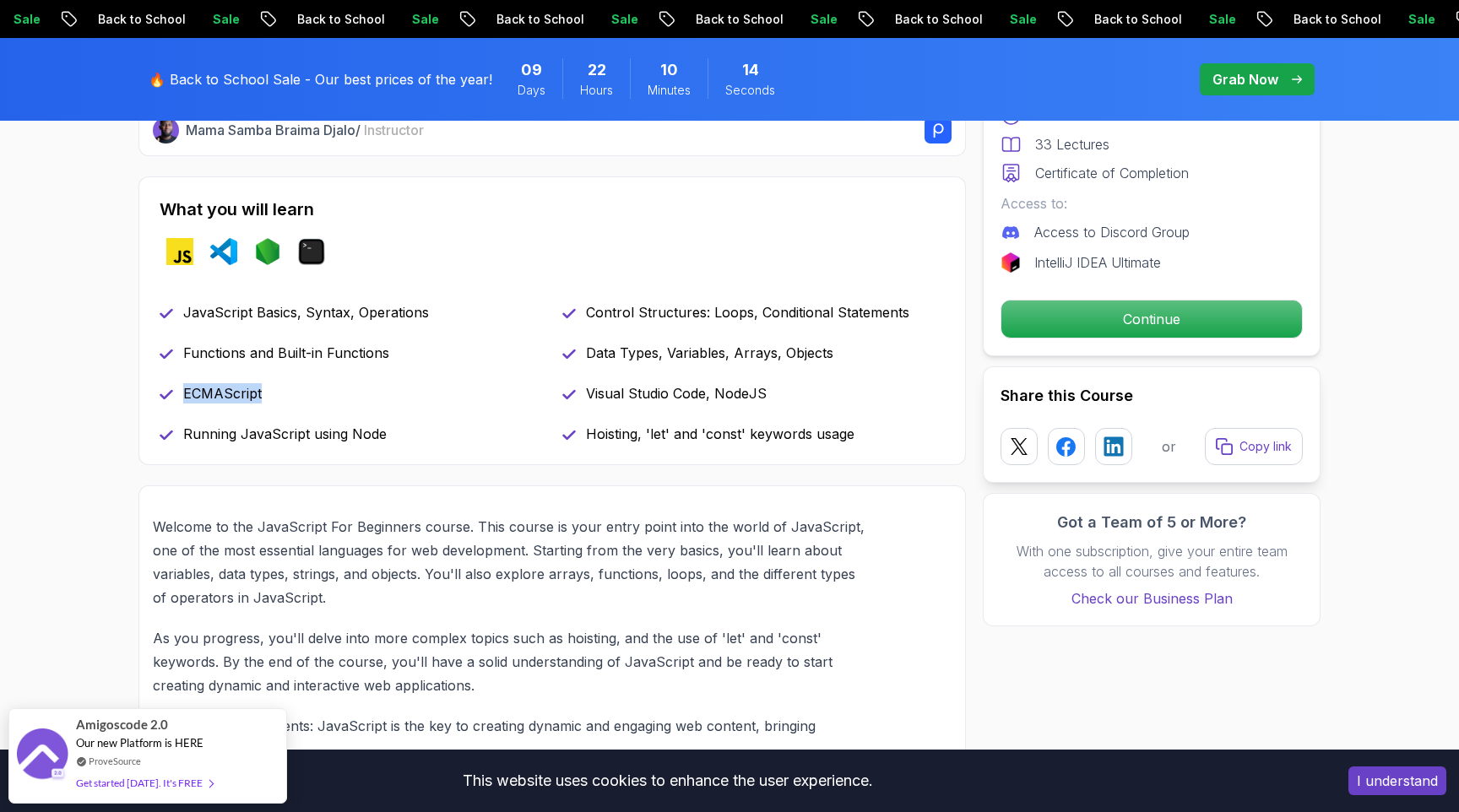
drag, startPoint x: 181, startPoint y: 398, endPoint x: 320, endPoint y: 398, distance: 139.0
click at [320, 398] on div "ECMAScript" at bounding box center [351, 392] width 383 height 20
copy p "ECMAScript"
drag, startPoint x: 186, startPoint y: 436, endPoint x: 438, endPoint y: 433, distance: 252.0
click at [438, 433] on div "Running JavaScript using Node" at bounding box center [351, 433] width 383 height 20
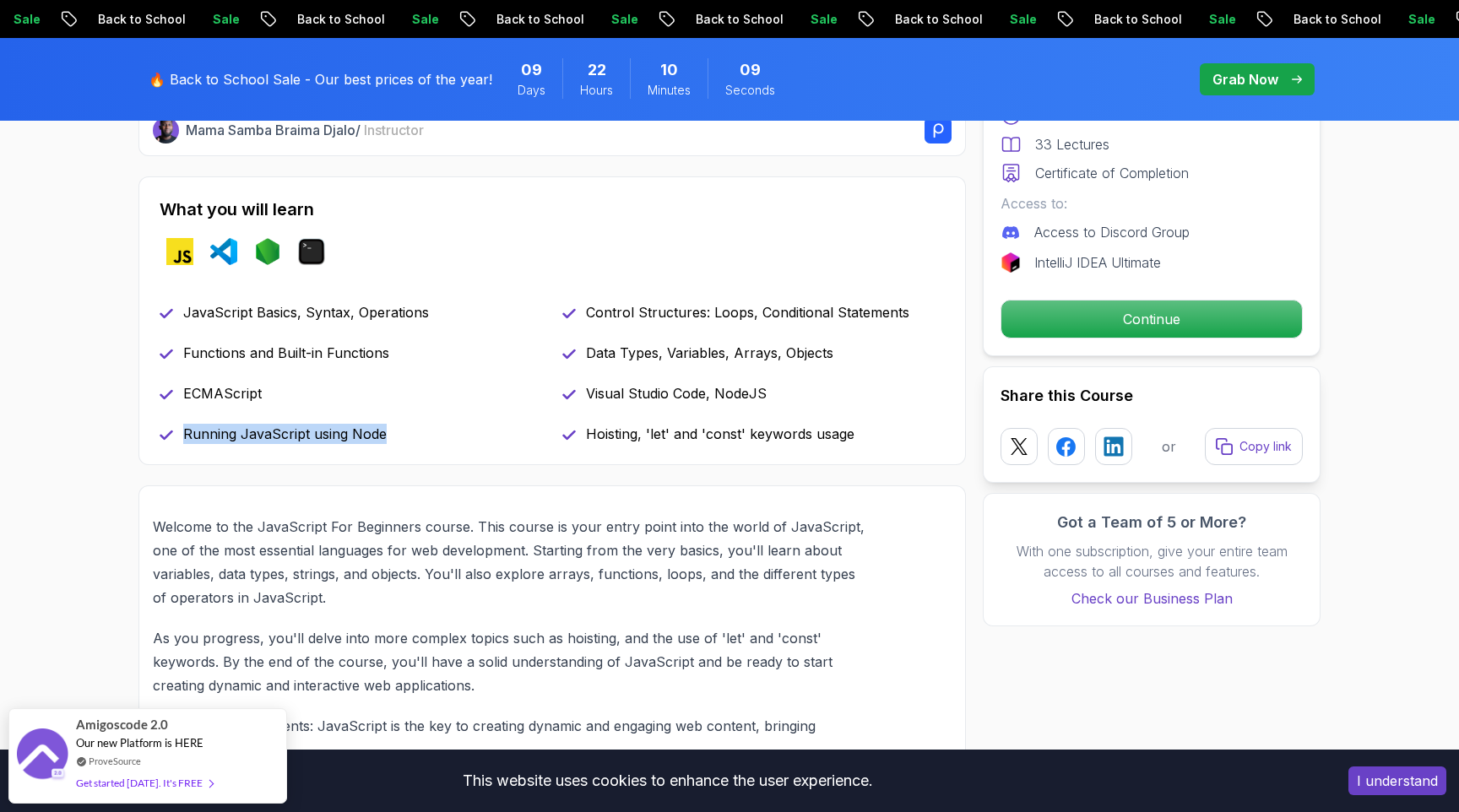
copy p "Running JavaScript using Node"
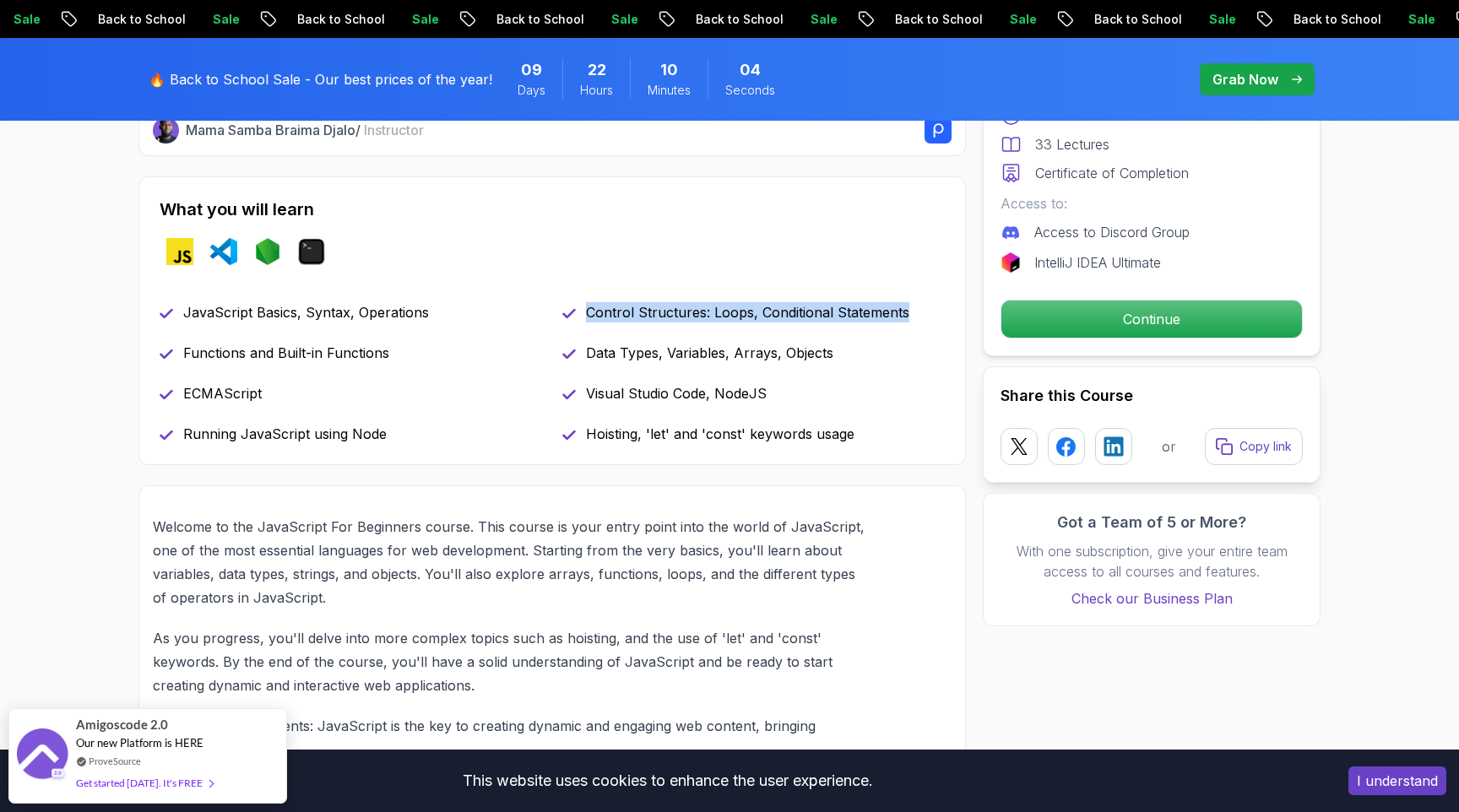
drag, startPoint x: 588, startPoint y: 317, endPoint x: 905, endPoint y: 310, distance: 317.1
click at [905, 310] on div "Control Structures: Loops, Conditional Statements" at bounding box center [754, 311] width 383 height 20
copy p "Control Structures: Loops, Conditional Statements"
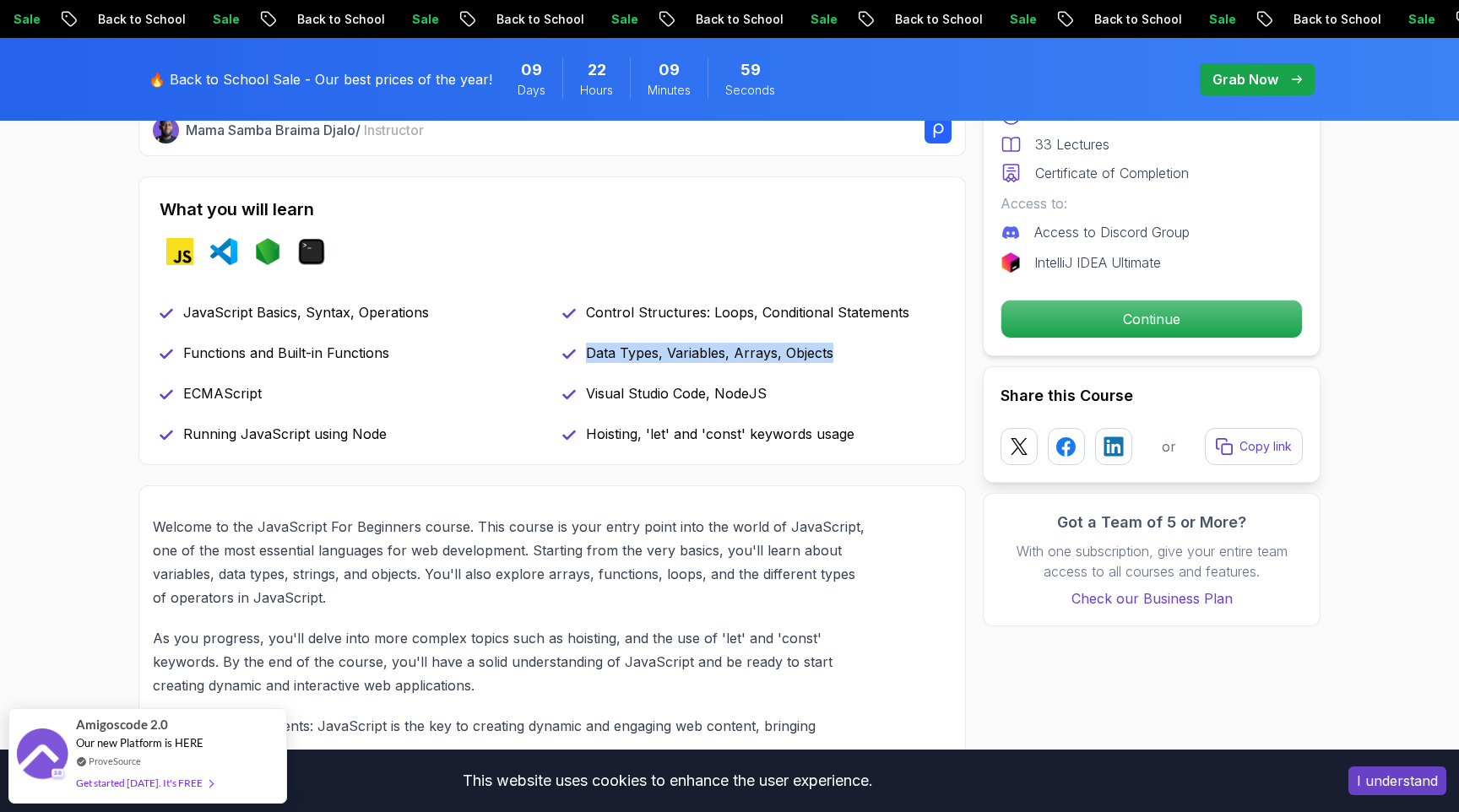
drag, startPoint x: 589, startPoint y: 355, endPoint x: 891, endPoint y: 356, distance: 302.0
click at [891, 356] on div "Data Types, Variables, Arrays, Objects" at bounding box center [754, 352] width 383 height 20
copy p "Data Types, Variables, Arrays, Objects"
drag, startPoint x: 587, startPoint y: 393, endPoint x: 823, endPoint y: 384, distance: 236.2
click at [823, 384] on div "Visual Studio Code, NodeJS" at bounding box center [754, 392] width 383 height 20
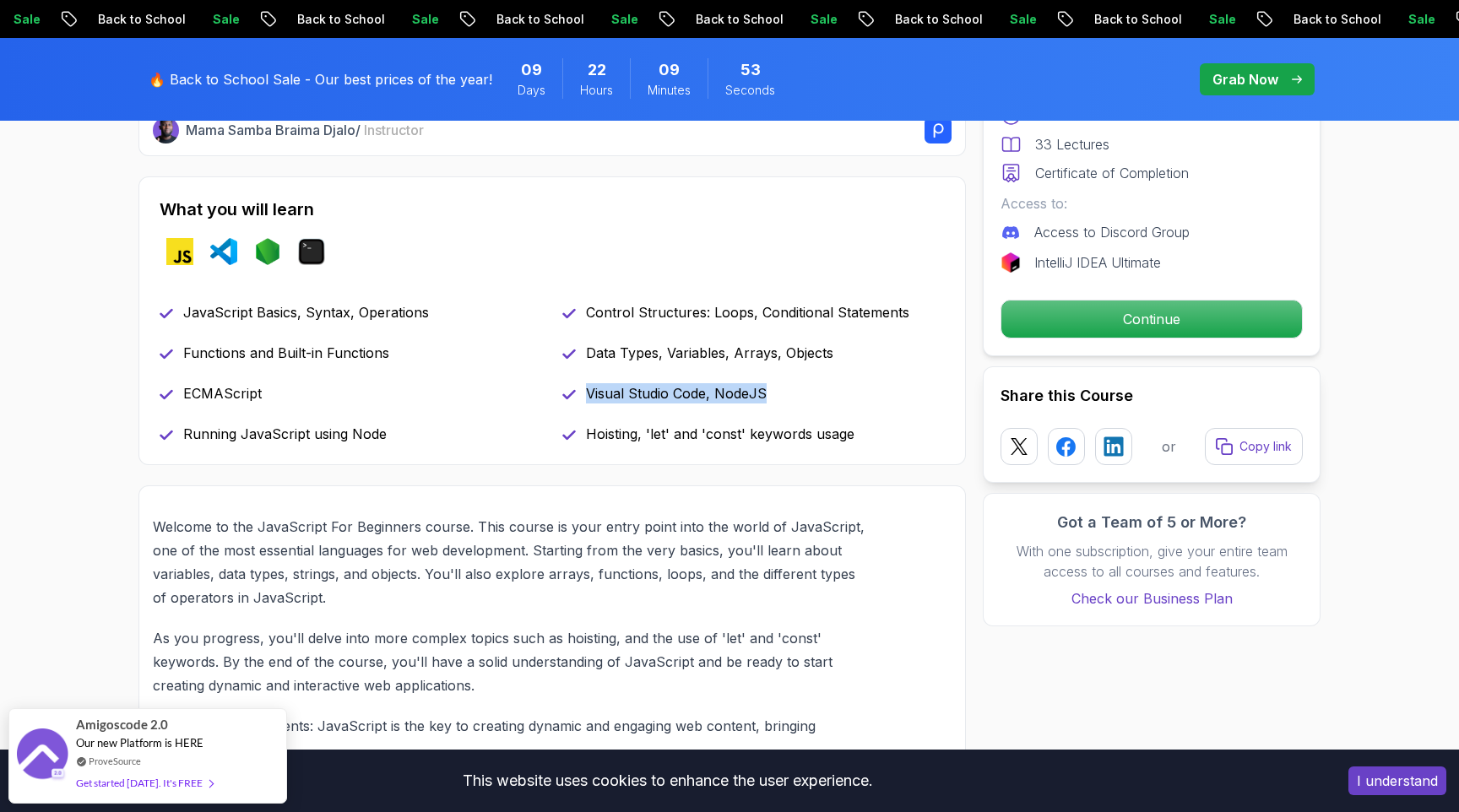
copy p "Visual Studio Code, NodeJS"
drag, startPoint x: 588, startPoint y: 439, endPoint x: 866, endPoint y: 432, distance: 278.1
click at [866, 432] on div "Hoisting, 'let' and 'const' keywords usage" at bounding box center [754, 433] width 383 height 20
copy p "Hoisting, 'let' and 'const' keywords usage"
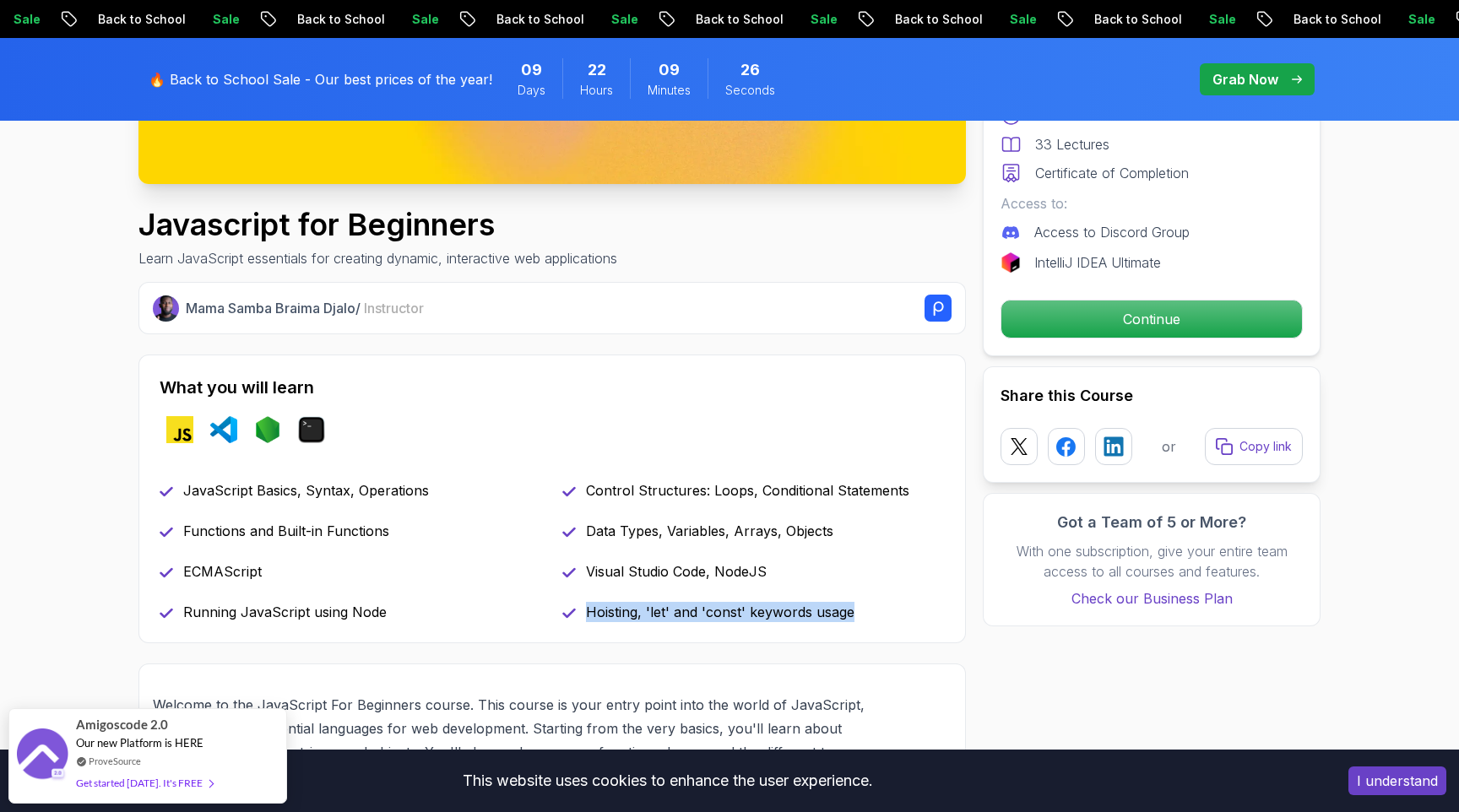
scroll to position [521, 0]
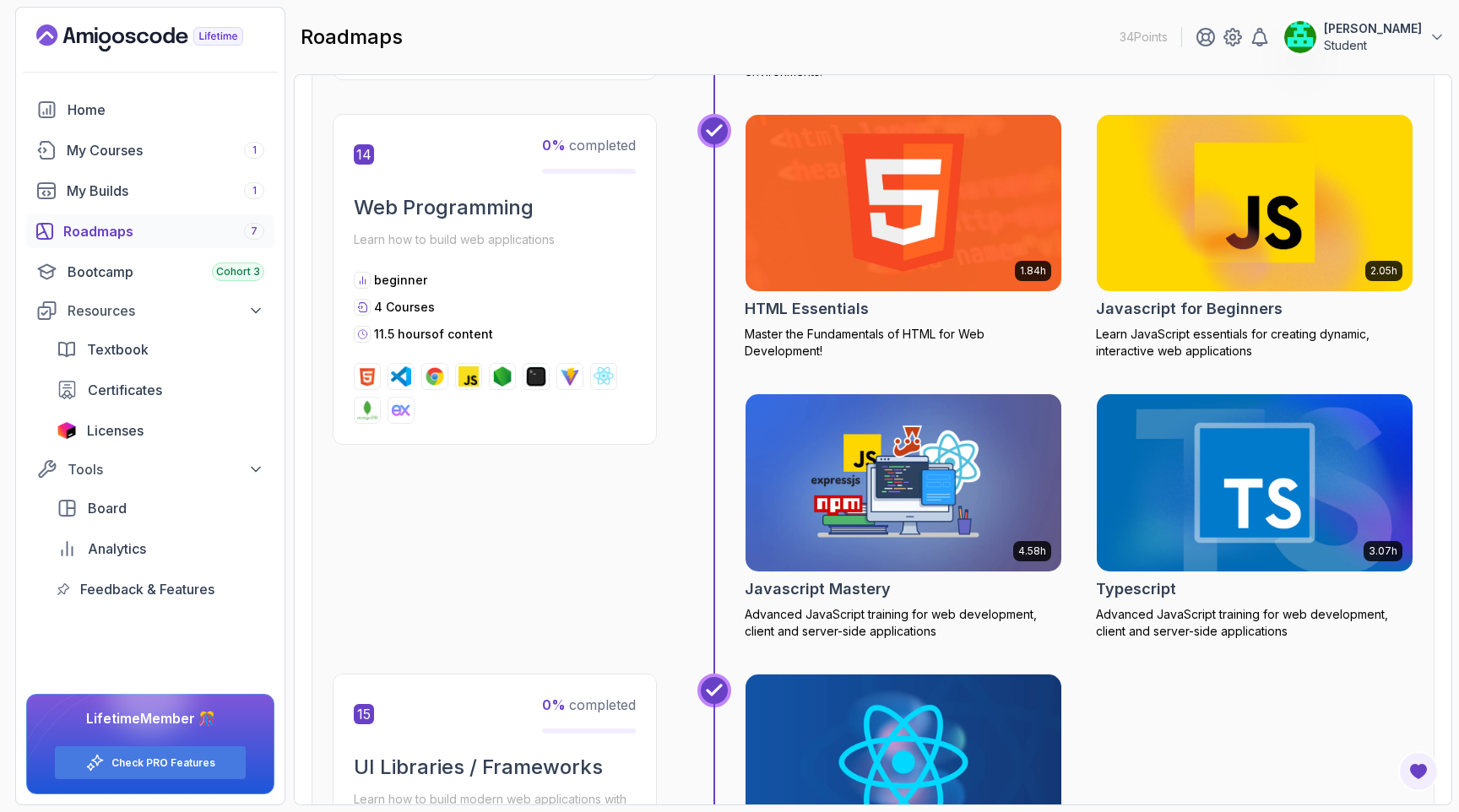
scroll to position [5983, 0]
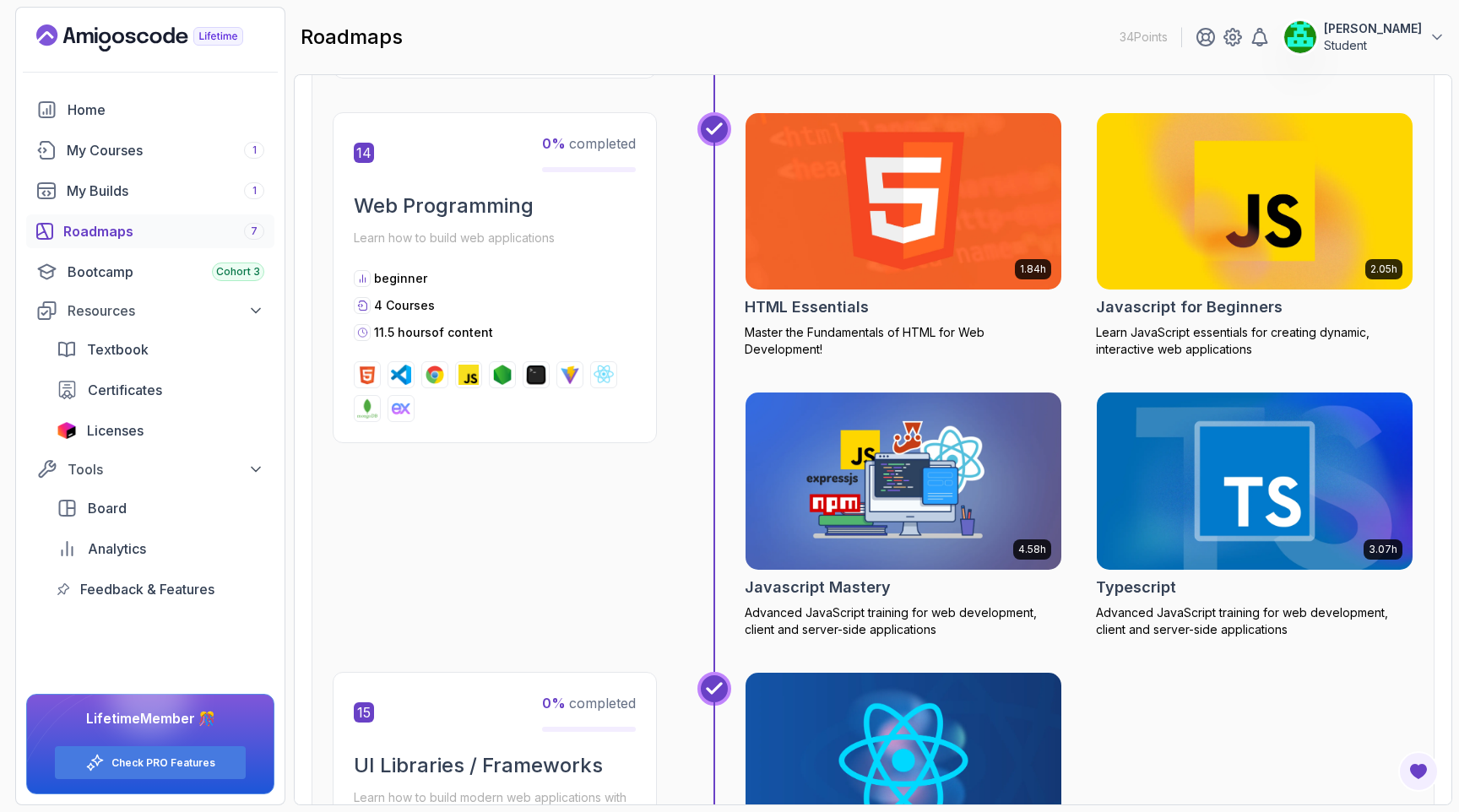
click at [938, 489] on img at bounding box center [904, 481] width 332 height 186
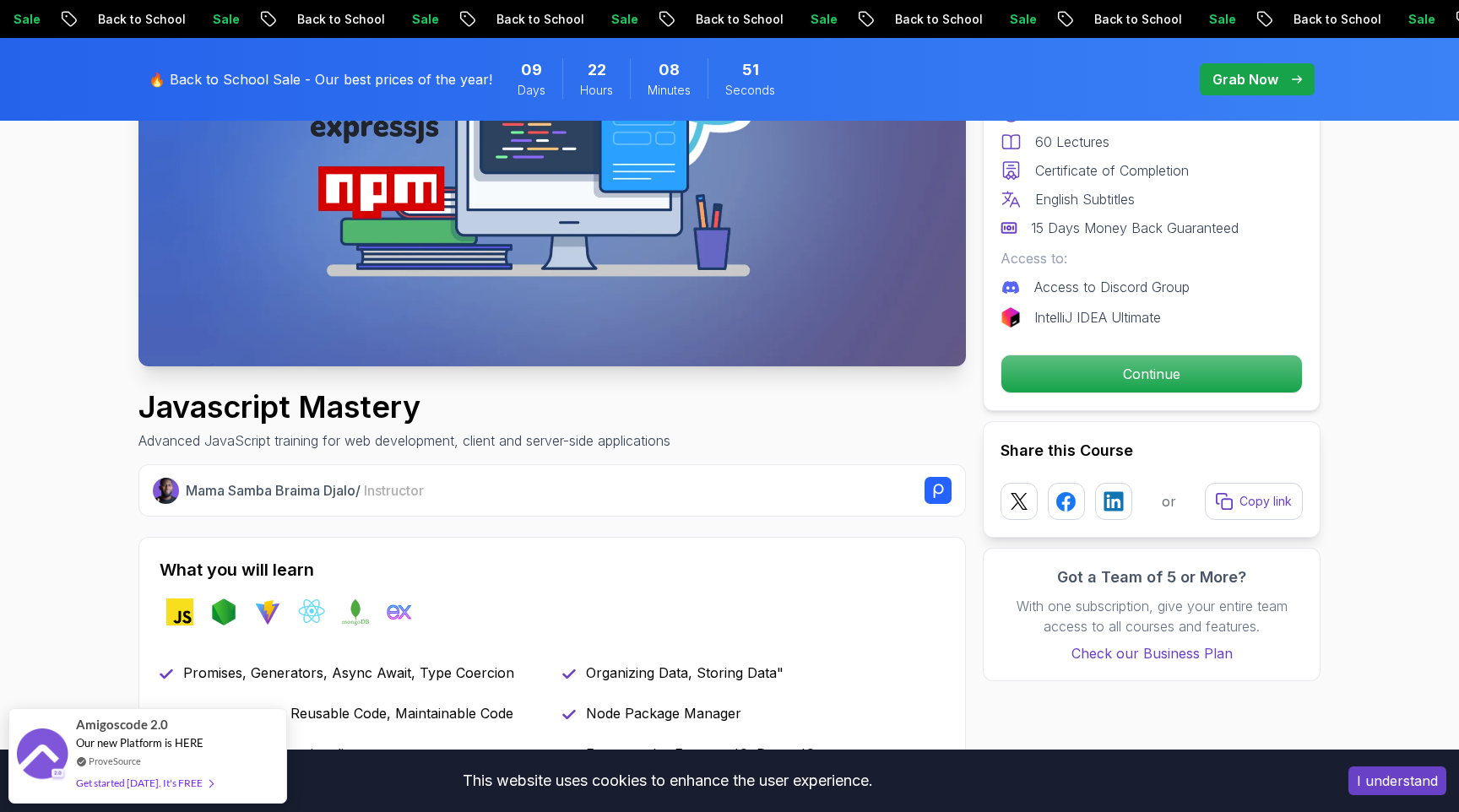
scroll to position [668, 0]
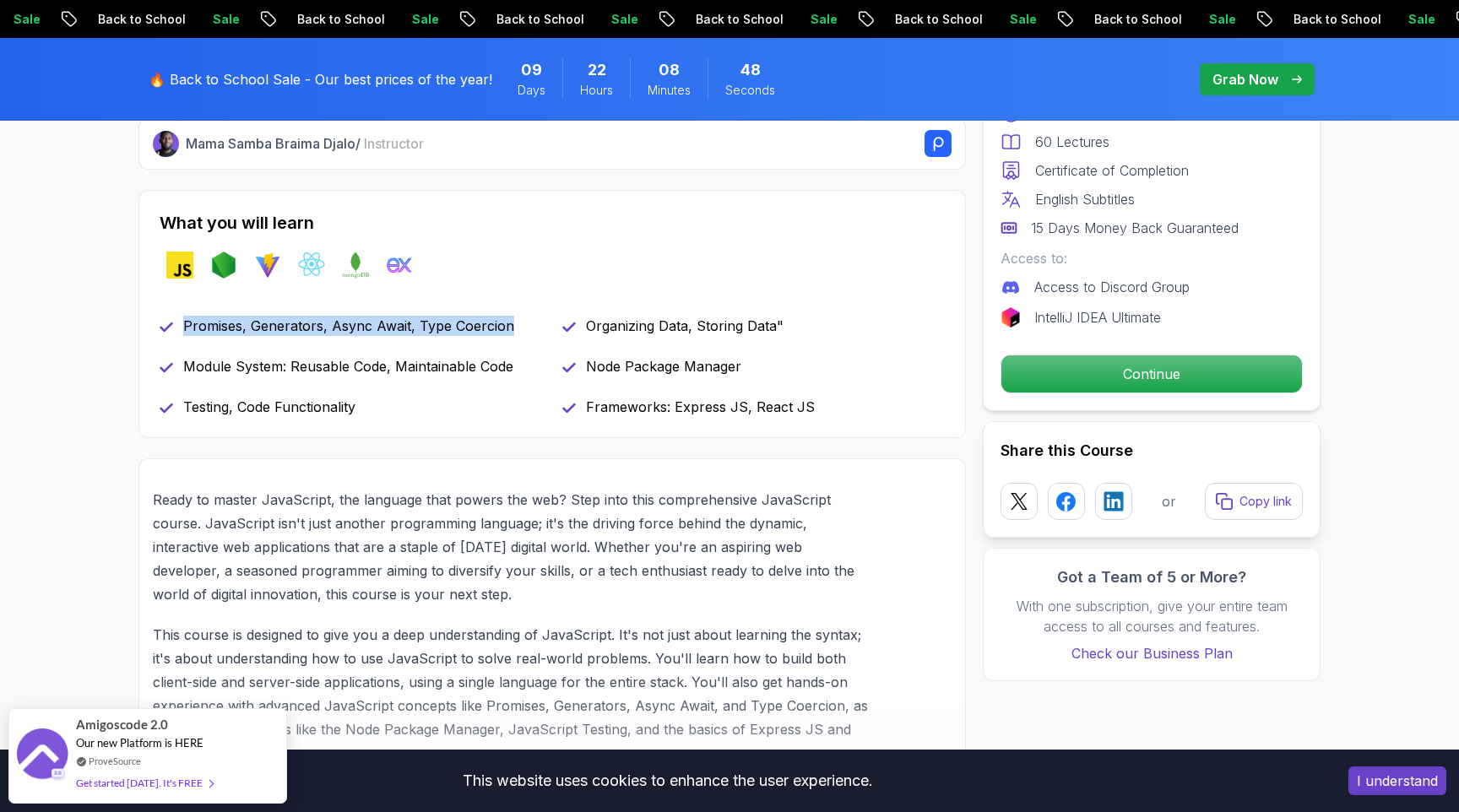
drag, startPoint x: 186, startPoint y: 325, endPoint x: 522, endPoint y: 327, distance: 336.0
click at [522, 327] on div "Promises, Generators, Async Await, Type Coercion" at bounding box center [351, 325] width 383 height 20
copy p "Promises, Generators, Async Await, Type Coercion"
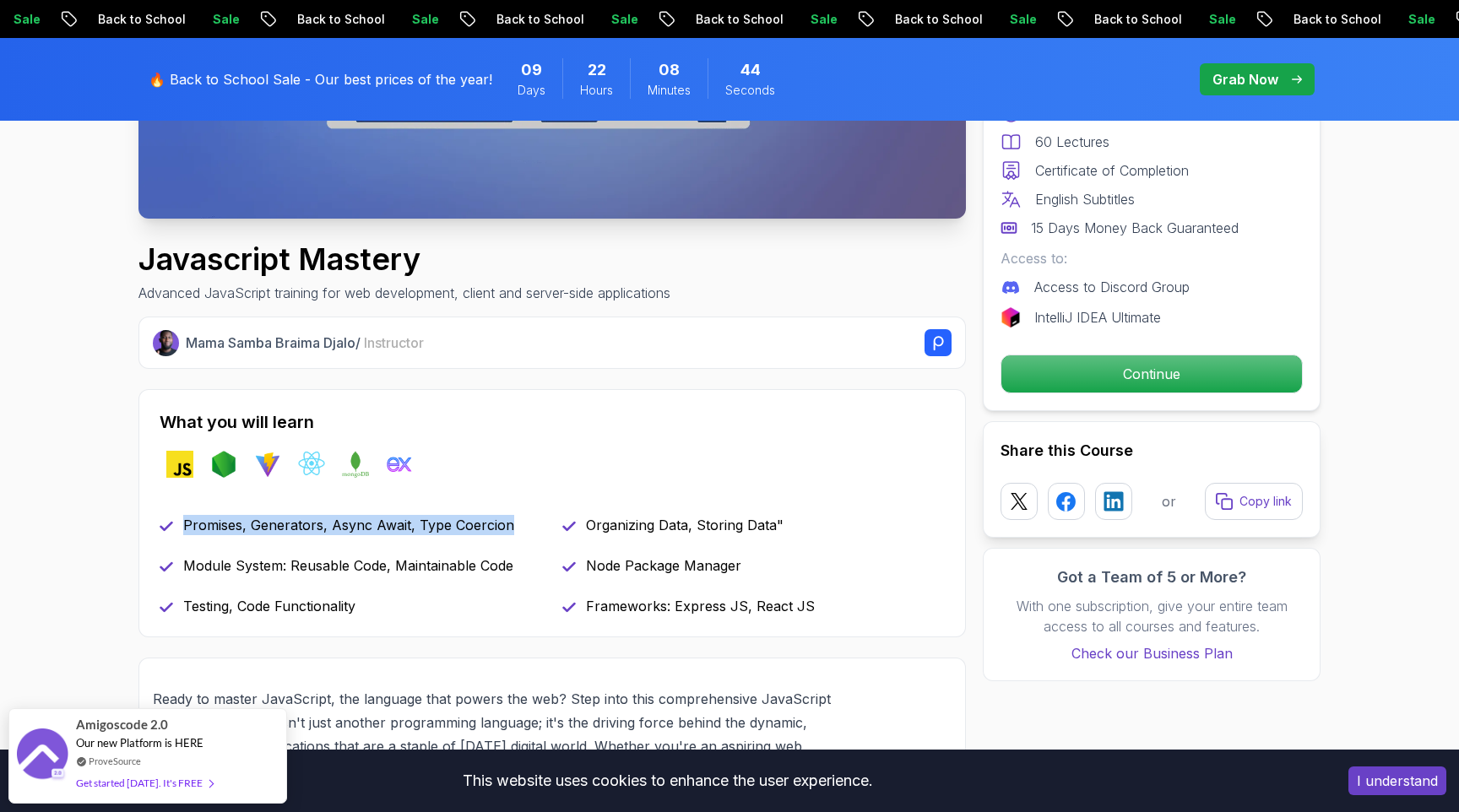
scroll to position [410, 0]
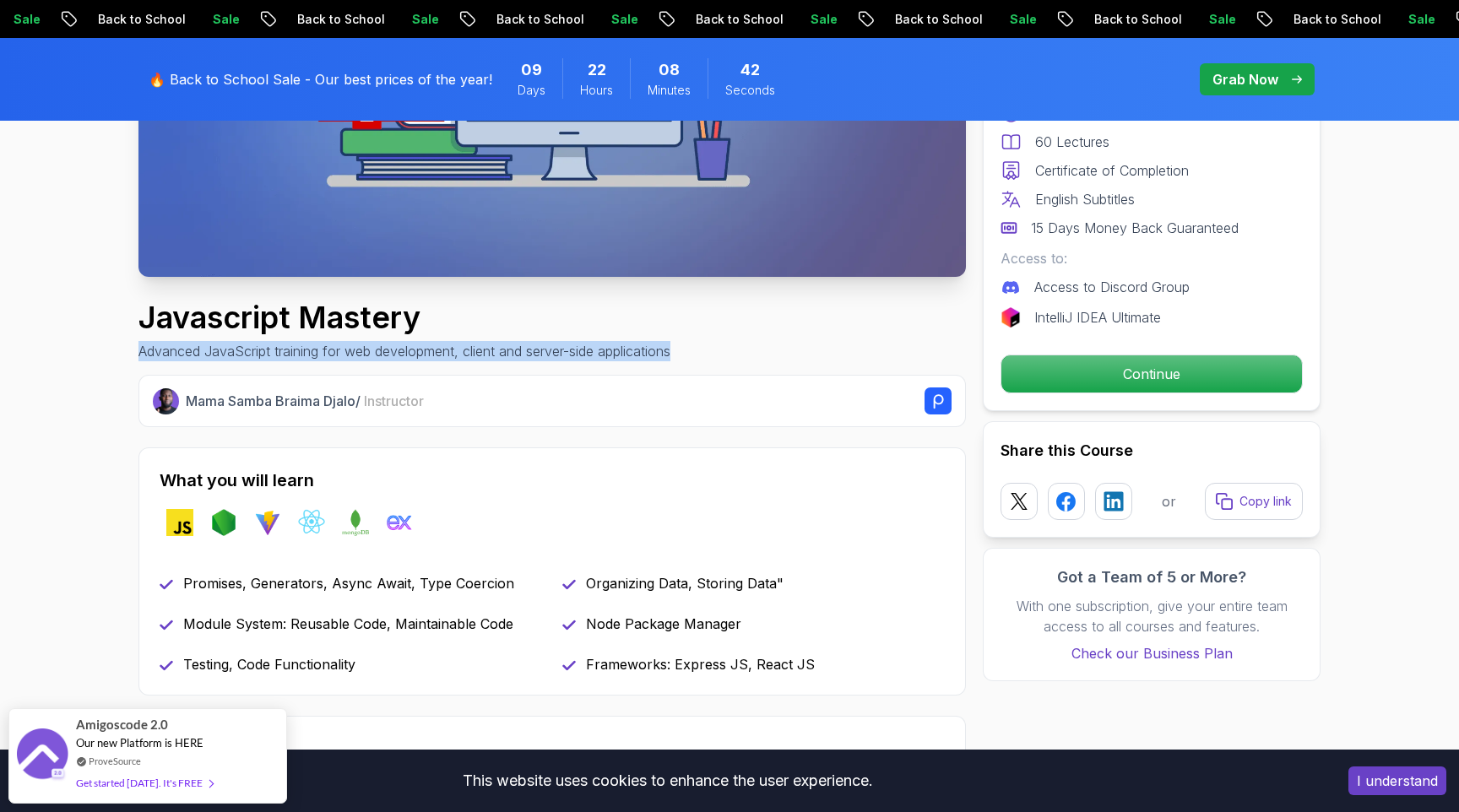
drag, startPoint x: 140, startPoint y: 353, endPoint x: 758, endPoint y: 345, distance: 618.1
click at [758, 345] on div "Javascript Mastery Advanced JavaScript training for web development, client and…" at bounding box center [552, 331] width 827 height 60
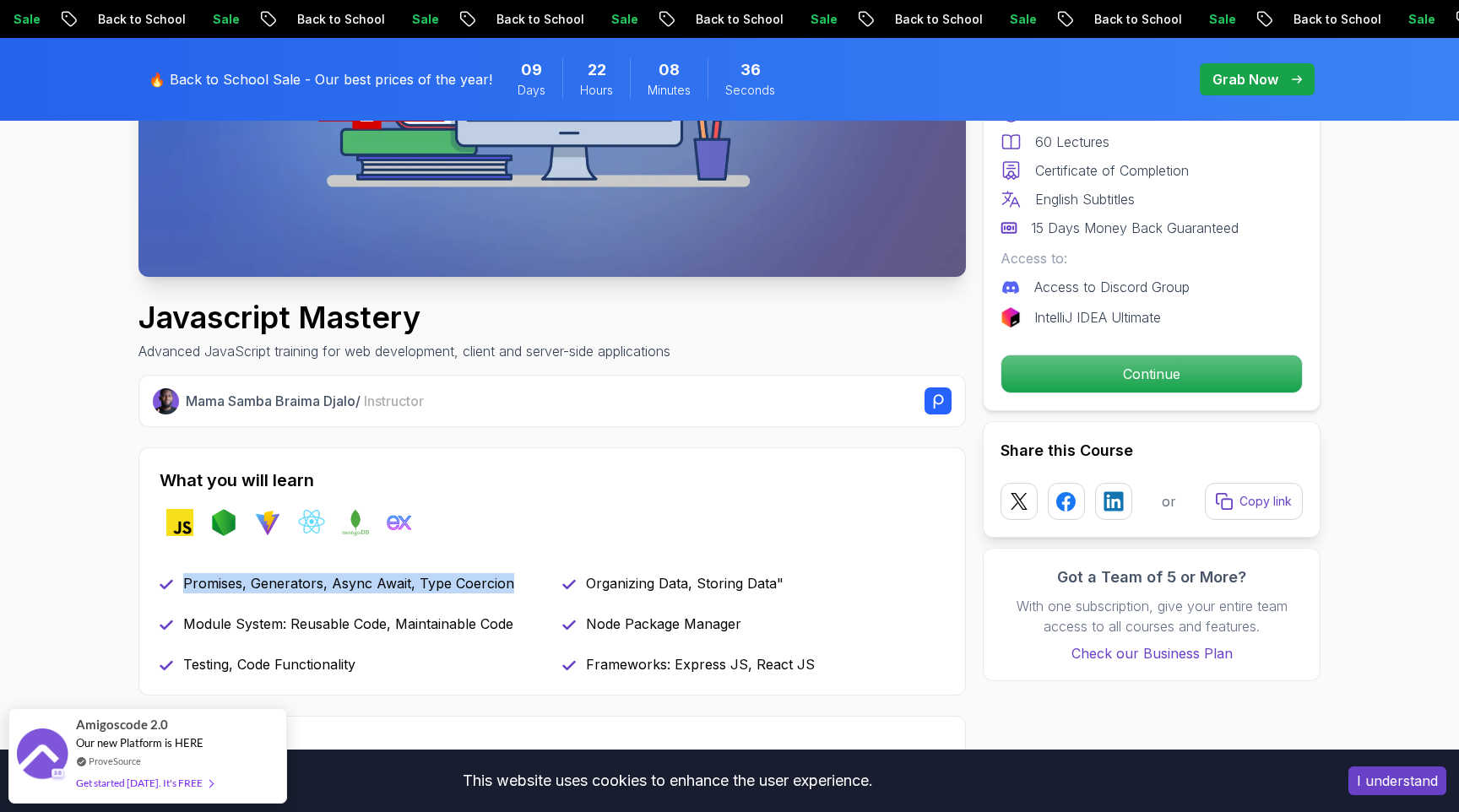
drag, startPoint x: 182, startPoint y: 585, endPoint x: 520, endPoint y: 579, distance: 338.1
click at [520, 579] on div "Promises, Generators, Async Await, Type Coercion" at bounding box center [351, 583] width 383 height 20
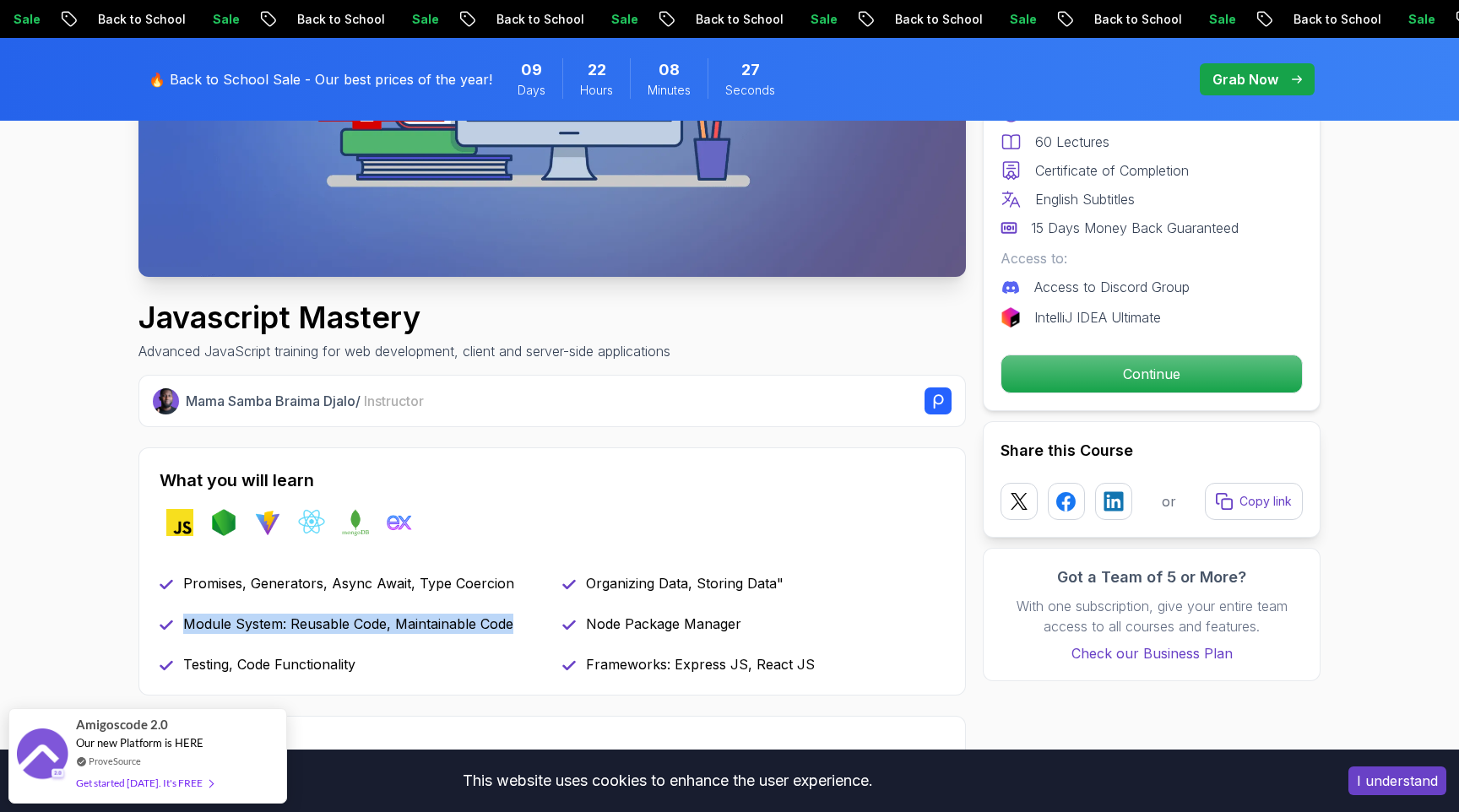
drag, startPoint x: 188, startPoint y: 622, endPoint x: 514, endPoint y: 620, distance: 326.0
click at [514, 620] on div "Module System: Reusable Code, Maintainable Code" at bounding box center [351, 623] width 383 height 20
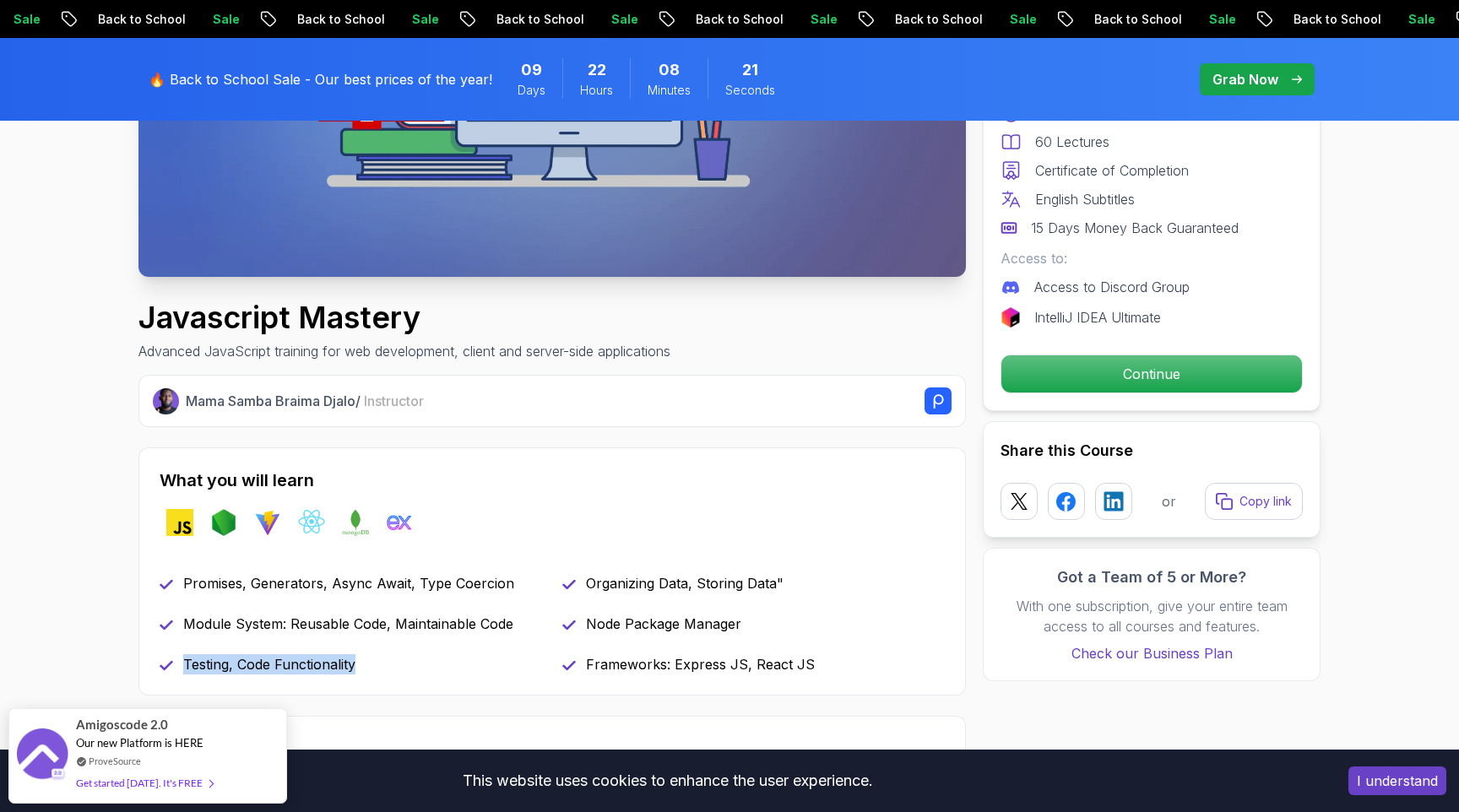
drag, startPoint x: 185, startPoint y: 665, endPoint x: 444, endPoint y: 672, distance: 259.1
click at [444, 672] on div "Testing, Code Functionality" at bounding box center [351, 664] width 383 height 20
drag, startPoint x: 589, startPoint y: 585, endPoint x: 817, endPoint y: 585, distance: 228.0
click at [817, 585] on div "Organizing Data, Storing Data"" at bounding box center [754, 583] width 383 height 20
drag, startPoint x: 588, startPoint y: 628, endPoint x: 753, endPoint y: 630, distance: 165.0
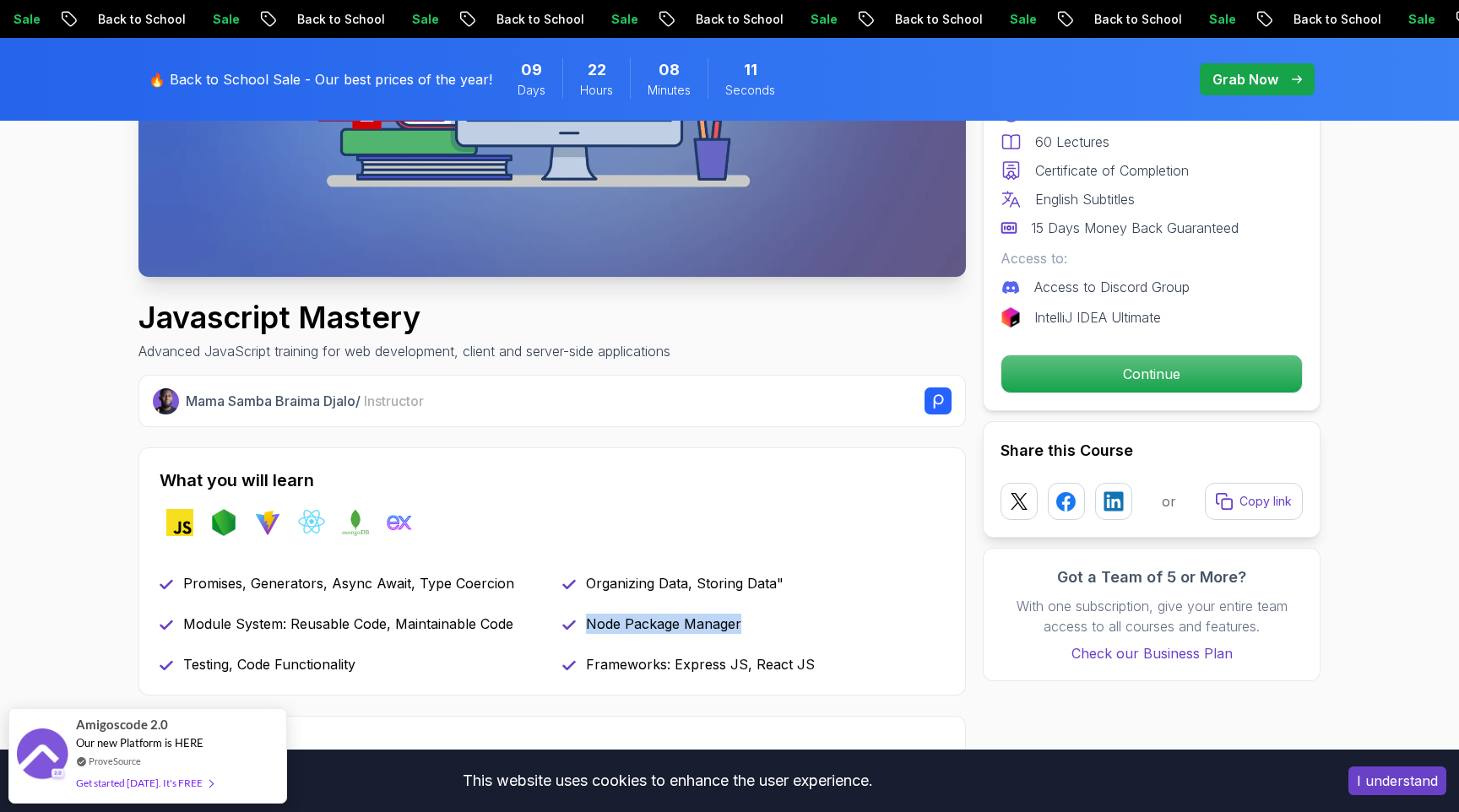
click at [753, 630] on div "Node Package Manager" at bounding box center [754, 623] width 383 height 20
drag, startPoint x: 589, startPoint y: 669, endPoint x: 866, endPoint y: 673, distance: 277.0
click at [866, 673] on div "Frameworks: Express JS, React JS" at bounding box center [754, 664] width 383 height 20
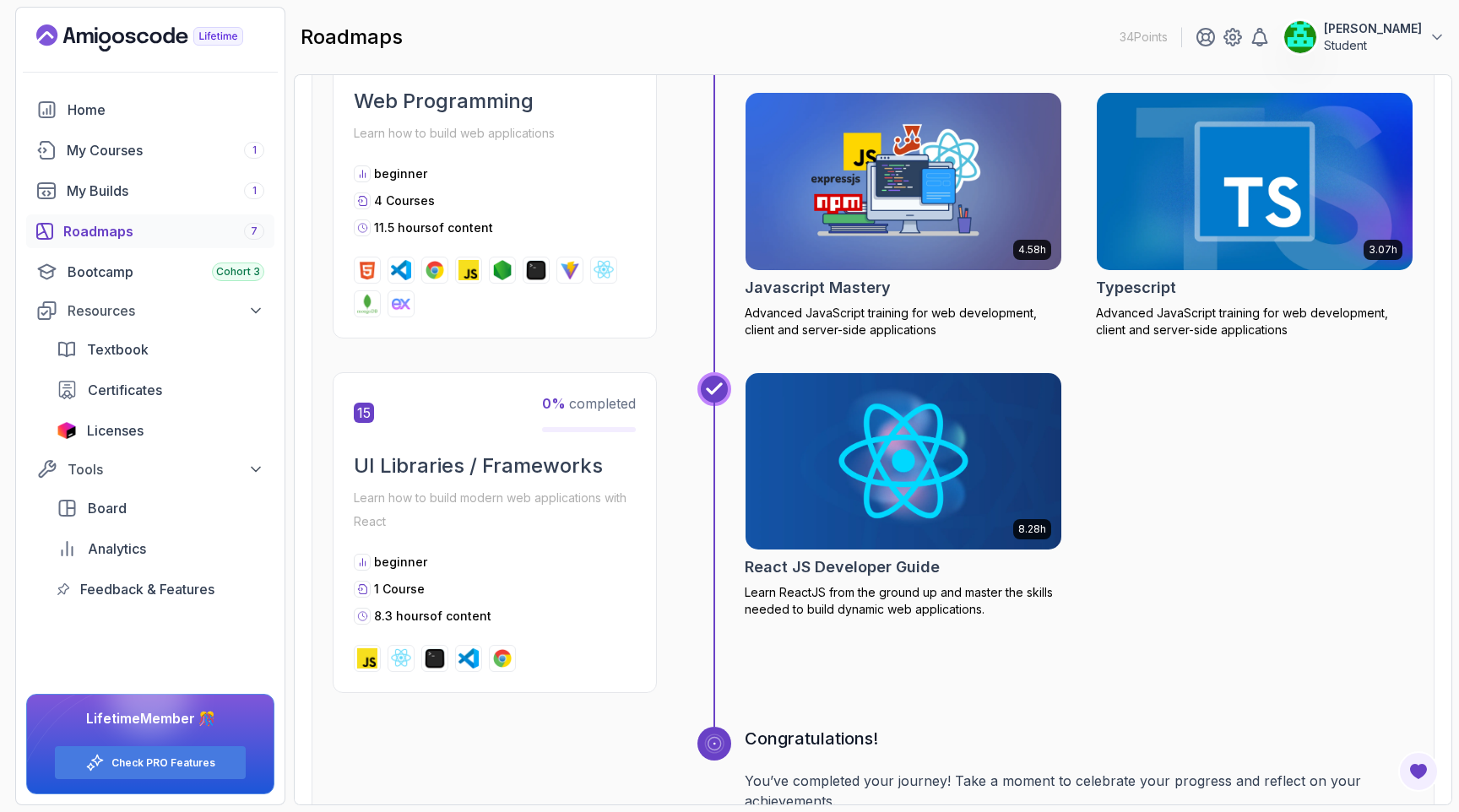
scroll to position [6288, 0]
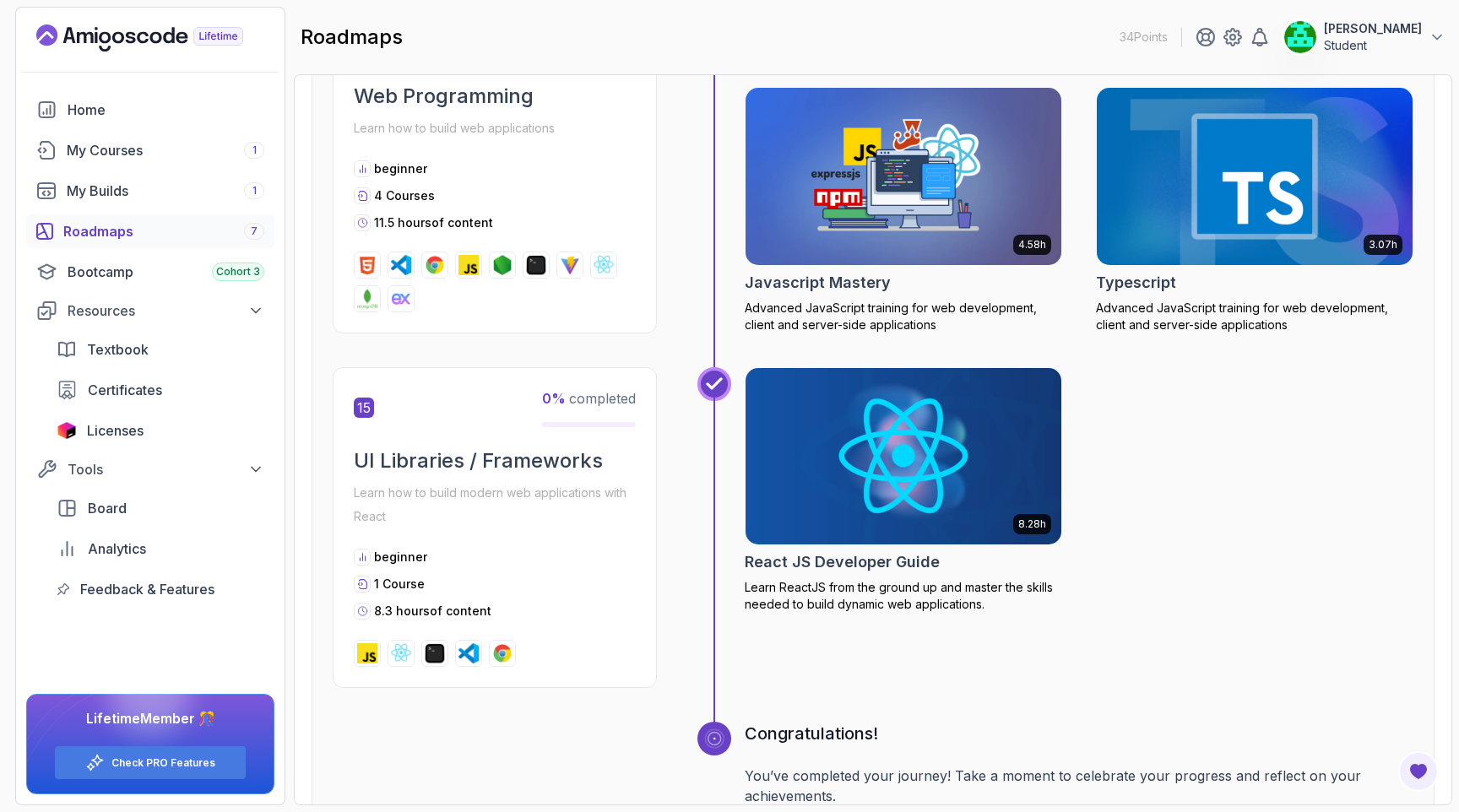
click at [1146, 313] on div "3.07h Typescript Advanced JavaScript training for web development, client and s…" at bounding box center [1254, 209] width 318 height 246
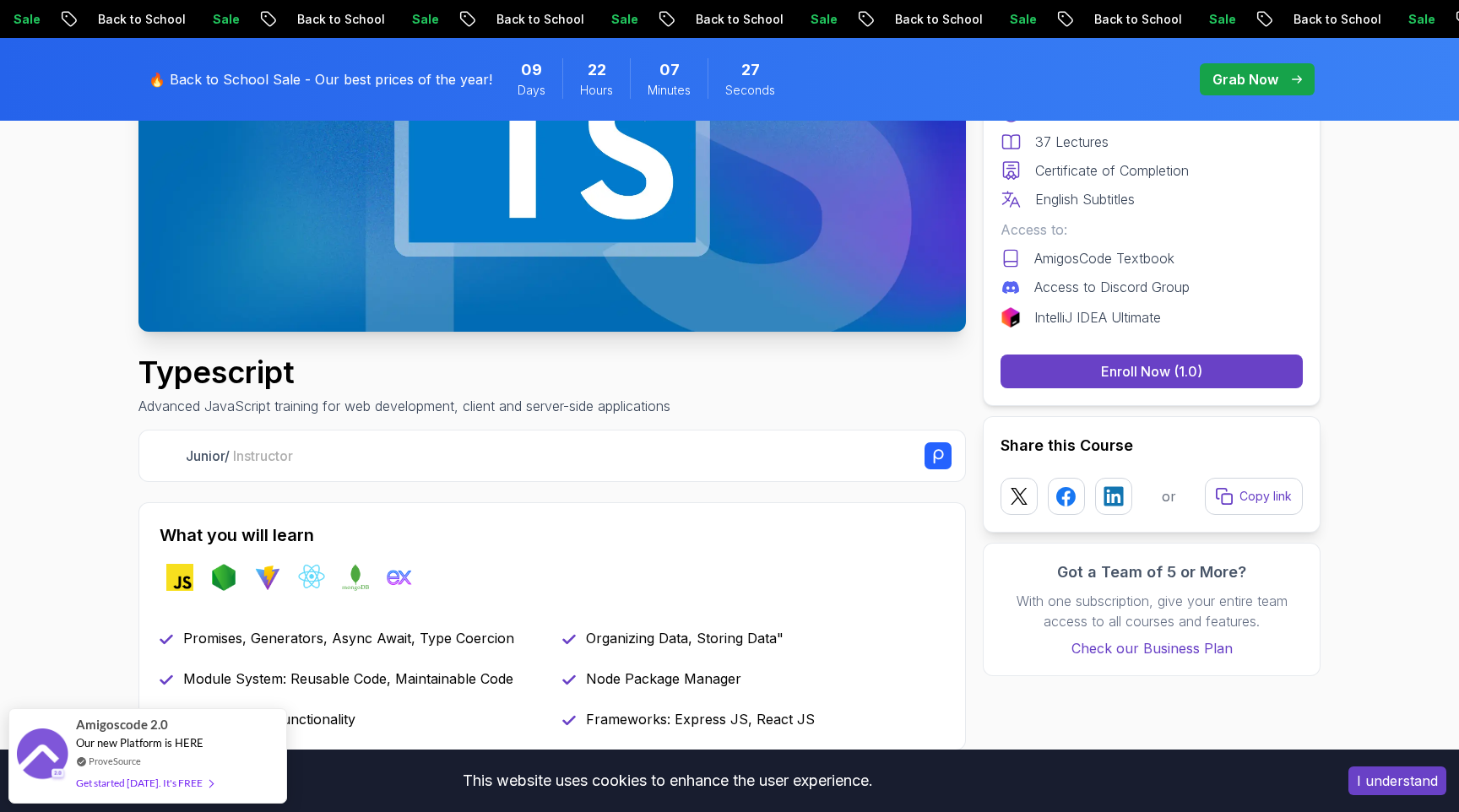
scroll to position [362, 0]
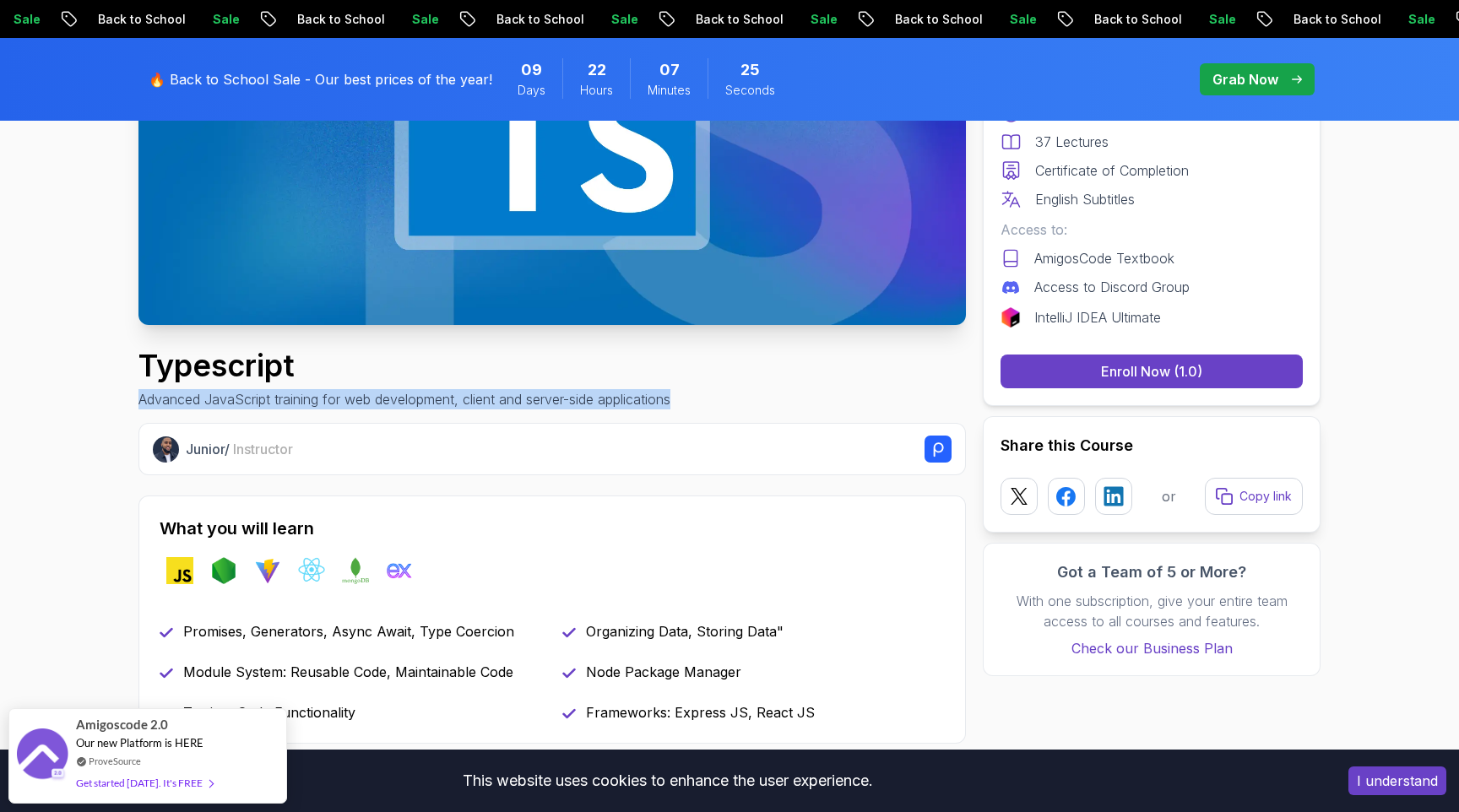
drag, startPoint x: 141, startPoint y: 400, endPoint x: 704, endPoint y: 406, distance: 563.0
click at [704, 406] on div "Typescript Advanced JavaScript training for web development, client and server-…" at bounding box center [552, 379] width 827 height 60
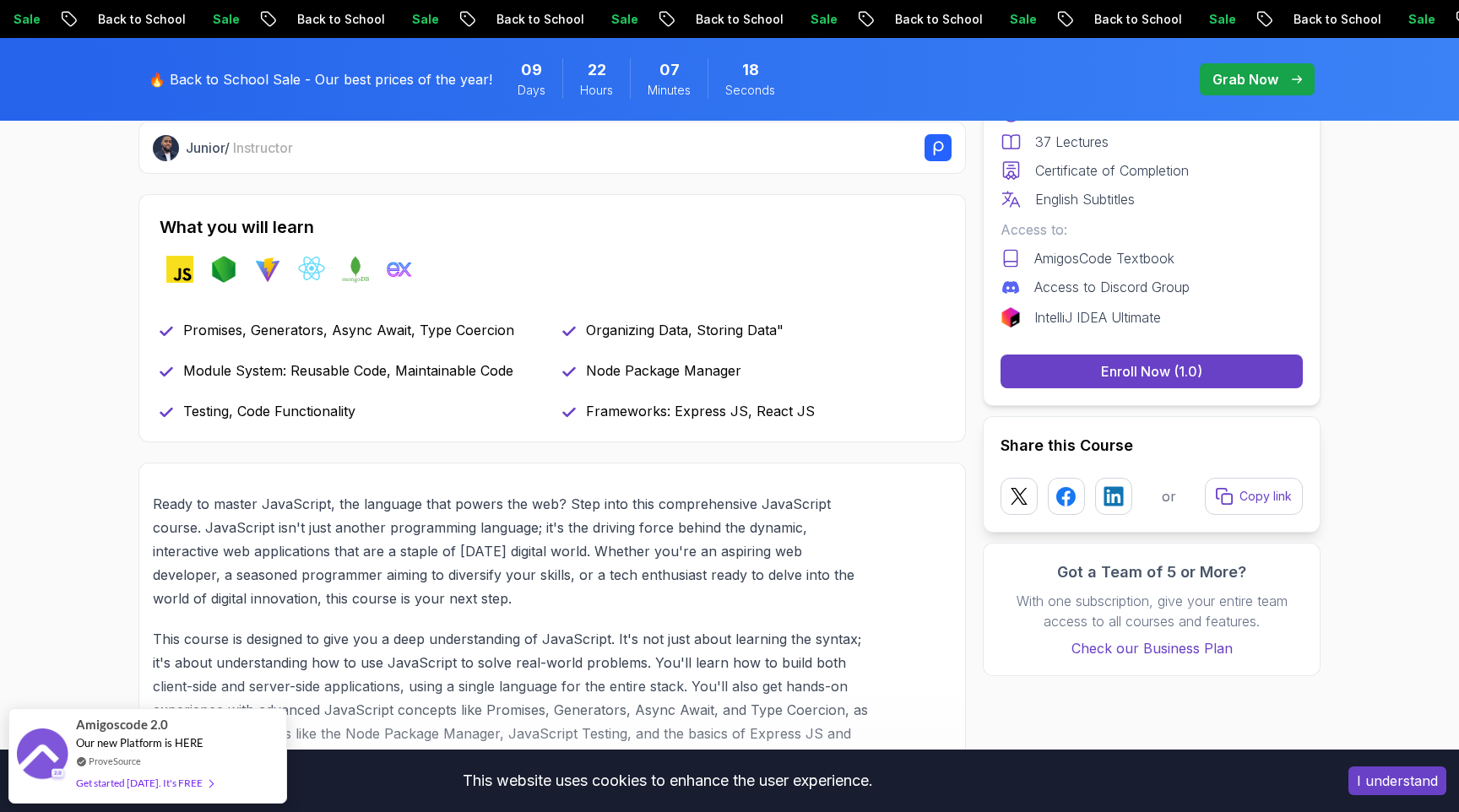
scroll to position [690, 0]
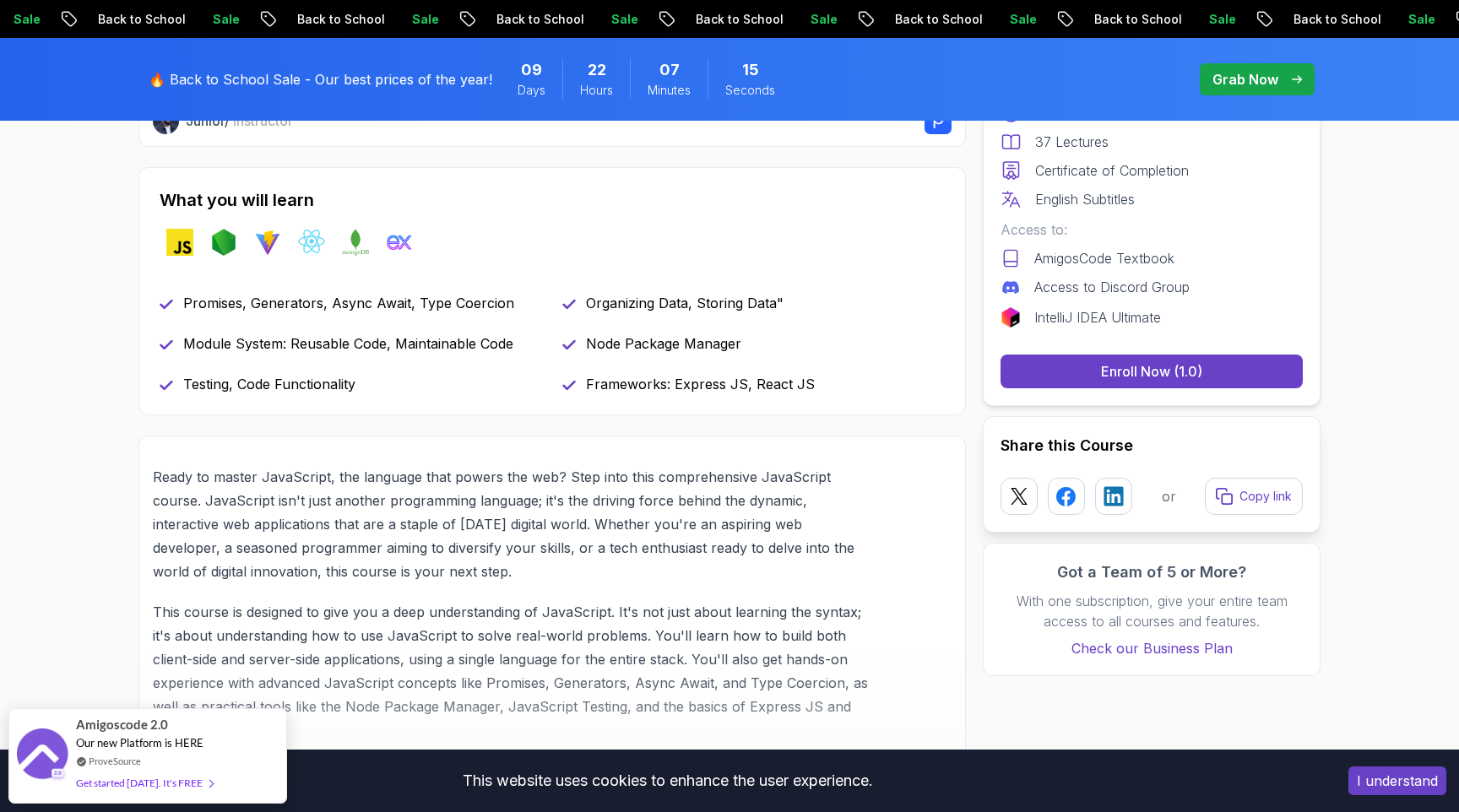
drag, startPoint x: 188, startPoint y: 302, endPoint x: 504, endPoint y: 307, distance: 316.0
click at [504, 307] on p "Promises, Generators, Async Await, Type Coercion" at bounding box center [348, 303] width 331 height 20
drag, startPoint x: 183, startPoint y: 307, endPoint x: 475, endPoint y: 291, distance: 292.4
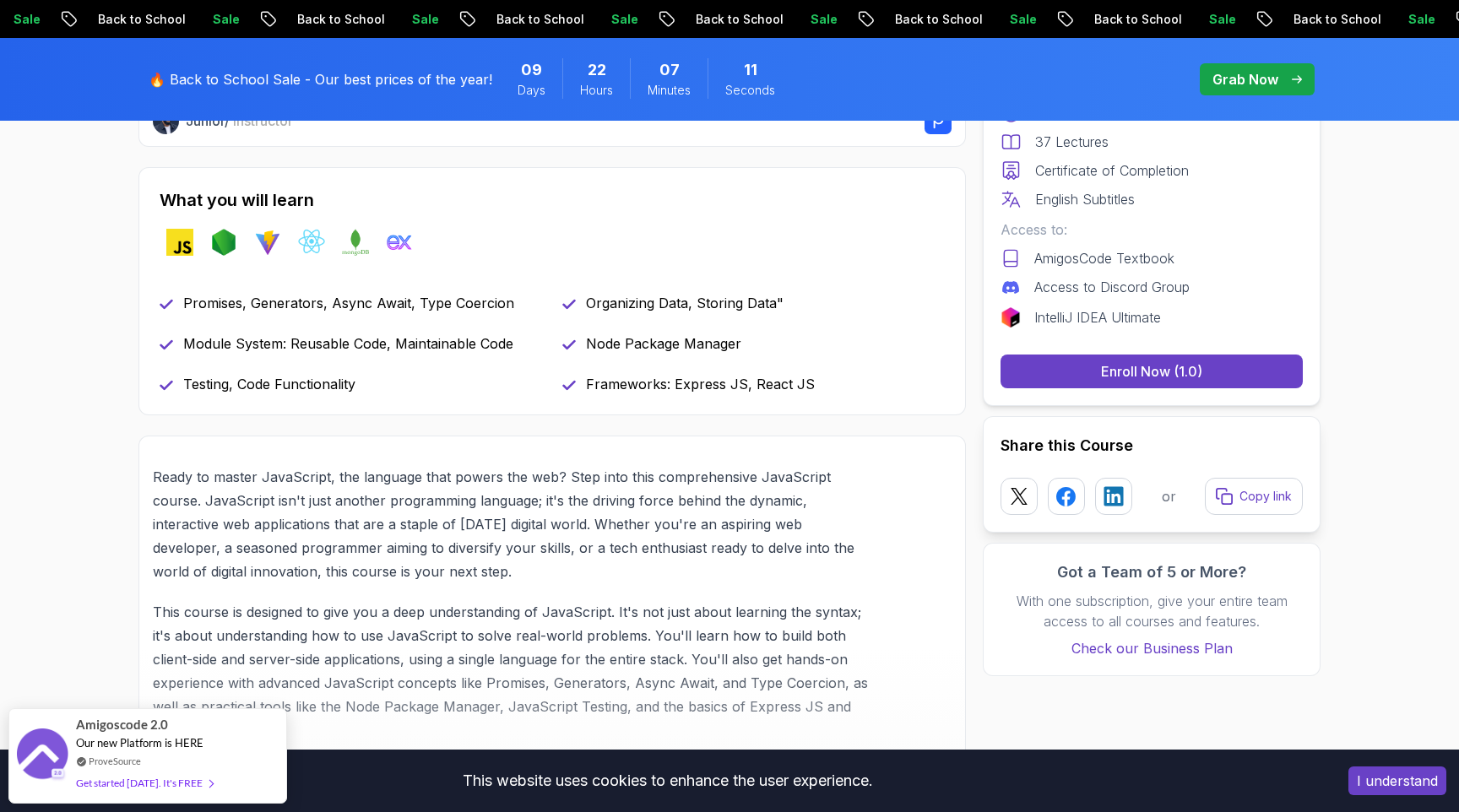
click at [475, 291] on div "What you will learn javascript nodejs vite react mongodb exppressjs Promises, G…" at bounding box center [552, 290] width 827 height 248
drag, startPoint x: 187, startPoint y: 301, endPoint x: 521, endPoint y: 294, distance: 334.1
click at [521, 294] on div "Promises, Generators, Async Await, Type Coercion" at bounding box center [351, 303] width 383 height 20
drag, startPoint x: 185, startPoint y: 345, endPoint x: 514, endPoint y: 358, distance: 329.3
click at [514, 358] on div "Promises, Generators, Async Await, Type Coercion Organizing Data, Storing Data"…" at bounding box center [552, 343] width 786 height 101
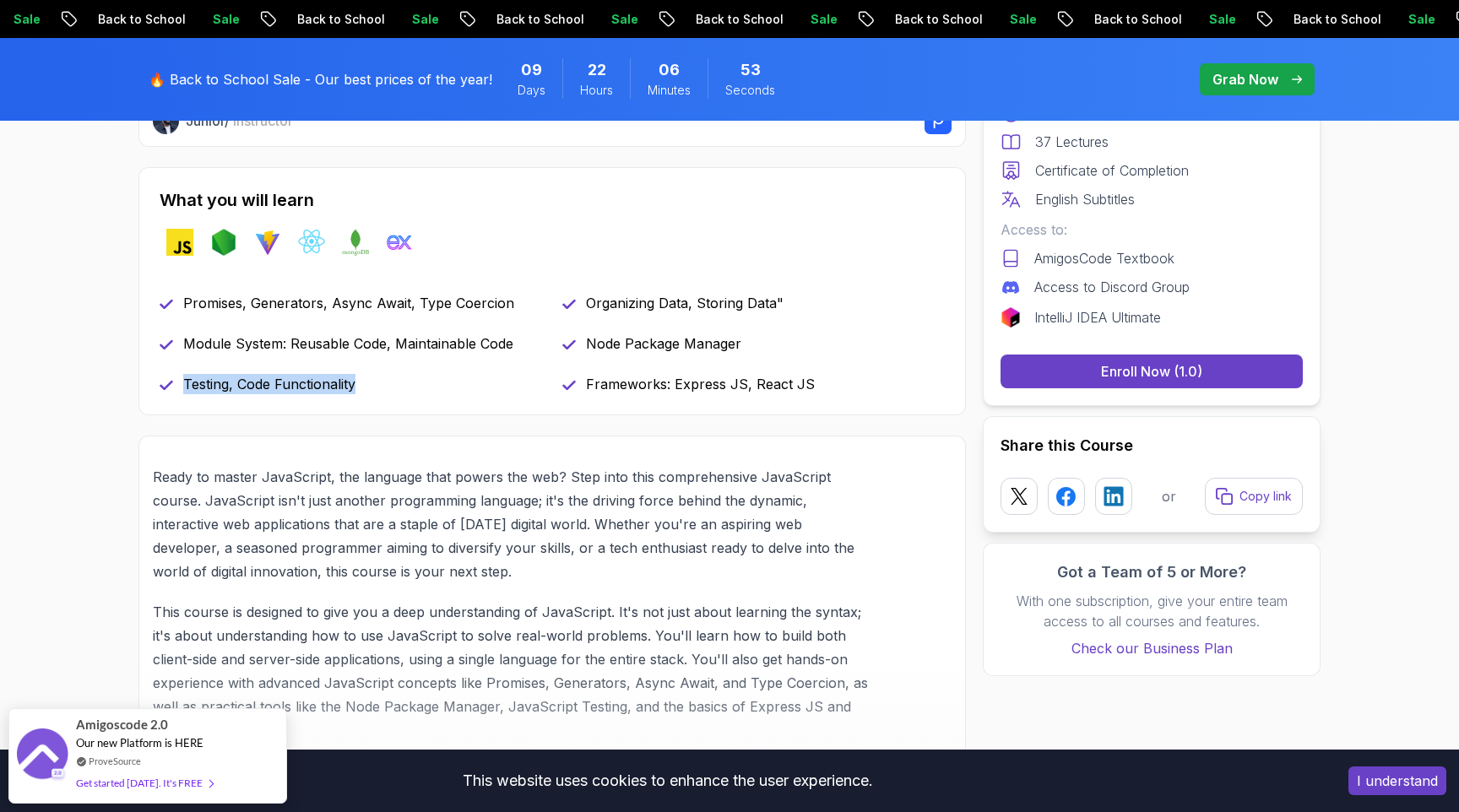
drag, startPoint x: 184, startPoint y: 385, endPoint x: 359, endPoint y: 388, distance: 175.0
click at [359, 388] on div "Testing, Code Functionality" at bounding box center [351, 384] width 383 height 20
drag, startPoint x: 591, startPoint y: 300, endPoint x: 841, endPoint y: 301, distance: 250.0
click at [841, 301] on div "Organizing Data, Storing Data"" at bounding box center [754, 303] width 383 height 20
drag, startPoint x: 591, startPoint y: 346, endPoint x: 772, endPoint y: 346, distance: 181.0
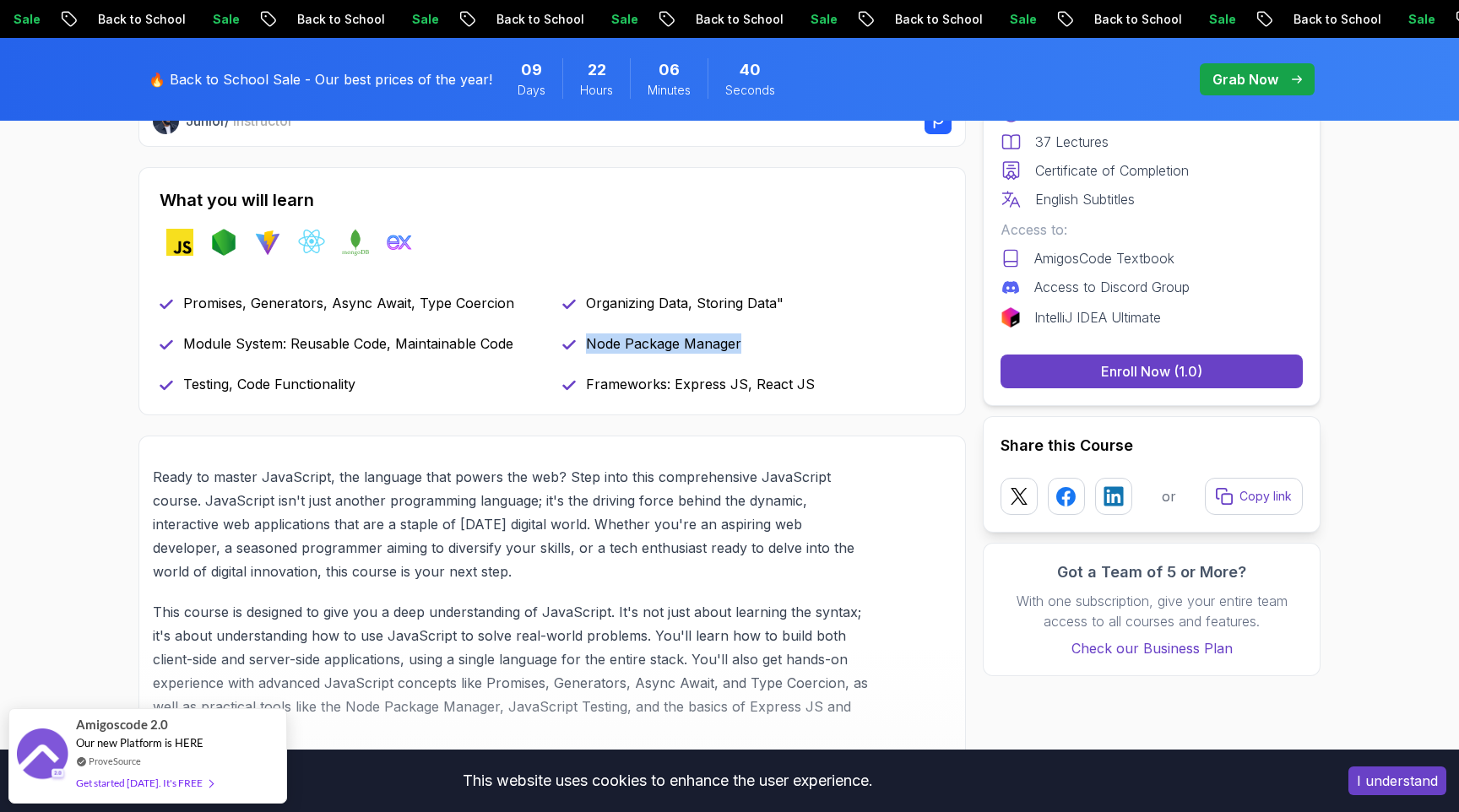
click at [772, 346] on div "Node Package Manager" at bounding box center [754, 343] width 383 height 20
drag, startPoint x: 586, startPoint y: 386, endPoint x: 832, endPoint y: 379, distance: 246.1
click at [832, 379] on div "Frameworks: Express JS, React JS" at bounding box center [754, 384] width 383 height 20
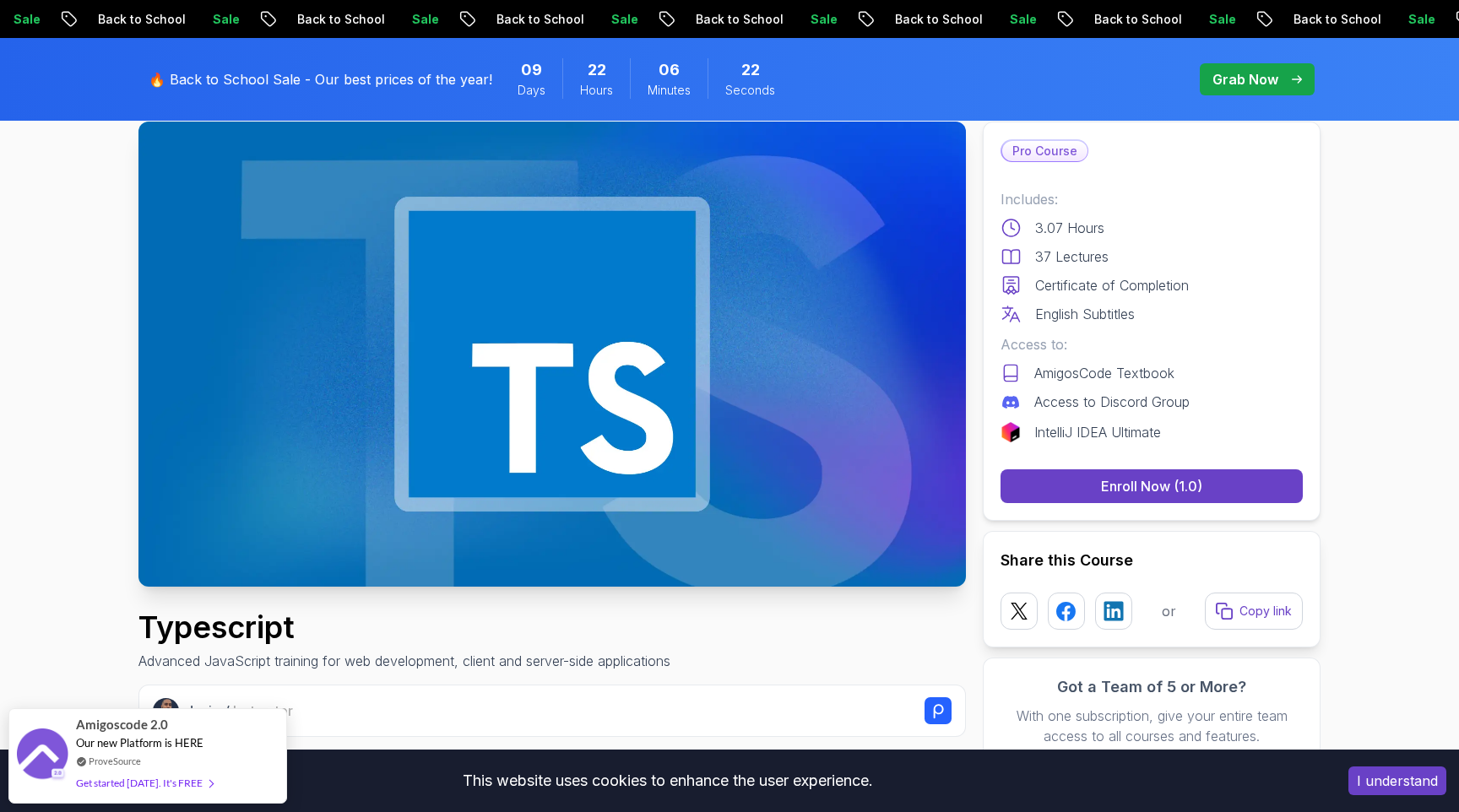
scroll to position [0, 0]
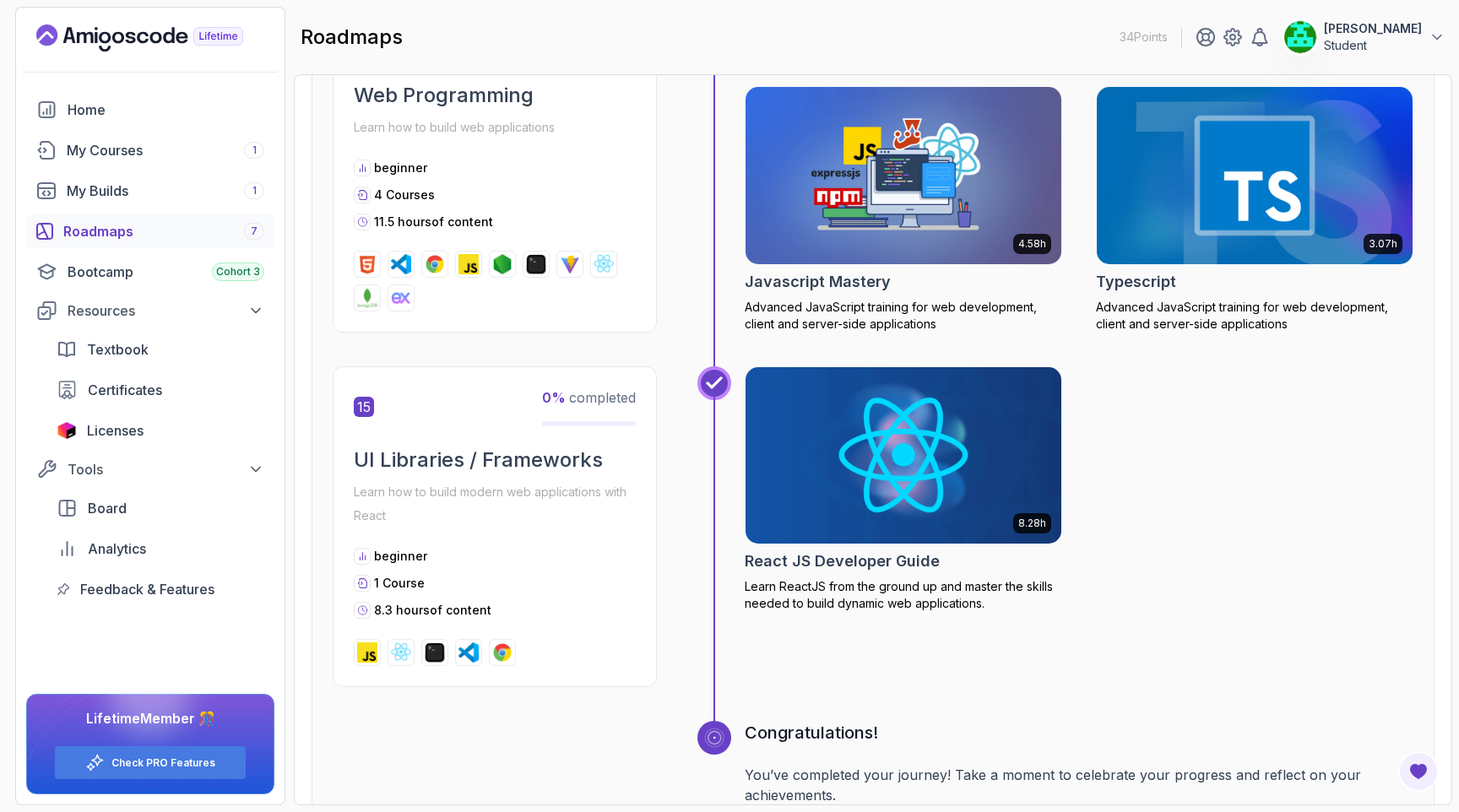
scroll to position [6268, 0]
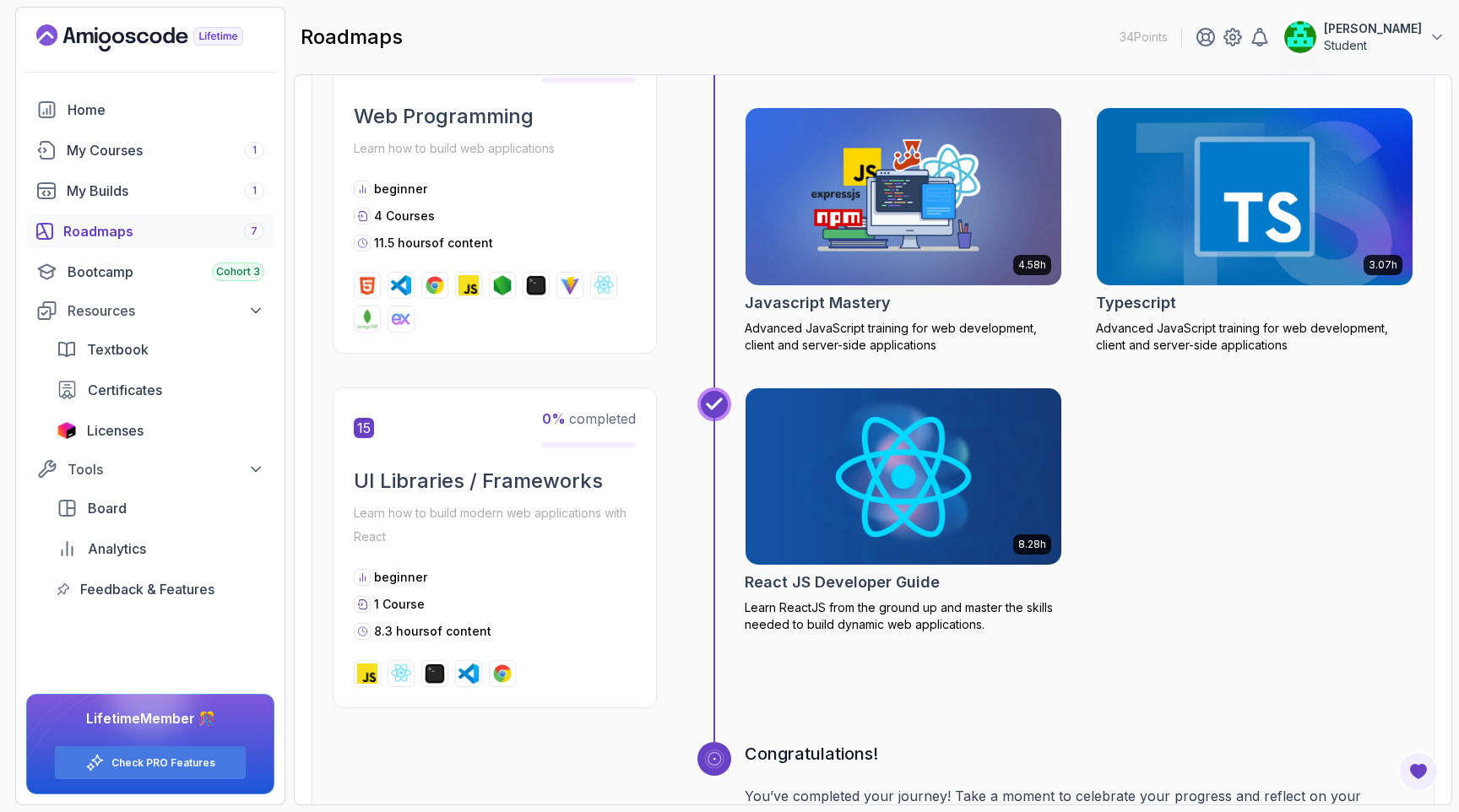
click at [912, 476] on img at bounding box center [904, 475] width 332 height 186
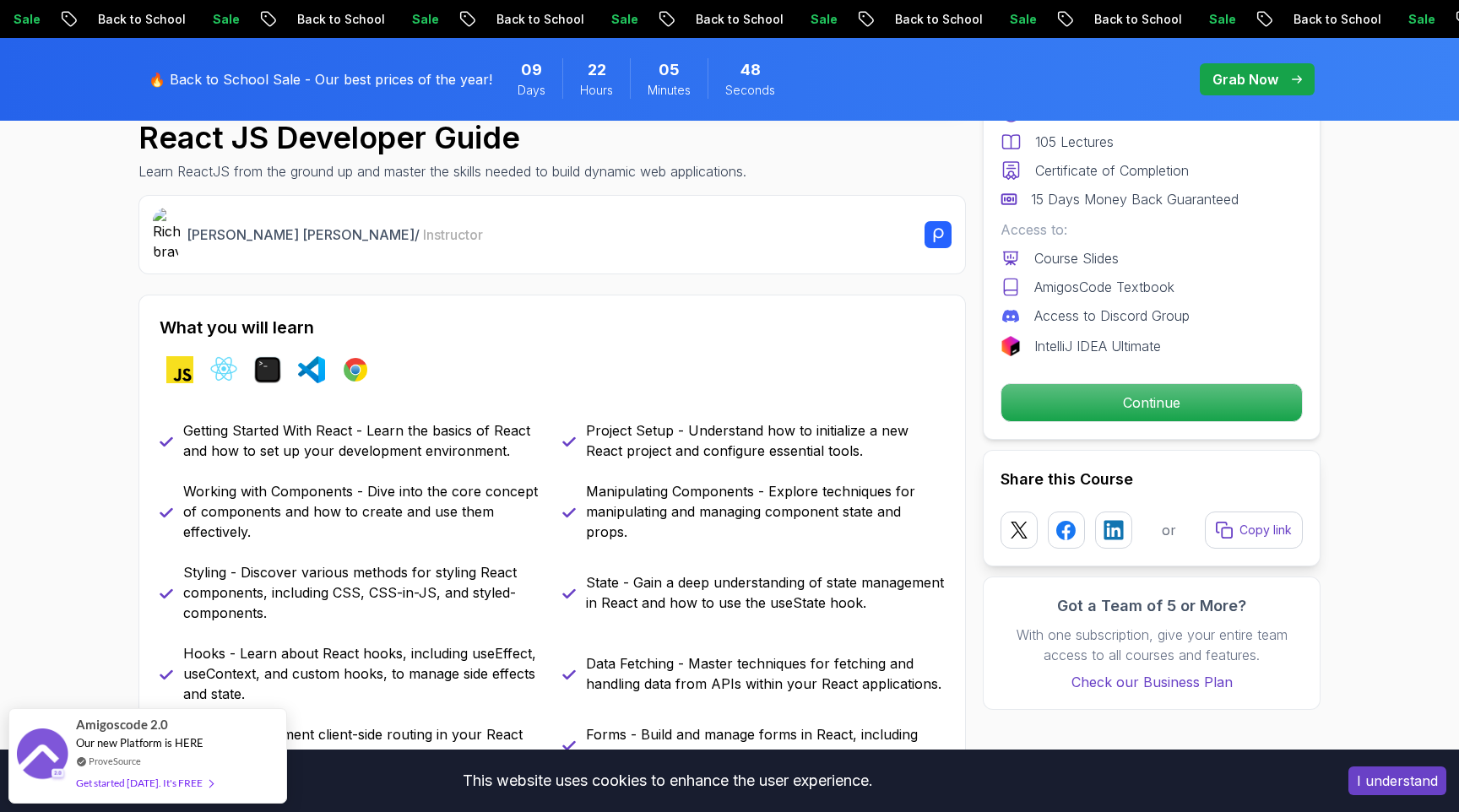
scroll to position [597, 0]
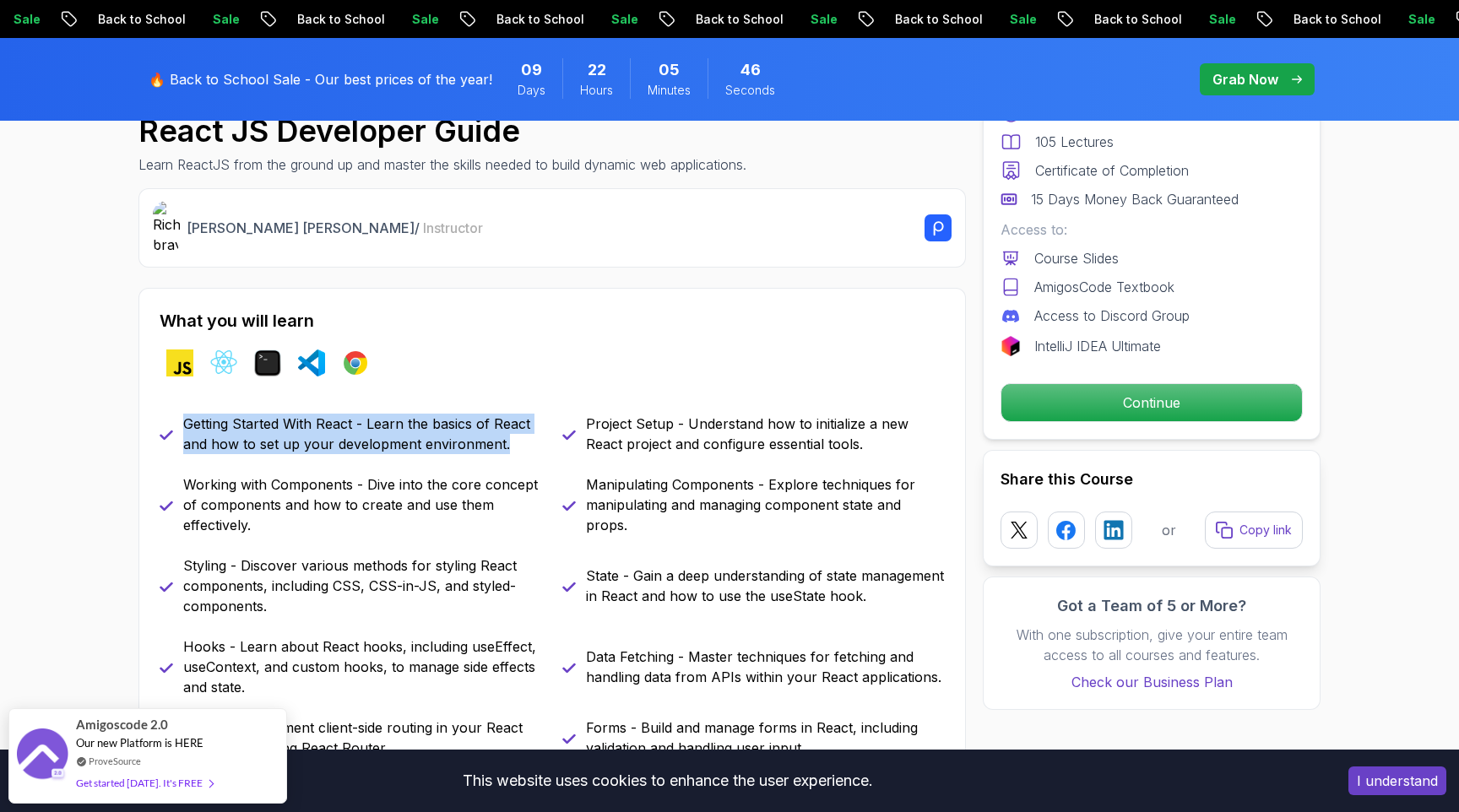
drag, startPoint x: 184, startPoint y: 423, endPoint x: 531, endPoint y: 442, distance: 347.5
click at [531, 442] on p "Getting Started With React - Learn the basics of React and how to set up your d…" at bounding box center [362, 434] width 358 height 41
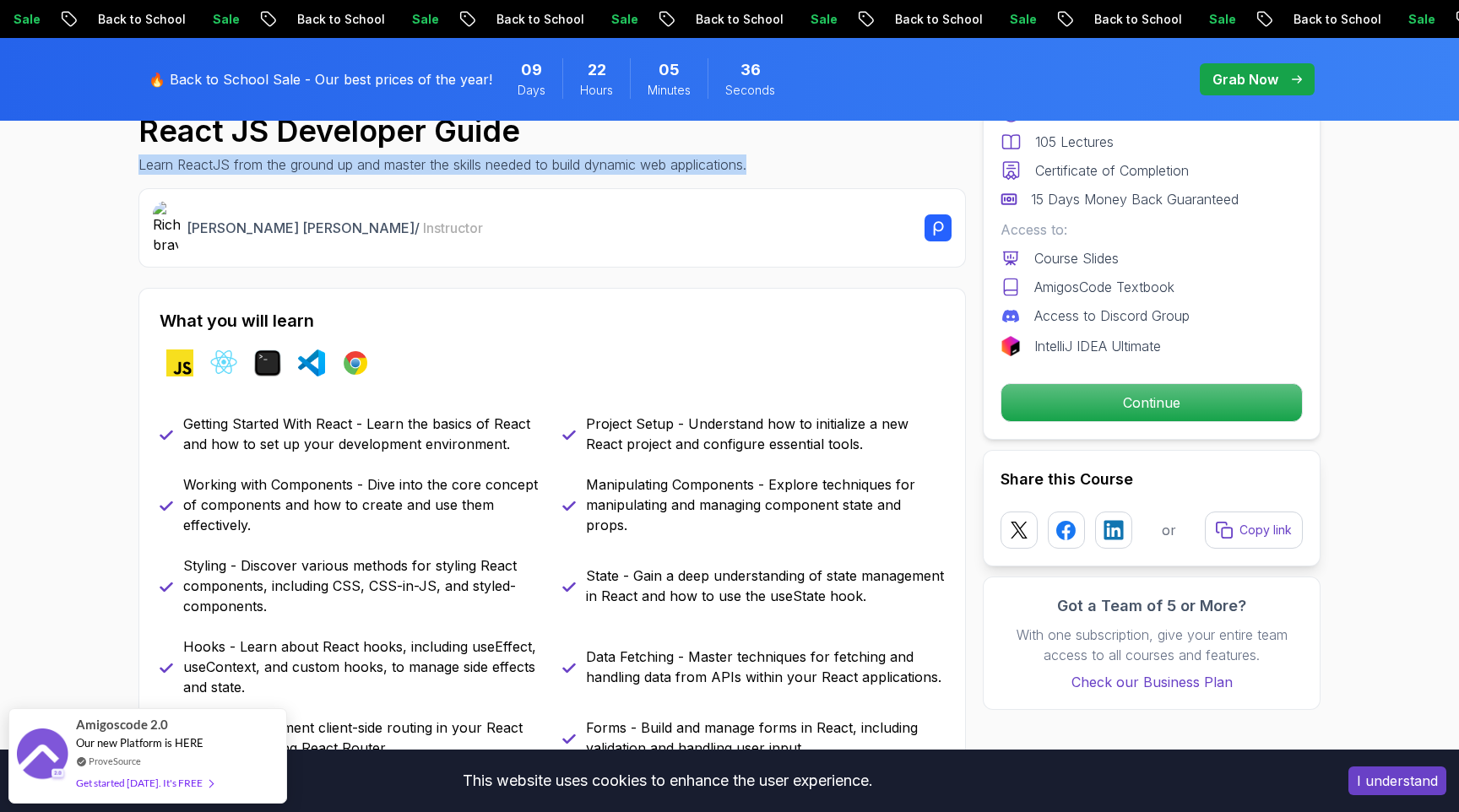
drag, startPoint x: 138, startPoint y: 171, endPoint x: 766, endPoint y: 162, distance: 628.1
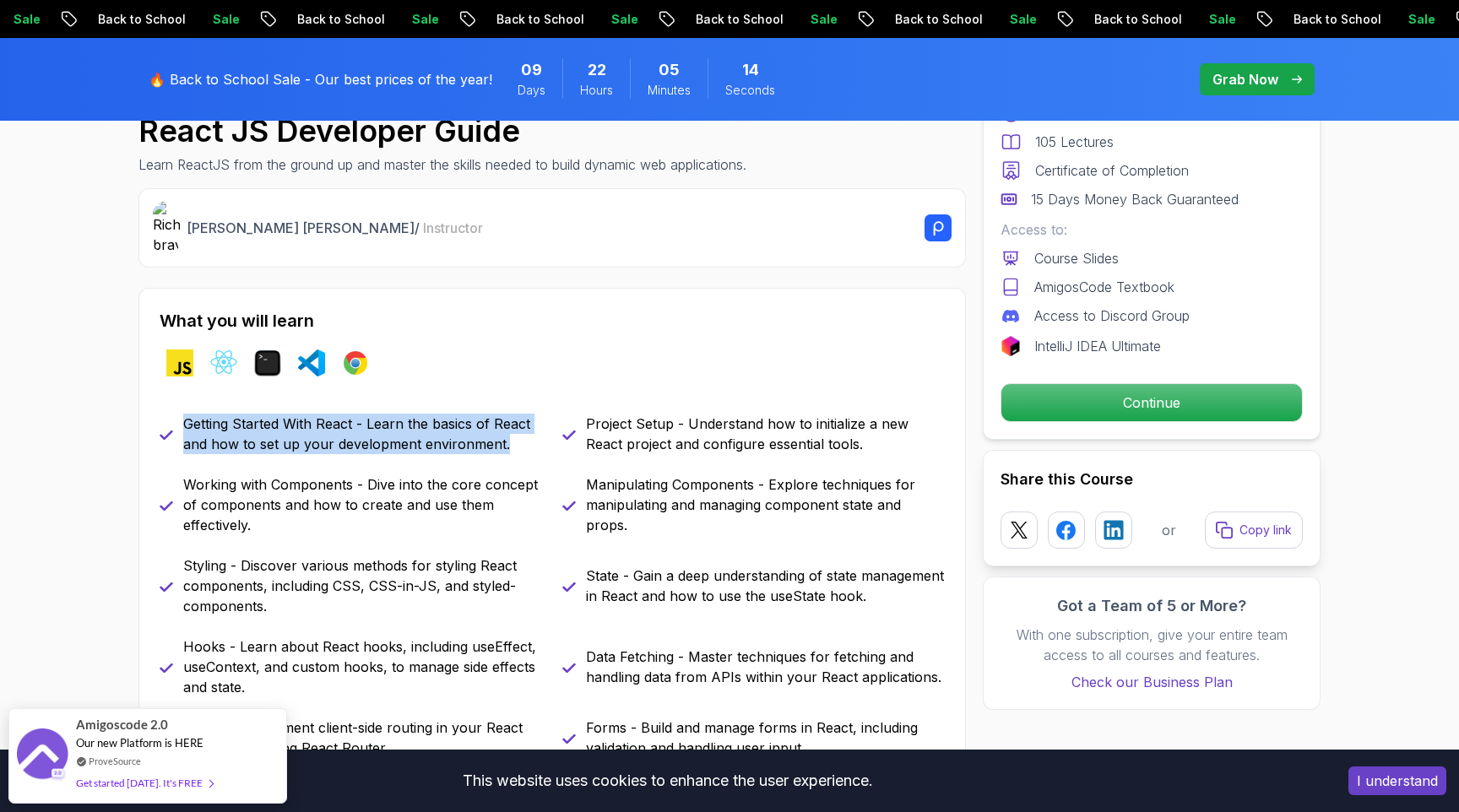
drag, startPoint x: 183, startPoint y: 423, endPoint x: 507, endPoint y: 440, distance: 324.4
click at [507, 440] on p "Getting Started With React - Learn the basics of React and how to set up your d…" at bounding box center [362, 434] width 358 height 41
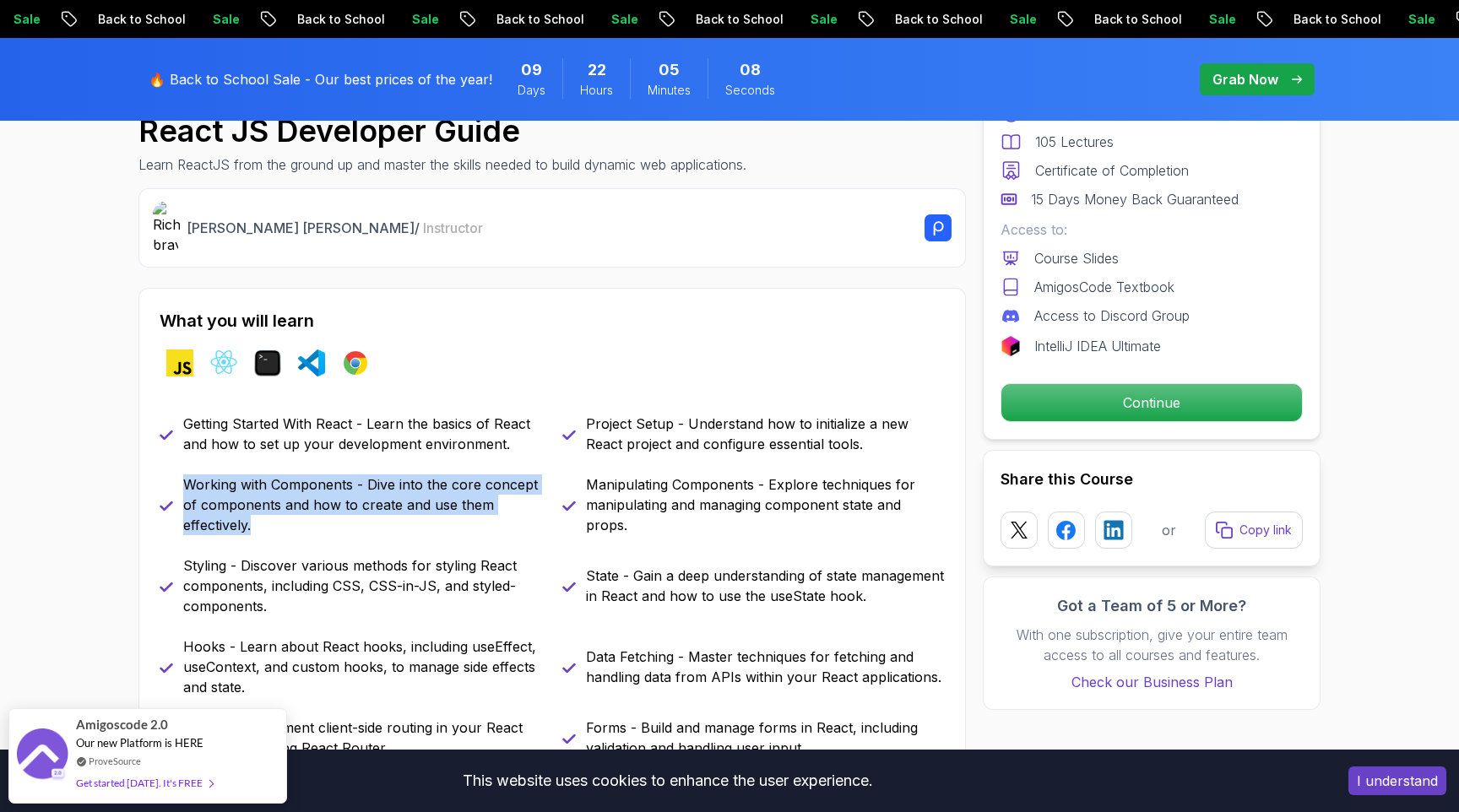
drag, startPoint x: 186, startPoint y: 484, endPoint x: 310, endPoint y: 522, distance: 129.7
click at [310, 522] on p "Working with Components - Dive into the core concept of components and how to c…" at bounding box center [362, 505] width 358 height 60
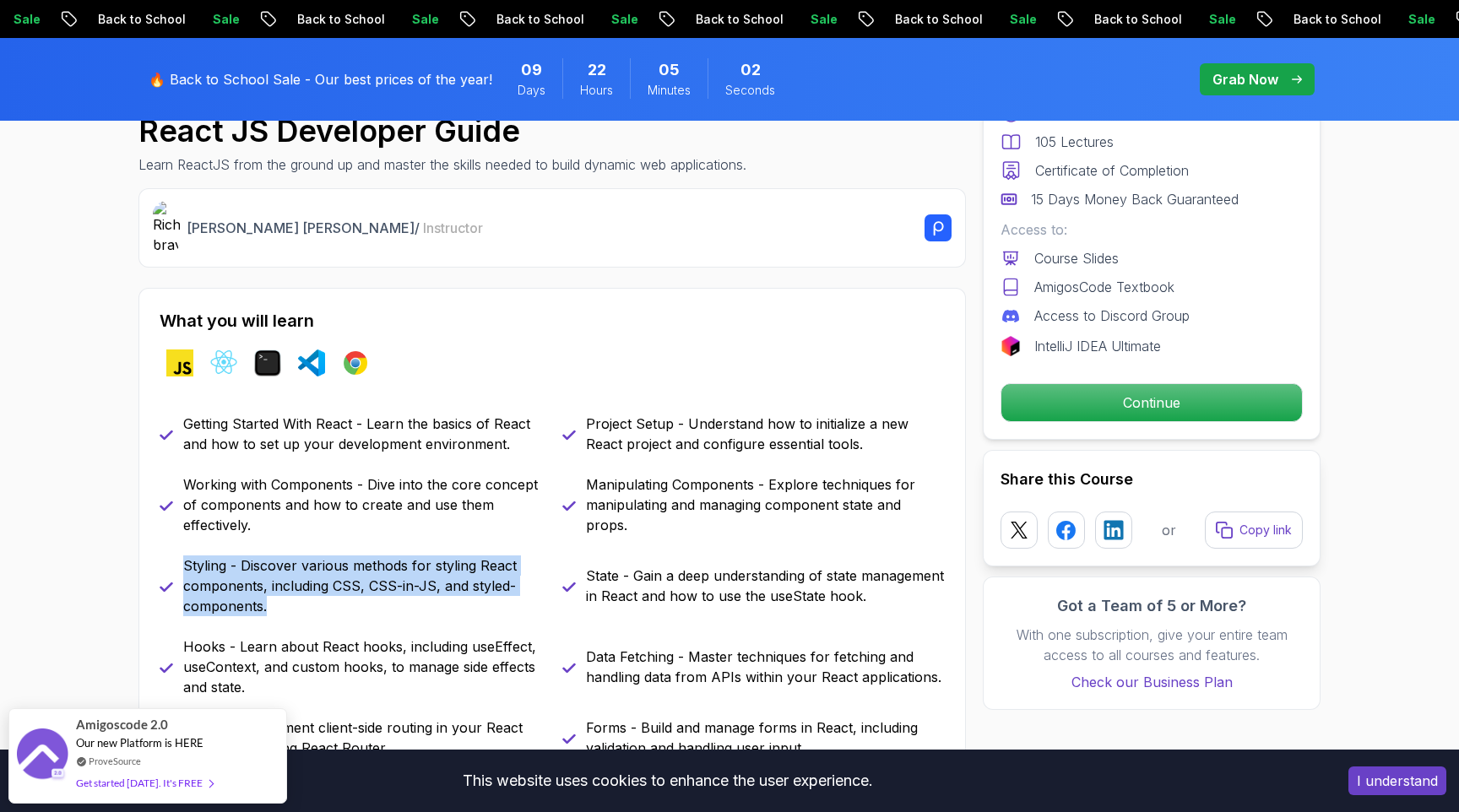
drag, startPoint x: 186, startPoint y: 565, endPoint x: 286, endPoint y: 601, distance: 106.3
click at [286, 601] on p "Styling - Discover various methods for styling React components, including CSS,…" at bounding box center [362, 586] width 358 height 60
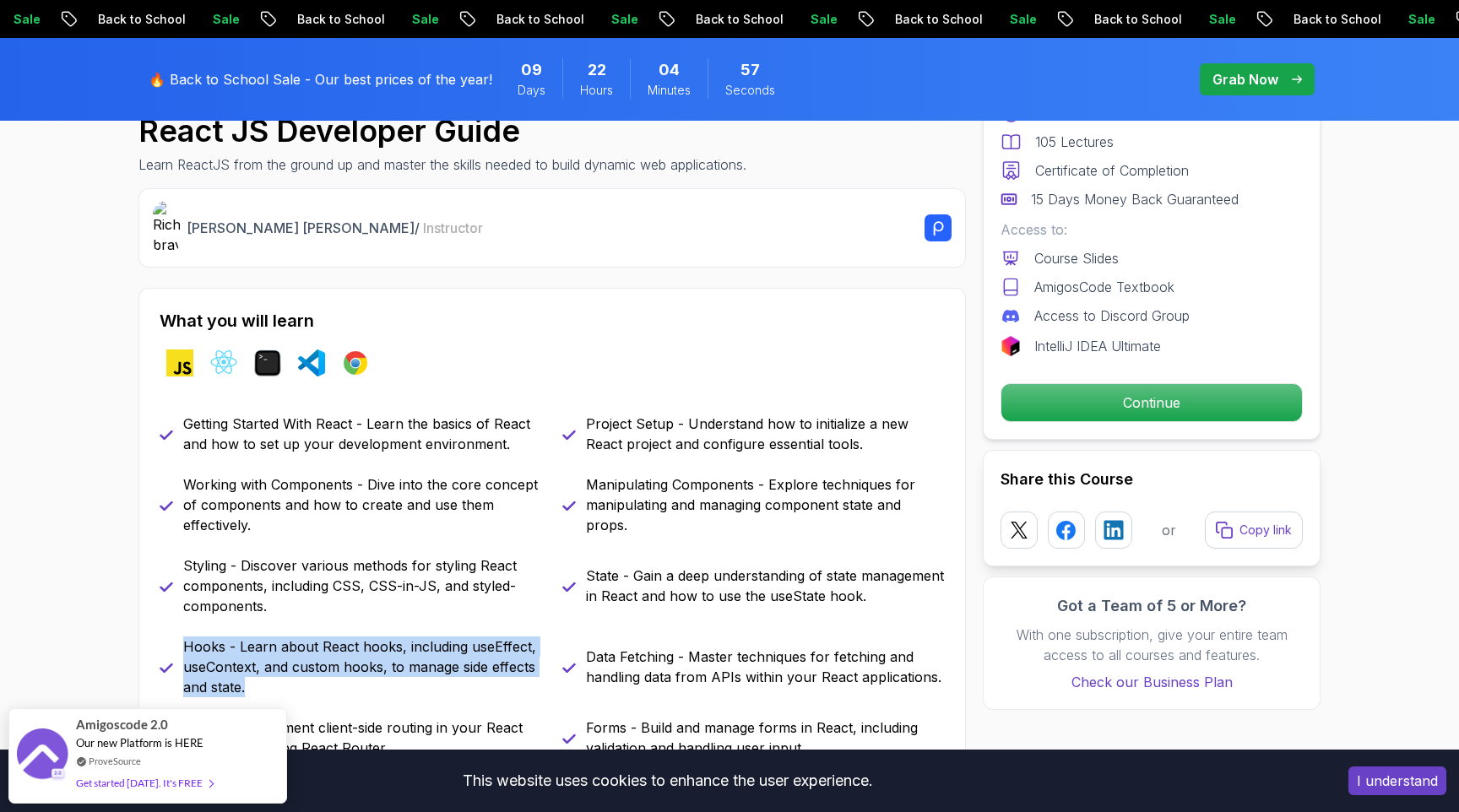
drag, startPoint x: 186, startPoint y: 648, endPoint x: 286, endPoint y: 681, distance: 105.3
click at [286, 681] on p "Hooks - Learn about React hooks, including useEffect, useContext, and custom ho…" at bounding box center [362, 667] width 358 height 60
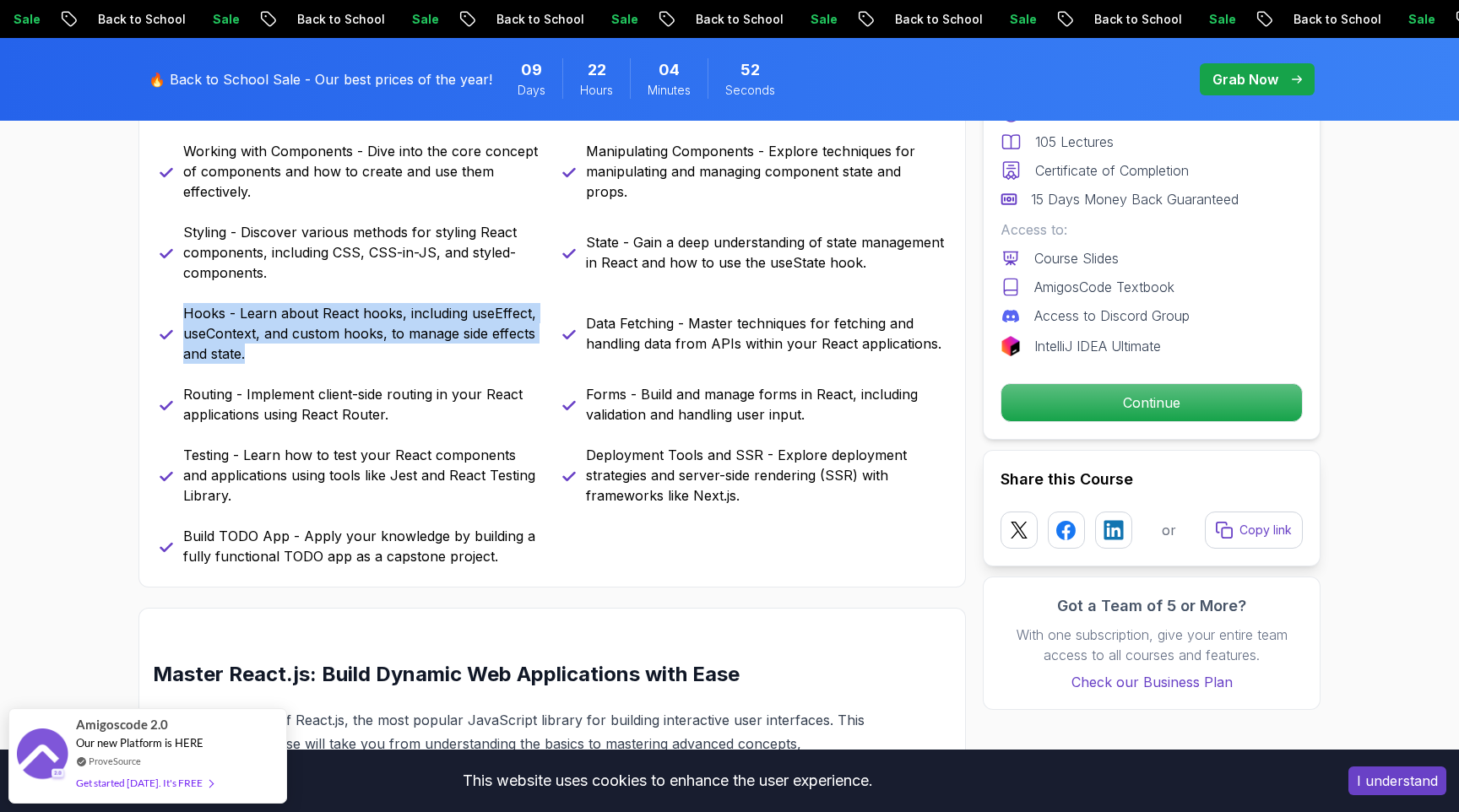
scroll to position [947, 0]
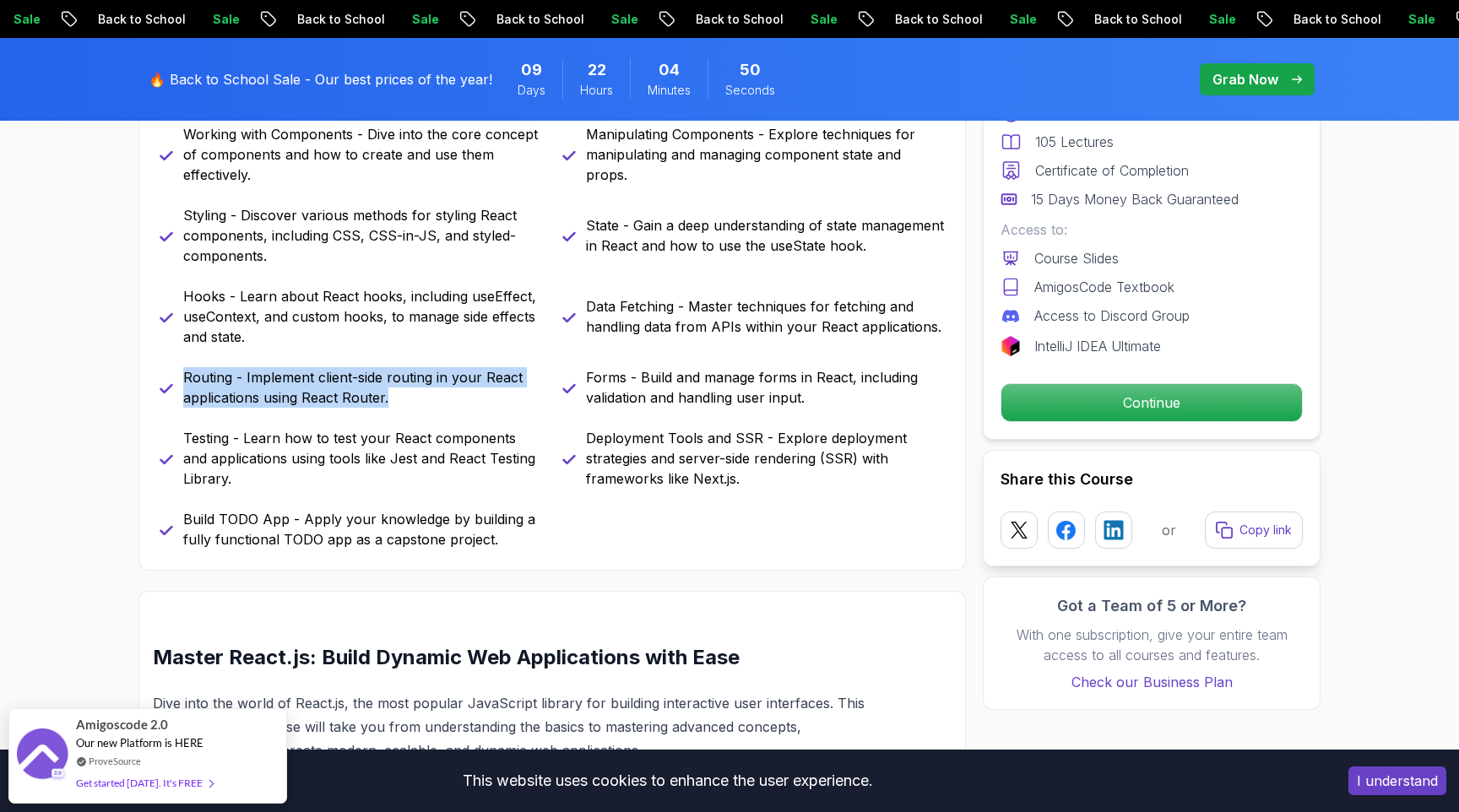
drag, startPoint x: 186, startPoint y: 383, endPoint x: 431, endPoint y: 398, distance: 245.5
click at [431, 398] on p "Routing - Implement client-side routing in your React applications using React …" at bounding box center [362, 387] width 358 height 41
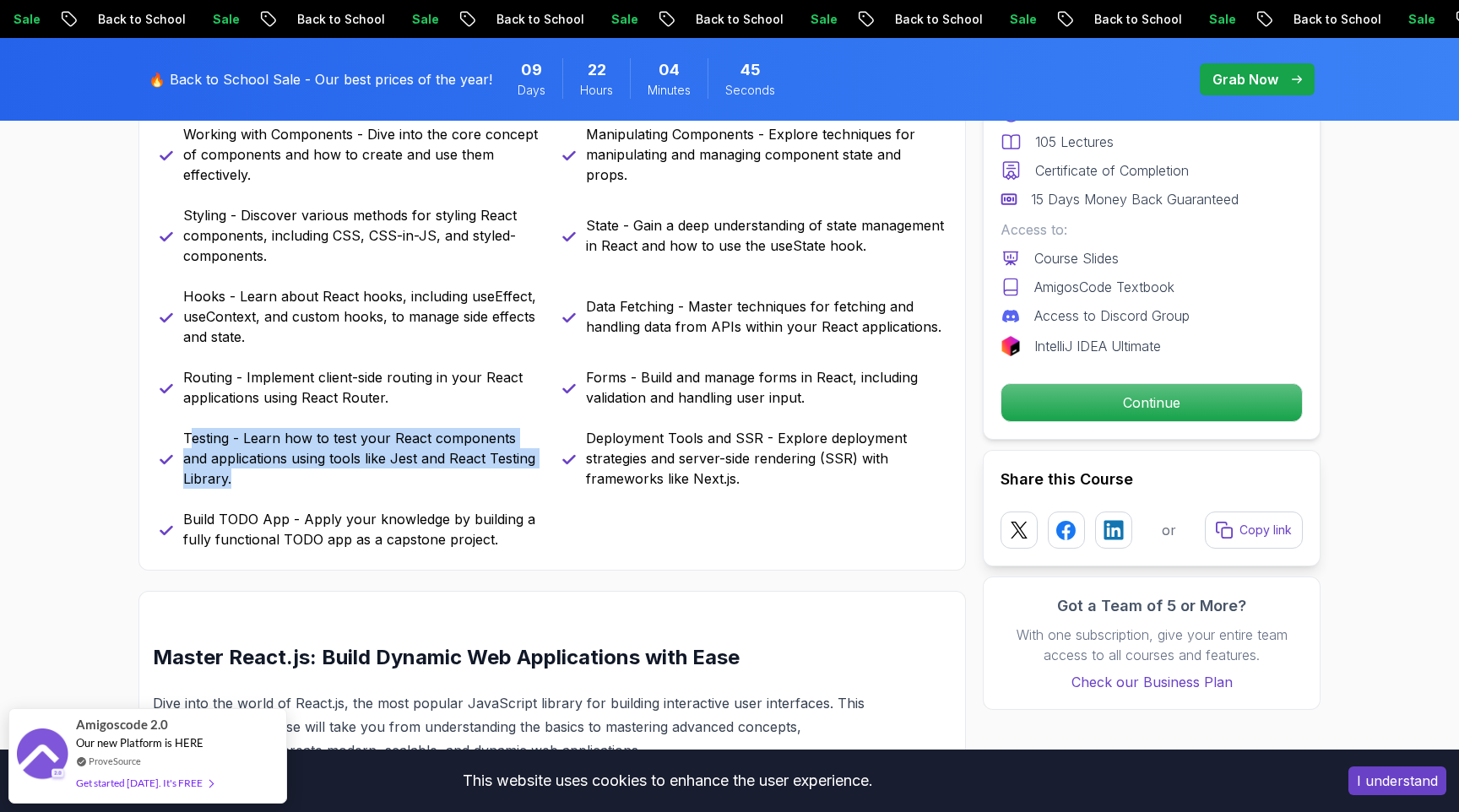
drag, startPoint x: 189, startPoint y: 439, endPoint x: 262, endPoint y: 475, distance: 81.4
click at [262, 475] on p "Testing - Learn how to test your React components and applications using tools …" at bounding box center [362, 458] width 358 height 60
drag, startPoint x: 187, startPoint y: 439, endPoint x: 255, endPoint y: 489, distance: 84.4
click at [255, 489] on div "Getting Started With React - Learn the basics of React and how to set up your d…" at bounding box center [552, 307] width 786 height 487
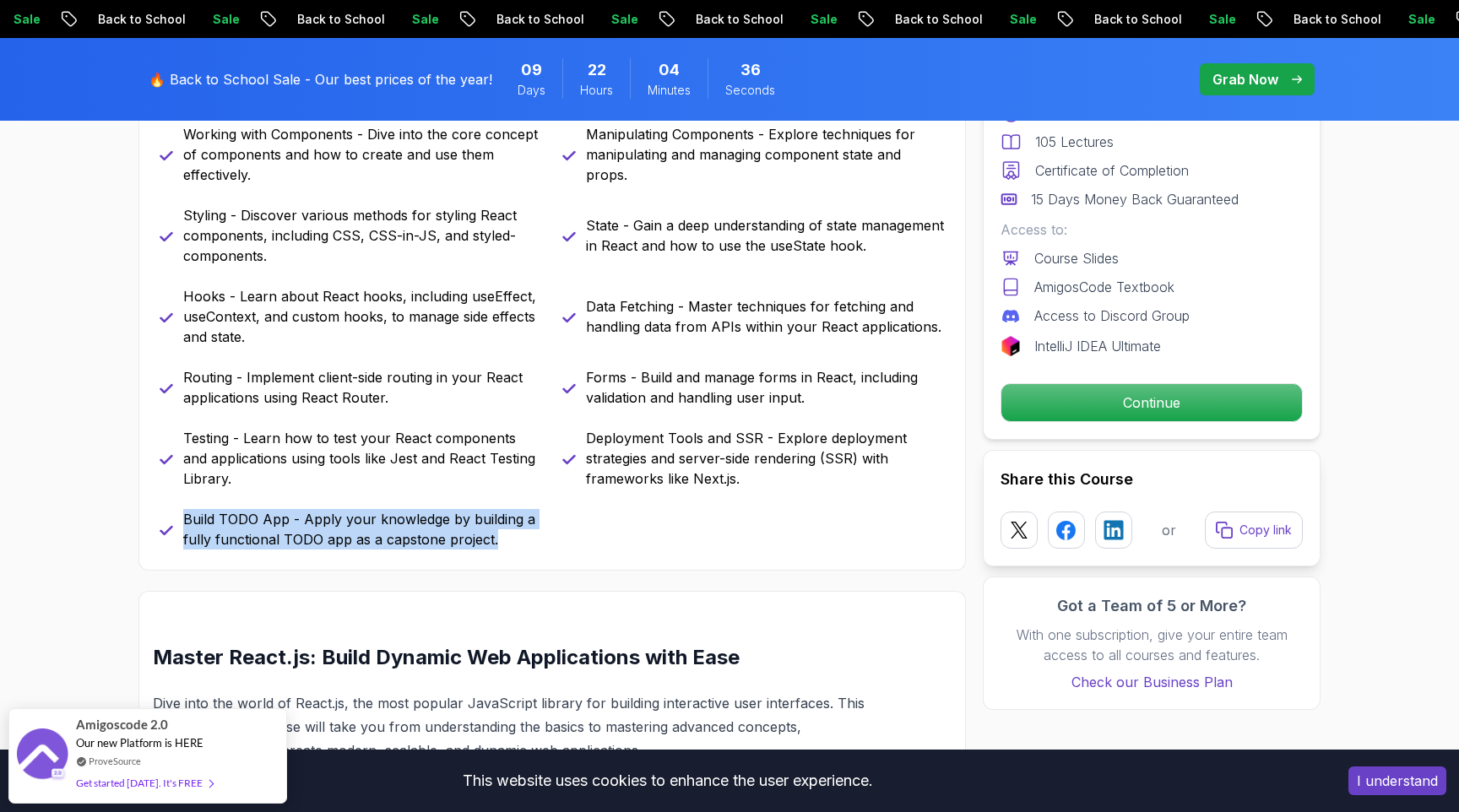
drag, startPoint x: 184, startPoint y: 522, endPoint x: 492, endPoint y: 539, distance: 308.5
click at [492, 539] on p "Build TODO App - Apply your knowledge by building a fully functional TODO app a…" at bounding box center [362, 529] width 358 height 41
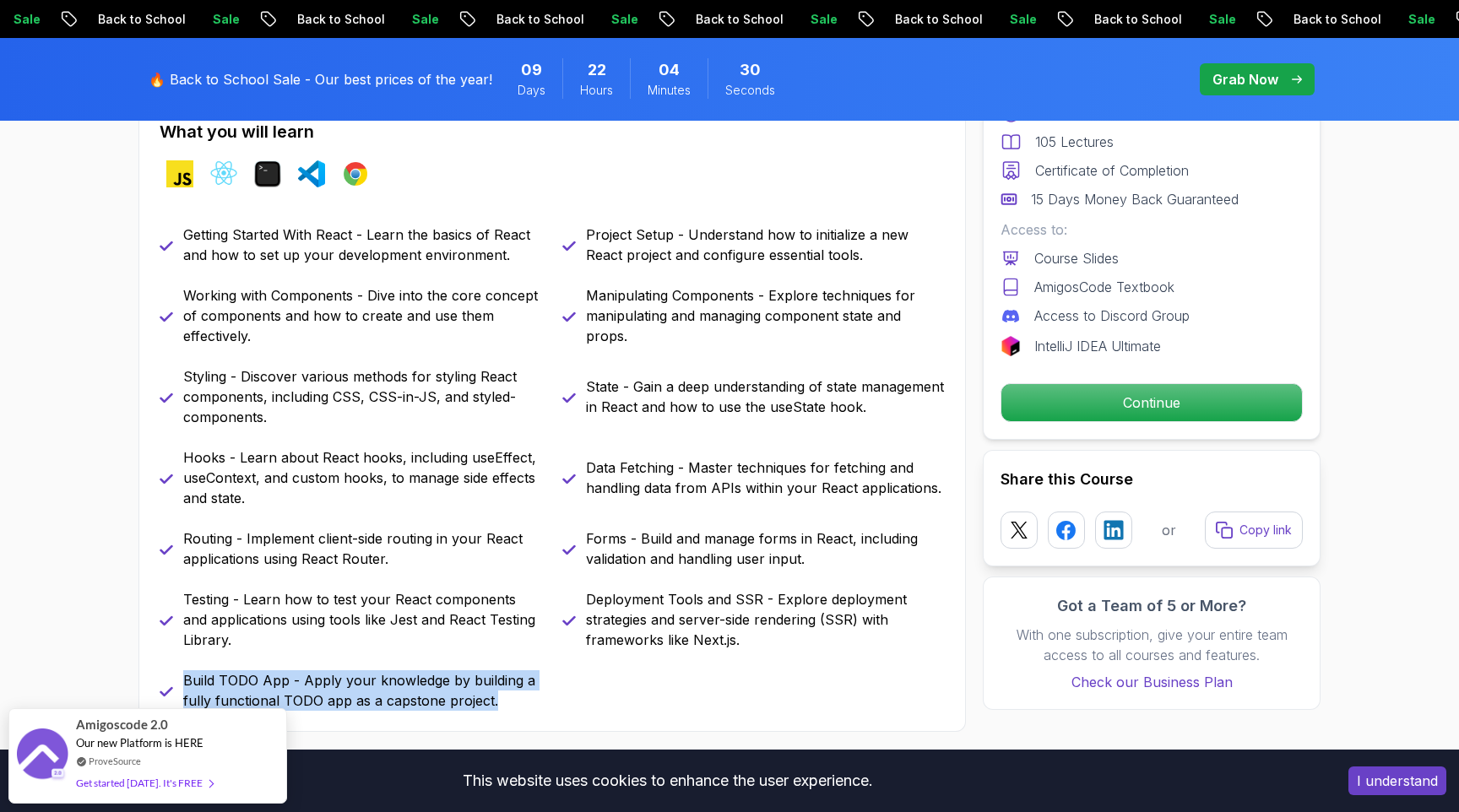
scroll to position [737, 0]
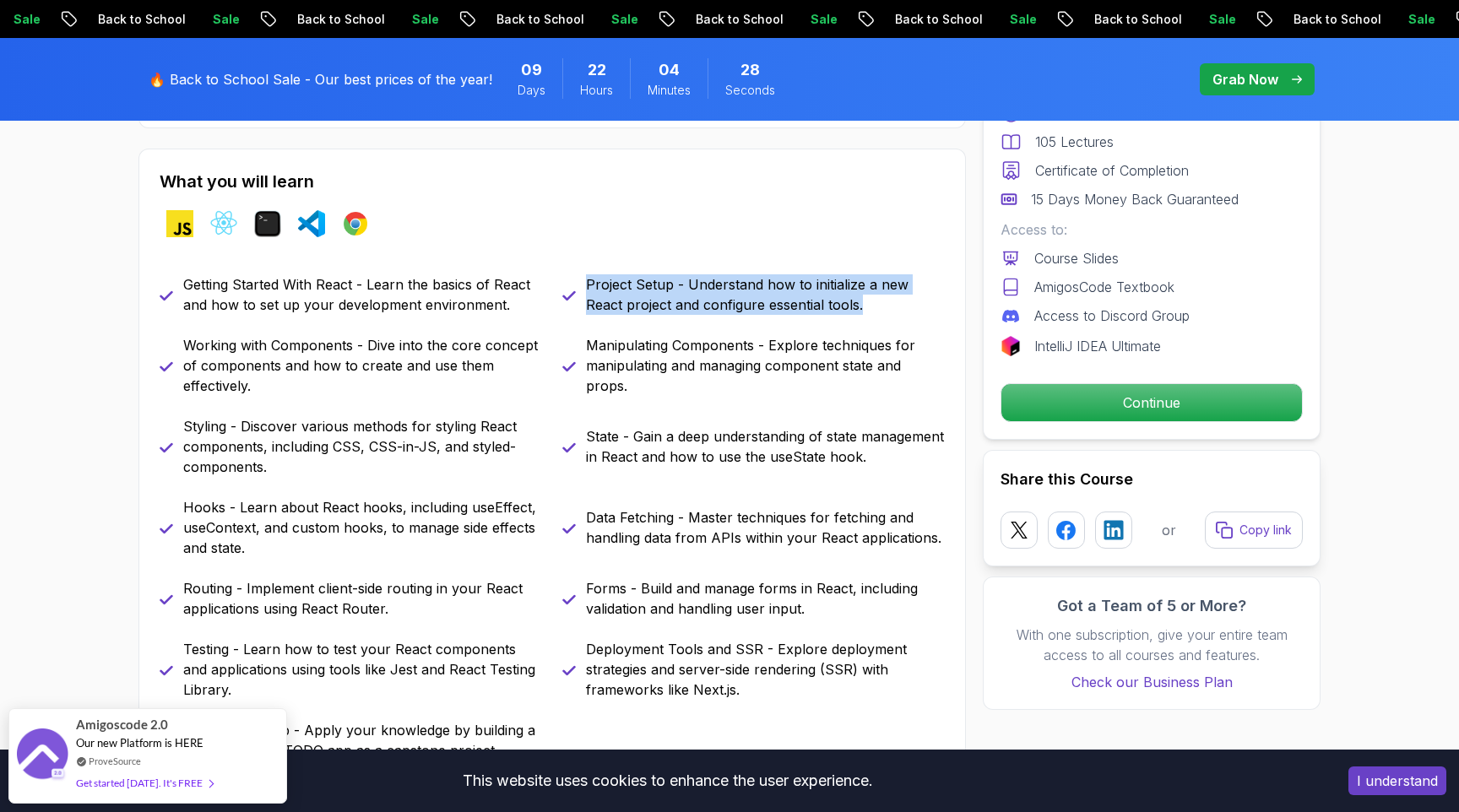
drag, startPoint x: 586, startPoint y: 283, endPoint x: 879, endPoint y: 320, distance: 295.3
click at [879, 320] on div "Getting Started With React - Learn the basics of React and how to set up your d…" at bounding box center [552, 518] width 786 height 487
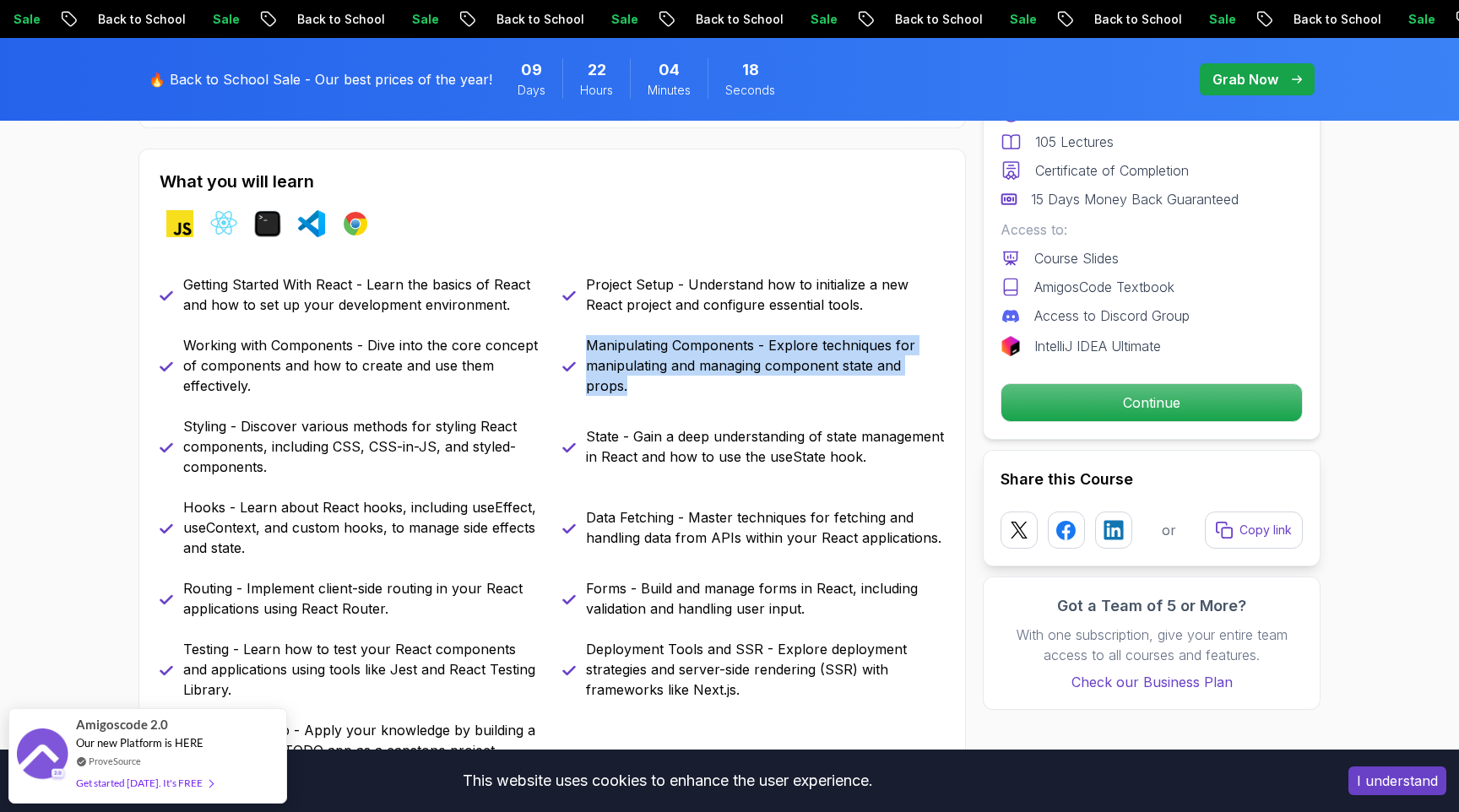
drag, startPoint x: 585, startPoint y: 345, endPoint x: 667, endPoint y: 393, distance: 95.0
click at [667, 393] on div "Manipulating Components - Explore techniques for manipulating and managing comp…" at bounding box center [754, 365] width 383 height 60
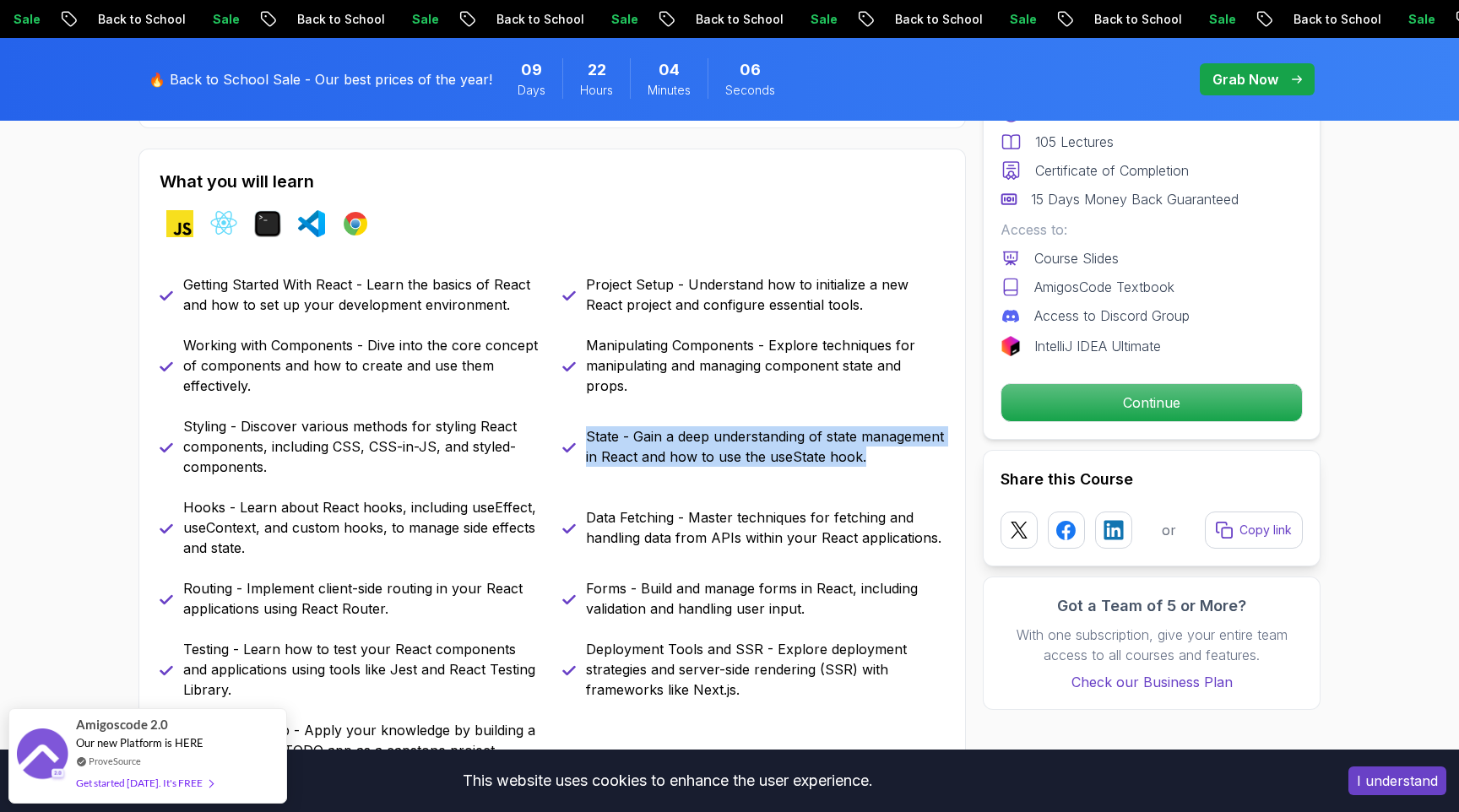
drag, startPoint x: 589, startPoint y: 434, endPoint x: 898, endPoint y: 456, distance: 309.8
click at [898, 456] on p "State - Gain a deep understanding of state management in React and how to use t…" at bounding box center [765, 446] width 358 height 41
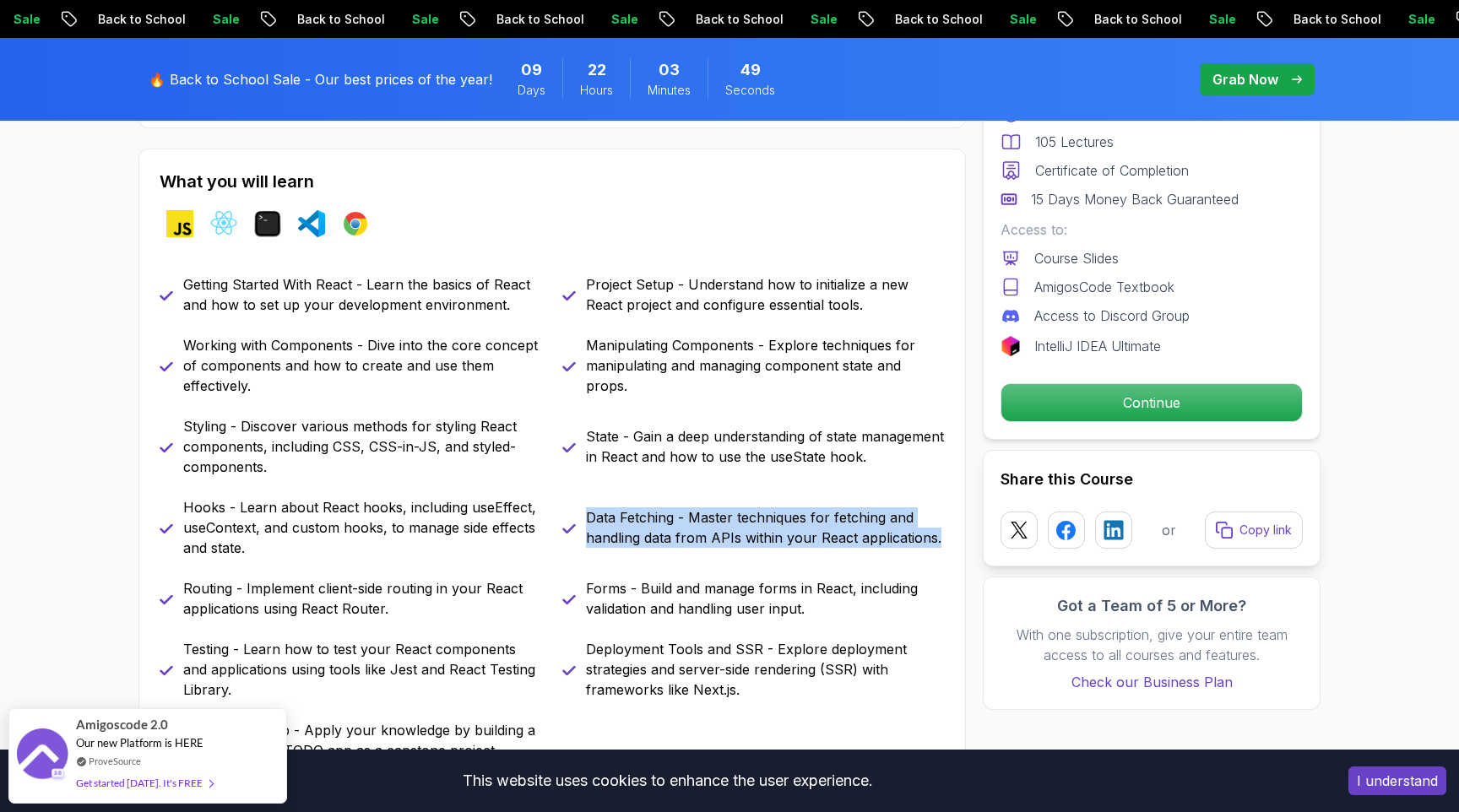
drag, startPoint x: 586, startPoint y: 517, endPoint x: 941, endPoint y: 530, distance: 355.2
click at [941, 530] on p "Data Fetching - Master techniques for fetching and handling data from APIs with…" at bounding box center [765, 527] width 358 height 41
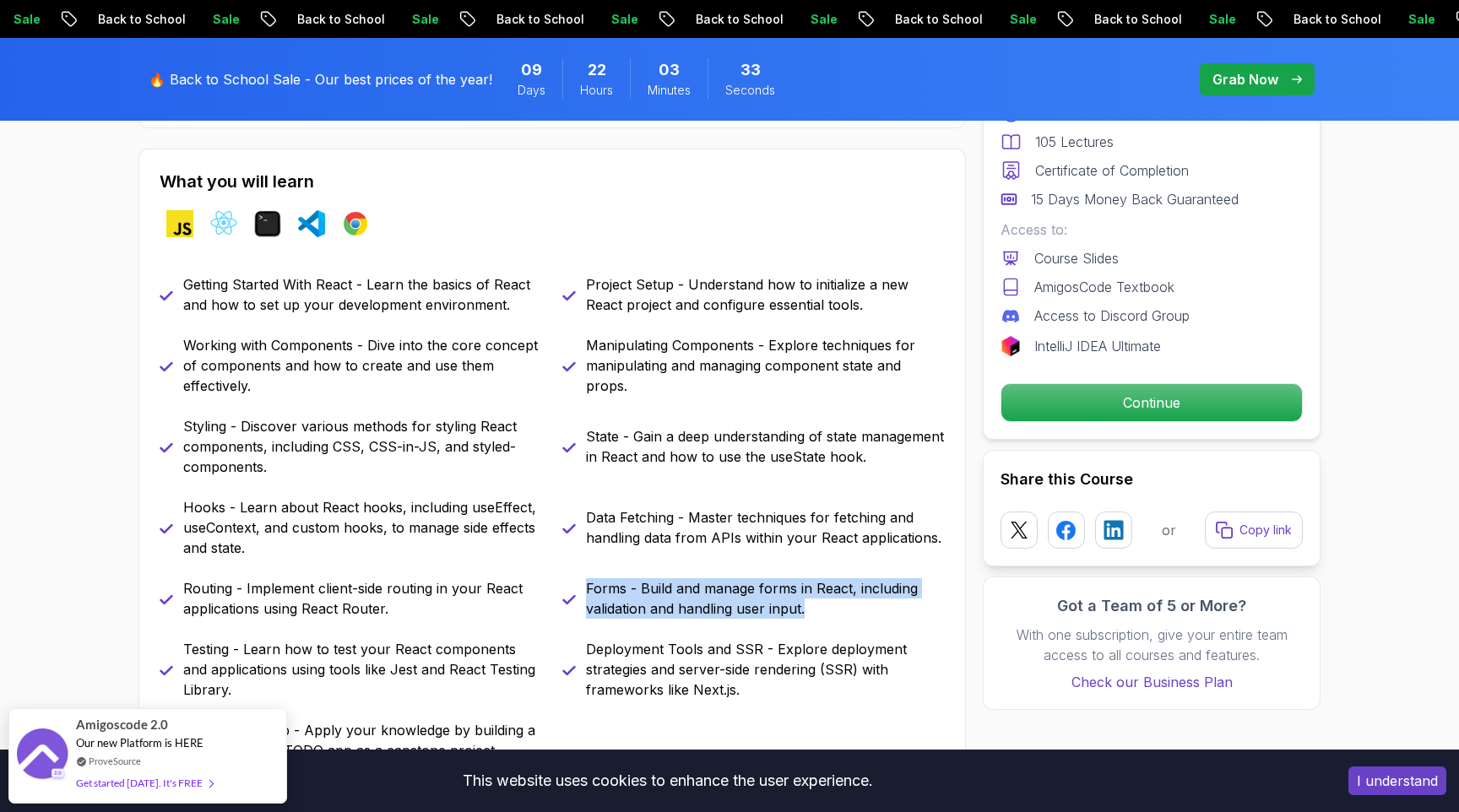
drag, startPoint x: 586, startPoint y: 590, endPoint x: 865, endPoint y: 608, distance: 279.6
click at [865, 608] on p "Forms - Build and manage forms in React, including validation and handling user…" at bounding box center [765, 598] width 358 height 41
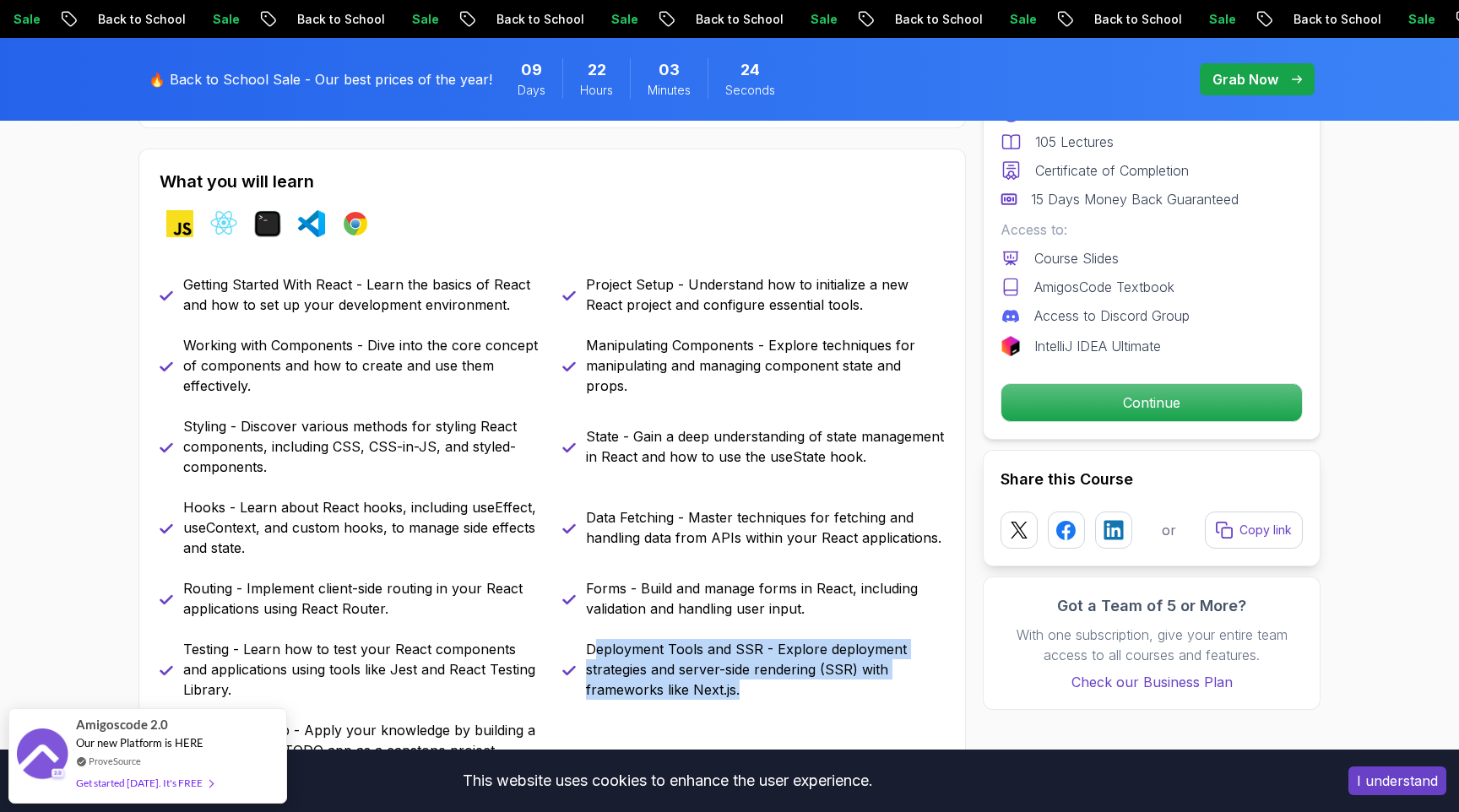
drag, startPoint x: 591, startPoint y: 650, endPoint x: 818, endPoint y: 697, distance: 231.8
click at [818, 697] on p "Deployment Tools and SSR - Explore deployment strategies and server-side render…" at bounding box center [765, 670] width 358 height 60
drag, startPoint x: 586, startPoint y: 649, endPoint x: 801, endPoint y: 690, distance: 218.9
click at [801, 690] on p "Deployment Tools and SSR - Explore deployment strategies and server-side render…" at bounding box center [765, 670] width 358 height 60
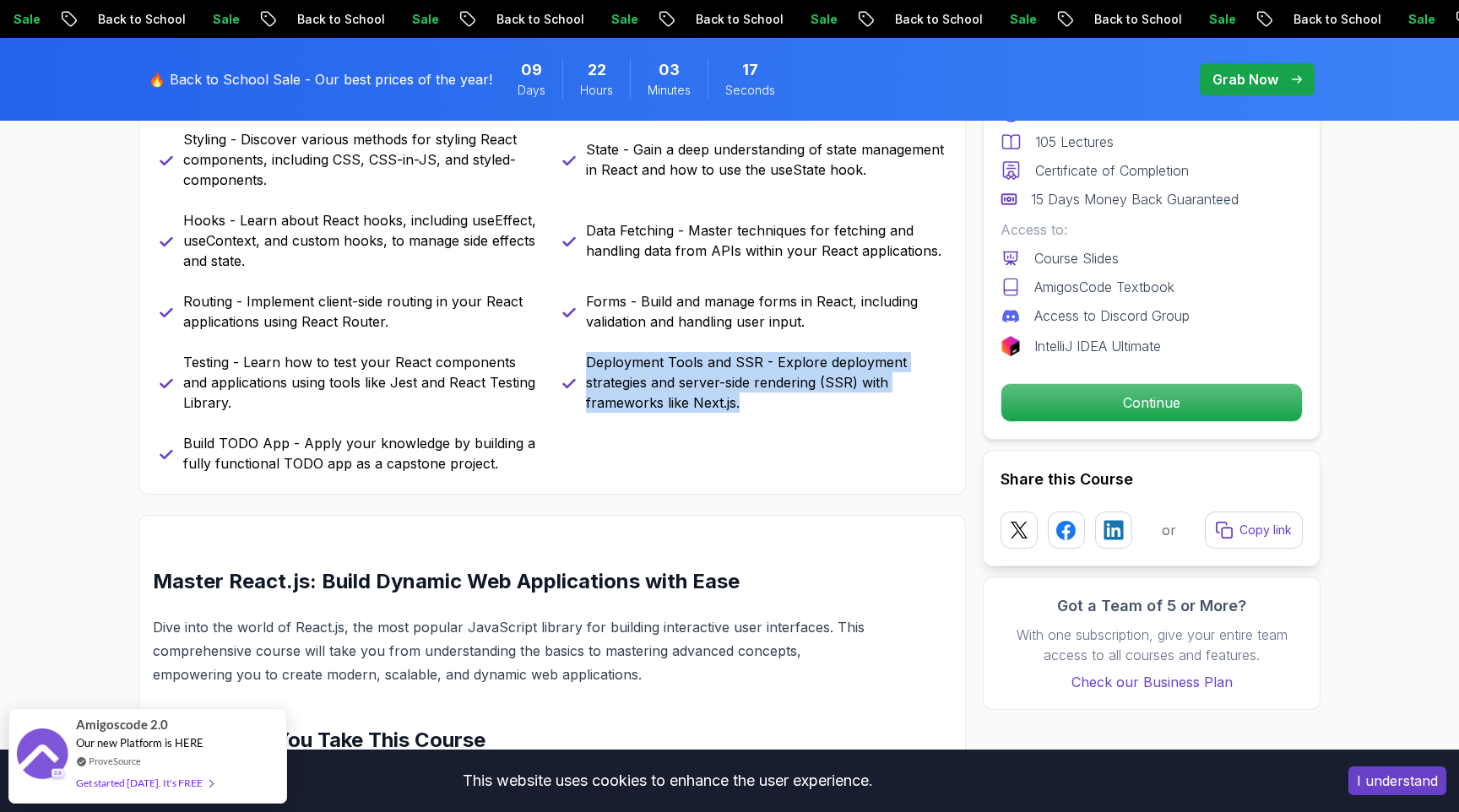
scroll to position [1036, 0]
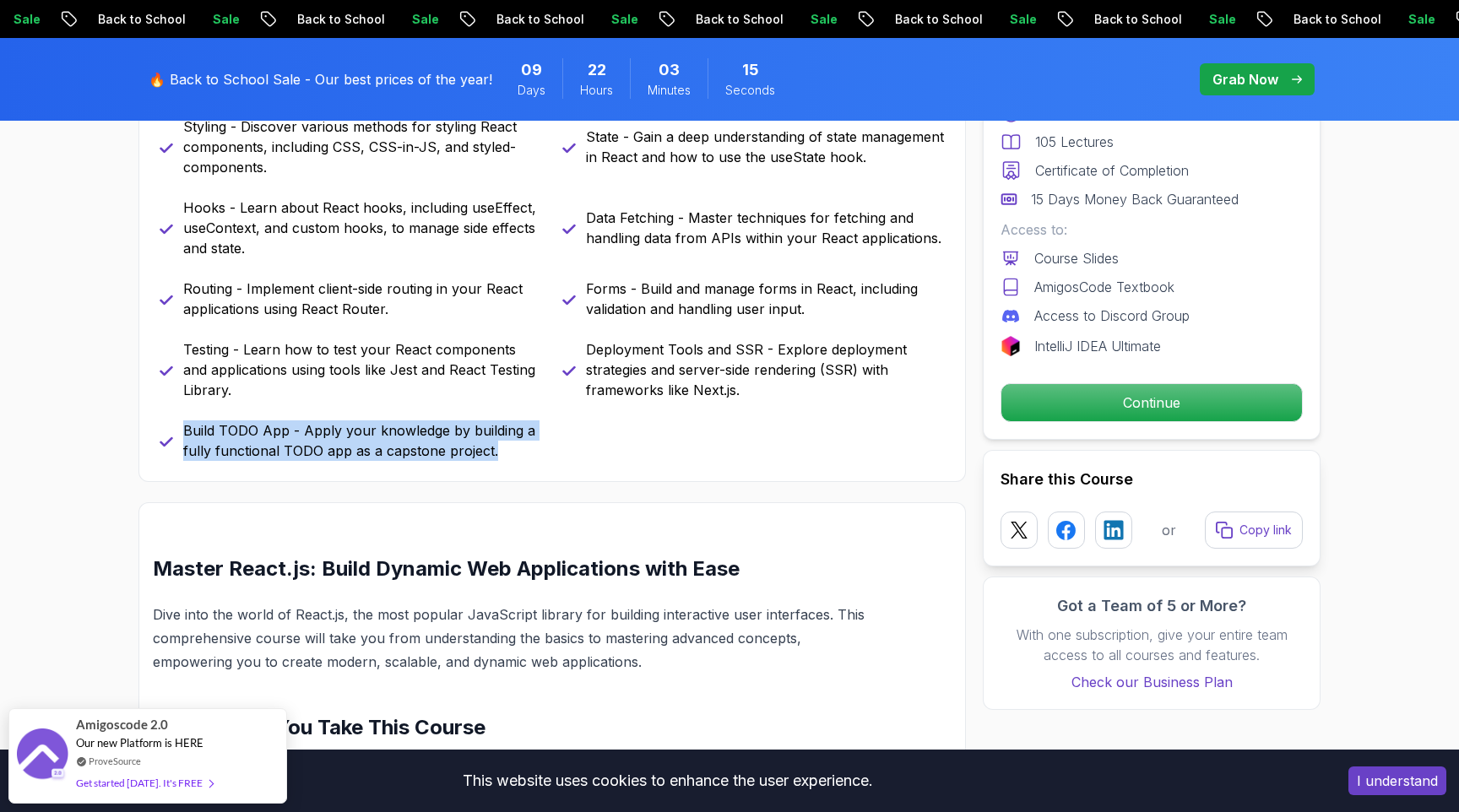
drag, startPoint x: 187, startPoint y: 427, endPoint x: 593, endPoint y: 472, distance: 408.5
click at [593, 472] on div "What you will learn javascript react terminal vscode chrome Getting Started Wit…" at bounding box center [552, 165] width 827 height 633
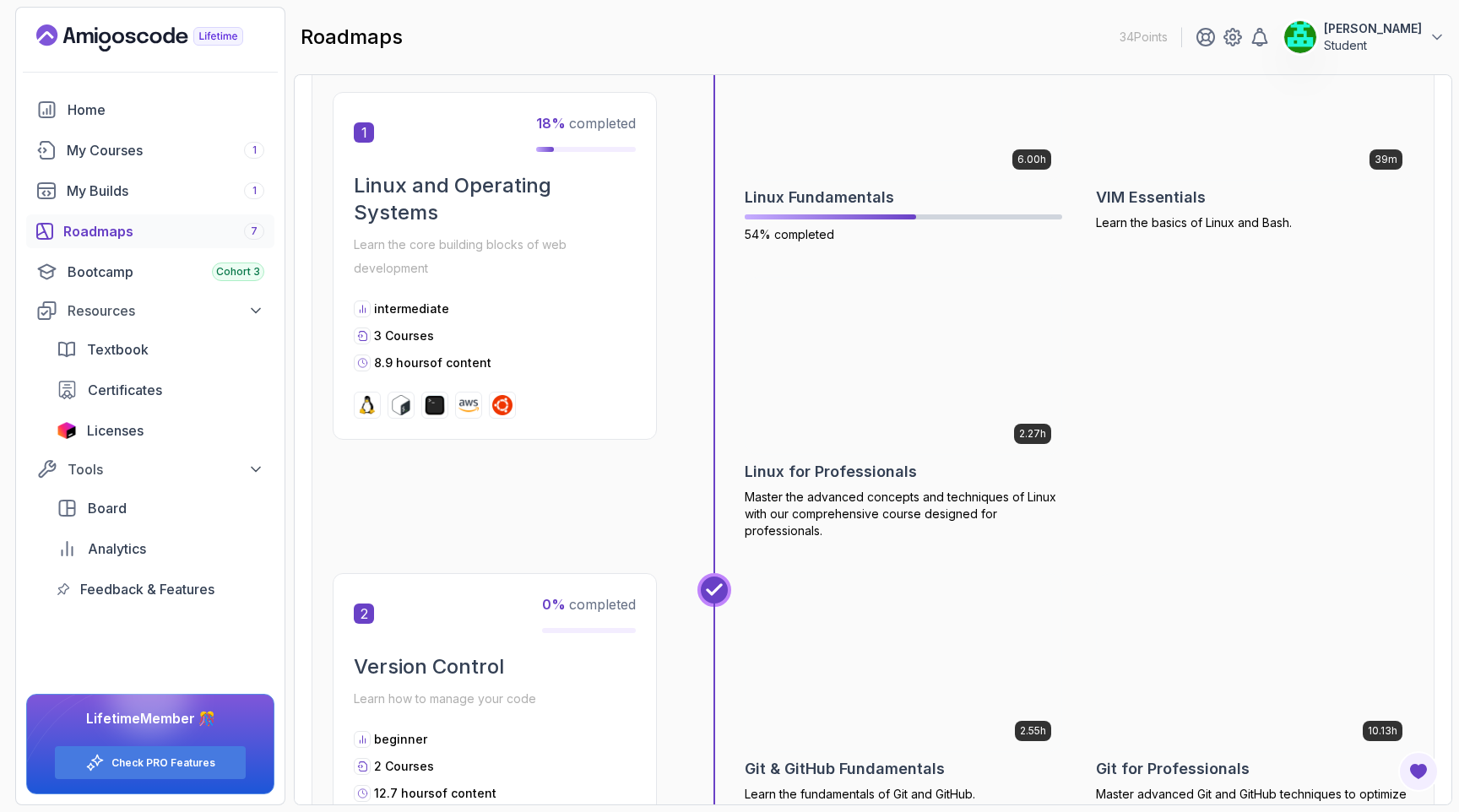
scroll to position [471, 0]
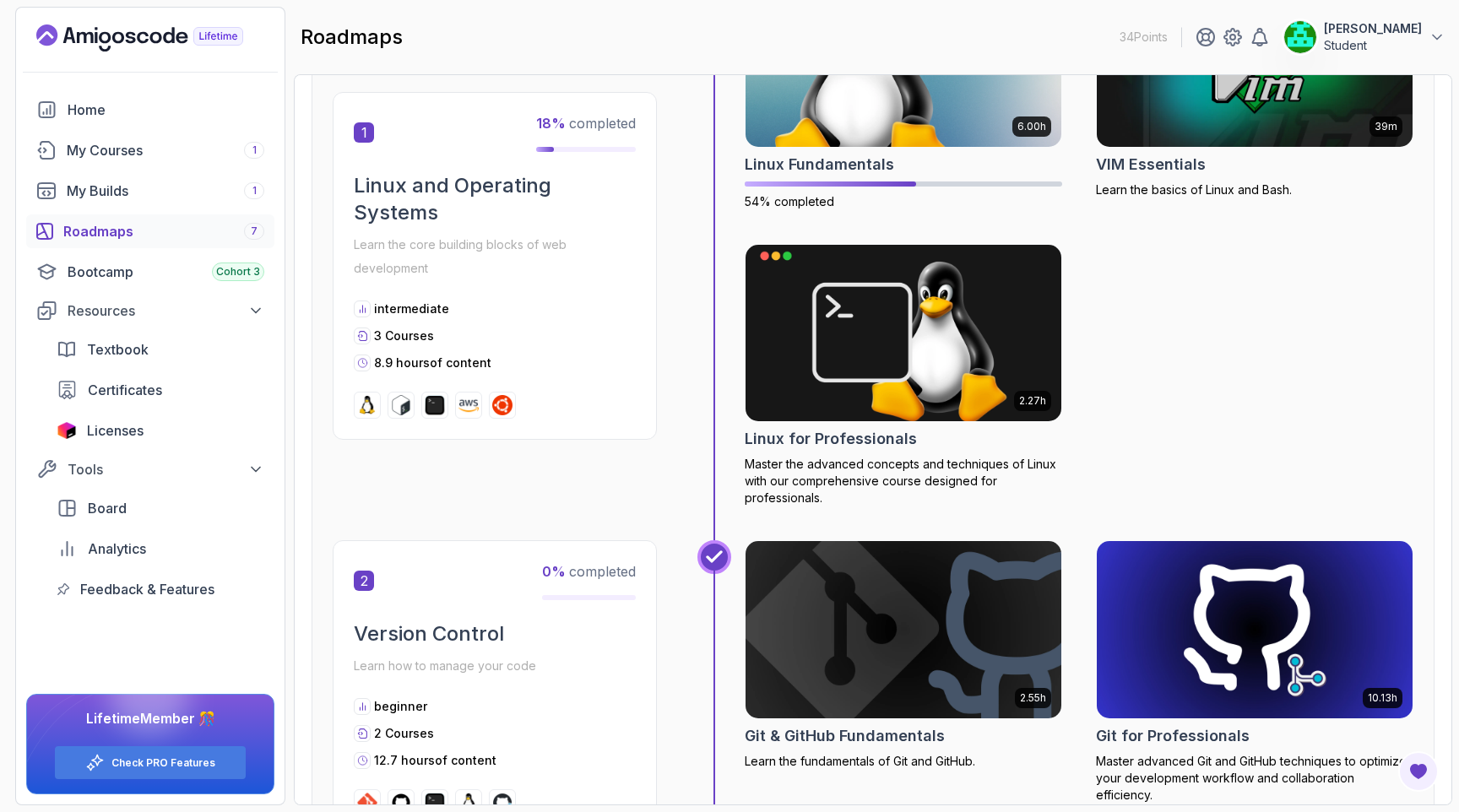
click at [1202, 121] on img at bounding box center [1255, 58] width 332 height 186
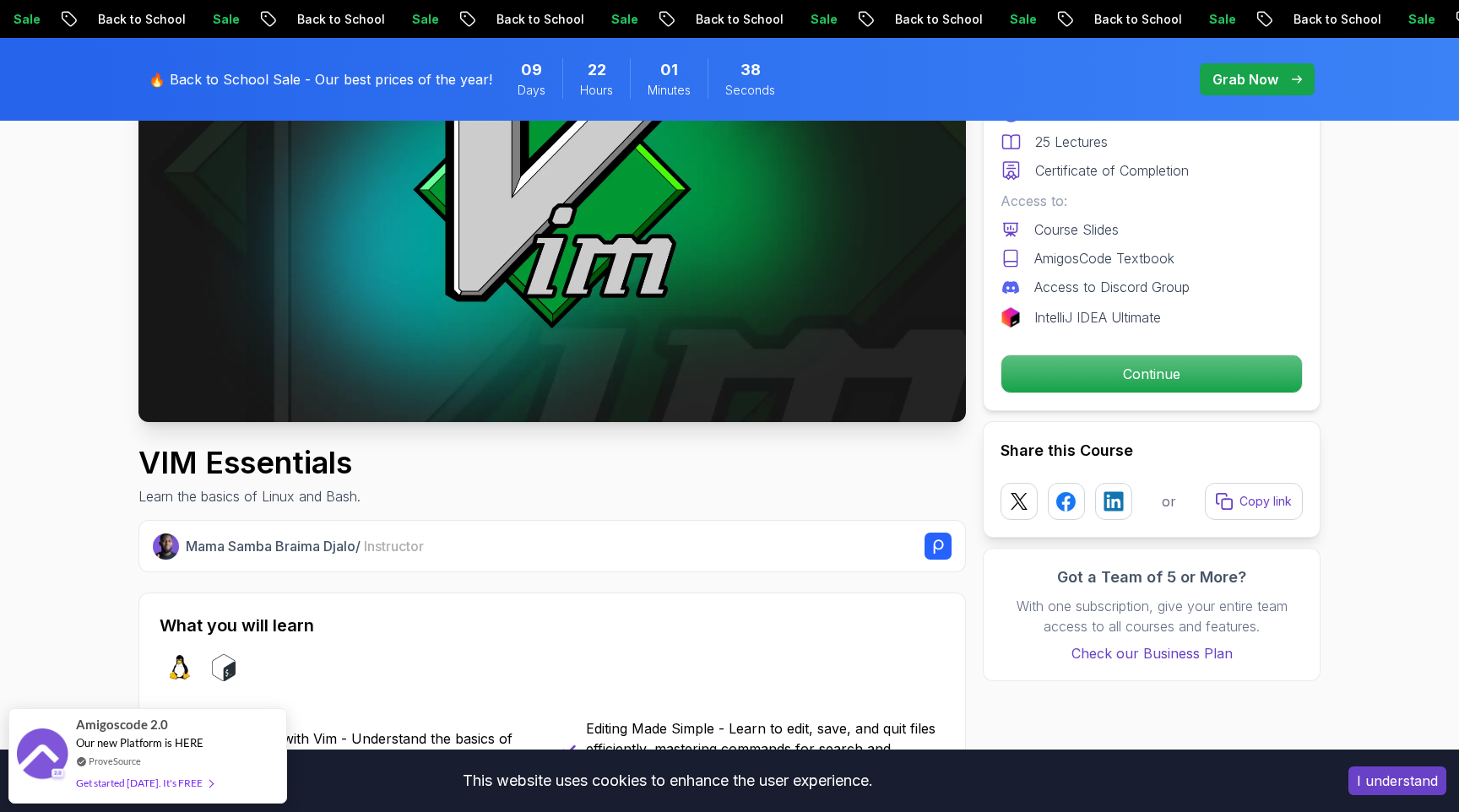
scroll to position [278, 0]
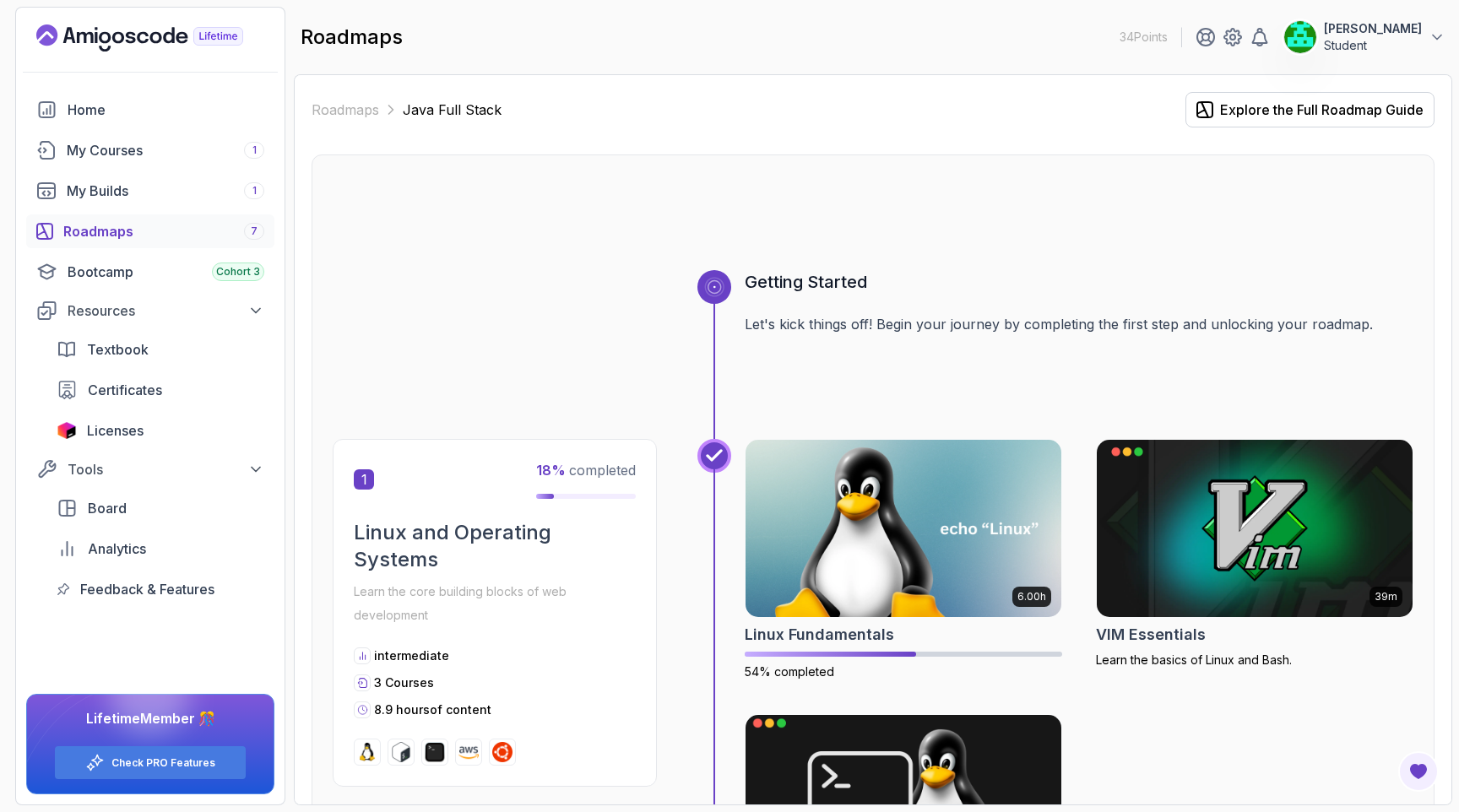
click at [960, 727] on img at bounding box center [904, 803] width 332 height 186
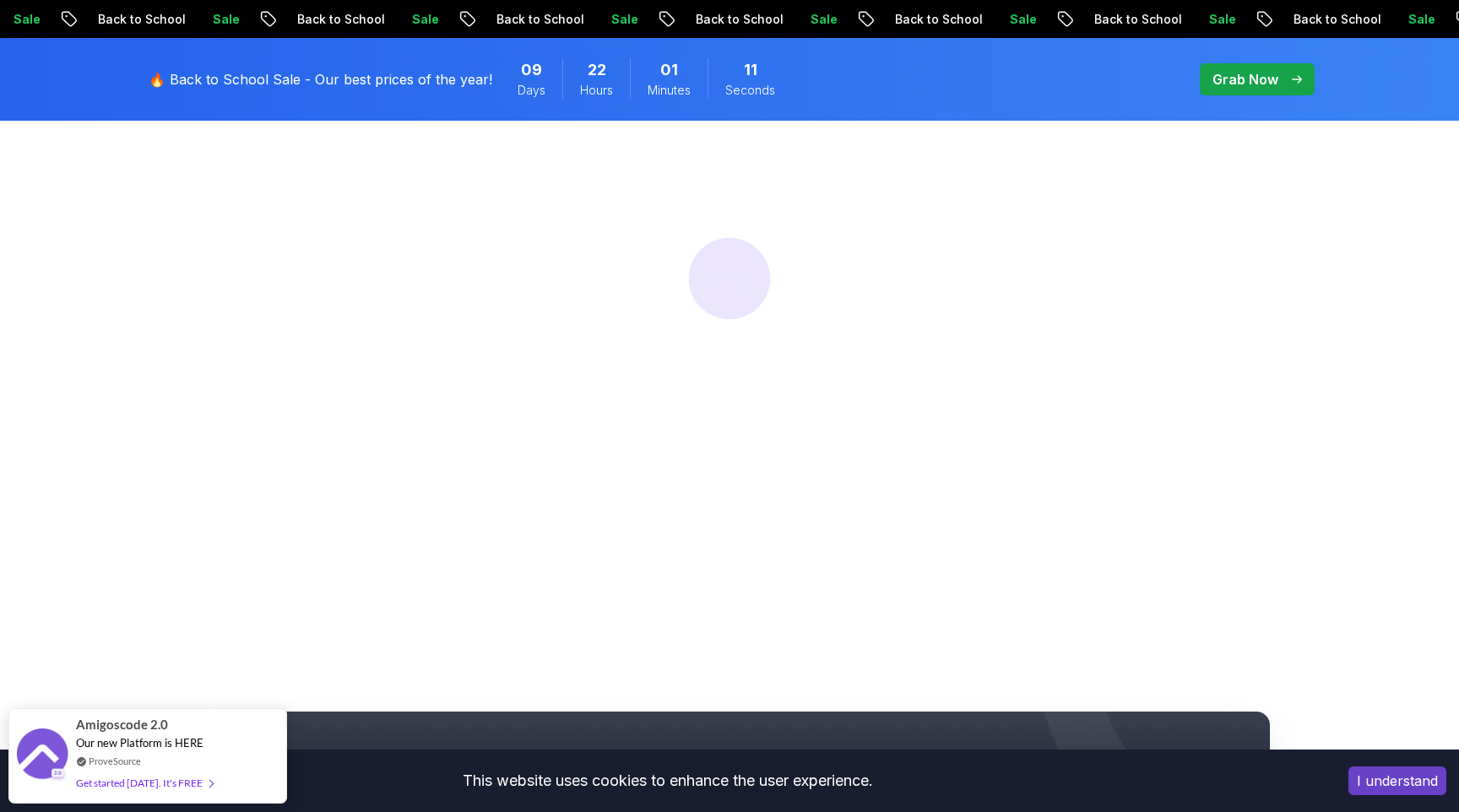
scroll to position [323, 0]
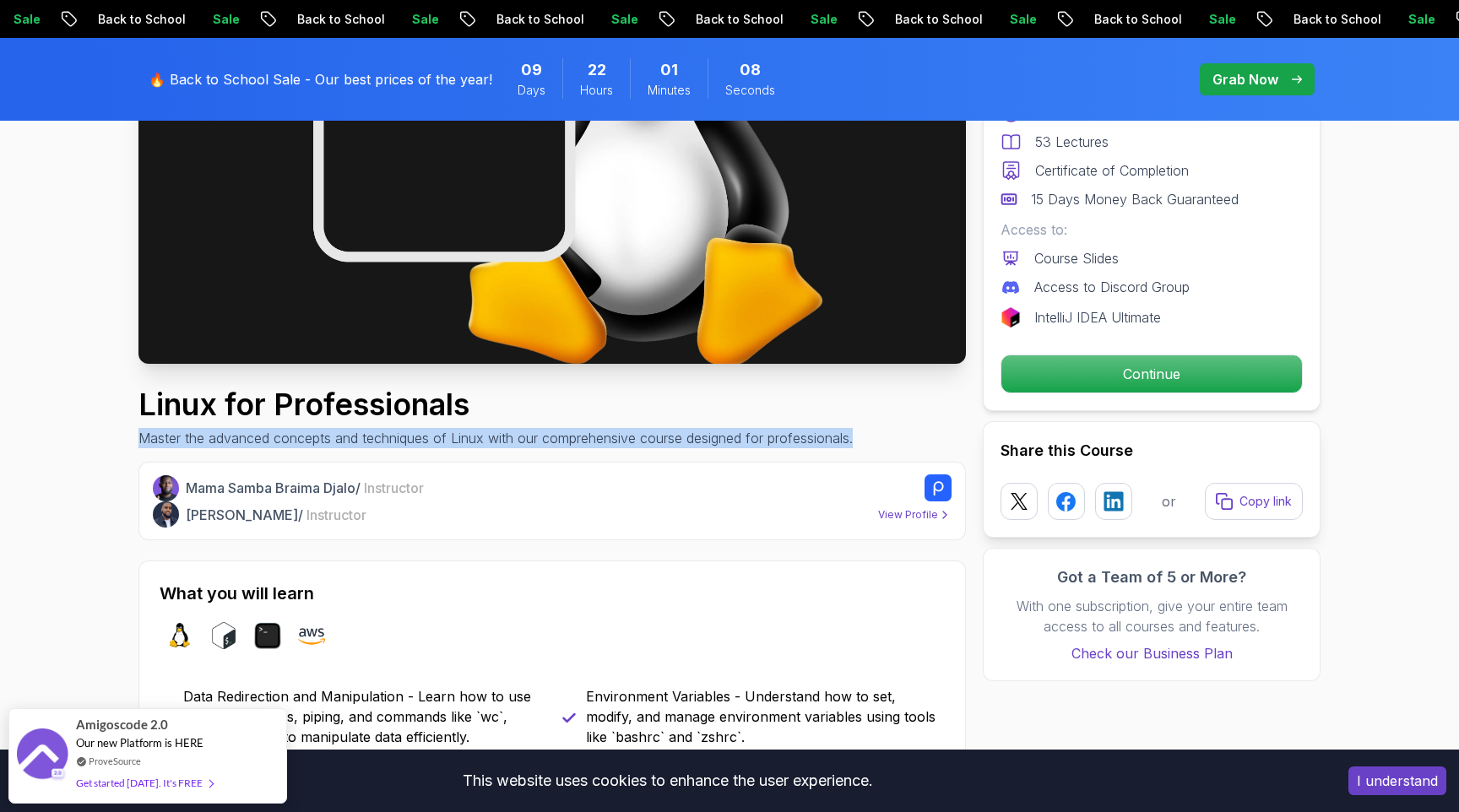
drag, startPoint x: 133, startPoint y: 443, endPoint x: 878, endPoint y: 449, distance: 745.0
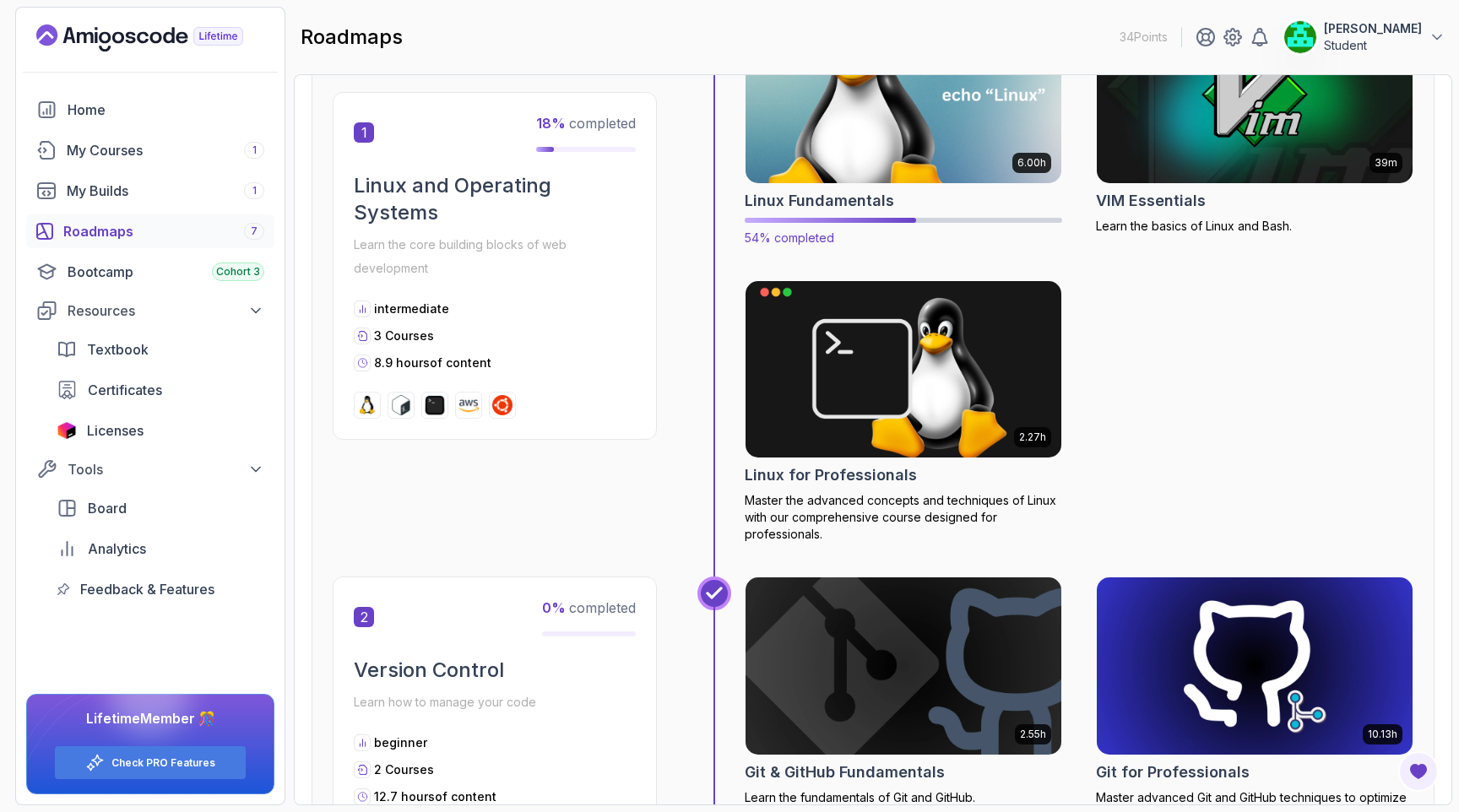
scroll to position [471, 0]
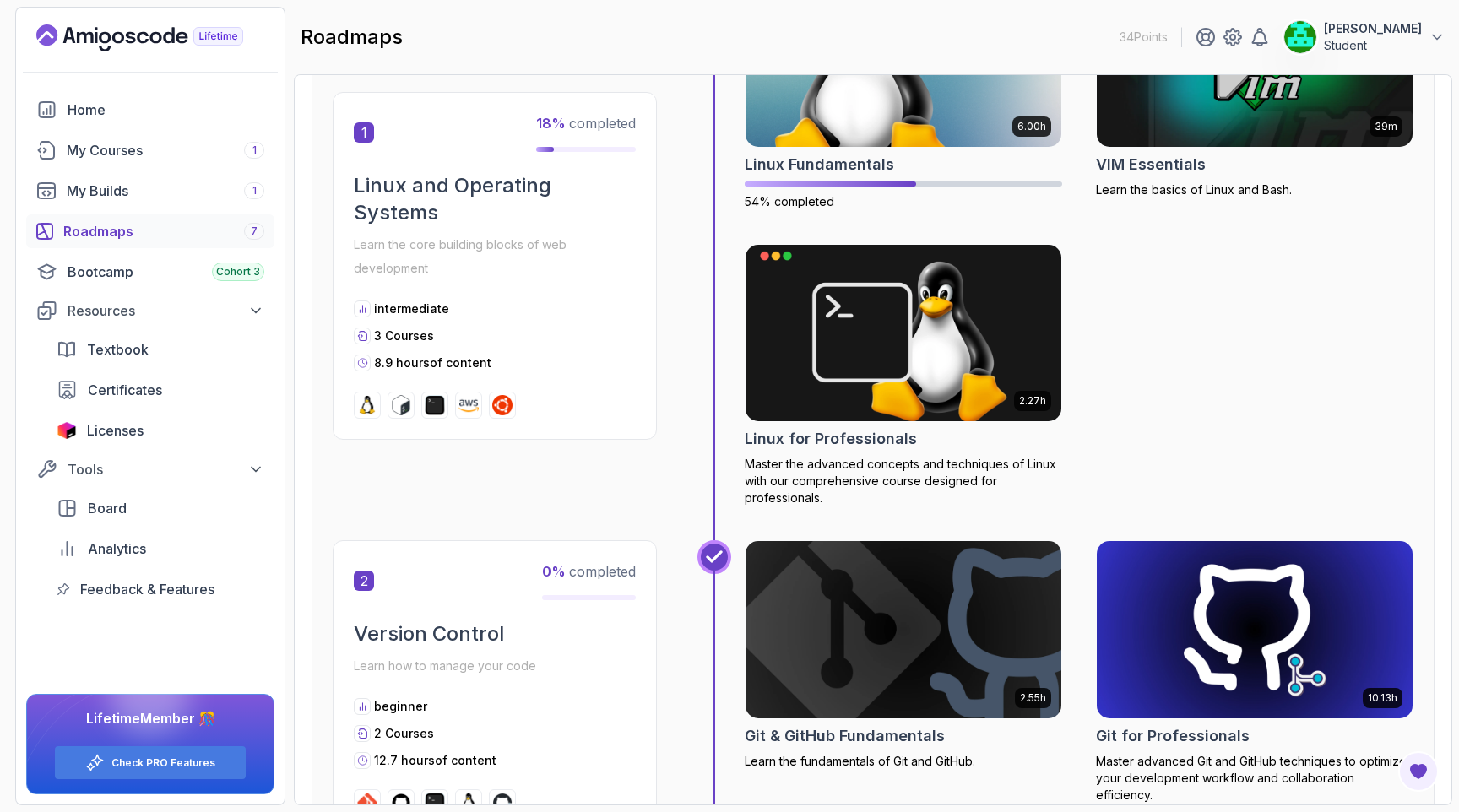
click at [913, 581] on img at bounding box center [904, 629] width 332 height 186
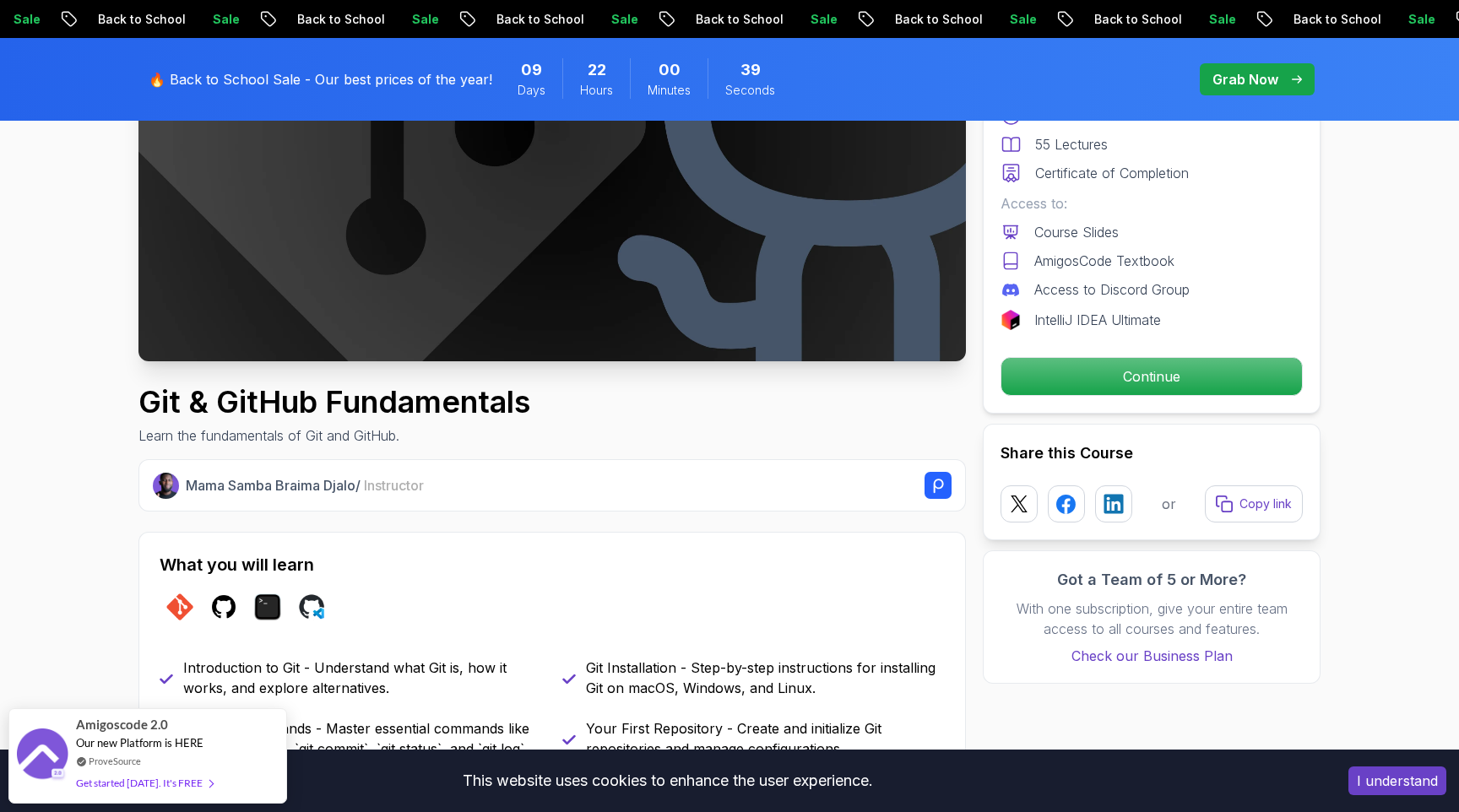
scroll to position [327, 0]
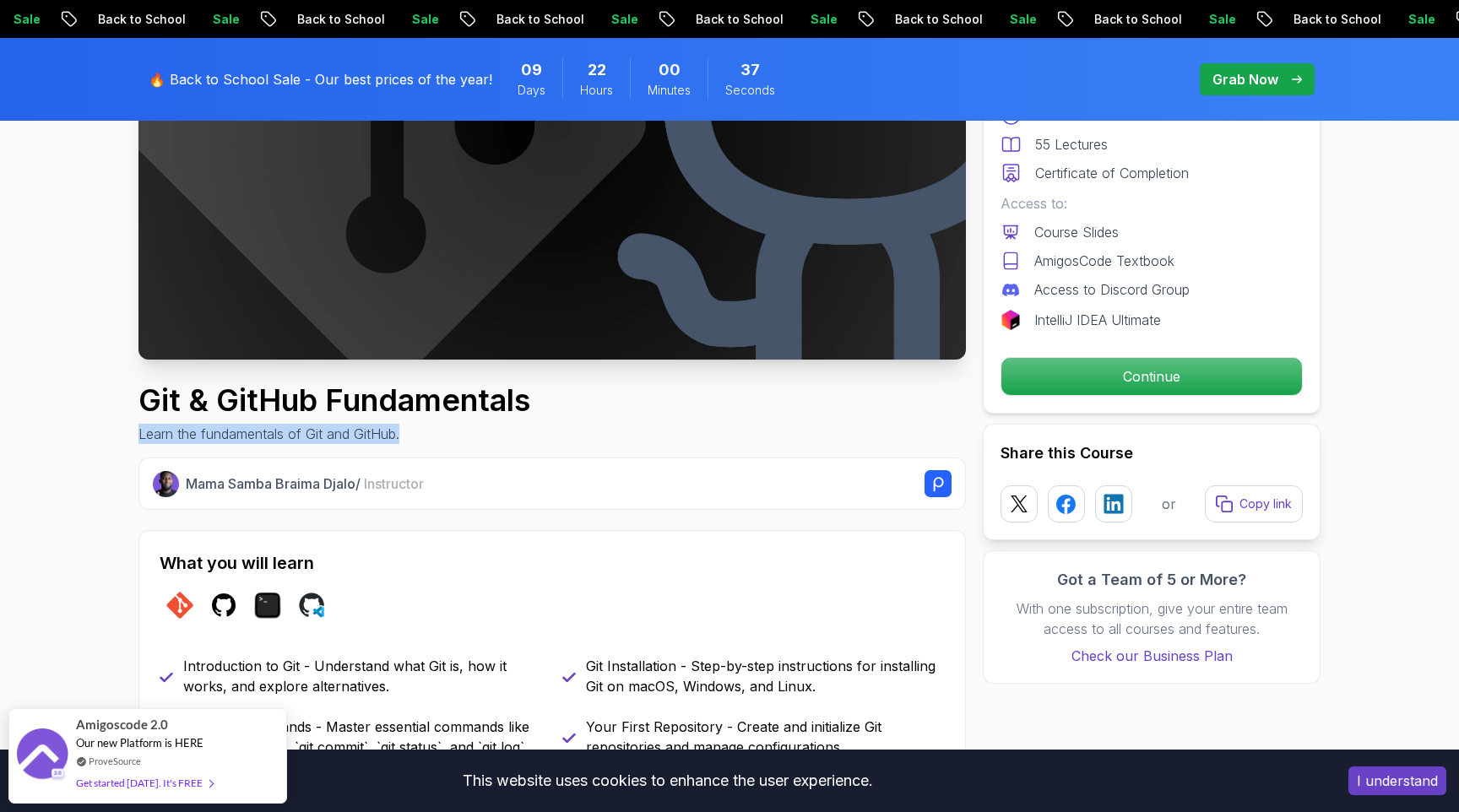
drag, startPoint x: 123, startPoint y: 440, endPoint x: 497, endPoint y: 431, distance: 374.1
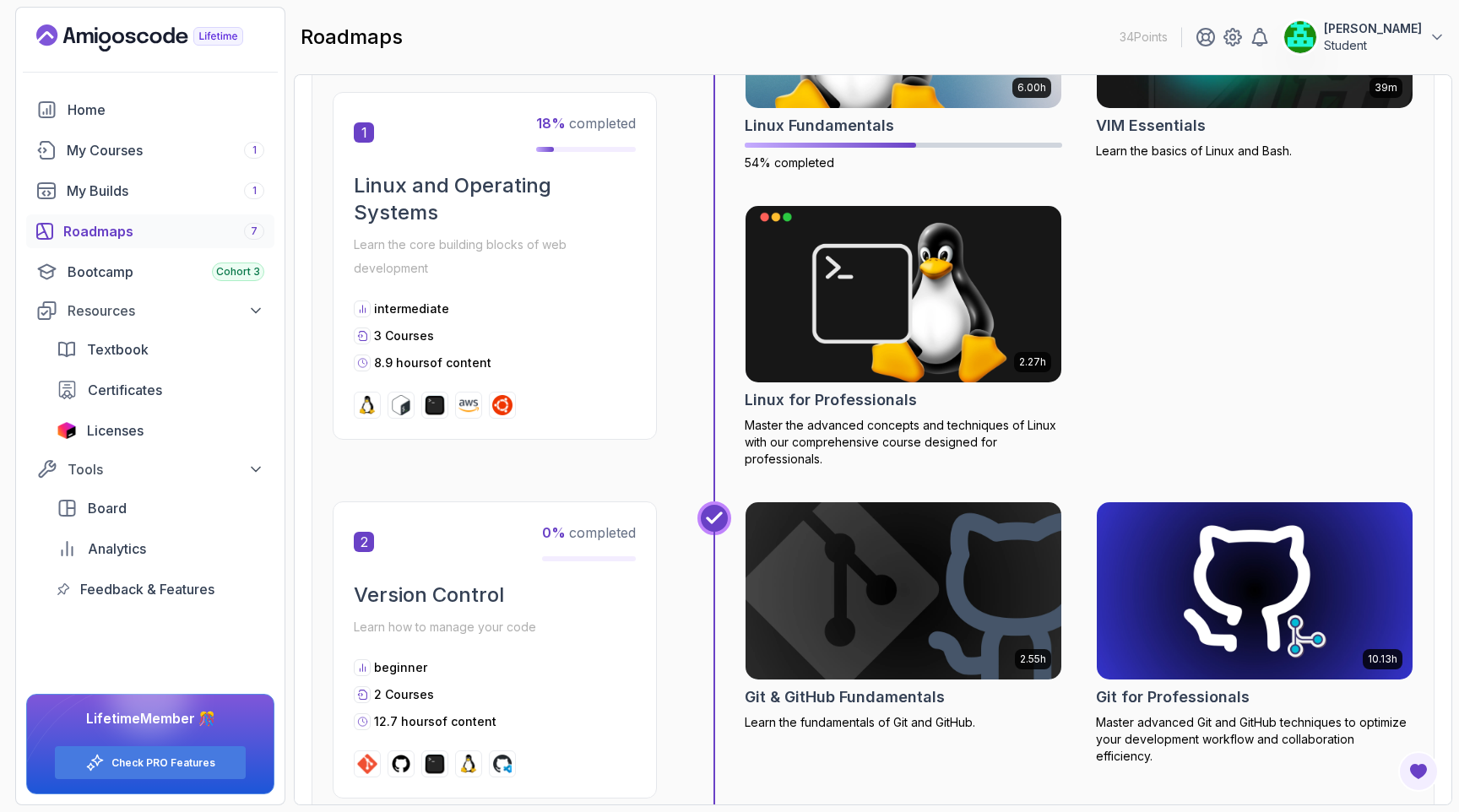
scroll to position [525, 0]
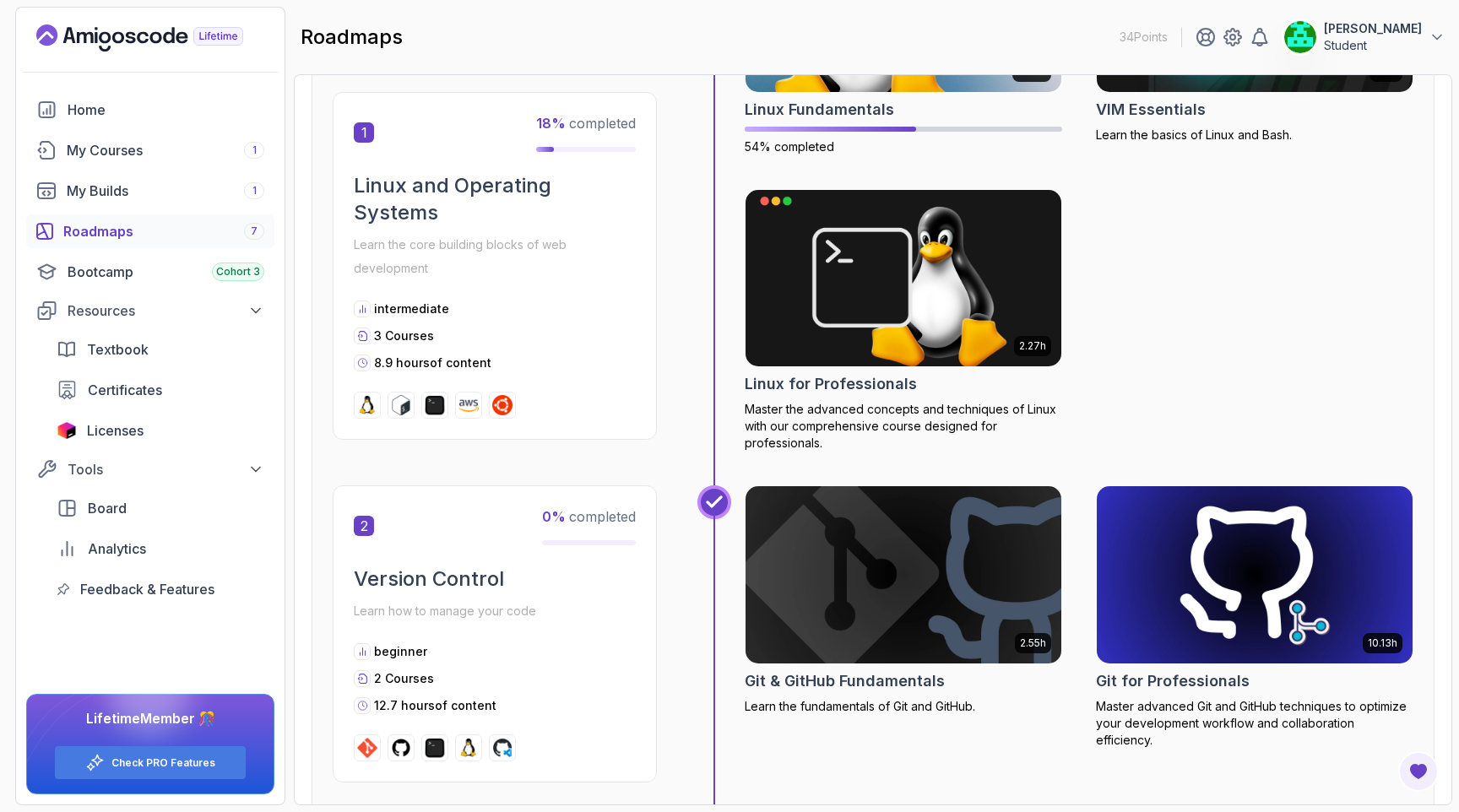
click at [1225, 605] on img at bounding box center [1255, 574] width 332 height 186
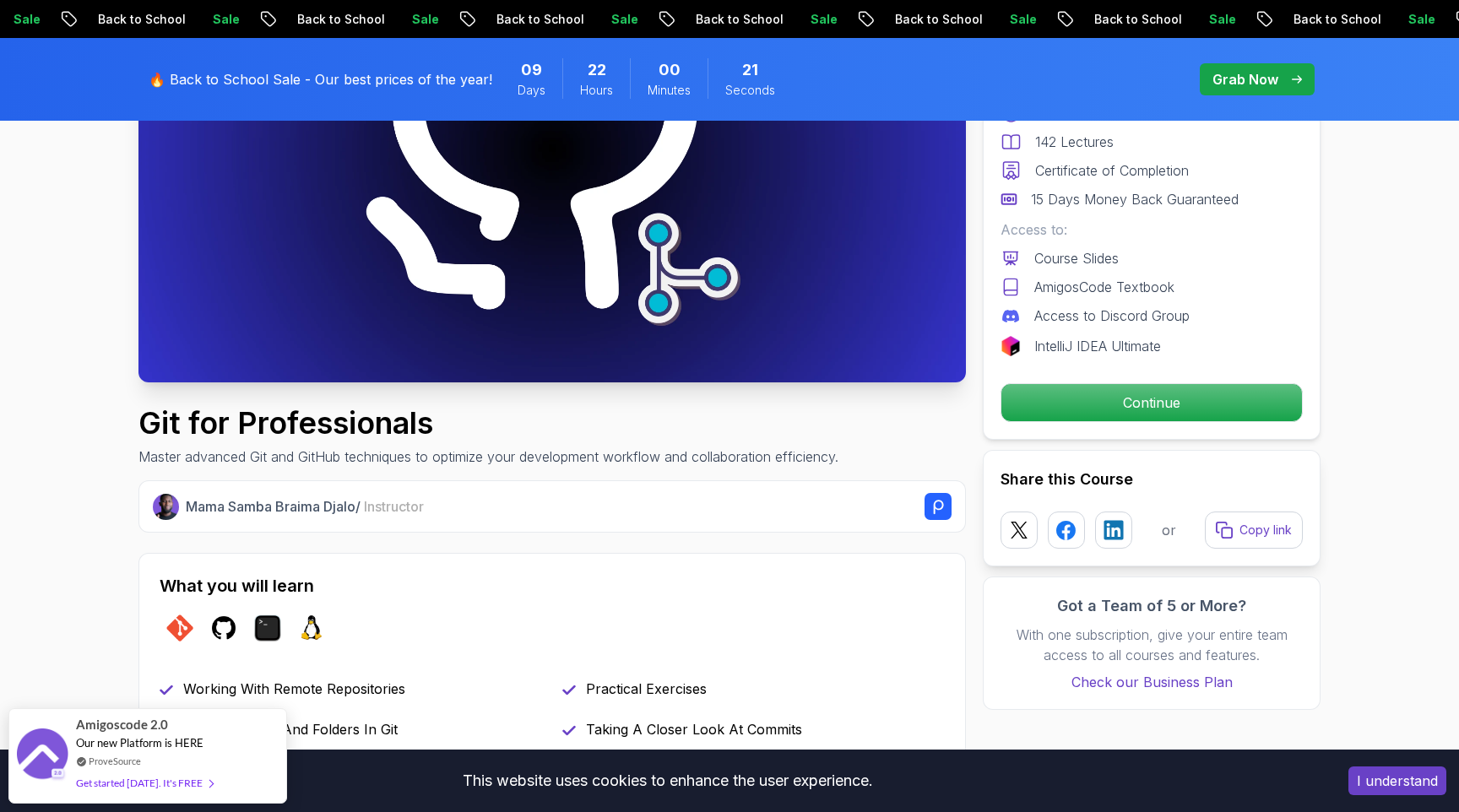
scroll to position [324, 0]
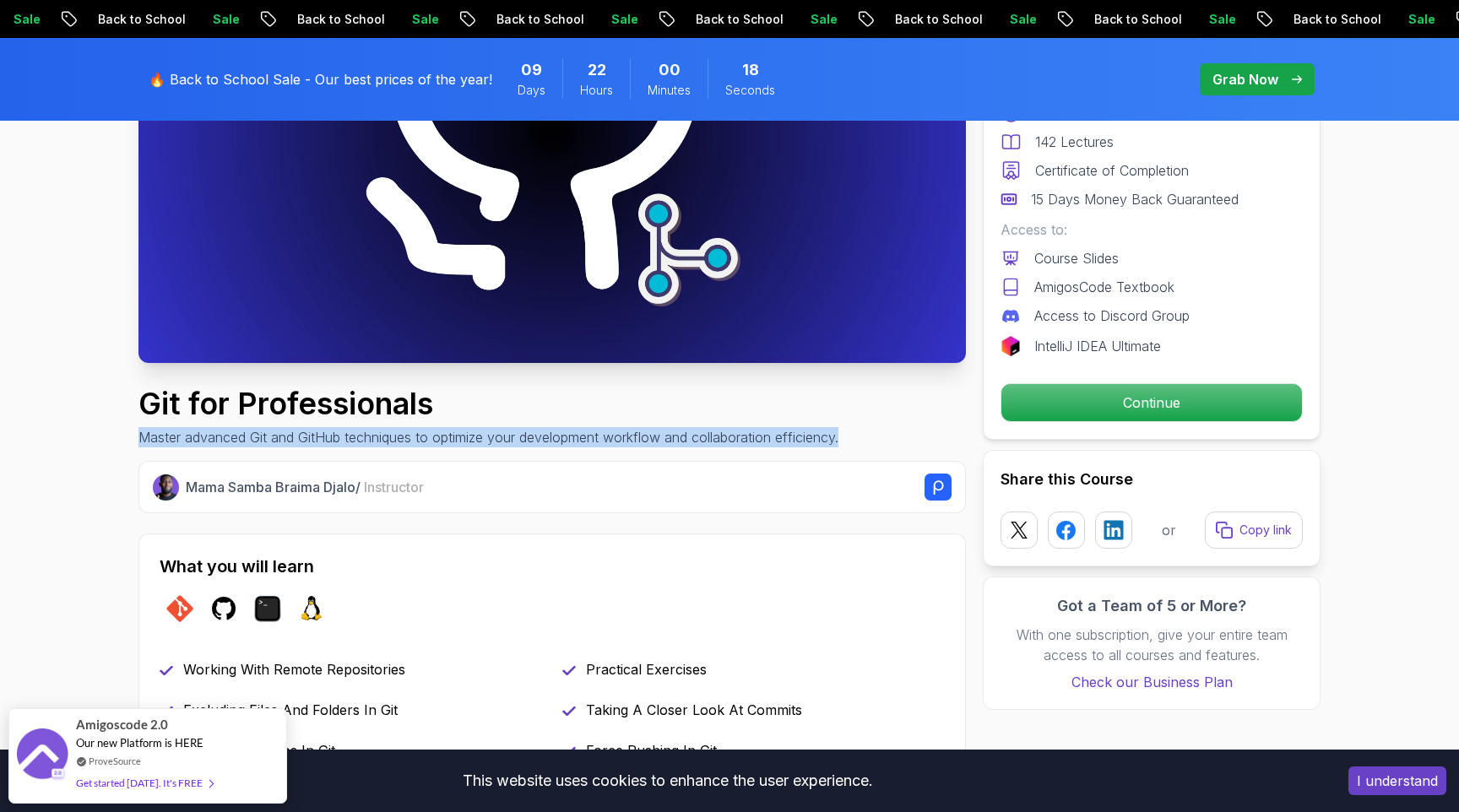
drag, startPoint x: 132, startPoint y: 438, endPoint x: 850, endPoint y: 439, distance: 718.0
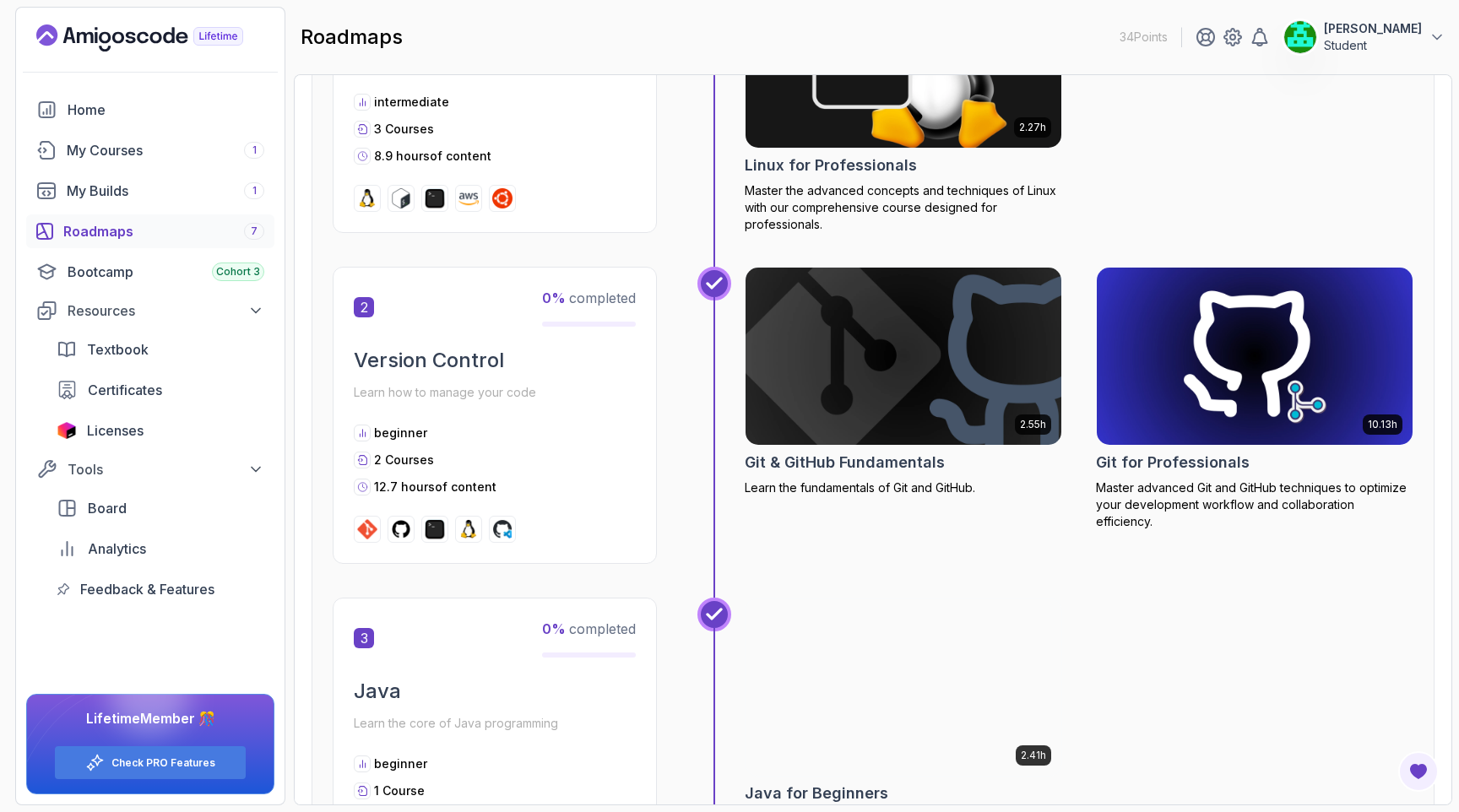
scroll to position [747, 0]
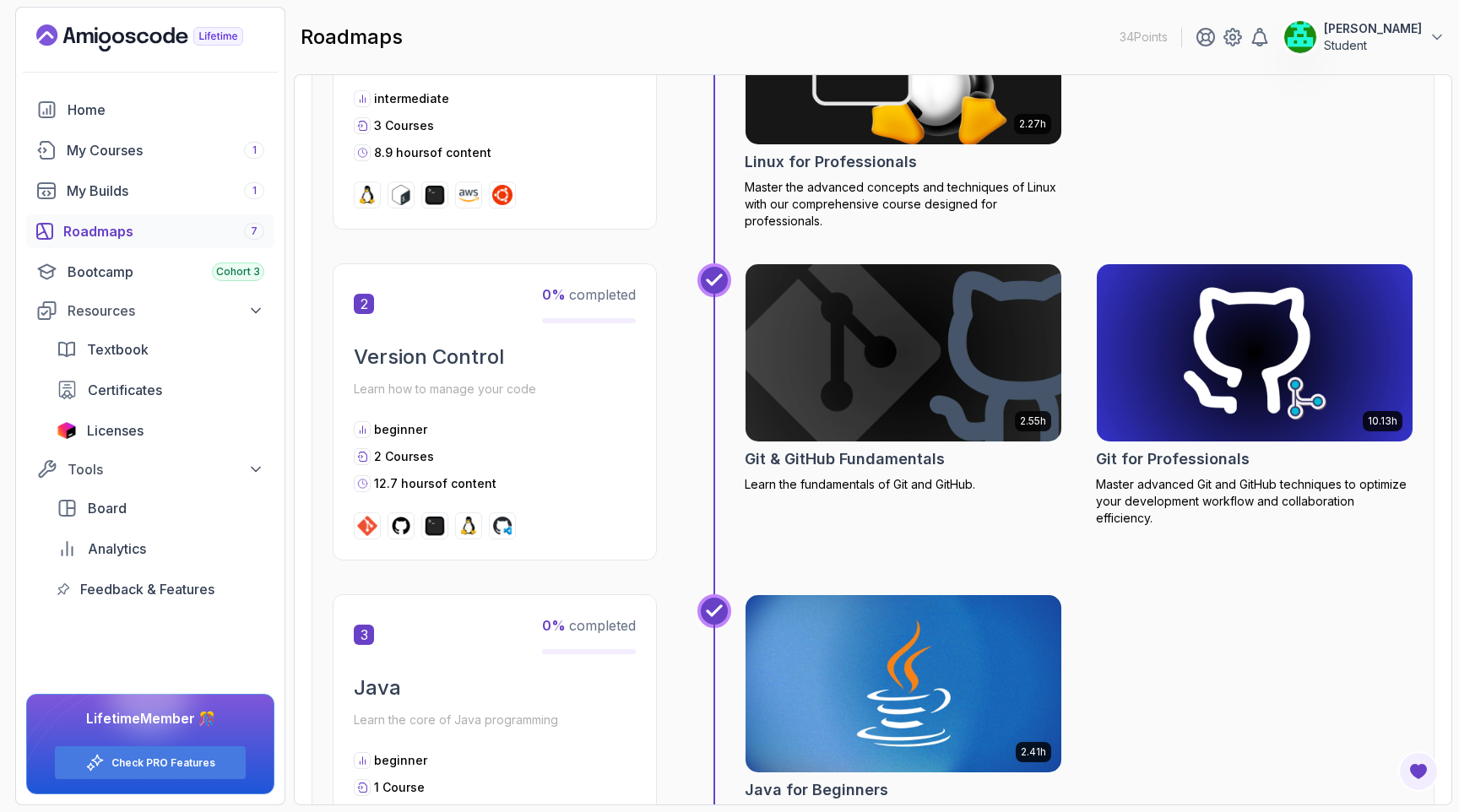
click at [891, 367] on img at bounding box center [904, 353] width 332 height 186
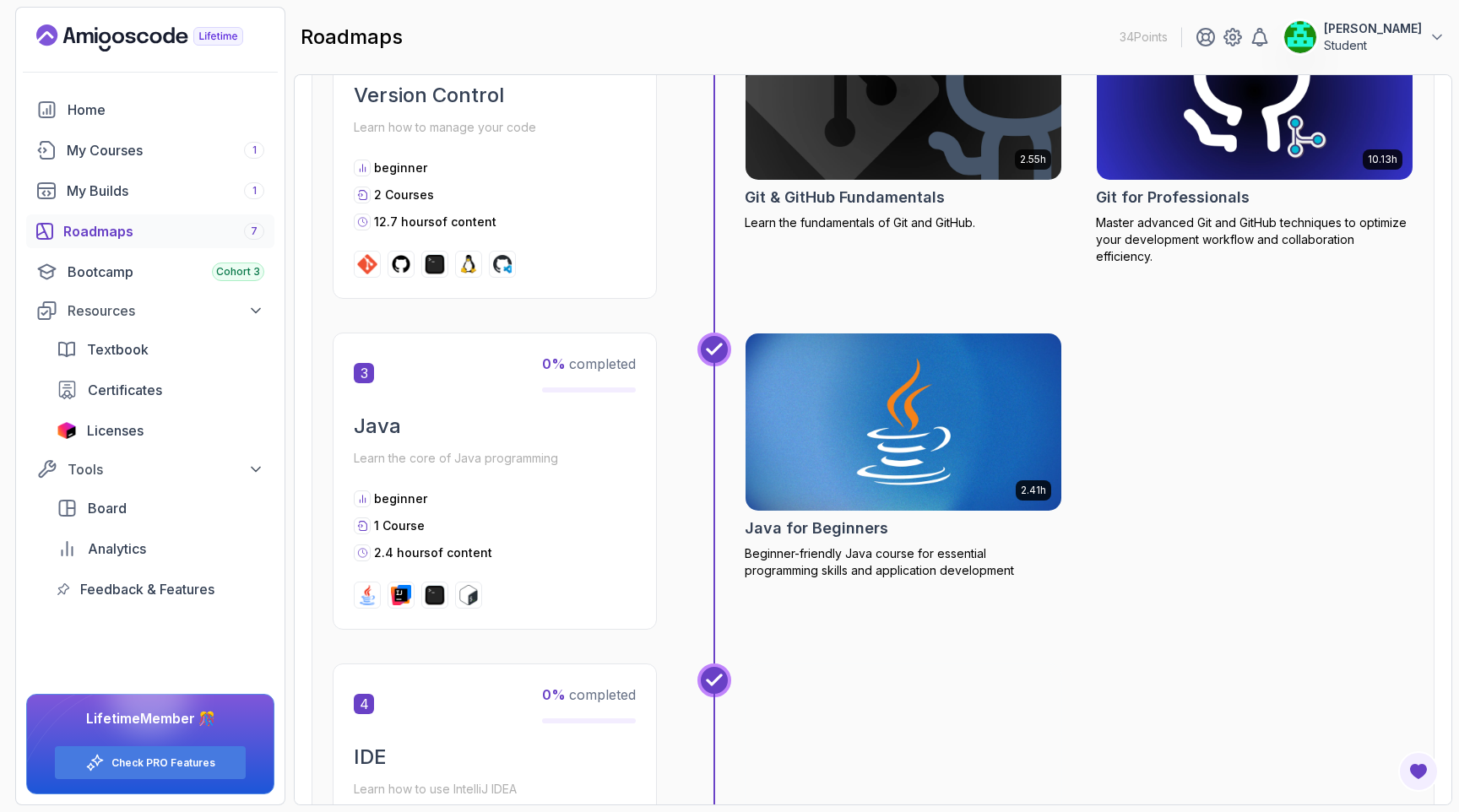
scroll to position [1004, 0]
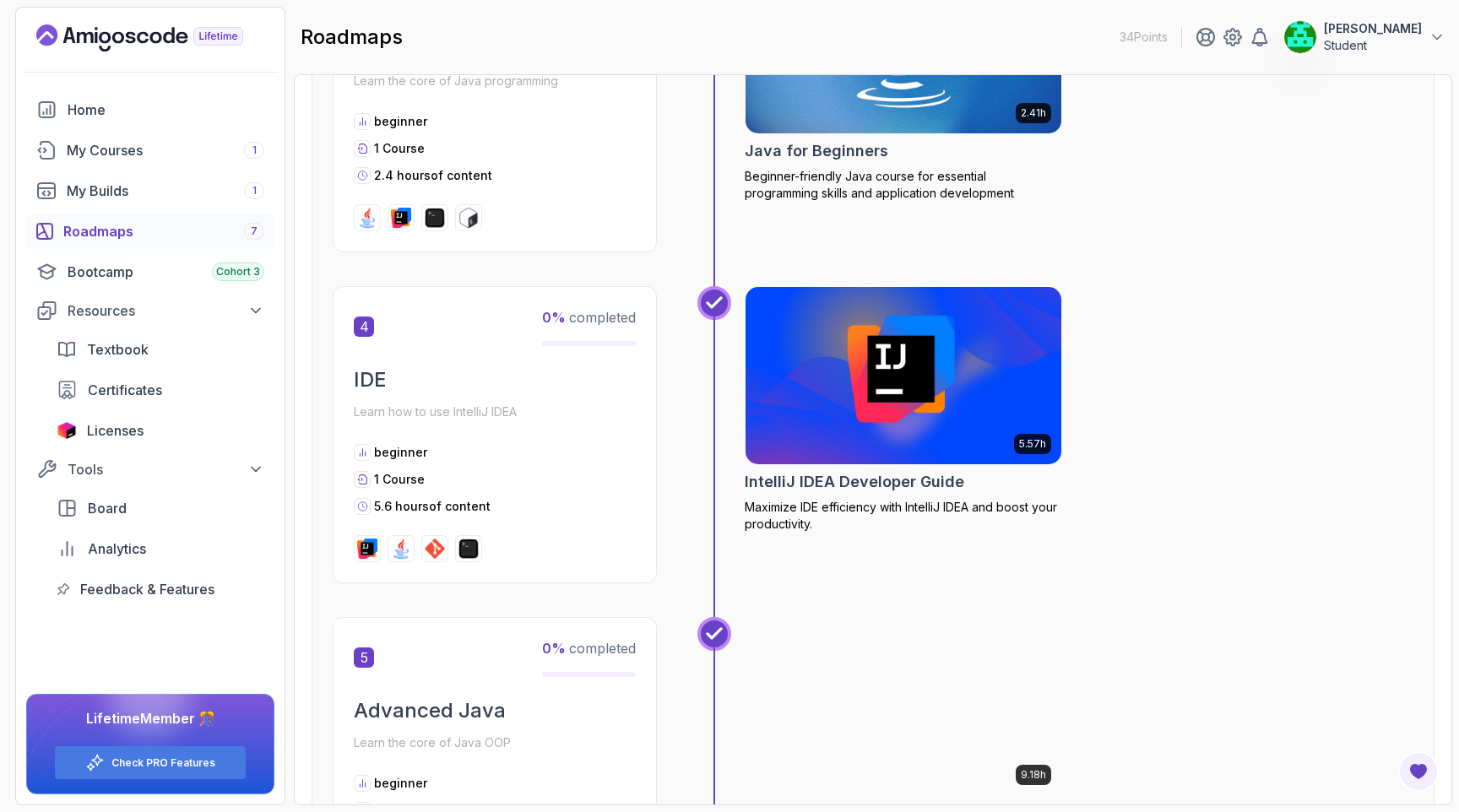
scroll to position [1182, 0]
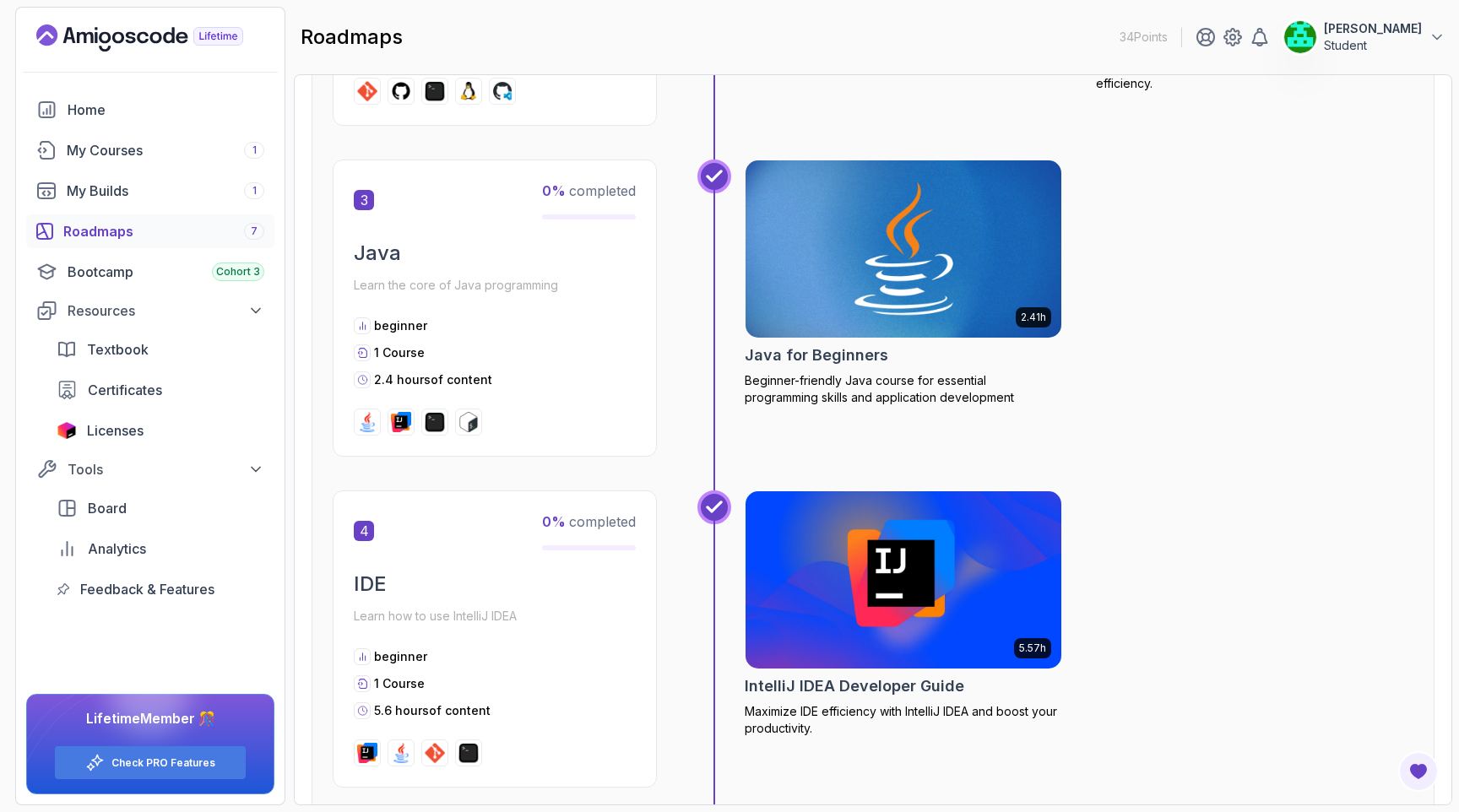
click at [887, 267] on img at bounding box center [904, 249] width 332 height 186
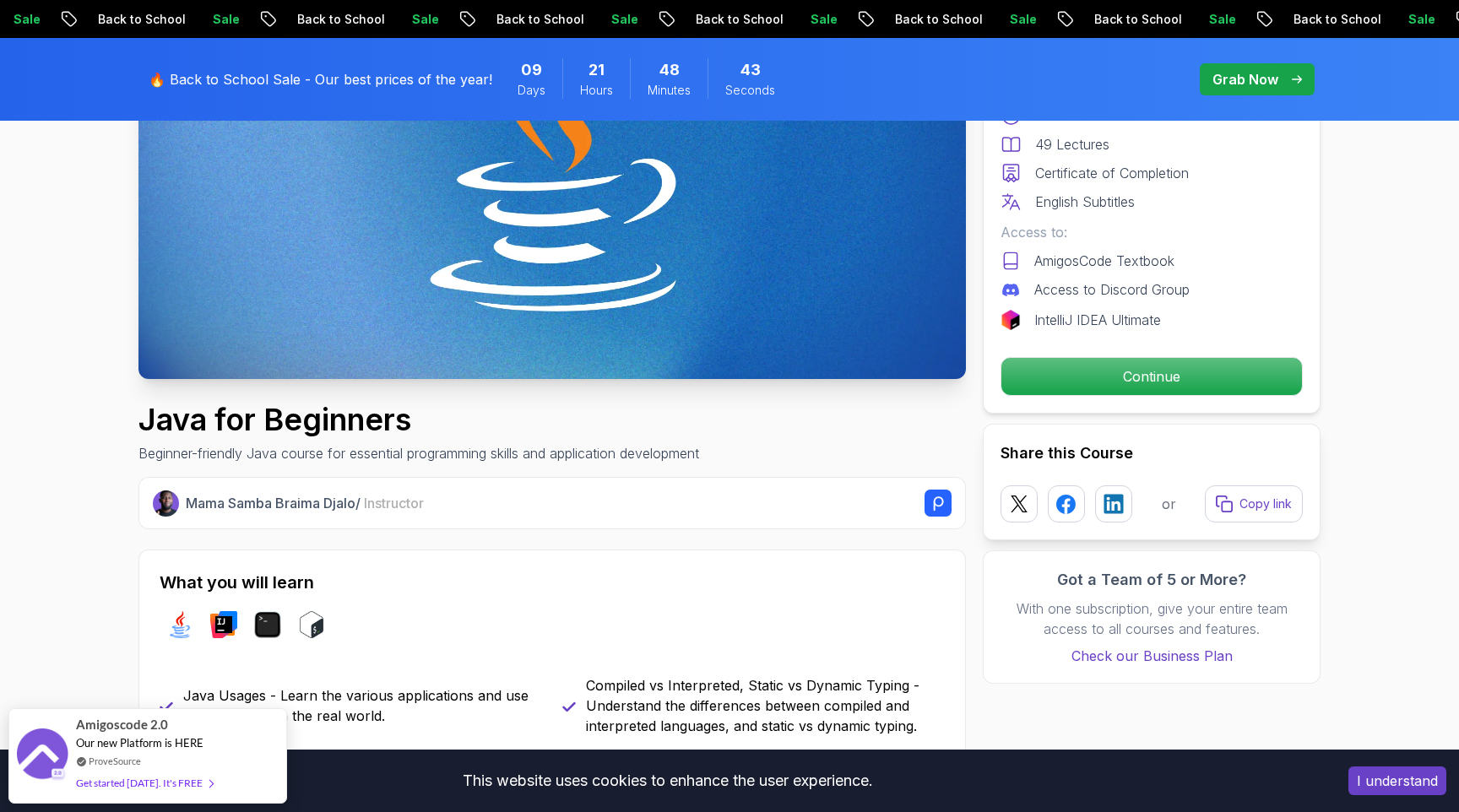
scroll to position [315, 0]
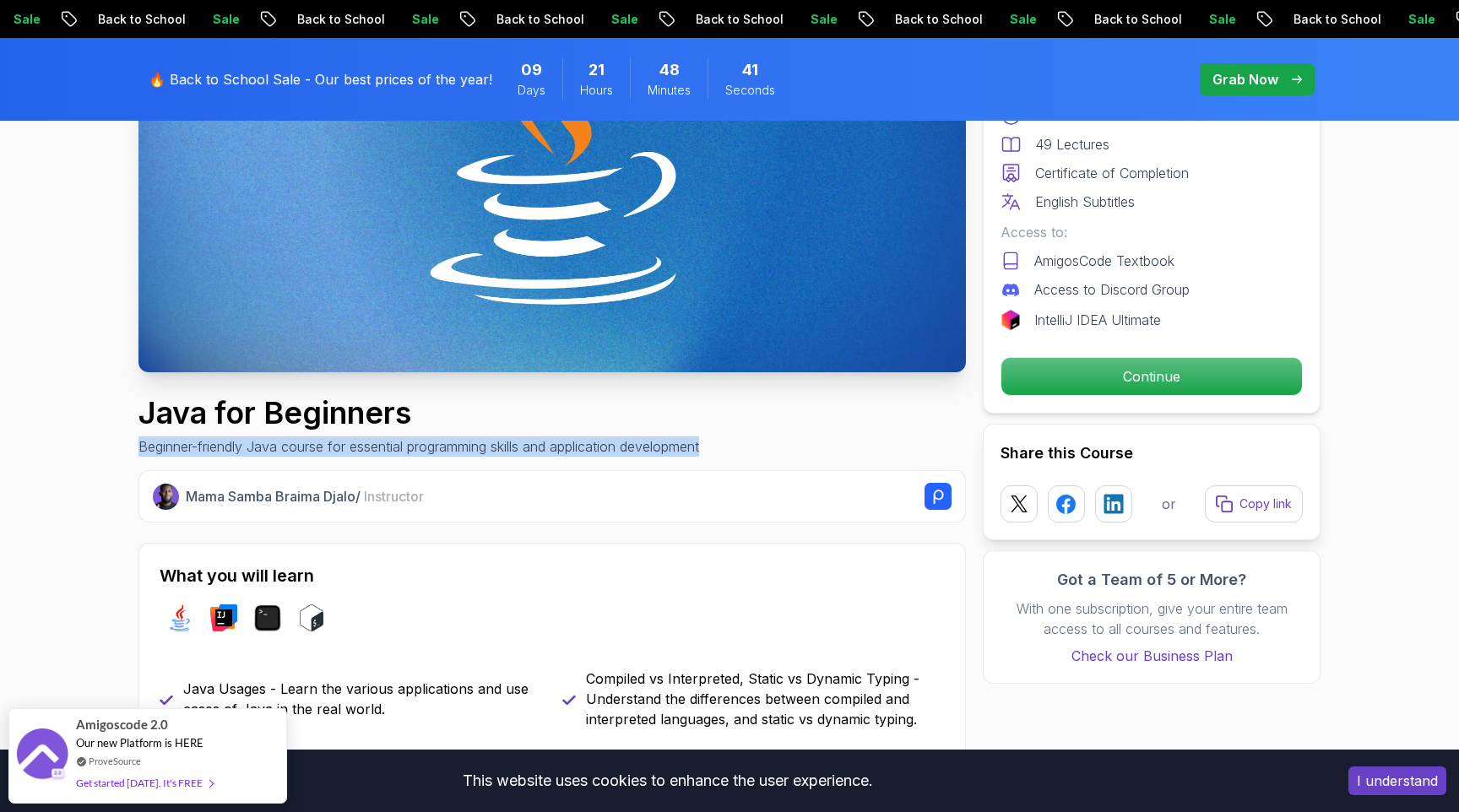
drag, startPoint x: 138, startPoint y: 444, endPoint x: 729, endPoint y: 453, distance: 591.1
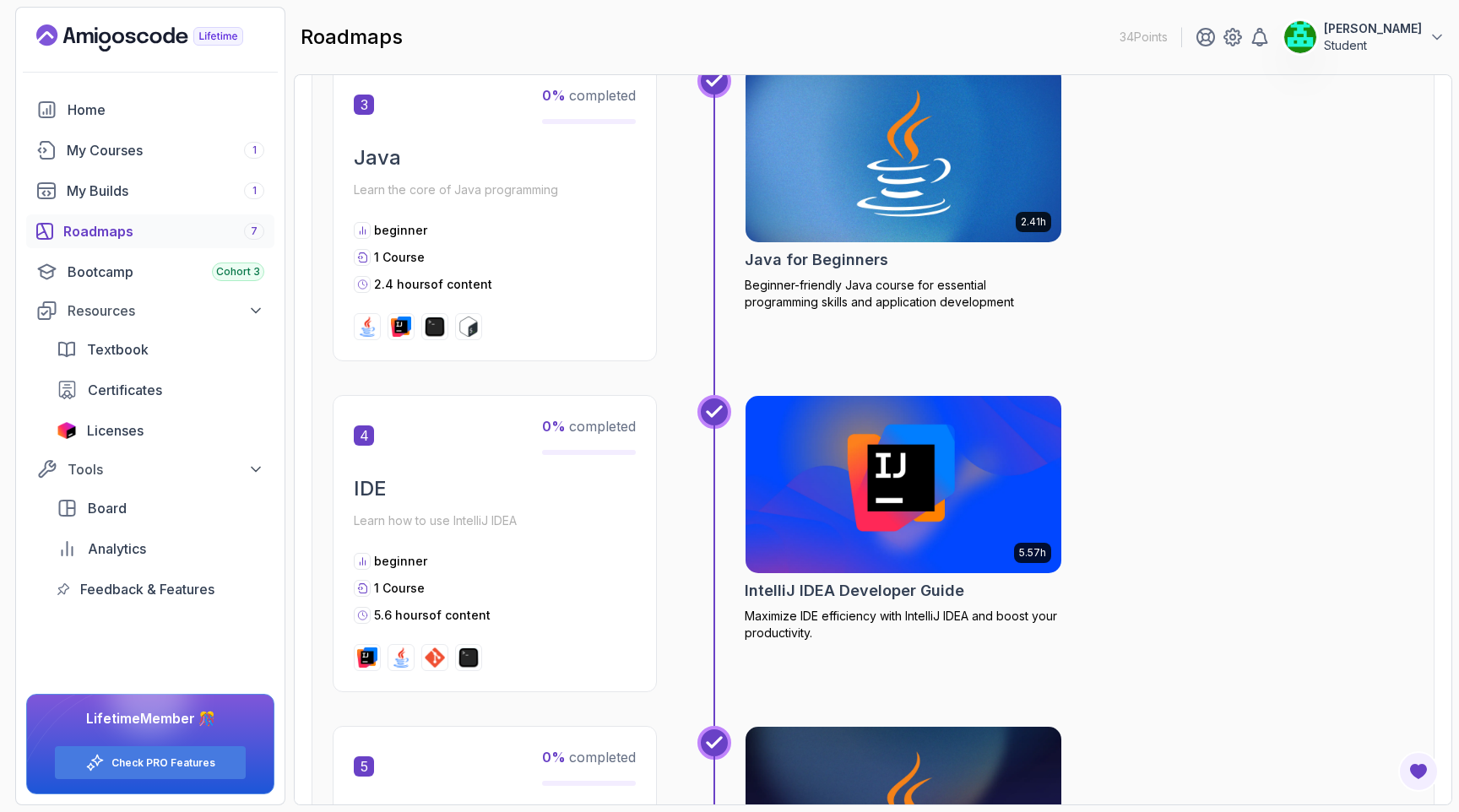
scroll to position [1280, 0]
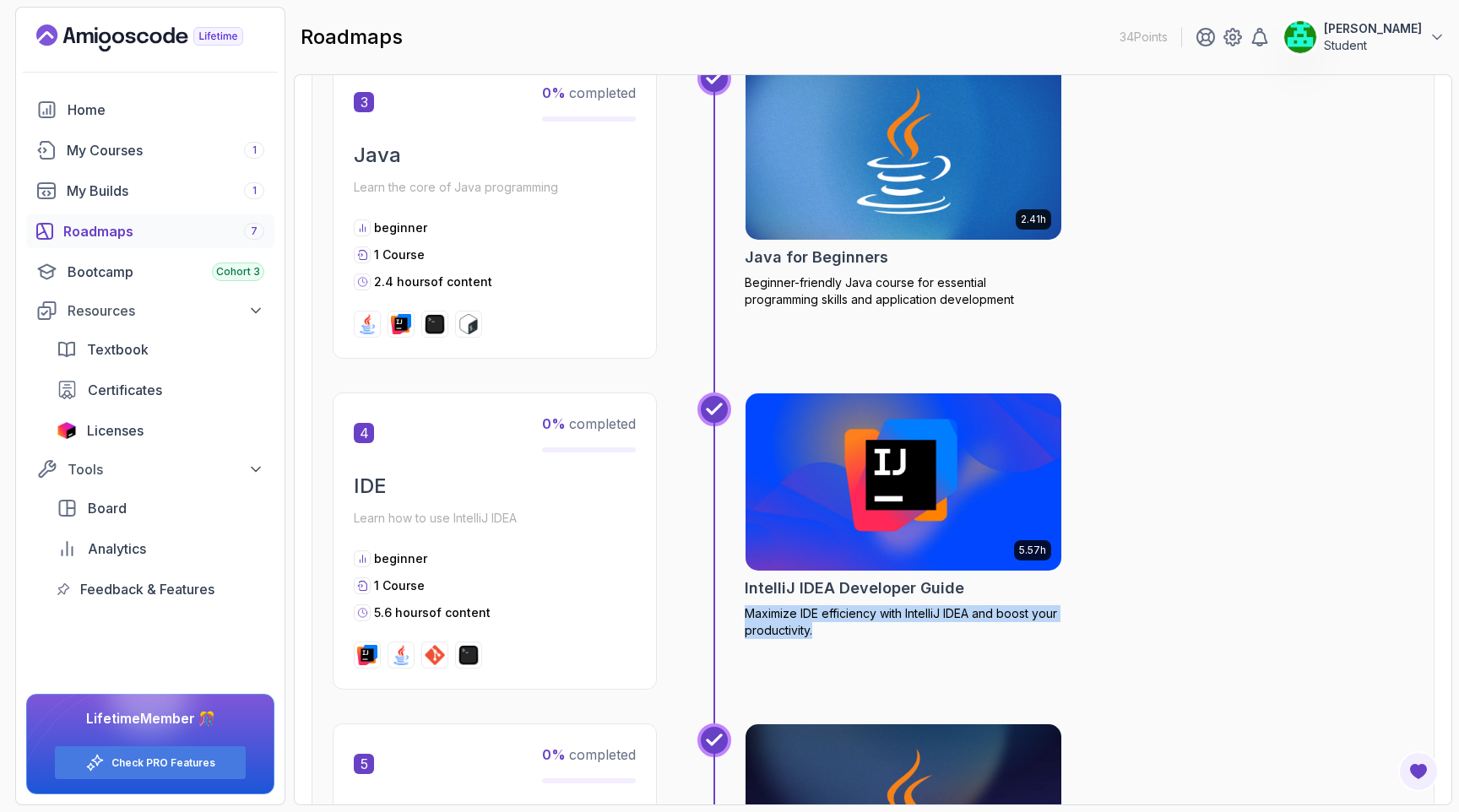
drag, startPoint x: 742, startPoint y: 608, endPoint x: 875, endPoint y: 624, distance: 134.0
click at [875, 624] on div "5.57h IntelliJ IDEA Developer Guide Maximize IDE efficiency with IntelliJ IDEA …" at bounding box center [1054, 557] width 716 height 331
click at [801, 618] on p "Maximize IDE efficiency with IntelliJ IDEA and boost your productivity." at bounding box center [904, 622] width 318 height 34
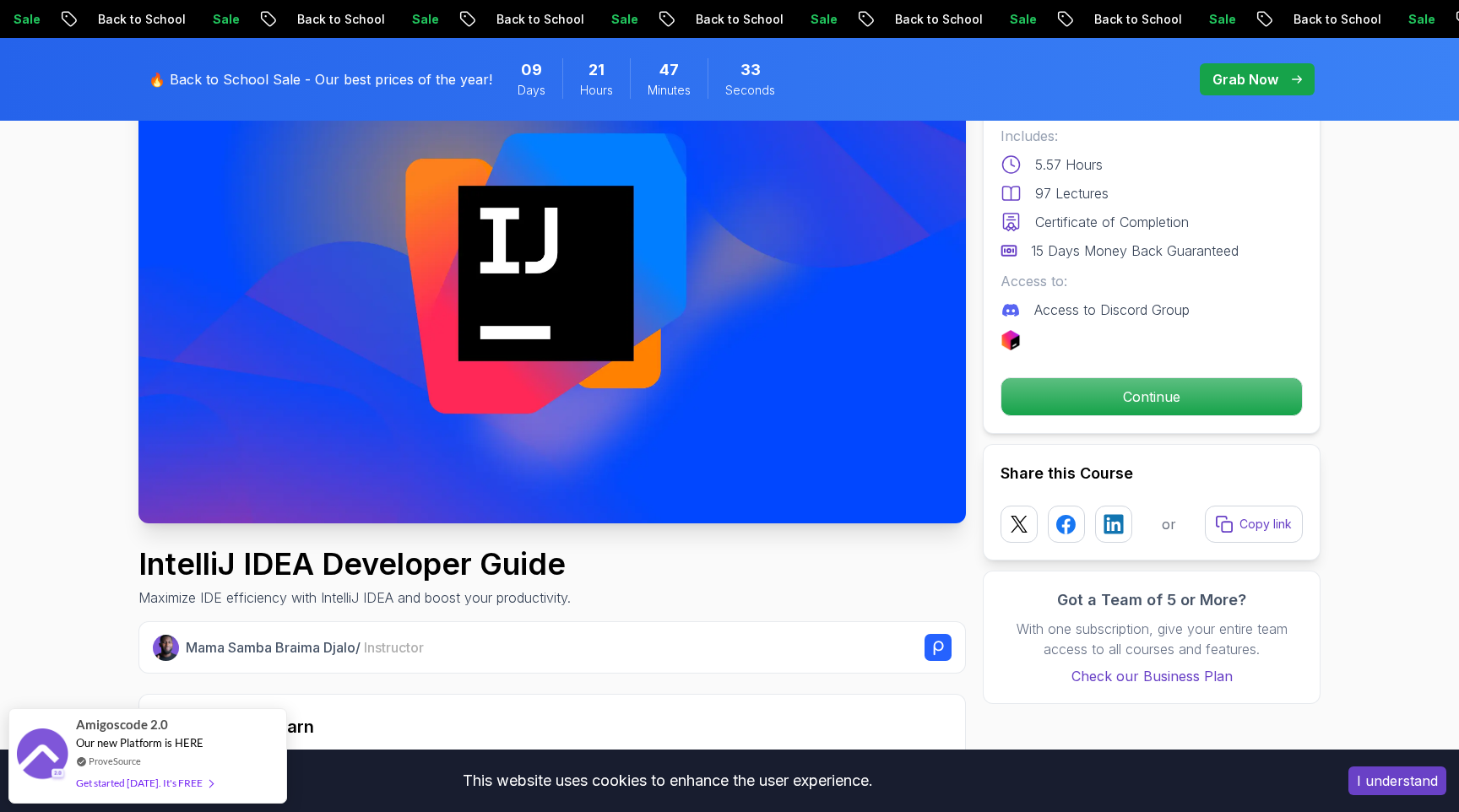
scroll to position [176, 0]
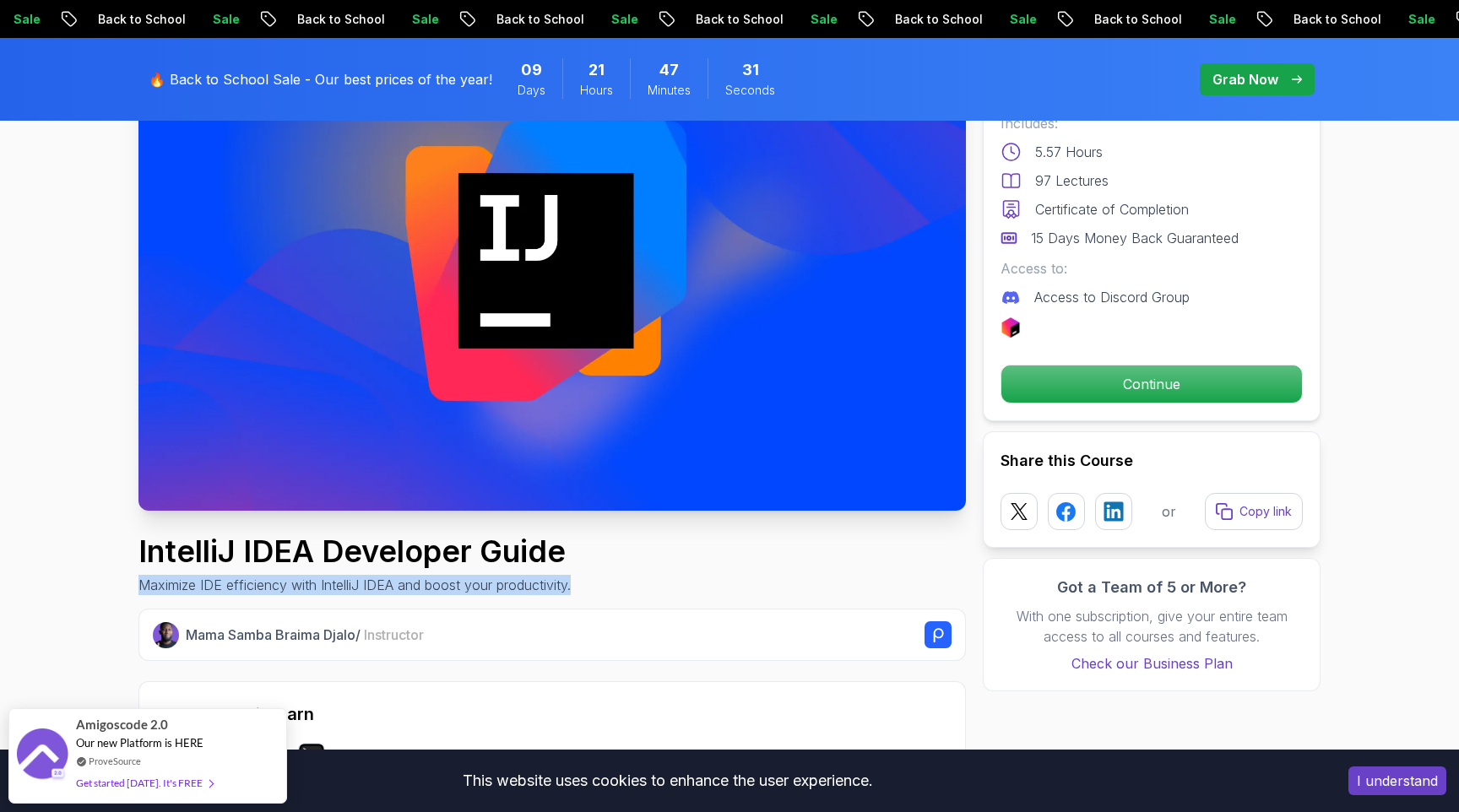
drag, startPoint x: 141, startPoint y: 586, endPoint x: 625, endPoint y: 587, distance: 484.0
click at [625, 587] on div "IntelliJ IDEA Developer Guide Maximize IDE efficiency with IntelliJ IDEA and bo…" at bounding box center [552, 565] width 827 height 60
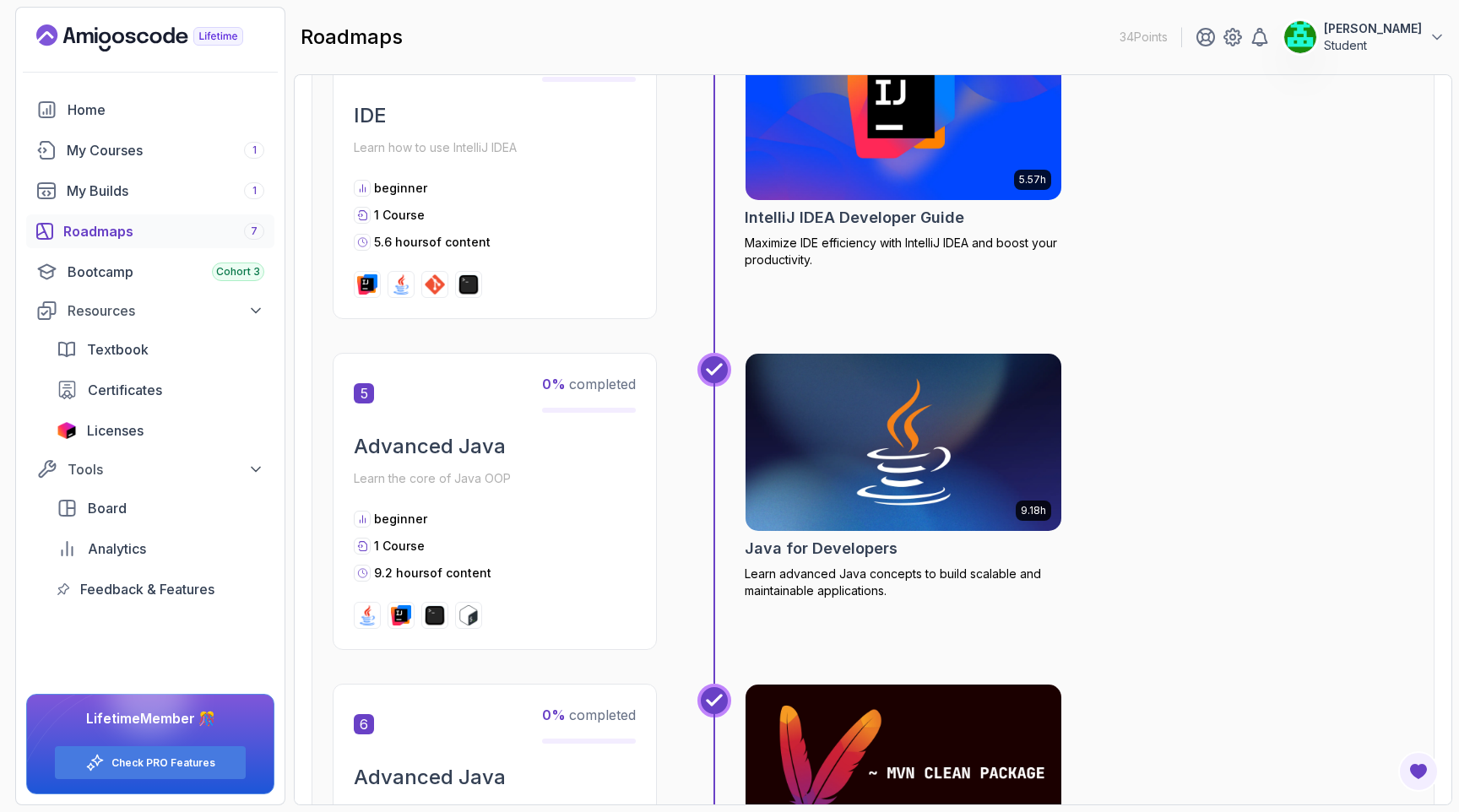
scroll to position [1670, 0]
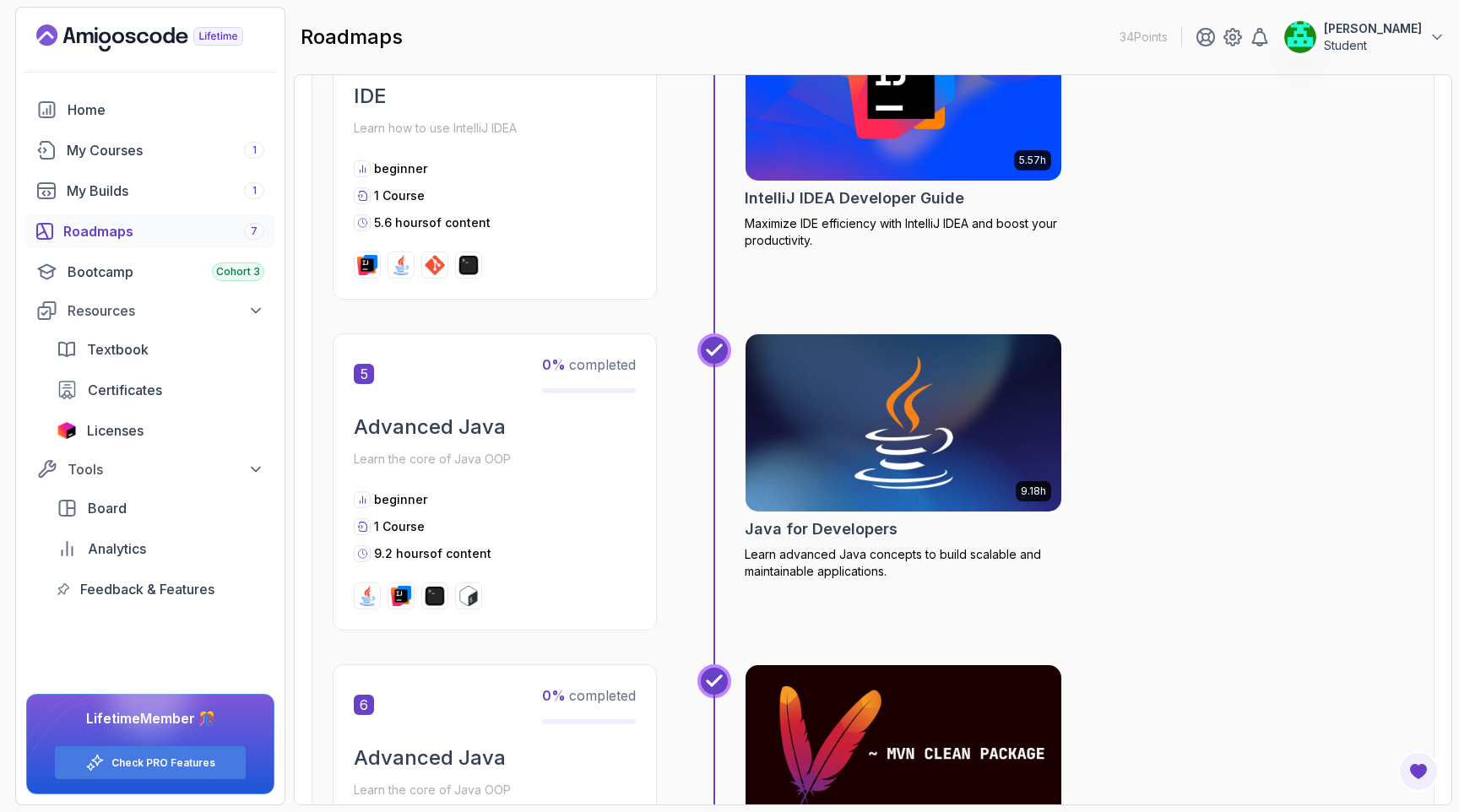
click at [821, 528] on h2 "Java for Developers" at bounding box center [821, 529] width 153 height 24
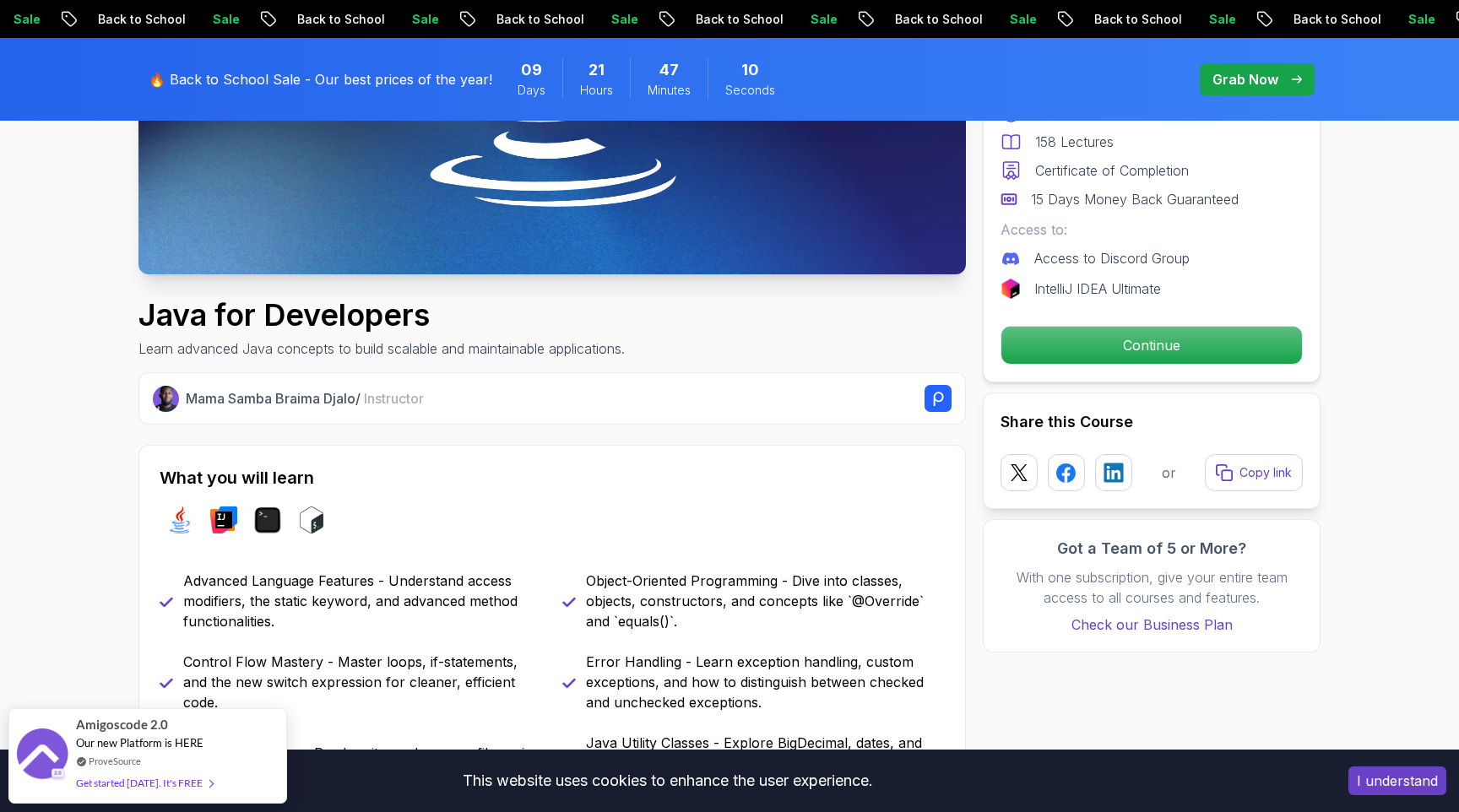
scroll to position [430, 0]
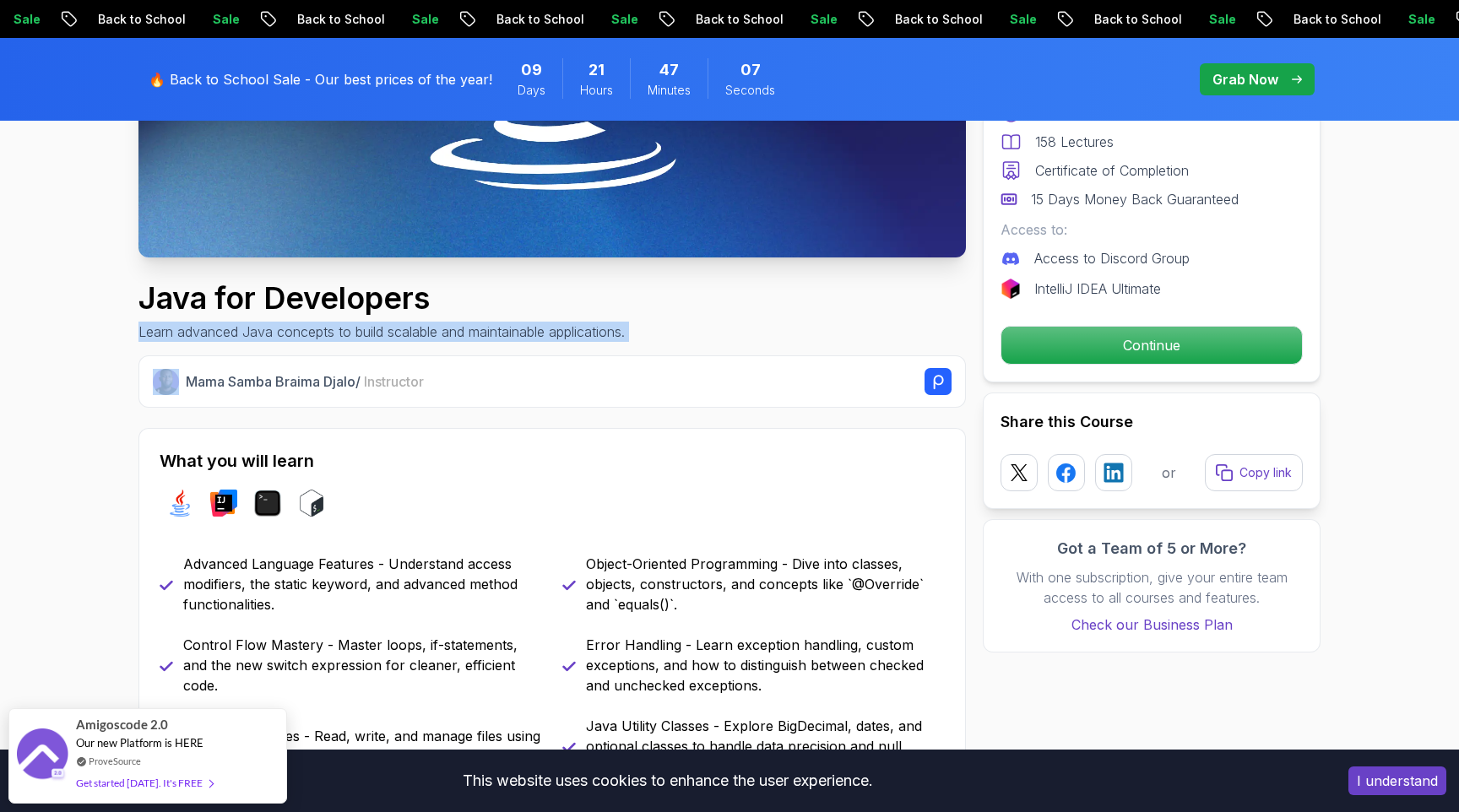
drag, startPoint x: 138, startPoint y: 331, endPoint x: 647, endPoint y: 357, distance: 509.7
click at [250, 324] on p "Learn advanced Java concepts to build scalable and maintainable applications." at bounding box center [382, 331] width 487 height 20
drag, startPoint x: 139, startPoint y: 328, endPoint x: 635, endPoint y: 337, distance: 496.1
click at [635, 337] on div "Java for Developers Learn advanced Java concepts to build scalable and maintain…" at bounding box center [552, 311] width 827 height 60
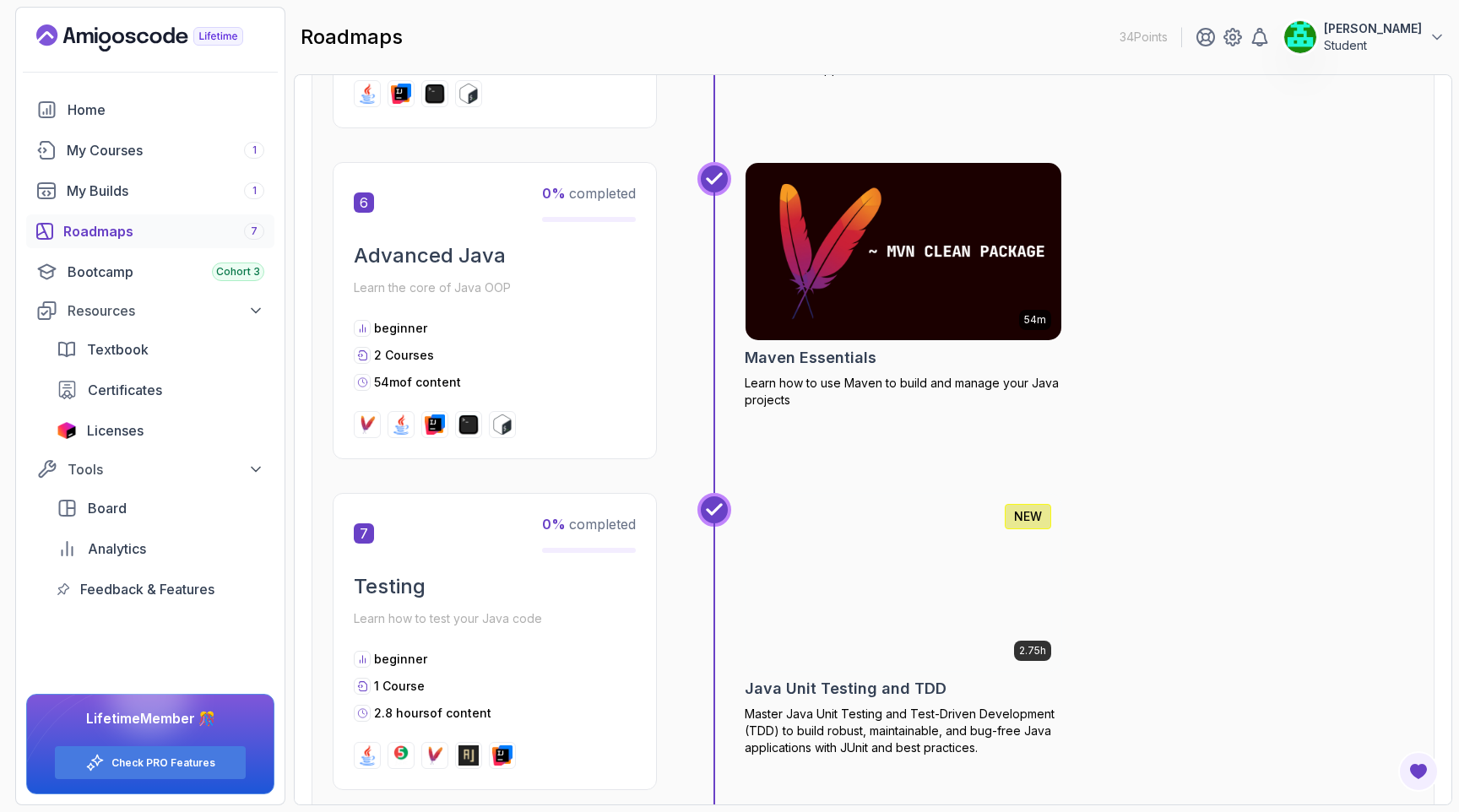
scroll to position [2180, 0]
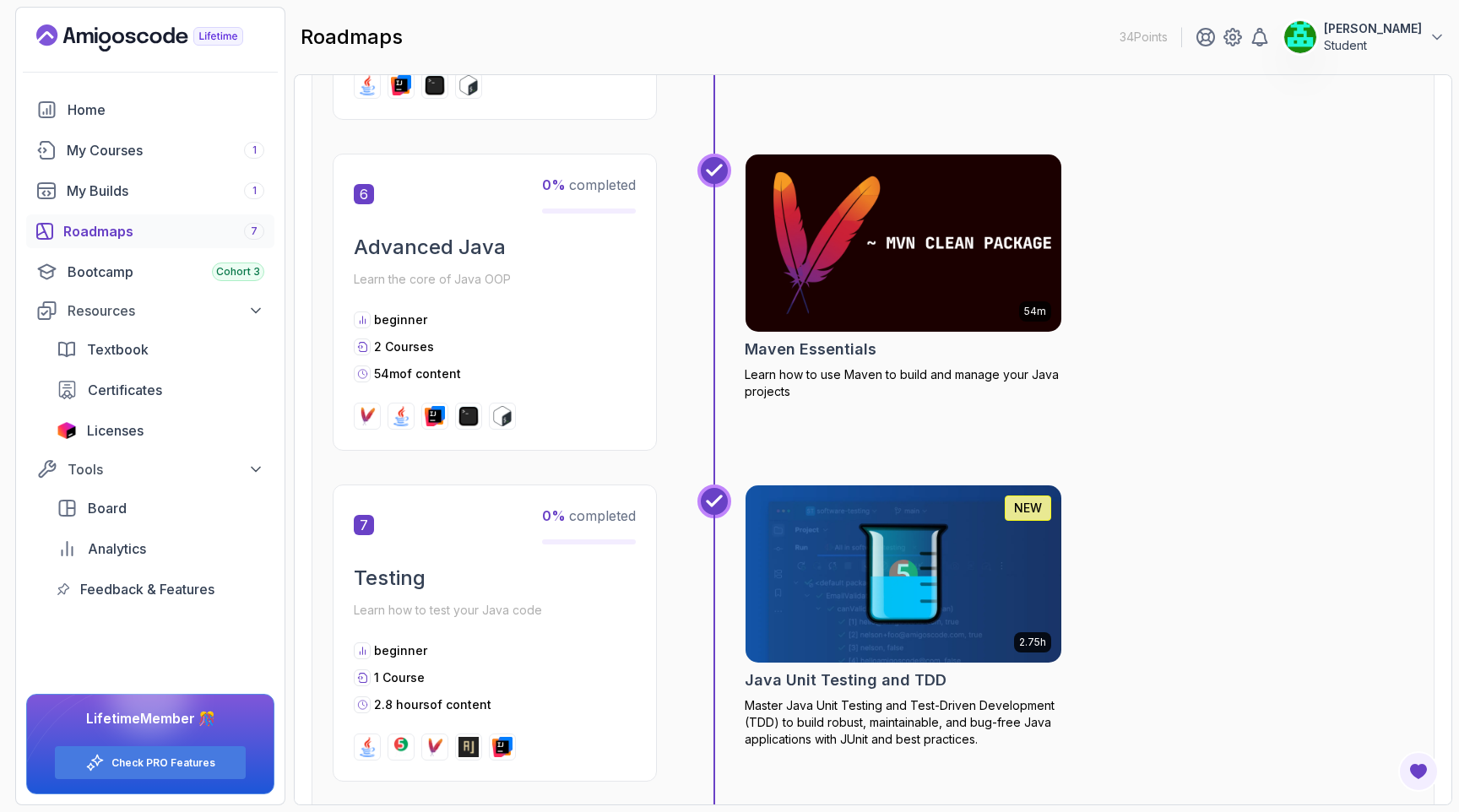
click at [830, 351] on h2 "Maven Essentials" at bounding box center [811, 349] width 132 height 24
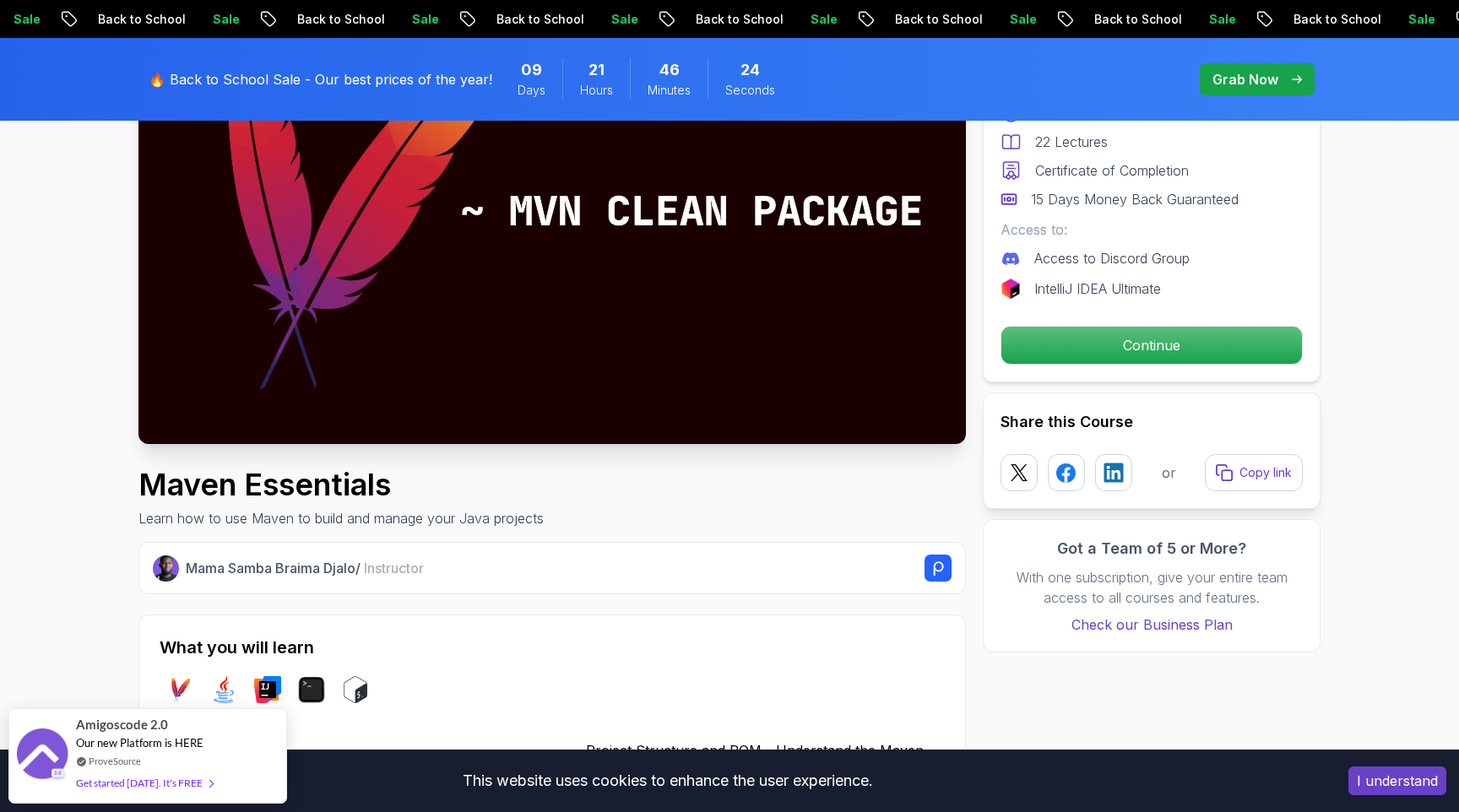
scroll to position [262, 0]
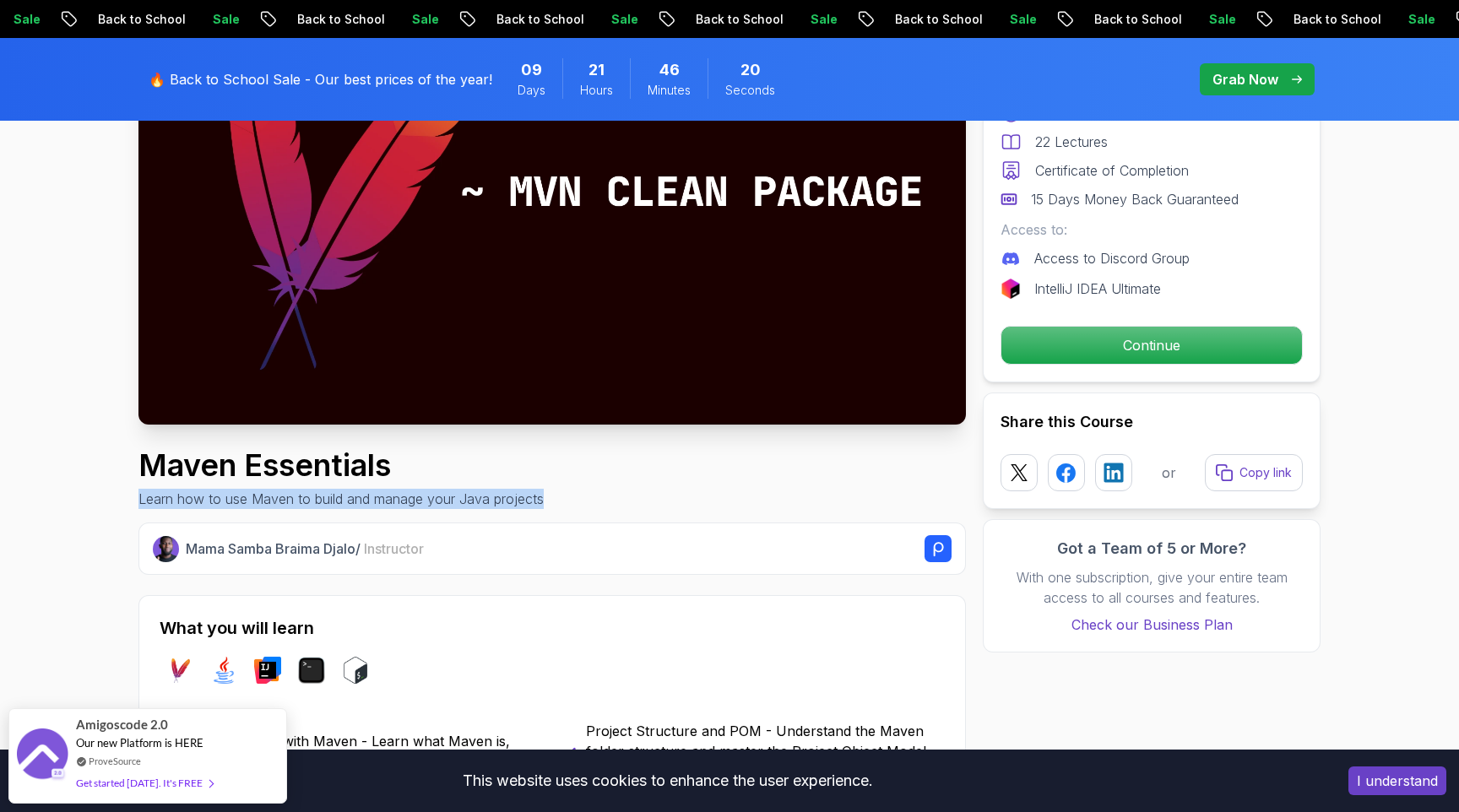
drag, startPoint x: 141, startPoint y: 498, endPoint x: 488, endPoint y: 510, distance: 347.2
drag, startPoint x: 141, startPoint y: 498, endPoint x: 555, endPoint y: 493, distance: 414.0
click at [555, 493] on div "Maven Essentials Learn how to use Maven to build and manage your Java projects" at bounding box center [552, 478] width 827 height 60
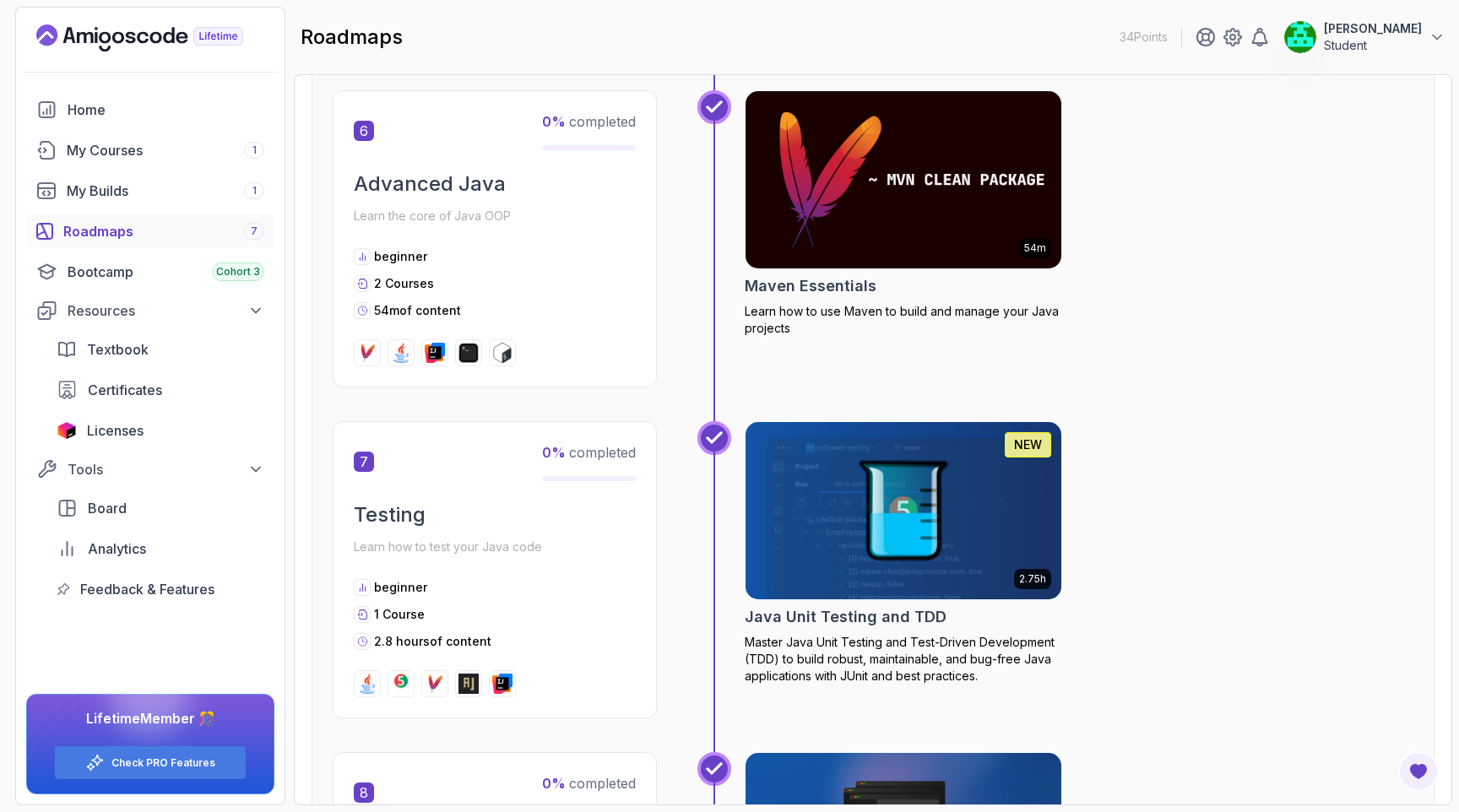
scroll to position [2245, 0]
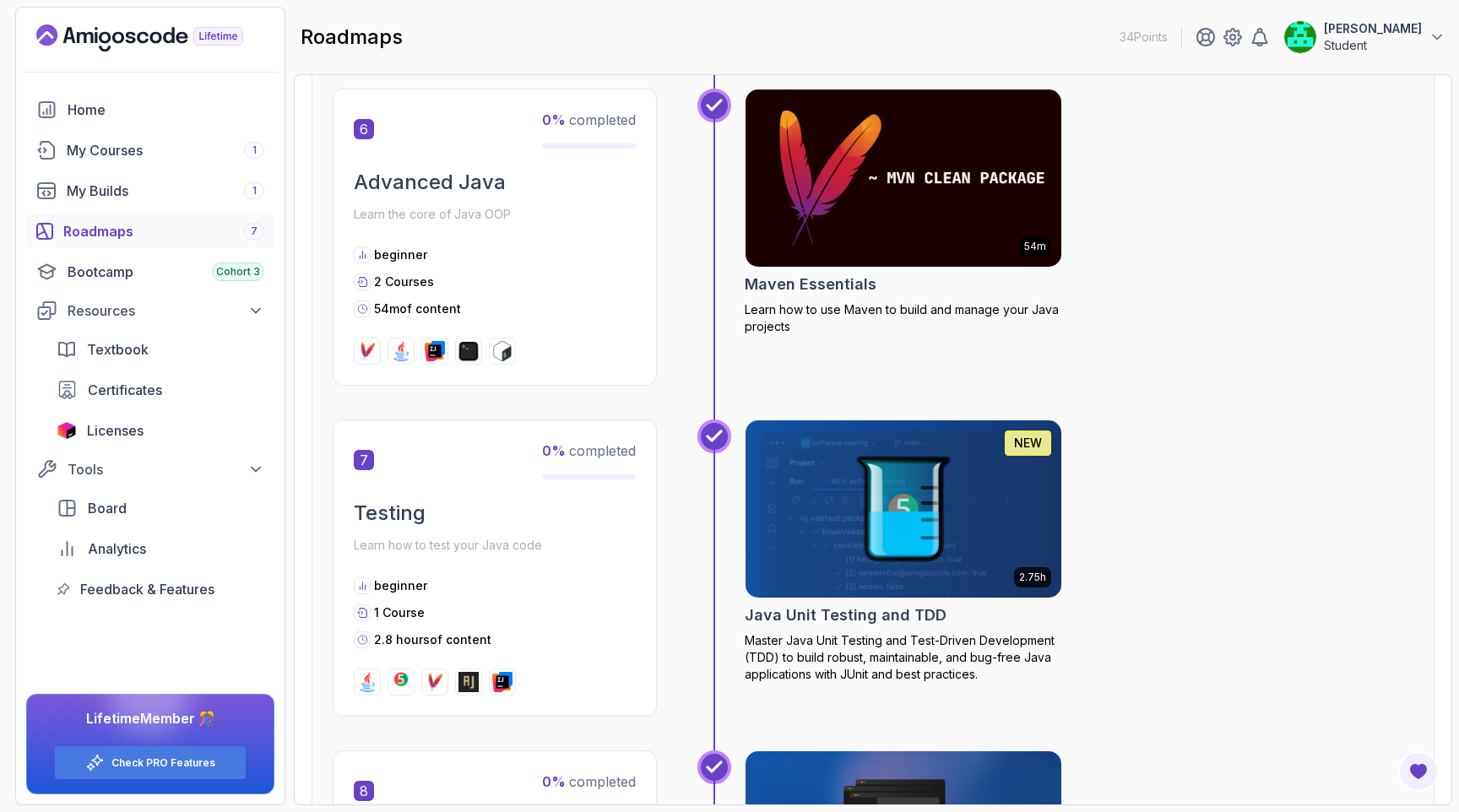
click at [825, 649] on p "Master Java Unit Testing and Test-Driven Development (TDD) to build robust, mai…" at bounding box center [904, 657] width 318 height 51
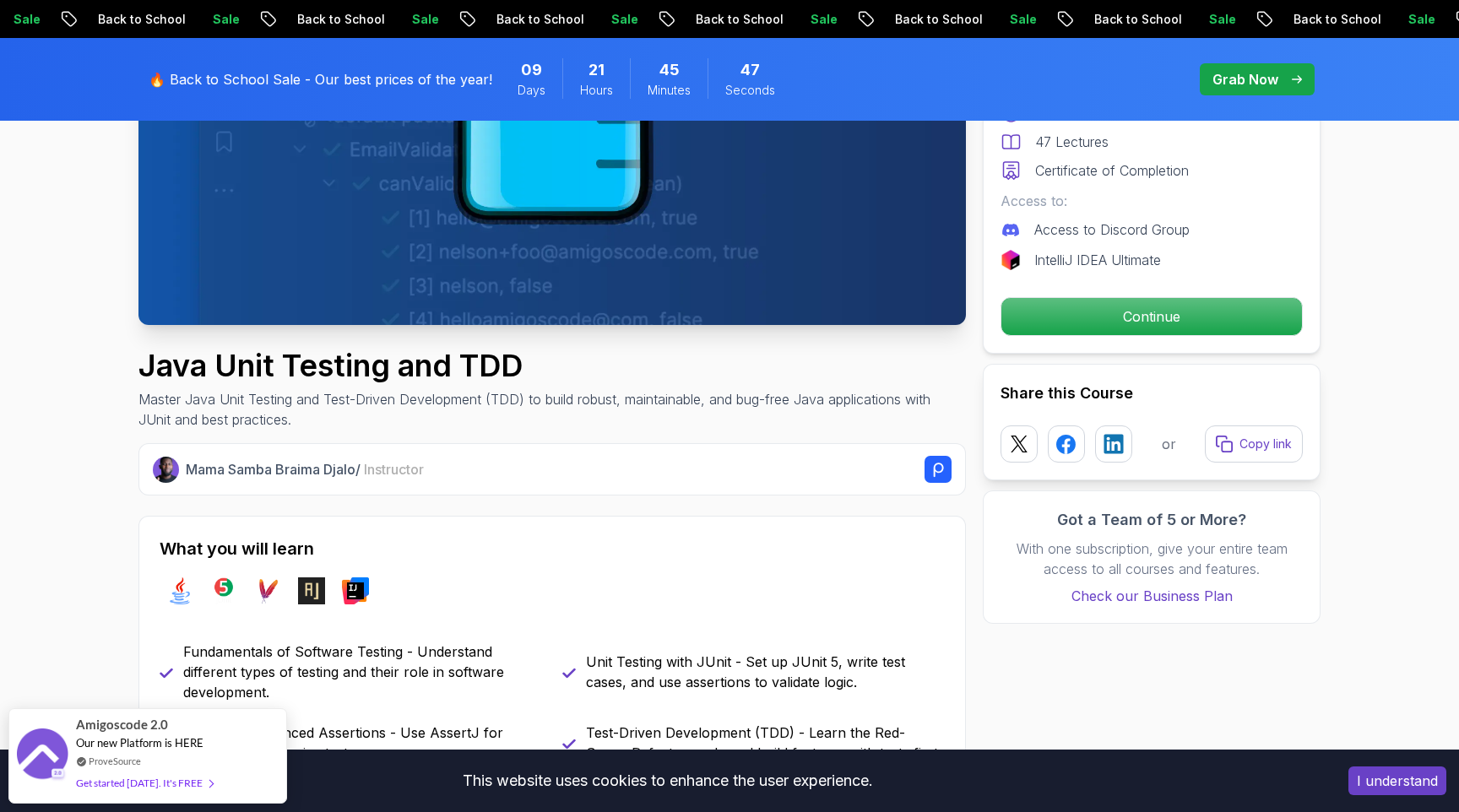
scroll to position [383, 0]
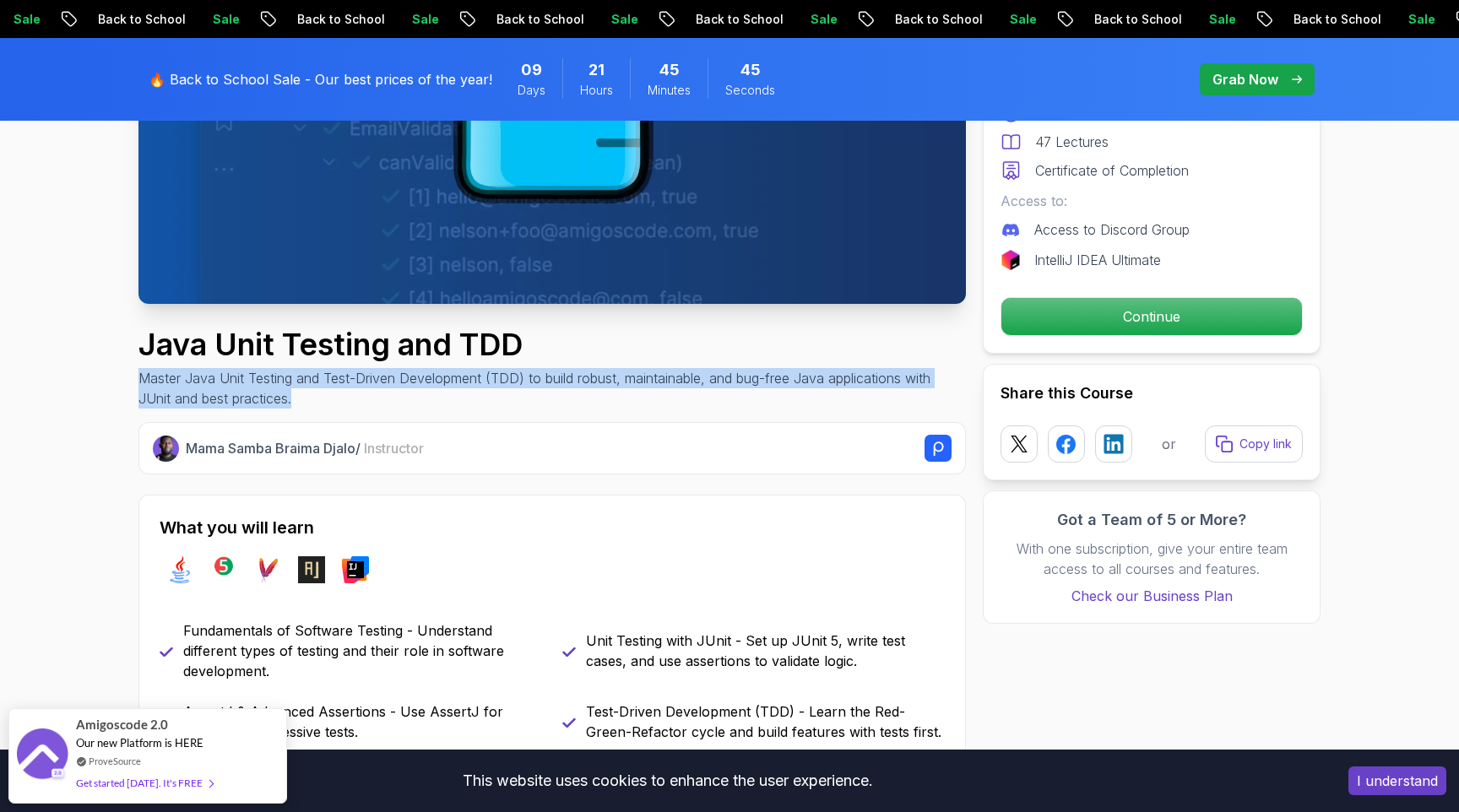
drag, startPoint x: 141, startPoint y: 377, endPoint x: 345, endPoint y: 397, distance: 205.0
click at [345, 397] on p "Master Java Unit Testing and Test-Driven Development (TDD) to build robust, mai…" at bounding box center [552, 388] width 827 height 41
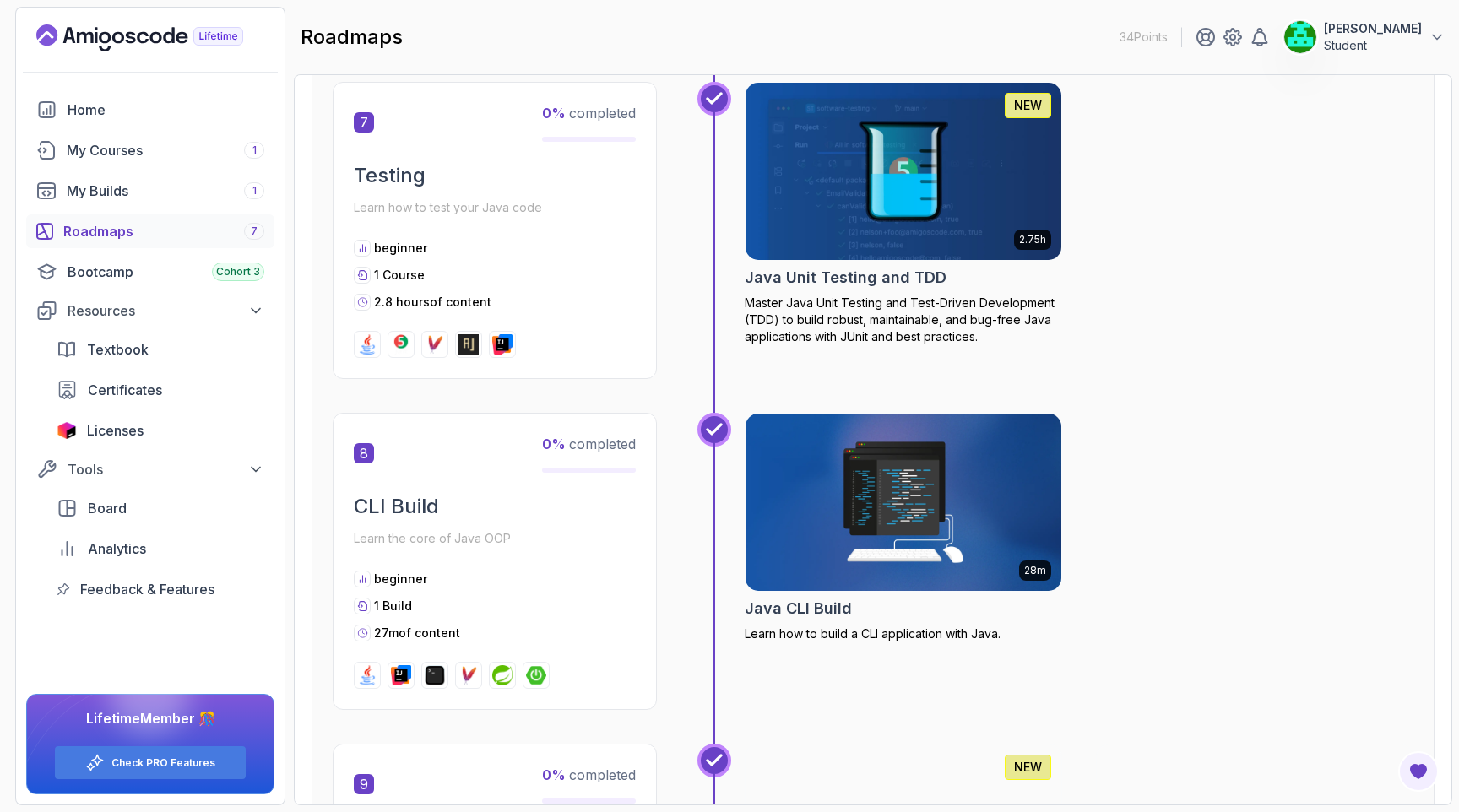
scroll to position [2604, 0]
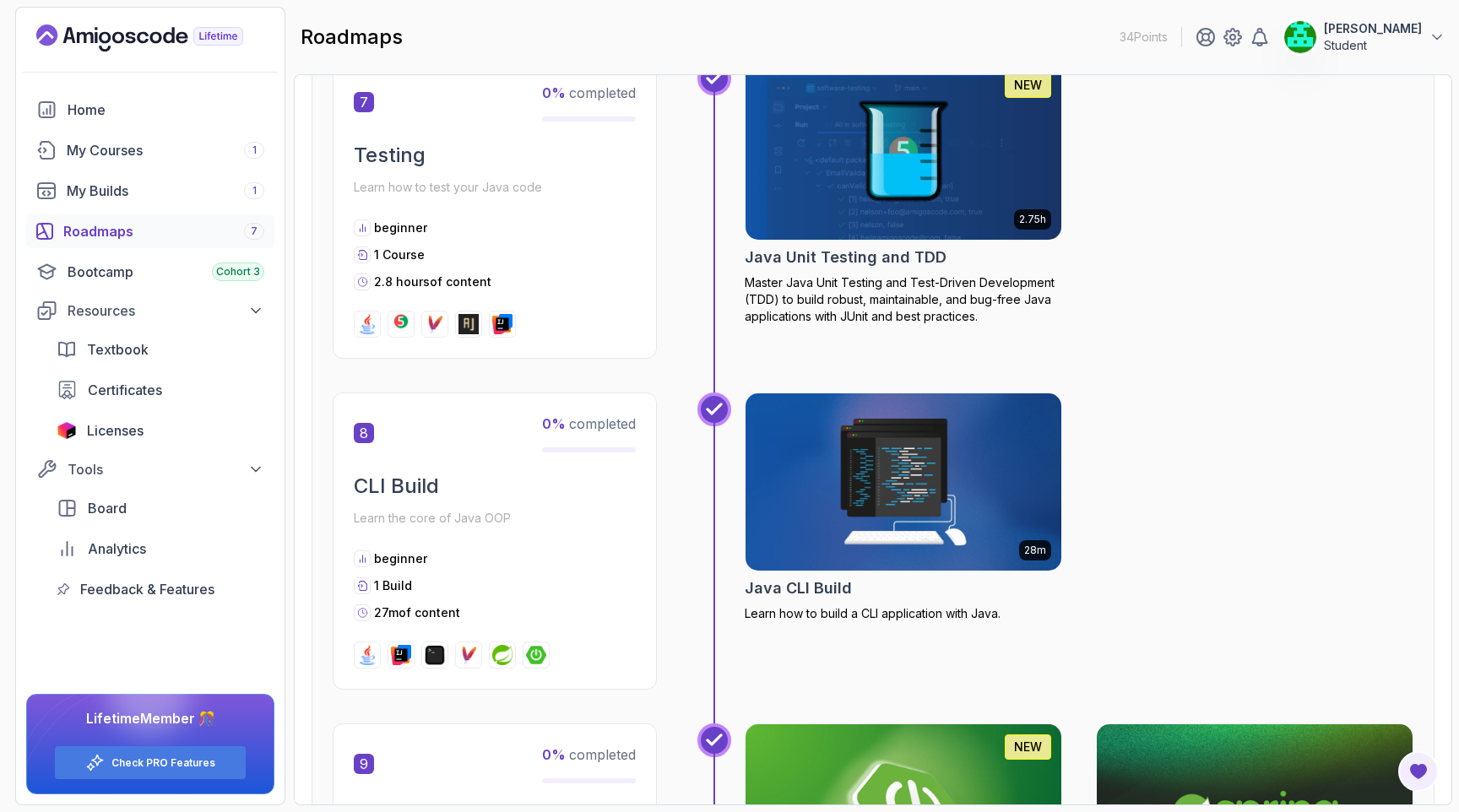
click at [937, 534] on img at bounding box center [904, 482] width 332 height 186
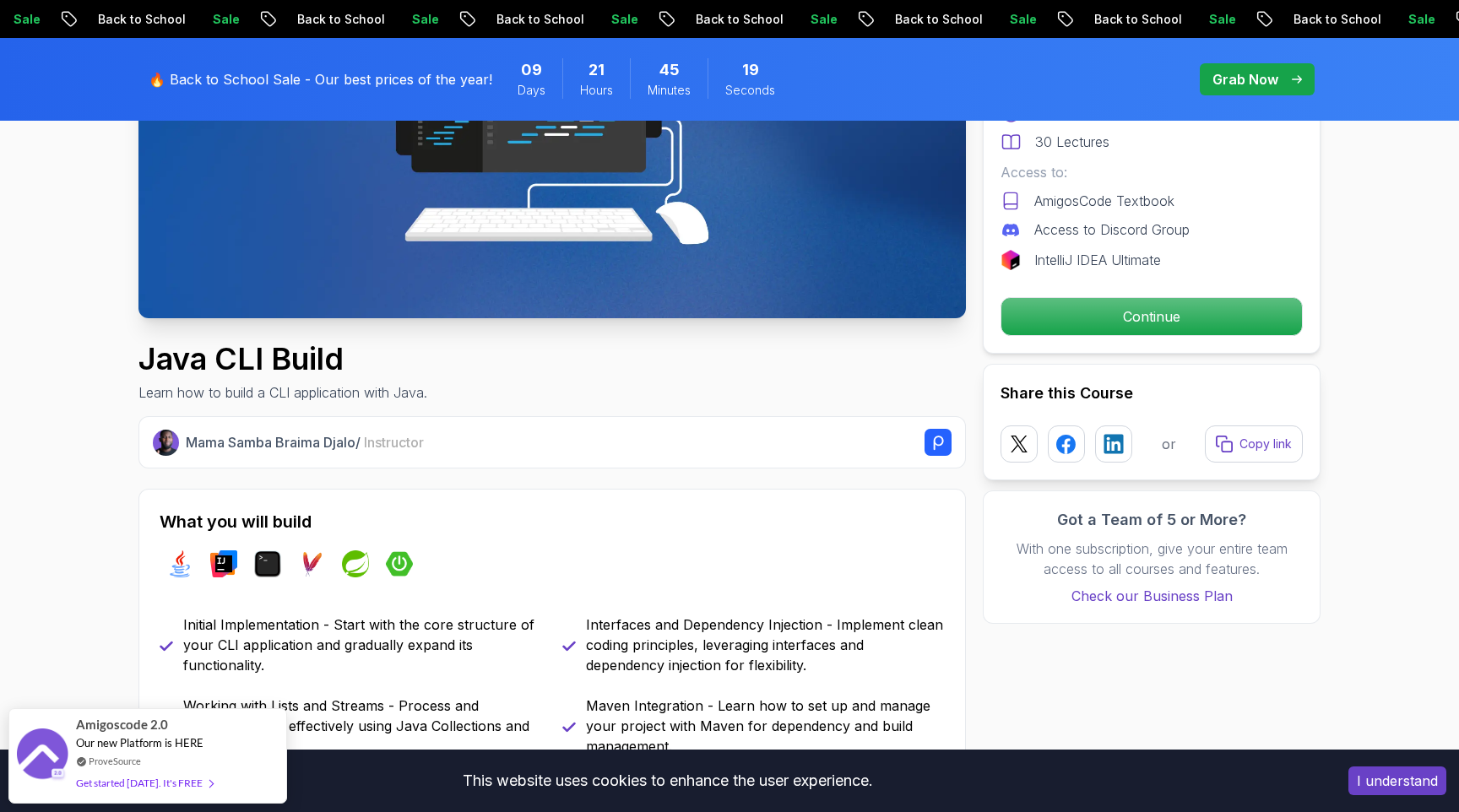
scroll to position [370, 0]
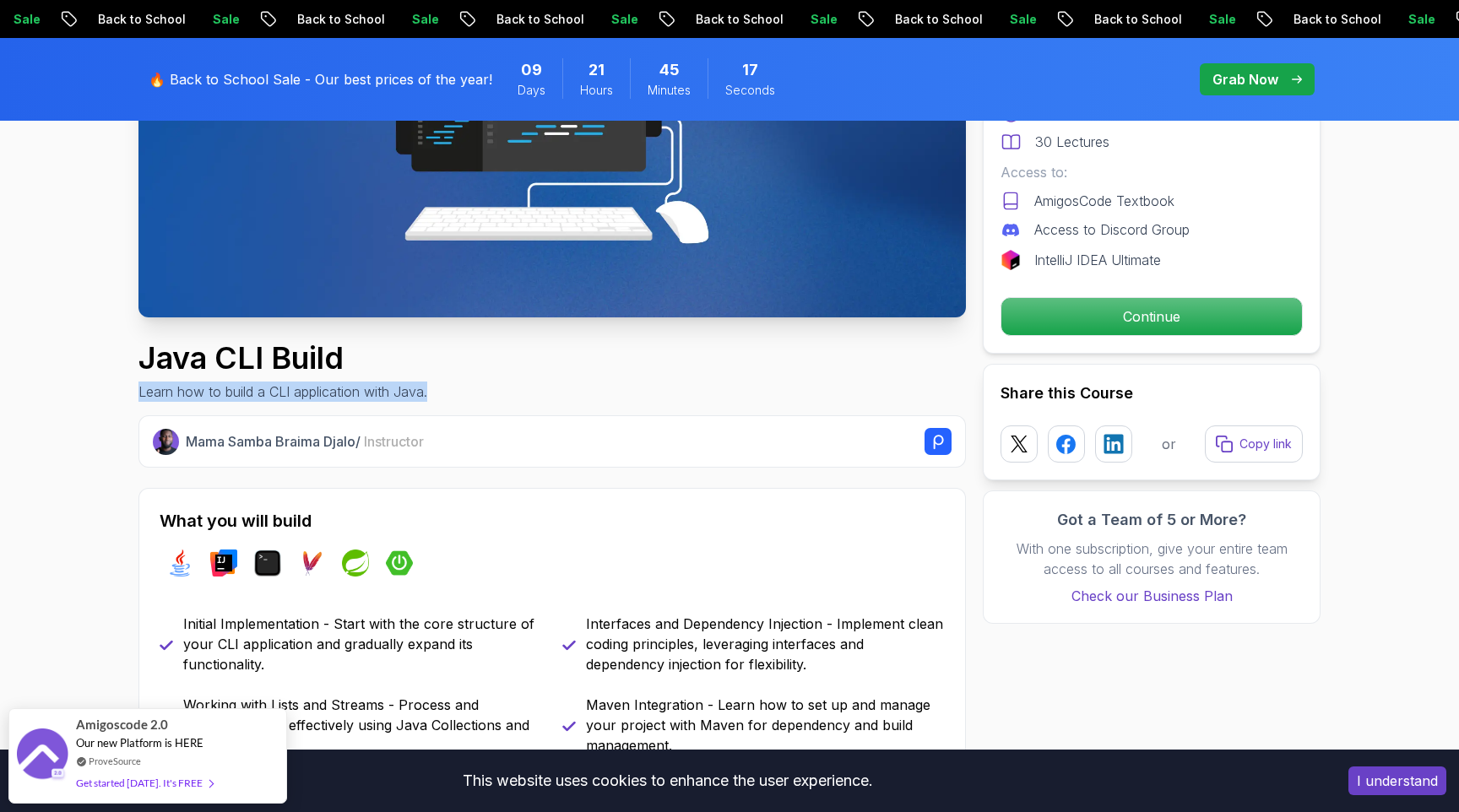
drag, startPoint x: 141, startPoint y: 395, endPoint x: 513, endPoint y: 395, distance: 372.0
click at [513, 395] on div "Java CLI Build Learn how to build a CLI application with Java." at bounding box center [552, 372] width 827 height 60
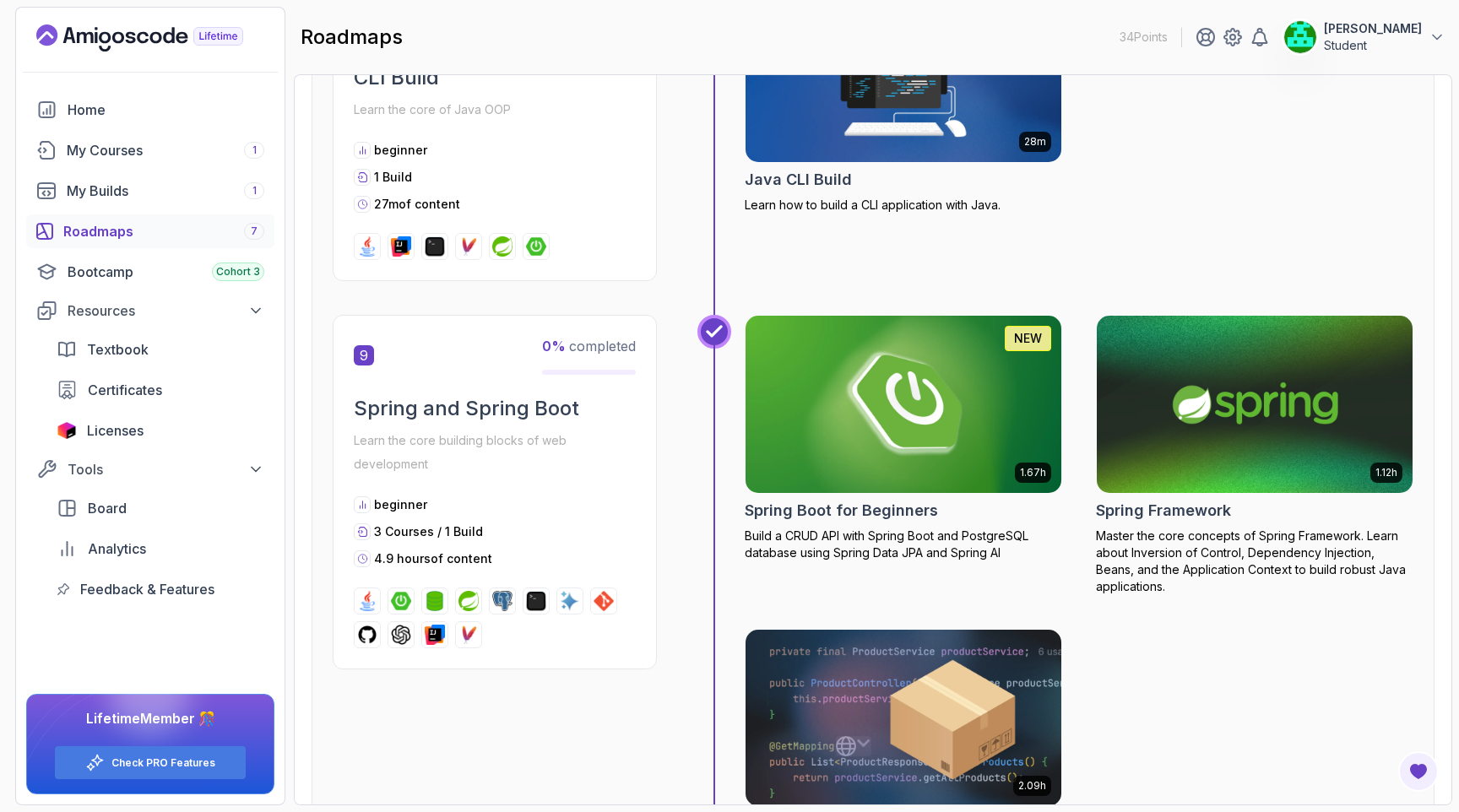
scroll to position [3051, 0]
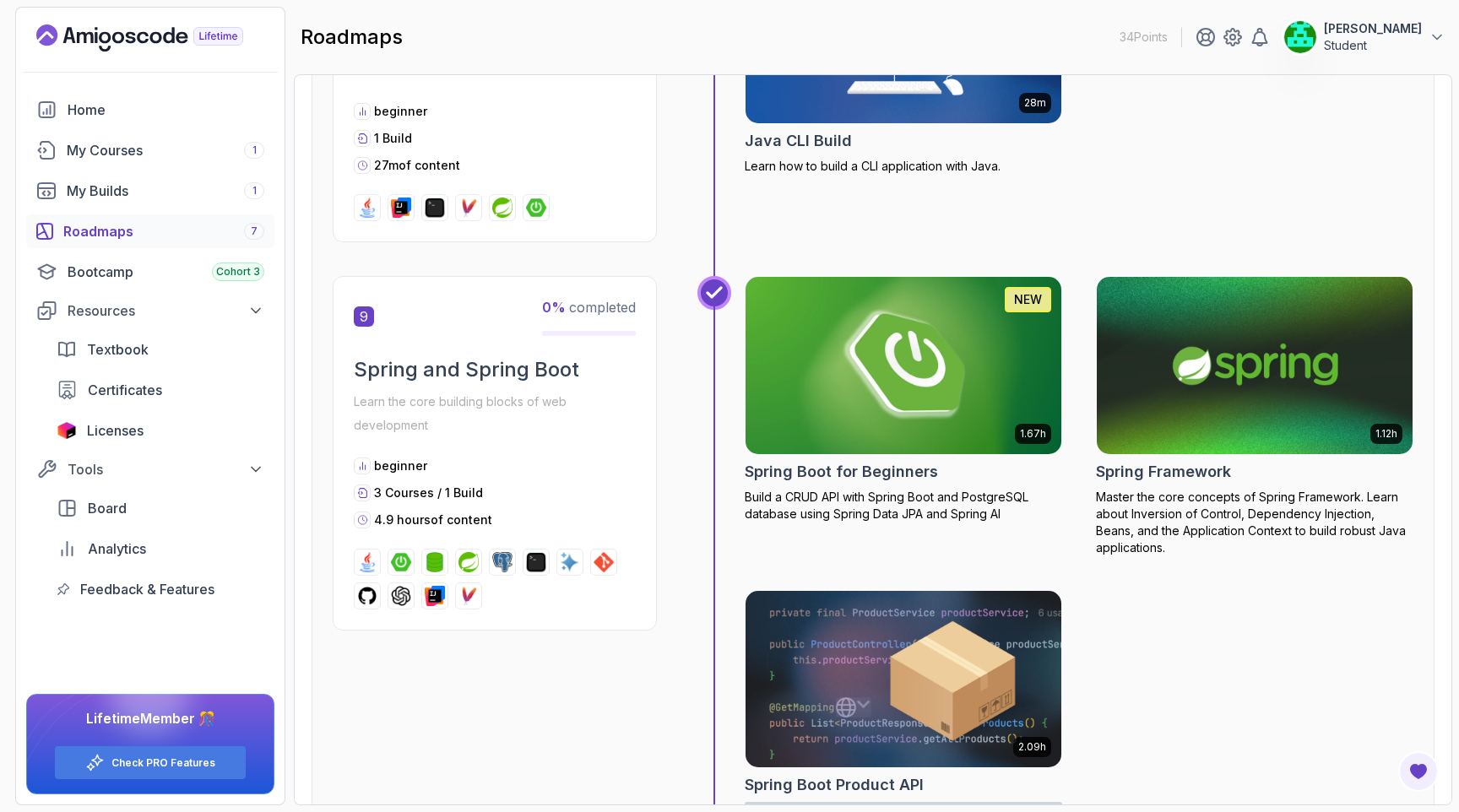
click at [873, 472] on h2 "Spring Boot for Beginners" at bounding box center [841, 472] width 193 height 24
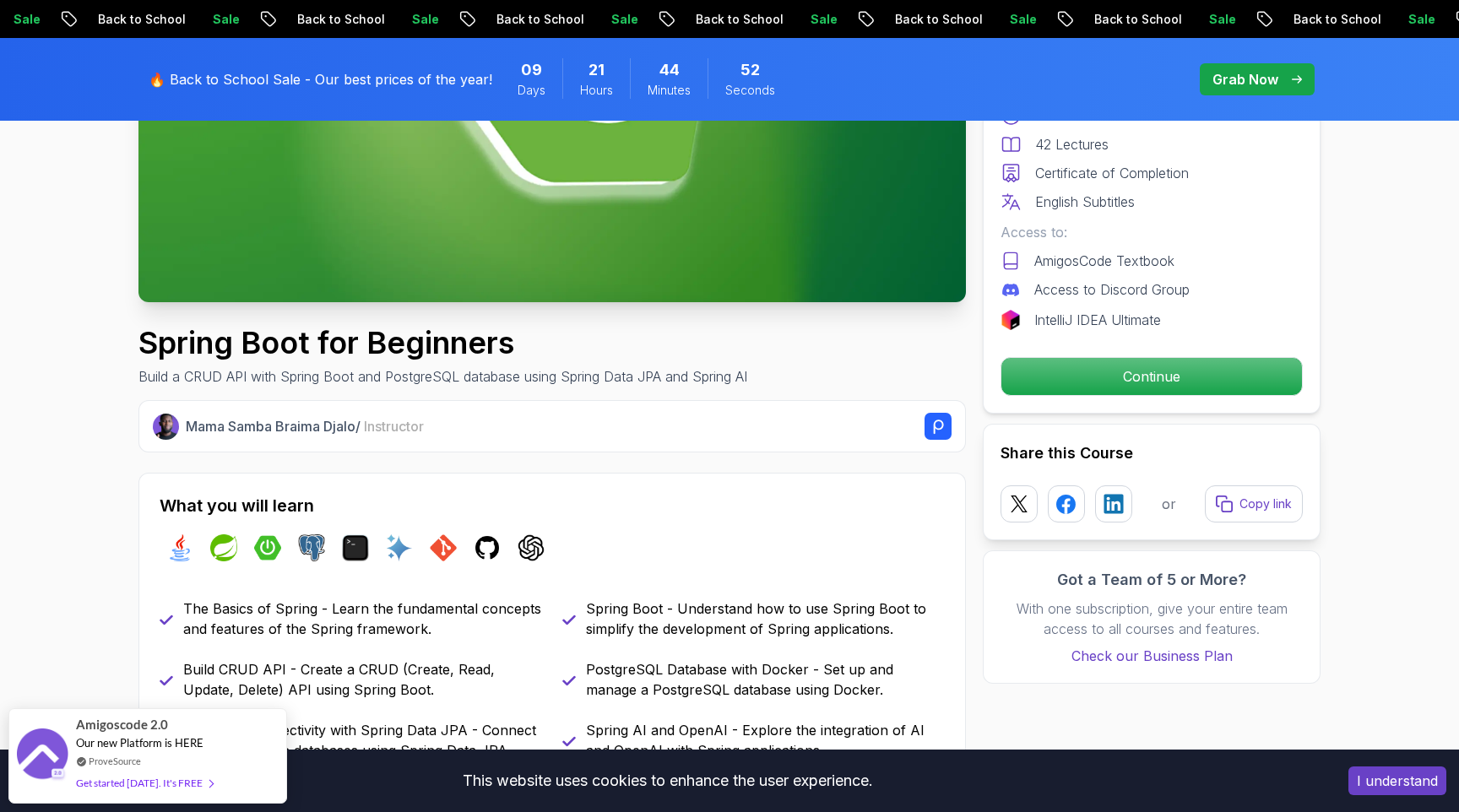
scroll to position [402, 0]
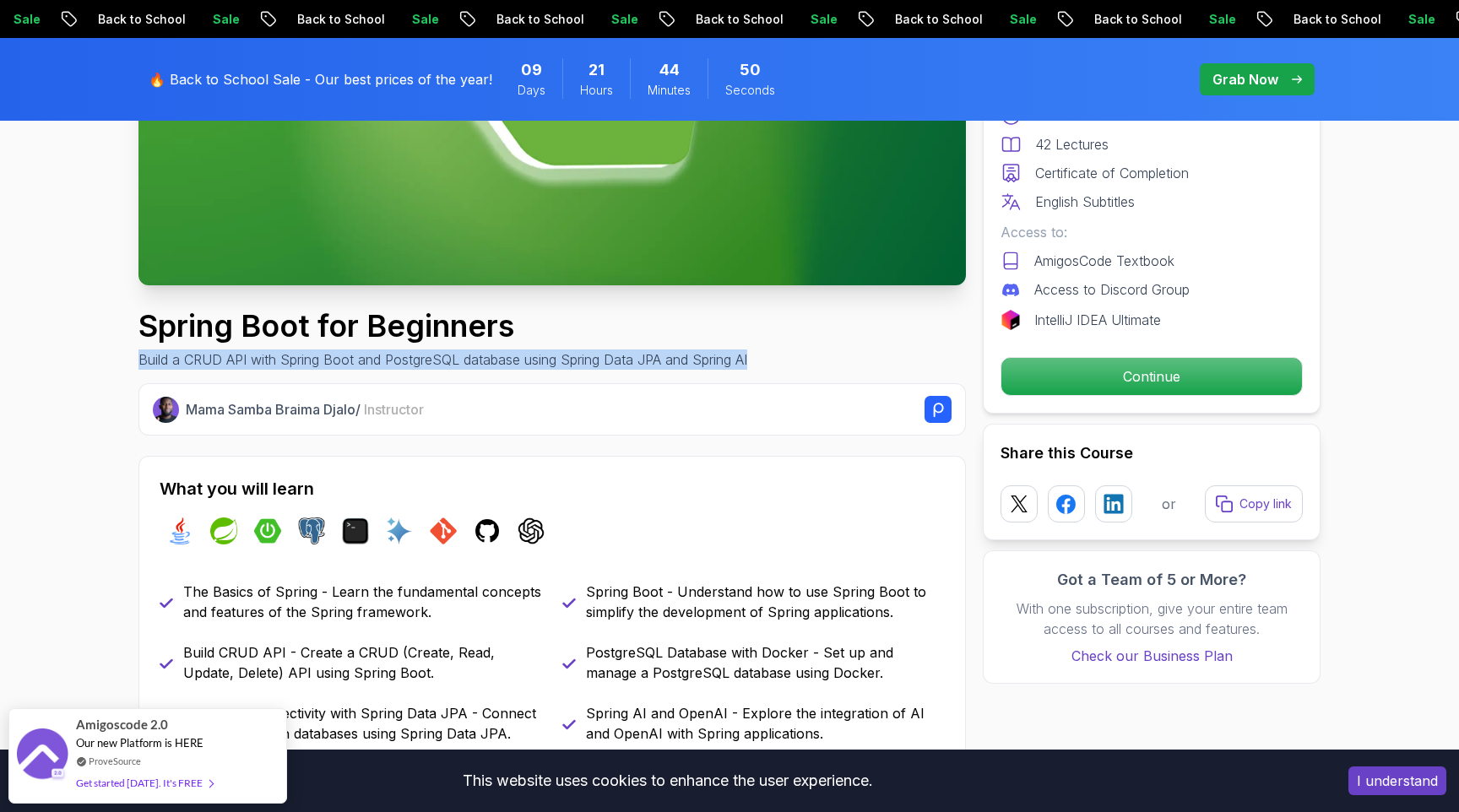
drag, startPoint x: 134, startPoint y: 358, endPoint x: 767, endPoint y: 367, distance: 633.1
